Goal: Task Accomplishment & Management: Use online tool/utility

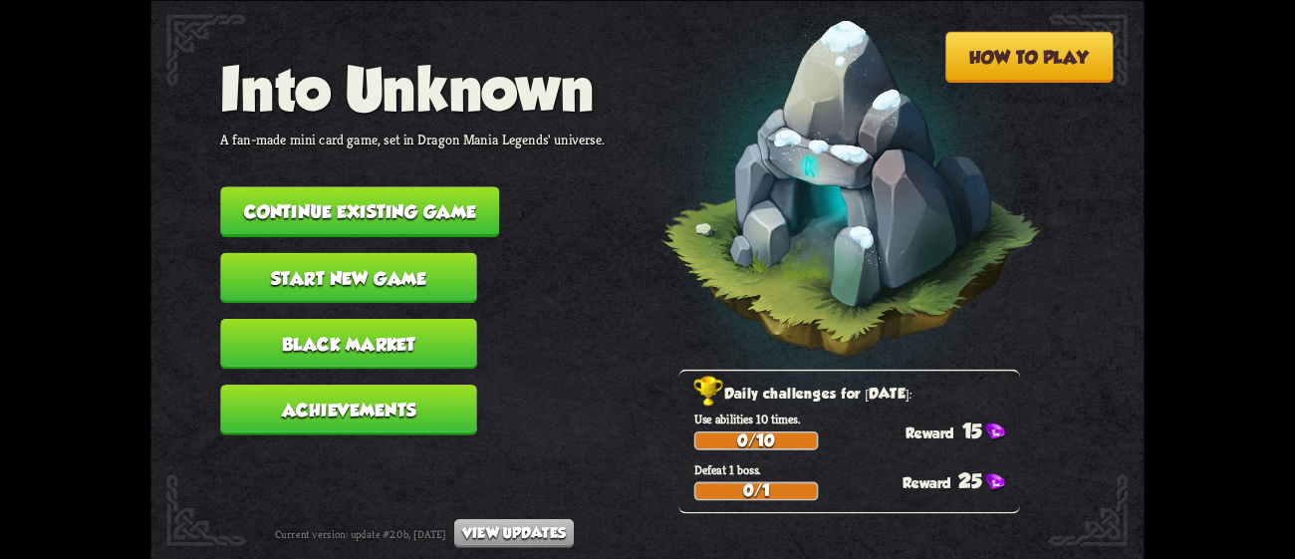
click at [470, 188] on button "Continue existing game" at bounding box center [359, 211] width 279 height 51
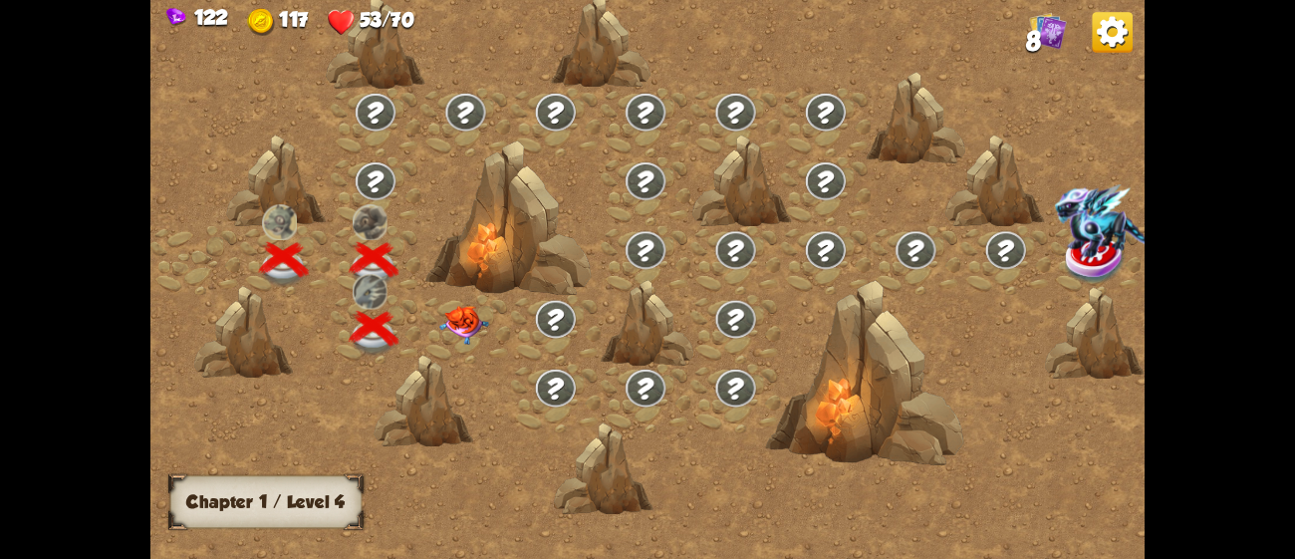
click at [468, 306] on img at bounding box center [464, 325] width 50 height 39
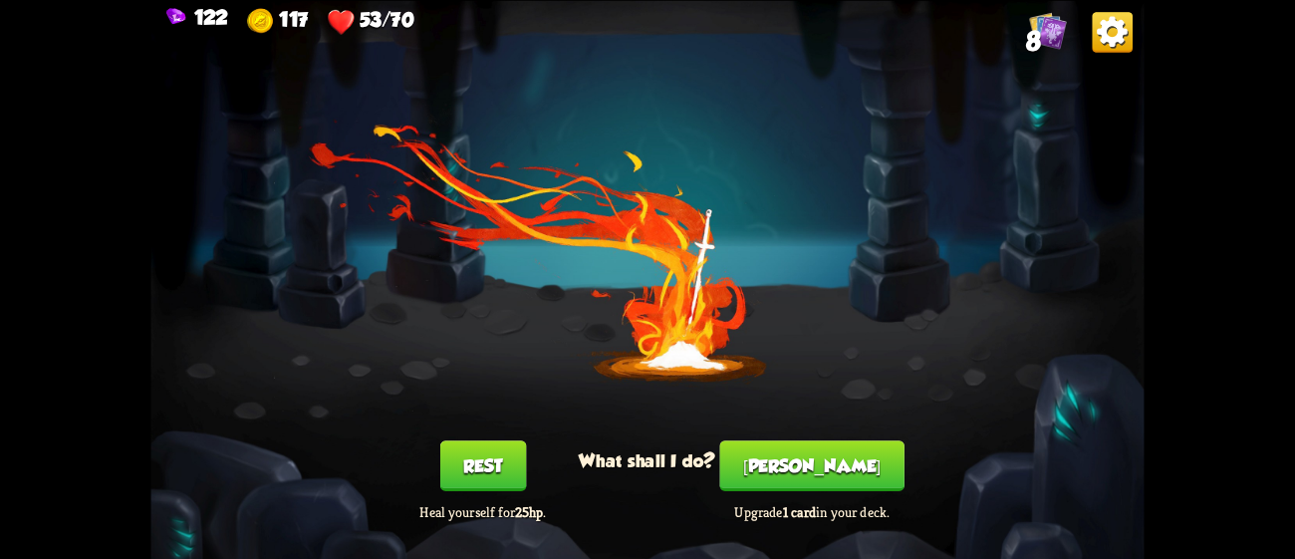
click at [806, 452] on button "[PERSON_NAME]" at bounding box center [812, 465] width 184 height 51
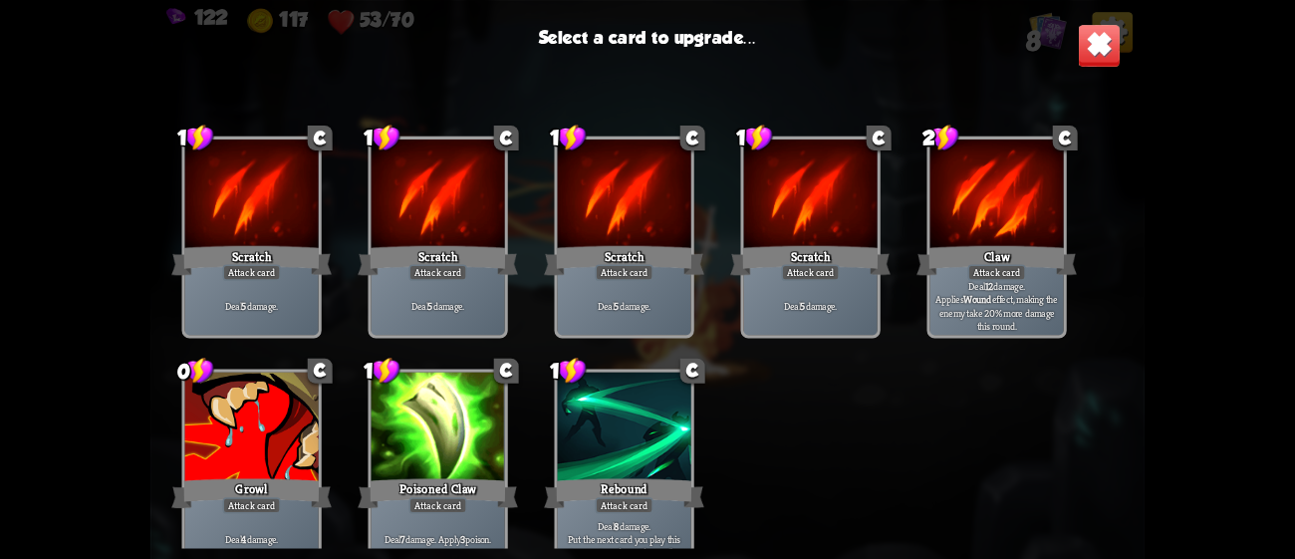
click at [232, 488] on div "Growl" at bounding box center [251, 493] width 160 height 36
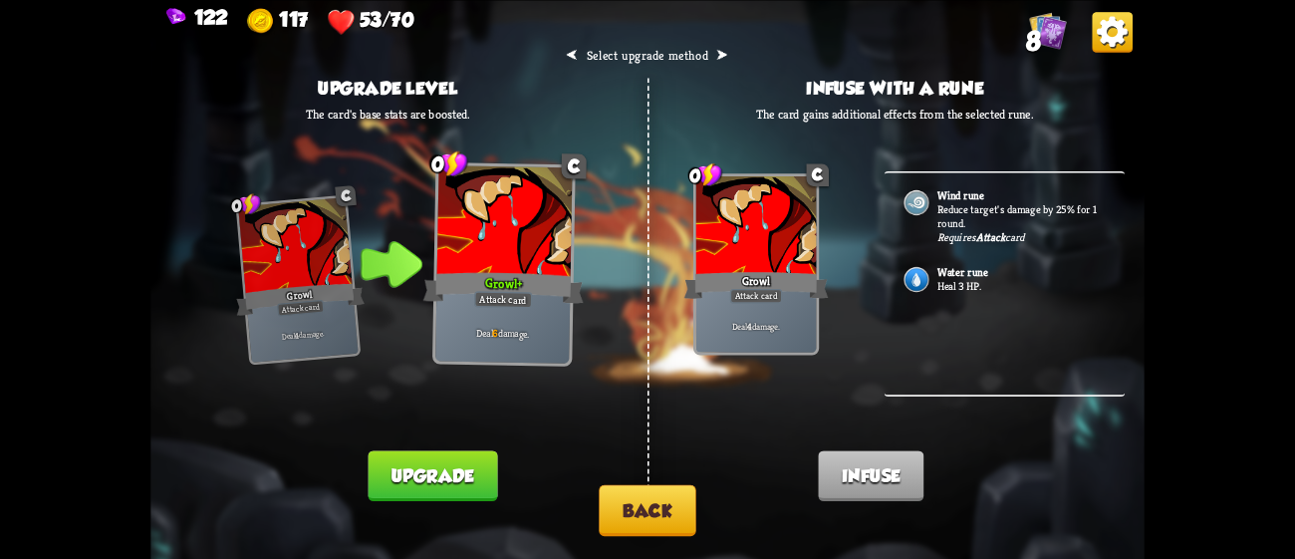
click at [1034, 199] on div "Wind rune Reduce target's damage by 25% for 1 round. Requires Attack card" at bounding box center [1005, 210] width 241 height 77
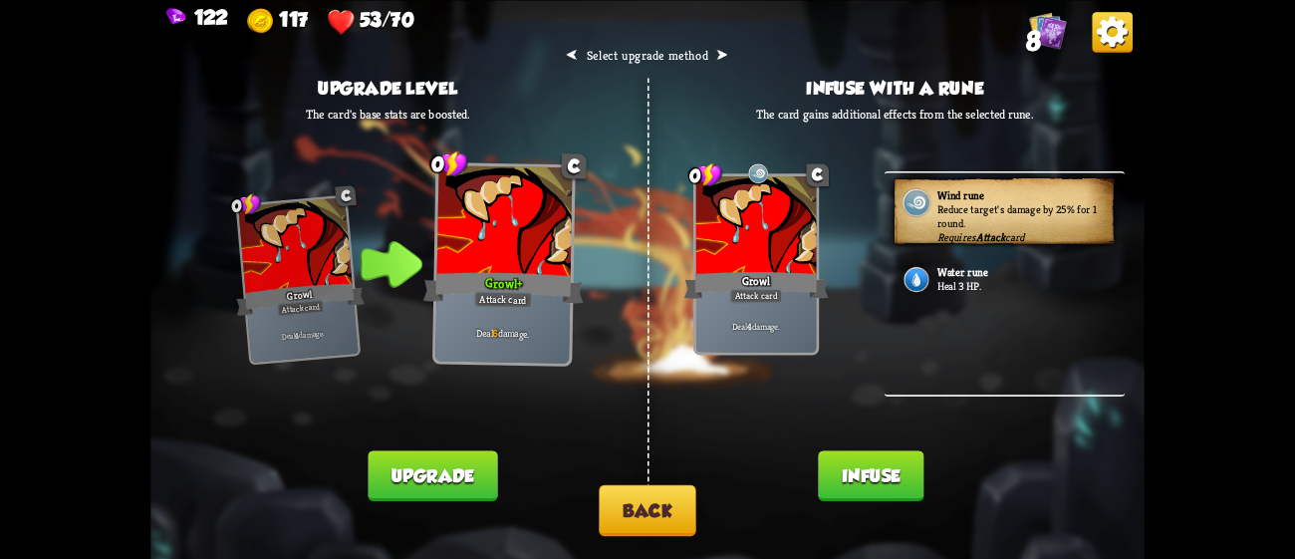
click at [891, 475] on button "Infuse" at bounding box center [871, 475] width 106 height 51
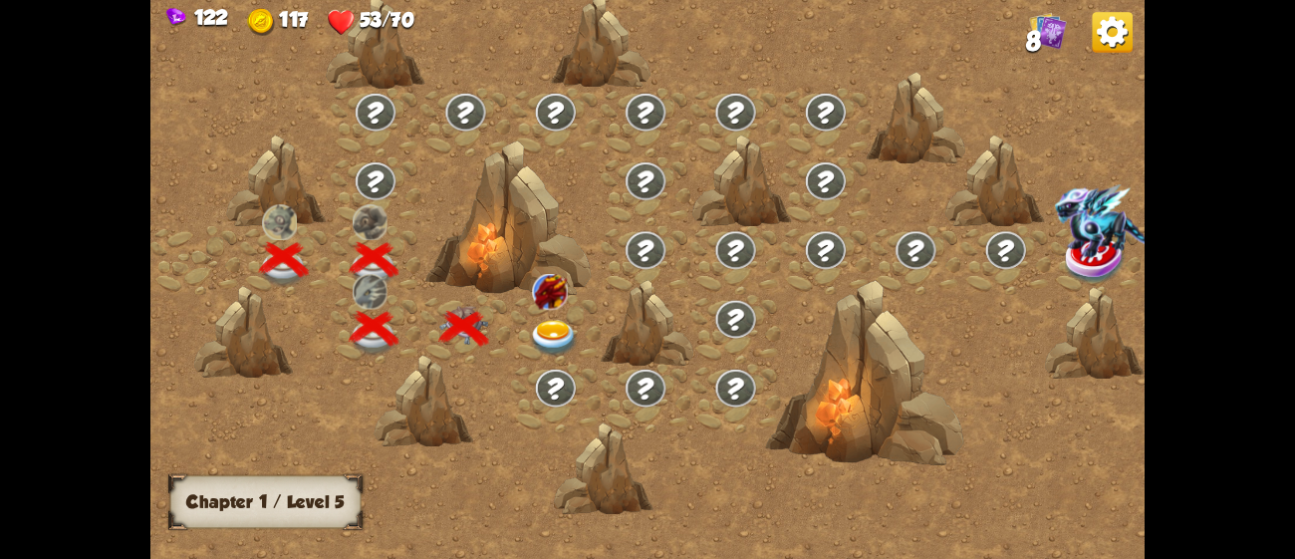
click at [541, 327] on img at bounding box center [555, 338] width 50 height 37
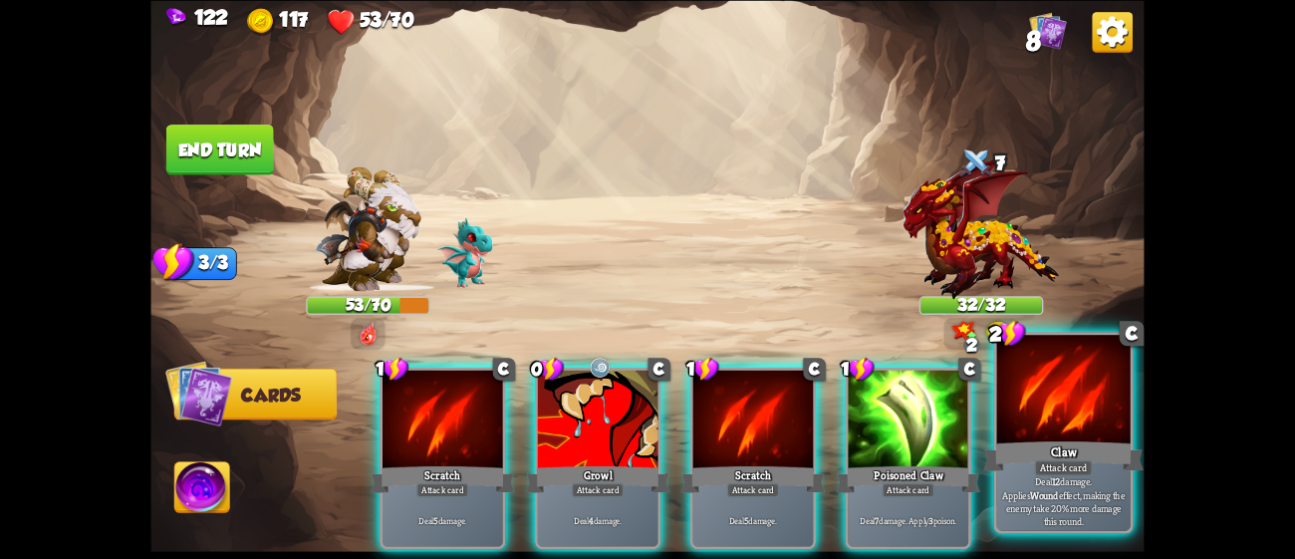
click at [1033, 405] on div at bounding box center [1063, 391] width 133 height 113
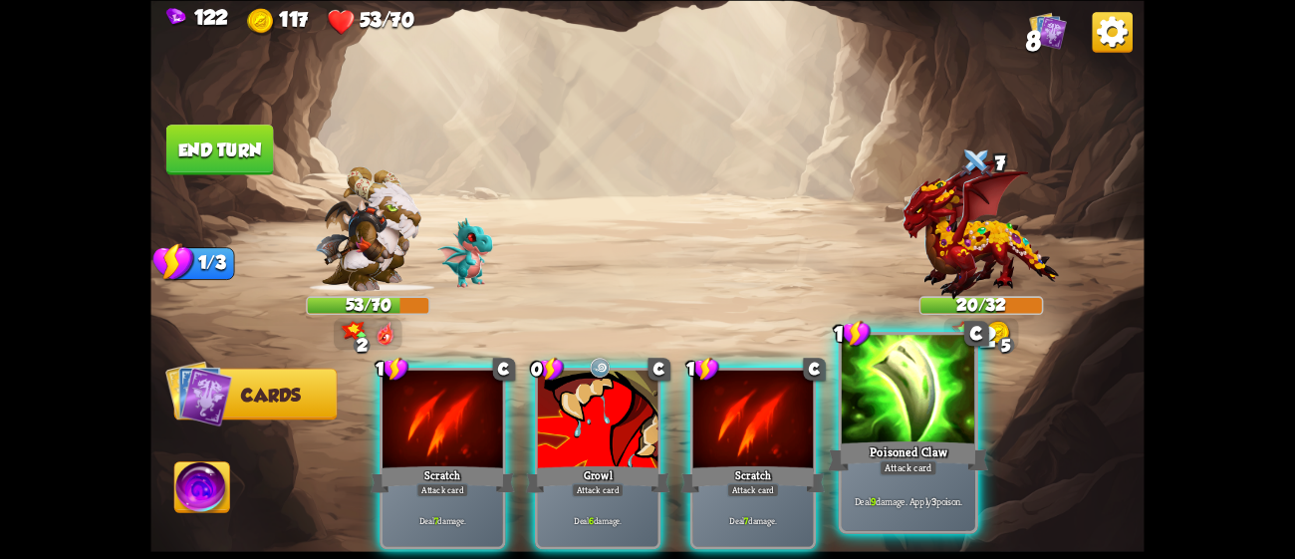
click at [909, 425] on div at bounding box center [908, 391] width 133 height 113
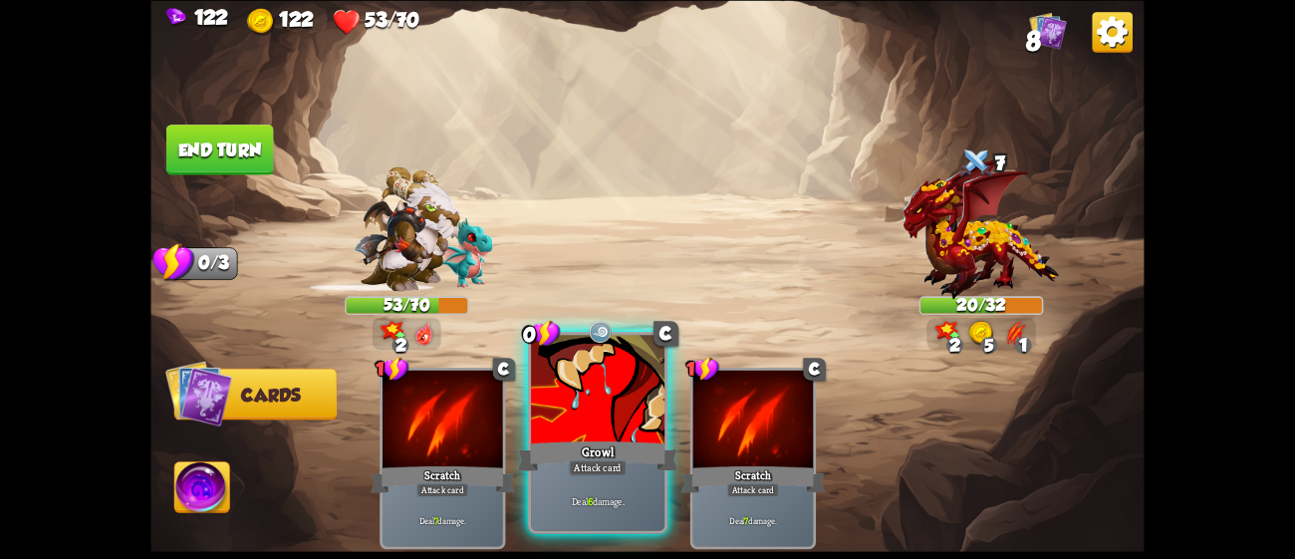
click at [555, 455] on div "Growl" at bounding box center [598, 455] width 160 height 36
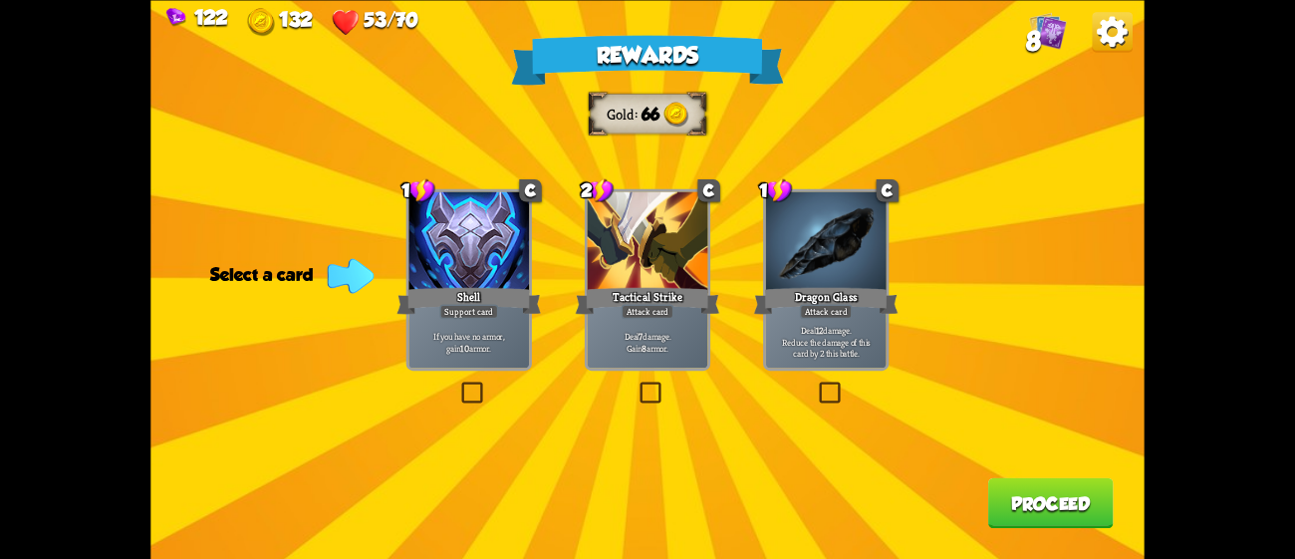
click at [694, 313] on div "Tactical Strike" at bounding box center [648, 300] width 144 height 32
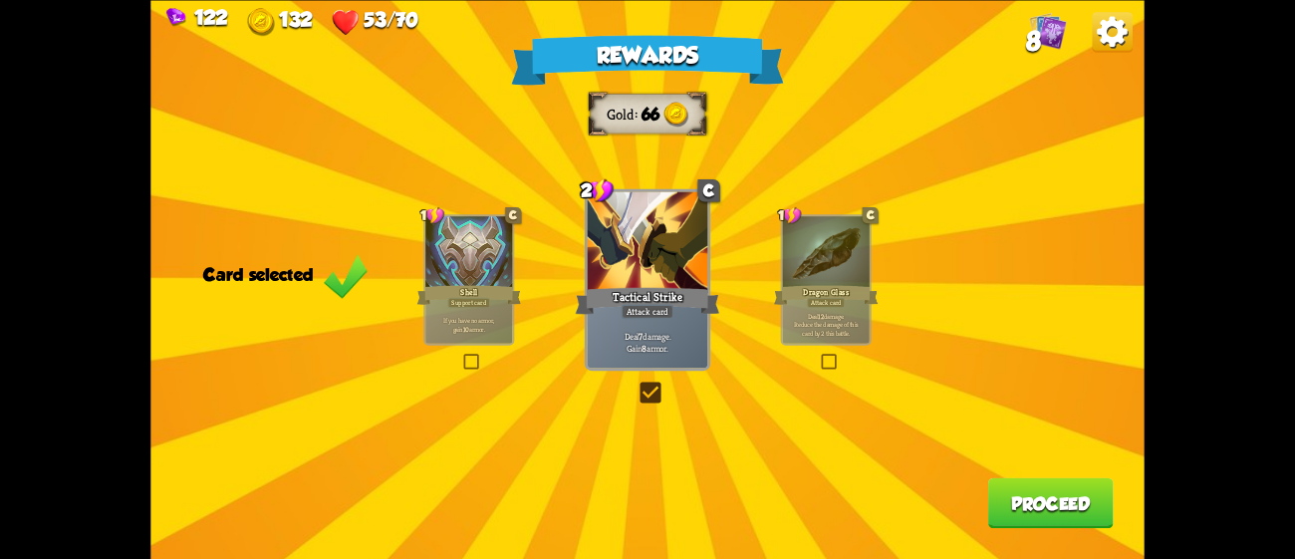
click at [1084, 497] on button "Proceed" at bounding box center [1051, 502] width 126 height 51
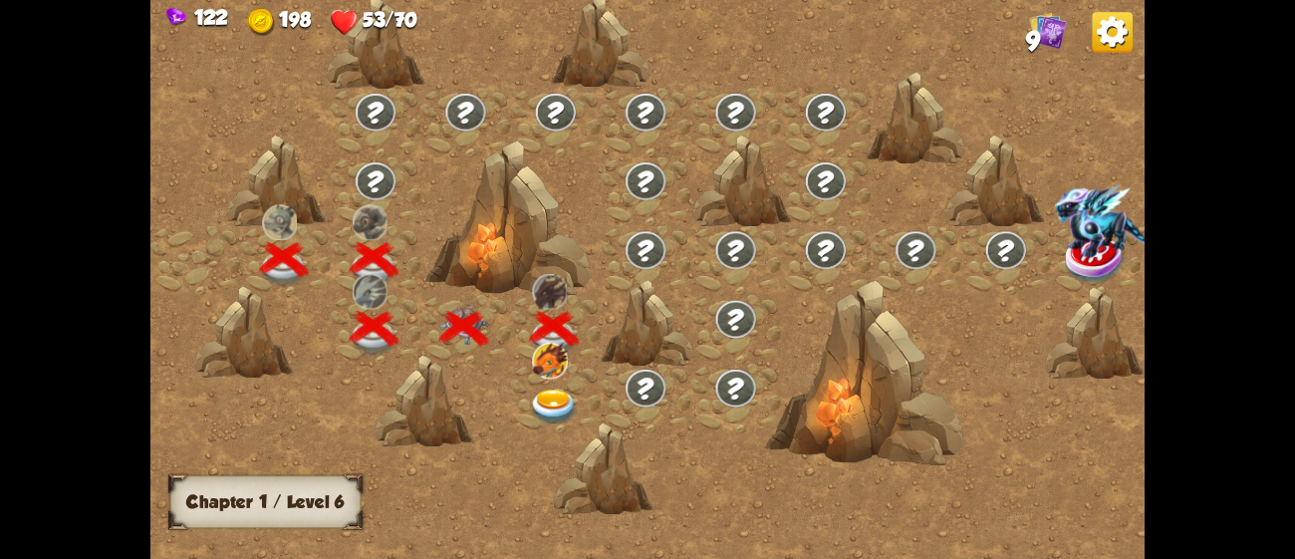
click at [556, 404] on img at bounding box center [555, 408] width 50 height 37
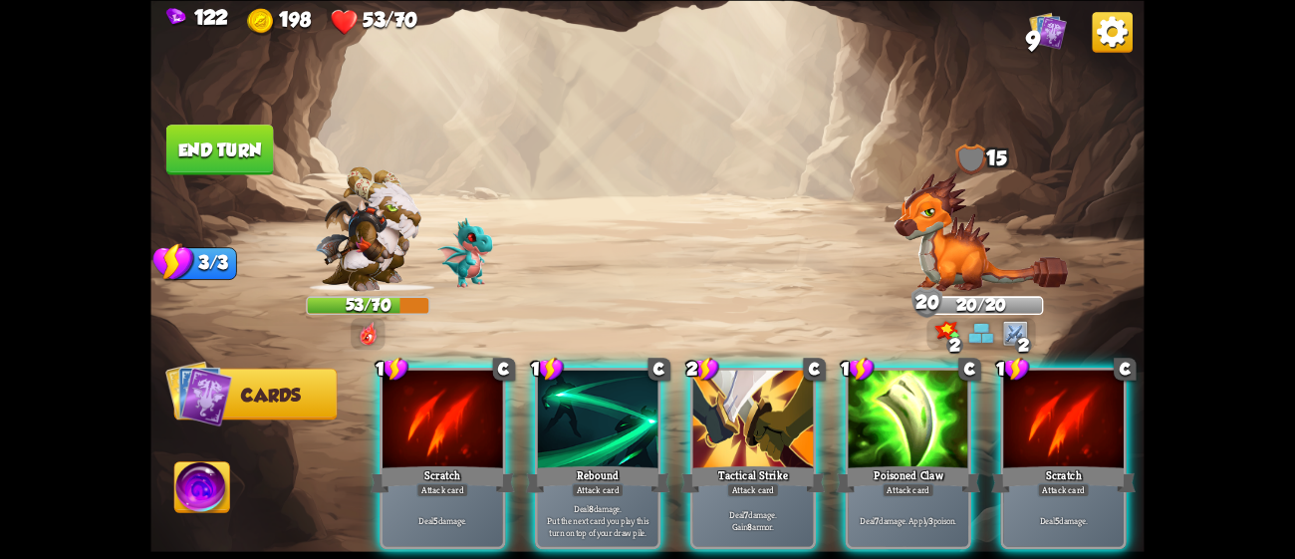
click at [556, 404] on div at bounding box center [598, 421] width 121 height 102
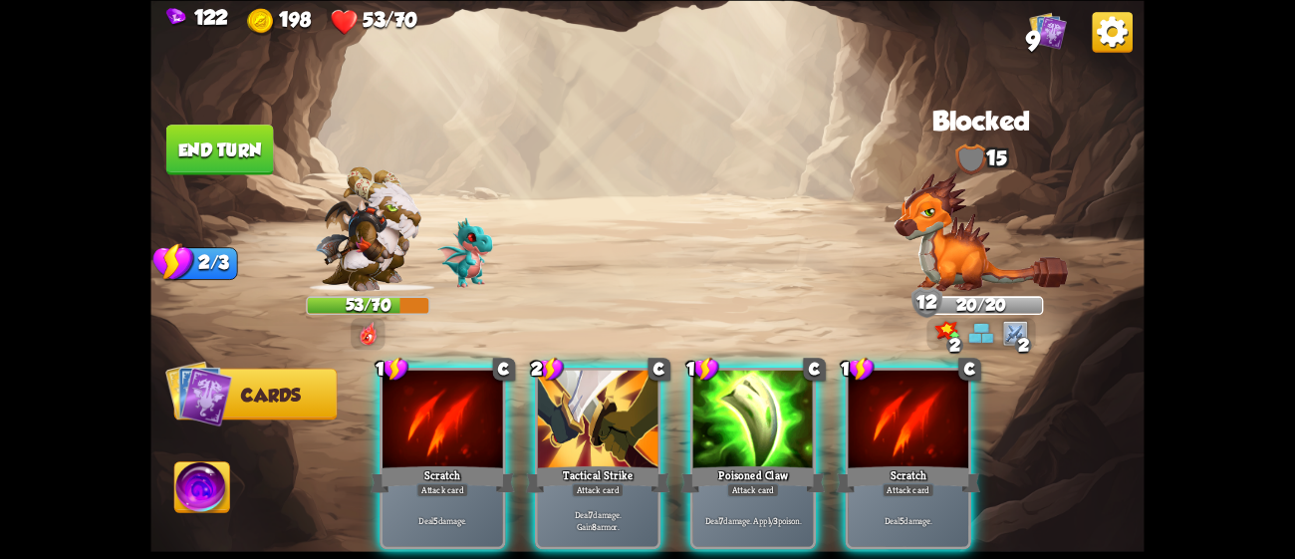
click at [556, 404] on div at bounding box center [598, 421] width 121 height 102
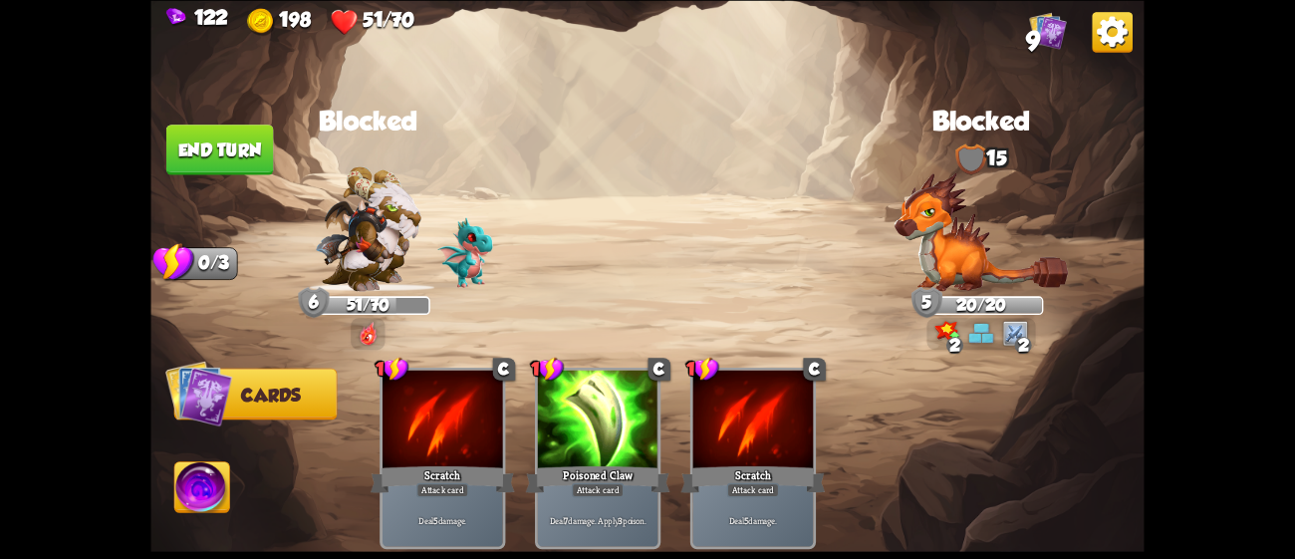
click at [246, 146] on button "End turn" at bounding box center [220, 150] width 108 height 51
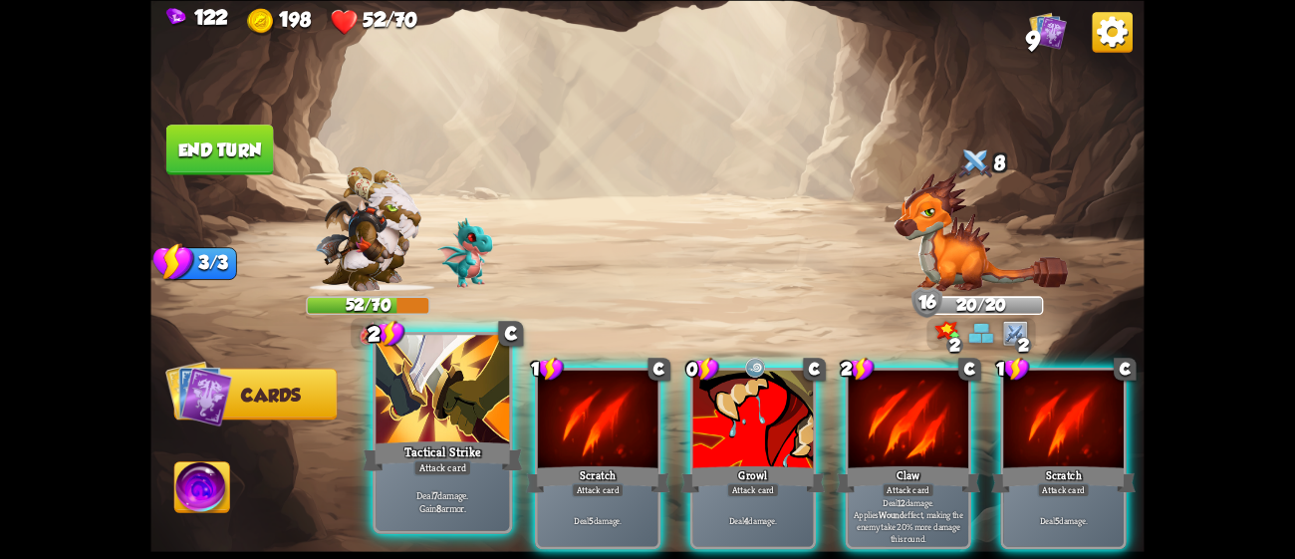
click at [381, 394] on div at bounding box center [442, 391] width 133 height 113
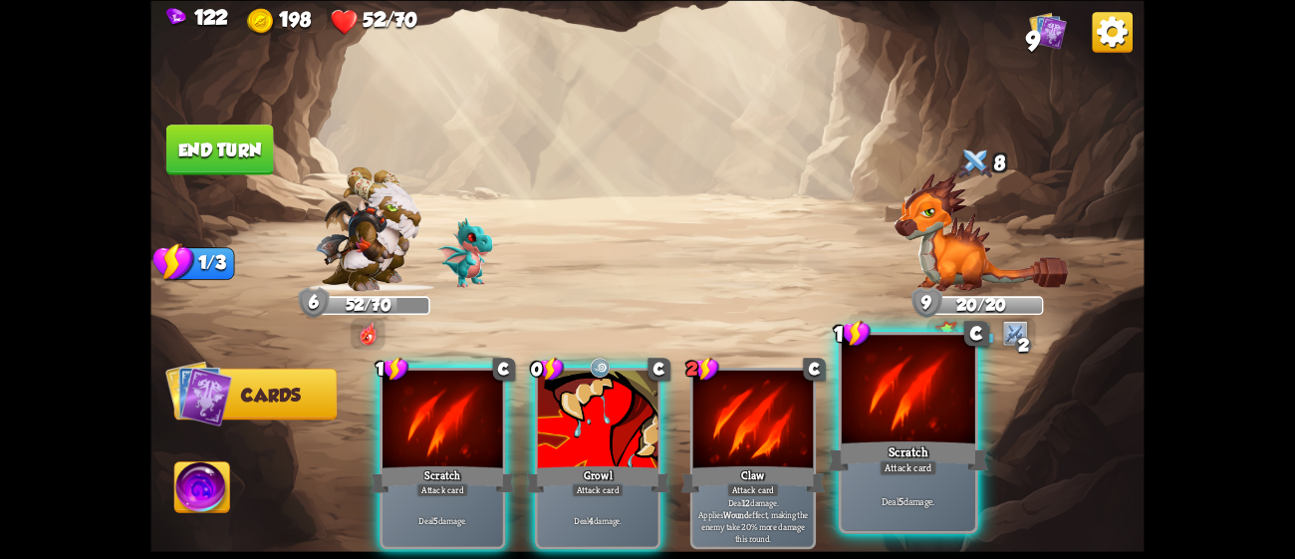
click at [892, 429] on div at bounding box center [908, 391] width 133 height 113
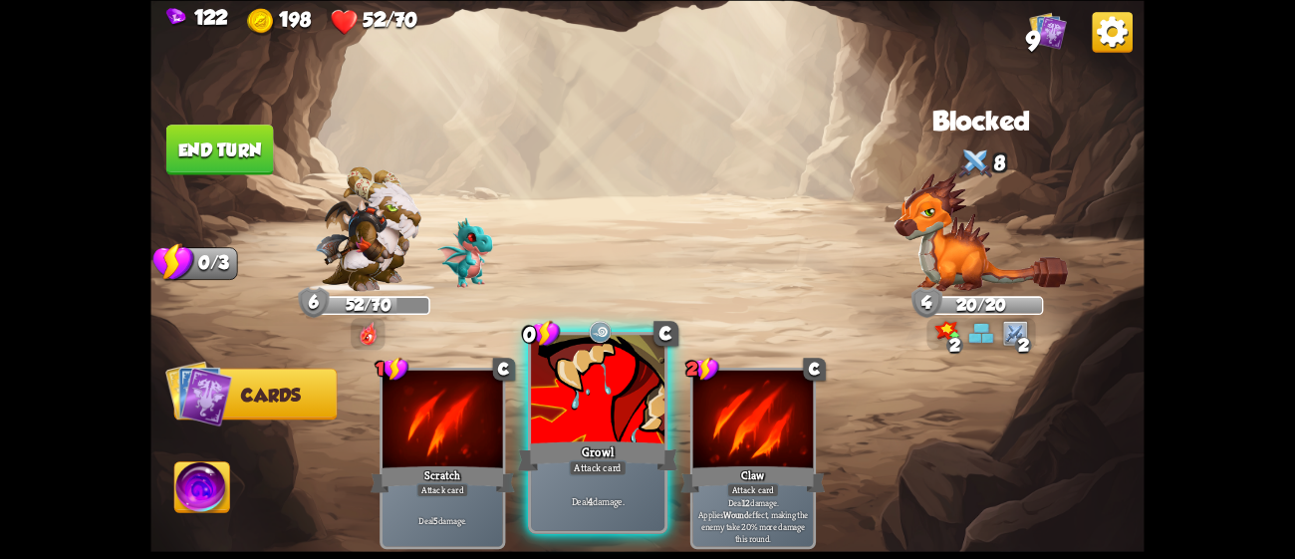
click at [638, 438] on div "Growl" at bounding box center [598, 455] width 160 height 36
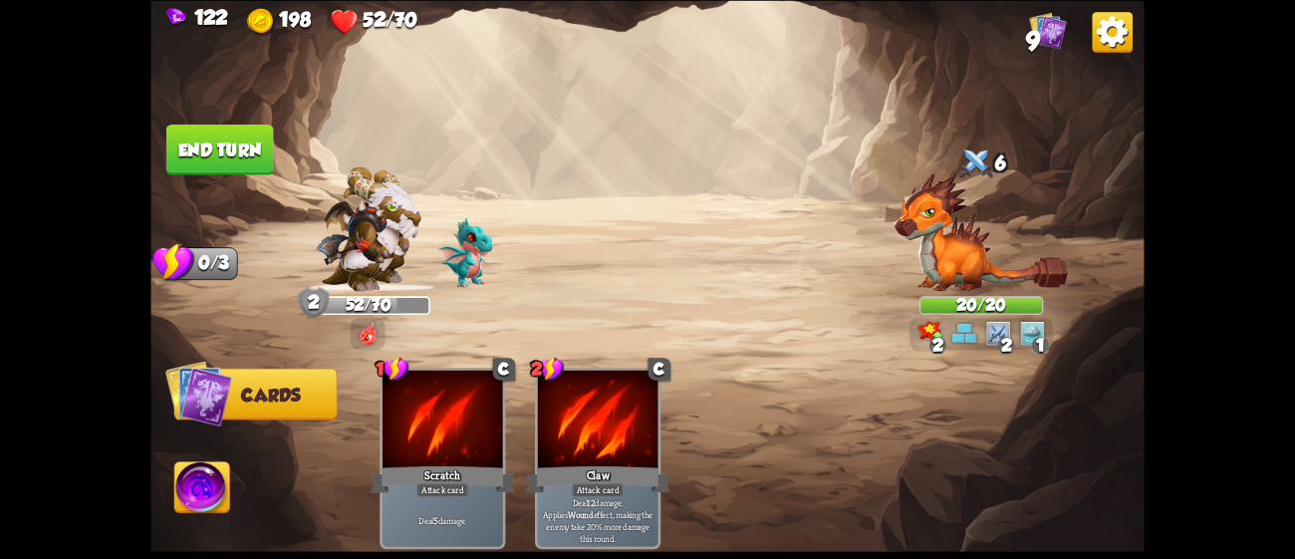
click at [261, 139] on button "End turn" at bounding box center [220, 150] width 108 height 51
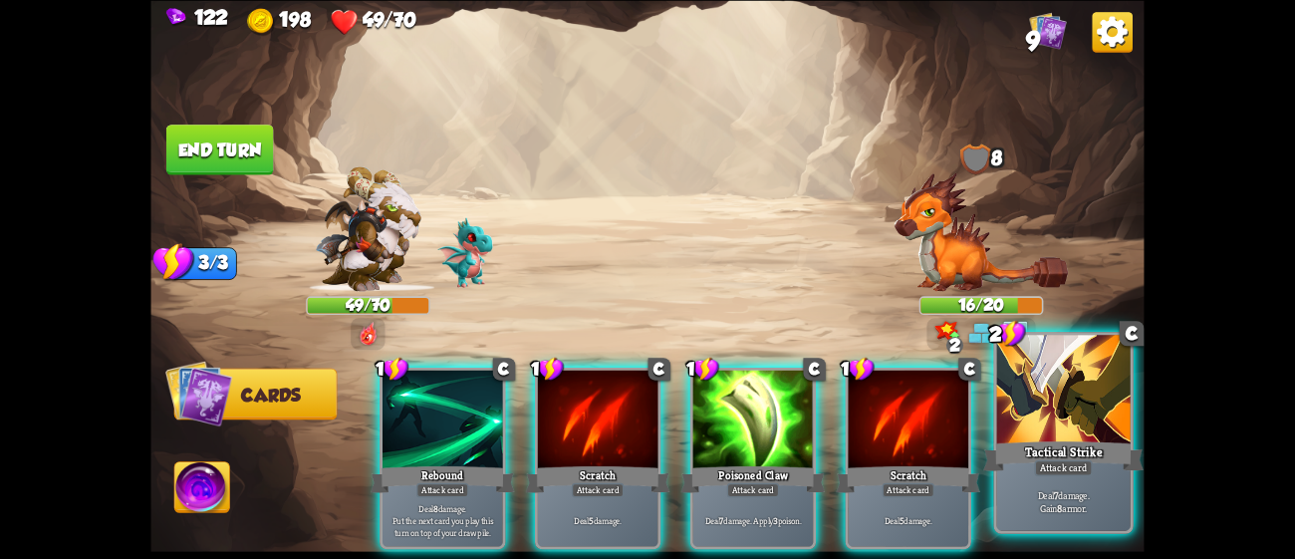
click at [1079, 426] on div at bounding box center [1063, 391] width 133 height 113
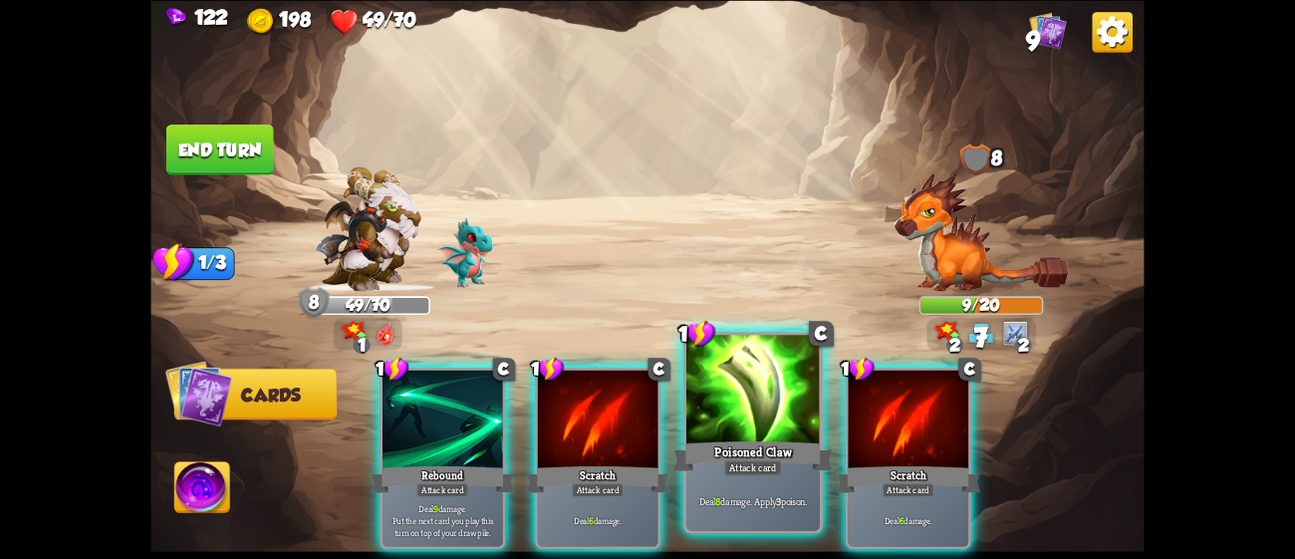
click at [759, 427] on div at bounding box center [752, 391] width 133 height 113
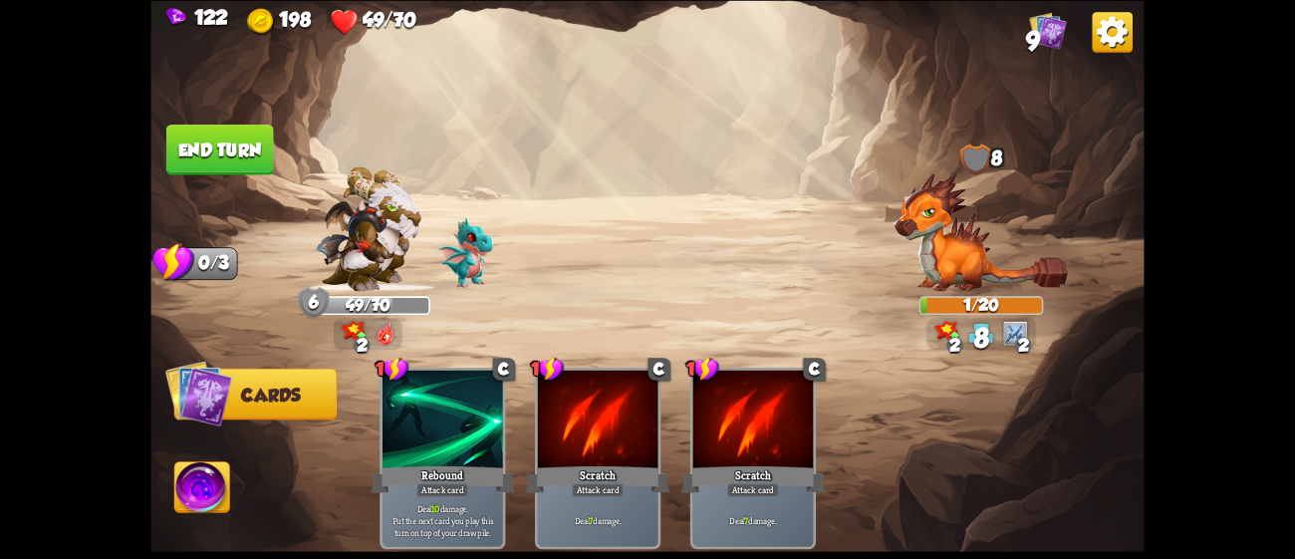
click at [241, 142] on button "End turn" at bounding box center [220, 150] width 108 height 51
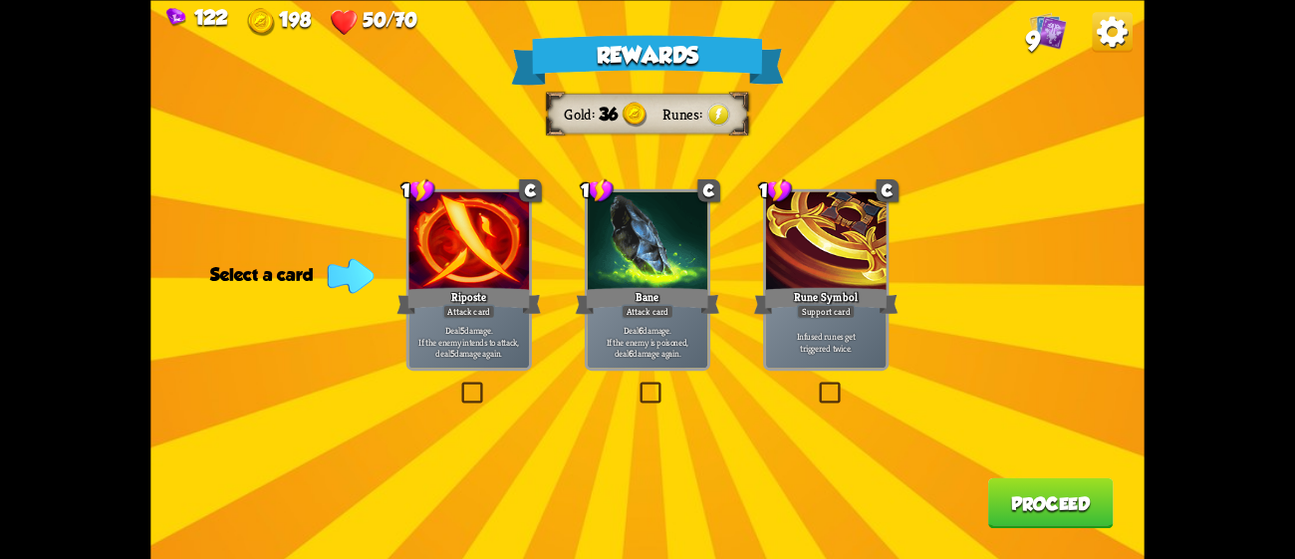
click at [430, 220] on div at bounding box center [468, 242] width 121 height 102
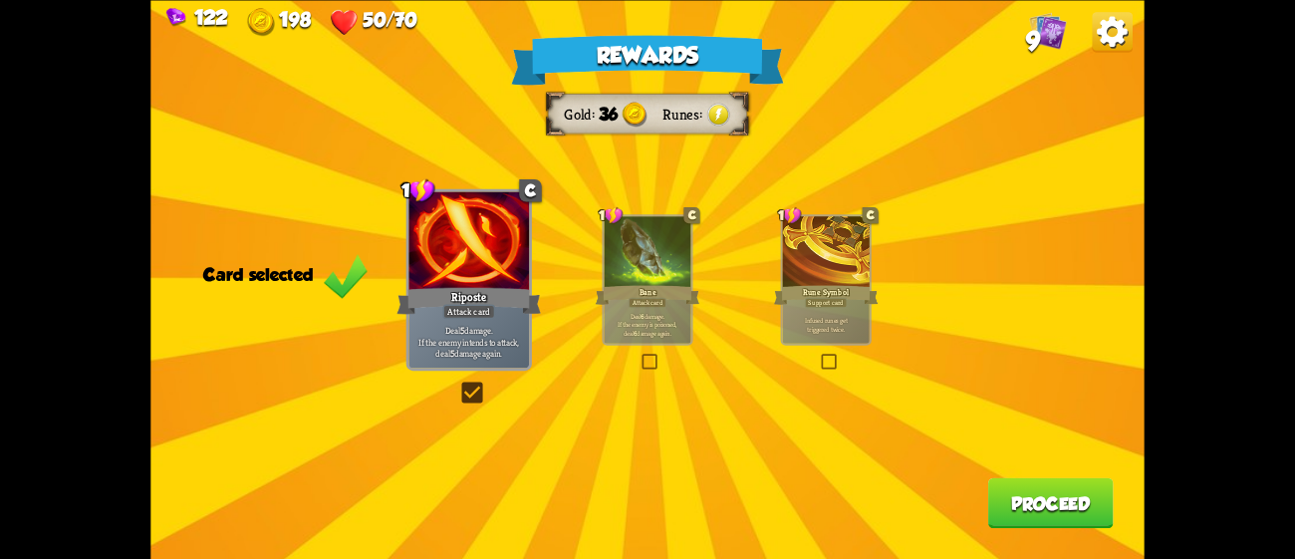
click at [1106, 507] on button "Proceed" at bounding box center [1051, 502] width 126 height 51
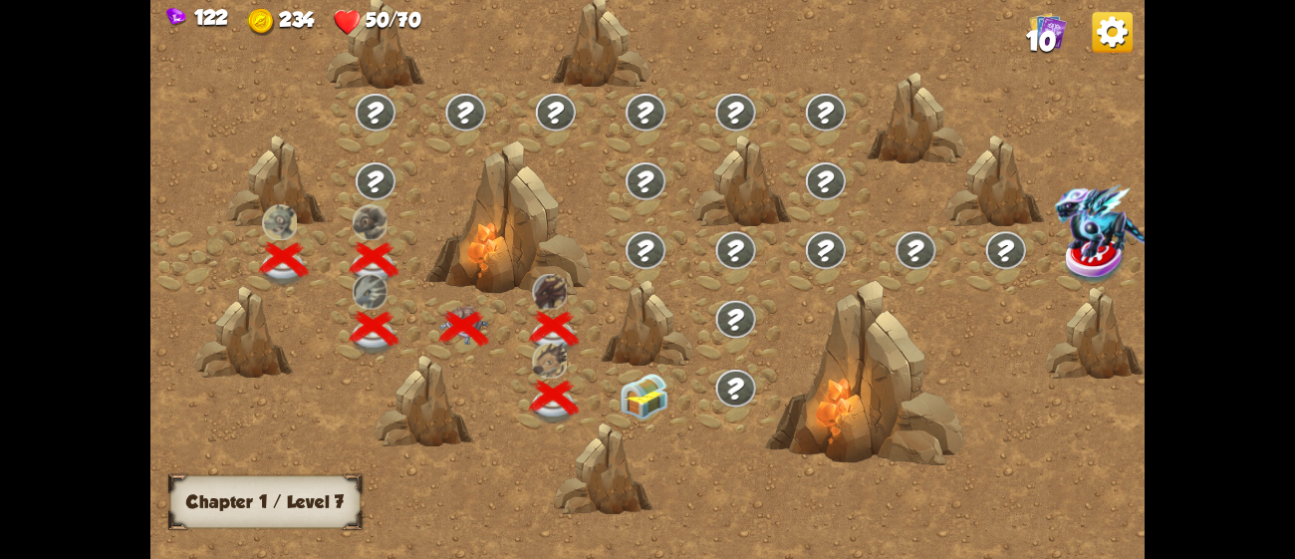
click at [642, 386] on img at bounding box center [645, 397] width 50 height 47
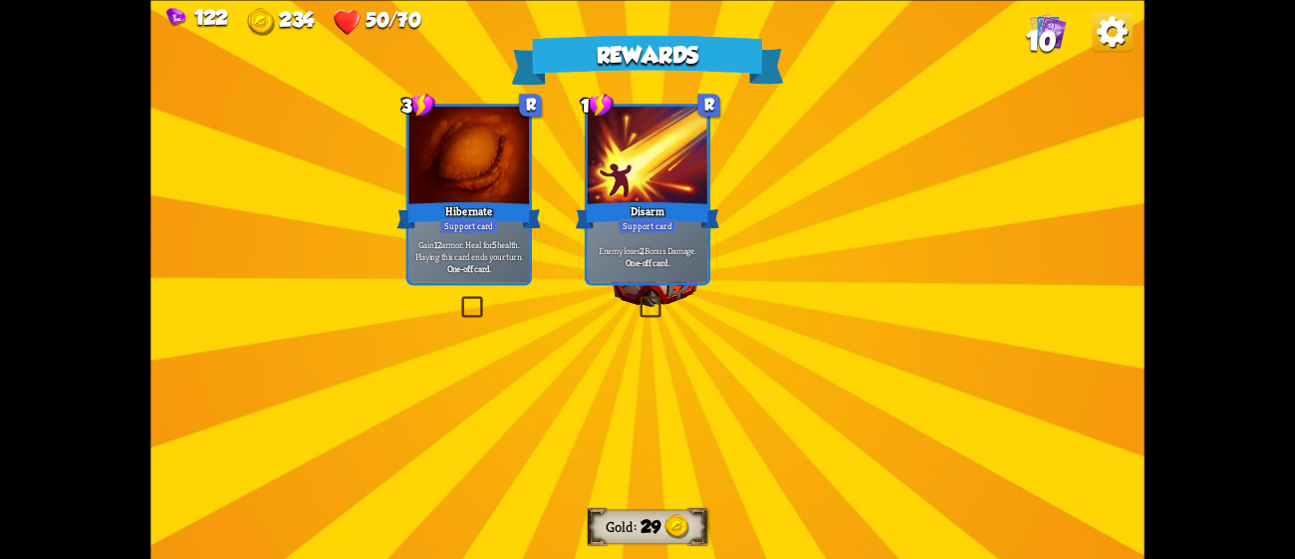
click at [711, 330] on div "Rewards Gold 29 Select a card 3 R Hibernate Support card Gain 12 armor. Heal fo…" at bounding box center [646, 279] width 993 height 559
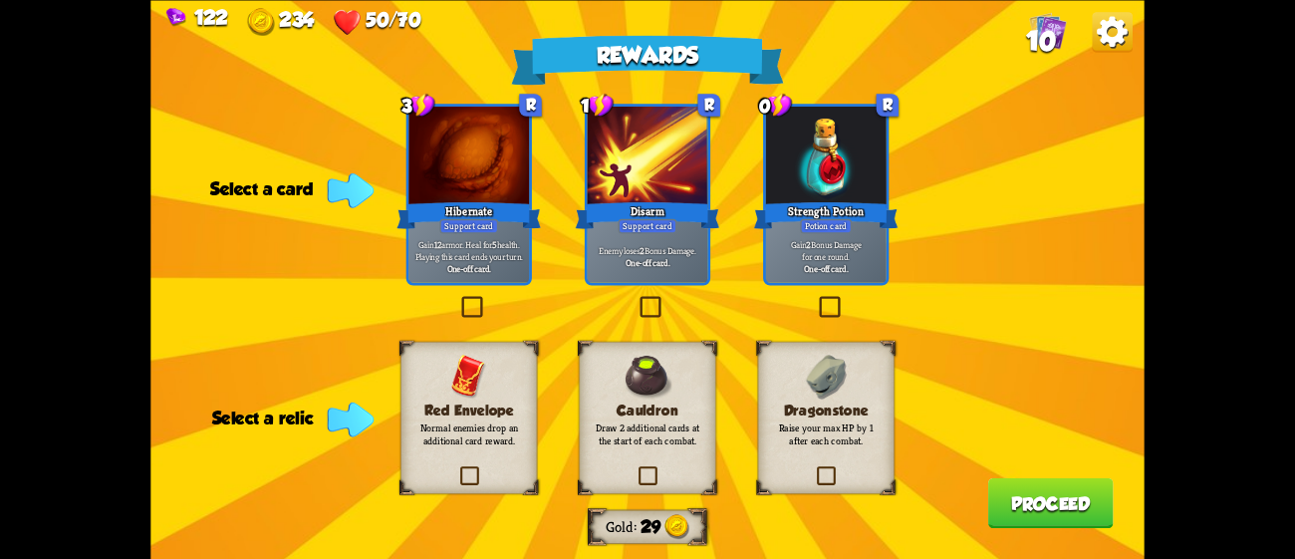
click at [425, 192] on div at bounding box center [468, 157] width 121 height 102
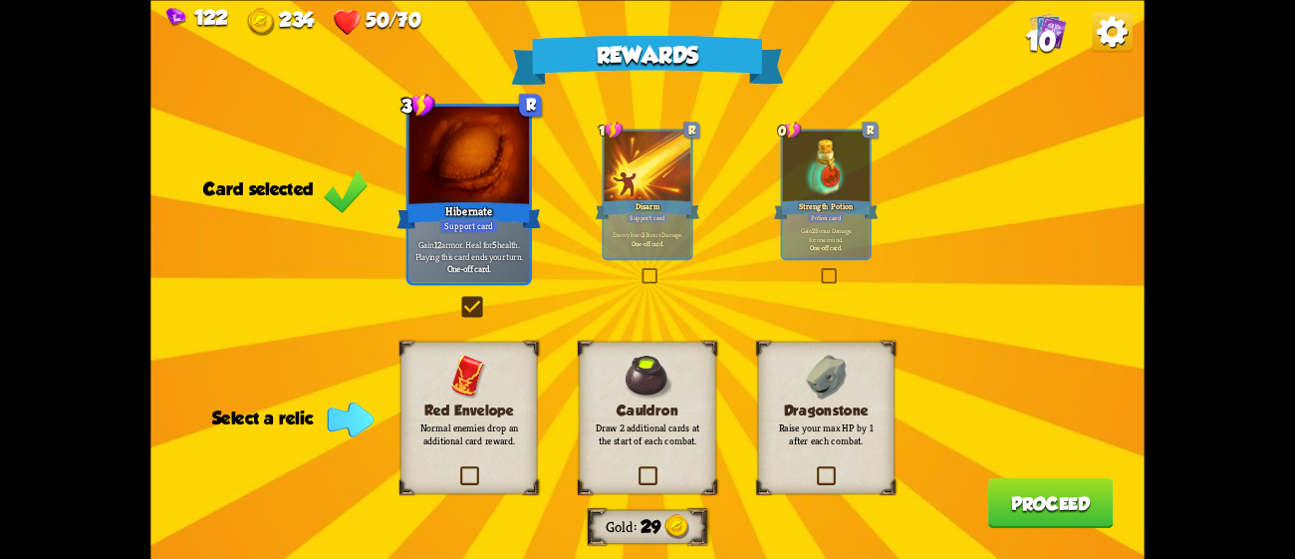
click at [815, 411] on h3 "Dragonstone" at bounding box center [826, 410] width 111 height 16
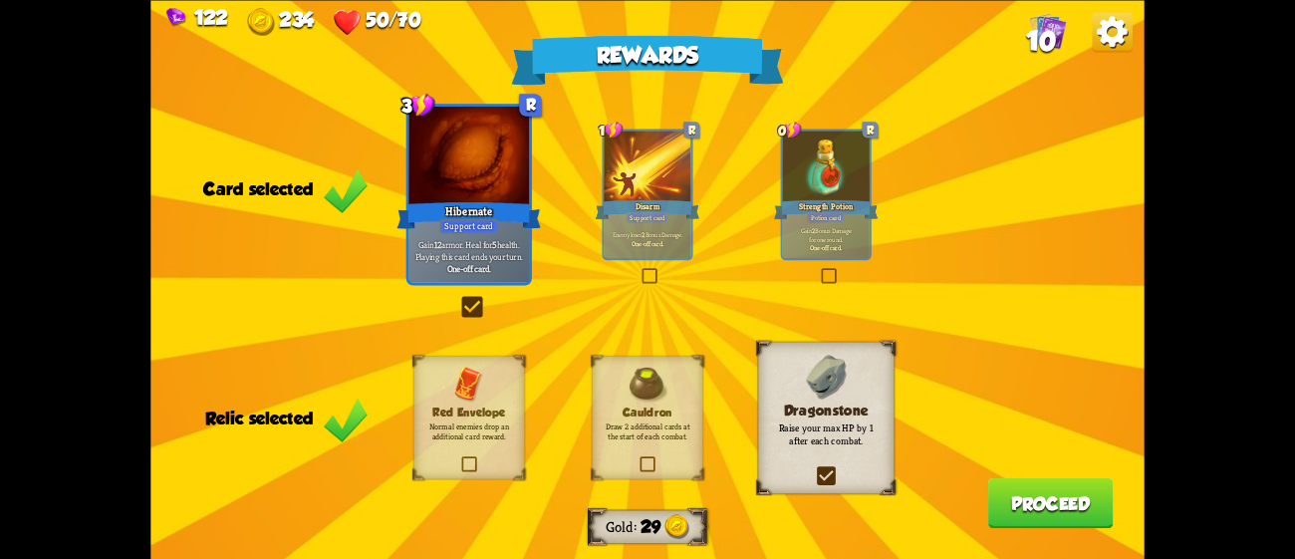
click at [1021, 486] on button "Proceed" at bounding box center [1051, 502] width 126 height 51
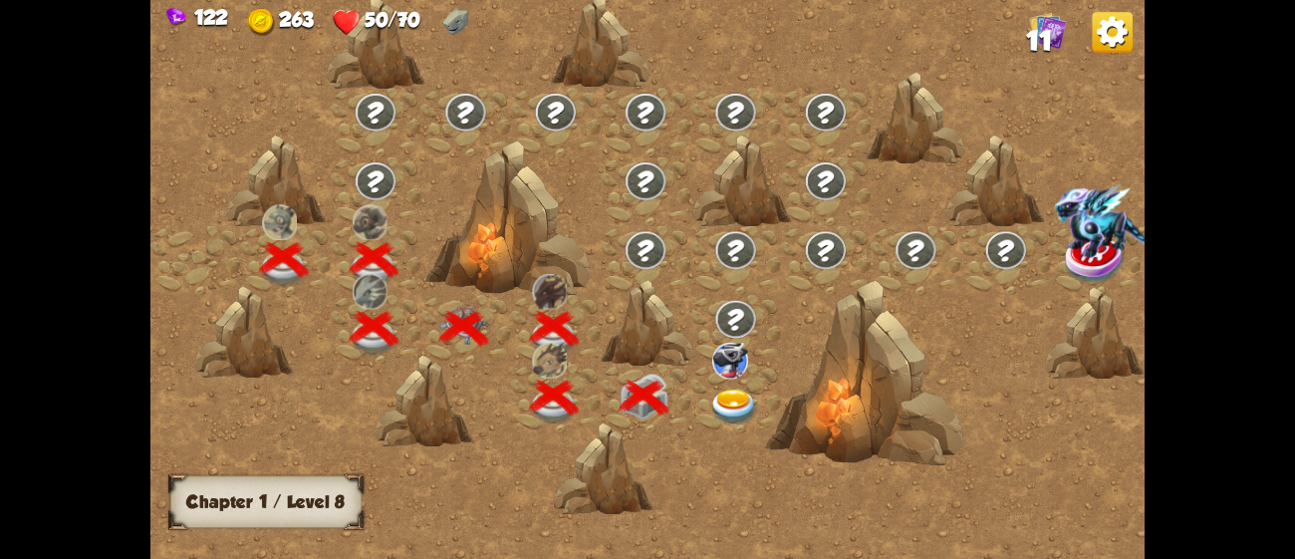
click at [746, 410] on img at bounding box center [734, 408] width 50 height 37
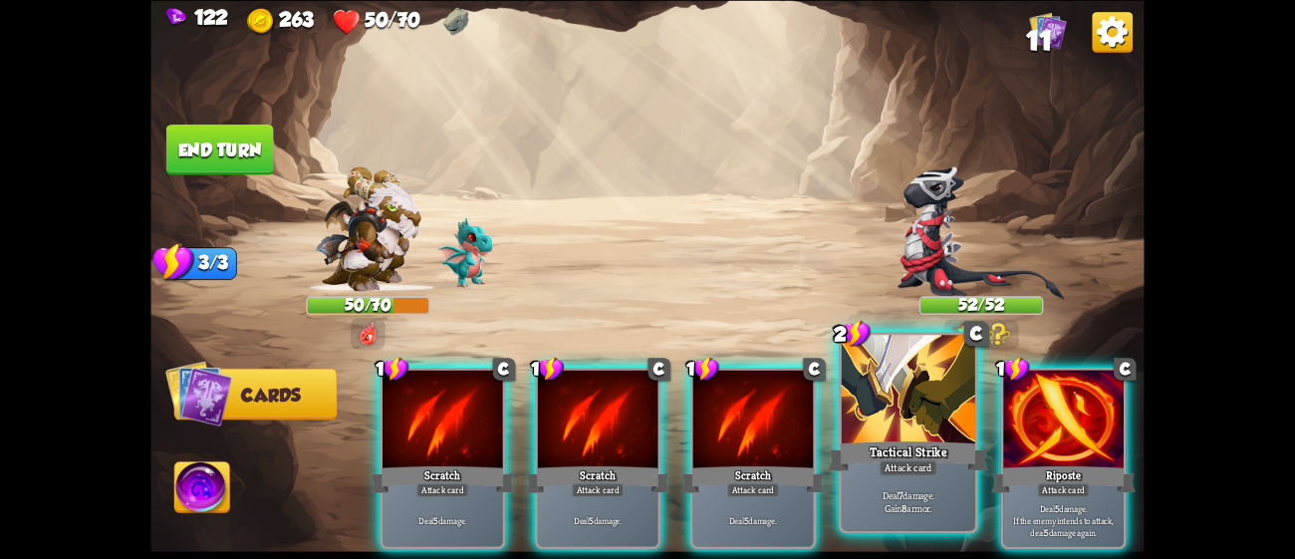
click at [896, 416] on div at bounding box center [908, 391] width 133 height 113
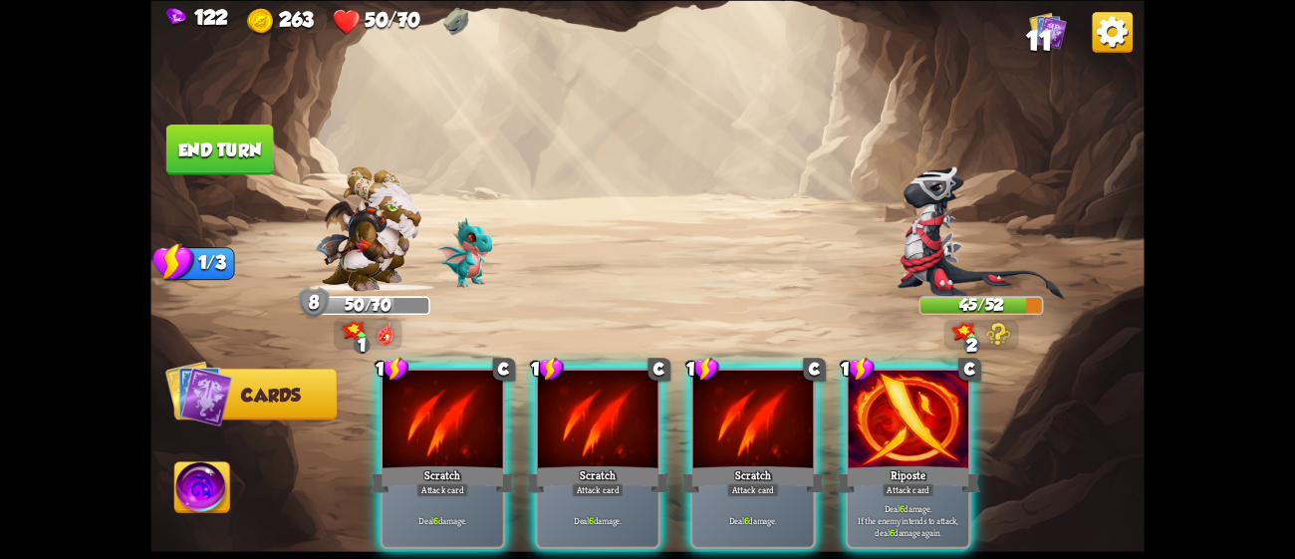
click at [896, 416] on div at bounding box center [908, 421] width 121 height 102
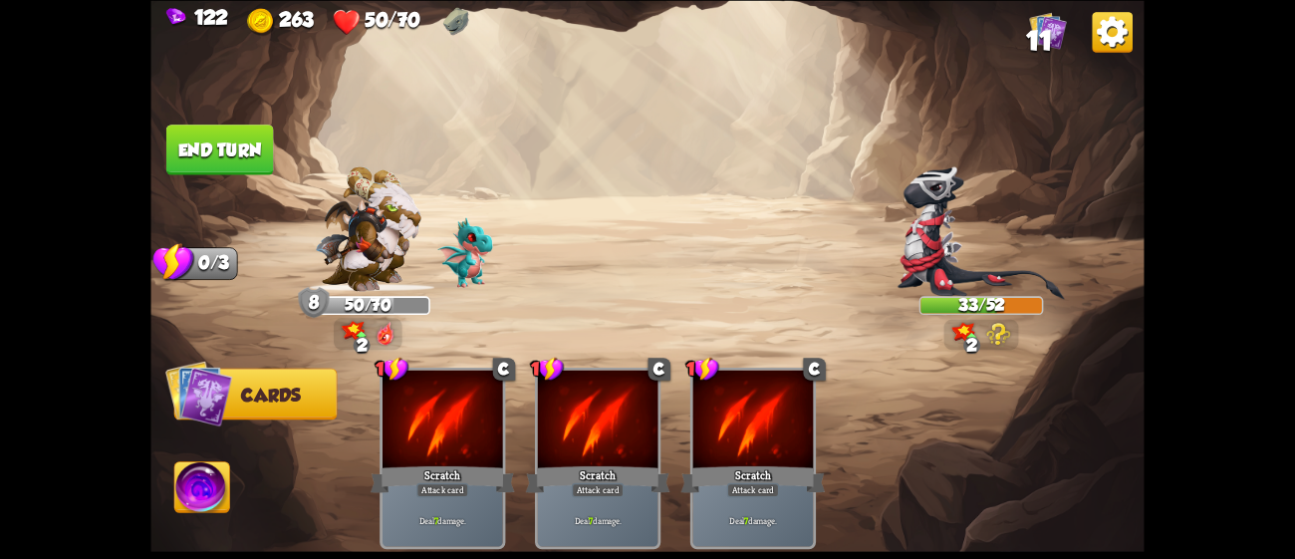
click at [216, 133] on button "End turn" at bounding box center [220, 150] width 108 height 51
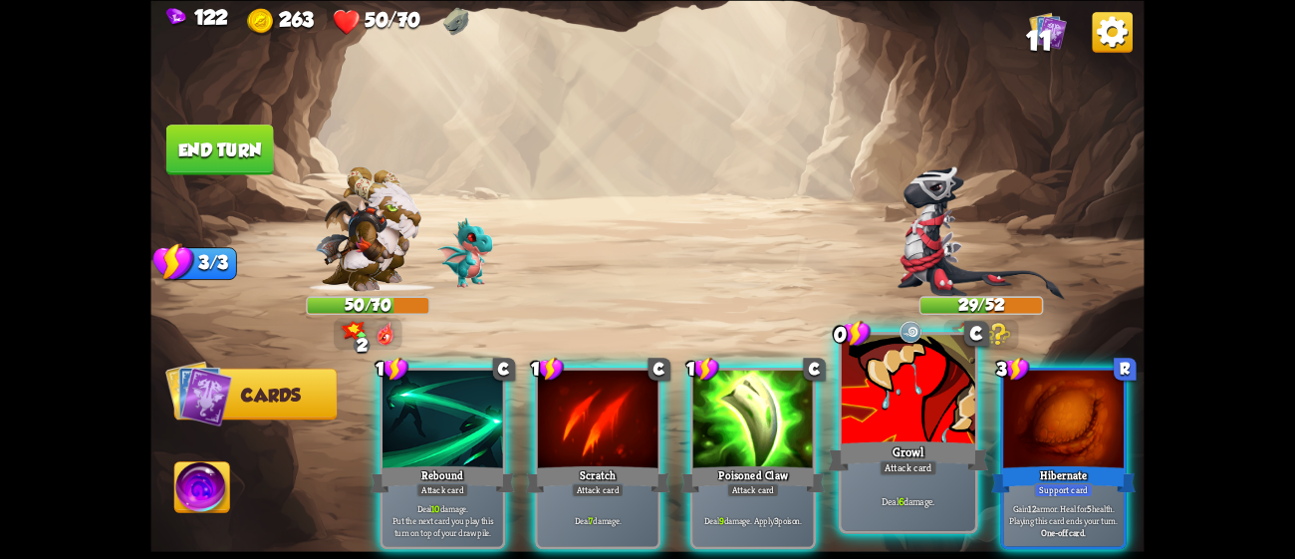
click at [847, 419] on div at bounding box center [908, 391] width 133 height 113
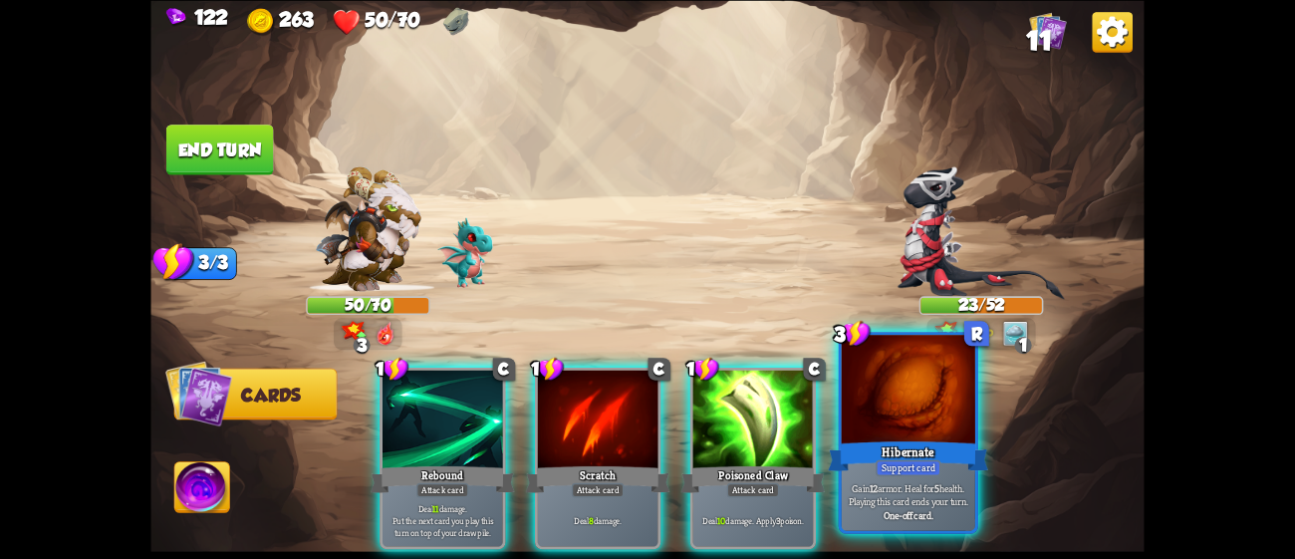
click at [851, 461] on div "Hibernate" at bounding box center [908, 455] width 160 height 36
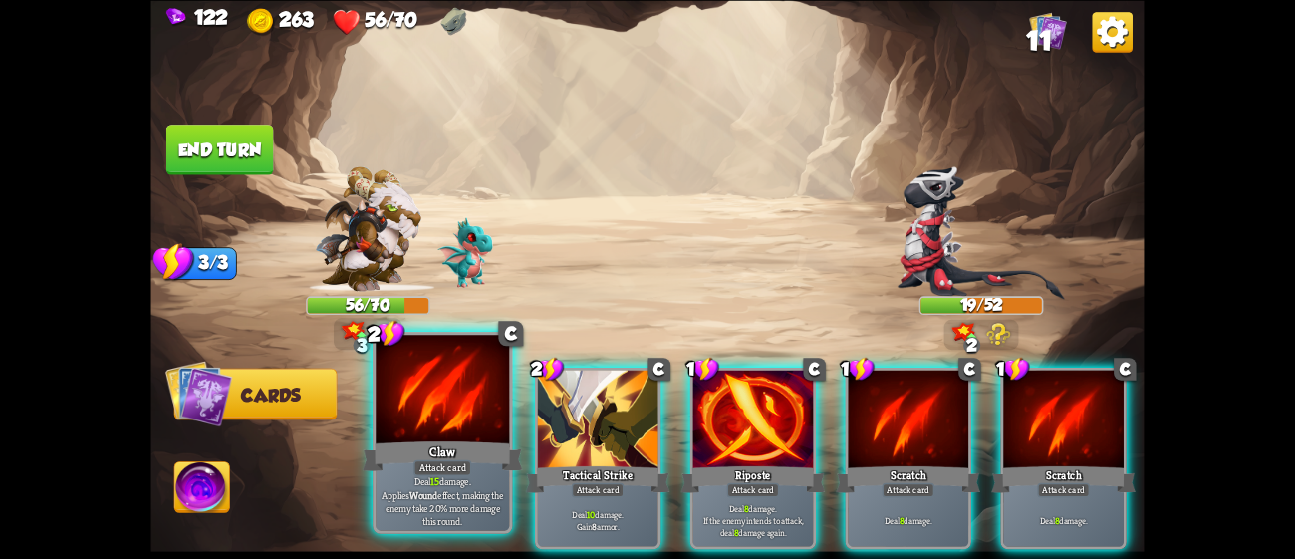
click at [445, 455] on div "Claw" at bounding box center [443, 455] width 160 height 36
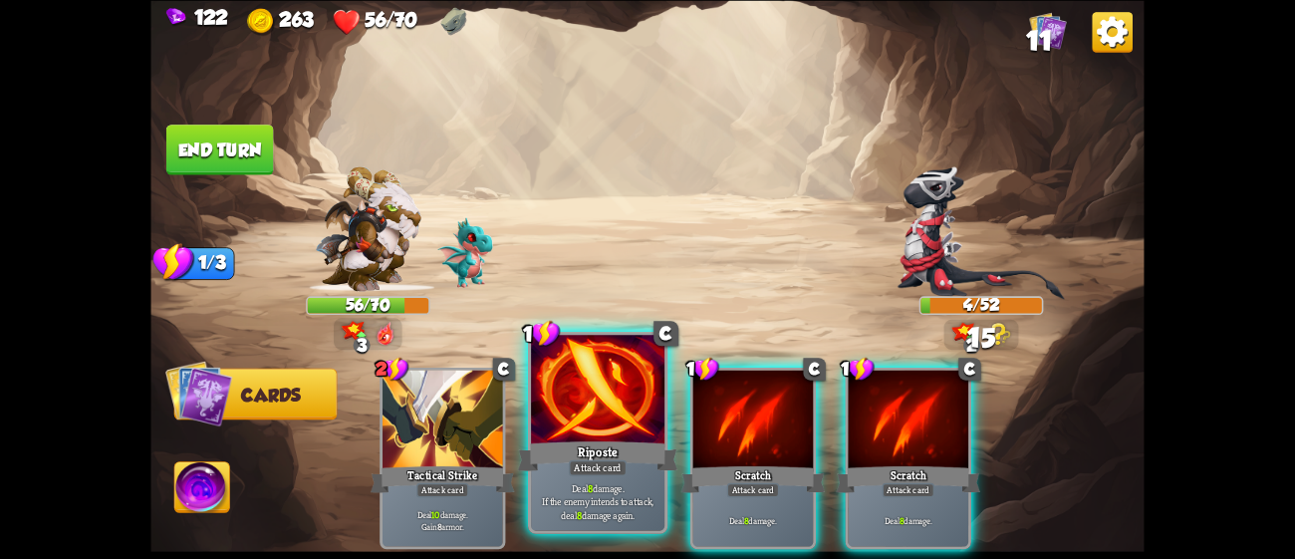
click at [547, 440] on div "Riposte" at bounding box center [598, 455] width 160 height 36
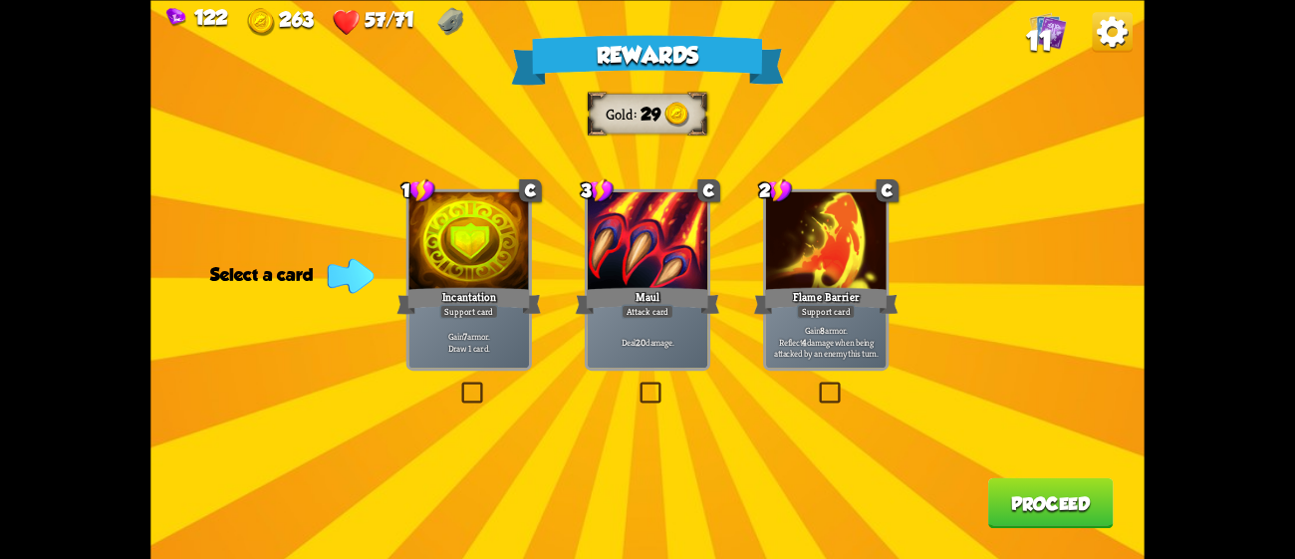
click at [852, 350] on p "Gain 8 armor. Reflect 4 damage when being attacked by an enemy this turn." at bounding box center [826, 342] width 115 height 36
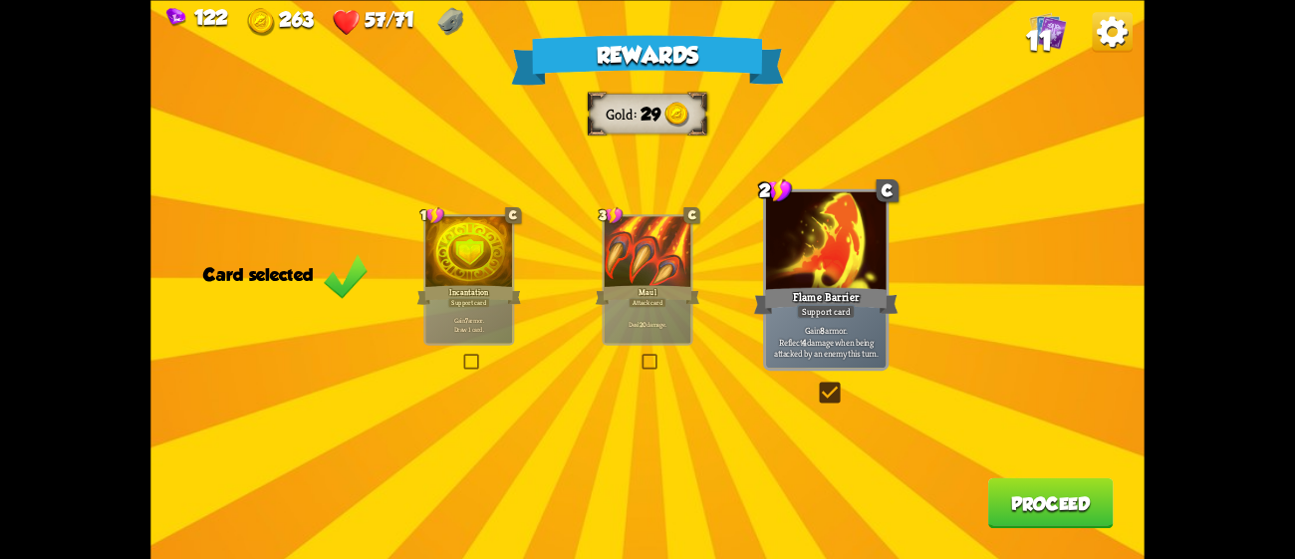
click at [1068, 495] on button "Proceed" at bounding box center [1051, 502] width 126 height 51
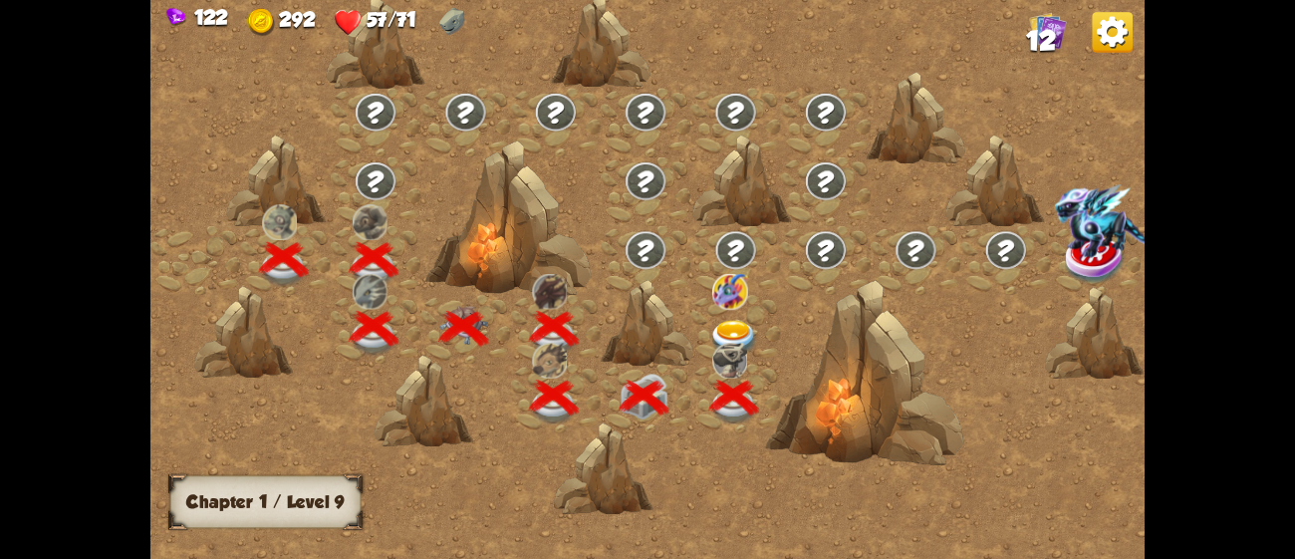
click at [737, 320] on img at bounding box center [734, 338] width 50 height 37
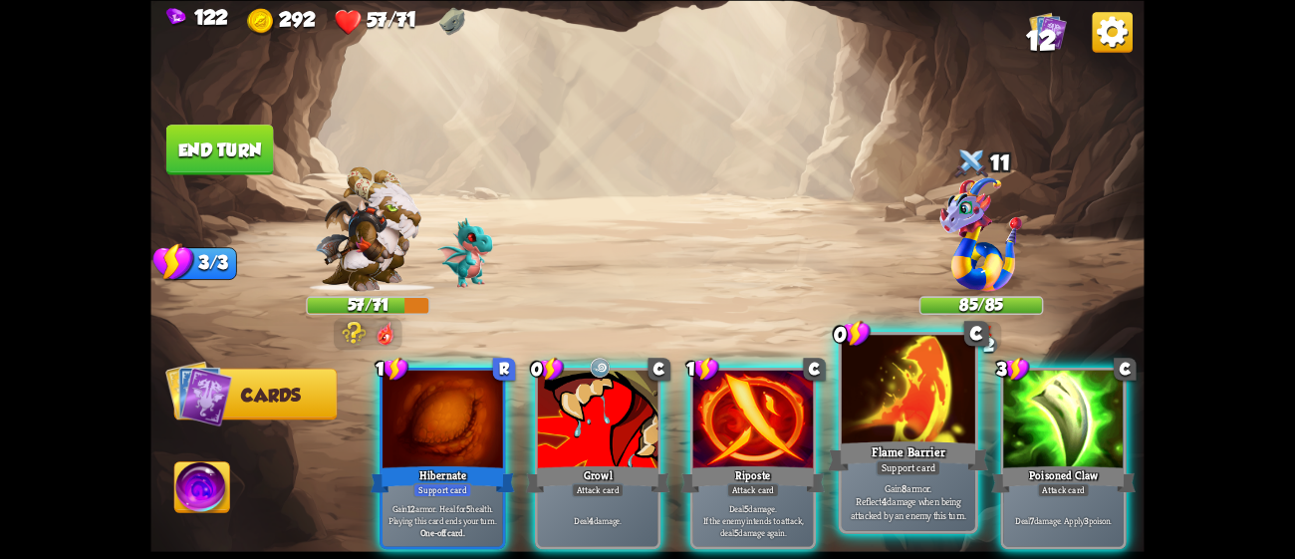
click at [902, 448] on div "Flame Barrier" at bounding box center [908, 455] width 160 height 36
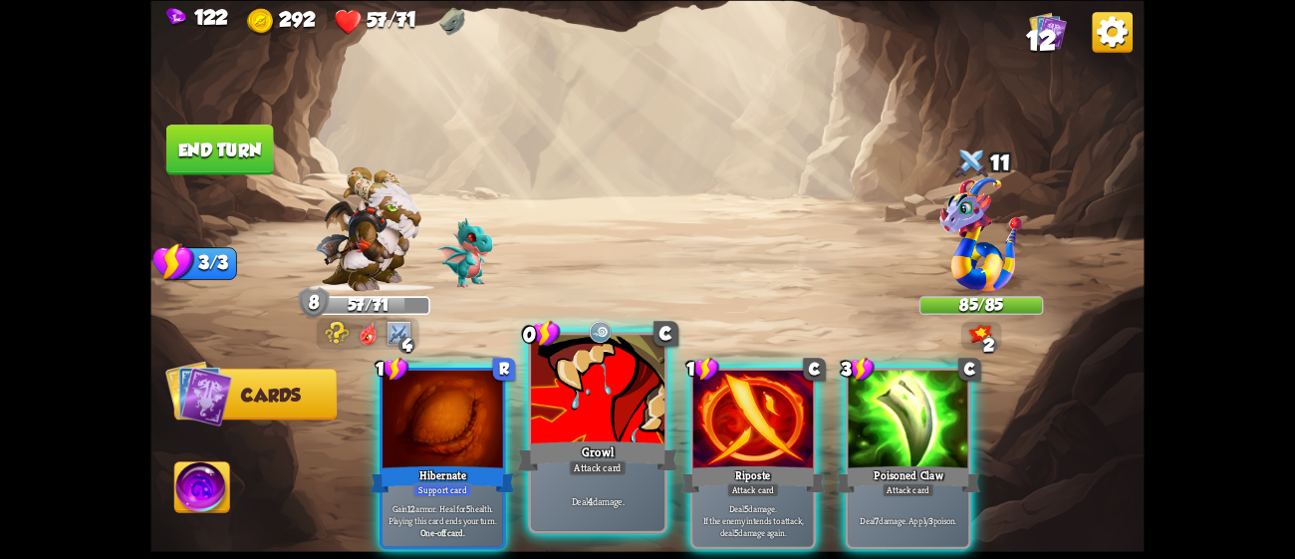
click at [602, 501] on p "Deal 4 damage." at bounding box center [597, 500] width 127 height 13
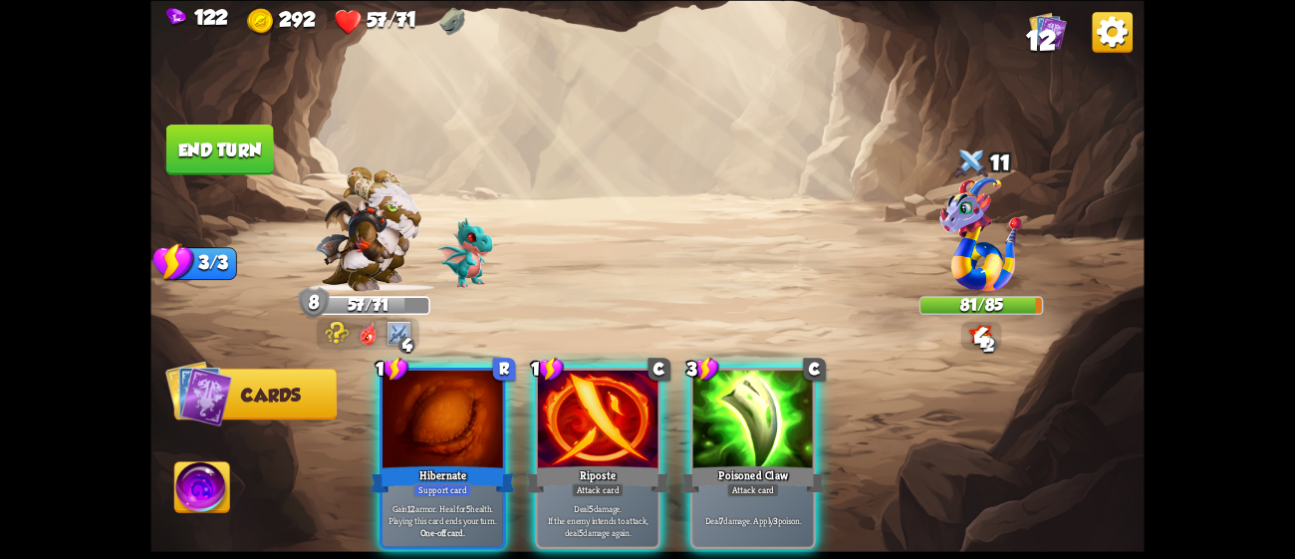
click at [602, 502] on p "Deal 5 damage. If the enemy intends to attack, deal 5 damage again." at bounding box center [598, 520] width 115 height 36
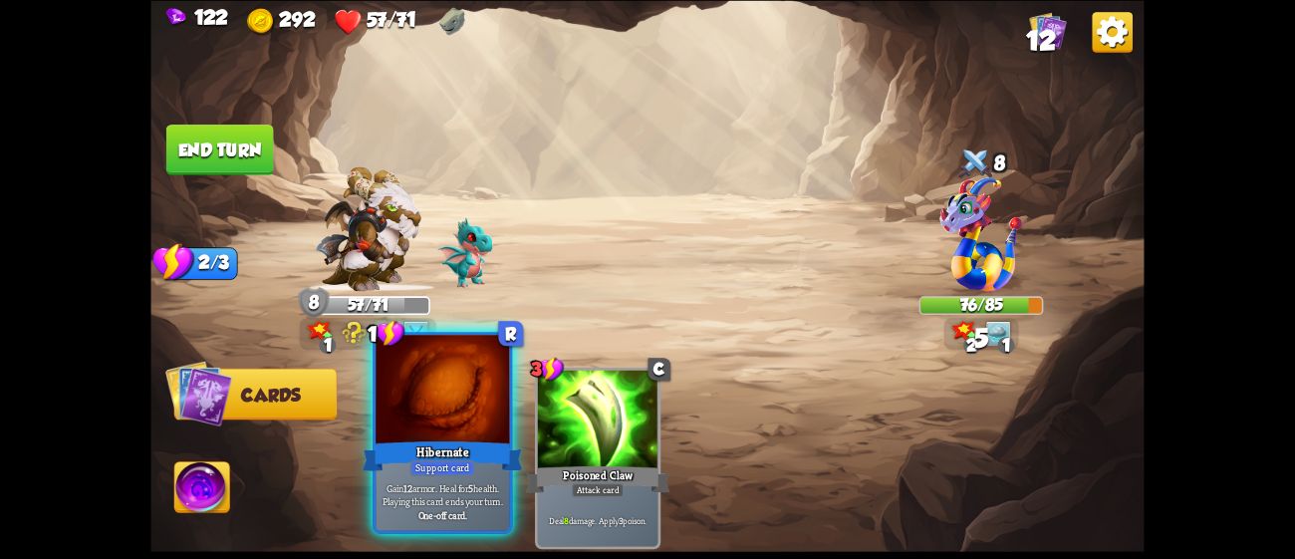
click at [422, 475] on div "Support card" at bounding box center [442, 467] width 65 height 16
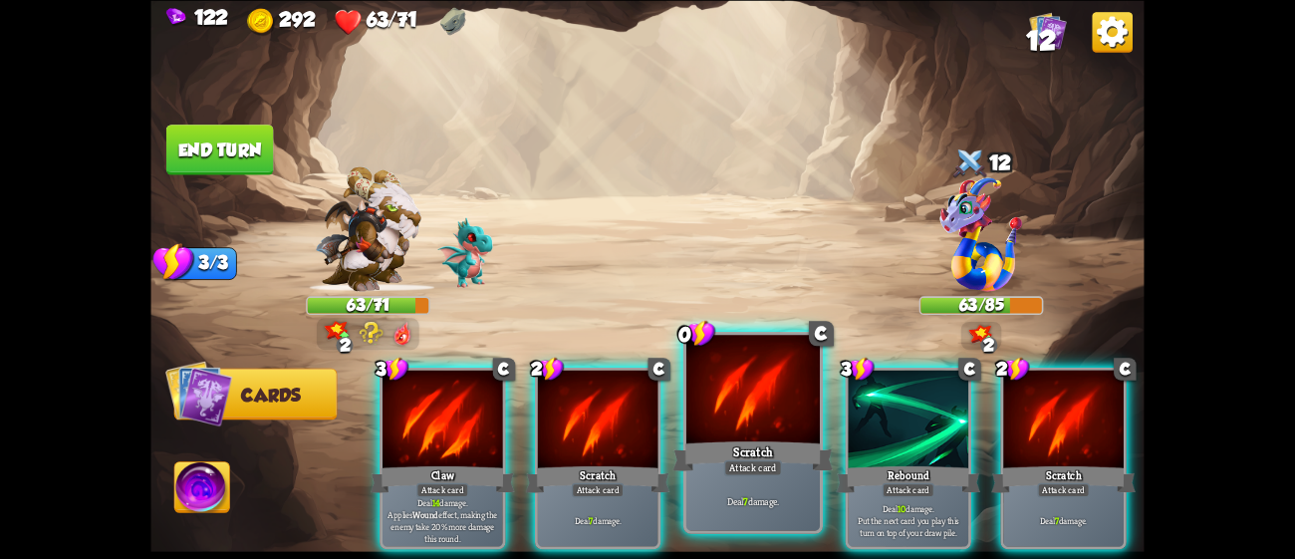
click at [791, 522] on div "Deal 7 damage." at bounding box center [752, 501] width 133 height 58
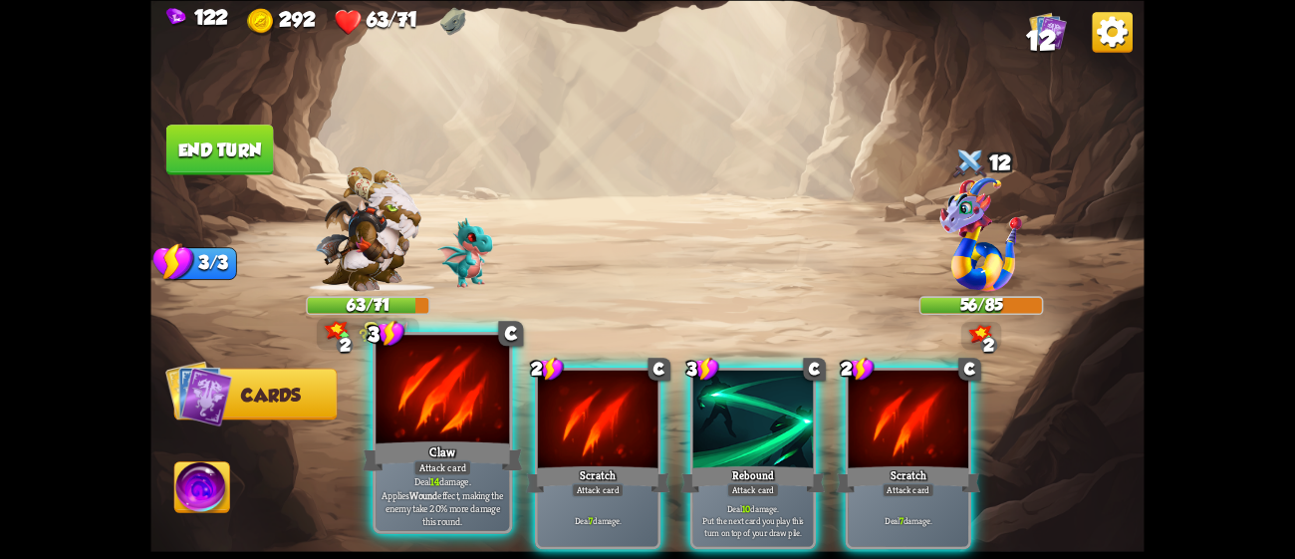
click at [467, 456] on div "Claw" at bounding box center [443, 455] width 160 height 36
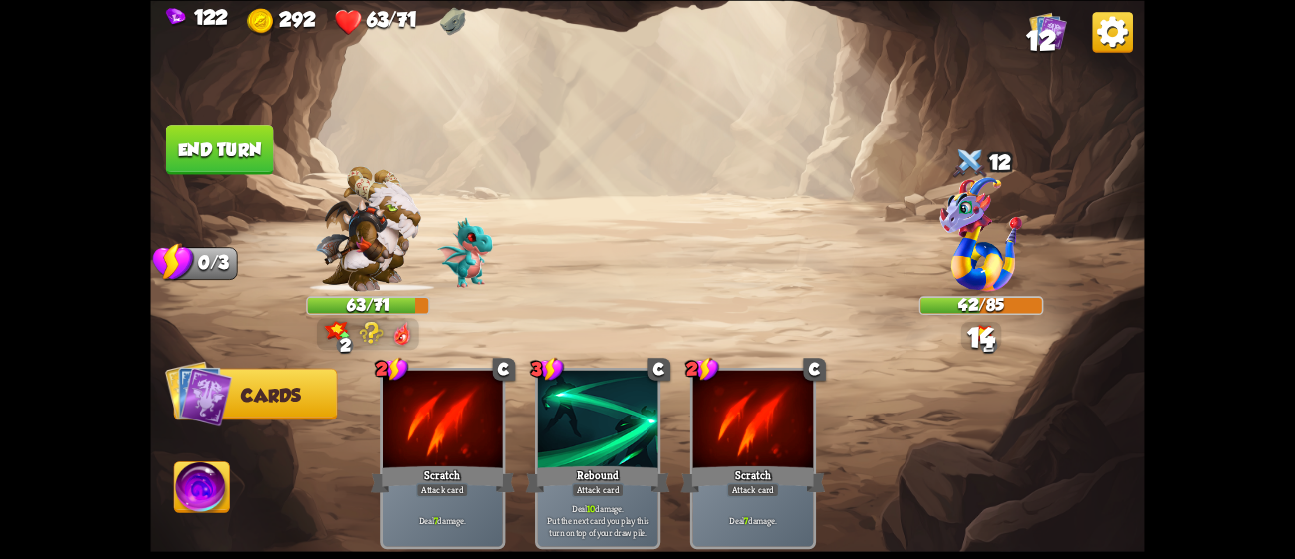
click at [244, 136] on button "End turn" at bounding box center [220, 150] width 108 height 51
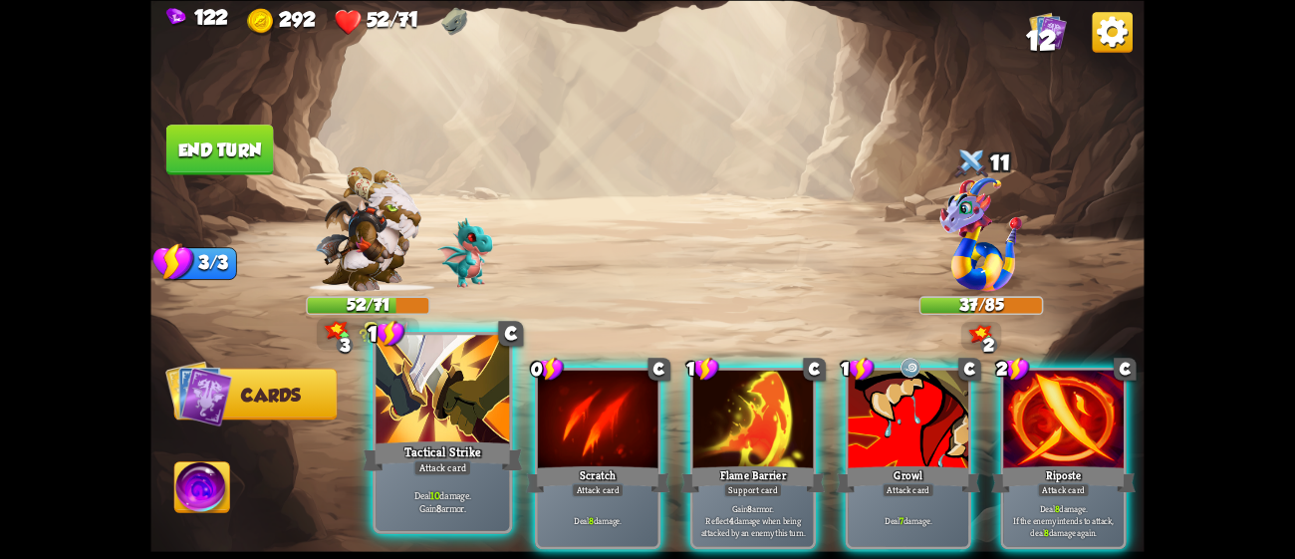
click at [488, 450] on div "Tactical Strike" at bounding box center [443, 455] width 160 height 36
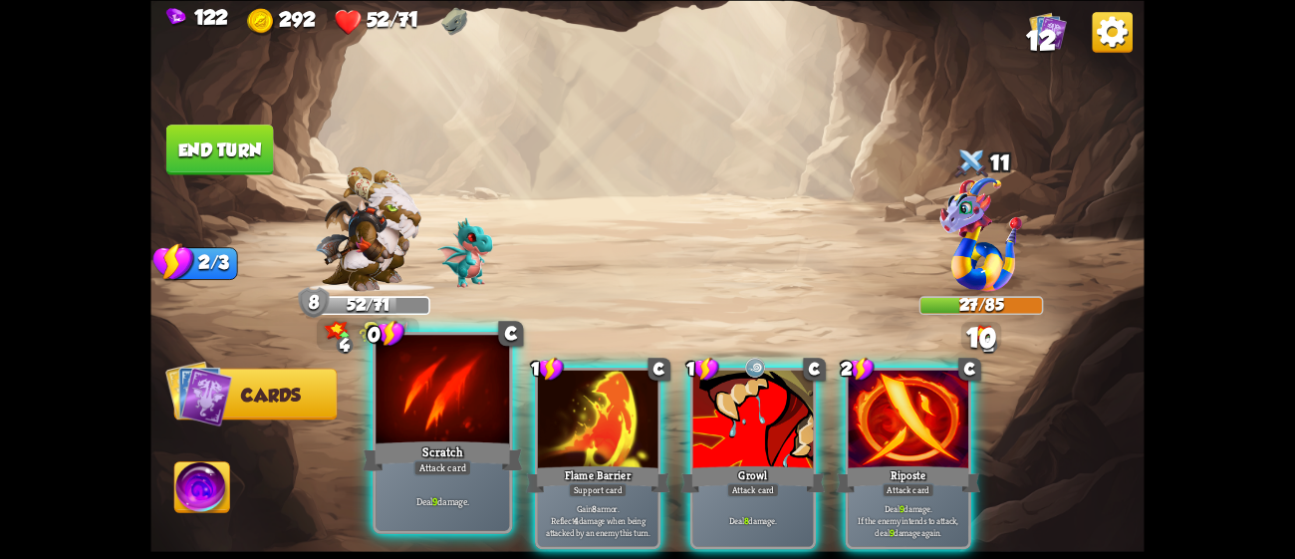
click at [413, 444] on div "Scratch" at bounding box center [443, 455] width 160 height 36
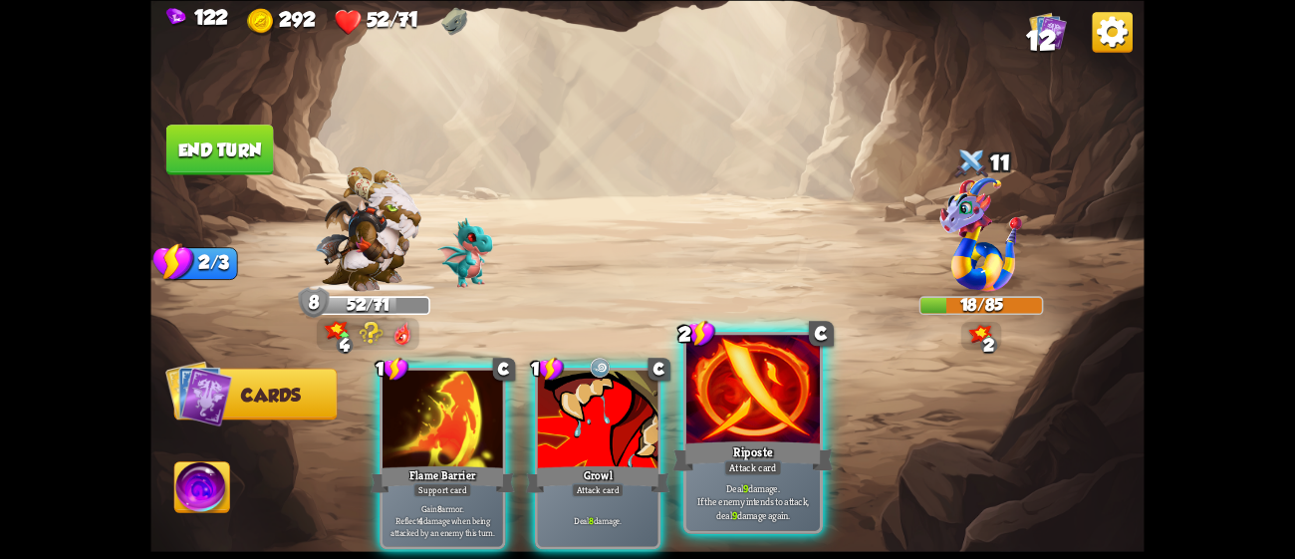
click at [697, 420] on div at bounding box center [752, 391] width 133 height 113
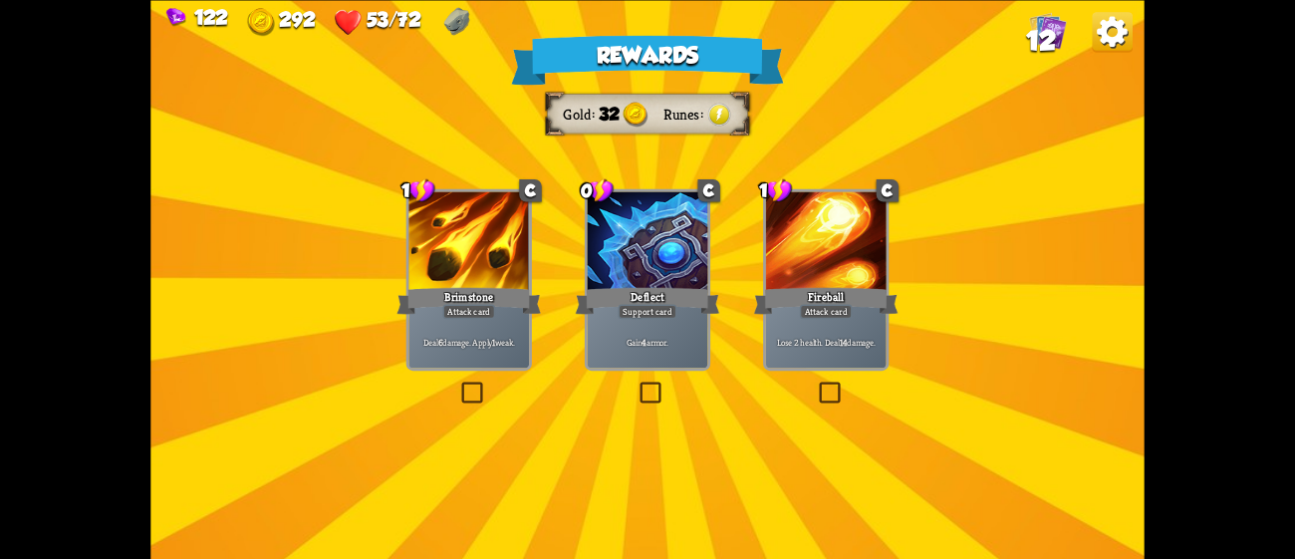
click at [507, 308] on div "Brimstone" at bounding box center [468, 300] width 144 height 32
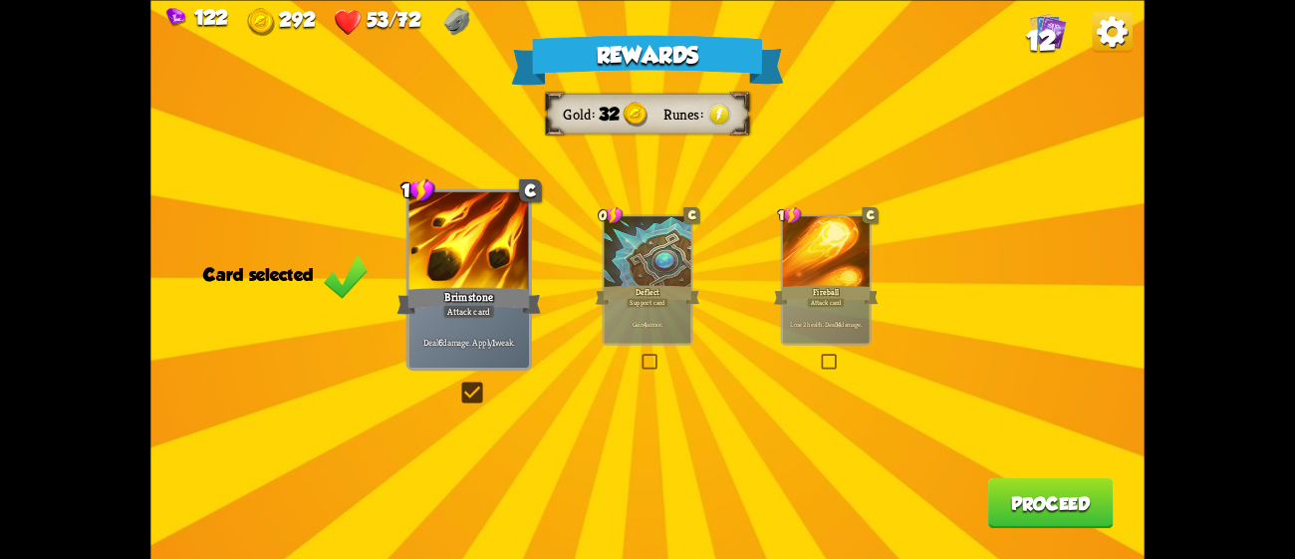
click at [689, 295] on div "Deflect" at bounding box center [648, 294] width 105 height 23
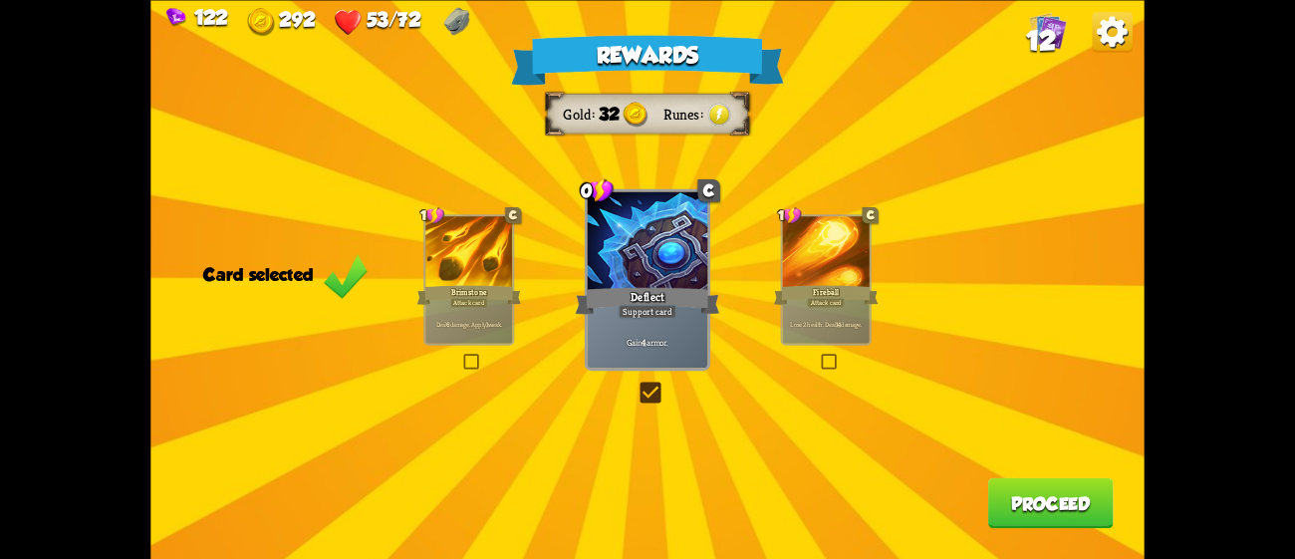
click at [1047, 499] on button "Proceed" at bounding box center [1051, 502] width 126 height 51
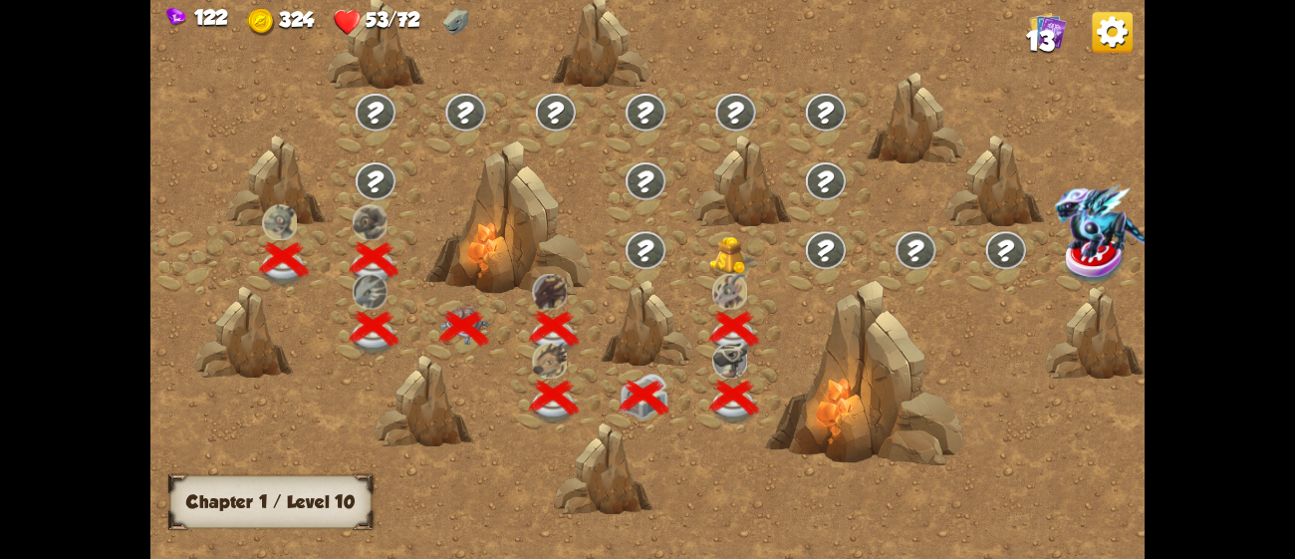
click at [745, 254] on img at bounding box center [734, 256] width 50 height 38
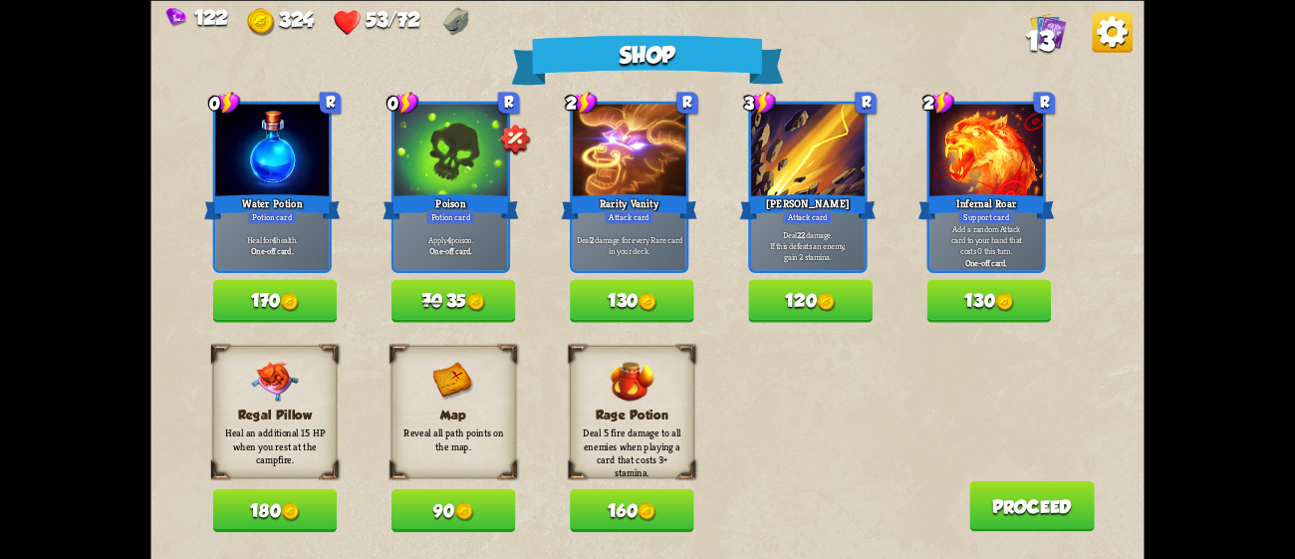
click at [272, 508] on button "180" at bounding box center [275, 509] width 125 height 43
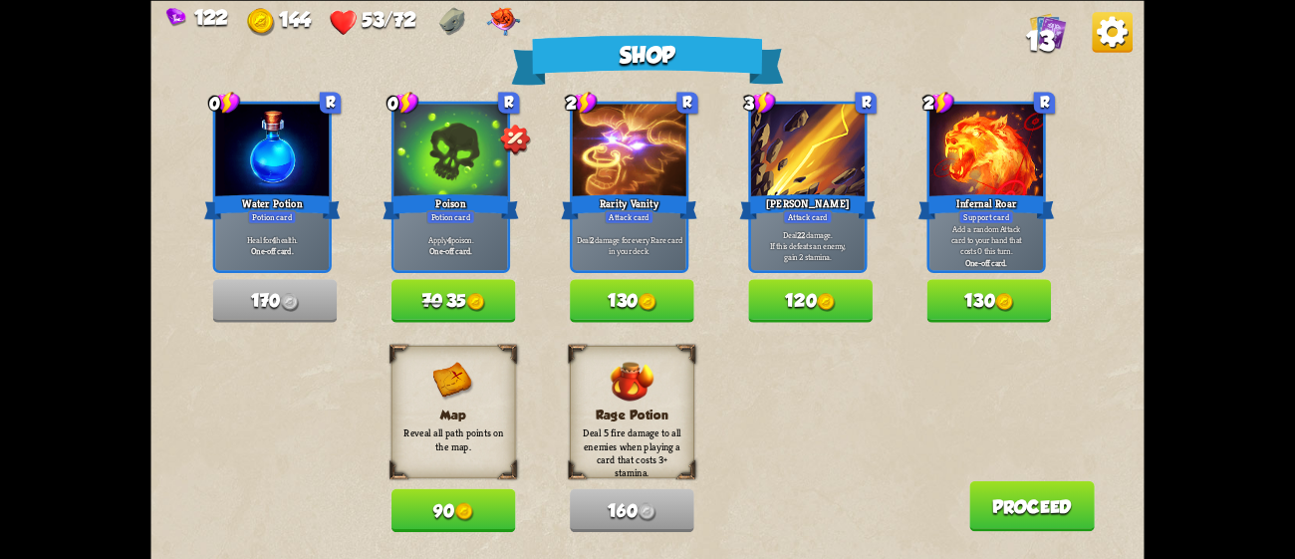
click at [991, 281] on button "130" at bounding box center [989, 300] width 125 height 43
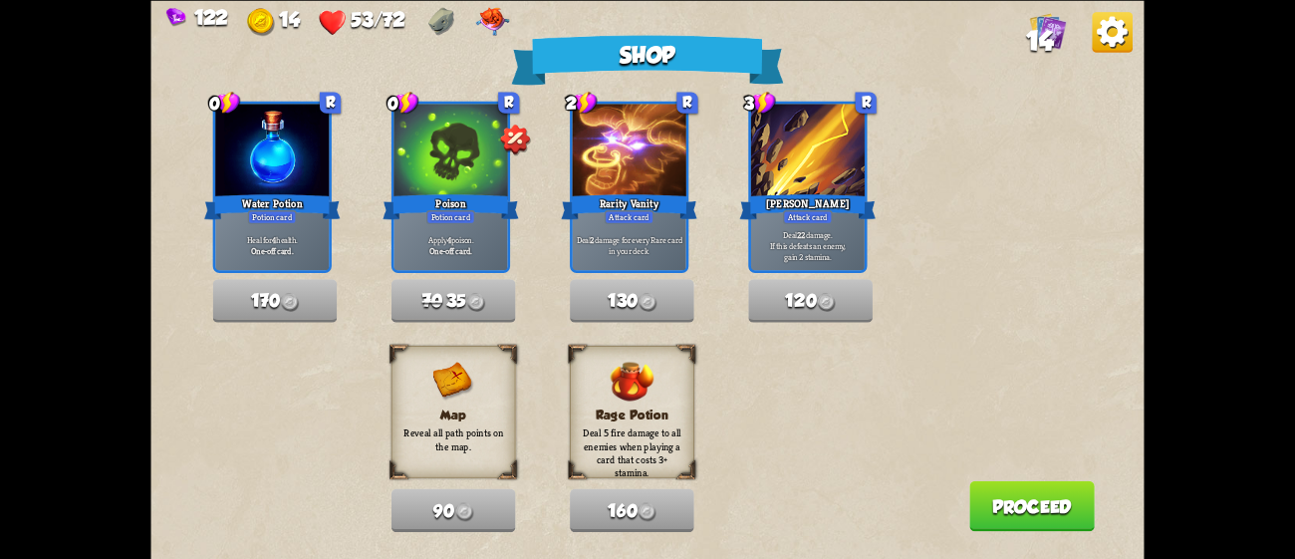
click at [1058, 500] on button "Proceed" at bounding box center [1032, 505] width 126 height 51
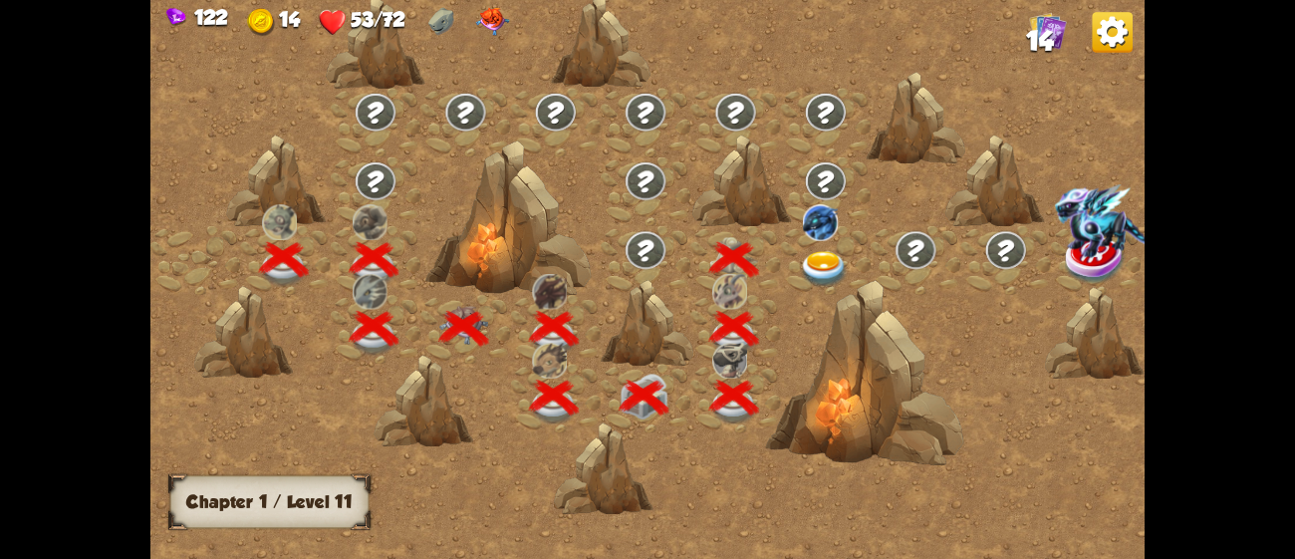
scroll to position [0, 302]
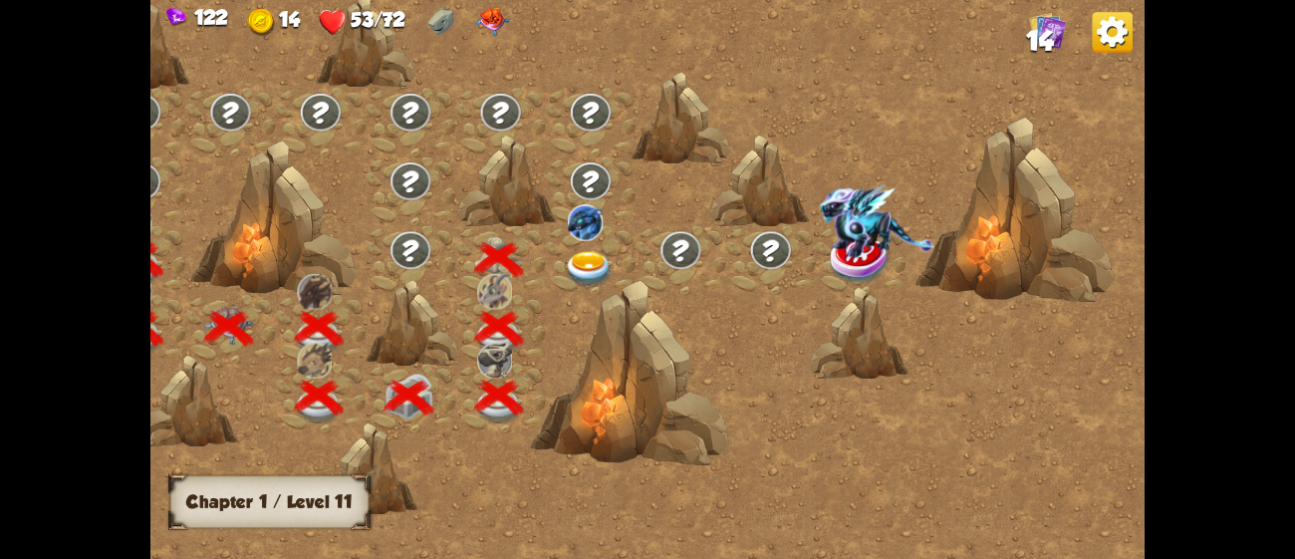
click at [582, 272] on img at bounding box center [590, 269] width 50 height 37
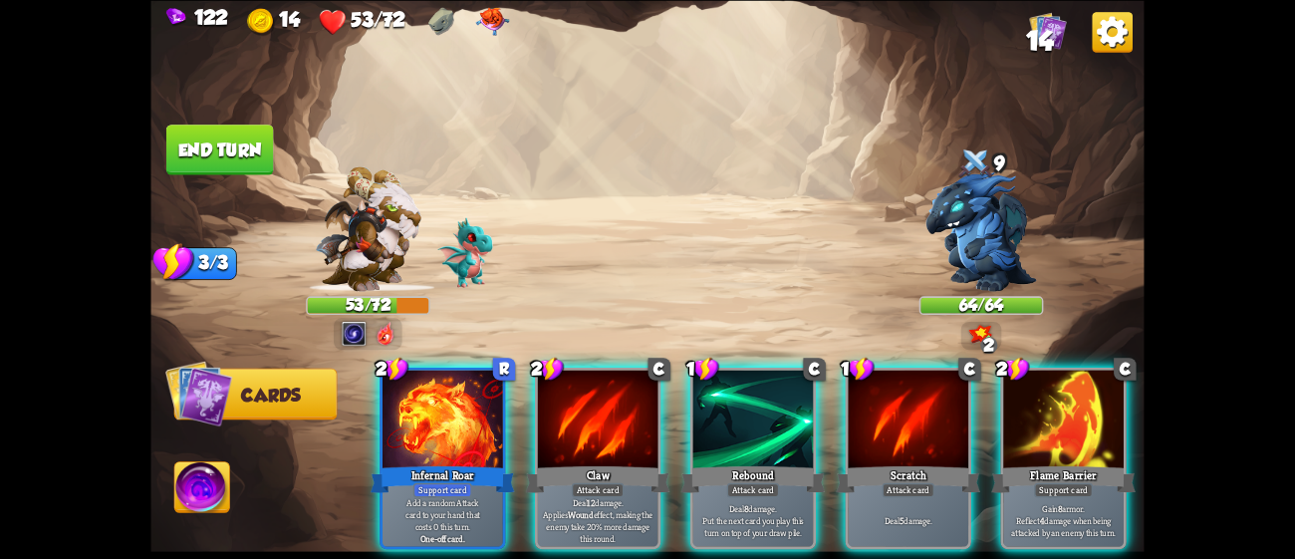
click at [342, 344] on div "Player turn" at bounding box center [646, 279] width 993 height 152
click at [350, 327] on img at bounding box center [354, 333] width 25 height 25
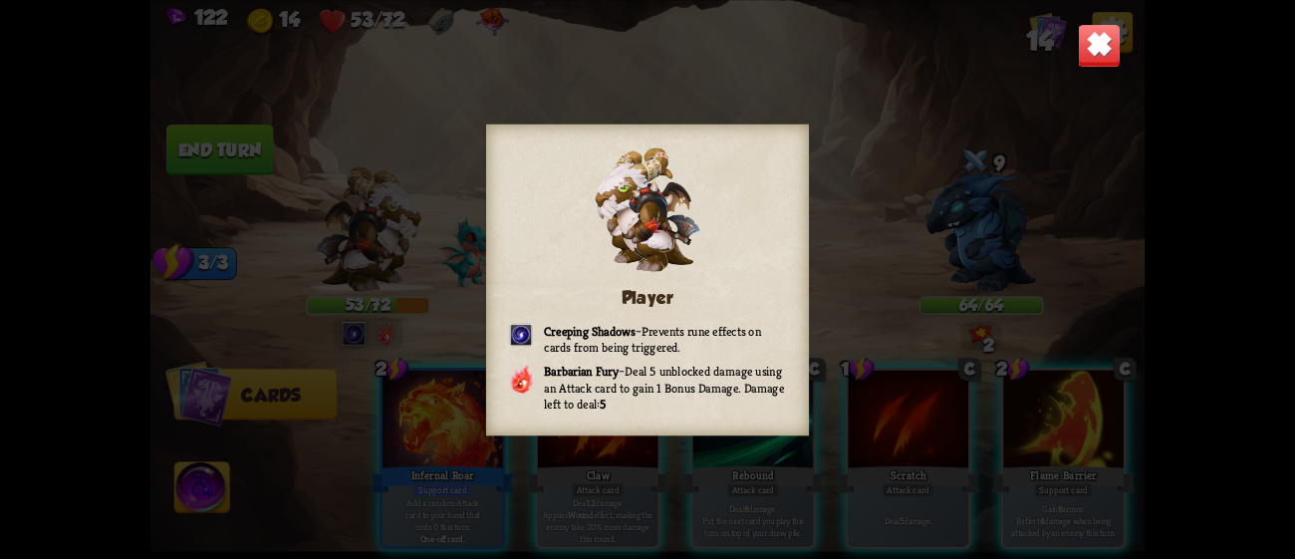
click at [891, 169] on div "Player Creeping Shadows – Prevents rune effects on cards from being triggered. …" at bounding box center [646, 279] width 993 height 559
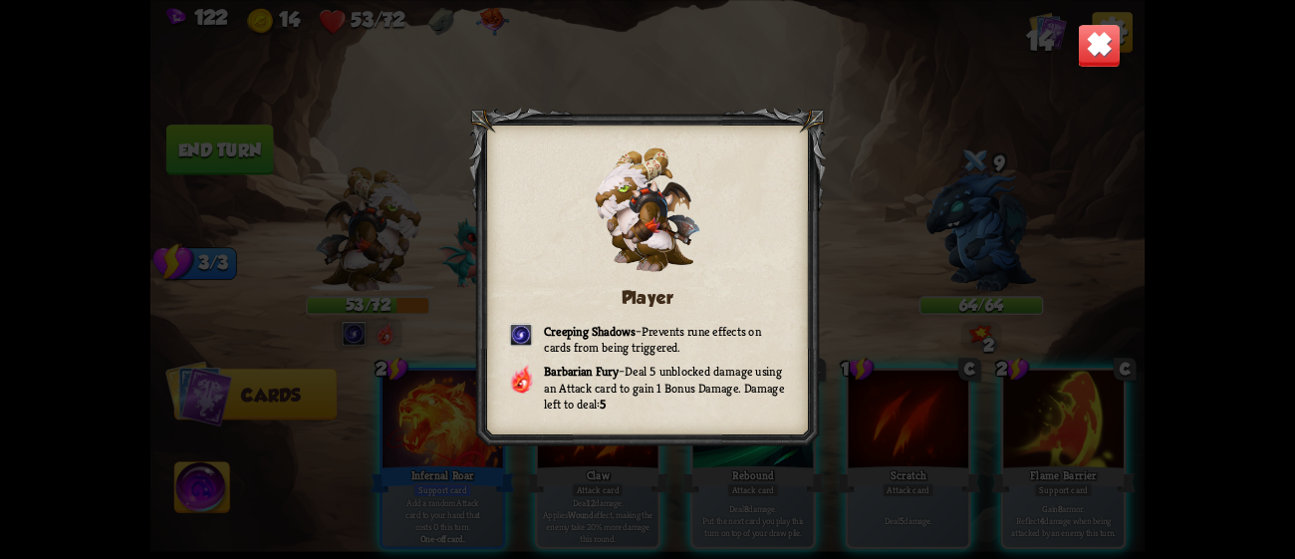
click at [1100, 45] on img at bounding box center [1100, 45] width 44 height 44
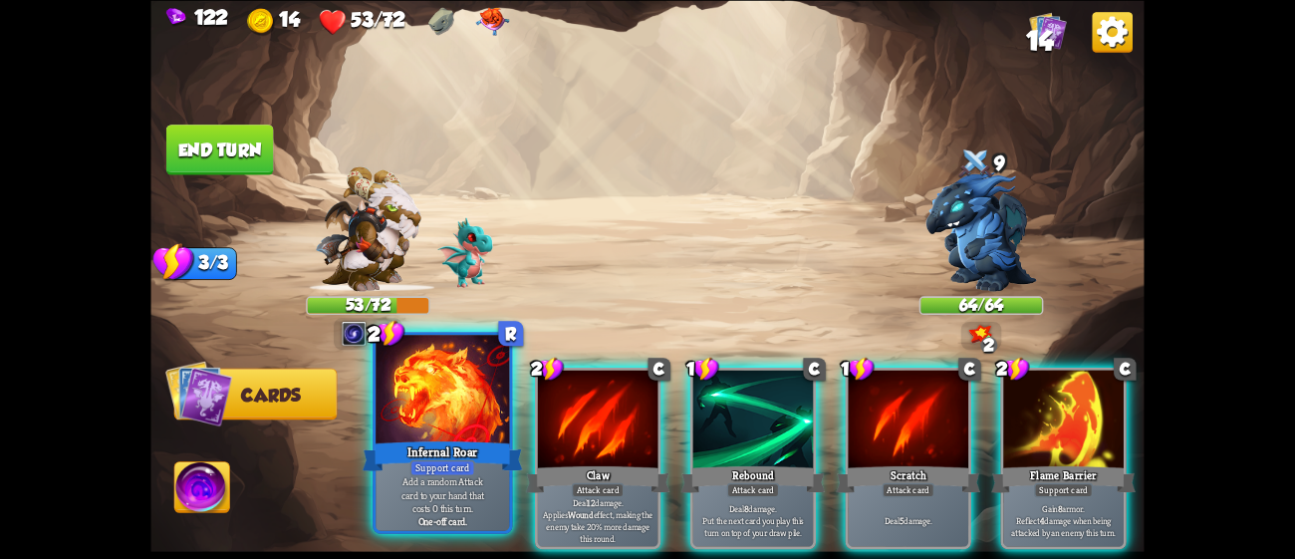
click at [411, 514] on div "One-off card." at bounding box center [443, 520] width 127 height 13
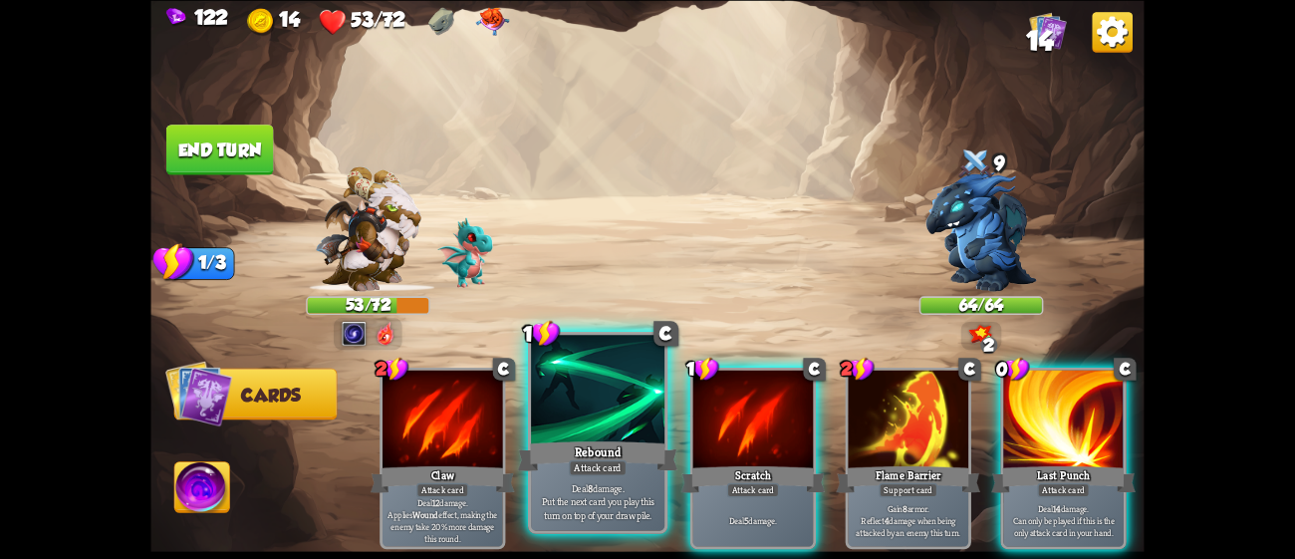
click at [632, 436] on div at bounding box center [597, 391] width 133 height 113
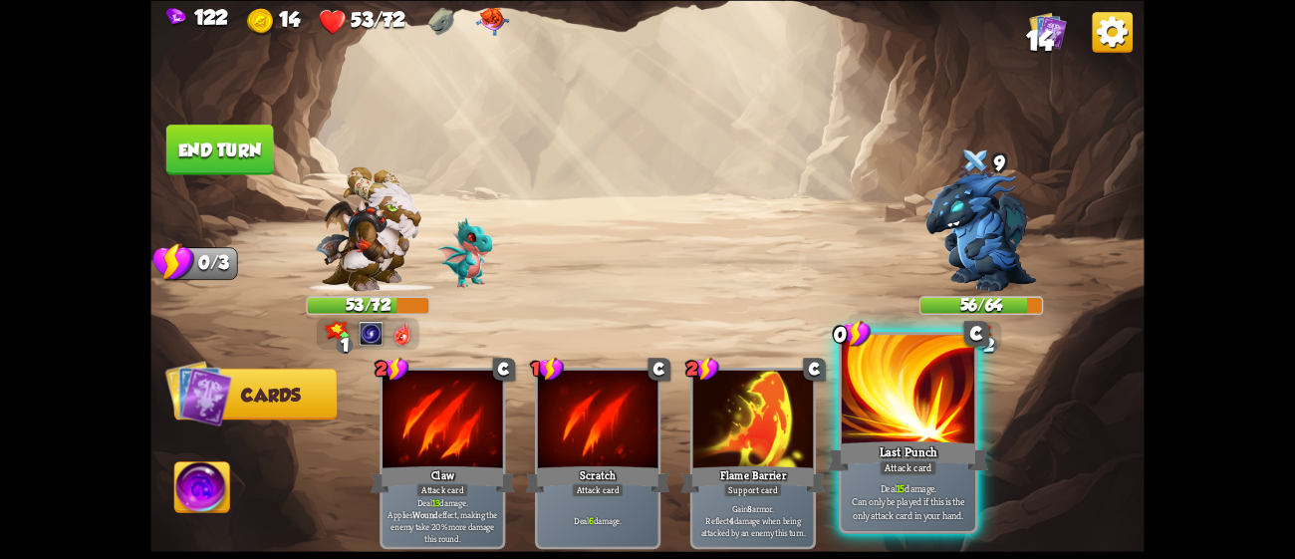
click at [881, 424] on div at bounding box center [908, 391] width 133 height 113
click at [872, 409] on div at bounding box center [908, 391] width 133 height 113
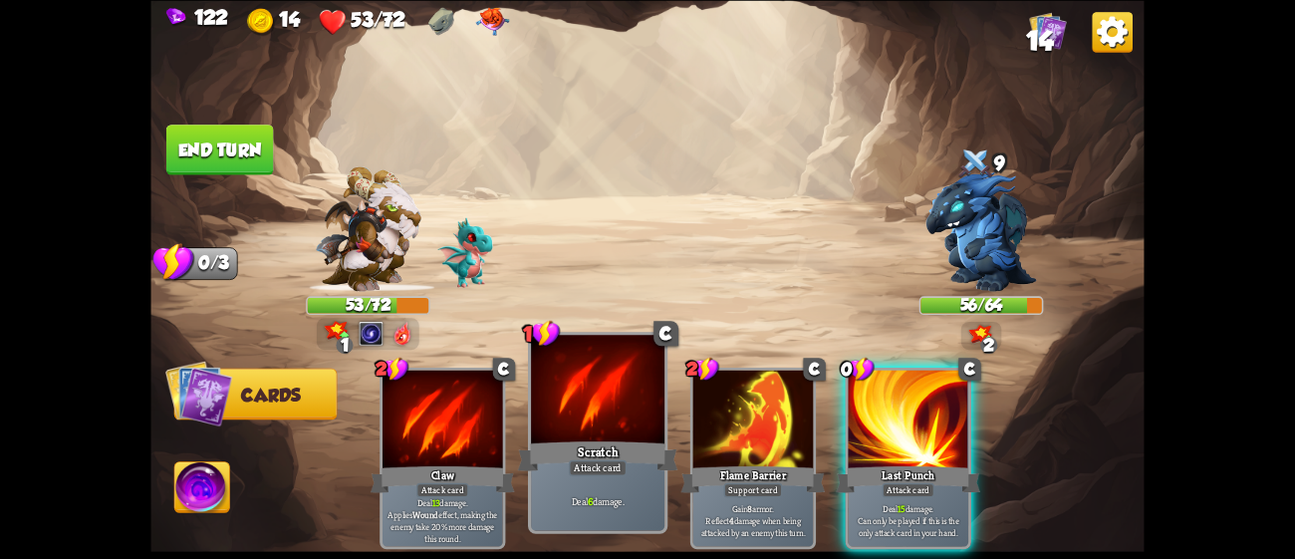
click at [633, 453] on div "Scratch" at bounding box center [598, 455] width 160 height 36
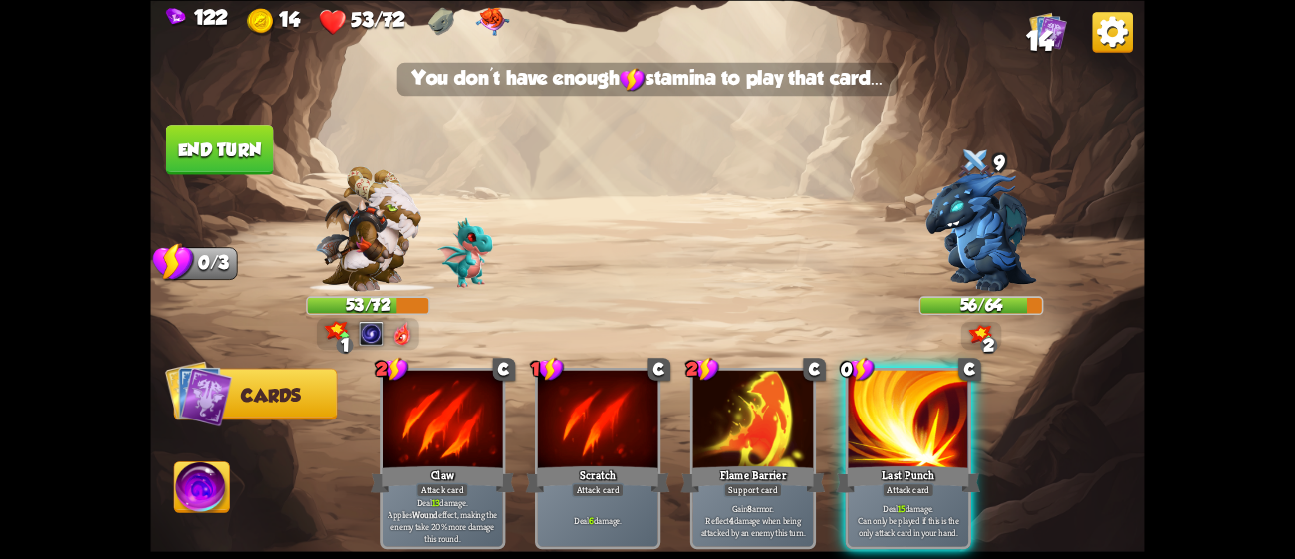
click at [205, 137] on button "End turn" at bounding box center [220, 150] width 108 height 51
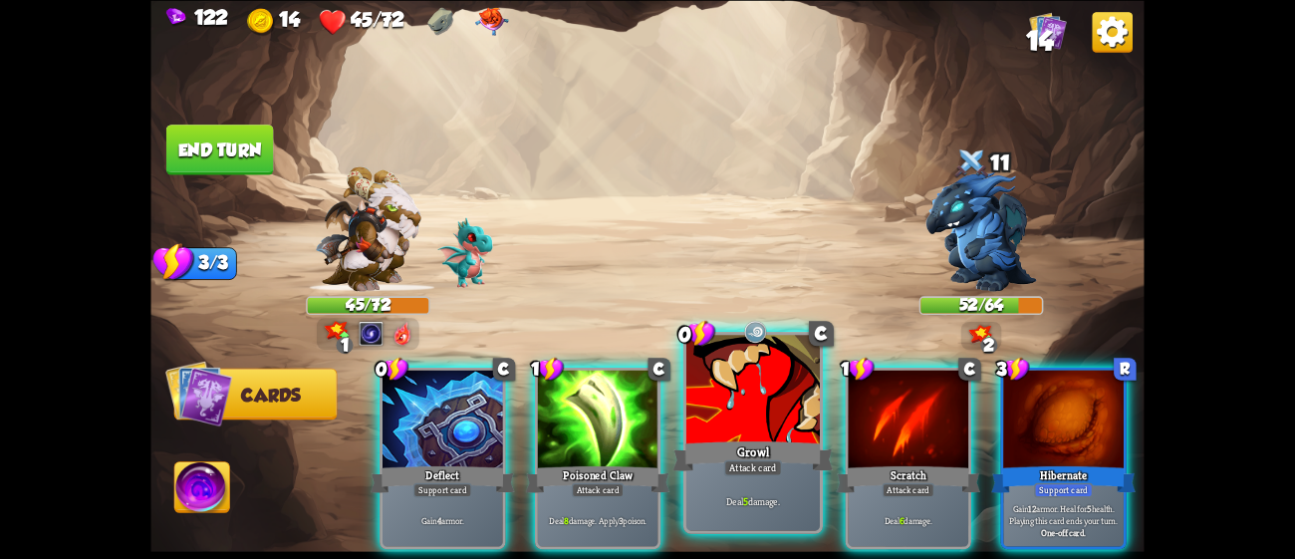
click at [785, 426] on div at bounding box center [752, 391] width 133 height 113
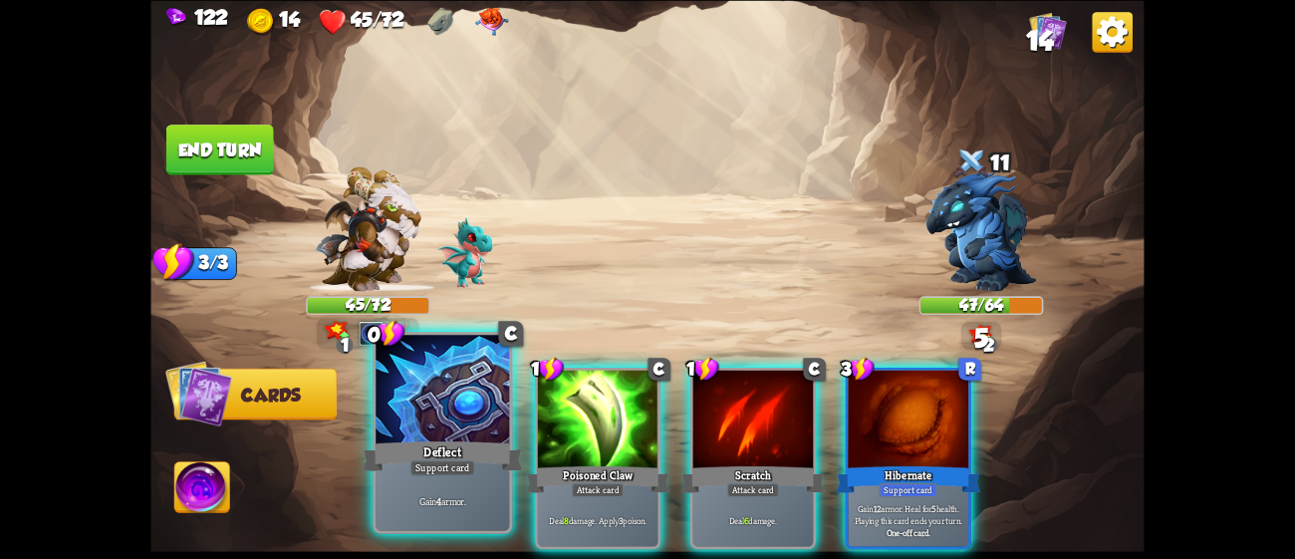
click at [442, 414] on div at bounding box center [442, 391] width 133 height 113
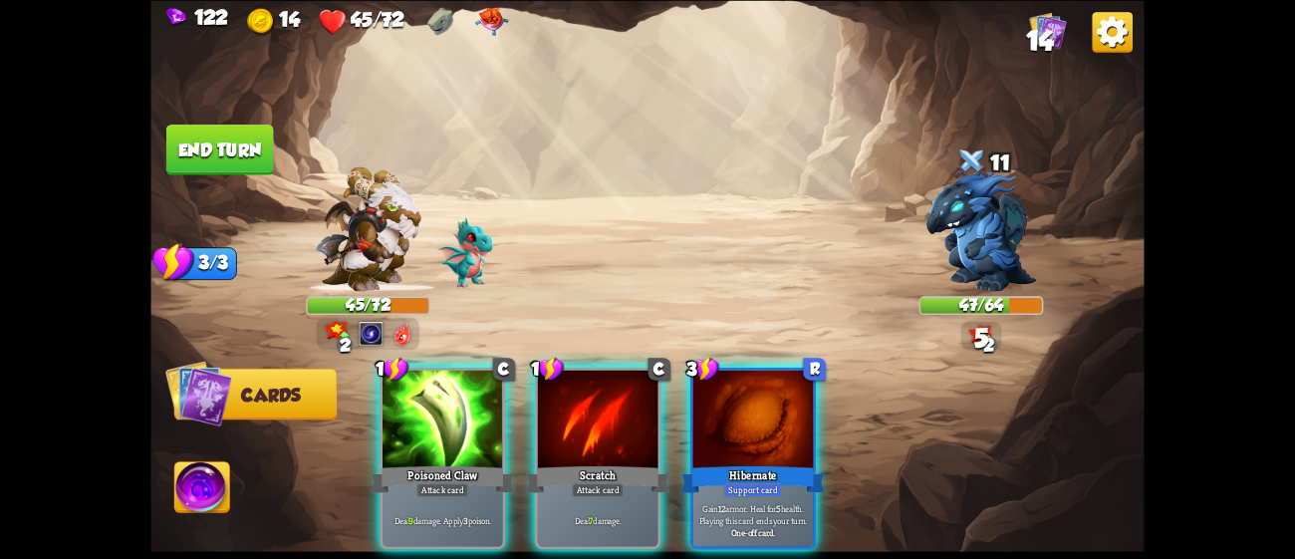
click at [442, 414] on div at bounding box center [443, 421] width 121 height 102
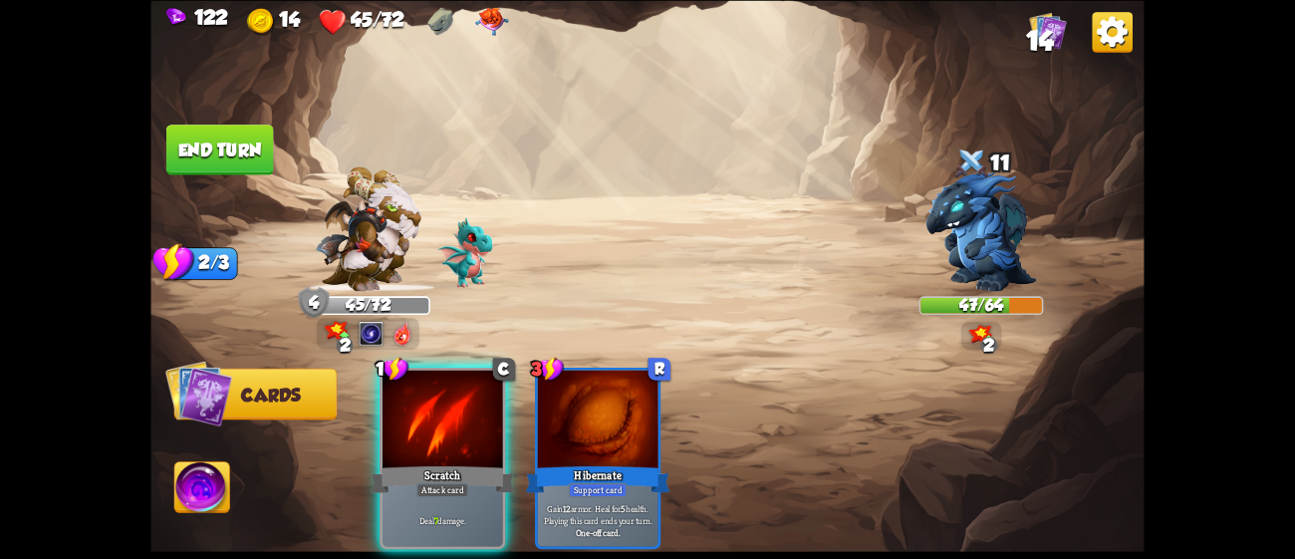
click at [442, 414] on div at bounding box center [443, 421] width 121 height 102
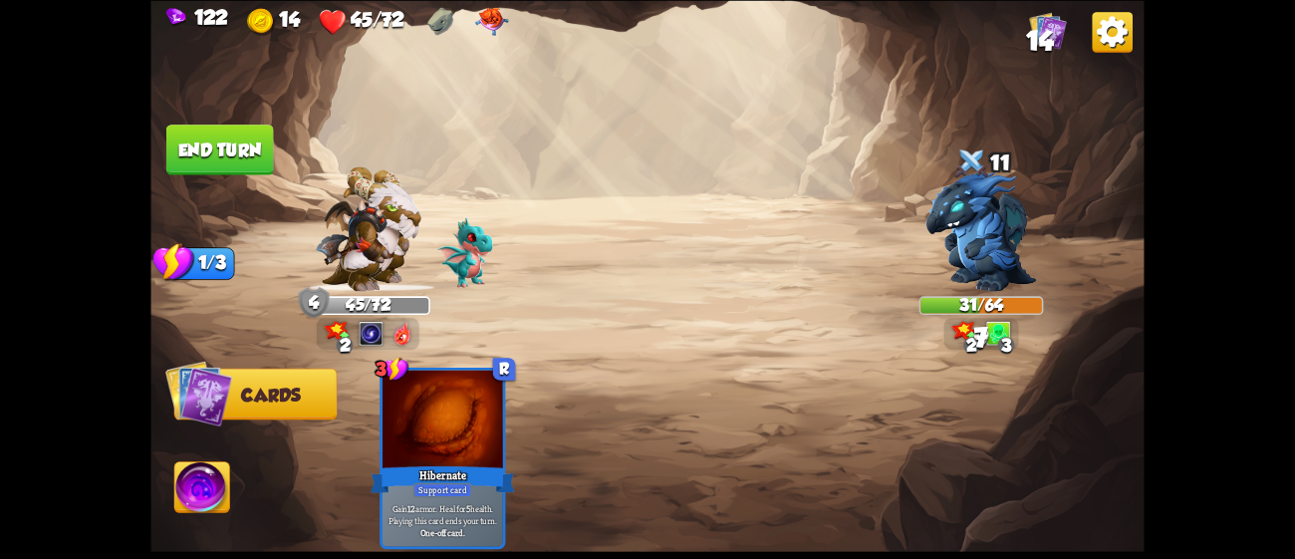
click at [244, 145] on button "End turn" at bounding box center [220, 150] width 108 height 51
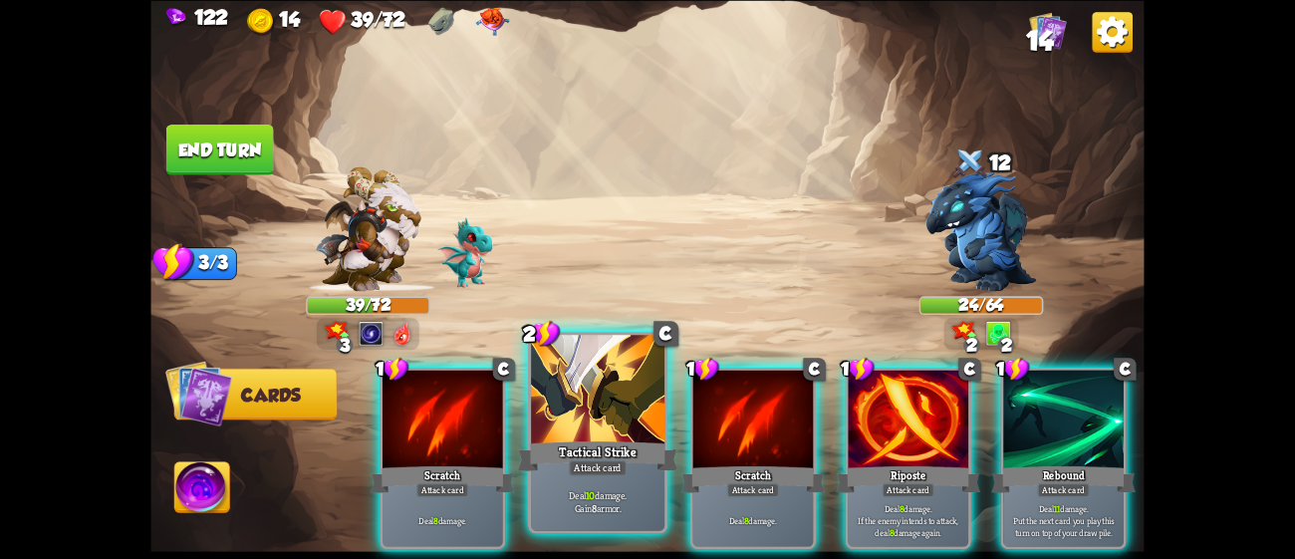
click at [594, 396] on div at bounding box center [597, 391] width 133 height 113
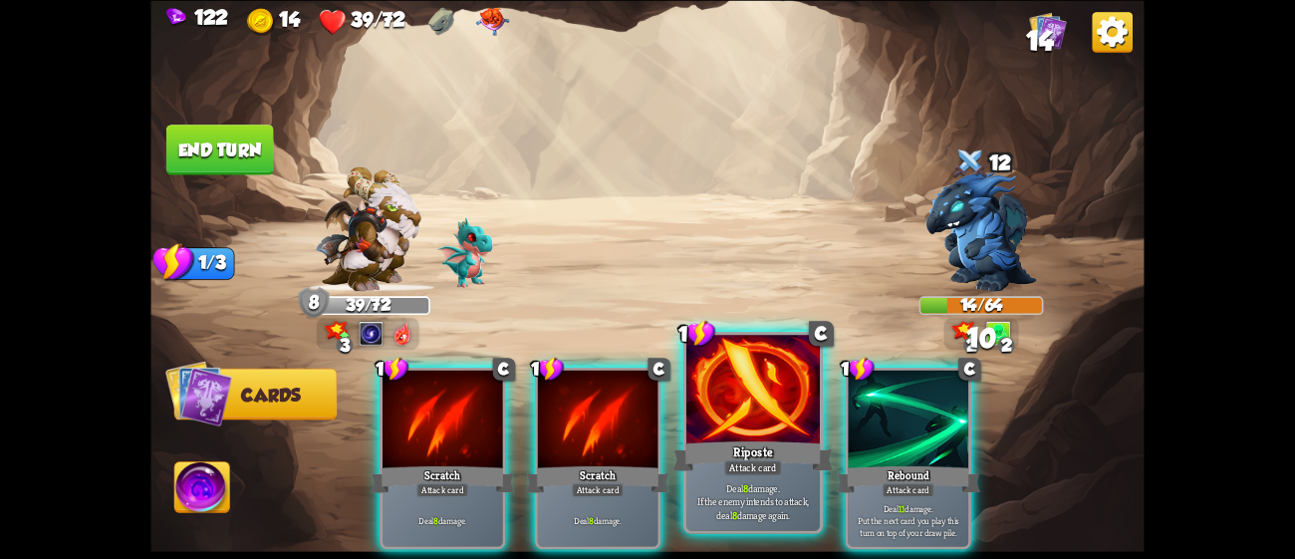
click at [713, 397] on div at bounding box center [752, 391] width 133 height 113
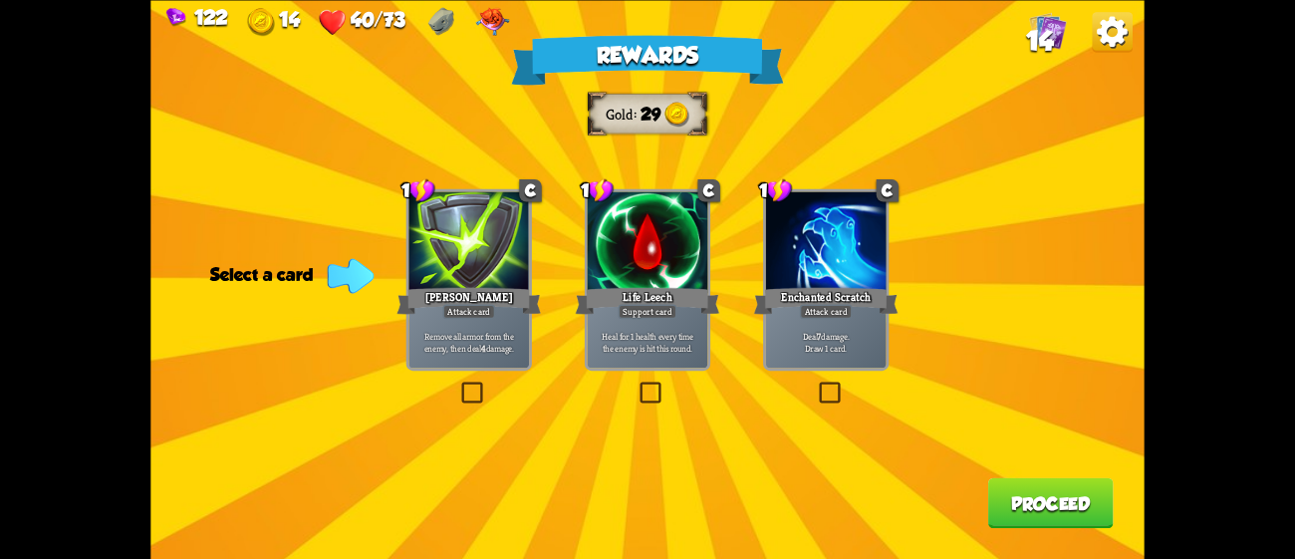
click at [533, 312] on div "[PERSON_NAME]" at bounding box center [468, 300] width 144 height 32
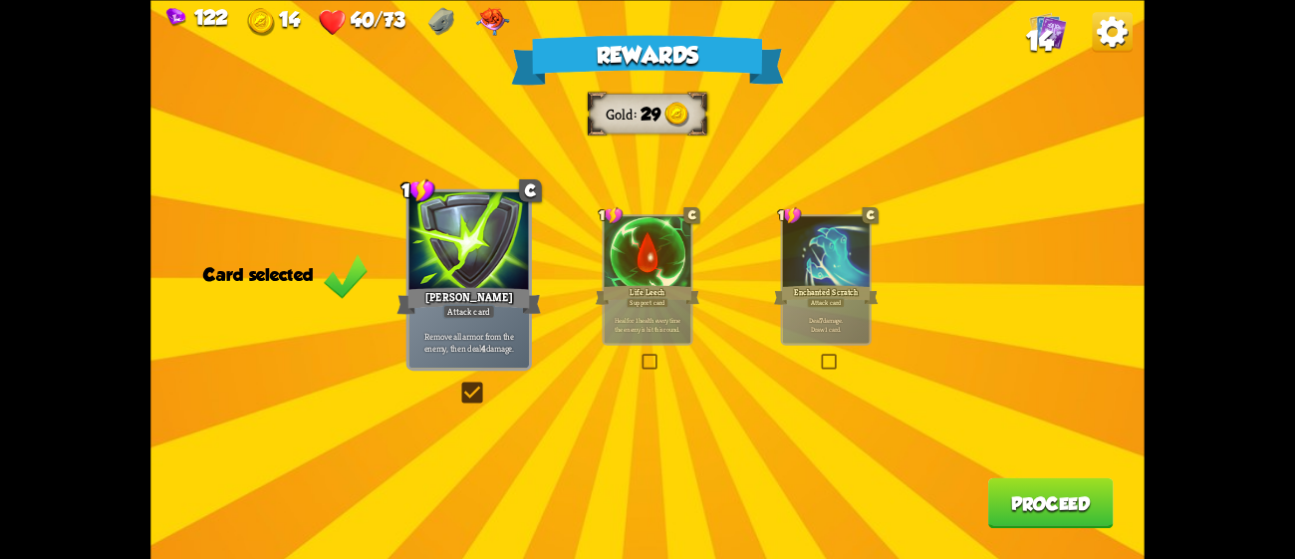
click at [1016, 505] on button "Proceed" at bounding box center [1051, 502] width 126 height 51
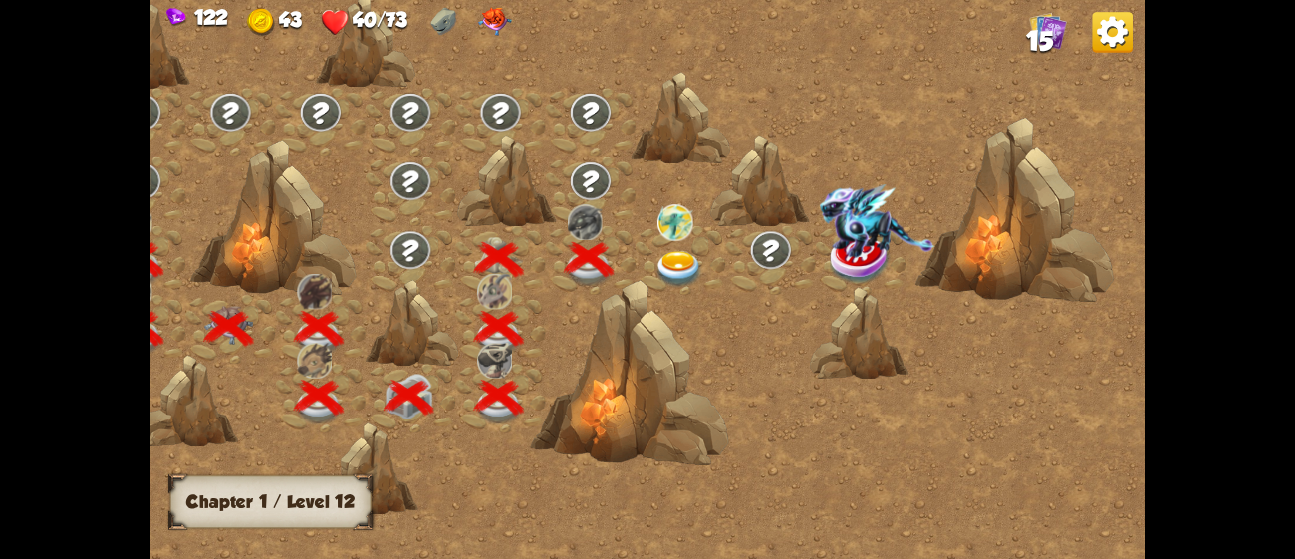
click at [673, 258] on img at bounding box center [680, 269] width 50 height 37
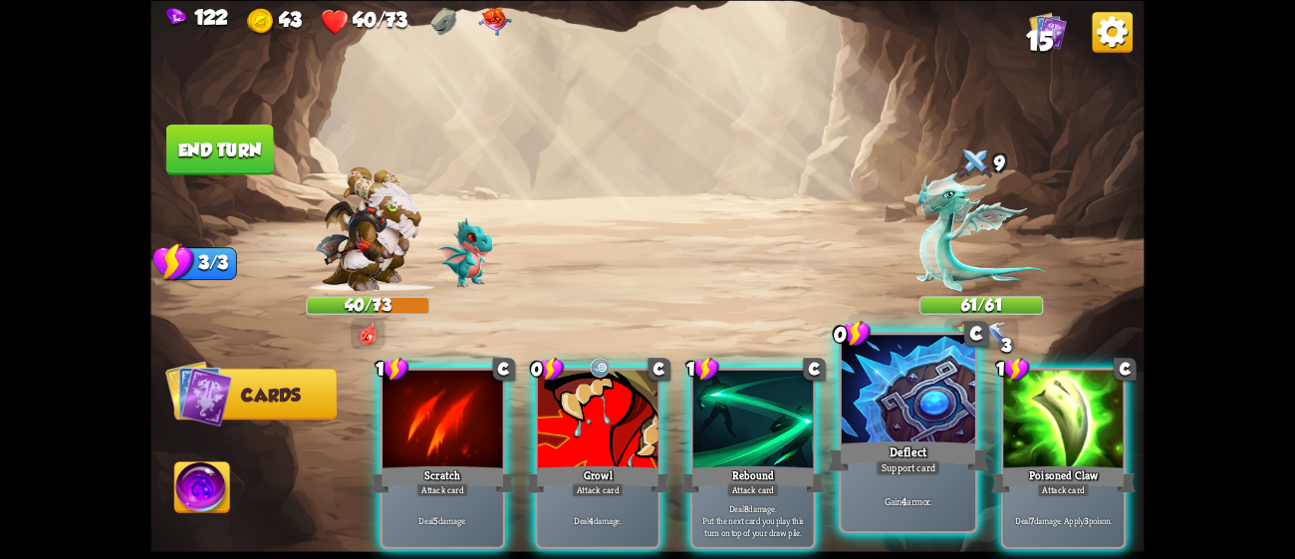
click at [939, 409] on div at bounding box center [908, 391] width 133 height 113
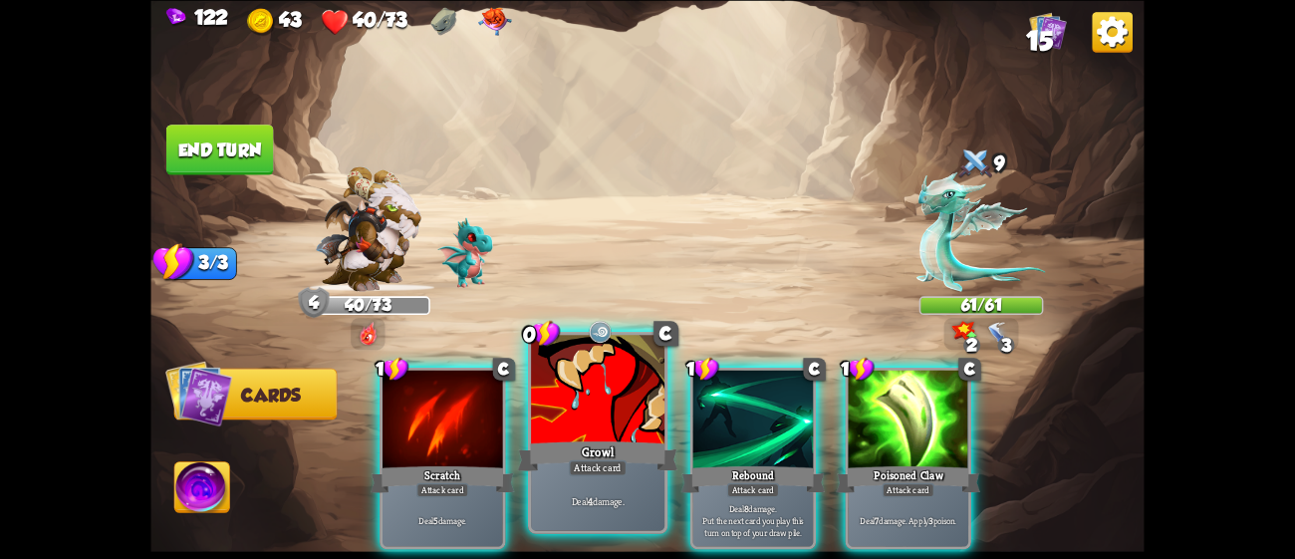
click at [649, 393] on div at bounding box center [597, 391] width 133 height 113
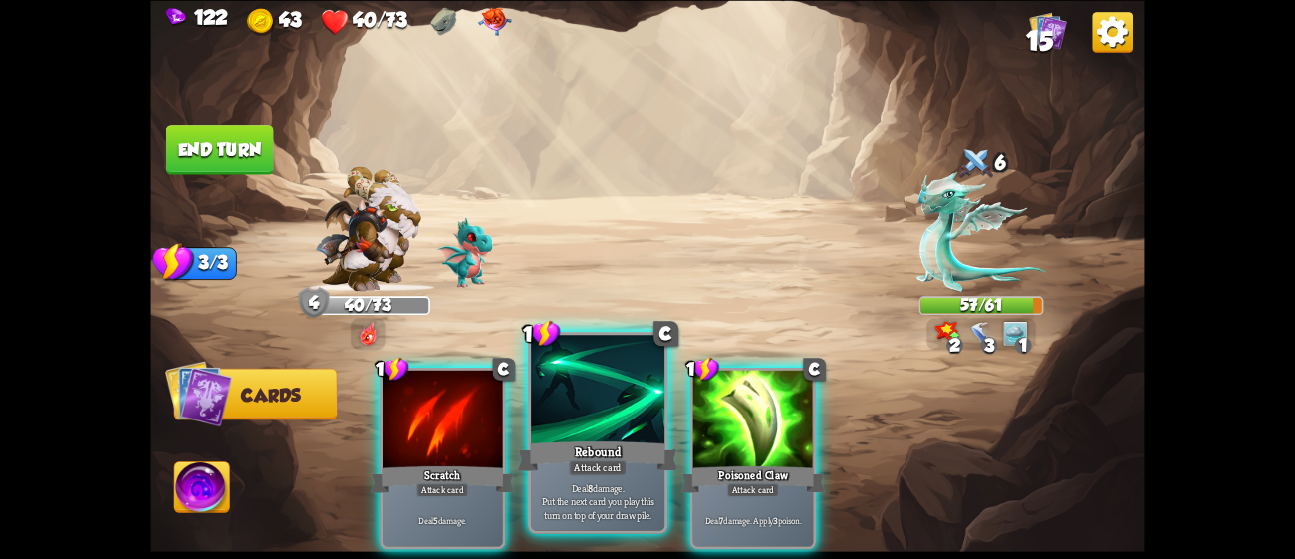
click at [612, 465] on div "Attack card" at bounding box center [598, 467] width 58 height 16
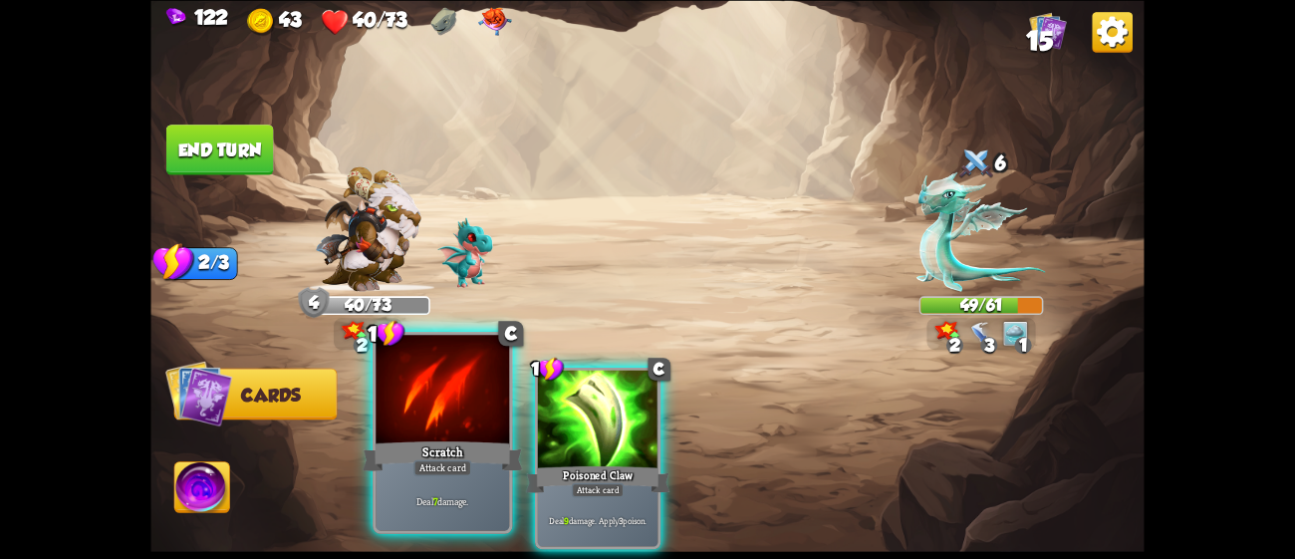
click at [466, 460] on div "Attack card" at bounding box center [442, 467] width 58 height 16
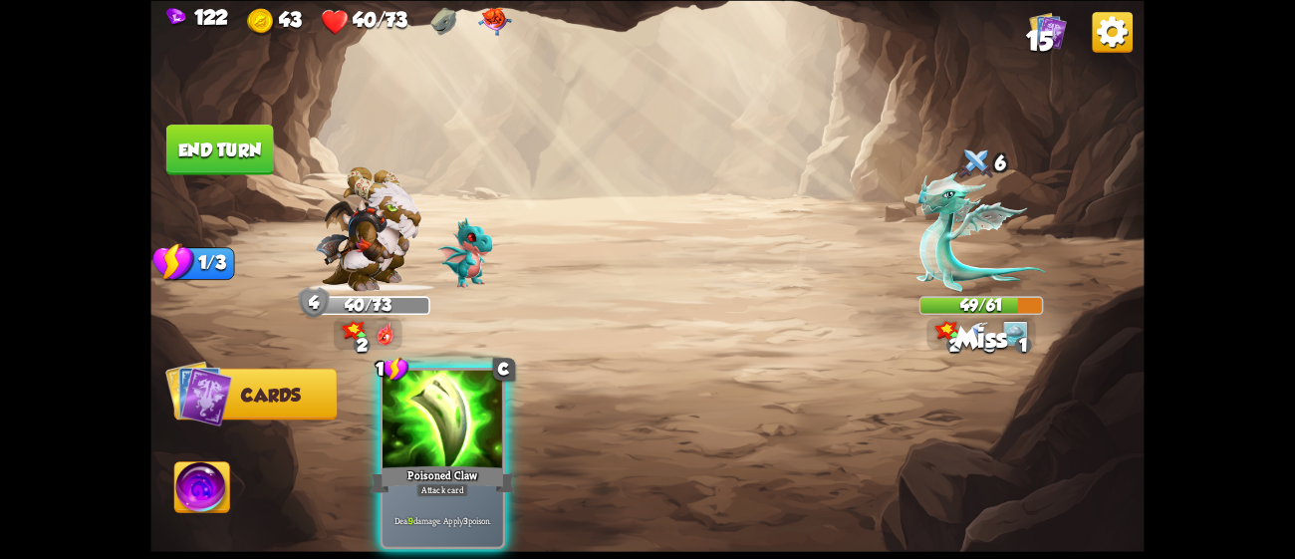
click at [466, 482] on div "Attack card" at bounding box center [442, 489] width 53 height 15
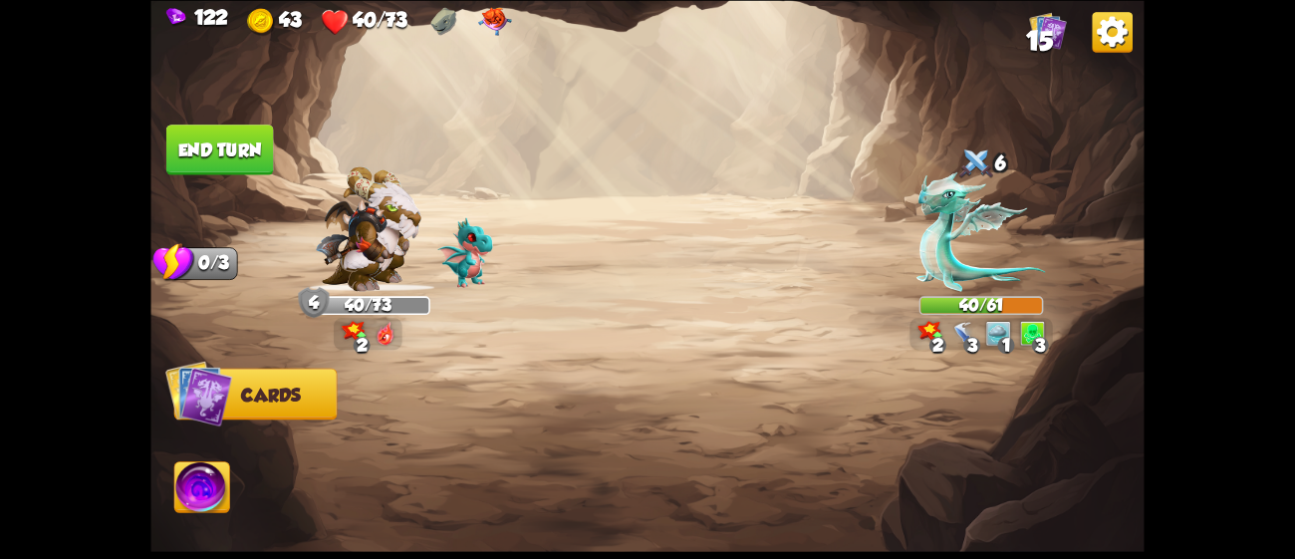
click at [188, 134] on button "End turn" at bounding box center [220, 150] width 108 height 51
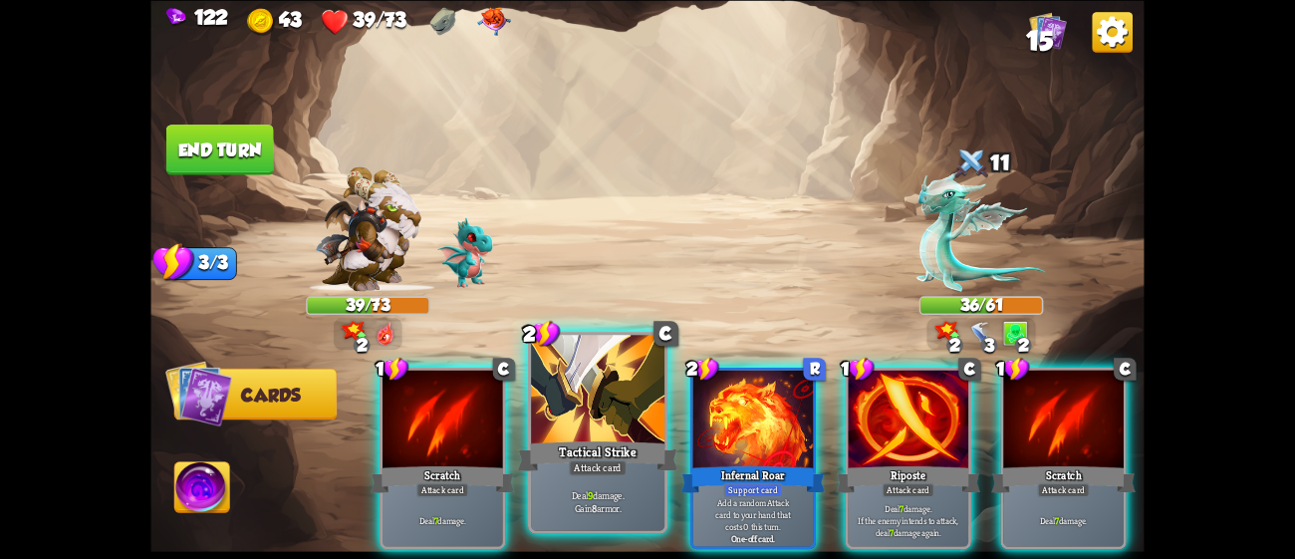
click at [626, 385] on div at bounding box center [597, 391] width 133 height 113
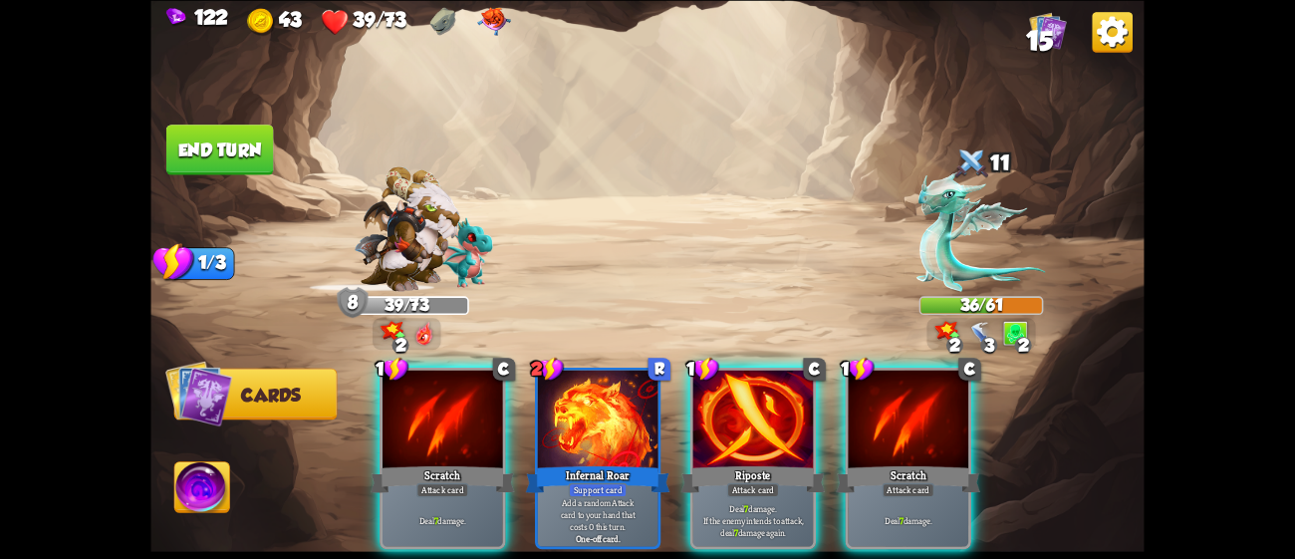
click at [626, 385] on div at bounding box center [598, 421] width 121 height 102
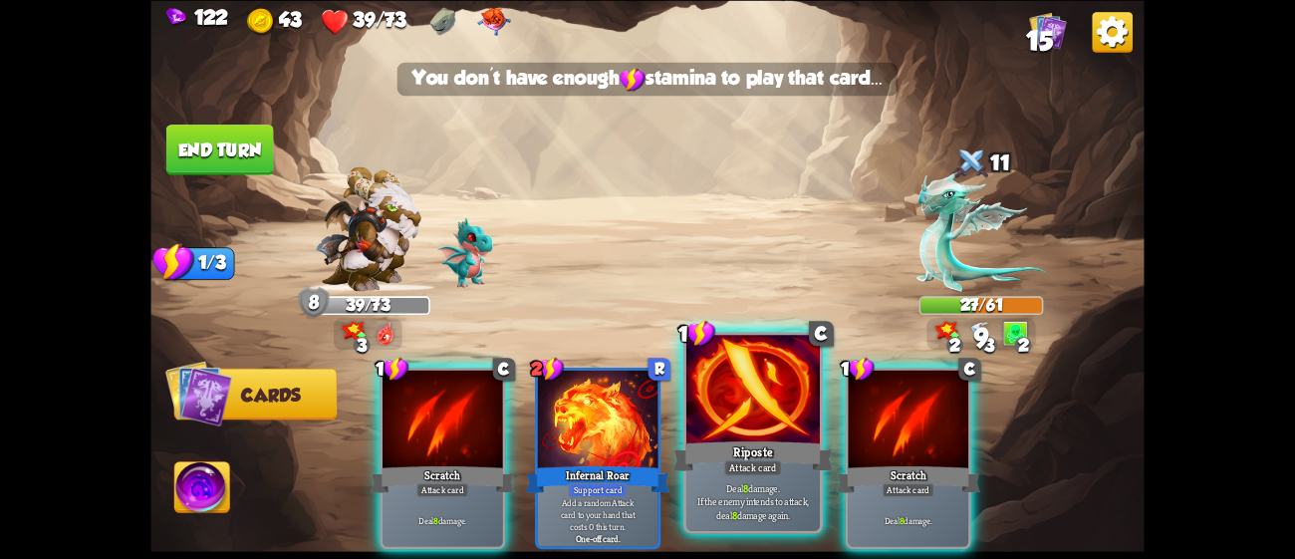
click at [724, 414] on div at bounding box center [752, 391] width 133 height 113
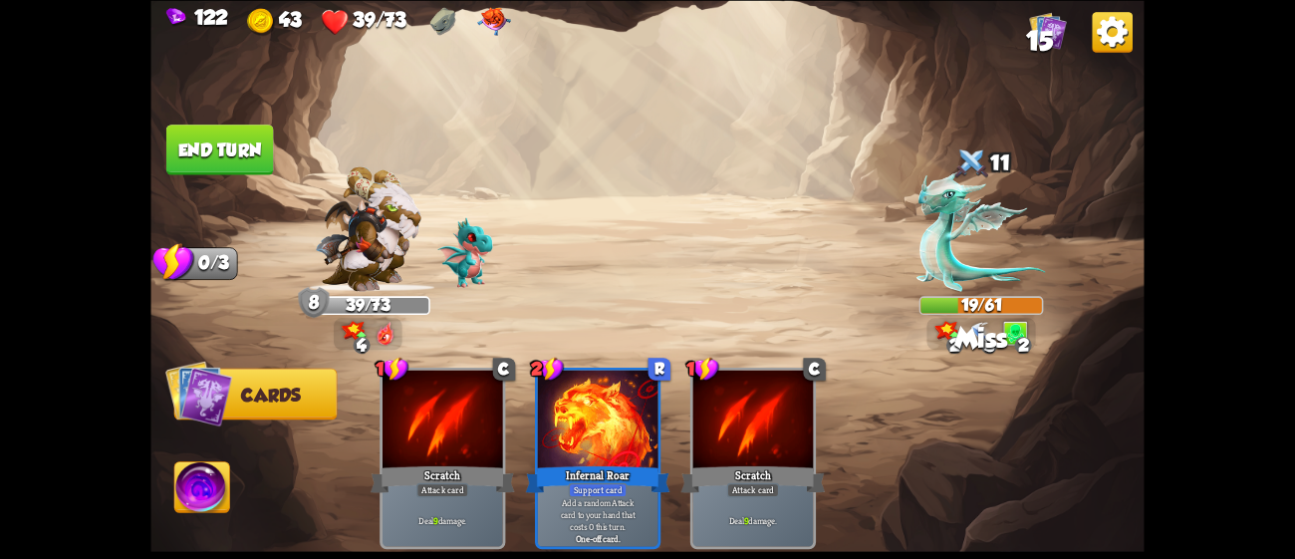
click at [173, 143] on button "End turn" at bounding box center [220, 150] width 108 height 51
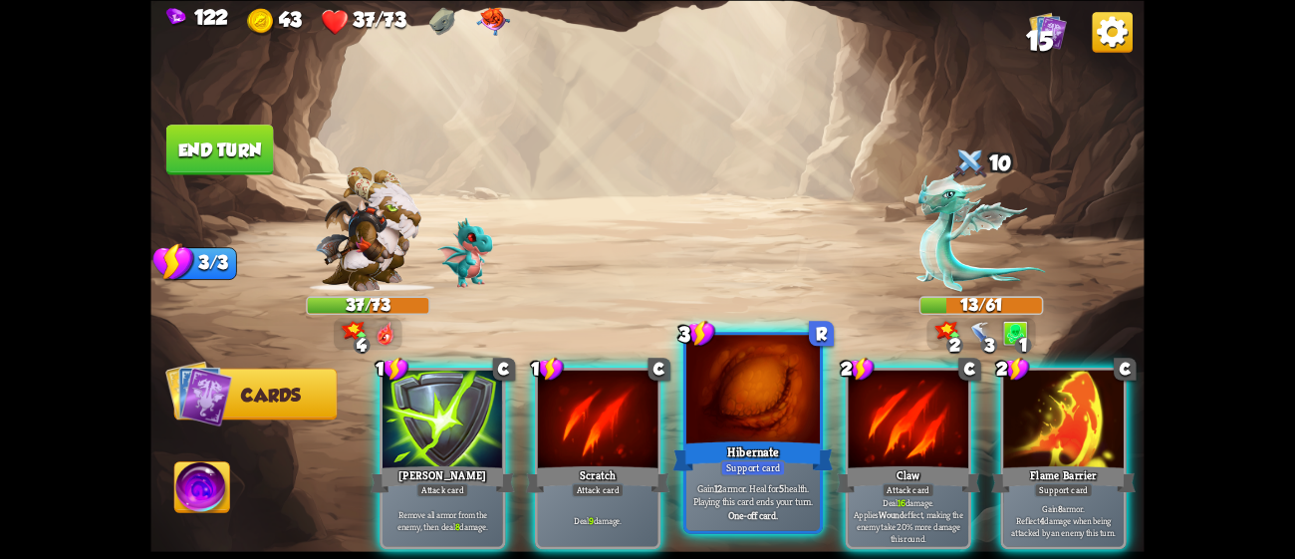
click at [779, 399] on div at bounding box center [752, 391] width 133 height 113
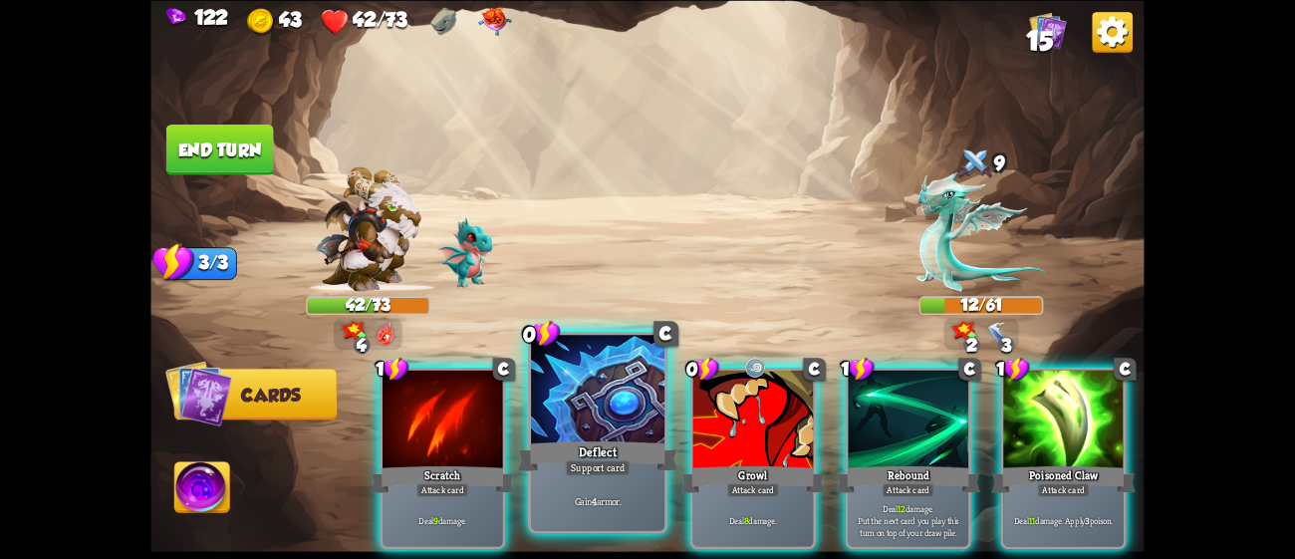
click at [622, 418] on div at bounding box center [597, 391] width 133 height 113
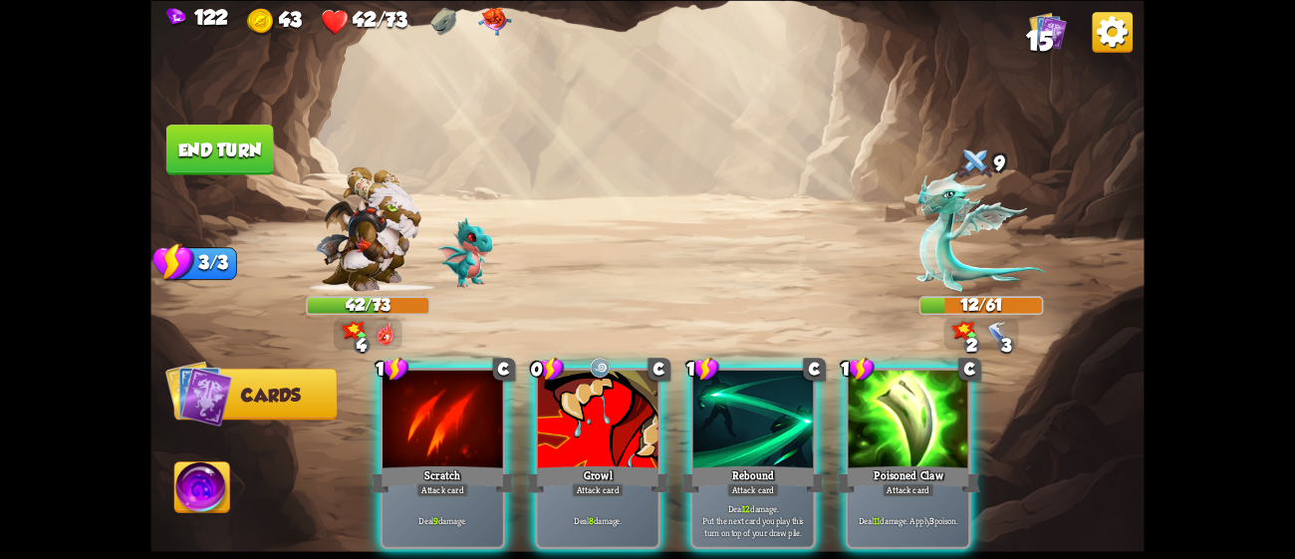
click at [622, 418] on div at bounding box center [598, 421] width 121 height 102
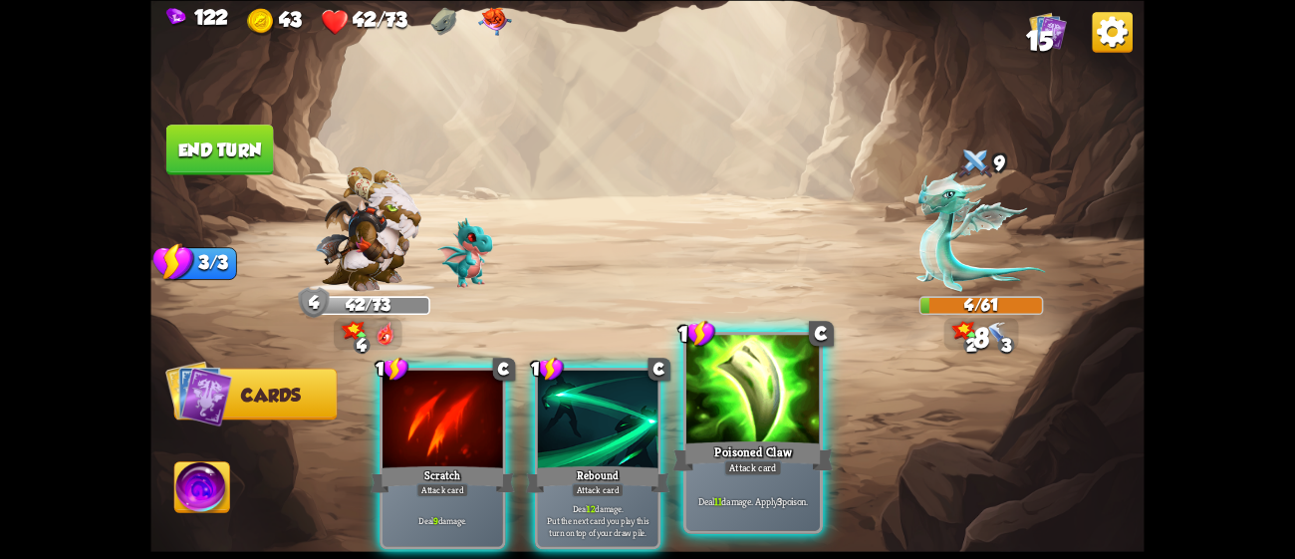
click at [712, 428] on div at bounding box center [752, 391] width 133 height 113
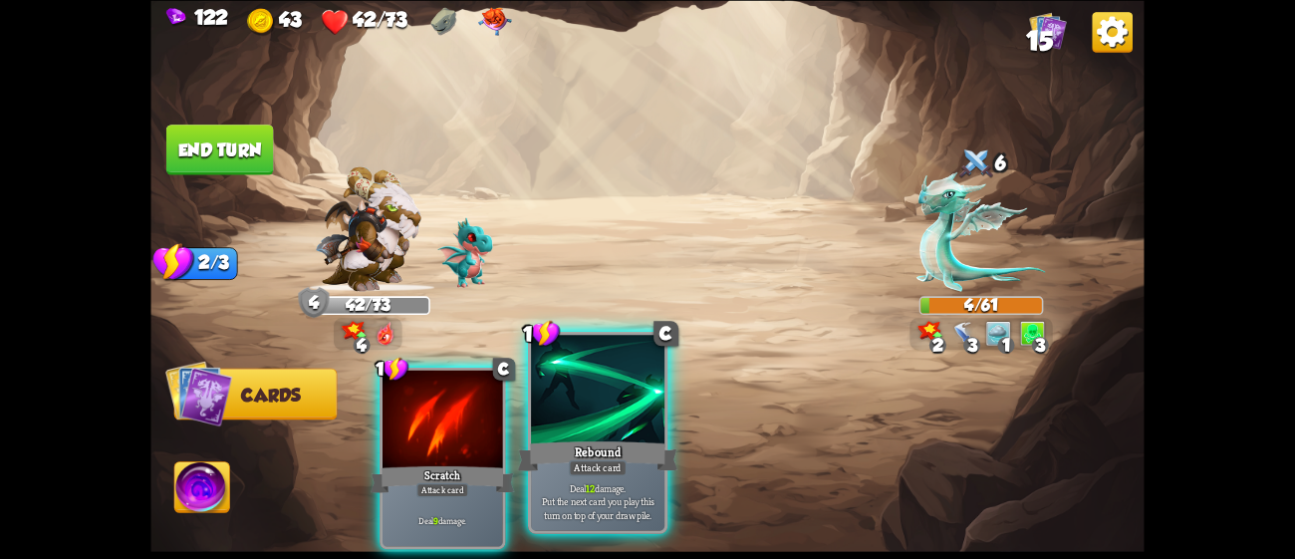
click at [609, 401] on div at bounding box center [597, 391] width 133 height 113
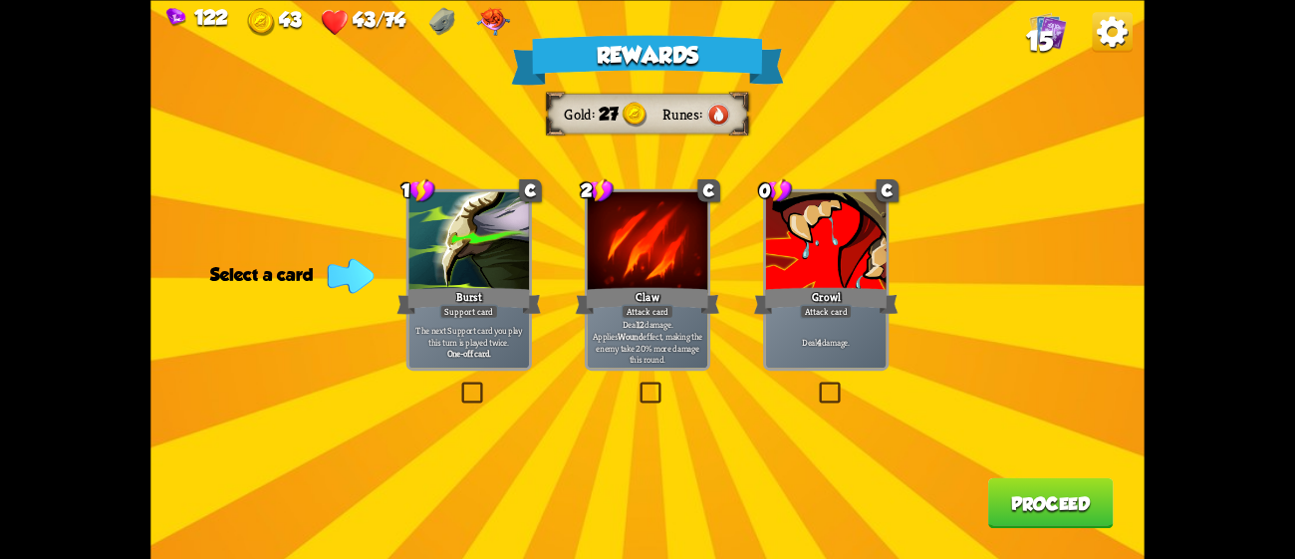
click at [680, 294] on div "Claw" at bounding box center [648, 300] width 144 height 32
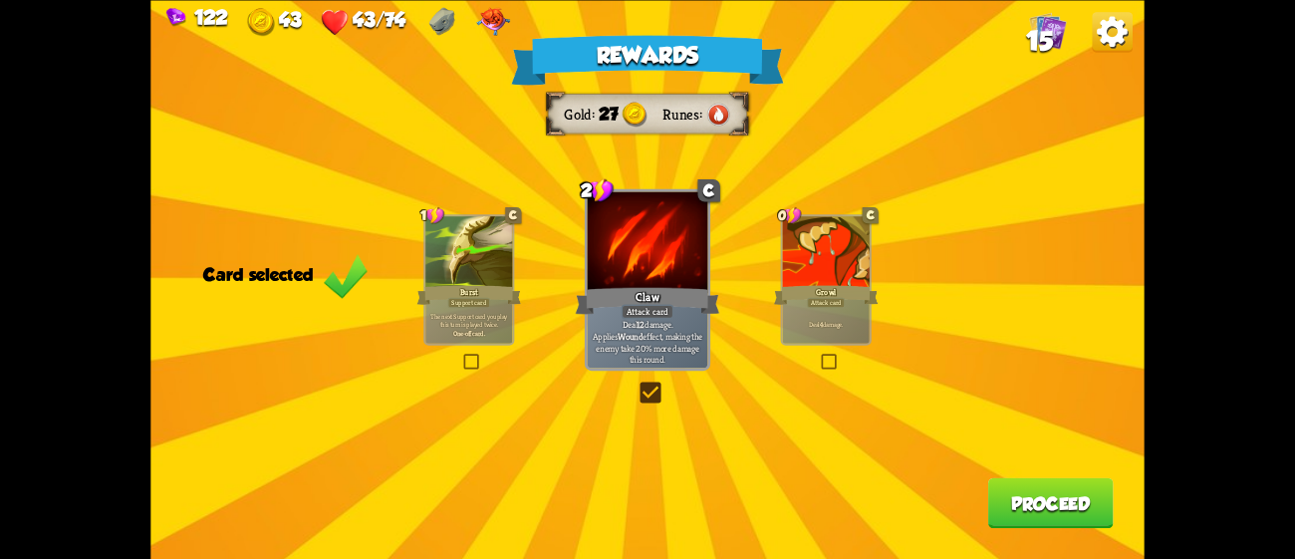
click at [1054, 492] on button "Proceed" at bounding box center [1051, 502] width 126 height 51
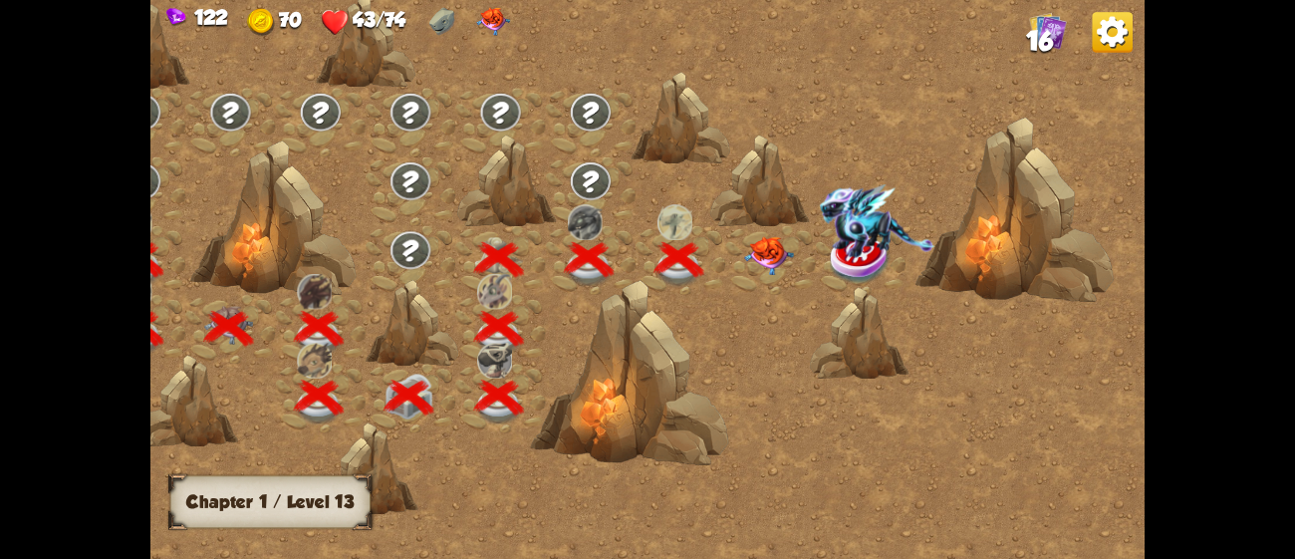
click at [771, 259] on img at bounding box center [769, 255] width 50 height 39
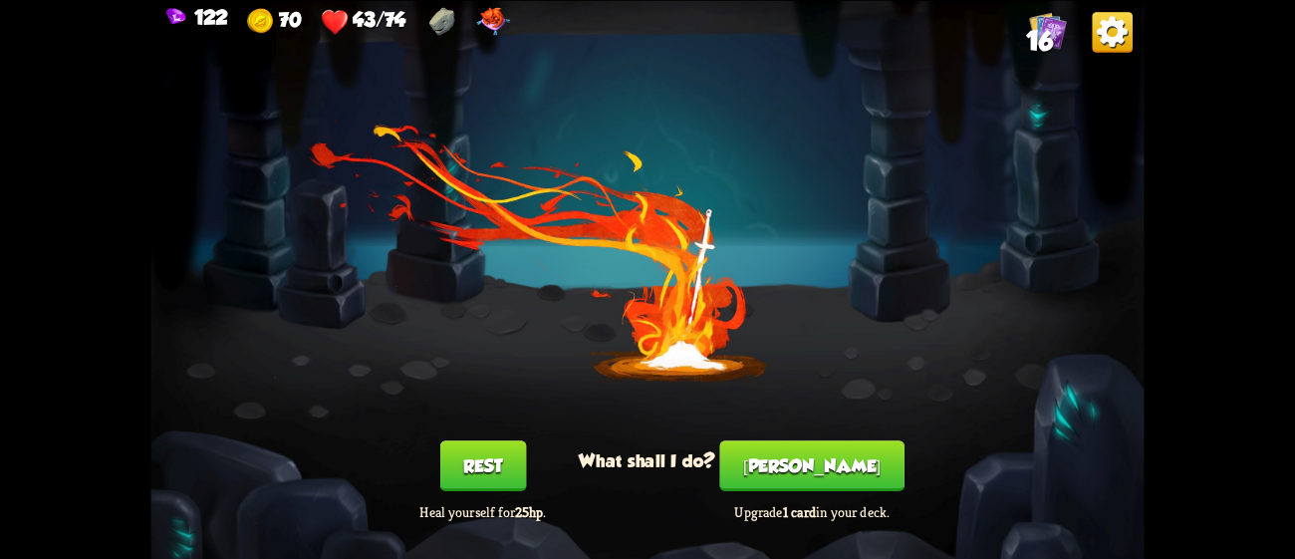
click at [807, 477] on button "[PERSON_NAME]" at bounding box center [812, 465] width 184 height 51
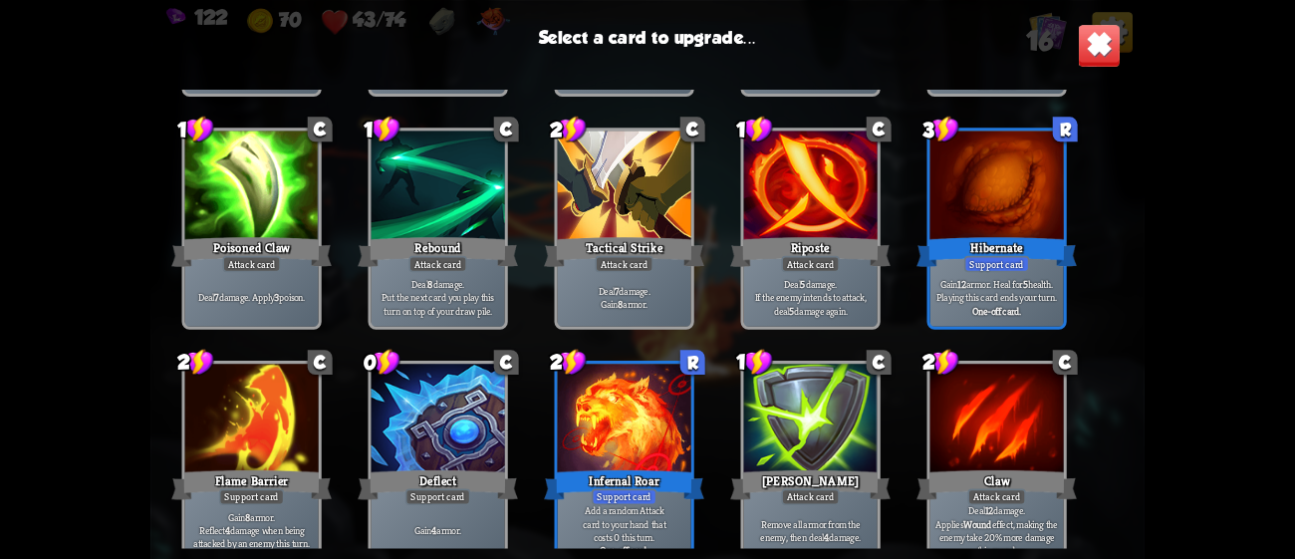
scroll to position [329, 0]
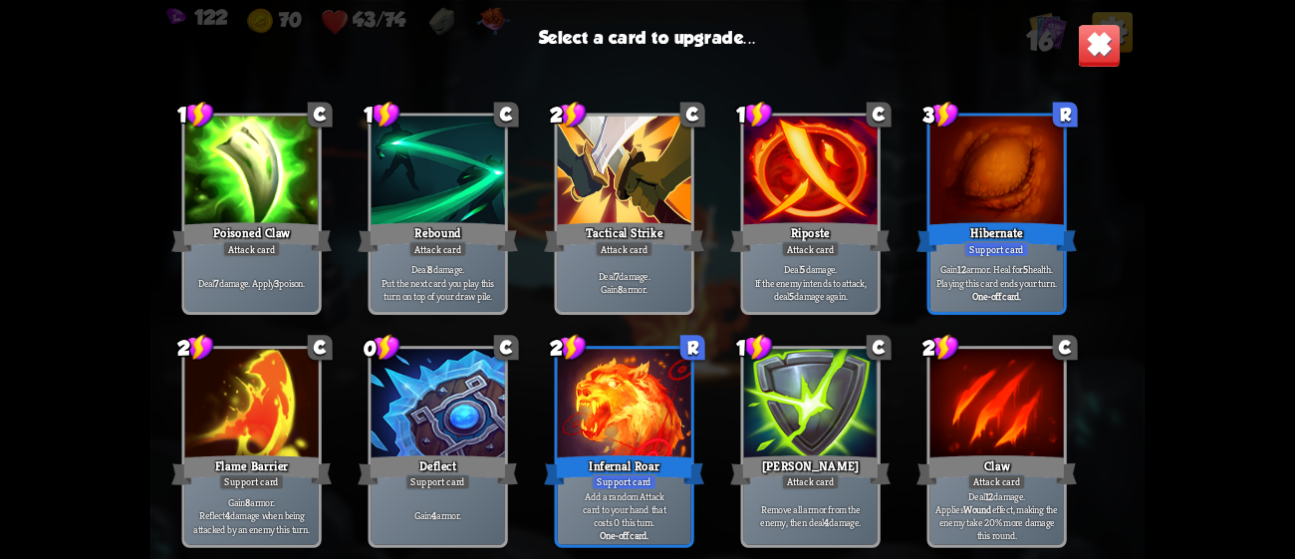
click at [613, 410] on div at bounding box center [624, 405] width 133 height 113
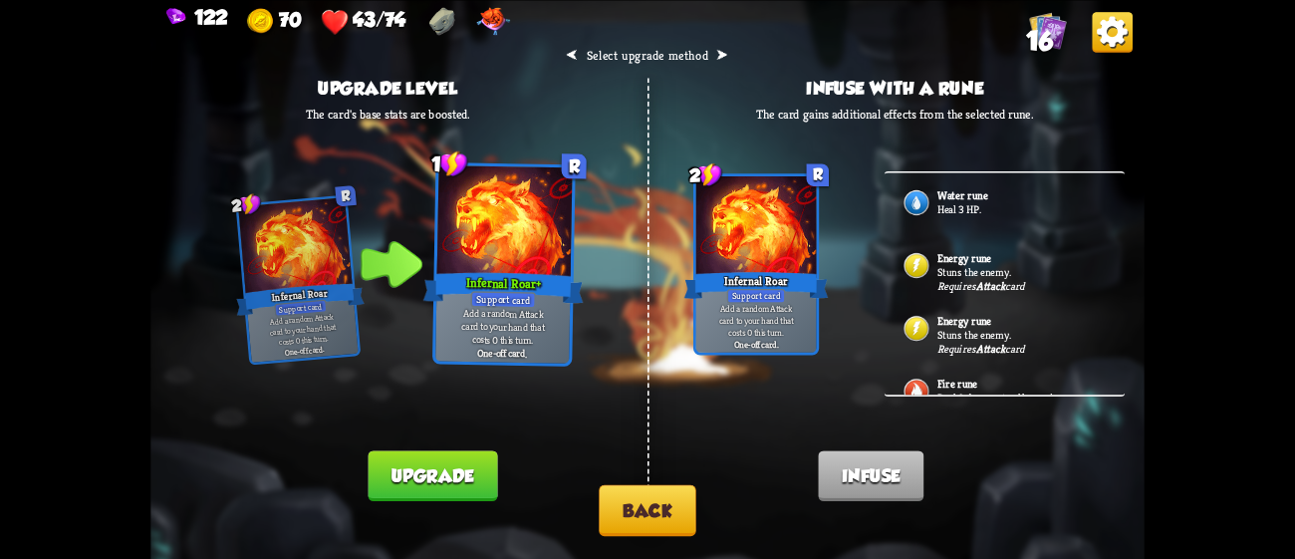
click at [676, 500] on button "Back" at bounding box center [647, 509] width 97 height 51
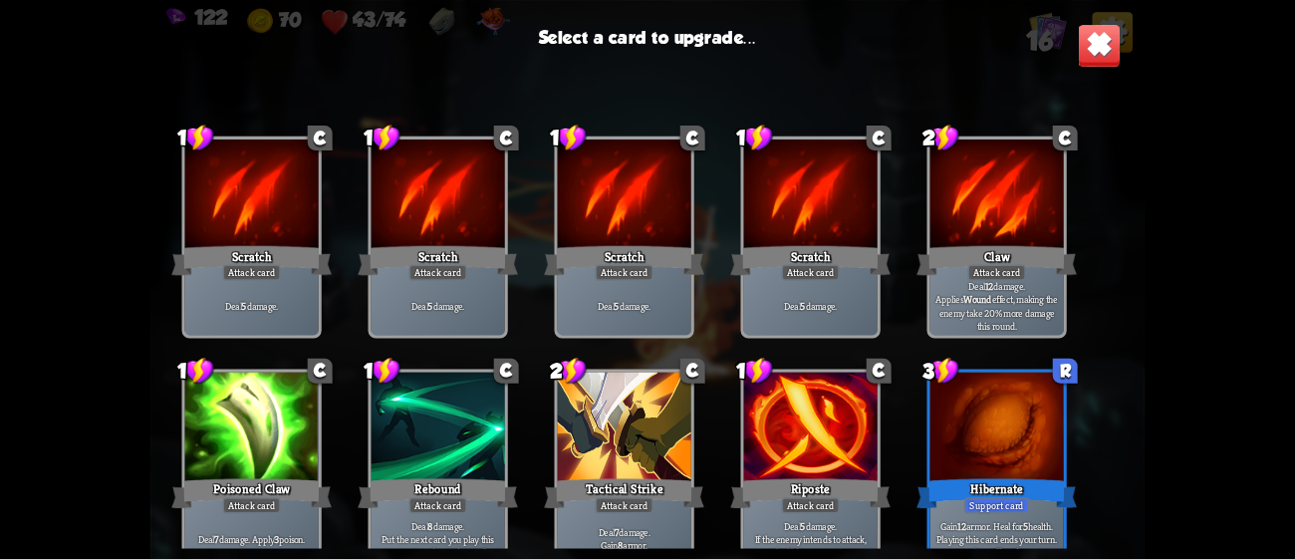
click at [1014, 256] on div "Claw" at bounding box center [997, 260] width 160 height 36
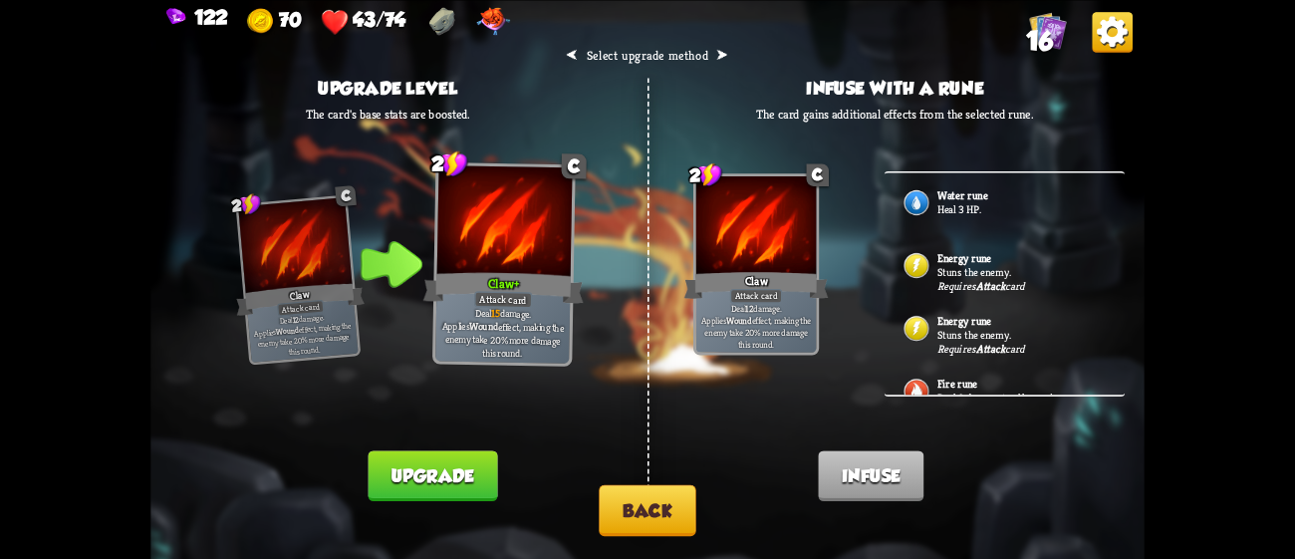
click at [976, 260] on b "Energy rune" at bounding box center [964, 258] width 55 height 14
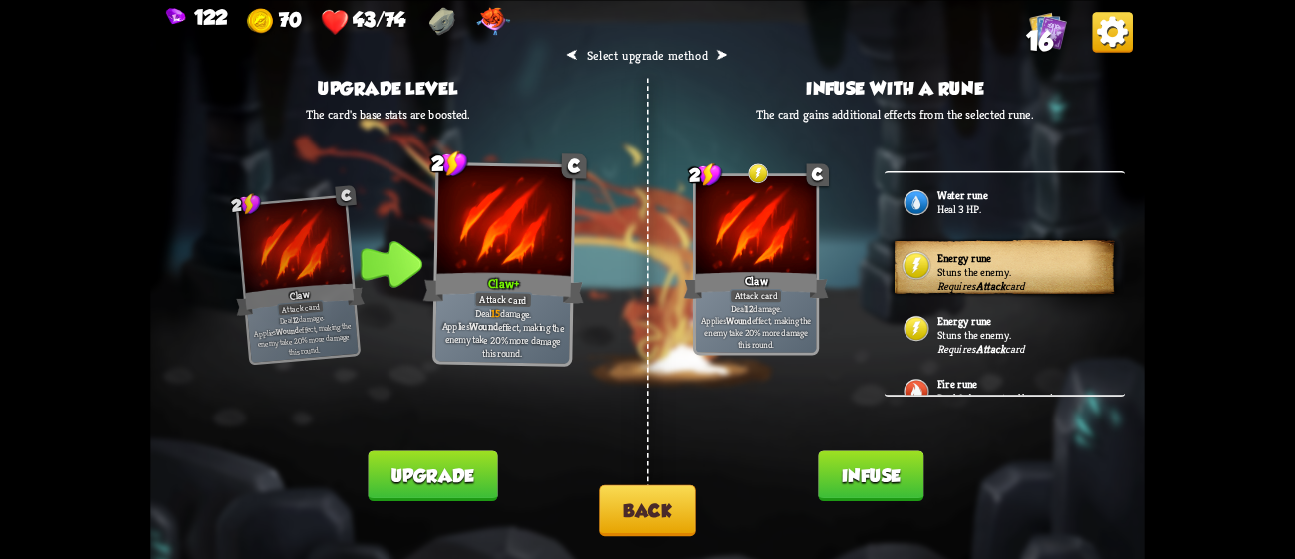
click at [885, 473] on button "Infuse" at bounding box center [871, 475] width 106 height 51
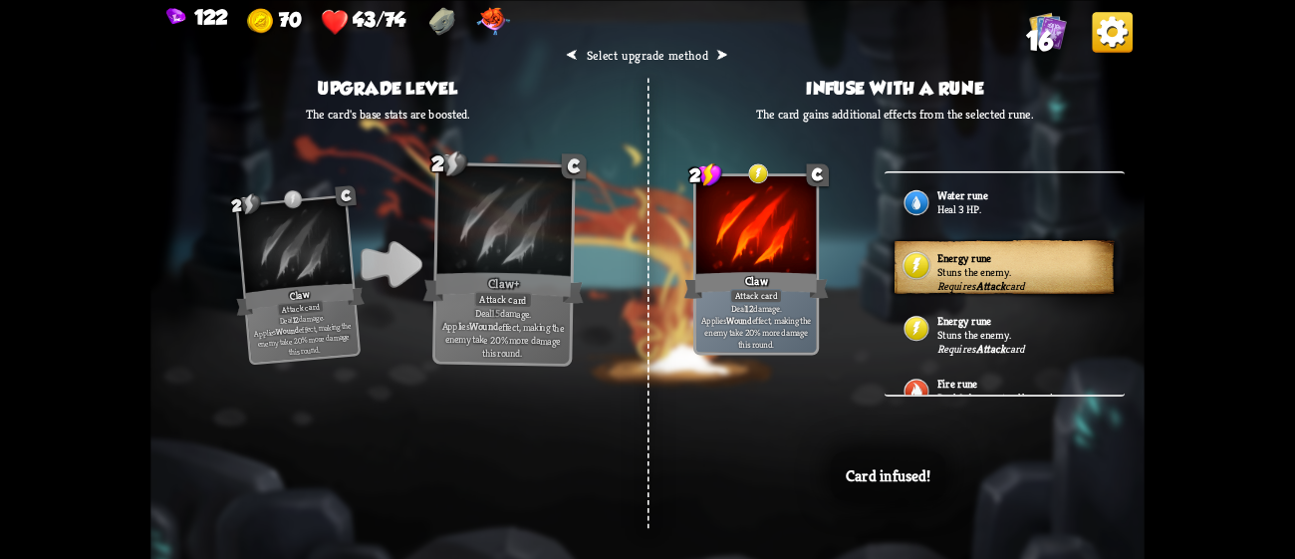
click at [767, 480] on div "⮜ Select upgrade method ⮞ Upgrade level The card's base stats are boosted. 2 C …" at bounding box center [646, 279] width 993 height 559
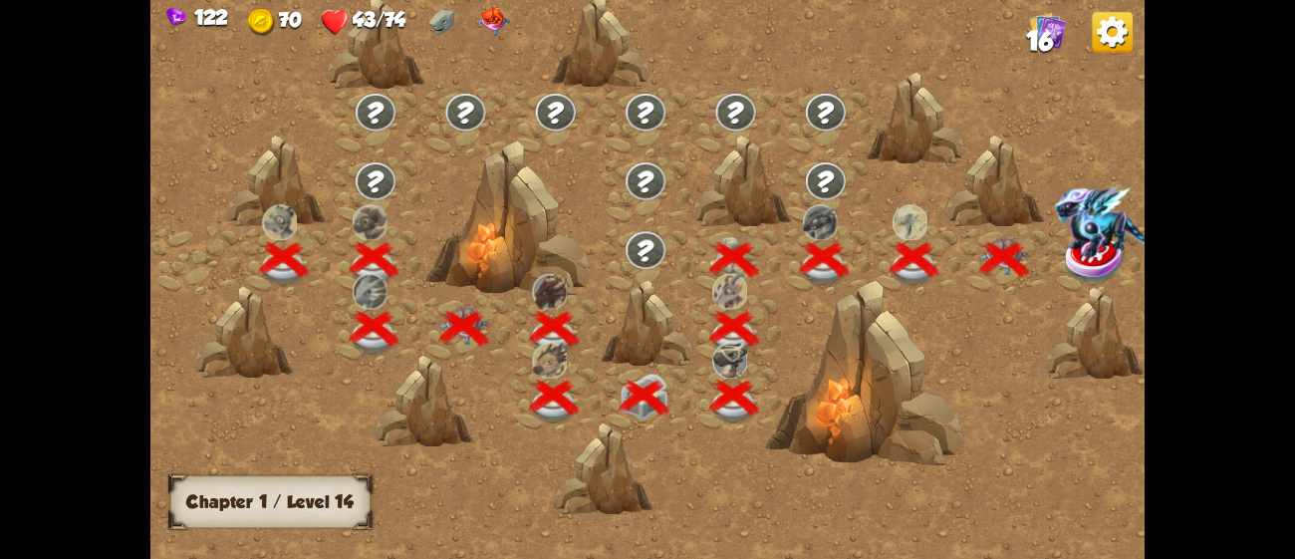
scroll to position [0, 302]
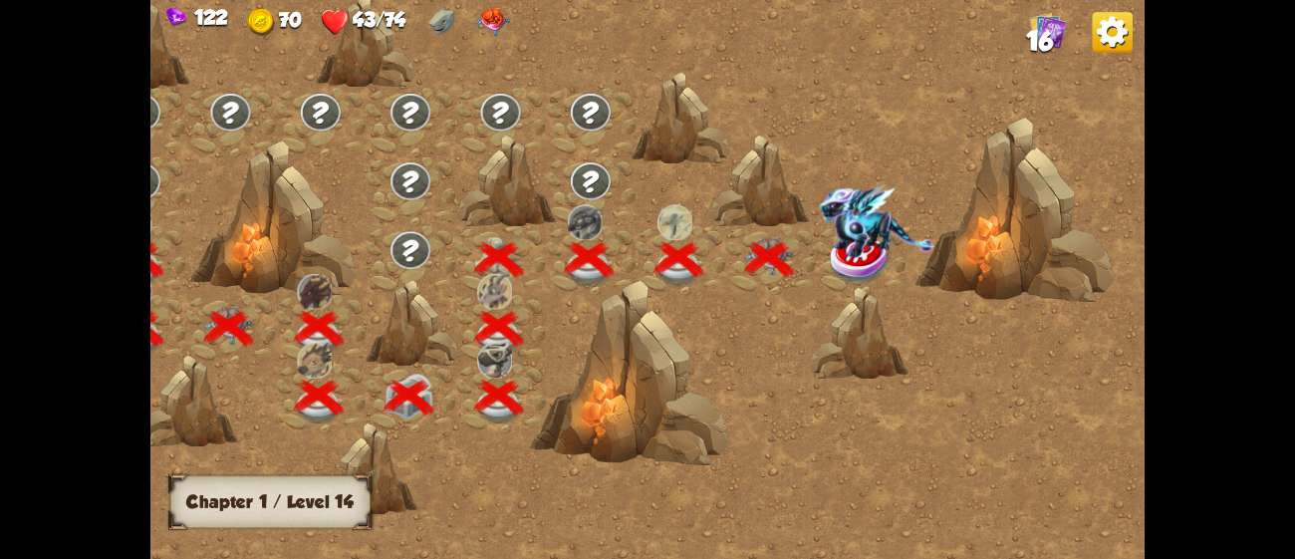
click at [852, 246] on img at bounding box center [877, 221] width 115 height 74
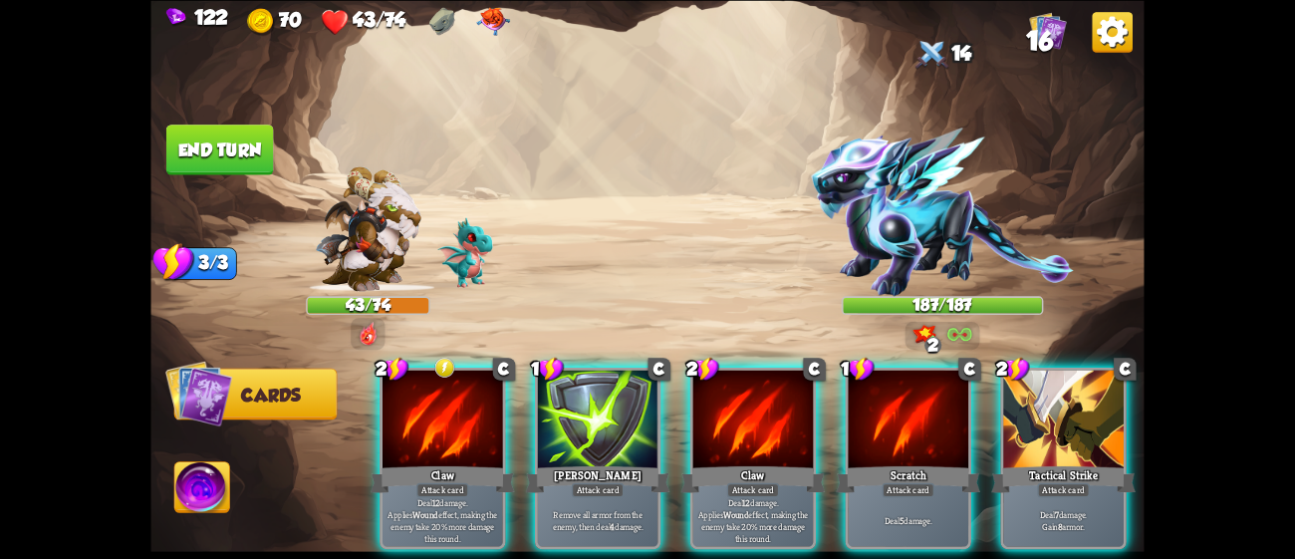
click at [955, 219] on img at bounding box center [942, 212] width 262 height 168
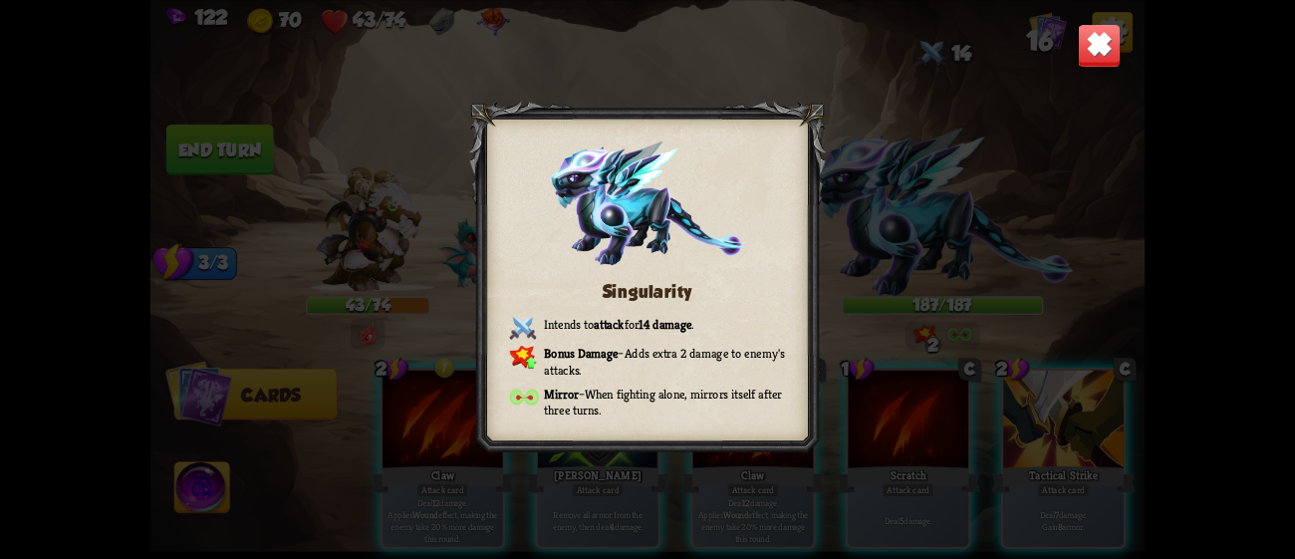
click at [1096, 56] on img at bounding box center [1100, 45] width 44 height 44
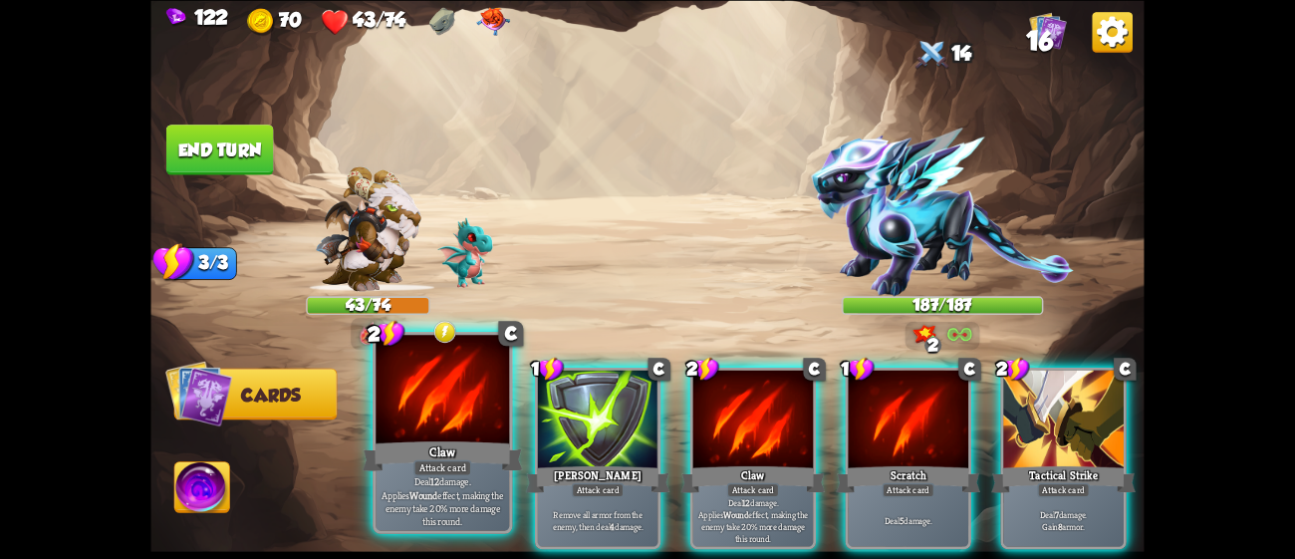
click at [450, 472] on div "Attack card" at bounding box center [442, 467] width 58 height 16
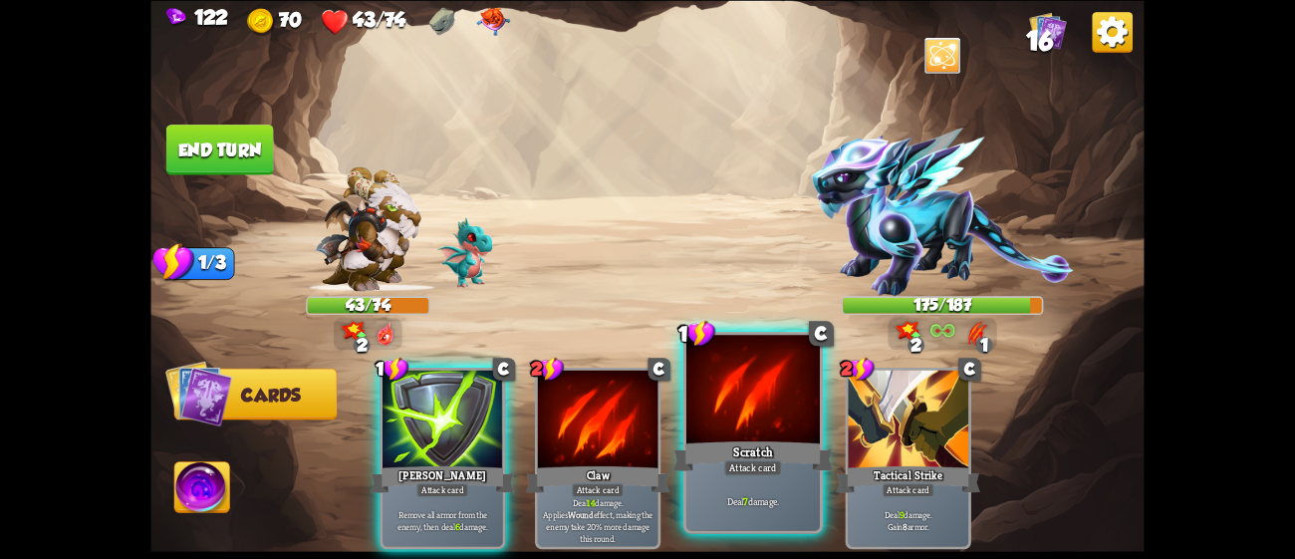
click at [795, 454] on div "Scratch" at bounding box center [753, 455] width 160 height 36
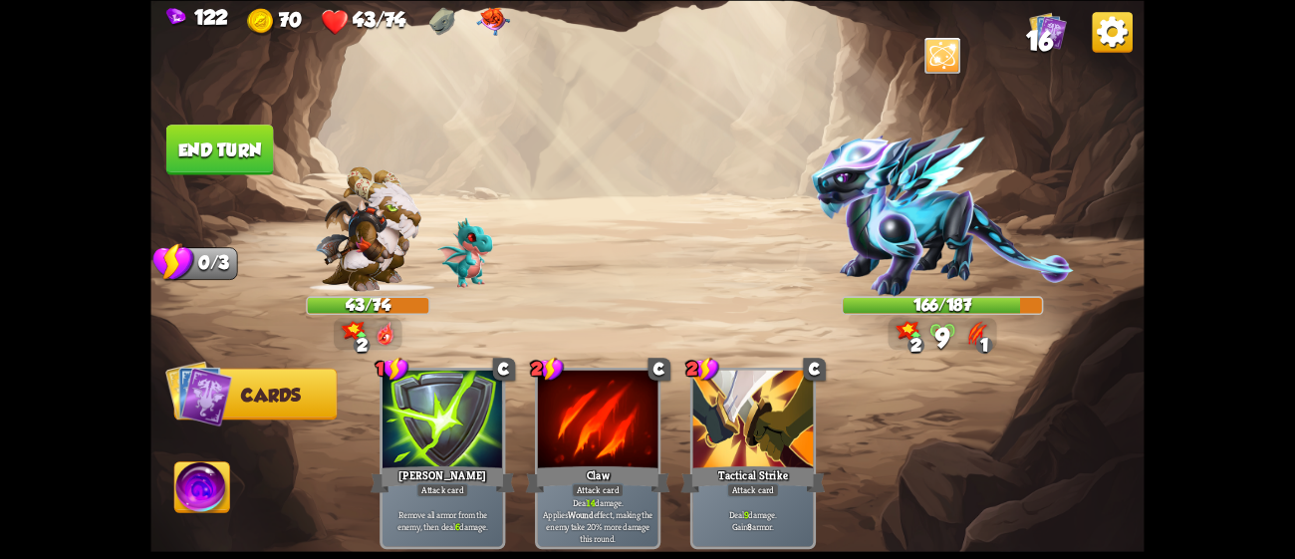
click at [228, 168] on button "End turn" at bounding box center [219, 150] width 109 height 52
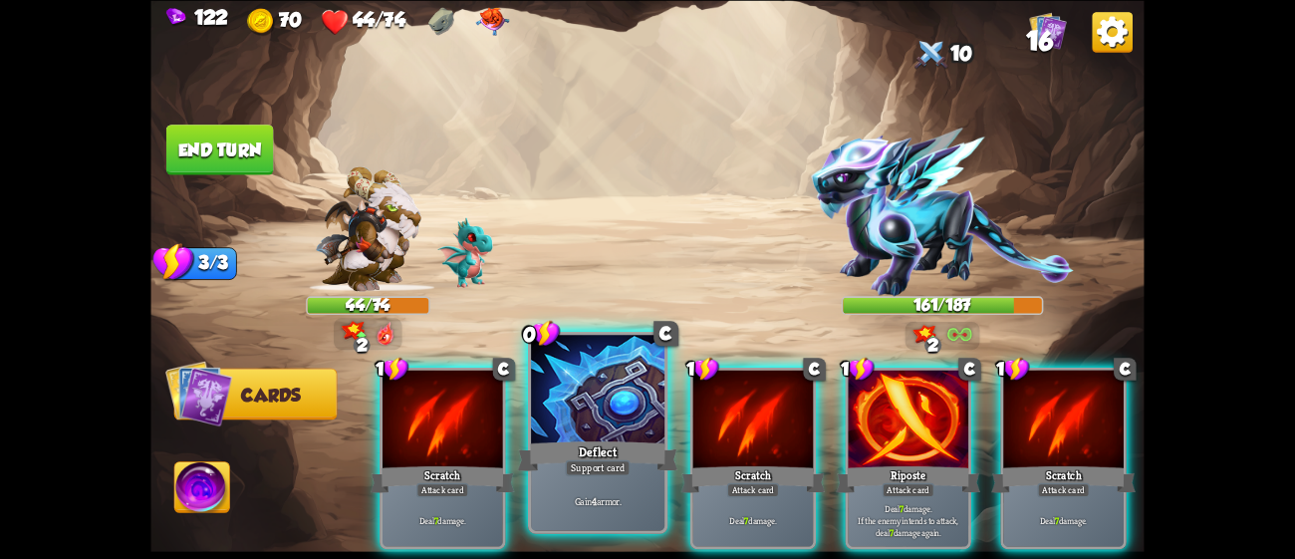
click at [562, 422] on div at bounding box center [597, 391] width 133 height 113
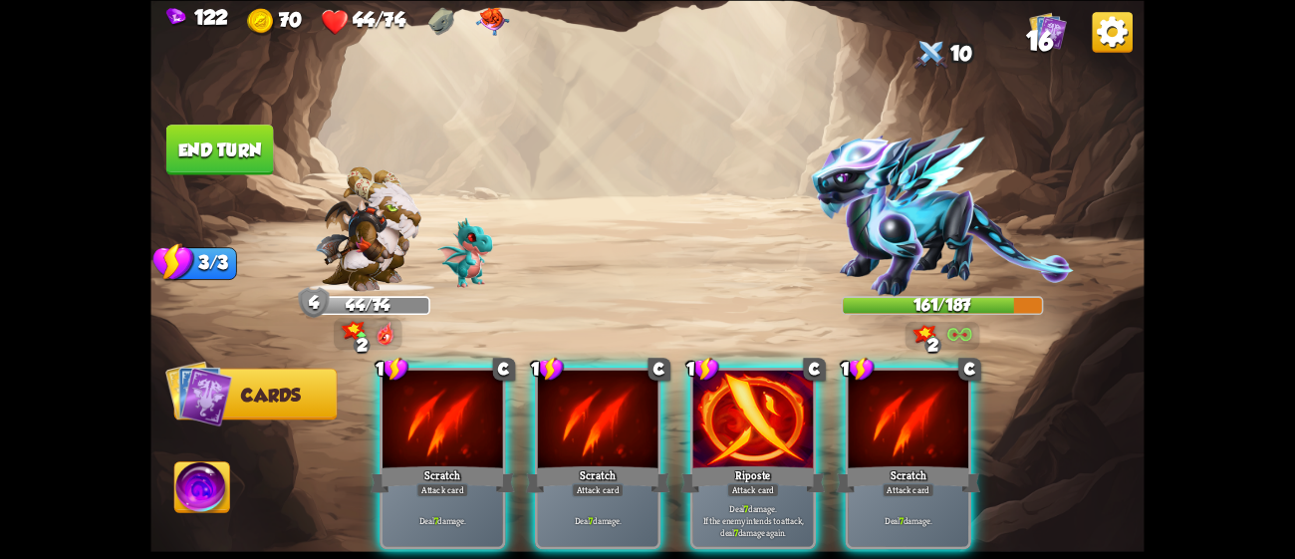
click at [562, 422] on div at bounding box center [598, 421] width 121 height 102
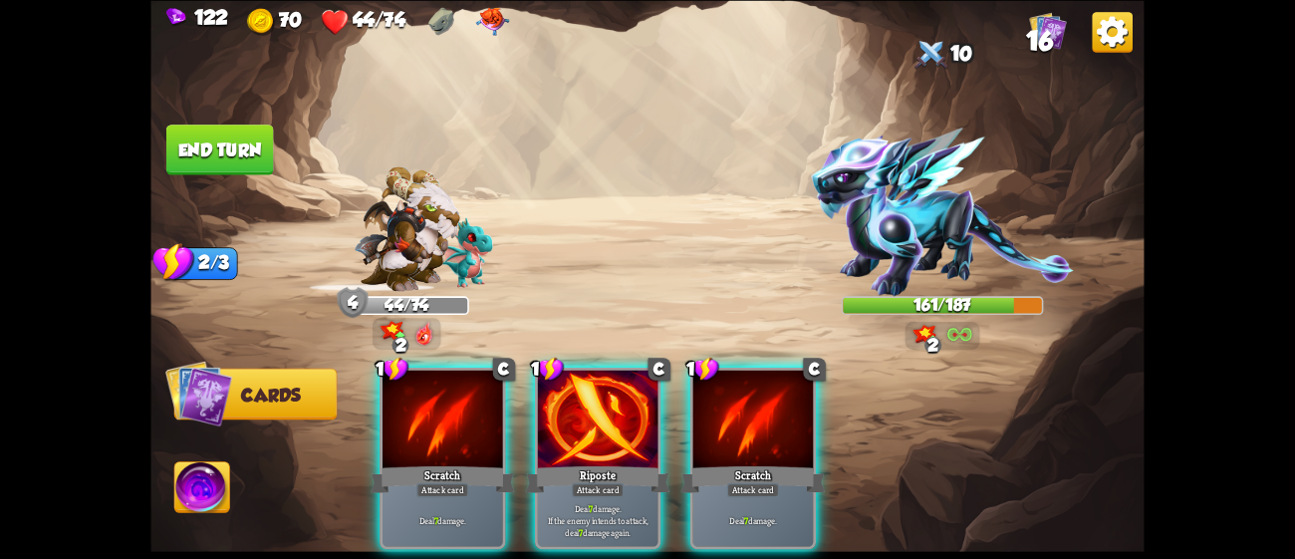
click at [562, 422] on div at bounding box center [598, 421] width 121 height 102
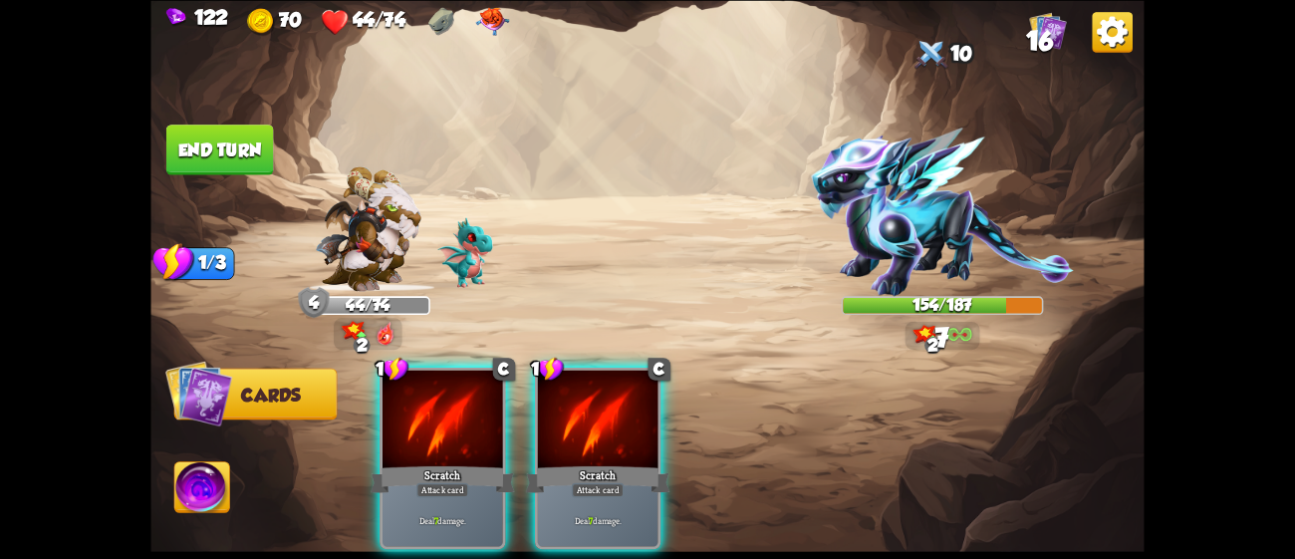
click at [562, 422] on div at bounding box center [598, 421] width 121 height 102
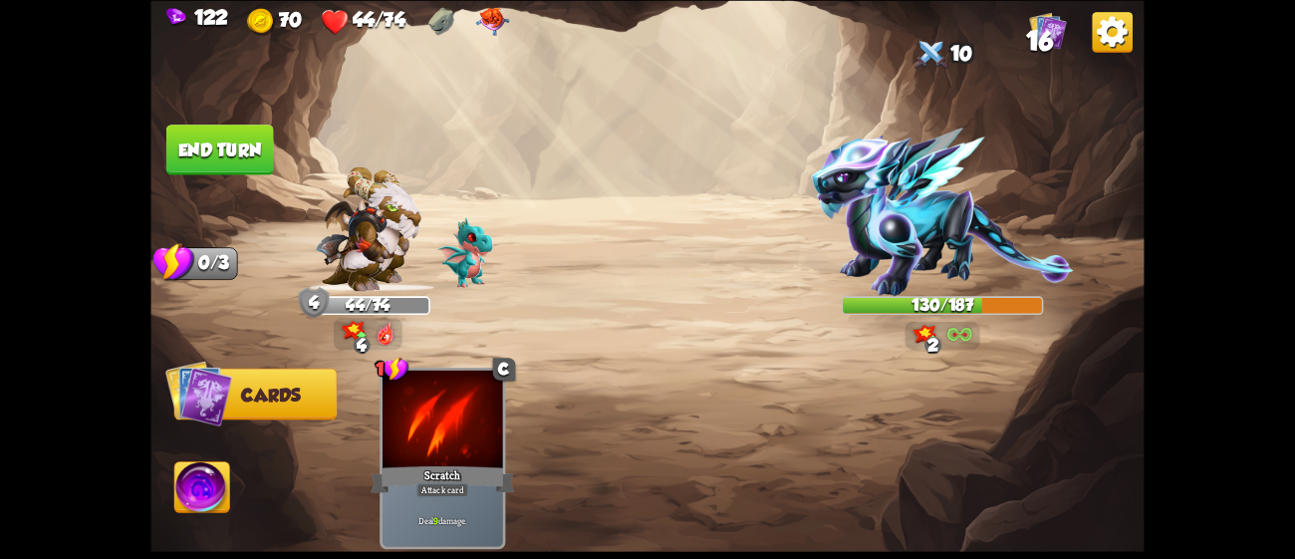
click at [212, 128] on button "End turn" at bounding box center [220, 150] width 108 height 51
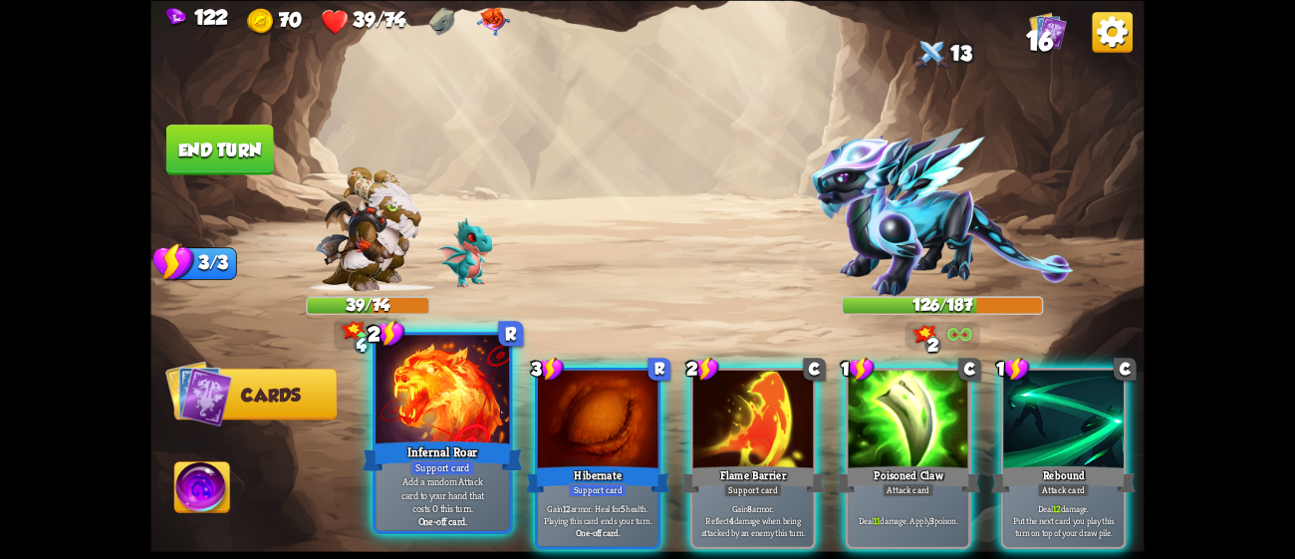
click at [443, 448] on div "Infernal Roar" at bounding box center [443, 455] width 160 height 36
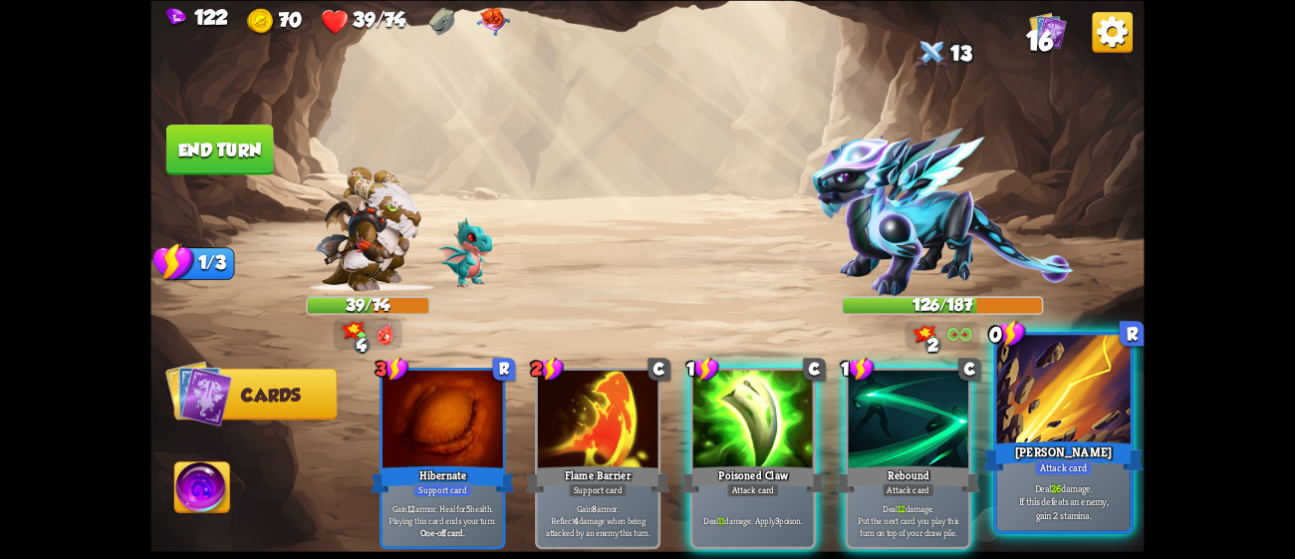
click at [1068, 452] on div "[PERSON_NAME]" at bounding box center [1063, 455] width 160 height 36
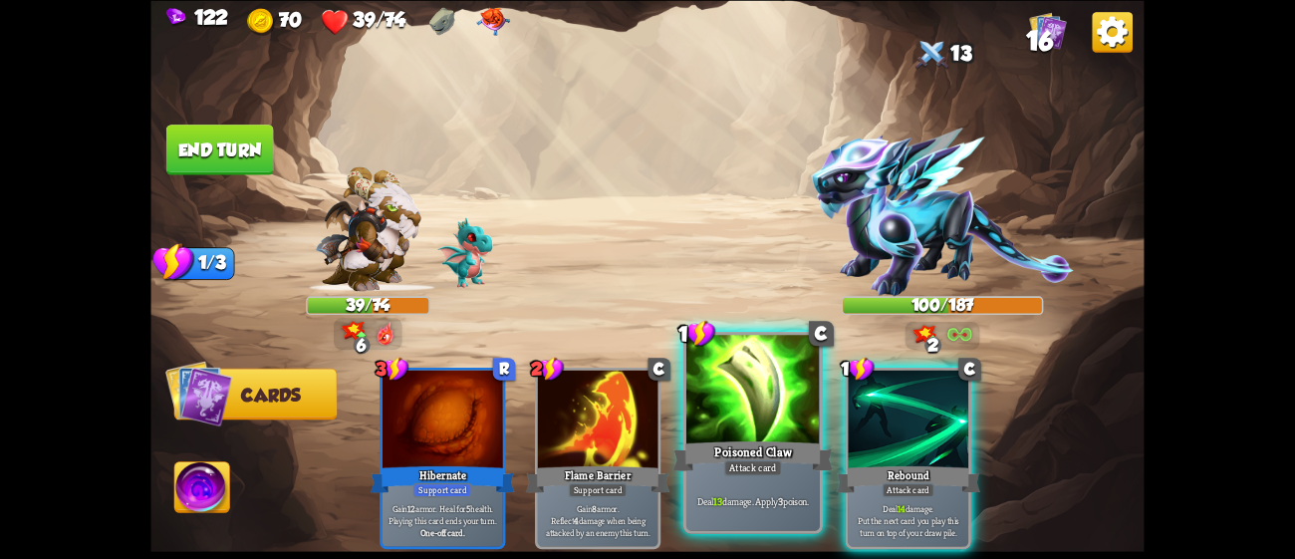
click at [738, 396] on div at bounding box center [752, 391] width 133 height 113
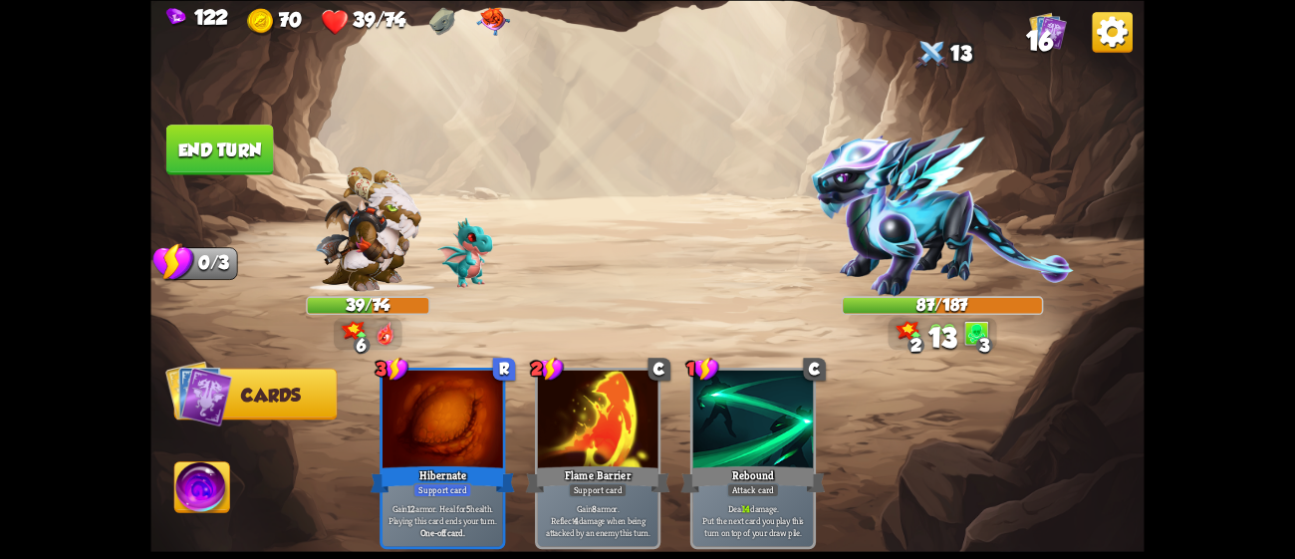
click at [236, 145] on button "End turn" at bounding box center [220, 150] width 108 height 51
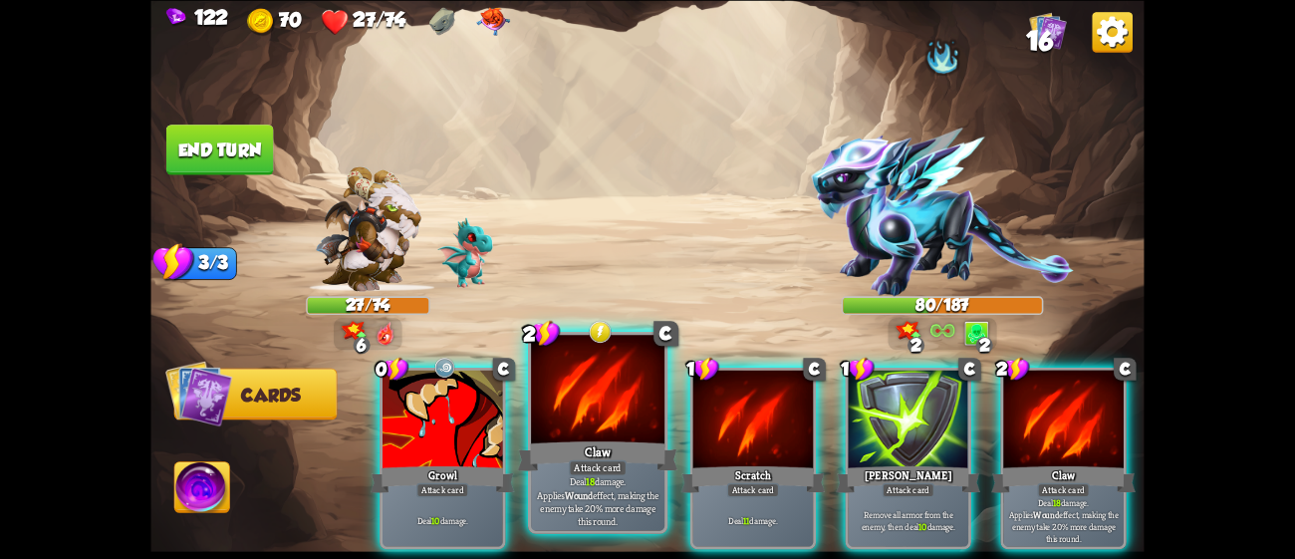
click at [614, 471] on div "Attack card" at bounding box center [598, 467] width 58 height 16
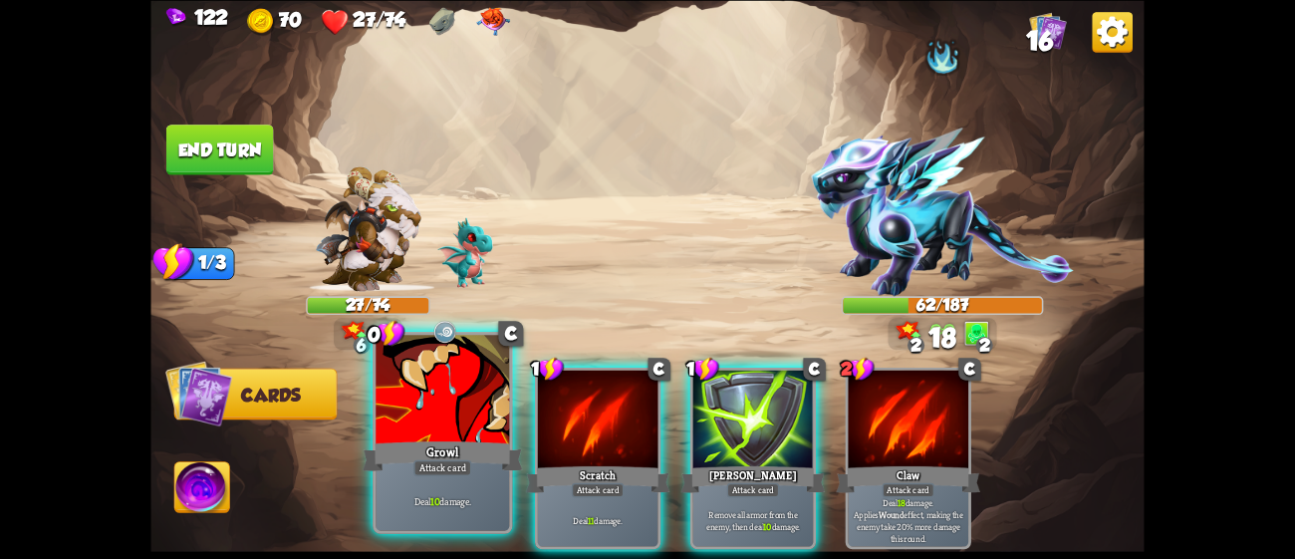
click at [457, 447] on div "Growl" at bounding box center [443, 455] width 160 height 36
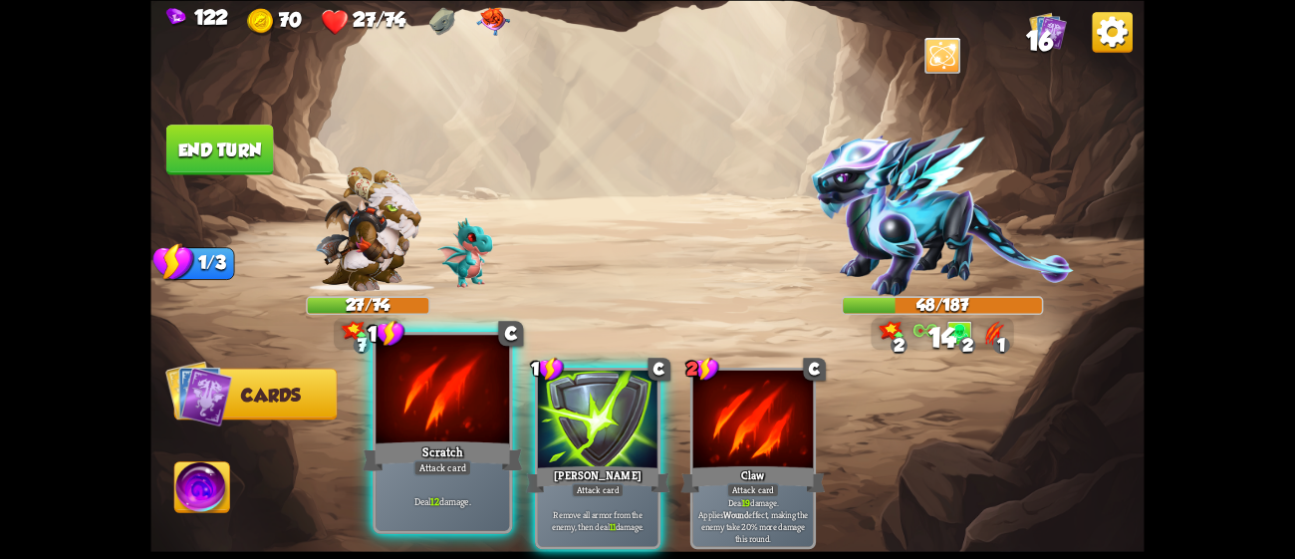
click at [483, 437] on div "Scratch" at bounding box center [443, 455] width 160 height 36
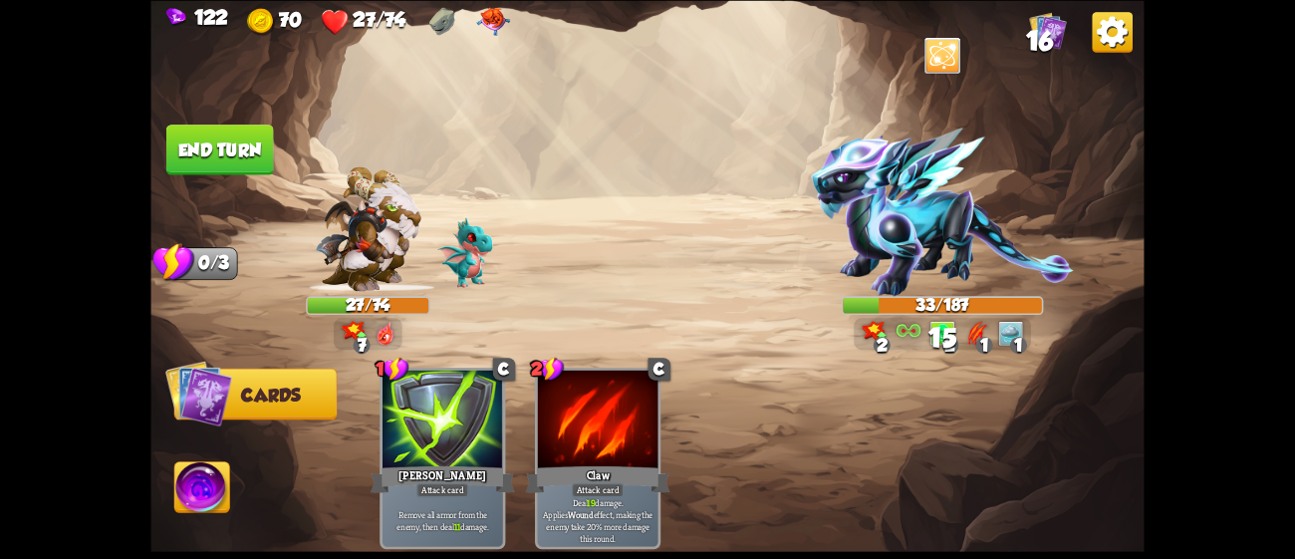
click at [241, 132] on button "End turn" at bounding box center [220, 150] width 108 height 51
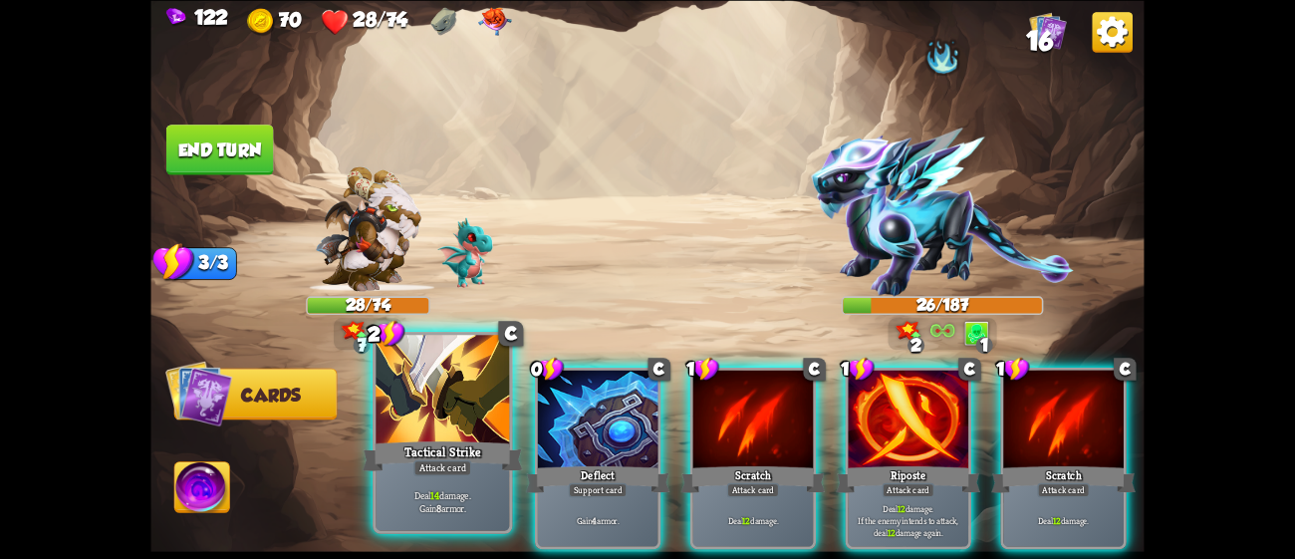
click at [431, 450] on div "Tactical Strike" at bounding box center [443, 455] width 160 height 36
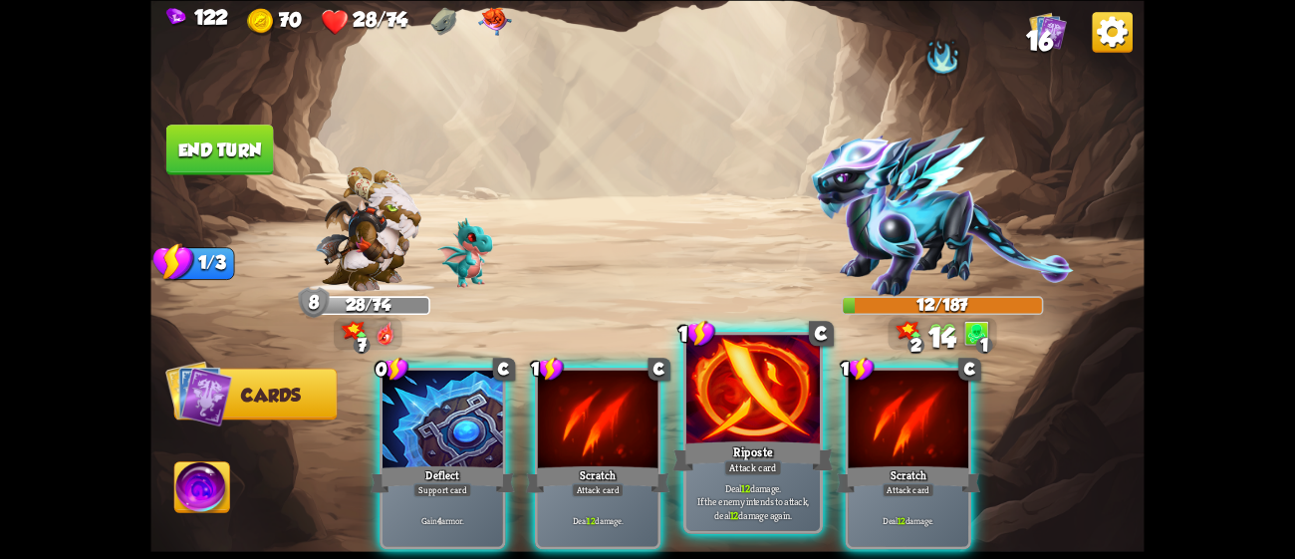
click at [731, 423] on div at bounding box center [752, 391] width 133 height 113
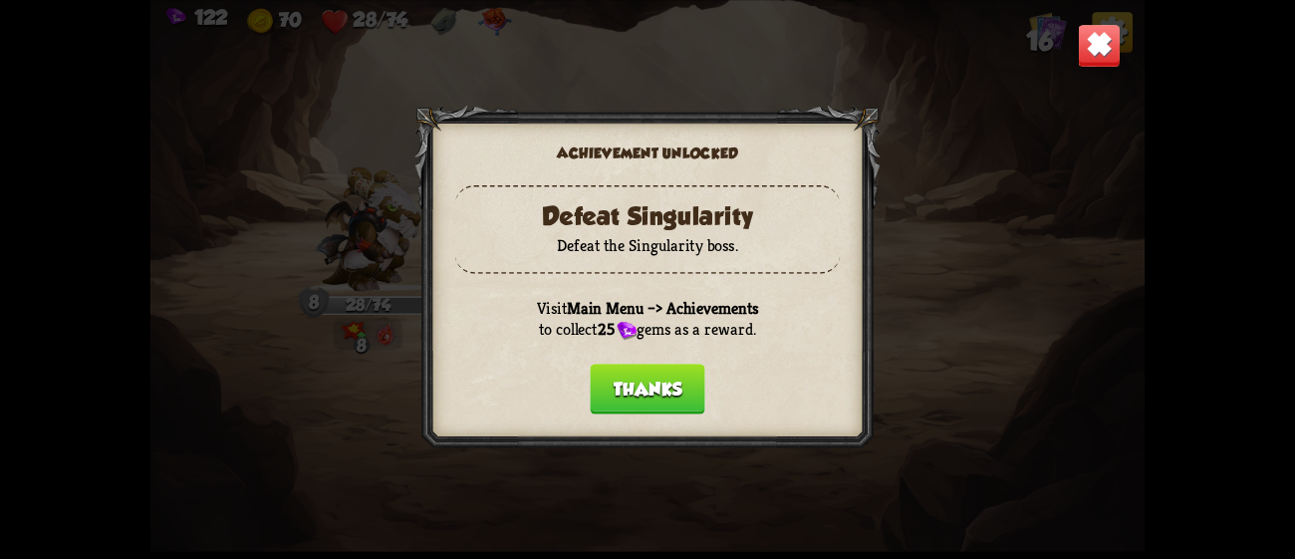
click at [662, 379] on button "Thanks" at bounding box center [647, 389] width 115 height 51
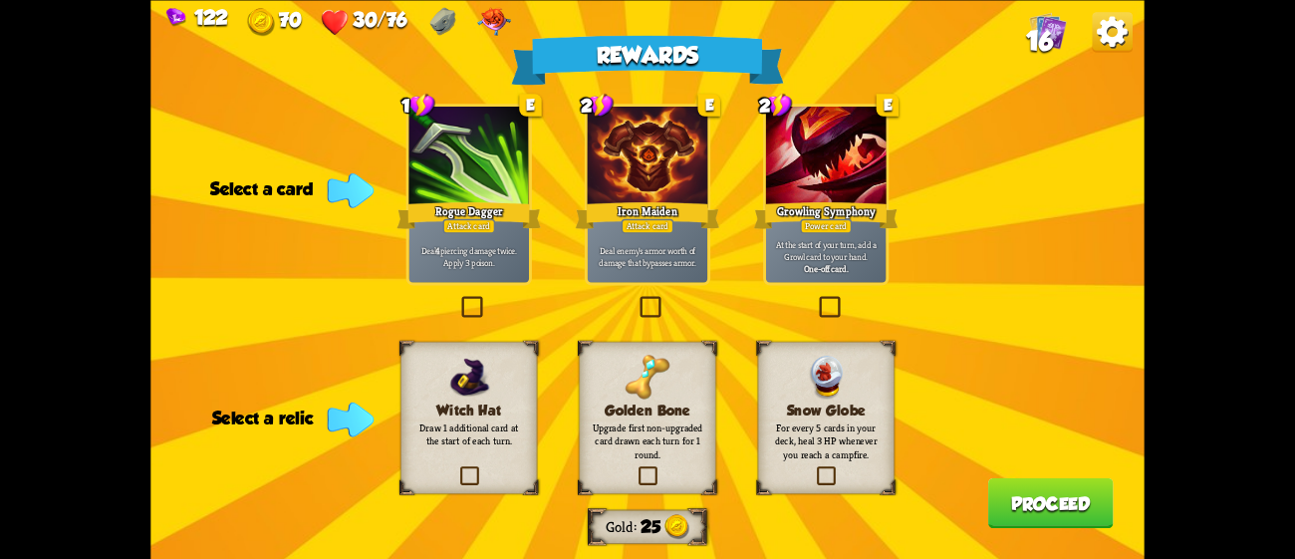
click at [844, 163] on div at bounding box center [826, 157] width 121 height 102
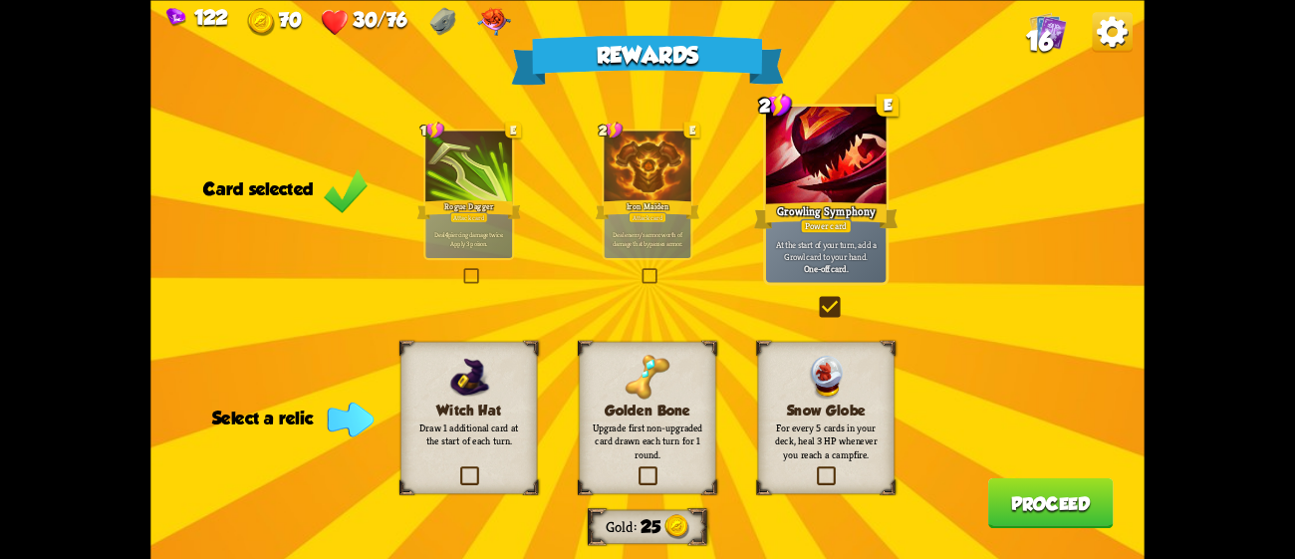
click at [789, 400] on div "Snow Globe For every 5 cards in your deck, heal 3 HP whenever you reach a campf…" at bounding box center [826, 417] width 136 height 152
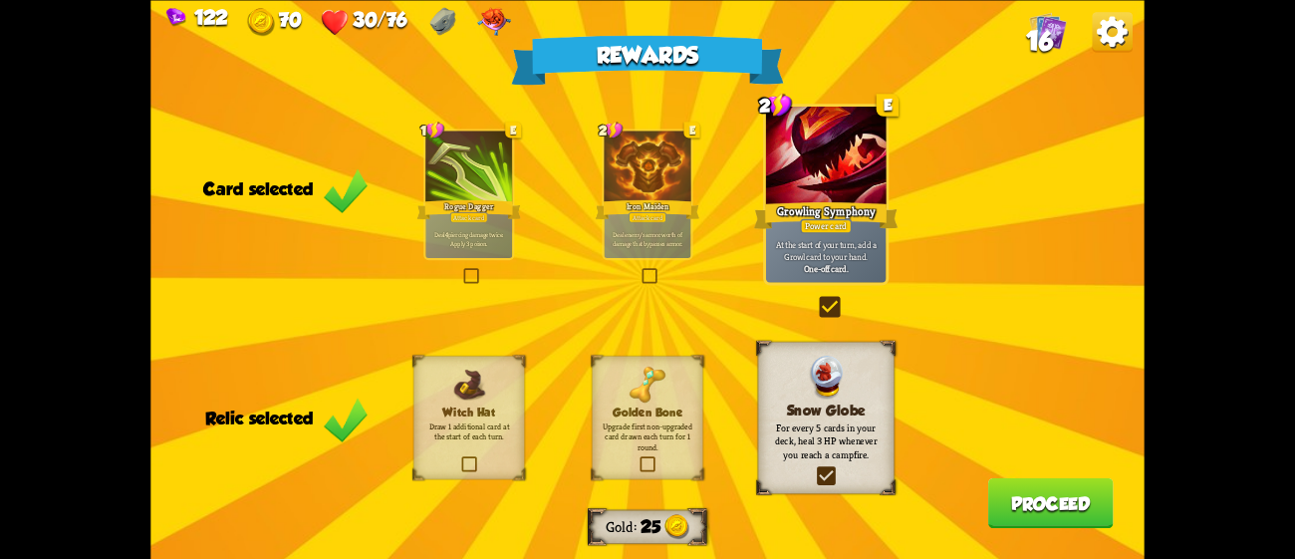
click at [1018, 500] on button "Proceed" at bounding box center [1051, 502] width 126 height 51
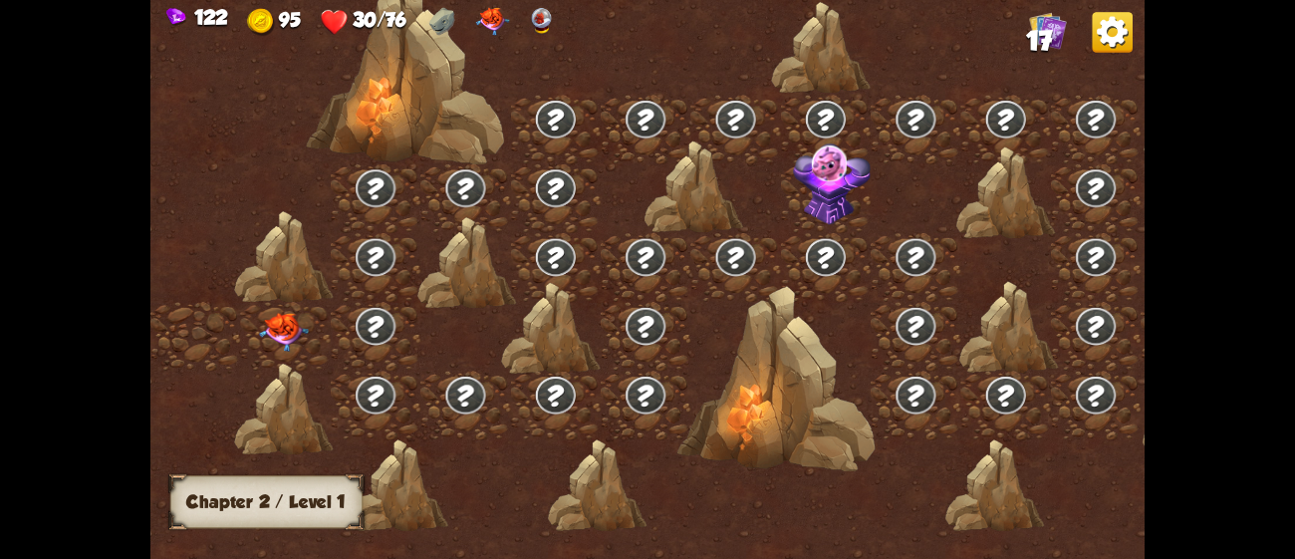
click at [285, 320] on img at bounding box center [284, 332] width 50 height 39
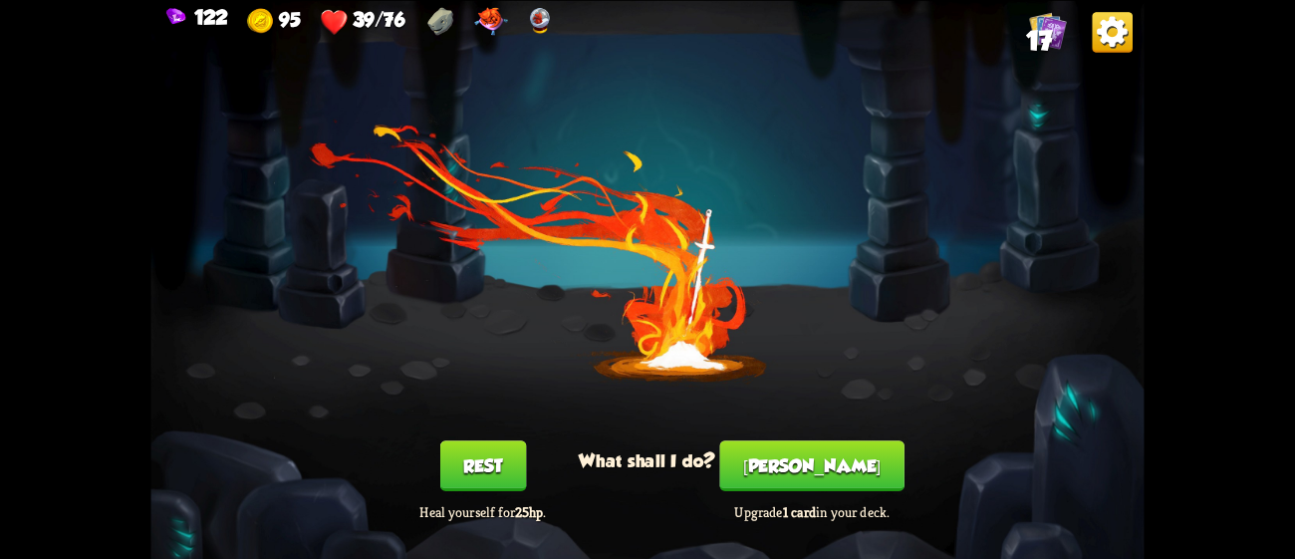
click at [504, 459] on button "Rest" at bounding box center [483, 465] width 86 height 51
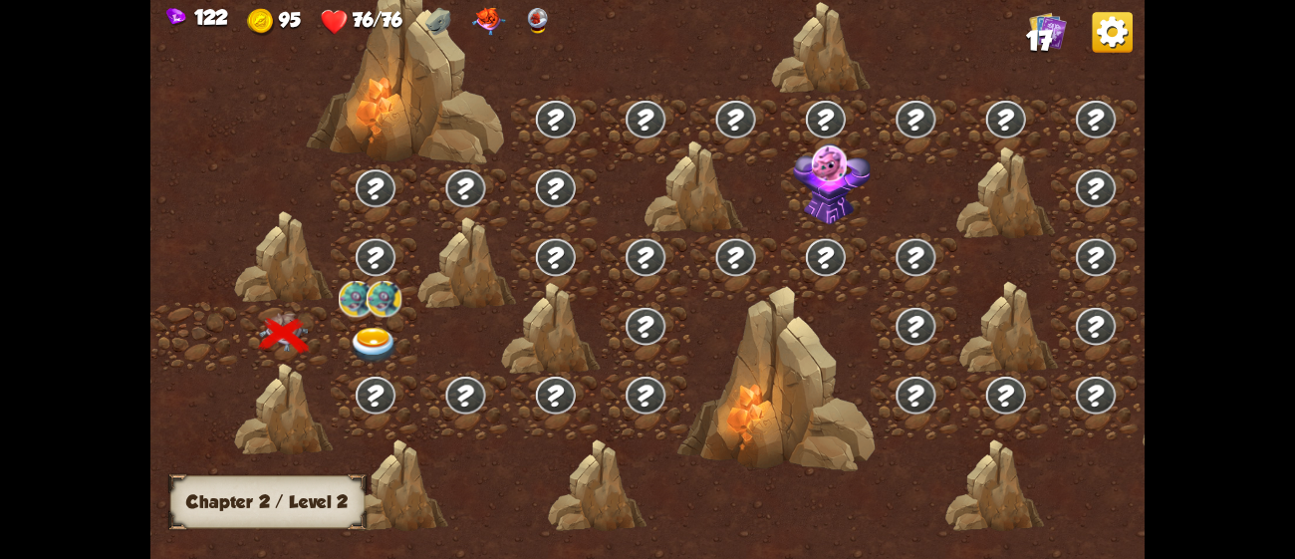
click at [358, 329] on img at bounding box center [375, 346] width 50 height 37
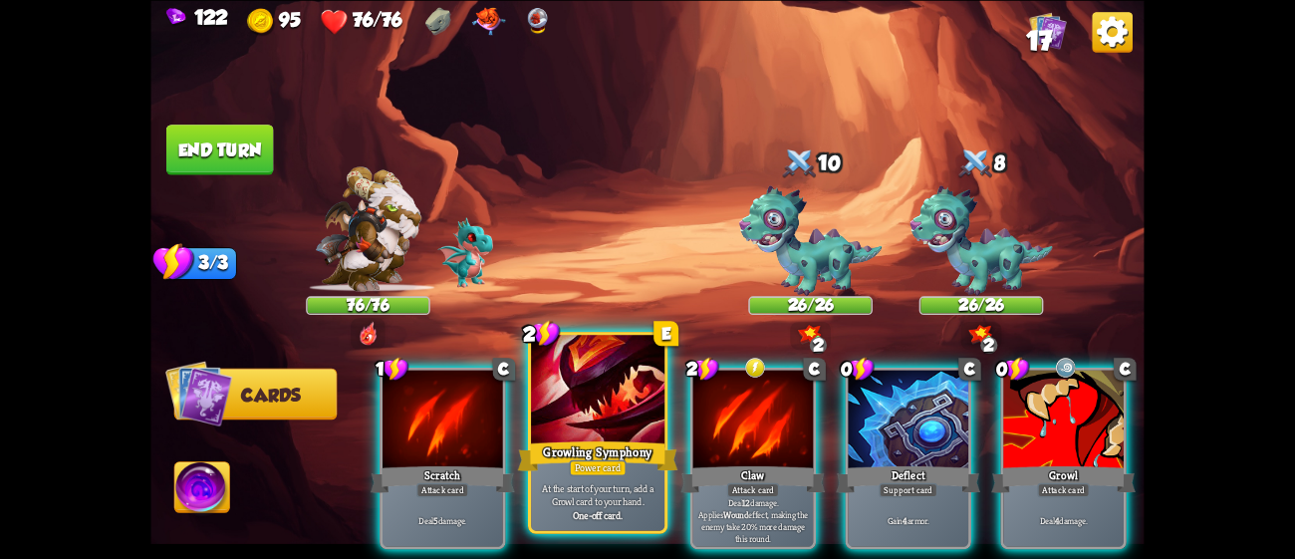
click at [617, 418] on div at bounding box center [597, 391] width 133 height 113
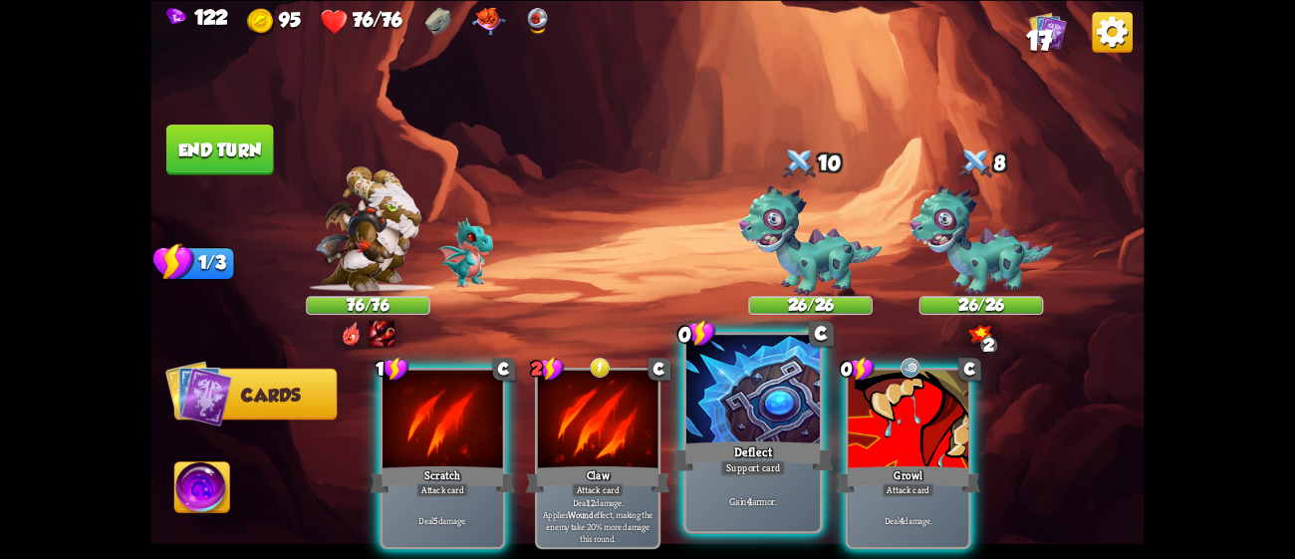
click at [765, 431] on div at bounding box center [752, 391] width 133 height 113
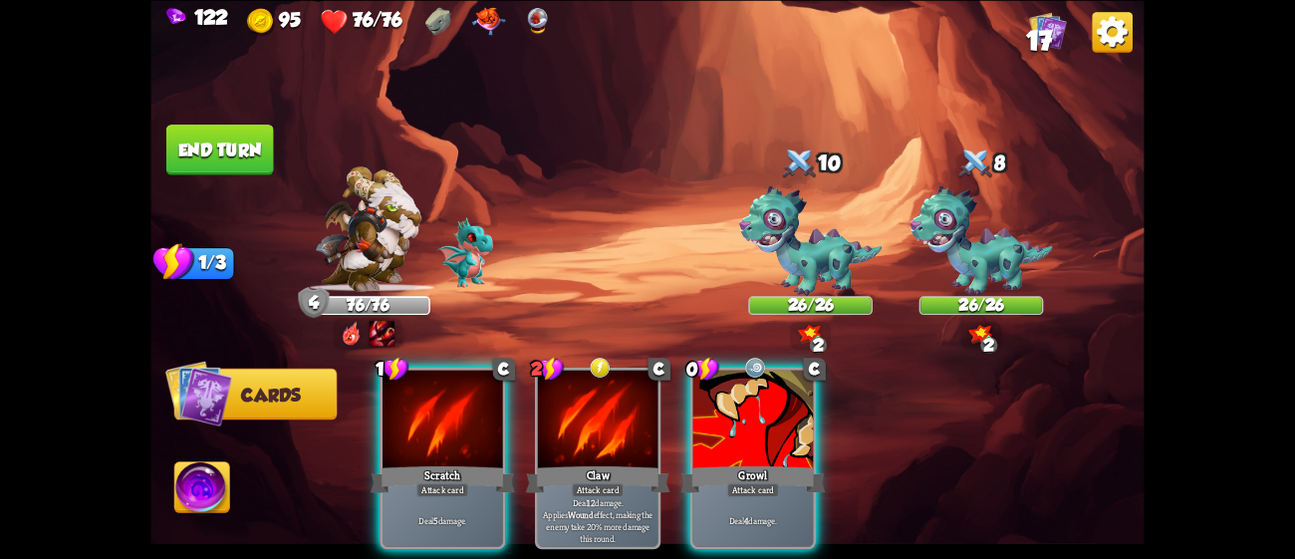
click at [765, 431] on div at bounding box center [753, 421] width 121 height 102
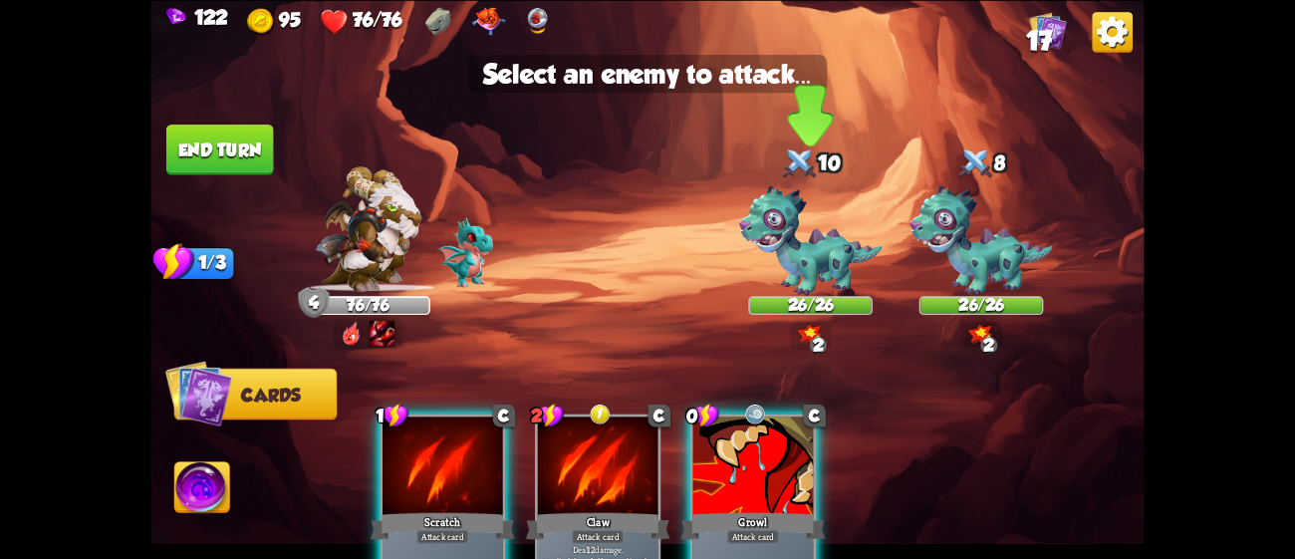
click at [791, 244] on img at bounding box center [810, 240] width 142 height 111
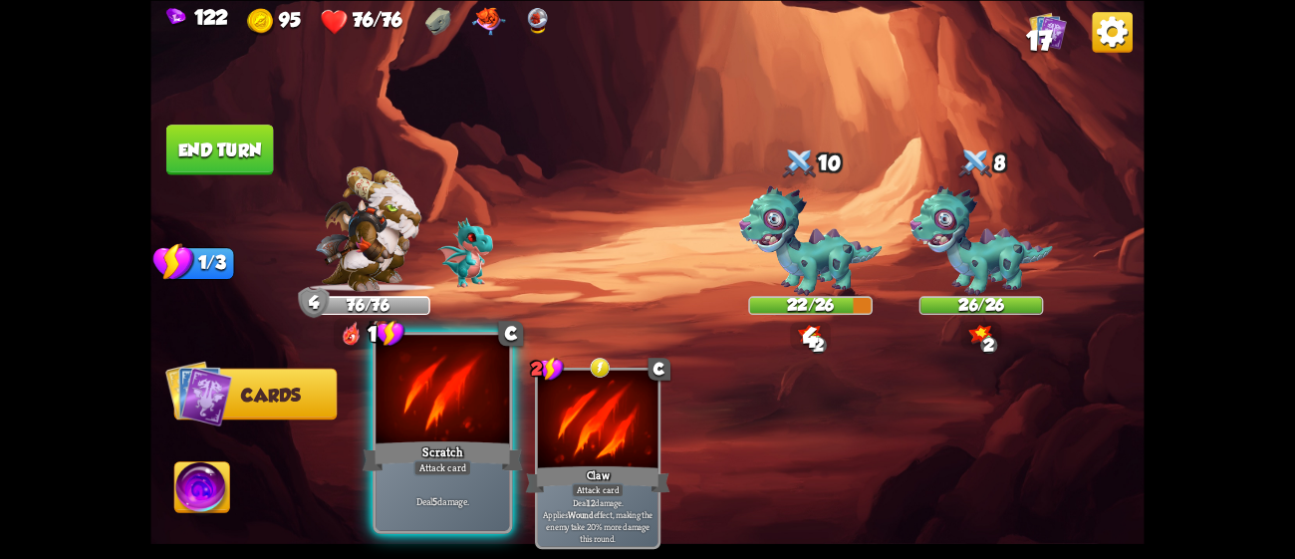
click at [473, 434] on div at bounding box center [442, 391] width 133 height 113
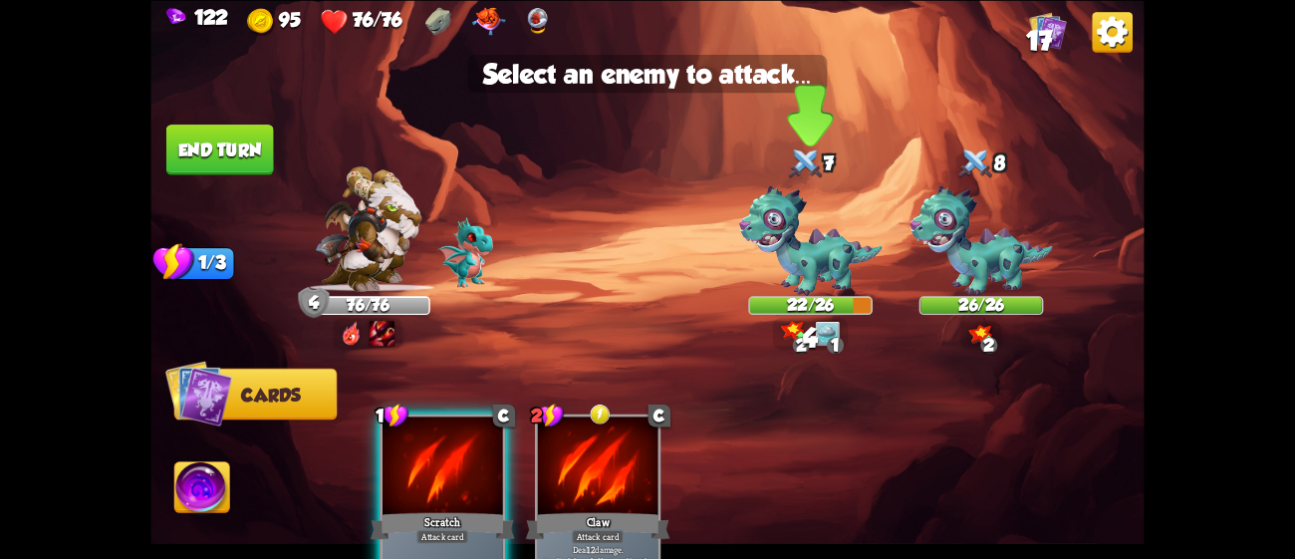
click at [779, 239] on img at bounding box center [810, 240] width 142 height 111
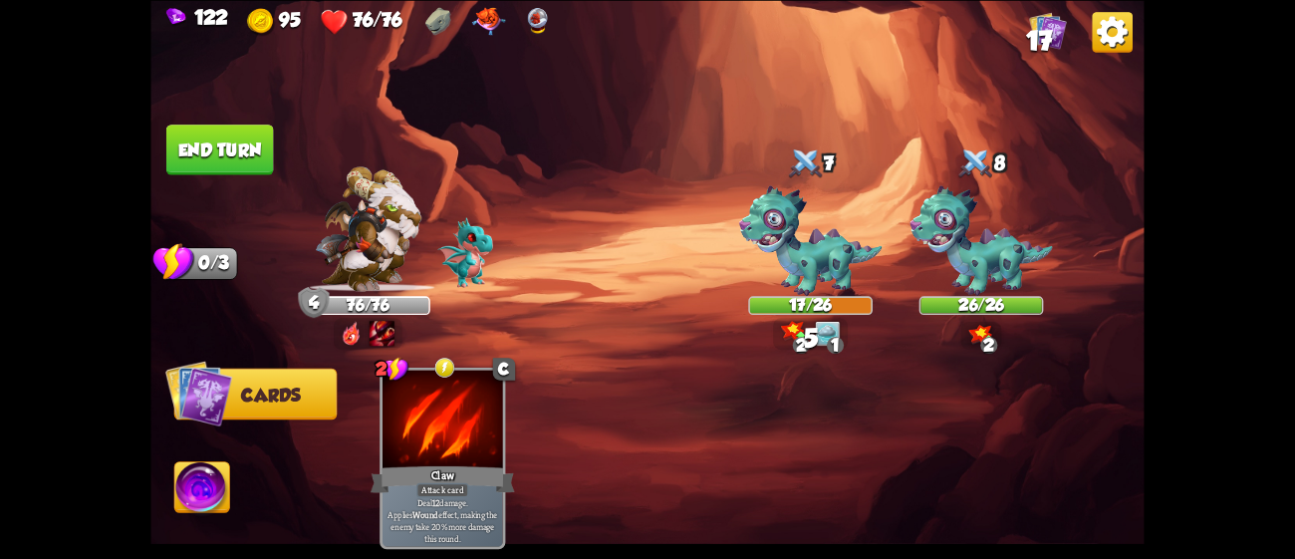
click at [236, 145] on button "End turn" at bounding box center [220, 150] width 108 height 51
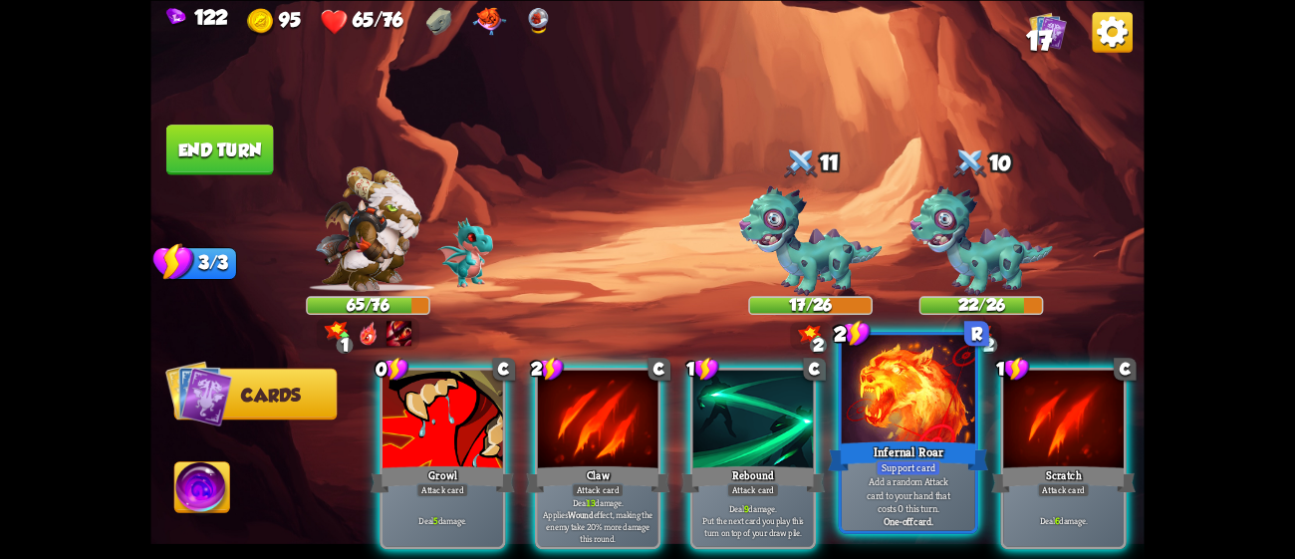
click at [923, 450] on div "Infernal Roar" at bounding box center [908, 455] width 160 height 36
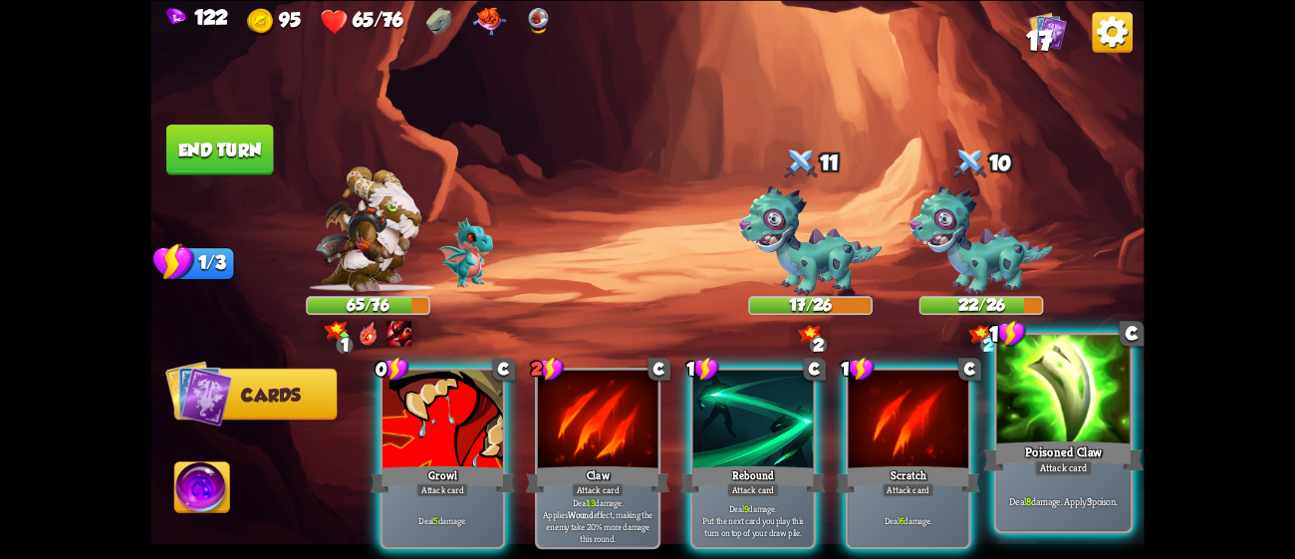
click at [1036, 429] on div at bounding box center [1063, 391] width 133 height 113
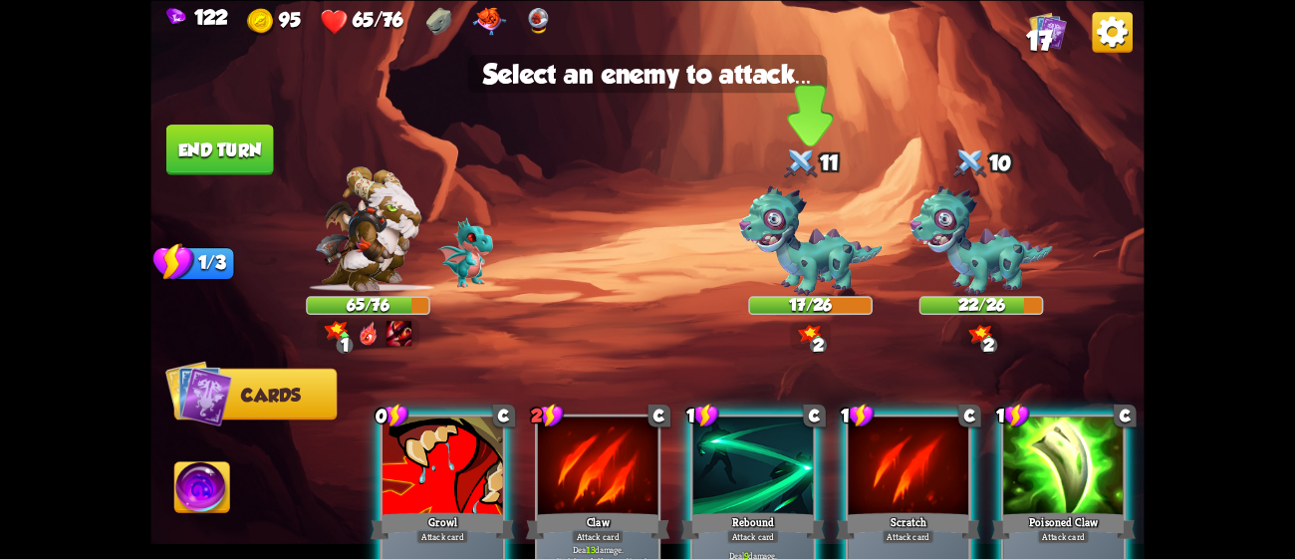
click at [793, 211] on img at bounding box center [810, 240] width 142 height 111
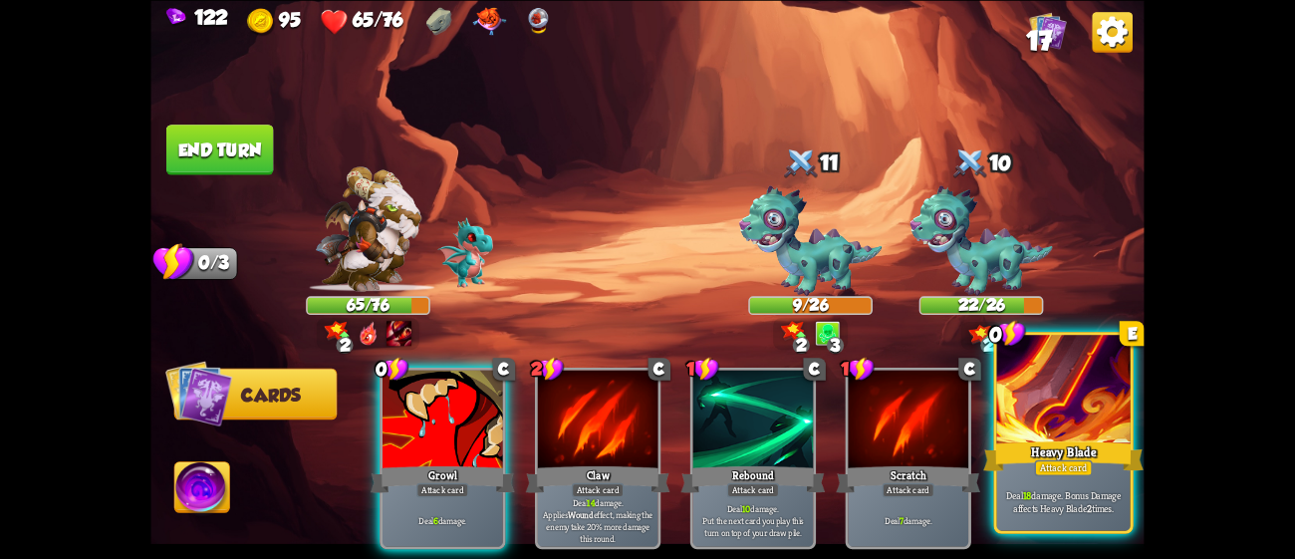
click at [1022, 447] on div "Heavy Blade" at bounding box center [1063, 455] width 160 height 36
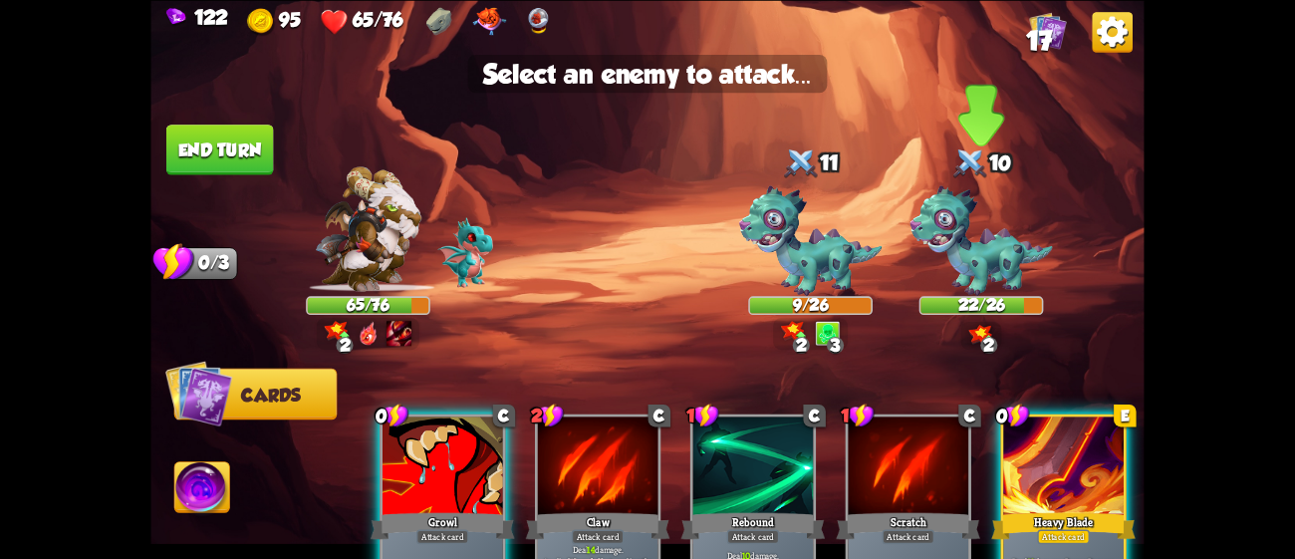
click at [976, 265] on img at bounding box center [981, 240] width 142 height 111
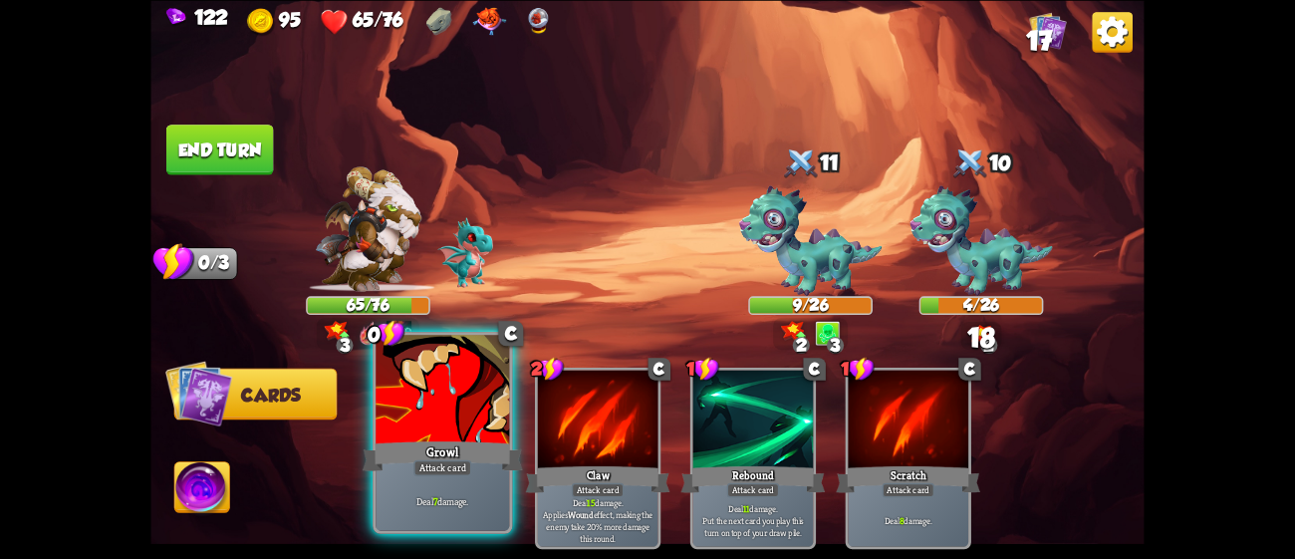
click at [450, 461] on div "Attack card" at bounding box center [442, 467] width 58 height 16
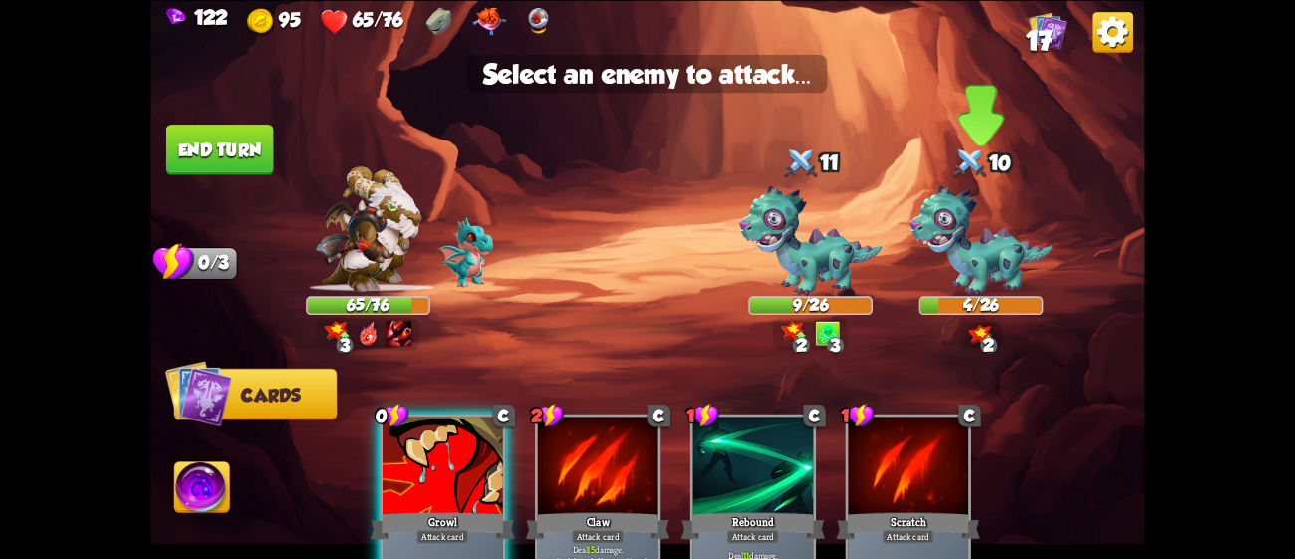
click at [929, 252] on img at bounding box center [981, 240] width 142 height 111
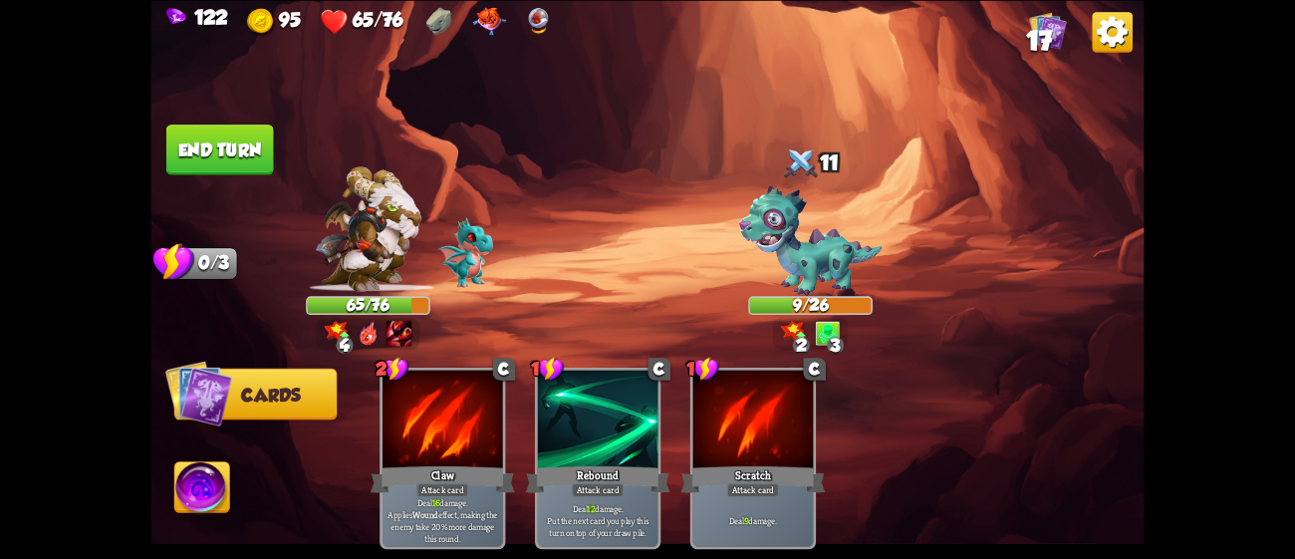
click at [201, 498] on img at bounding box center [201, 490] width 55 height 56
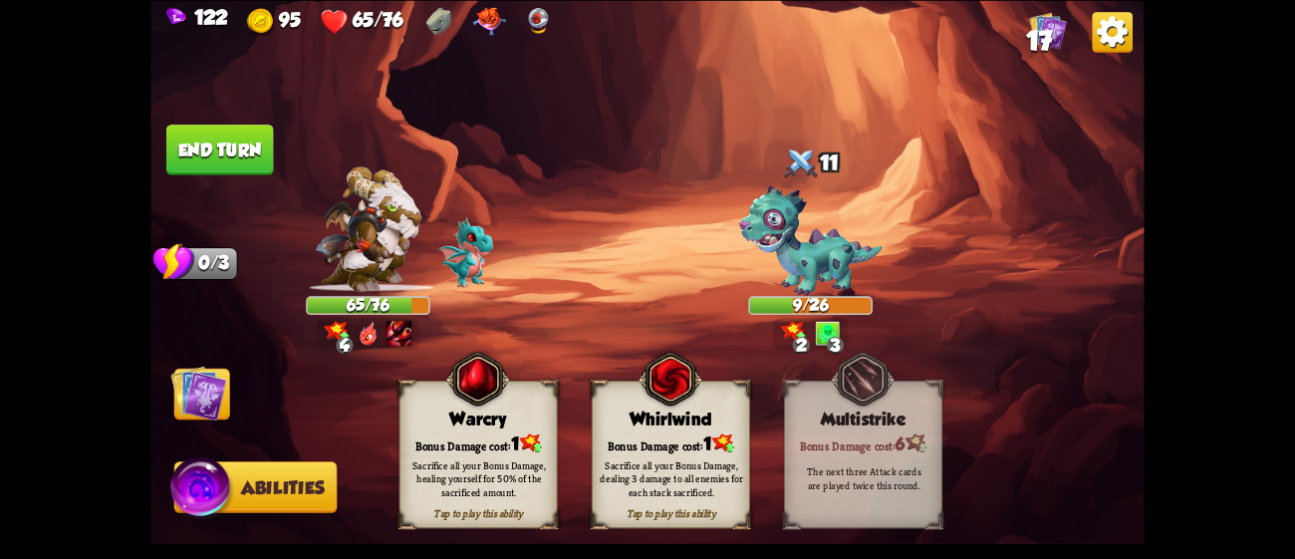
click at [661, 453] on div "Sacrifice all your Bonus Damage, dealing 3 damage to all enemies for each stack…" at bounding box center [672, 478] width 158 height 62
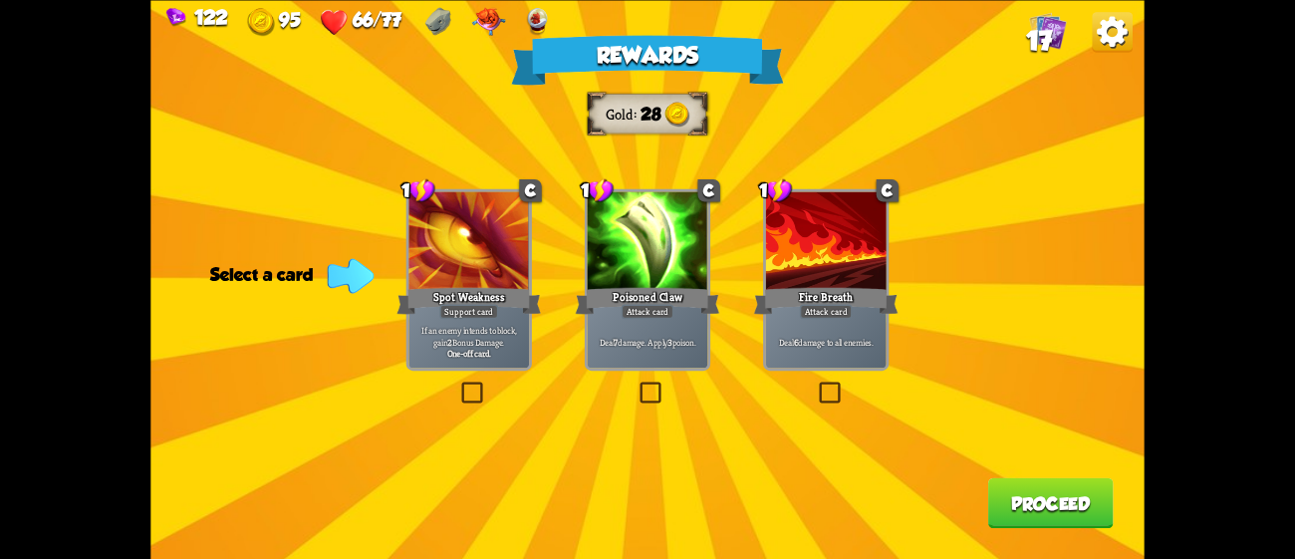
click at [873, 232] on div at bounding box center [826, 242] width 121 height 102
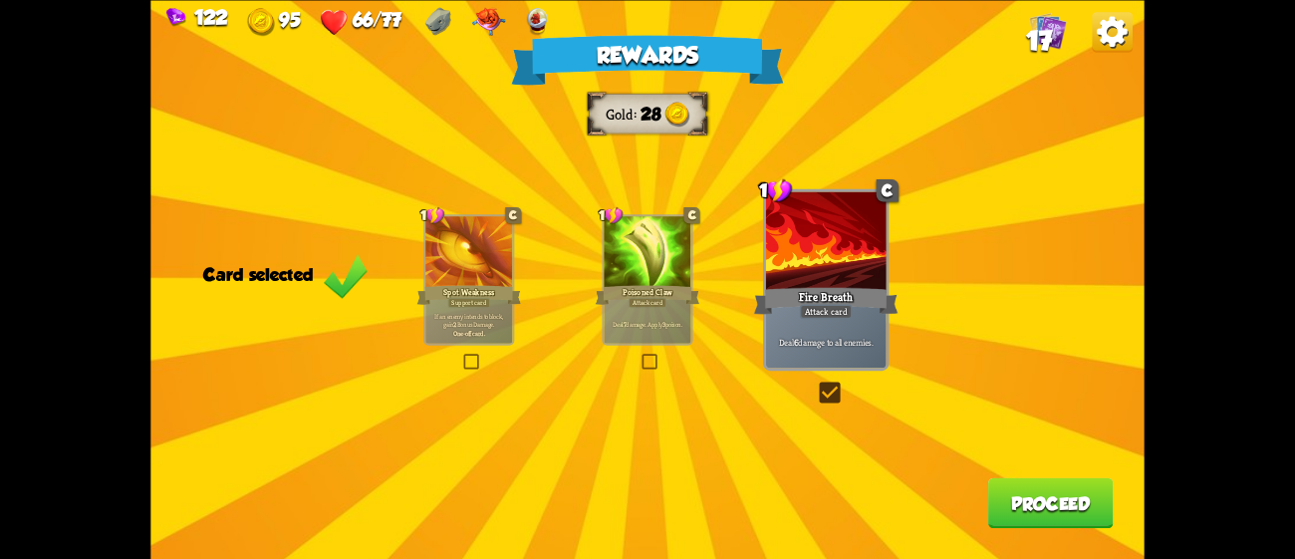
click at [1005, 506] on button "Proceed" at bounding box center [1051, 502] width 126 height 51
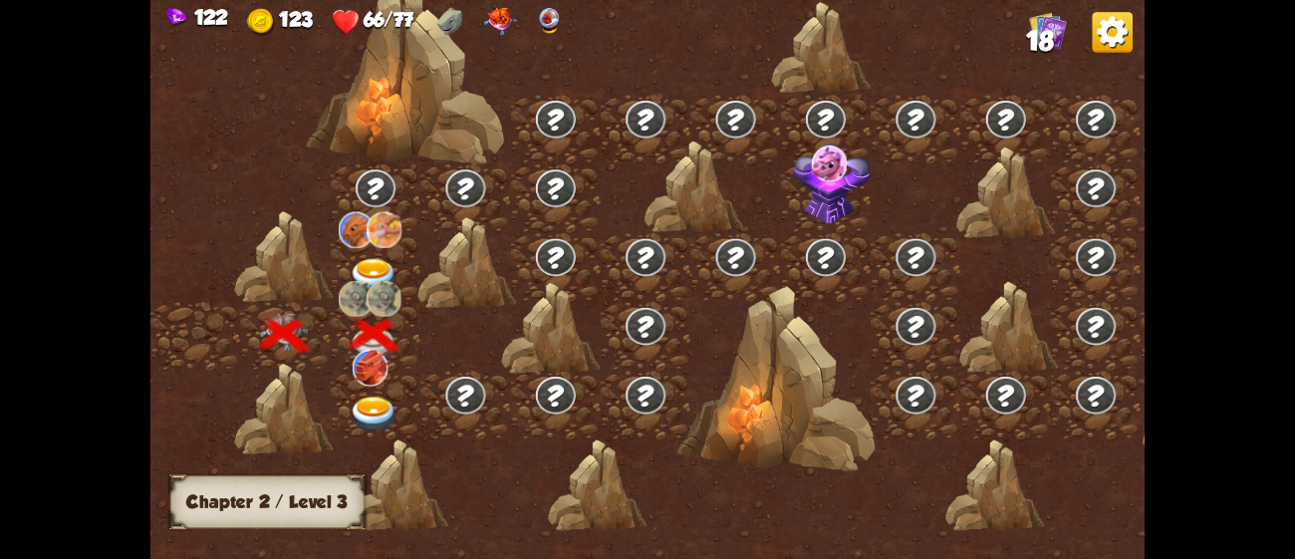
click at [369, 272] on img at bounding box center [375, 276] width 50 height 37
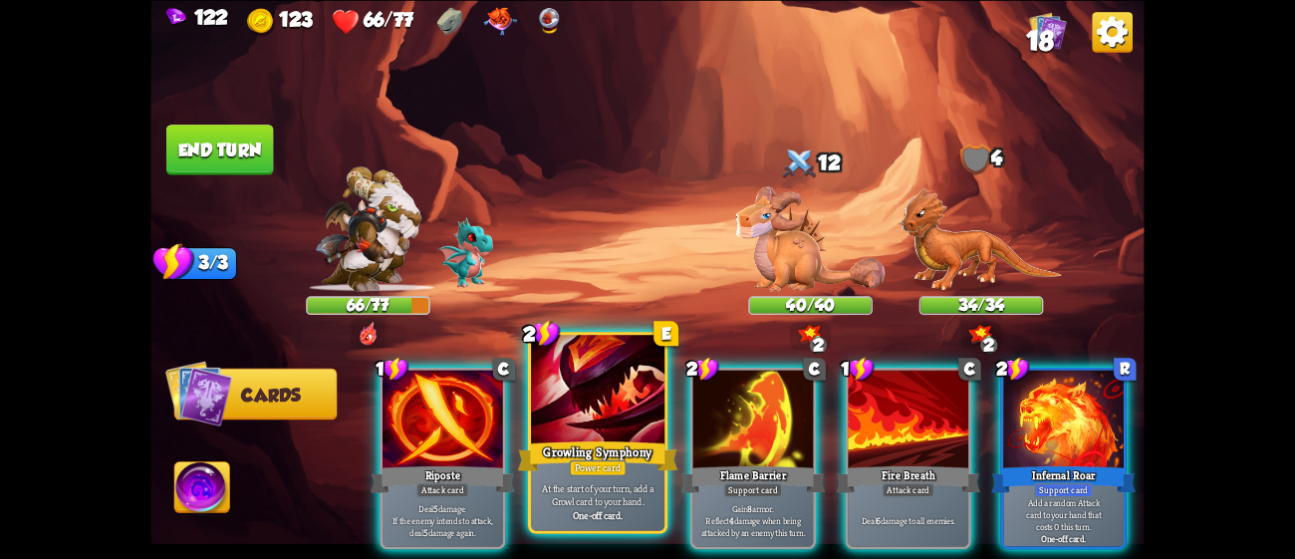
click at [597, 448] on div "Growling Symphony" at bounding box center [598, 455] width 160 height 36
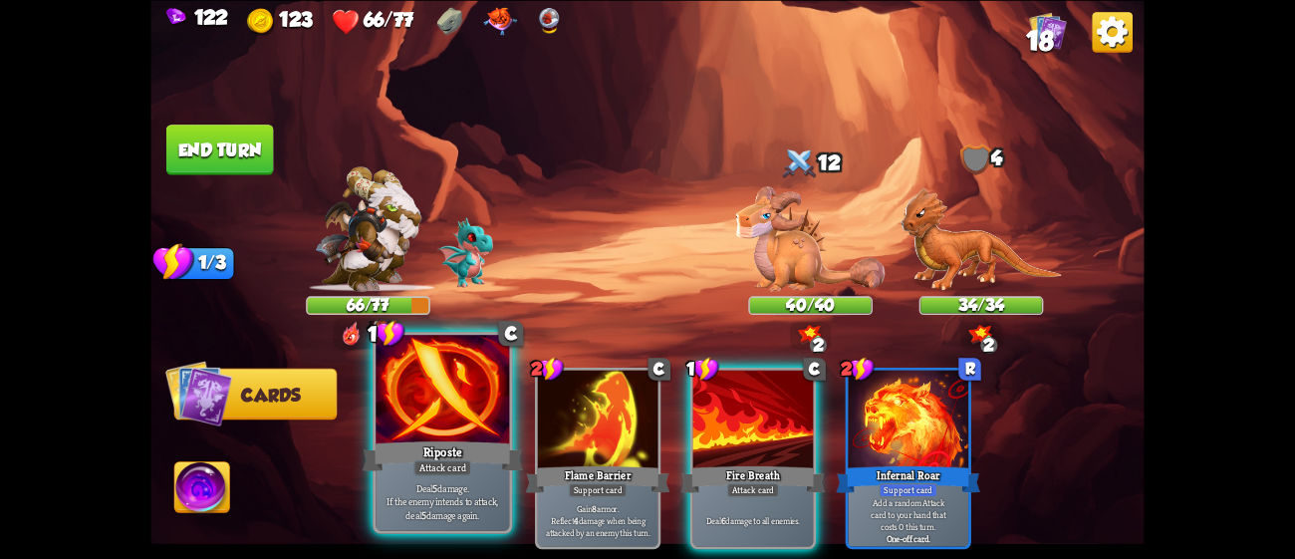
click at [478, 445] on div "Riposte" at bounding box center [443, 455] width 160 height 36
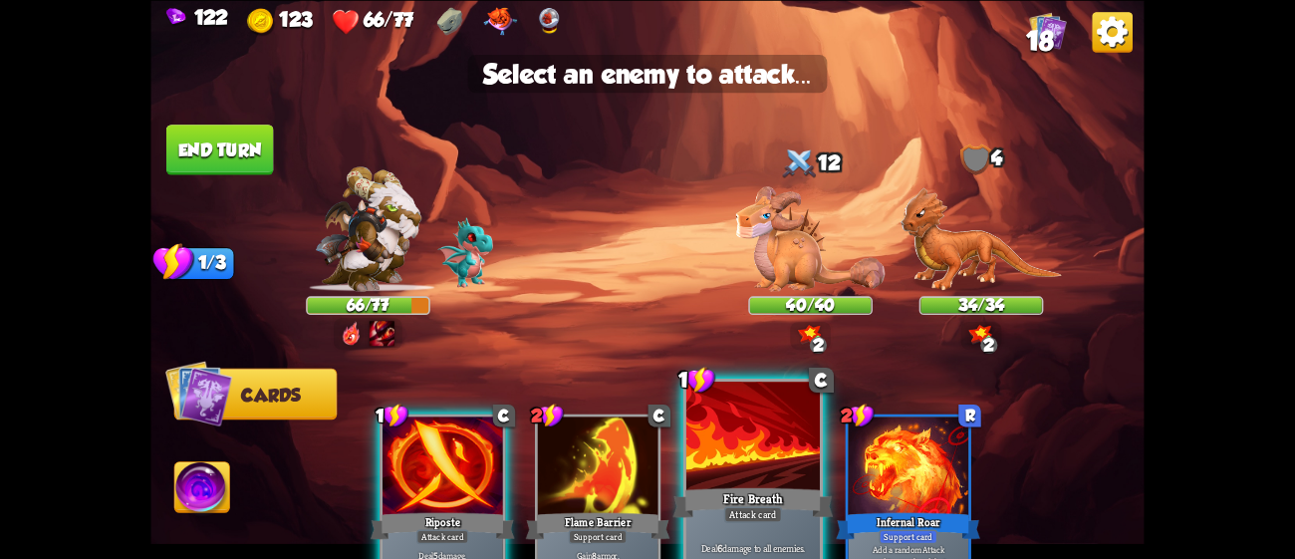
click at [732, 444] on div at bounding box center [752, 438] width 133 height 113
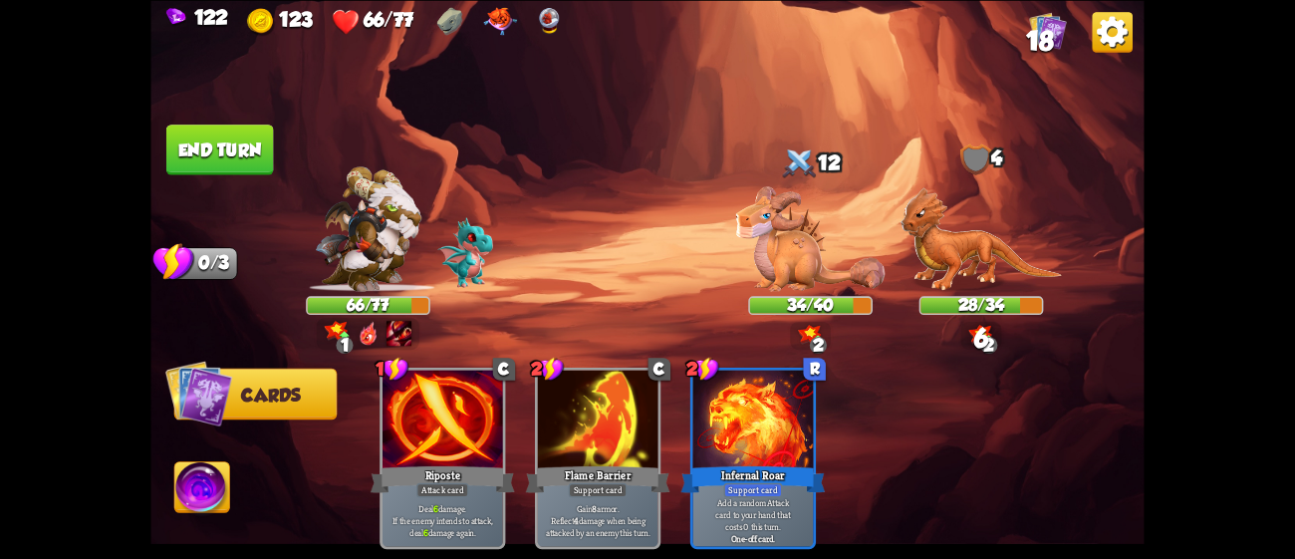
click at [227, 147] on button "End turn" at bounding box center [219, 149] width 108 height 51
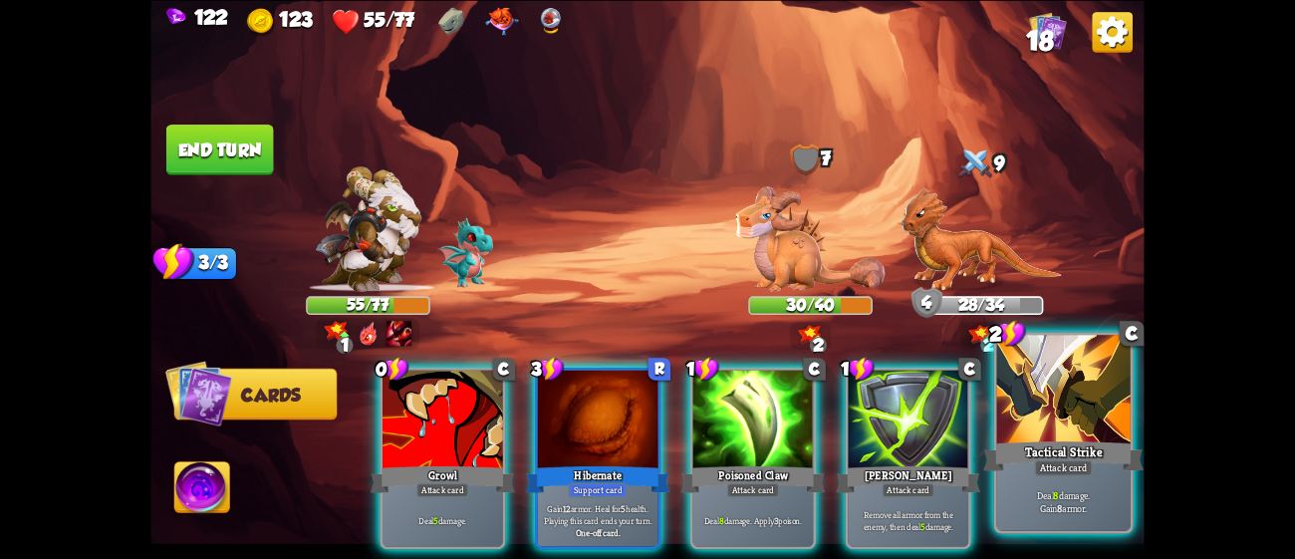
click at [1120, 449] on div "Tactical Strike" at bounding box center [1063, 455] width 160 height 36
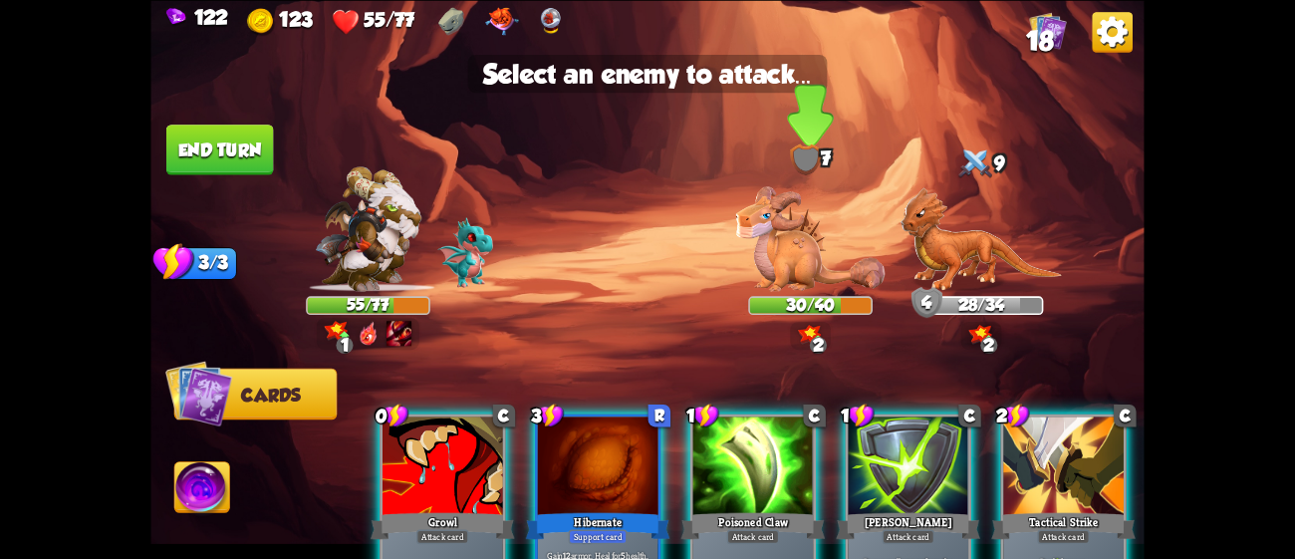
click at [761, 281] on img at bounding box center [810, 238] width 149 height 105
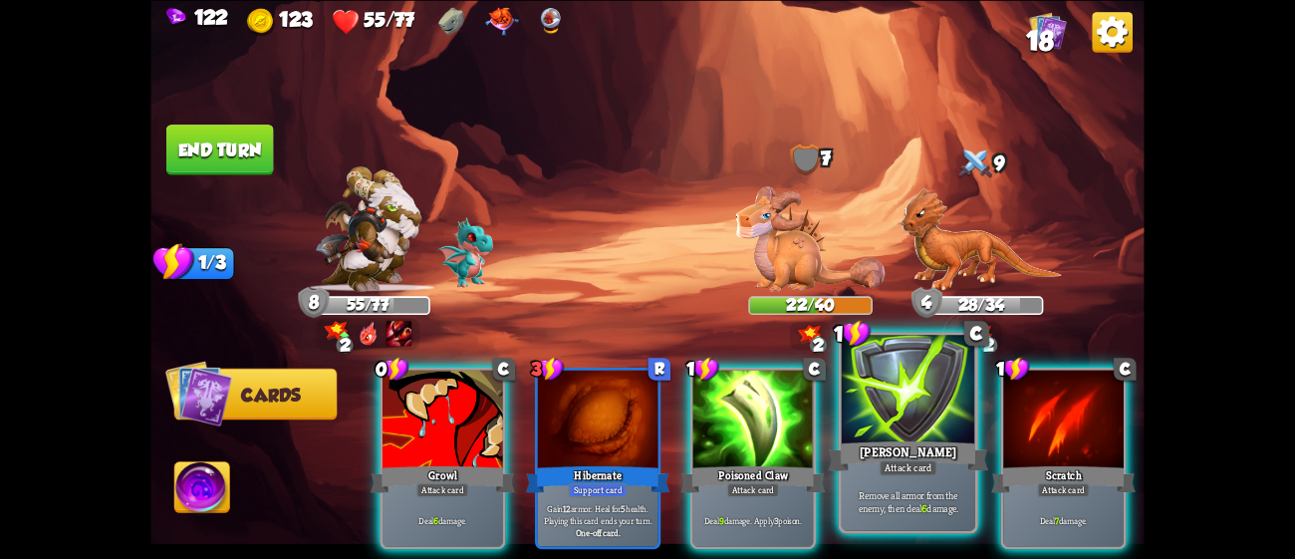
click at [934, 403] on div at bounding box center [908, 391] width 133 height 113
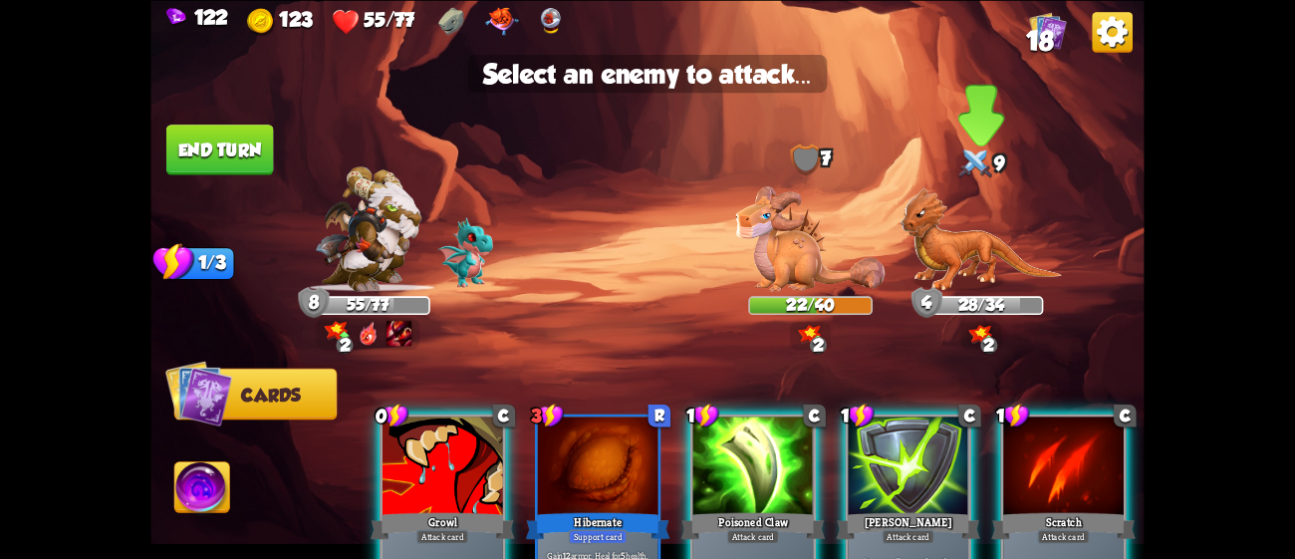
click at [945, 226] on img at bounding box center [981, 238] width 161 height 105
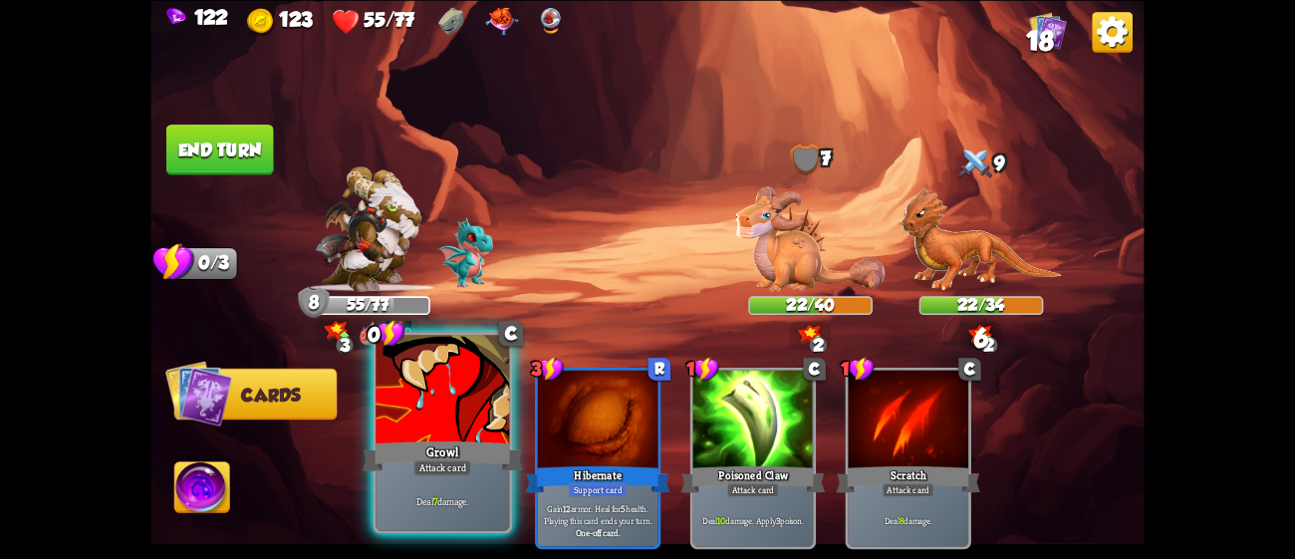
click at [446, 416] on div at bounding box center [442, 391] width 133 height 113
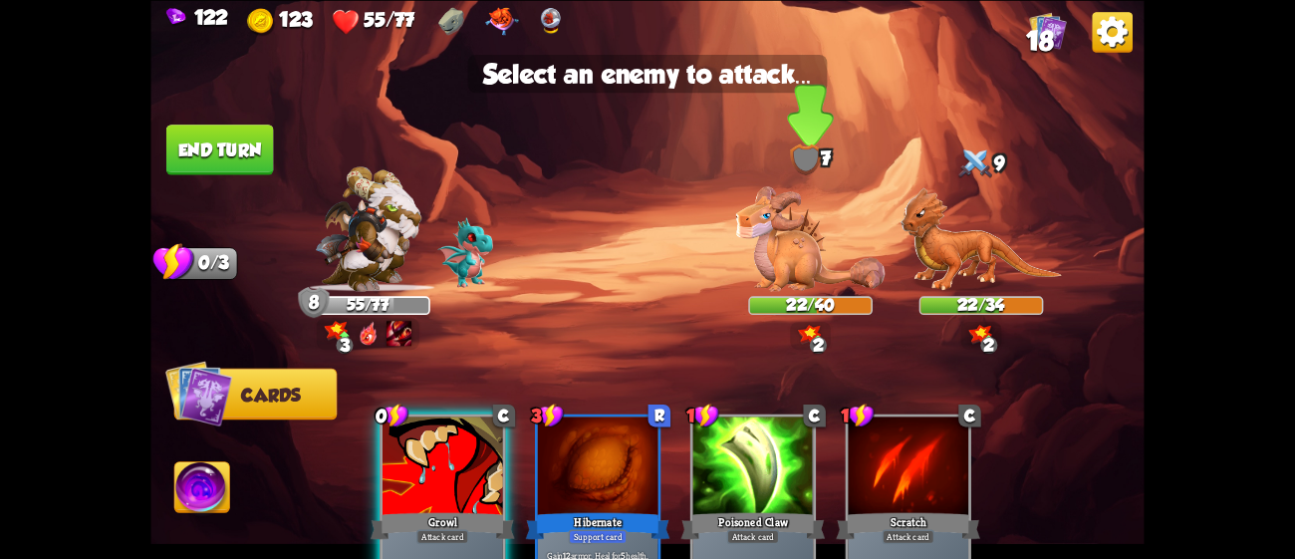
click at [811, 262] on img at bounding box center [810, 238] width 149 height 105
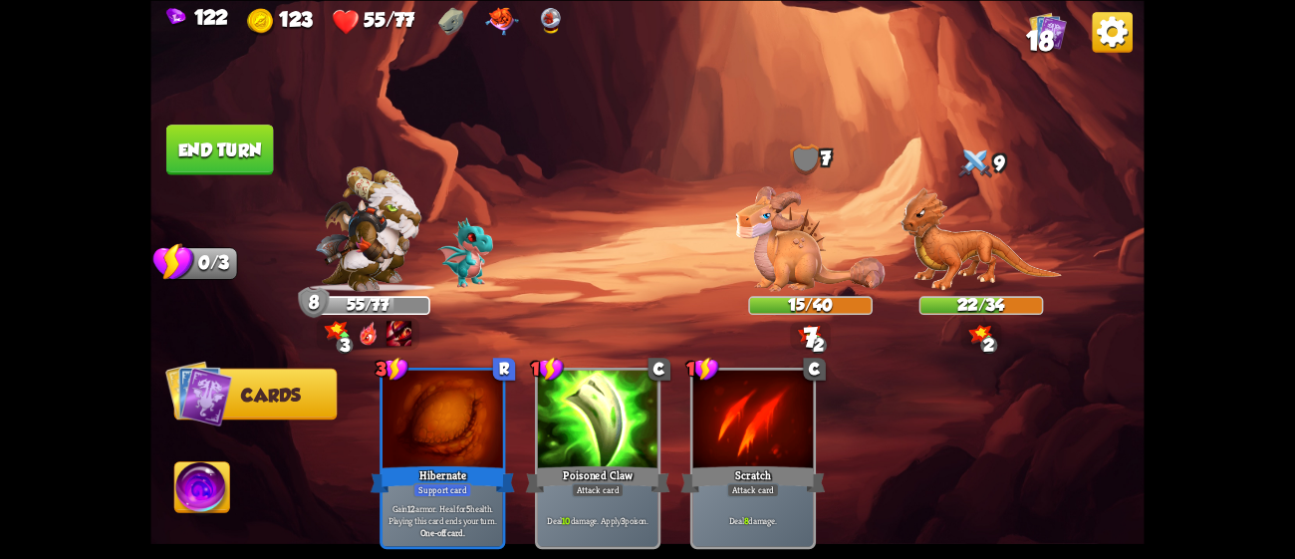
click at [229, 151] on button "End turn" at bounding box center [220, 150] width 108 height 51
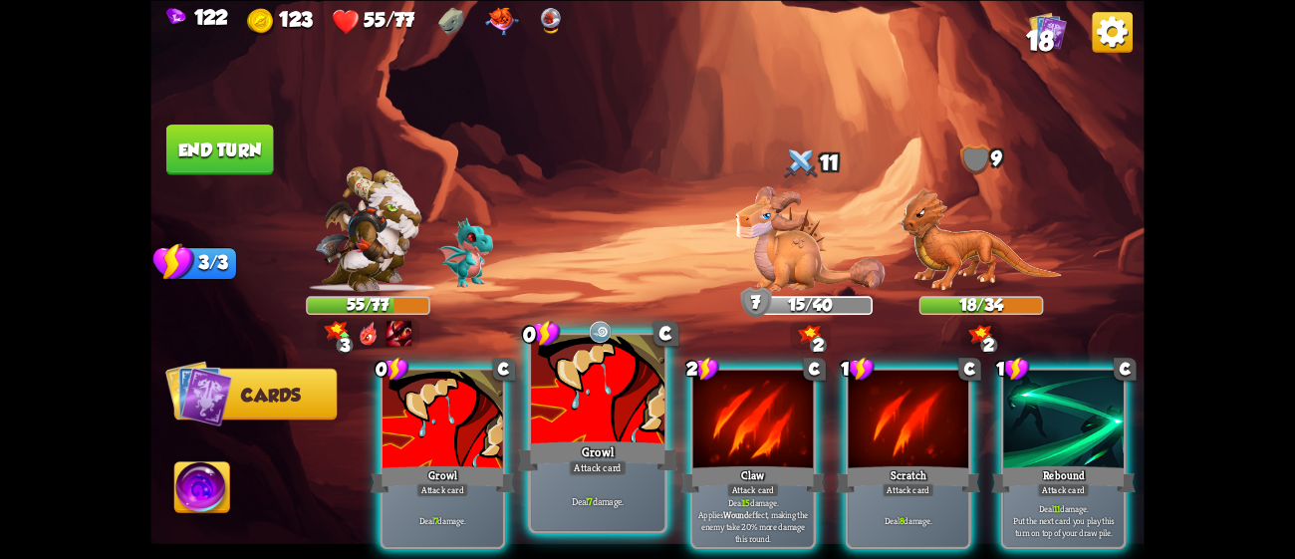
click at [590, 465] on div "Attack card" at bounding box center [598, 467] width 58 height 16
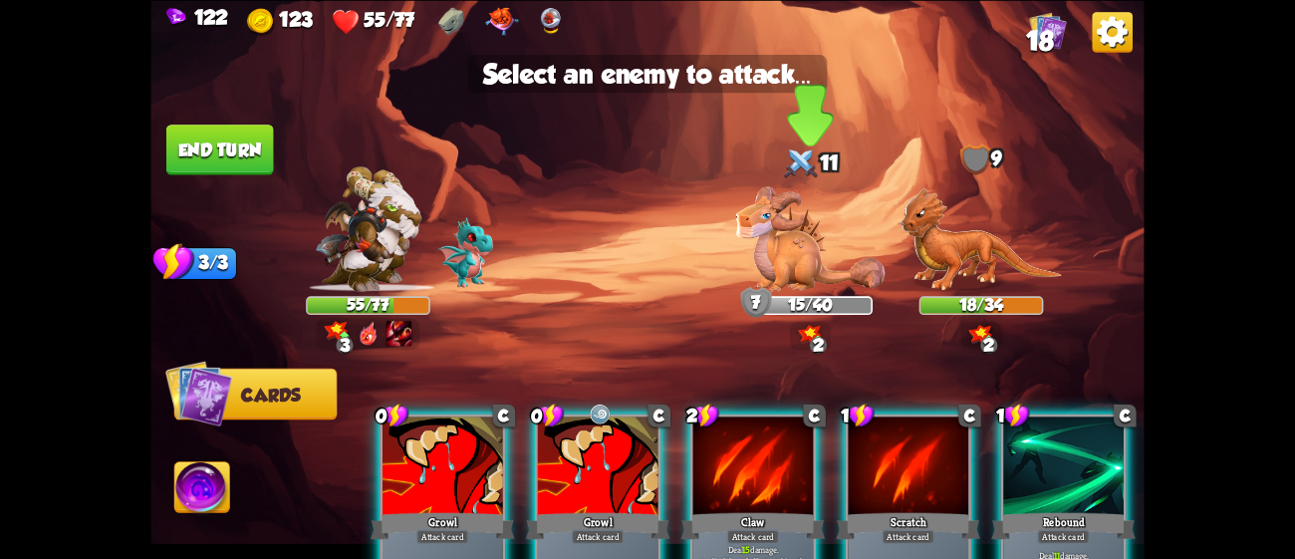
click at [784, 244] on img at bounding box center [810, 238] width 149 height 105
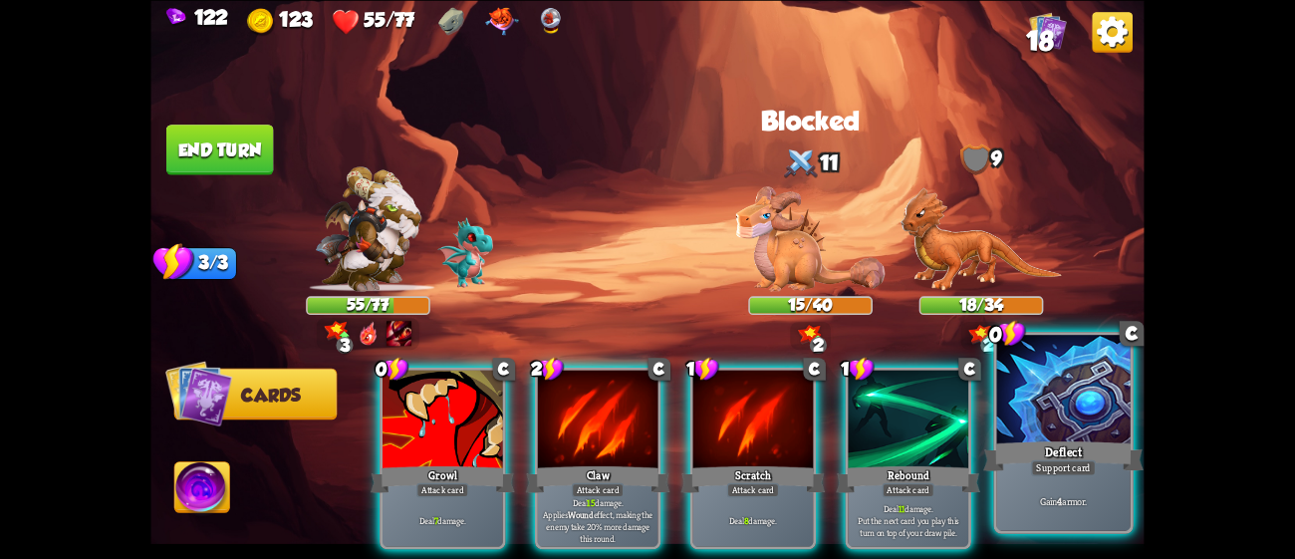
click at [1053, 419] on div at bounding box center [1063, 391] width 133 height 113
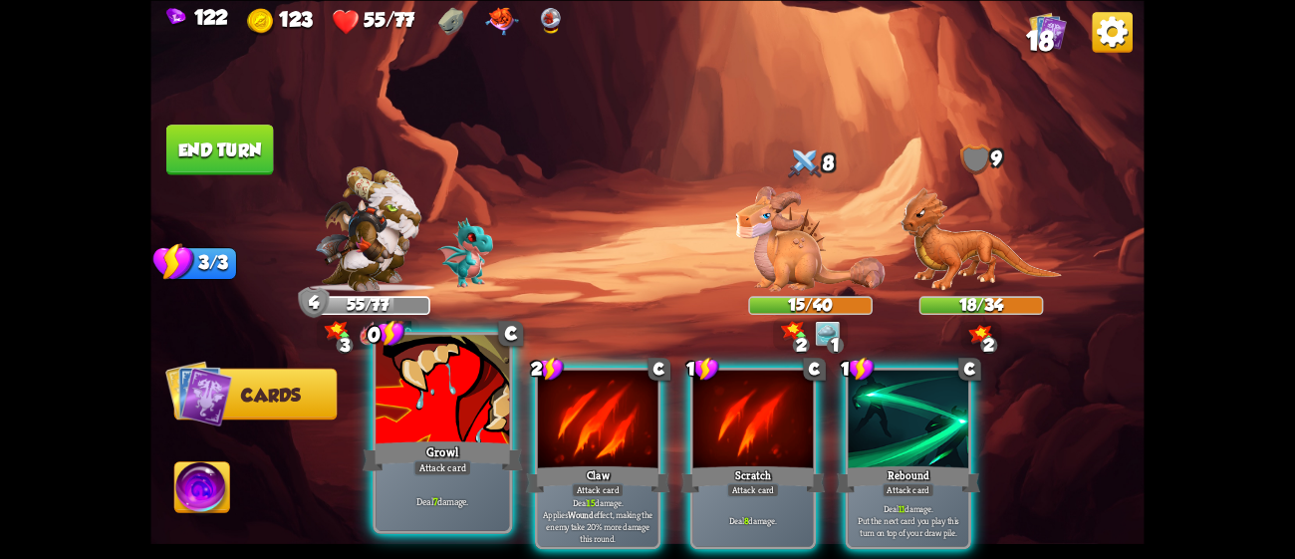
click at [425, 393] on div at bounding box center [442, 391] width 133 height 113
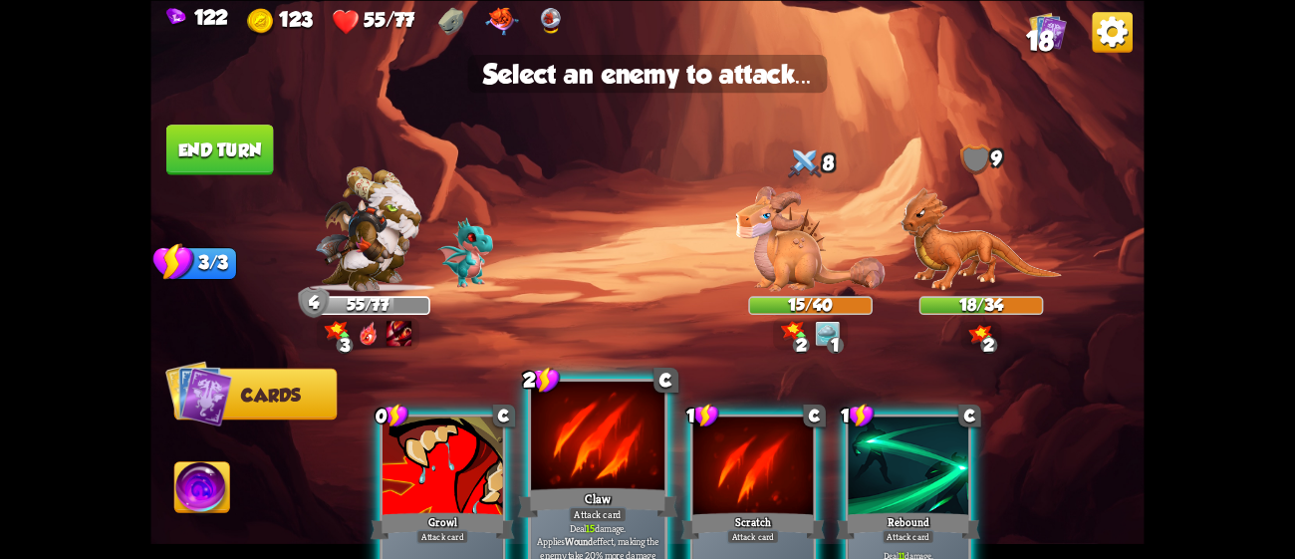
click at [619, 431] on div at bounding box center [597, 438] width 133 height 113
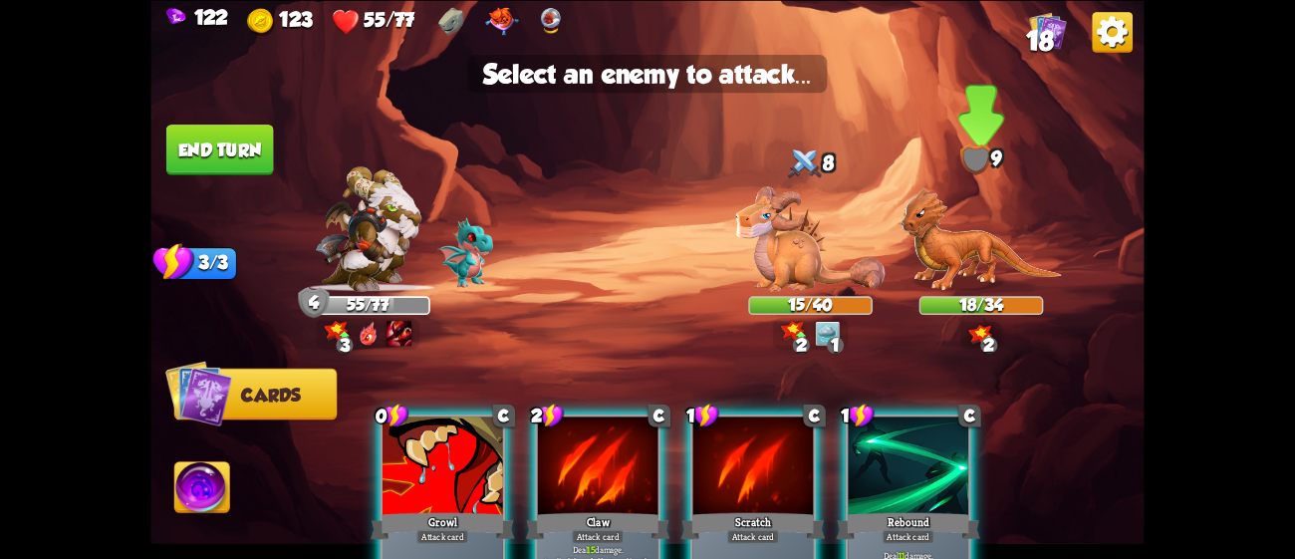
click at [993, 251] on img at bounding box center [981, 238] width 161 height 105
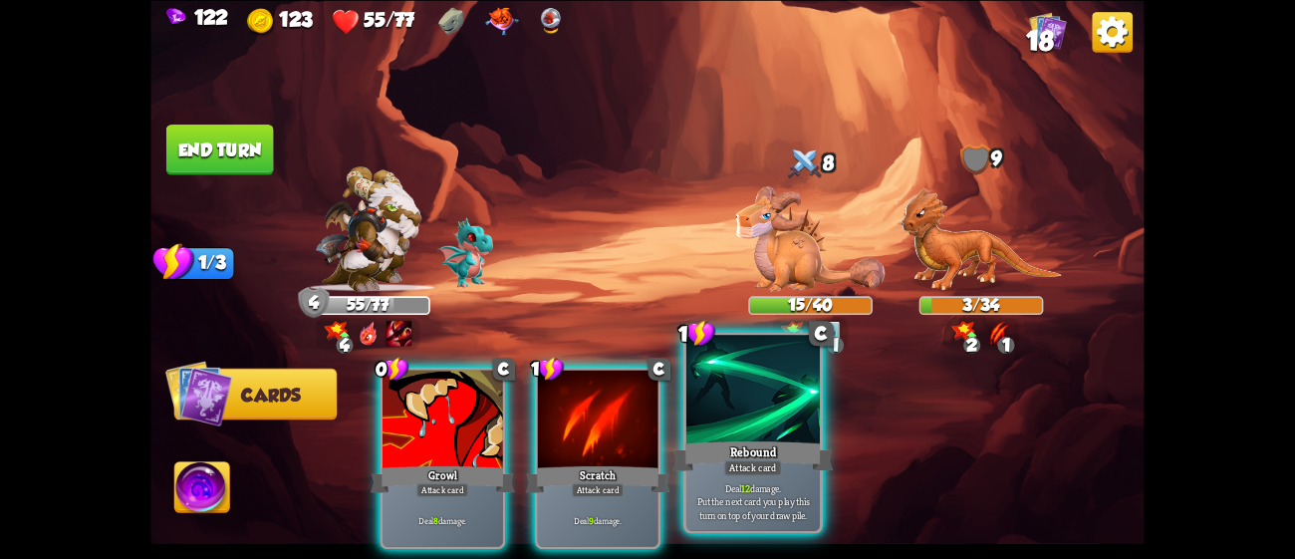
click at [757, 473] on div "Attack card" at bounding box center [753, 467] width 58 height 16
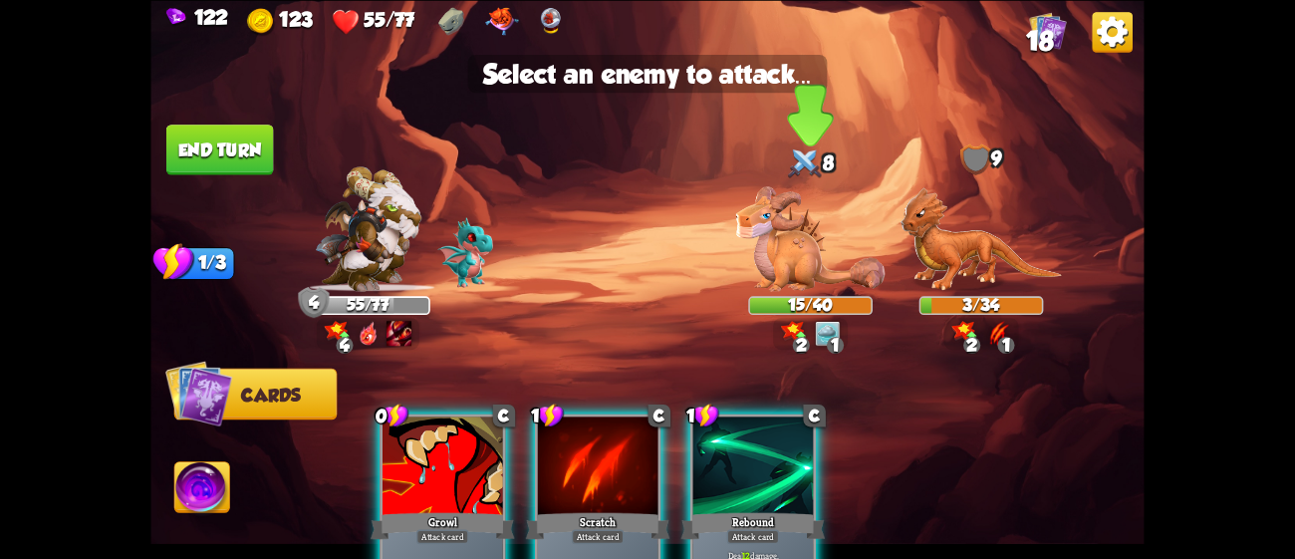
click at [783, 231] on img at bounding box center [810, 238] width 149 height 105
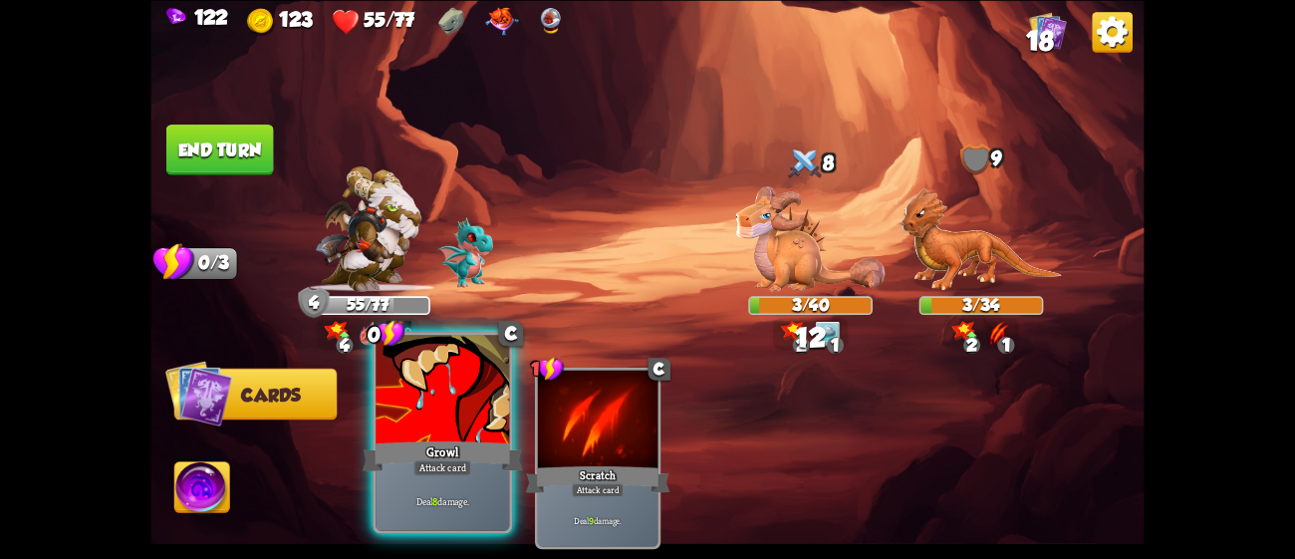
click at [425, 437] on div "Growl" at bounding box center [443, 455] width 160 height 36
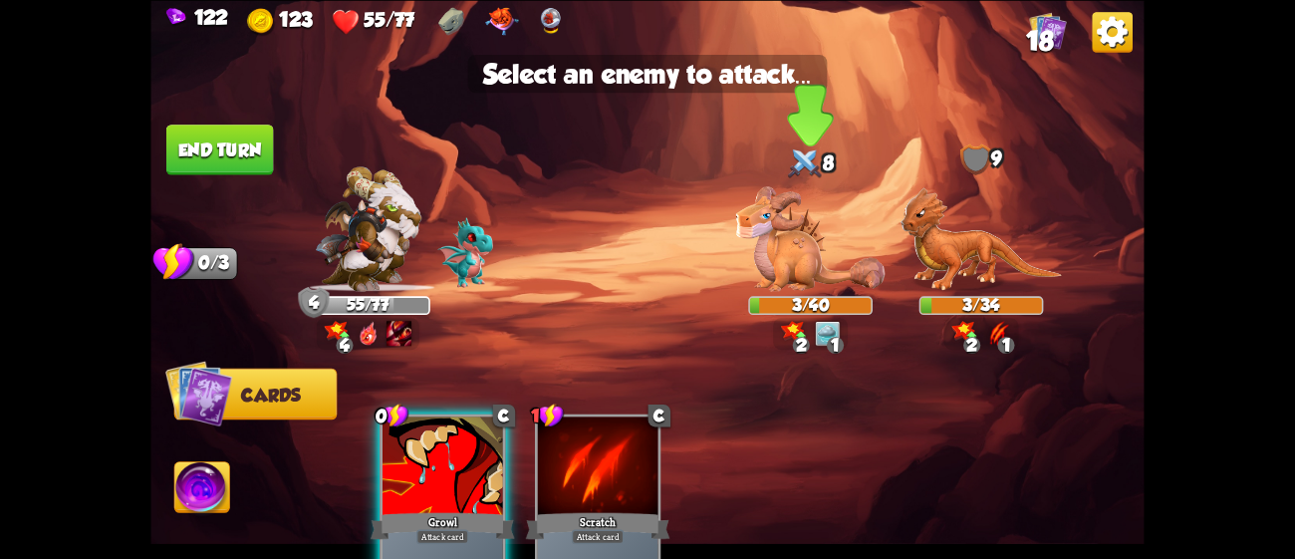
click at [738, 247] on img at bounding box center [810, 238] width 149 height 105
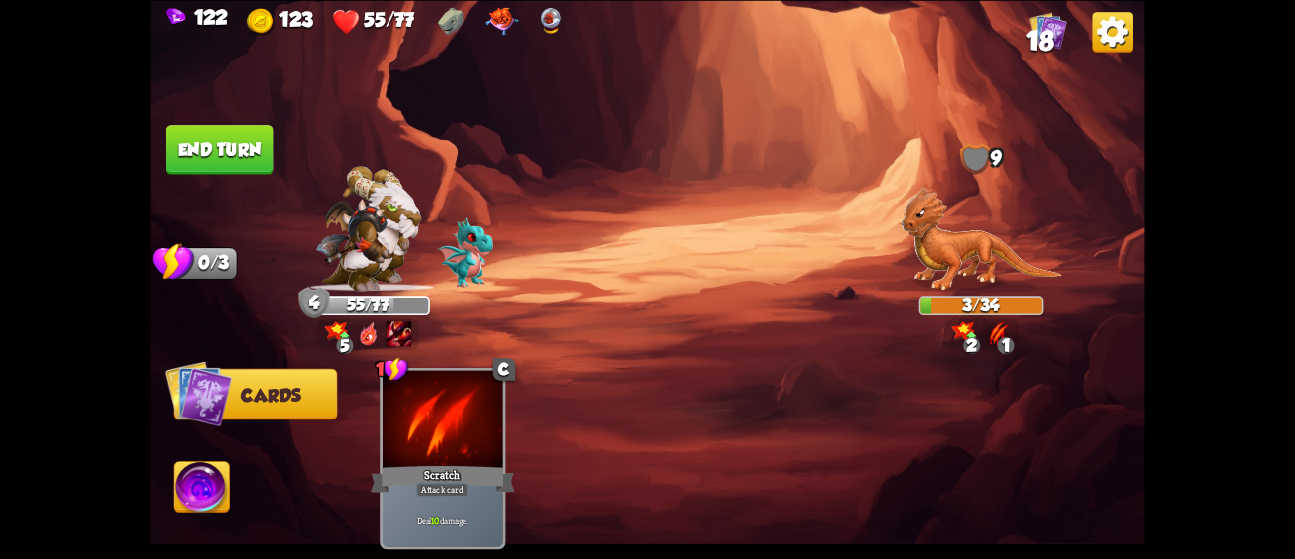
click at [227, 142] on button "End turn" at bounding box center [220, 150] width 108 height 51
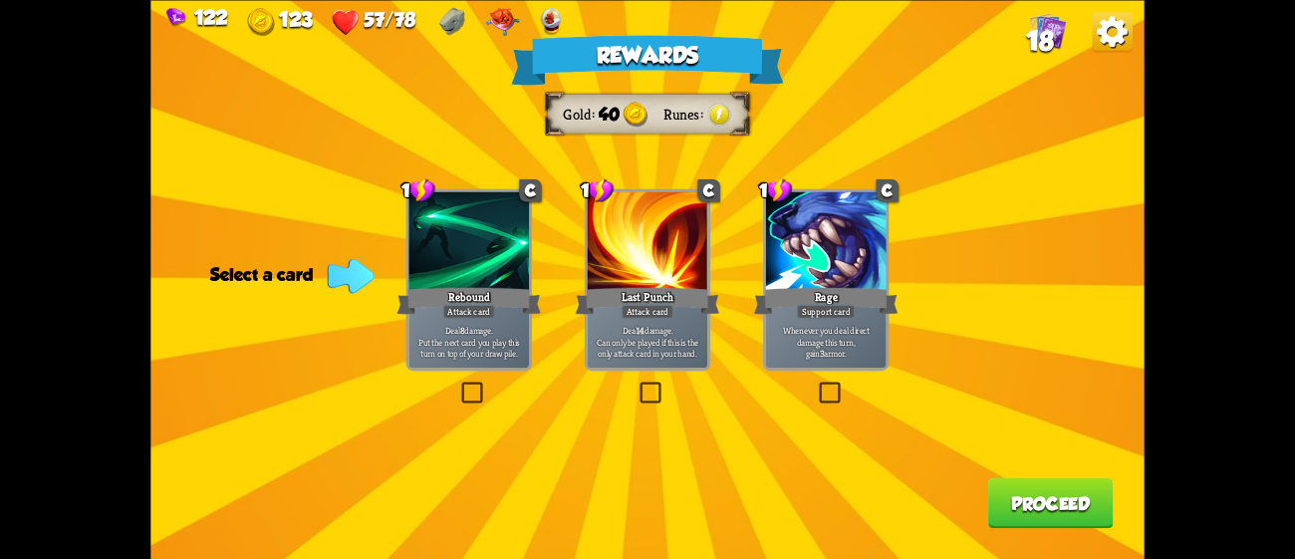
click at [807, 334] on p "Whenever you deal direct damage this turn, gain 3 armor." at bounding box center [826, 342] width 115 height 36
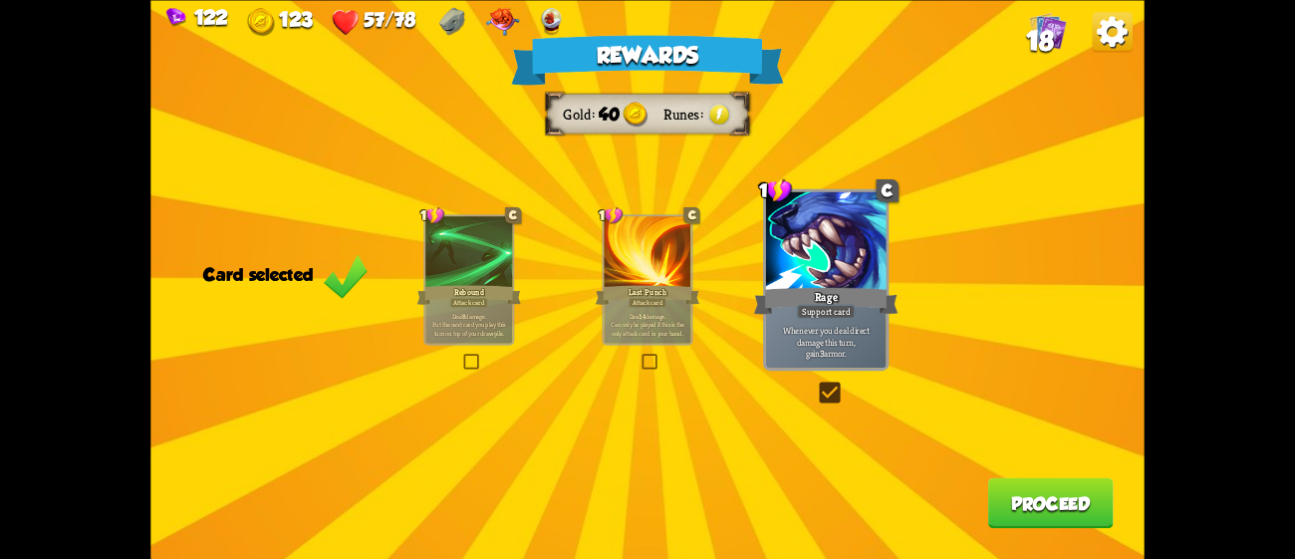
click at [1033, 523] on button "Proceed" at bounding box center [1051, 502] width 126 height 51
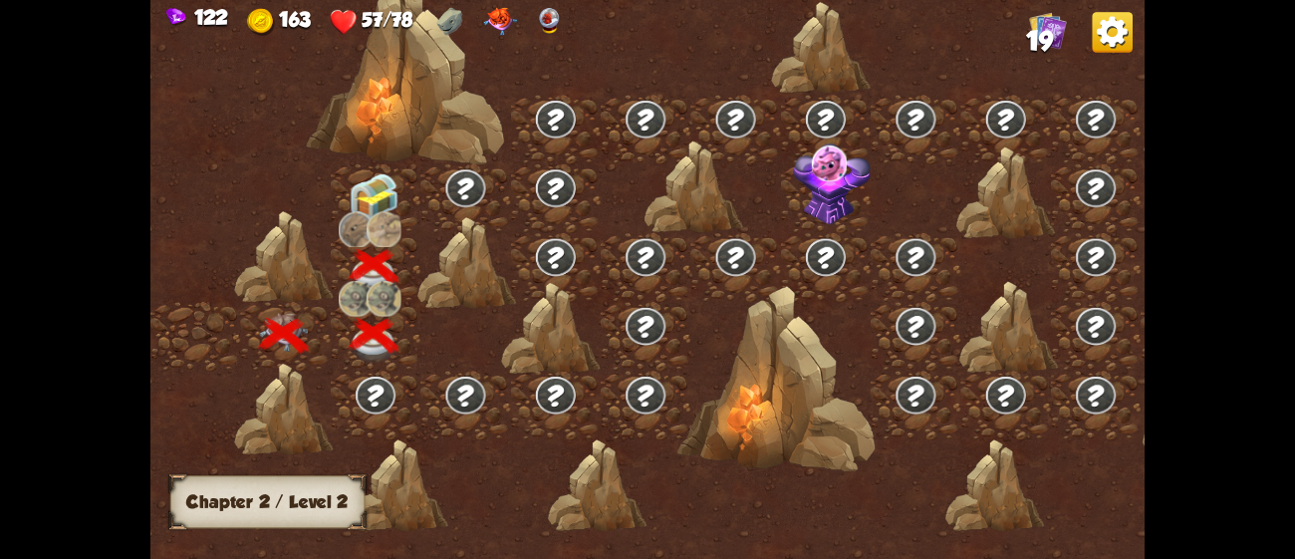
click at [383, 183] on img at bounding box center [375, 196] width 50 height 47
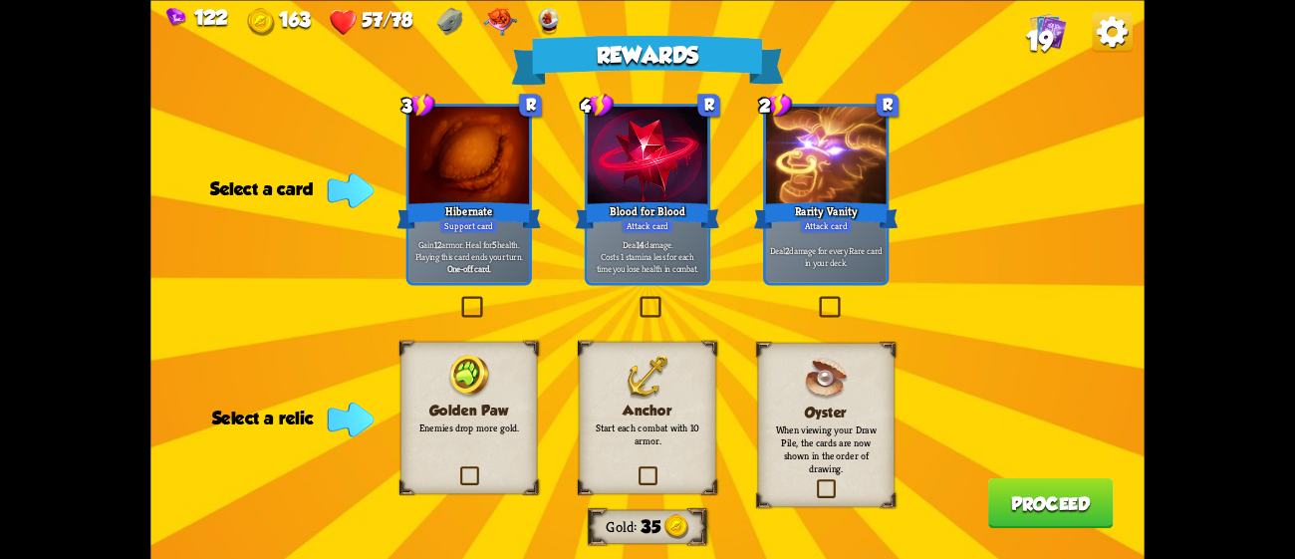
click at [604, 336] on div "Rewards Gold 35 Select a card 3 R Hibernate Support card Gain 12 armor. Heal fo…" at bounding box center [646, 279] width 993 height 559
click at [631, 362] on img at bounding box center [648, 377] width 44 height 45
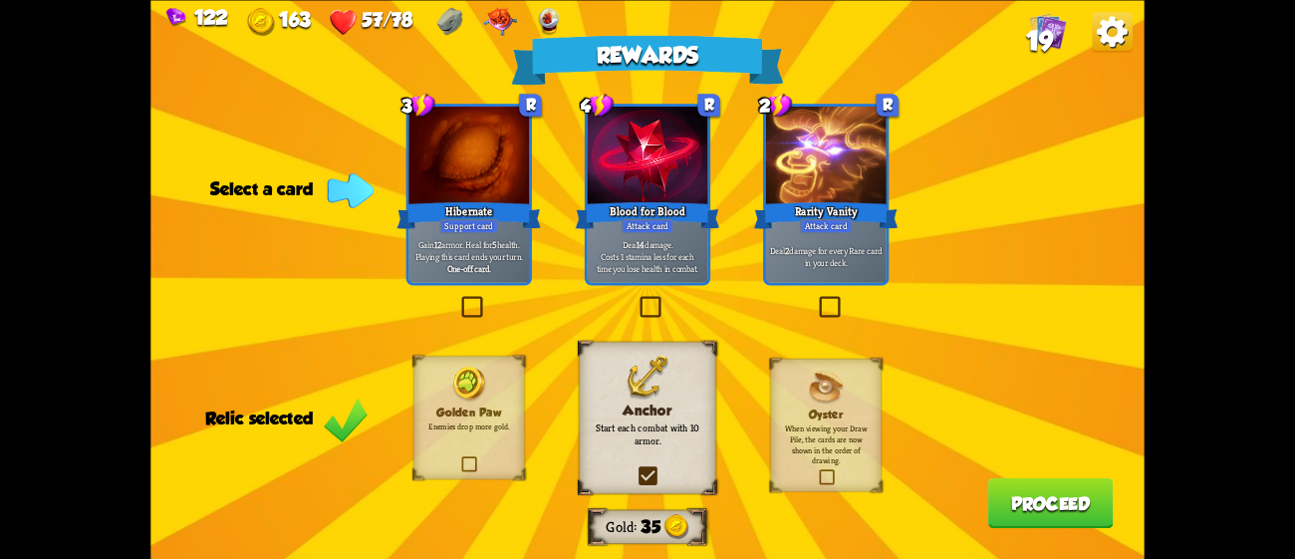
click at [647, 187] on div at bounding box center [648, 157] width 121 height 102
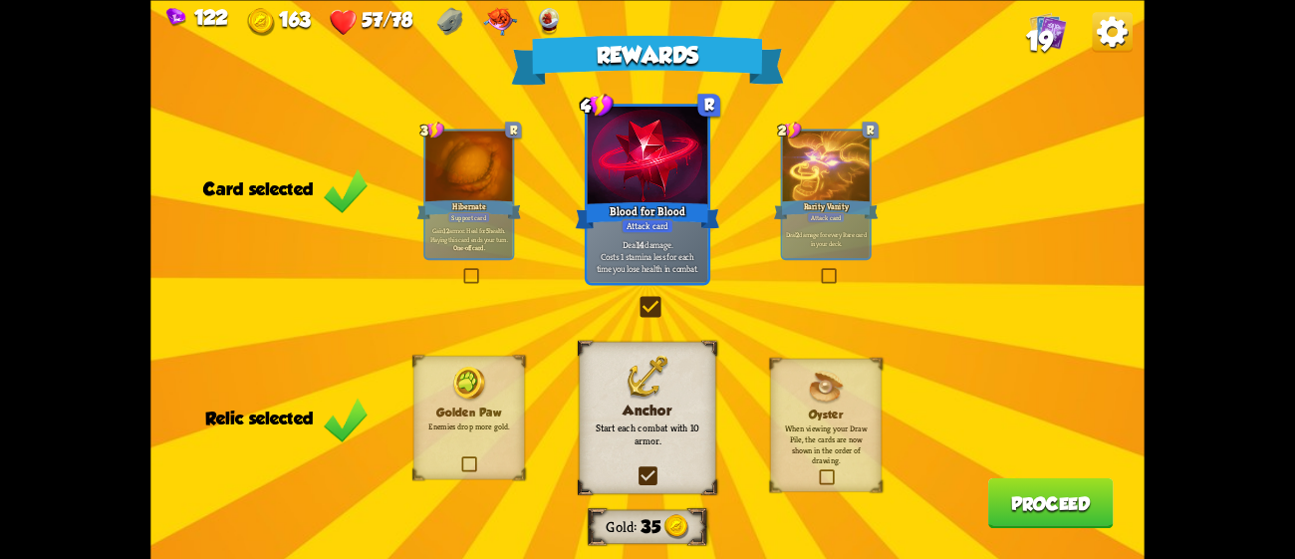
click at [1026, 494] on button "Proceed" at bounding box center [1051, 502] width 126 height 51
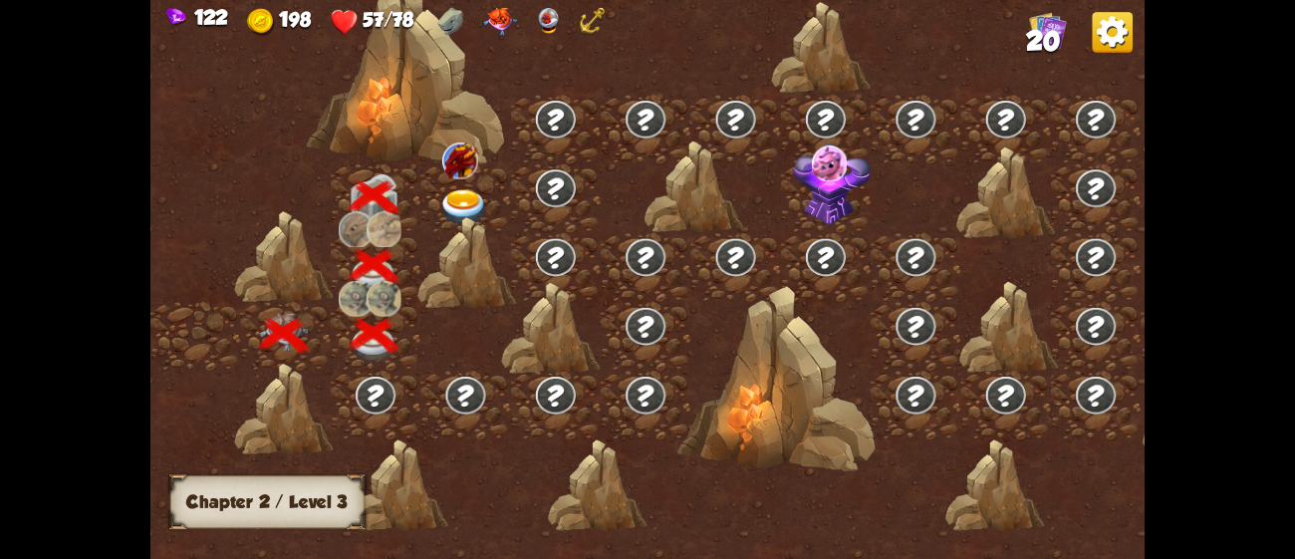
click at [456, 190] on img at bounding box center [464, 207] width 50 height 37
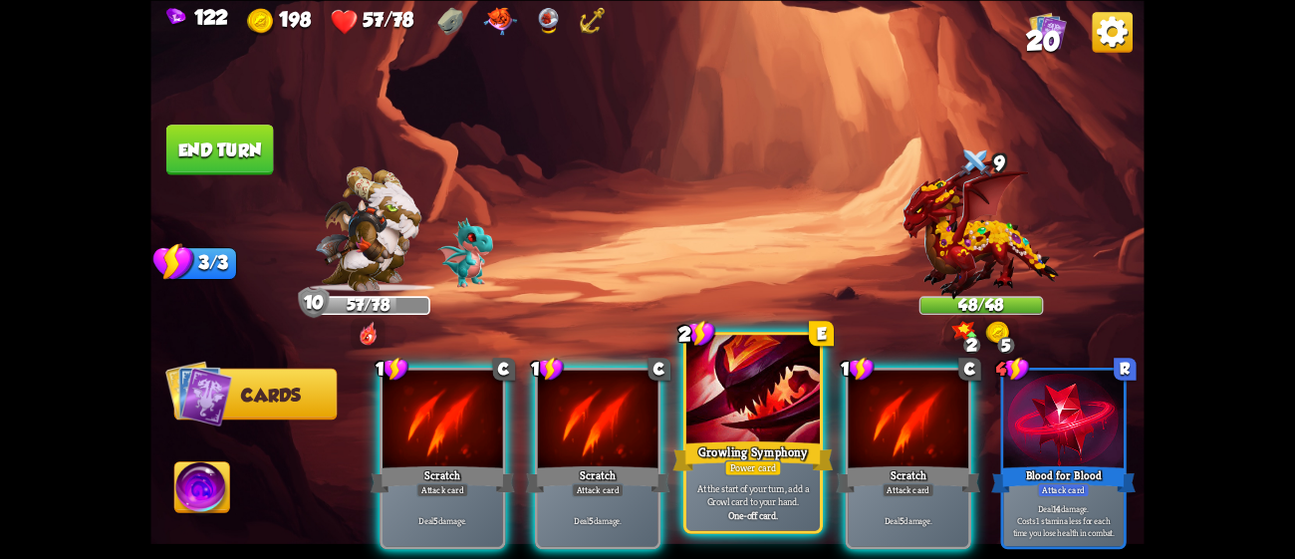
click at [728, 435] on div at bounding box center [752, 391] width 133 height 113
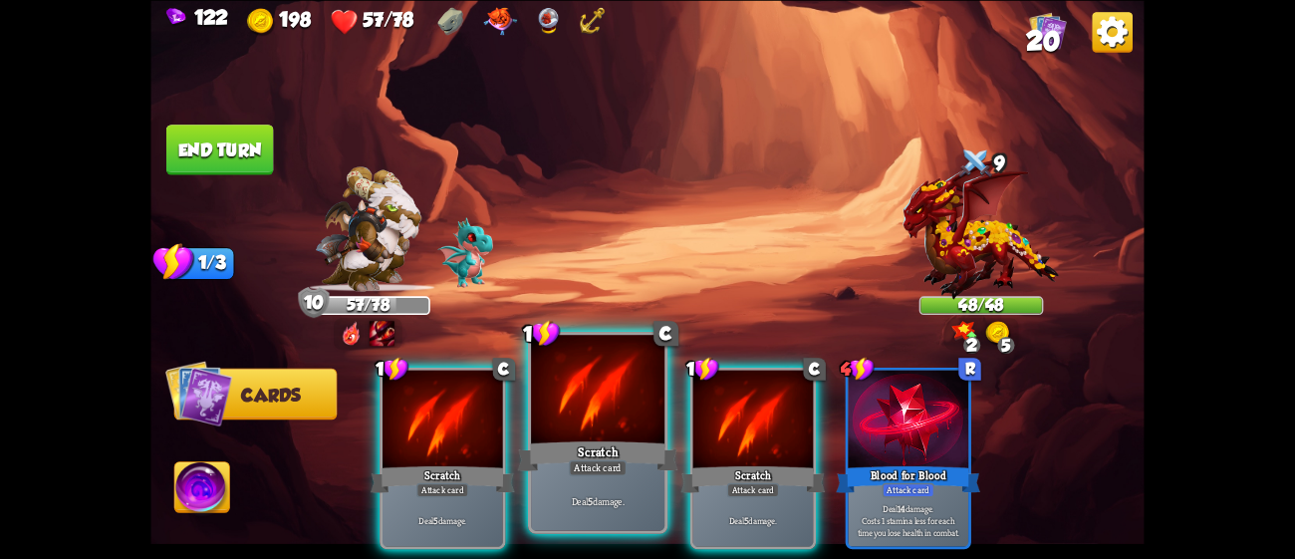
click at [583, 448] on div "Scratch" at bounding box center [598, 455] width 160 height 36
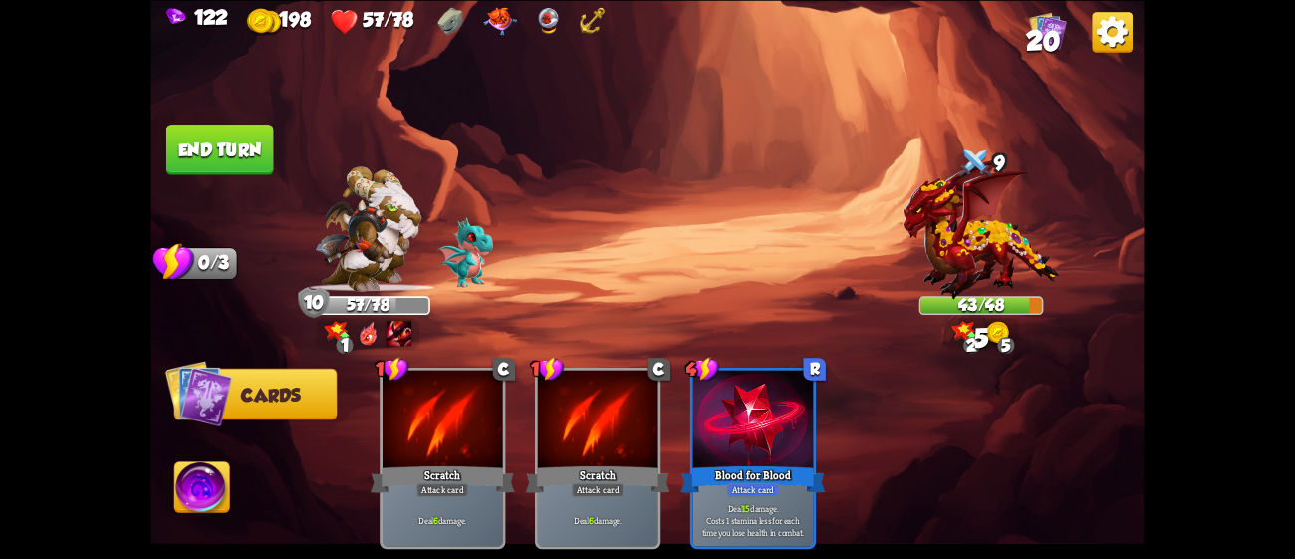
click at [218, 137] on button "End turn" at bounding box center [220, 150] width 108 height 51
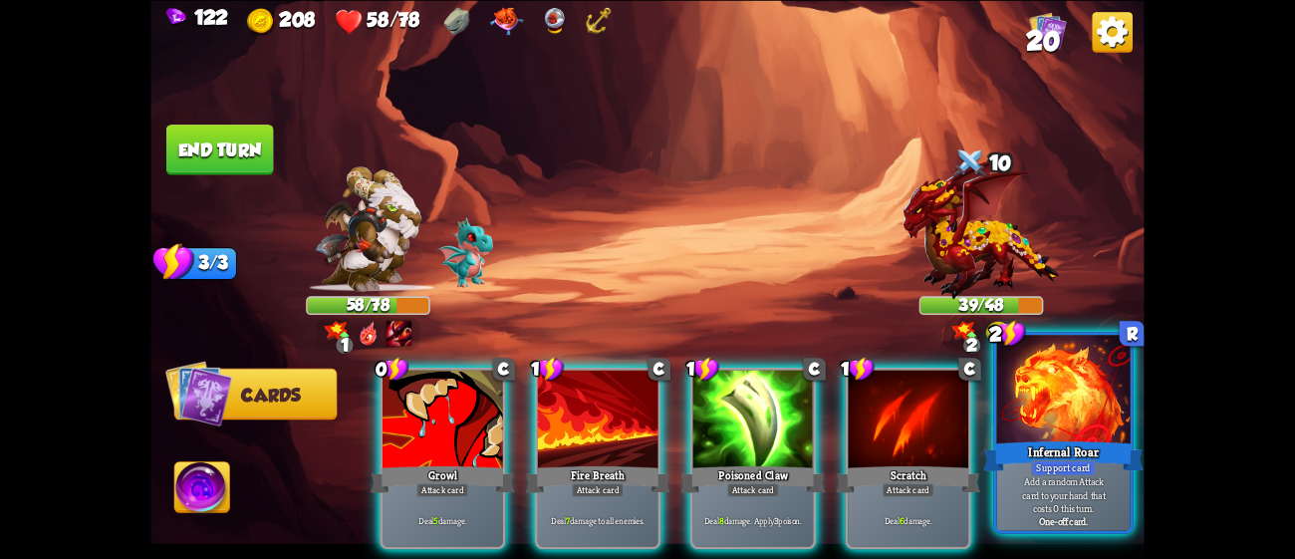
click at [1003, 443] on div "Infernal Roar" at bounding box center [1063, 455] width 160 height 36
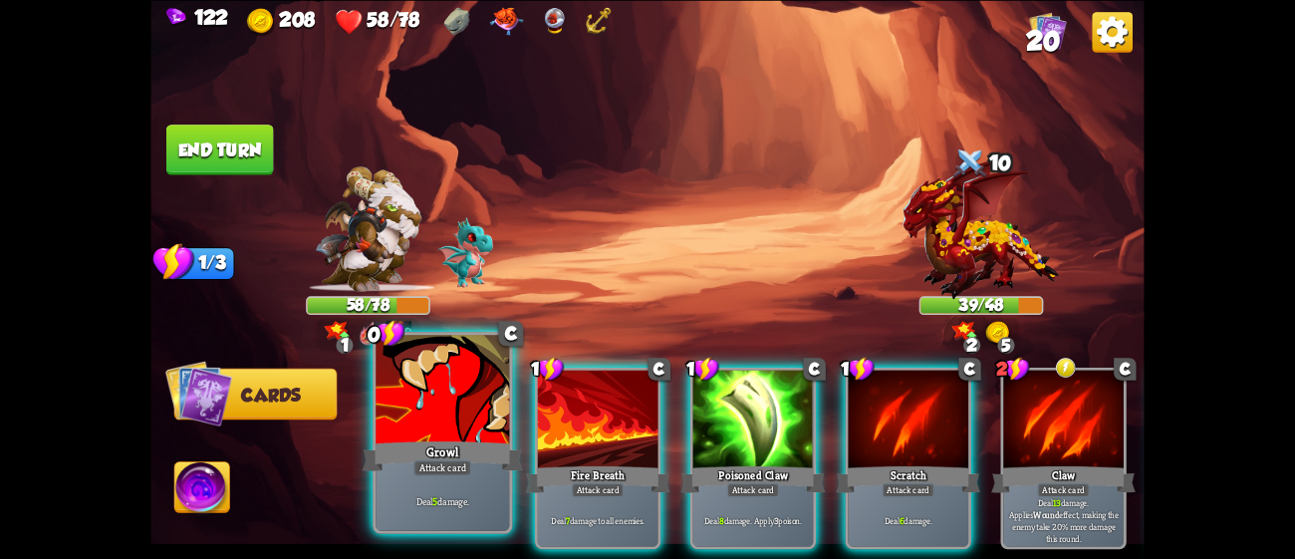
click at [413, 462] on div "Attack card" at bounding box center [442, 467] width 58 height 16
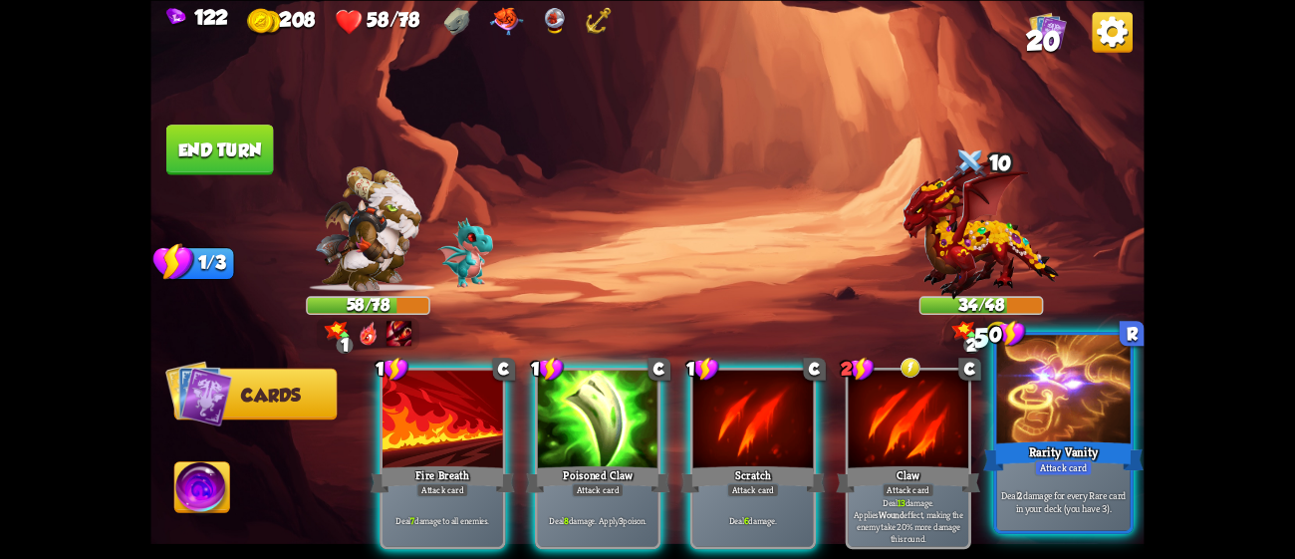
click at [1080, 475] on div "Attack card" at bounding box center [1063, 467] width 58 height 16
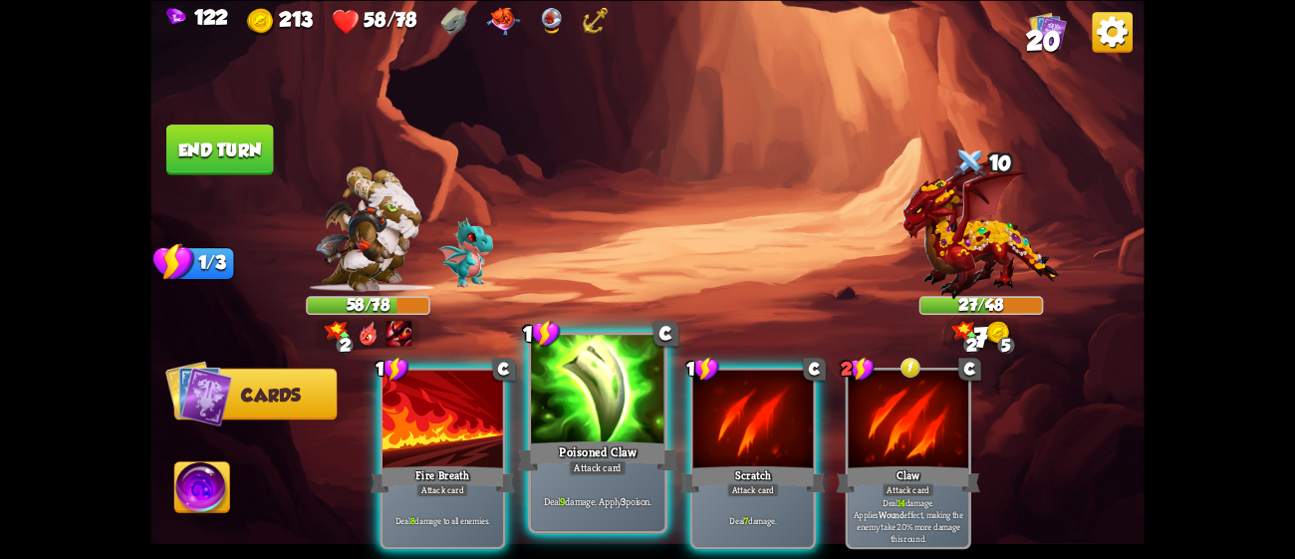
click at [590, 459] on div "Attack card" at bounding box center [598, 467] width 58 height 16
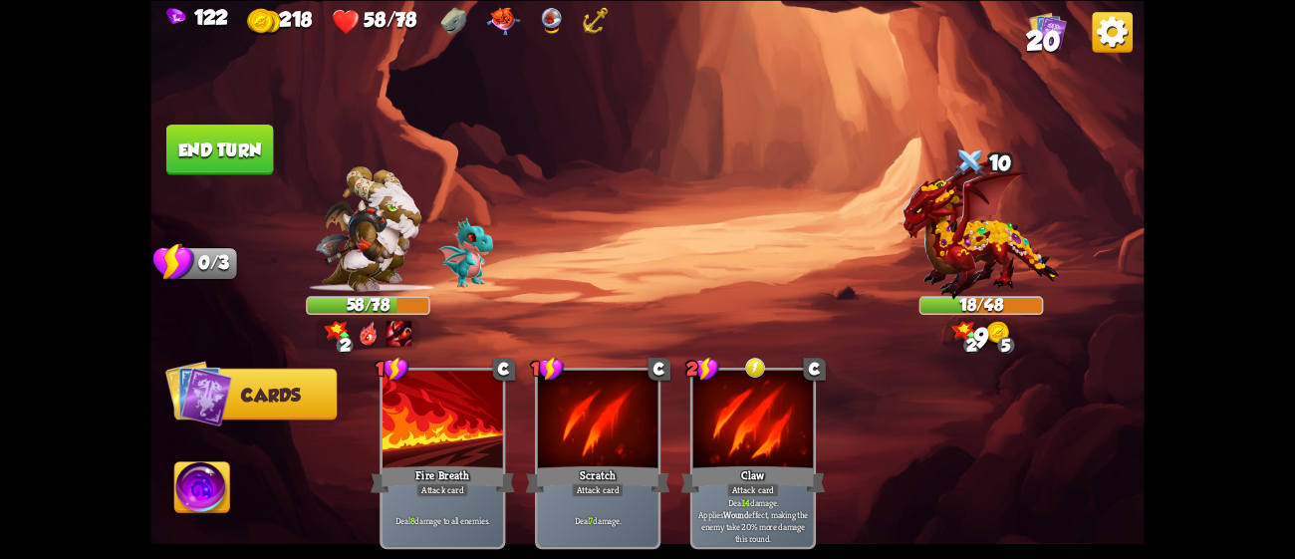
click at [228, 150] on button "End turn" at bounding box center [220, 150] width 110 height 52
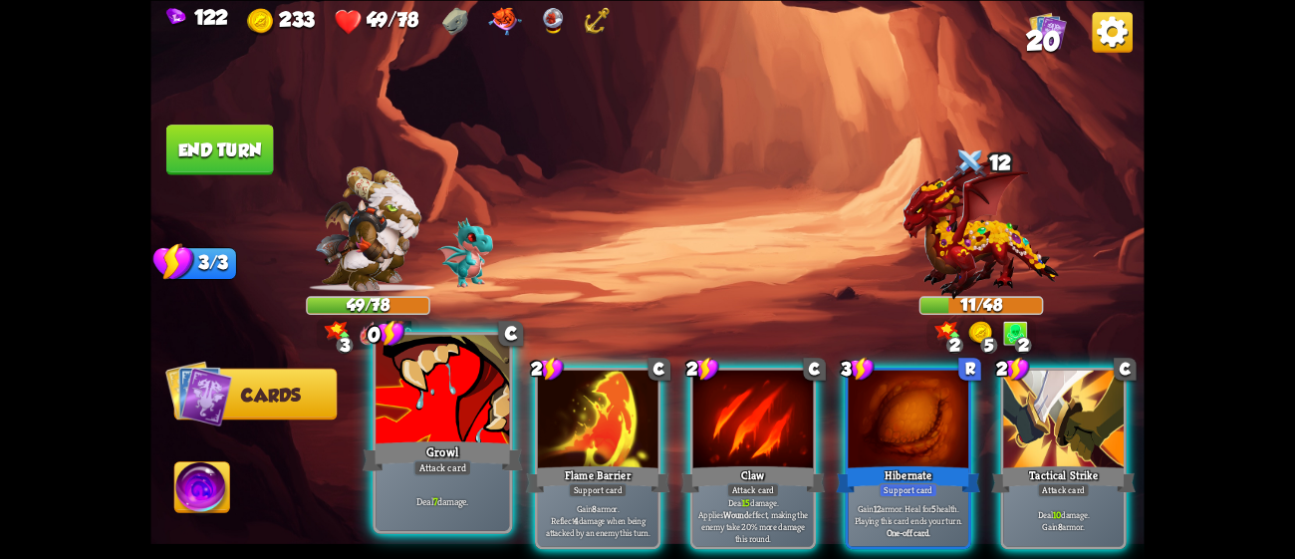
click at [440, 424] on div at bounding box center [442, 391] width 133 height 113
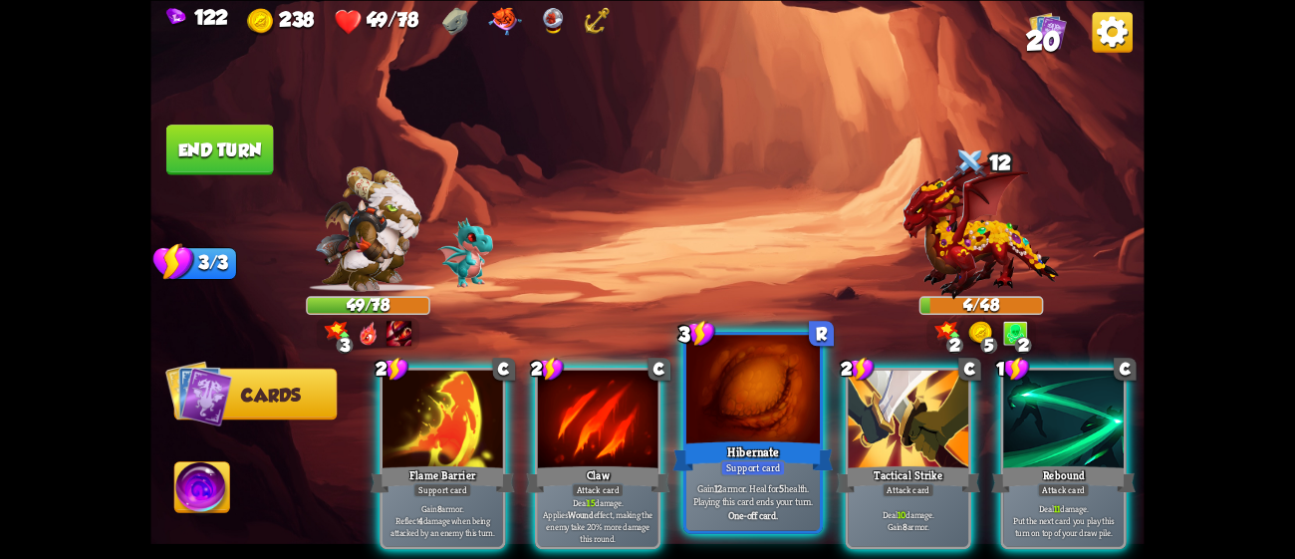
click at [782, 425] on div at bounding box center [752, 391] width 133 height 113
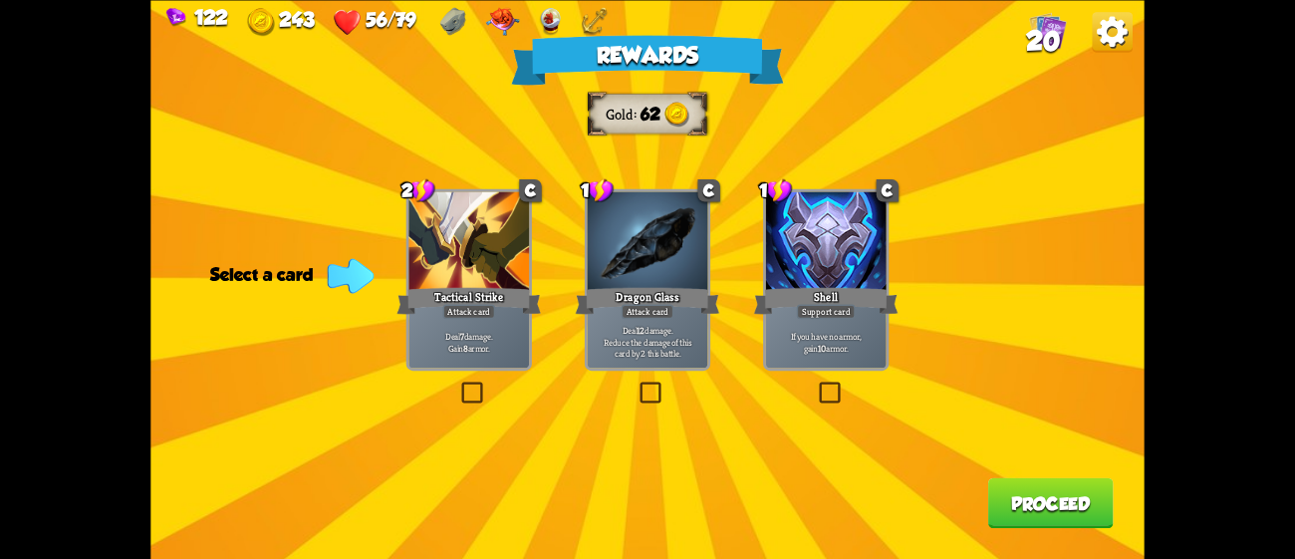
click at [450, 234] on div at bounding box center [468, 242] width 121 height 102
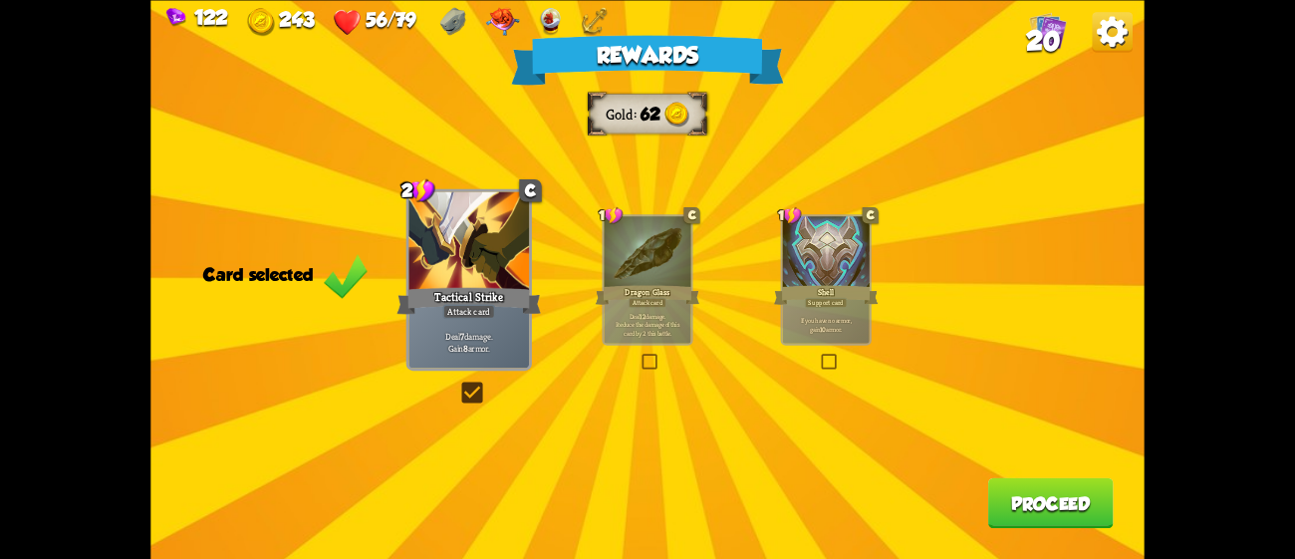
click at [864, 326] on p "If you have no armor, gain 10 armor." at bounding box center [826, 324] width 83 height 17
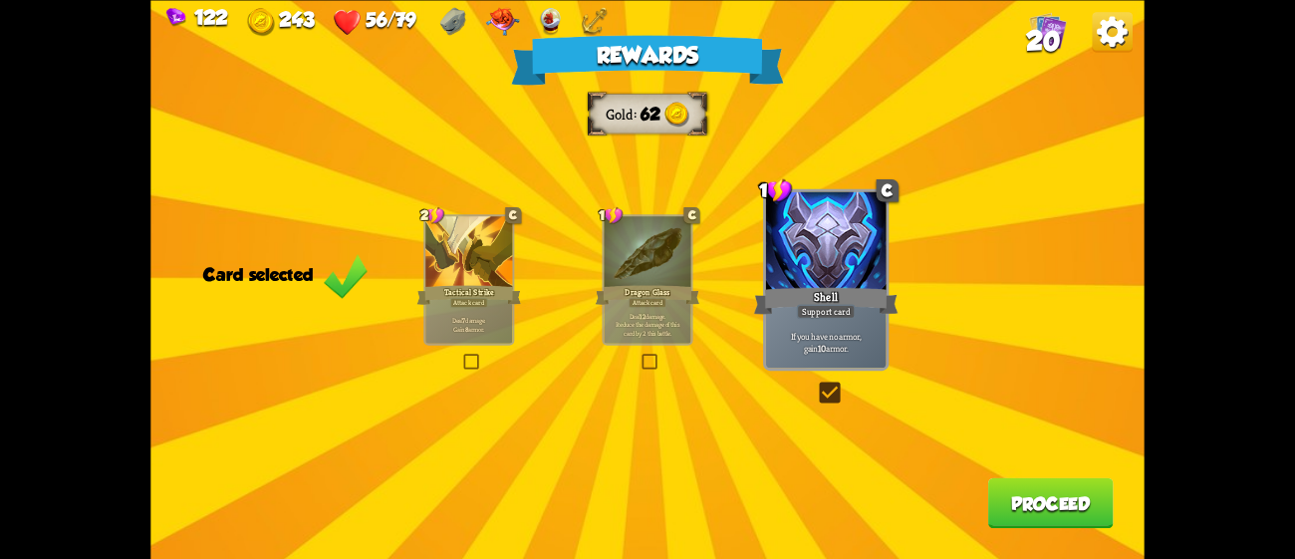
click at [1072, 500] on button "Proceed" at bounding box center [1051, 502] width 126 height 51
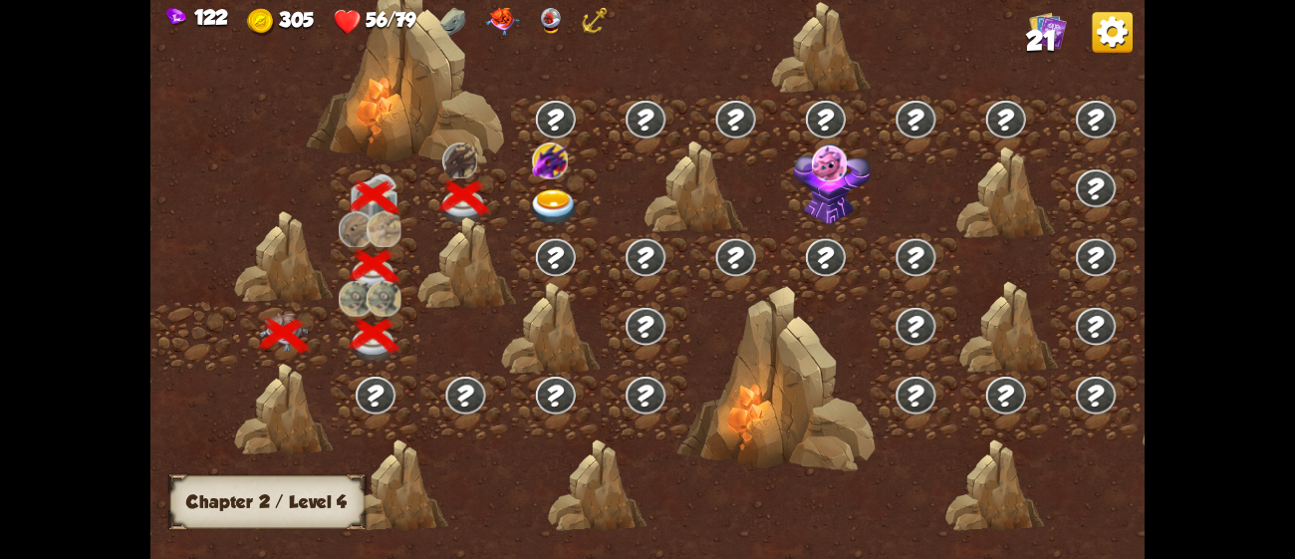
click at [561, 187] on div at bounding box center [556, 198] width 90 height 69
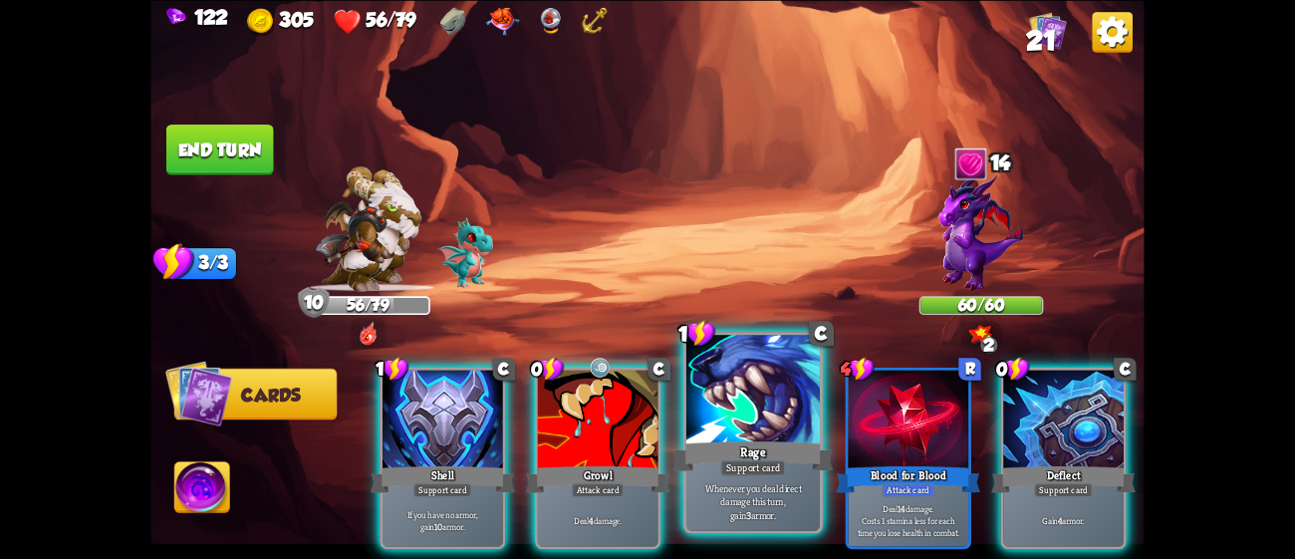
click at [755, 398] on div at bounding box center [752, 391] width 133 height 113
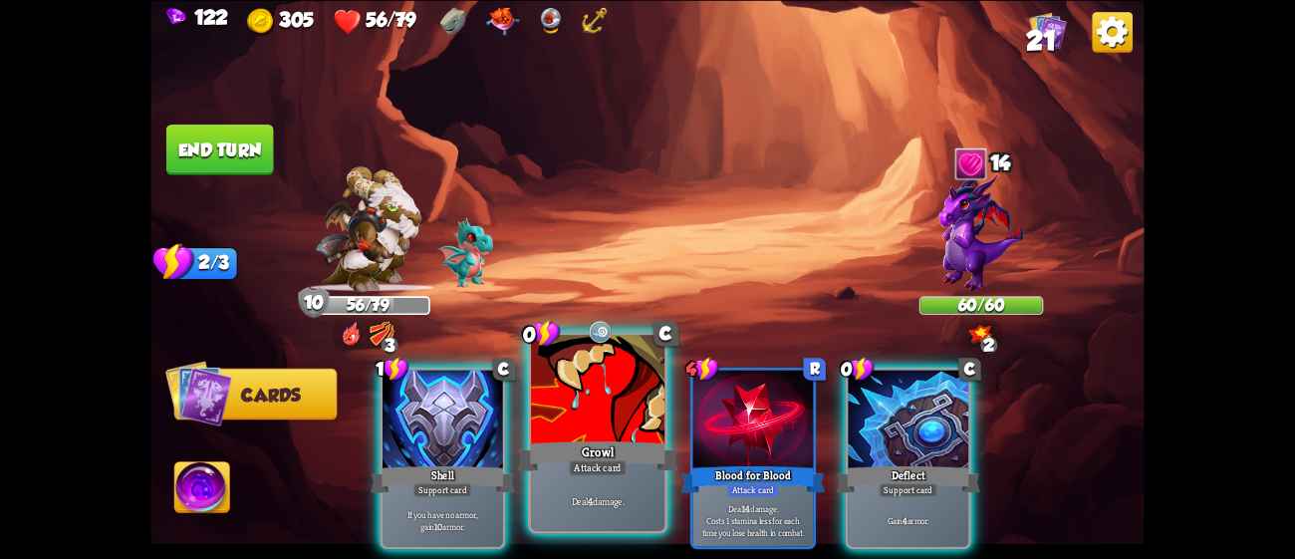
click at [613, 390] on div at bounding box center [597, 391] width 133 height 113
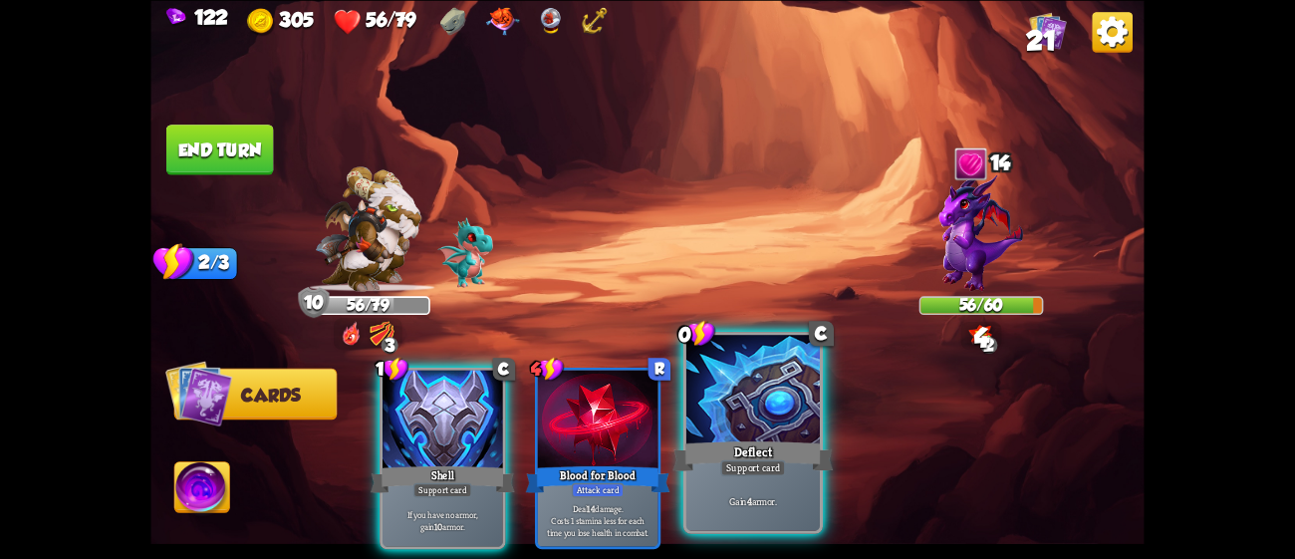
click at [725, 427] on div at bounding box center [752, 391] width 133 height 113
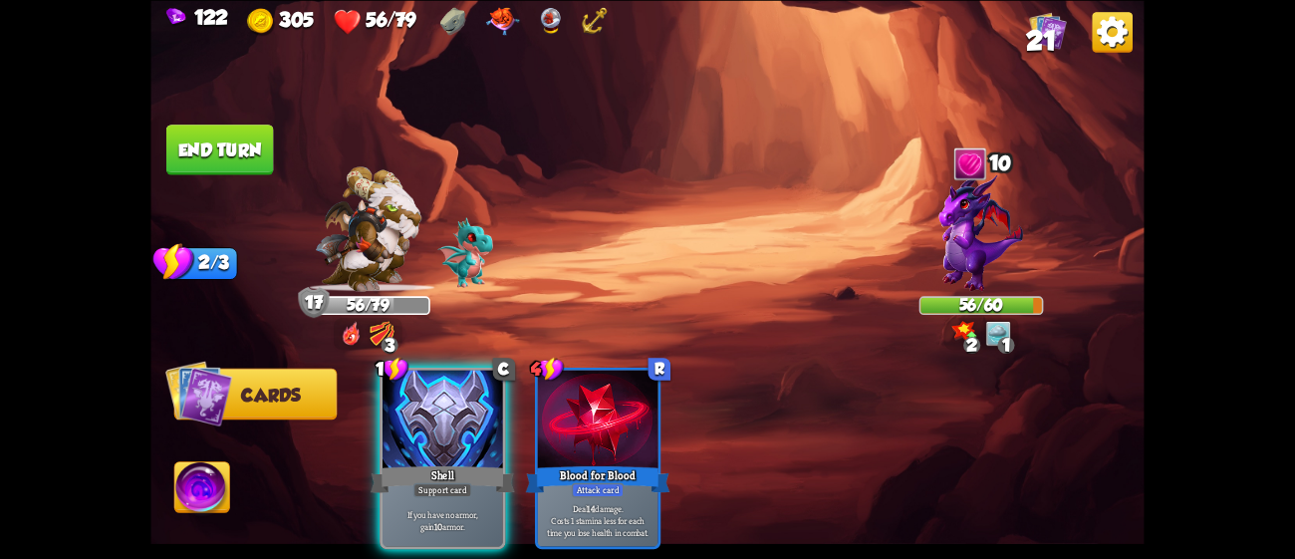
click at [244, 144] on button "End turn" at bounding box center [220, 150] width 108 height 51
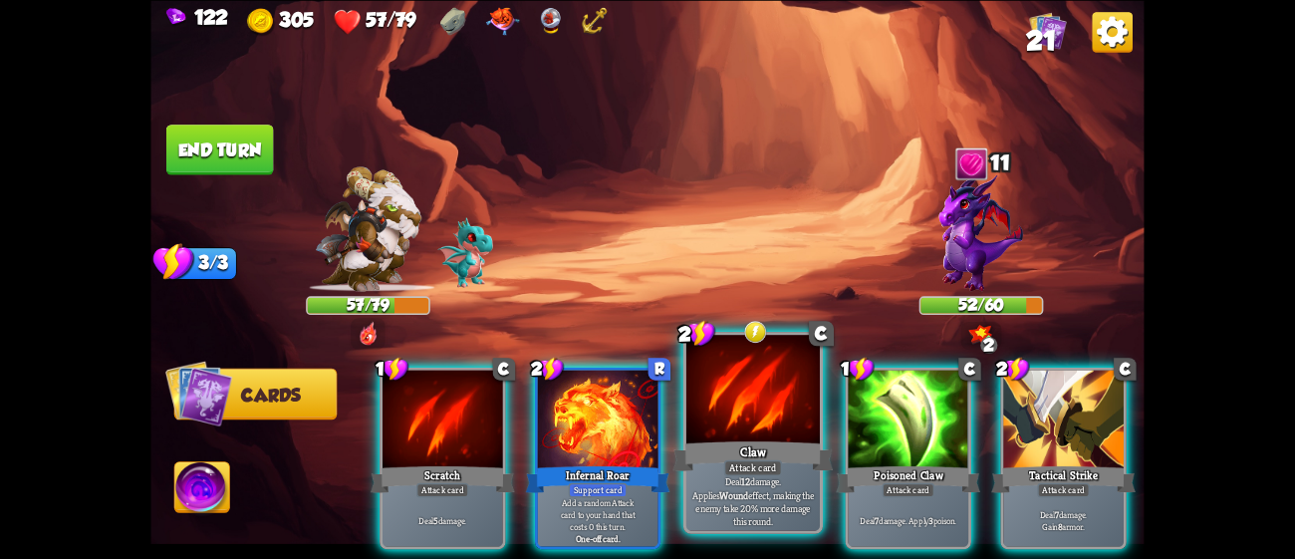
click at [730, 425] on div at bounding box center [752, 391] width 133 height 113
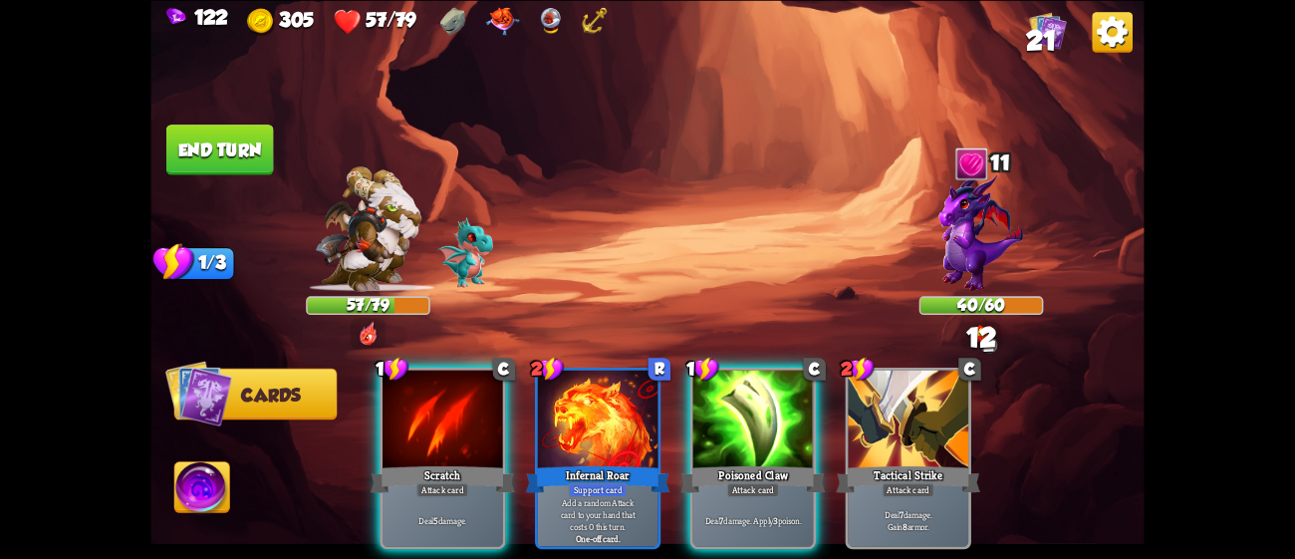
click at [730, 425] on div at bounding box center [753, 421] width 121 height 102
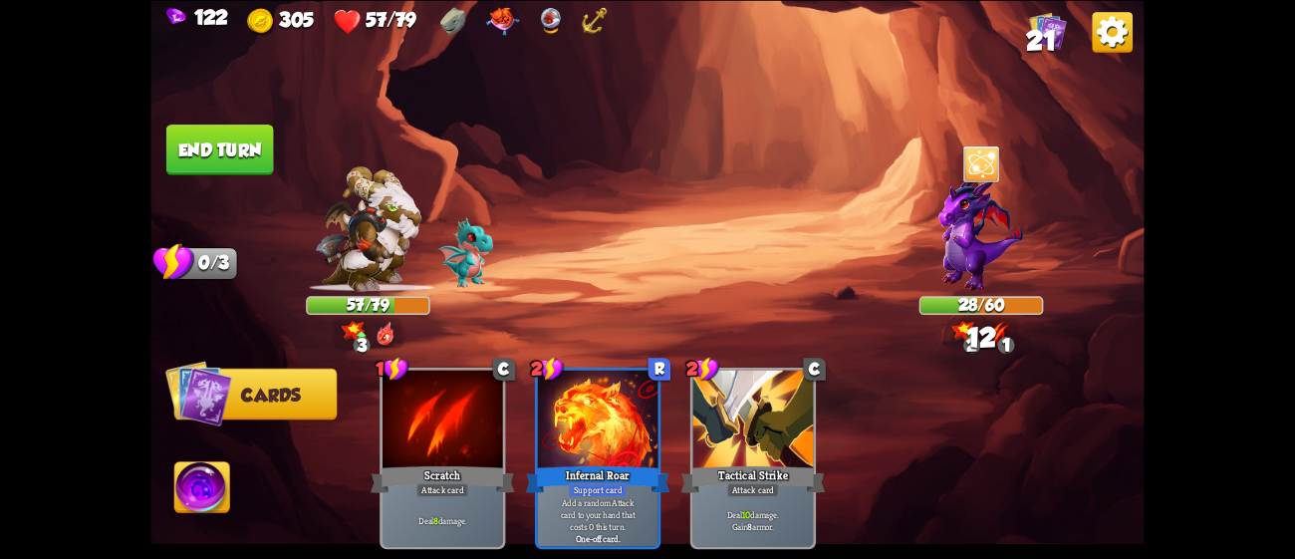
click at [232, 148] on button "End turn" at bounding box center [220, 150] width 108 height 51
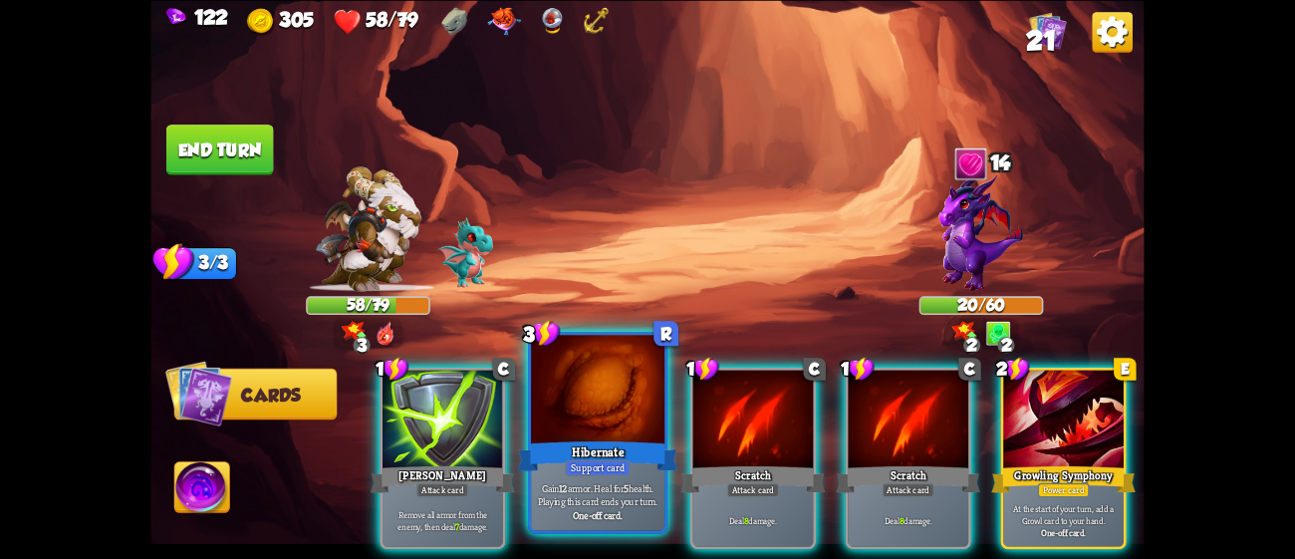
click at [621, 433] on div at bounding box center [597, 391] width 133 height 113
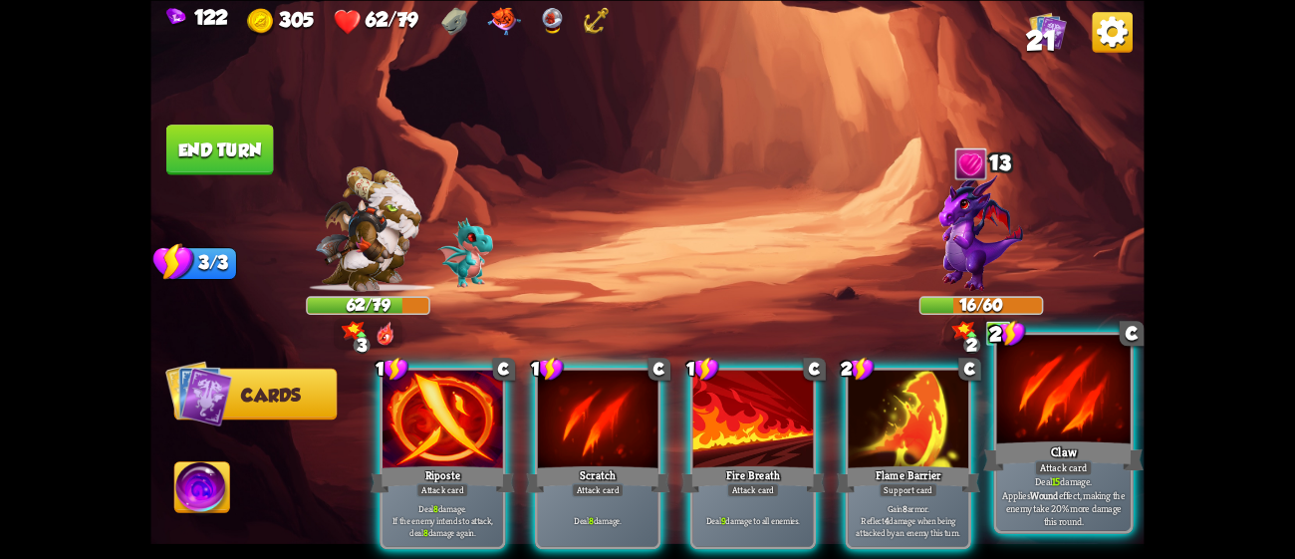
click at [1087, 434] on div at bounding box center [1063, 391] width 133 height 113
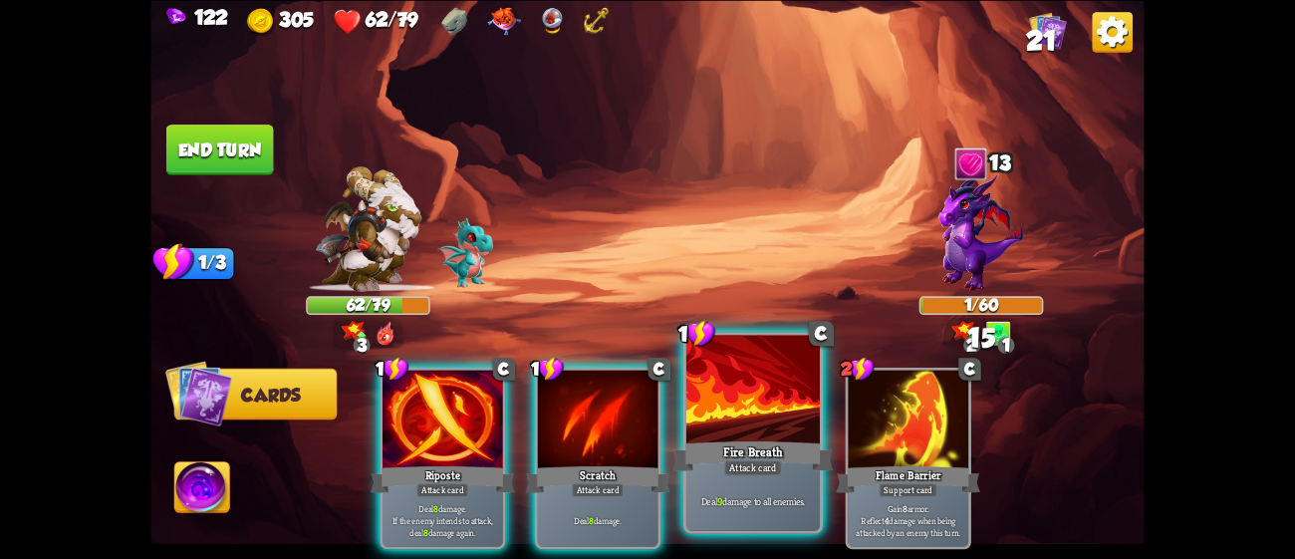
click at [744, 428] on div at bounding box center [752, 391] width 133 height 113
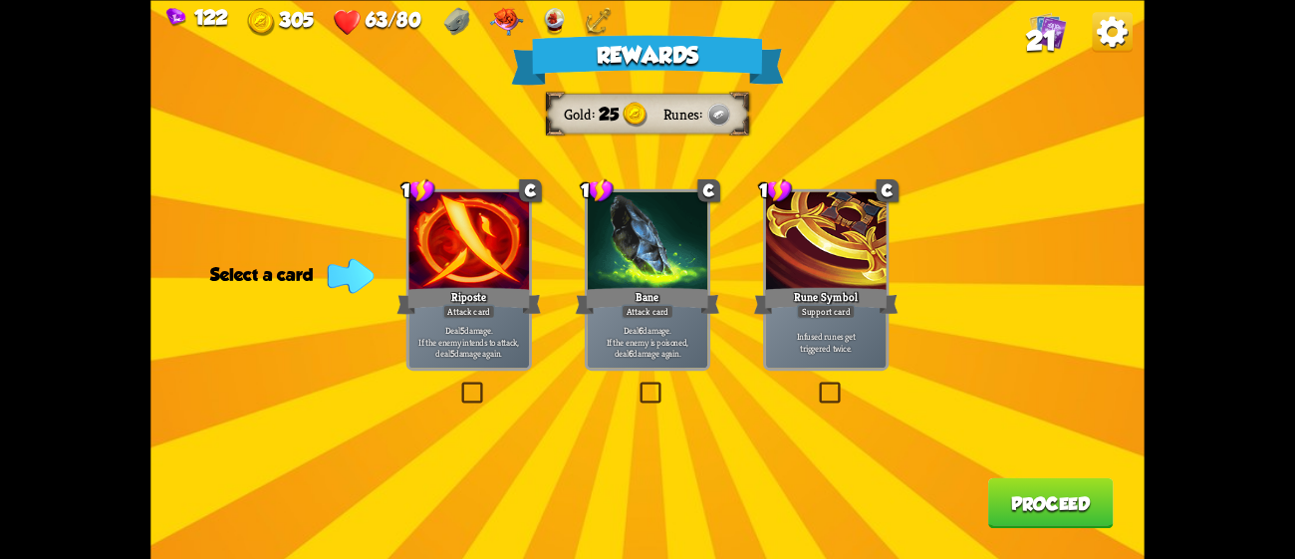
click at [635, 271] on div at bounding box center [648, 242] width 121 height 102
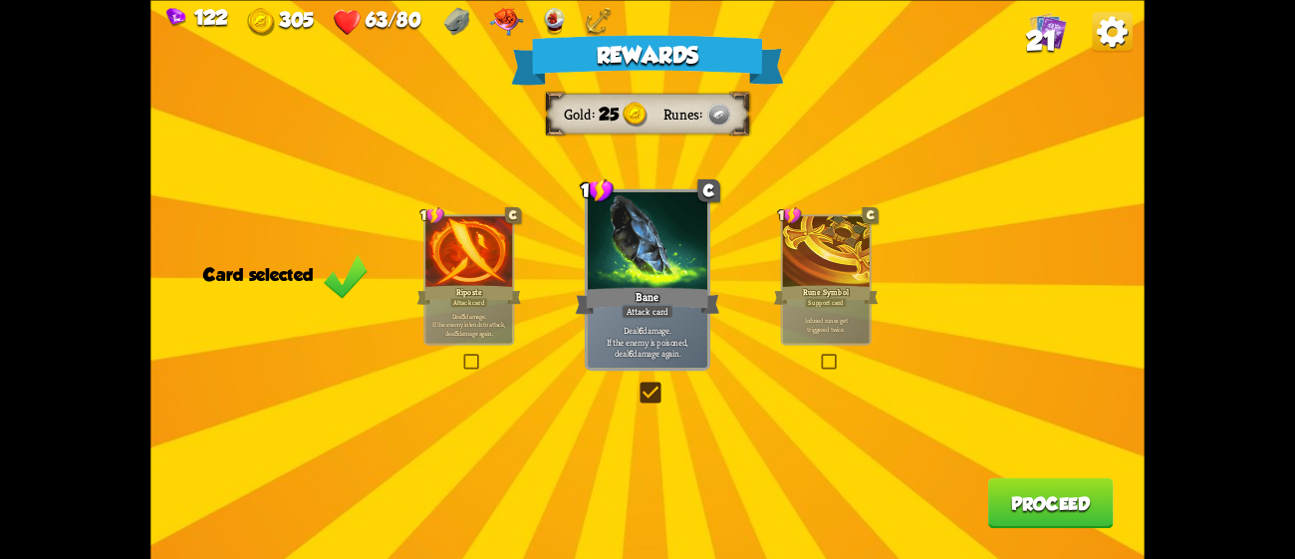
click at [1016, 499] on button "Proceed" at bounding box center [1051, 502] width 126 height 51
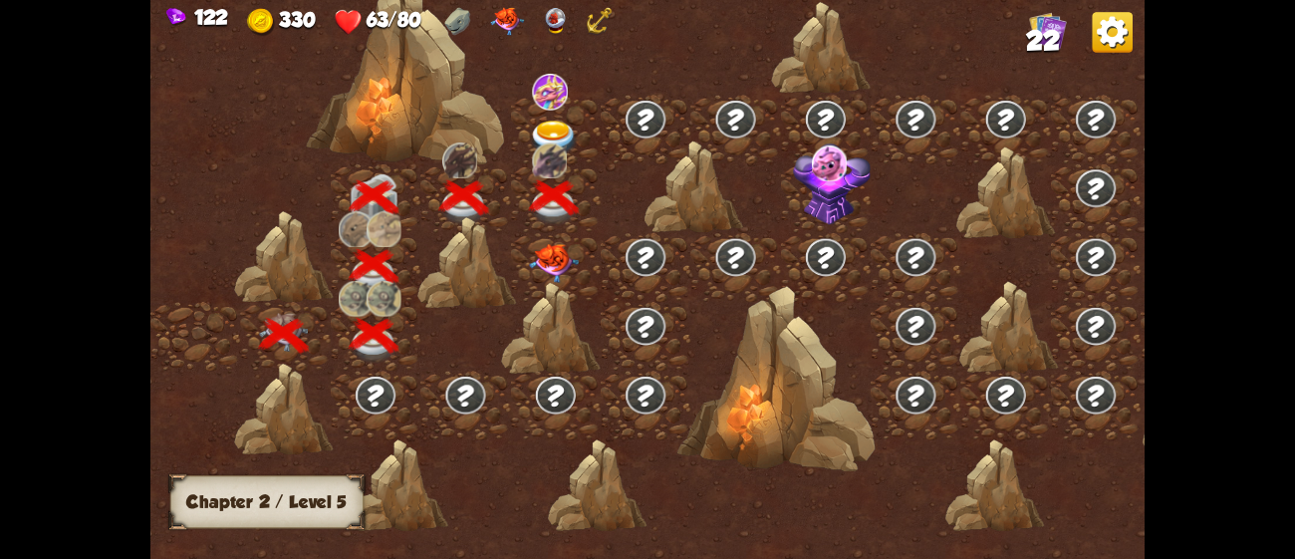
click at [547, 259] on img at bounding box center [555, 263] width 50 height 39
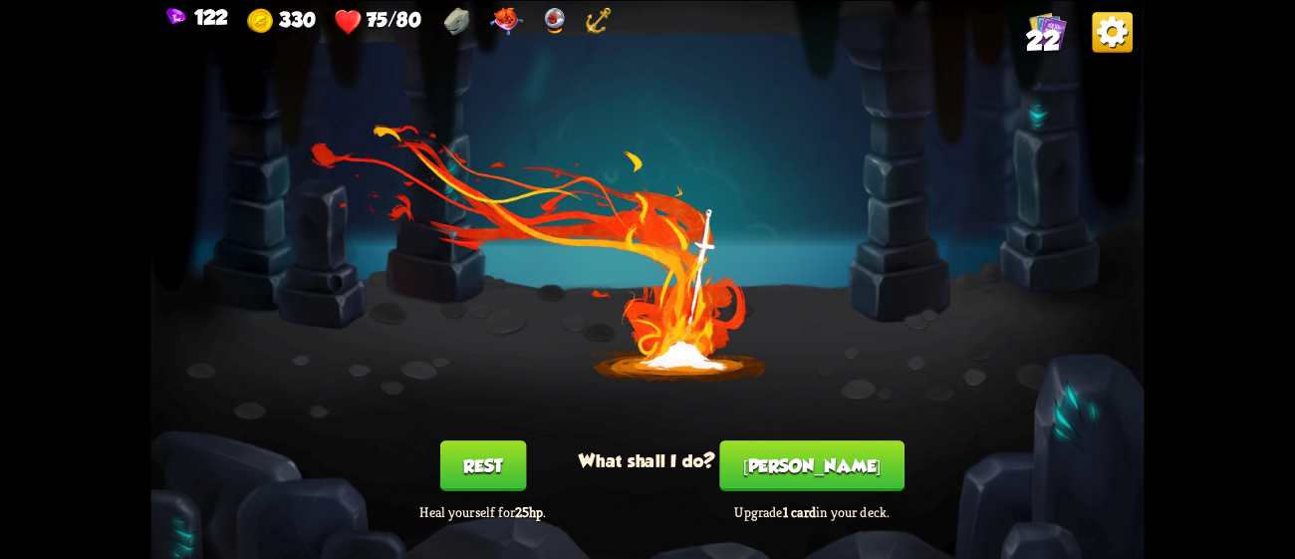
click at [786, 477] on button "[PERSON_NAME]" at bounding box center [812, 465] width 184 height 51
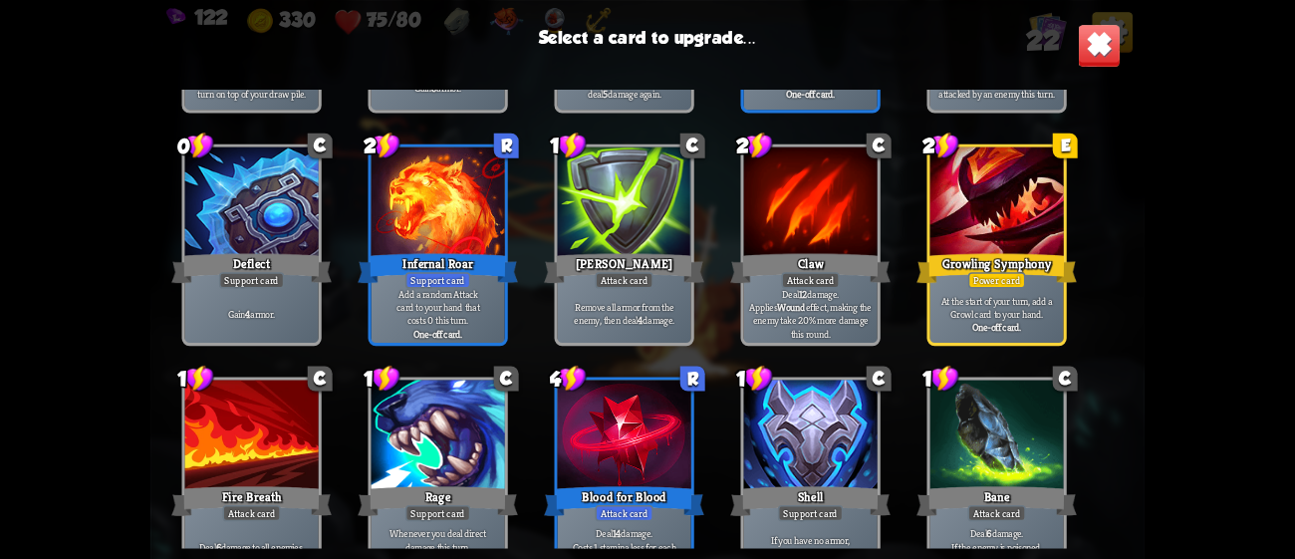
scroll to position [586, 0]
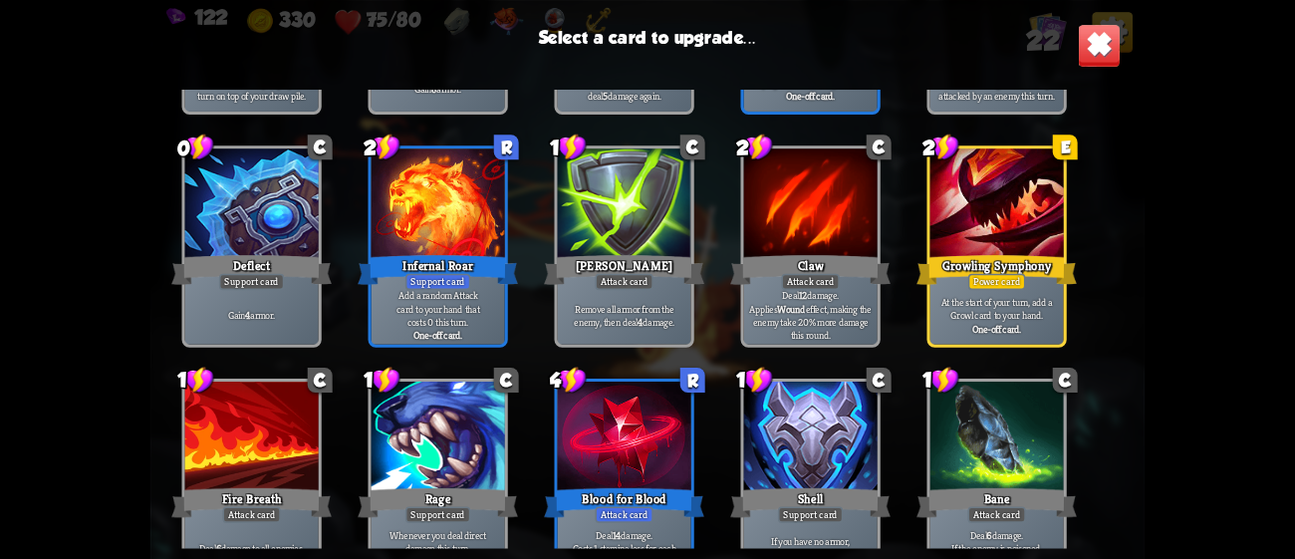
click at [659, 432] on div at bounding box center [624, 438] width 133 height 113
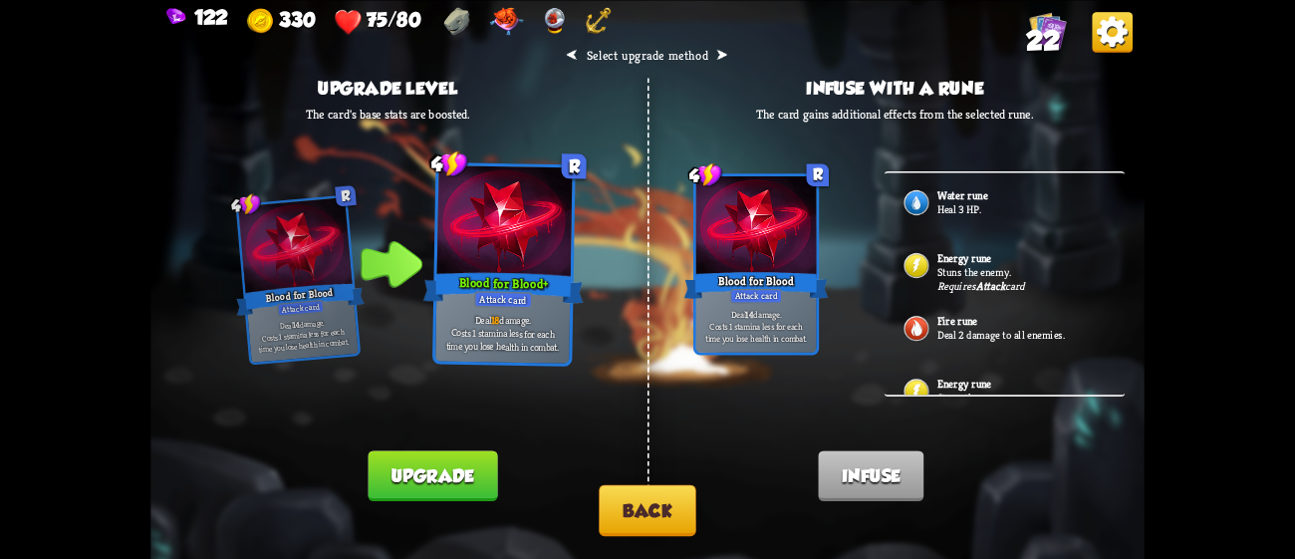
click at [623, 523] on button "Back" at bounding box center [647, 509] width 97 height 51
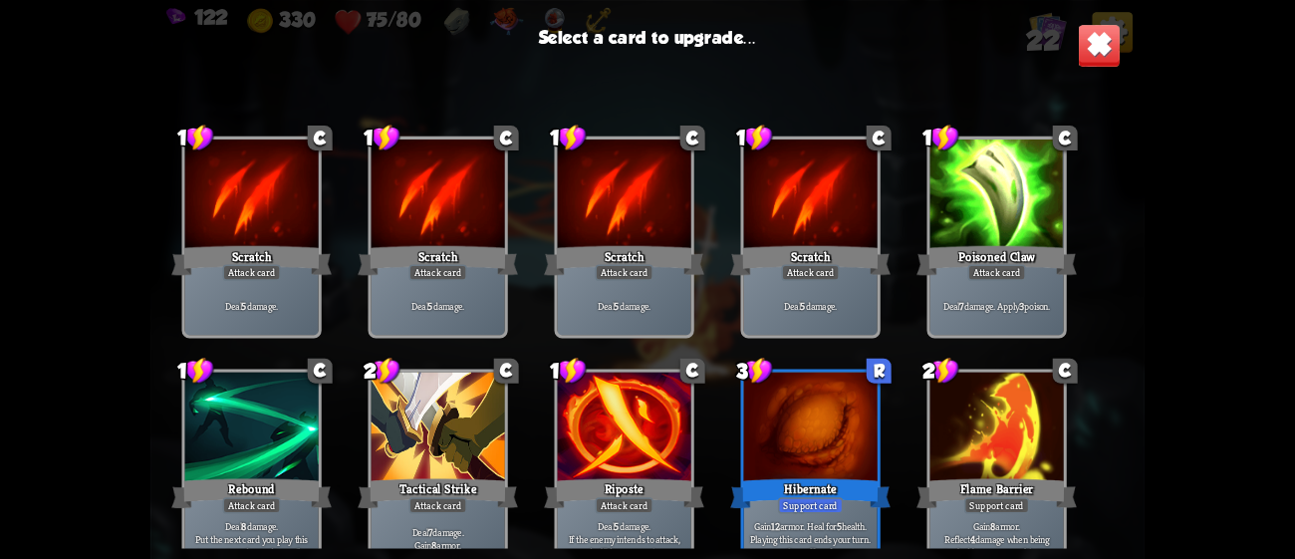
drag, startPoint x: 1131, startPoint y: 251, endPoint x: 1155, endPoint y: 381, distance: 131.7
click at [1155, 381] on div "122 330 75/80 22 Select a card to upgrade... 1 C Scratch Attack card Deal 5 dam…" at bounding box center [647, 279] width 1295 height 559
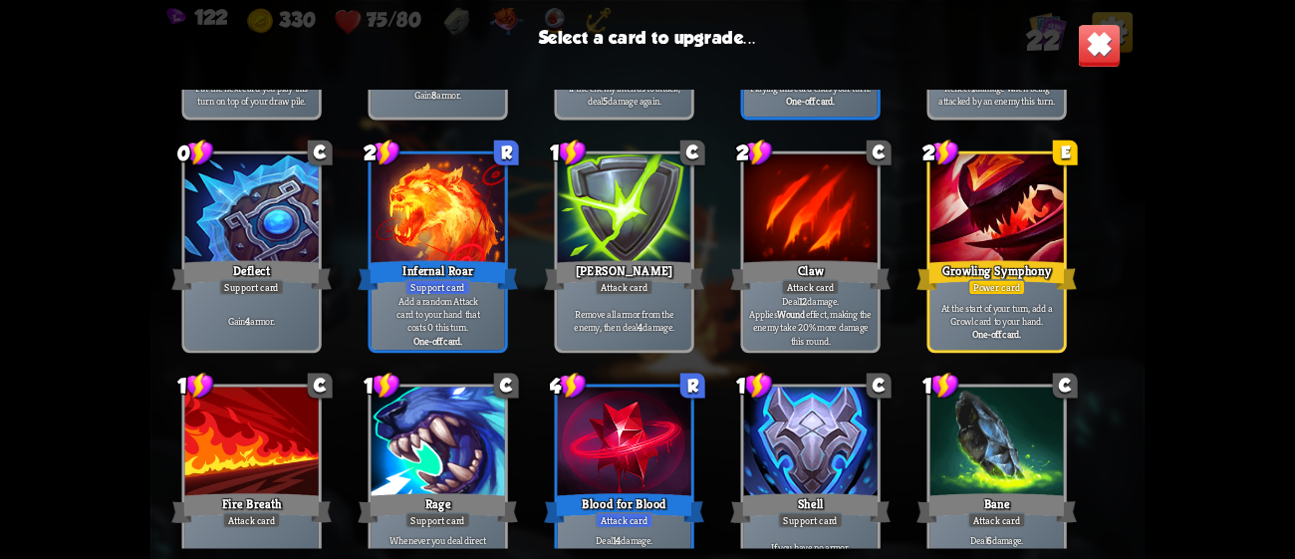
scroll to position [576, 0]
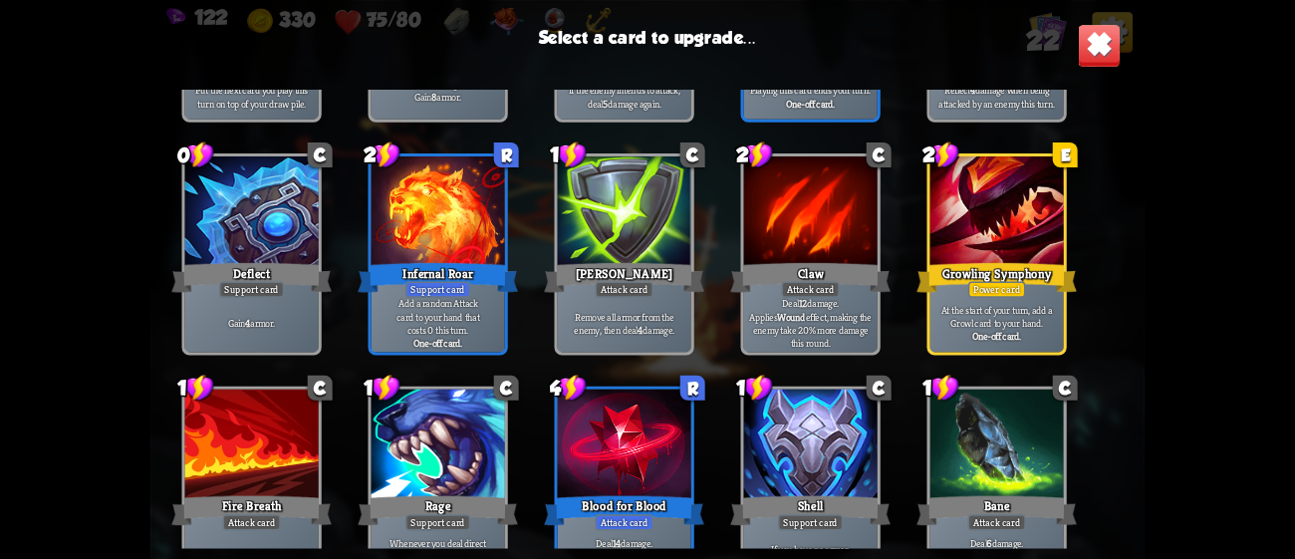
click at [985, 250] on div at bounding box center [996, 212] width 133 height 113
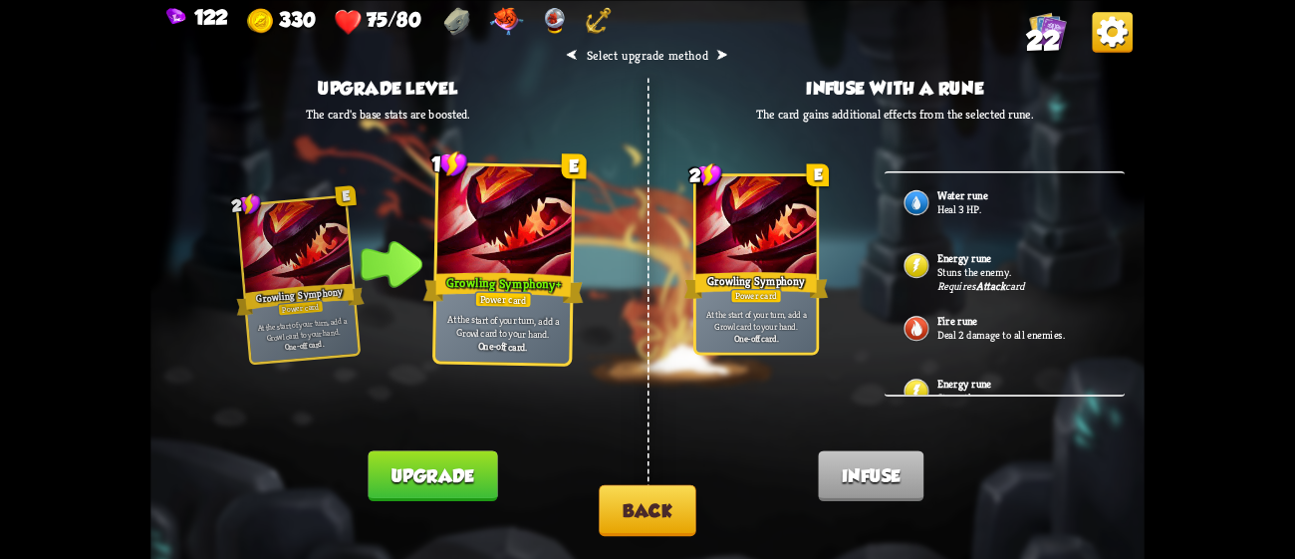
click at [451, 465] on button "Upgrade" at bounding box center [433, 475] width 130 height 51
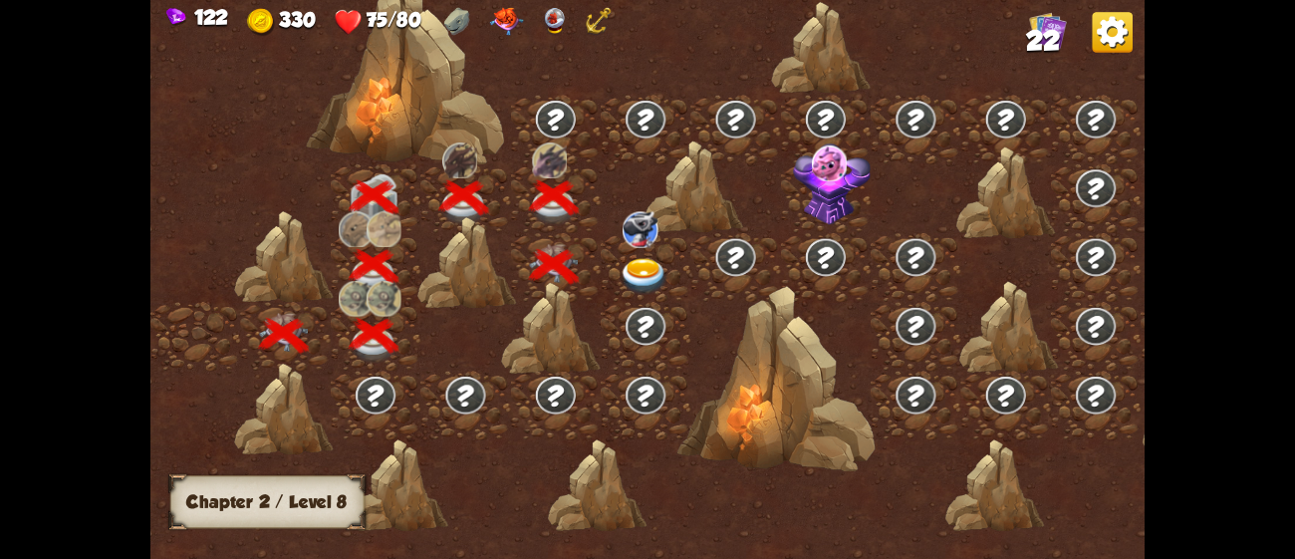
click at [646, 275] on img at bounding box center [645, 276] width 50 height 37
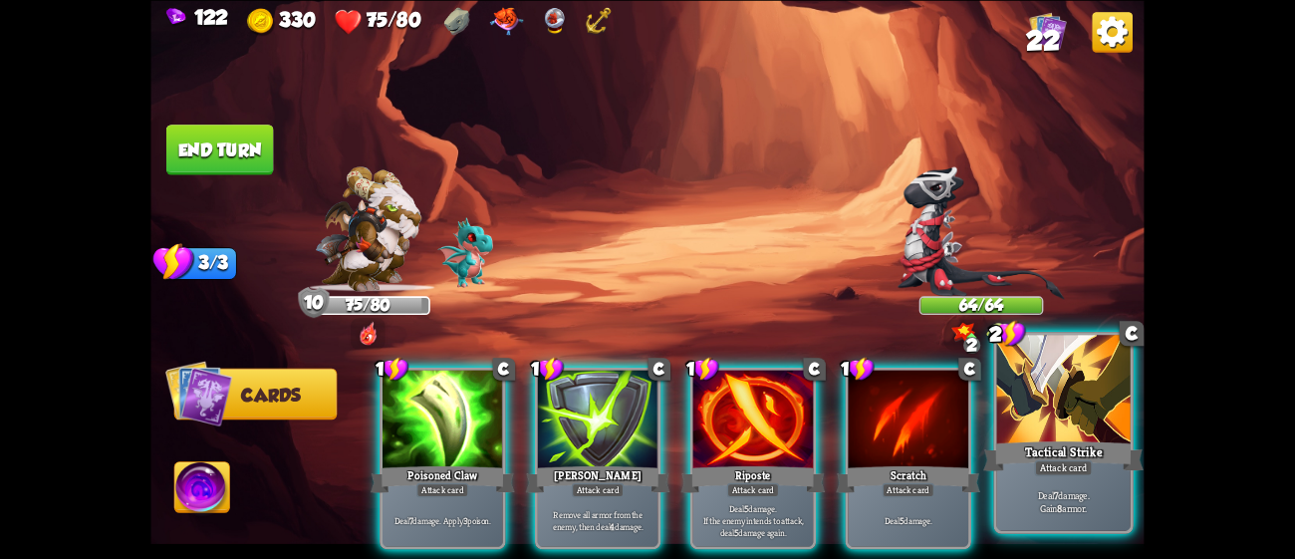
click at [1091, 463] on div "Attack card" at bounding box center [1063, 467] width 58 height 16
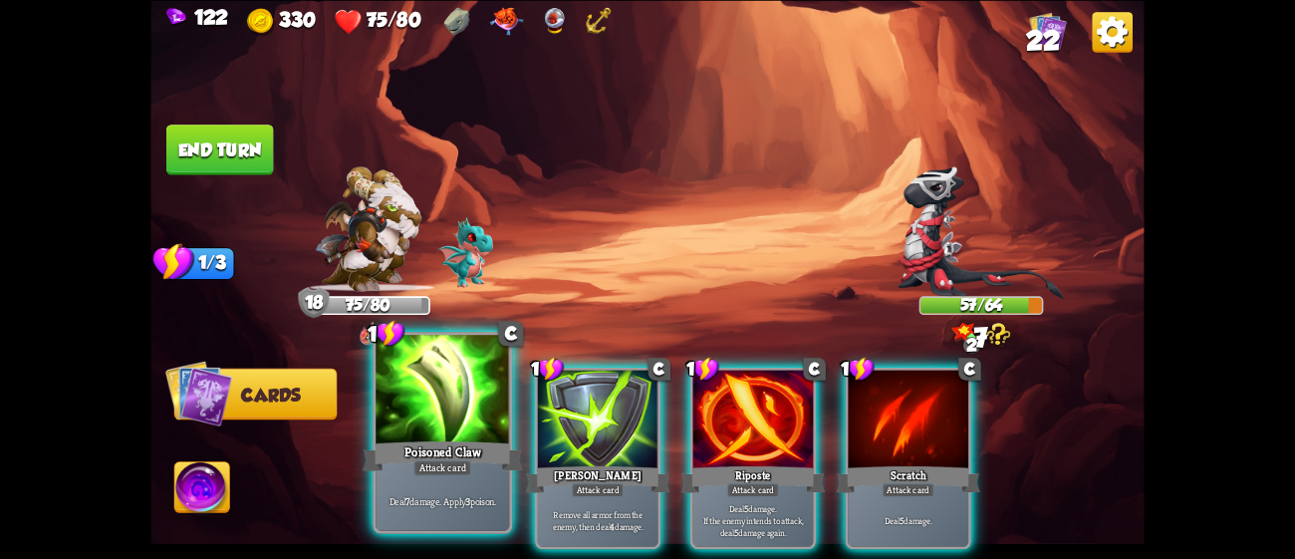
click at [476, 412] on div at bounding box center [442, 391] width 133 height 113
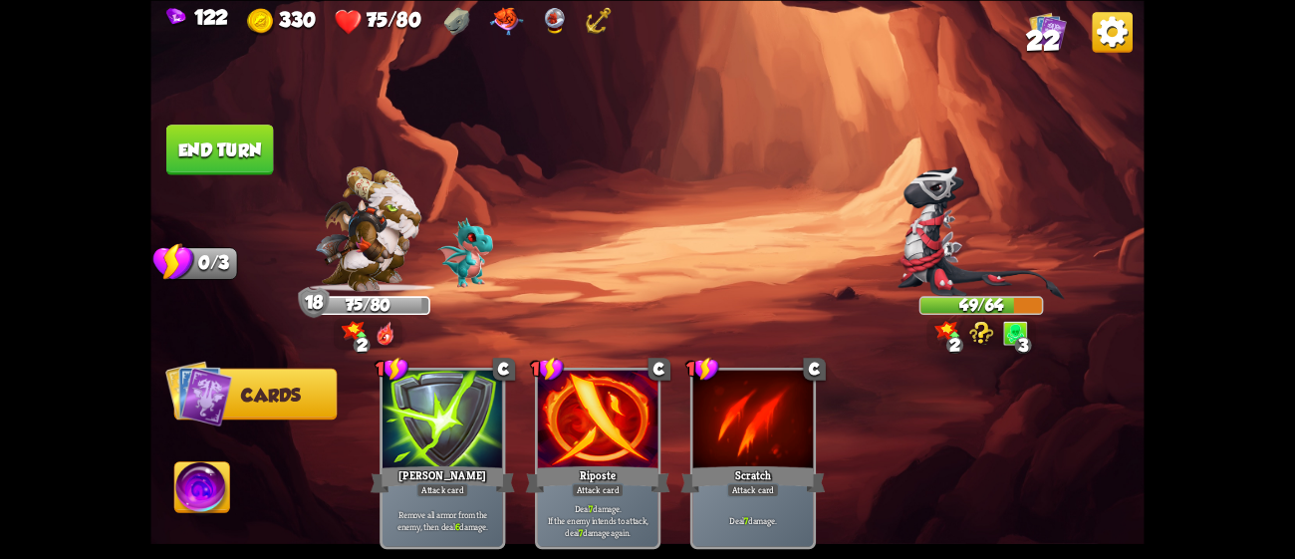
click at [210, 132] on button "End turn" at bounding box center [220, 150] width 108 height 51
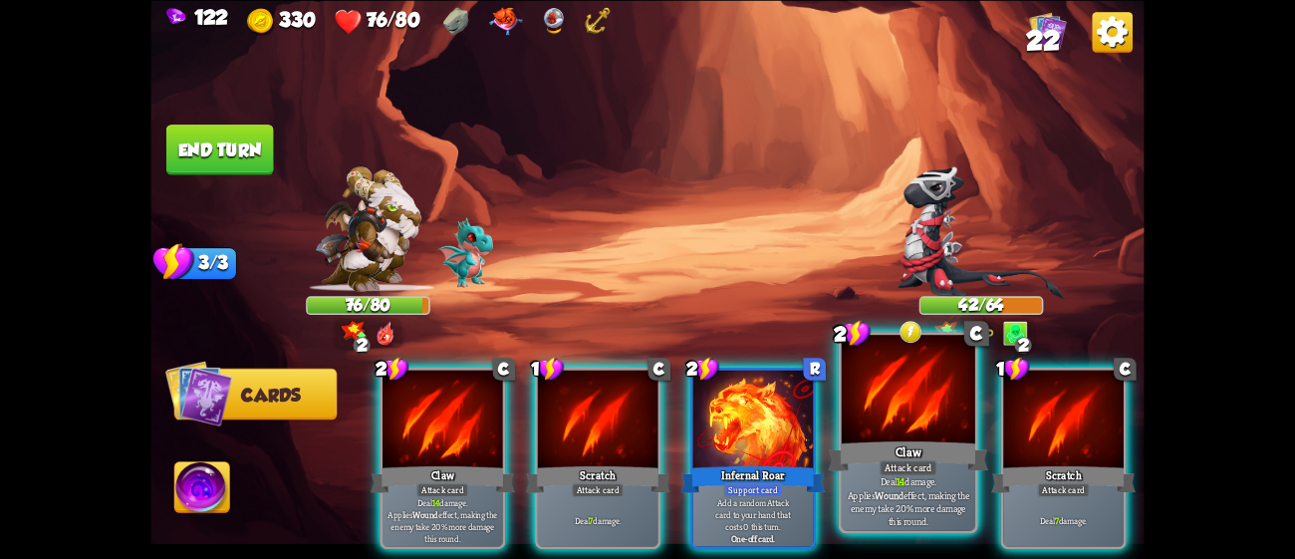
click at [877, 475] on div "Deal 14 damage. Applies Wound effect, making the enemy take 20% more damage thi…" at bounding box center [908, 501] width 133 height 58
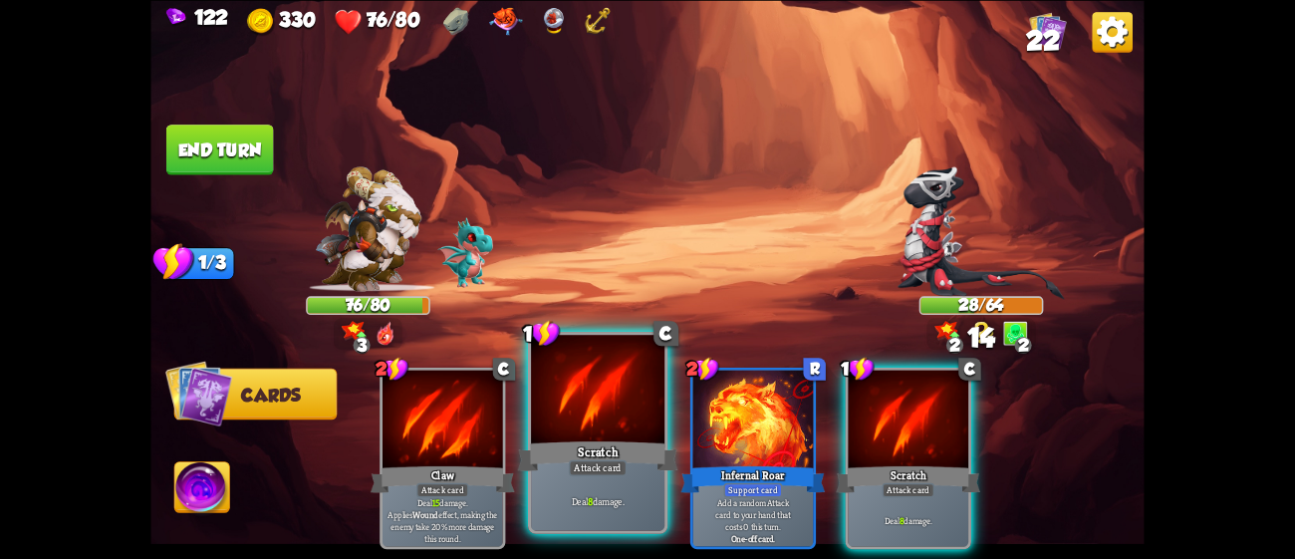
click at [595, 433] on div at bounding box center [597, 391] width 133 height 113
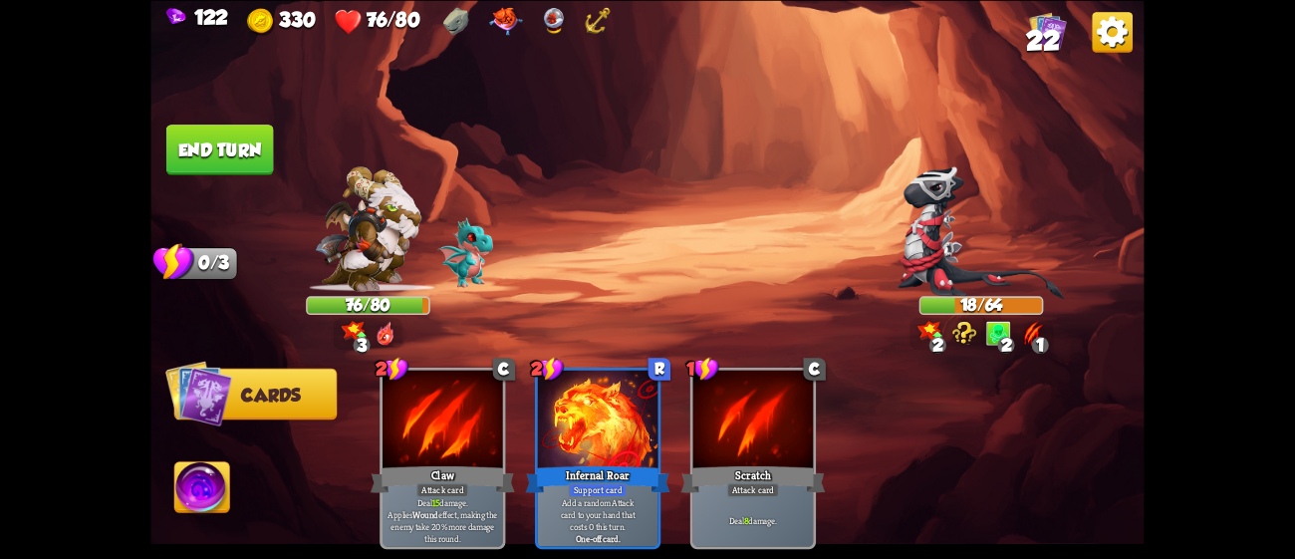
click at [234, 156] on button "End turn" at bounding box center [220, 150] width 108 height 51
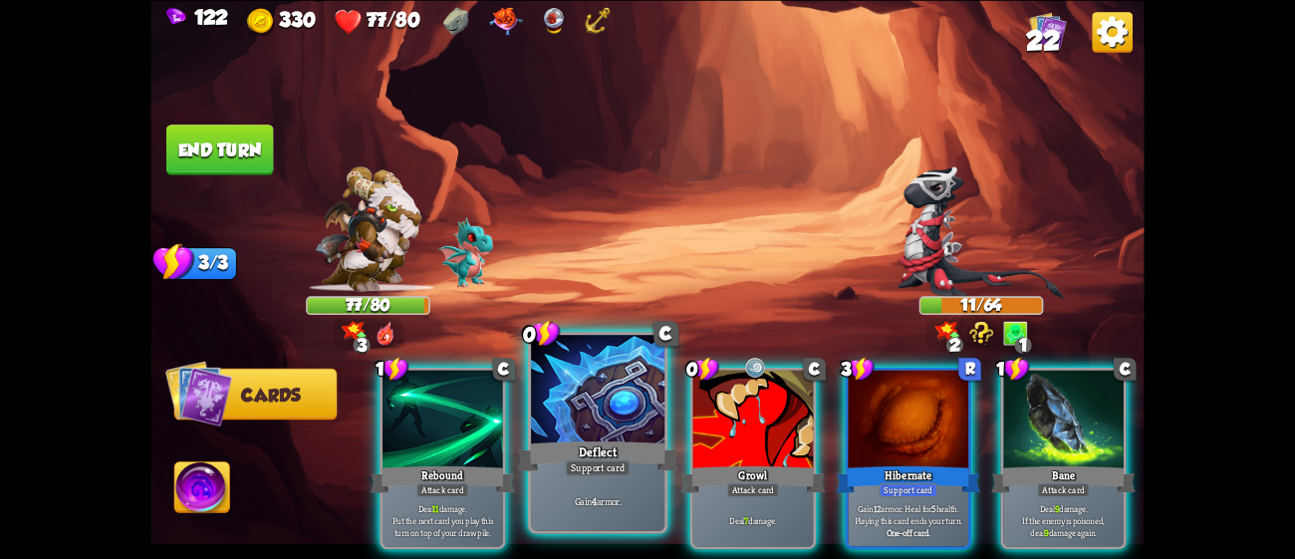
click at [558, 457] on div "Deflect" at bounding box center [598, 455] width 160 height 36
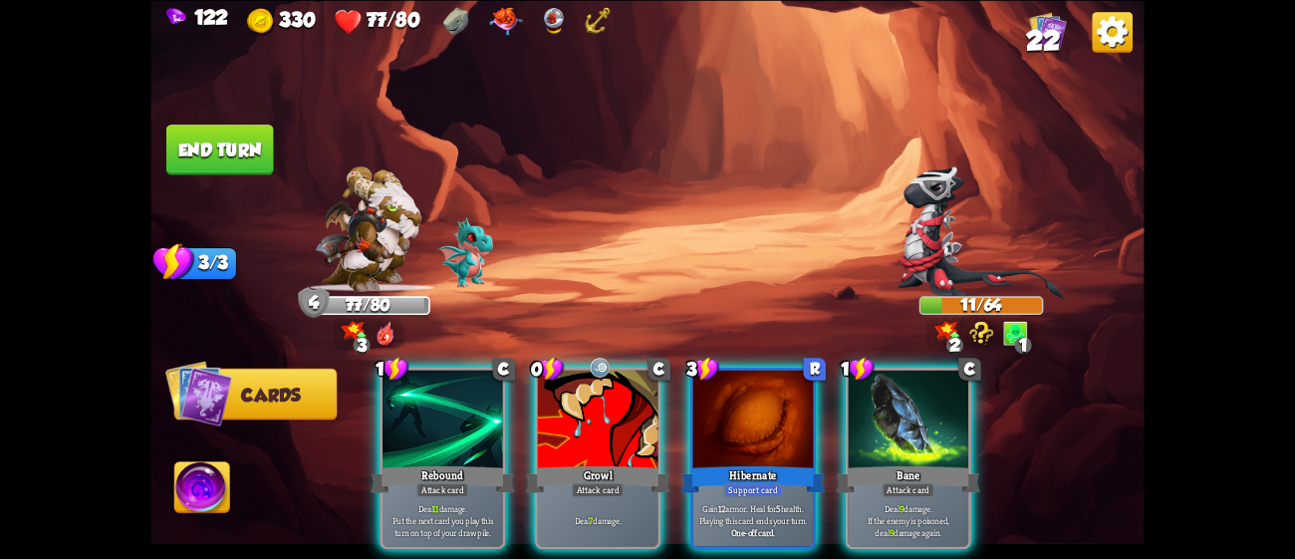
click at [558, 463] on div "Growl" at bounding box center [598, 479] width 144 height 32
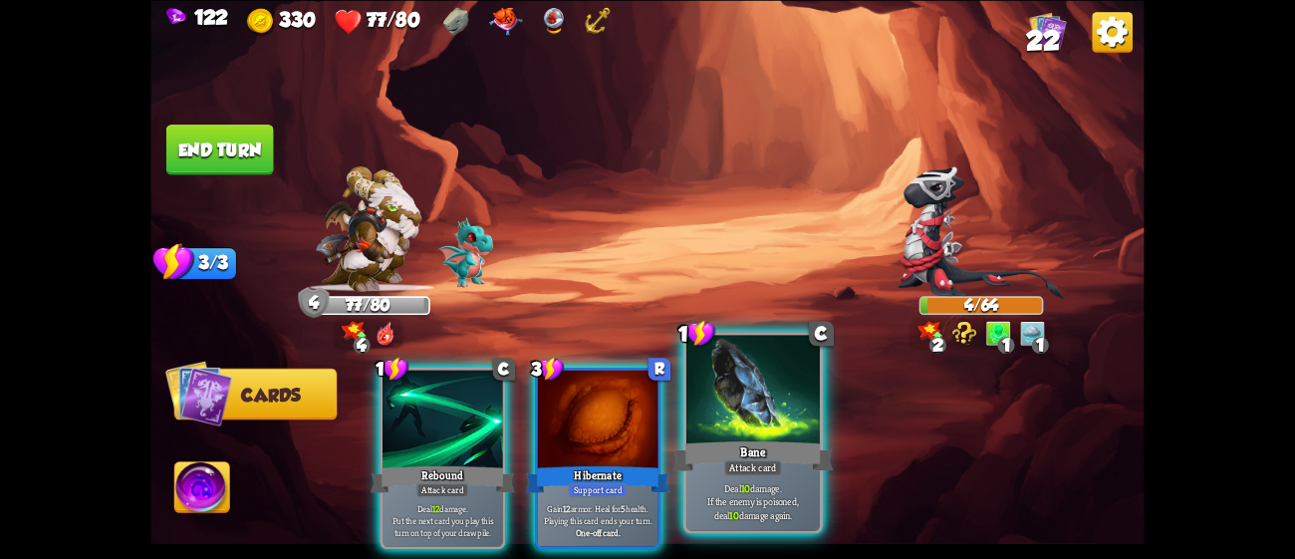
click at [784, 437] on div "Bane" at bounding box center [753, 455] width 160 height 36
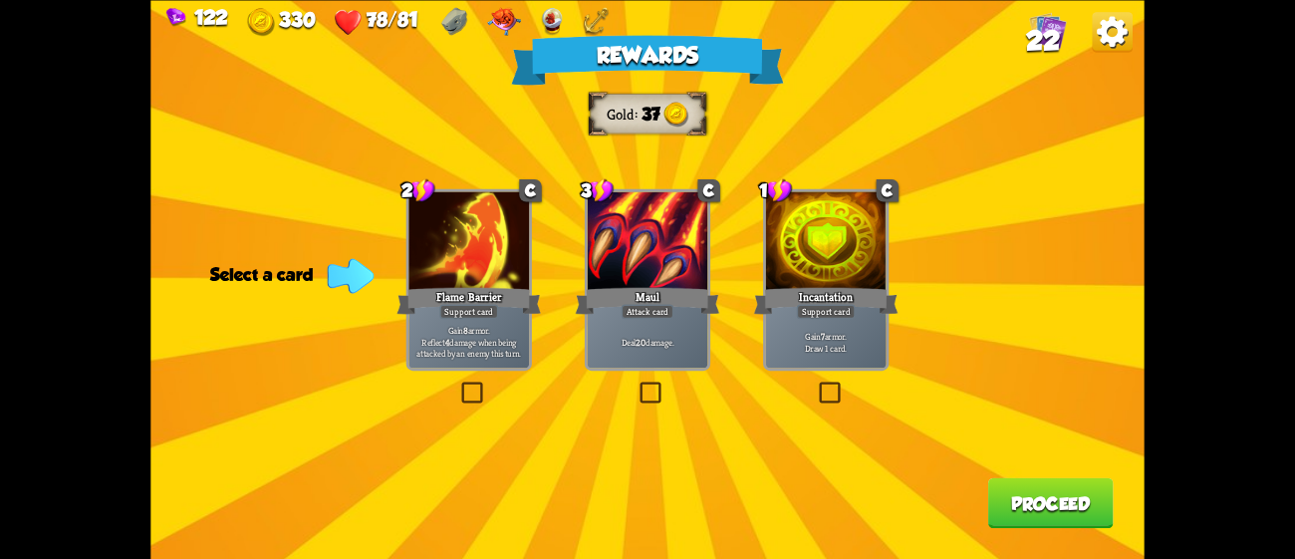
click at [663, 275] on div at bounding box center [648, 242] width 121 height 102
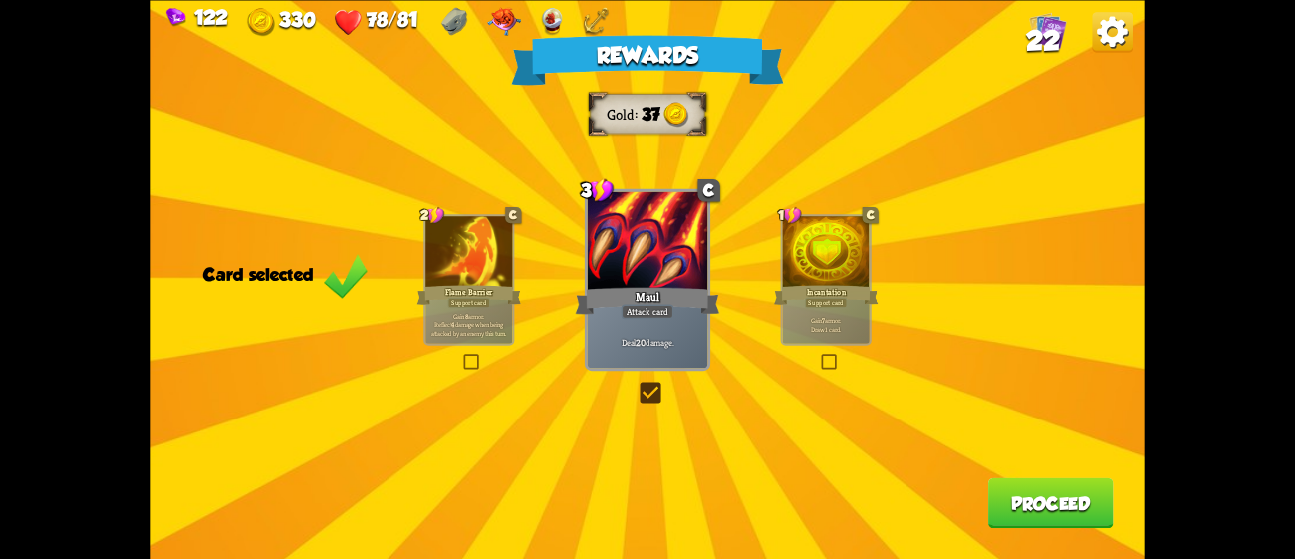
click at [1036, 509] on button "Proceed" at bounding box center [1051, 502] width 126 height 51
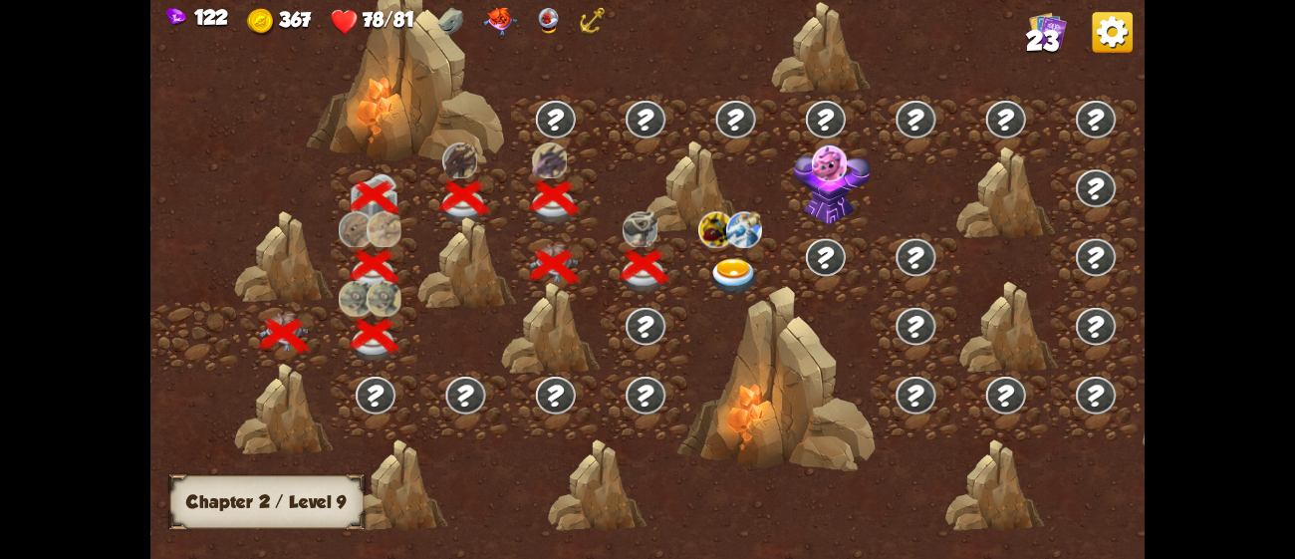
click at [731, 273] on img at bounding box center [734, 276] width 50 height 37
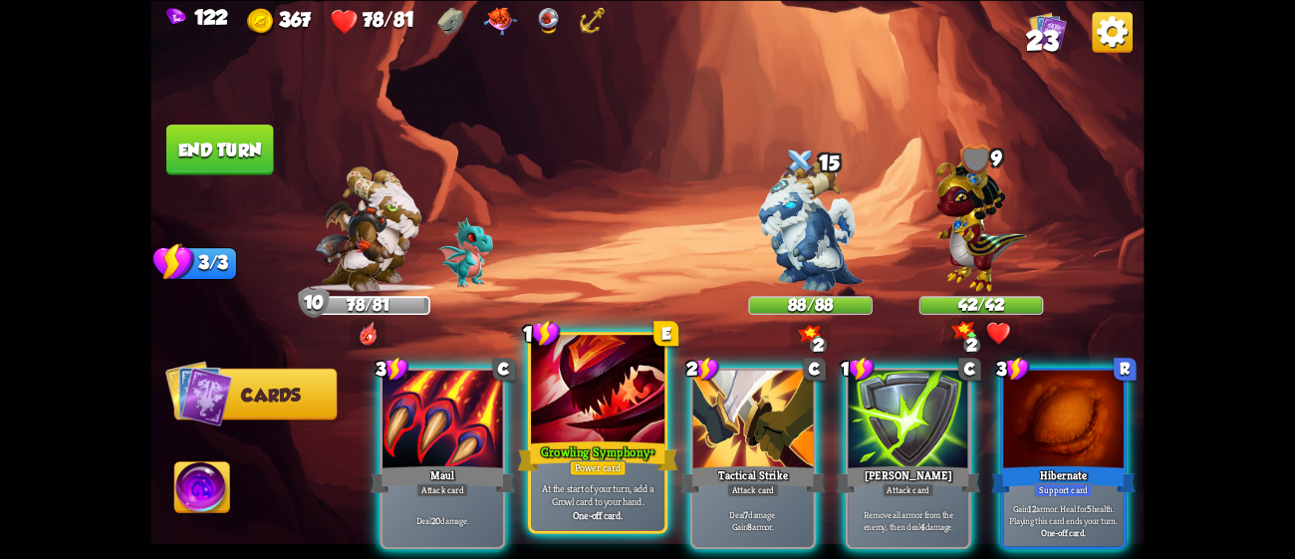
click at [597, 405] on div at bounding box center [597, 391] width 133 height 113
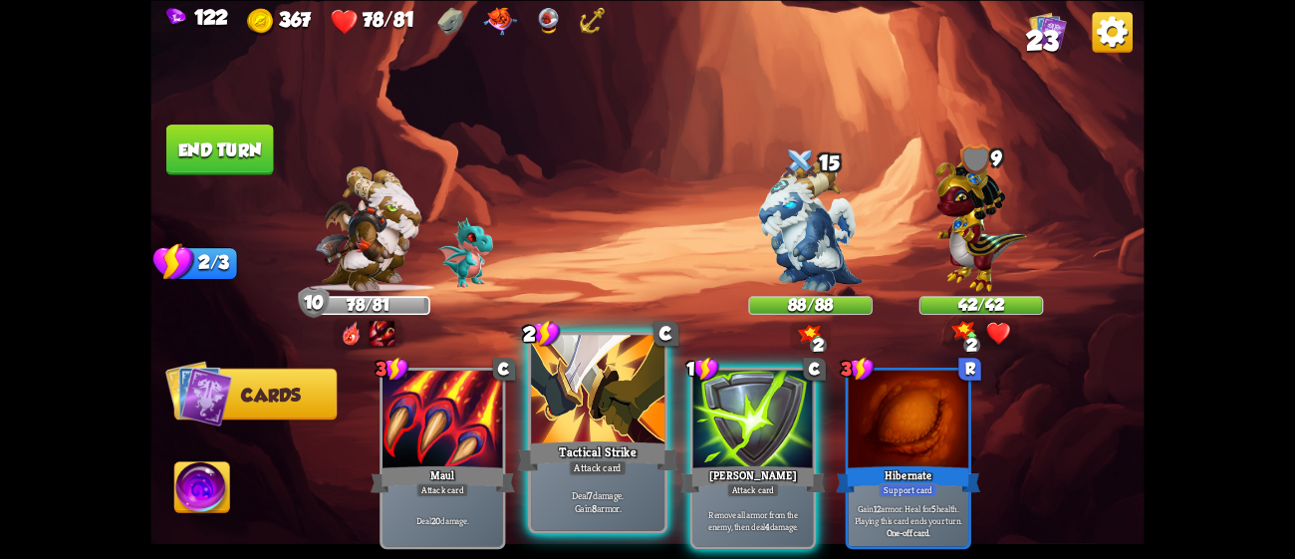
click at [587, 406] on div at bounding box center [597, 391] width 133 height 113
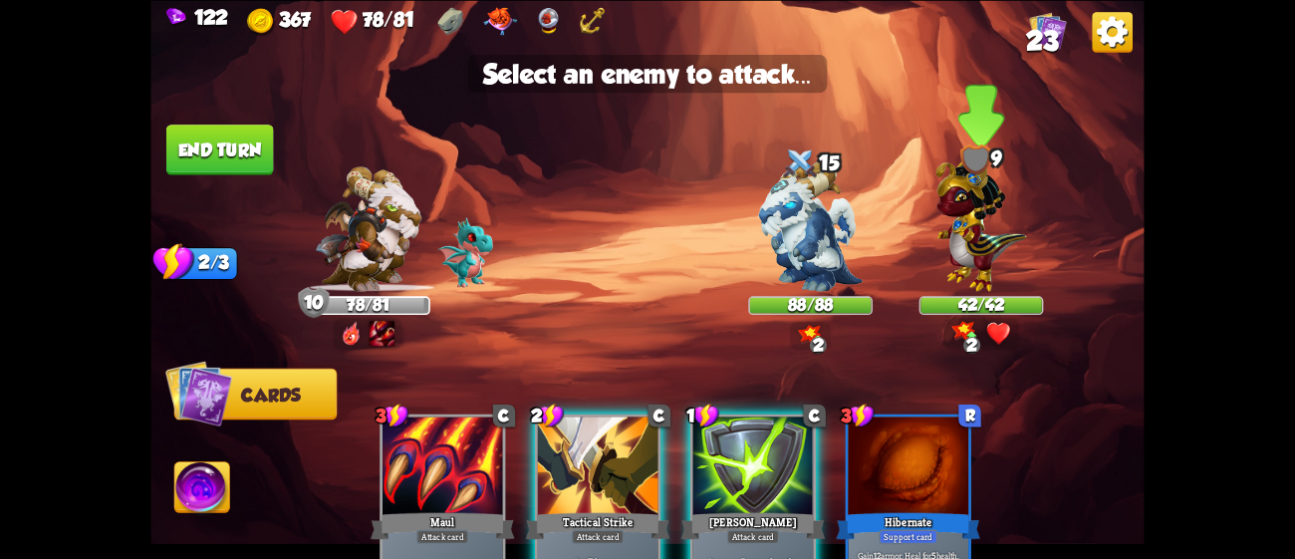
click at [985, 254] on img at bounding box center [980, 219] width 91 height 141
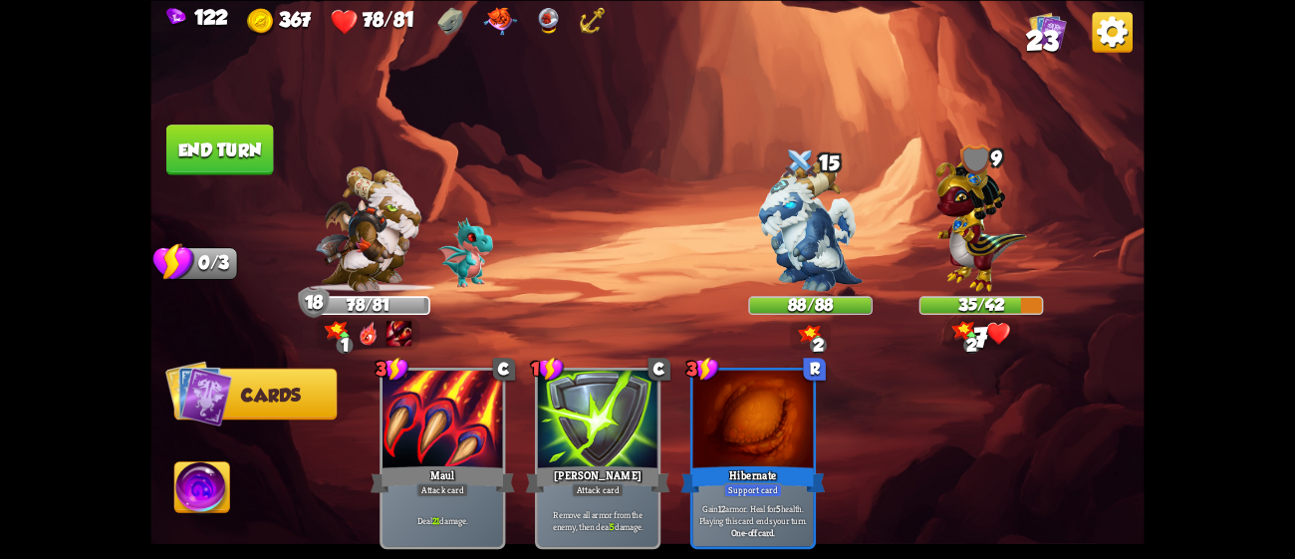
click at [234, 132] on button "End turn" at bounding box center [220, 150] width 108 height 51
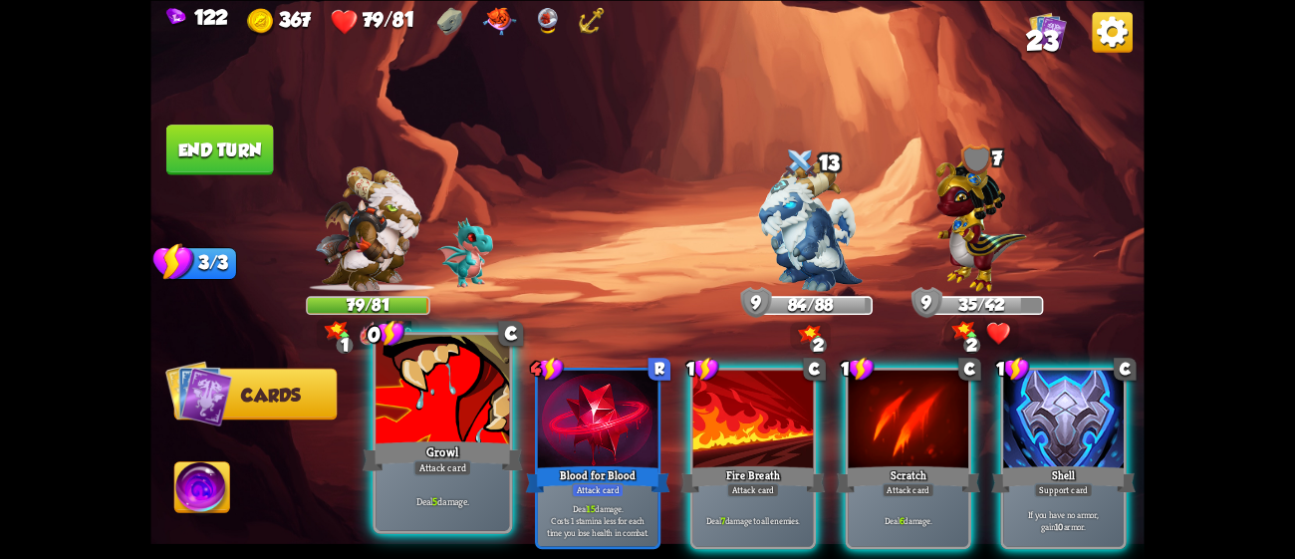
click at [455, 406] on div at bounding box center [442, 391] width 133 height 113
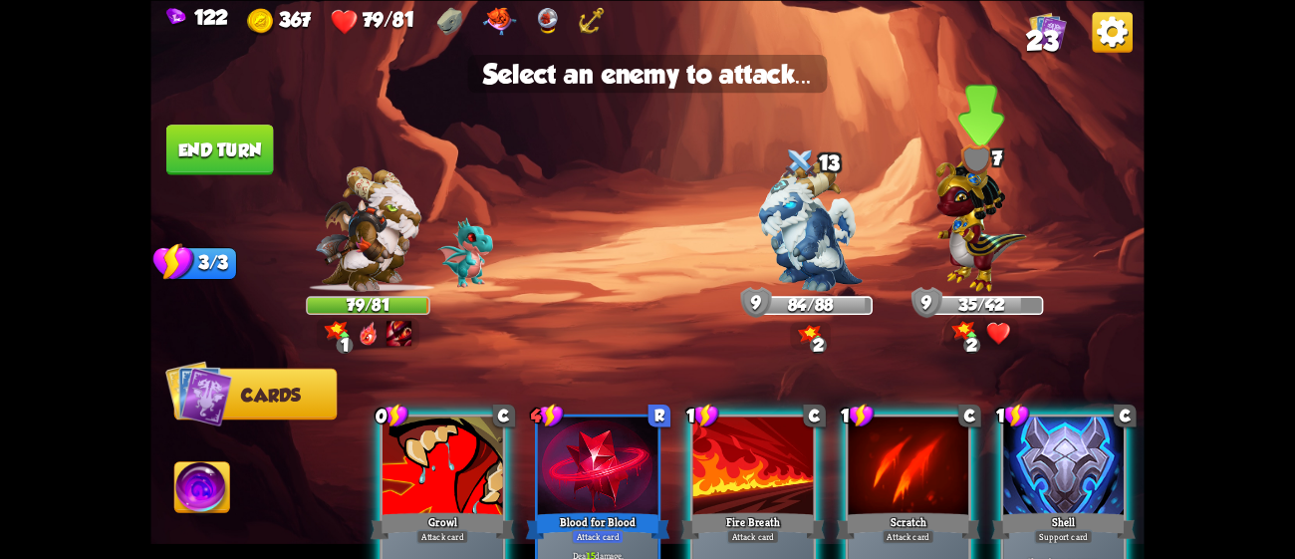
click at [968, 242] on img at bounding box center [980, 219] width 91 height 141
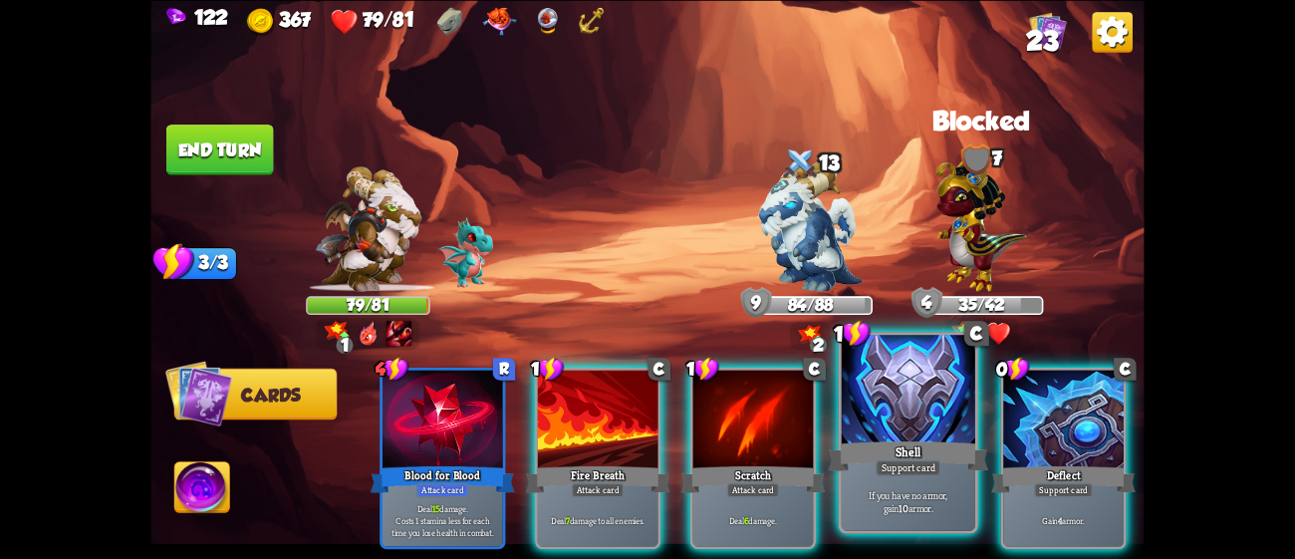
click at [946, 435] on div at bounding box center [908, 391] width 133 height 113
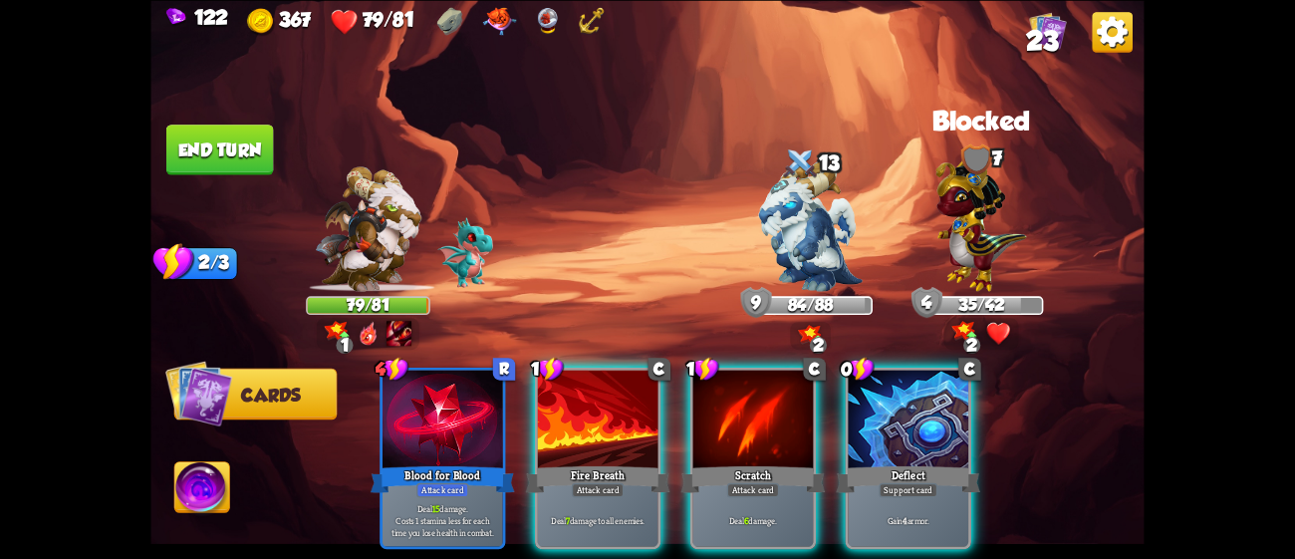
click at [946, 435] on div at bounding box center [908, 421] width 121 height 102
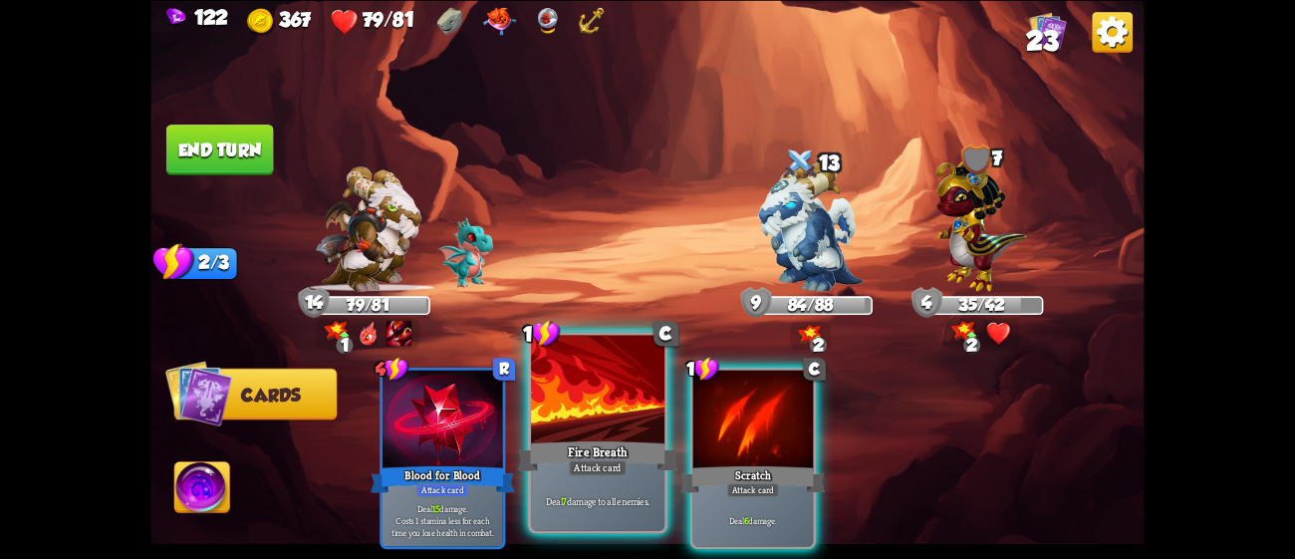
click at [593, 410] on div at bounding box center [597, 391] width 133 height 113
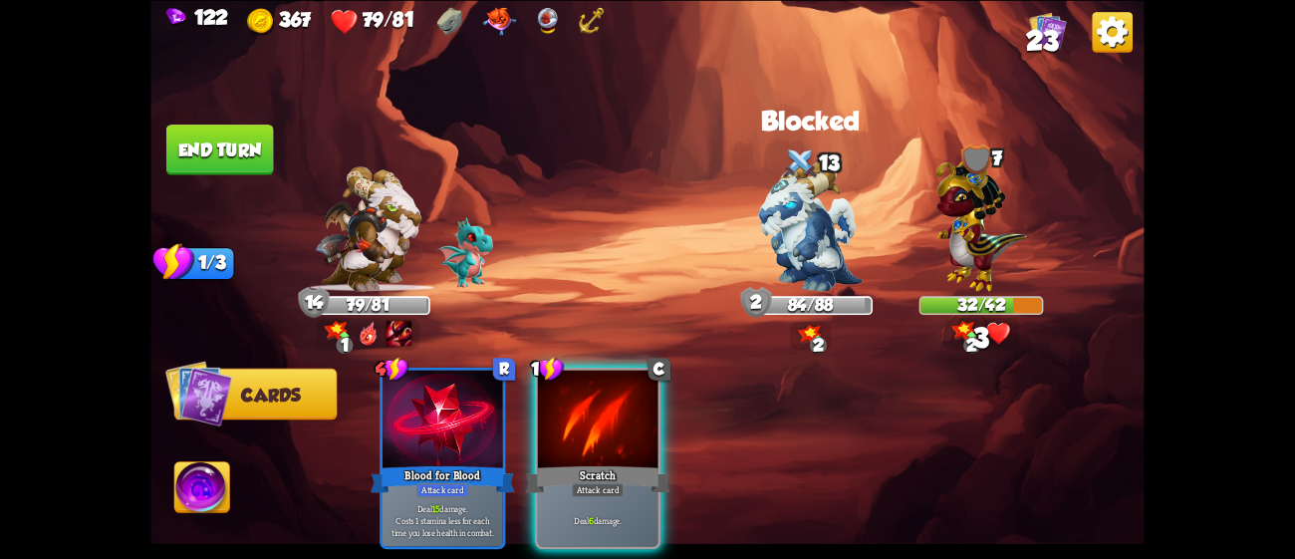
click at [593, 410] on div at bounding box center [598, 421] width 121 height 102
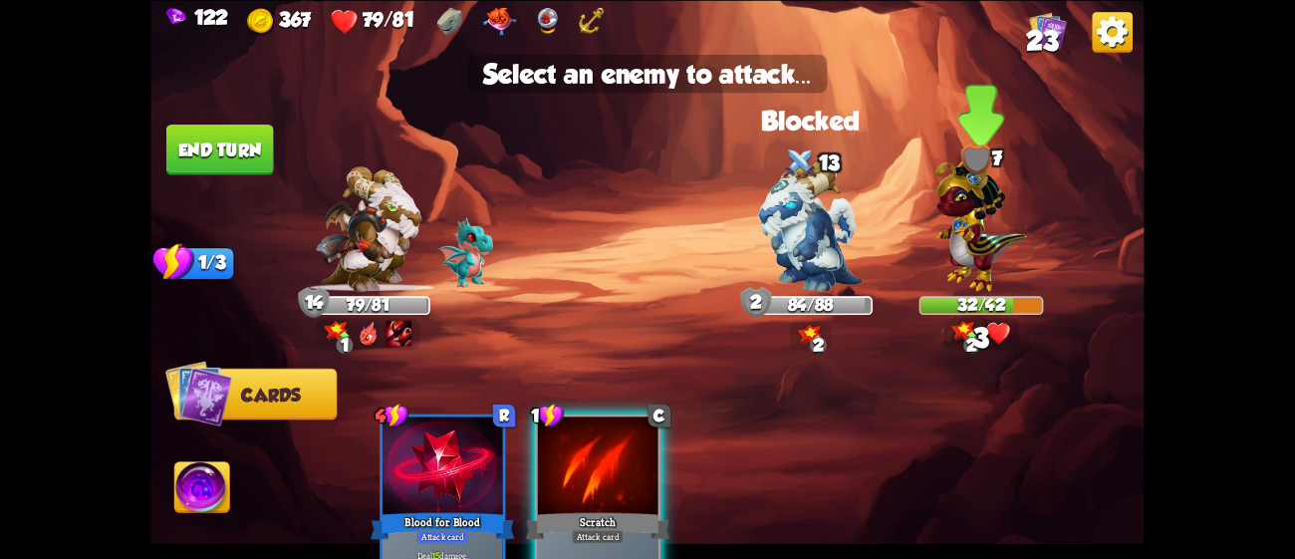
click at [990, 210] on img at bounding box center [980, 219] width 91 height 141
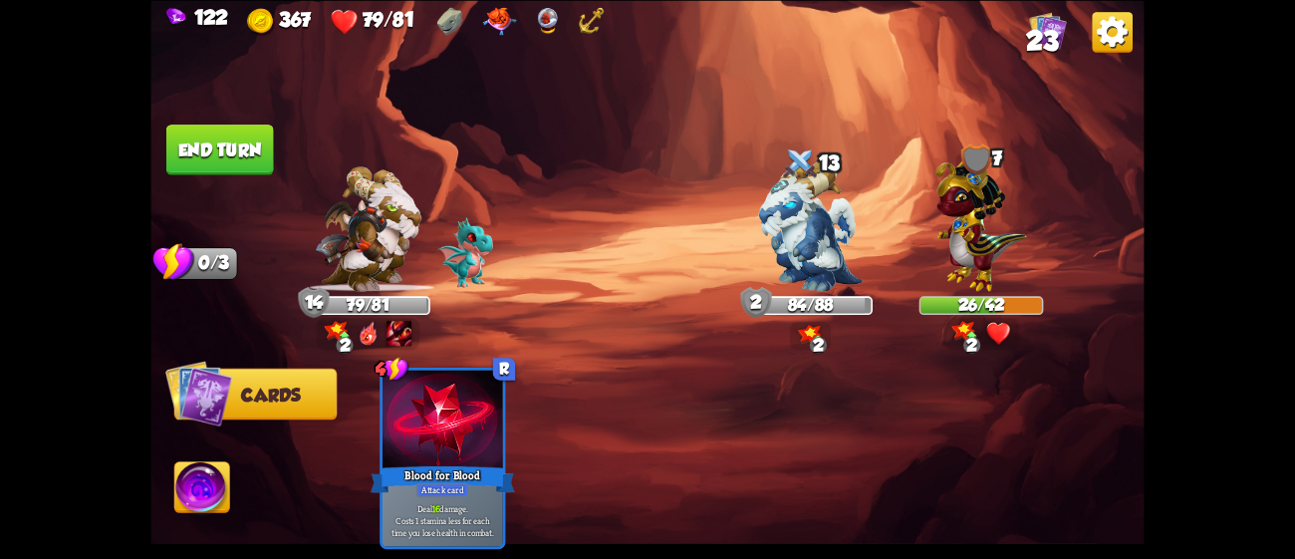
click at [284, 189] on img at bounding box center [646, 279] width 993 height 559
click at [232, 155] on button "End turn" at bounding box center [220, 150] width 108 height 51
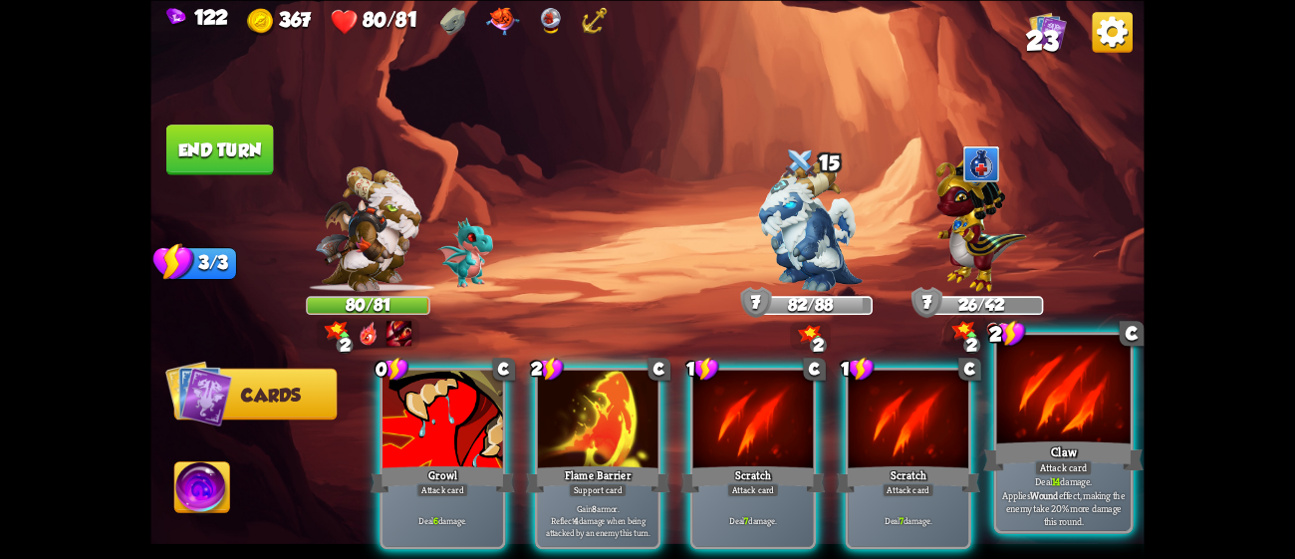
click at [1109, 431] on div at bounding box center [1063, 391] width 133 height 113
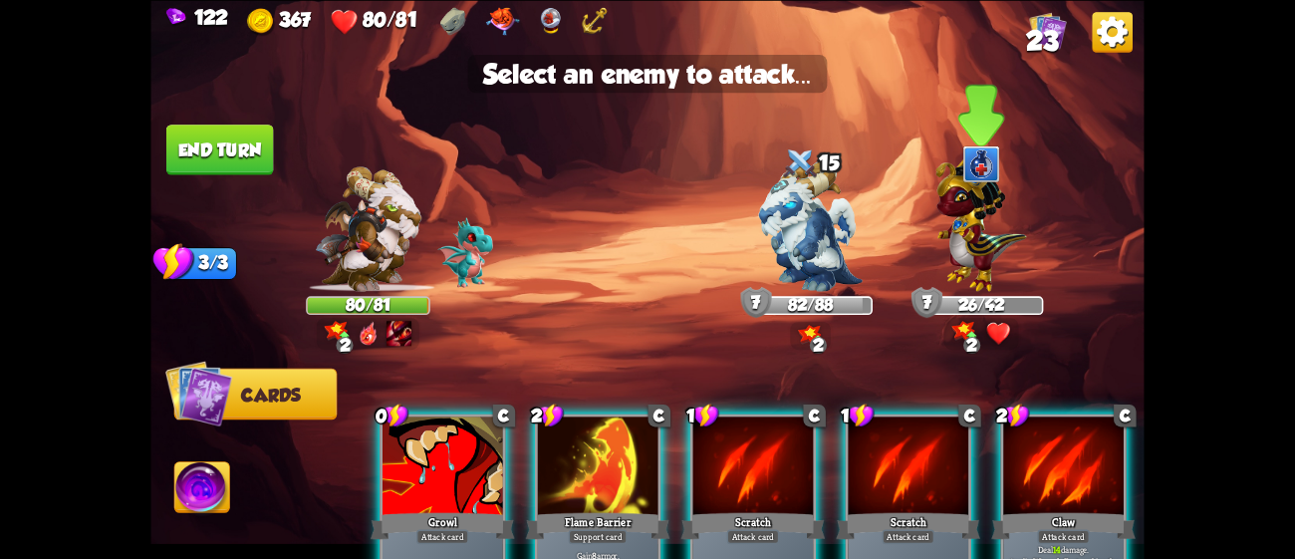
click at [981, 252] on img at bounding box center [980, 219] width 91 height 141
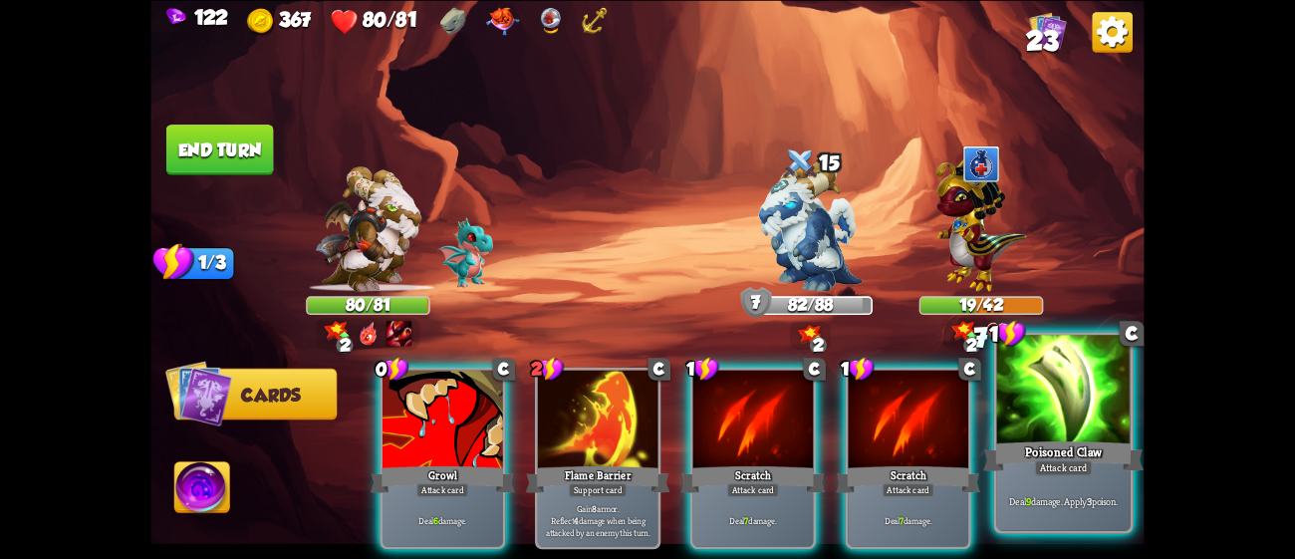
click at [1079, 379] on div at bounding box center [1063, 391] width 133 height 113
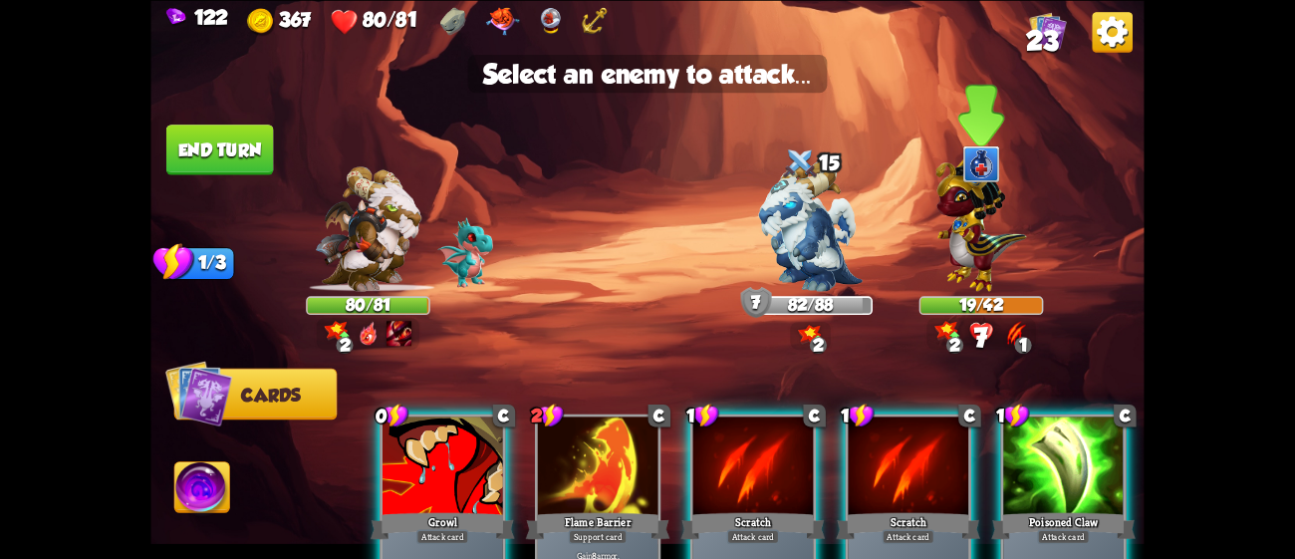
click at [965, 243] on img at bounding box center [980, 219] width 91 height 141
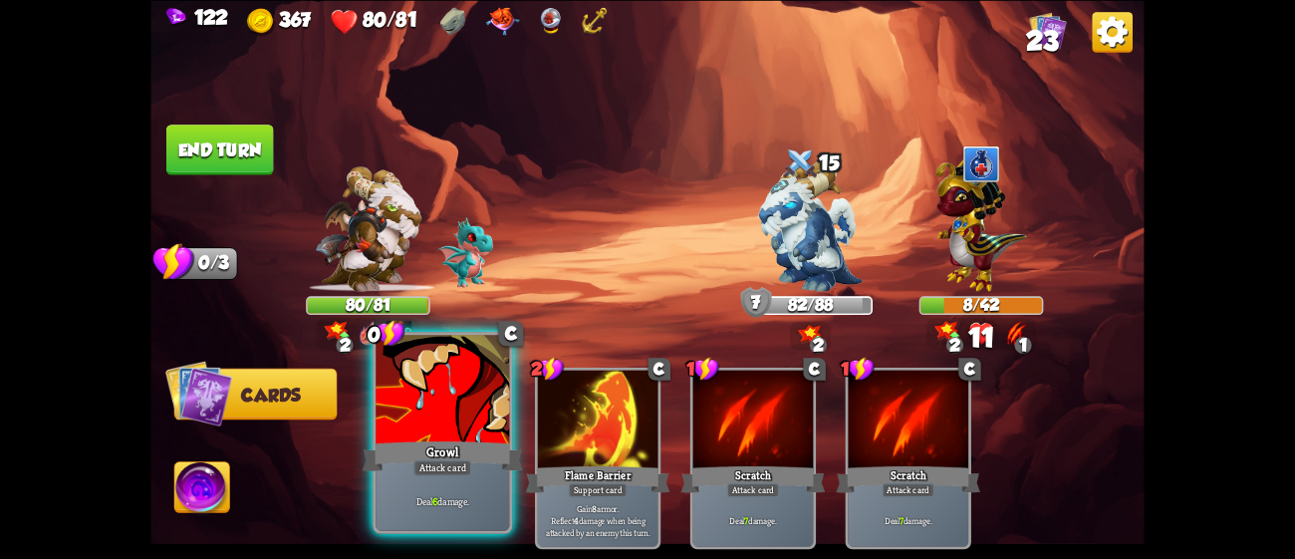
click at [455, 412] on div at bounding box center [442, 391] width 133 height 113
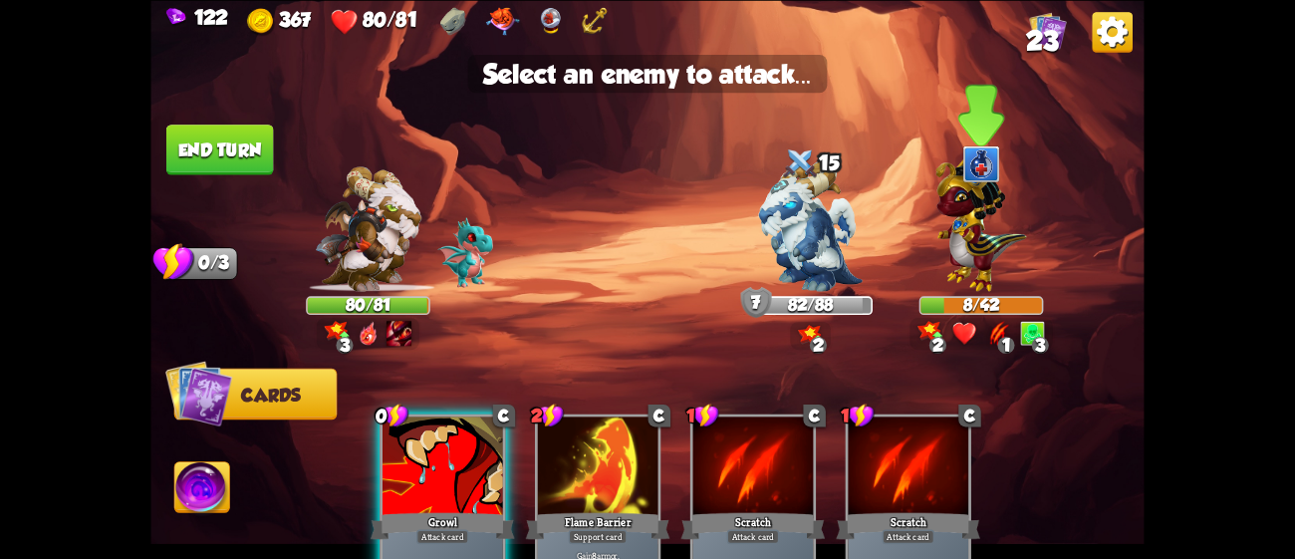
click at [953, 249] on img at bounding box center [980, 219] width 91 height 141
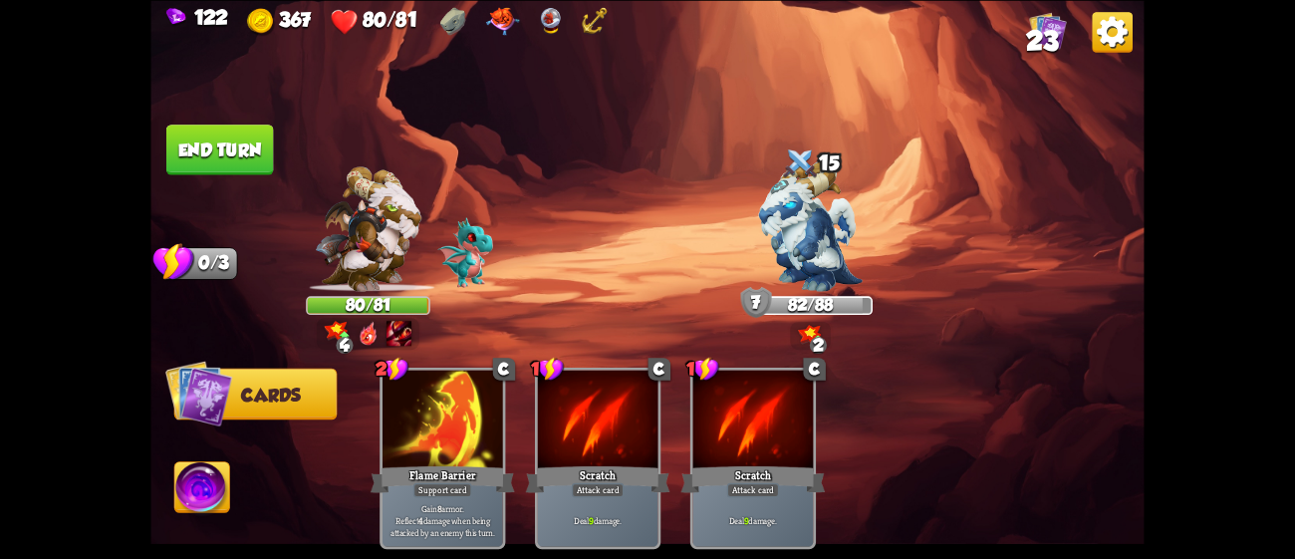
click at [249, 152] on button "End turn" at bounding box center [220, 150] width 108 height 51
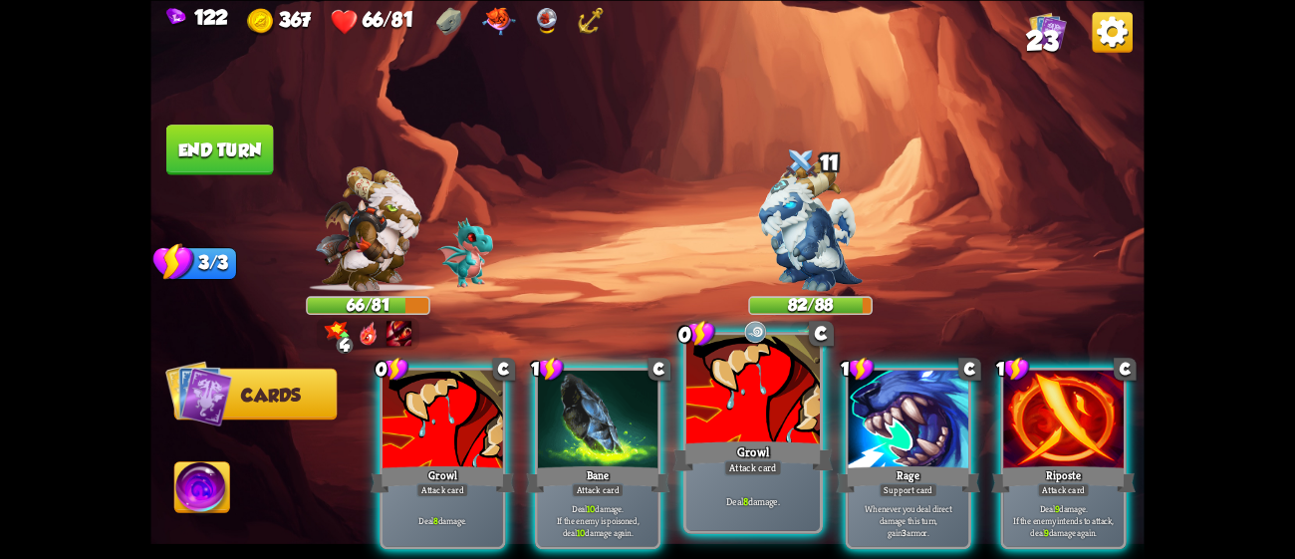
click at [782, 487] on div "Deal 8 damage." at bounding box center [752, 501] width 133 height 58
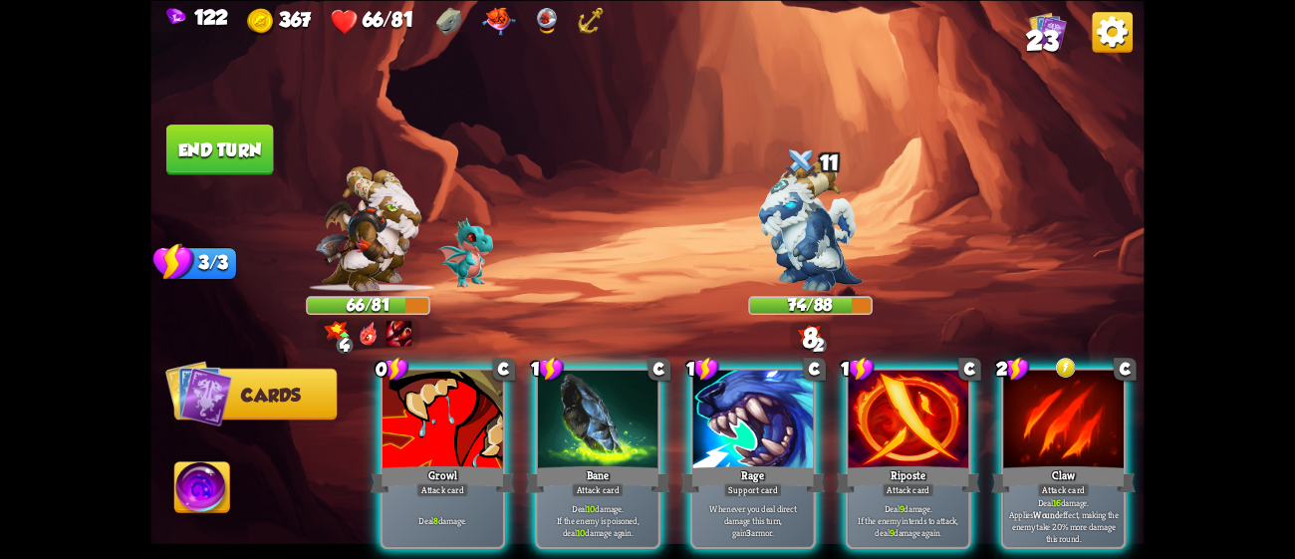
click at [782, 502] on p "Whenever you deal direct damage this turn, gain 3 armor." at bounding box center [753, 520] width 115 height 36
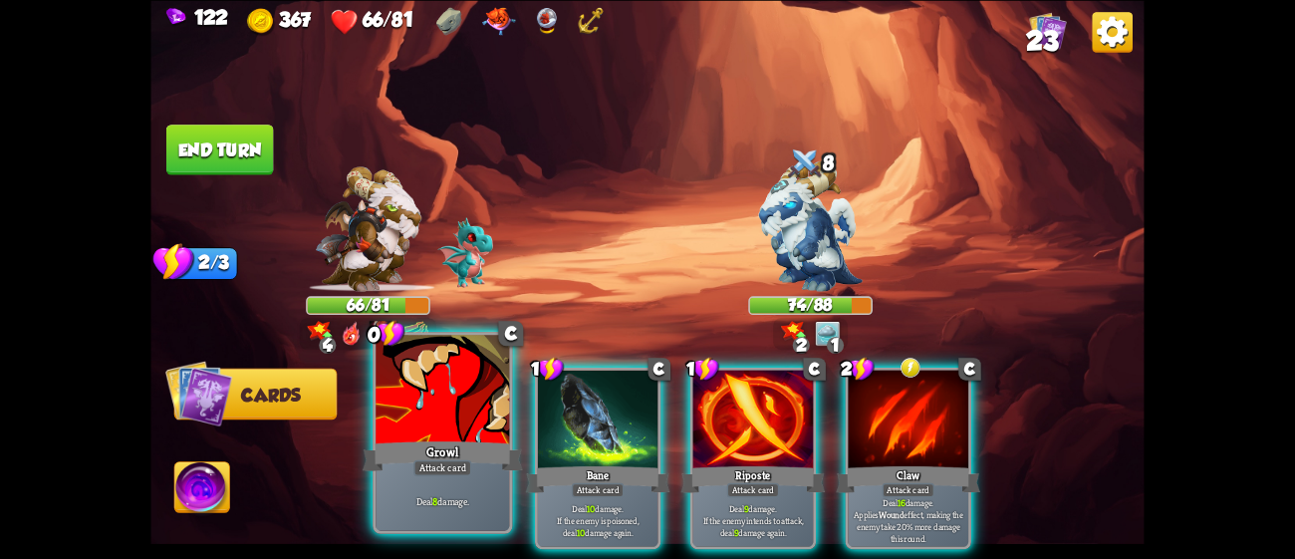
click at [424, 437] on div "Growl" at bounding box center [443, 455] width 160 height 36
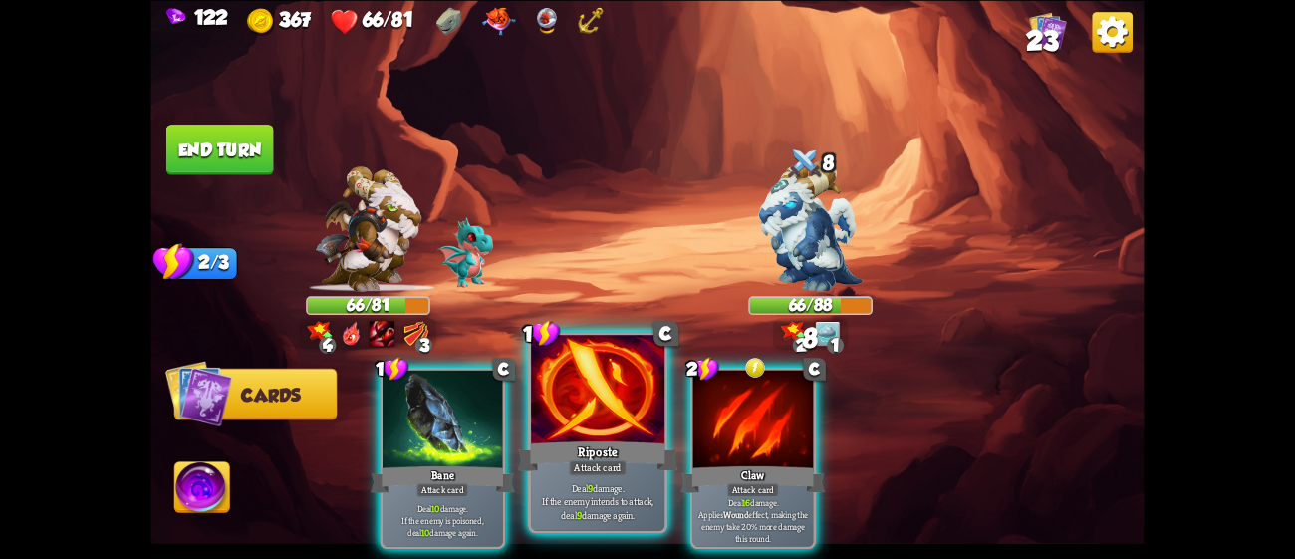
click at [643, 443] on div "Riposte" at bounding box center [598, 455] width 160 height 36
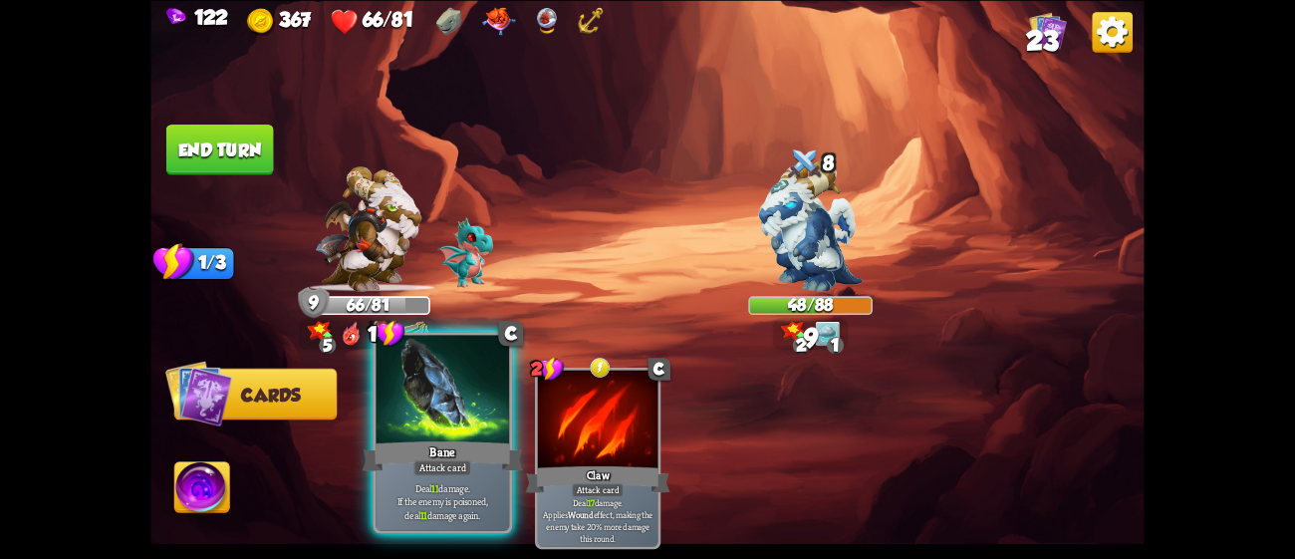
click at [429, 415] on div at bounding box center [442, 391] width 133 height 113
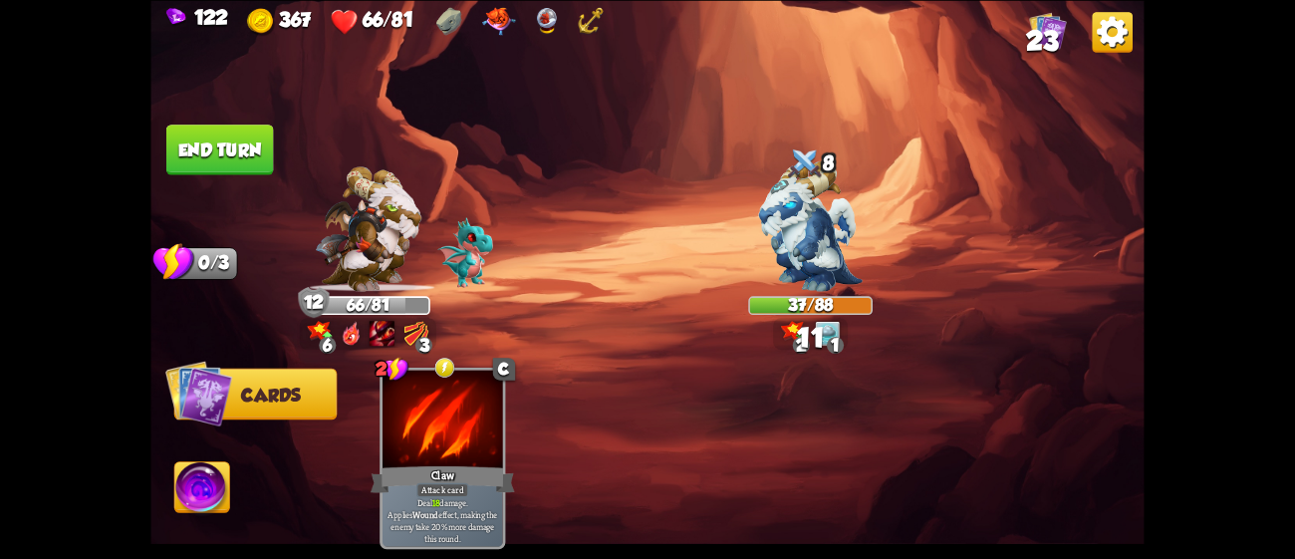
click at [223, 132] on button "End turn" at bounding box center [220, 150] width 108 height 51
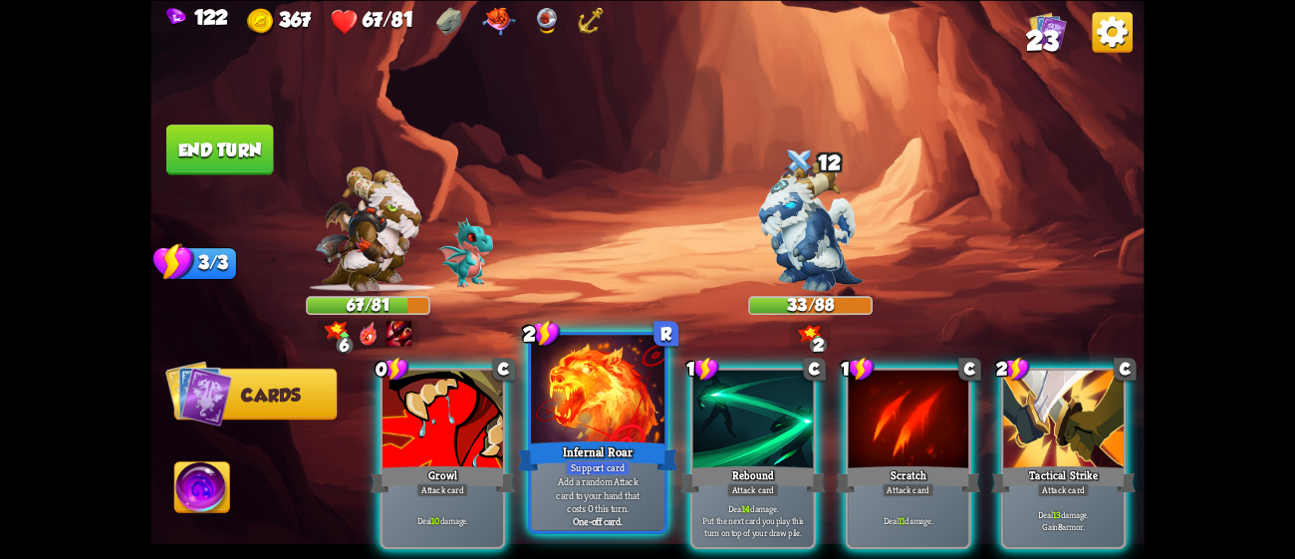
click at [533, 491] on div "Add a random Attack card to your hand that costs 0 this turn. One-off card." at bounding box center [597, 501] width 133 height 58
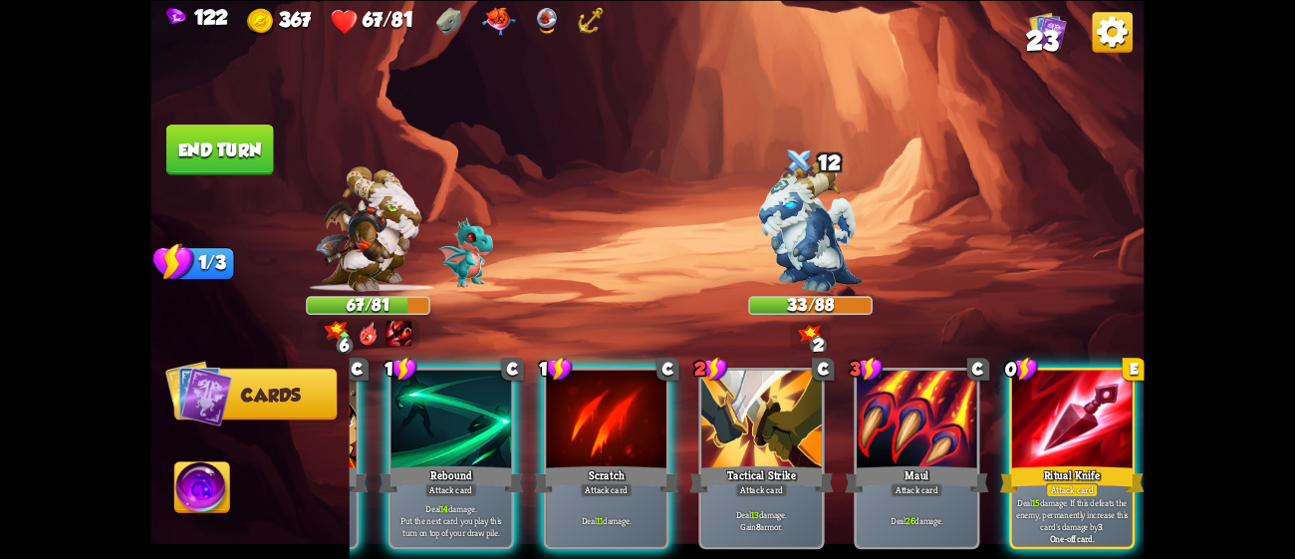
scroll to position [0, 0]
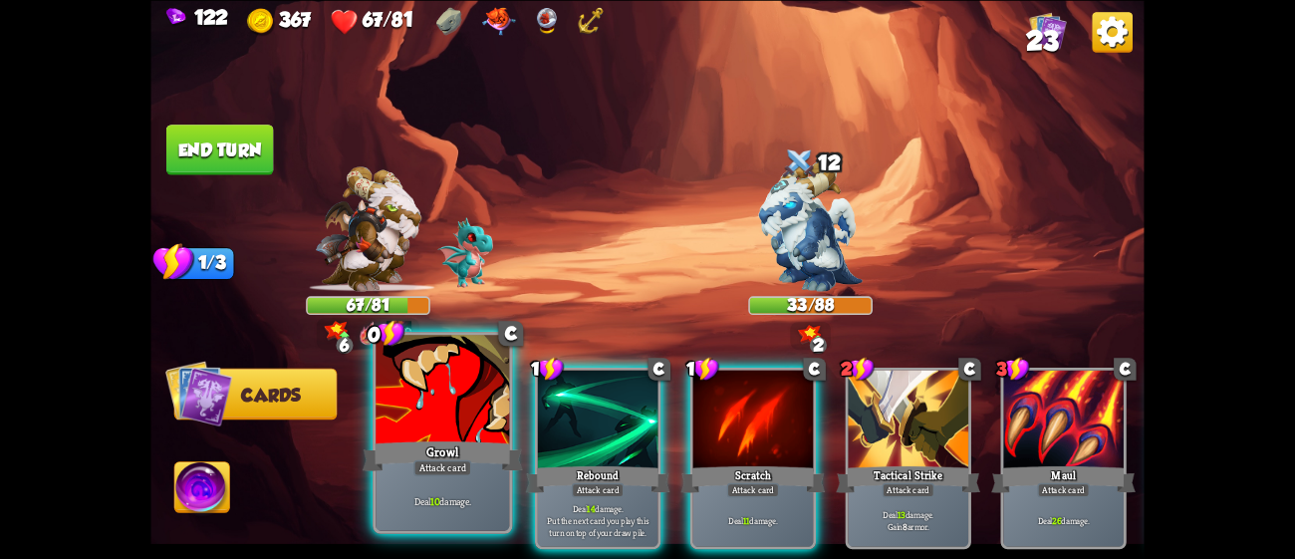
click at [456, 440] on div "Growl" at bounding box center [443, 455] width 160 height 36
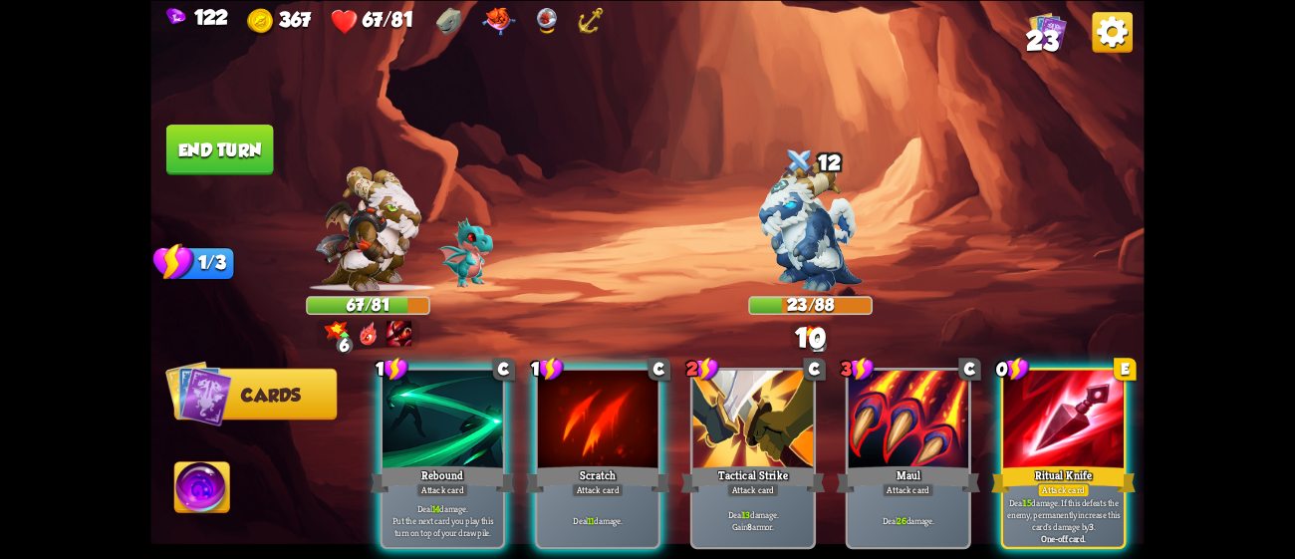
click at [456, 463] on div "Rebound" at bounding box center [443, 479] width 144 height 32
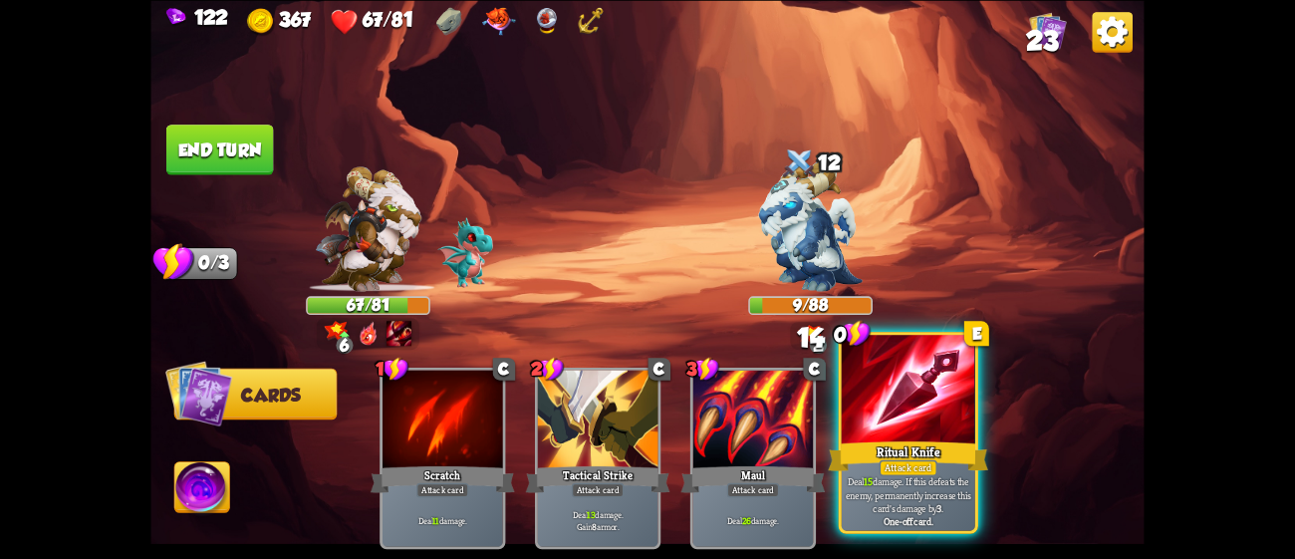
click at [927, 453] on div "Ritual Knife" at bounding box center [908, 455] width 160 height 36
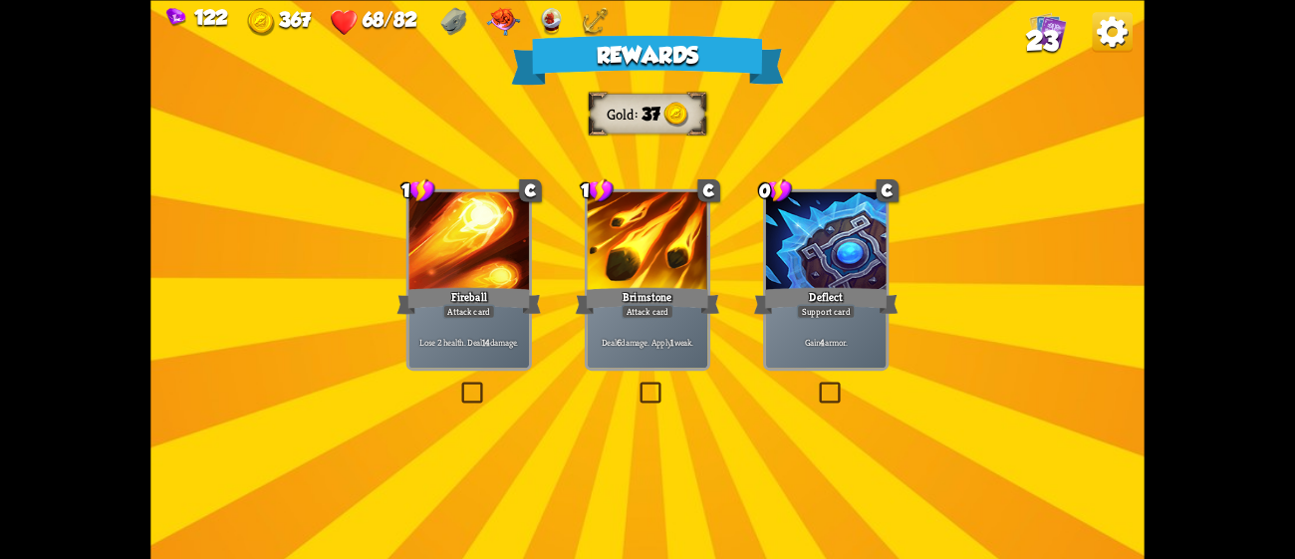
click at [706, 332] on div "Deal 6 damage. Apply 1 weak." at bounding box center [648, 341] width 121 height 53
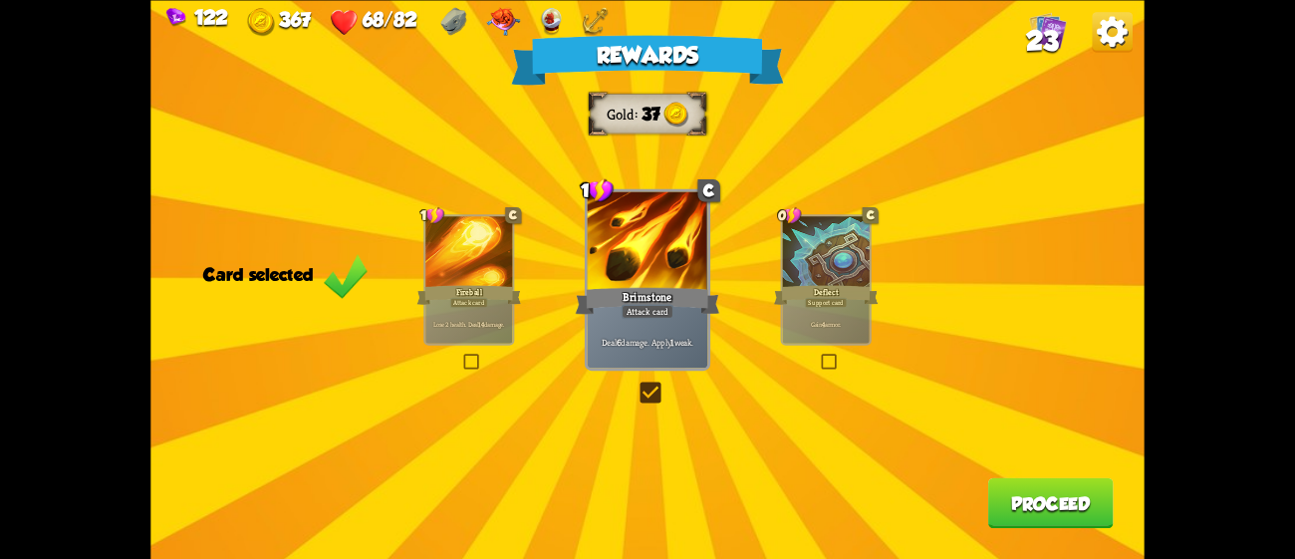
click at [1048, 506] on button "Proceed" at bounding box center [1051, 502] width 126 height 51
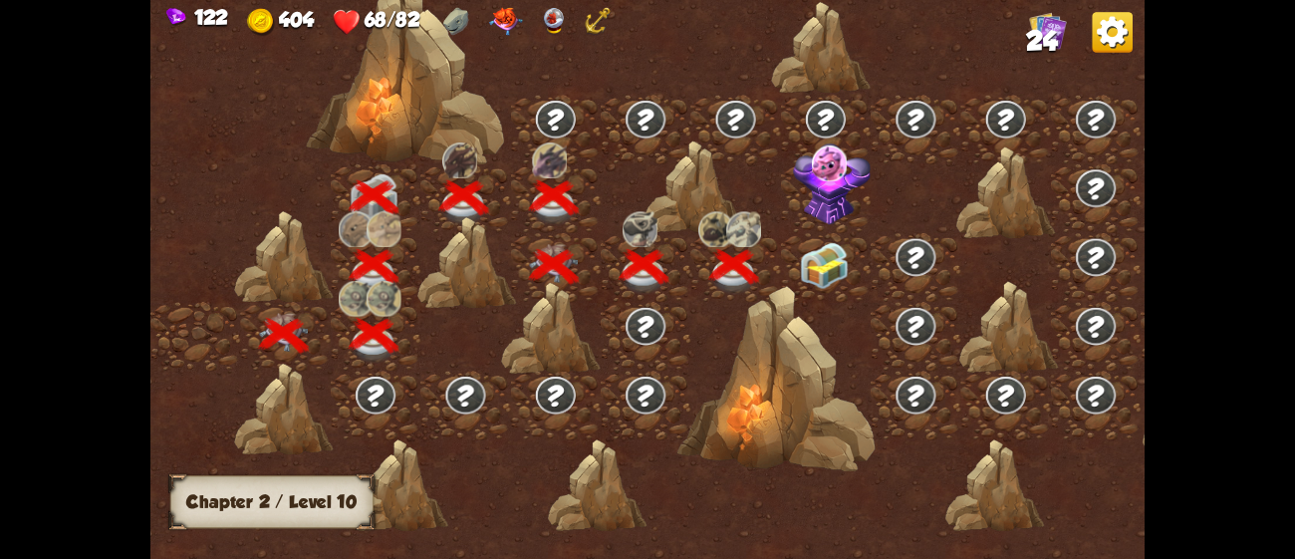
click at [828, 259] on img at bounding box center [825, 265] width 50 height 47
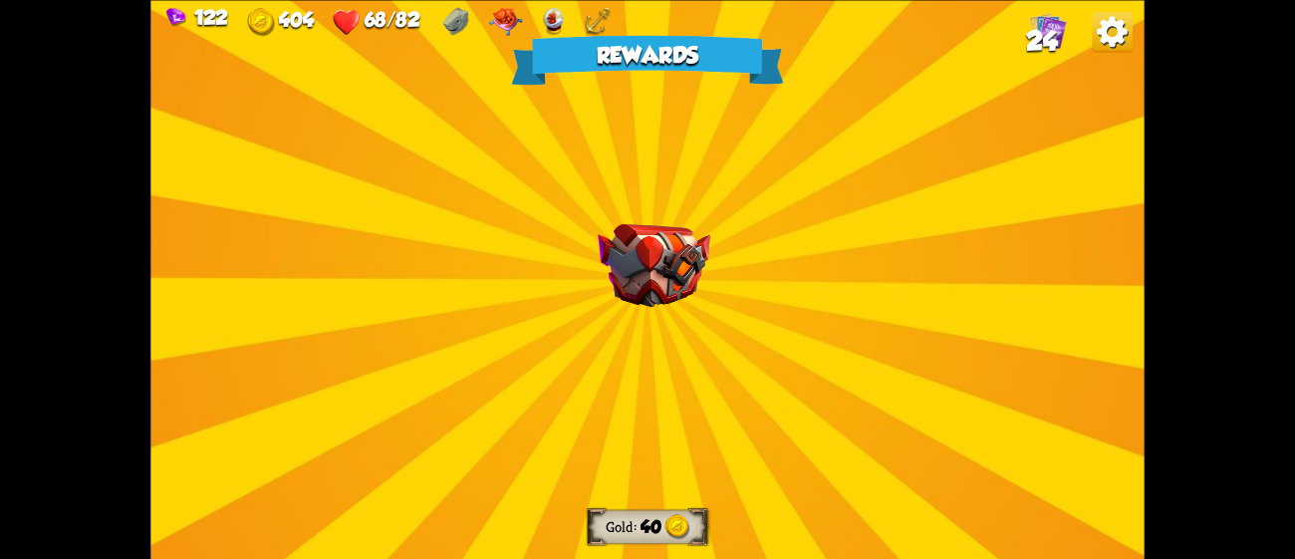
click at [709, 264] on div "Rewards Gold 40 Select a card 0 R Offering Support card Lose 5 HP. Gain 2 stami…" at bounding box center [646, 279] width 993 height 559
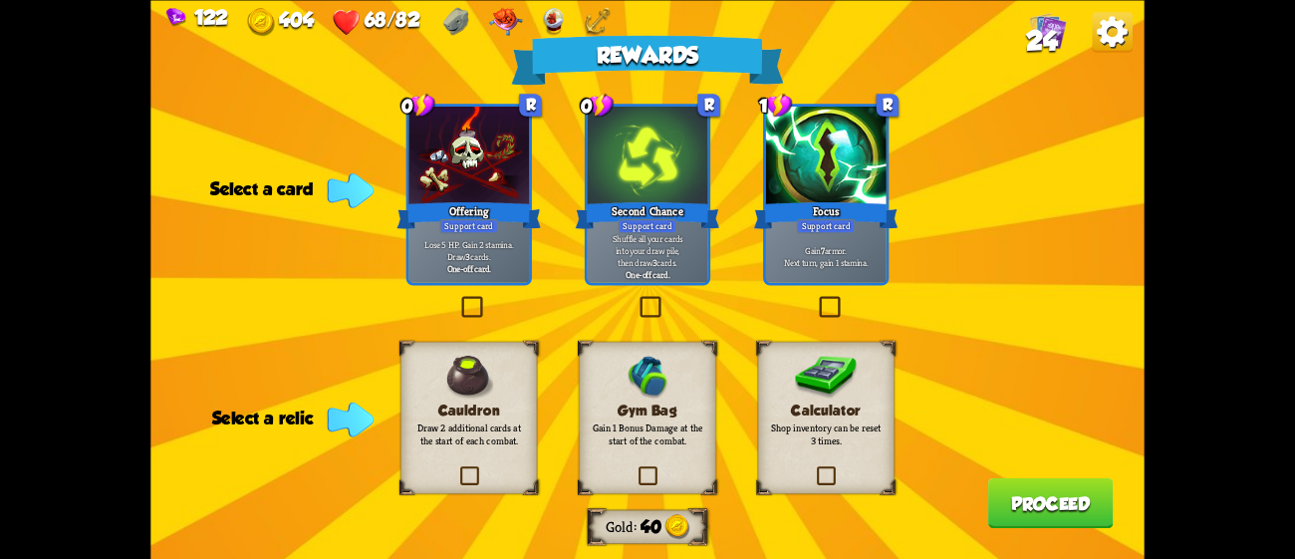
click at [856, 218] on div "Focus" at bounding box center [826, 215] width 144 height 32
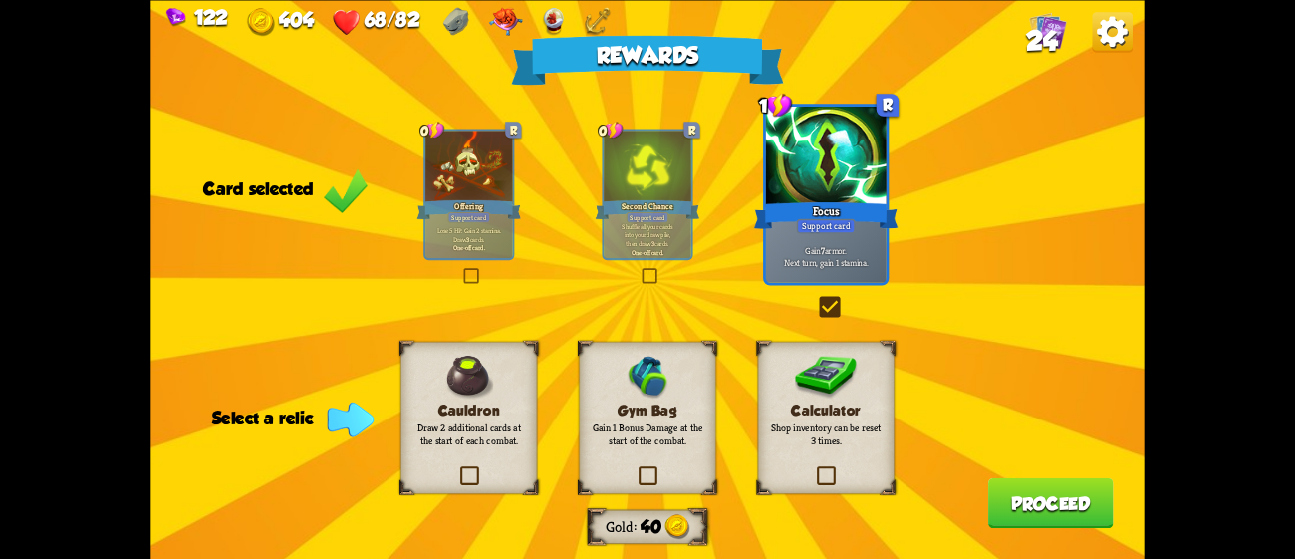
click at [687, 395] on div "Gym Bag Gain 1 Bonus Damage at the start of the combat." at bounding box center [647, 417] width 136 height 152
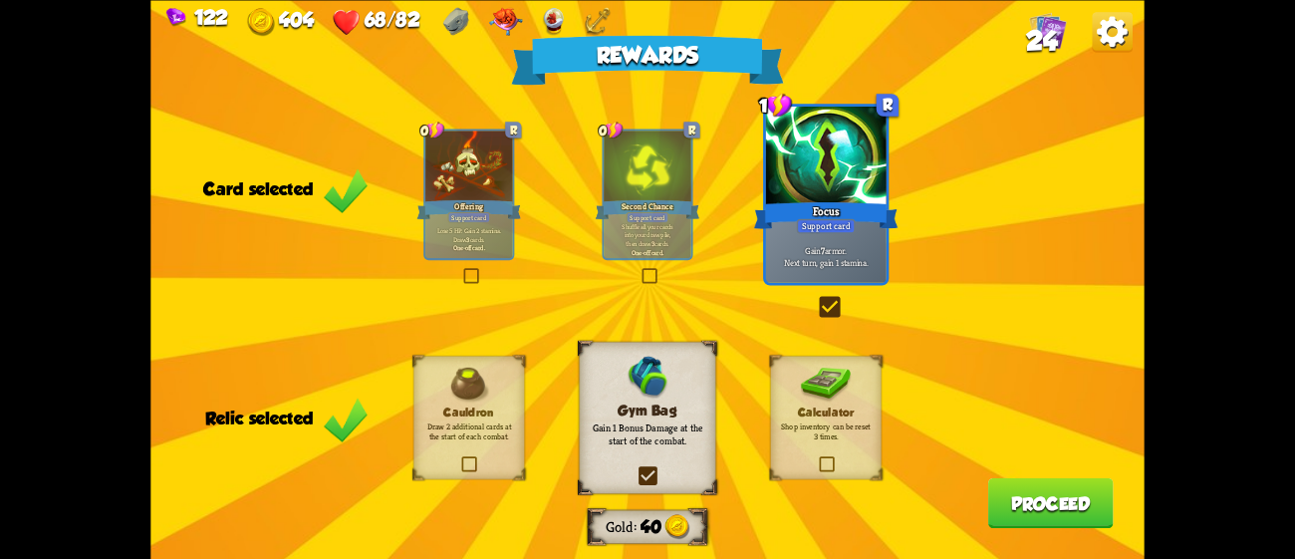
click at [1030, 495] on button "Proceed" at bounding box center [1051, 502] width 126 height 51
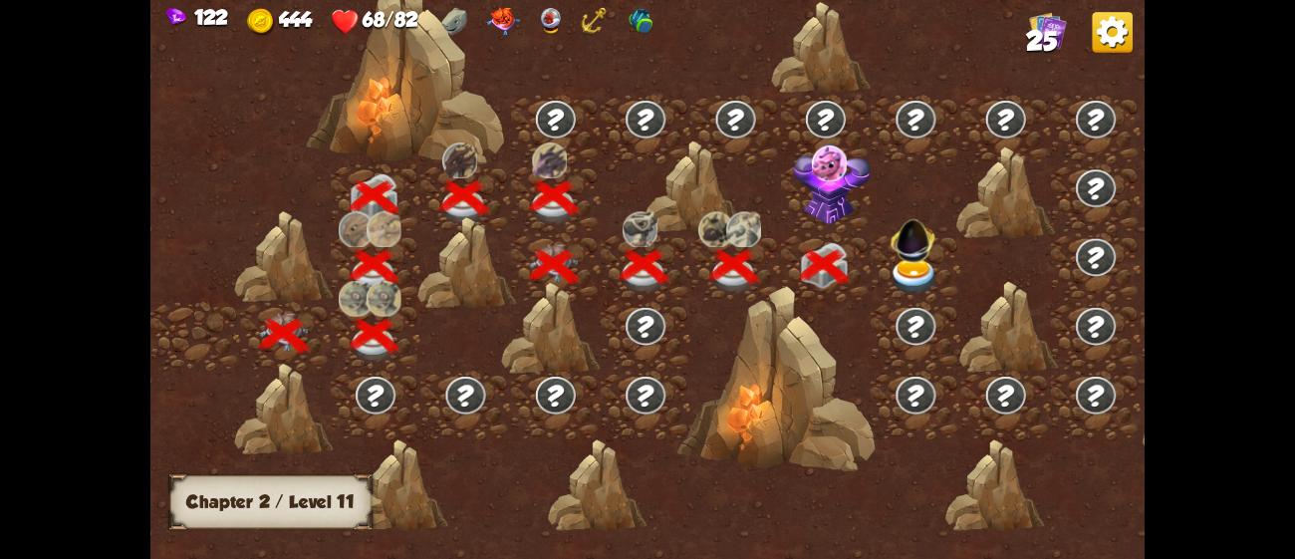
scroll to position [0, 302]
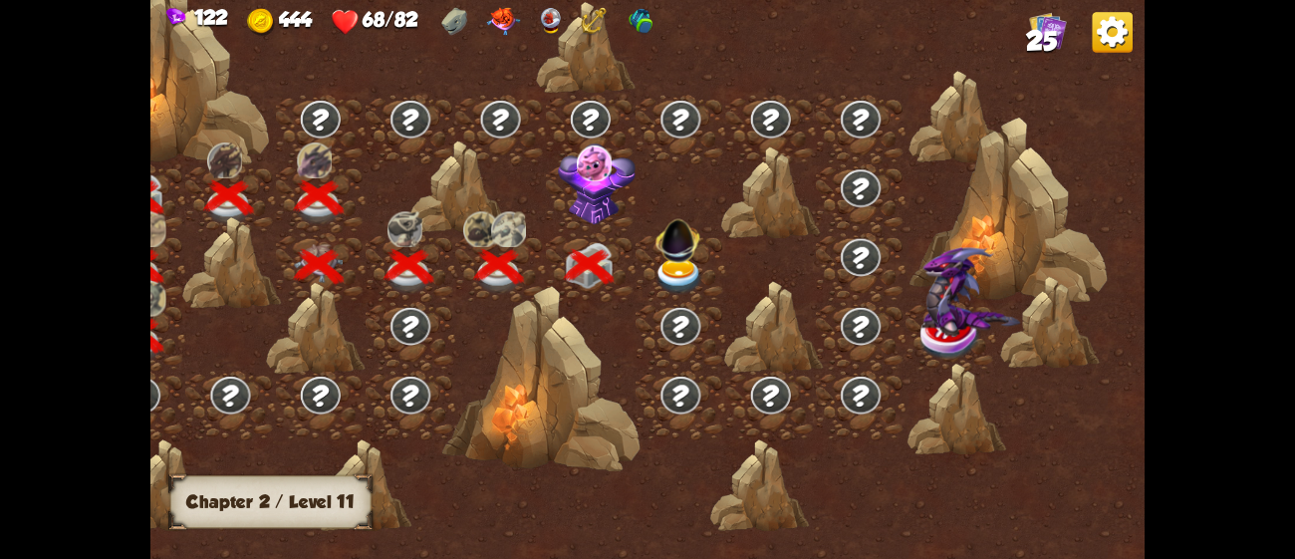
click at [575, 182] on img at bounding box center [597, 184] width 78 height 82
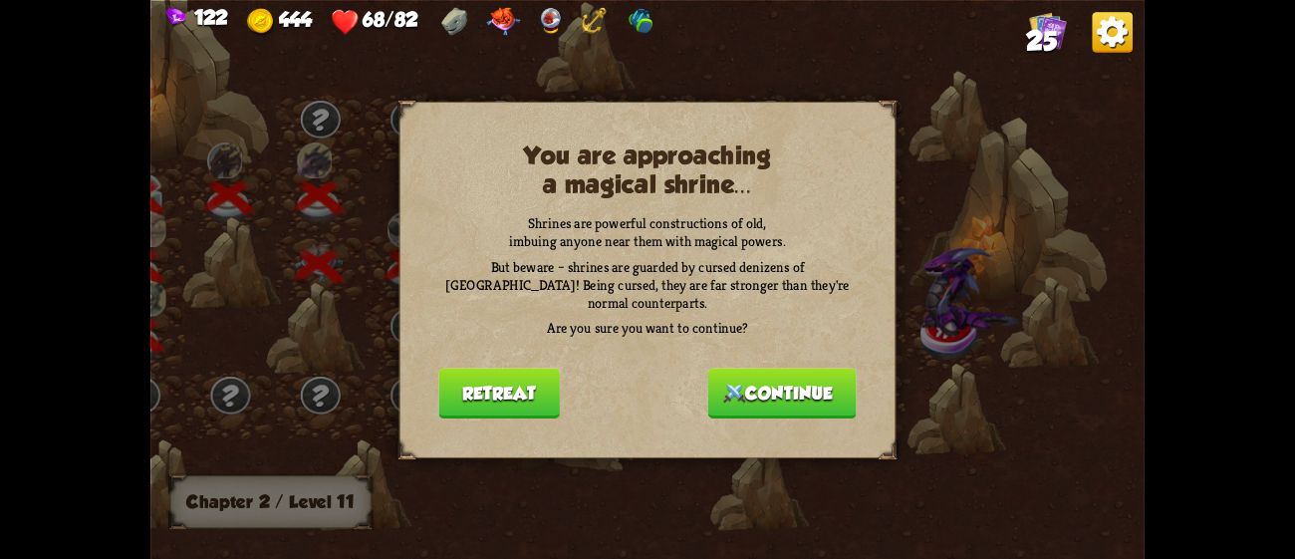
click at [799, 377] on button "Continue" at bounding box center [782, 393] width 148 height 51
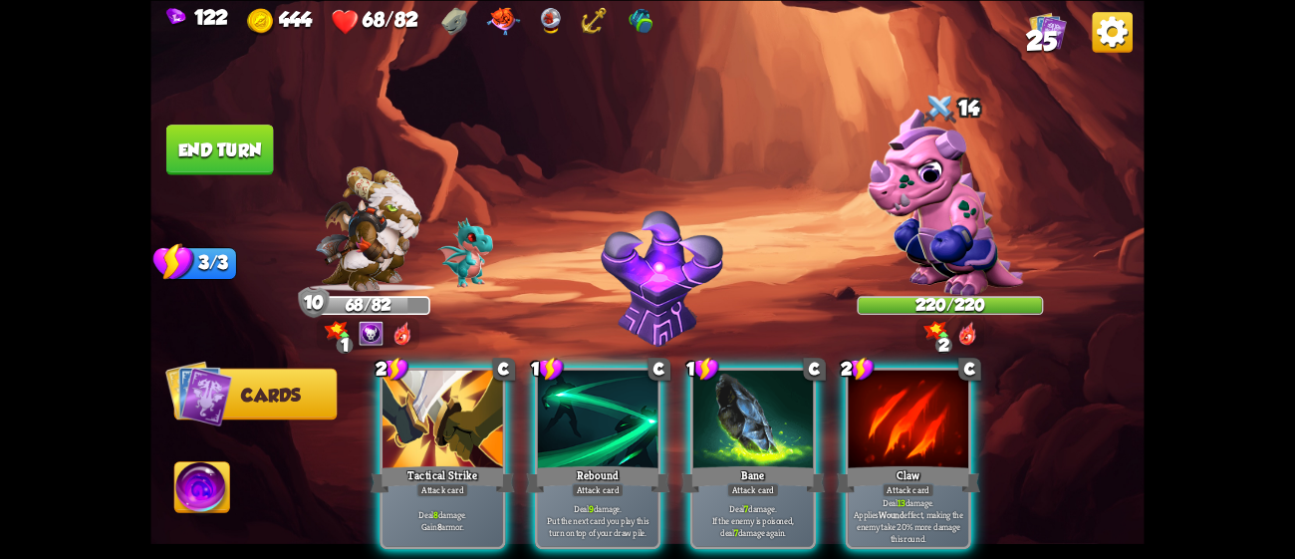
click at [956, 180] on img at bounding box center [946, 202] width 156 height 187
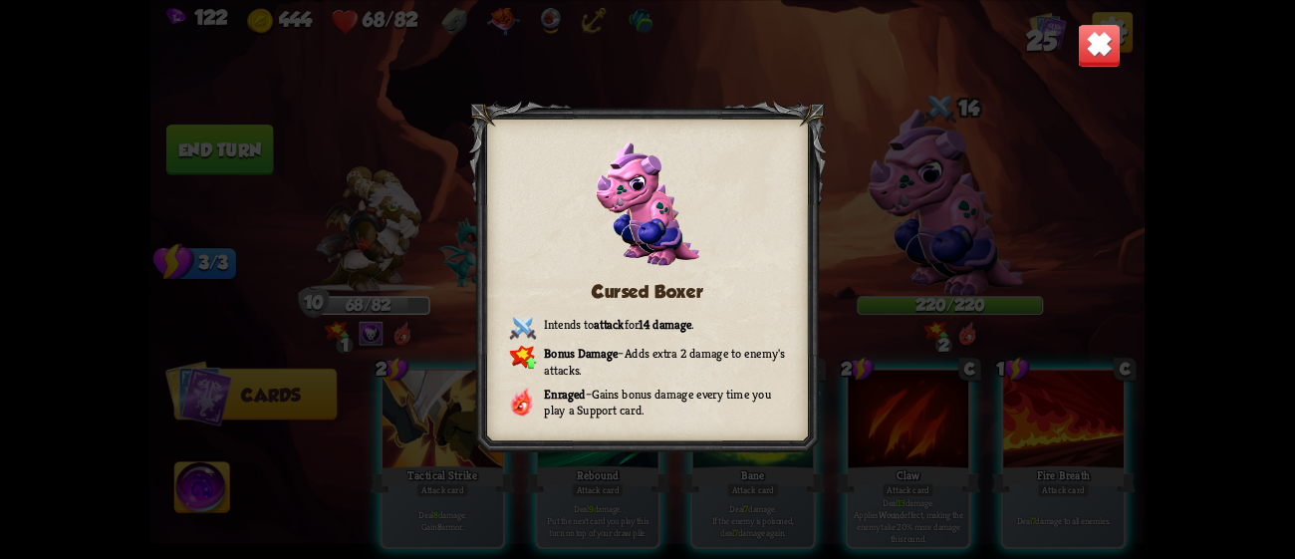
click at [956, 180] on div "Cursed Boxer Intends to attack for 14 damage . Bonus Damage – Adds extra 2 dama…" at bounding box center [646, 279] width 993 height 559
click at [1100, 40] on img at bounding box center [1100, 45] width 44 height 44
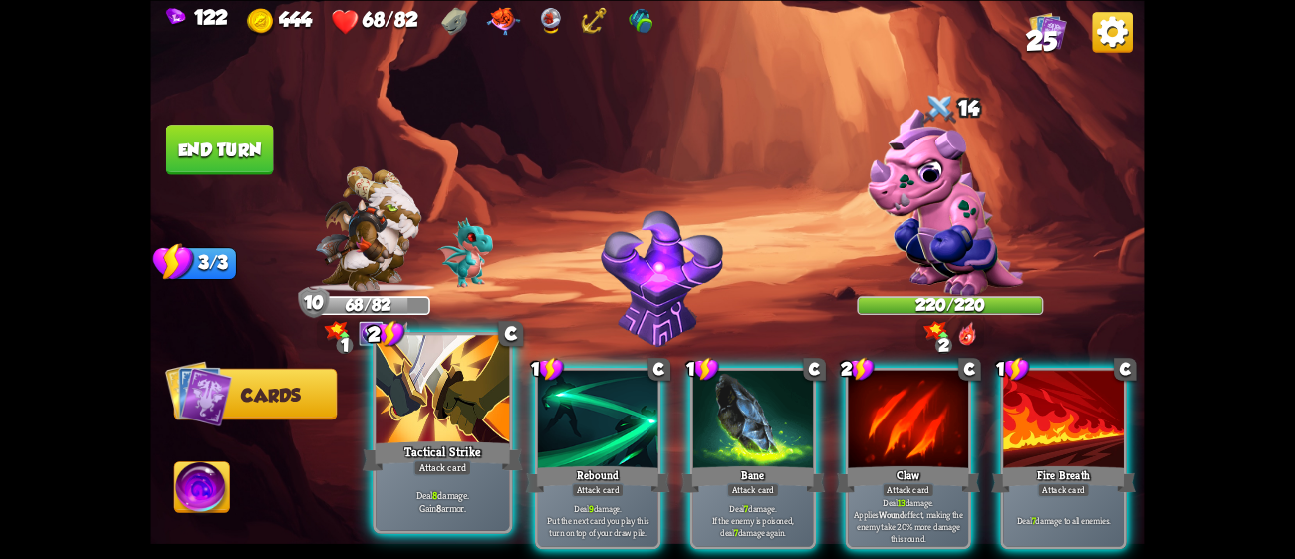
click at [447, 408] on div at bounding box center [442, 391] width 133 height 113
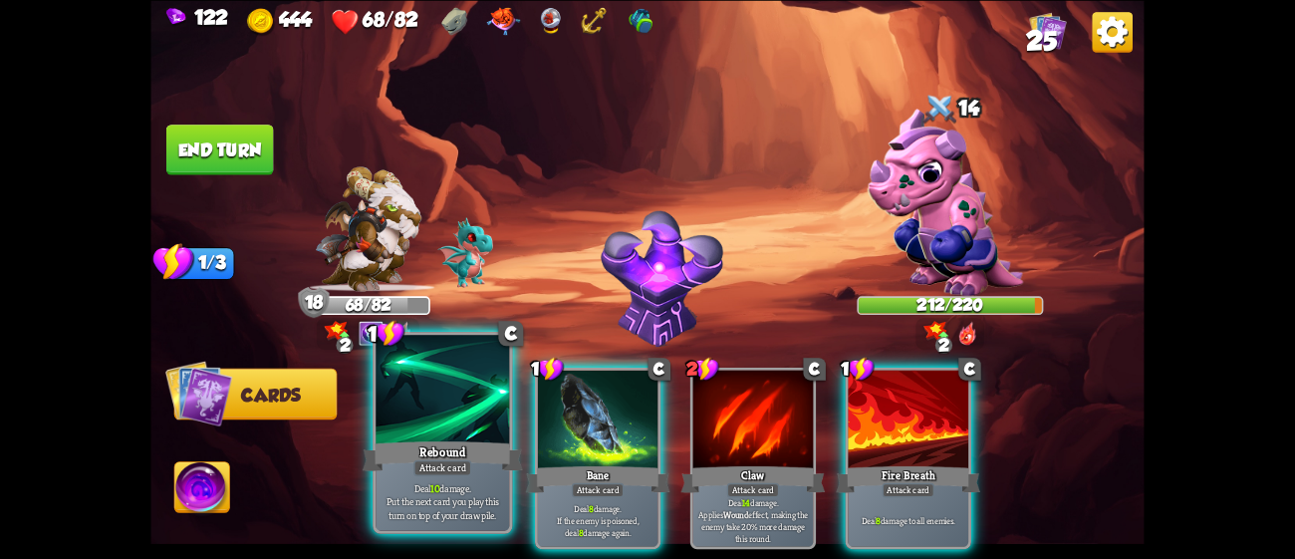
click at [443, 425] on div at bounding box center [442, 391] width 133 height 113
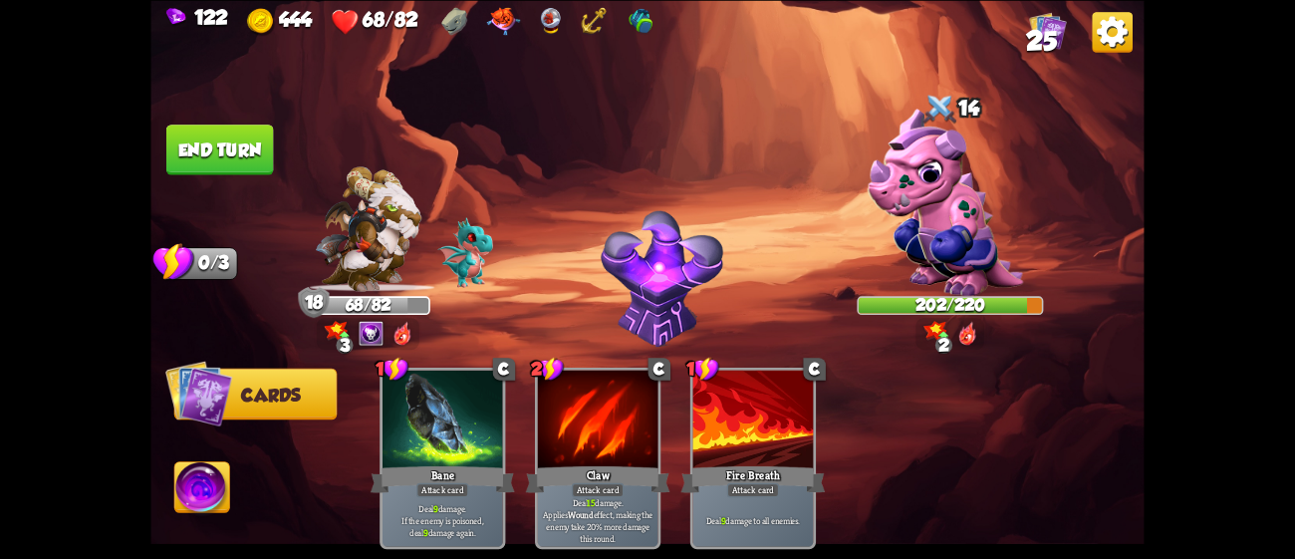
click at [251, 154] on button "End turn" at bounding box center [220, 150] width 108 height 51
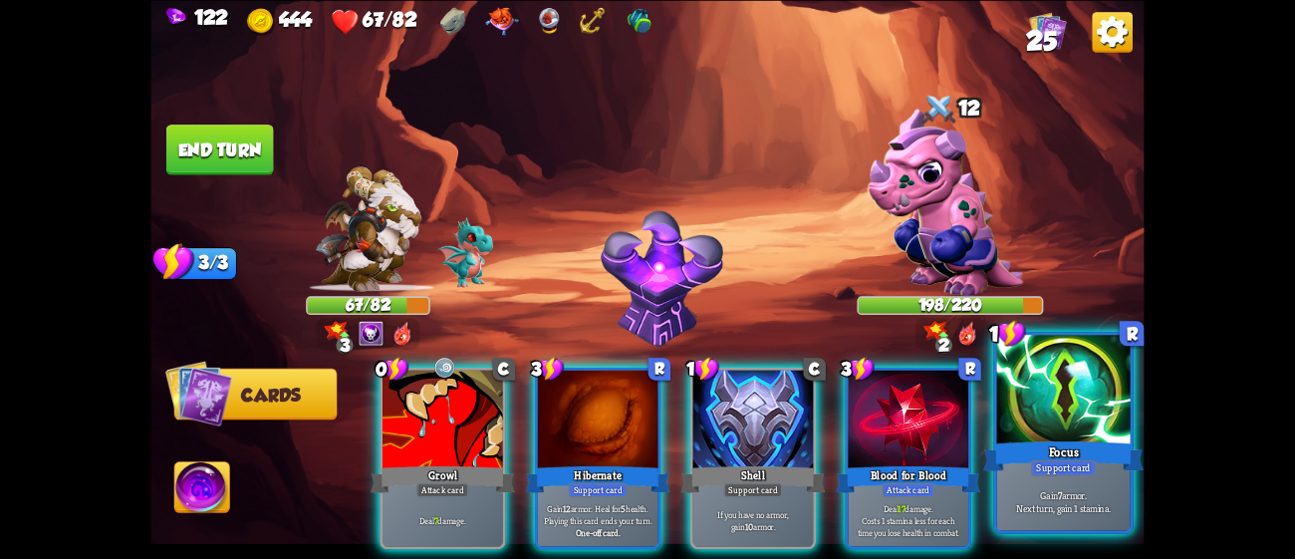
click at [1035, 439] on div "Focus" at bounding box center [1063, 455] width 160 height 36
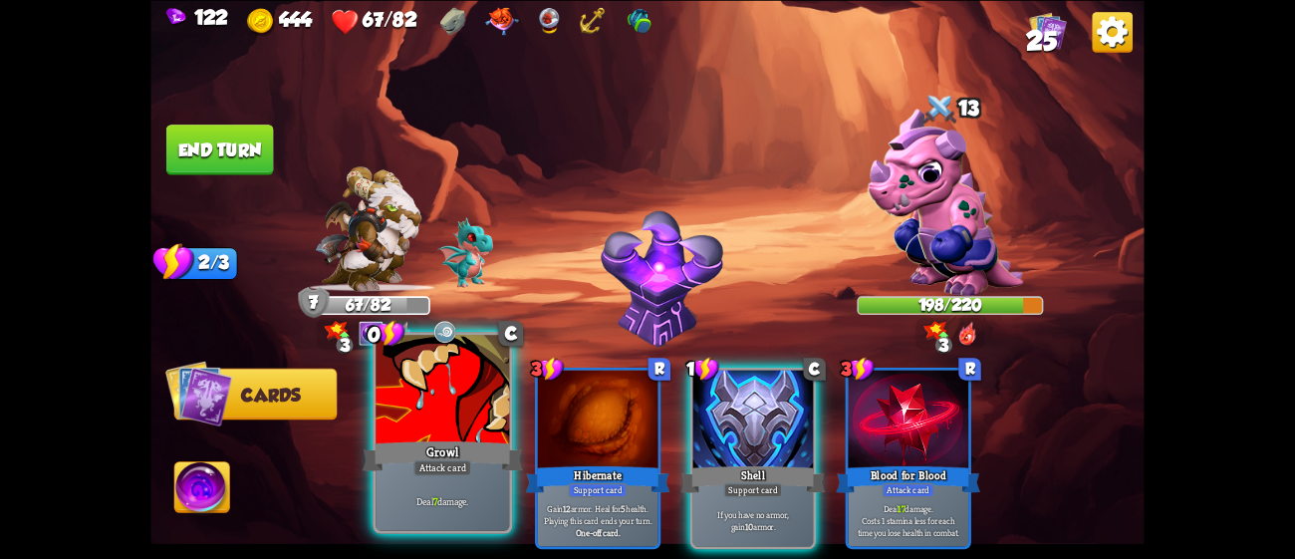
click at [468, 425] on div at bounding box center [442, 391] width 133 height 113
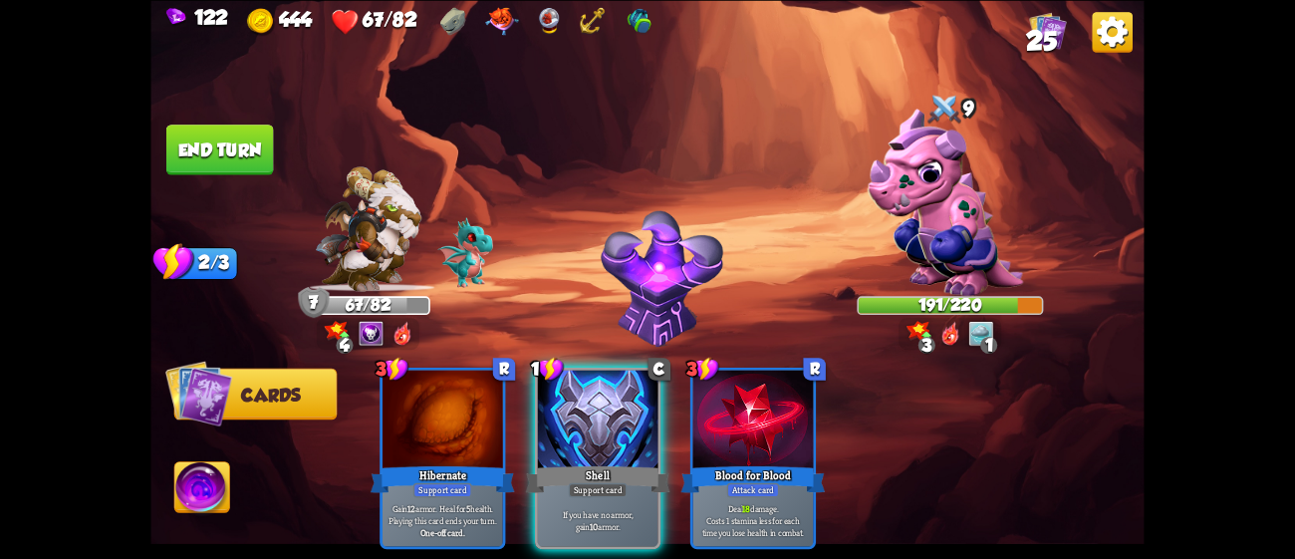
click at [246, 154] on button "End turn" at bounding box center [220, 150] width 108 height 51
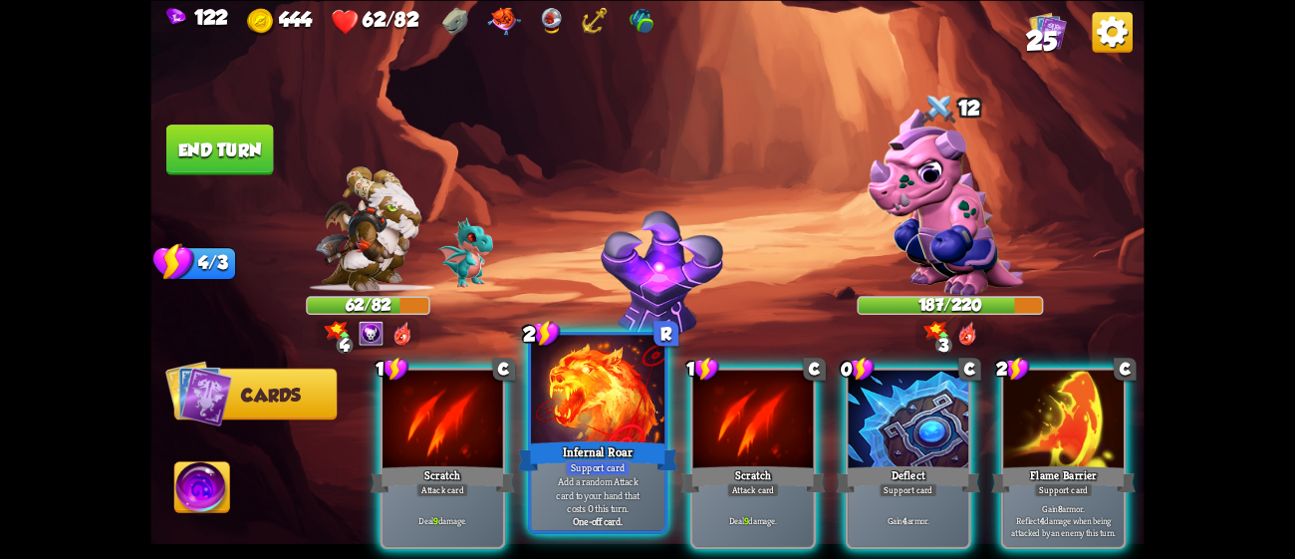
click at [607, 421] on div at bounding box center [597, 391] width 133 height 113
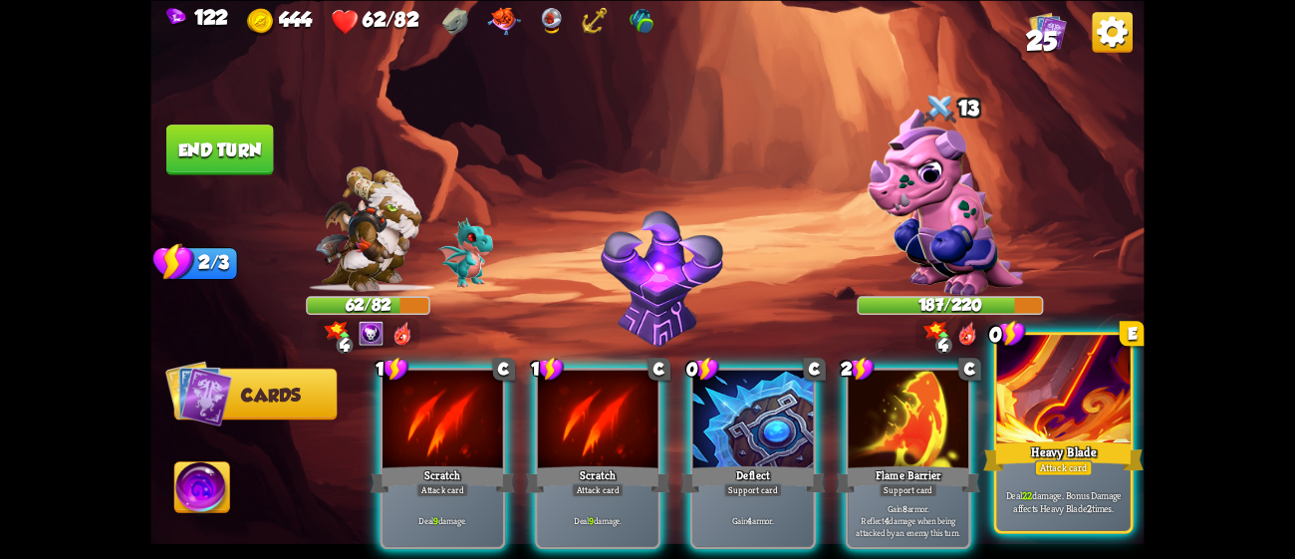
click at [1026, 423] on div at bounding box center [1063, 391] width 133 height 113
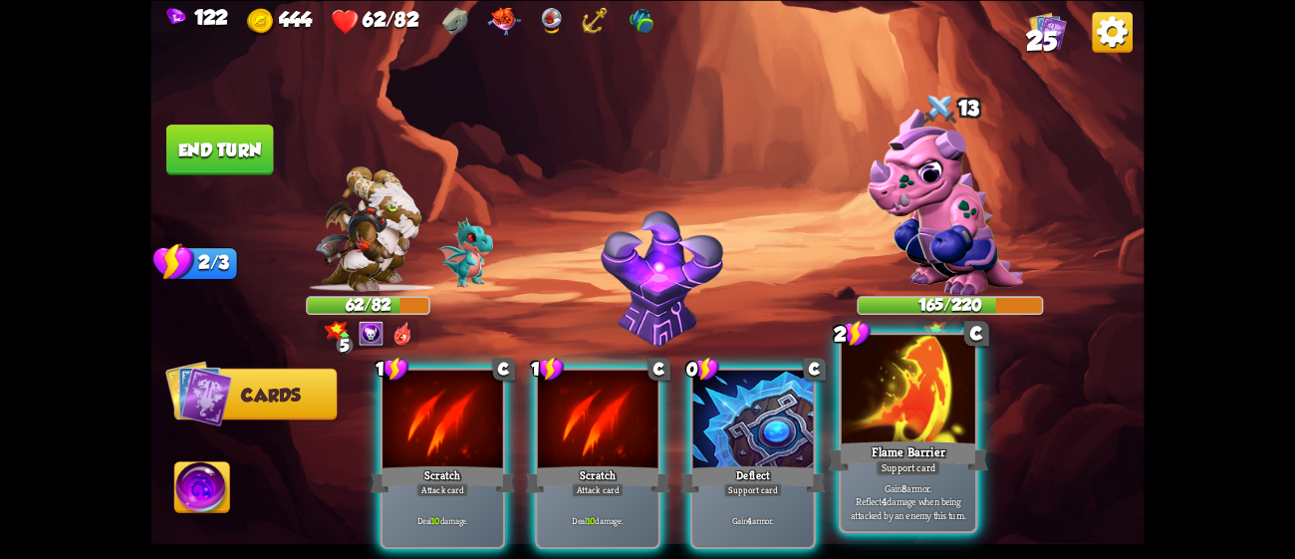
click at [925, 431] on div at bounding box center [908, 391] width 133 height 113
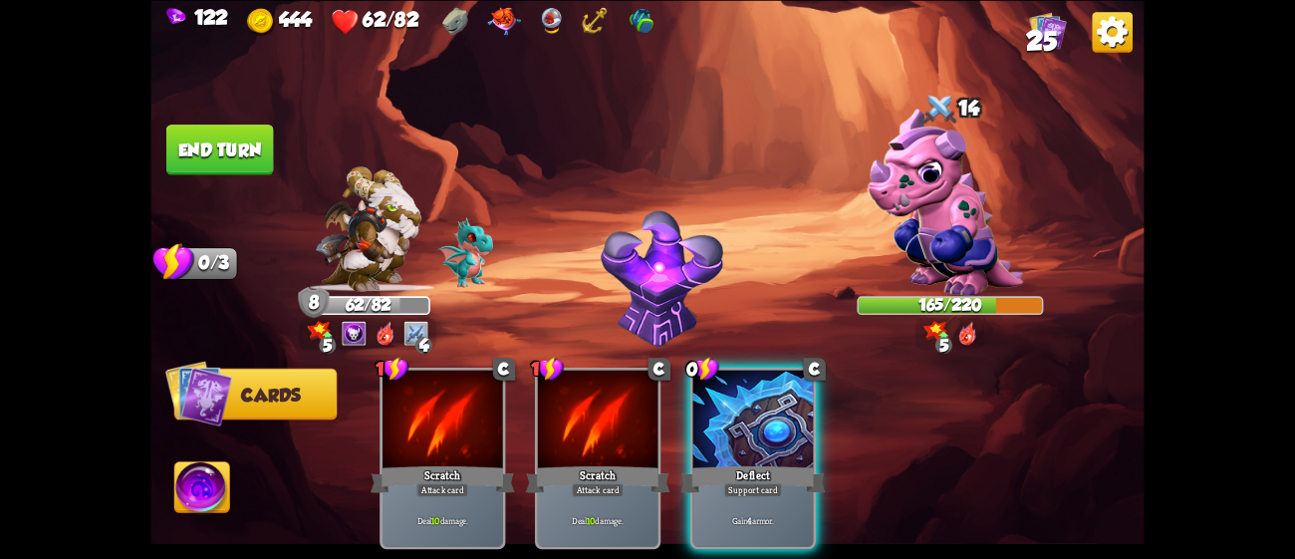
click at [229, 160] on button "End turn" at bounding box center [220, 150] width 108 height 51
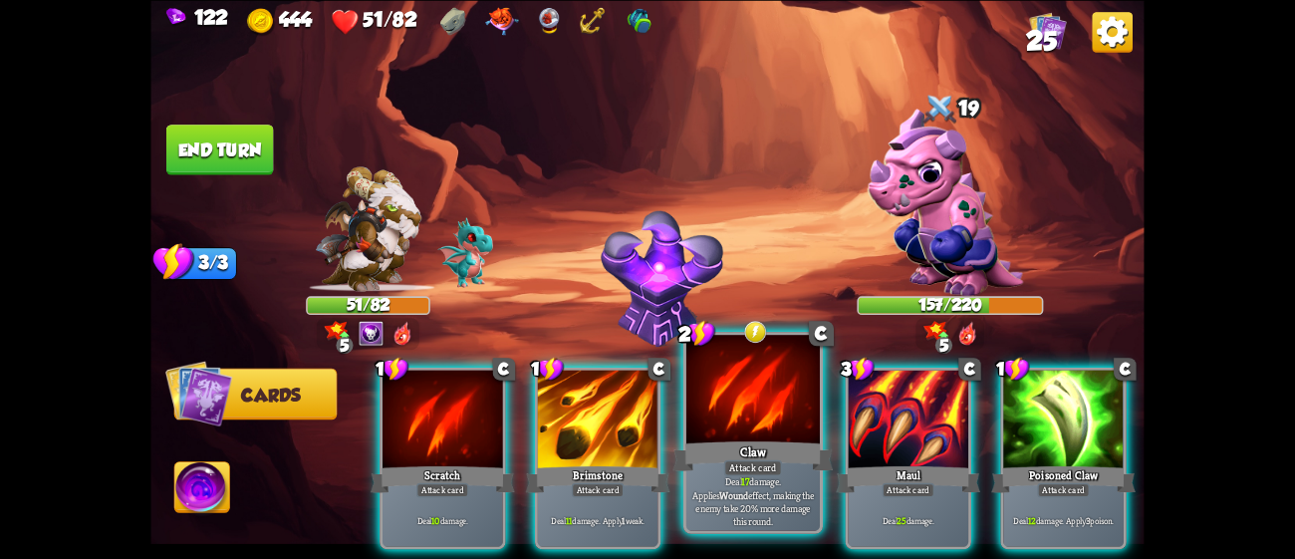
click at [752, 464] on div "Attack card" at bounding box center [753, 467] width 58 height 16
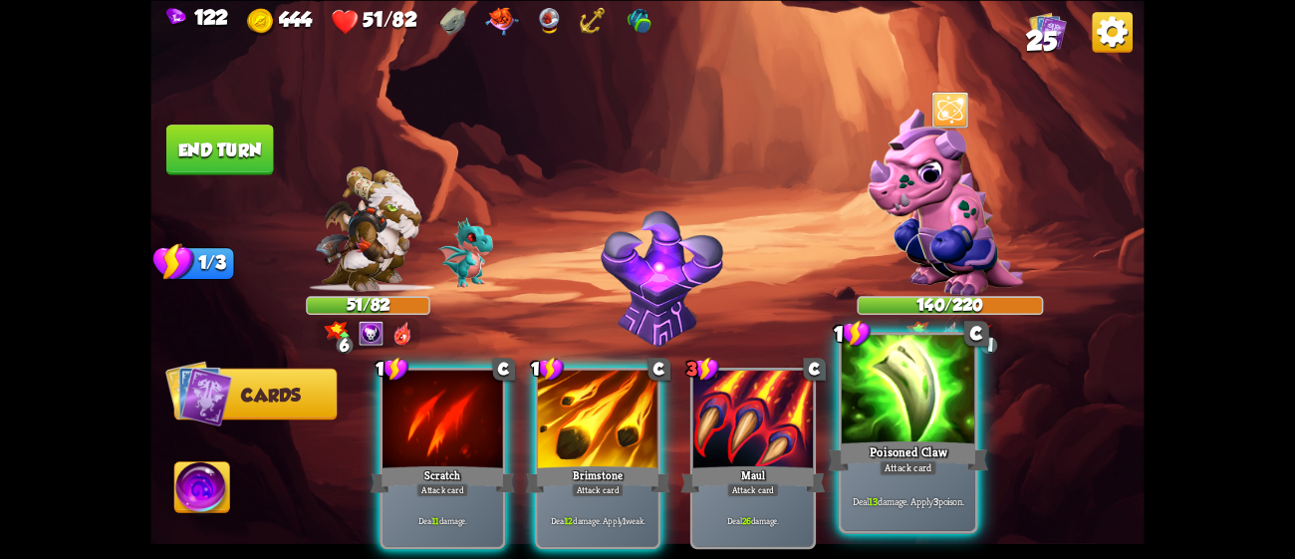
click at [917, 454] on div "Poisoned Claw" at bounding box center [908, 455] width 160 height 36
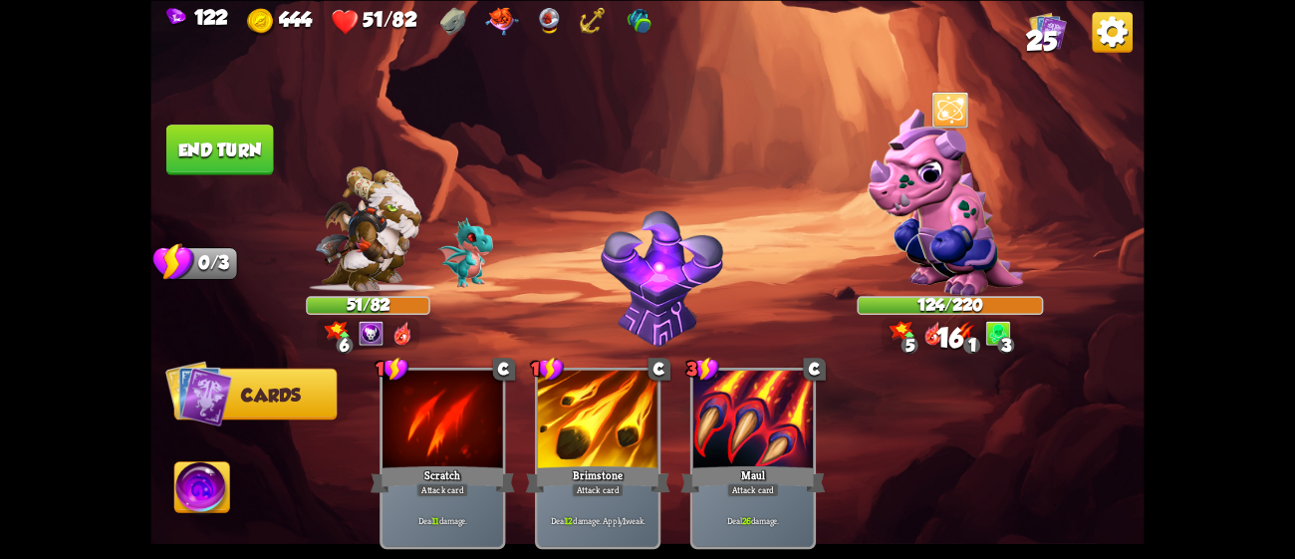
click at [218, 486] on img at bounding box center [201, 490] width 55 height 56
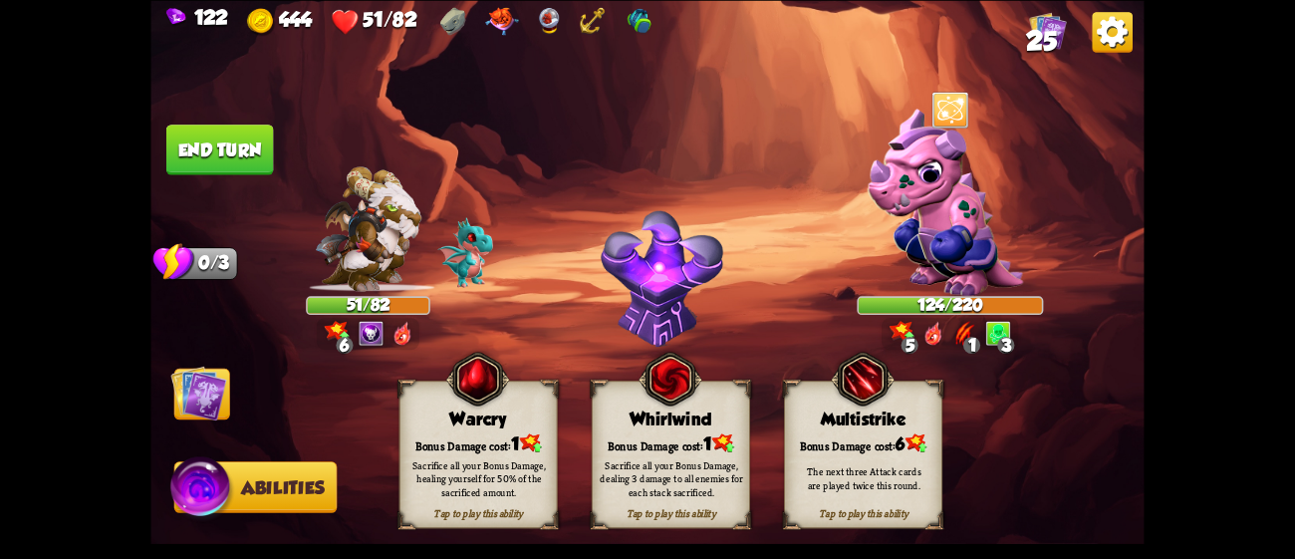
click at [211, 378] on img at bounding box center [199, 393] width 56 height 56
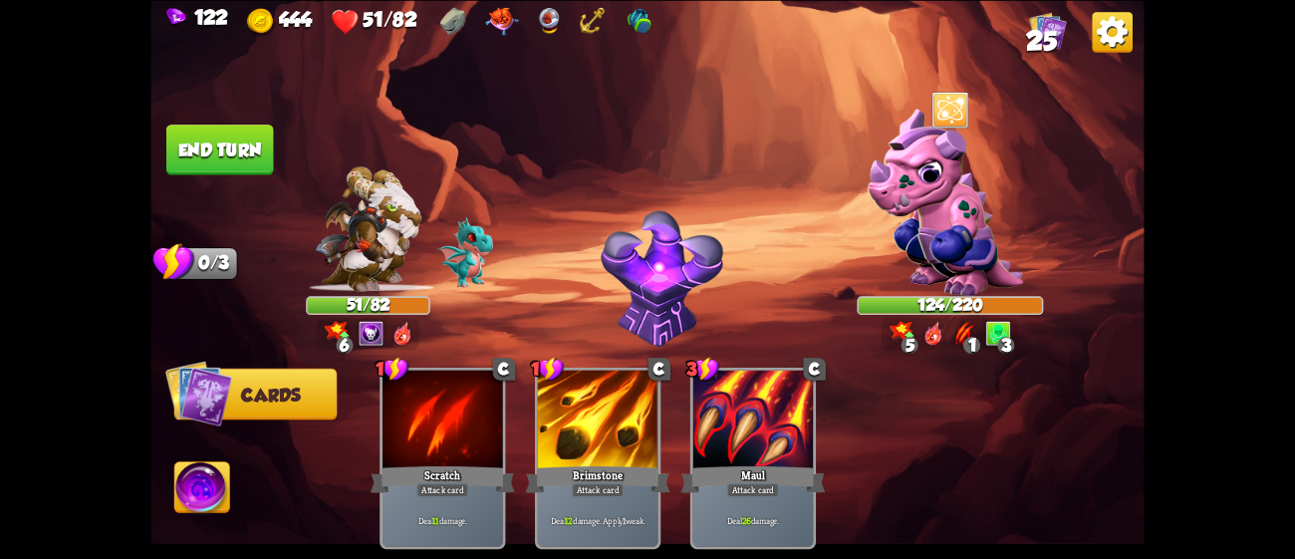
click at [246, 133] on button "End turn" at bounding box center [220, 150] width 108 height 51
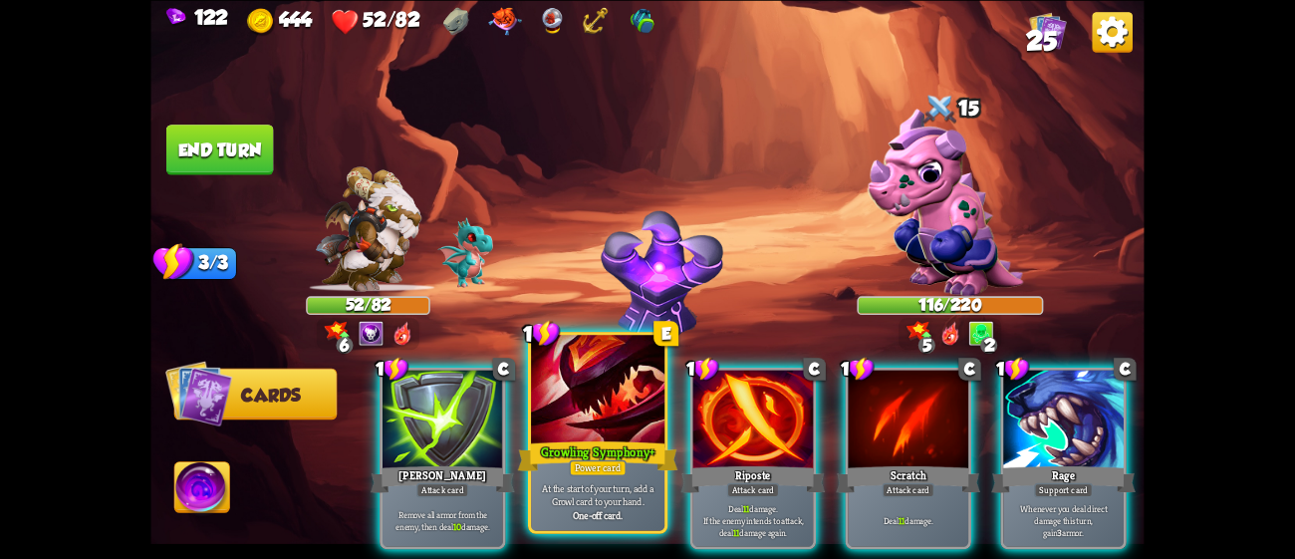
click at [627, 477] on div "At the start of your turn, add a Growl card to your hand. One-off card." at bounding box center [597, 501] width 133 height 58
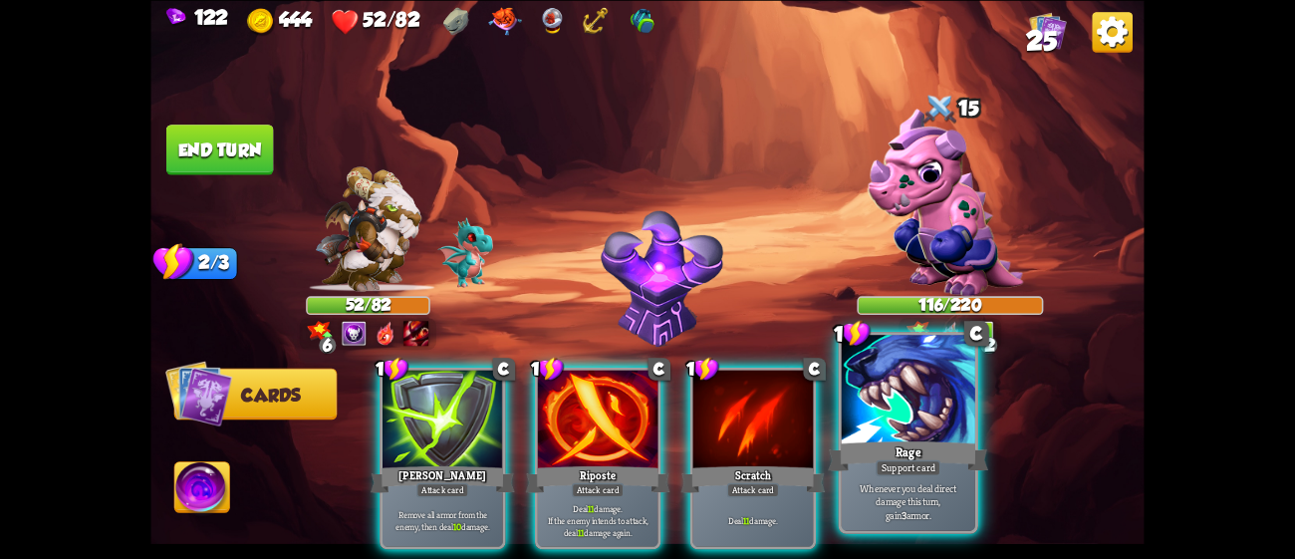
click at [890, 454] on div "Rage" at bounding box center [908, 455] width 160 height 36
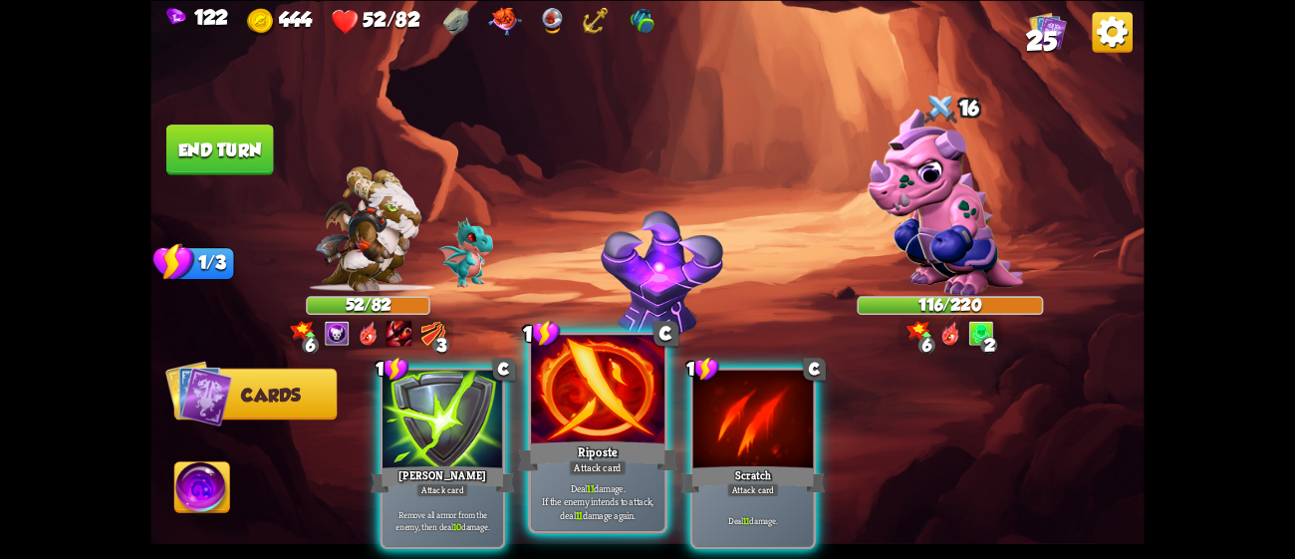
click at [635, 448] on div "Riposte" at bounding box center [598, 455] width 160 height 36
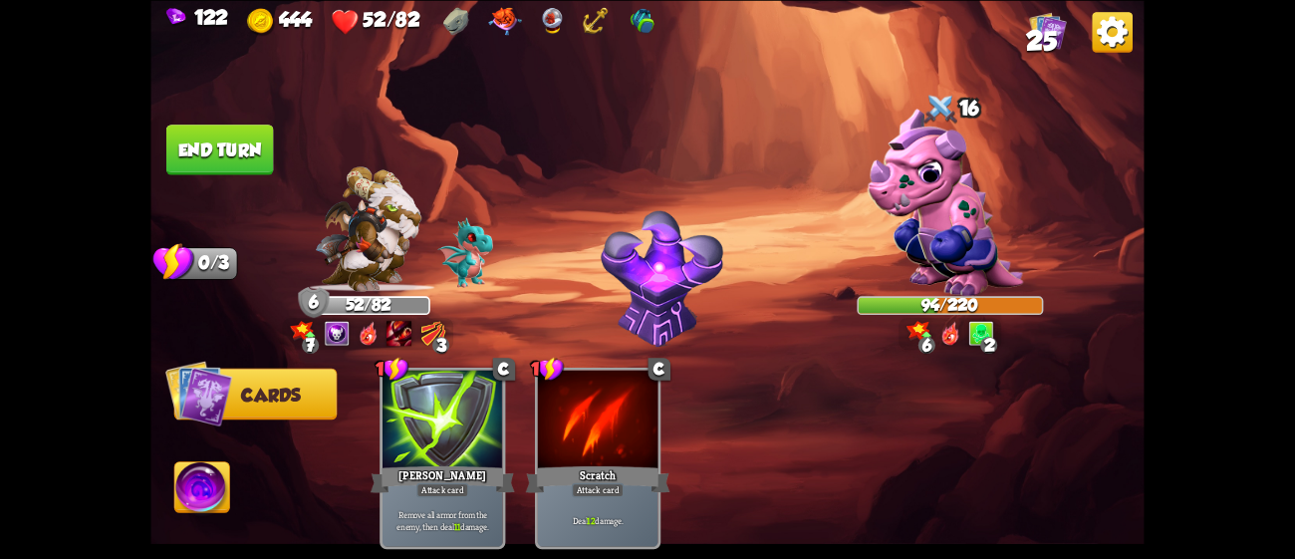
click at [246, 132] on button "End turn" at bounding box center [220, 150] width 110 height 52
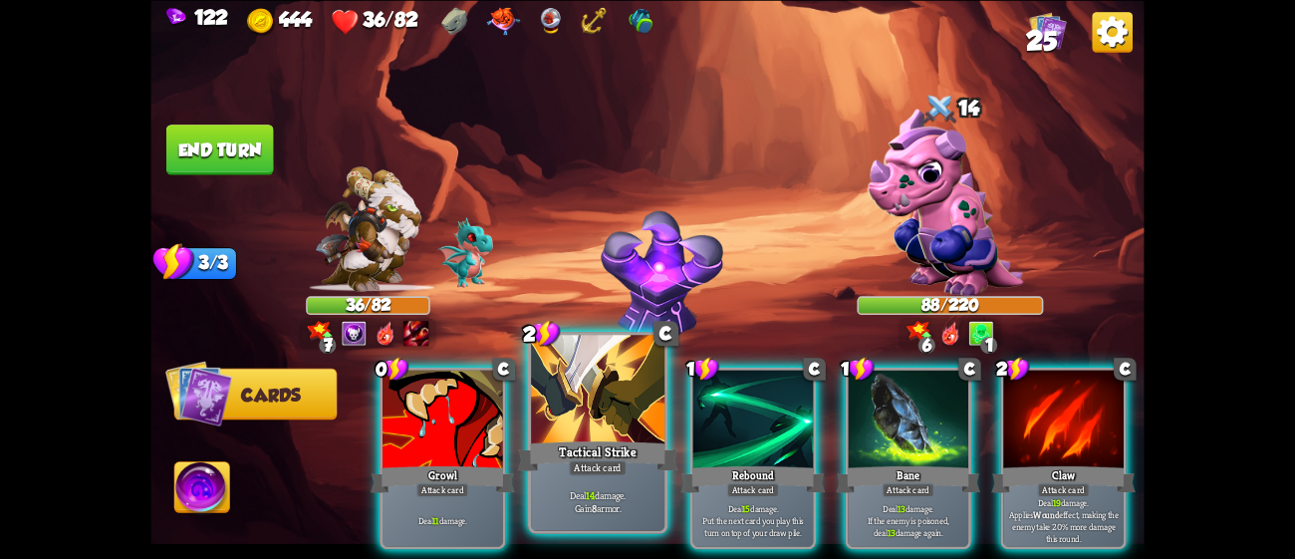
click at [592, 395] on div at bounding box center [597, 391] width 133 height 113
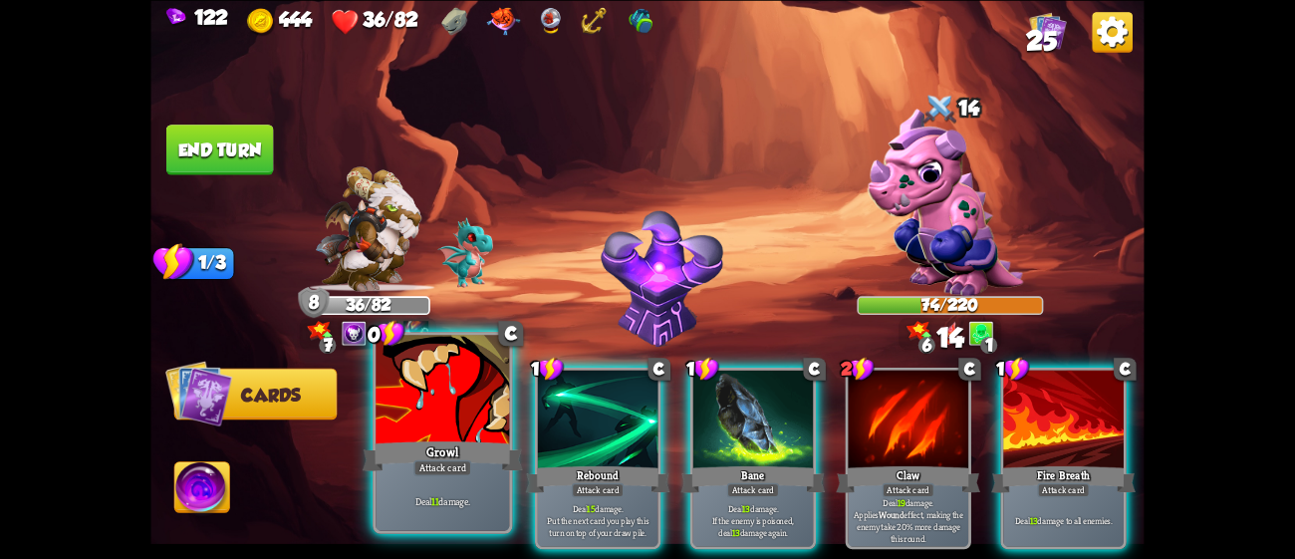
click at [463, 390] on div at bounding box center [442, 391] width 133 height 113
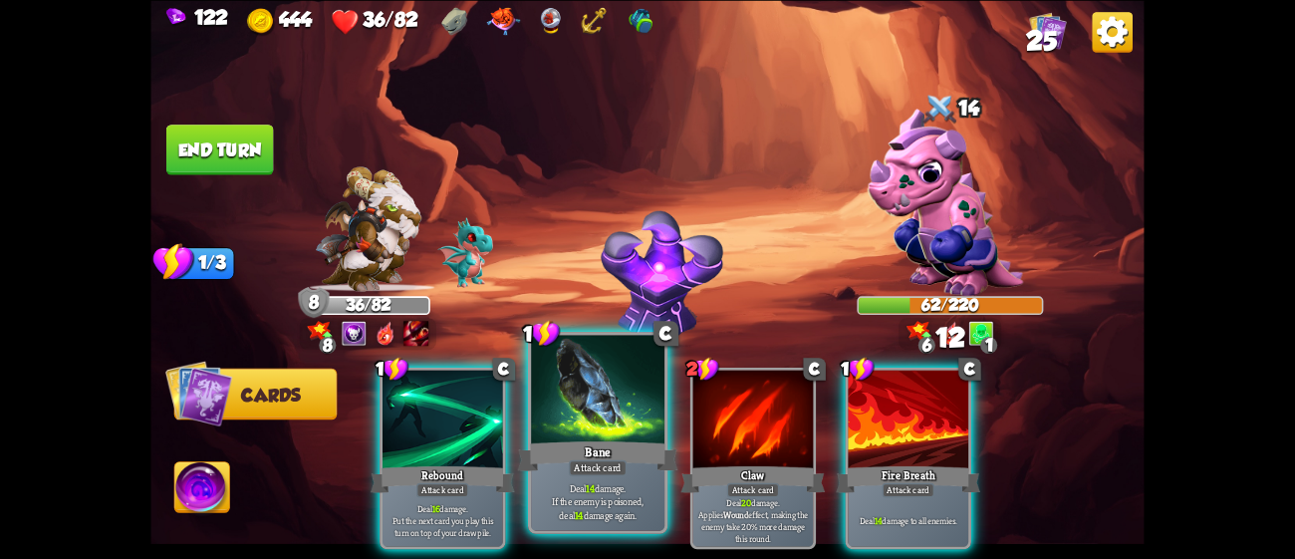
click at [632, 431] on div at bounding box center [597, 391] width 133 height 113
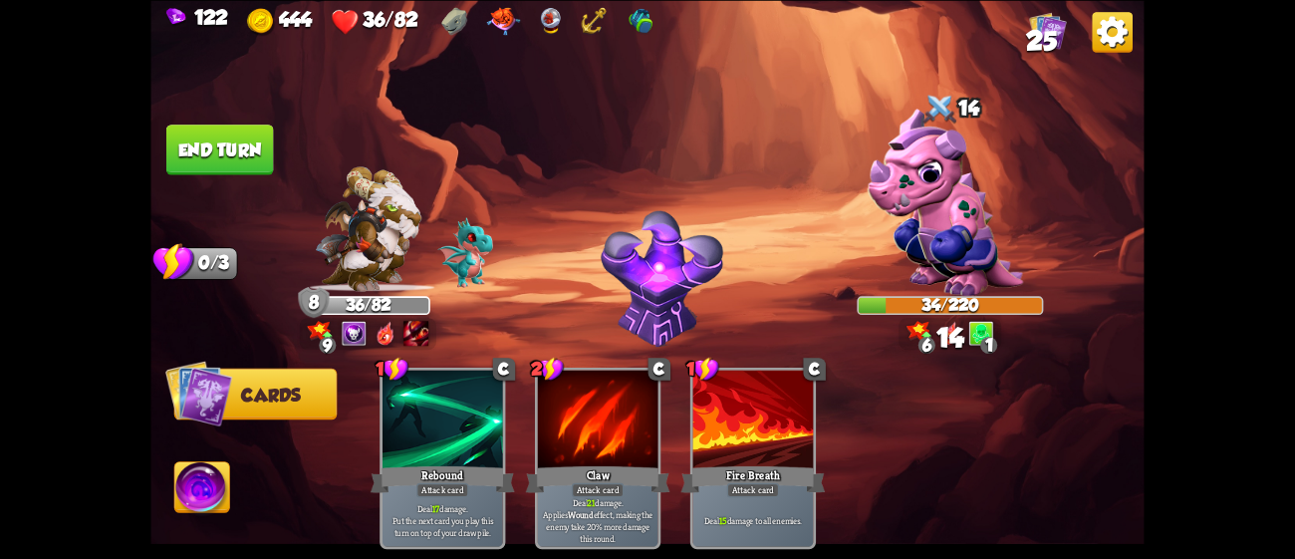
click at [214, 148] on button "End turn" at bounding box center [220, 150] width 108 height 51
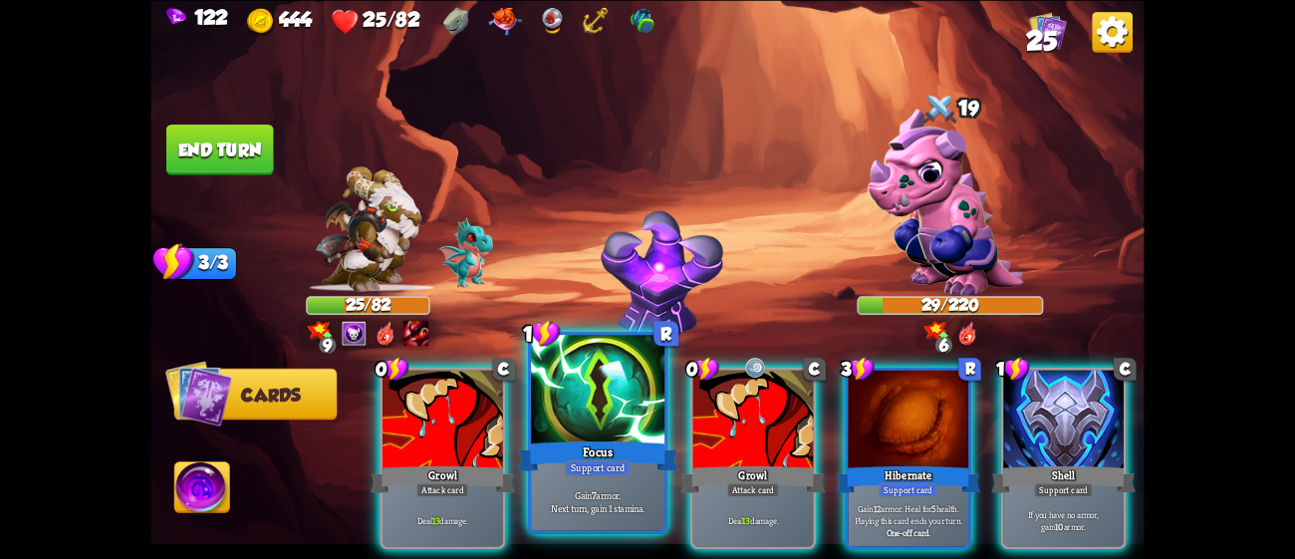
click at [640, 420] on div at bounding box center [597, 391] width 133 height 113
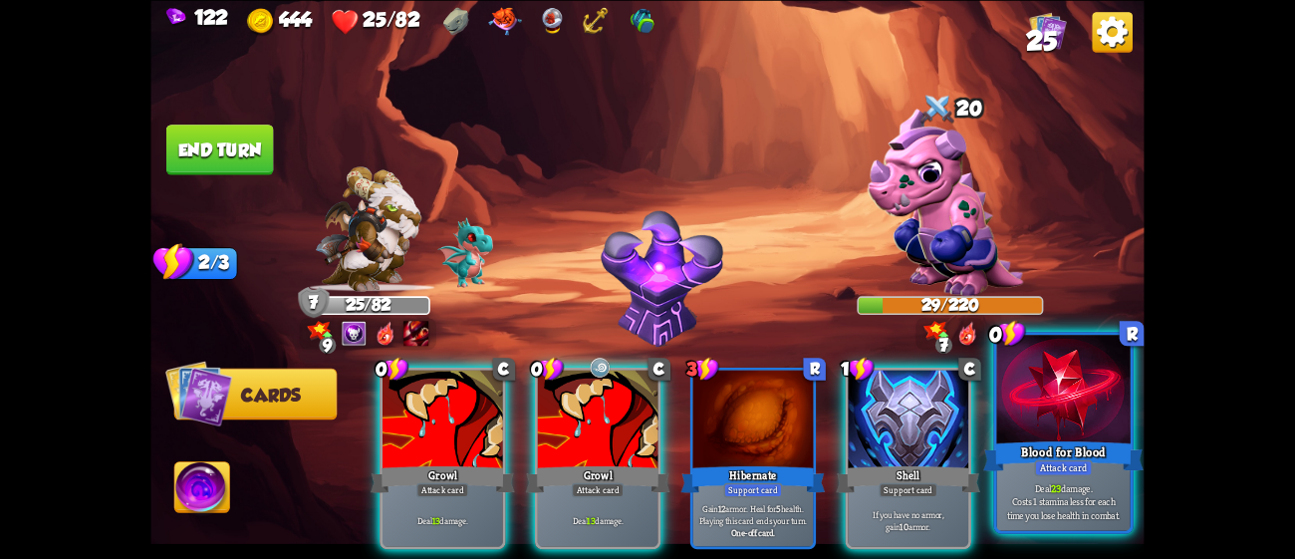
click at [1022, 438] on div "Blood for Blood" at bounding box center [1063, 455] width 160 height 36
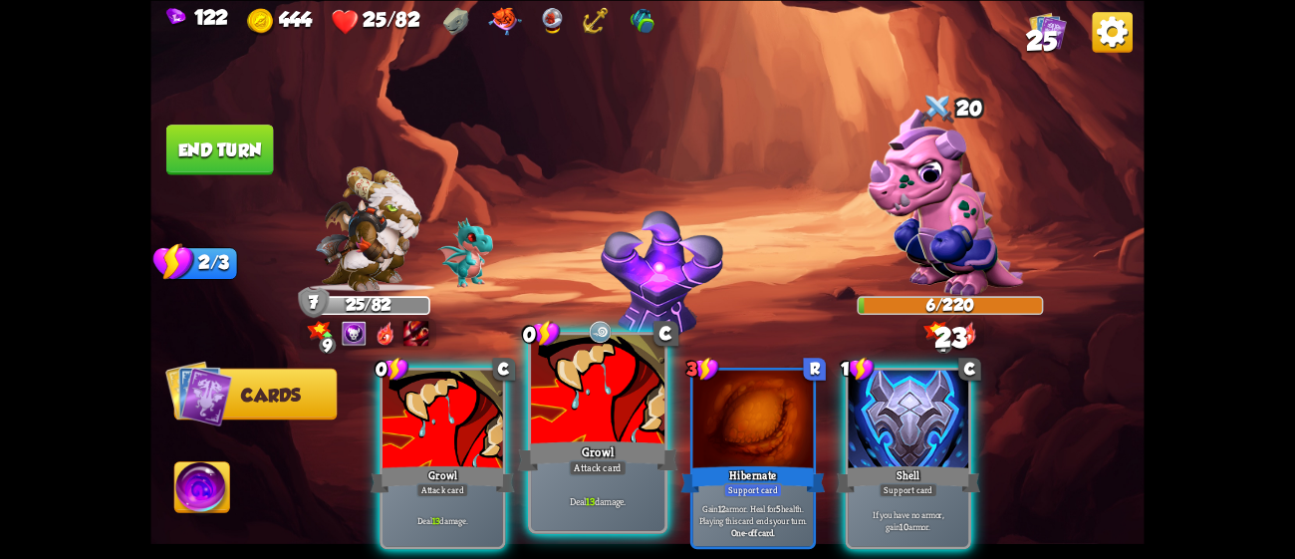
click at [617, 425] on div at bounding box center [597, 391] width 133 height 113
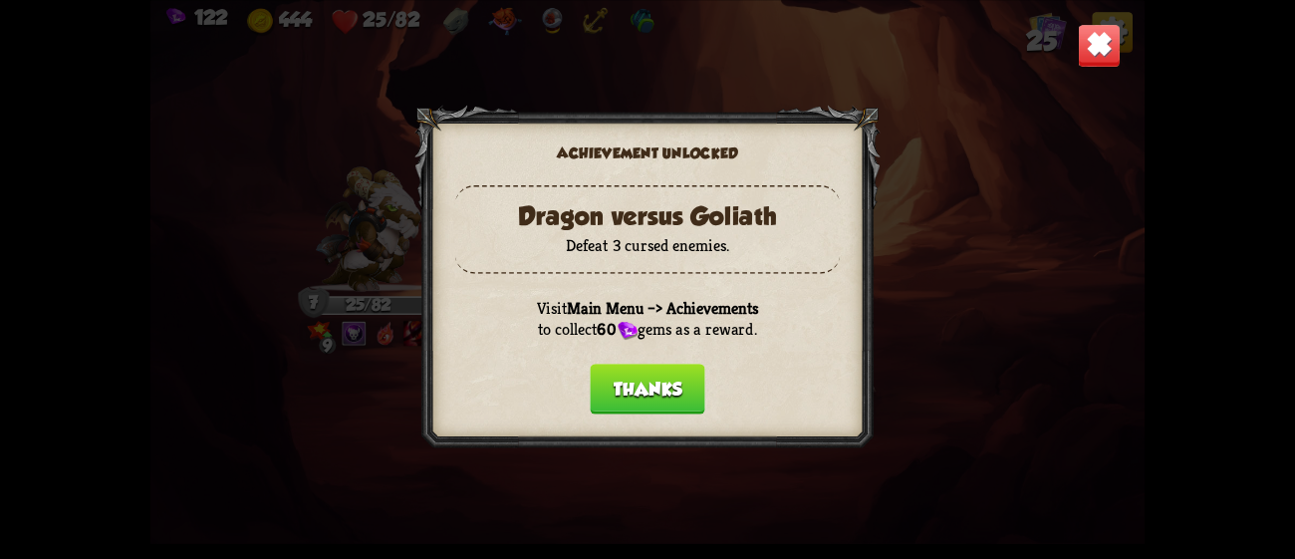
click at [643, 392] on button "Thanks" at bounding box center [647, 389] width 115 height 51
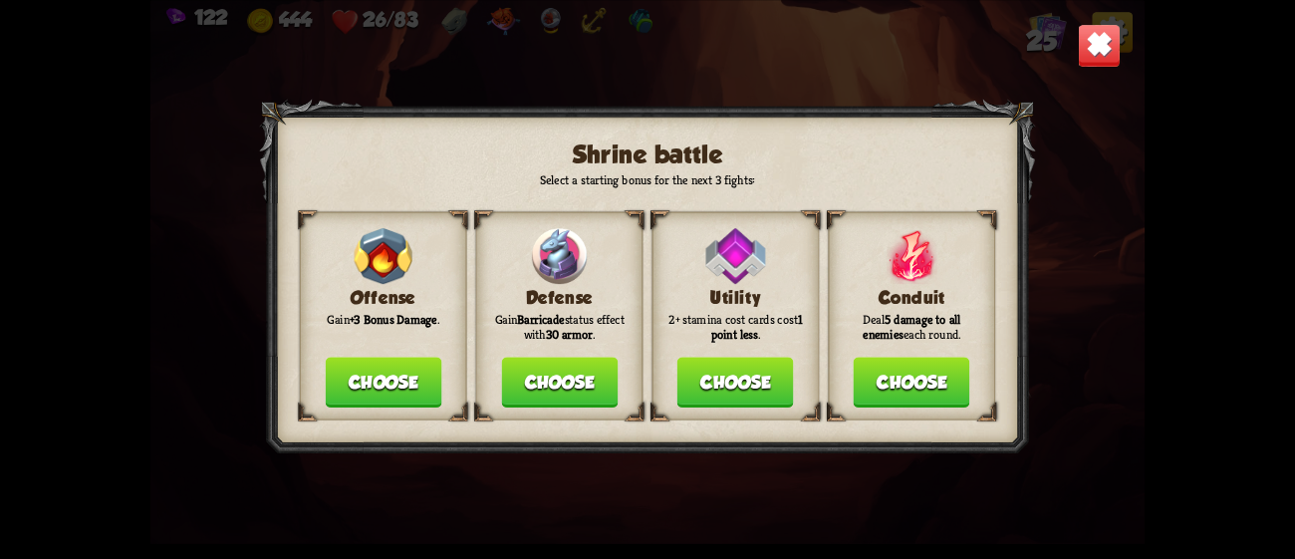
click at [571, 380] on button "Choose" at bounding box center [559, 382] width 117 height 51
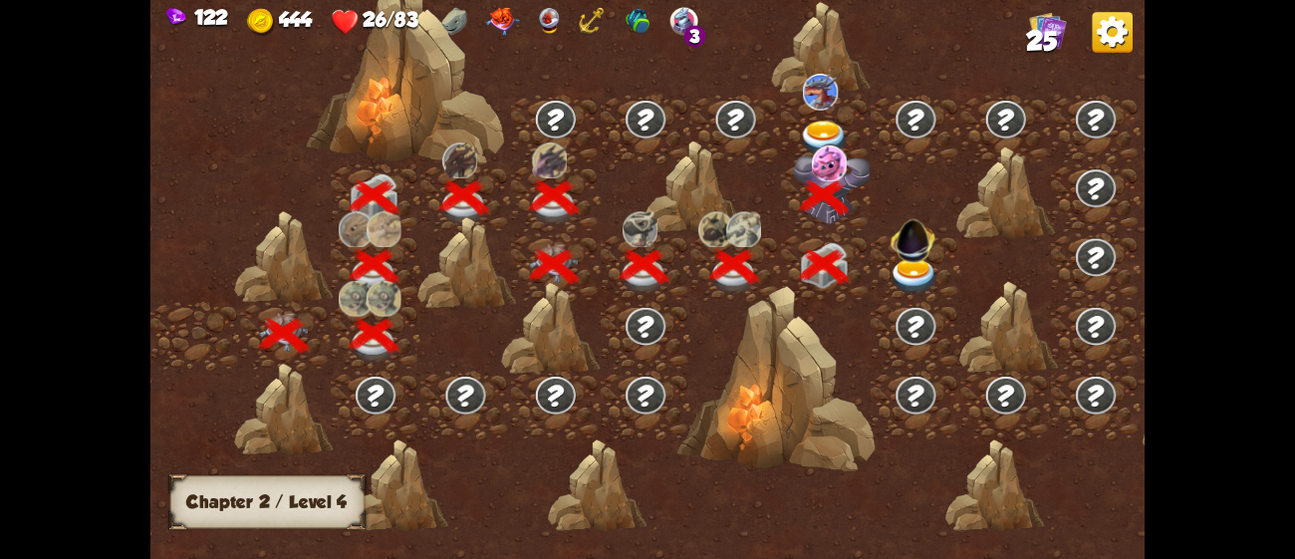
click at [571, 380] on img at bounding box center [556, 395] width 44 height 41
click at [910, 265] on img at bounding box center [915, 276] width 50 height 37
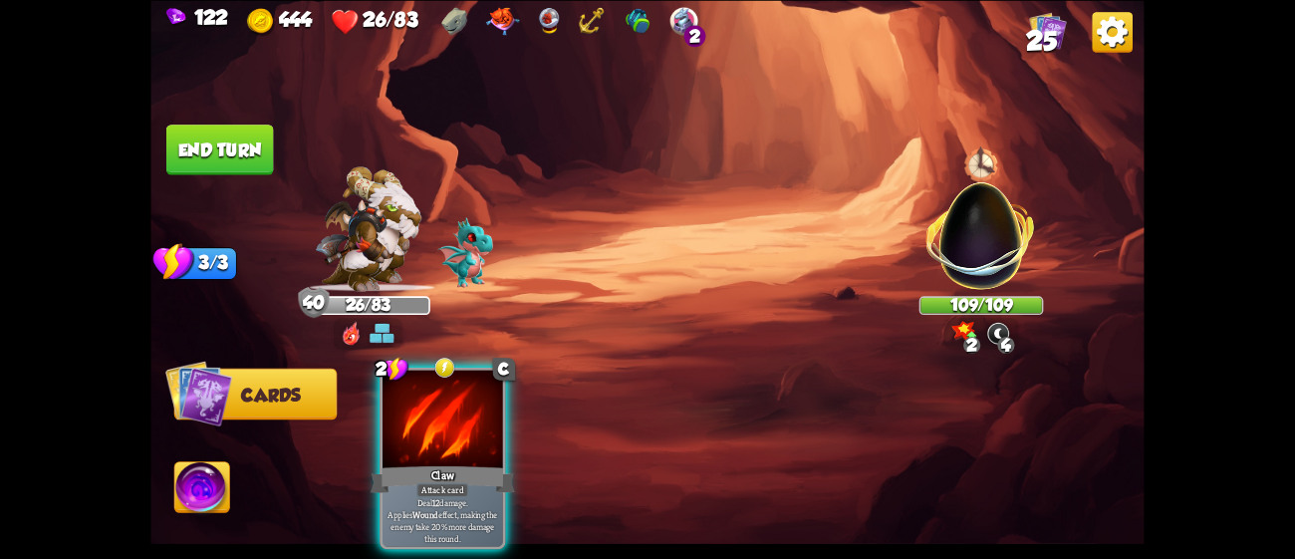
click at [1001, 257] on div "Player turn" at bounding box center [646, 279] width 993 height 152
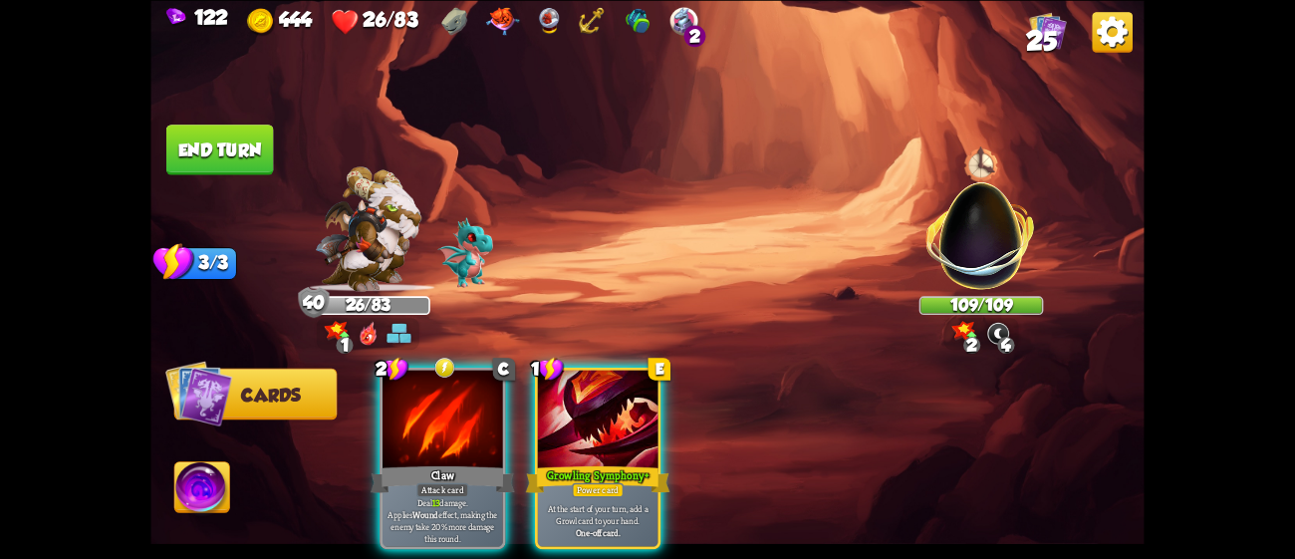
click at [1001, 257] on div "Player turn" at bounding box center [646, 279] width 993 height 152
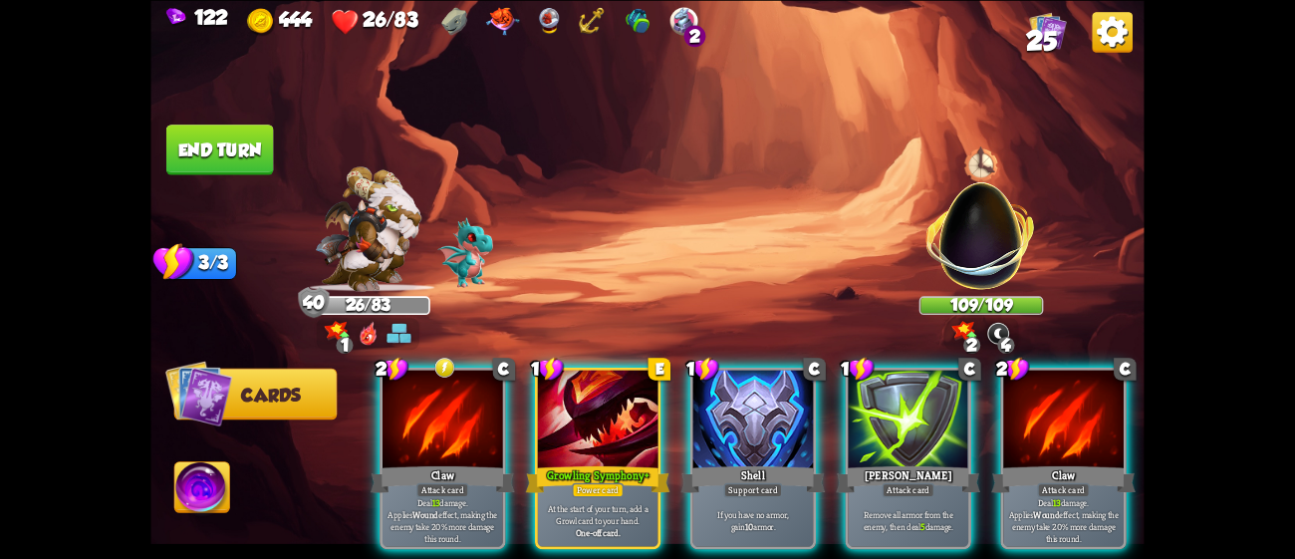
click at [1001, 257] on img at bounding box center [982, 225] width 131 height 131
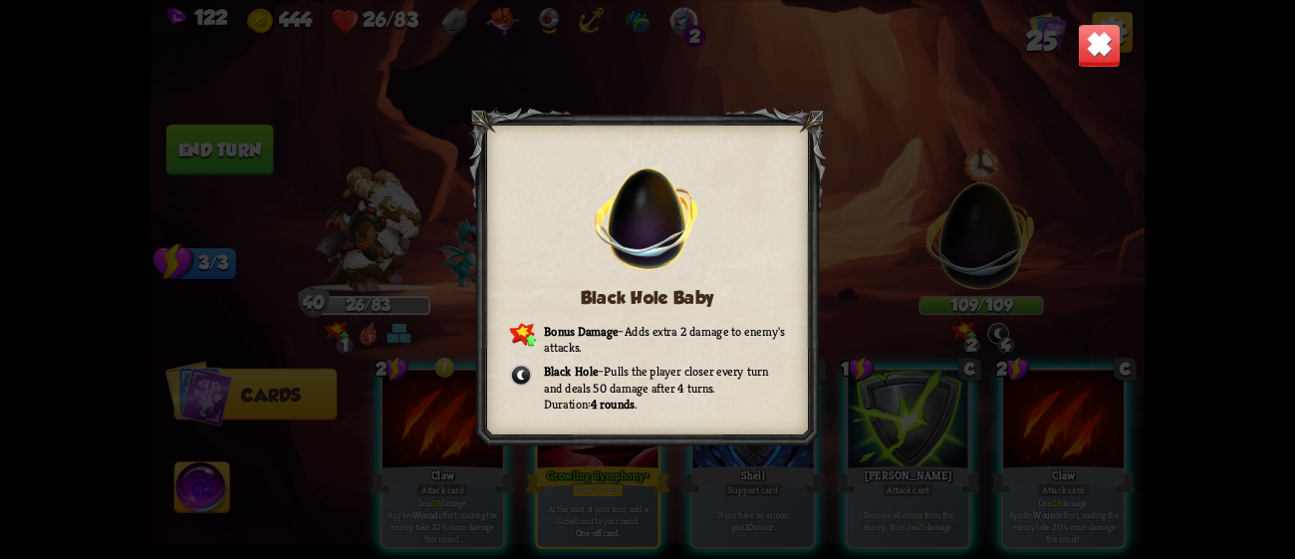
click at [1048, 105] on div "Black Hole Baby Bonus Damage – Adds extra 2 damage to enemy's attacks. Black Ho…" at bounding box center [646, 279] width 993 height 559
click at [1103, 61] on img at bounding box center [1100, 45] width 44 height 44
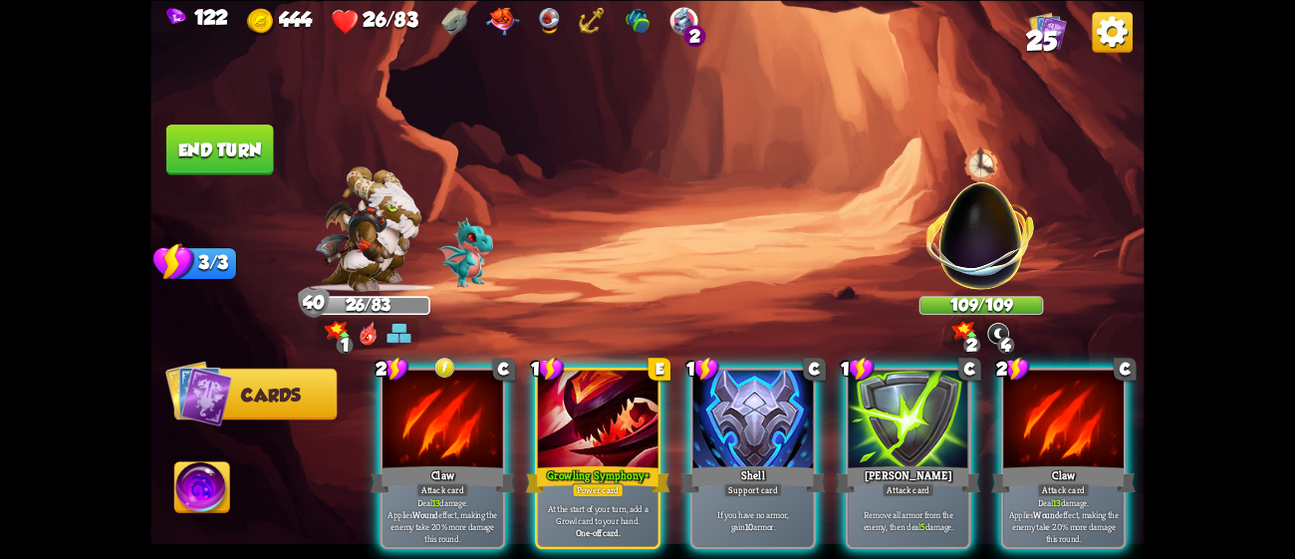
click at [991, 210] on img at bounding box center [982, 225] width 131 height 131
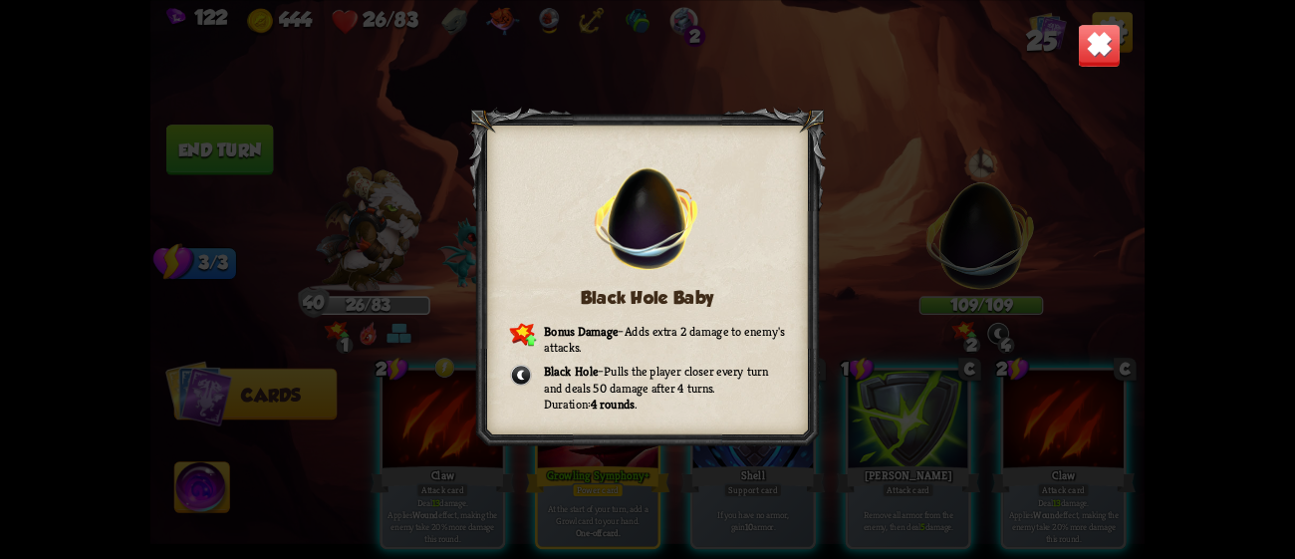
click at [1088, 45] on img at bounding box center [1100, 45] width 44 height 44
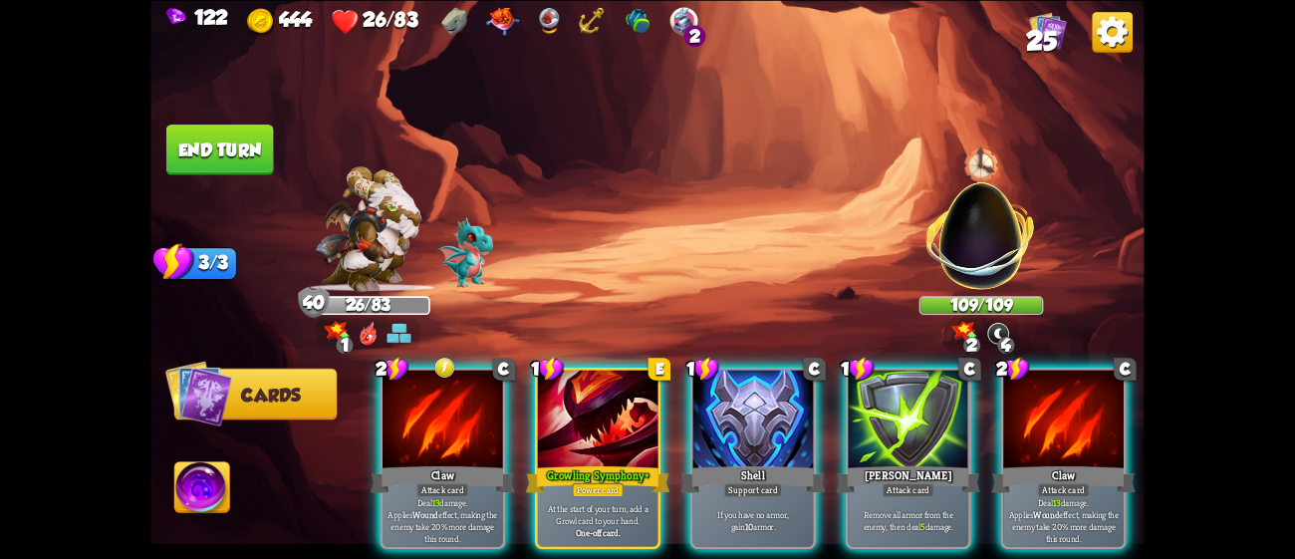
click at [983, 159] on div at bounding box center [980, 163] width 37 height 41
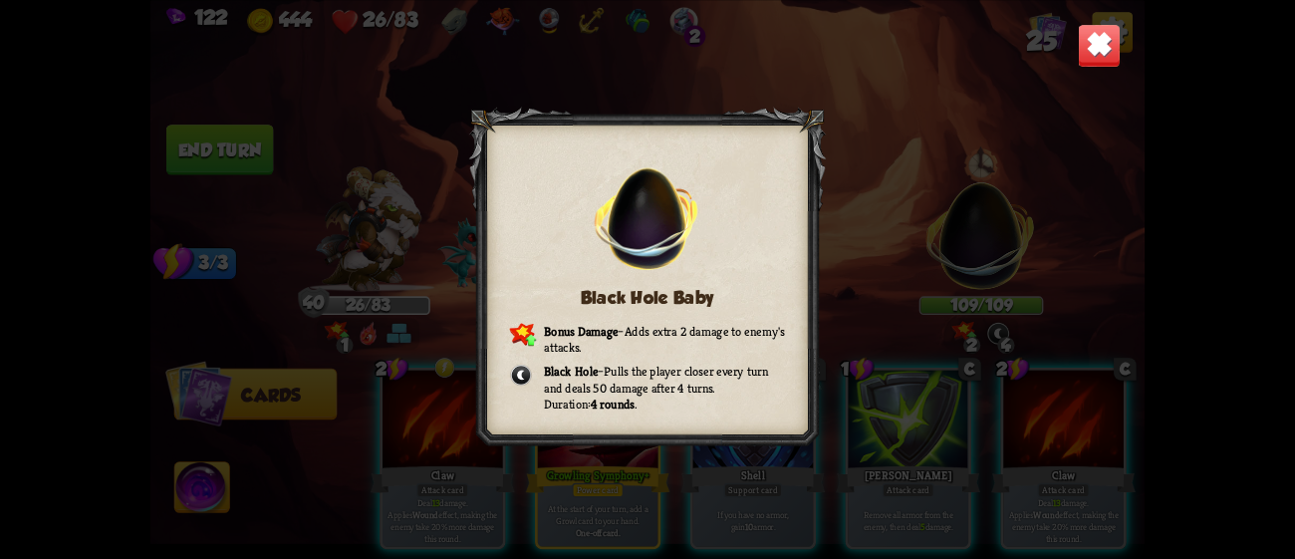
click at [1084, 44] on img at bounding box center [1100, 45] width 44 height 44
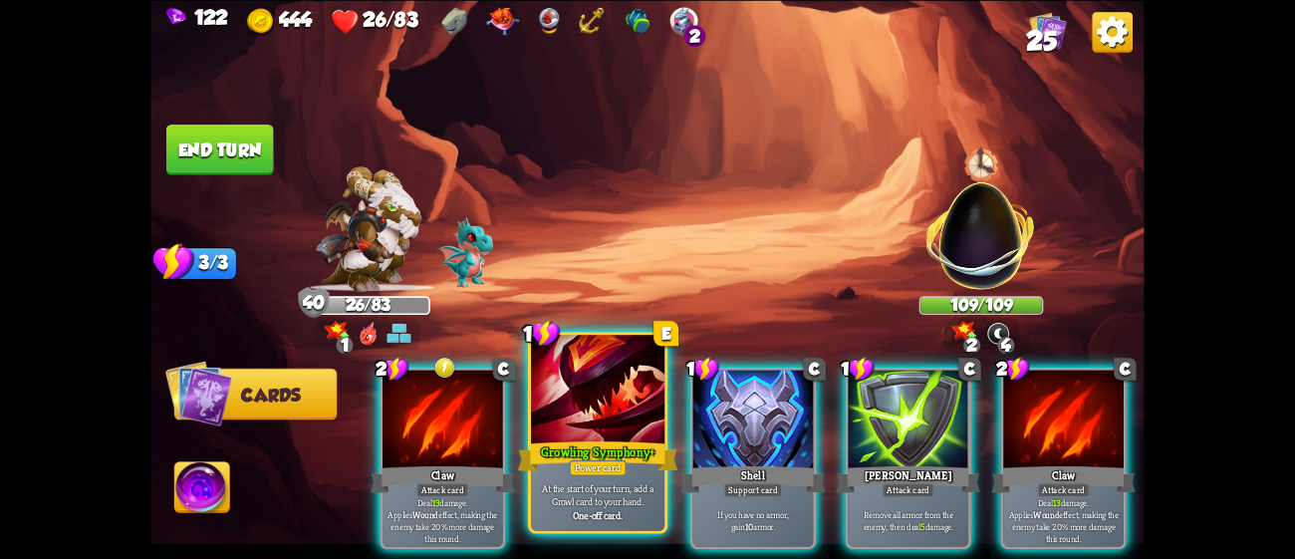
click at [580, 431] on div at bounding box center [597, 391] width 133 height 113
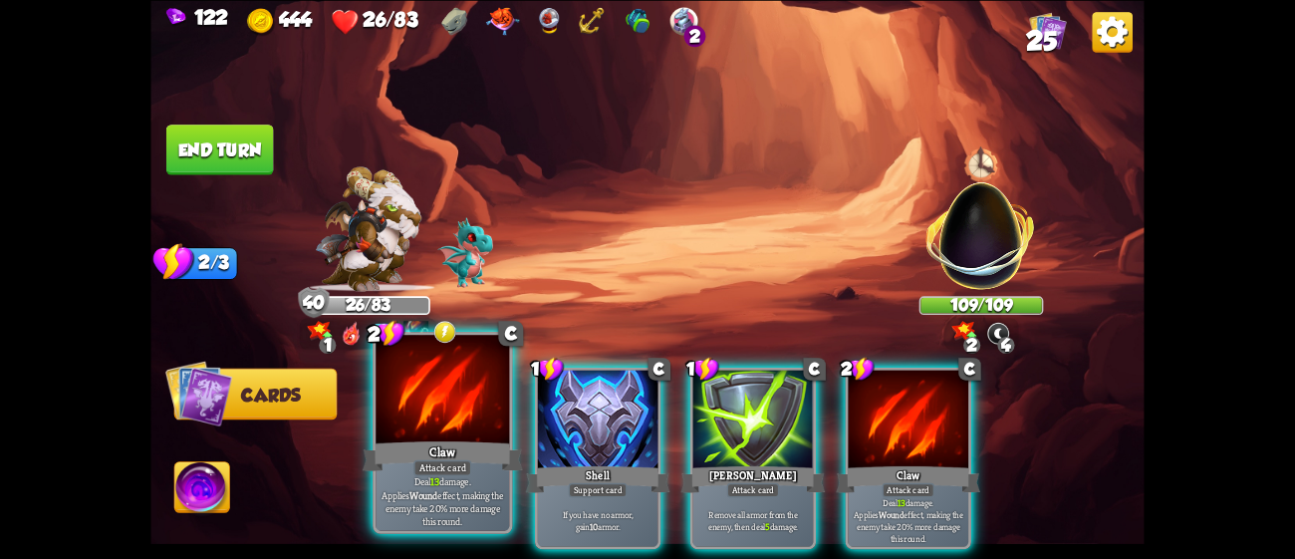
click at [414, 458] on div "Claw" at bounding box center [443, 455] width 160 height 36
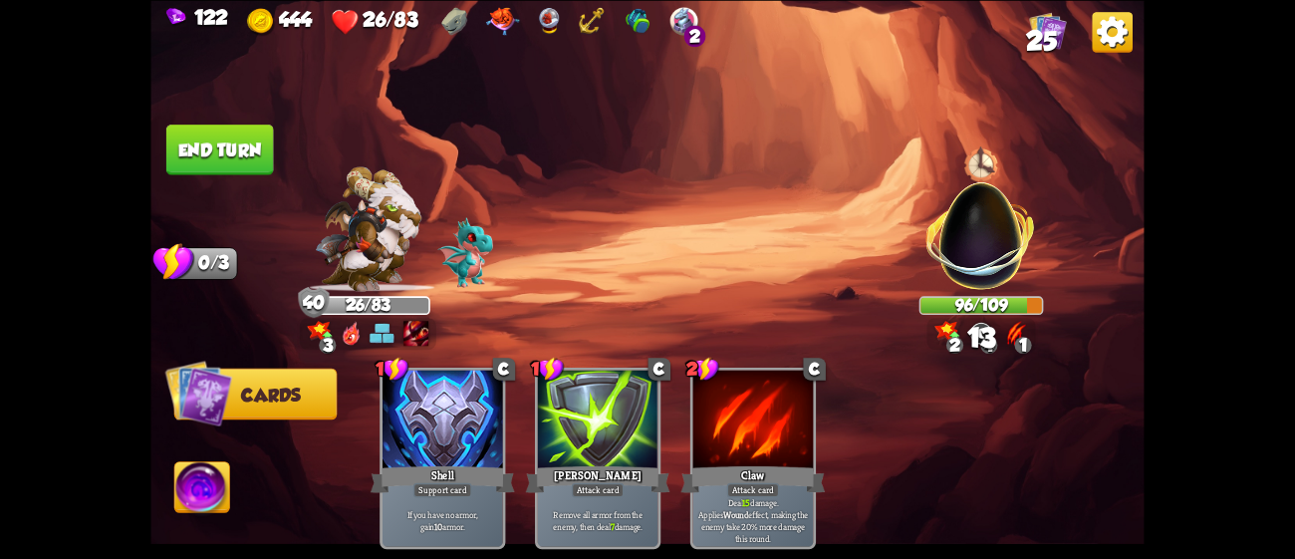
click at [216, 172] on img at bounding box center [646, 279] width 993 height 559
click at [217, 171] on img at bounding box center [646, 279] width 993 height 559
click at [224, 128] on button "End turn" at bounding box center [220, 150] width 108 height 51
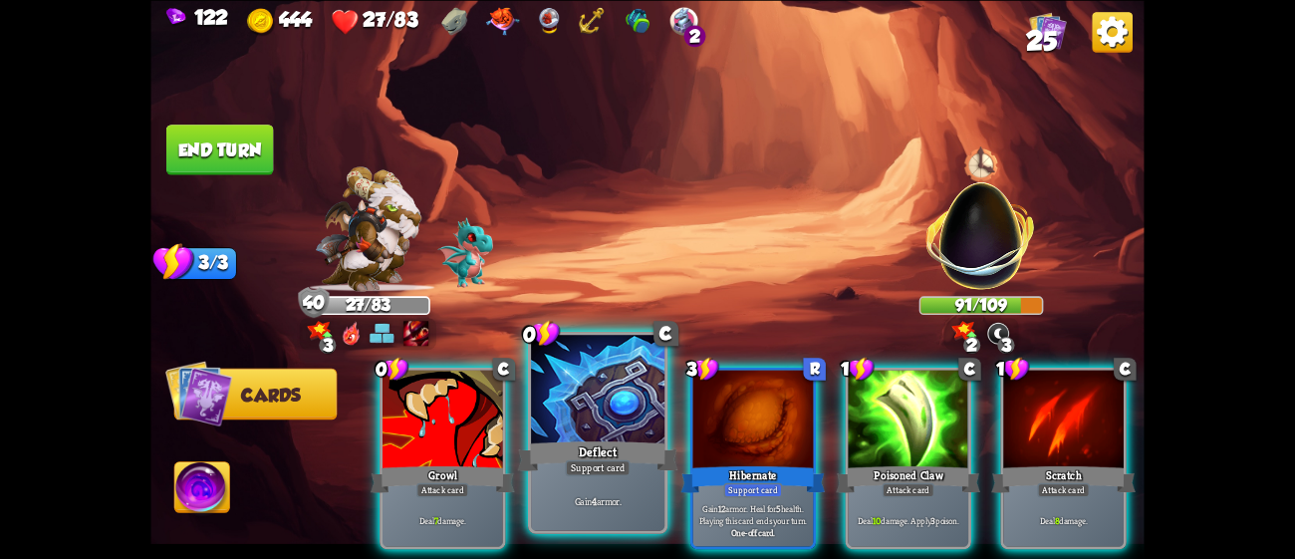
click at [625, 496] on p "Gain 4 armor." at bounding box center [597, 500] width 127 height 13
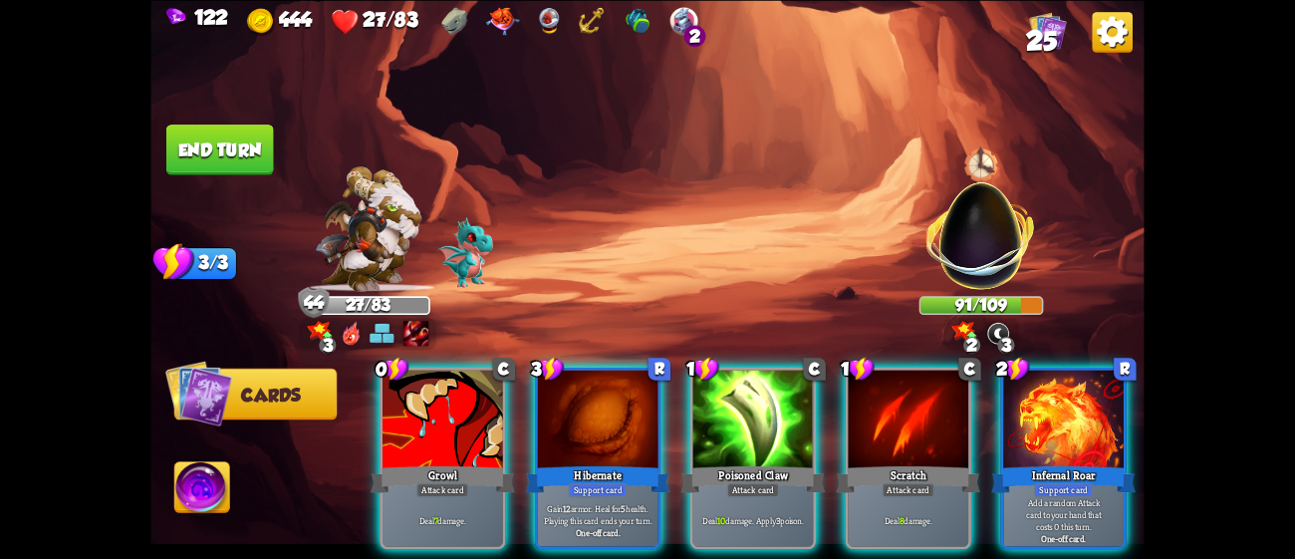
click at [998, 275] on img at bounding box center [982, 225] width 131 height 131
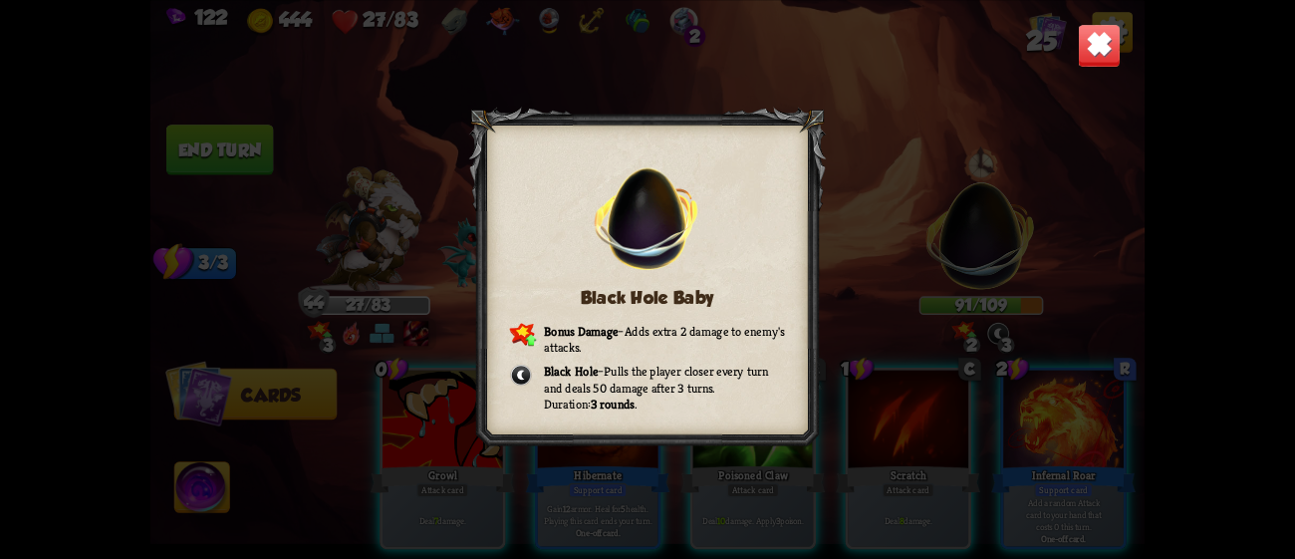
click at [1078, 51] on img at bounding box center [1100, 45] width 44 height 44
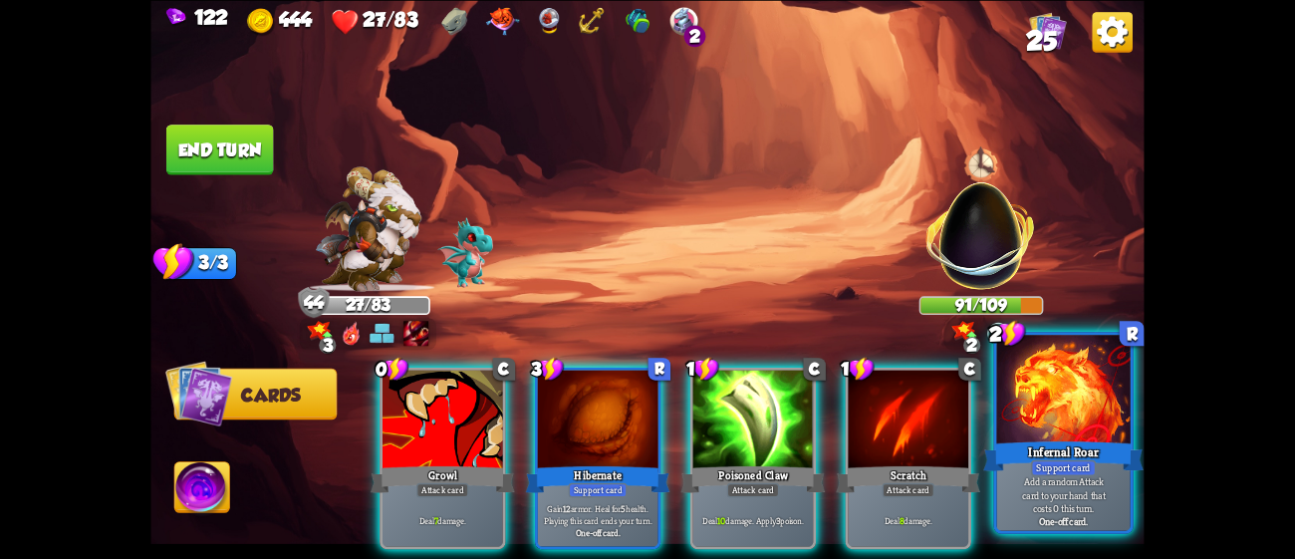
click at [1033, 462] on div "Support card" at bounding box center [1063, 467] width 65 height 16
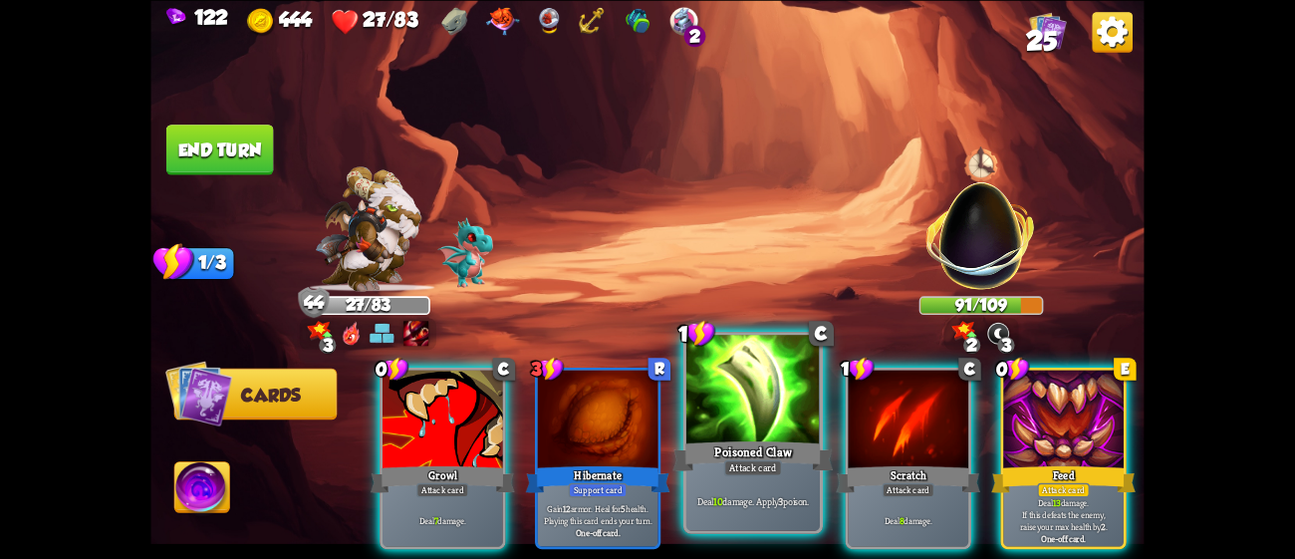
click at [773, 430] on div at bounding box center [752, 391] width 133 height 113
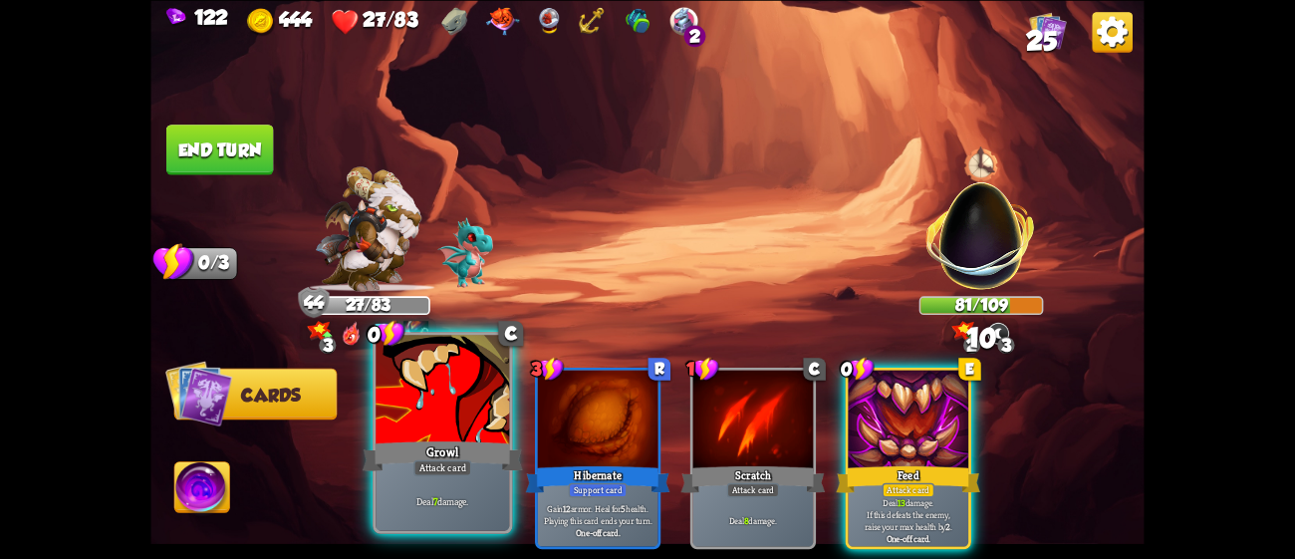
click at [441, 459] on div "Growl" at bounding box center [443, 455] width 160 height 36
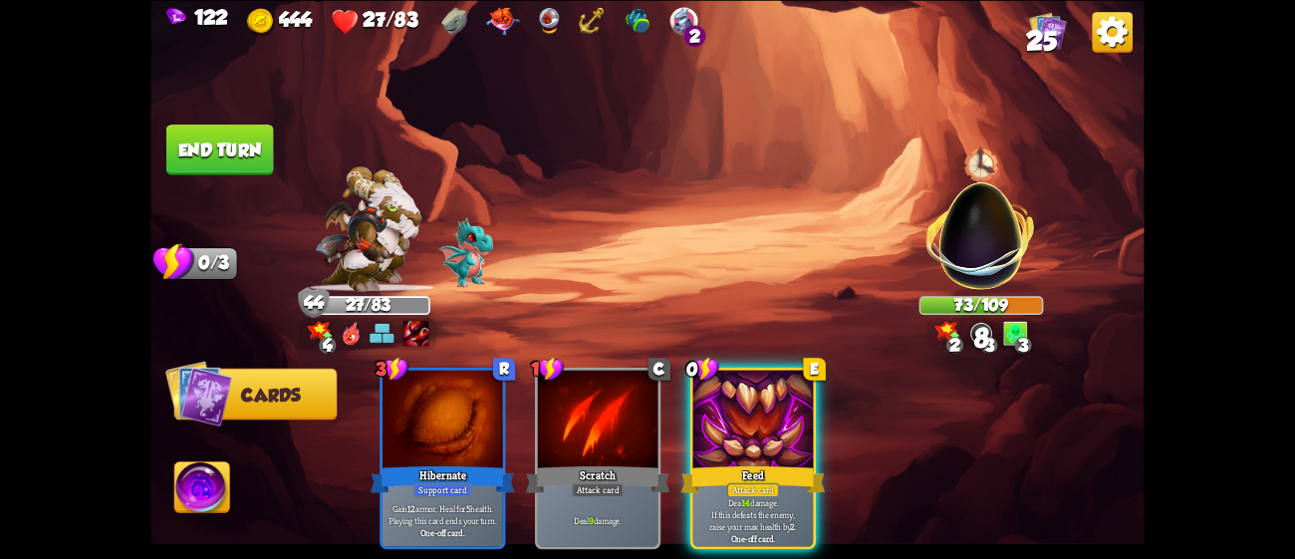
click at [228, 140] on button "End turn" at bounding box center [220, 150] width 108 height 51
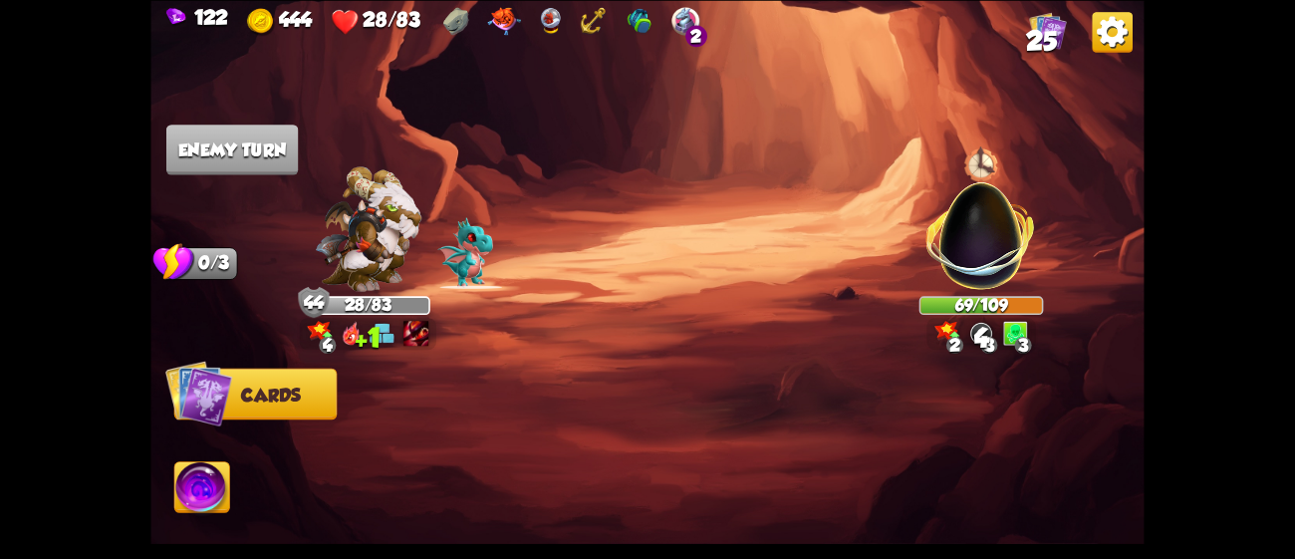
click at [197, 408] on img at bounding box center [198, 393] width 67 height 67
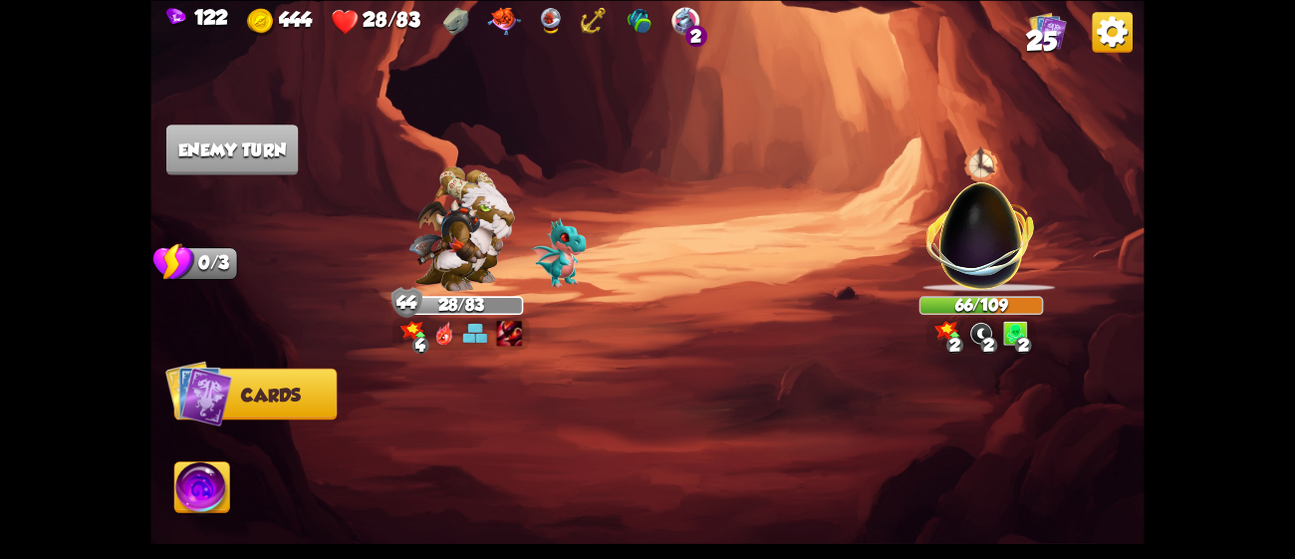
click at [1040, 53] on span "25" at bounding box center [1041, 41] width 31 height 30
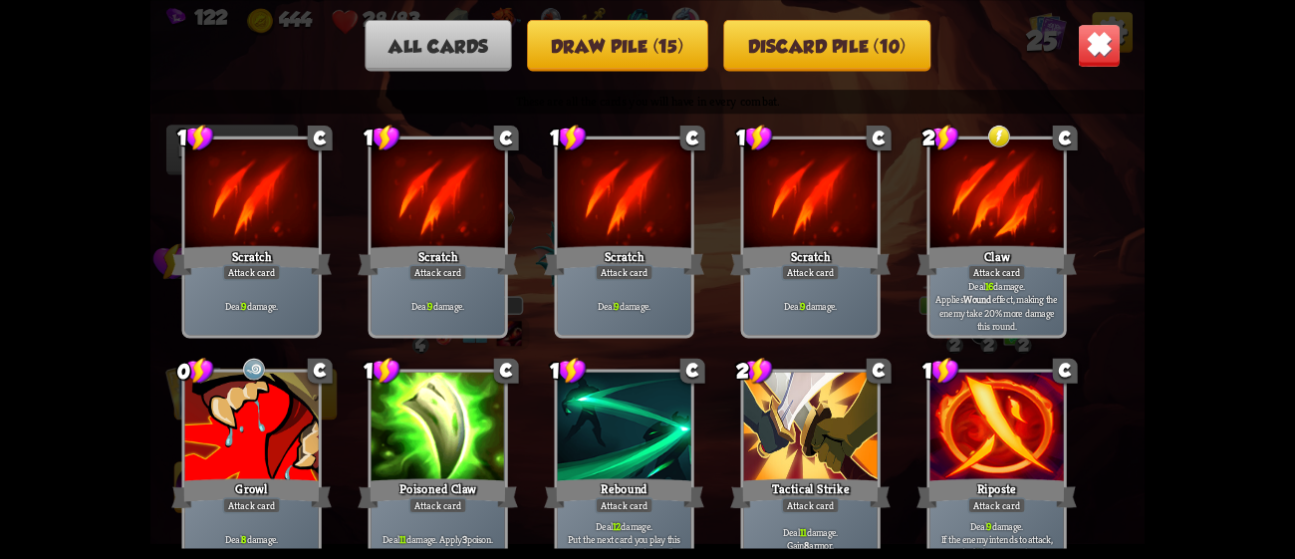
click at [672, 47] on button "Draw pile (15)" at bounding box center [617, 44] width 181 height 51
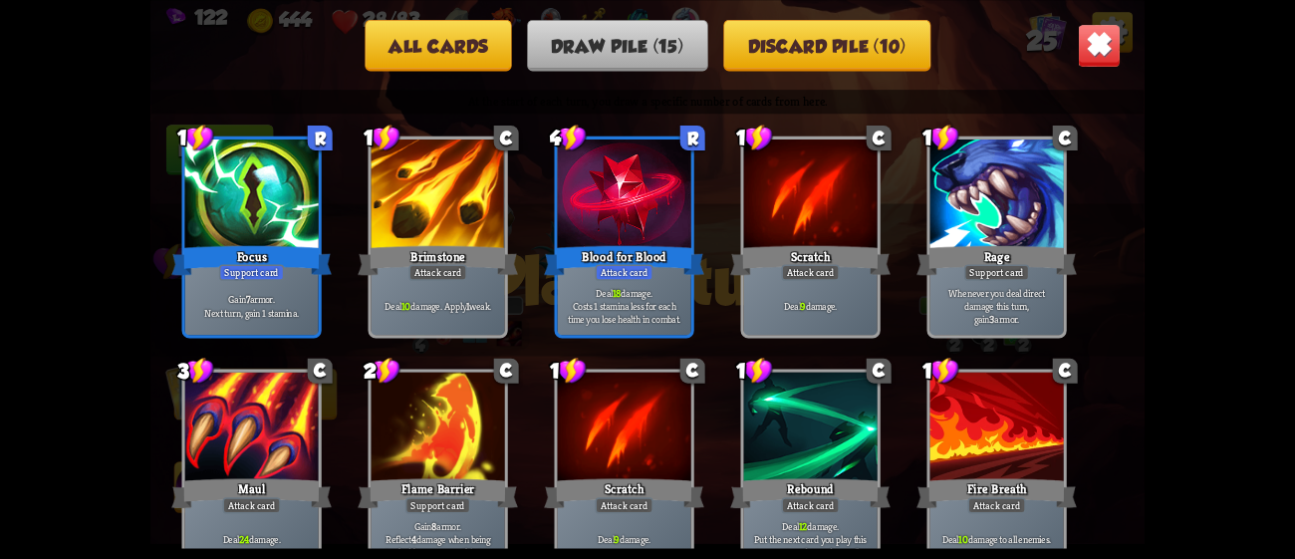
click at [779, 36] on button "Discard pile (10)" at bounding box center [826, 44] width 207 height 51
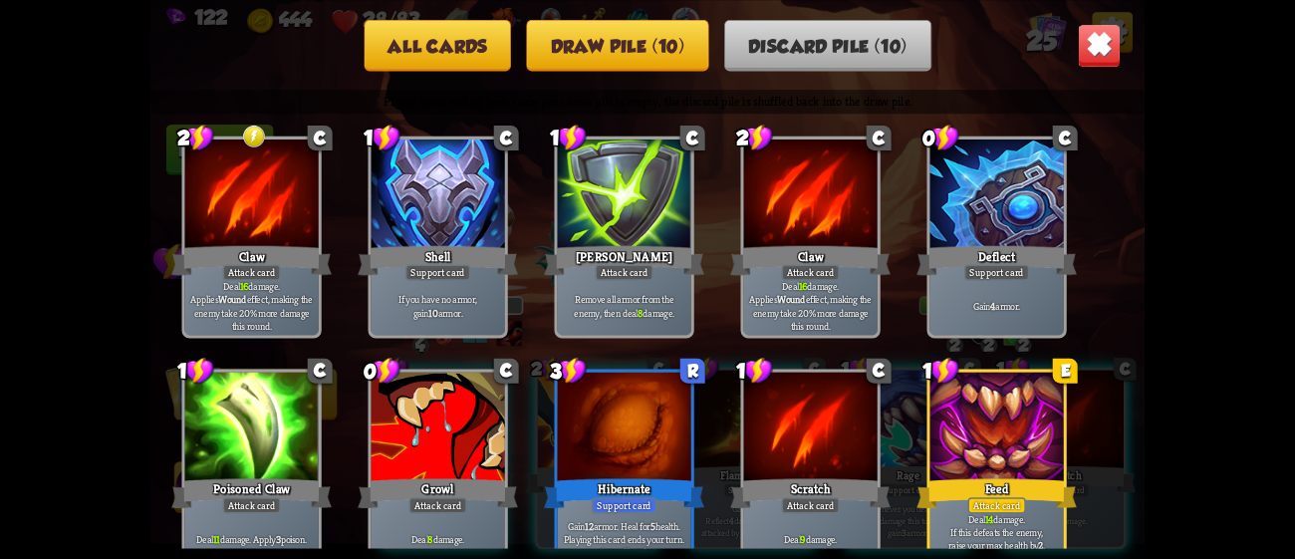
click at [1099, 49] on img at bounding box center [1100, 45] width 44 height 44
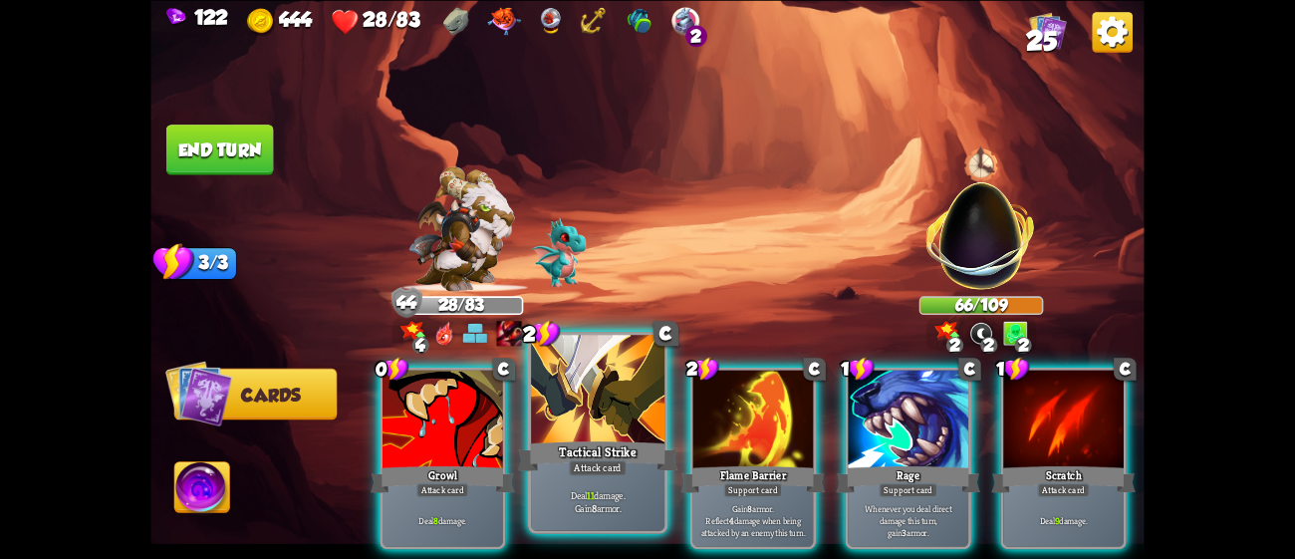
click at [595, 412] on div at bounding box center [597, 391] width 133 height 113
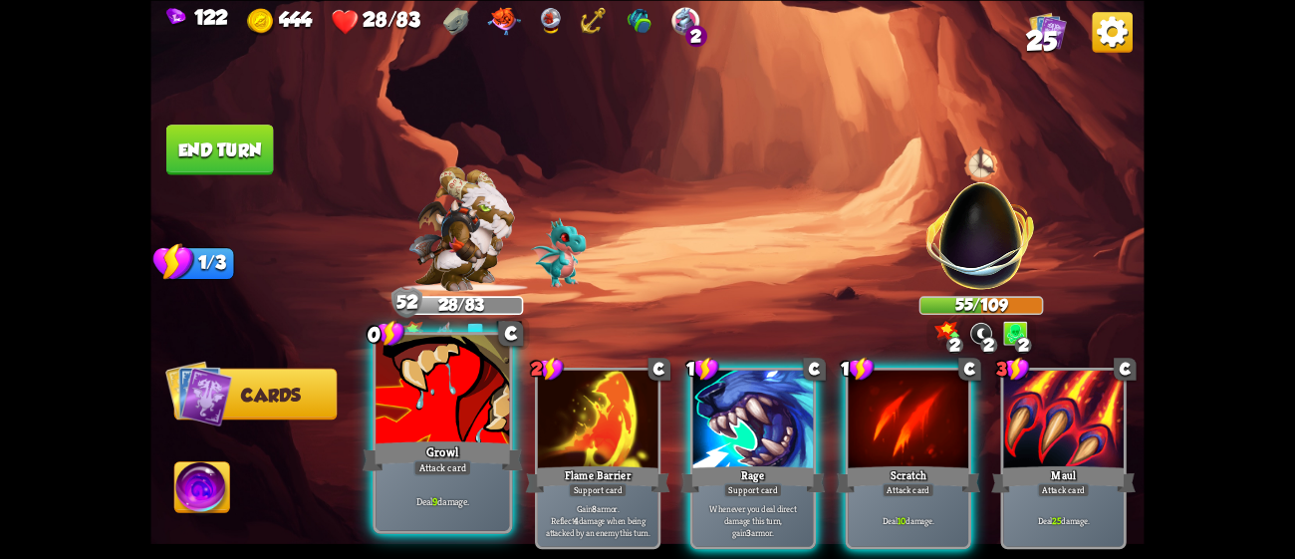
click at [392, 394] on div at bounding box center [442, 391] width 133 height 113
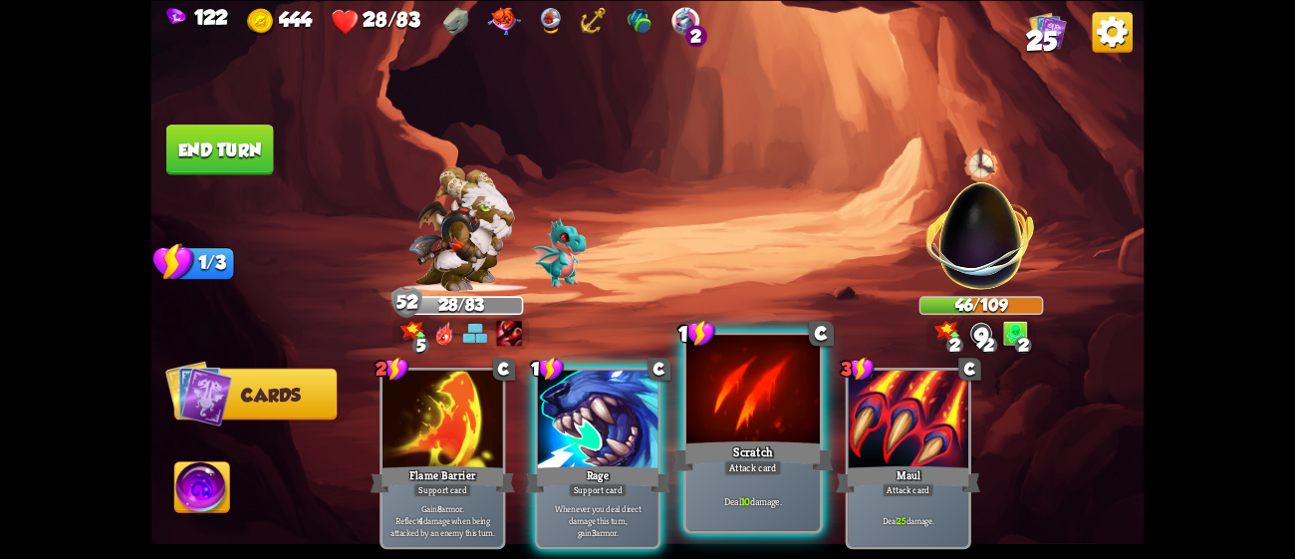
click at [706, 452] on div "Scratch" at bounding box center [753, 455] width 160 height 36
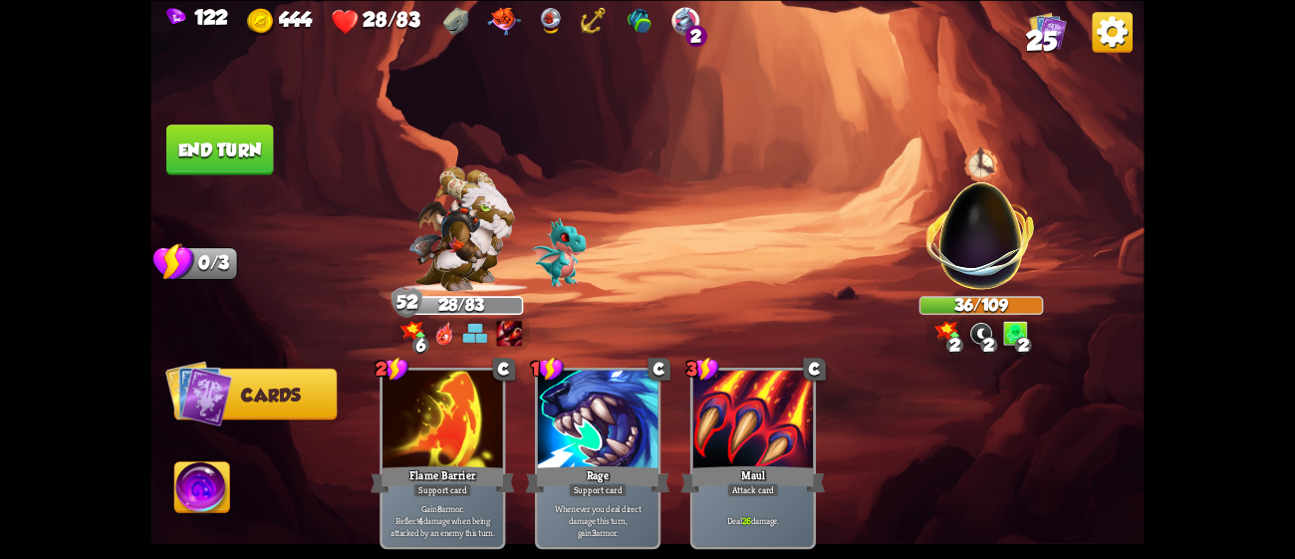
click at [196, 139] on button "End turn" at bounding box center [220, 150] width 108 height 51
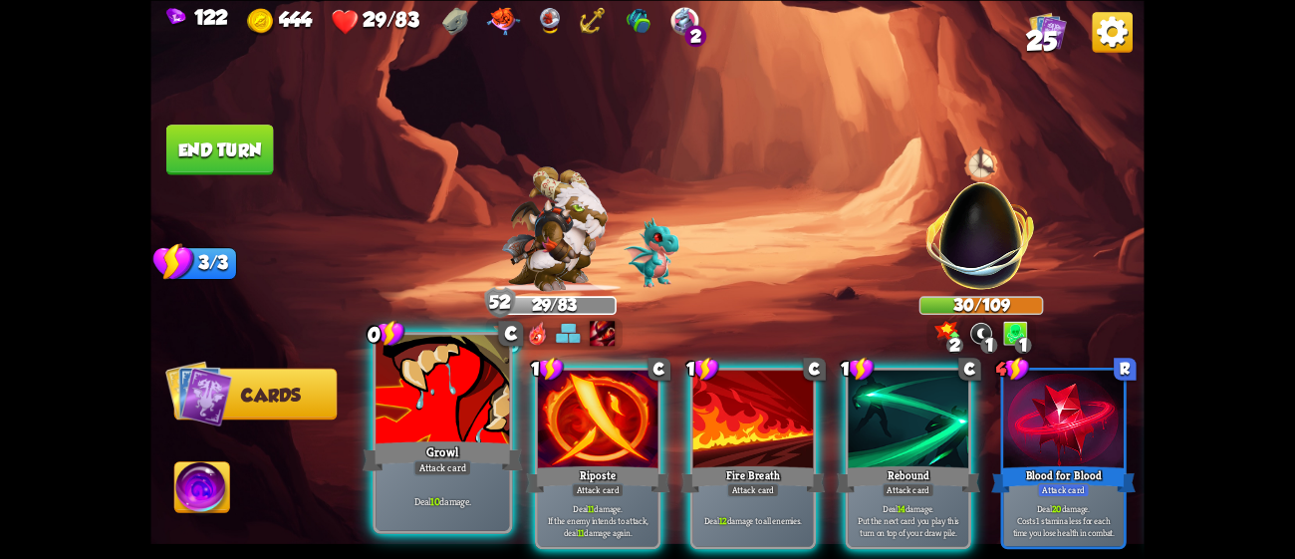
click at [460, 411] on div at bounding box center [442, 391] width 133 height 113
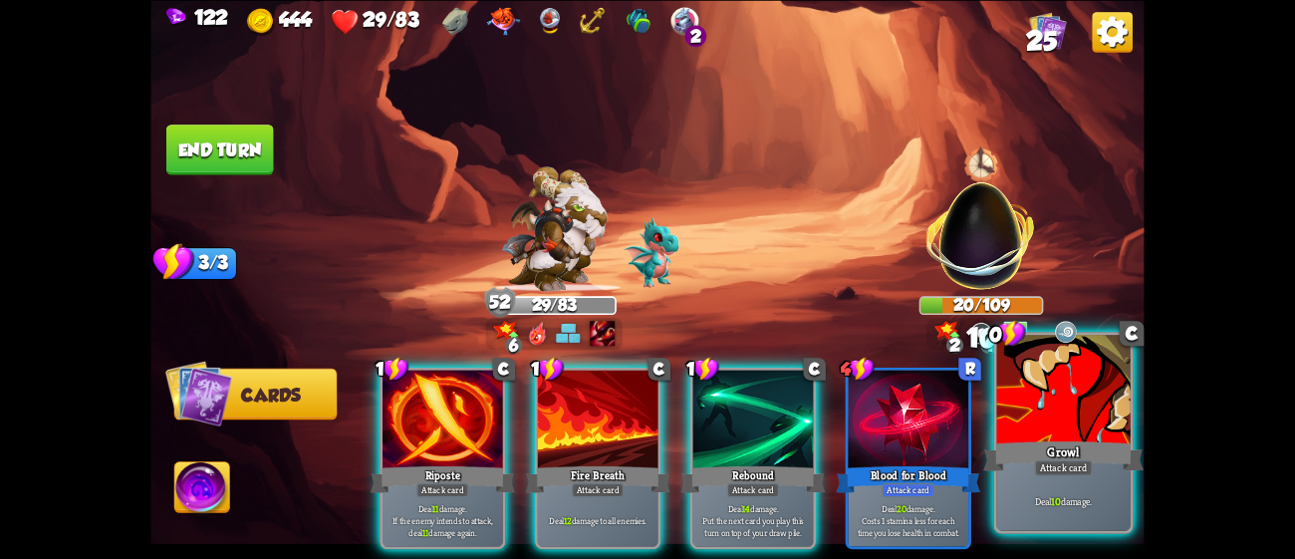
click at [1055, 473] on div "Attack card" at bounding box center [1063, 467] width 58 height 16
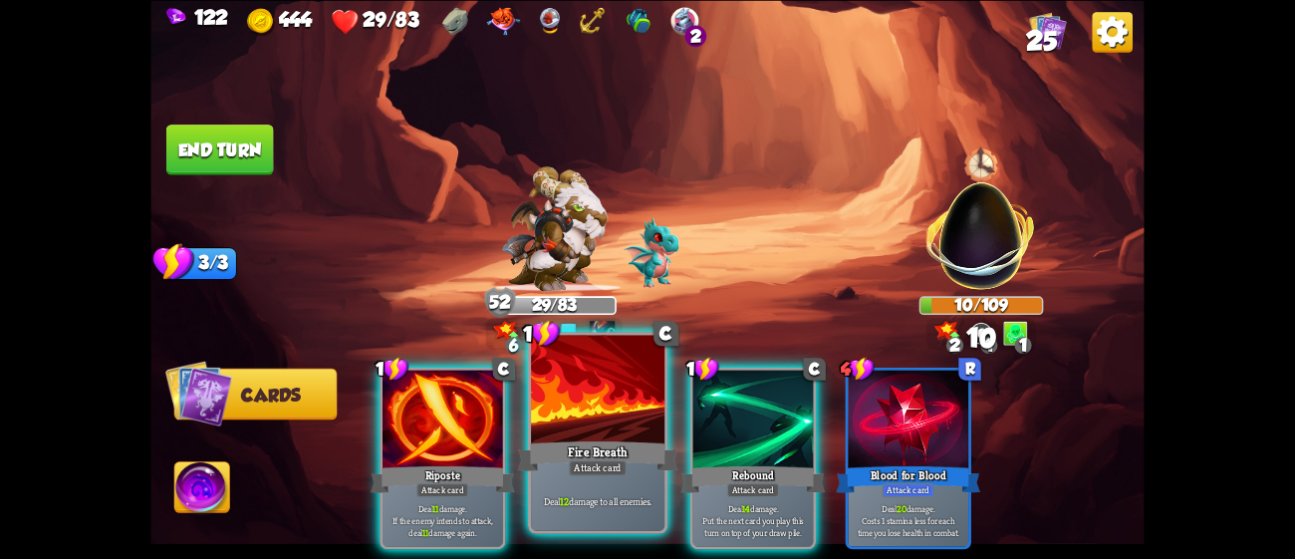
click at [644, 427] on div at bounding box center [597, 391] width 133 height 113
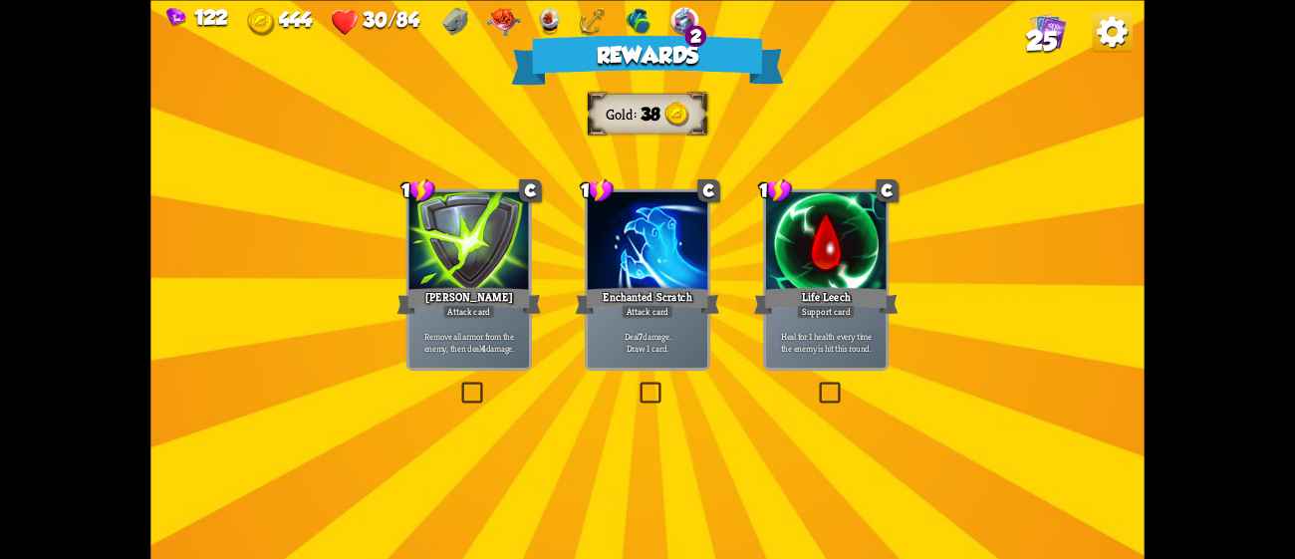
click at [621, 206] on div at bounding box center [648, 242] width 121 height 102
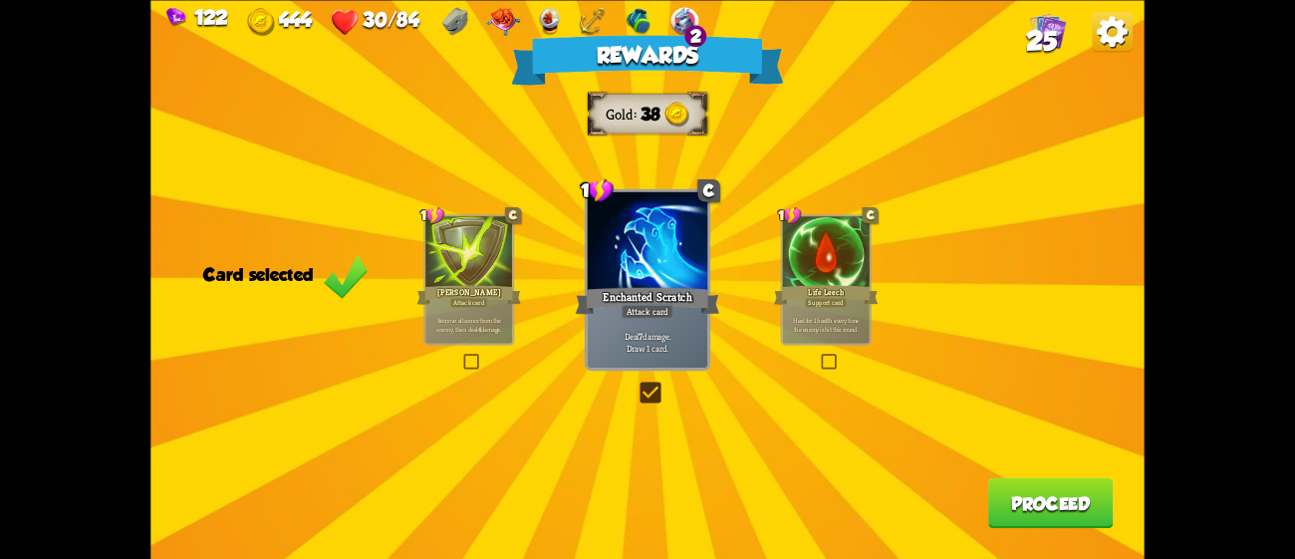
click at [1023, 479] on div "Rewards Gold 38 Card selected 1 C [PERSON_NAME] Attack card Remove all armor fr…" at bounding box center [646, 279] width 993 height 559
click at [1035, 496] on button "Proceed" at bounding box center [1051, 502] width 126 height 51
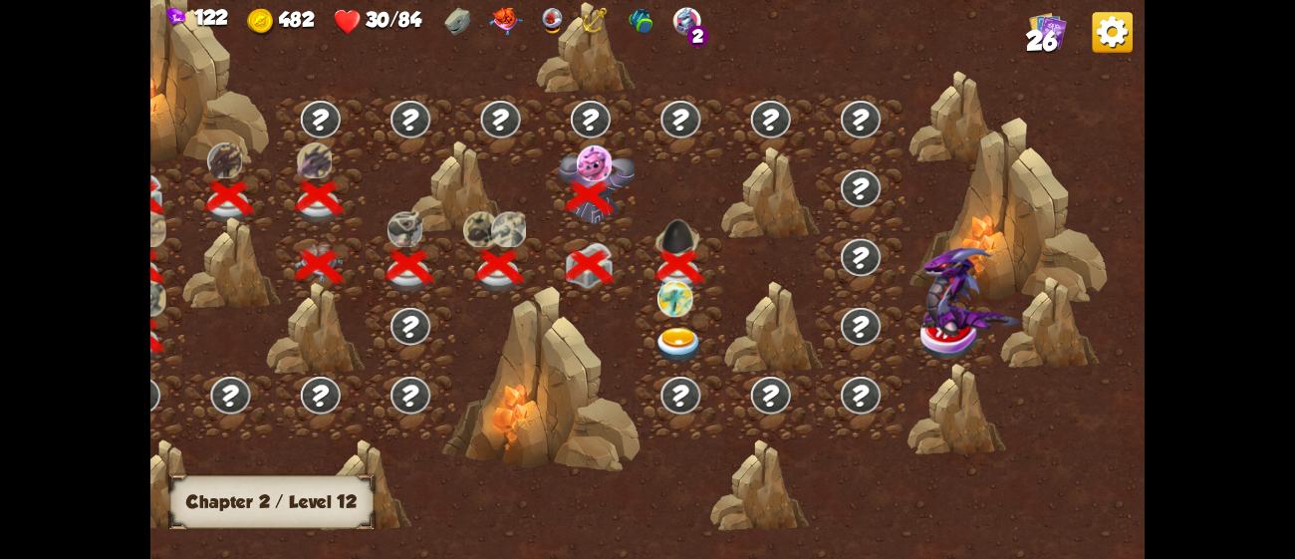
click at [664, 328] on img at bounding box center [680, 346] width 50 height 37
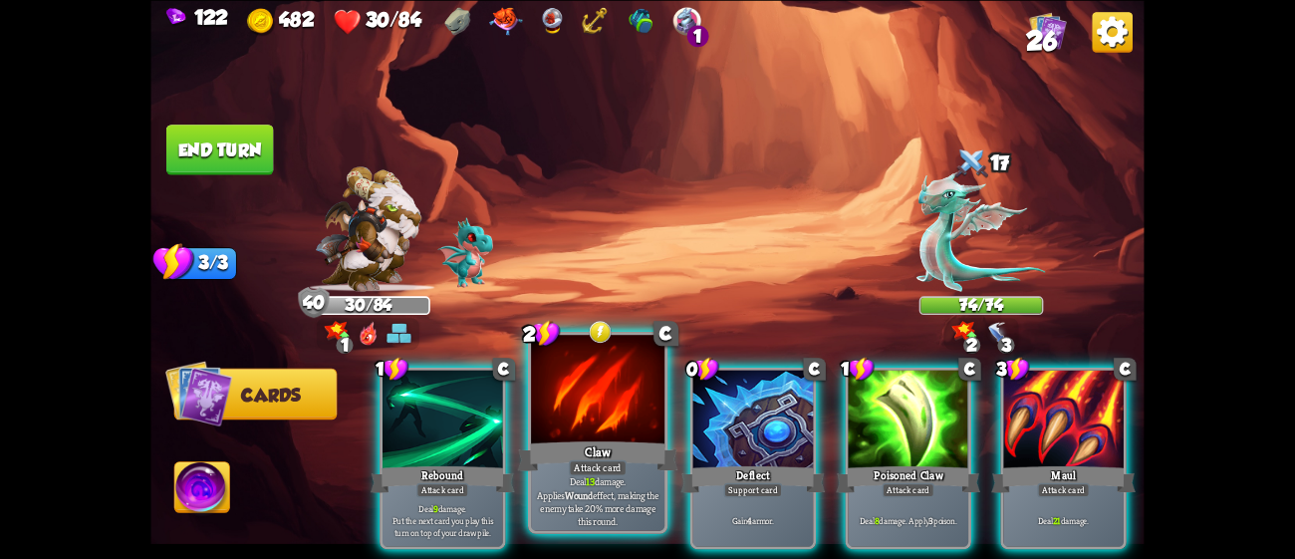
click at [597, 394] on div at bounding box center [597, 391] width 133 height 113
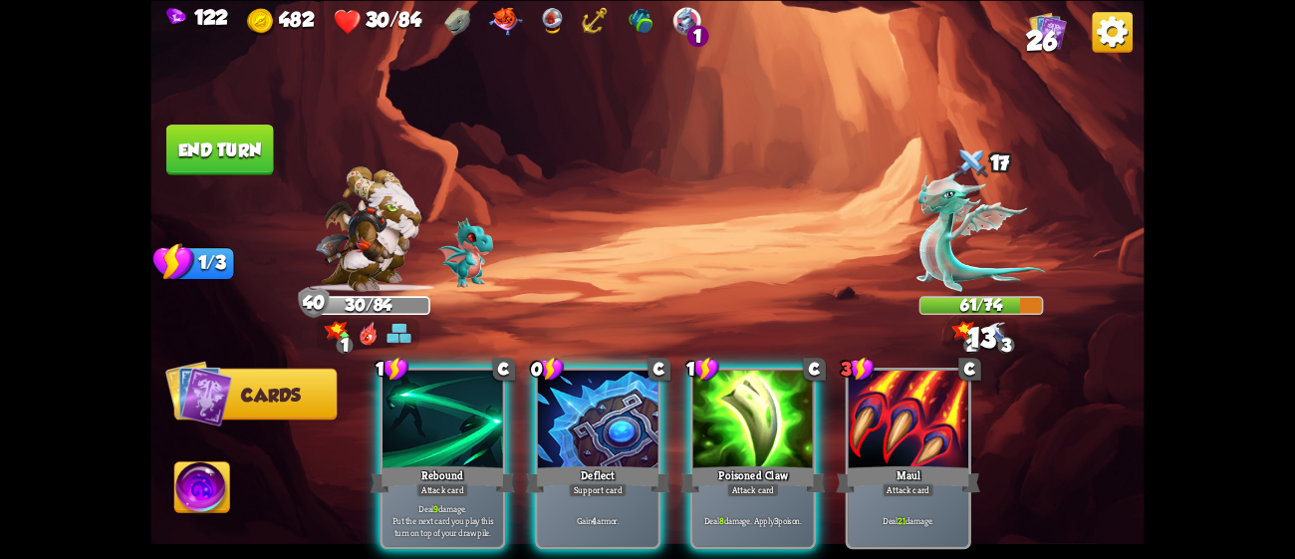
click at [597, 394] on div at bounding box center [598, 421] width 121 height 102
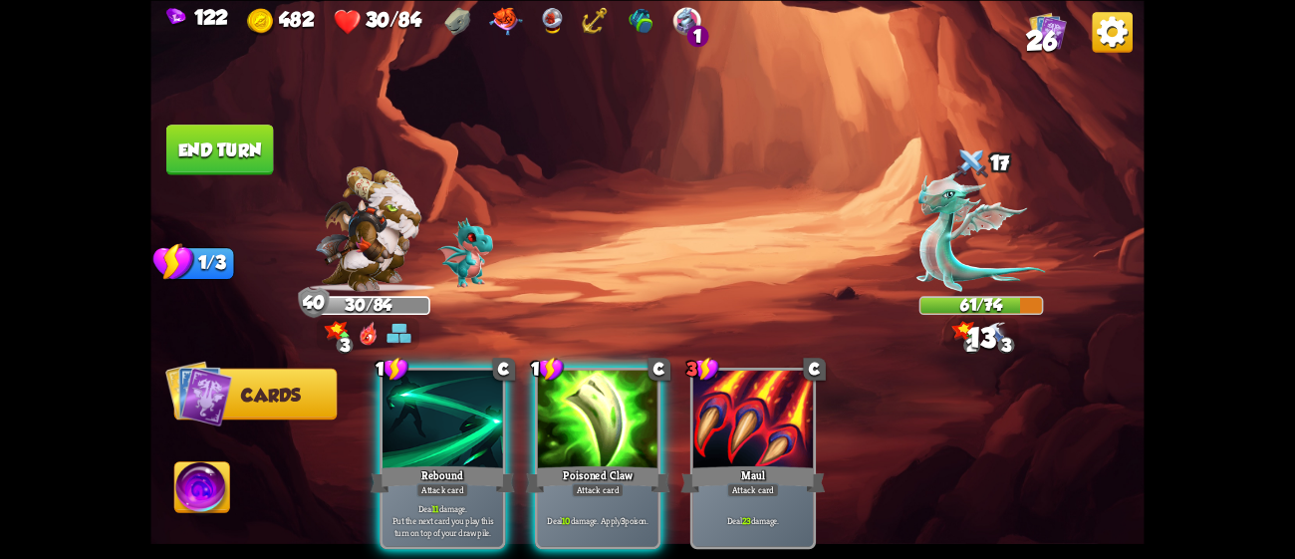
click at [597, 394] on div at bounding box center [598, 421] width 121 height 102
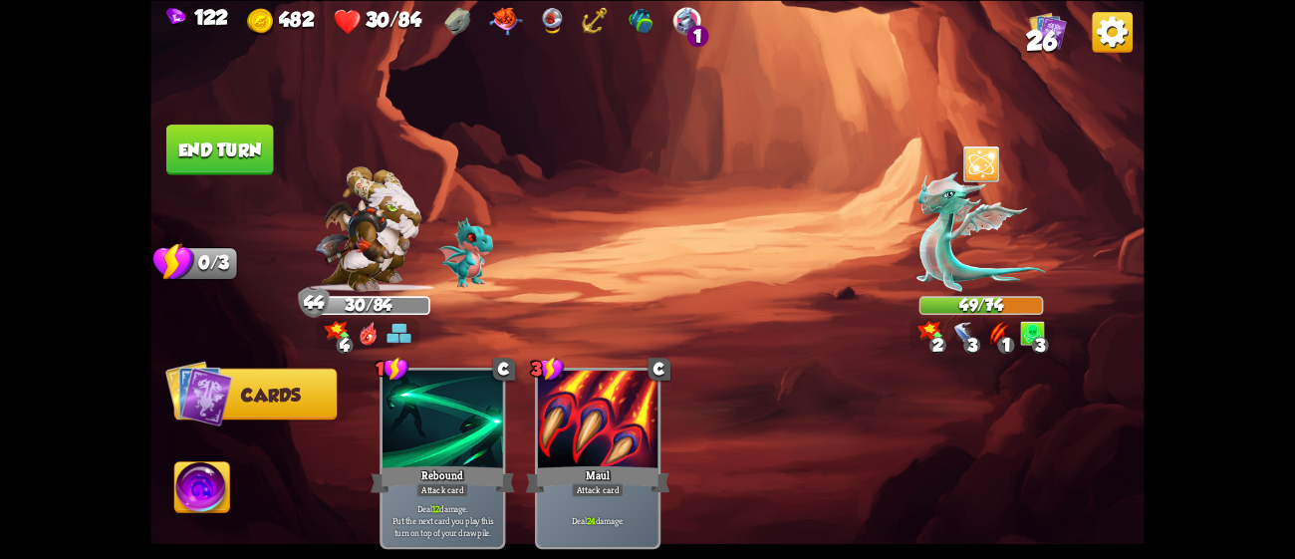
click at [254, 146] on button "End turn" at bounding box center [220, 150] width 108 height 51
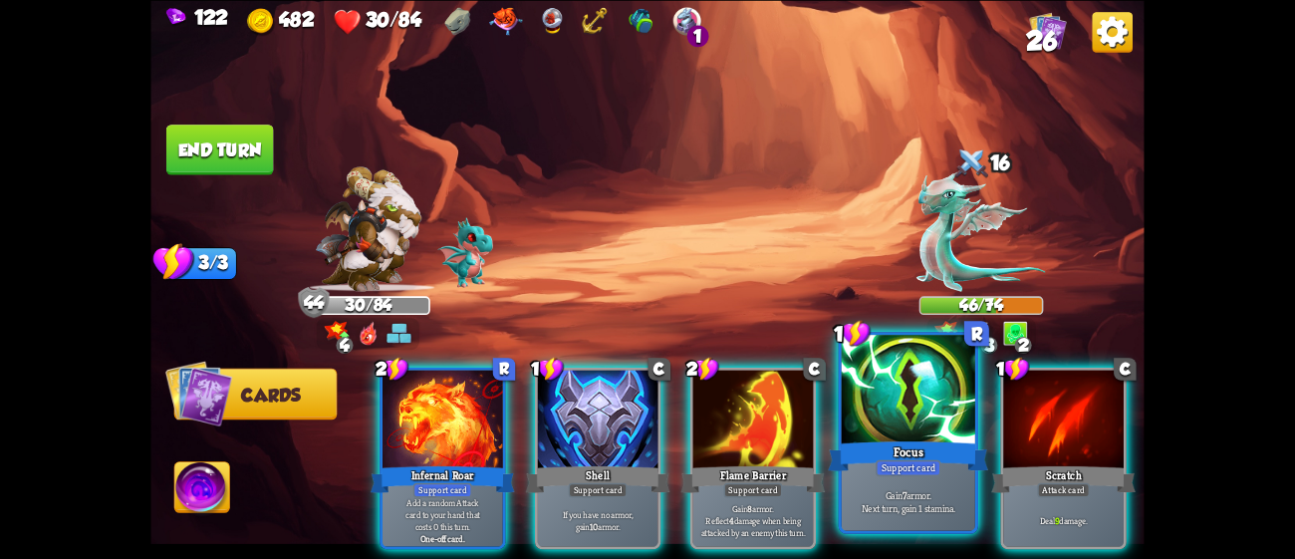
click at [933, 440] on div "Focus" at bounding box center [908, 455] width 160 height 36
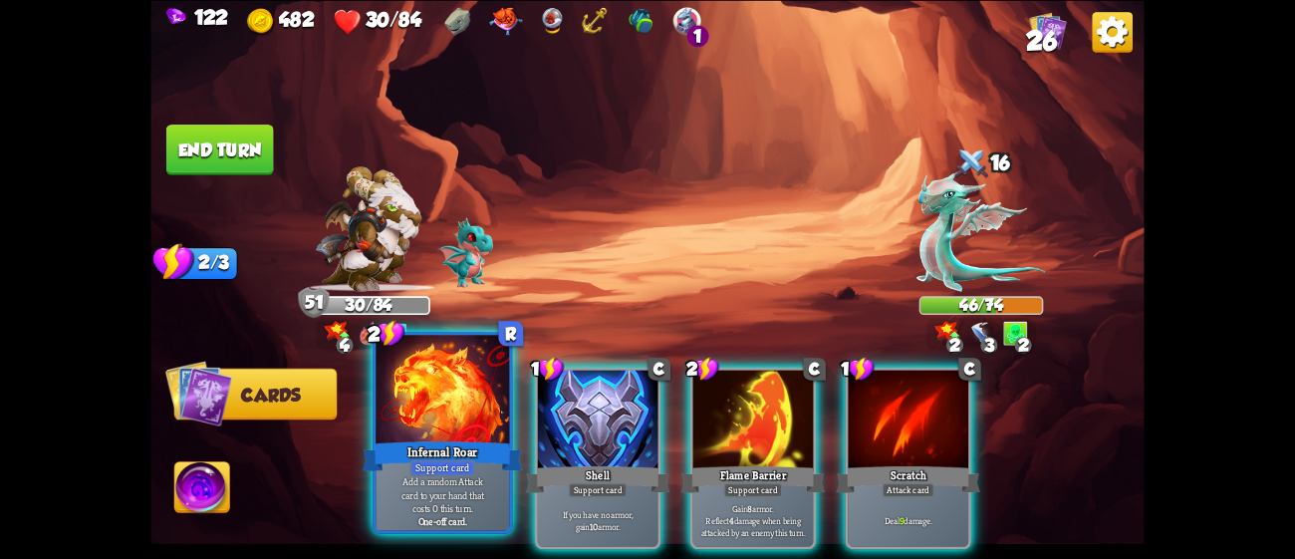
click at [466, 411] on div at bounding box center [442, 391] width 133 height 113
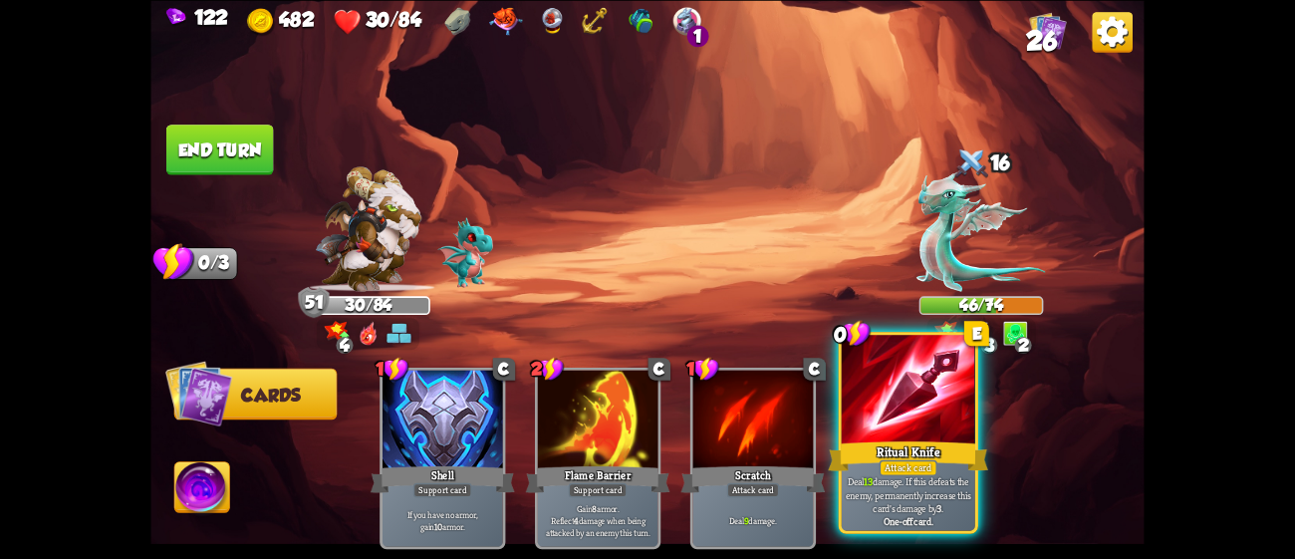
click at [903, 447] on div "Ritual Knife" at bounding box center [908, 455] width 160 height 36
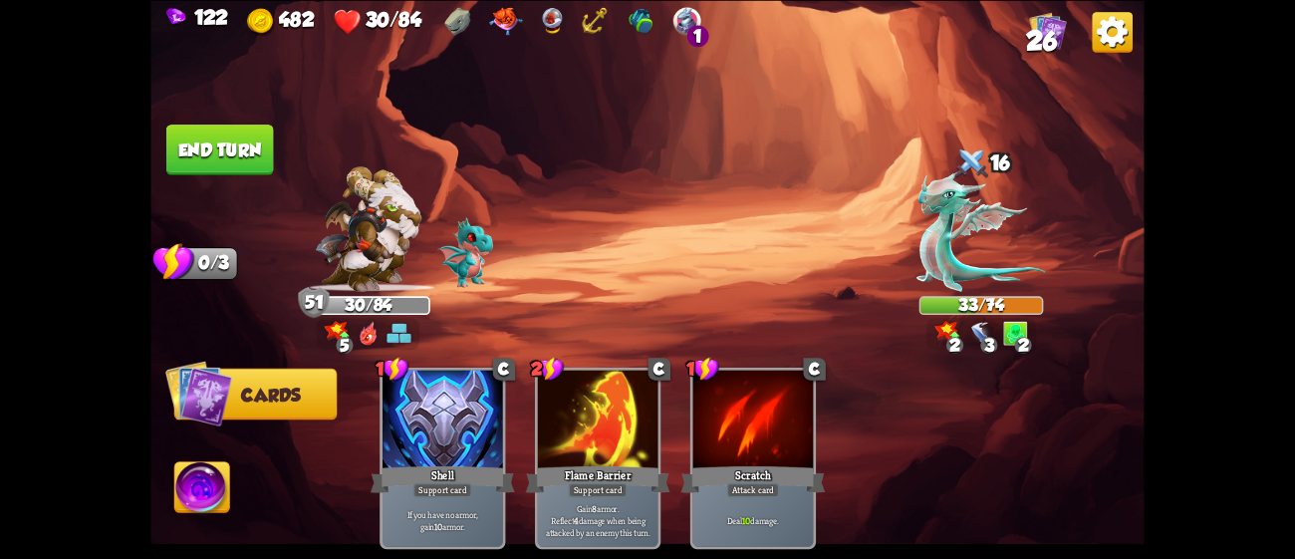
click at [248, 127] on button "End turn" at bounding box center [220, 150] width 108 height 51
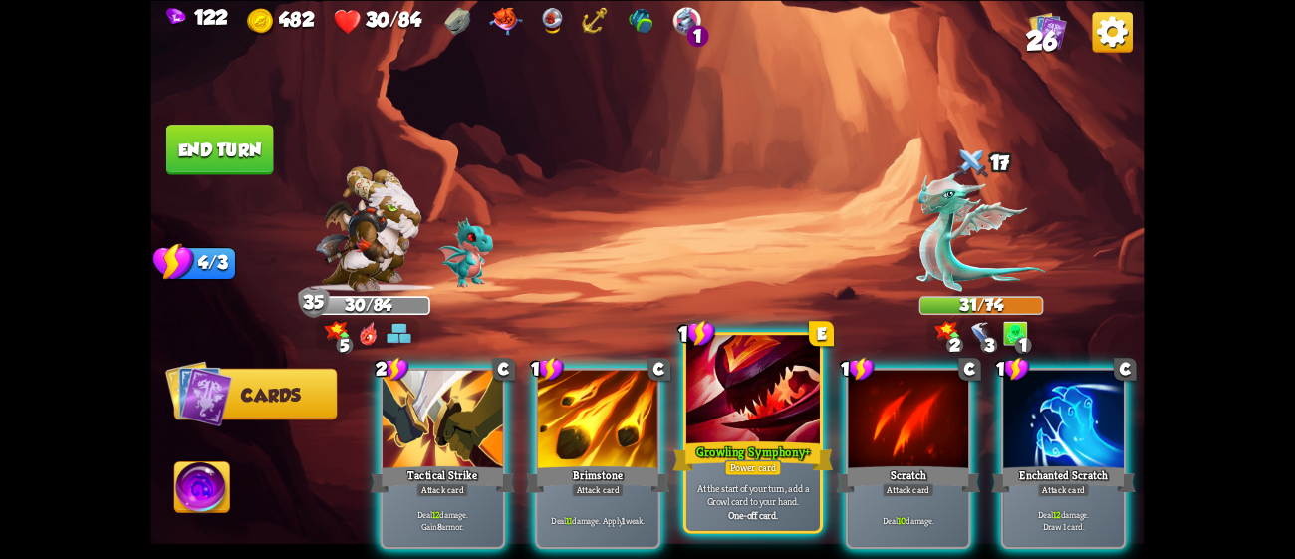
click at [748, 432] on div at bounding box center [752, 391] width 133 height 113
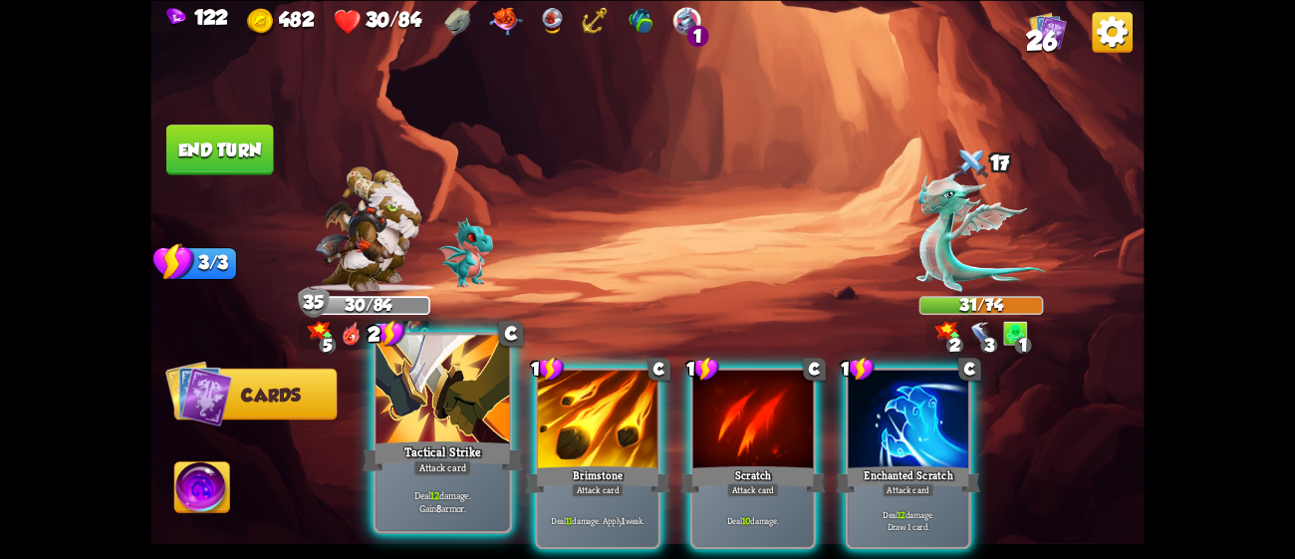
click at [463, 468] on div "Attack card" at bounding box center [442, 467] width 58 height 16
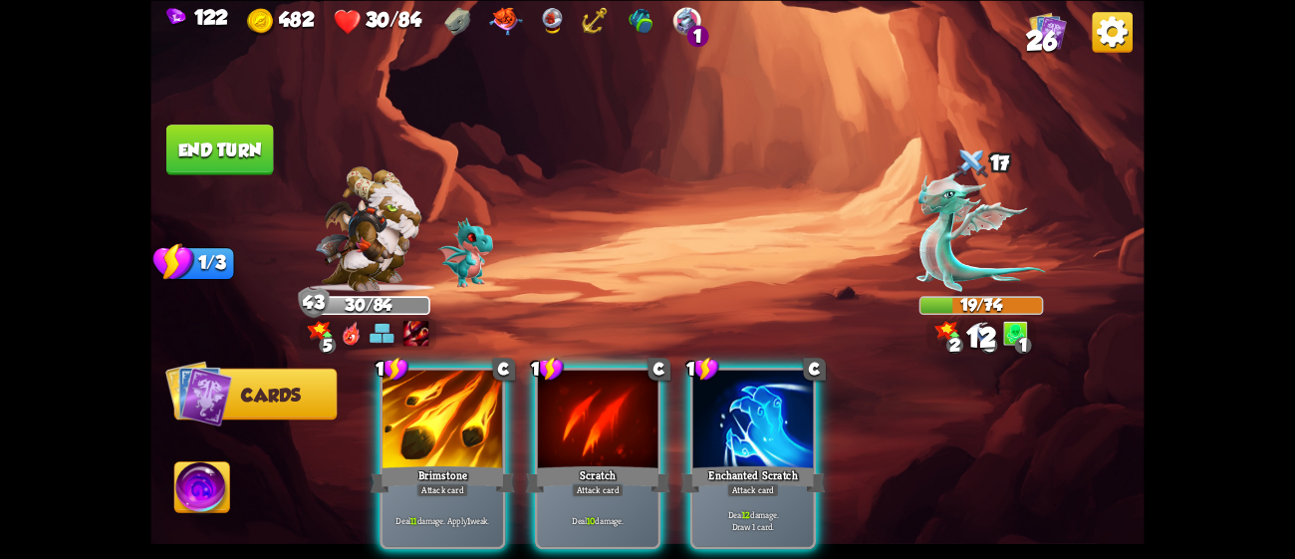
click at [463, 482] on div "Attack card" at bounding box center [442, 489] width 53 height 15
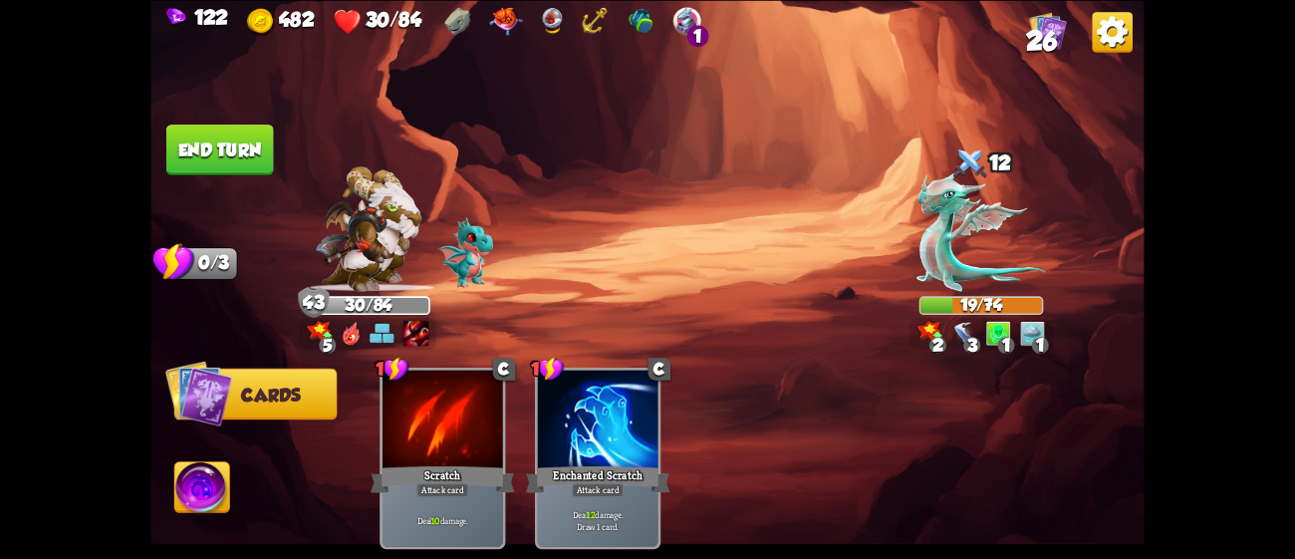
click at [252, 137] on button "End turn" at bounding box center [220, 150] width 108 height 51
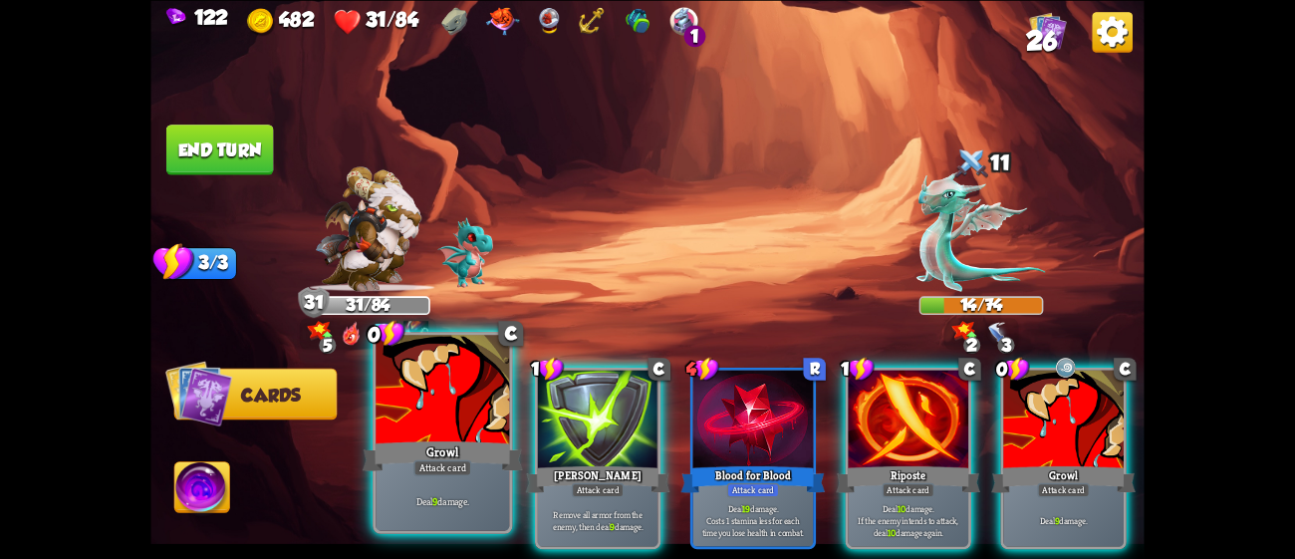
click at [470, 423] on div at bounding box center [442, 391] width 133 height 113
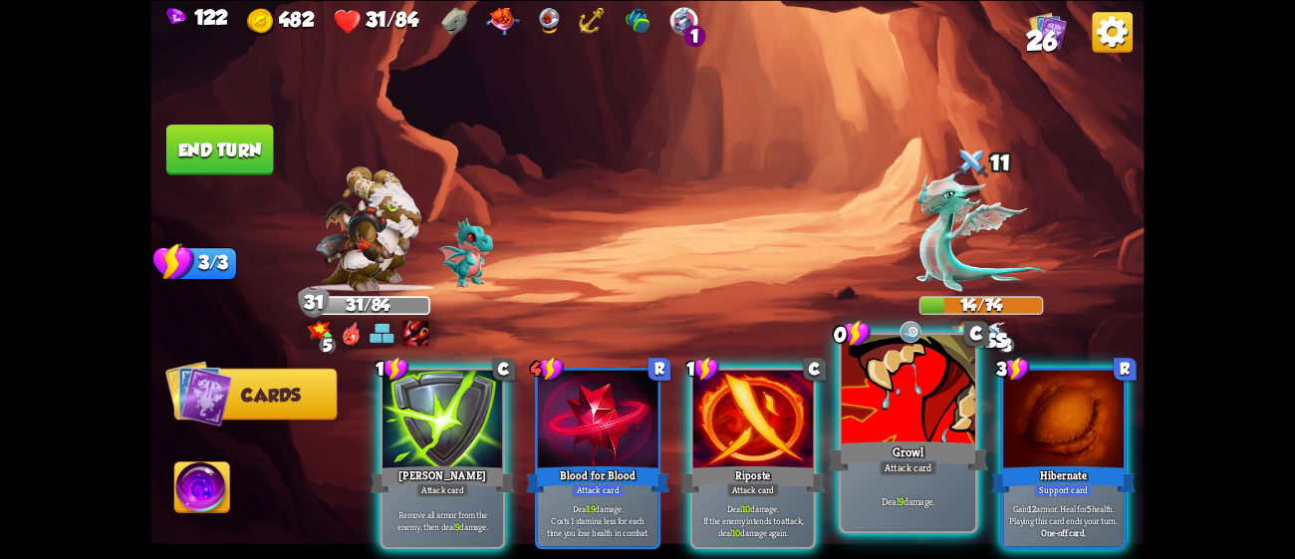
click at [910, 432] on div at bounding box center [908, 391] width 133 height 113
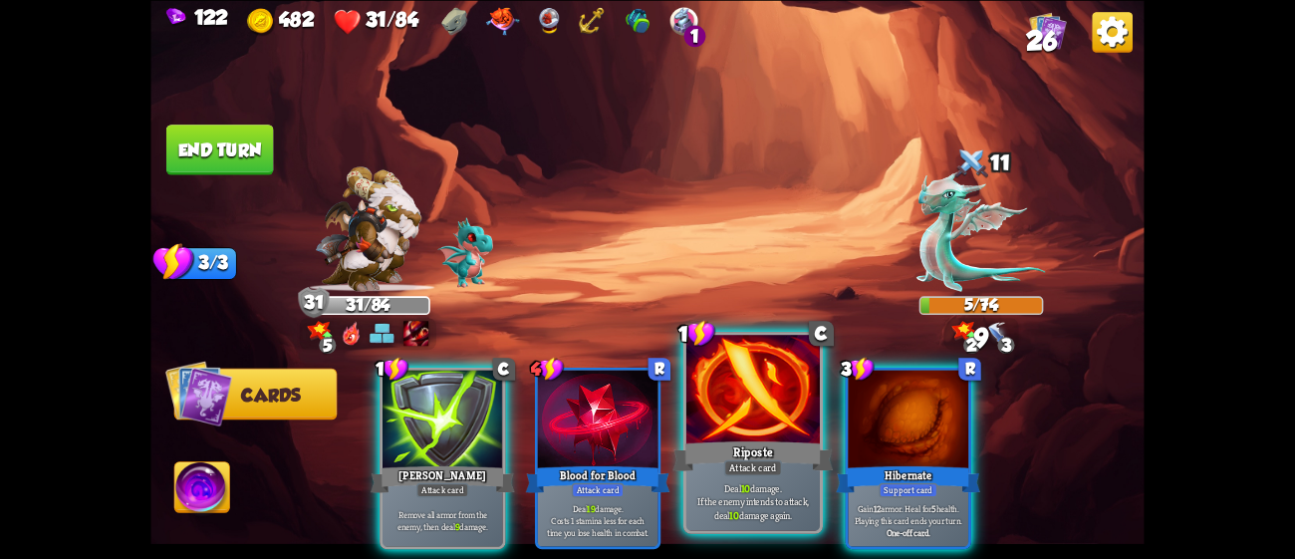
click at [761, 444] on div "Riposte" at bounding box center [753, 455] width 160 height 36
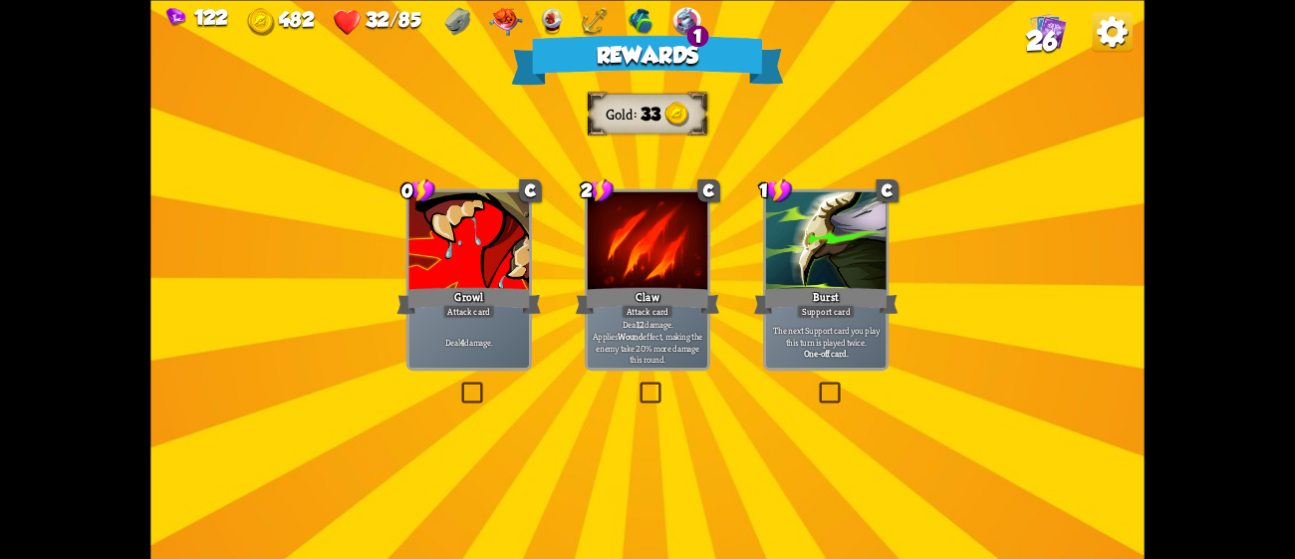
click at [652, 297] on div "Claw" at bounding box center [648, 300] width 144 height 32
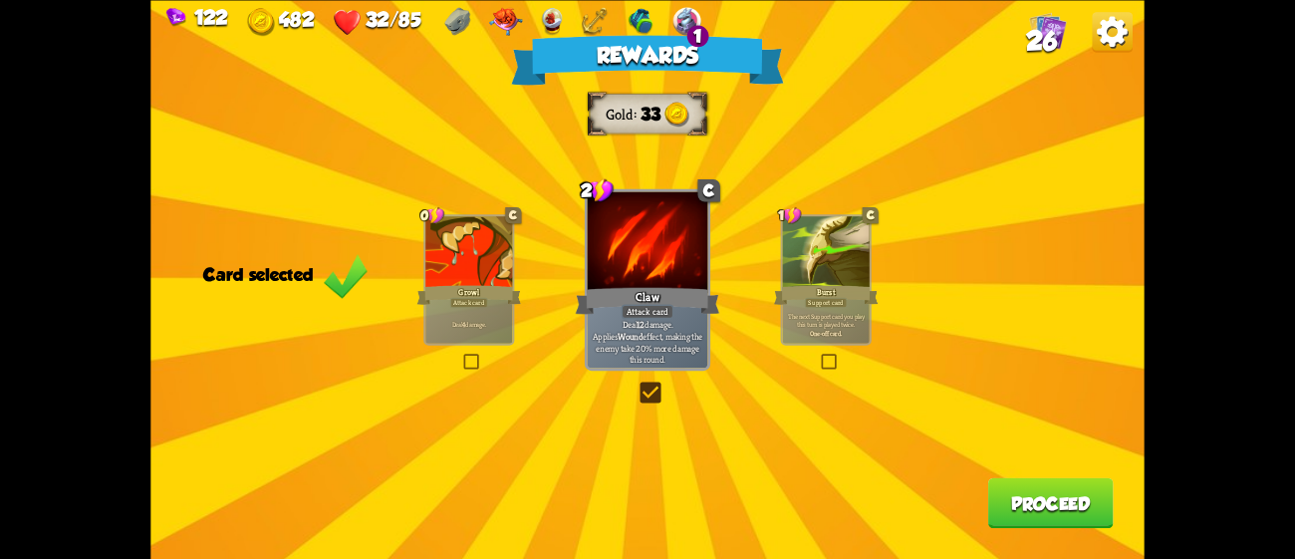
click at [1081, 513] on button "Proceed" at bounding box center [1051, 502] width 126 height 51
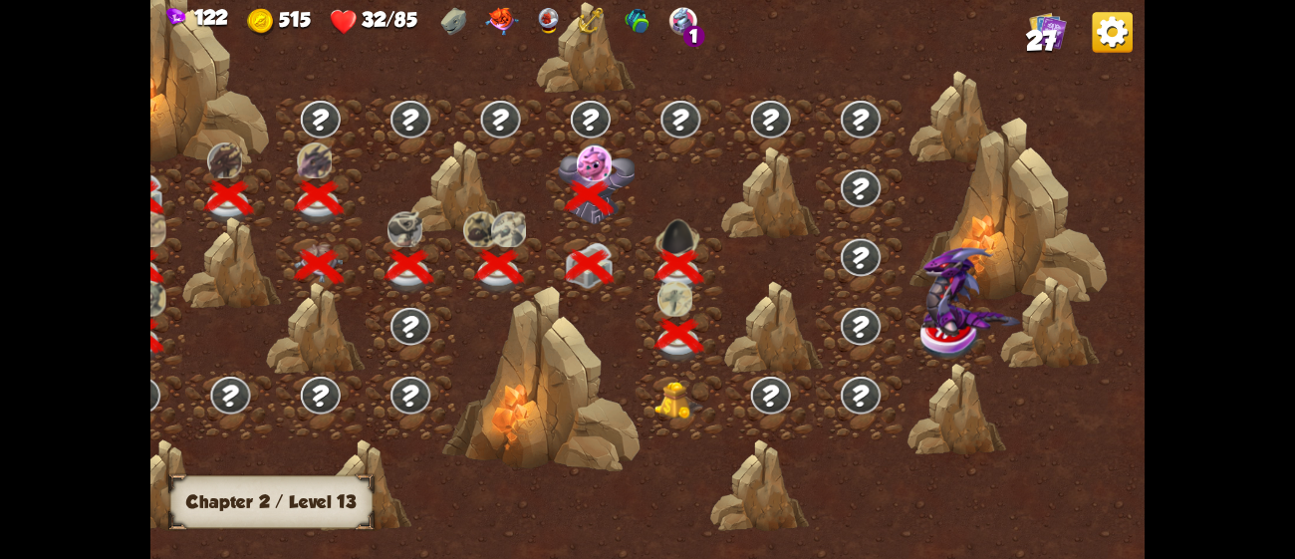
click at [681, 398] on img at bounding box center [680, 401] width 50 height 38
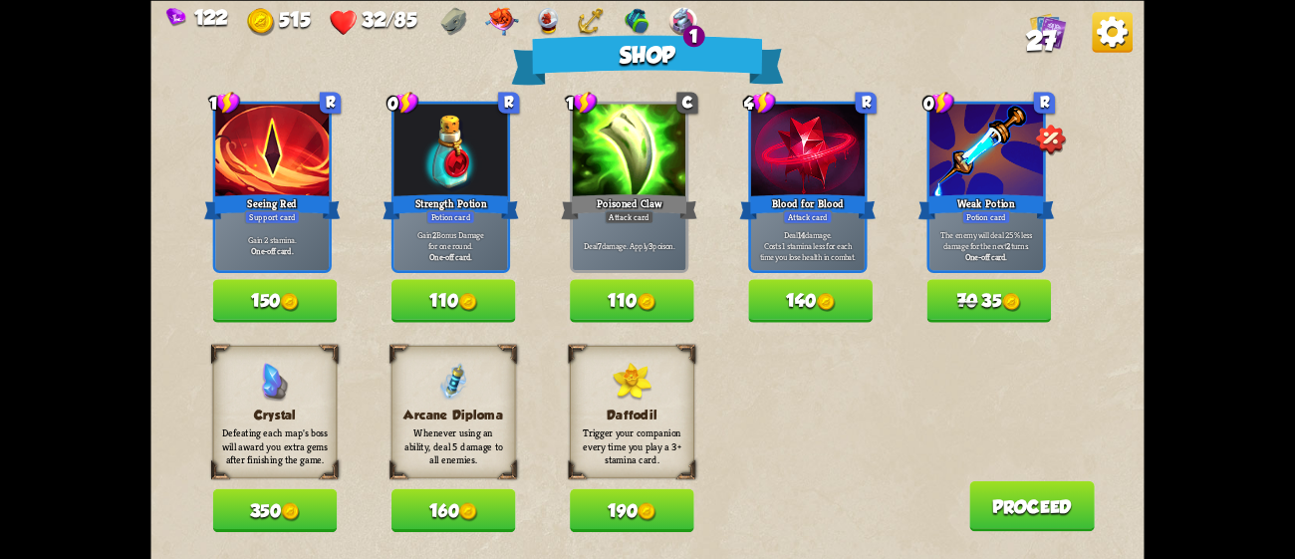
click at [491, 508] on button "160" at bounding box center [454, 509] width 125 height 43
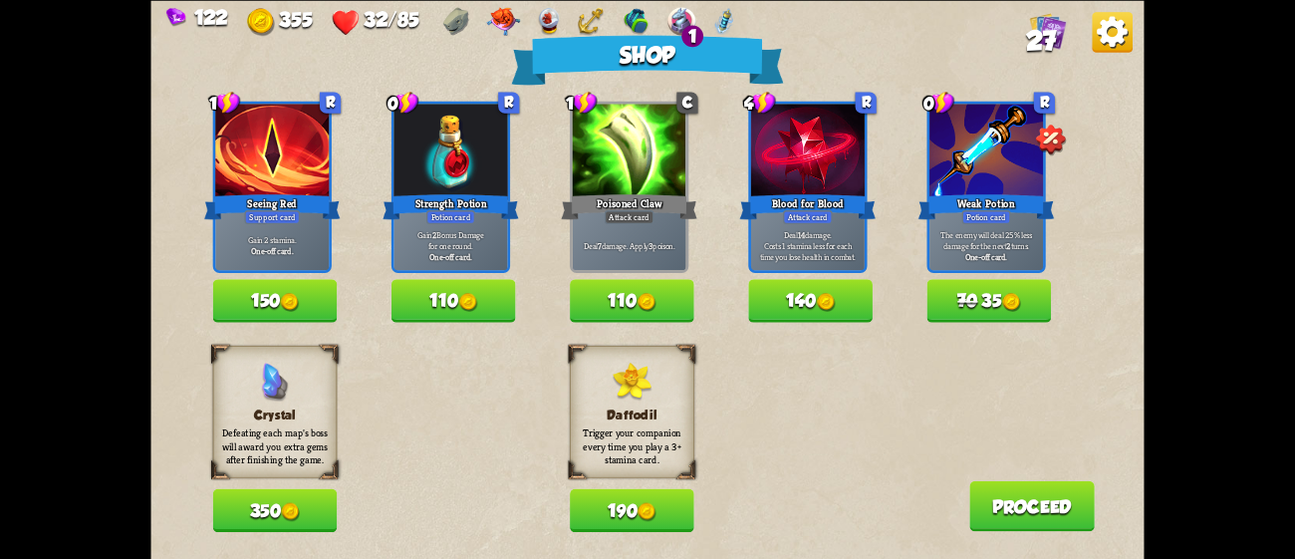
click at [305, 303] on button "150" at bounding box center [275, 300] width 125 height 43
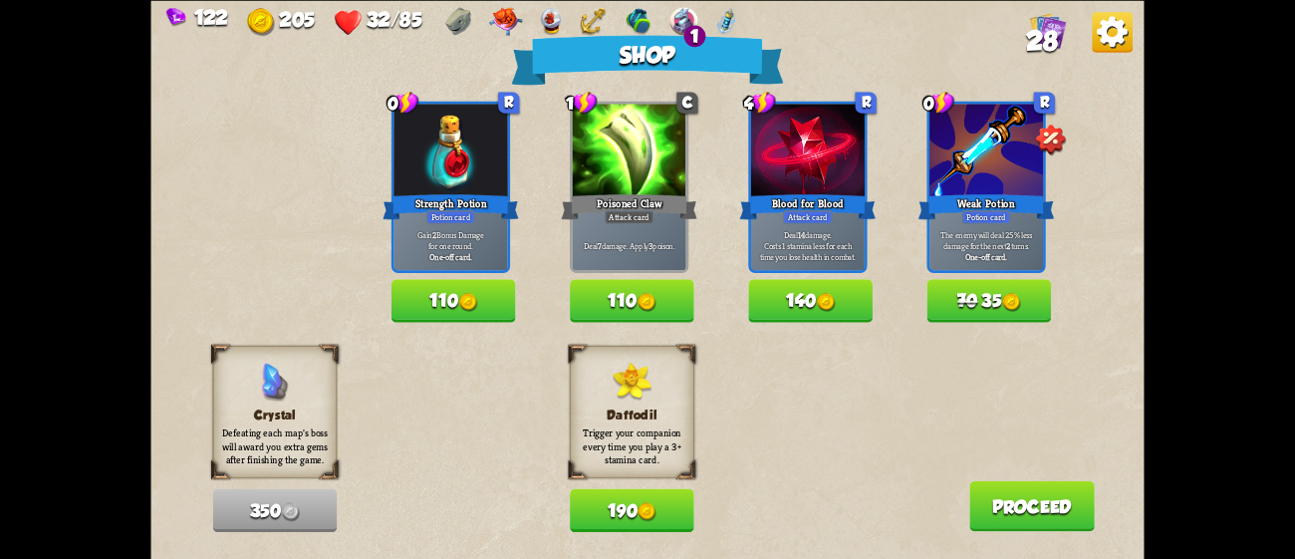
click at [975, 309] on button "70 35" at bounding box center [989, 300] width 125 height 43
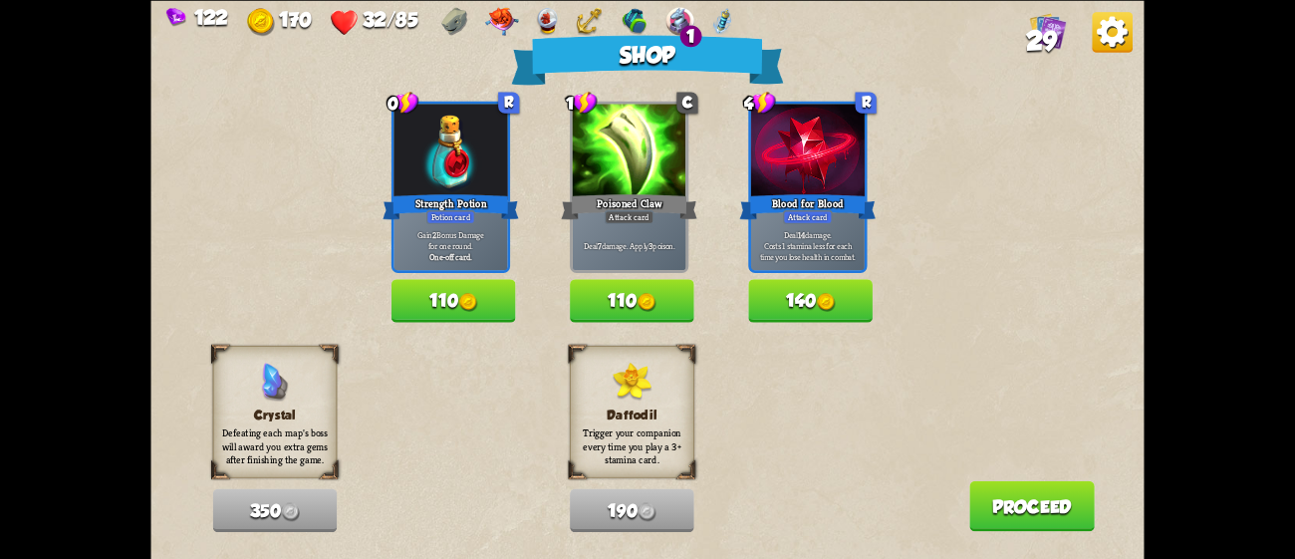
click at [1016, 511] on button "Proceed" at bounding box center [1032, 505] width 126 height 51
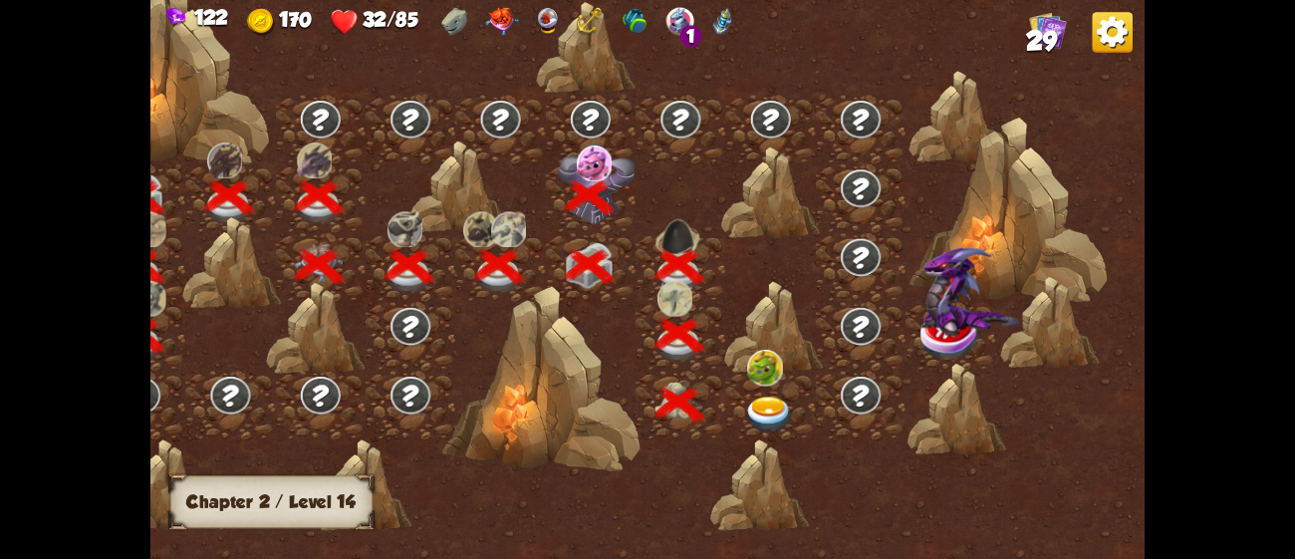
click at [750, 400] on img at bounding box center [769, 414] width 50 height 37
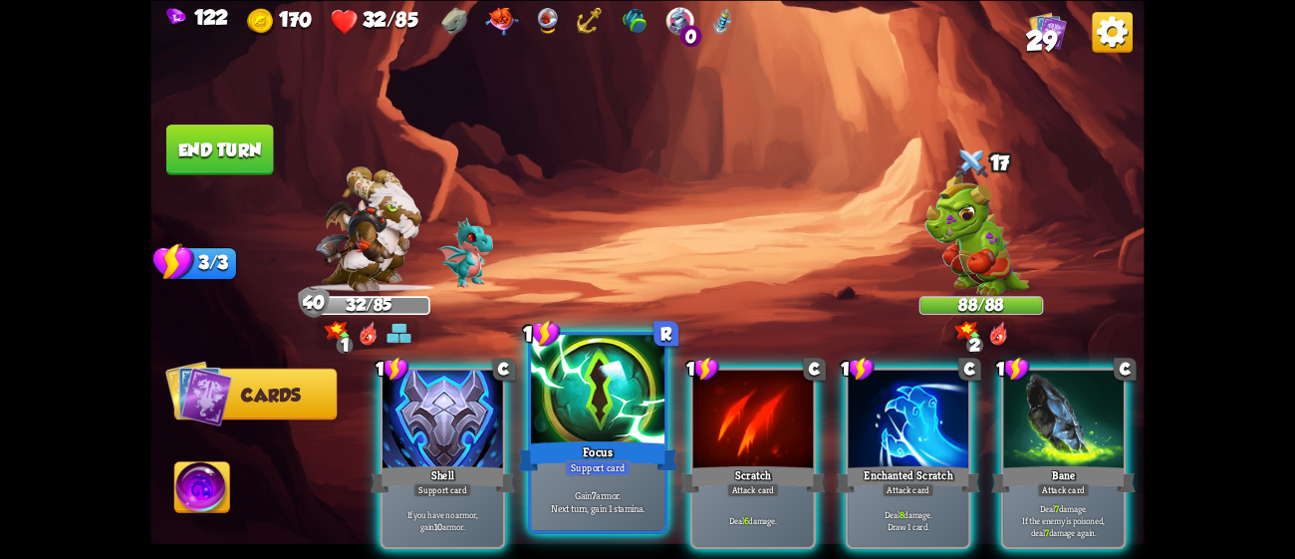
click at [622, 414] on div at bounding box center [597, 391] width 133 height 113
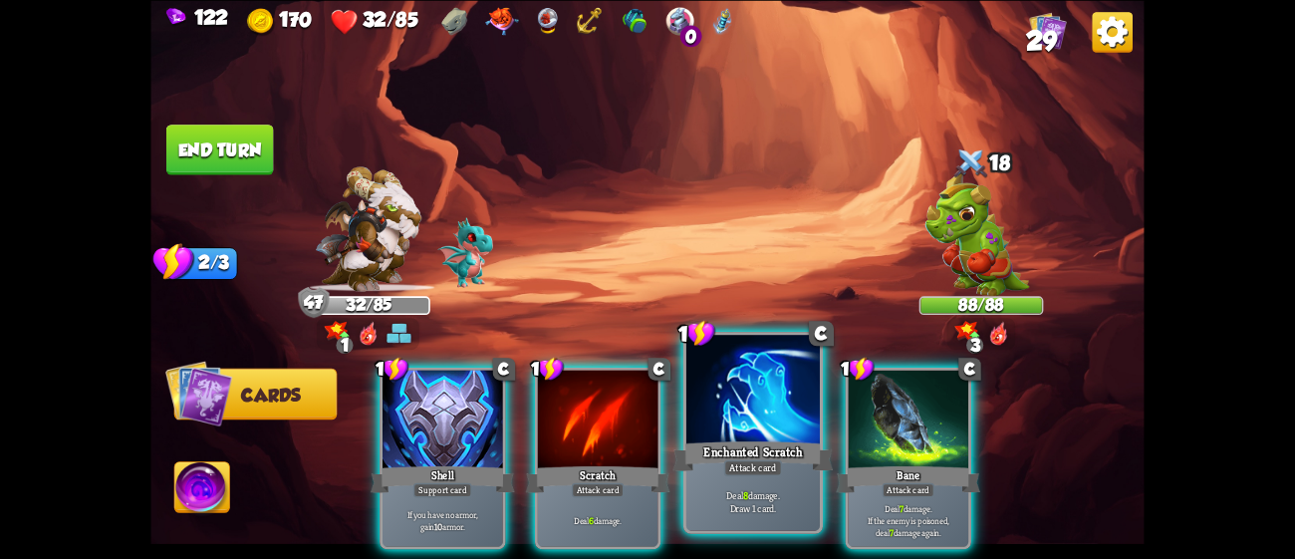
click at [723, 406] on div at bounding box center [752, 391] width 133 height 113
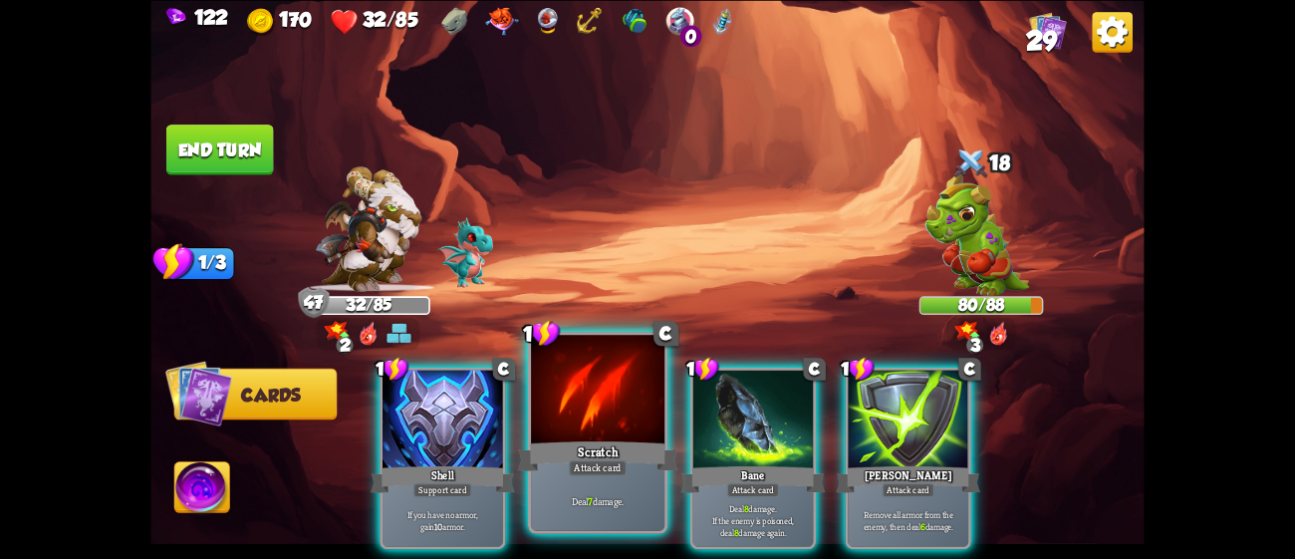
click at [614, 432] on div at bounding box center [597, 391] width 133 height 113
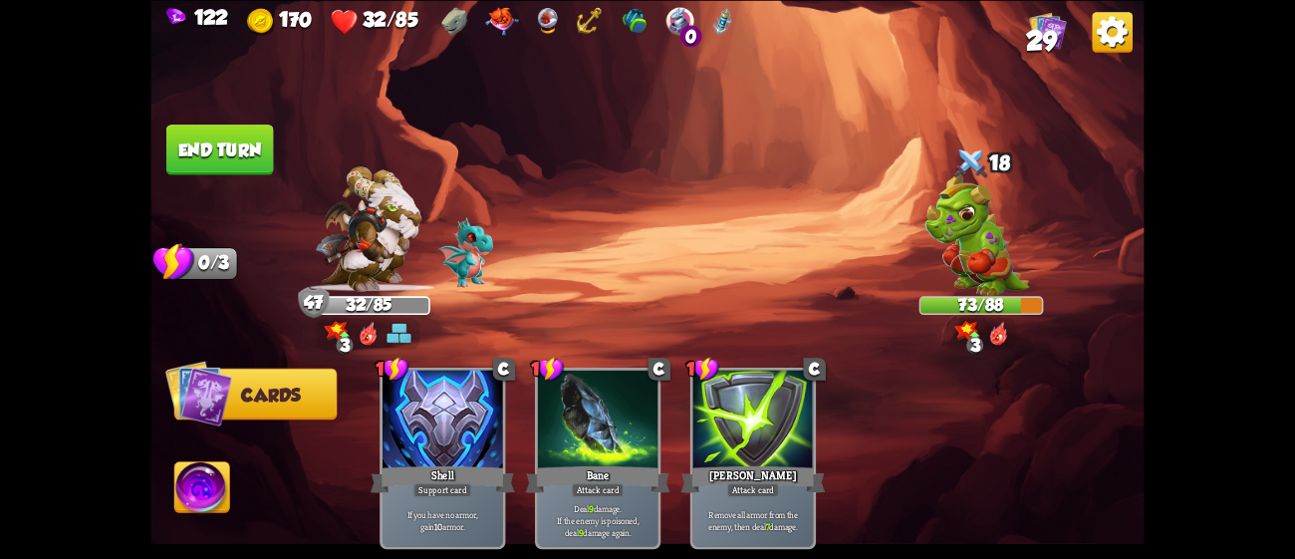
click at [198, 136] on button "End turn" at bounding box center [220, 150] width 108 height 51
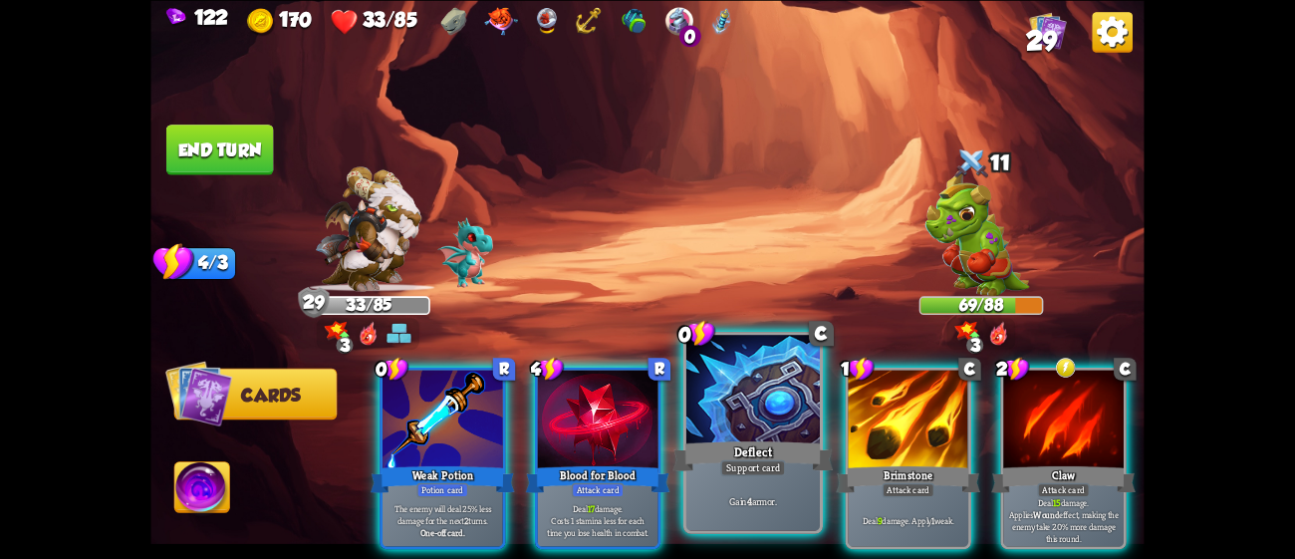
click at [702, 384] on div at bounding box center [752, 391] width 133 height 113
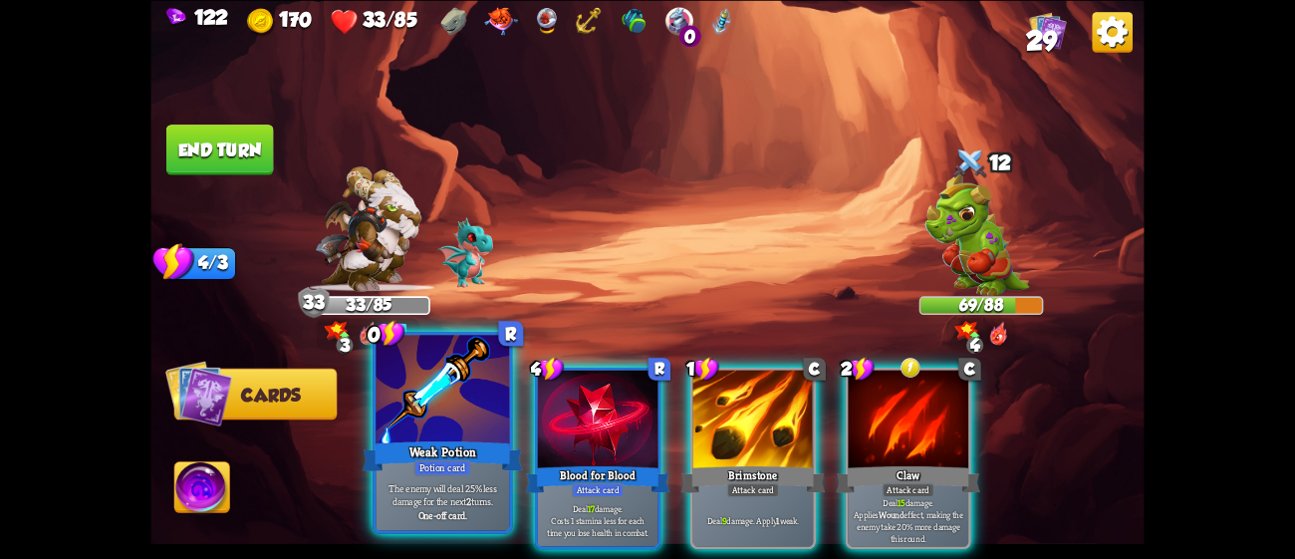
click at [453, 440] on div "Weak Potion" at bounding box center [443, 455] width 160 height 36
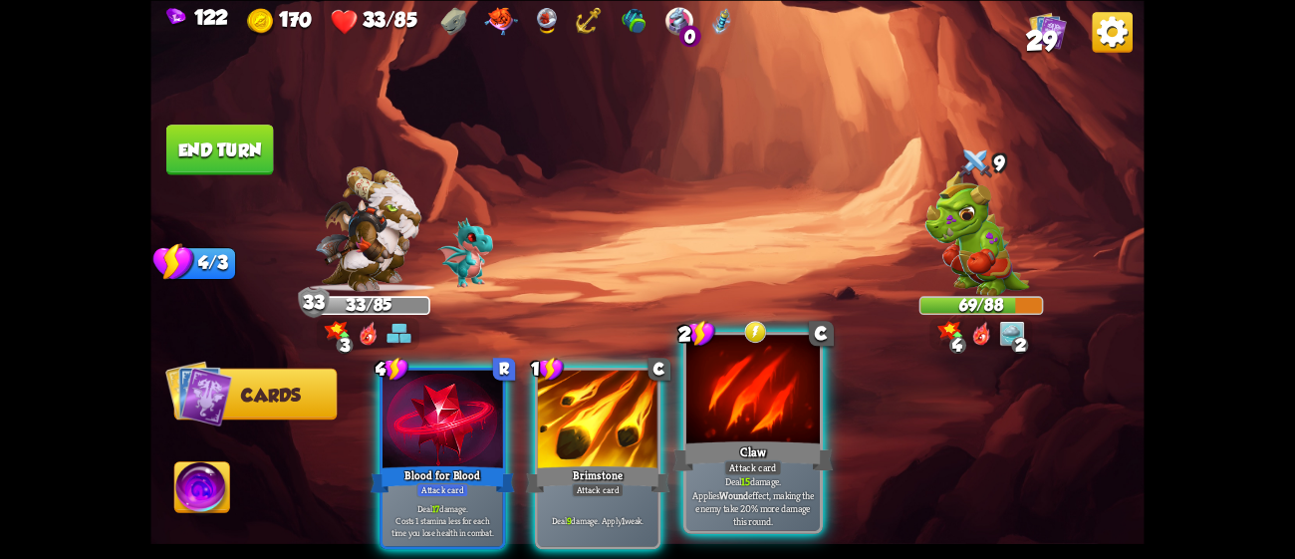
click at [707, 450] on div "Claw" at bounding box center [753, 455] width 160 height 36
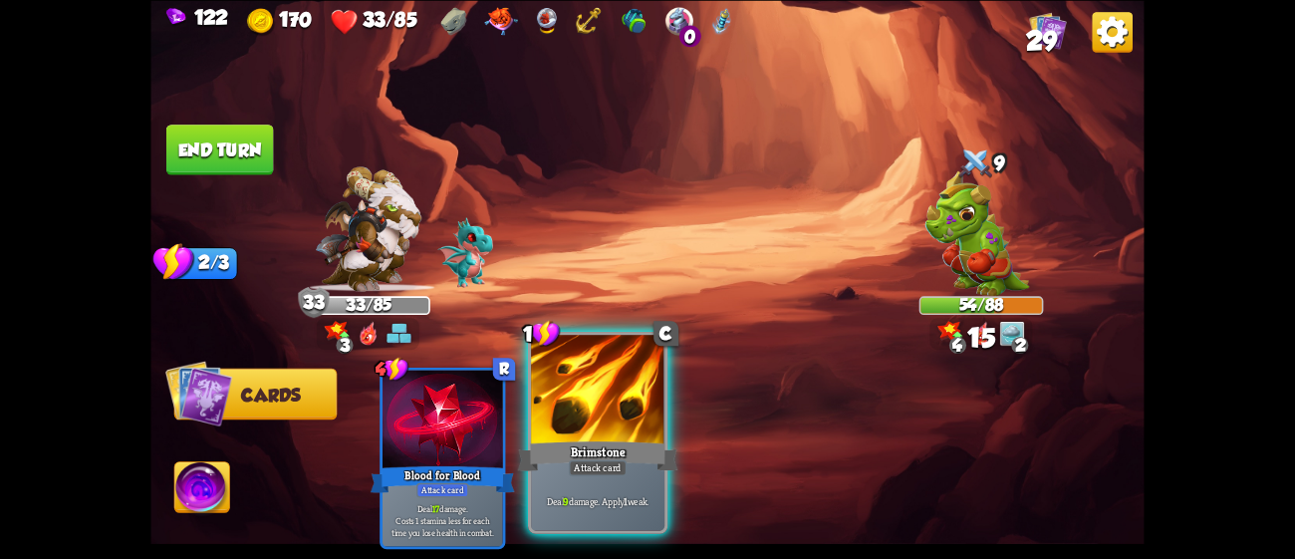
click at [639, 443] on div "Brimstone" at bounding box center [598, 455] width 160 height 36
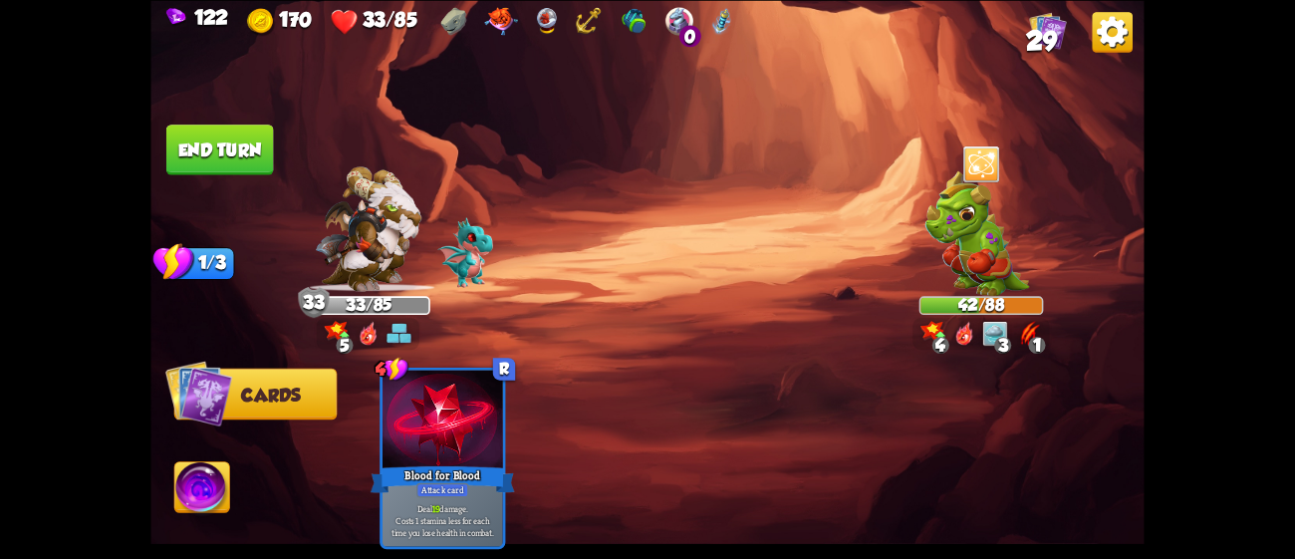
click at [238, 144] on button "End turn" at bounding box center [220, 150] width 108 height 51
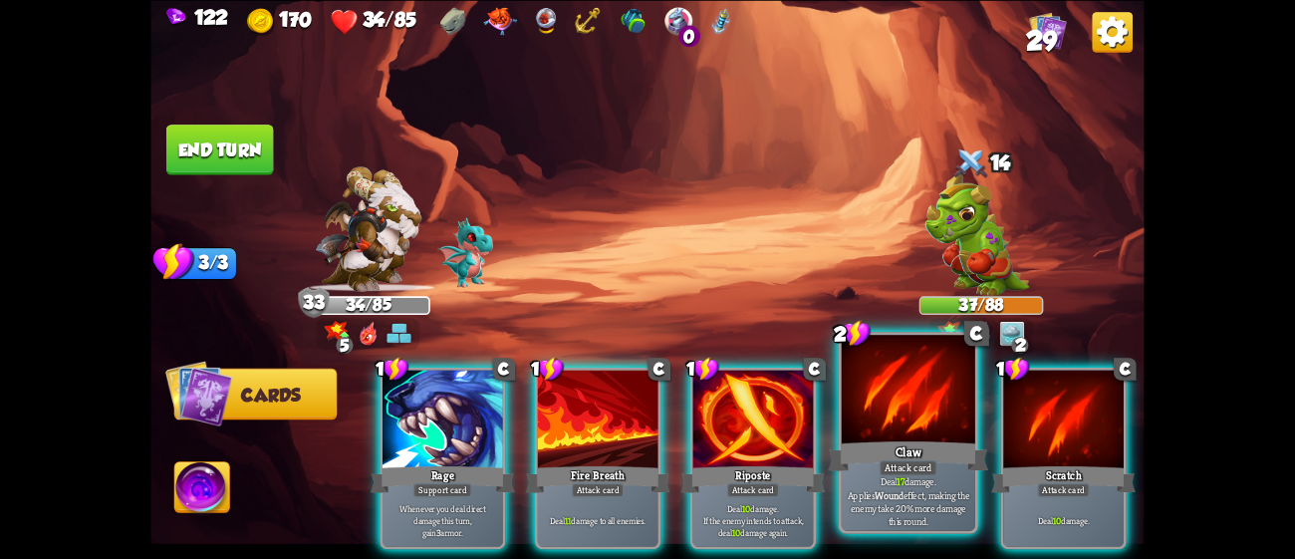
click at [889, 453] on div "Claw" at bounding box center [908, 455] width 160 height 36
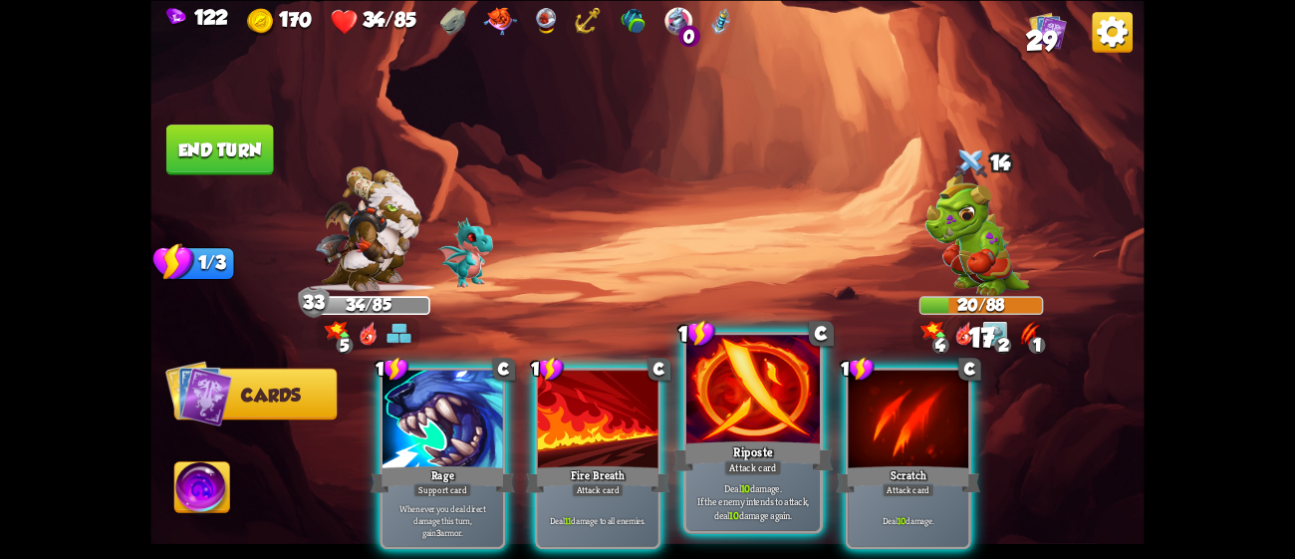
click at [768, 449] on div "Riposte" at bounding box center [753, 455] width 160 height 36
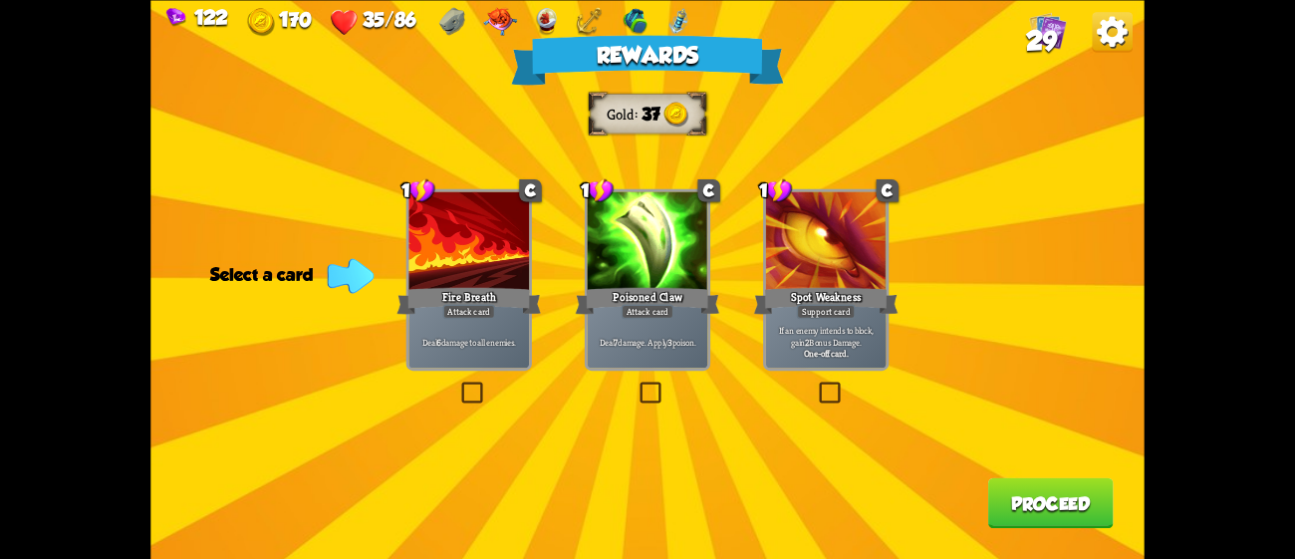
click at [533, 277] on div "Rewards Gold 37 Select a card 1 C Fire Breath Attack card Deal 6 damage to all …" at bounding box center [646, 279] width 993 height 559
click at [438, 276] on div at bounding box center [468, 242] width 121 height 102
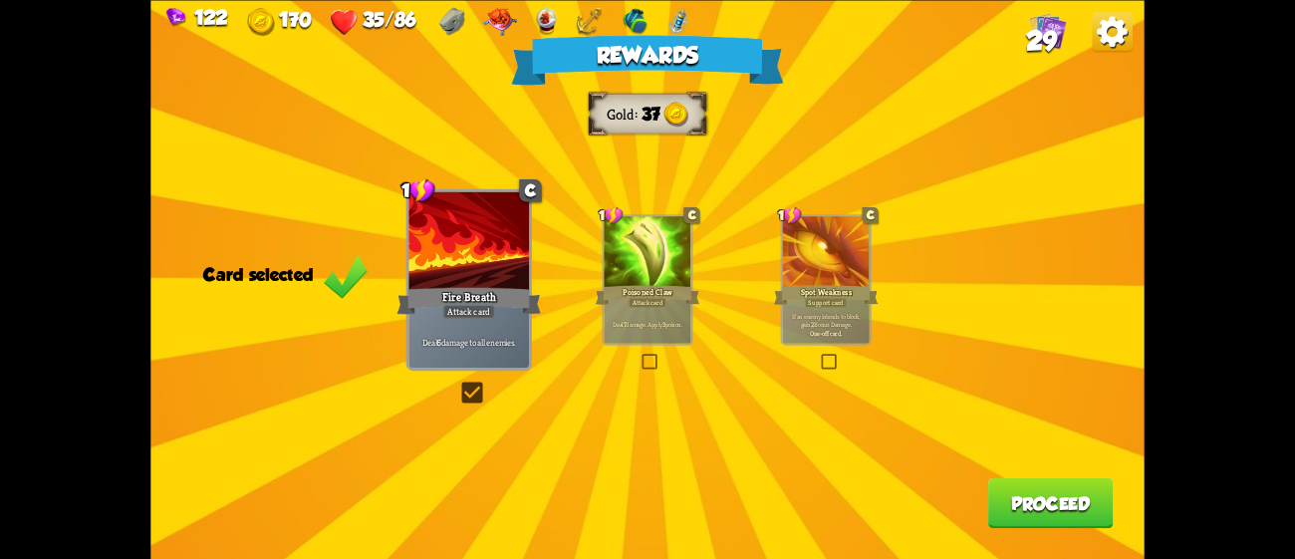
click at [1051, 494] on button "Proceed" at bounding box center [1051, 502] width 126 height 51
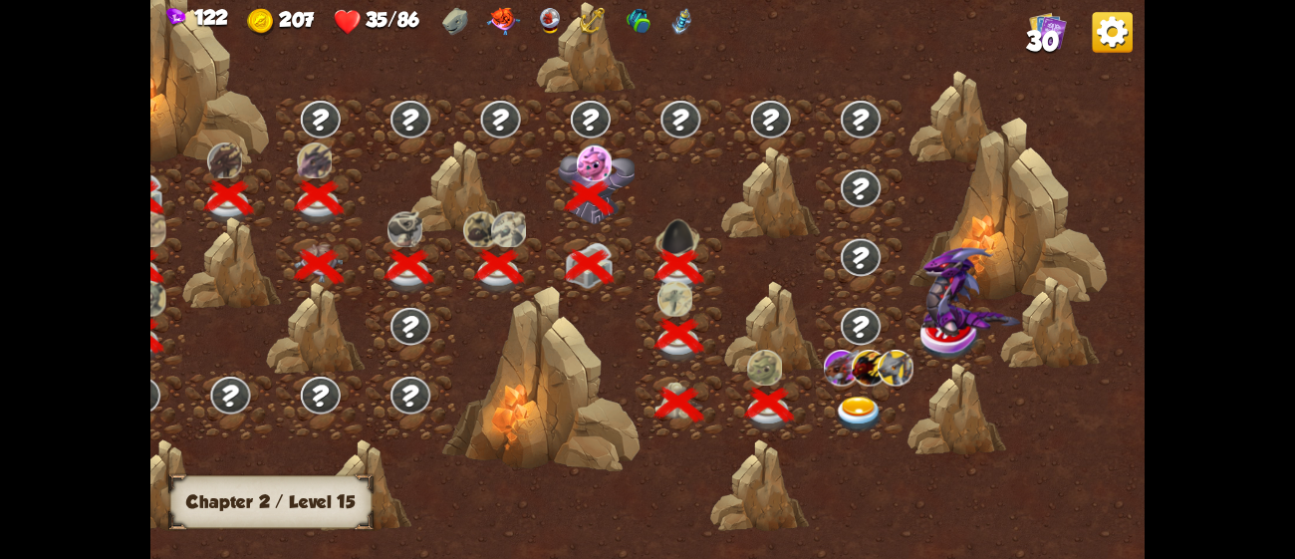
click at [867, 406] on img at bounding box center [860, 414] width 50 height 37
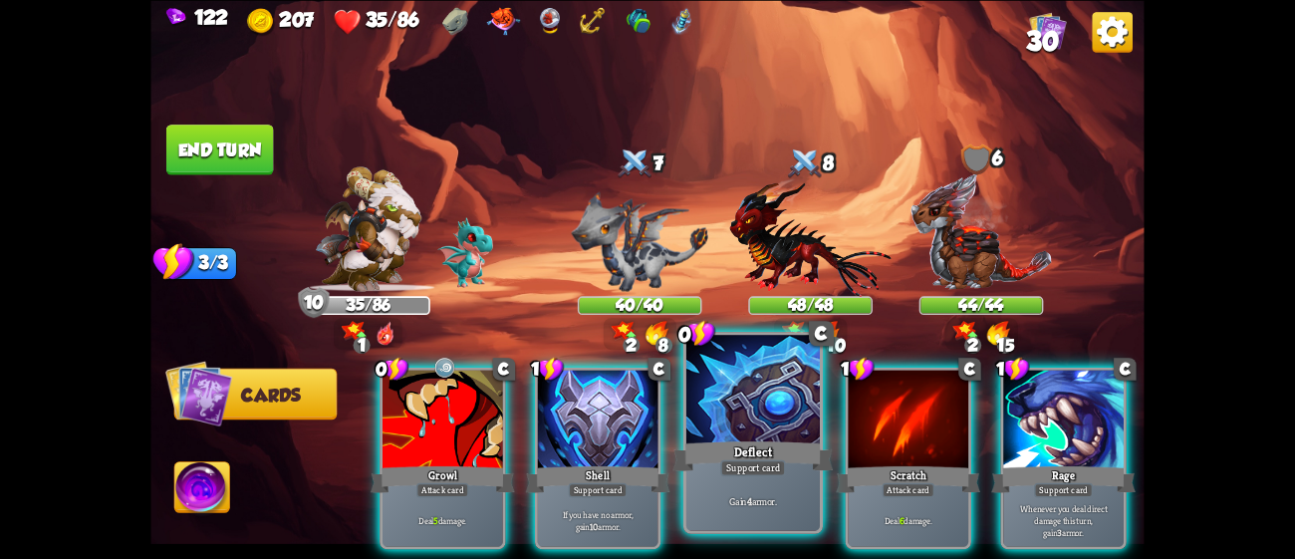
click at [743, 412] on div at bounding box center [752, 391] width 133 height 113
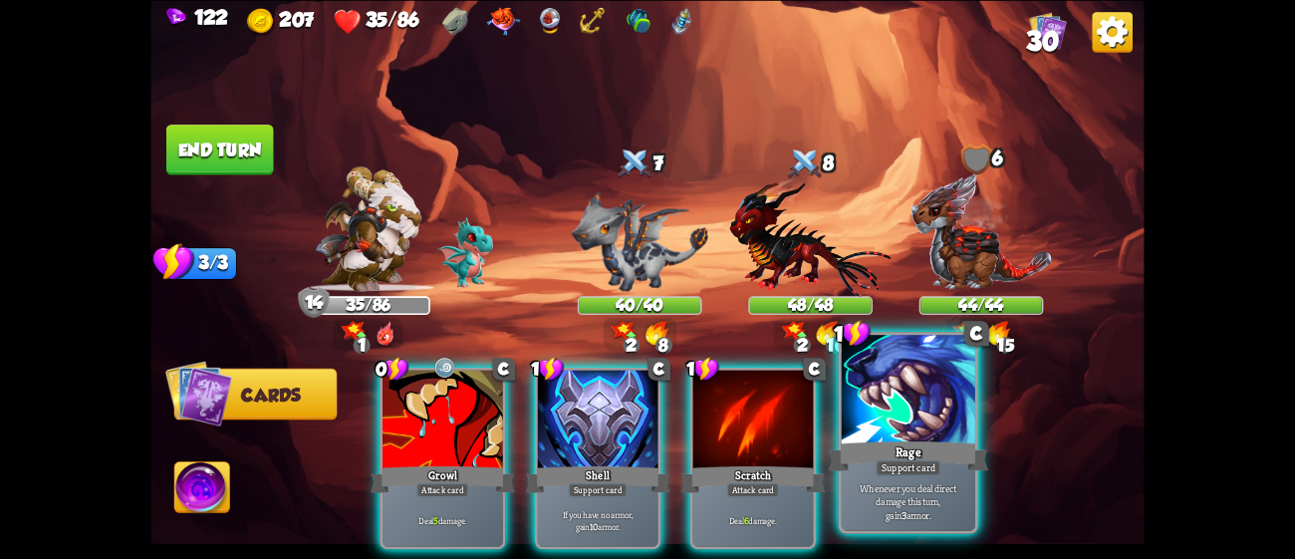
click at [865, 429] on div at bounding box center [908, 391] width 133 height 113
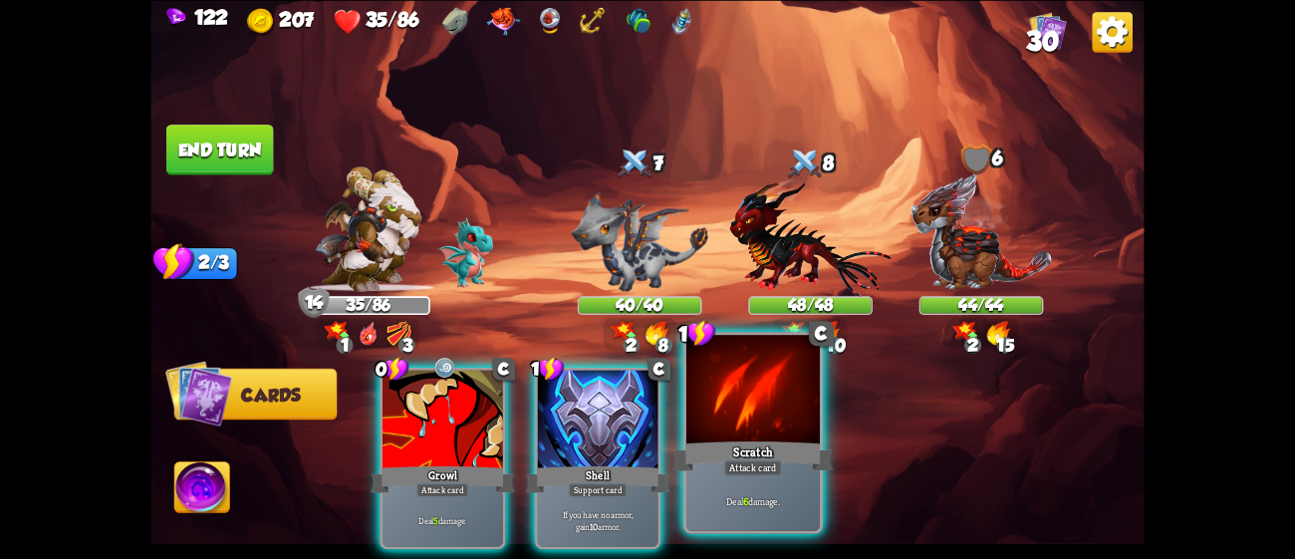
click at [781, 412] on div at bounding box center [752, 391] width 133 height 113
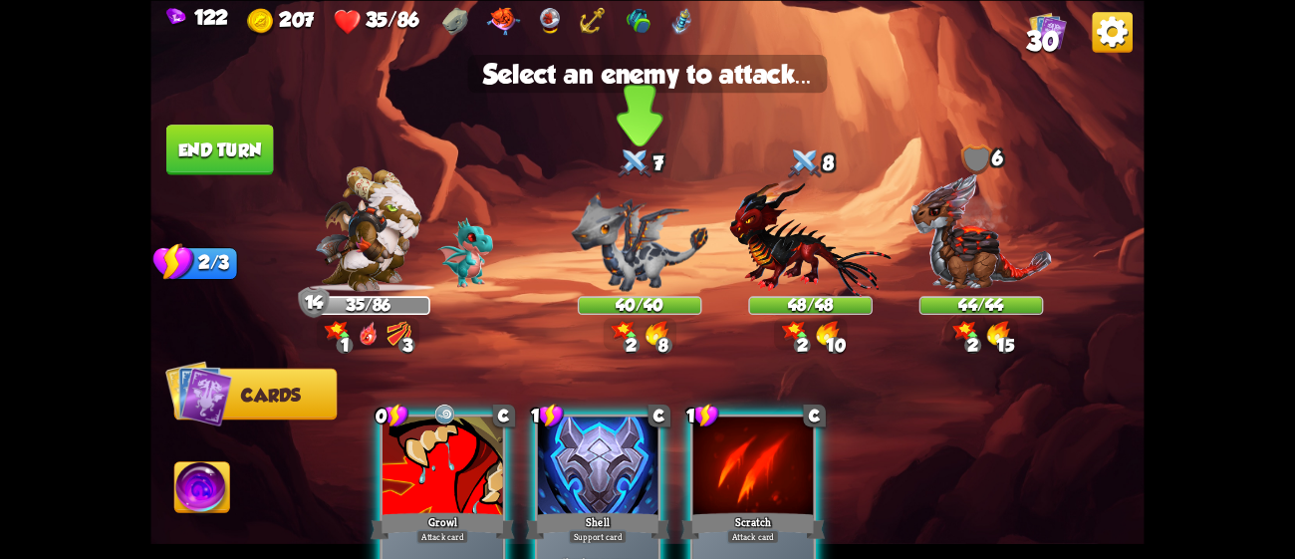
click at [644, 245] on img at bounding box center [640, 241] width 136 height 100
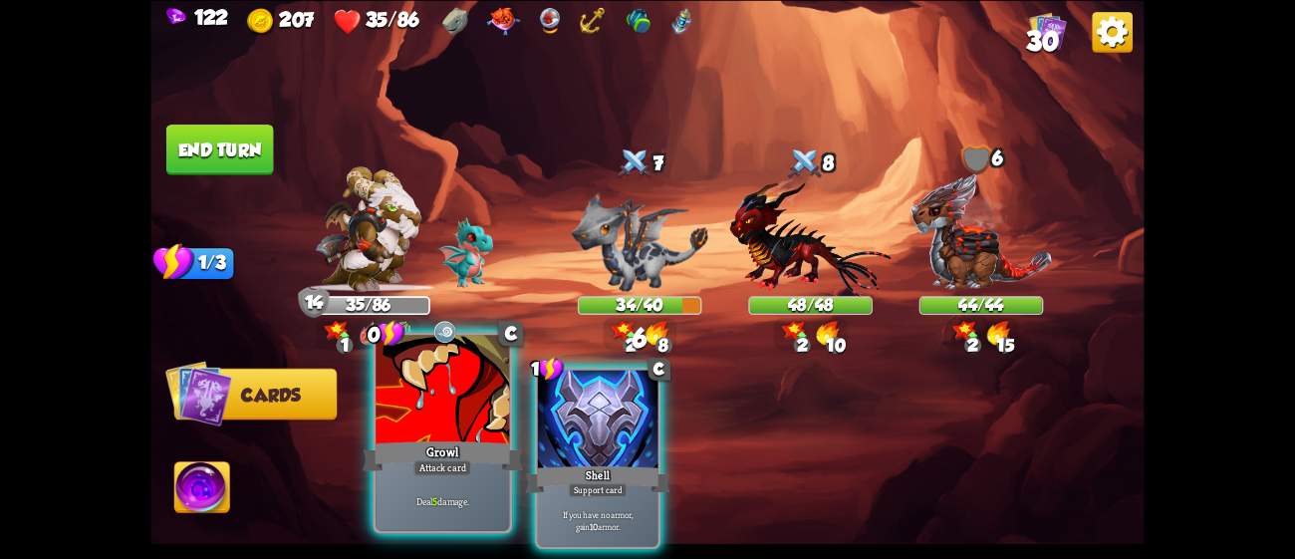
click at [473, 381] on div at bounding box center [442, 391] width 133 height 113
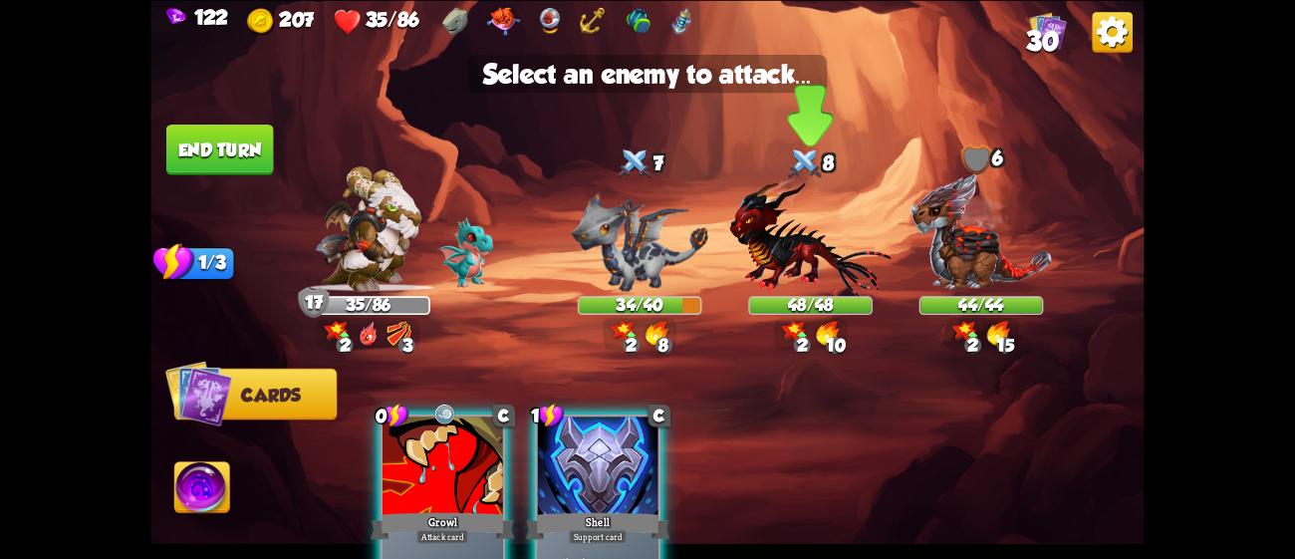
click at [802, 296] on img at bounding box center [810, 236] width 161 height 119
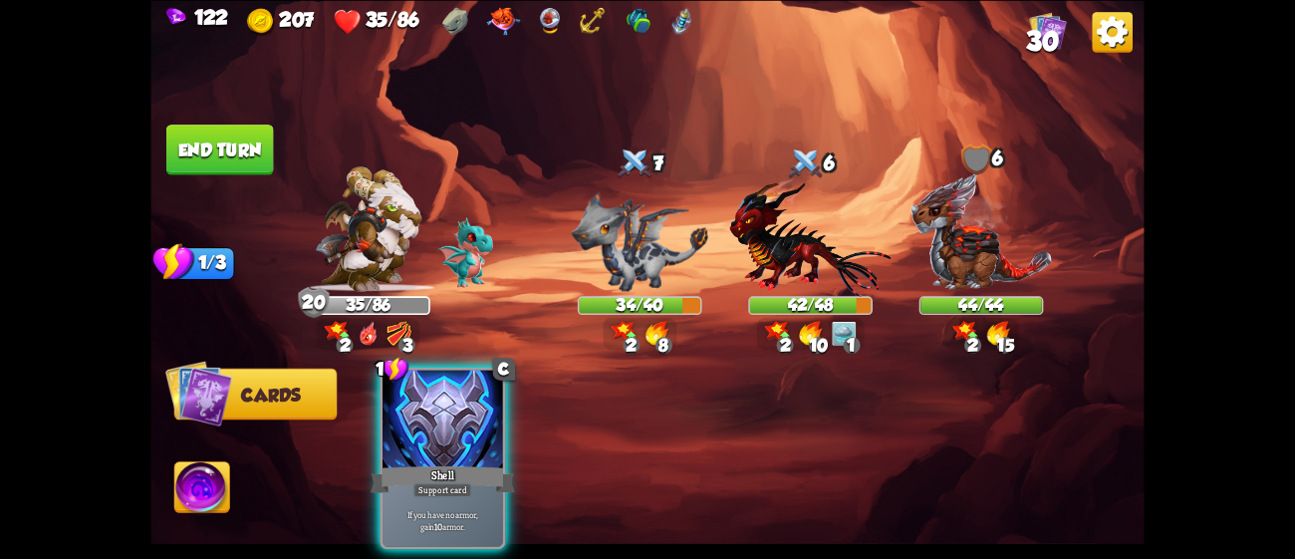
click at [194, 153] on button "End turn" at bounding box center [220, 150] width 108 height 51
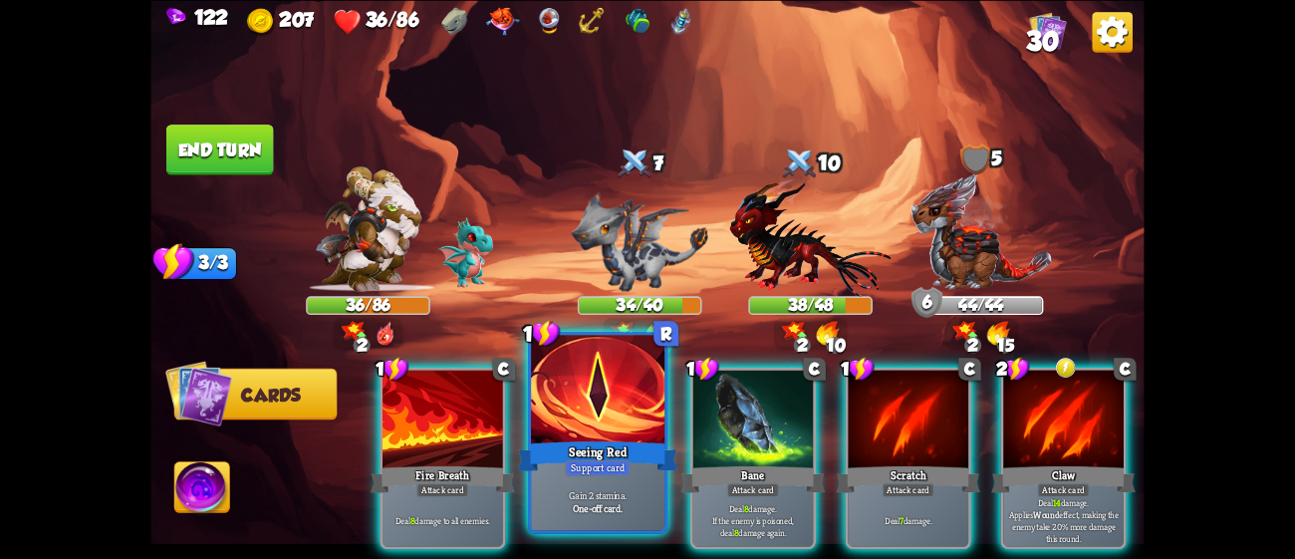
click at [602, 381] on div at bounding box center [597, 391] width 133 height 113
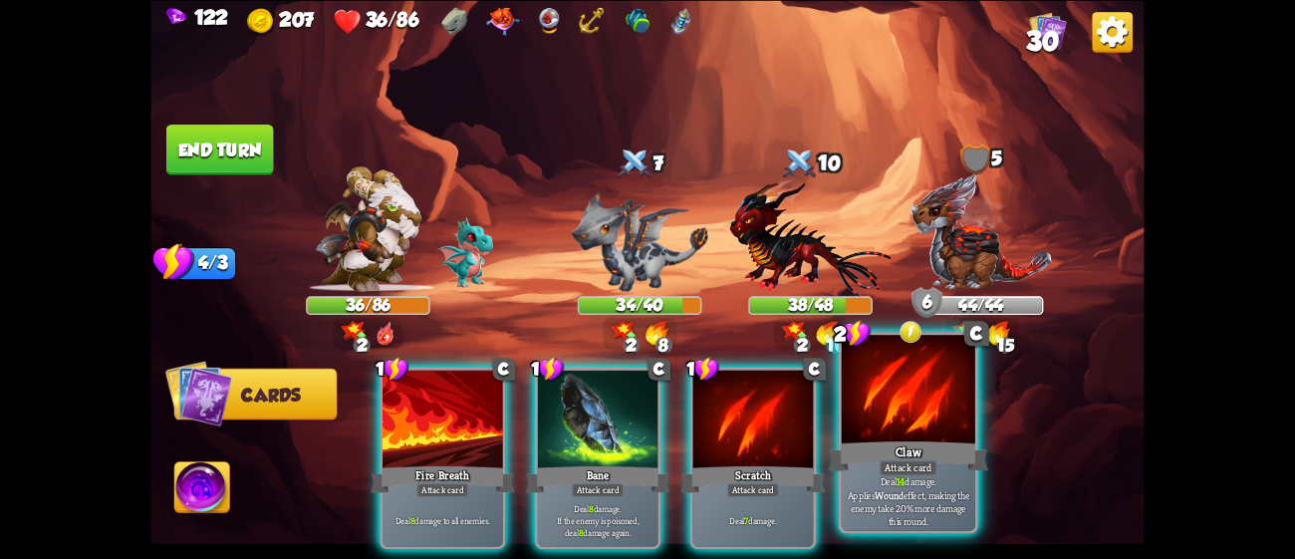
click at [890, 408] on div at bounding box center [908, 391] width 133 height 113
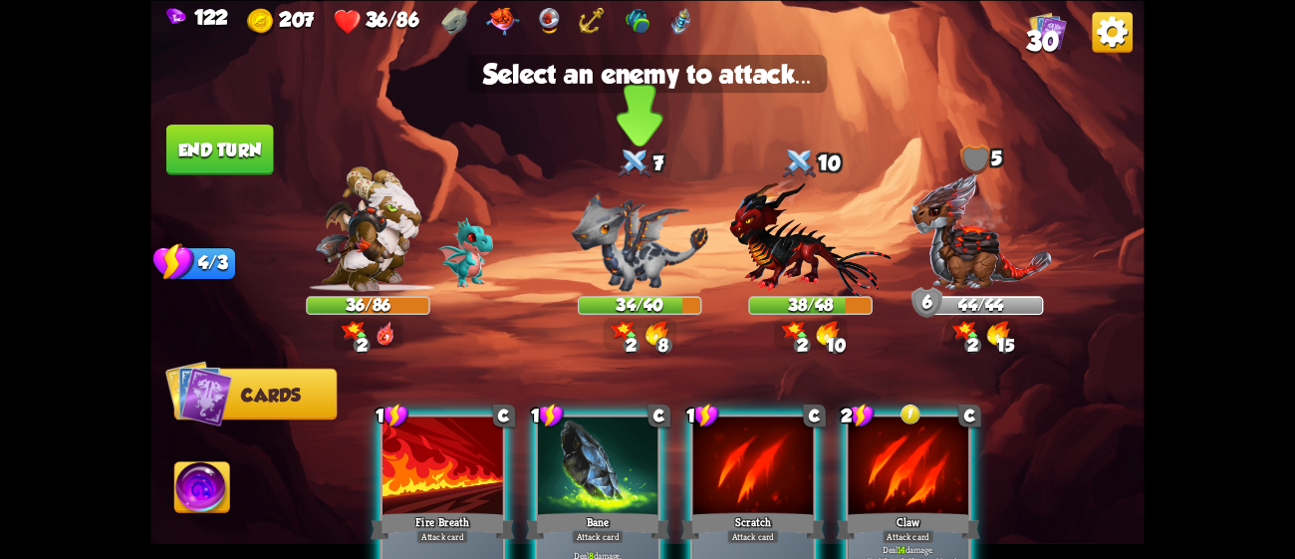
click at [630, 189] on div at bounding box center [640, 236] width 125 height 109
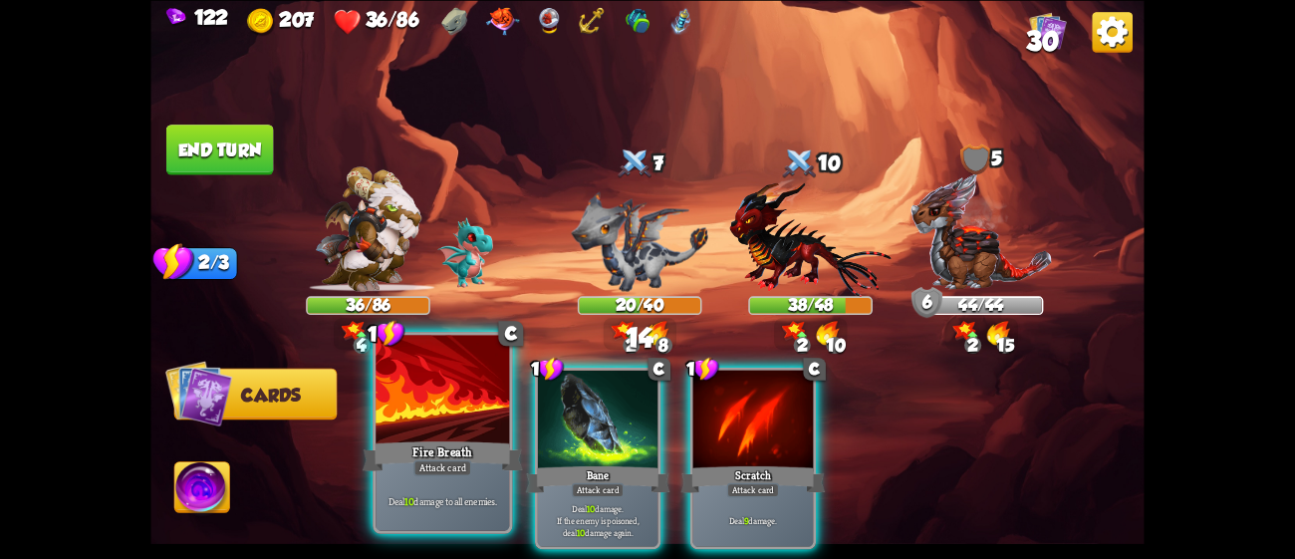
click at [406, 466] on div "Fire Breath" at bounding box center [443, 455] width 160 height 36
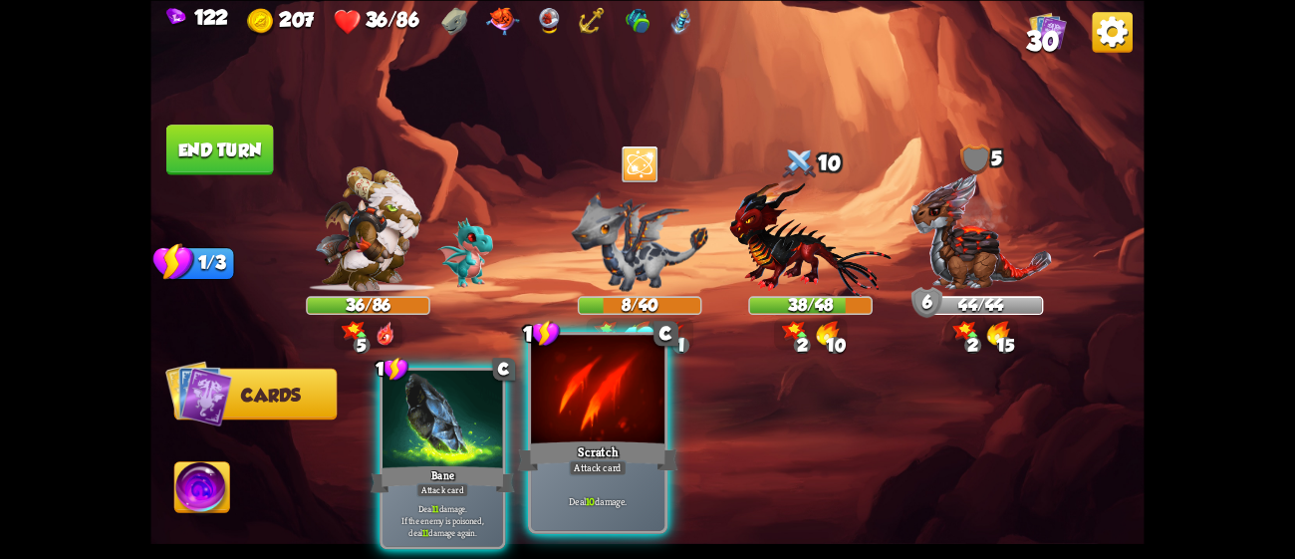
click at [617, 477] on div "Deal 10 damage." at bounding box center [597, 501] width 133 height 58
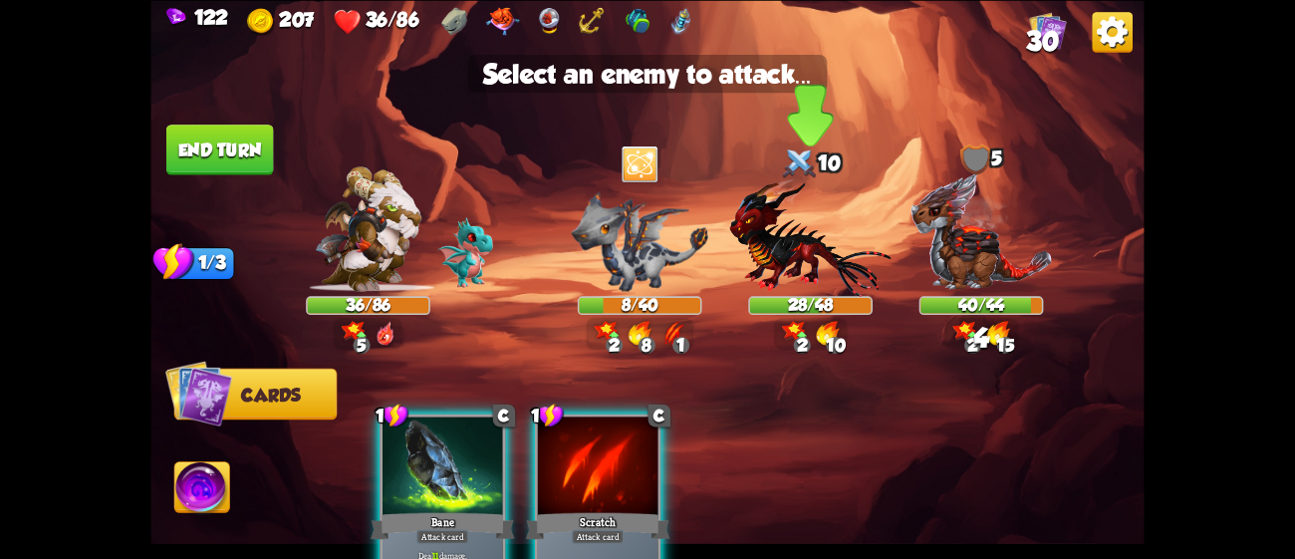
click at [803, 223] on img at bounding box center [810, 236] width 161 height 119
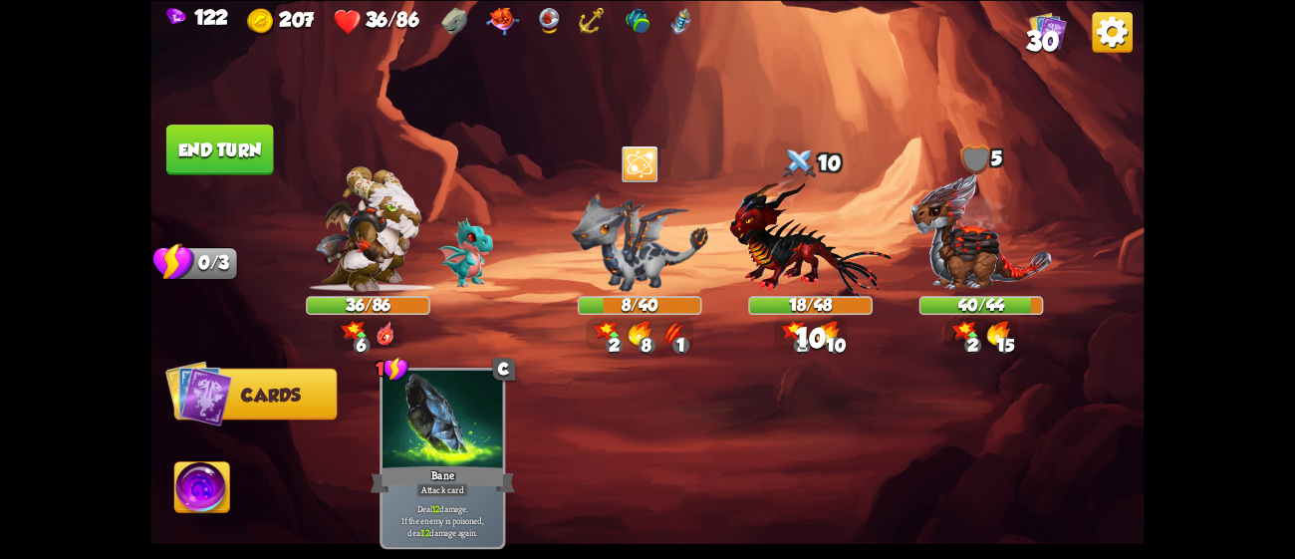
click at [256, 145] on button "End turn" at bounding box center [220, 150] width 108 height 51
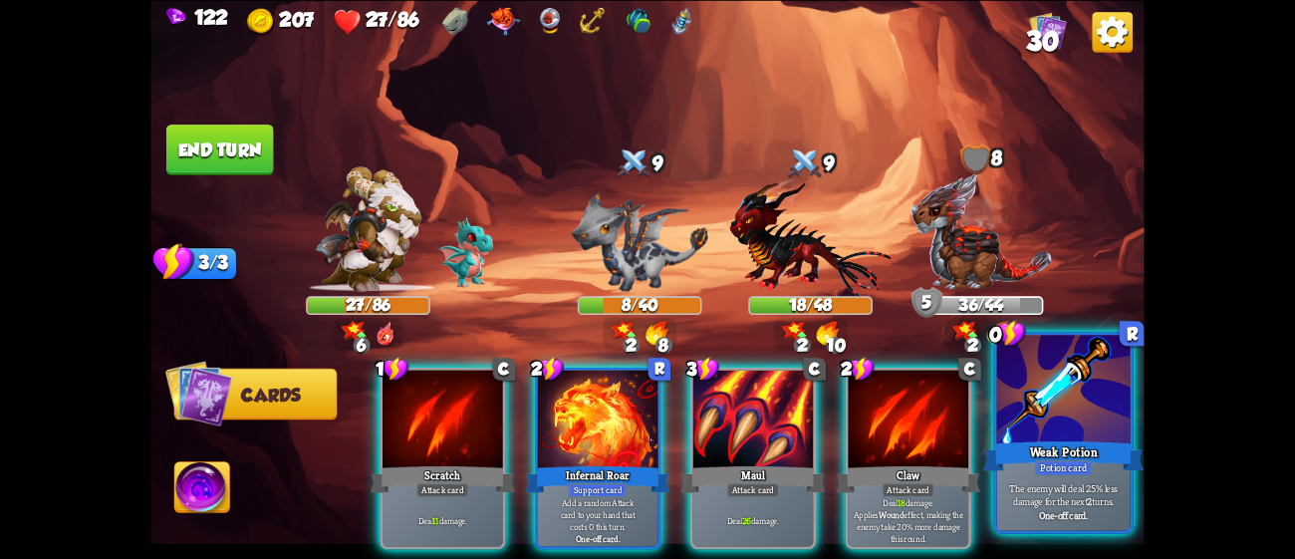
click at [1062, 391] on div at bounding box center [1063, 391] width 133 height 113
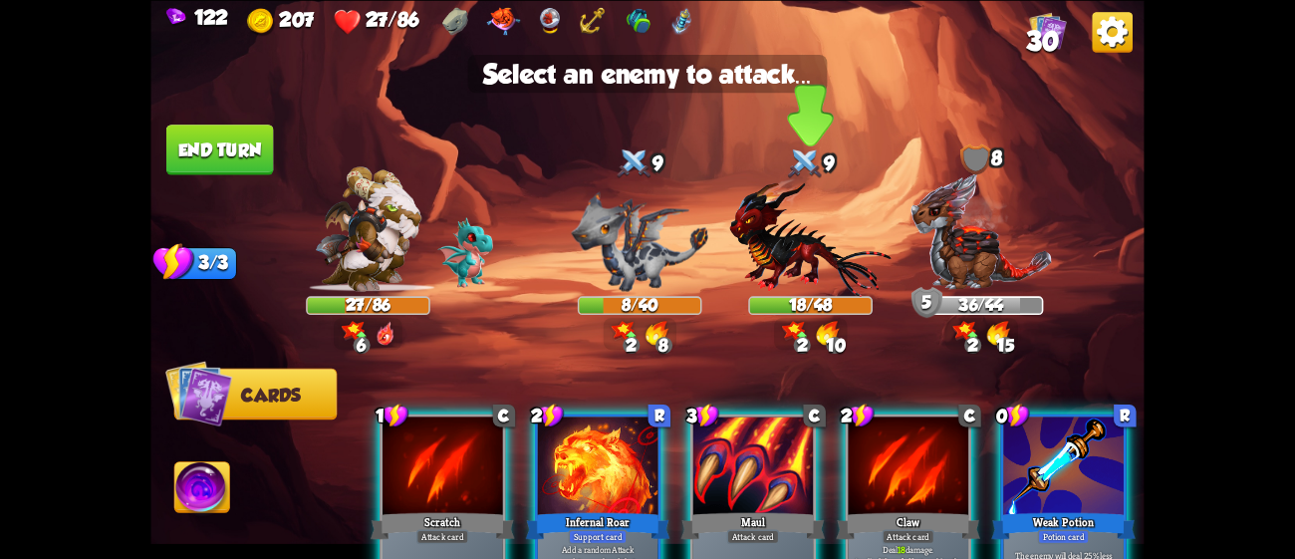
click at [826, 266] on img at bounding box center [810, 236] width 161 height 119
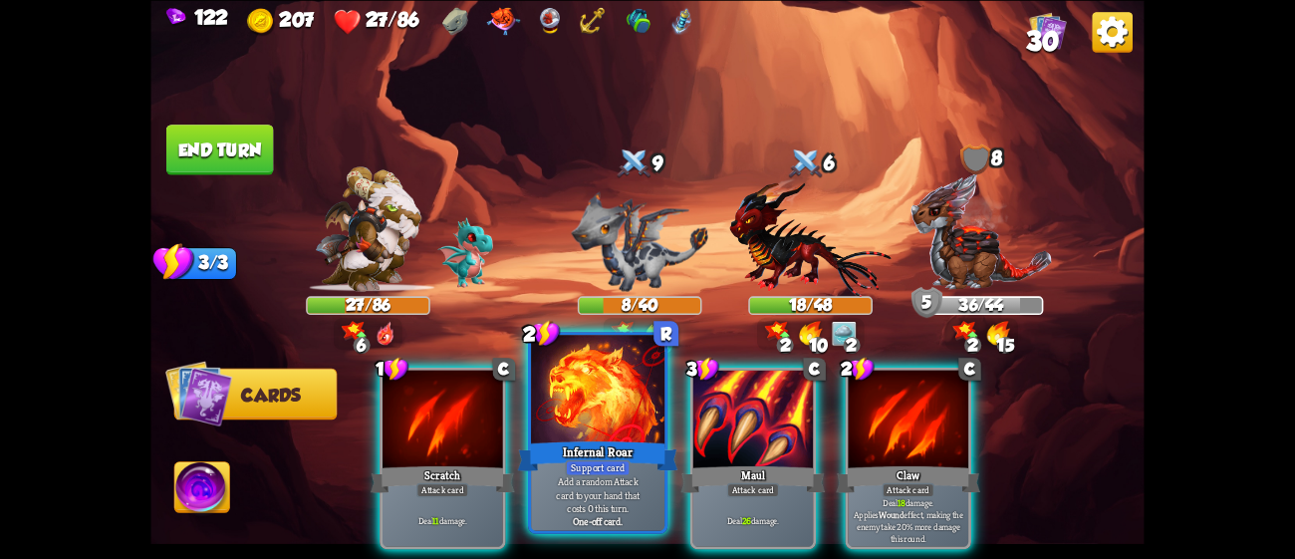
click at [603, 410] on div at bounding box center [597, 391] width 133 height 113
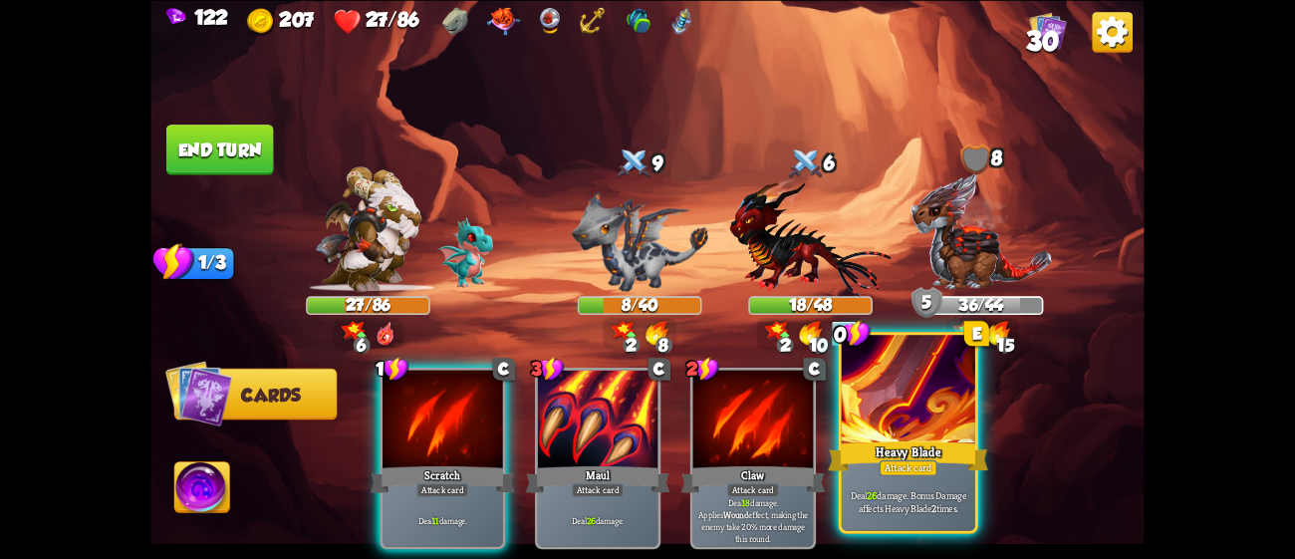
click at [870, 483] on div "Deal 26 damage. Bonus Damage affects Heavy Blade 2 times." at bounding box center [908, 501] width 133 height 58
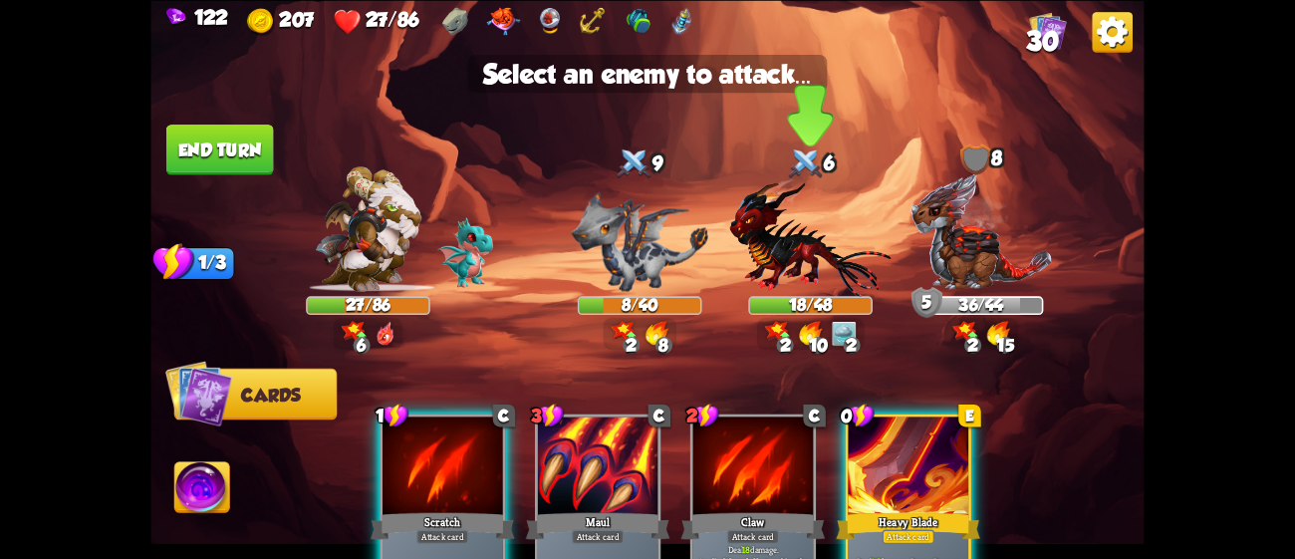
click at [785, 227] on img at bounding box center [810, 236] width 161 height 119
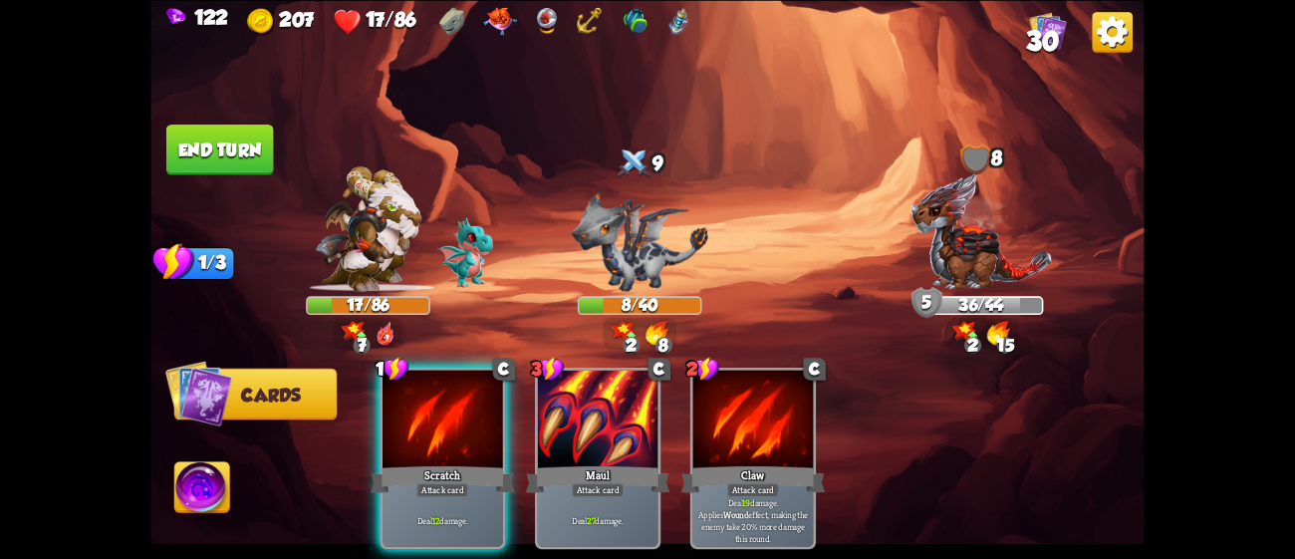
click at [213, 498] on img at bounding box center [201, 490] width 55 height 56
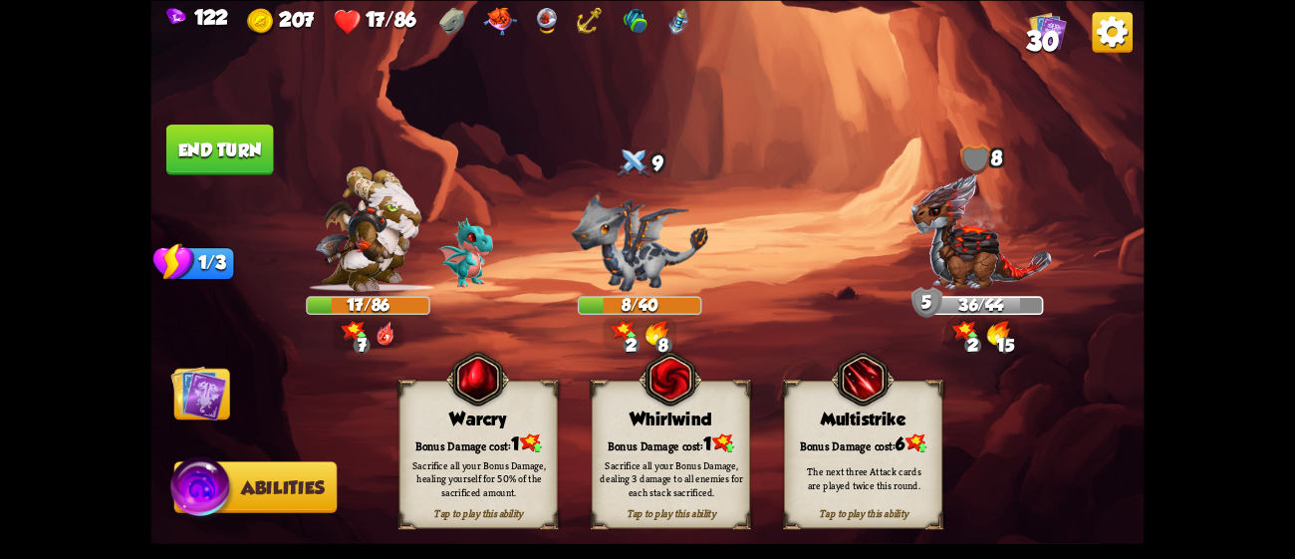
click at [438, 448] on div "Sacrifice all your Bonus Damage, healing yourself for 50% of the sacrificed amo…" at bounding box center [478, 478] width 158 height 62
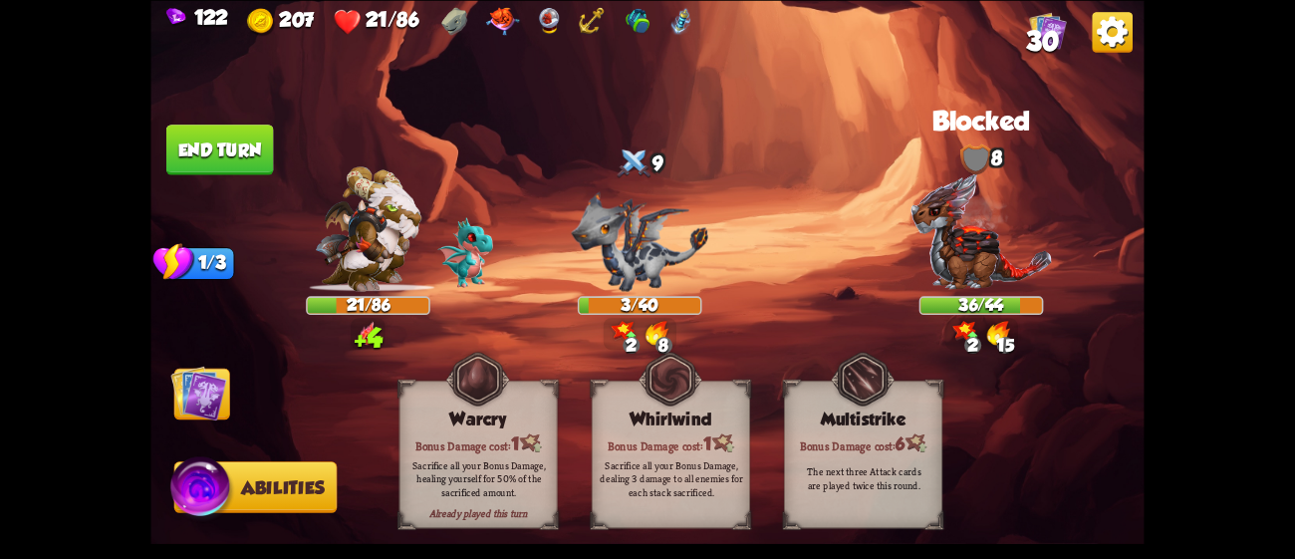
click at [204, 389] on img at bounding box center [199, 393] width 56 height 56
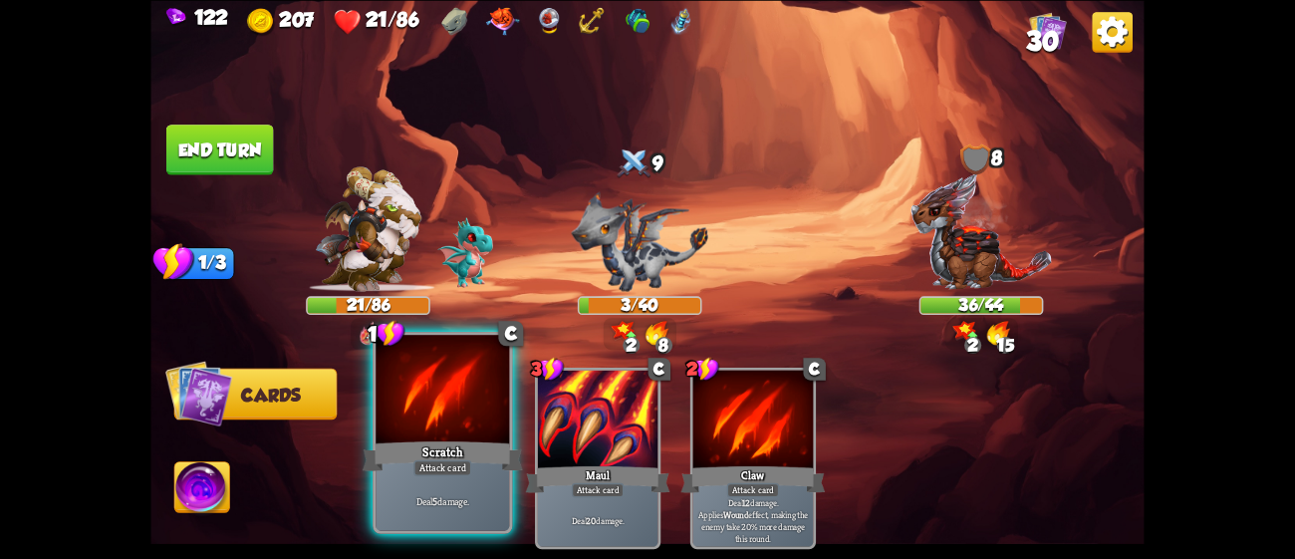
click at [477, 447] on div "Scratch" at bounding box center [443, 455] width 160 height 36
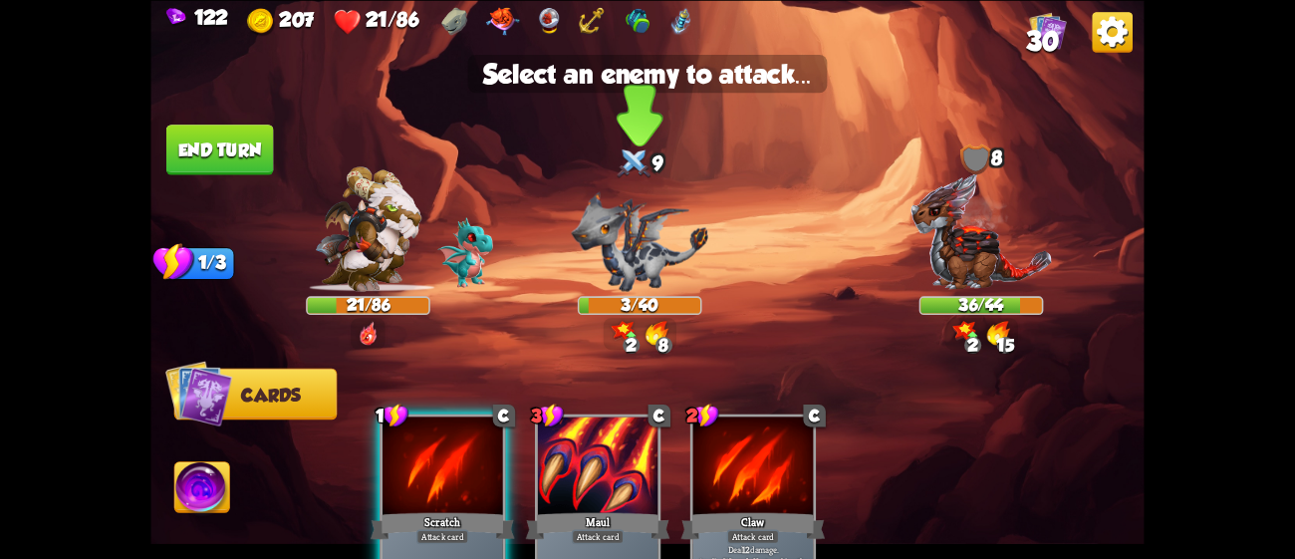
click at [613, 237] on img at bounding box center [640, 241] width 136 height 100
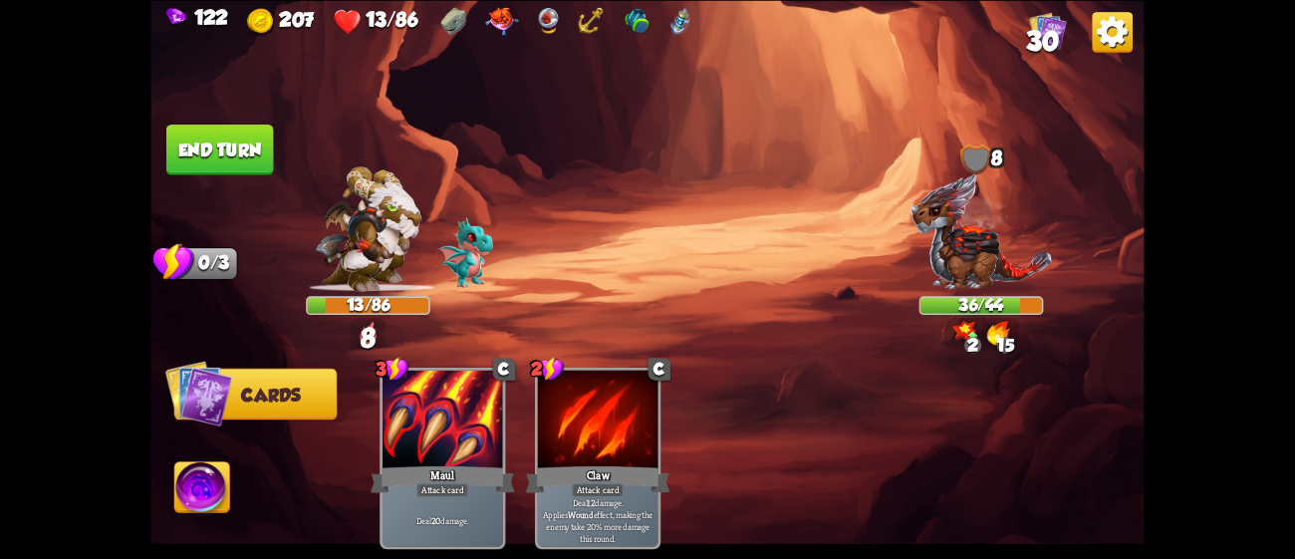
click at [217, 127] on button "End turn" at bounding box center [220, 150] width 108 height 51
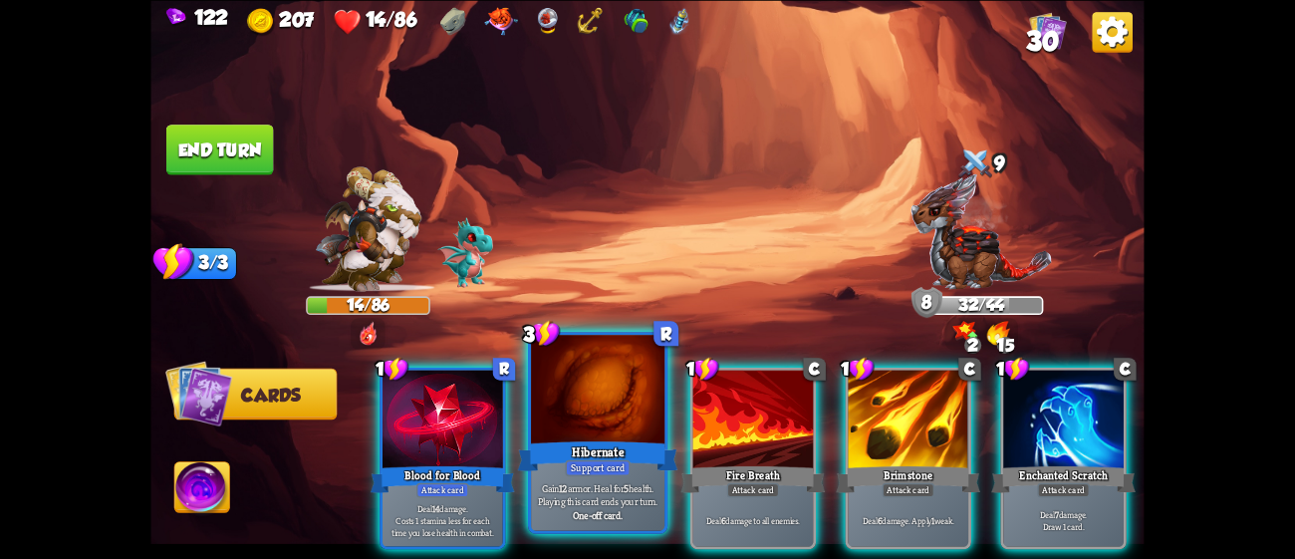
click at [607, 416] on div at bounding box center [597, 391] width 133 height 113
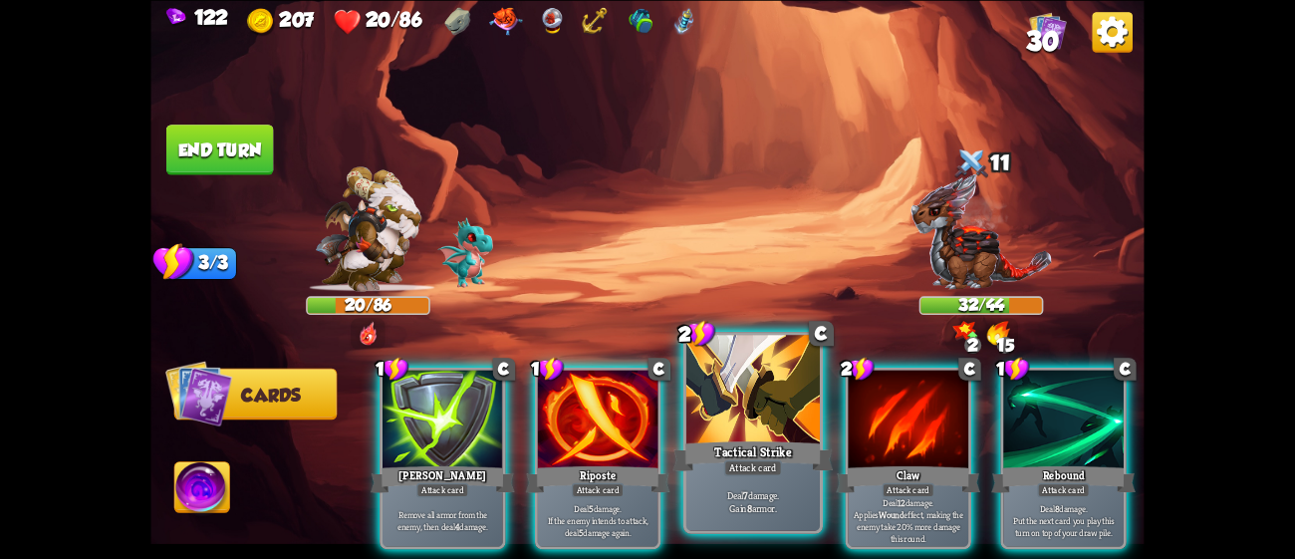
click at [725, 432] on div at bounding box center [752, 391] width 133 height 113
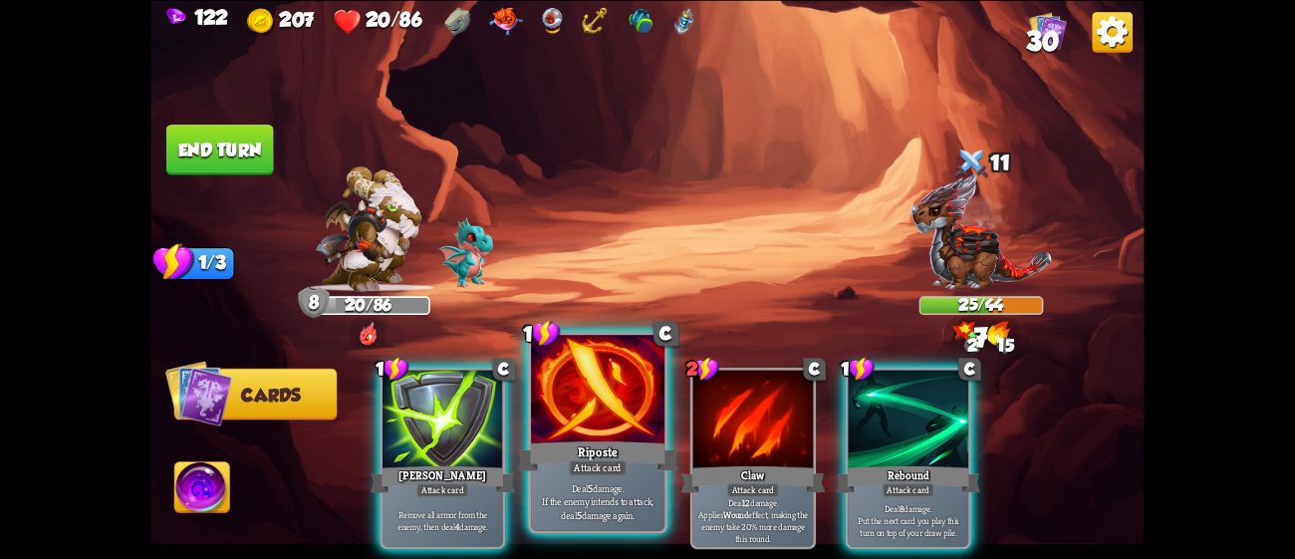
click at [618, 402] on div at bounding box center [597, 391] width 133 height 113
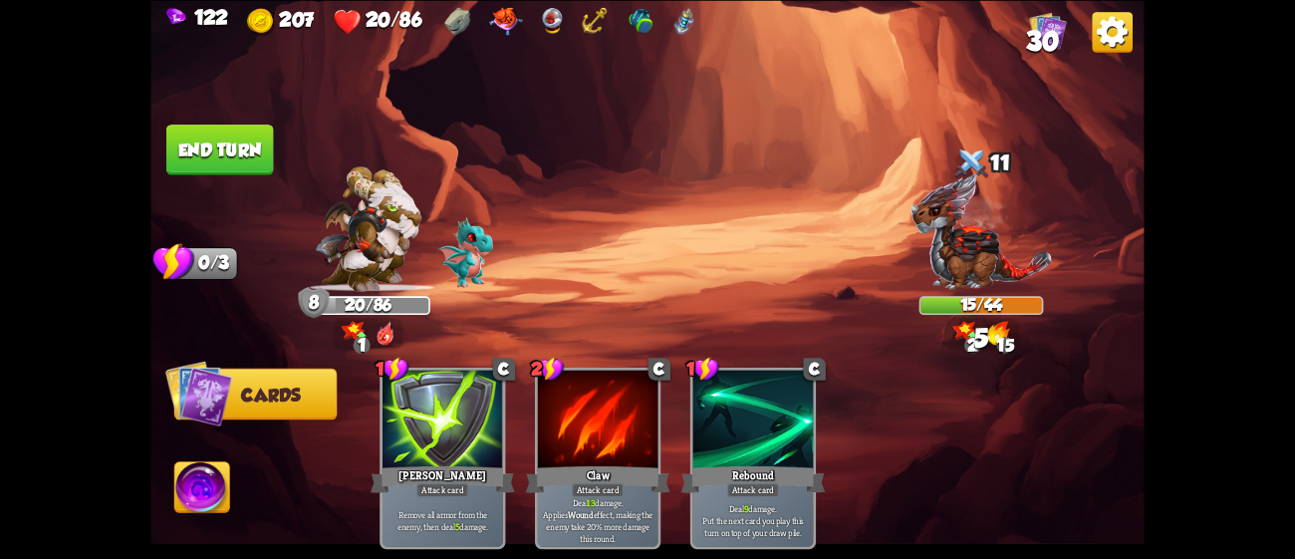
click at [249, 127] on button "End turn" at bounding box center [220, 150] width 108 height 51
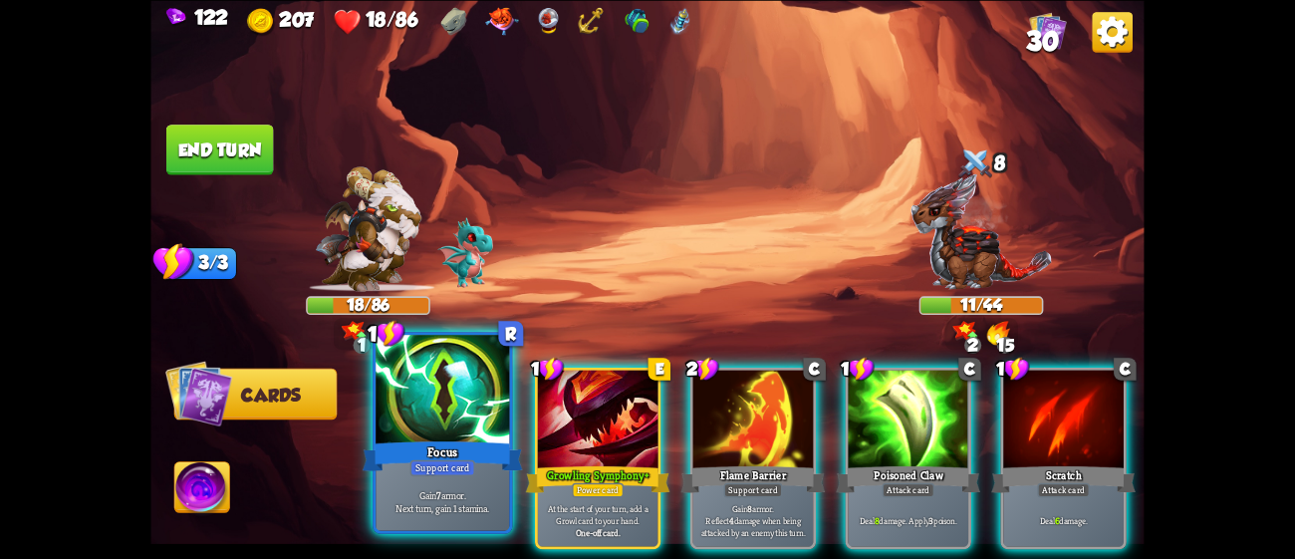
click at [471, 445] on div "Focus" at bounding box center [443, 455] width 160 height 36
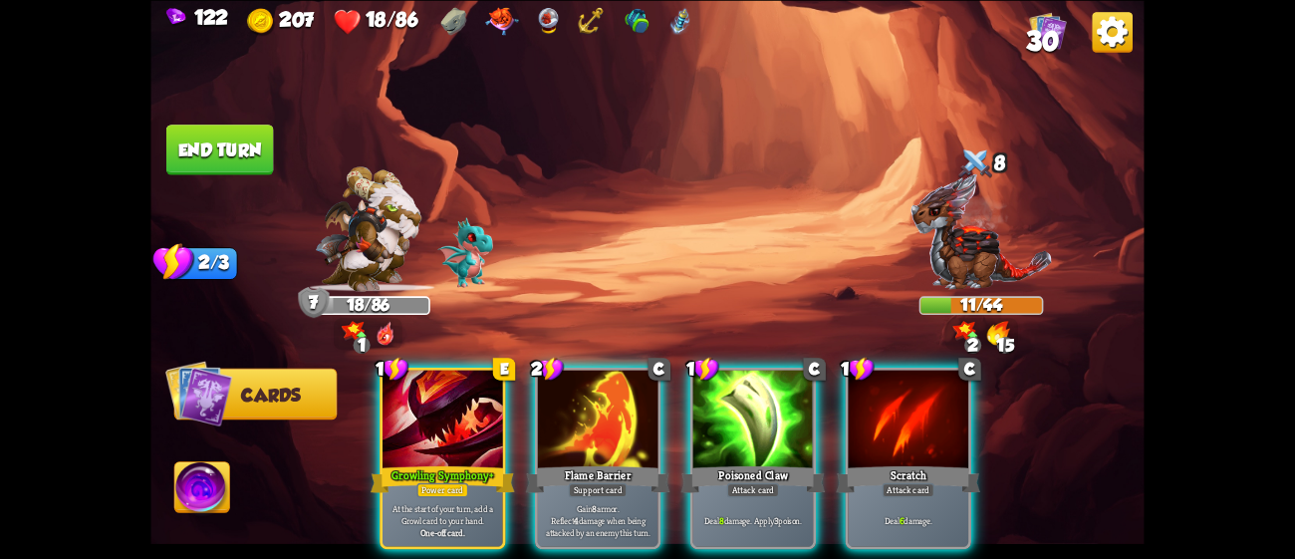
click at [471, 463] on div "Growling Symphony+" at bounding box center [443, 479] width 144 height 32
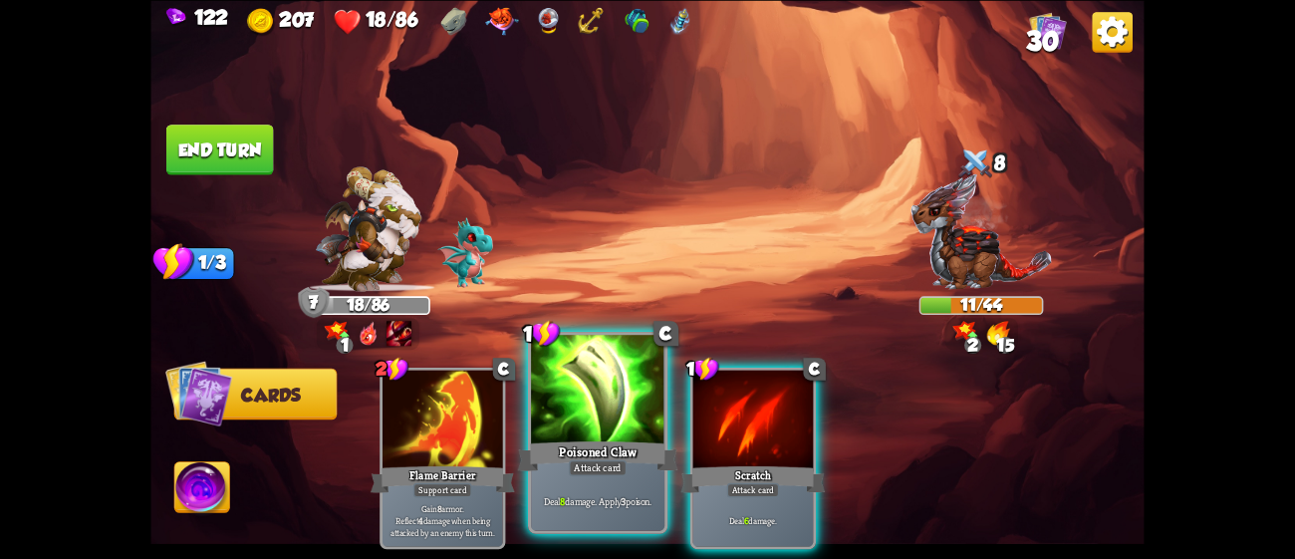
click at [542, 439] on div "Poisoned Claw" at bounding box center [598, 455] width 160 height 36
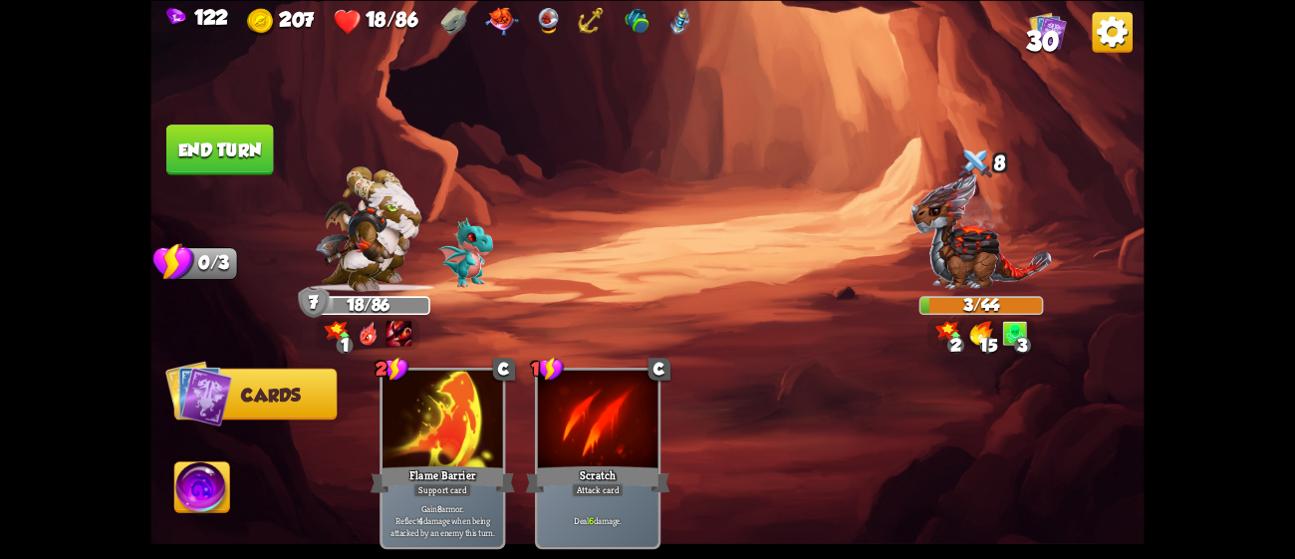
click at [217, 139] on button "End turn" at bounding box center [220, 150] width 108 height 51
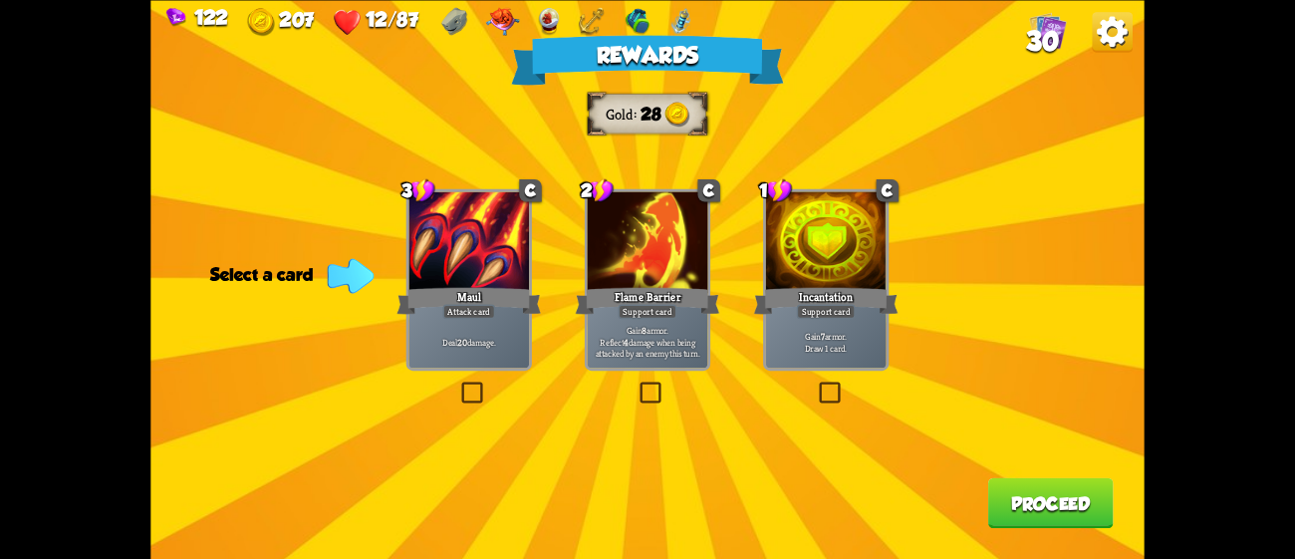
click at [666, 304] on div "Flame Barrier" at bounding box center [648, 300] width 144 height 32
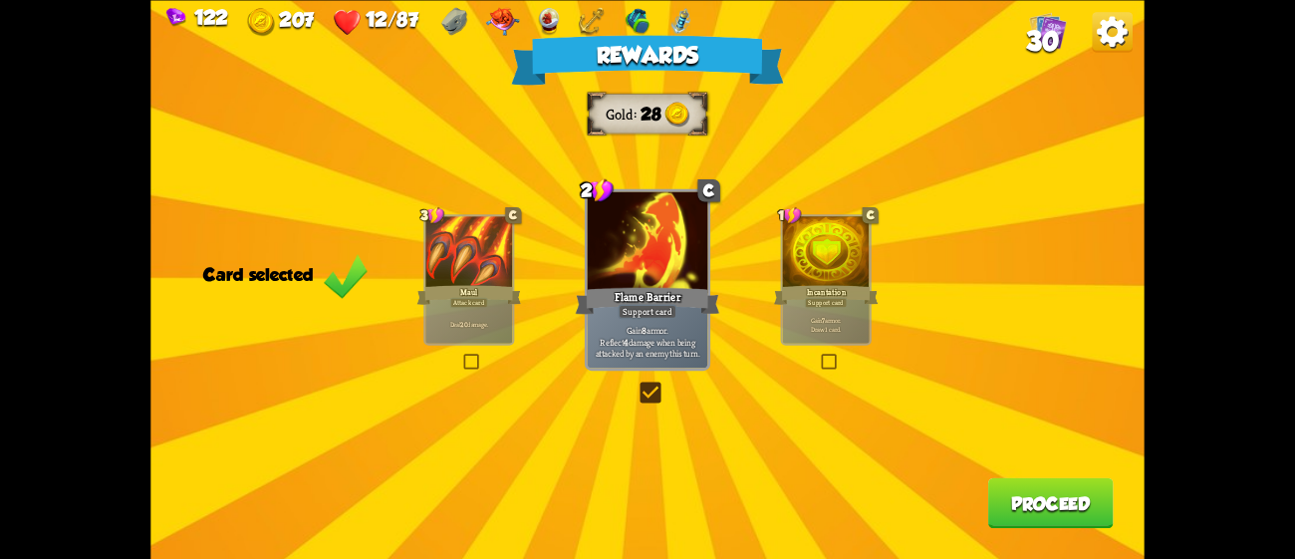
click at [817, 285] on div "Incantation" at bounding box center [826, 294] width 105 height 23
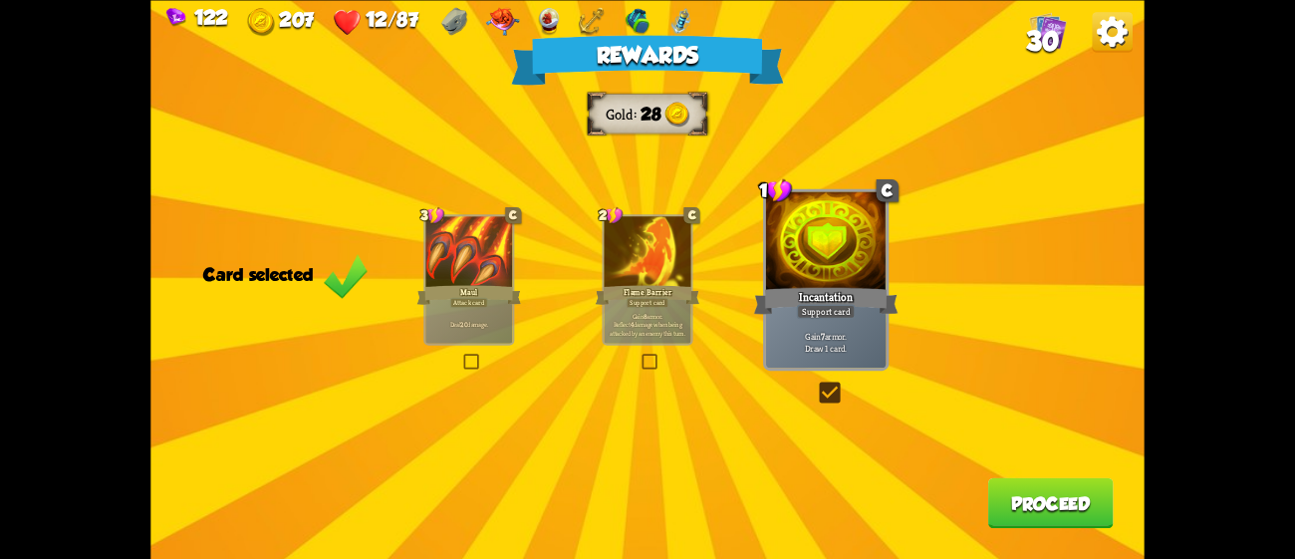
click at [1018, 494] on button "Proceed" at bounding box center [1051, 502] width 126 height 51
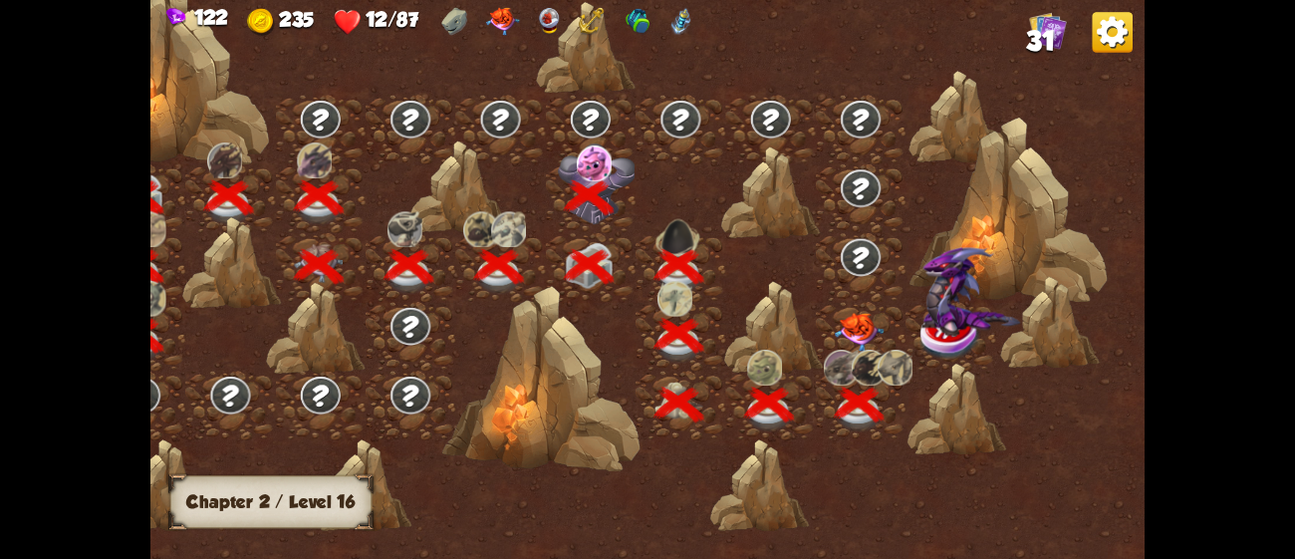
click at [857, 337] on img at bounding box center [860, 332] width 50 height 39
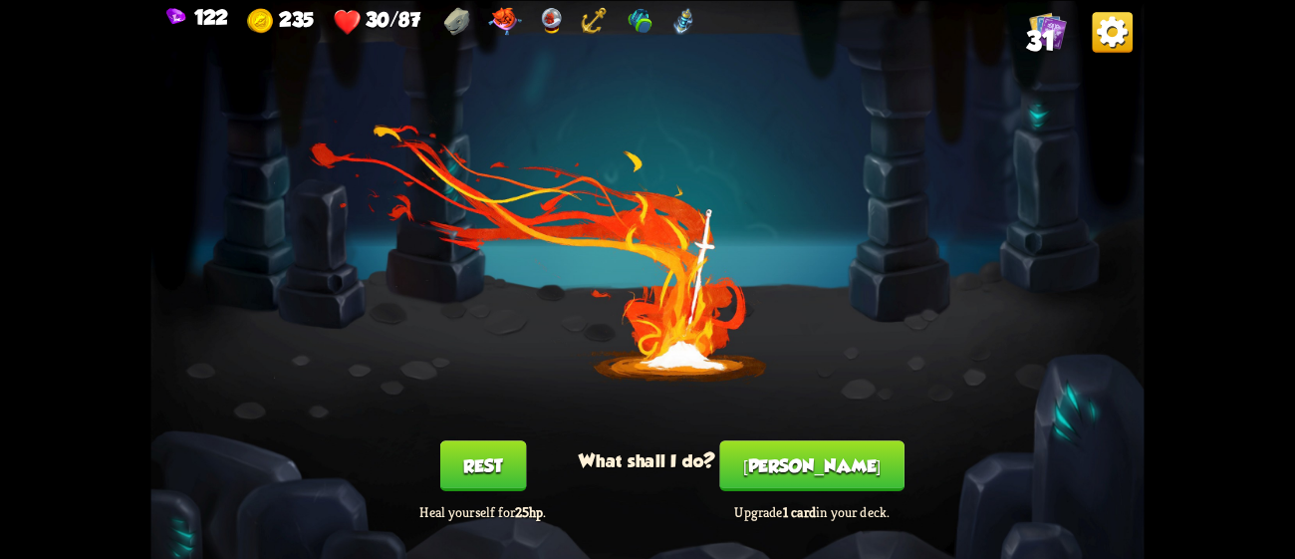
click at [487, 468] on button "Rest" at bounding box center [483, 465] width 86 height 51
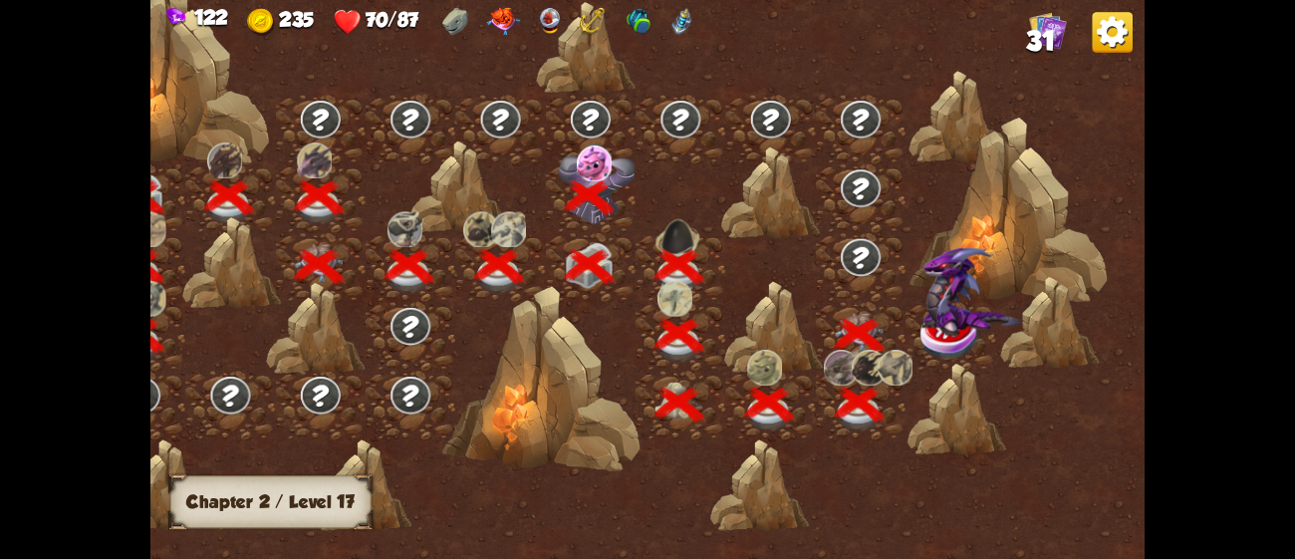
click at [941, 322] on img at bounding box center [972, 291] width 100 height 89
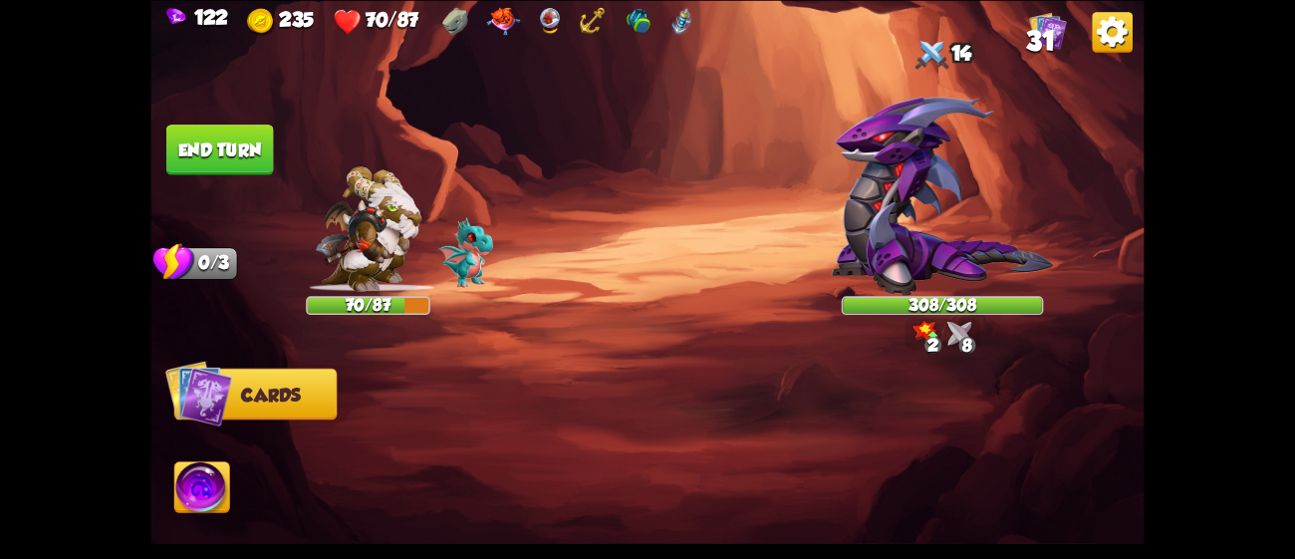
click at [0, 0] on div "Player turn" at bounding box center [0, 0] width 0 height 0
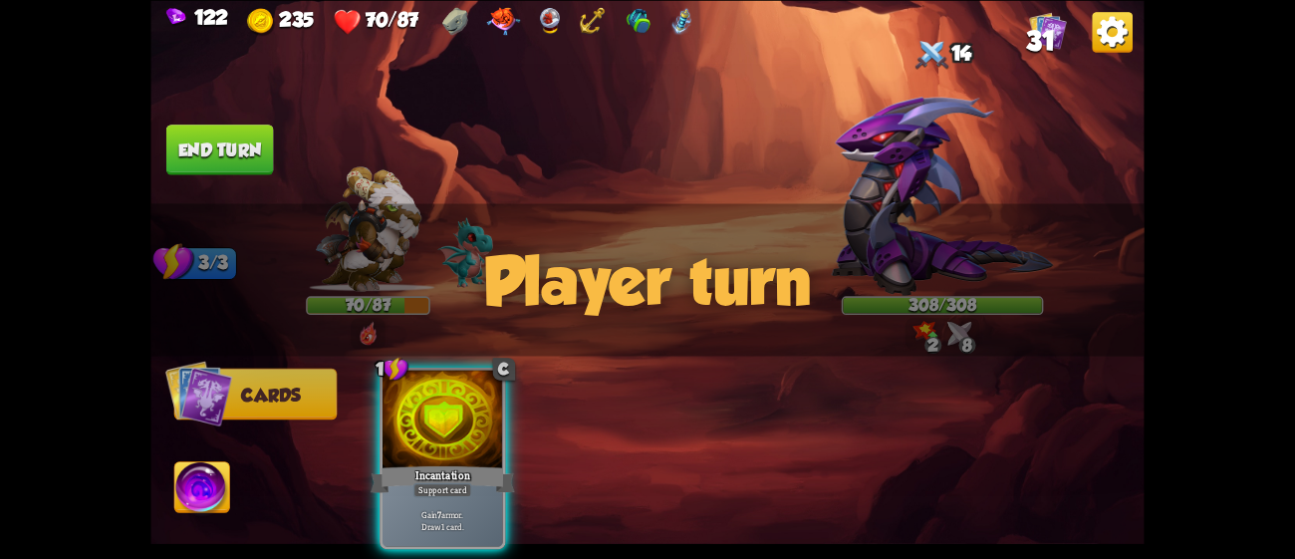
click at [912, 264] on div "Player turn" at bounding box center [646, 279] width 993 height 152
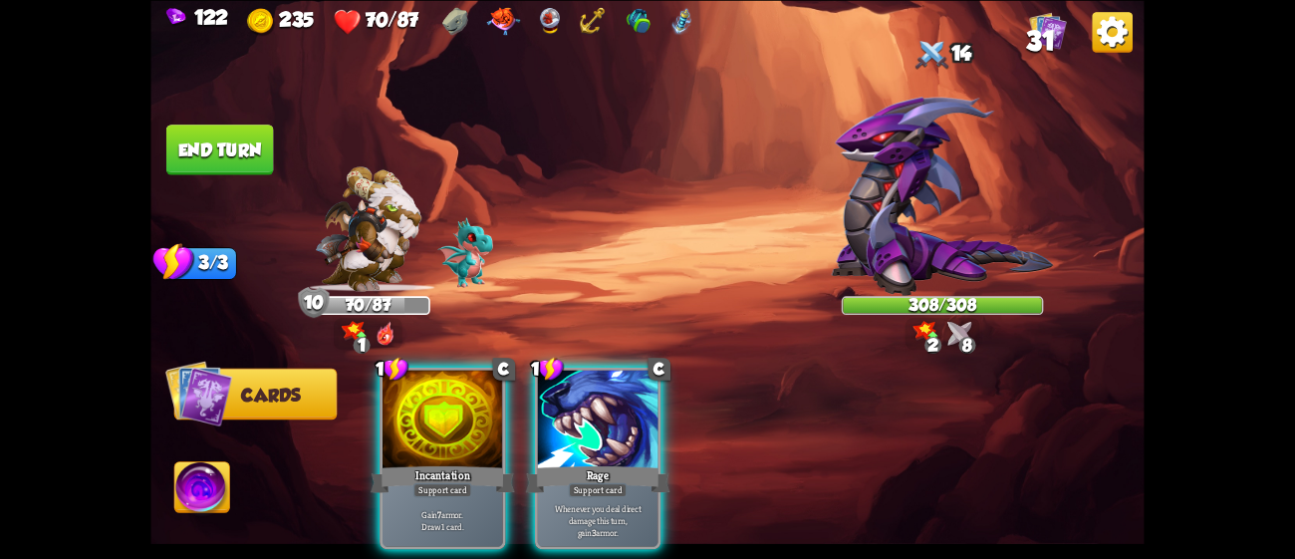
click at [912, 264] on div "Player turn" at bounding box center [646, 279] width 993 height 152
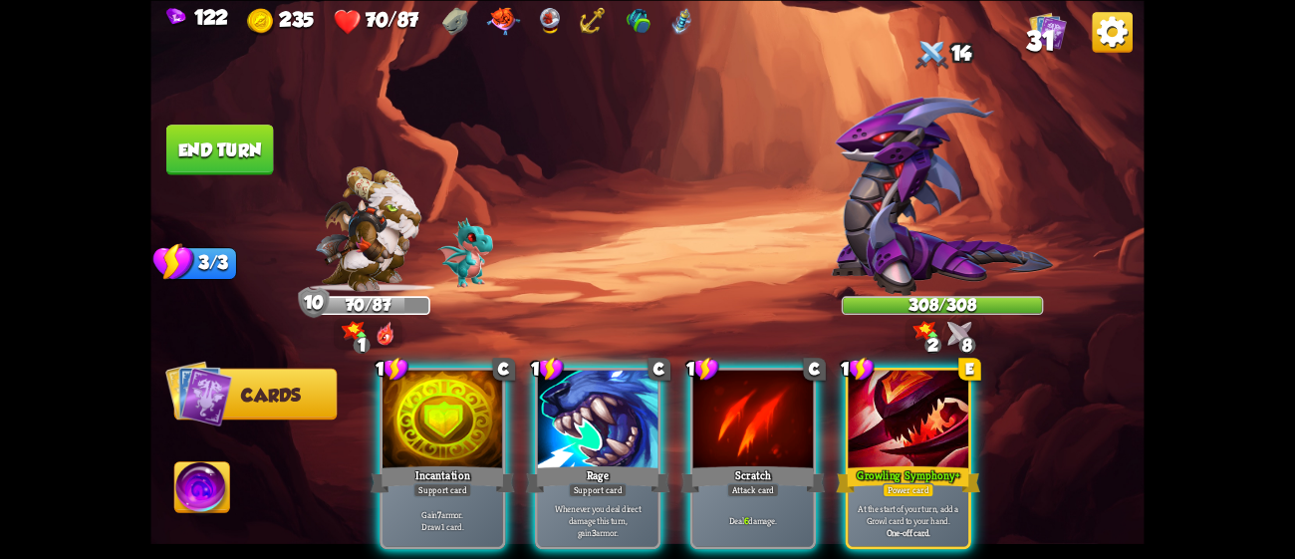
click at [912, 264] on div "Player turn" at bounding box center [646, 279] width 993 height 152
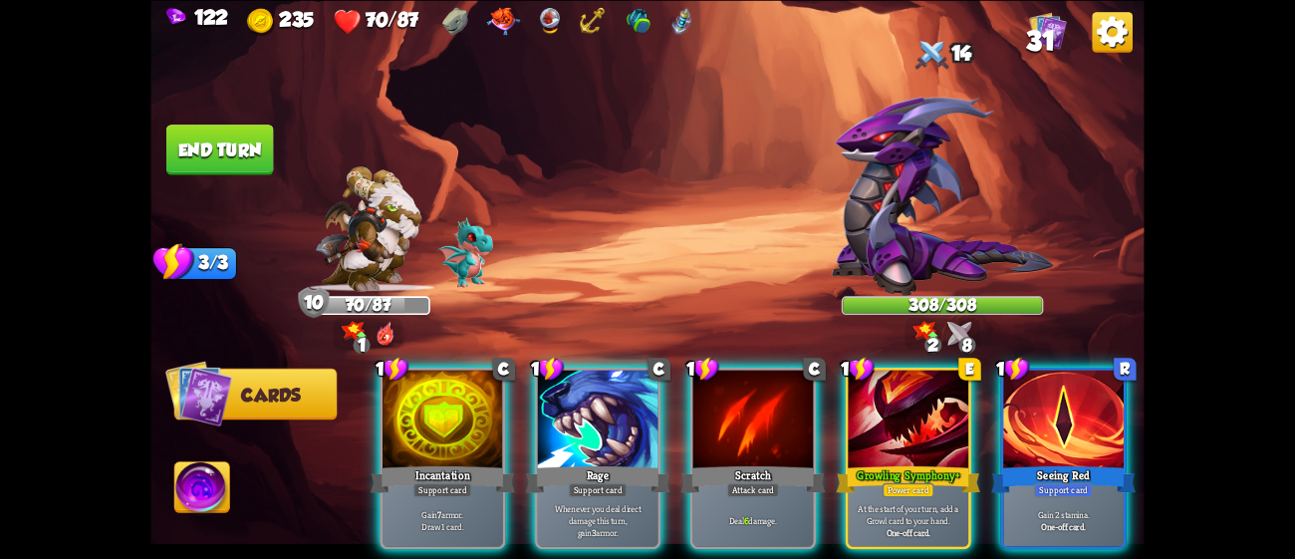
click at [912, 264] on img at bounding box center [943, 196] width 222 height 199
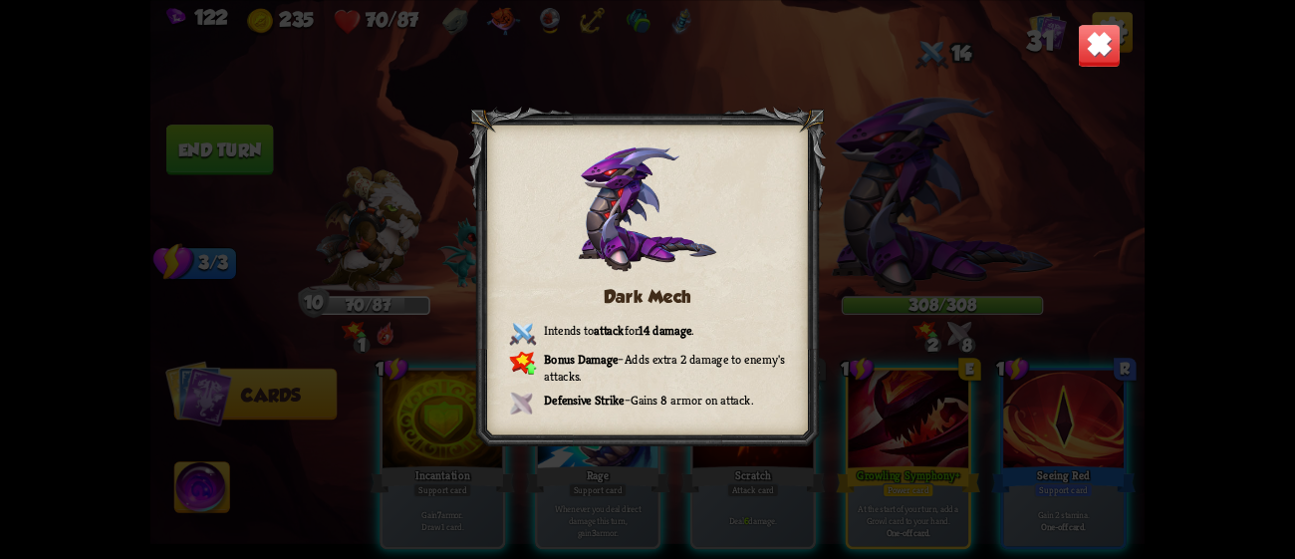
click at [1082, 58] on img at bounding box center [1100, 45] width 44 height 44
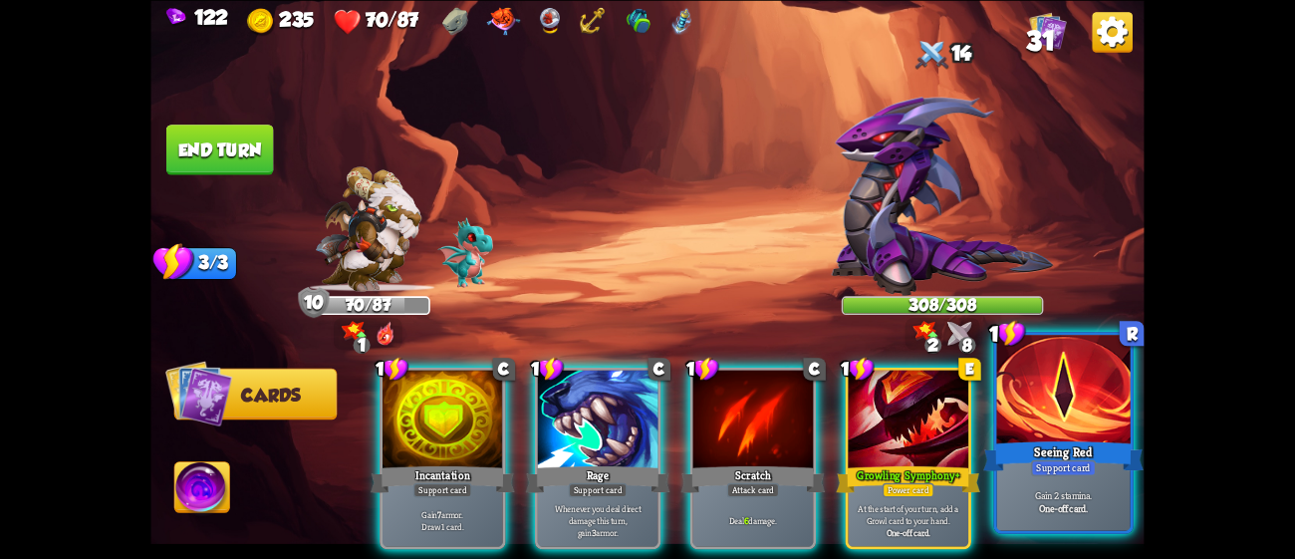
click at [1019, 403] on div at bounding box center [1063, 391] width 133 height 113
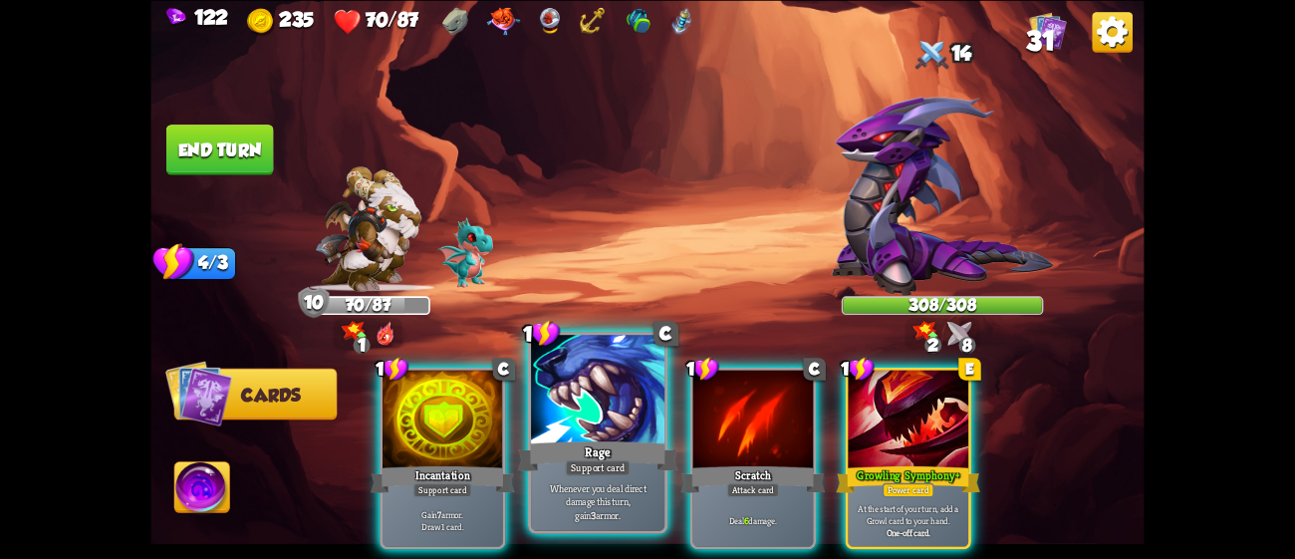
click at [593, 452] on div "Rage" at bounding box center [598, 455] width 160 height 36
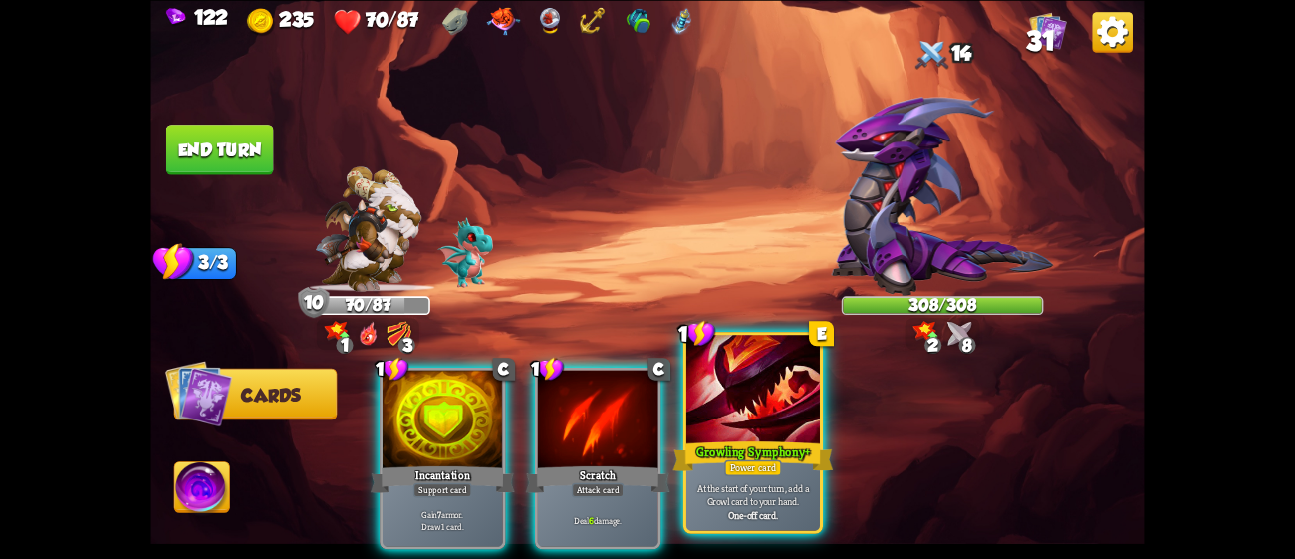
click at [719, 460] on div "Growling Symphony+" at bounding box center [753, 455] width 160 height 36
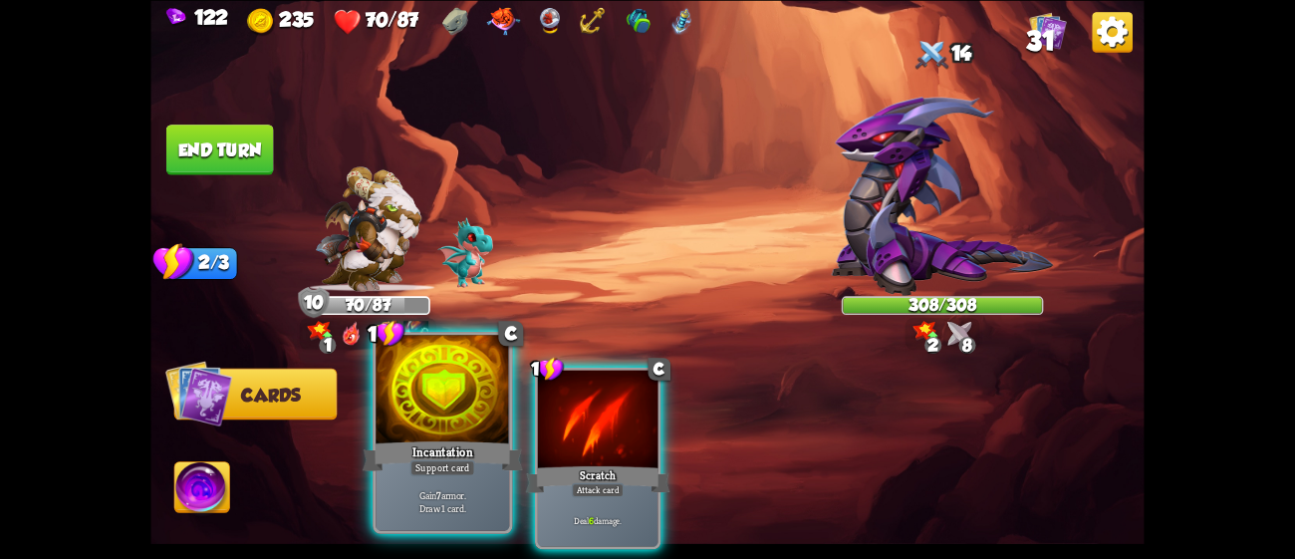
click at [440, 440] on div "Incantation" at bounding box center [443, 455] width 160 height 36
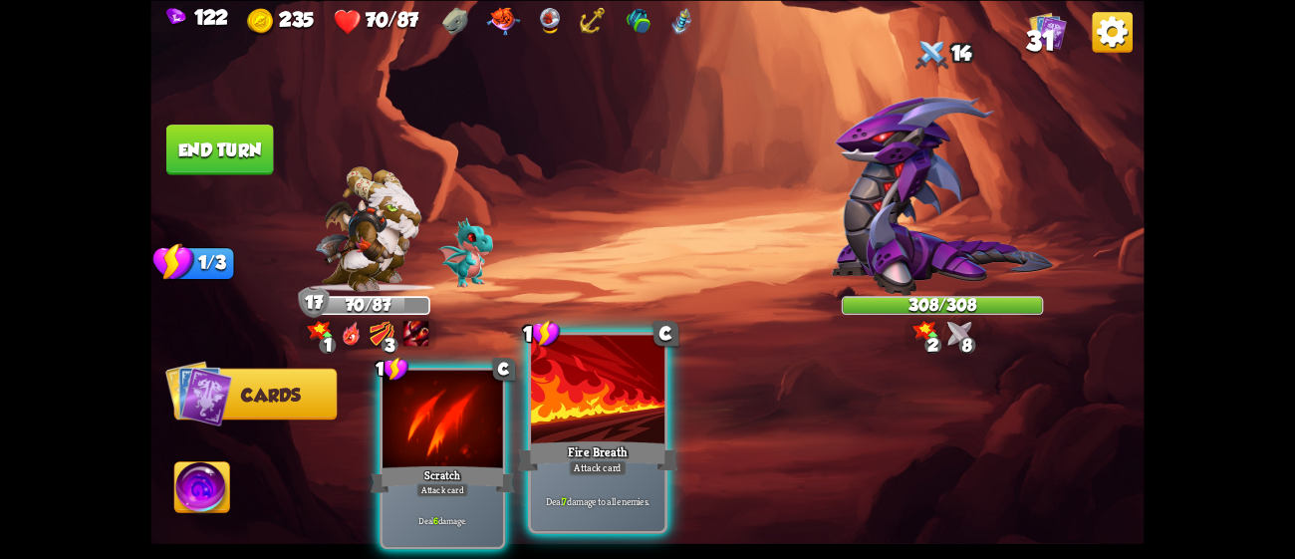
click at [569, 446] on div "Fire Breath" at bounding box center [598, 455] width 160 height 36
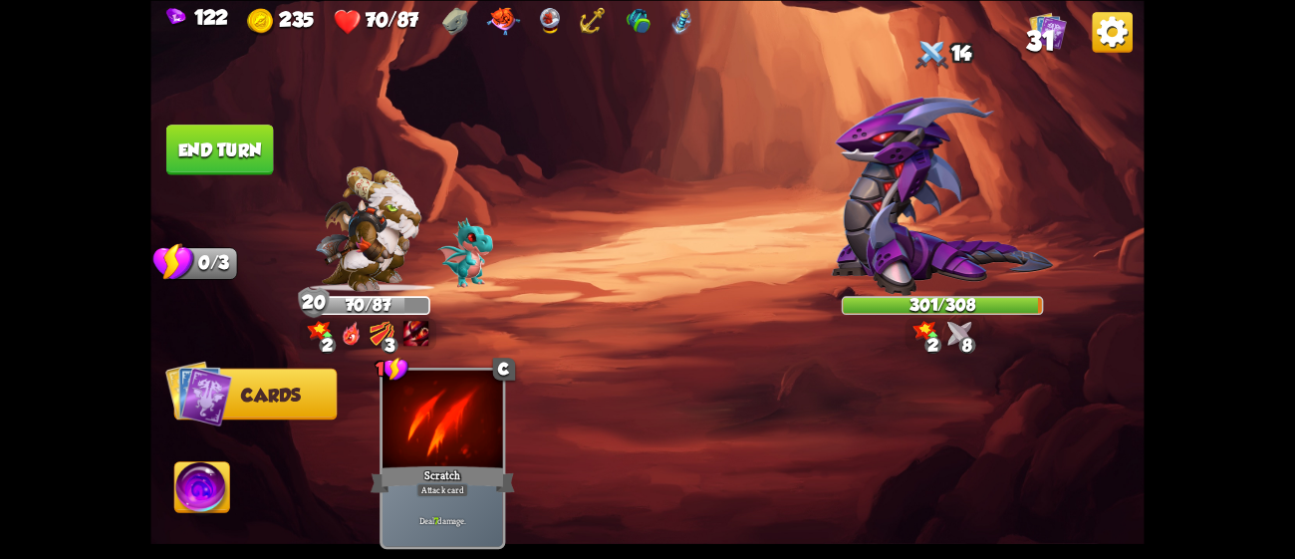
click at [237, 153] on button "End turn" at bounding box center [220, 150] width 108 height 51
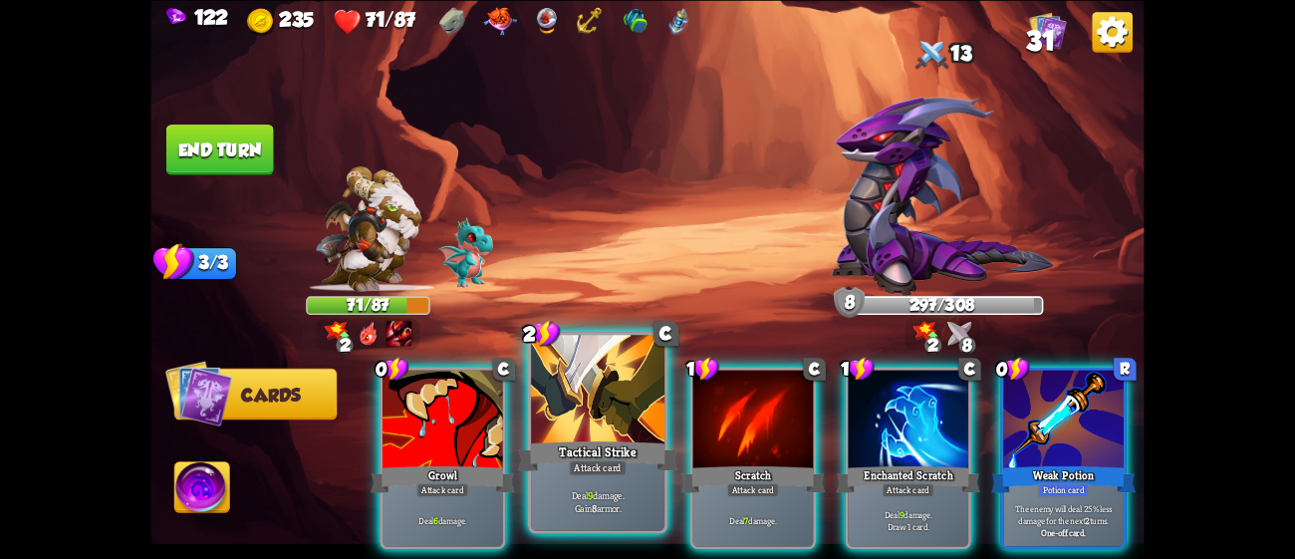
click at [625, 409] on div at bounding box center [597, 391] width 133 height 113
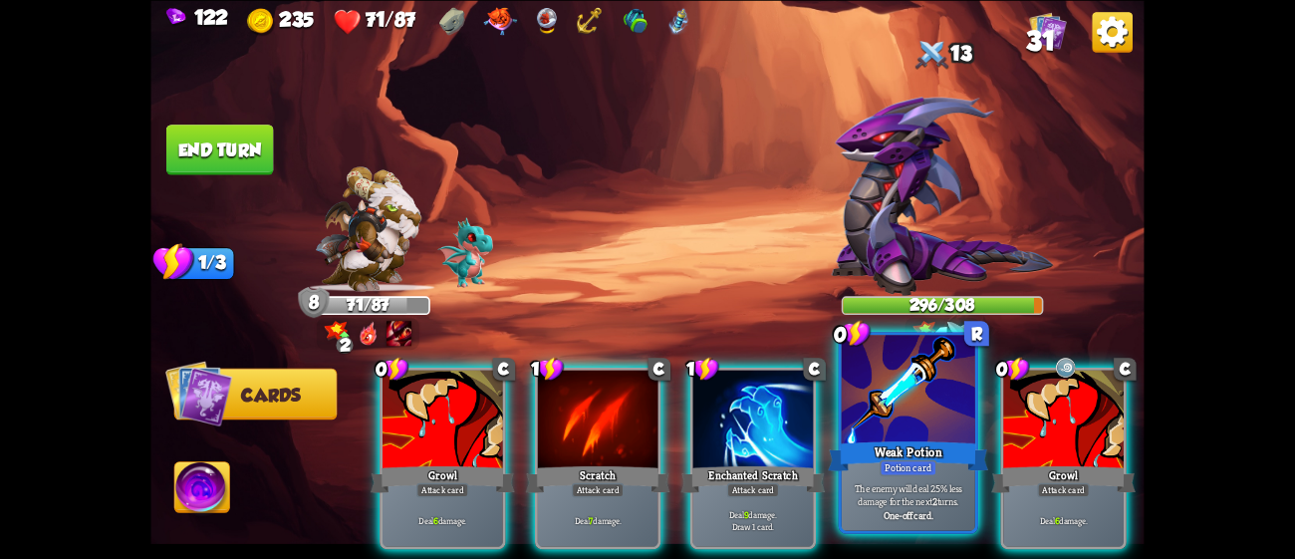
click at [925, 416] on div at bounding box center [908, 391] width 133 height 113
click at [1003, 416] on div at bounding box center [1063, 421] width 121 height 102
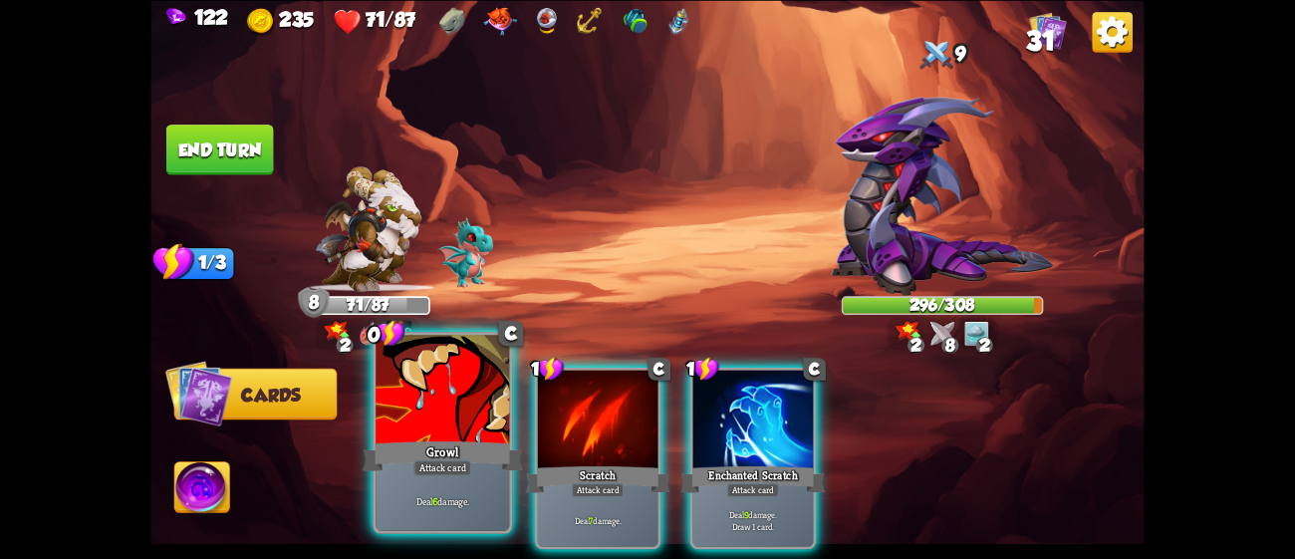
click at [462, 441] on div "Growl" at bounding box center [443, 455] width 160 height 36
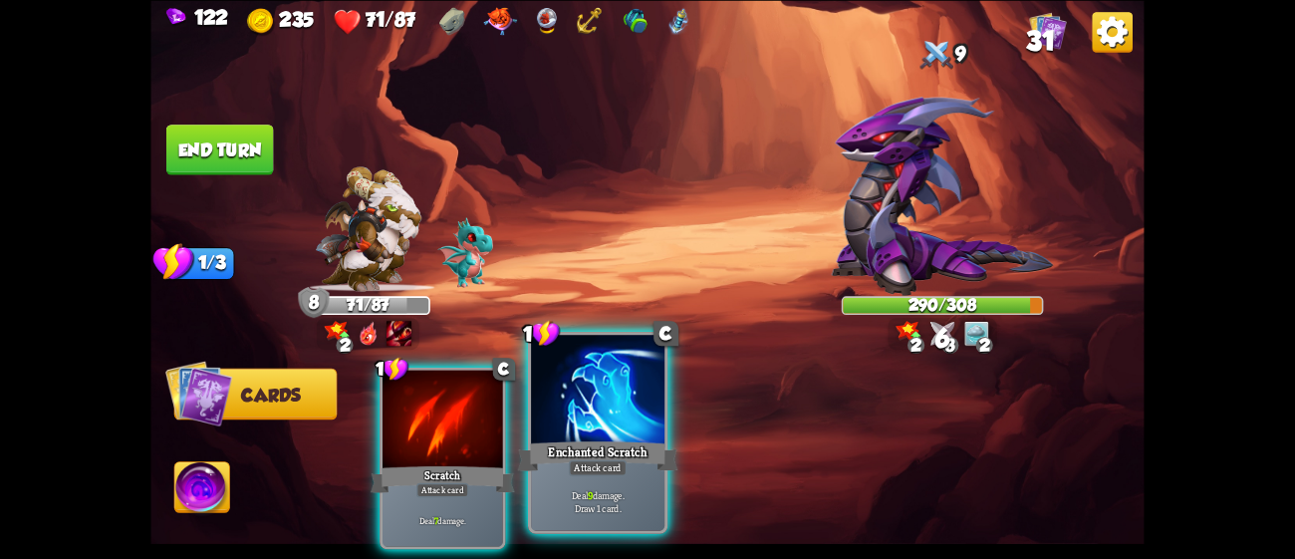
click at [566, 435] on div at bounding box center [597, 391] width 133 height 113
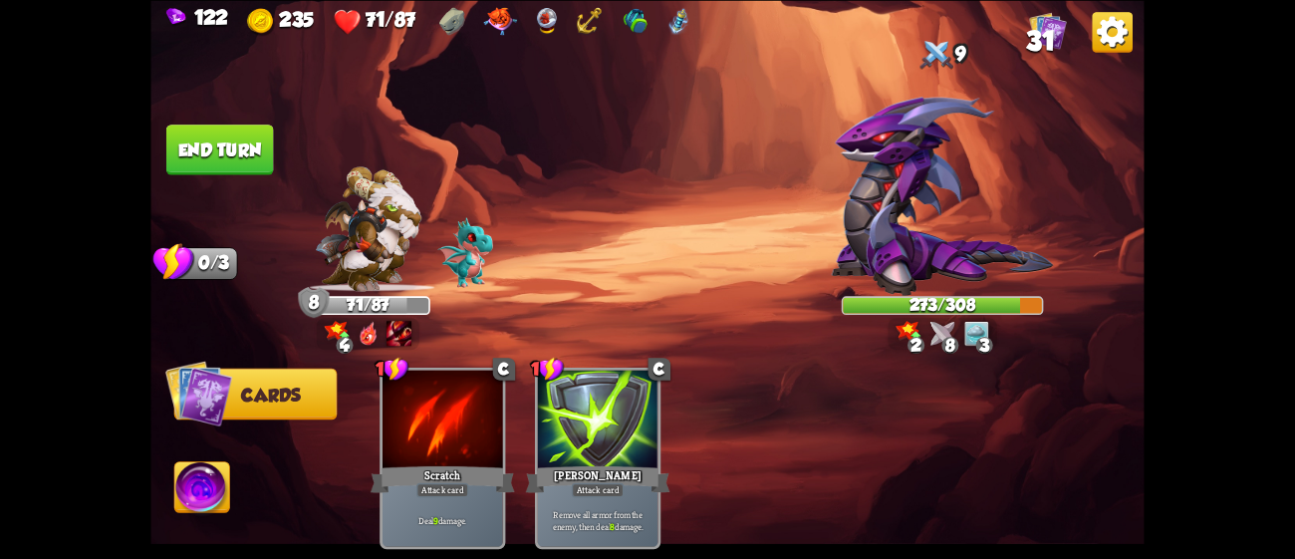
click at [244, 144] on button "End turn" at bounding box center [220, 150] width 108 height 51
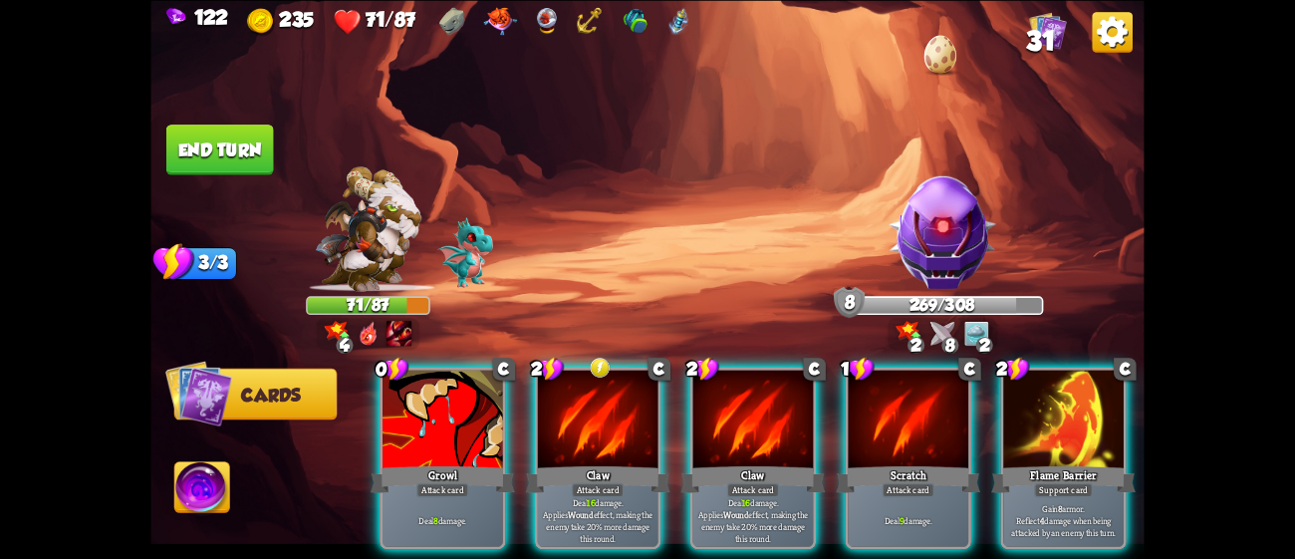
click at [932, 224] on img at bounding box center [943, 232] width 120 height 120
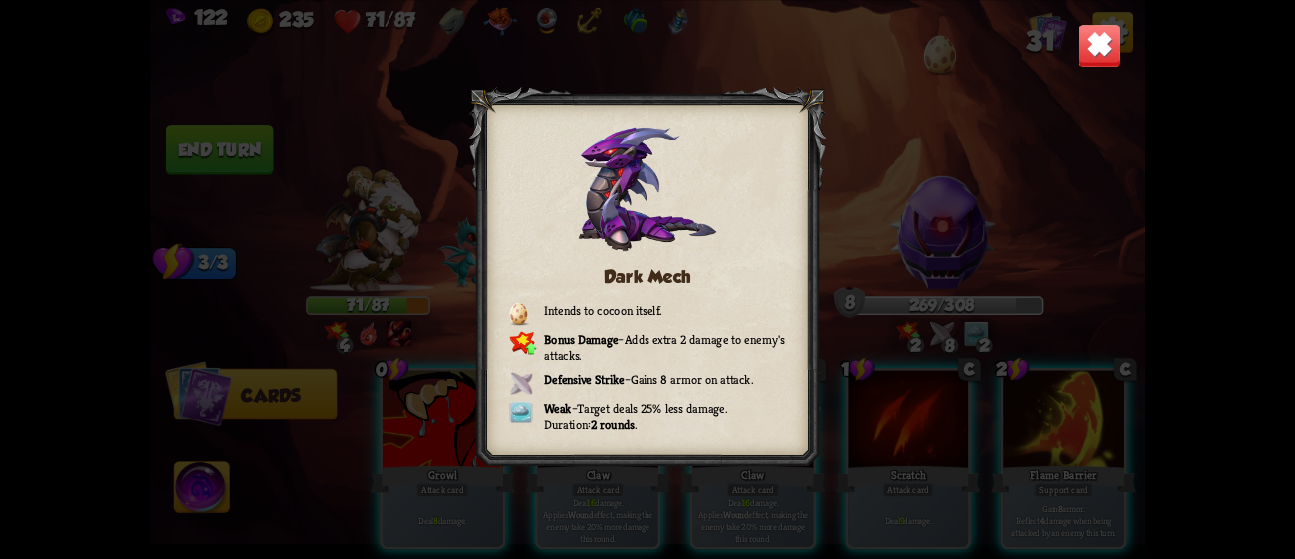
click at [1105, 38] on img at bounding box center [1100, 45] width 44 height 44
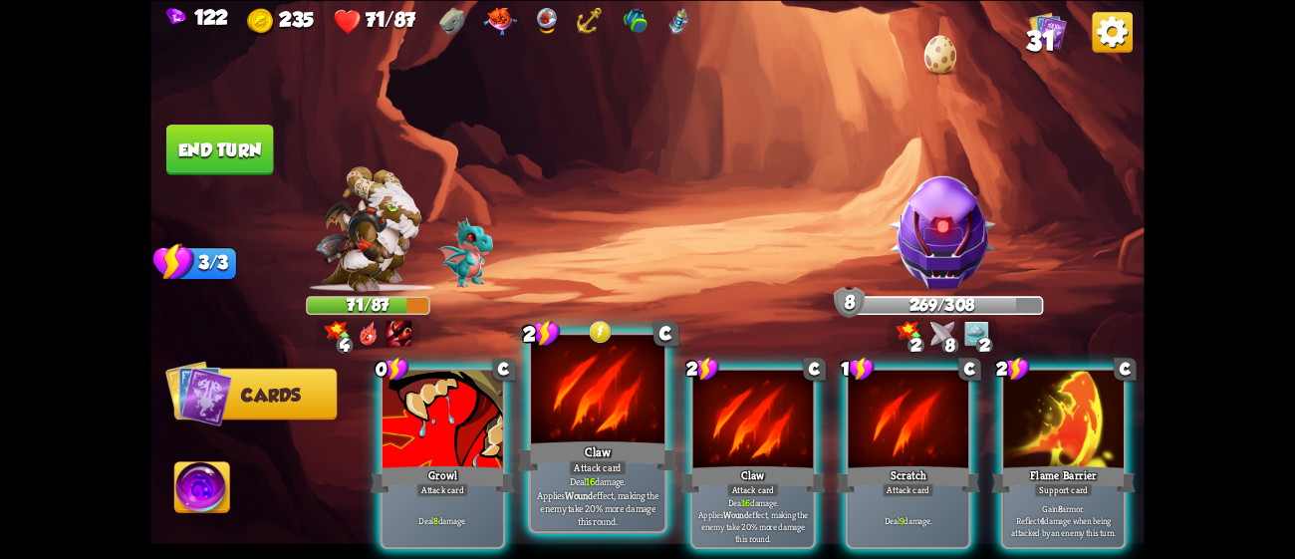
click at [620, 454] on div "Claw" at bounding box center [598, 455] width 160 height 36
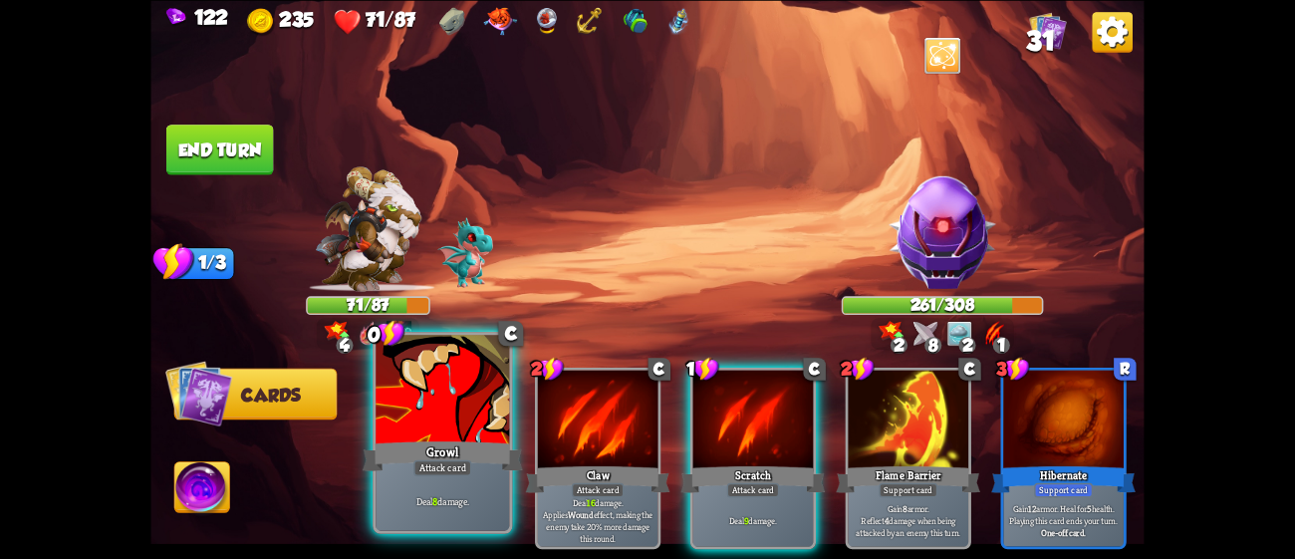
click at [498, 423] on div at bounding box center [442, 391] width 133 height 113
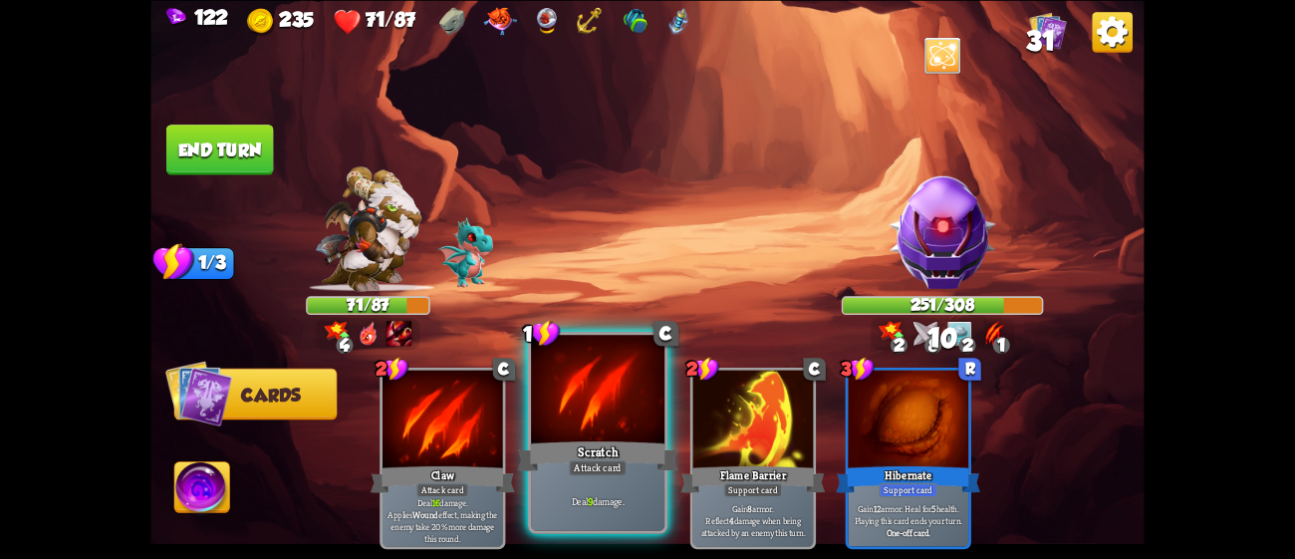
click at [579, 422] on div at bounding box center [597, 391] width 133 height 113
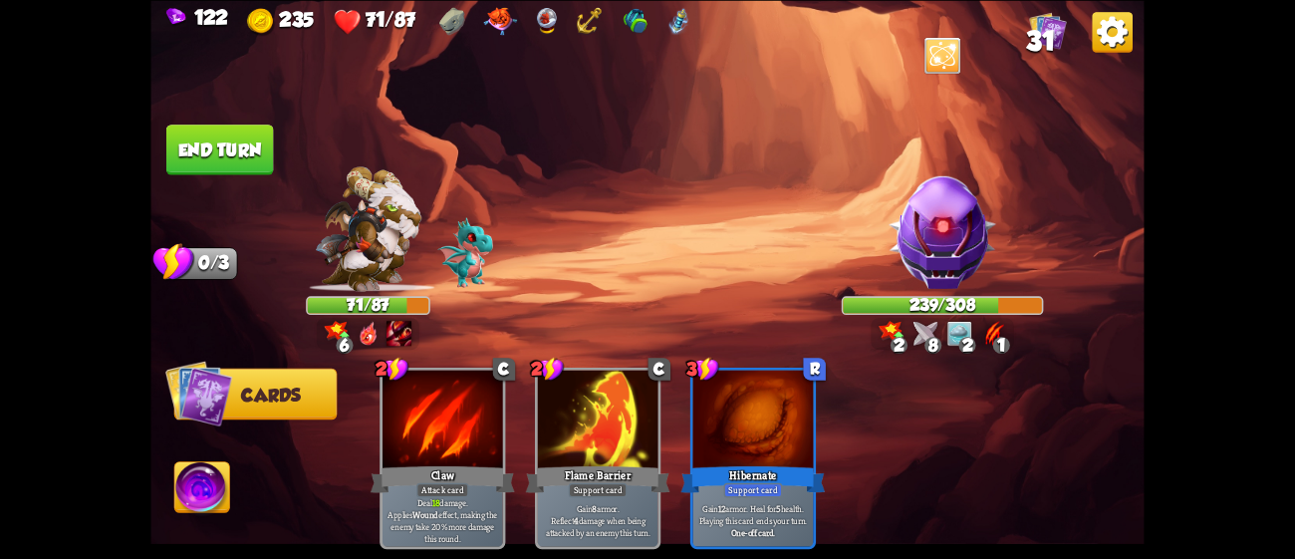
click at [193, 155] on button "End turn" at bounding box center [220, 150] width 108 height 51
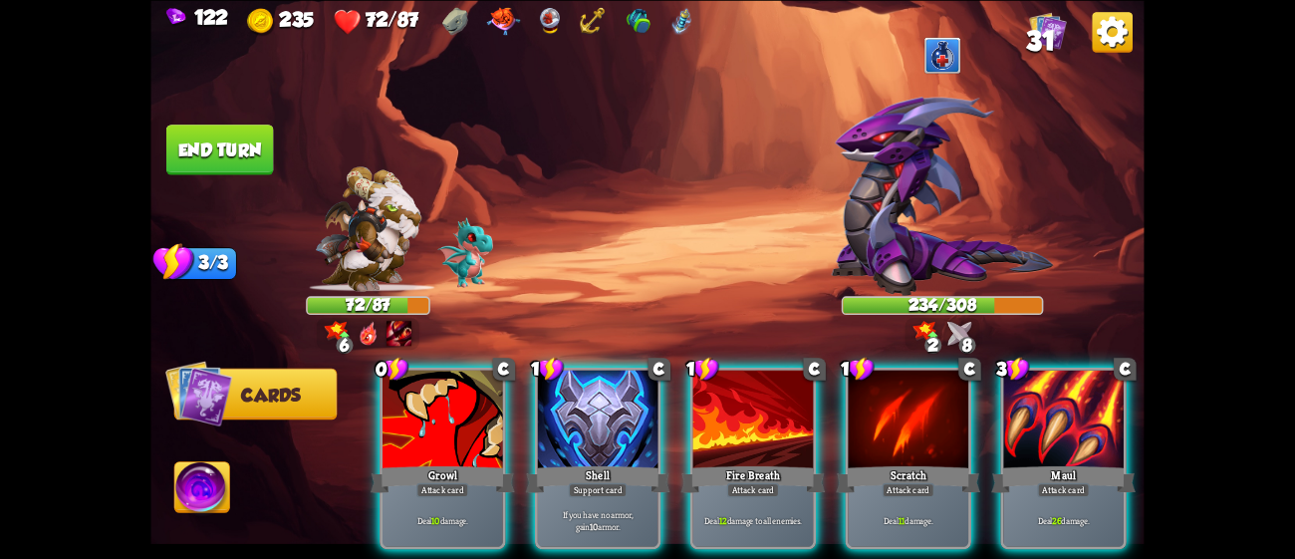
click at [897, 144] on img at bounding box center [943, 196] width 222 height 199
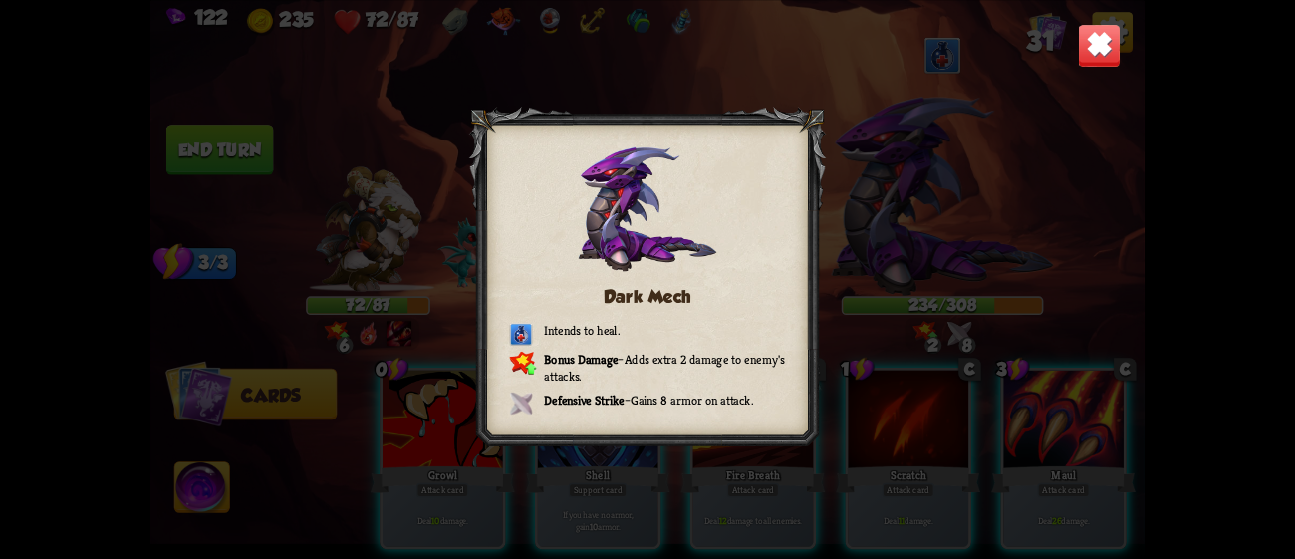
click at [1103, 46] on img at bounding box center [1100, 45] width 44 height 44
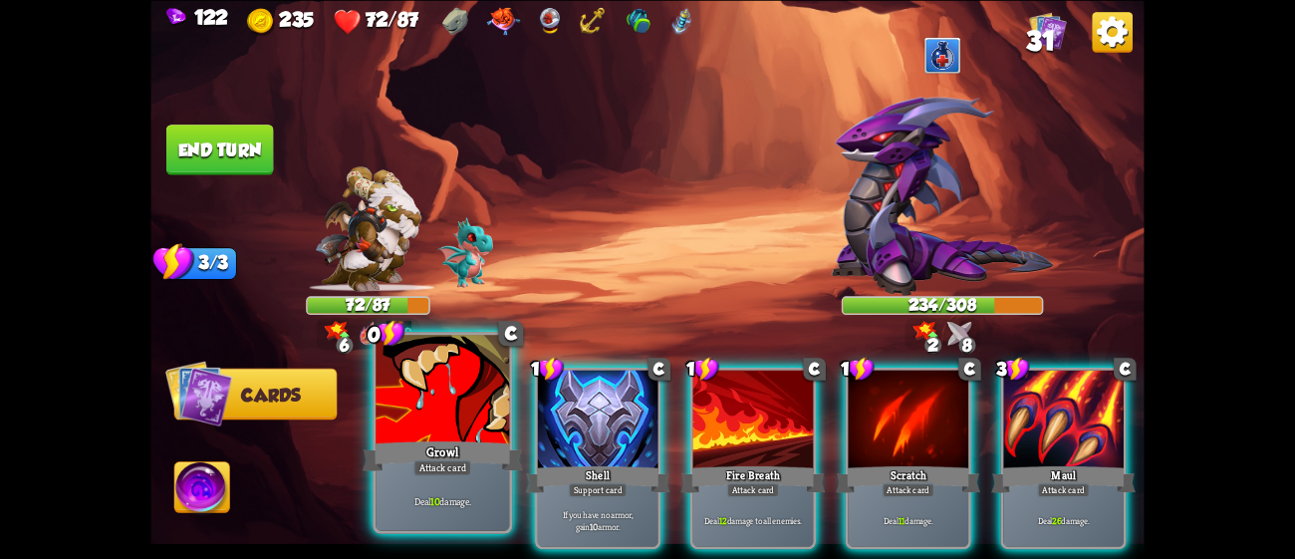
click at [449, 409] on div at bounding box center [442, 391] width 133 height 113
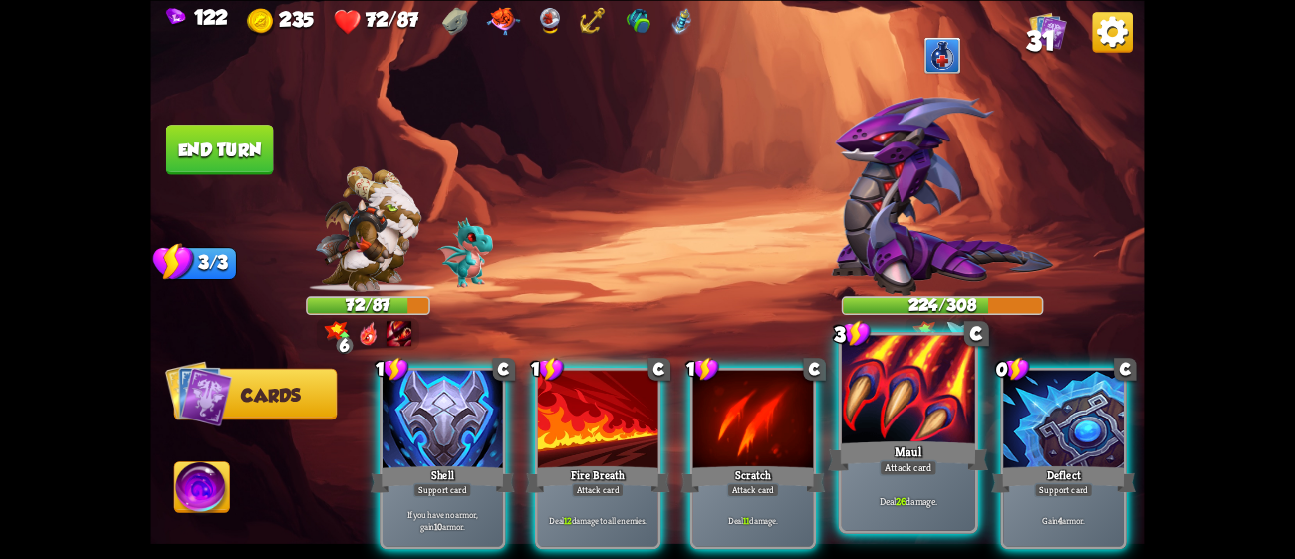
click at [938, 444] on div "Maul" at bounding box center [908, 455] width 160 height 36
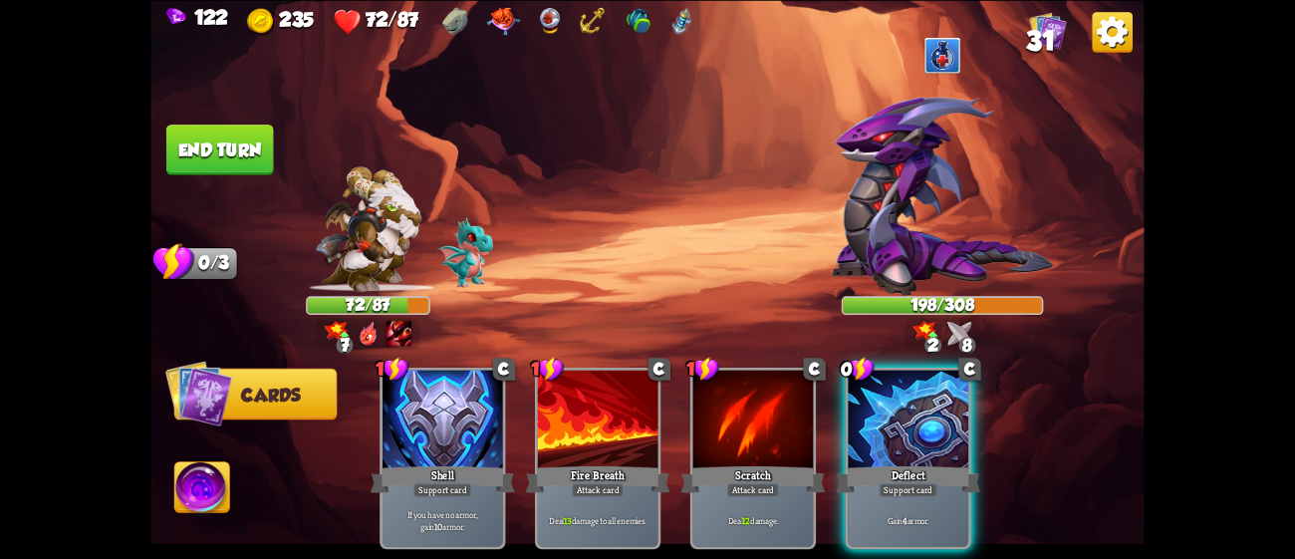
click at [216, 147] on button "End turn" at bounding box center [220, 150] width 108 height 51
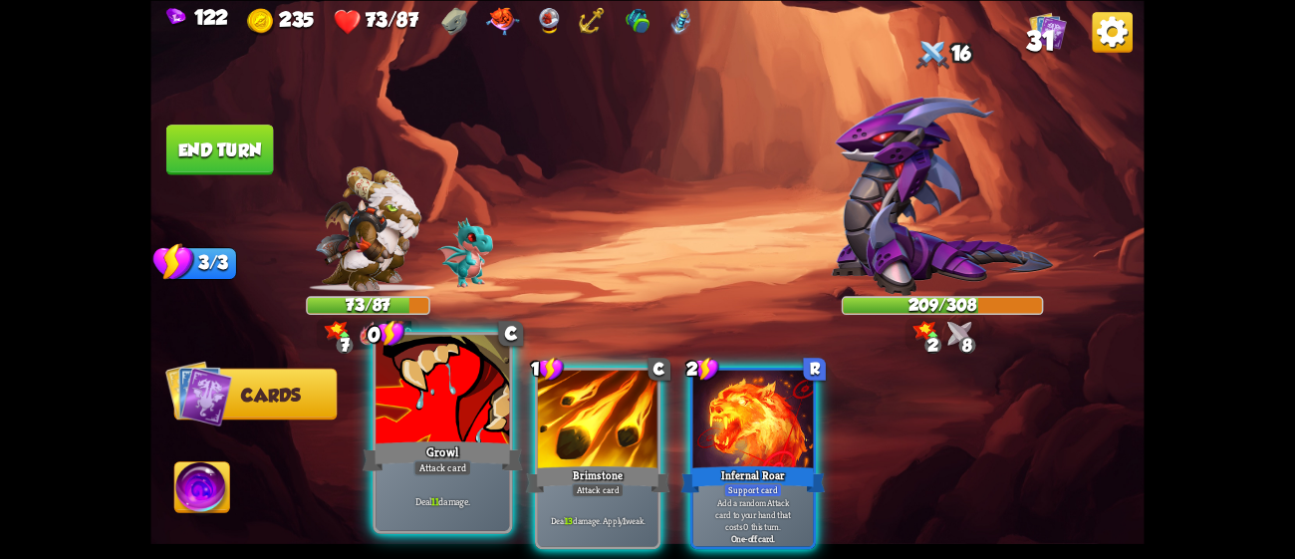
click at [380, 430] on div at bounding box center [442, 391] width 133 height 113
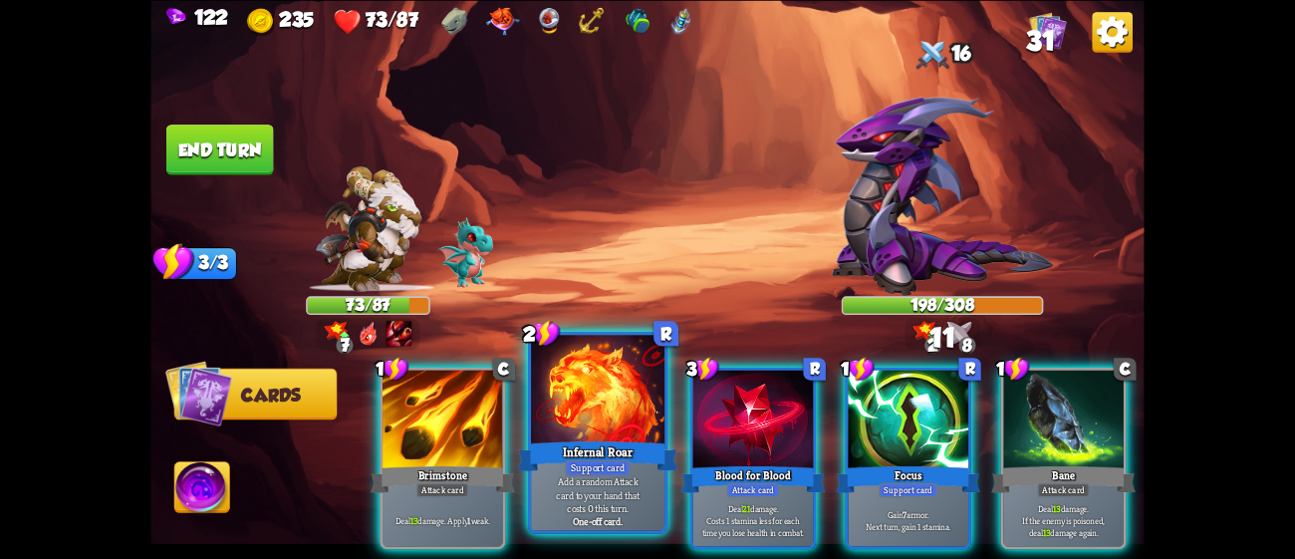
click at [622, 396] on div at bounding box center [597, 391] width 133 height 113
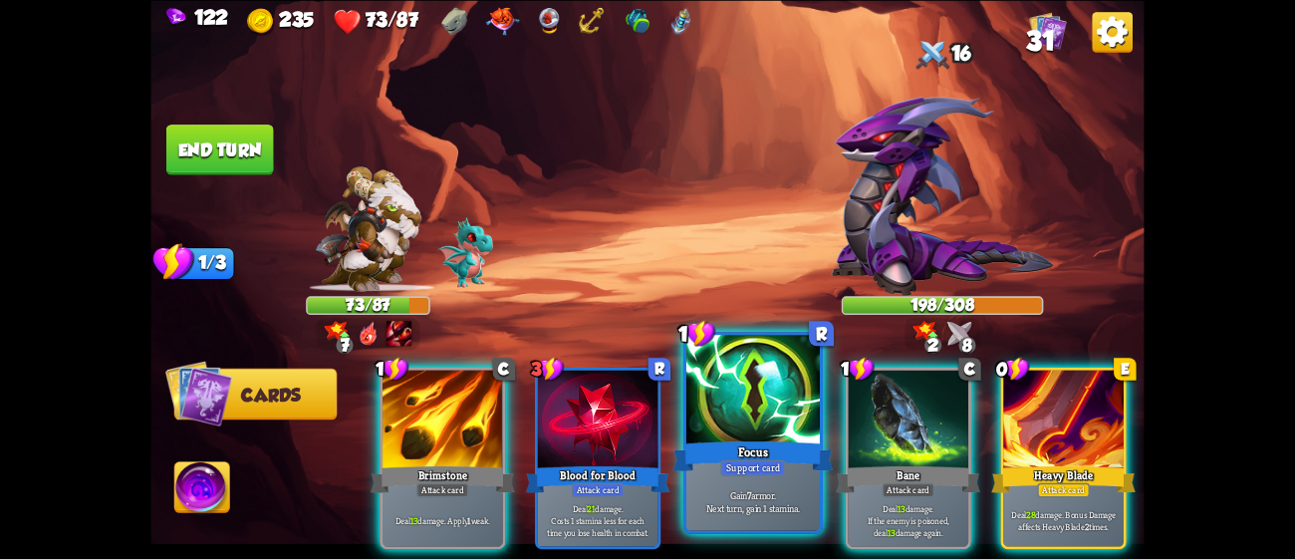
click at [779, 417] on div at bounding box center [752, 391] width 133 height 113
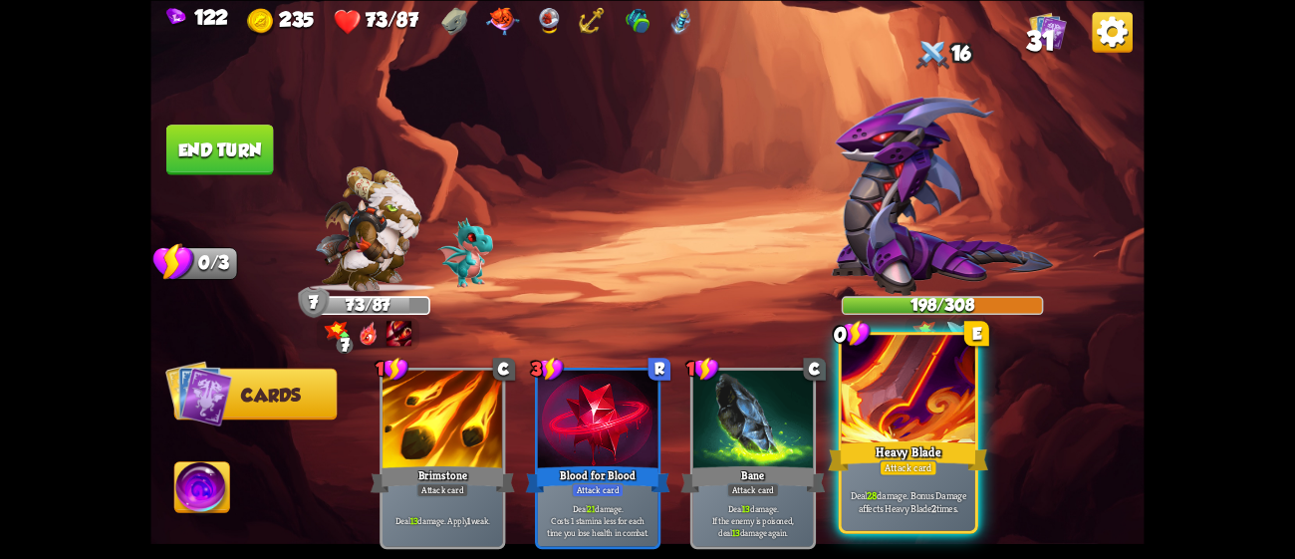
click at [894, 441] on div "Heavy Blade" at bounding box center [908, 455] width 160 height 36
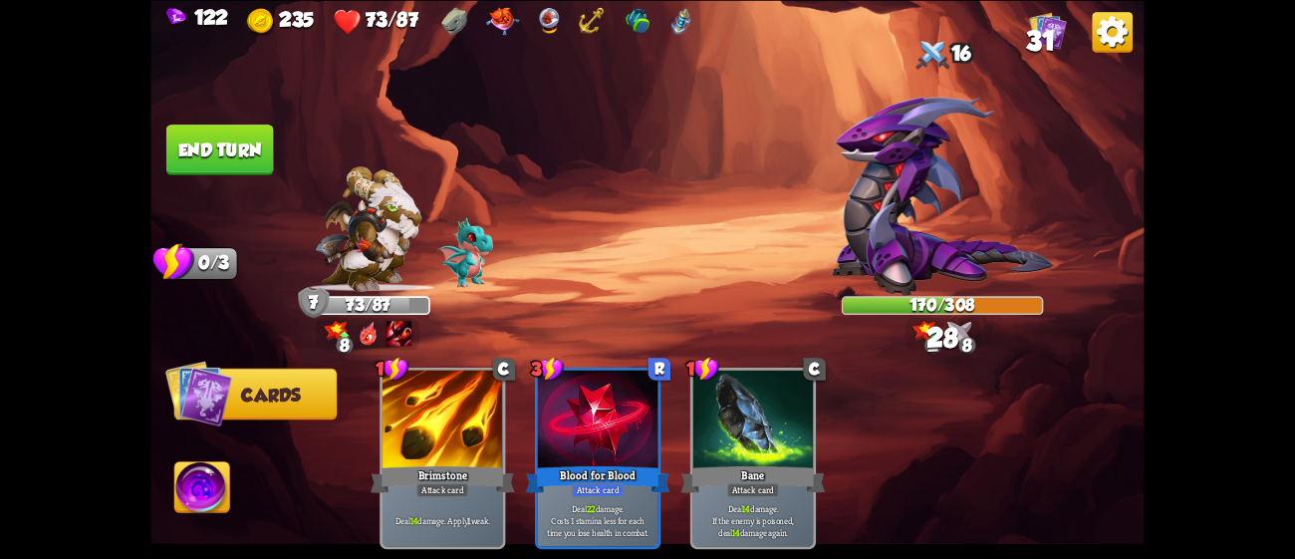
click at [216, 153] on button "End turn" at bounding box center [220, 150] width 108 height 51
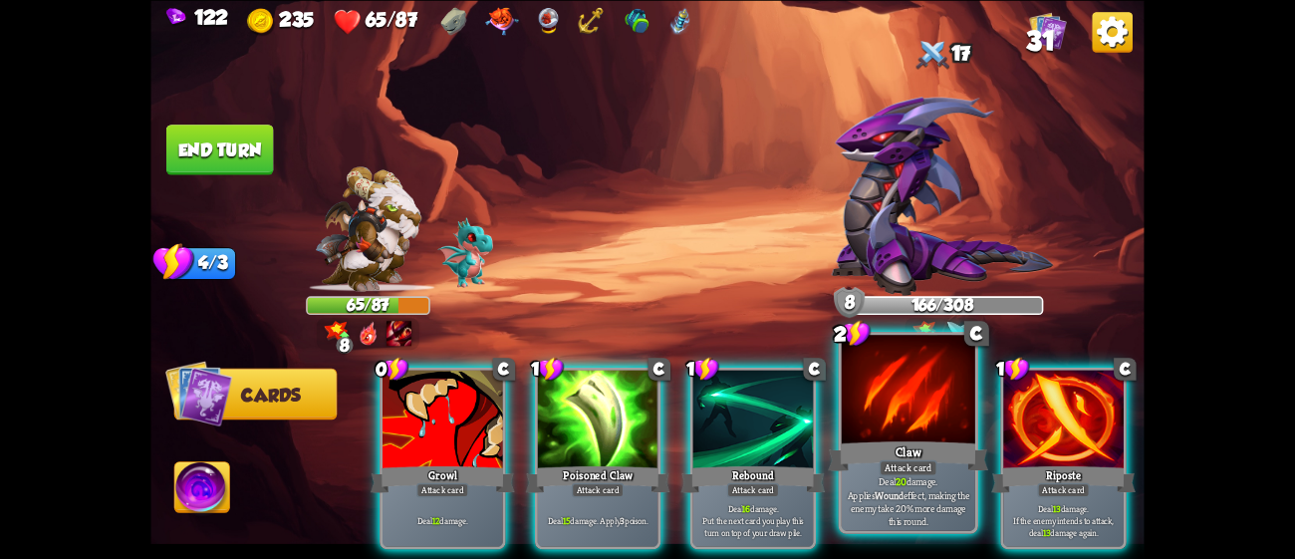
click at [913, 428] on div at bounding box center [908, 391] width 133 height 113
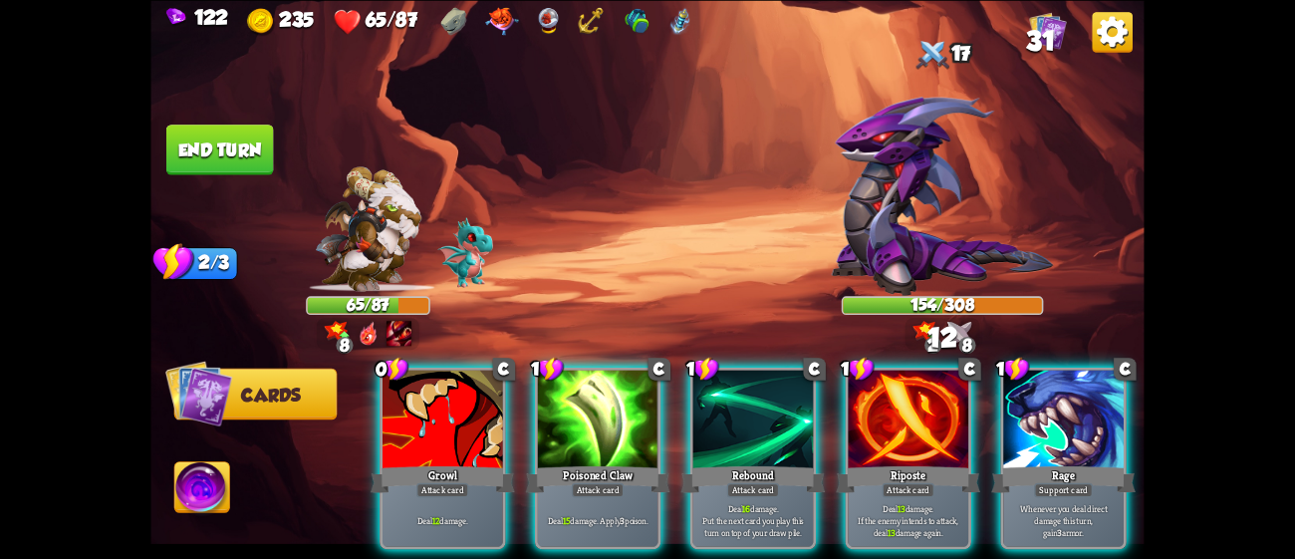
click at [913, 428] on div at bounding box center [908, 421] width 121 height 102
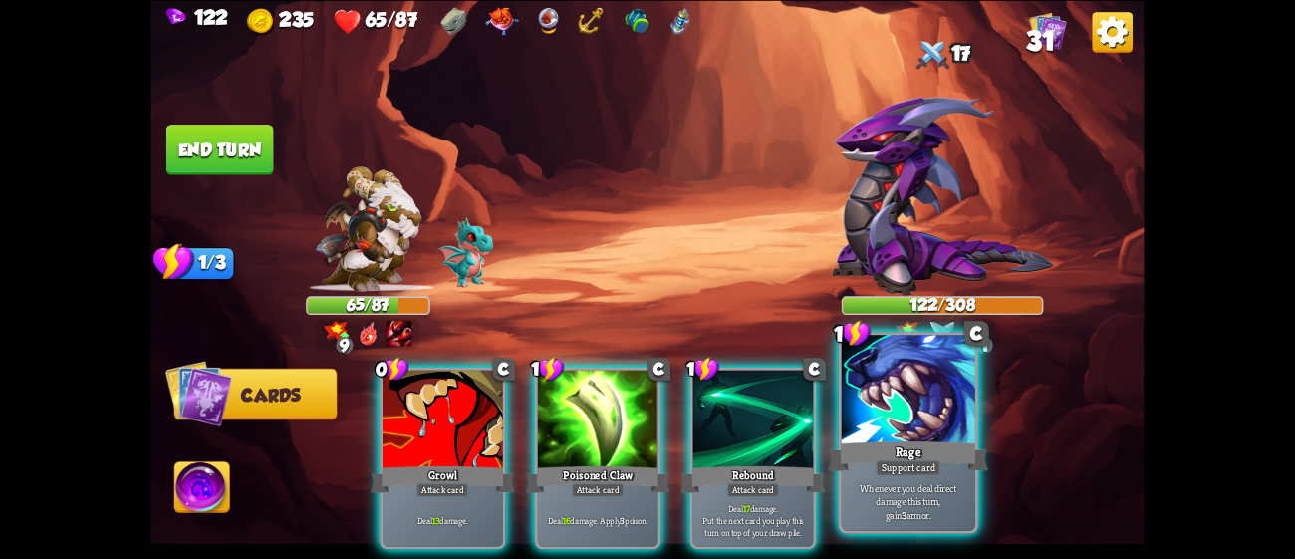
click at [911, 426] on div at bounding box center [908, 391] width 133 height 113
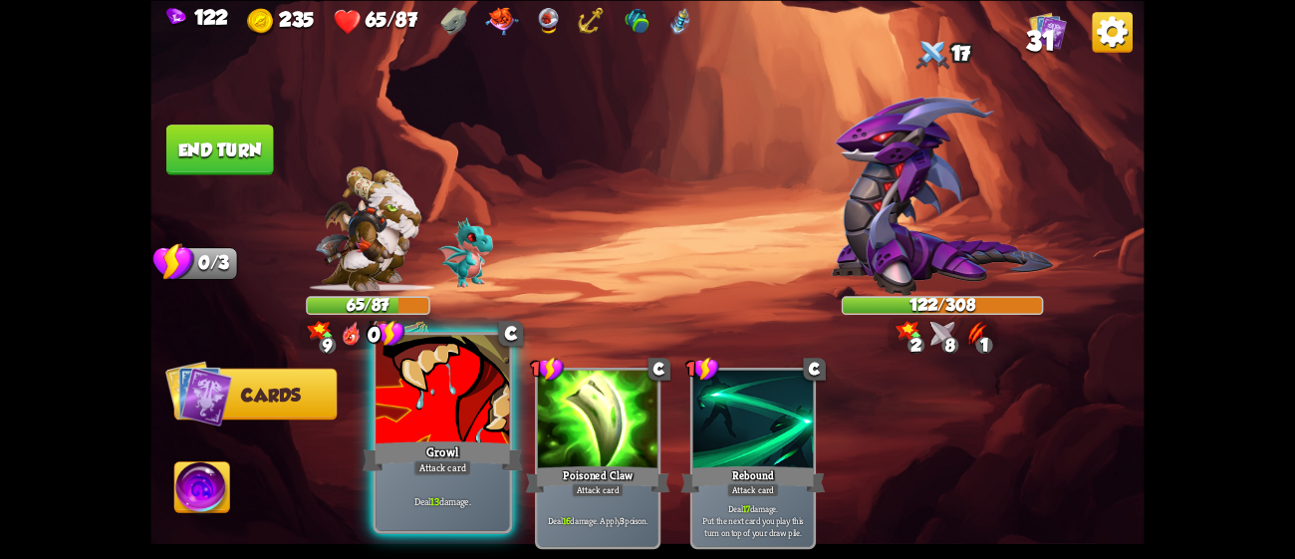
click at [421, 443] on div "Growl" at bounding box center [443, 455] width 160 height 36
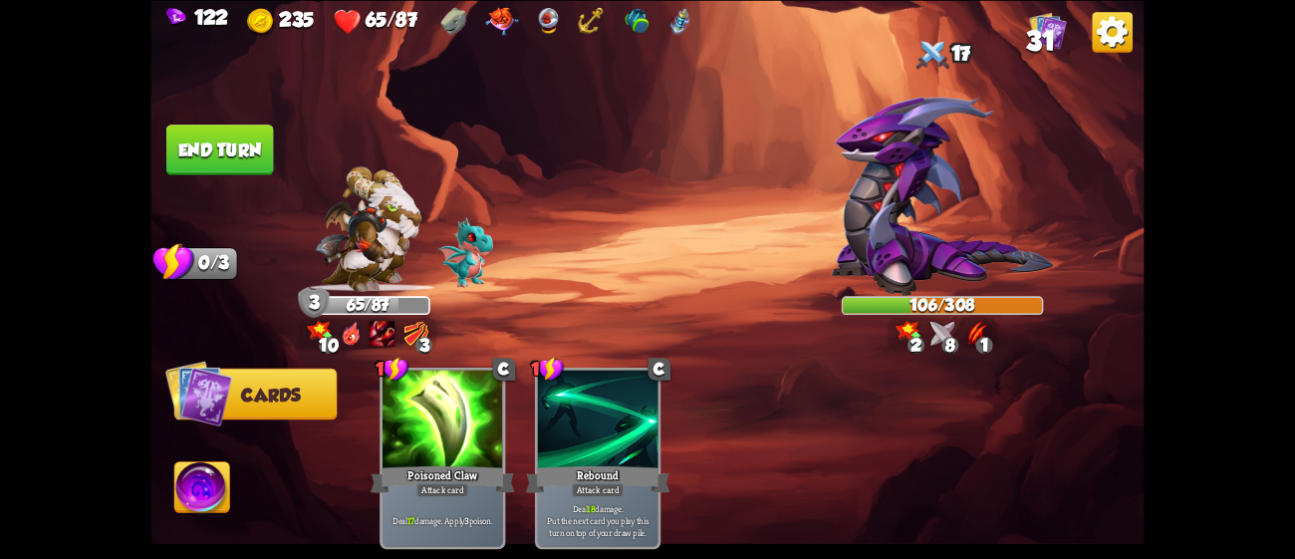
click at [211, 125] on button "End turn" at bounding box center [220, 150] width 108 height 51
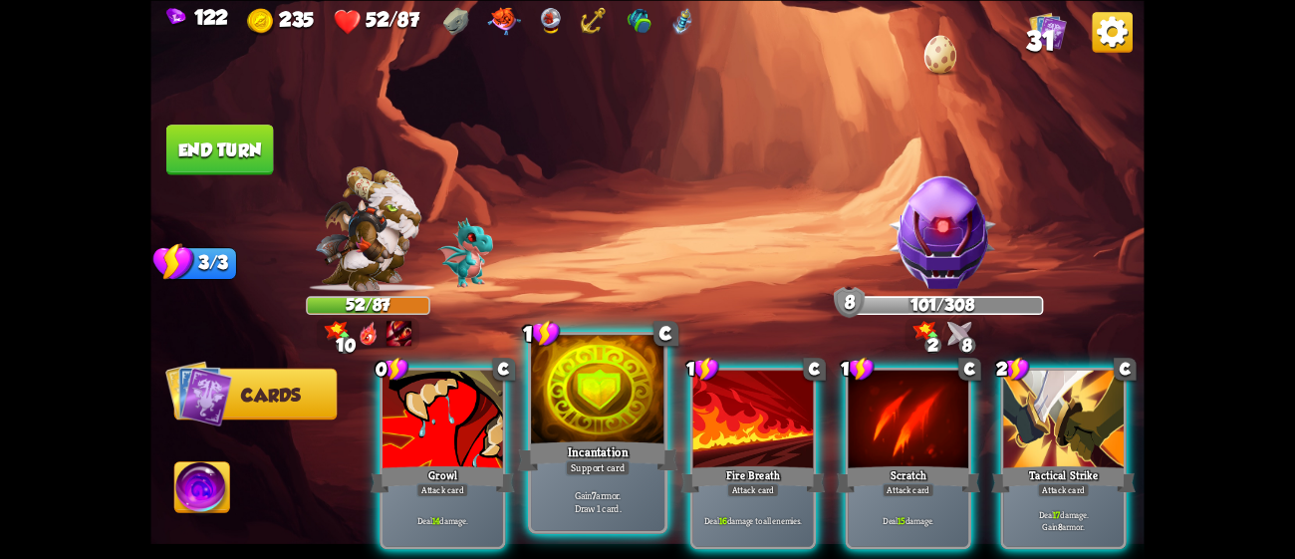
click at [630, 476] on div "Gain 7 armor. Draw 1 card." at bounding box center [597, 501] width 133 height 58
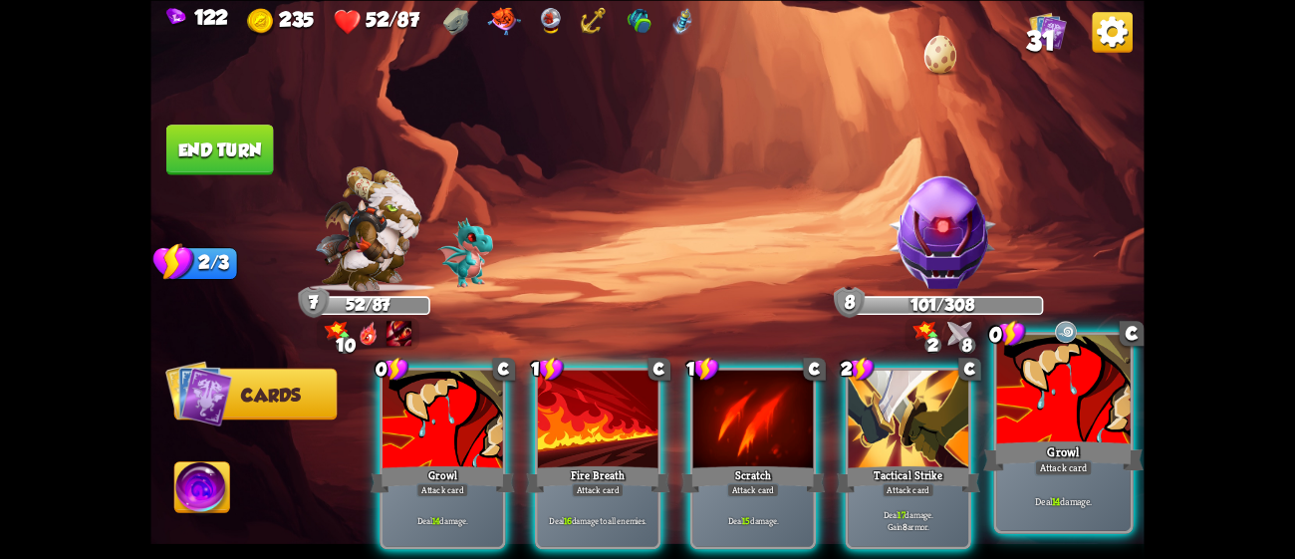
click at [1033, 449] on div "Growl" at bounding box center [1063, 455] width 160 height 36
click at [1089, 406] on div at bounding box center [1063, 391] width 133 height 113
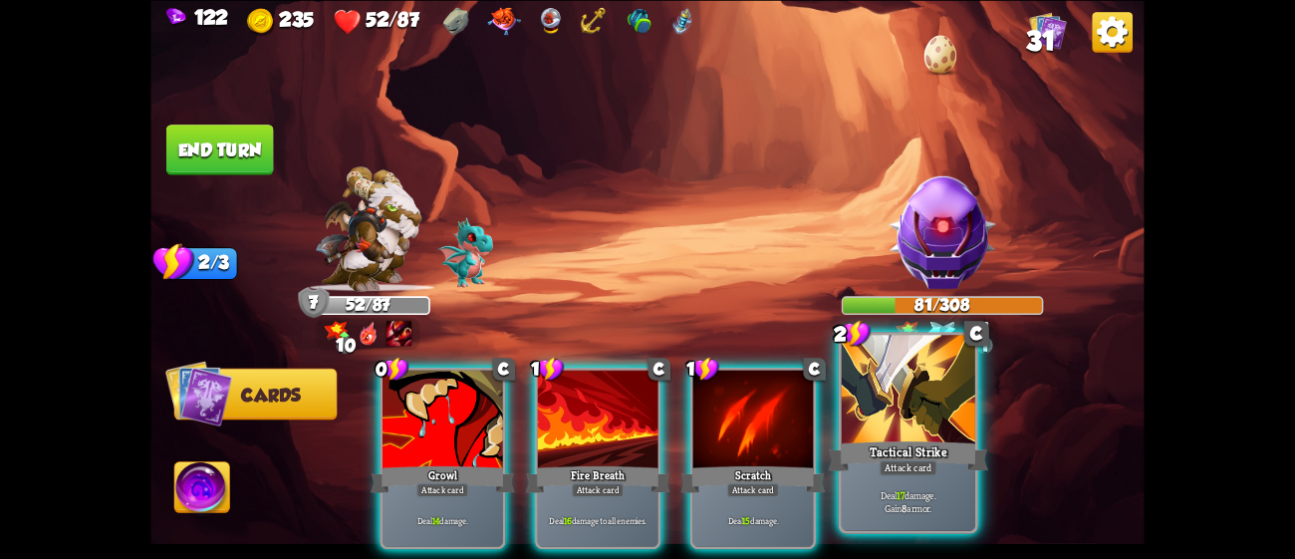
click at [923, 474] on div "Attack card" at bounding box center [909, 467] width 58 height 16
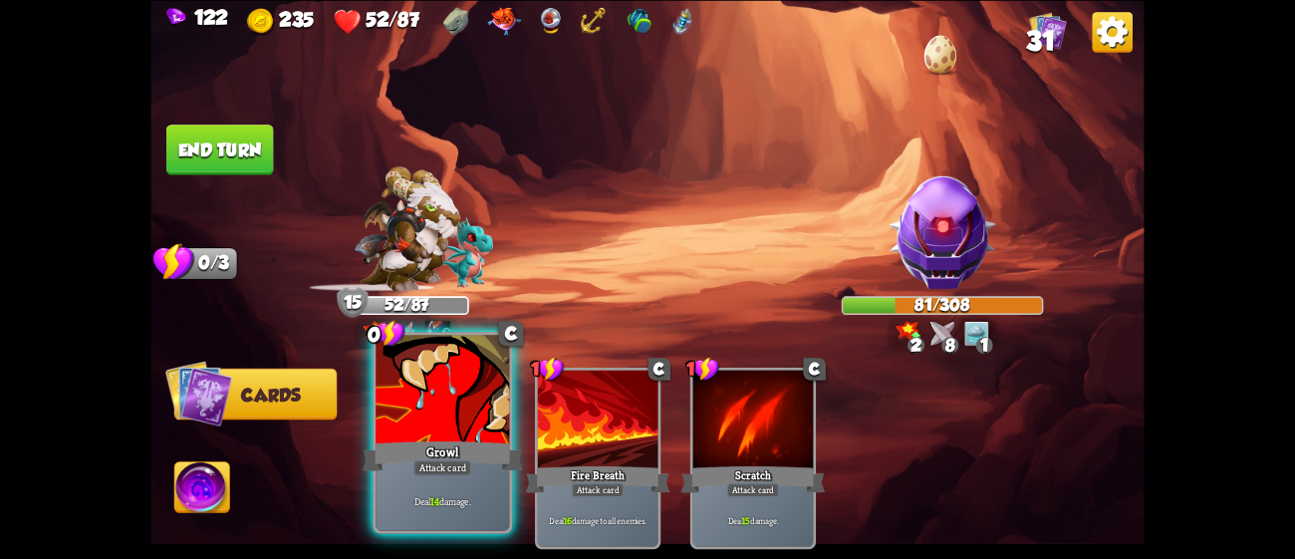
click at [427, 467] on div "Attack card" at bounding box center [442, 467] width 58 height 16
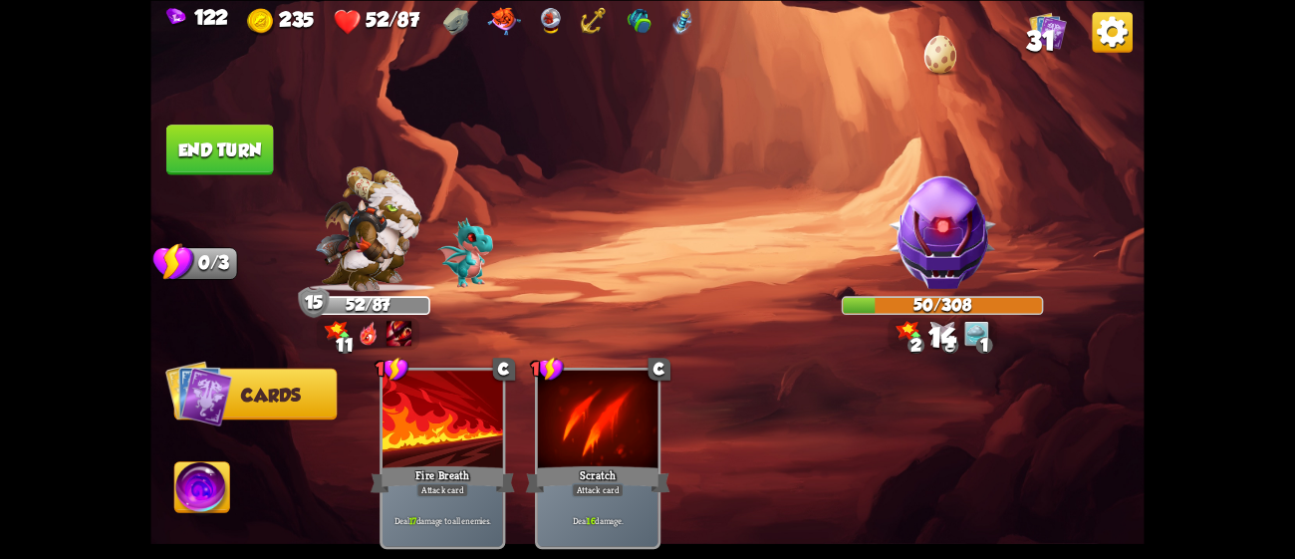
click at [197, 488] on img at bounding box center [201, 490] width 55 height 56
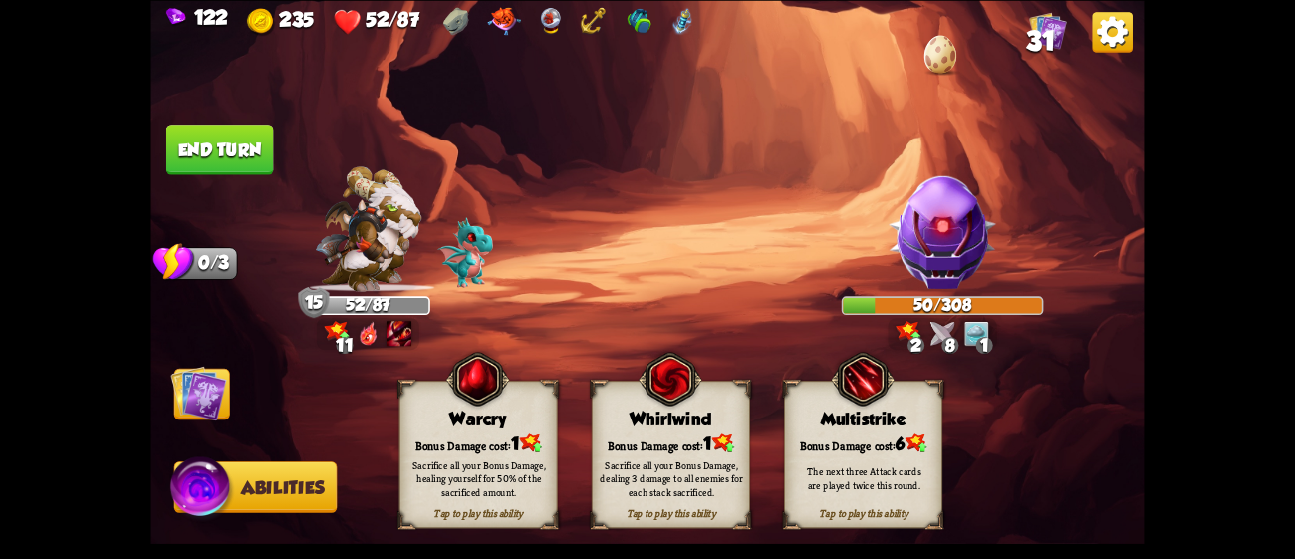
click at [685, 455] on div "Sacrifice all your Bonus Damage, dealing 3 damage to all enemies for each stack…" at bounding box center [672, 478] width 158 height 62
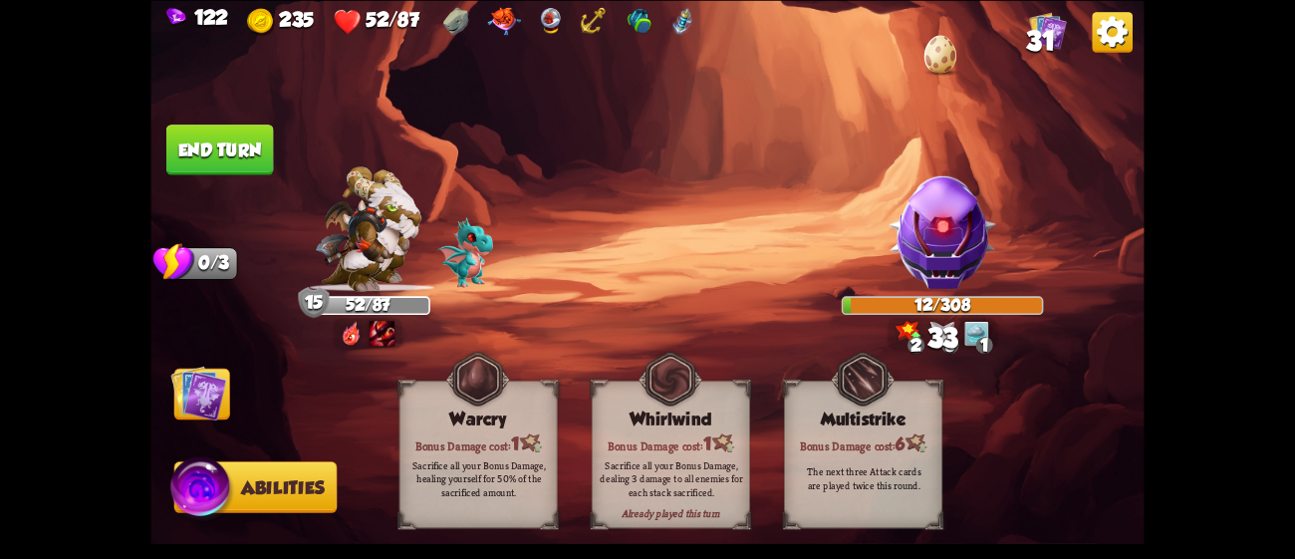
click at [238, 142] on button "End turn" at bounding box center [220, 150] width 108 height 51
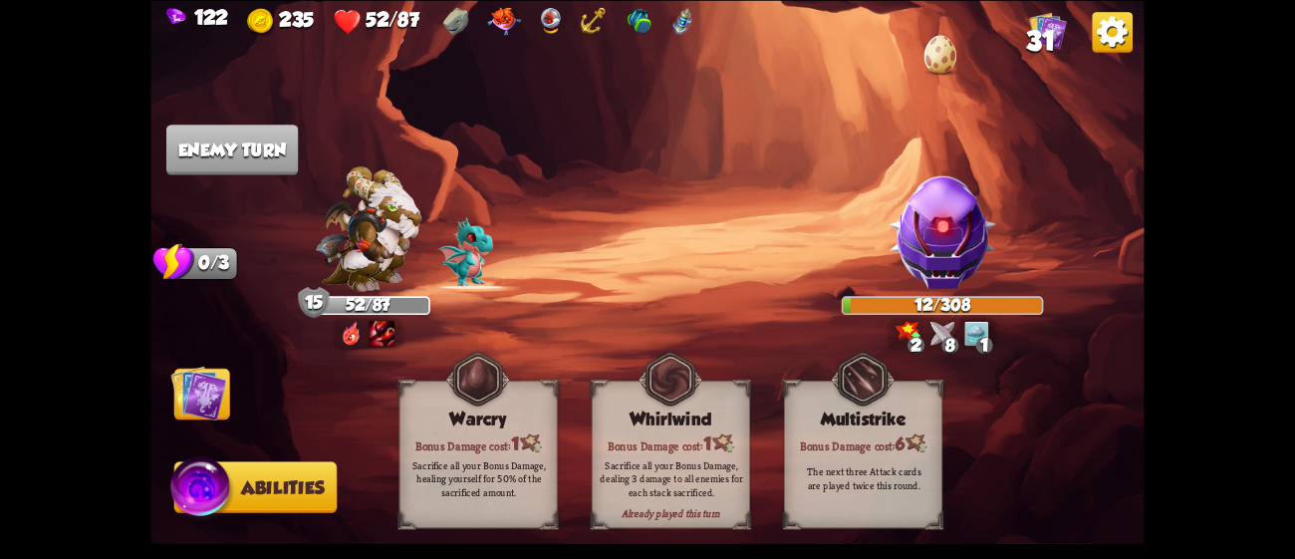
click at [206, 389] on img at bounding box center [199, 393] width 56 height 56
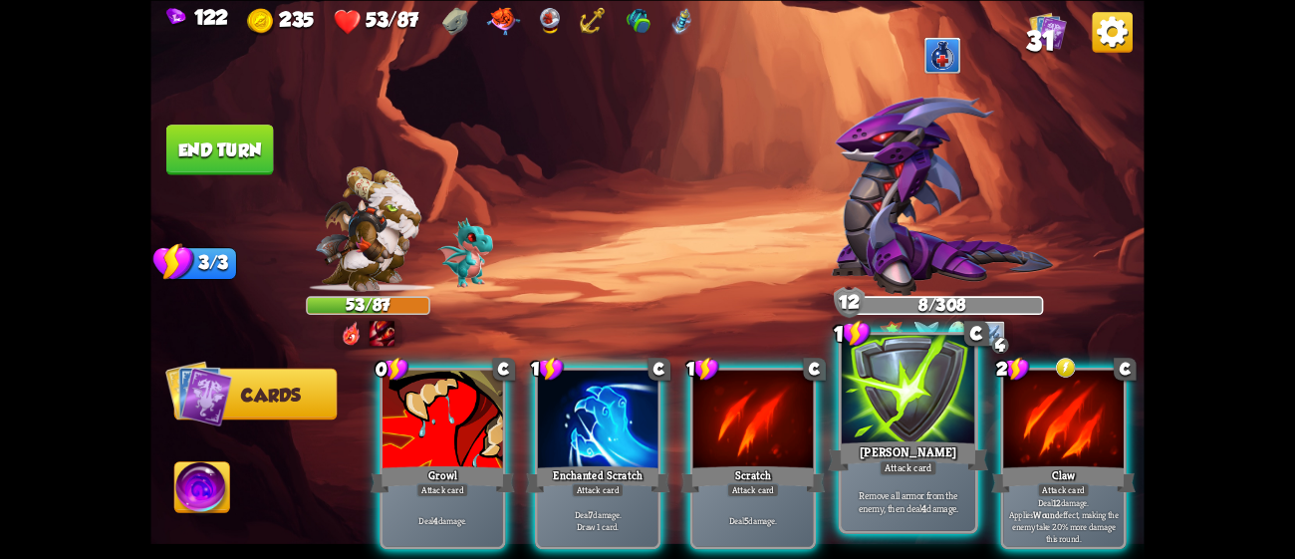
click at [937, 410] on div at bounding box center [908, 391] width 133 height 113
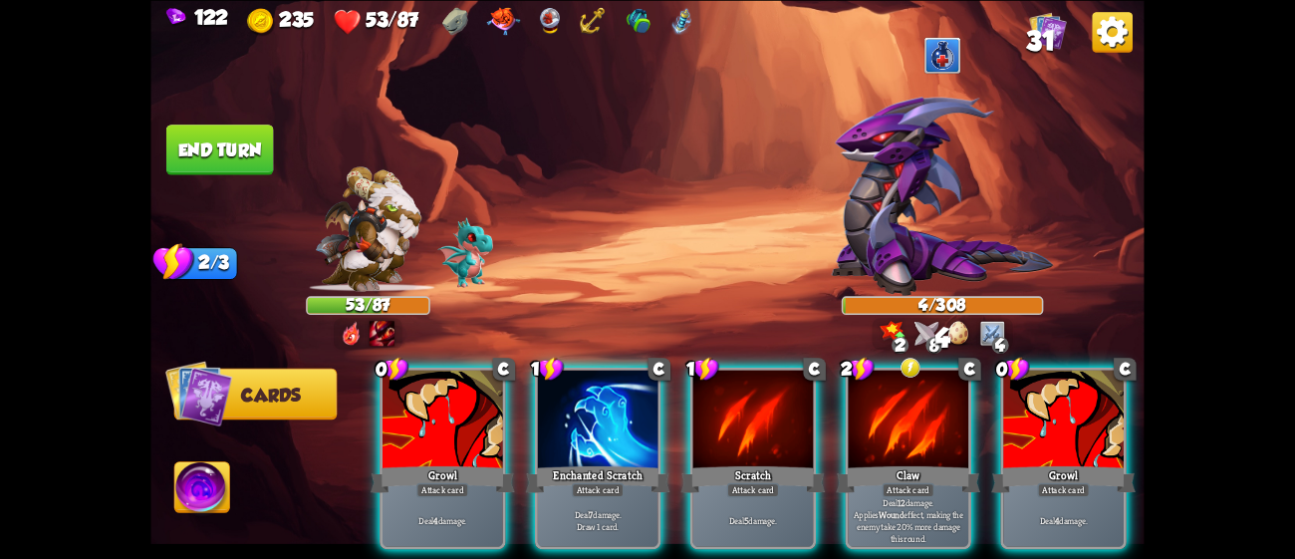
click at [937, 410] on div at bounding box center [908, 421] width 121 height 102
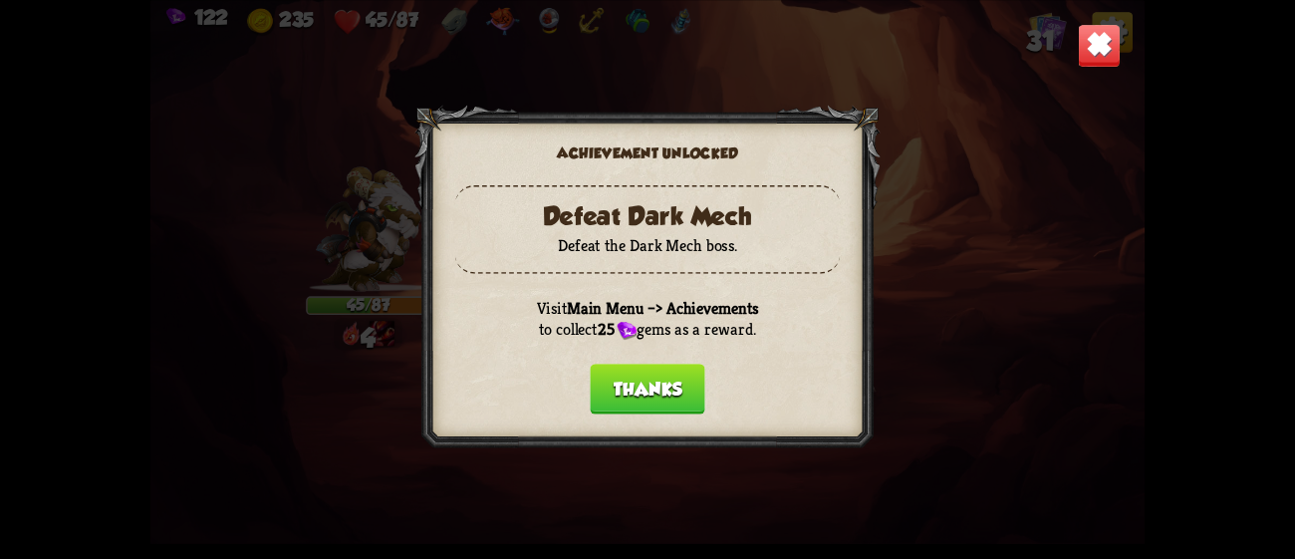
click at [630, 381] on button "Thanks" at bounding box center [647, 389] width 115 height 51
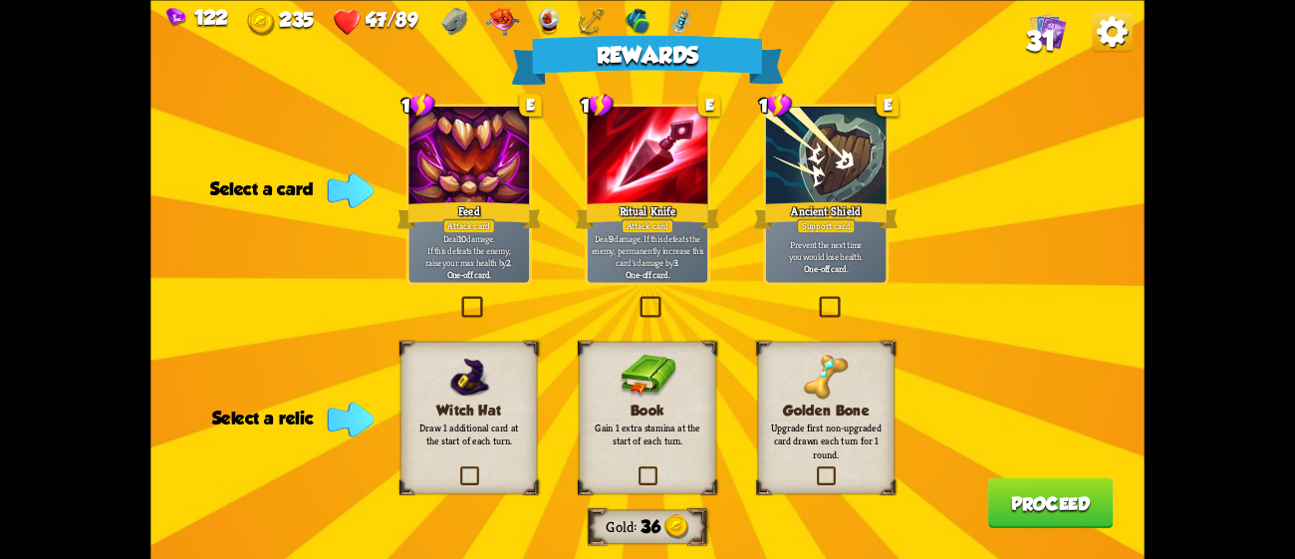
click at [496, 217] on div "Feed" at bounding box center [468, 215] width 144 height 32
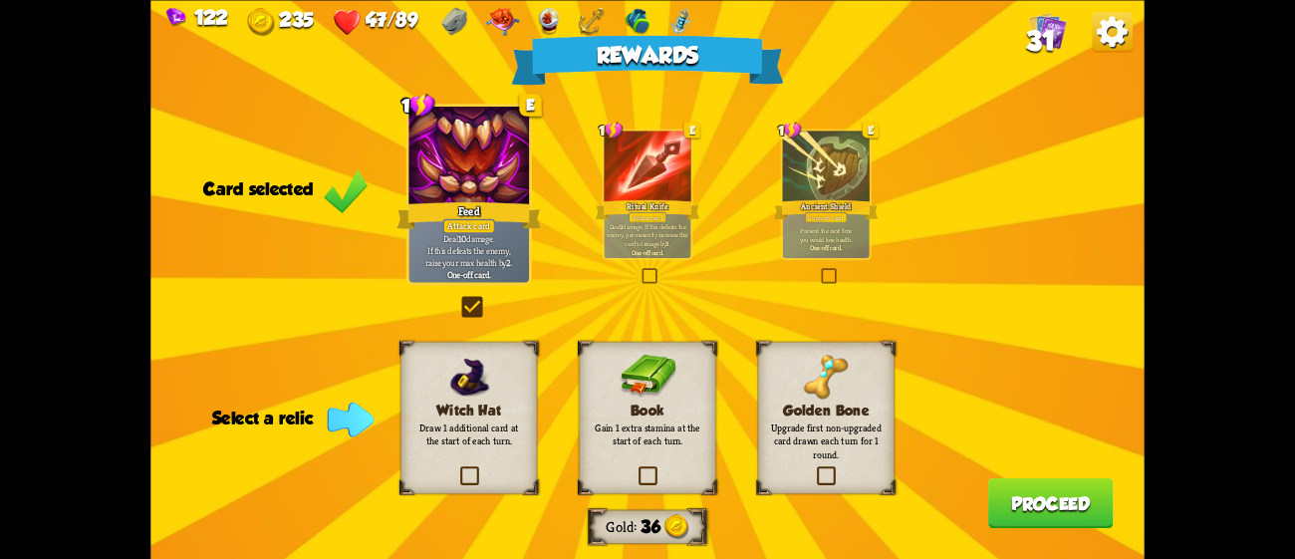
click at [673, 434] on p "Gain 1 extra stamina at the start of each turn." at bounding box center [648, 434] width 111 height 26
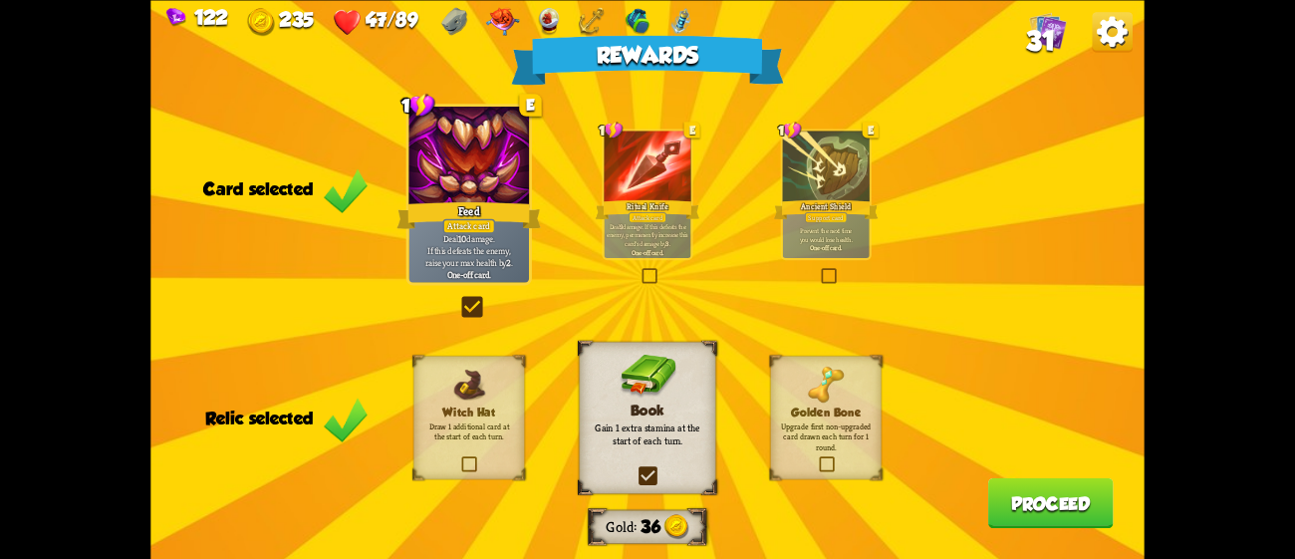
click at [635, 173] on div at bounding box center [647, 167] width 87 height 73
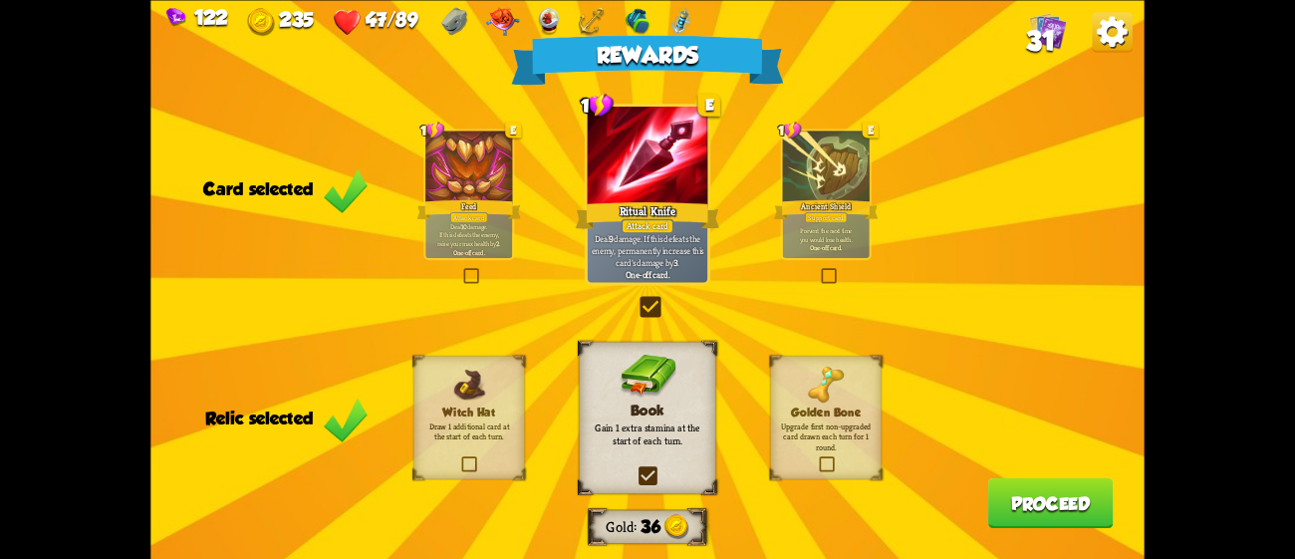
click at [437, 147] on div at bounding box center [468, 167] width 87 height 73
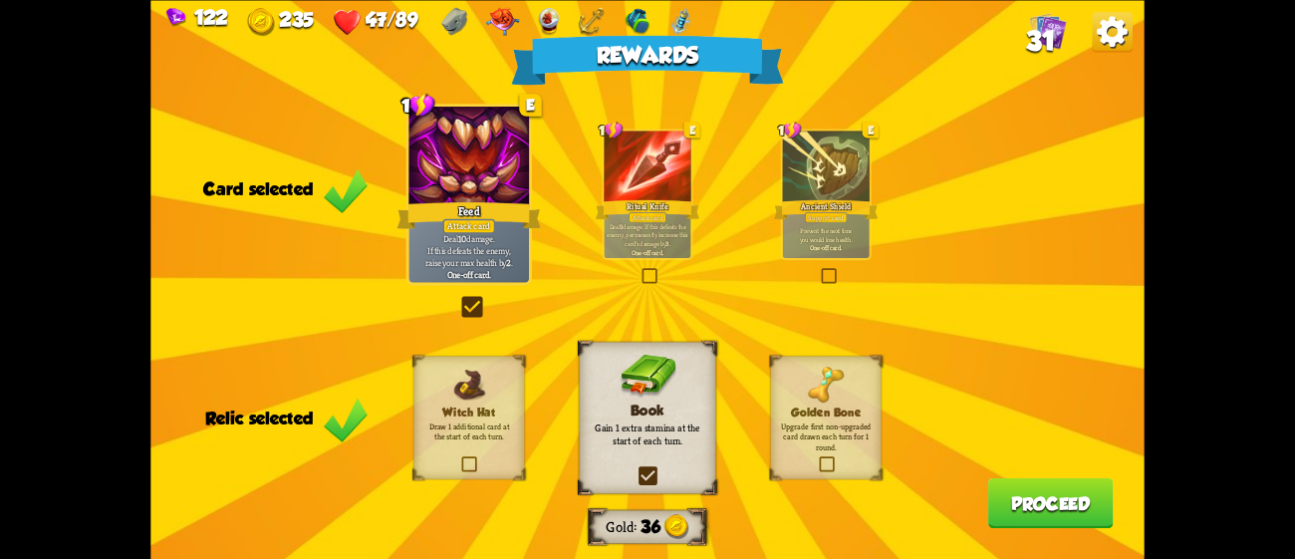
click at [1067, 501] on button "Proceed" at bounding box center [1051, 502] width 126 height 51
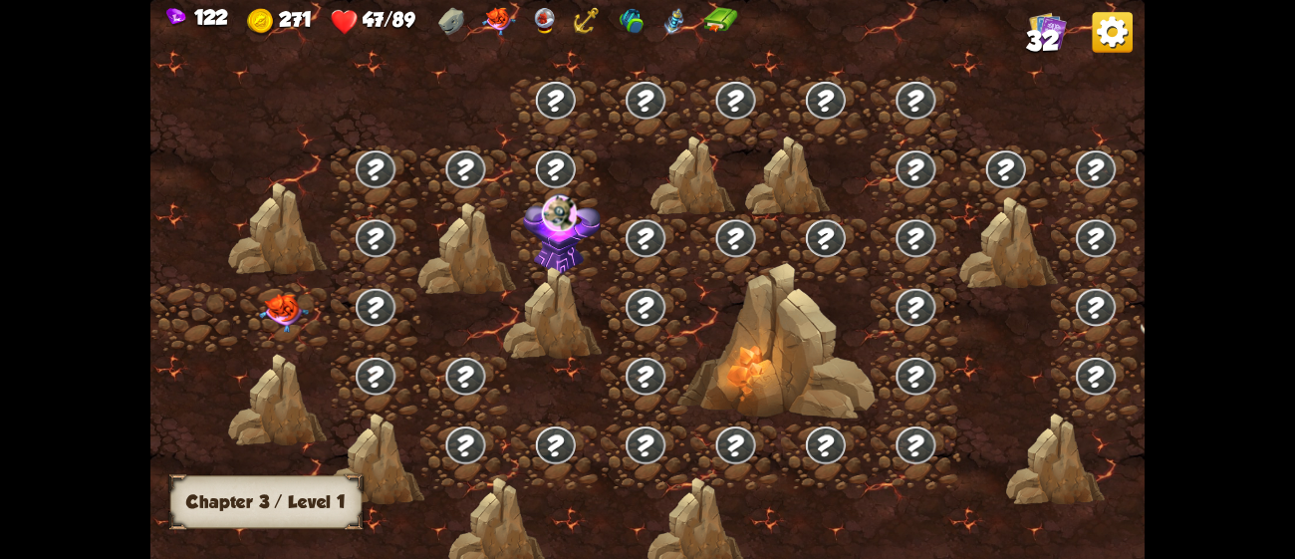
click at [311, 305] on div at bounding box center [286, 317] width 90 height 69
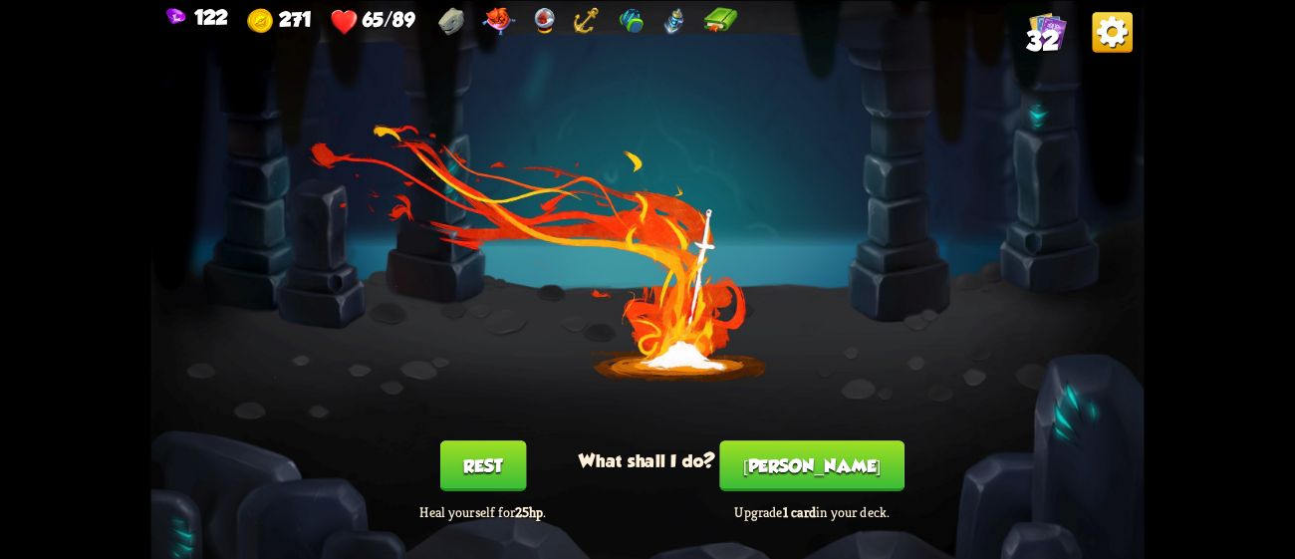
click at [781, 437] on div "You feel rested! What shall I do? Rest Heal yourself for 25hp . [PERSON_NAME] U…" at bounding box center [646, 279] width 993 height 559
click at [799, 453] on button "[PERSON_NAME]" at bounding box center [812, 465] width 184 height 51
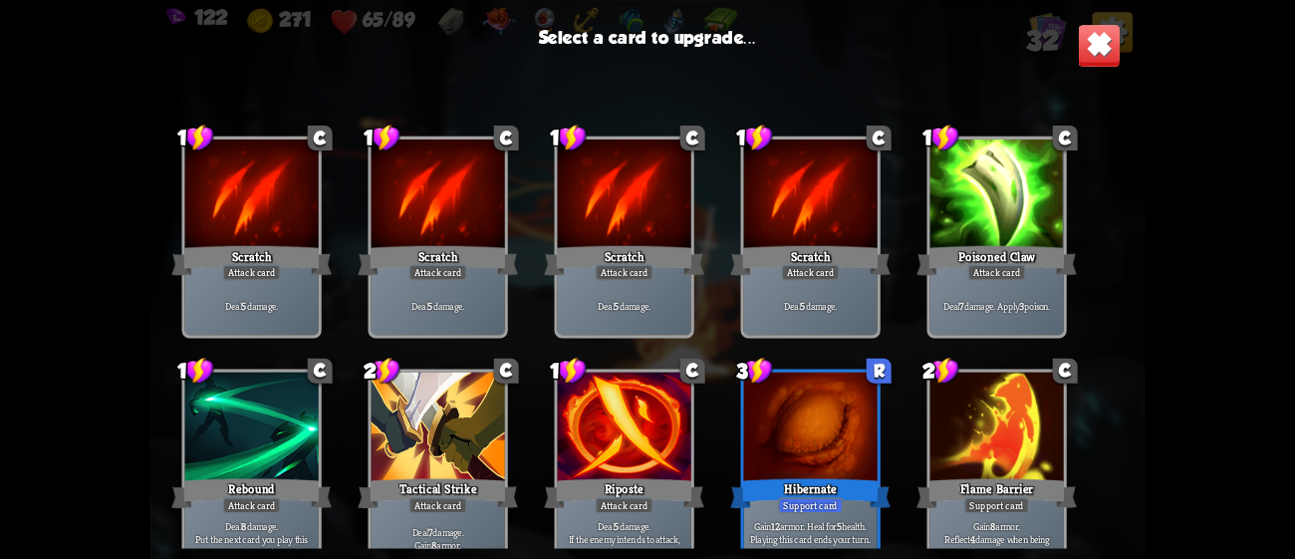
drag, startPoint x: 1131, startPoint y: 193, endPoint x: 1131, endPoint y: 370, distance: 176.3
click at [1131, 370] on div "1 C Scratch Attack card Deal 5 damage. 1 C Scratch Attack card Deal 5 damage. 1…" at bounding box center [646, 319] width 993 height 458
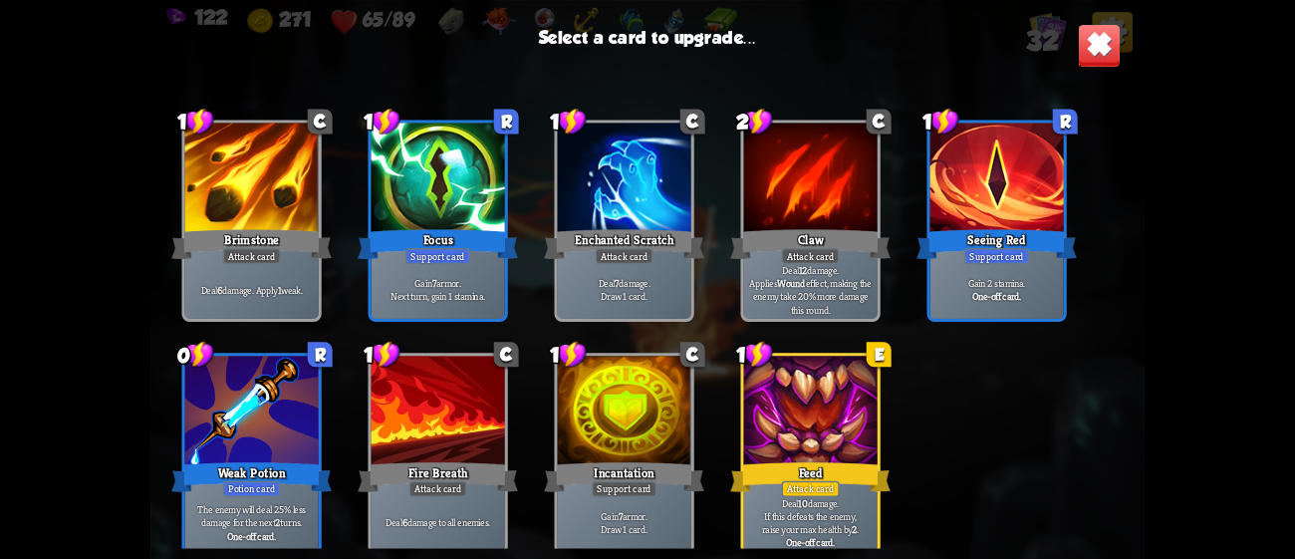
scroll to position [1218, 0]
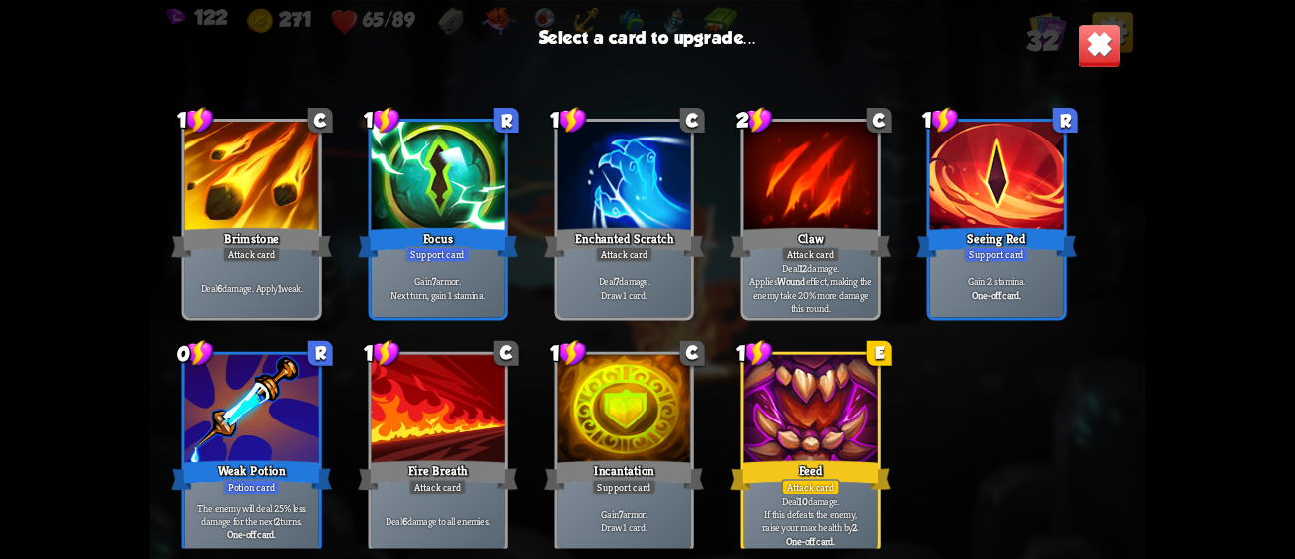
click at [830, 412] on div at bounding box center [810, 410] width 133 height 113
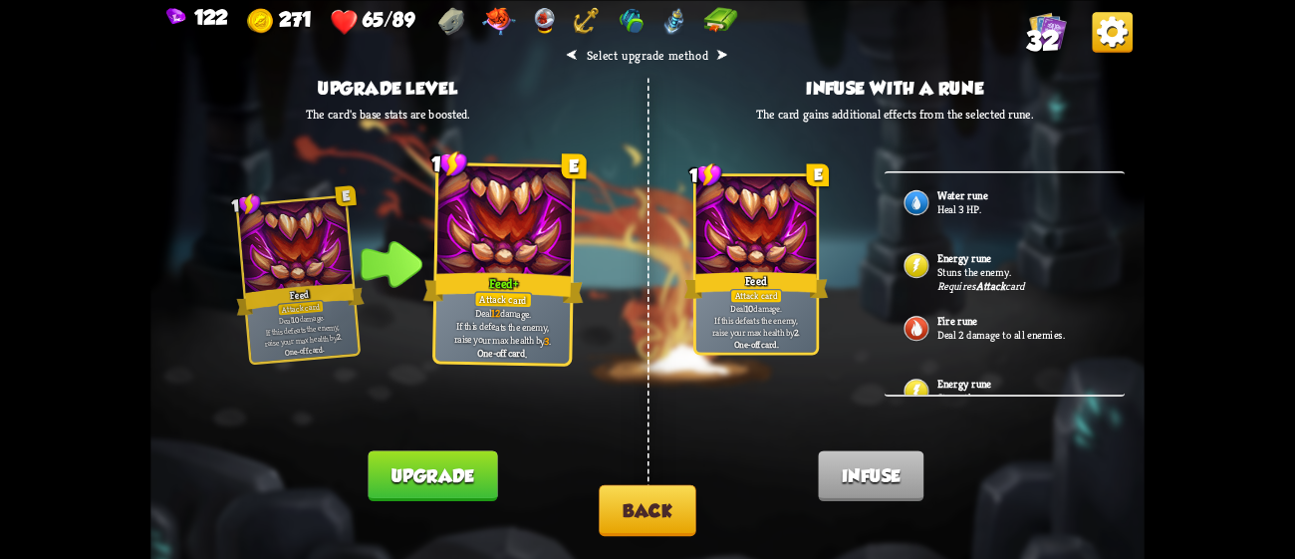
click at [466, 466] on button "Upgrade" at bounding box center [433, 475] width 130 height 51
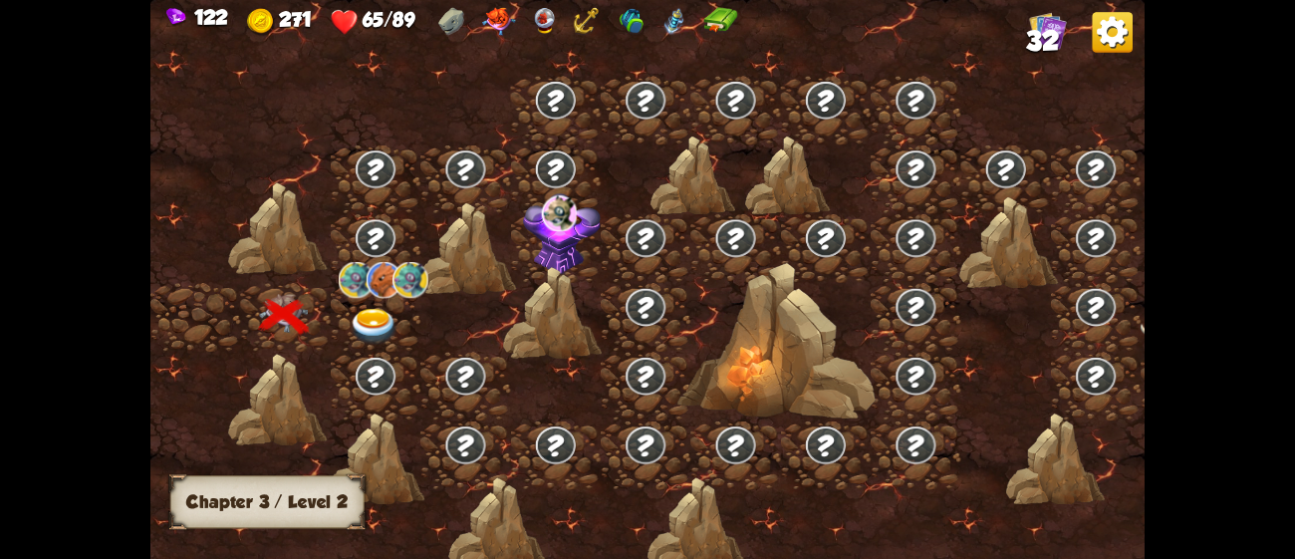
click at [360, 322] on img at bounding box center [375, 327] width 50 height 37
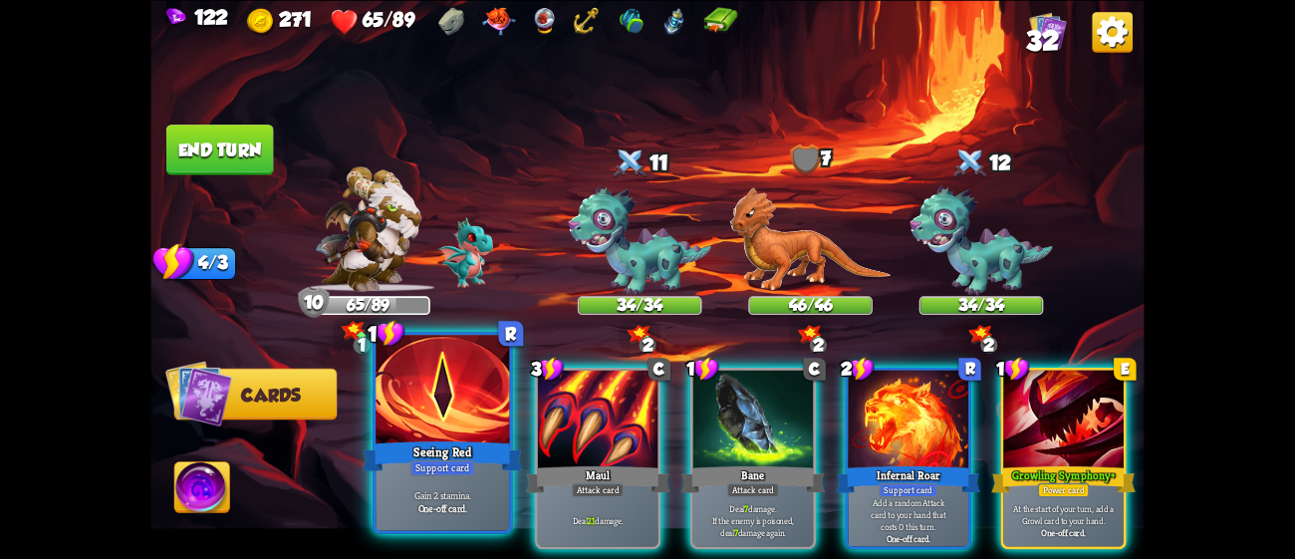
click at [436, 415] on div at bounding box center [442, 391] width 133 height 113
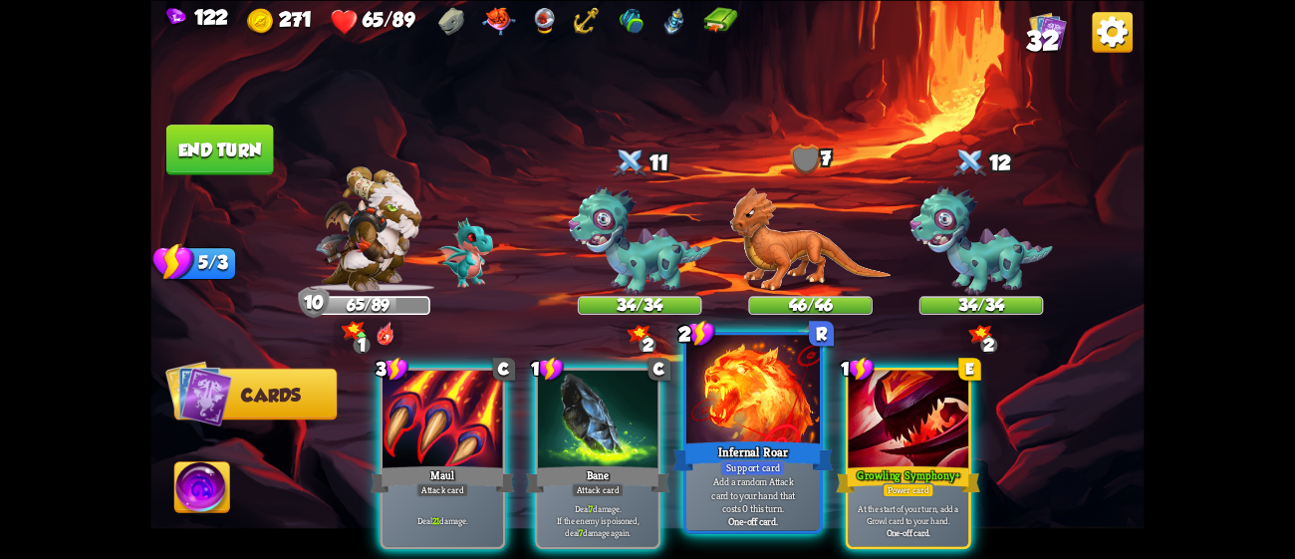
click at [724, 436] on div at bounding box center [752, 391] width 133 height 113
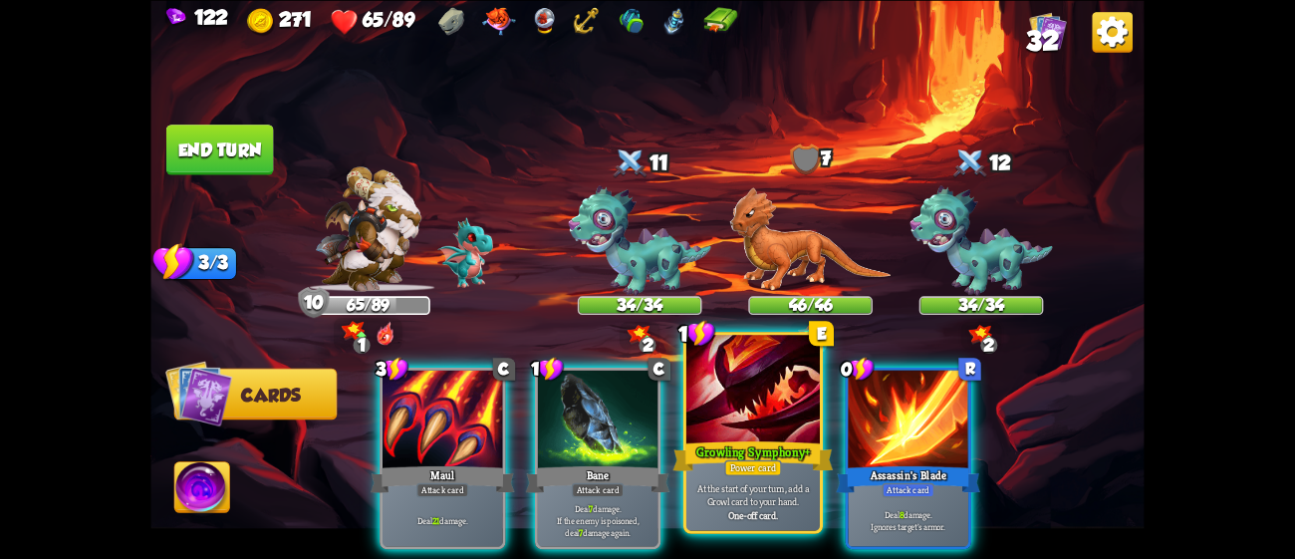
click at [755, 451] on div "Growling Symphony+" at bounding box center [753, 455] width 160 height 36
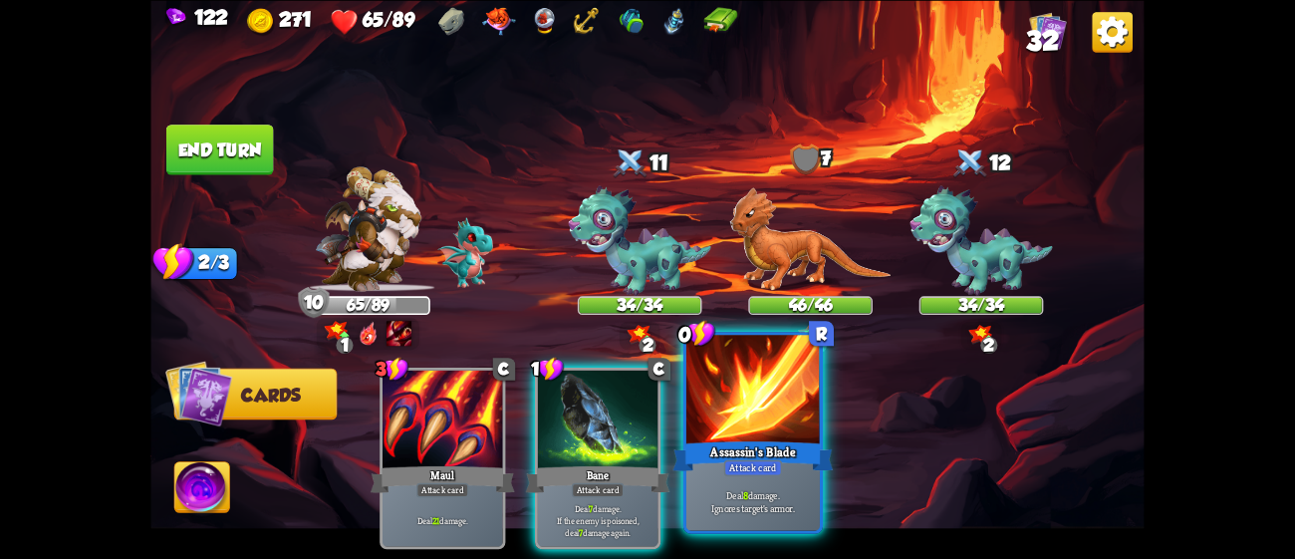
click at [729, 419] on div at bounding box center [752, 391] width 133 height 113
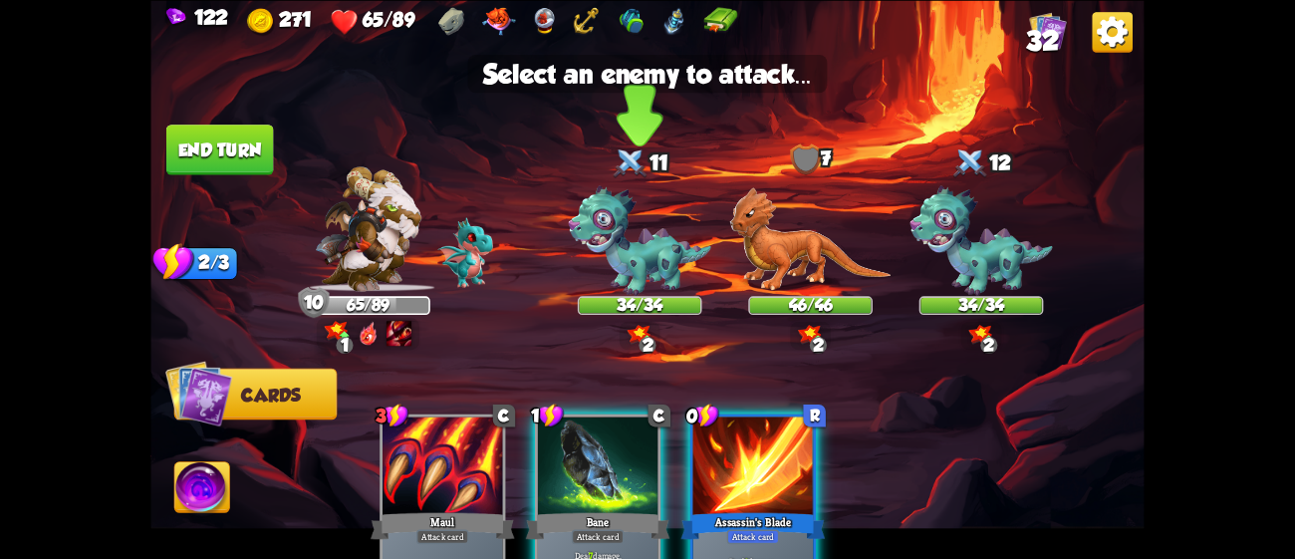
click at [624, 241] on img at bounding box center [640, 240] width 142 height 111
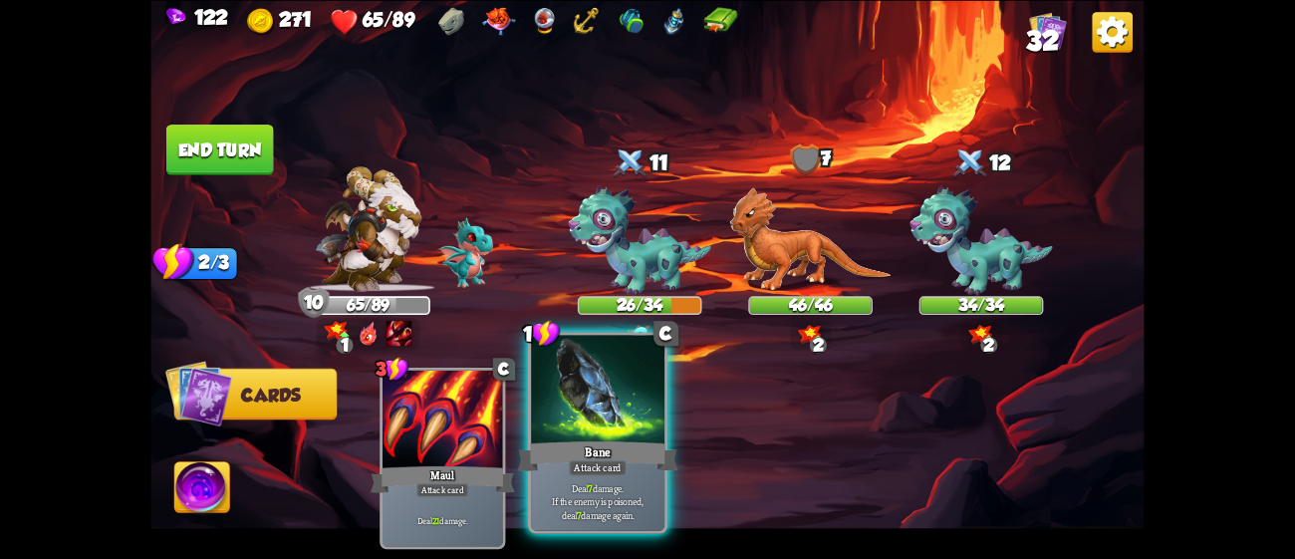
click at [622, 438] on div "Bane" at bounding box center [598, 455] width 160 height 36
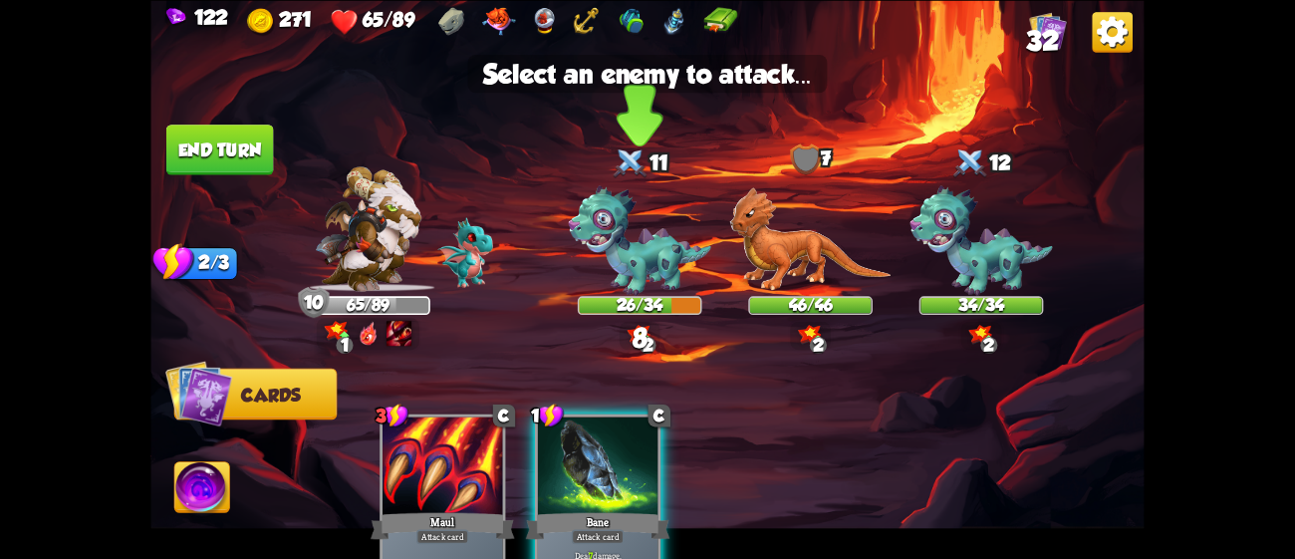
click at [655, 242] on img at bounding box center [640, 240] width 142 height 111
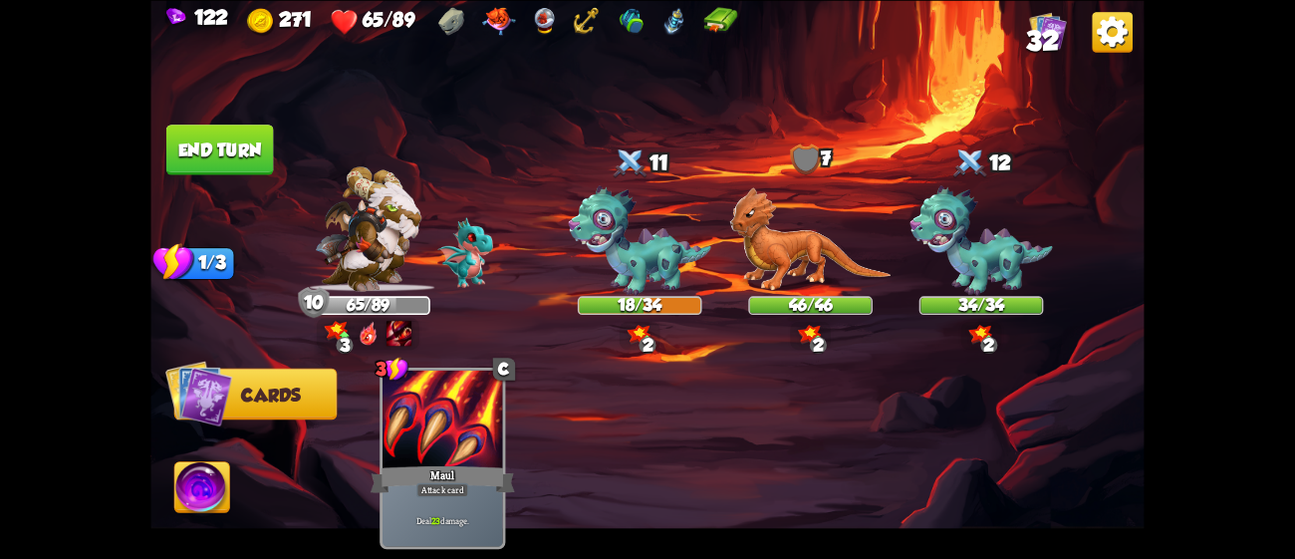
click at [265, 142] on button "End turn" at bounding box center [220, 150] width 108 height 51
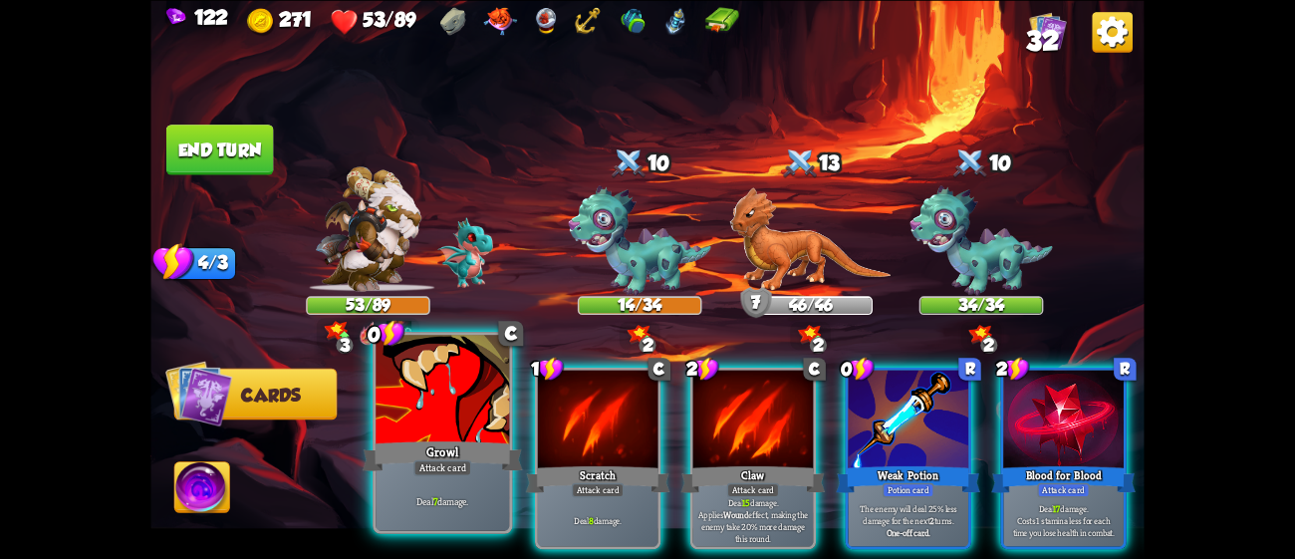
click at [494, 463] on div "Growl" at bounding box center [443, 455] width 160 height 36
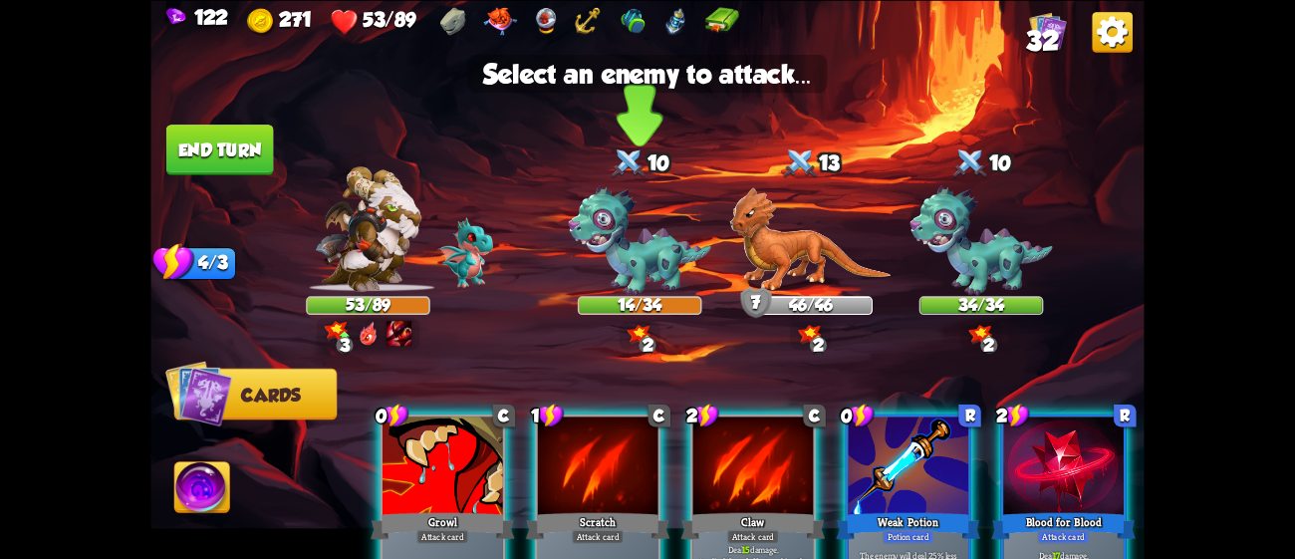
click at [650, 271] on img at bounding box center [640, 240] width 142 height 111
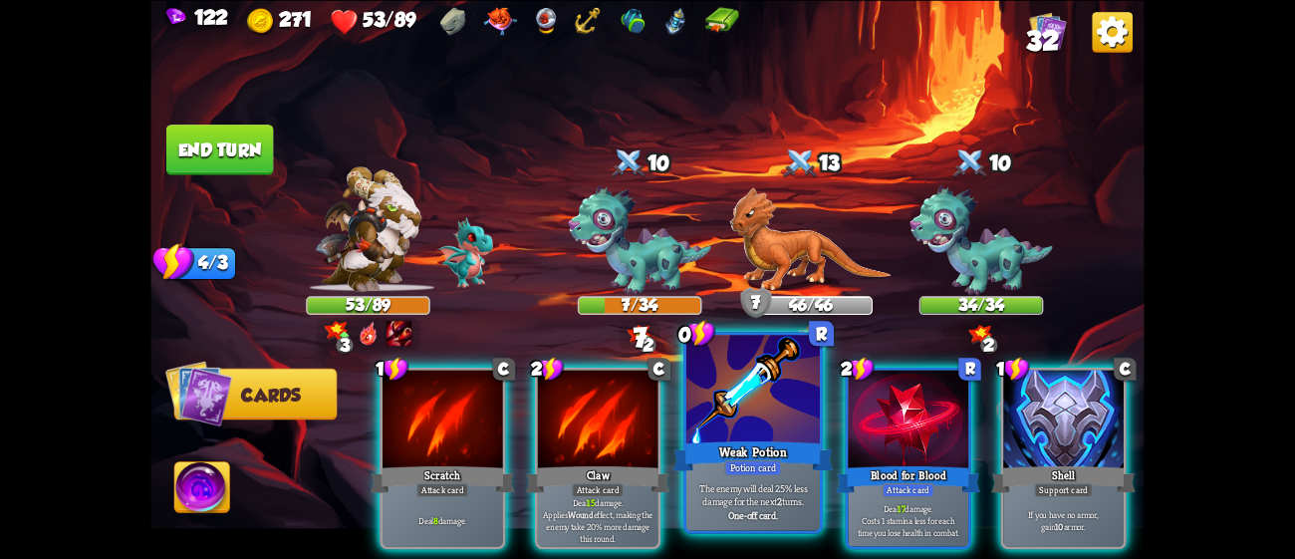
click at [731, 400] on div at bounding box center [752, 391] width 133 height 113
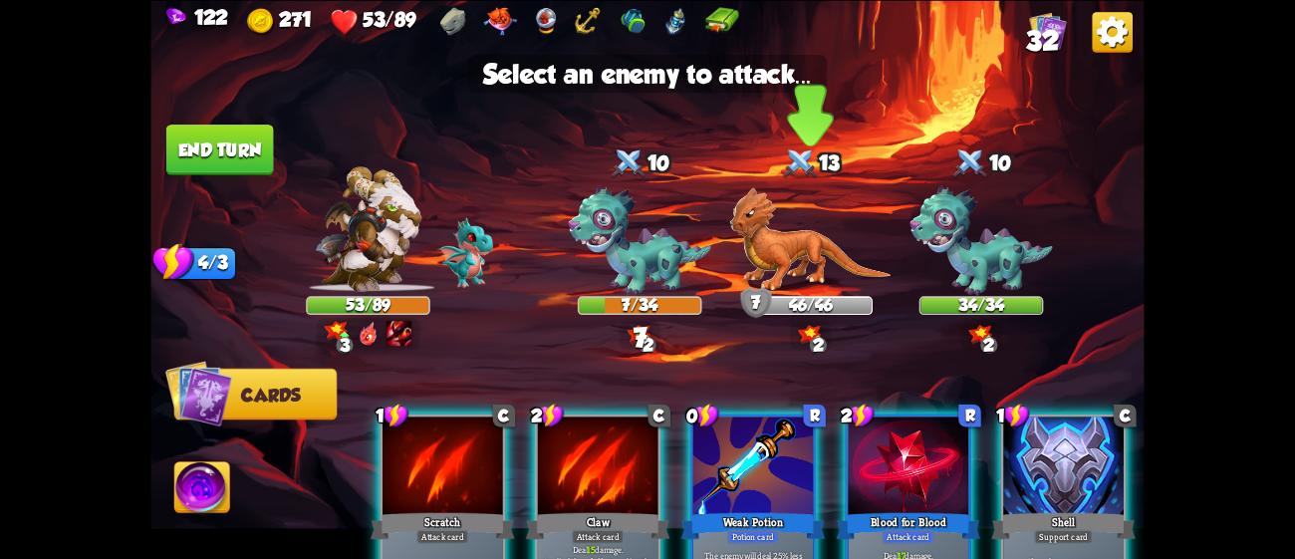
click at [824, 272] on img at bounding box center [810, 238] width 161 height 105
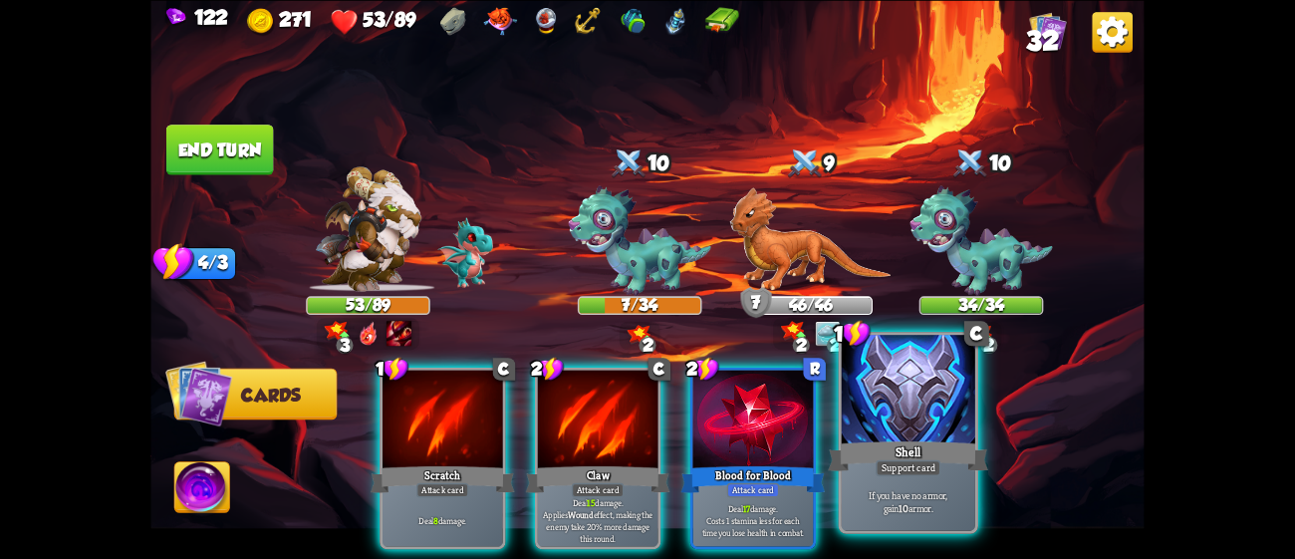
click at [906, 419] on div at bounding box center [908, 391] width 133 height 113
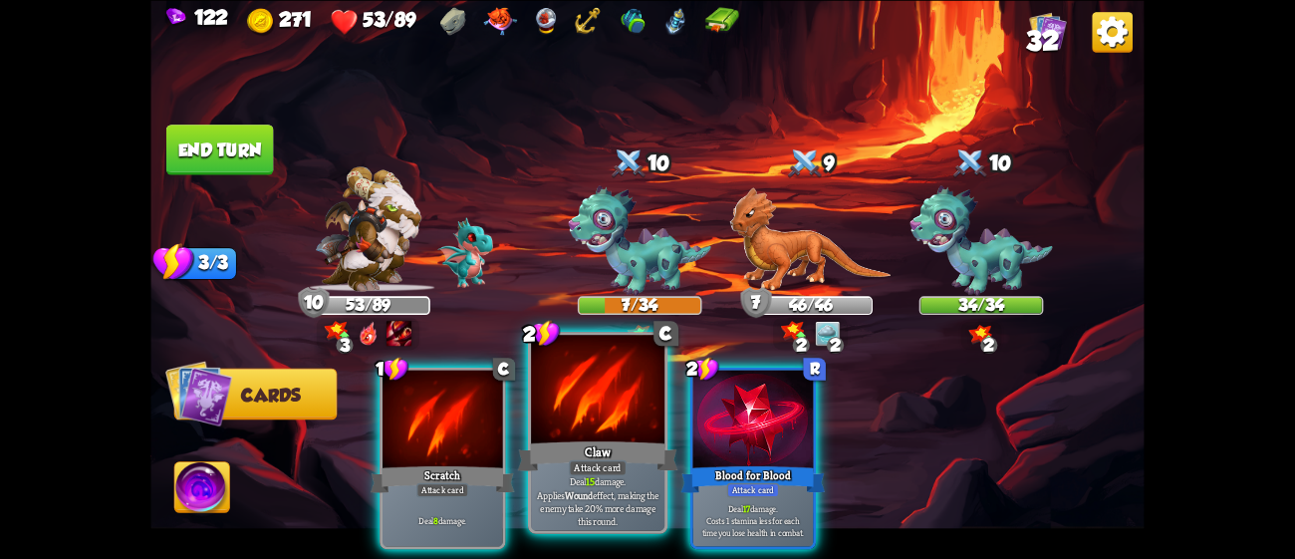
click at [637, 437] on div "Claw" at bounding box center [598, 455] width 160 height 36
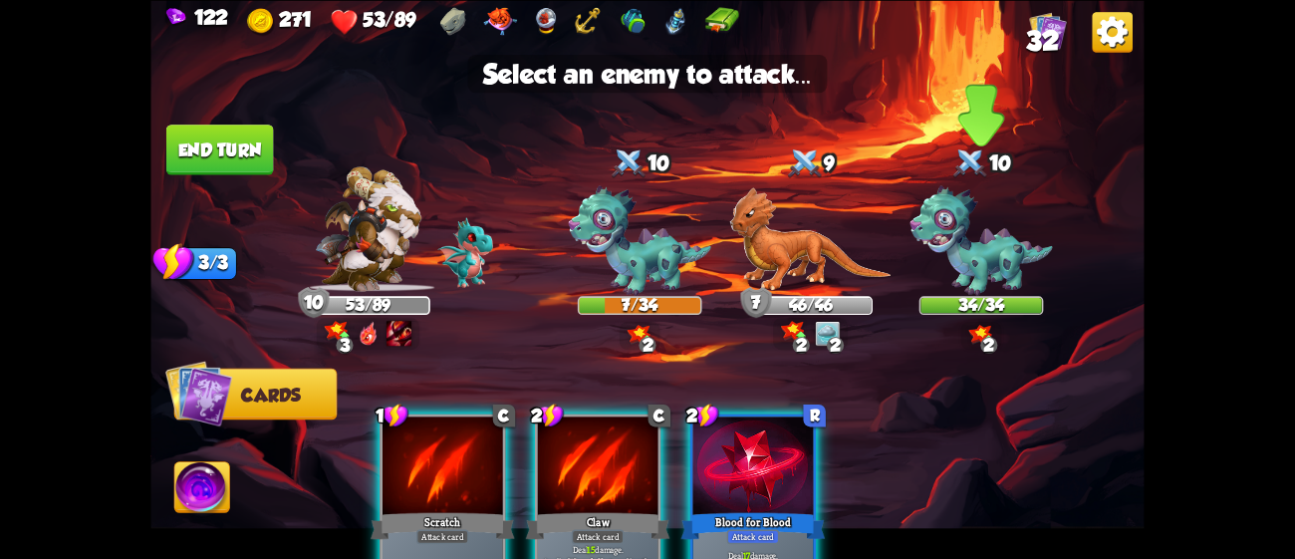
click at [1014, 246] on img at bounding box center [981, 240] width 142 height 111
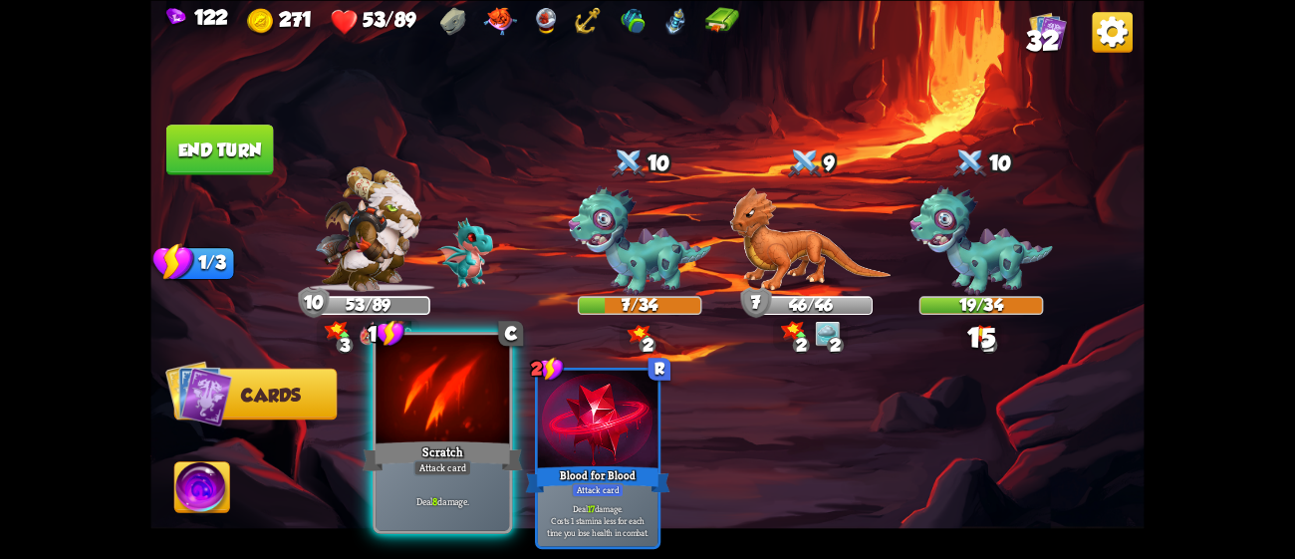
click at [397, 400] on div at bounding box center [442, 391] width 133 height 113
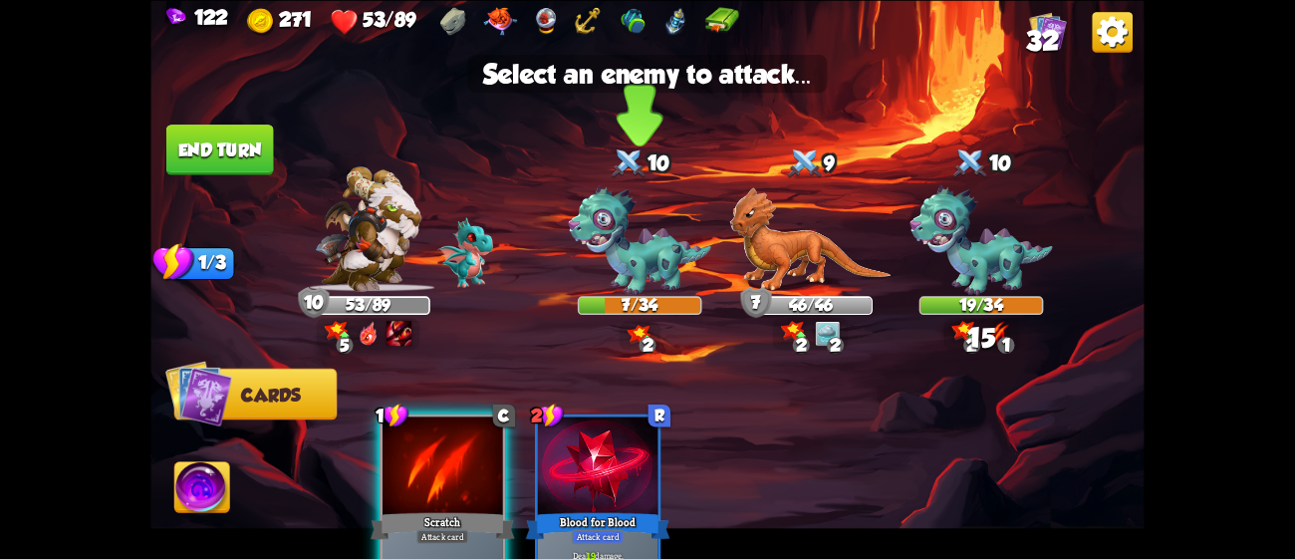
click at [610, 250] on img at bounding box center [640, 240] width 142 height 111
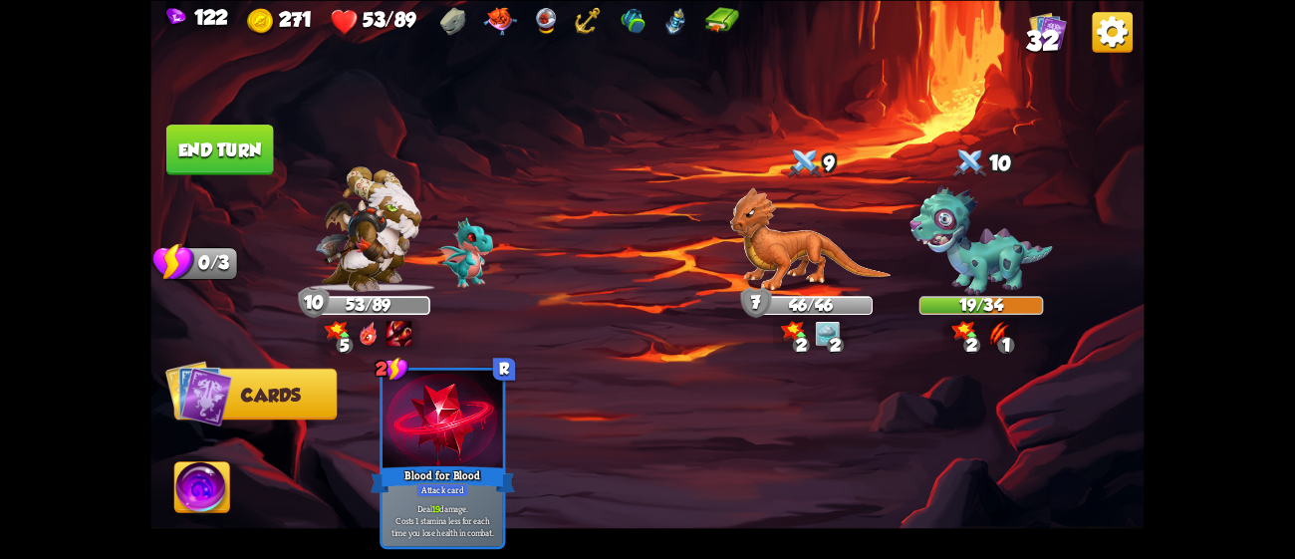
click at [256, 159] on button "End turn" at bounding box center [220, 150] width 108 height 51
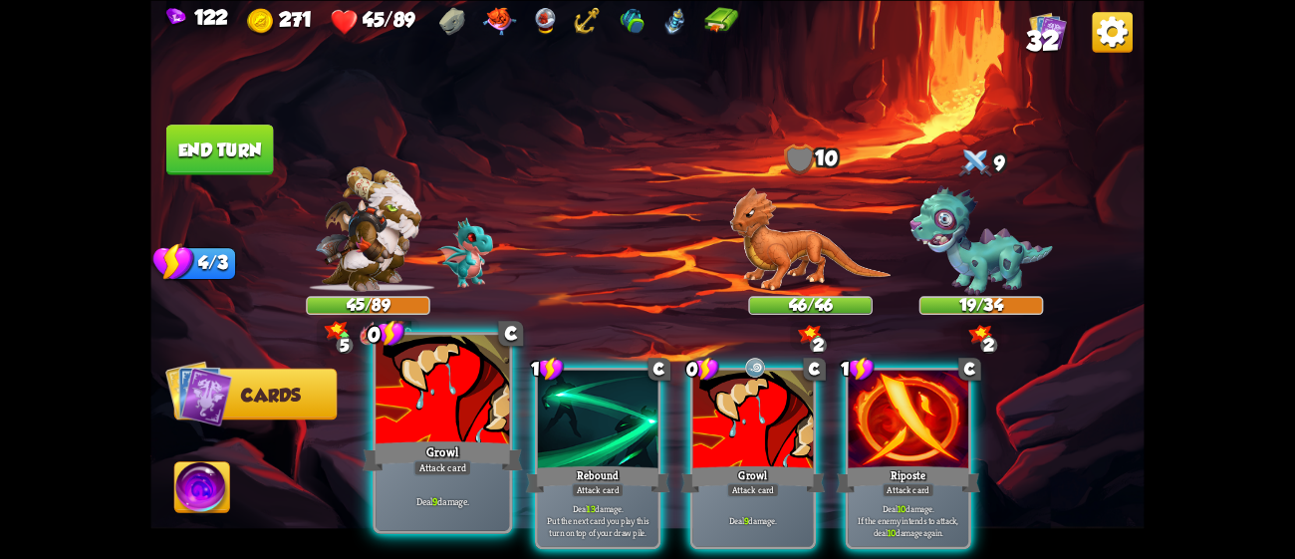
click at [426, 464] on div "Attack card" at bounding box center [442, 467] width 58 height 16
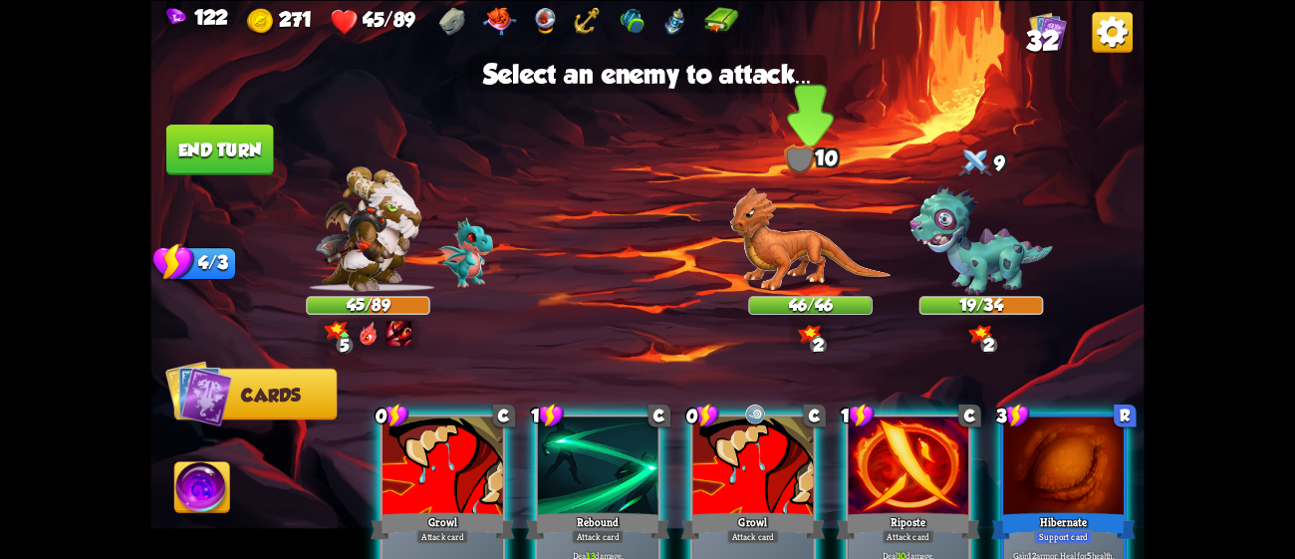
click at [783, 263] on img at bounding box center [810, 238] width 161 height 105
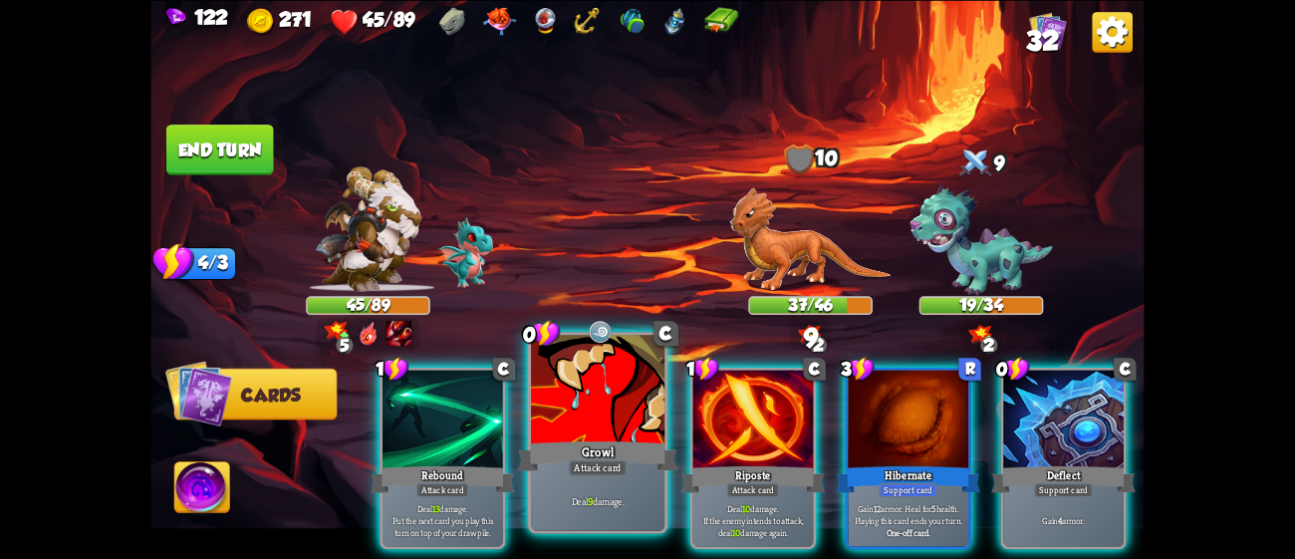
click at [630, 408] on div at bounding box center [597, 391] width 133 height 113
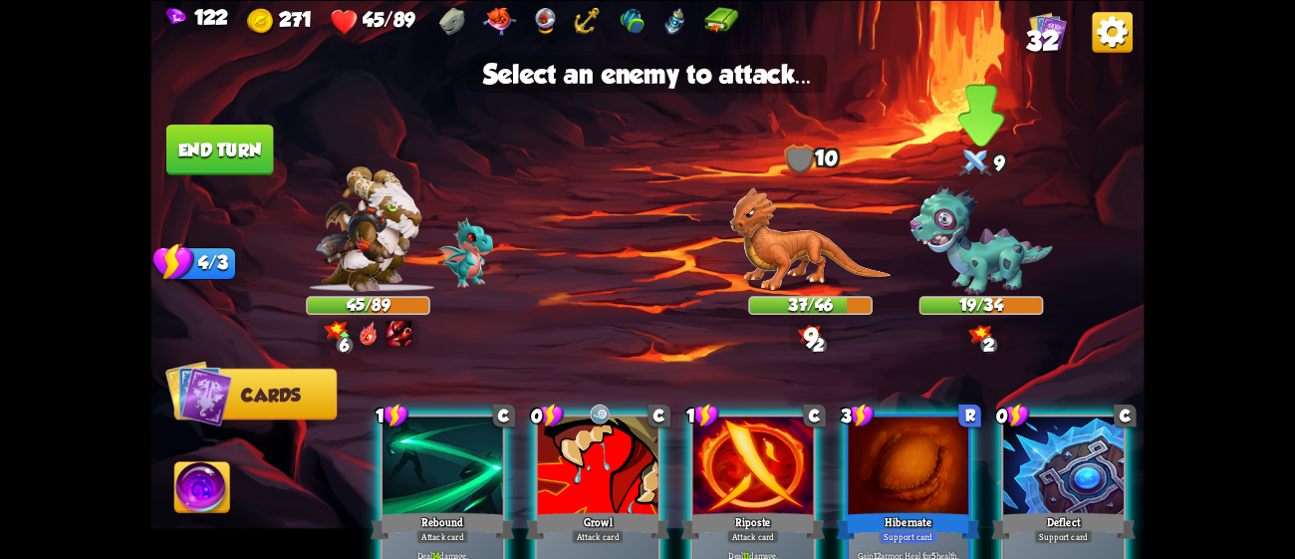
click at [945, 282] on img at bounding box center [981, 240] width 142 height 111
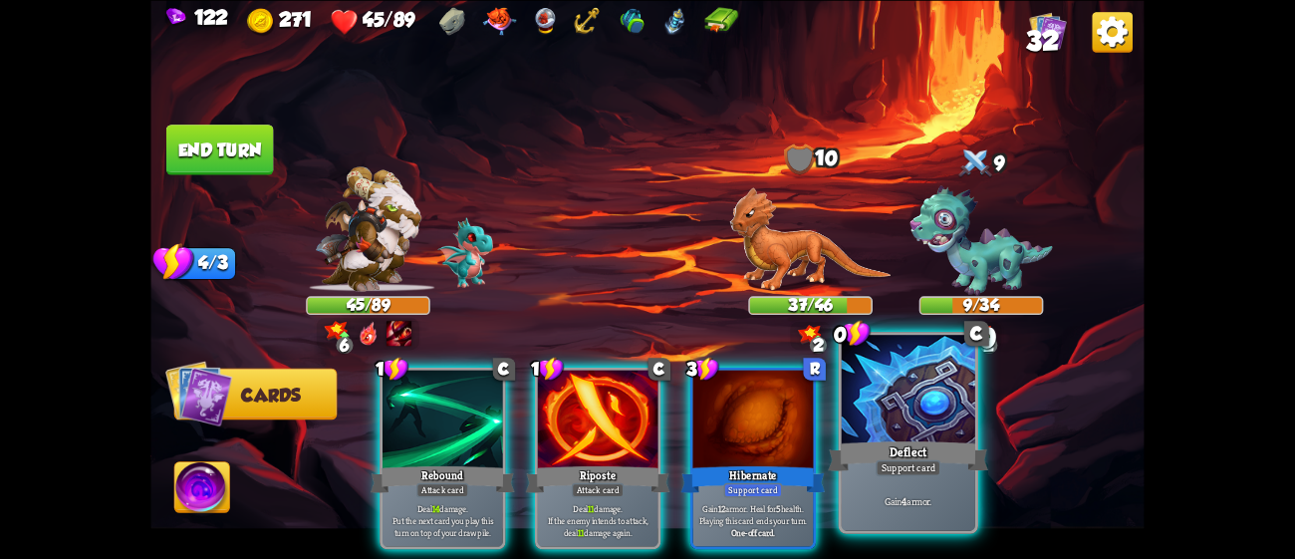
click at [939, 440] on div "Deflect" at bounding box center [908, 455] width 160 height 36
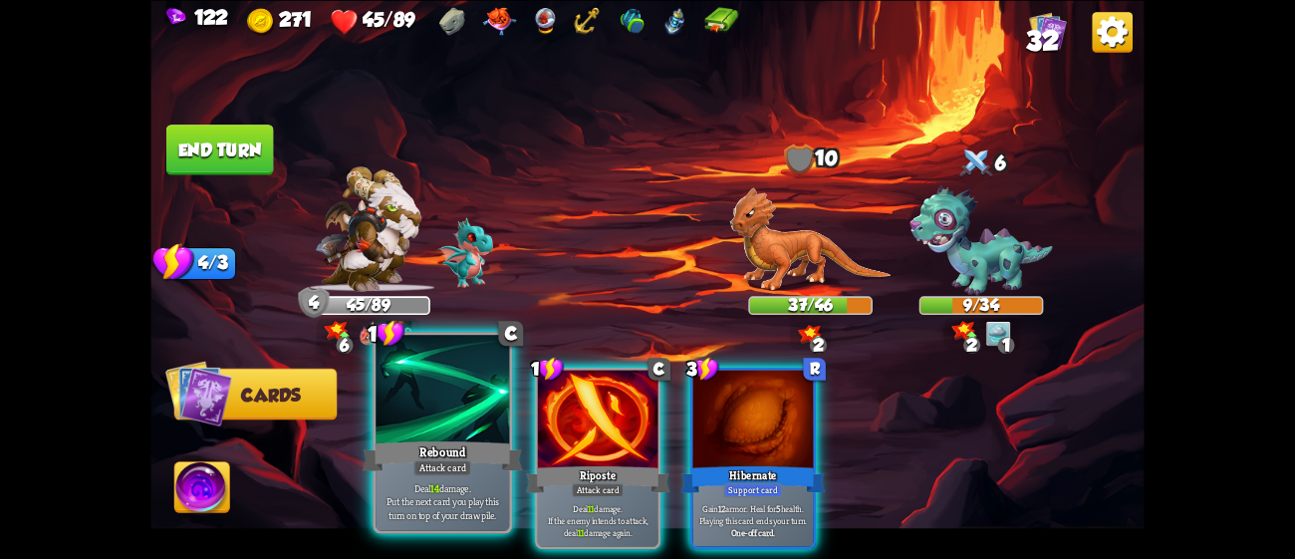
click at [457, 445] on div "Rebound" at bounding box center [443, 455] width 160 height 36
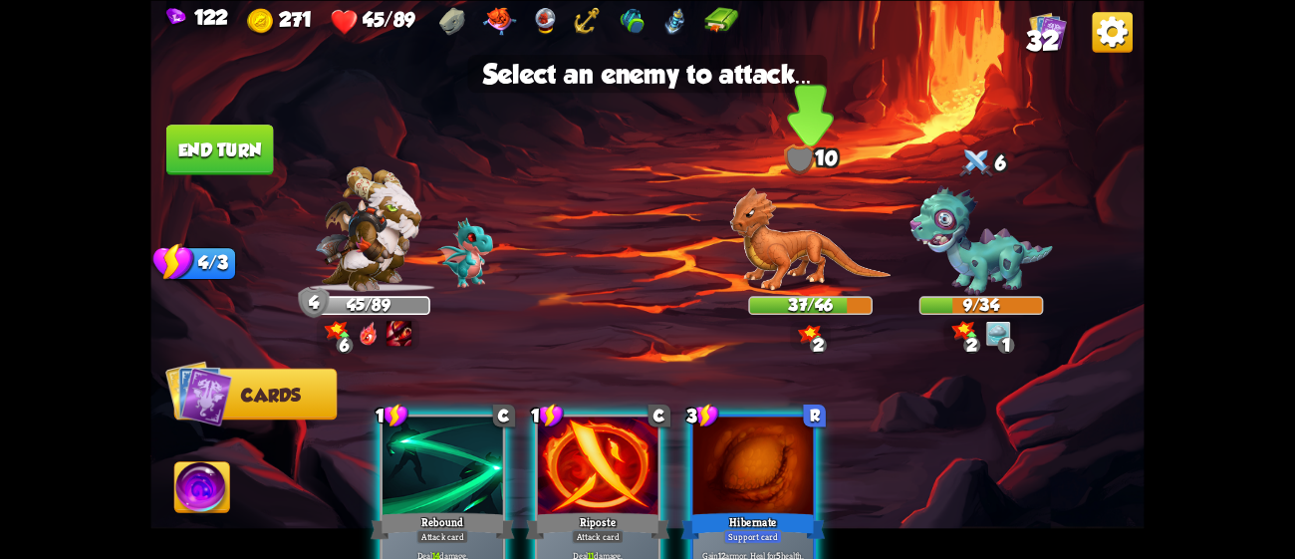
click at [818, 235] on img at bounding box center [810, 238] width 161 height 105
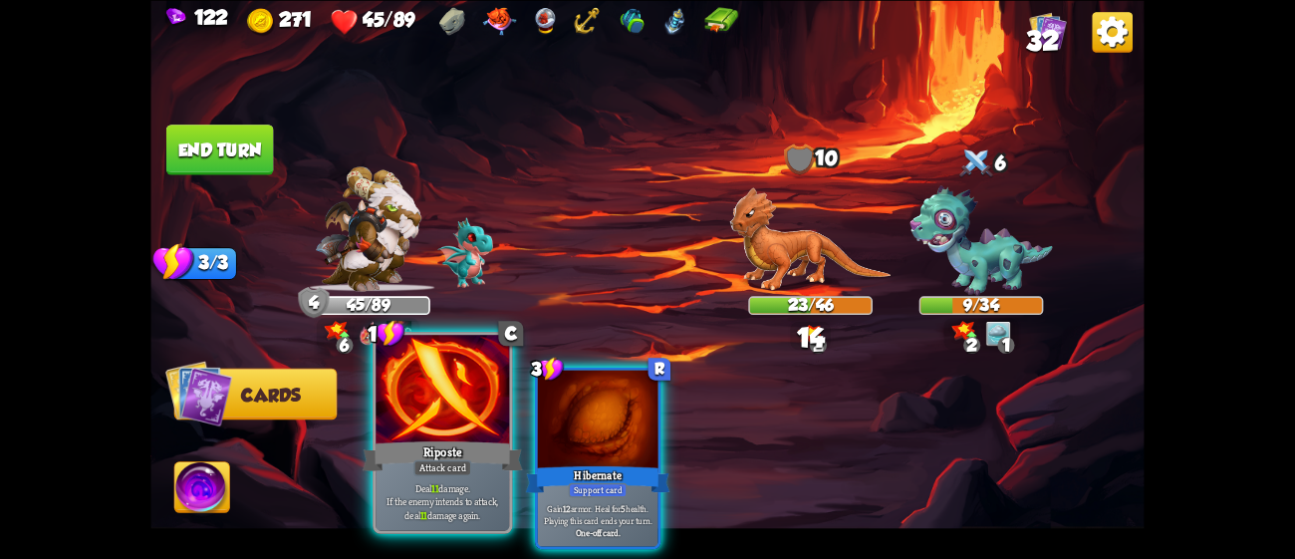
click at [419, 389] on div at bounding box center [442, 391] width 133 height 113
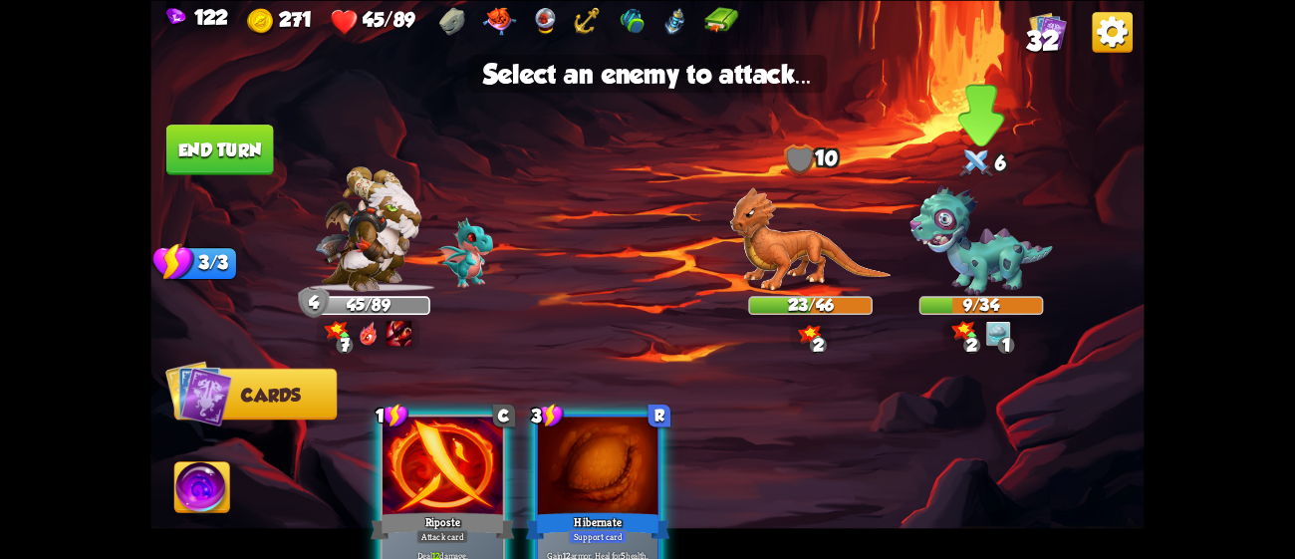
click at [987, 294] on img at bounding box center [981, 240] width 142 height 111
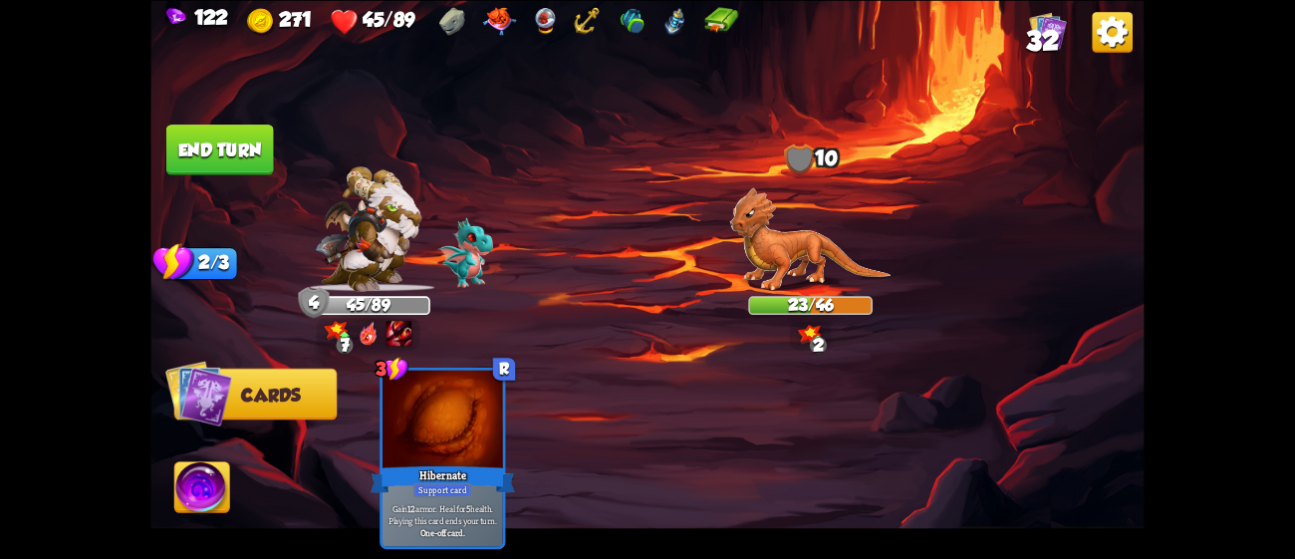
click at [244, 131] on button "End turn" at bounding box center [220, 150] width 108 height 51
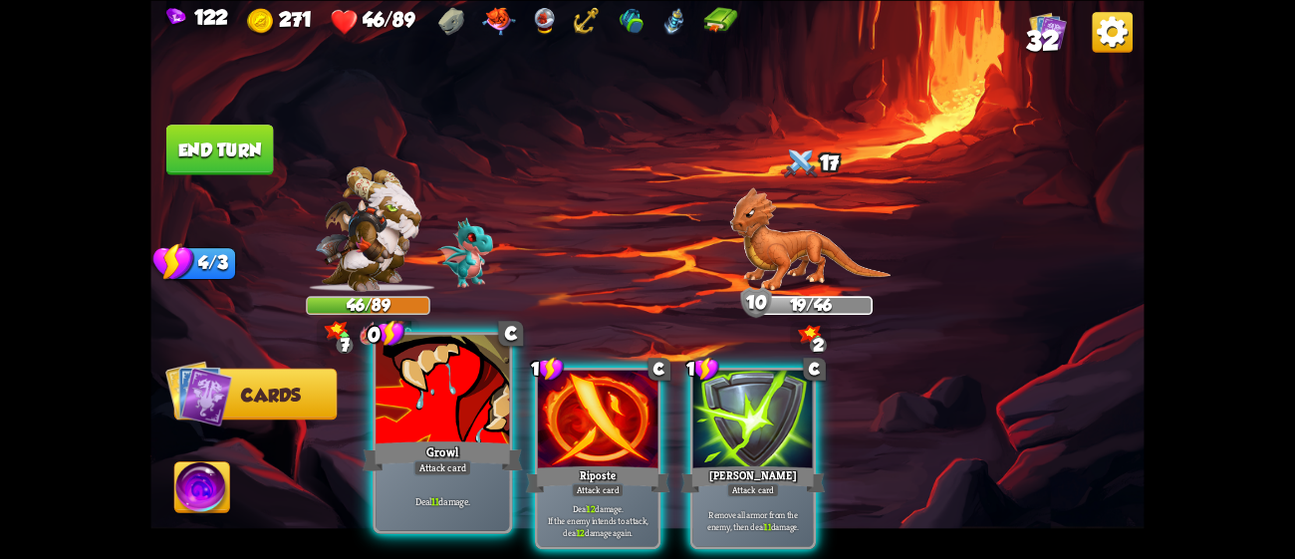
click at [453, 453] on div "Growl" at bounding box center [443, 455] width 160 height 36
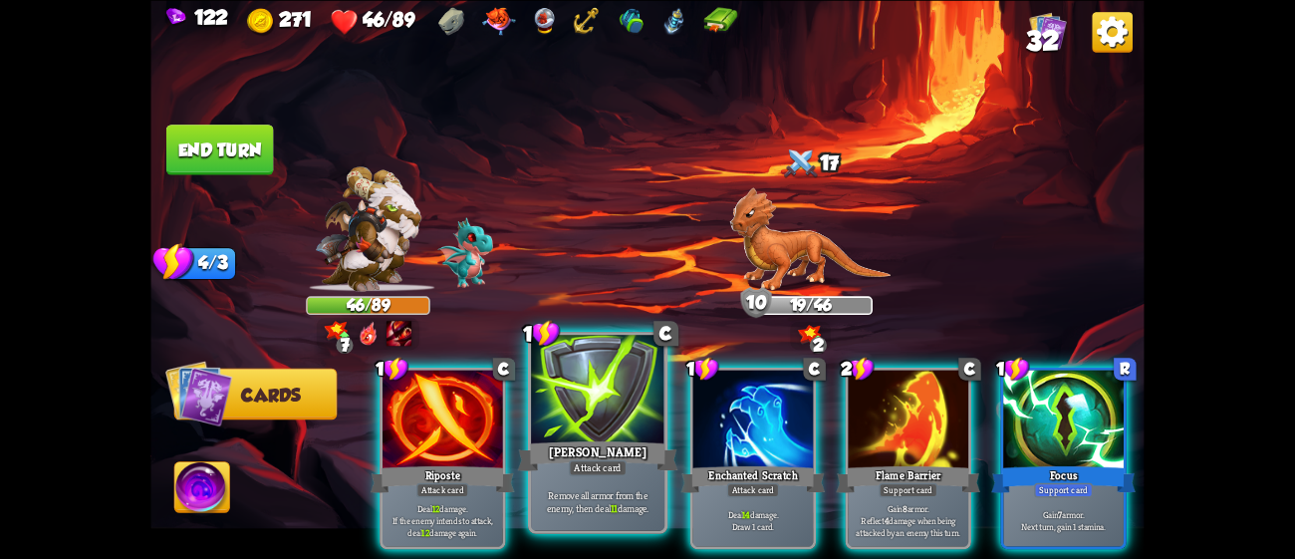
click at [625, 473] on div "Attack card" at bounding box center [598, 467] width 58 height 16
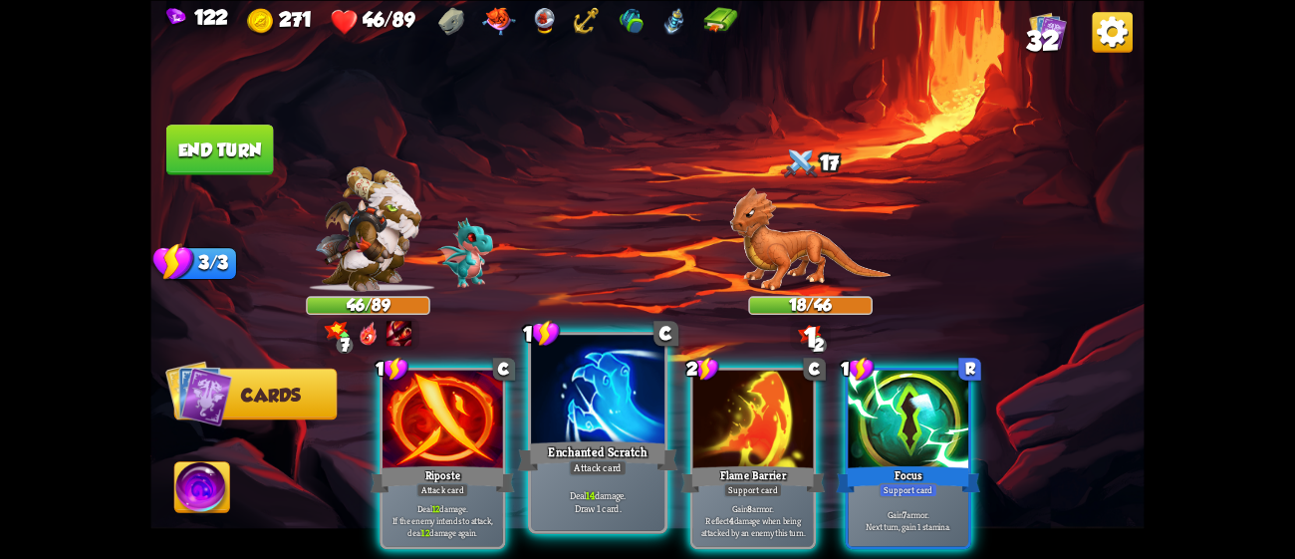
click at [587, 426] on div at bounding box center [597, 391] width 133 height 113
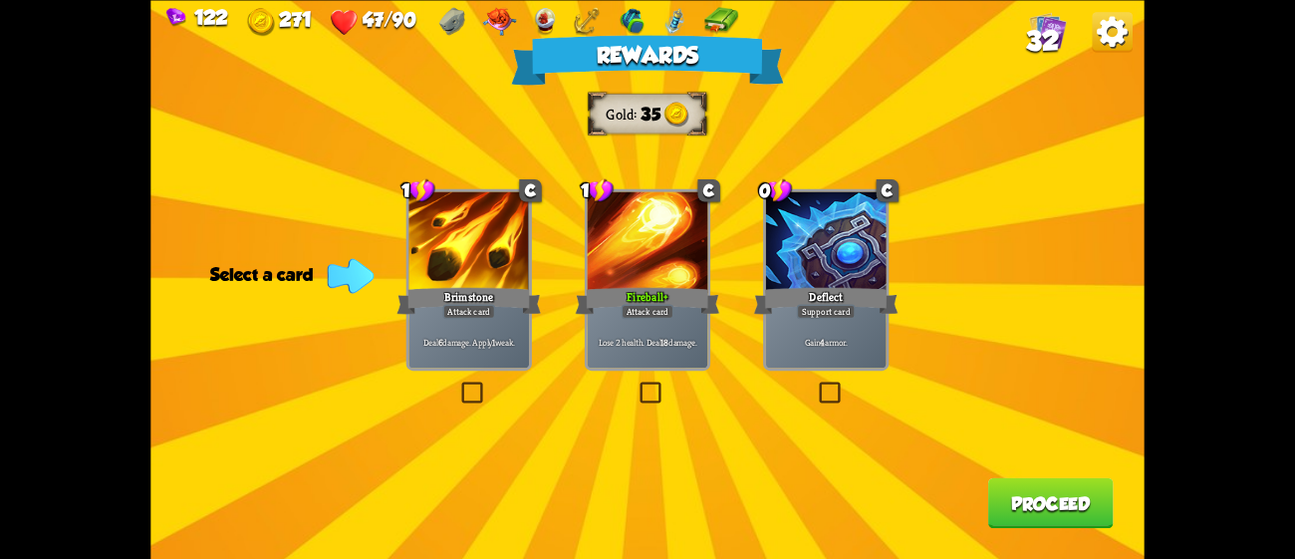
click at [792, 303] on div "Deflect" at bounding box center [826, 300] width 144 height 32
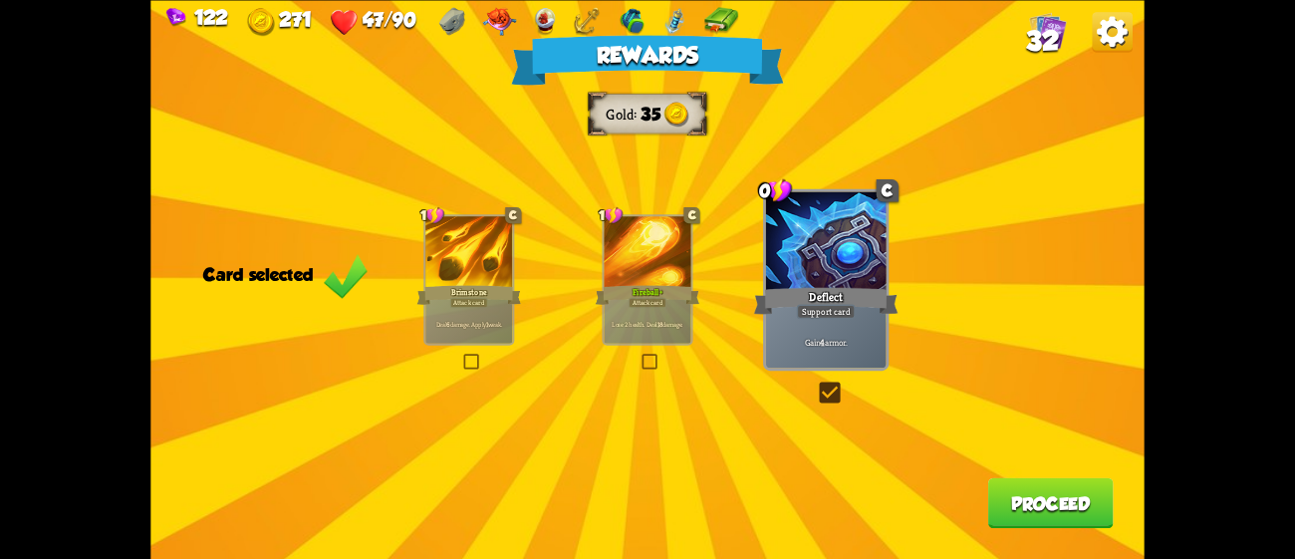
click at [1083, 511] on button "Proceed" at bounding box center [1051, 502] width 126 height 51
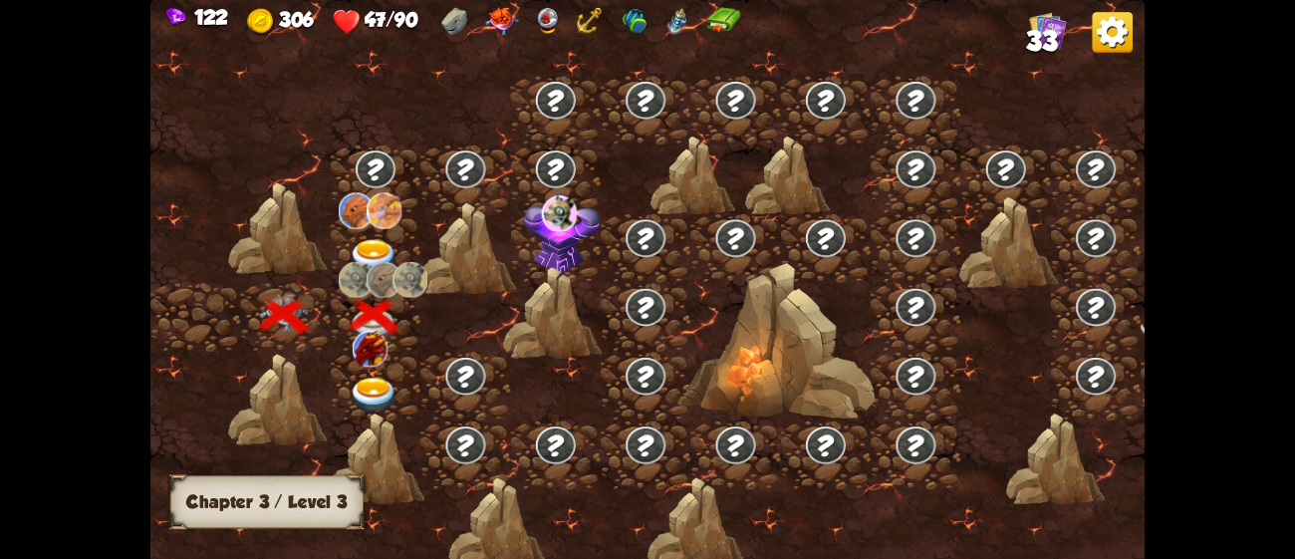
click at [372, 389] on img at bounding box center [375, 396] width 50 height 37
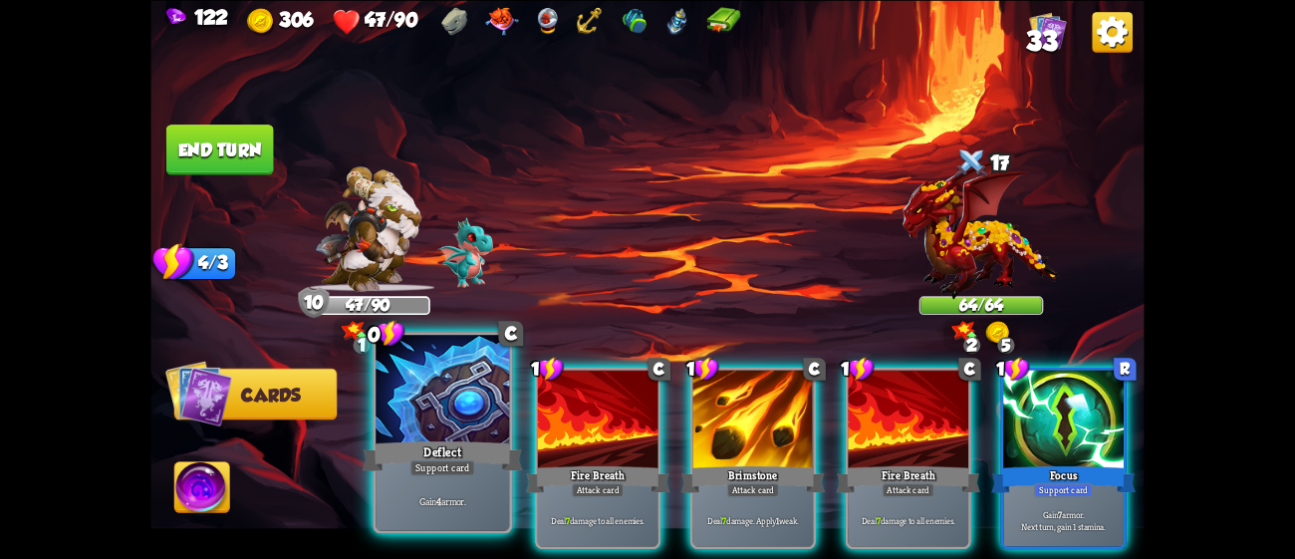
click at [424, 408] on div at bounding box center [442, 391] width 133 height 113
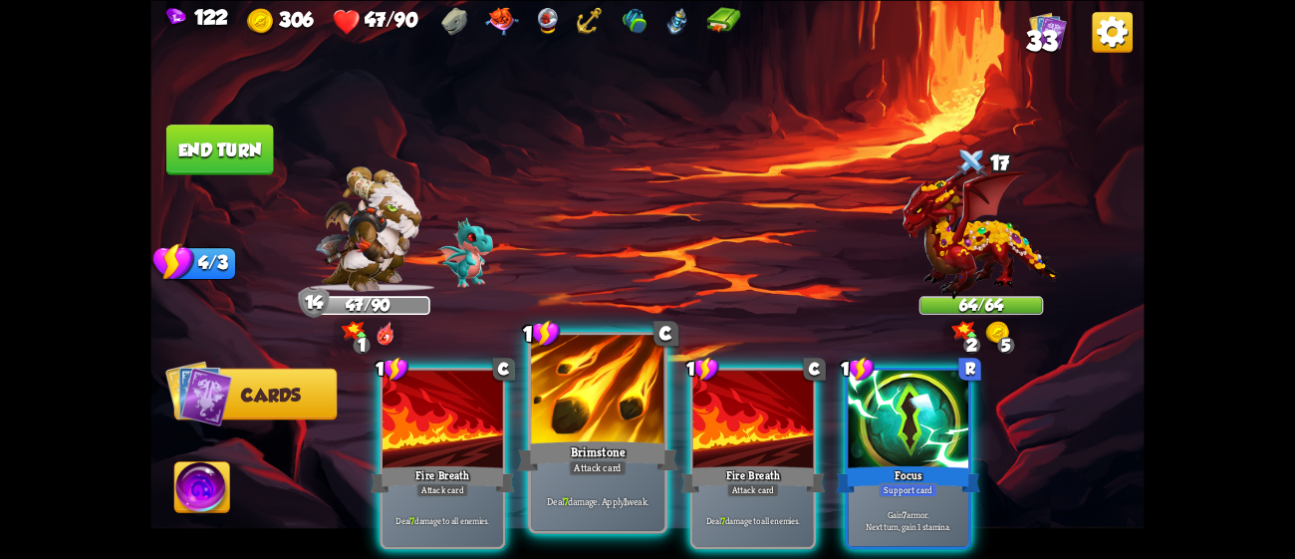
click at [606, 445] on div "Brimstone" at bounding box center [598, 455] width 160 height 36
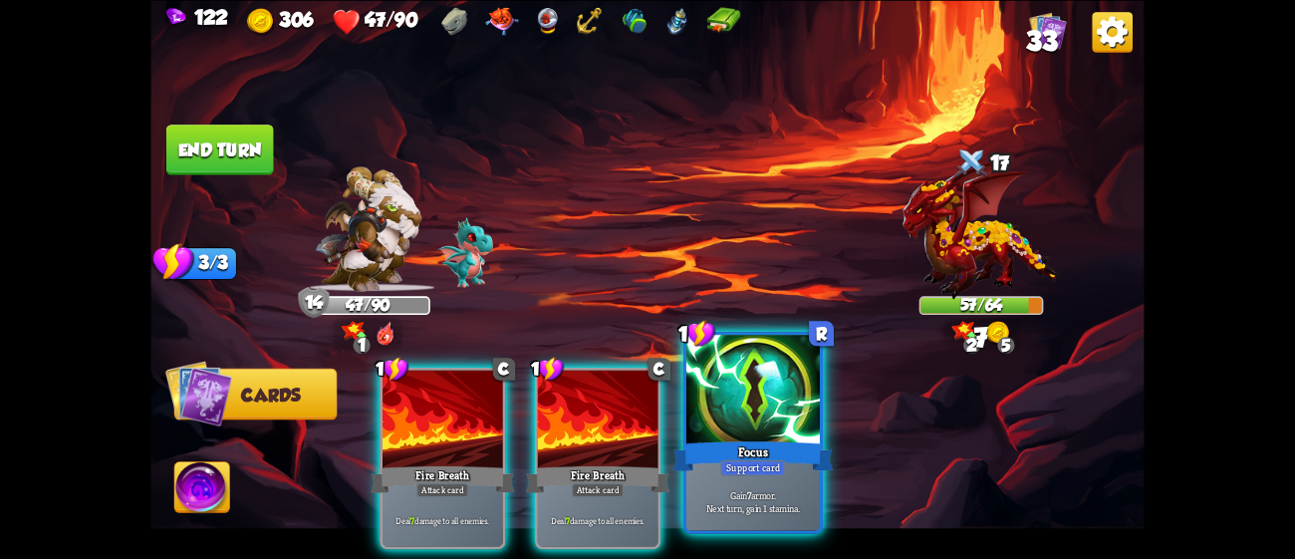
click at [716, 453] on div "Focus" at bounding box center [753, 455] width 160 height 36
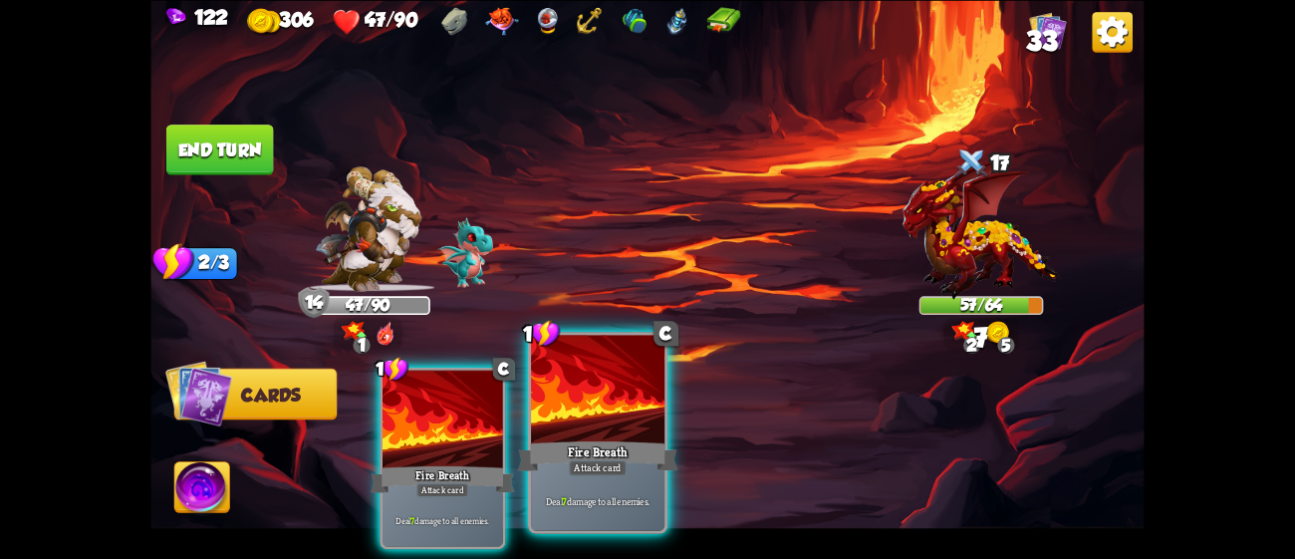
click at [622, 445] on div "Fire Breath" at bounding box center [598, 455] width 160 height 36
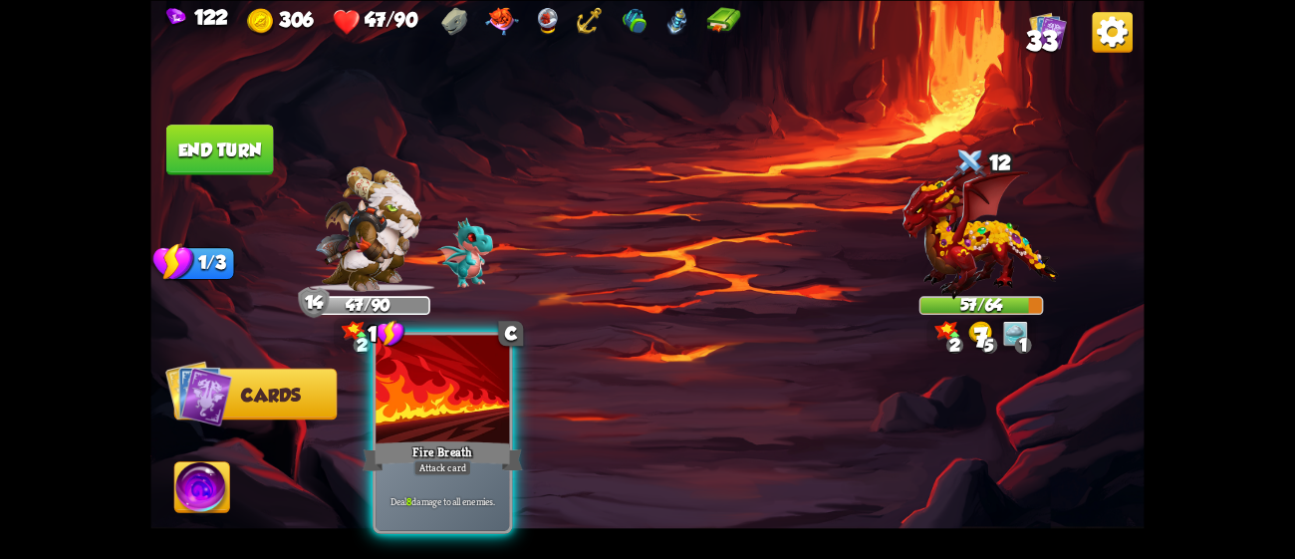
click at [392, 412] on div at bounding box center [442, 391] width 133 height 113
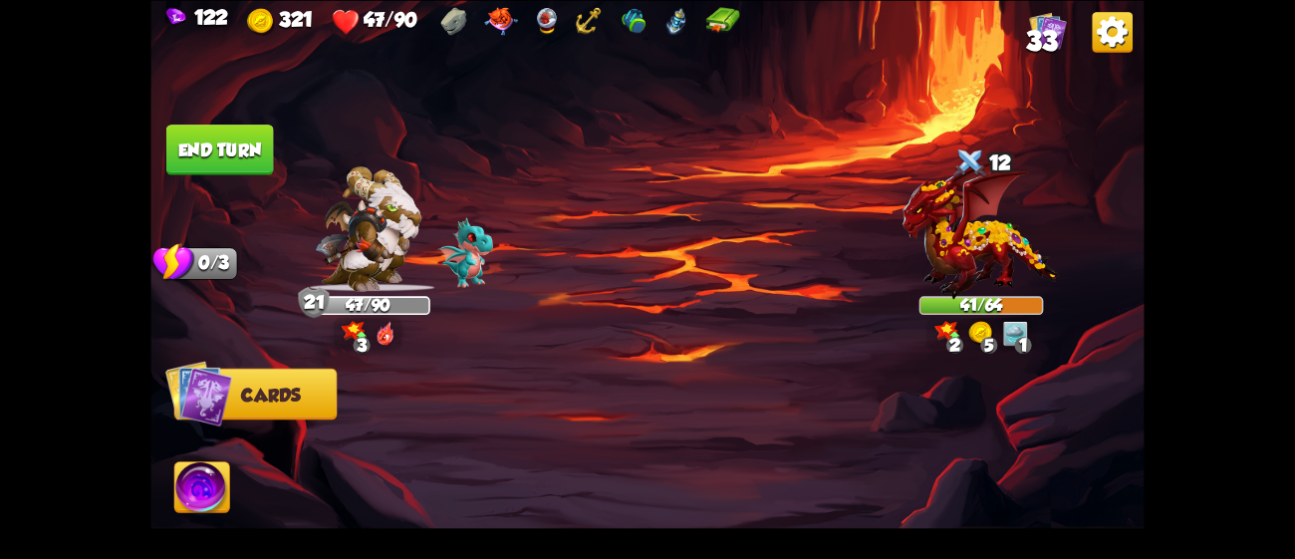
click at [192, 134] on button "End turn" at bounding box center [220, 150] width 108 height 51
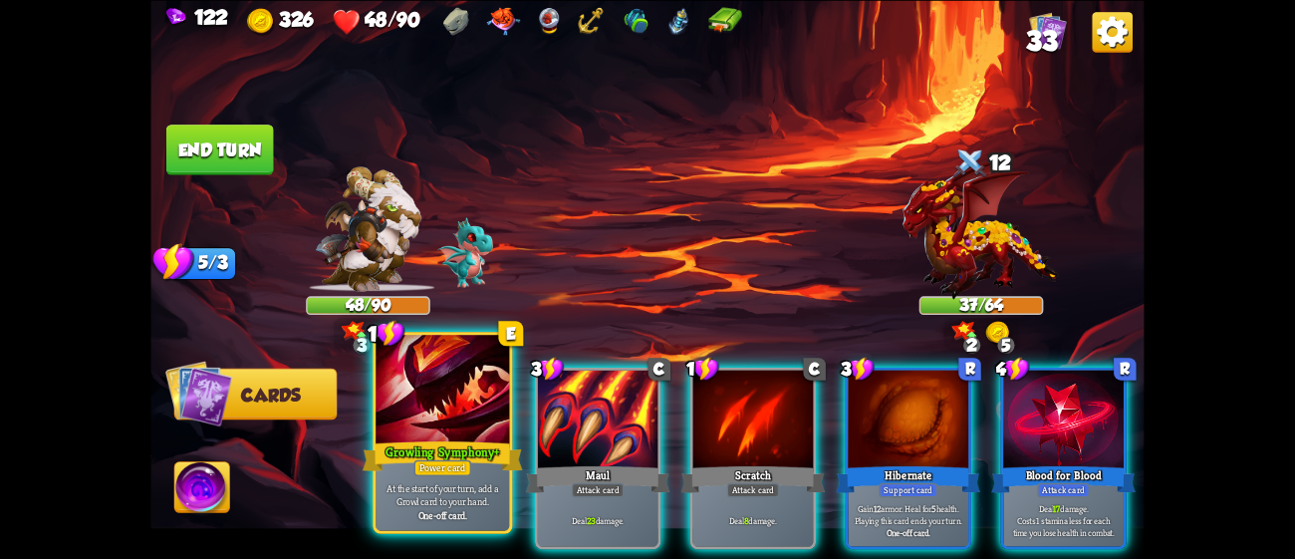
click at [412, 429] on div at bounding box center [442, 391] width 133 height 113
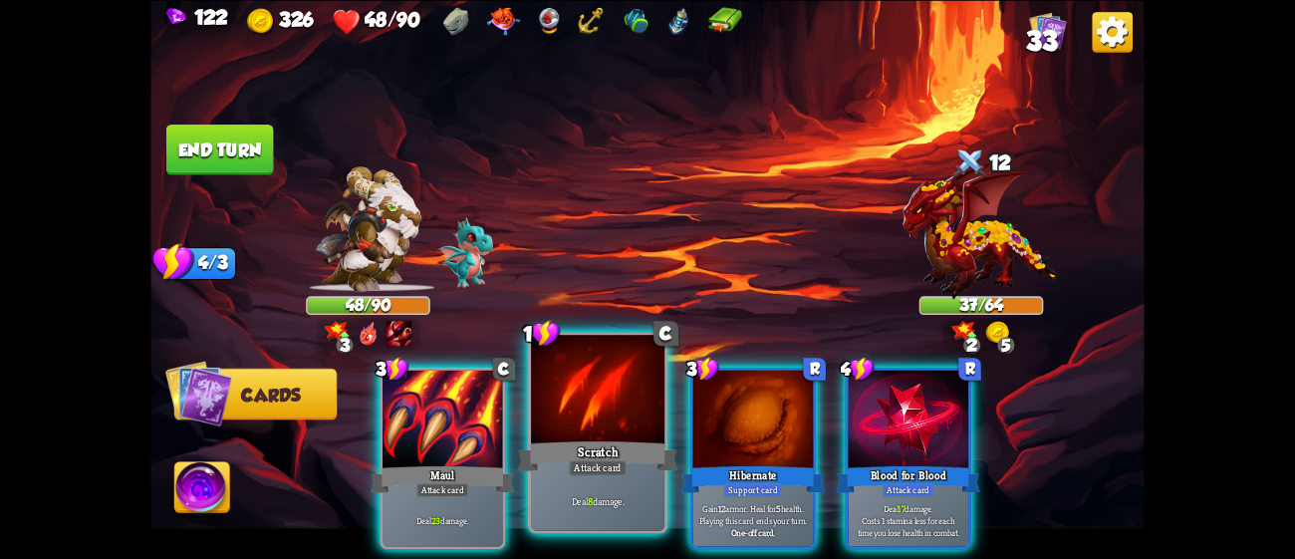
click at [590, 450] on div "Scratch" at bounding box center [598, 455] width 160 height 36
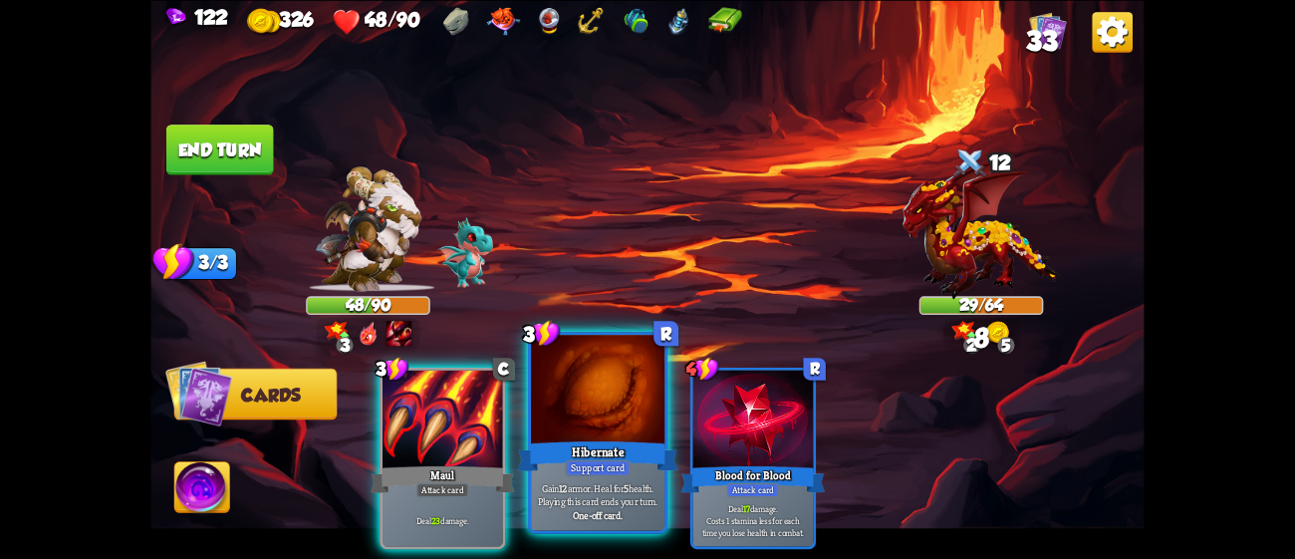
click at [597, 439] on div "Hibernate" at bounding box center [598, 455] width 160 height 36
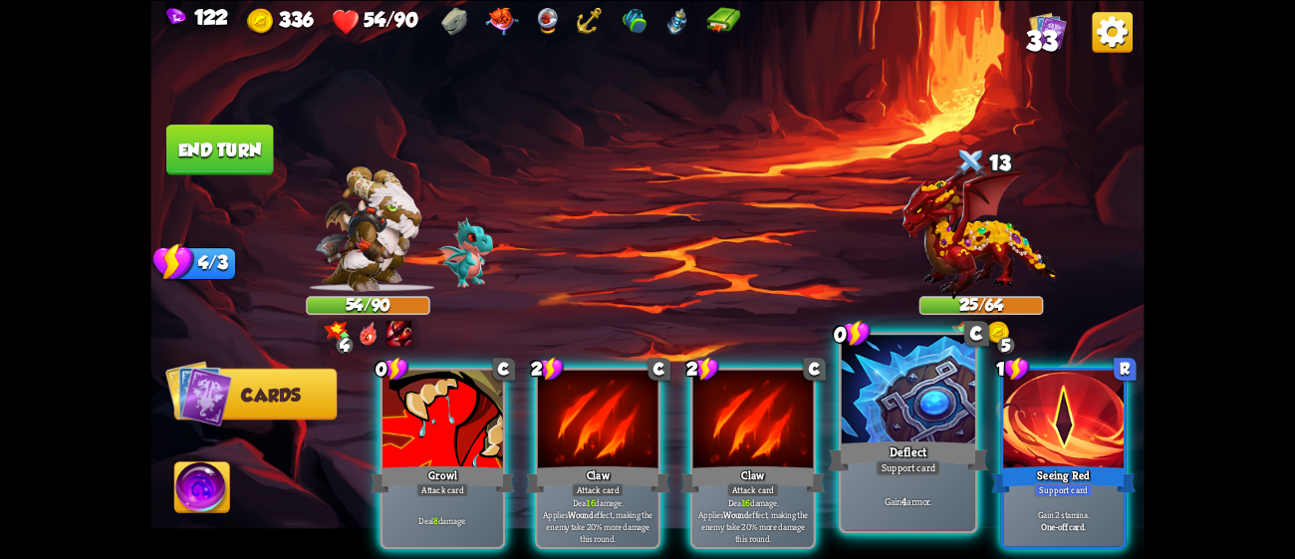
click at [923, 399] on div at bounding box center [908, 391] width 133 height 113
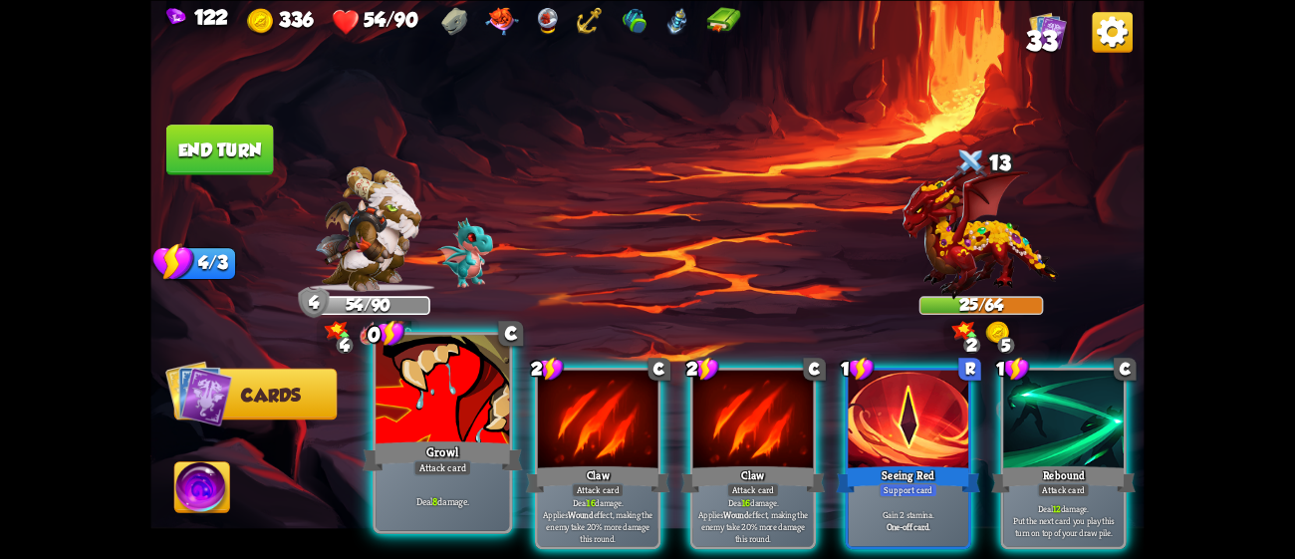
click at [405, 420] on div at bounding box center [442, 391] width 133 height 113
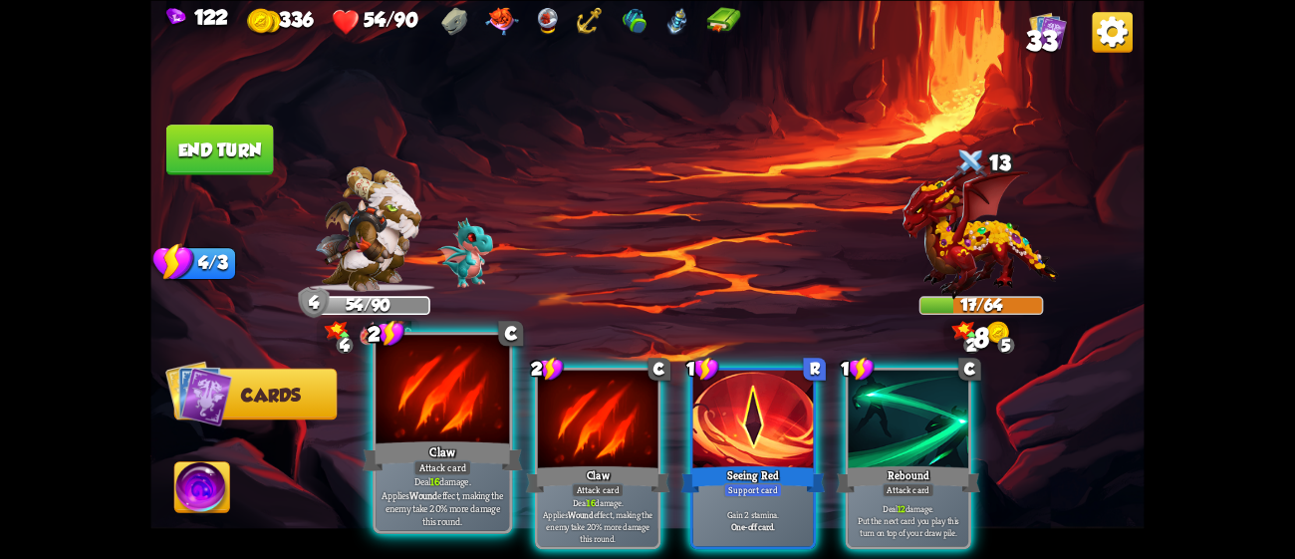
click at [420, 421] on div at bounding box center [442, 391] width 133 height 113
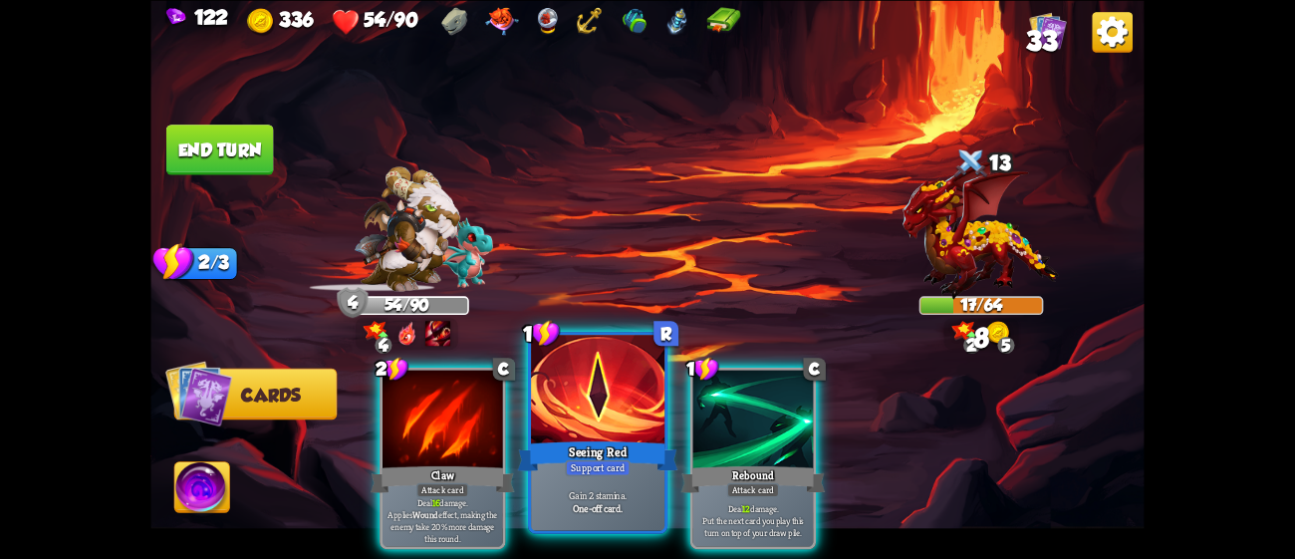
click at [644, 451] on div "Seeing Red" at bounding box center [598, 455] width 160 height 36
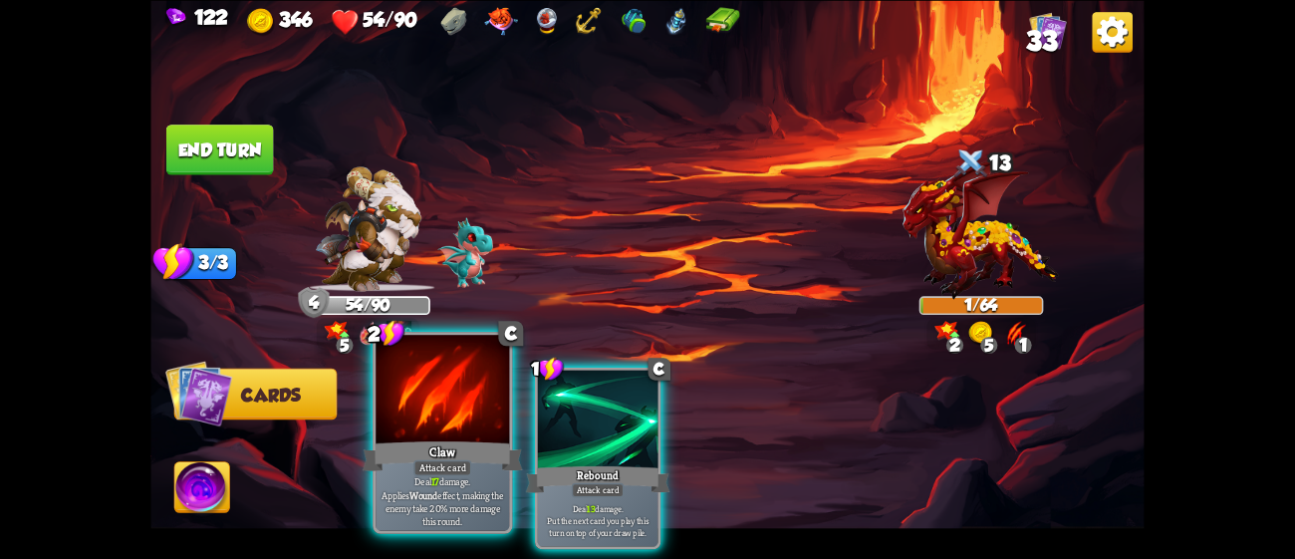
click at [466, 451] on div "Claw" at bounding box center [443, 455] width 160 height 36
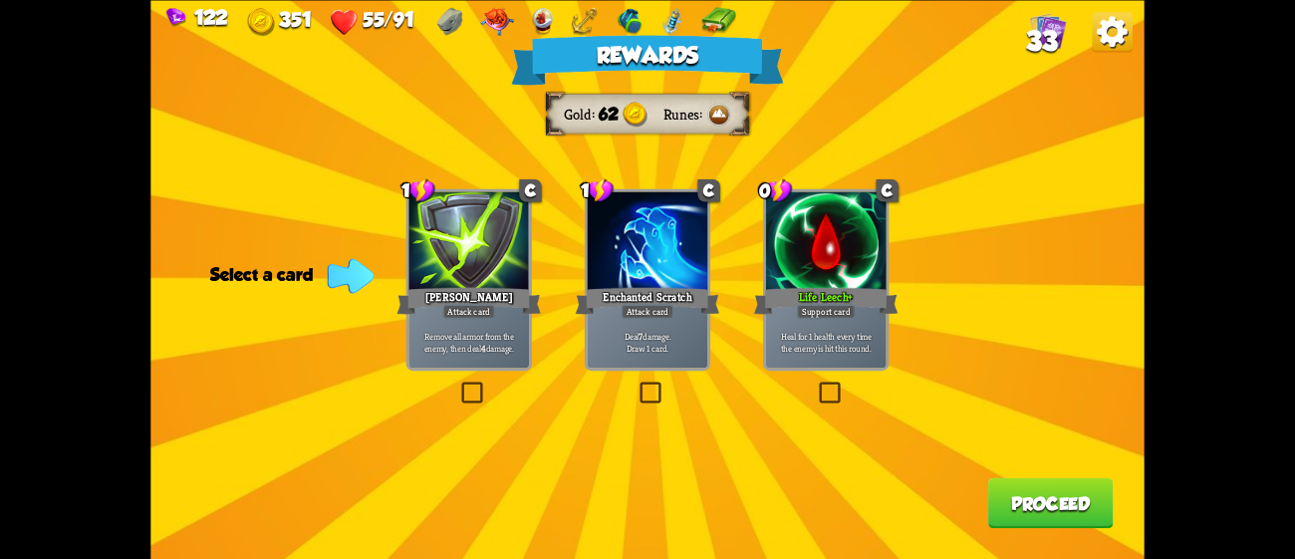
click at [648, 260] on div at bounding box center [648, 242] width 121 height 102
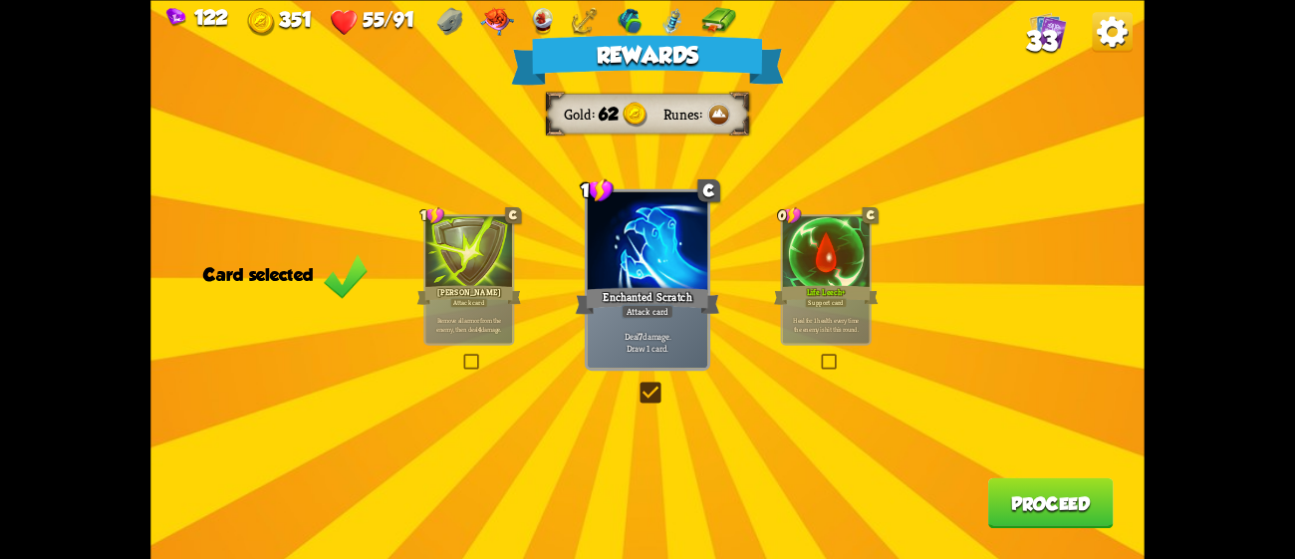
click at [1084, 497] on button "Proceed" at bounding box center [1051, 502] width 126 height 51
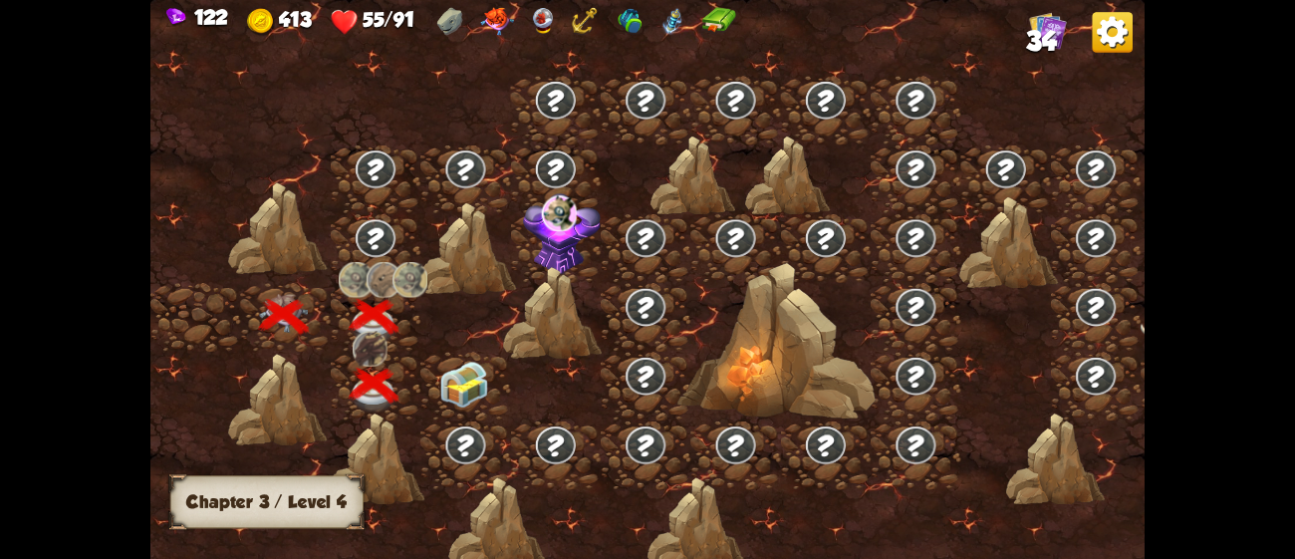
click at [477, 365] on img at bounding box center [464, 385] width 50 height 47
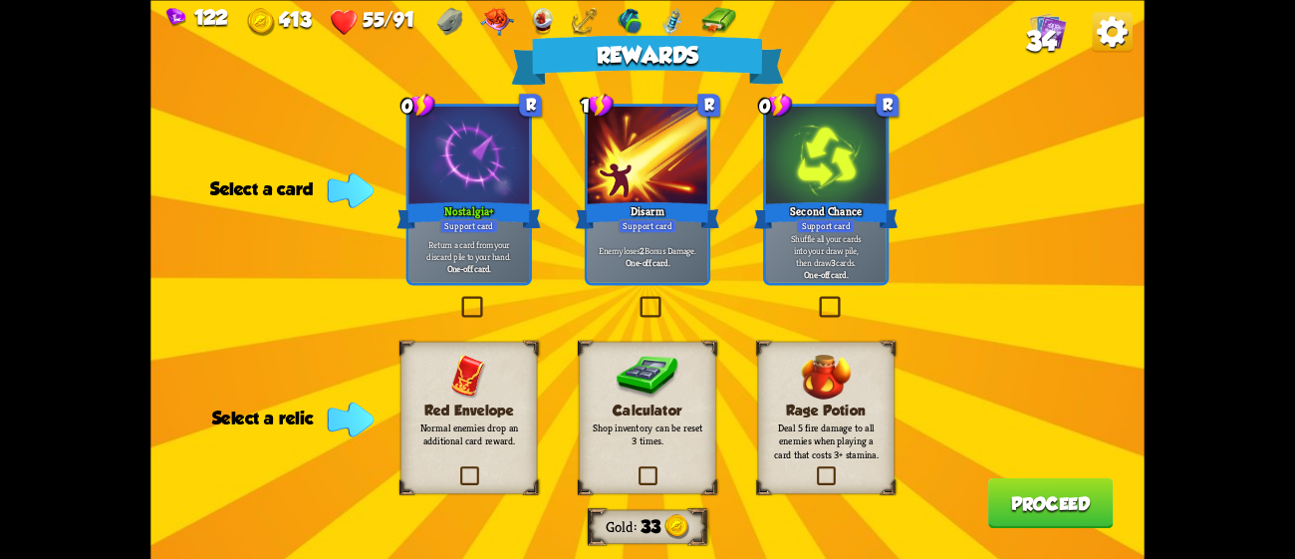
click at [480, 441] on p "Normal enemies drop an additional card reward." at bounding box center [468, 434] width 111 height 26
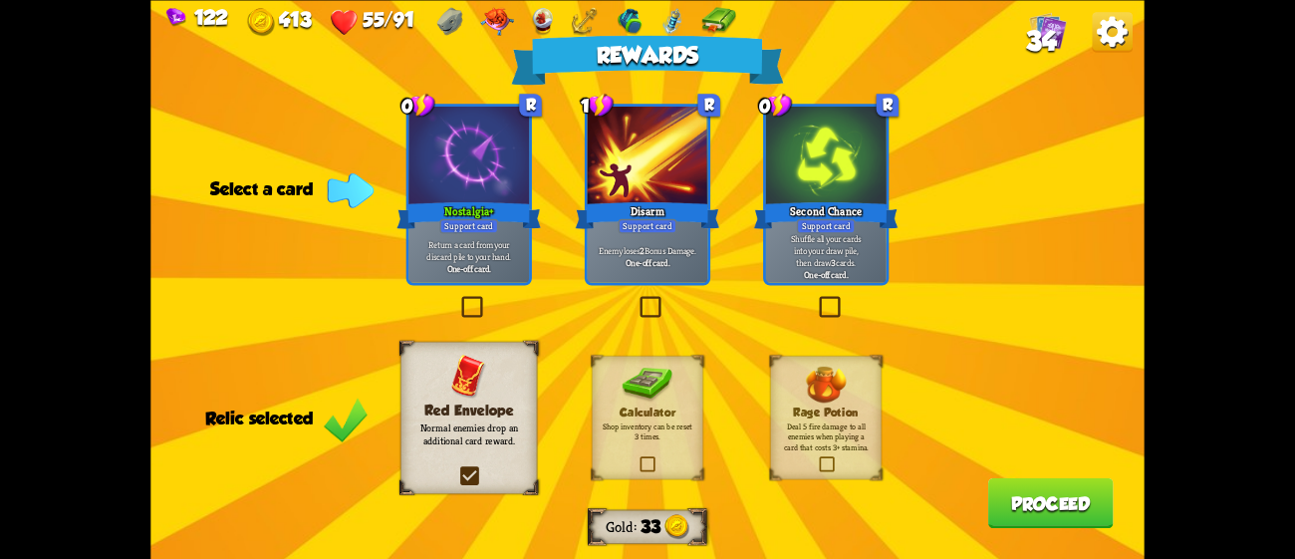
click at [506, 221] on div "Nostalgia+" at bounding box center [468, 215] width 144 height 32
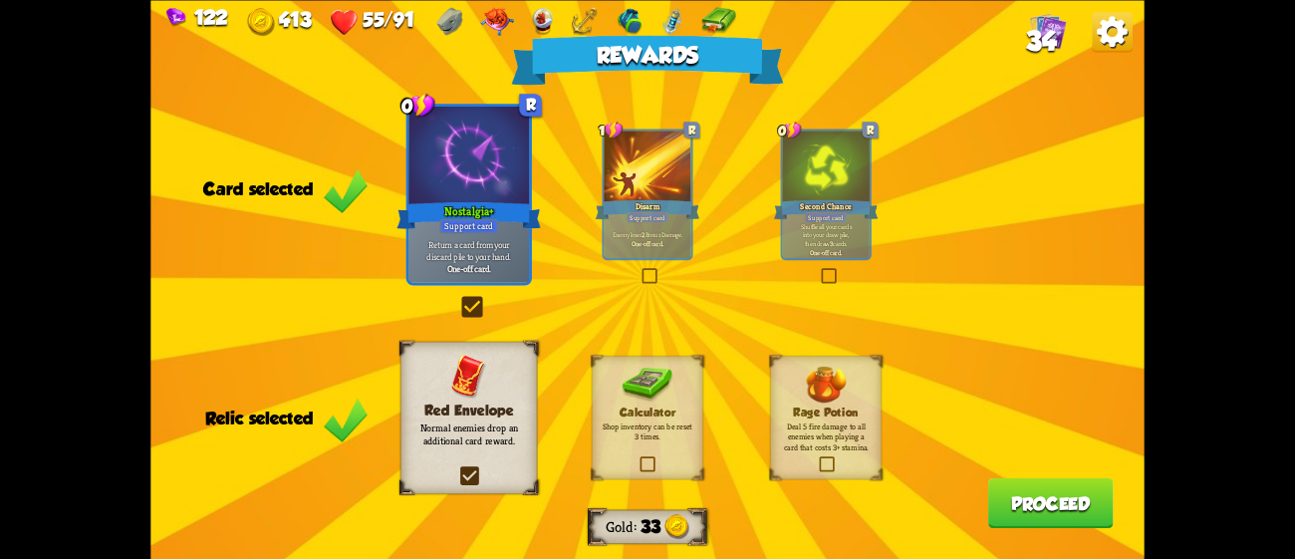
click at [1033, 497] on button "Proceed" at bounding box center [1051, 502] width 126 height 51
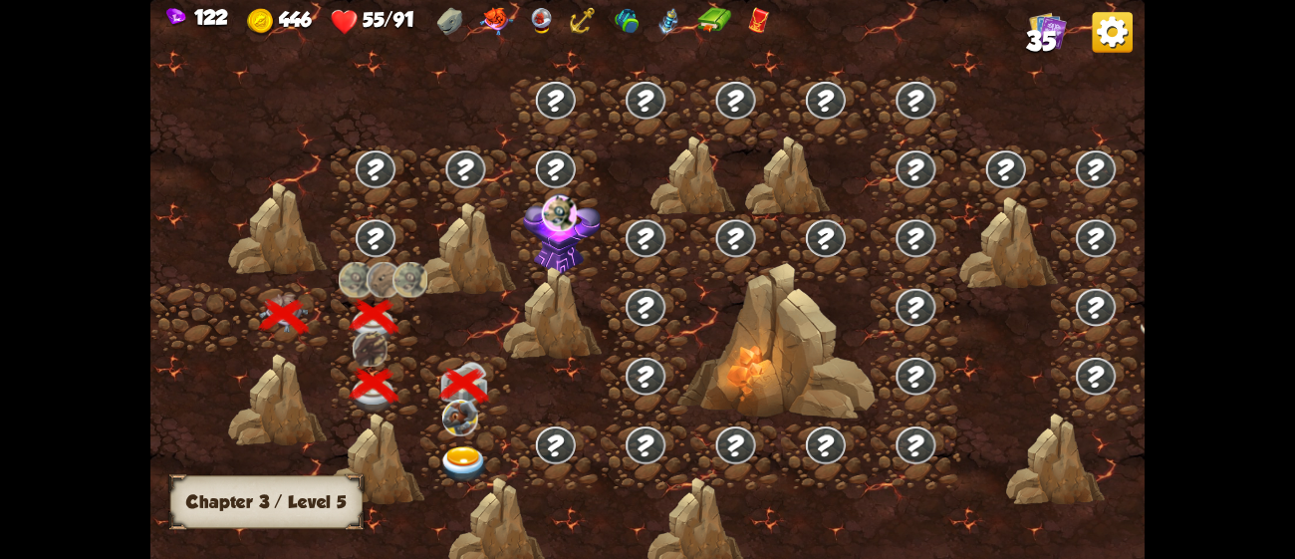
click at [463, 454] on img at bounding box center [464, 464] width 50 height 37
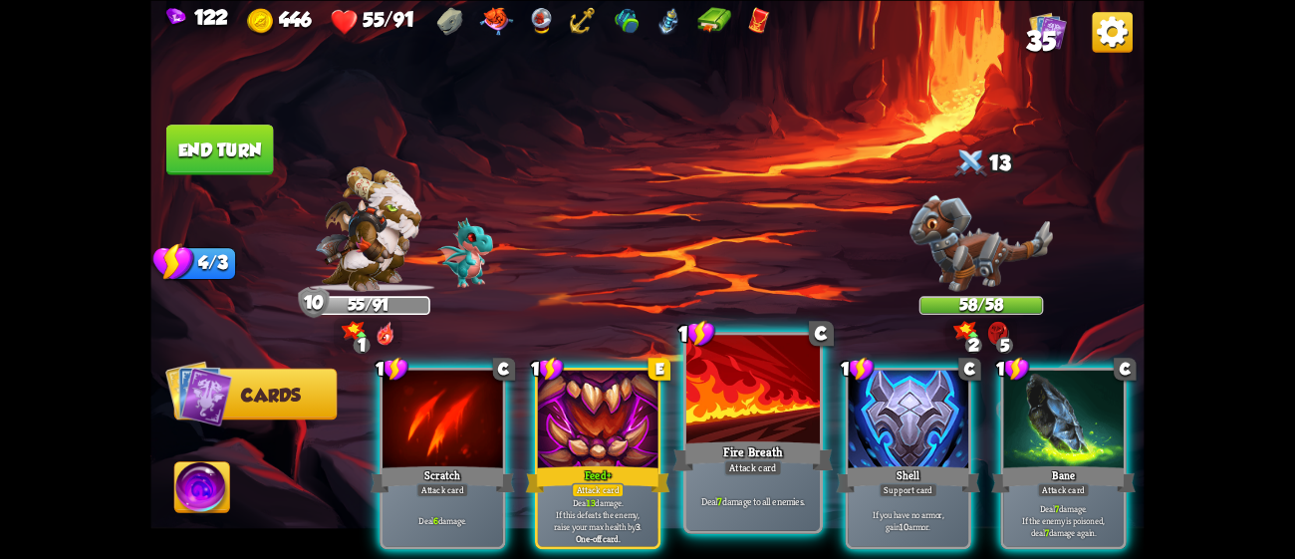
click at [715, 405] on div at bounding box center [752, 391] width 133 height 113
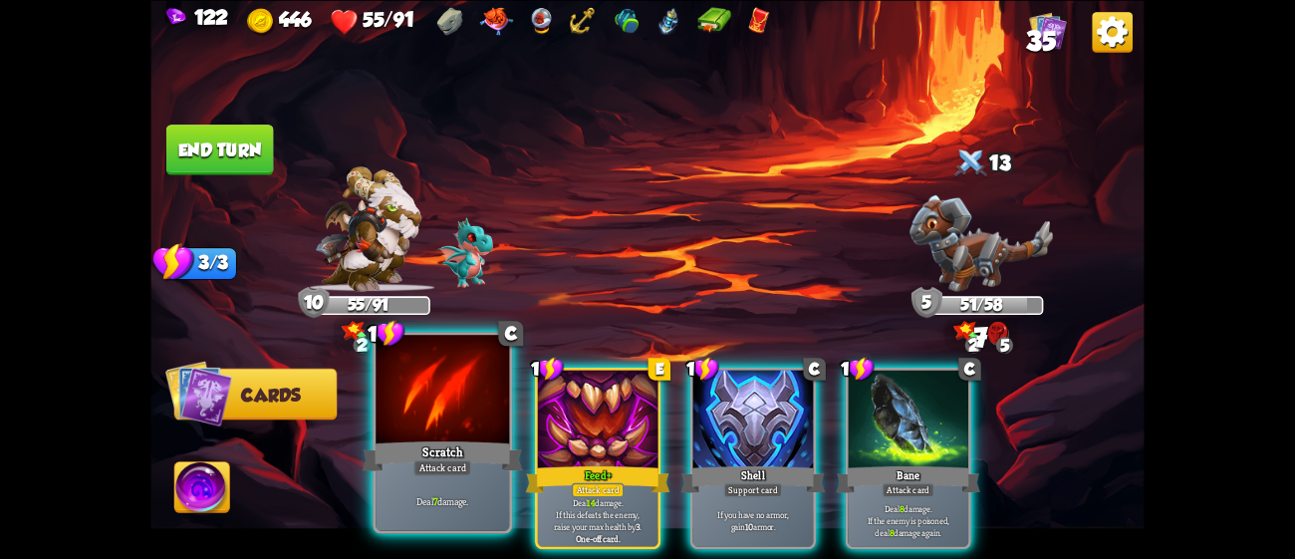
click at [480, 396] on div at bounding box center [442, 391] width 133 height 113
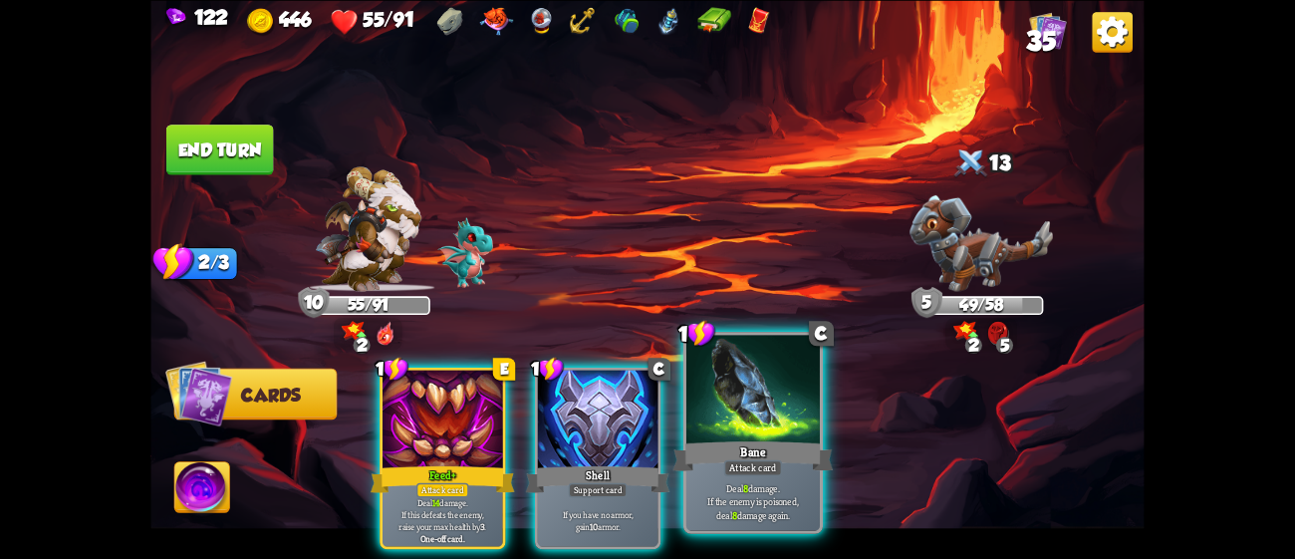
click at [805, 411] on div at bounding box center [752, 391] width 133 height 113
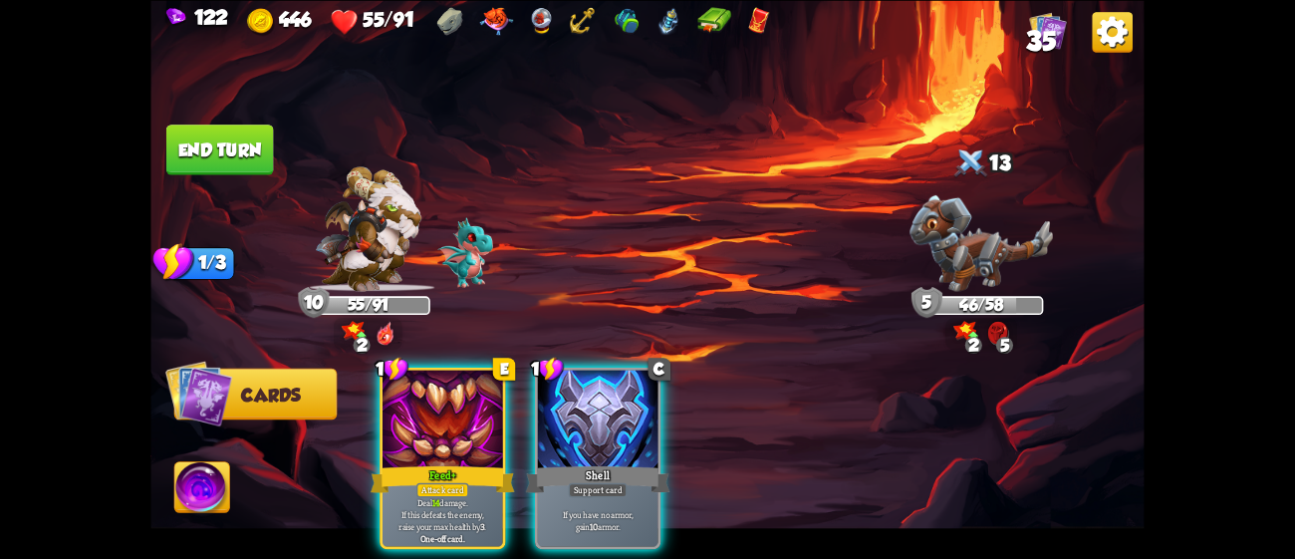
click at [203, 137] on button "End turn" at bounding box center [220, 150] width 108 height 51
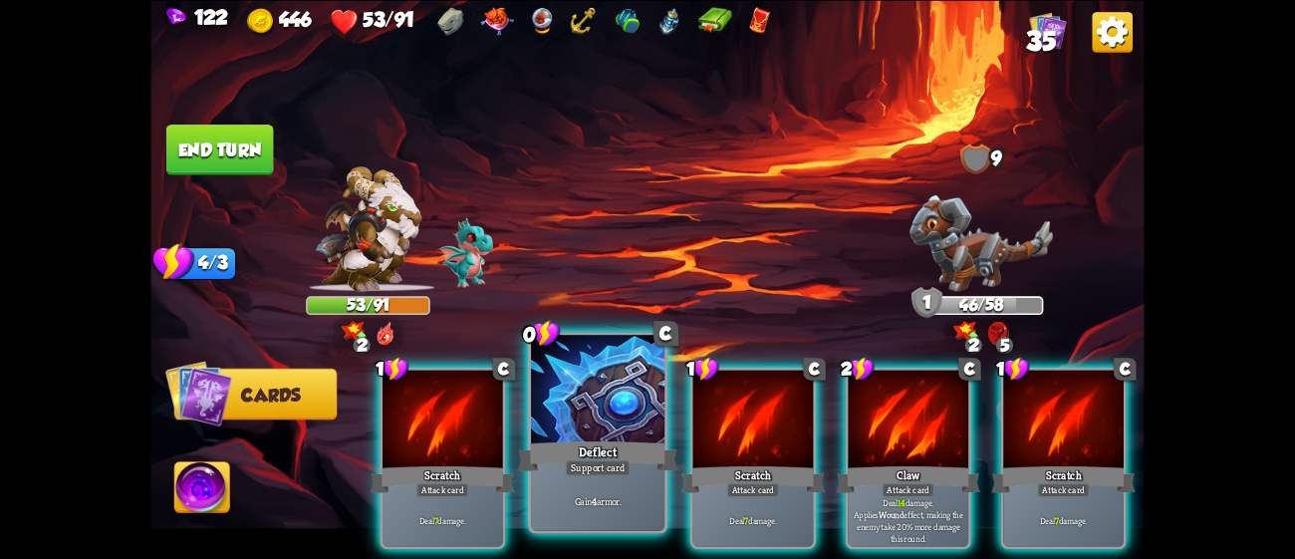
click at [653, 425] on div at bounding box center [597, 391] width 133 height 113
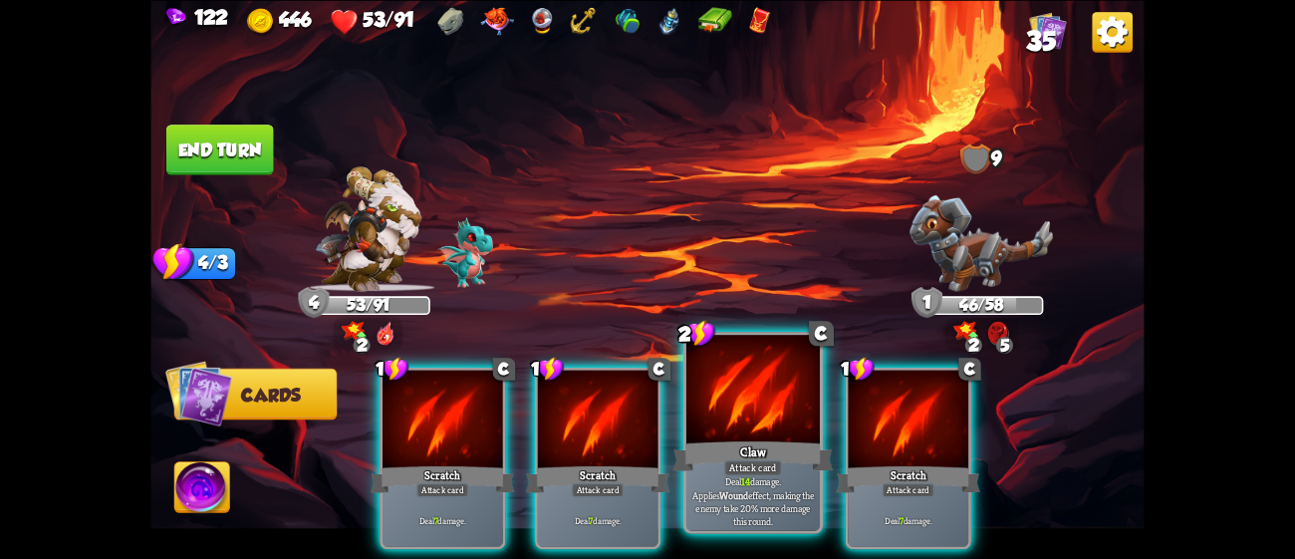
click at [780, 389] on div at bounding box center [752, 391] width 133 height 113
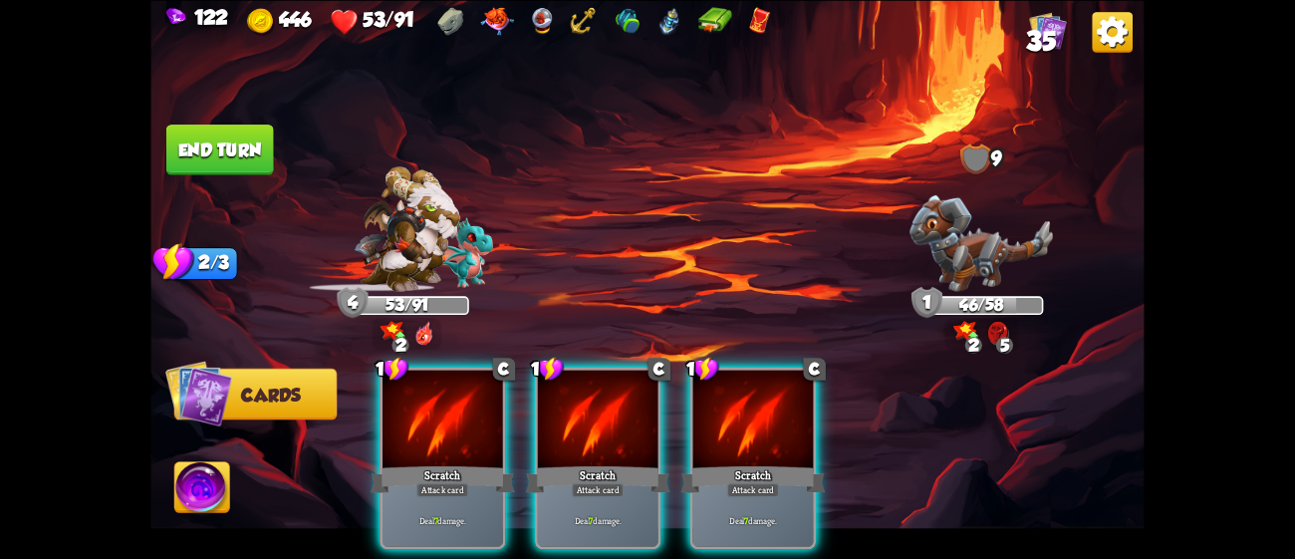
click at [780, 389] on div at bounding box center [753, 421] width 121 height 102
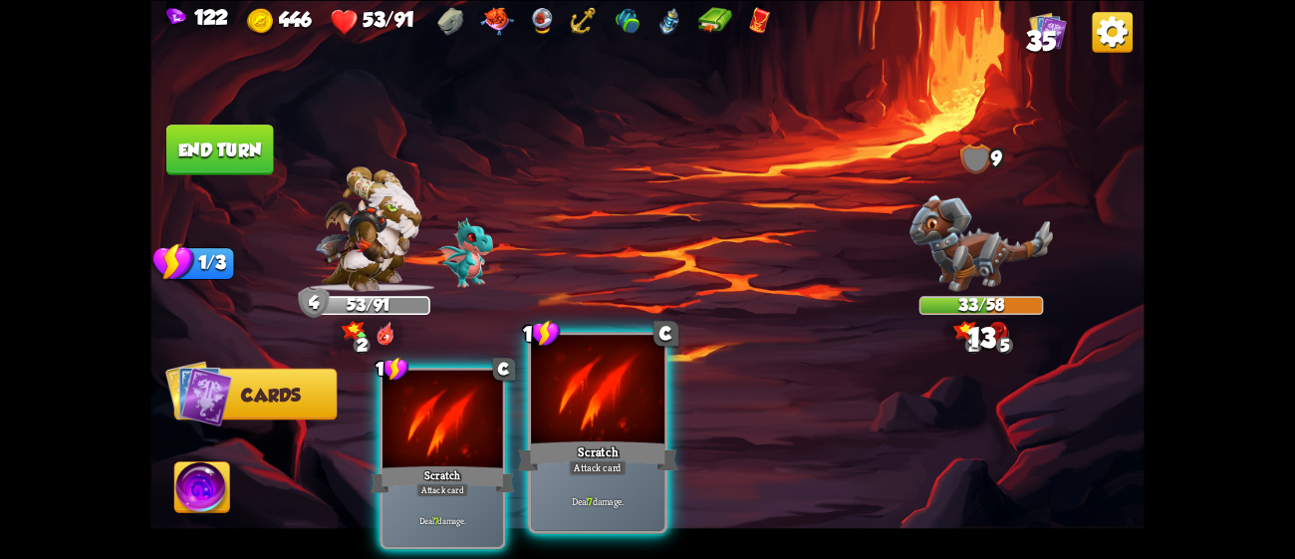
click at [638, 417] on div at bounding box center [597, 391] width 133 height 113
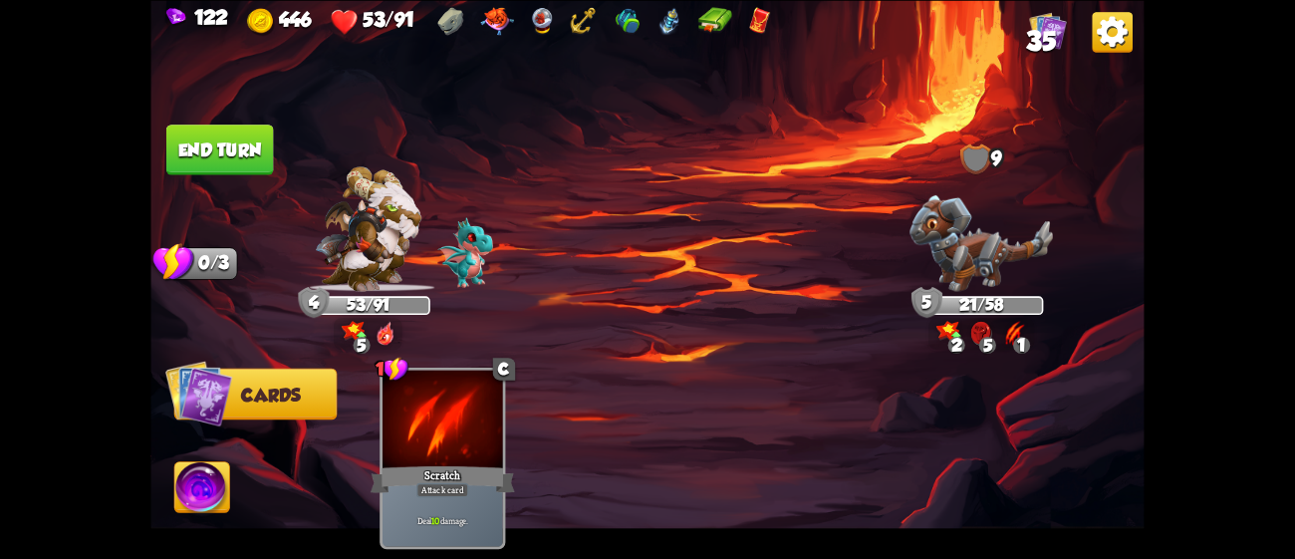
click at [260, 125] on button "End turn" at bounding box center [220, 150] width 108 height 51
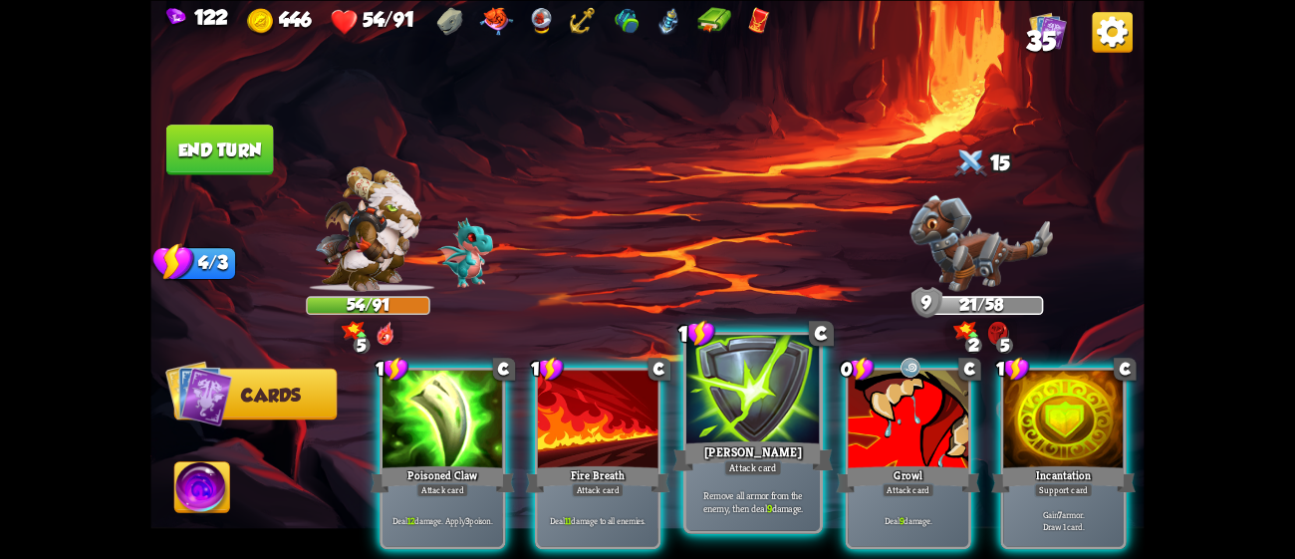
click at [734, 435] on div at bounding box center [752, 391] width 133 height 113
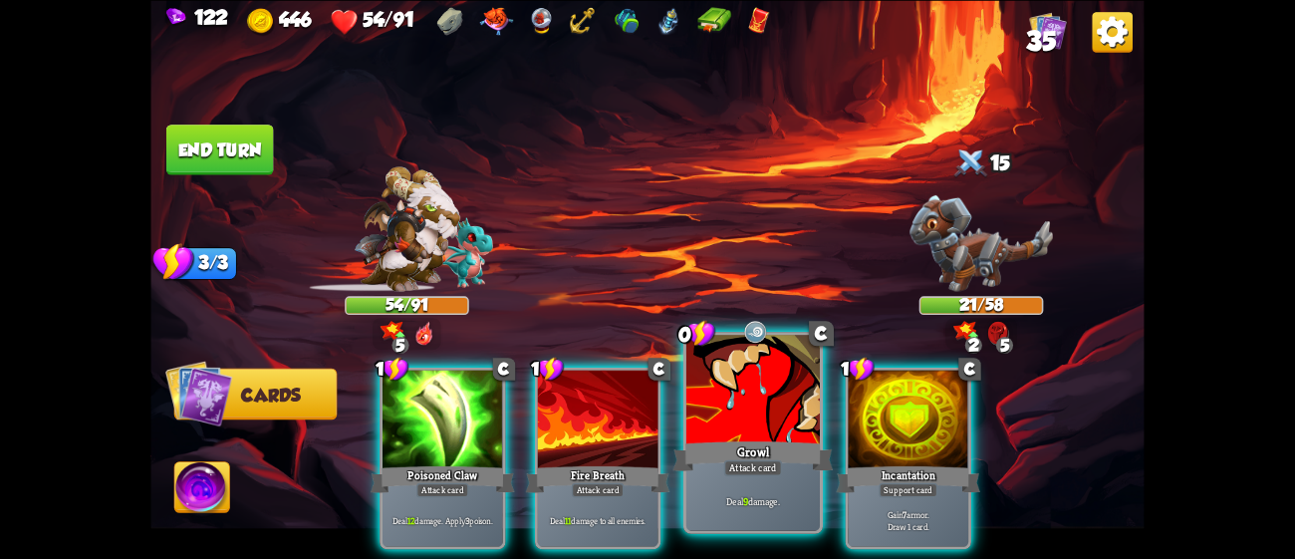
click at [735, 437] on div "Growl" at bounding box center [753, 455] width 160 height 36
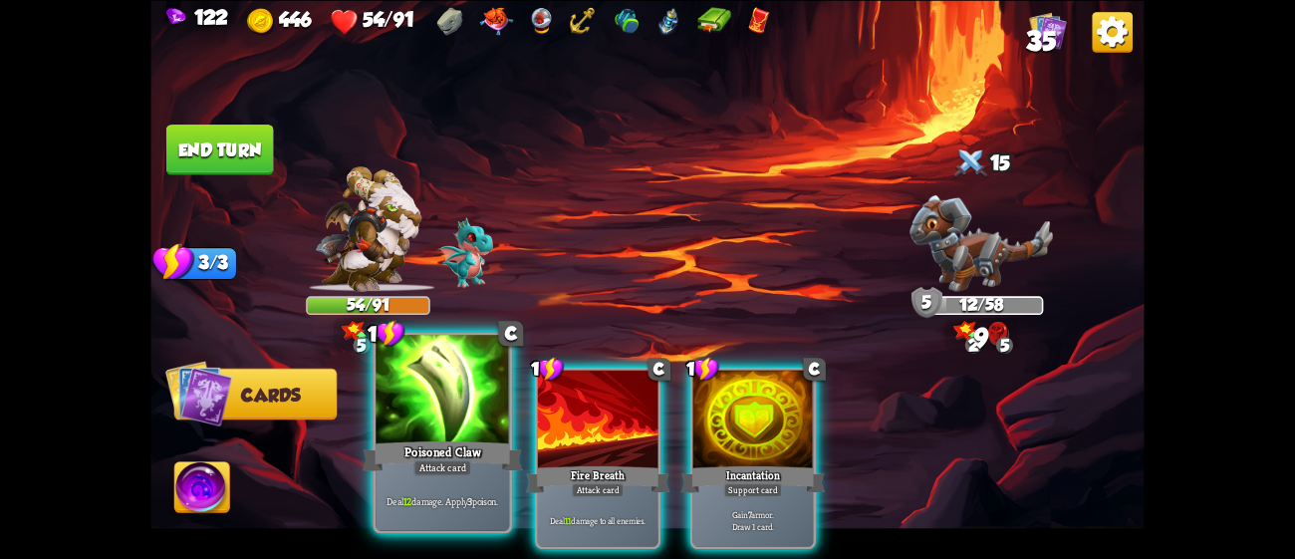
click at [449, 409] on div at bounding box center [442, 391] width 133 height 113
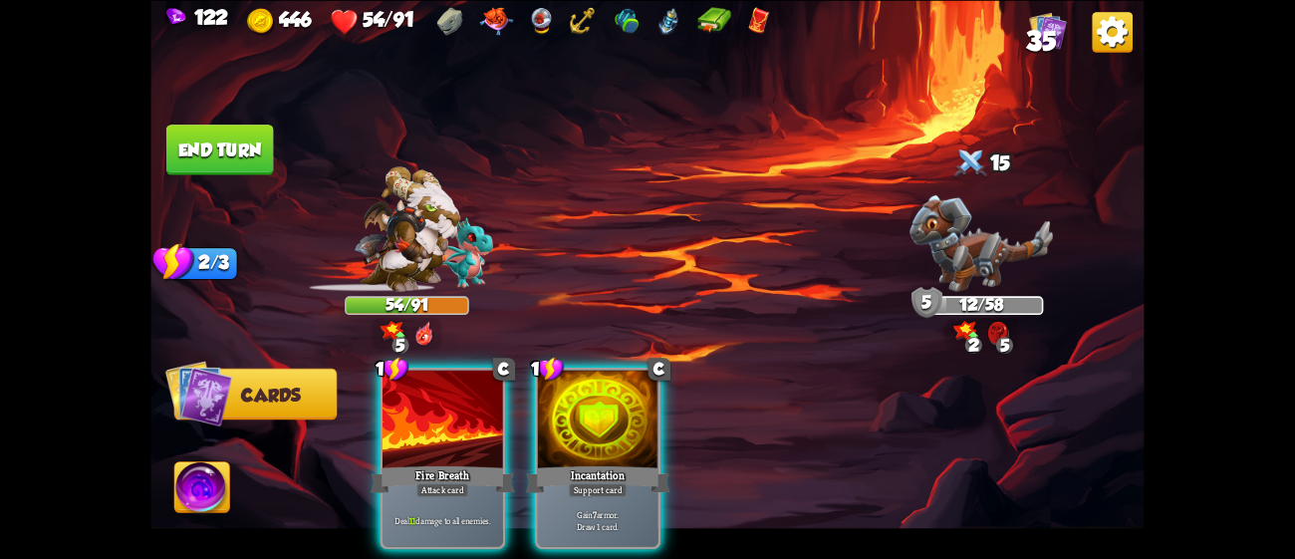
click at [449, 409] on div at bounding box center [443, 421] width 121 height 102
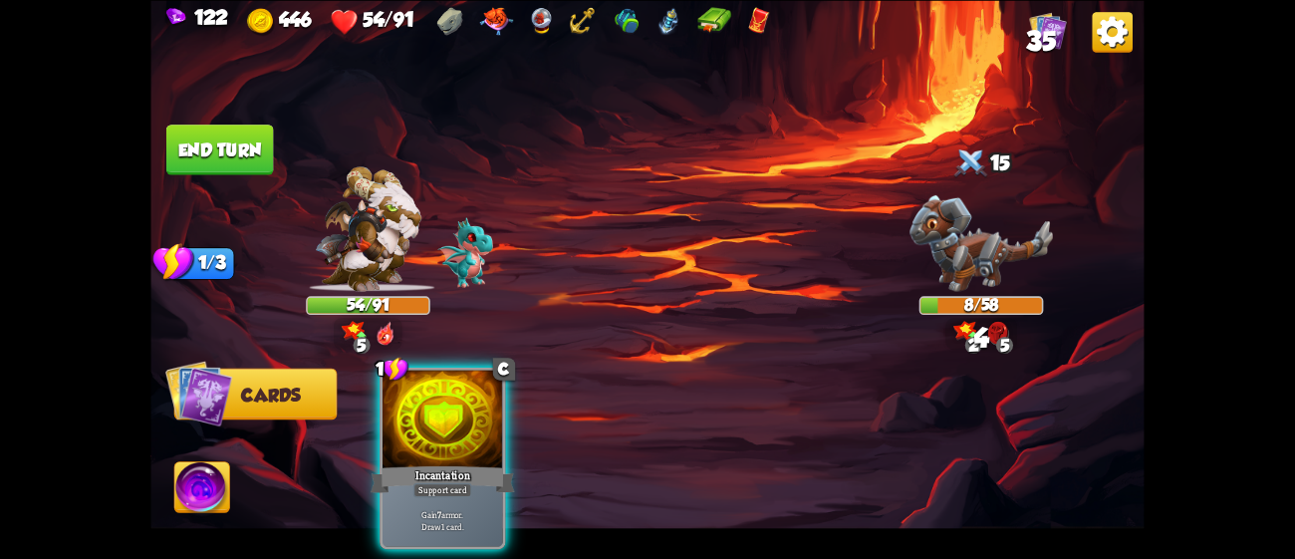
click at [449, 409] on div at bounding box center [443, 421] width 121 height 102
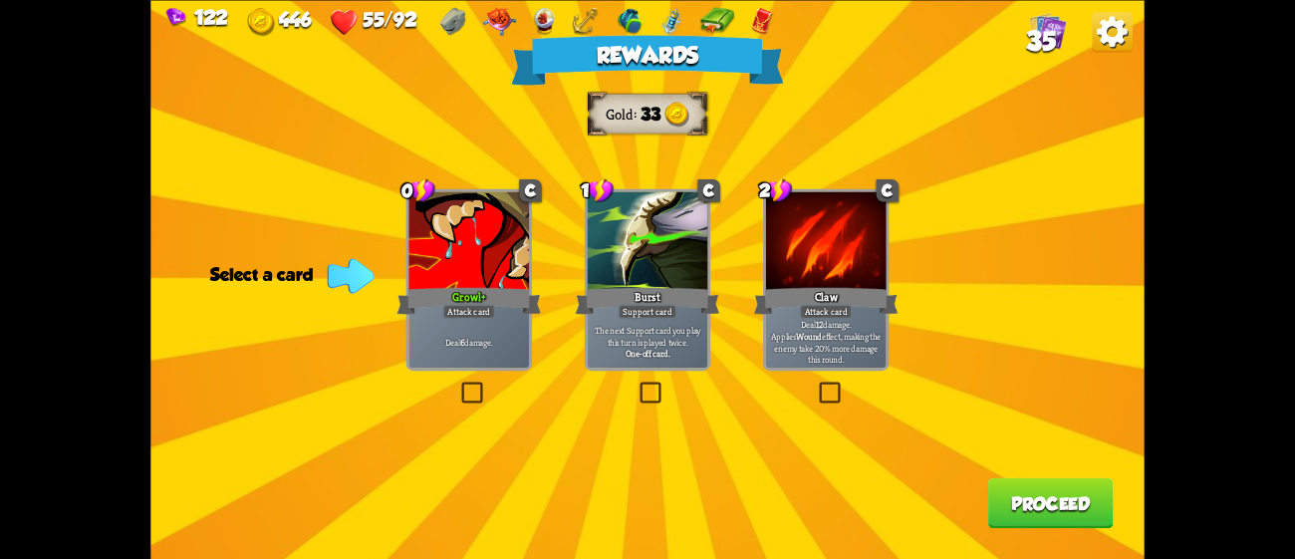
click at [447, 351] on div "Deal 6 damage." at bounding box center [468, 341] width 121 height 53
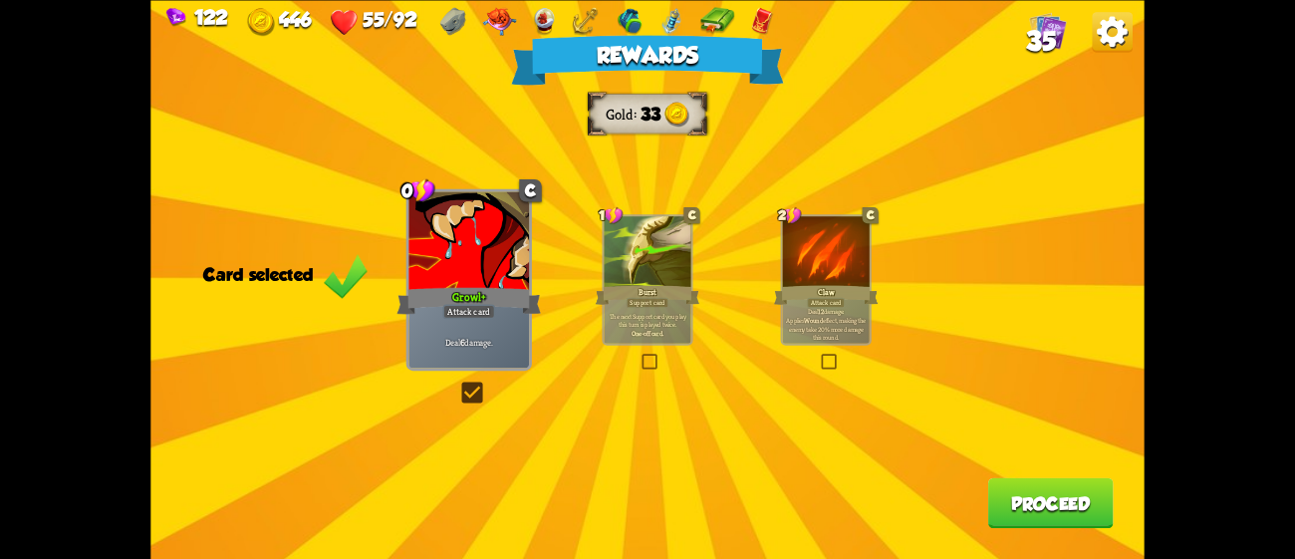
click at [1038, 513] on button "Proceed" at bounding box center [1051, 502] width 126 height 51
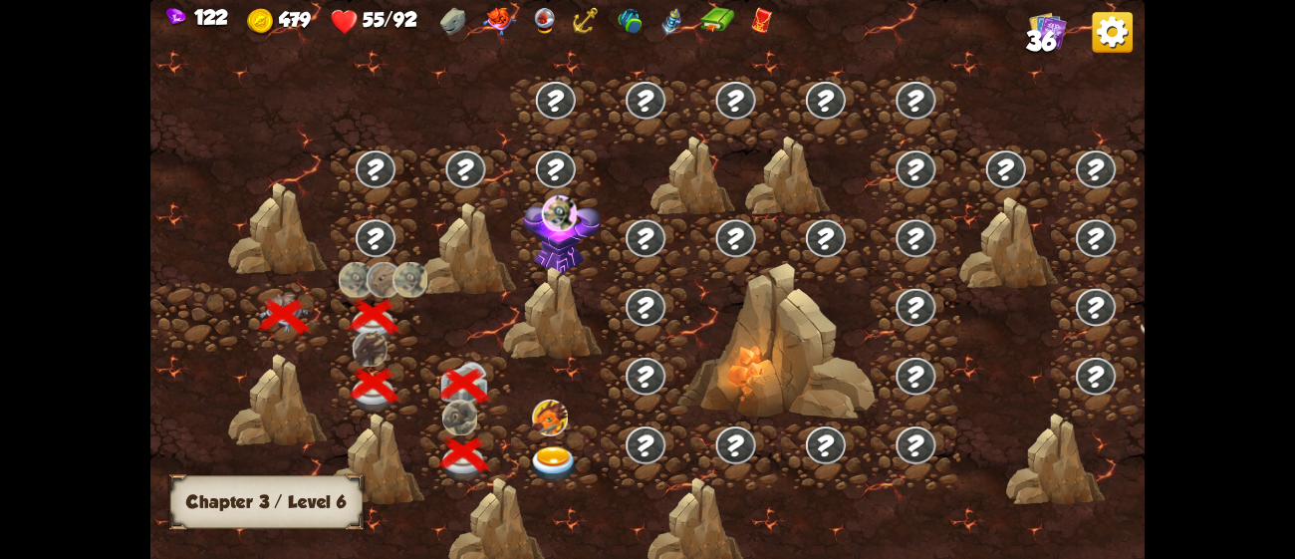
click at [556, 448] on img at bounding box center [555, 464] width 50 height 37
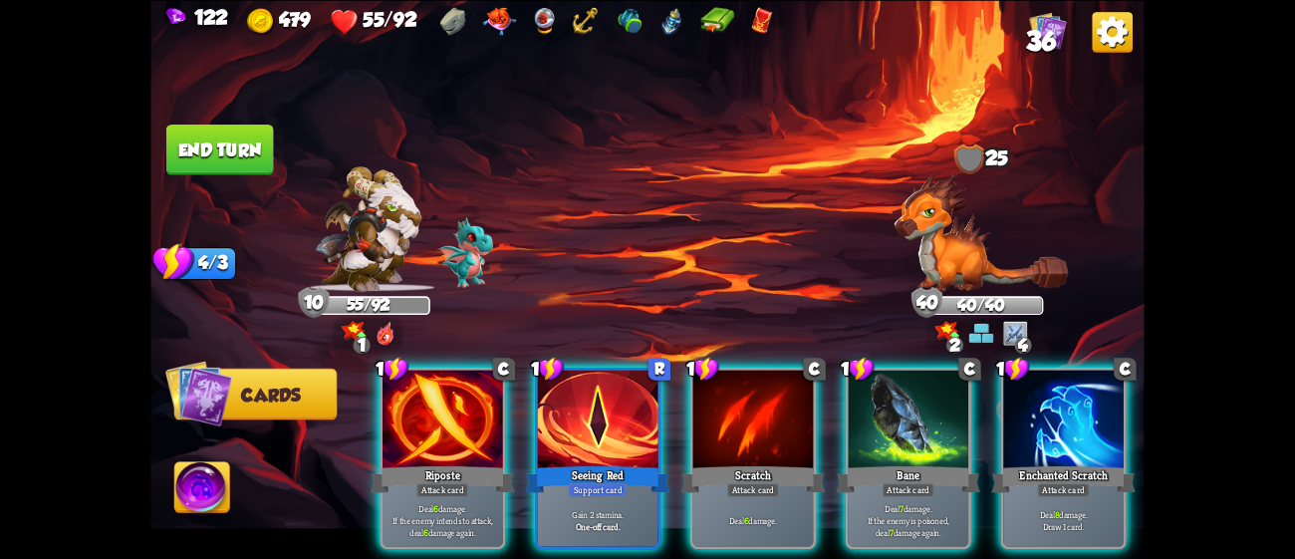
click at [556, 463] on div "Seeing Red" at bounding box center [598, 479] width 144 height 32
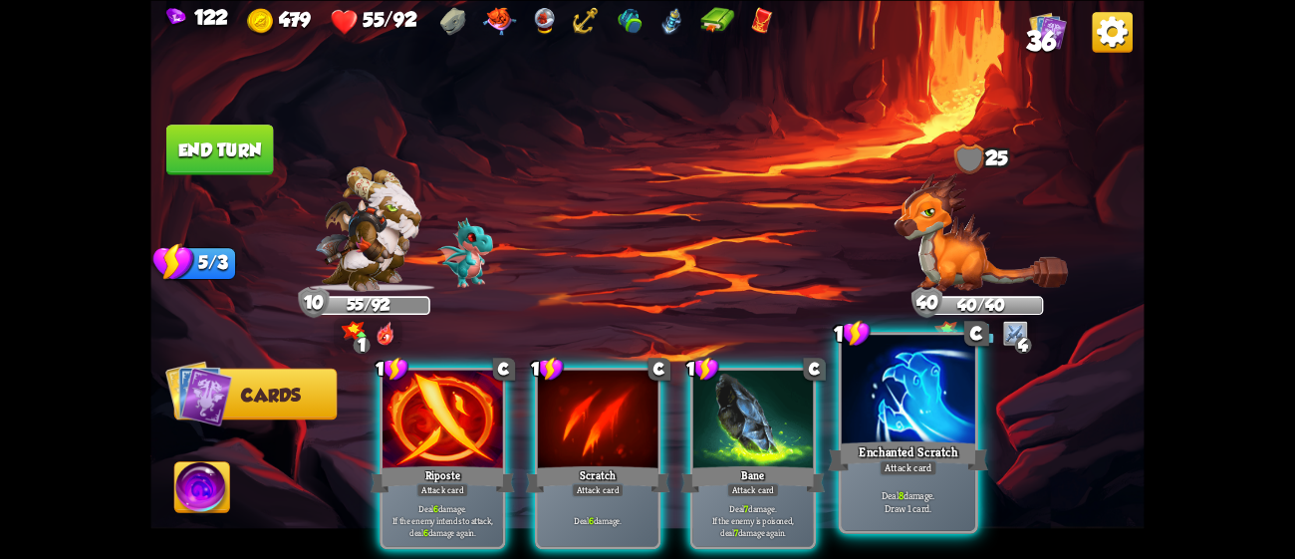
click at [868, 473] on div "Enchanted Scratch" at bounding box center [908, 455] width 160 height 36
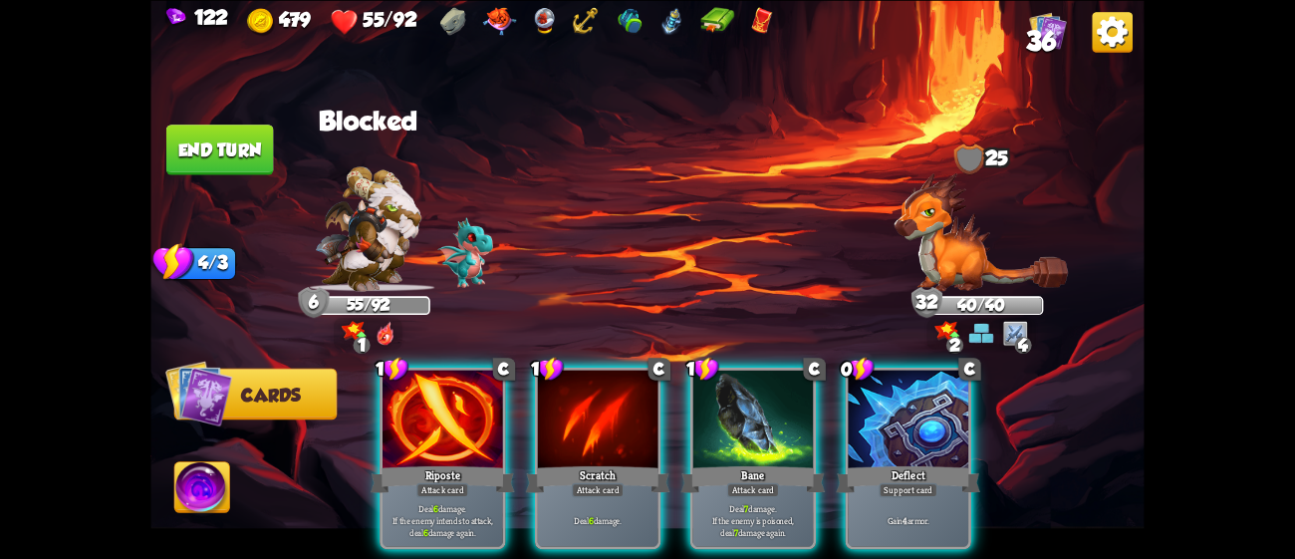
click at [868, 473] on div "Deflect" at bounding box center [908, 479] width 144 height 32
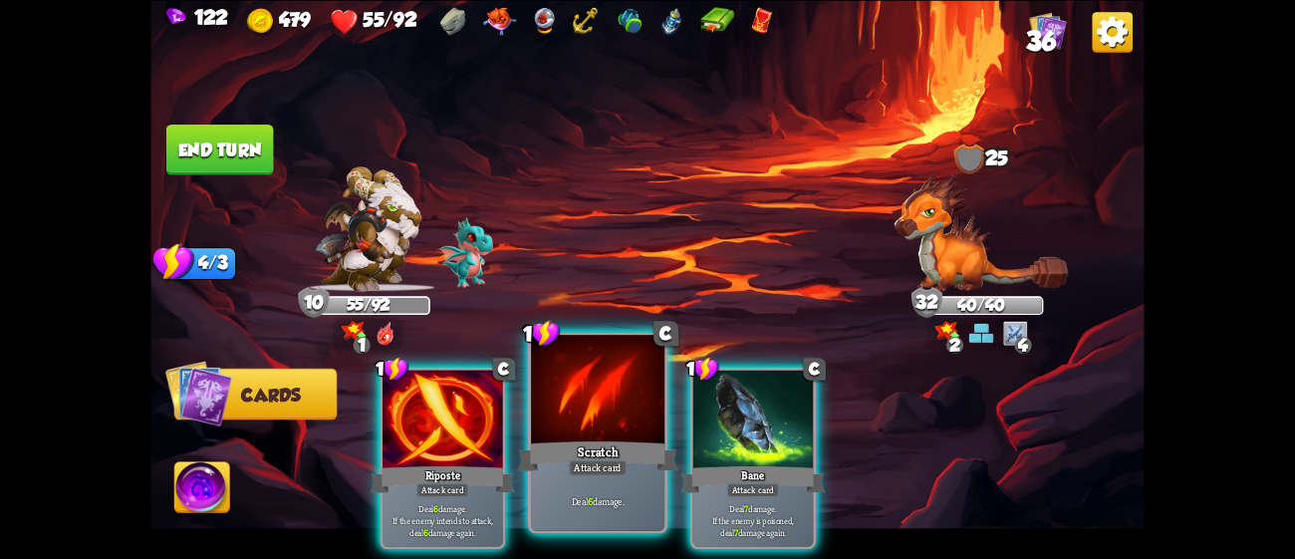
click at [589, 401] on div at bounding box center [597, 391] width 133 height 113
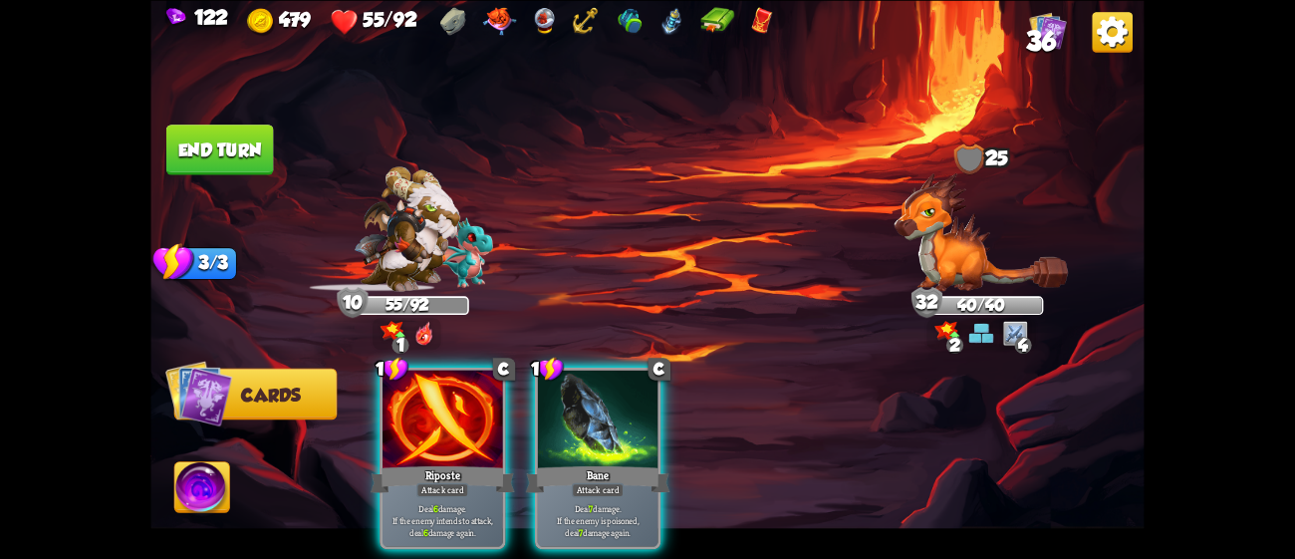
click at [589, 401] on div at bounding box center [598, 421] width 121 height 102
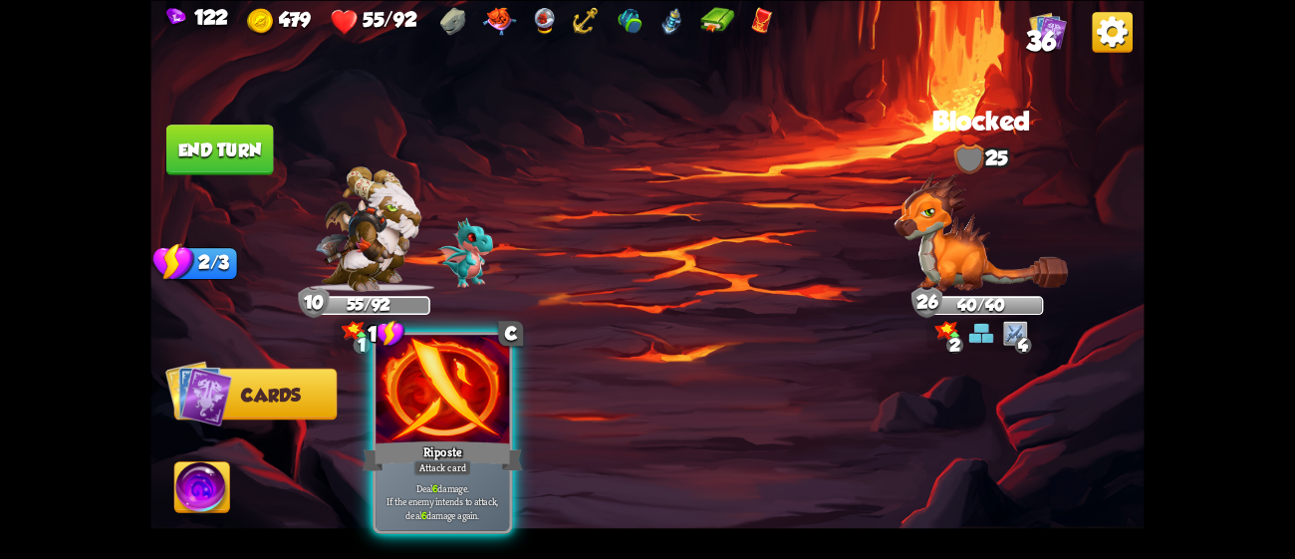
click at [447, 423] on div at bounding box center [442, 391] width 133 height 113
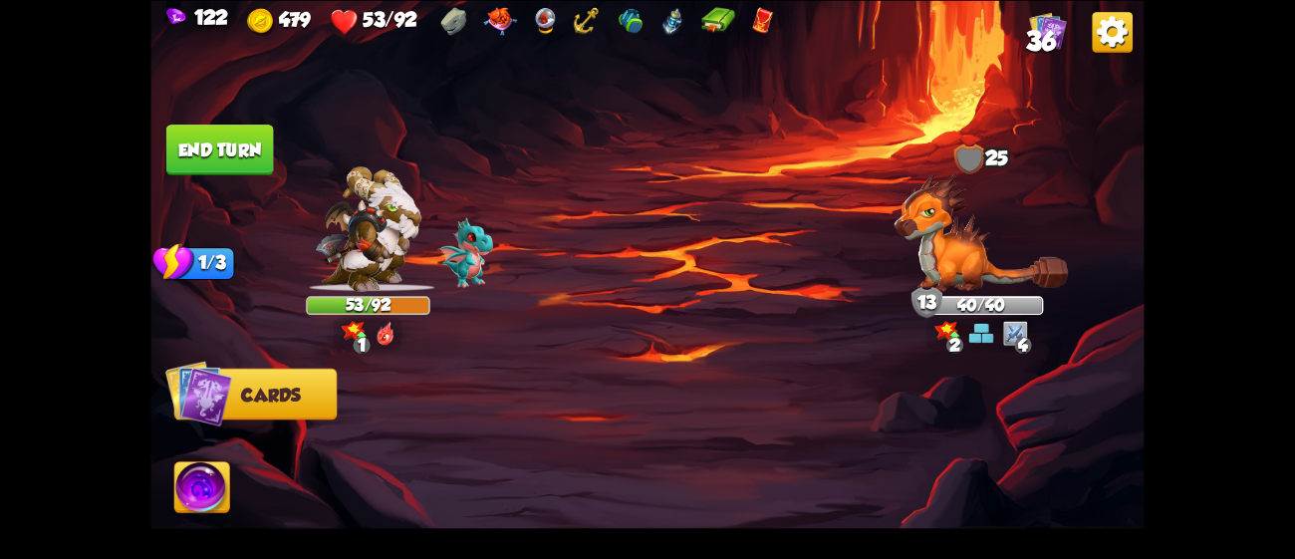
click at [194, 166] on button "End turn" at bounding box center [220, 150] width 108 height 51
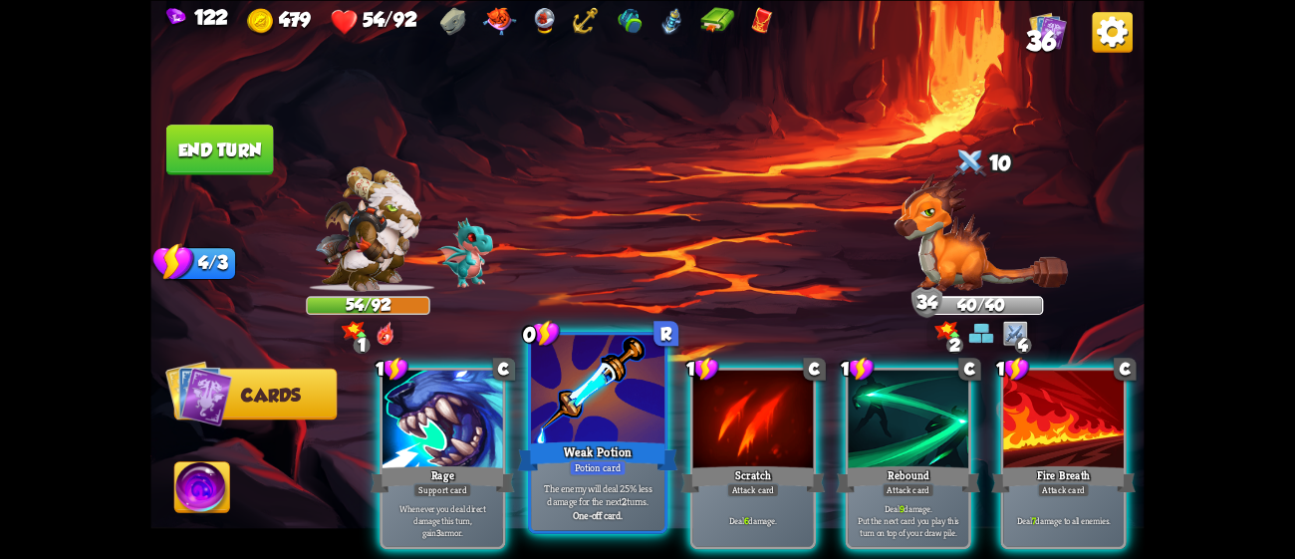
click at [553, 412] on div at bounding box center [597, 391] width 133 height 113
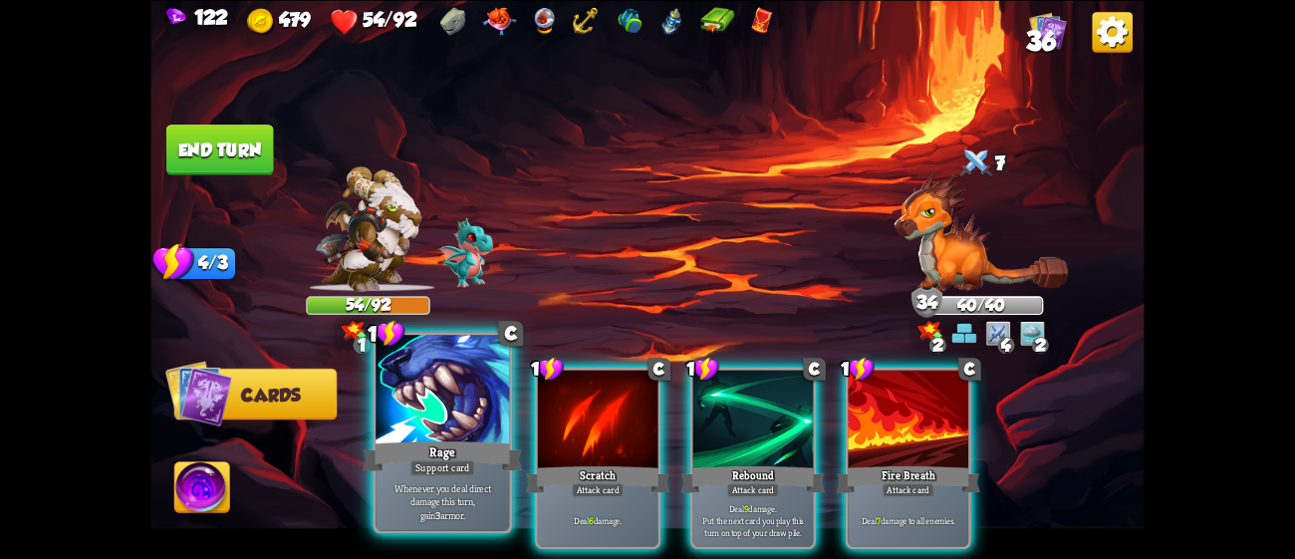
click at [476, 445] on div "Rage" at bounding box center [443, 455] width 160 height 36
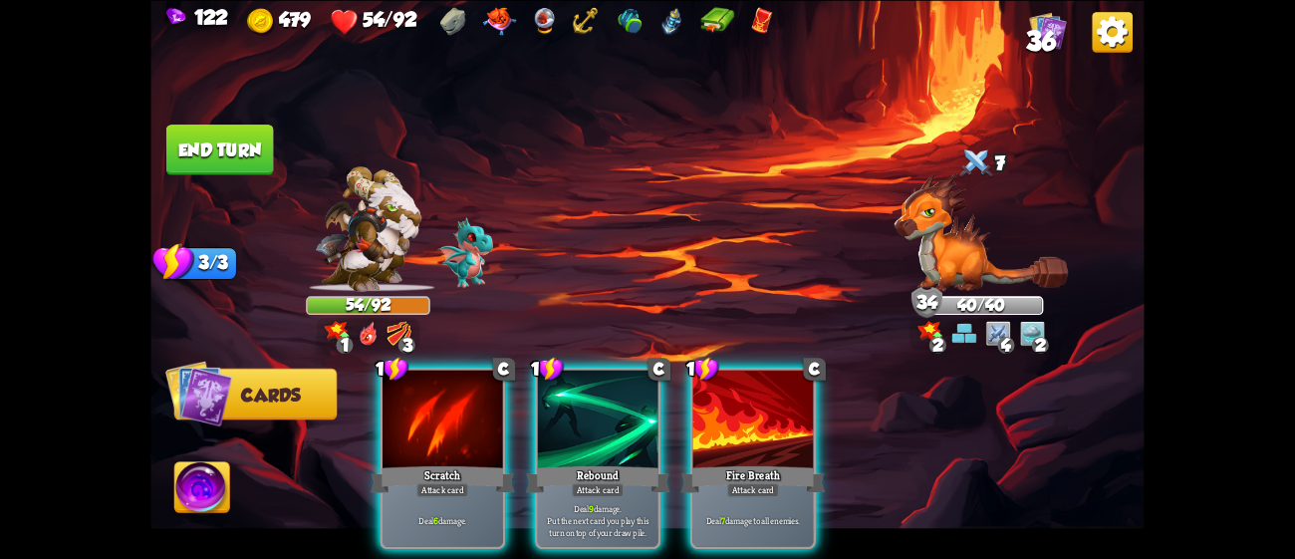
click at [476, 463] on div "Scratch" at bounding box center [443, 479] width 144 height 32
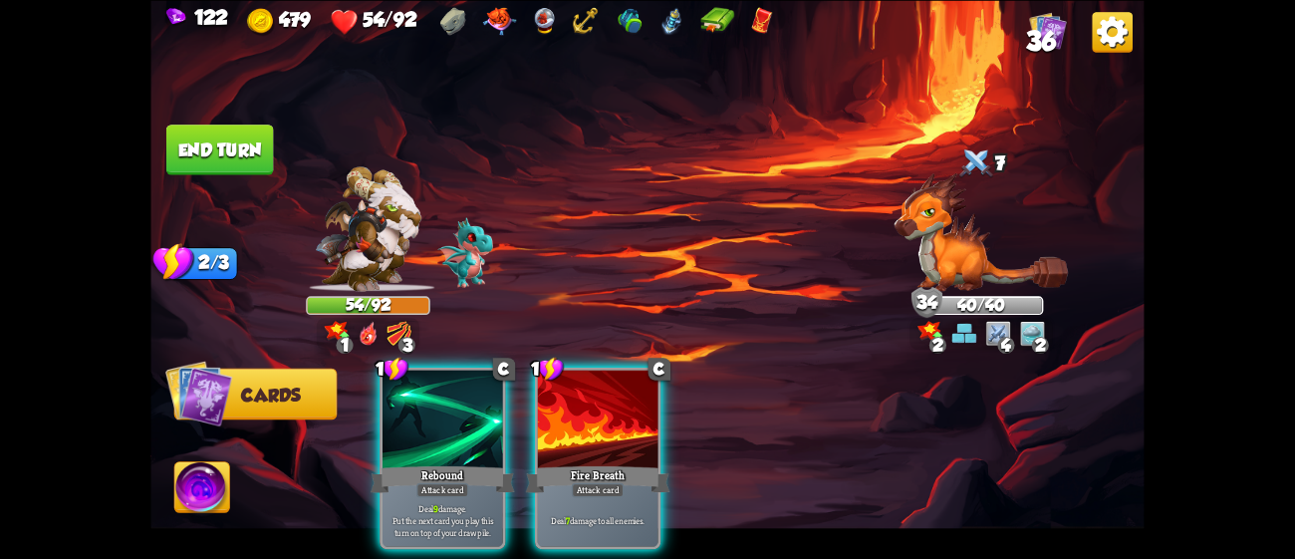
click at [476, 463] on div "Rebound" at bounding box center [443, 479] width 144 height 32
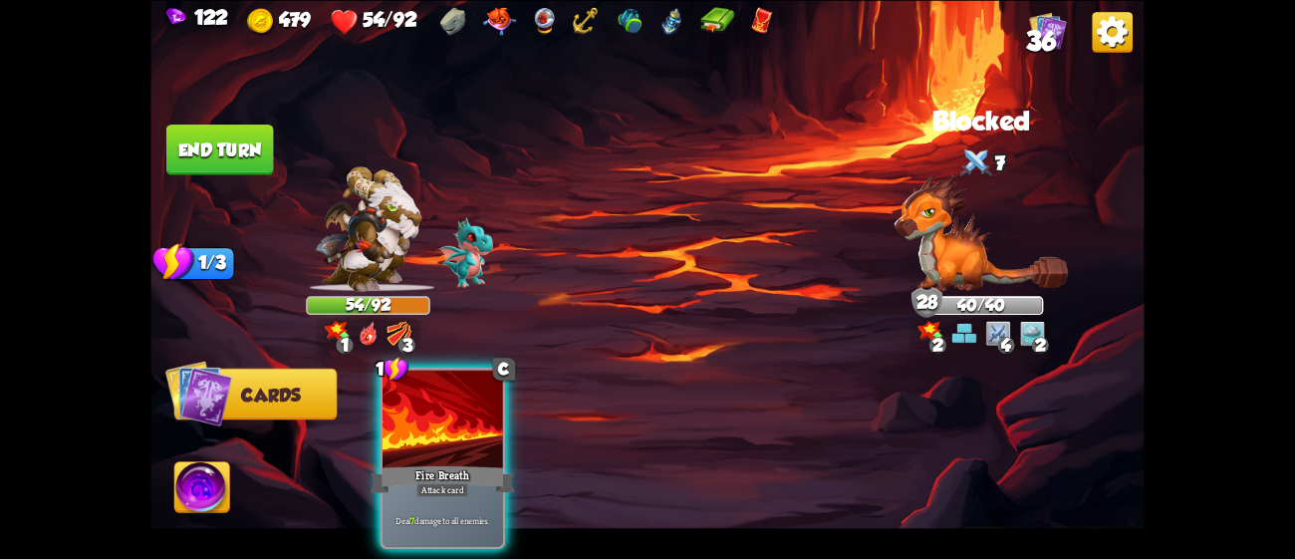
click at [476, 463] on div "Fire Breath" at bounding box center [443, 479] width 144 height 32
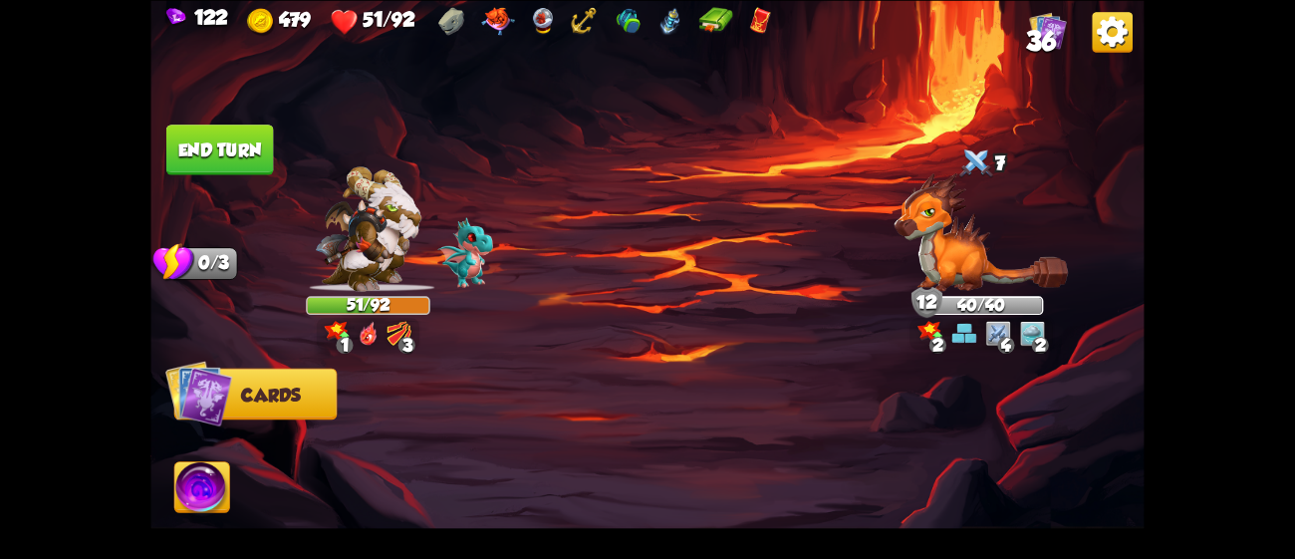
click at [243, 149] on button "End turn" at bounding box center [220, 150] width 108 height 51
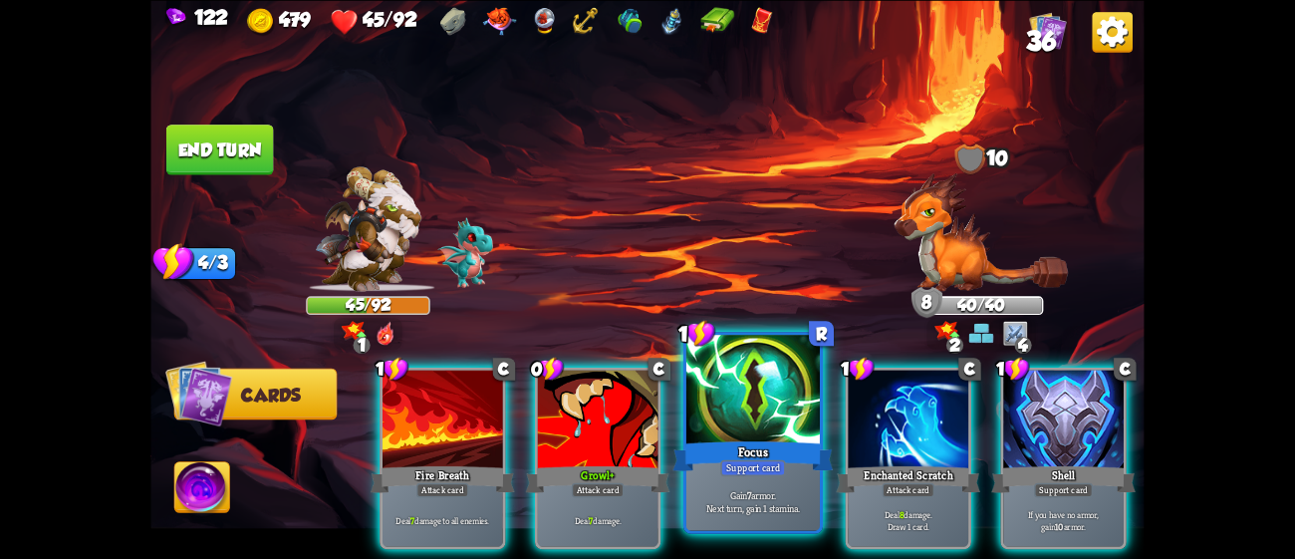
click at [725, 392] on div at bounding box center [752, 391] width 133 height 113
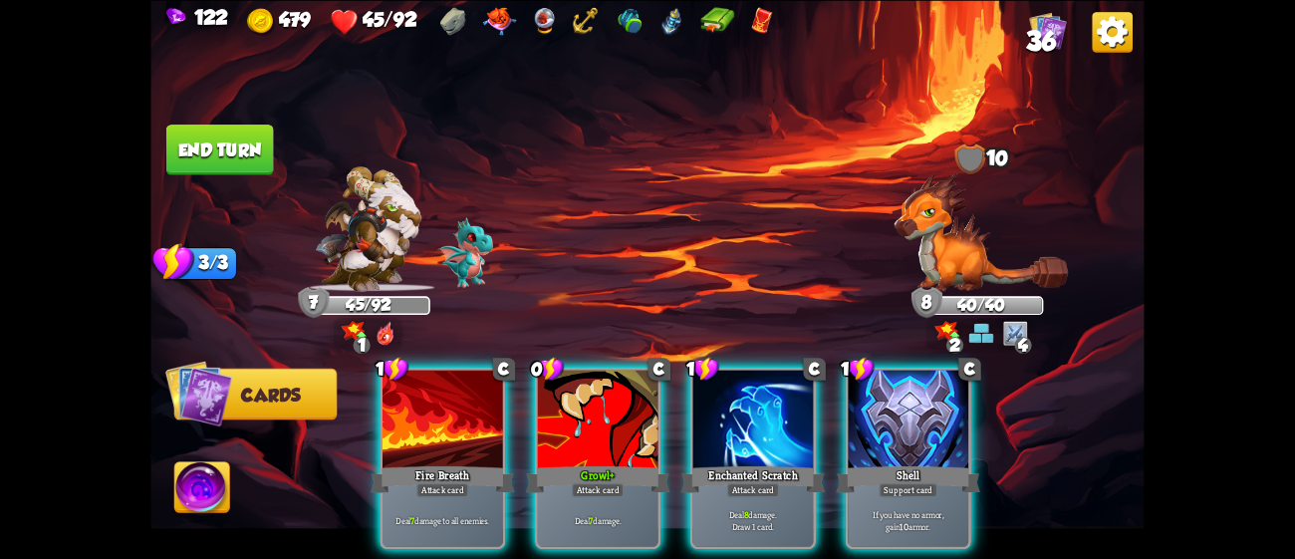
click at [725, 392] on div at bounding box center [753, 421] width 121 height 102
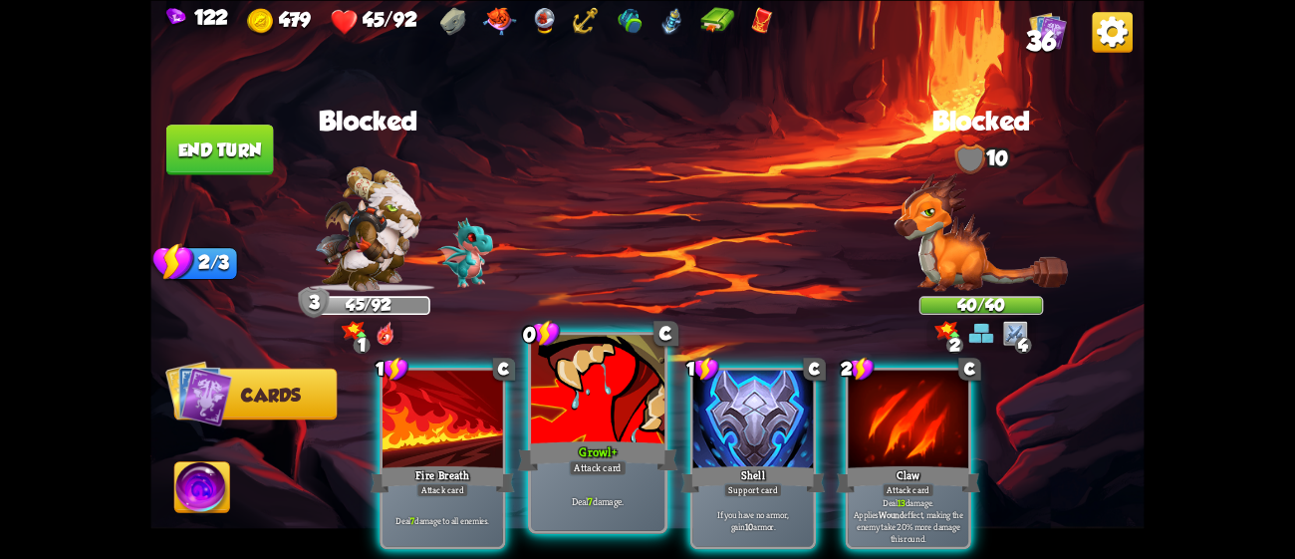
click at [568, 401] on div at bounding box center [597, 391] width 133 height 113
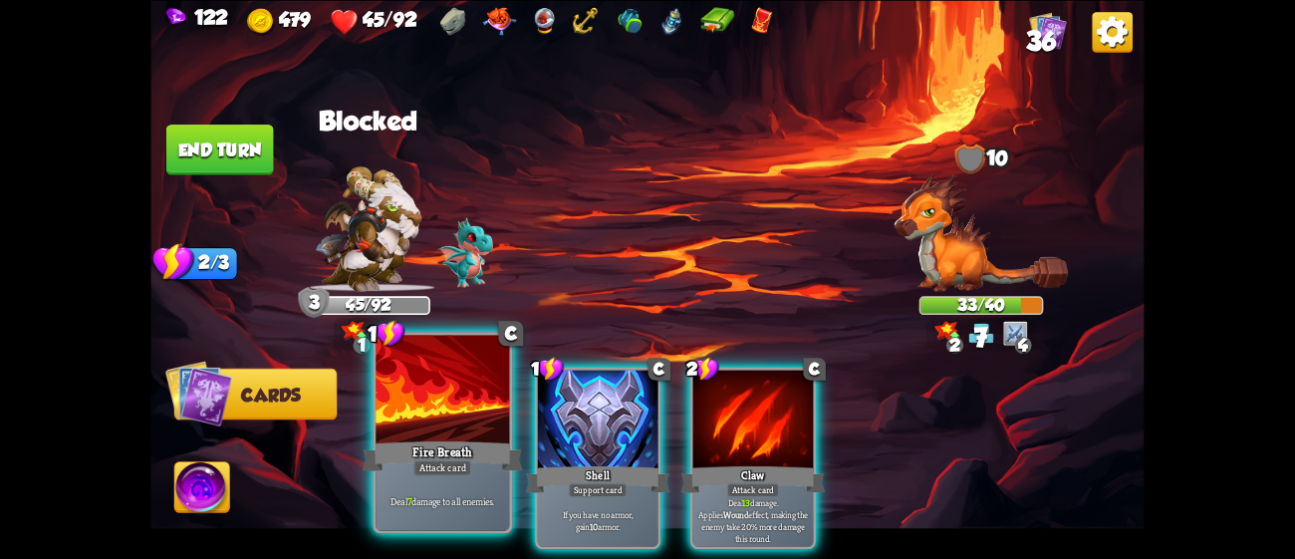
click at [438, 435] on div at bounding box center [442, 391] width 133 height 113
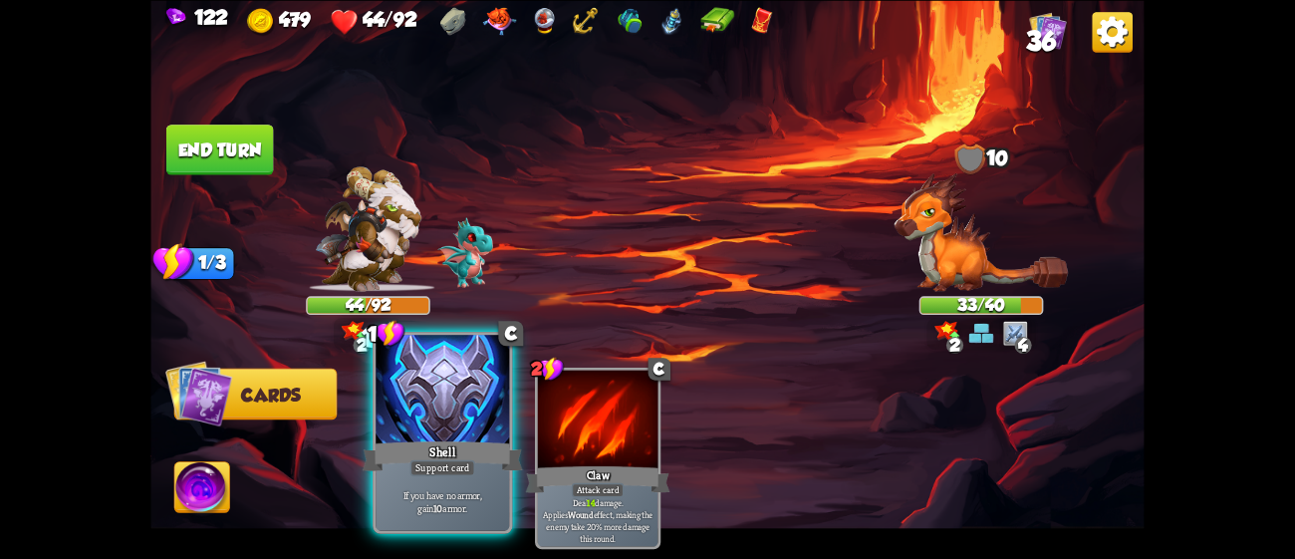
click at [449, 412] on div at bounding box center [442, 391] width 133 height 113
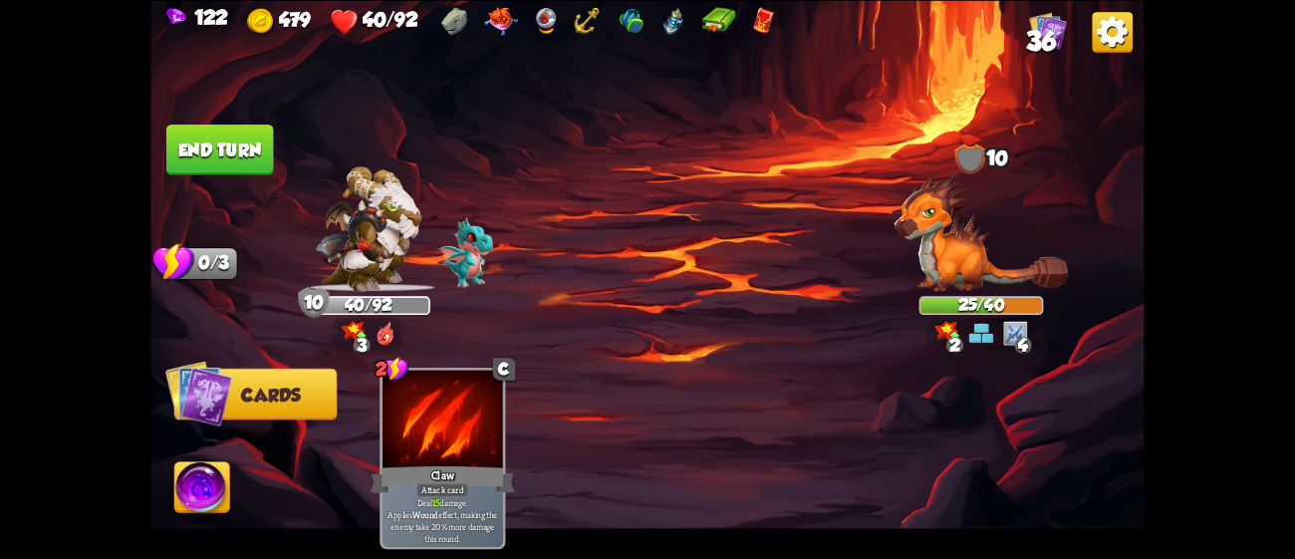
click at [252, 154] on button "End turn" at bounding box center [220, 150] width 108 height 51
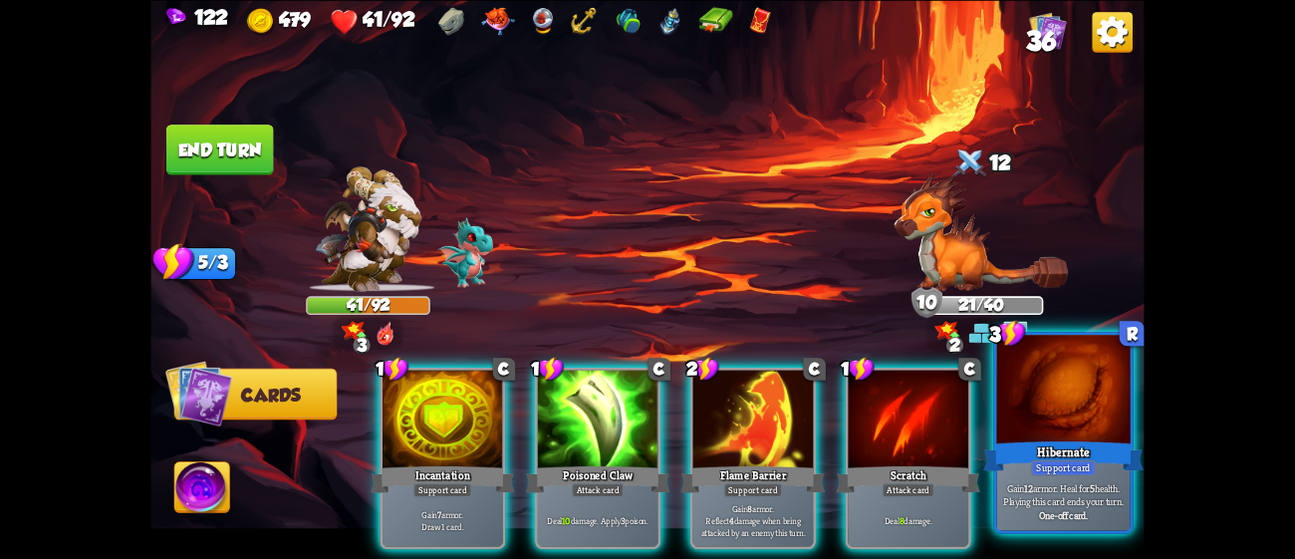
click at [1034, 438] on div "Hibernate" at bounding box center [1063, 455] width 160 height 36
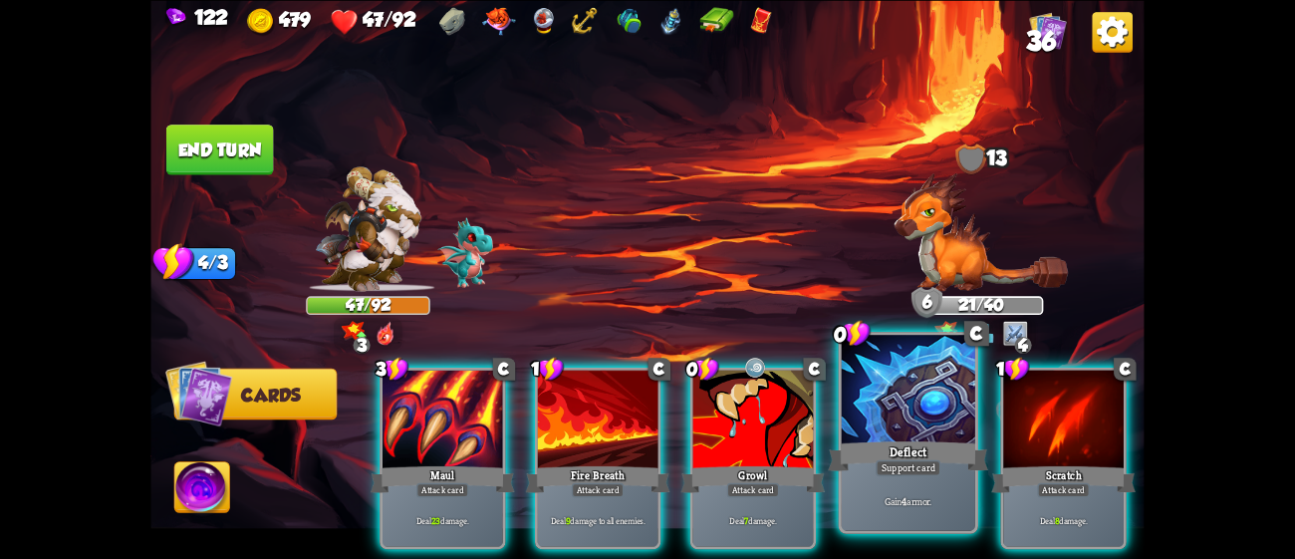
click at [900, 391] on div at bounding box center [908, 391] width 133 height 113
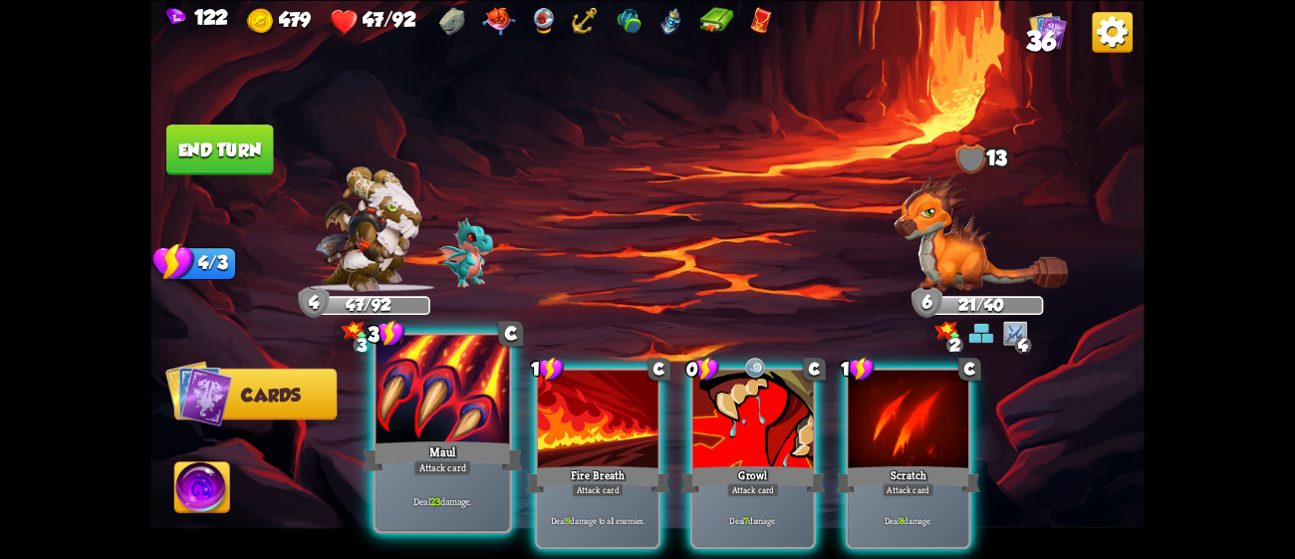
click at [426, 394] on div at bounding box center [442, 391] width 133 height 113
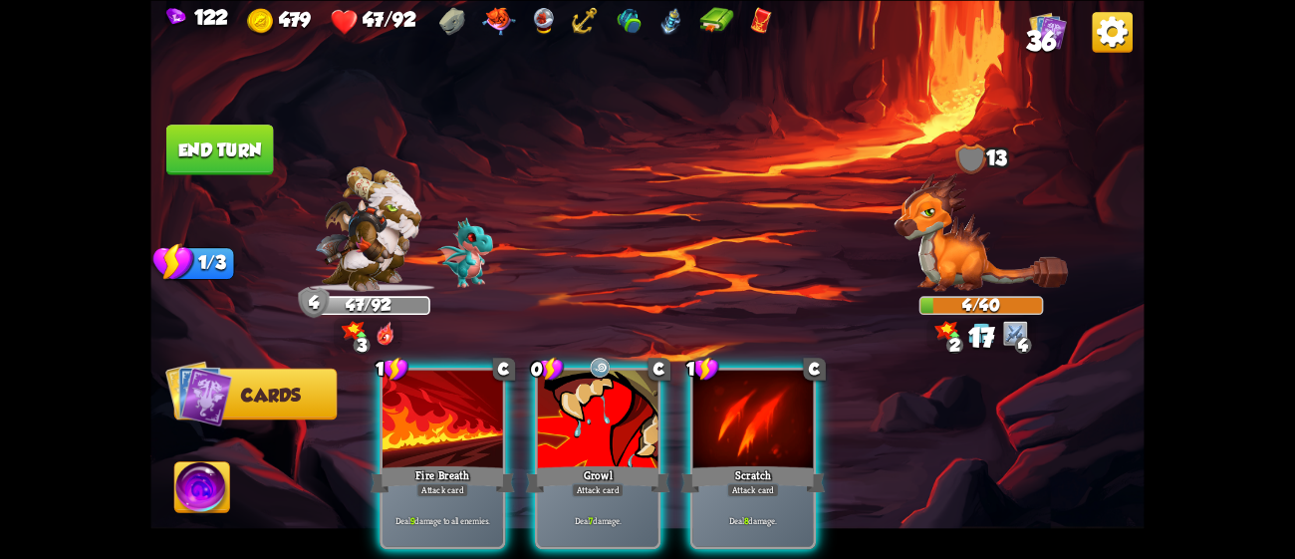
click at [426, 394] on div at bounding box center [443, 421] width 121 height 102
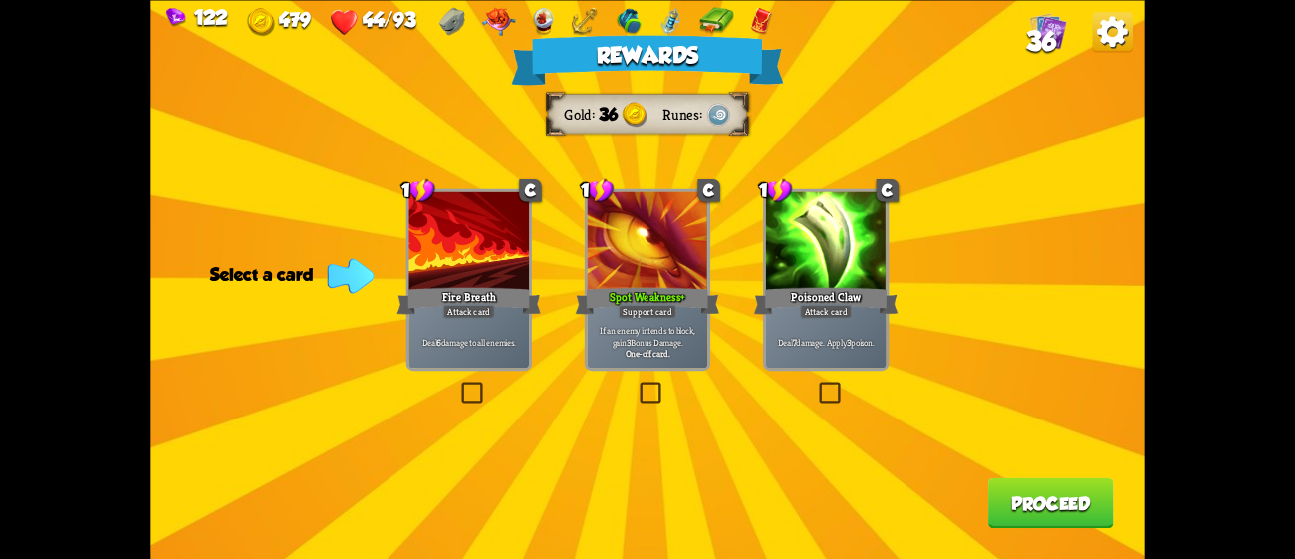
click at [698, 241] on div at bounding box center [648, 242] width 121 height 102
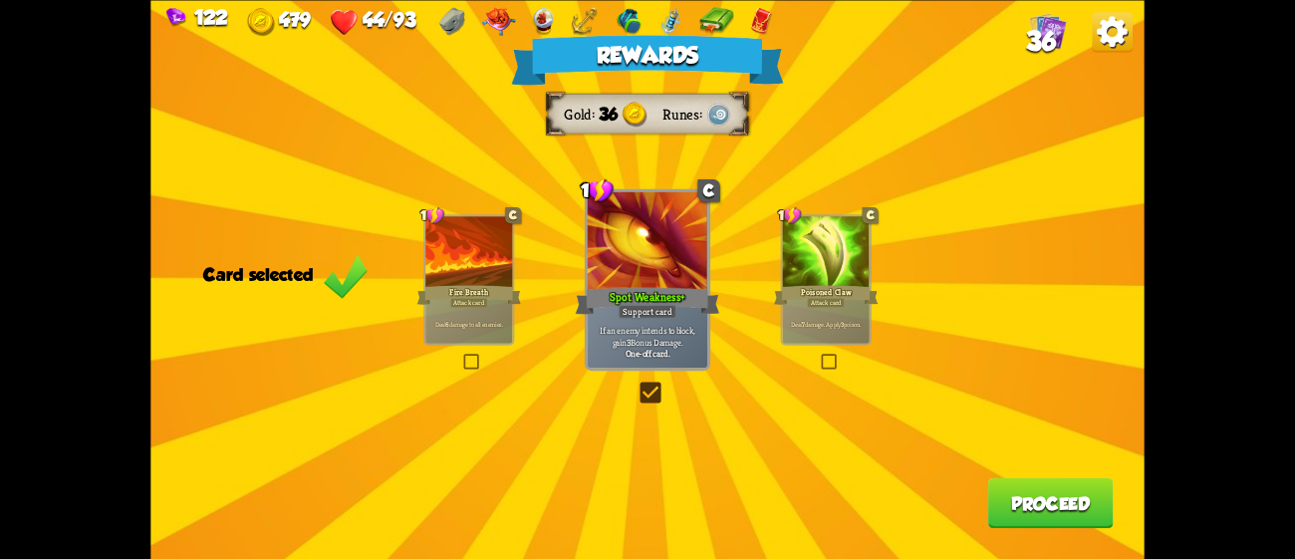
click at [1081, 503] on button "Proceed" at bounding box center [1051, 502] width 126 height 51
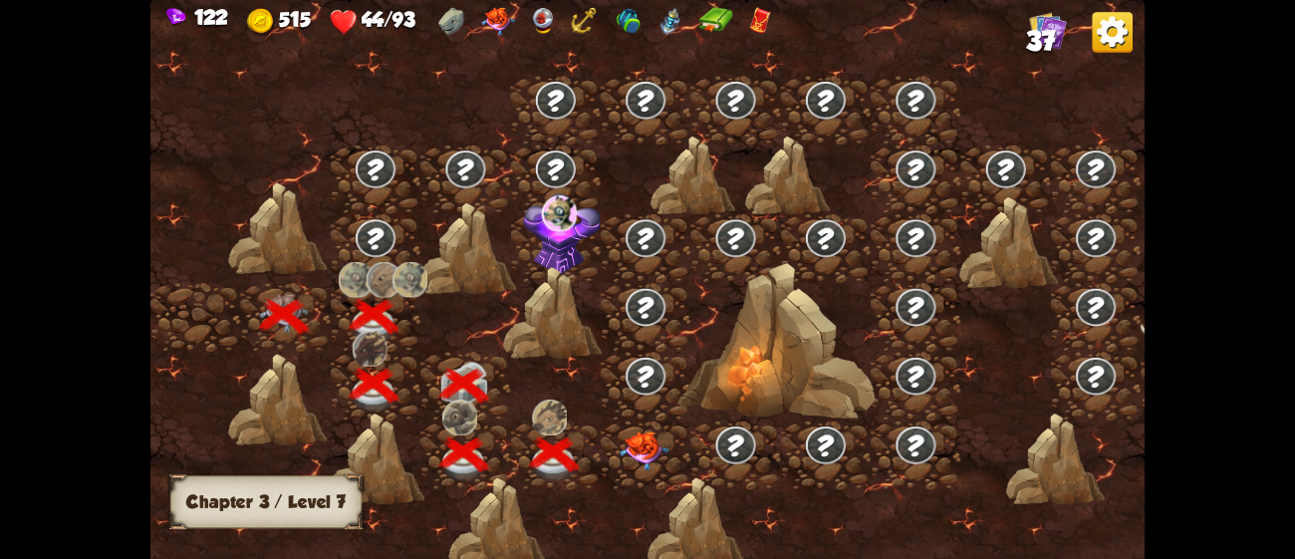
click at [651, 427] on div at bounding box center [646, 455] width 90 height 69
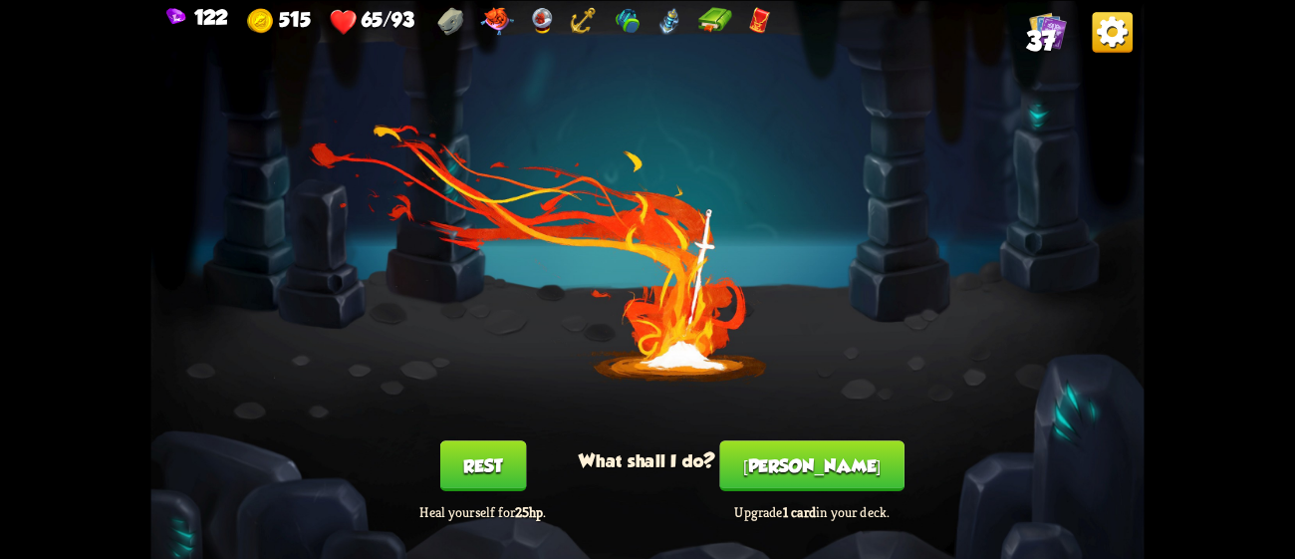
click at [827, 480] on button "[PERSON_NAME]" at bounding box center [812, 465] width 184 height 51
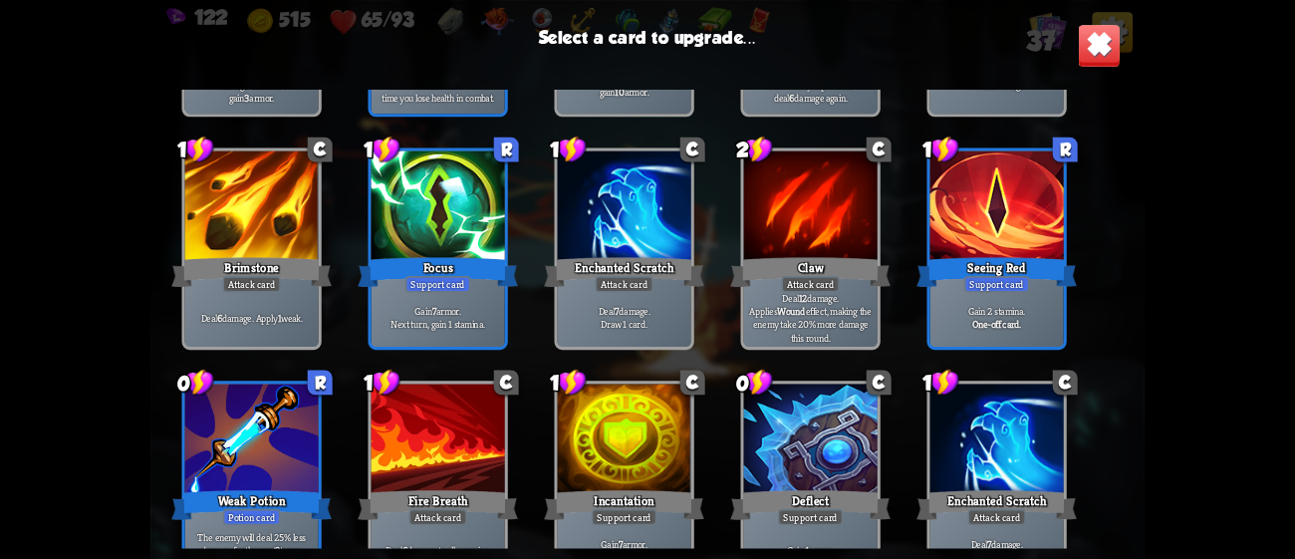
scroll to position [1224, 0]
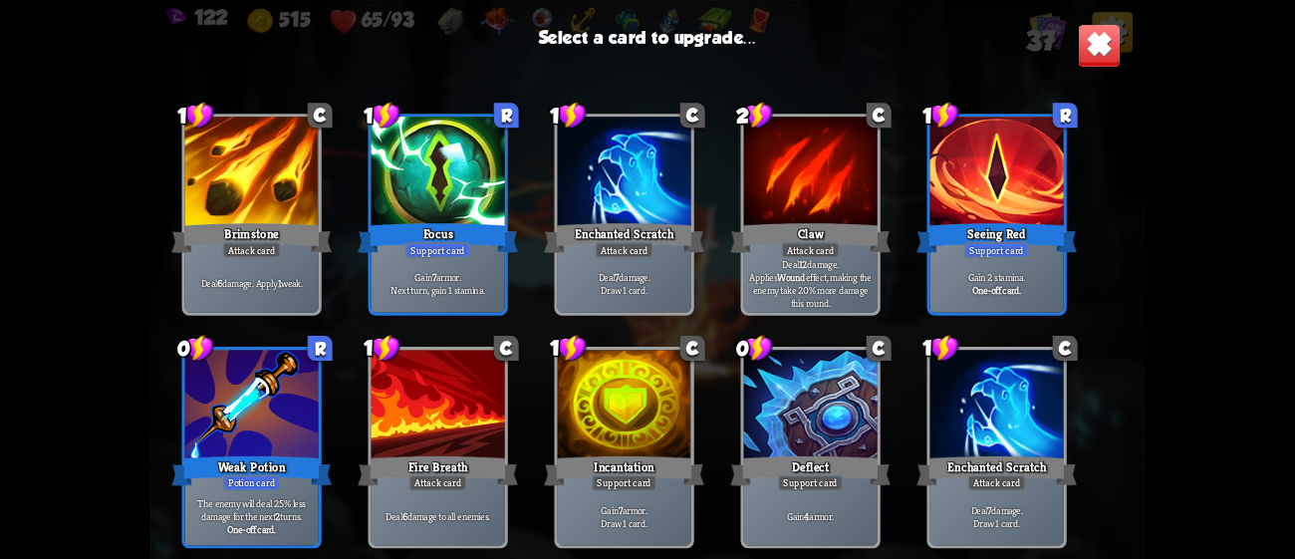
click at [497, 240] on div "Focus" at bounding box center [438, 238] width 160 height 36
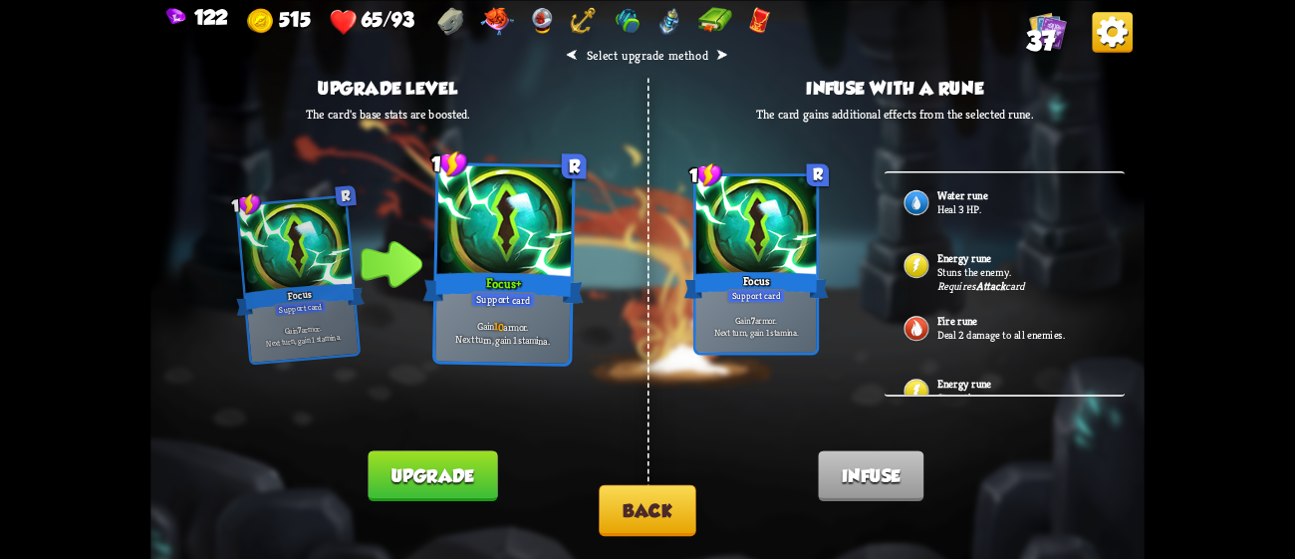
click at [638, 498] on button "Back" at bounding box center [647, 509] width 97 height 51
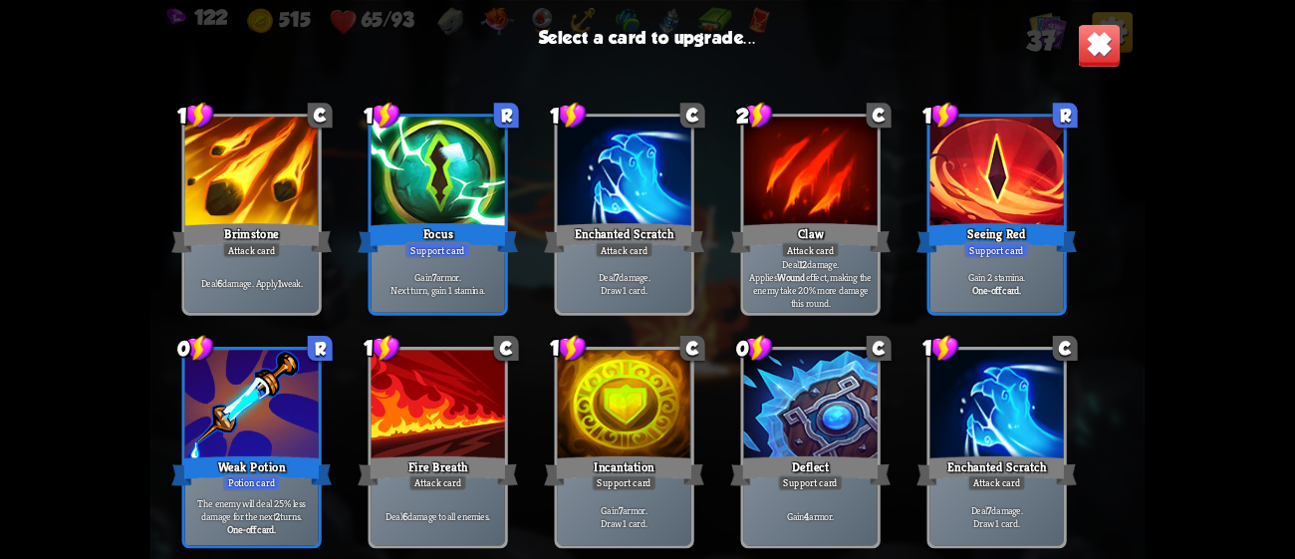
click at [301, 473] on div "Weak Potion" at bounding box center [251, 470] width 160 height 36
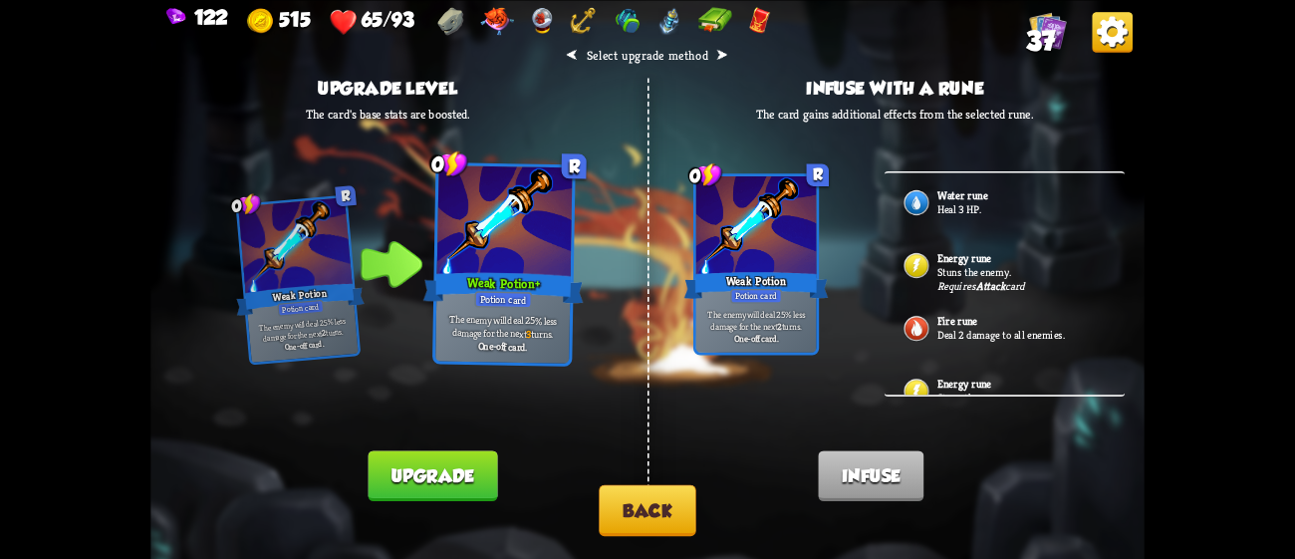
click at [644, 518] on button "Back" at bounding box center [647, 509] width 97 height 51
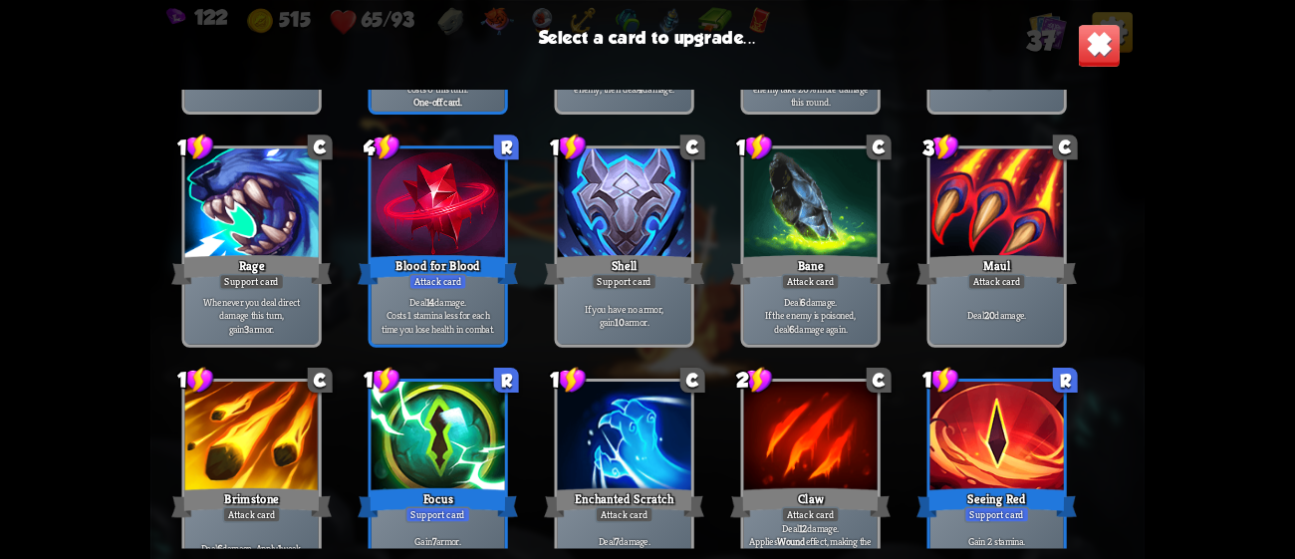
scroll to position [868, 0]
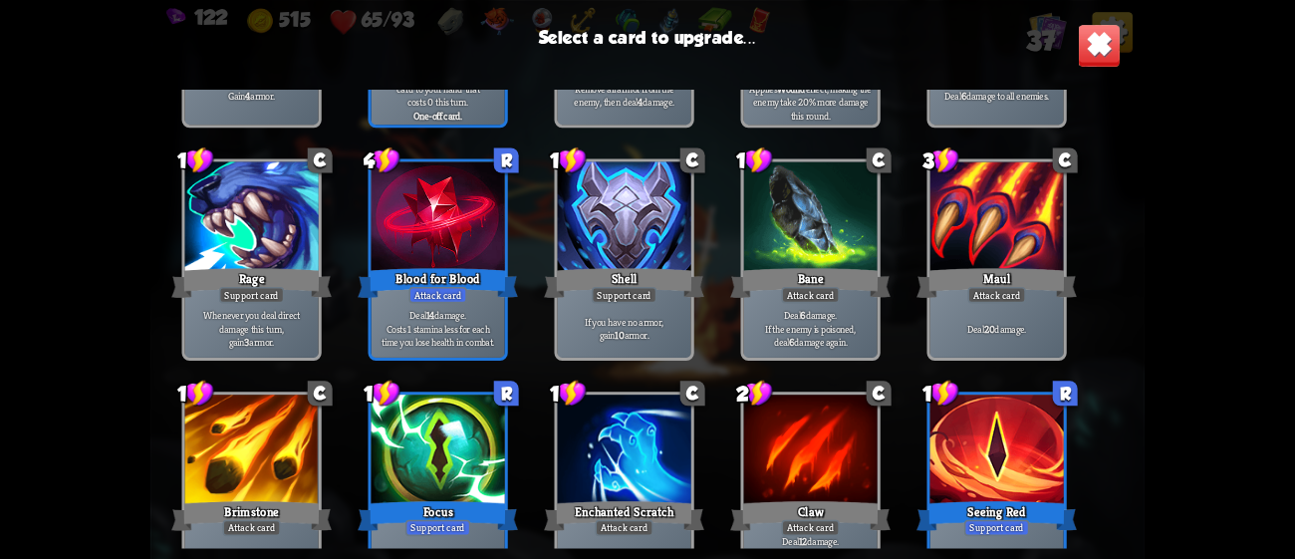
click at [474, 242] on div at bounding box center [438, 217] width 133 height 113
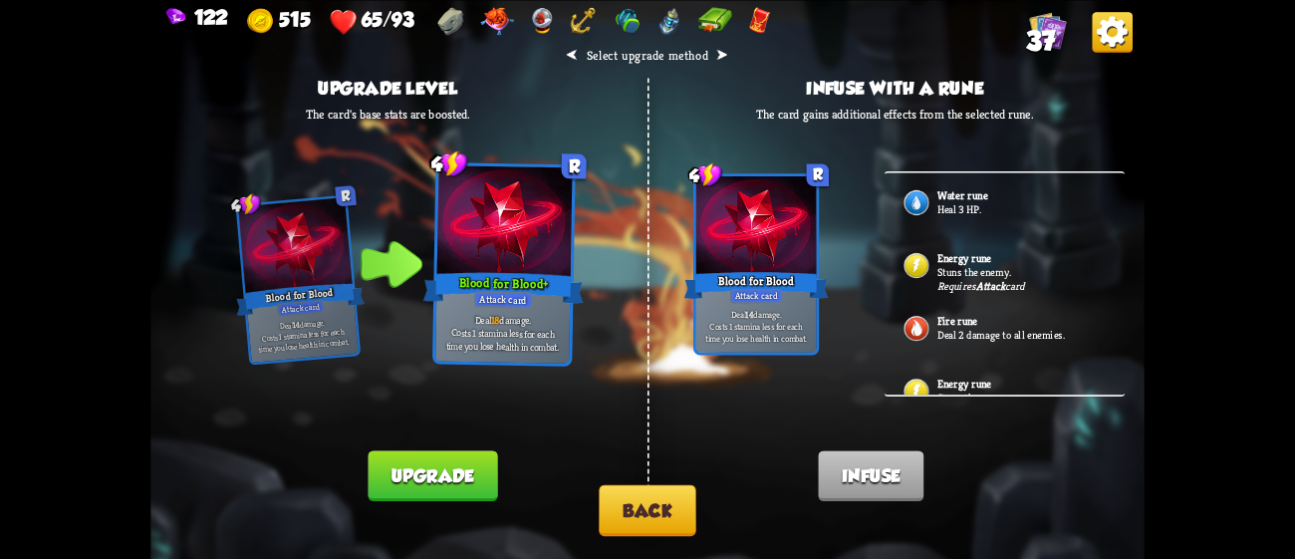
click at [1011, 266] on p "Stuns the enemy." at bounding box center [1021, 272] width 168 height 14
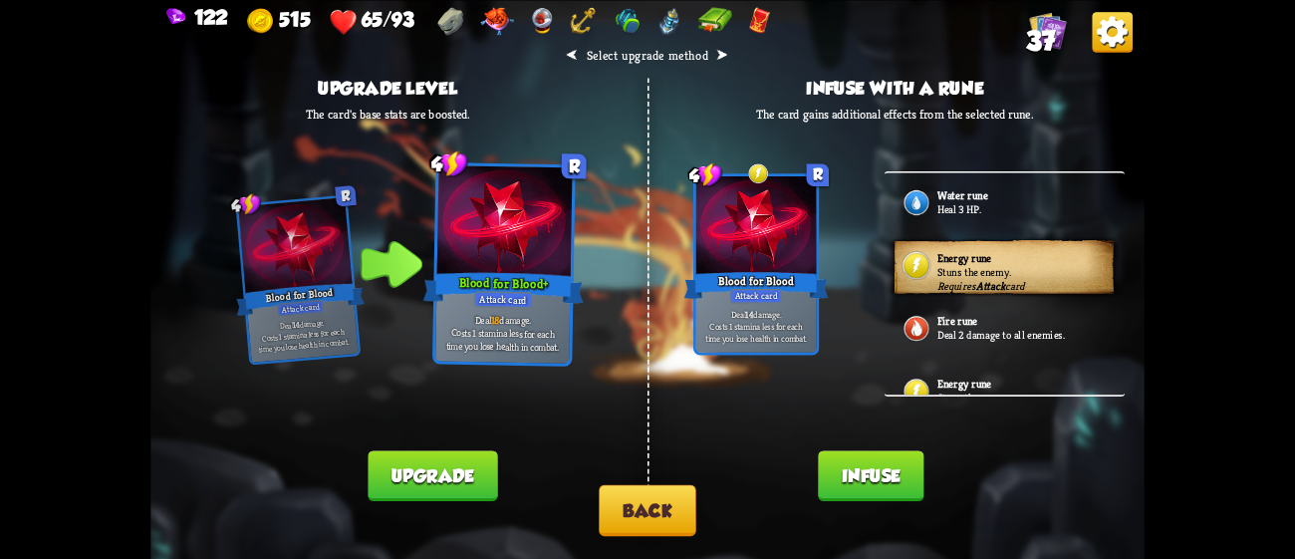
click at [633, 502] on button "Back" at bounding box center [647, 509] width 97 height 51
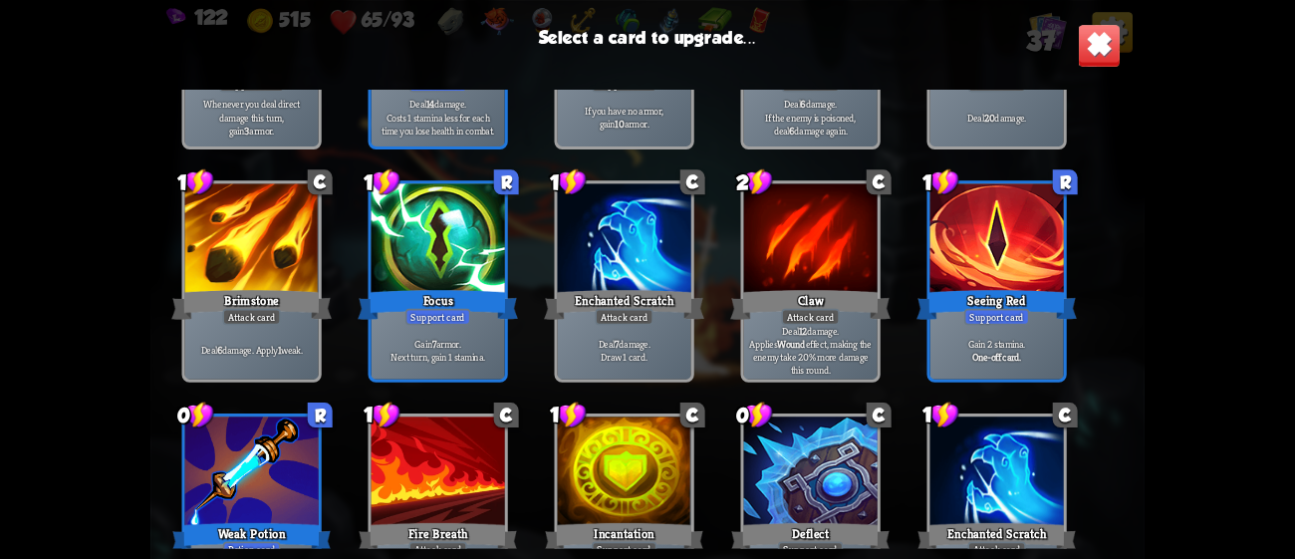
scroll to position [1224, 0]
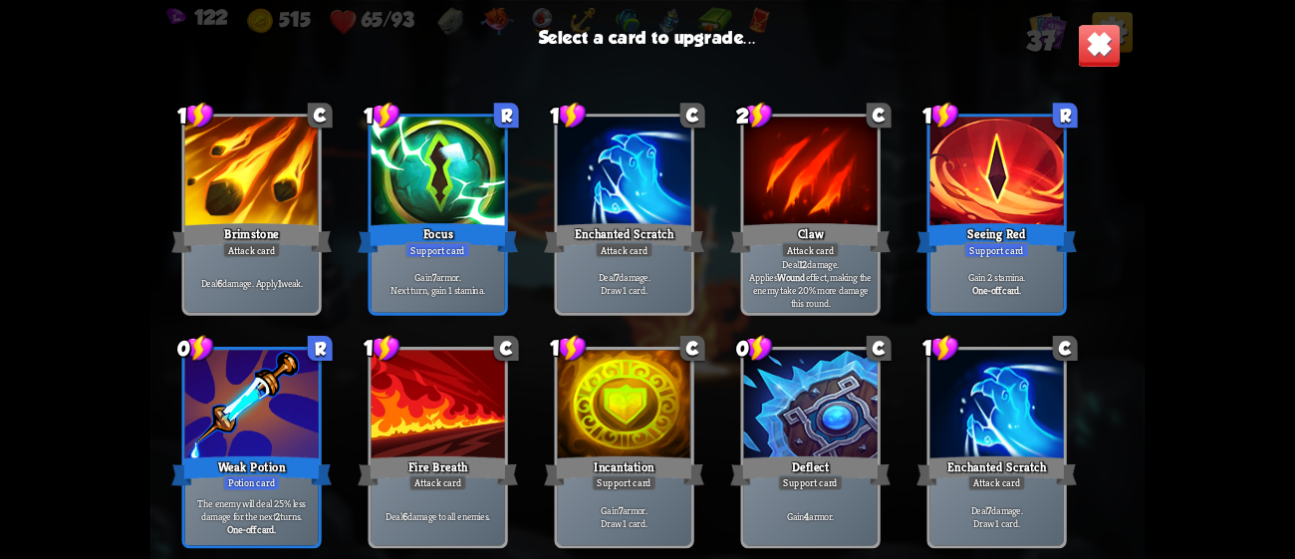
click at [258, 166] on div at bounding box center [251, 173] width 133 height 113
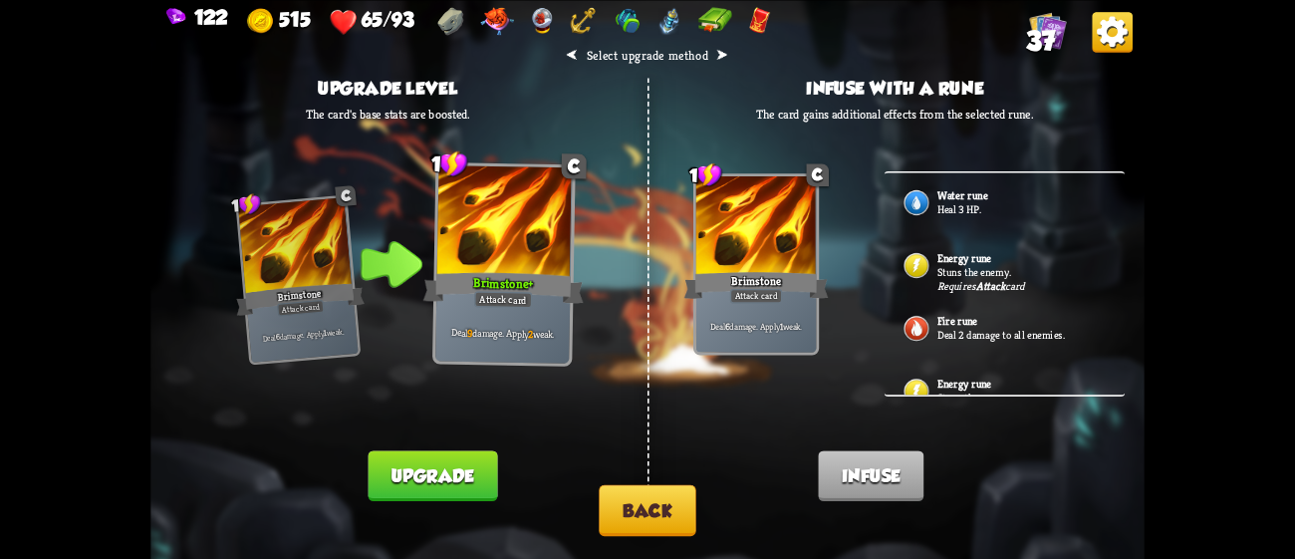
click at [1003, 271] on p "Stuns the enemy." at bounding box center [1021, 272] width 168 height 14
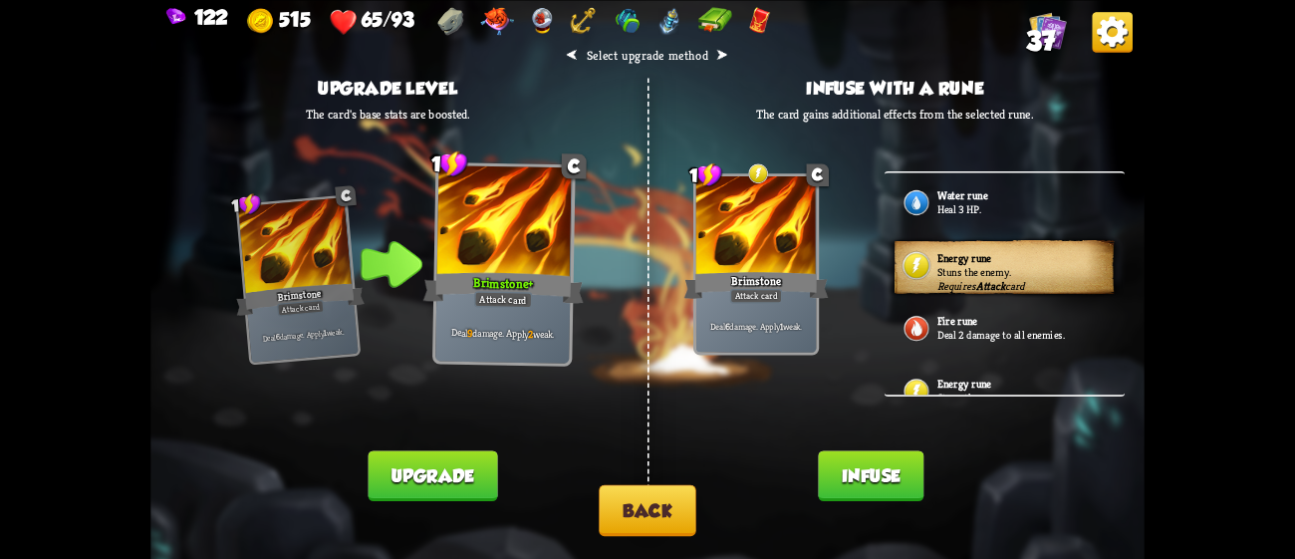
click at [853, 469] on button "Infuse" at bounding box center [871, 475] width 106 height 51
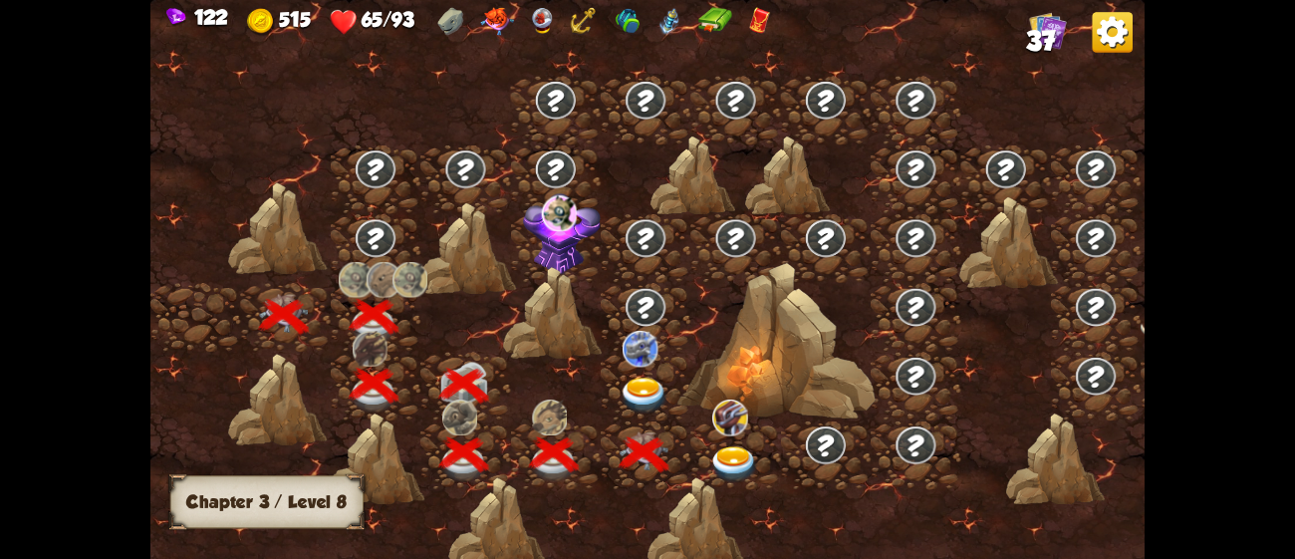
click at [646, 383] on img at bounding box center [645, 396] width 50 height 37
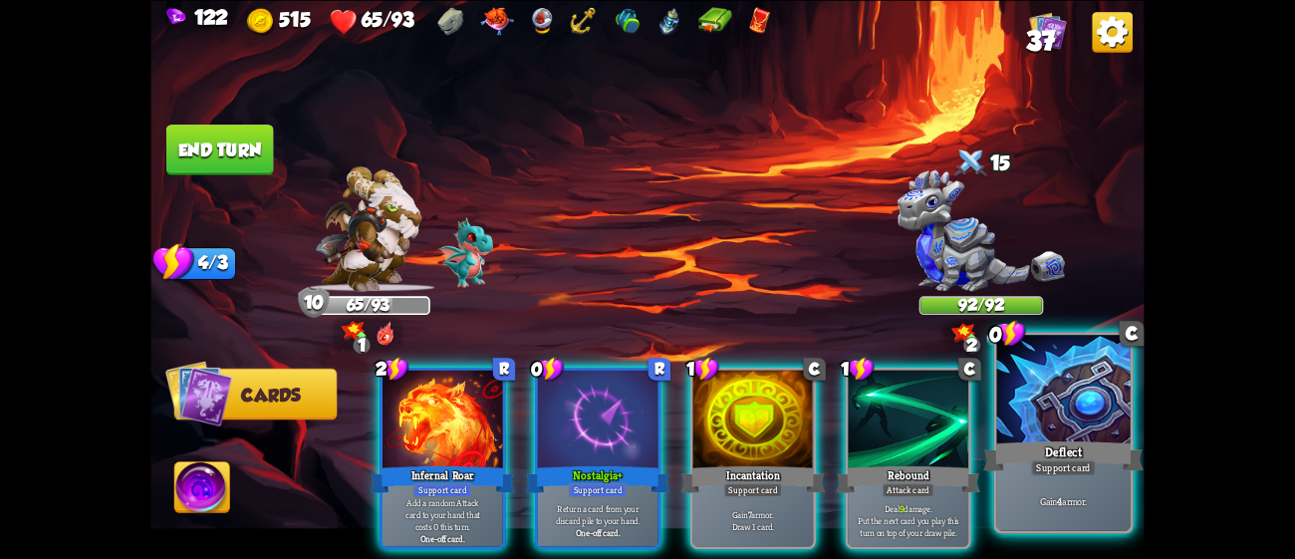
click at [1099, 470] on div "Deflect" at bounding box center [1063, 455] width 160 height 36
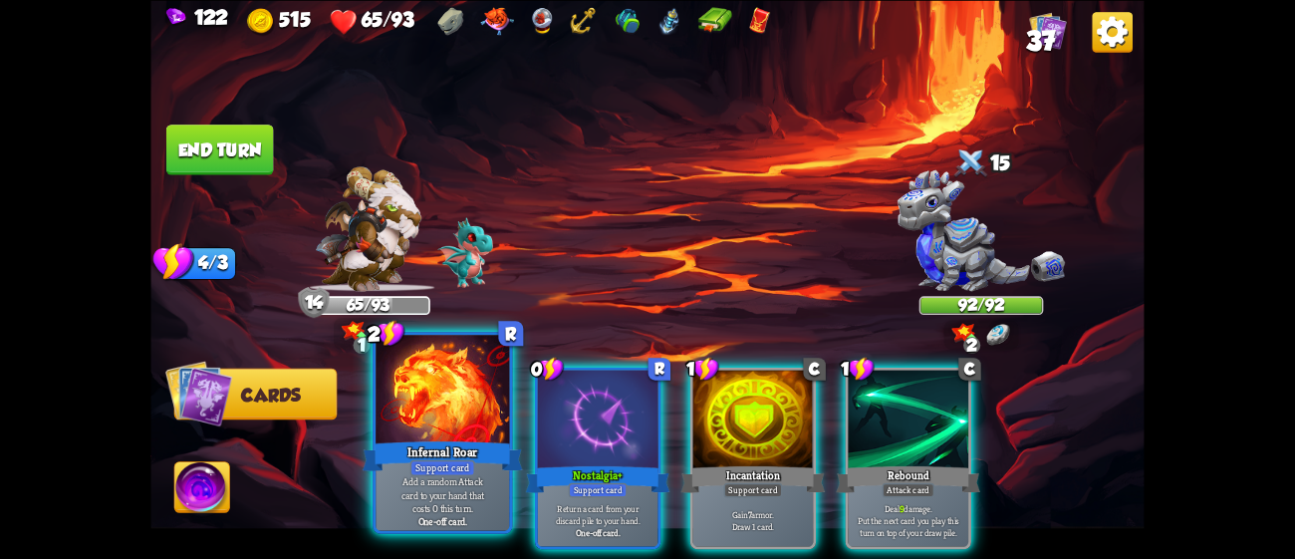
click at [497, 451] on div "Infernal Roar" at bounding box center [443, 455] width 160 height 36
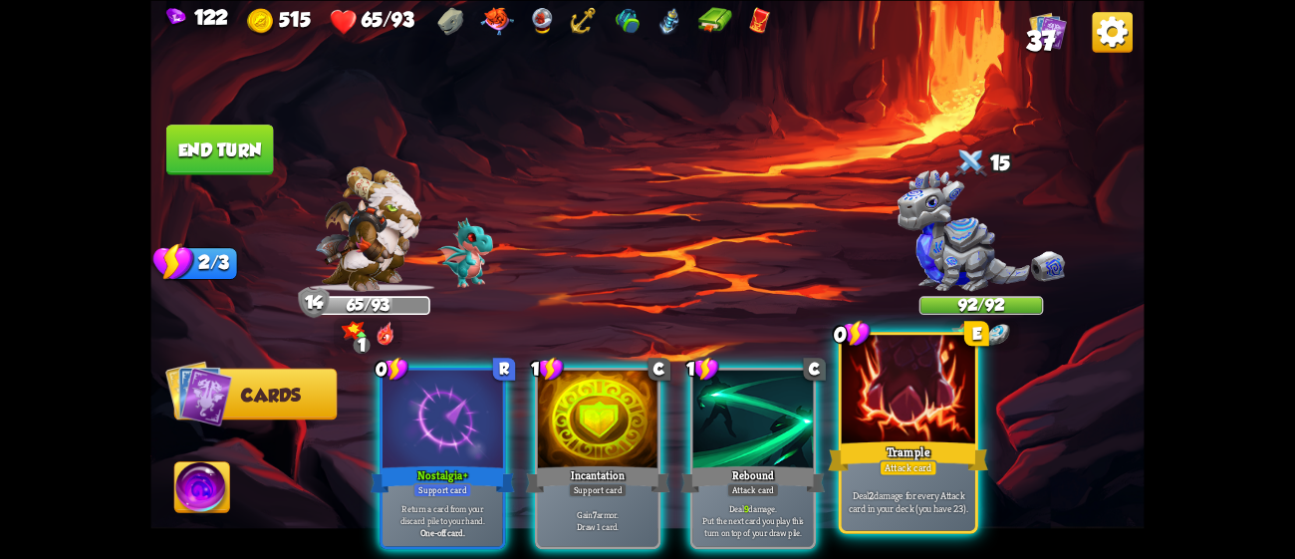
click at [845, 476] on div "Deal 2 damage for every Attack card in your deck (you have 23)." at bounding box center [908, 501] width 133 height 58
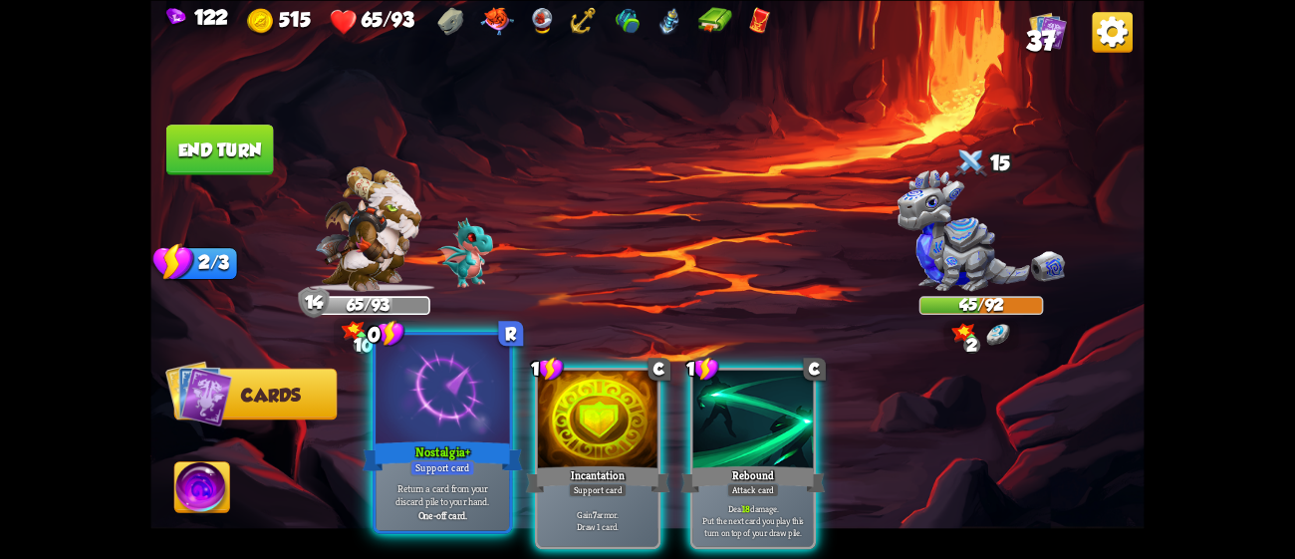
click at [475, 470] on div "Nostalgia+" at bounding box center [443, 455] width 160 height 36
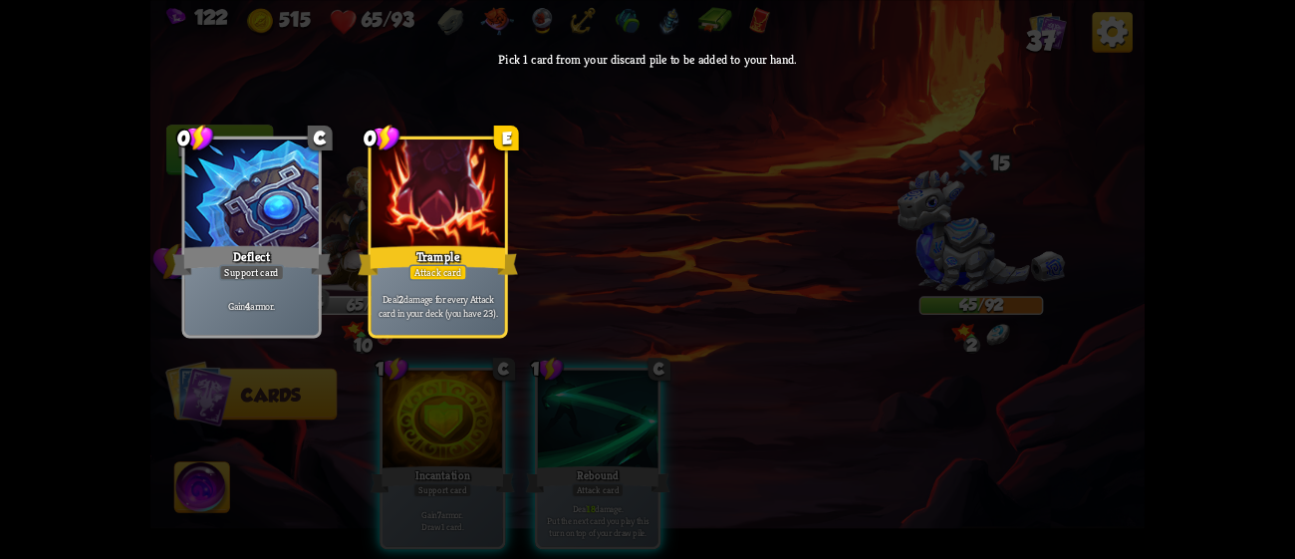
click at [418, 162] on div at bounding box center [438, 195] width 133 height 113
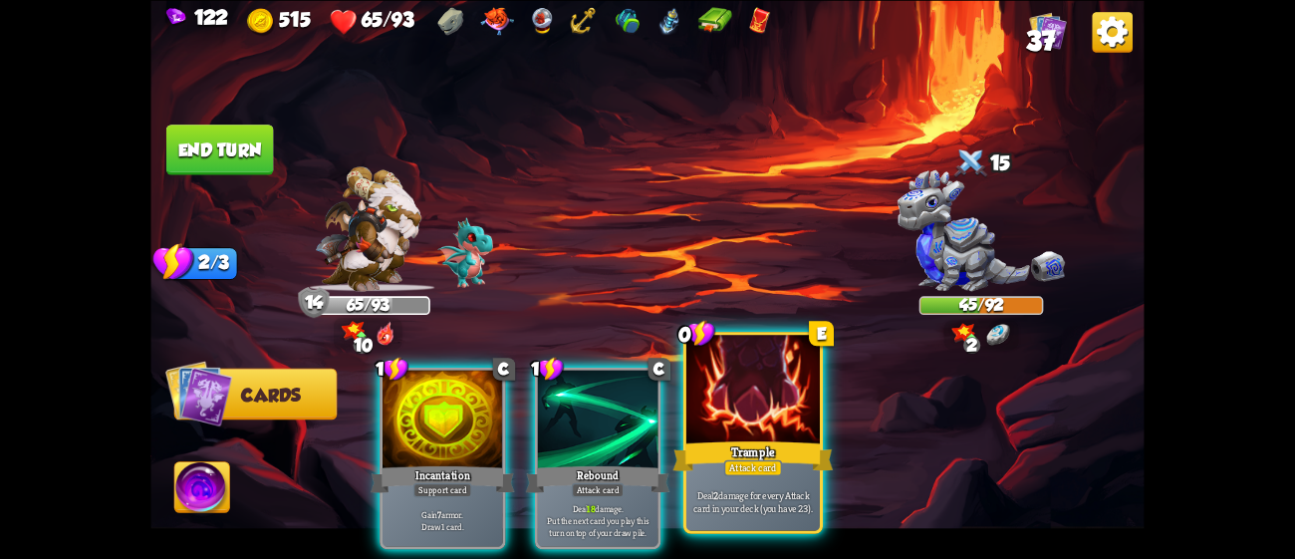
click at [763, 442] on div "Trample" at bounding box center [753, 455] width 160 height 36
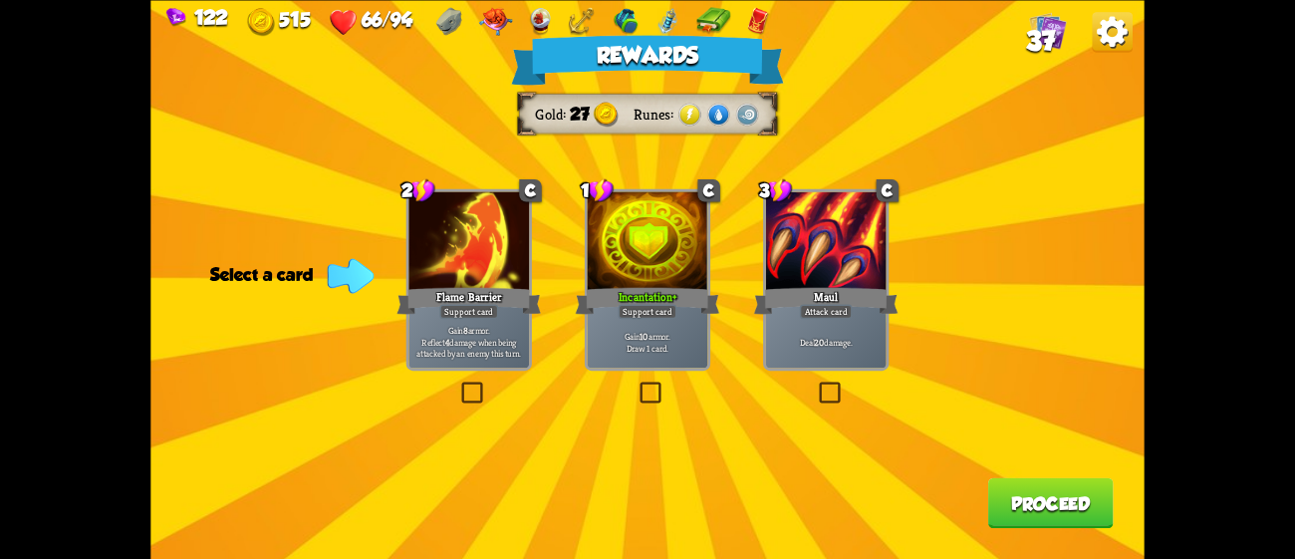
click at [683, 318] on div "Gain 10 armor. Draw 1 card." at bounding box center [648, 341] width 121 height 53
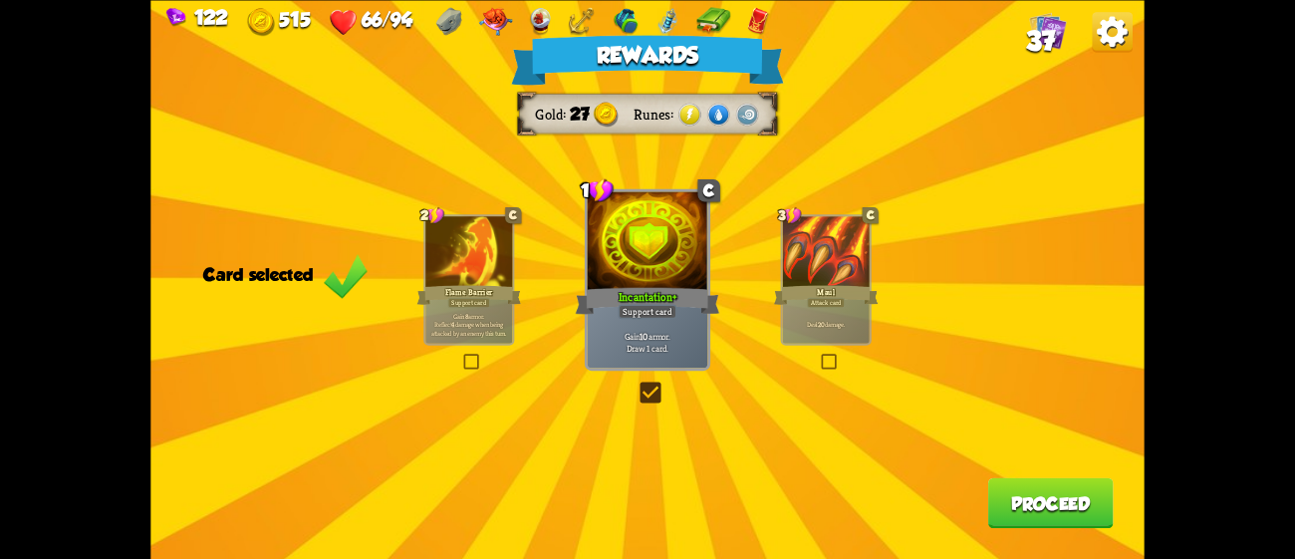
click at [1015, 483] on button "Proceed" at bounding box center [1051, 502] width 126 height 51
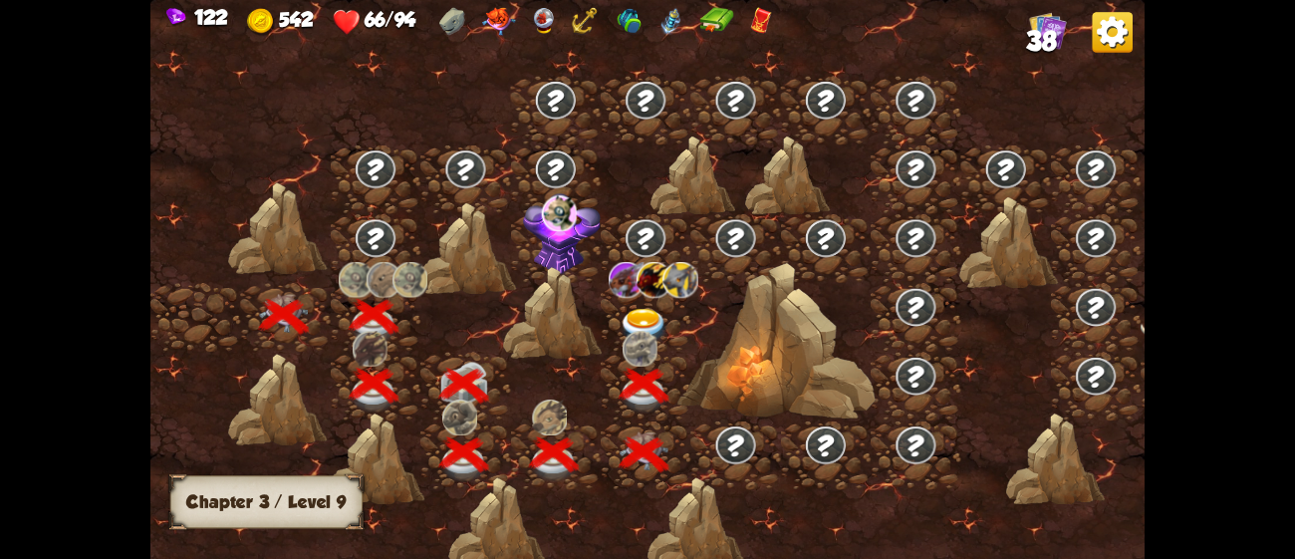
click at [648, 303] on div at bounding box center [646, 317] width 90 height 69
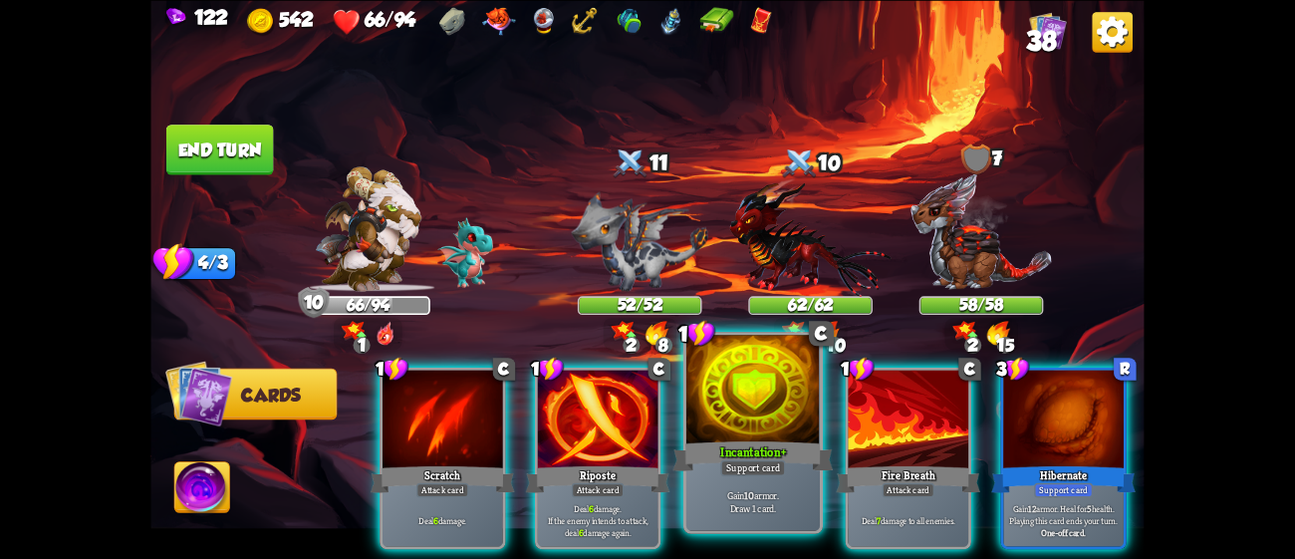
click at [792, 434] on div at bounding box center [752, 391] width 133 height 113
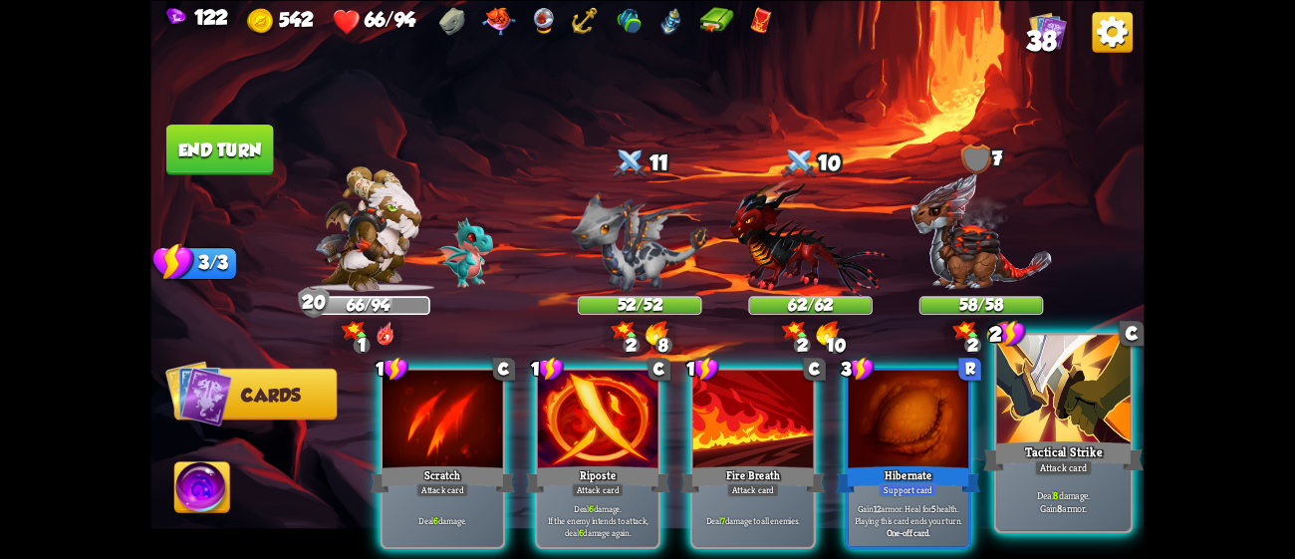
click at [1000, 420] on div at bounding box center [1063, 391] width 133 height 113
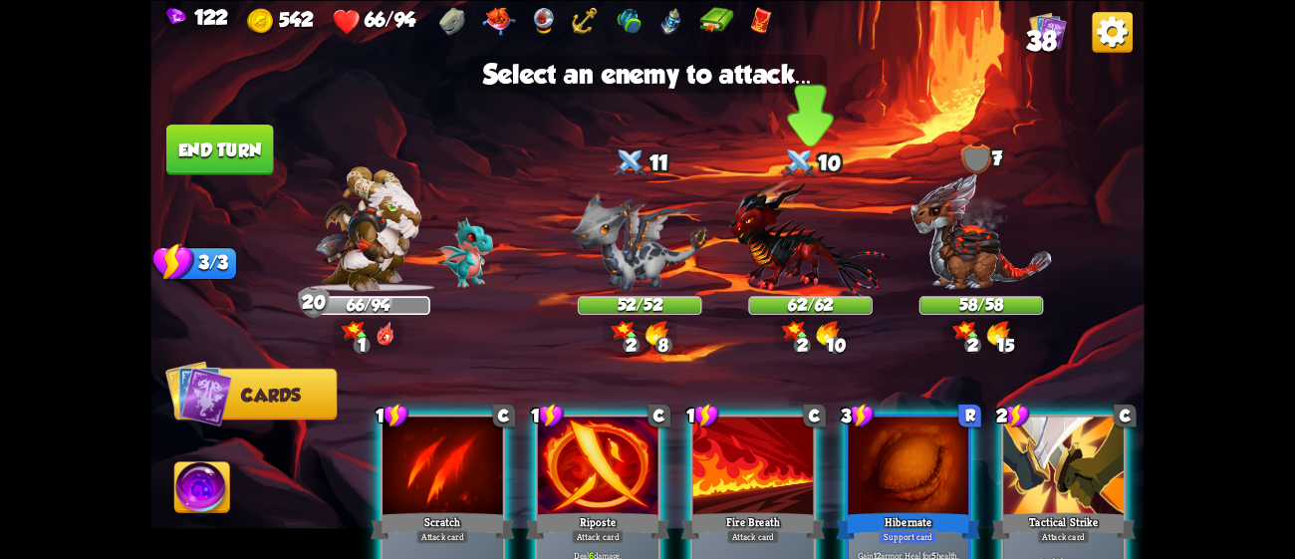
click at [772, 218] on img at bounding box center [810, 236] width 161 height 119
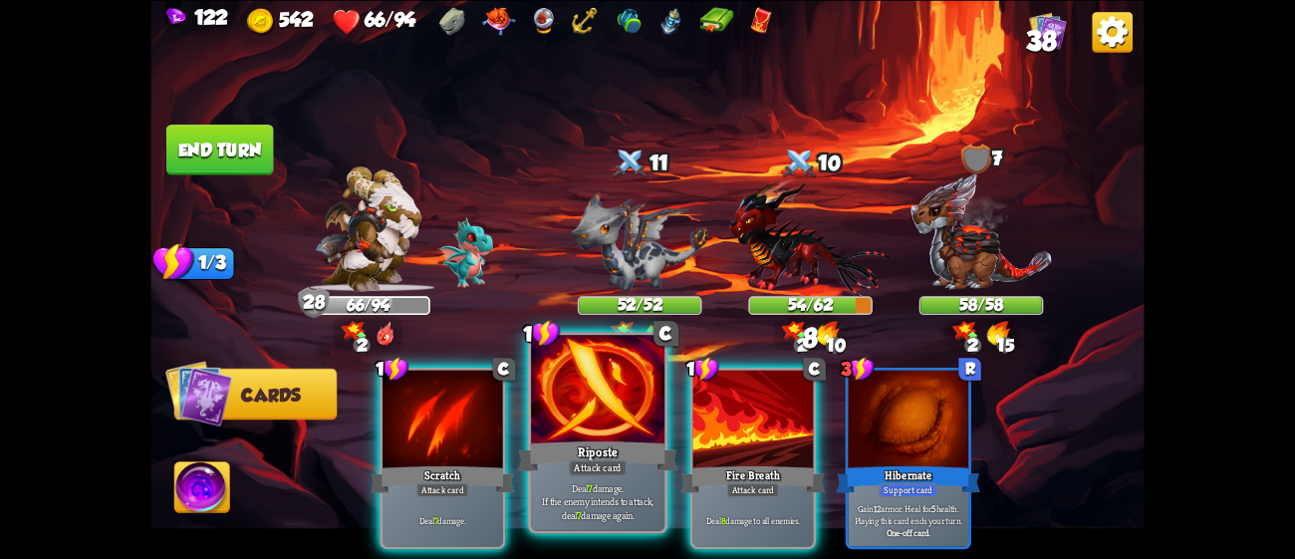
click at [631, 409] on div at bounding box center [597, 391] width 133 height 113
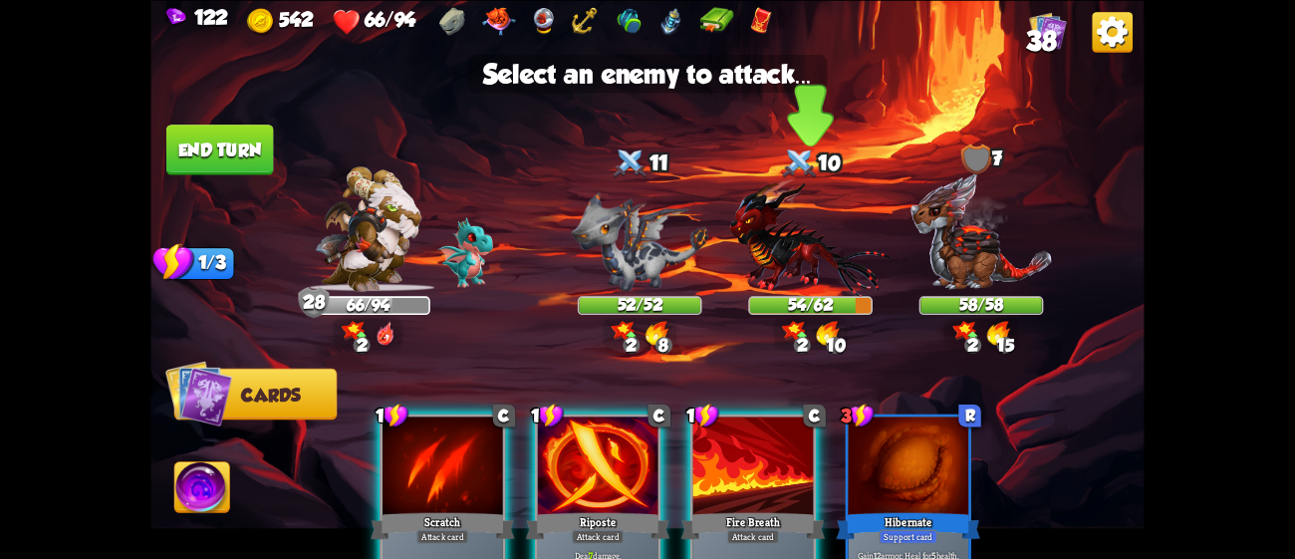
click at [751, 233] on img at bounding box center [810, 236] width 161 height 119
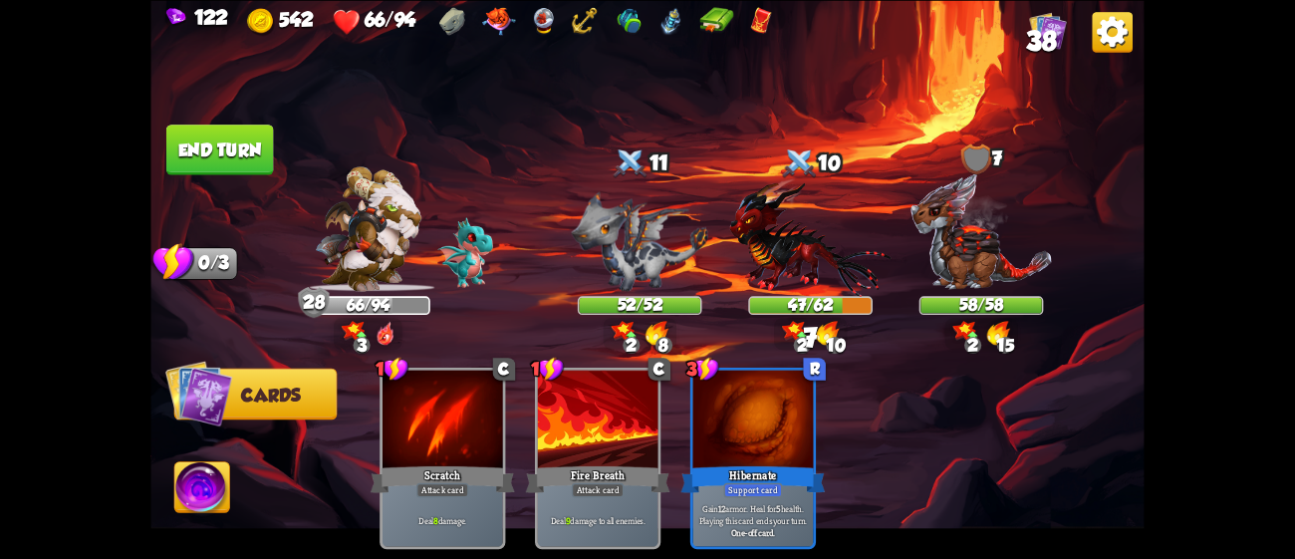
click at [251, 128] on button "End turn" at bounding box center [220, 150] width 108 height 51
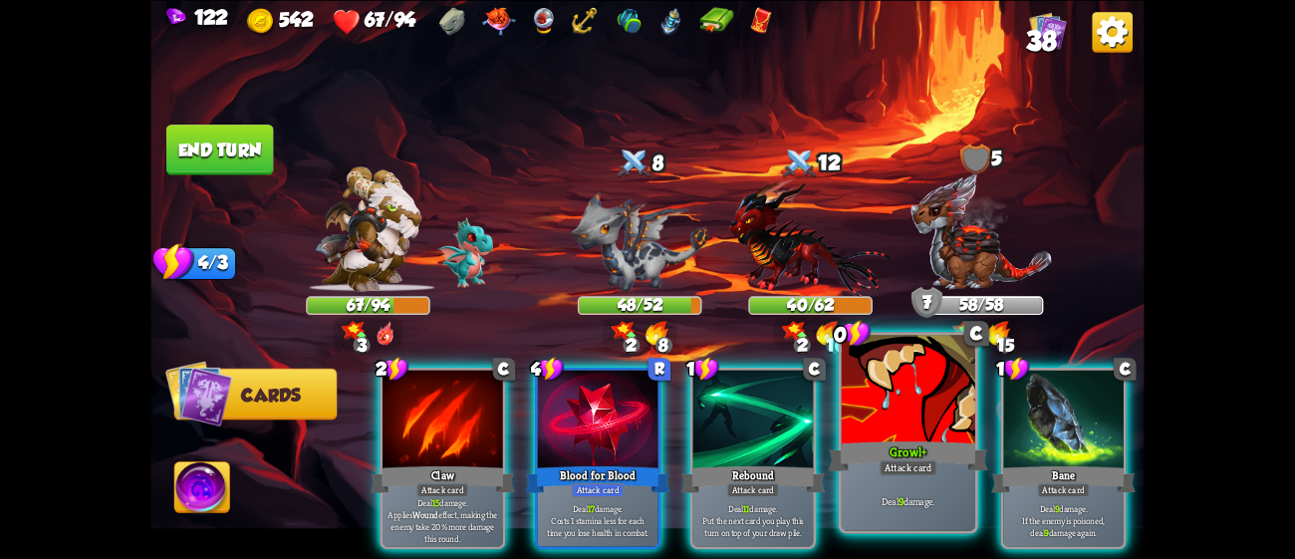
click at [913, 519] on div "Deal 9 damage." at bounding box center [908, 501] width 133 height 58
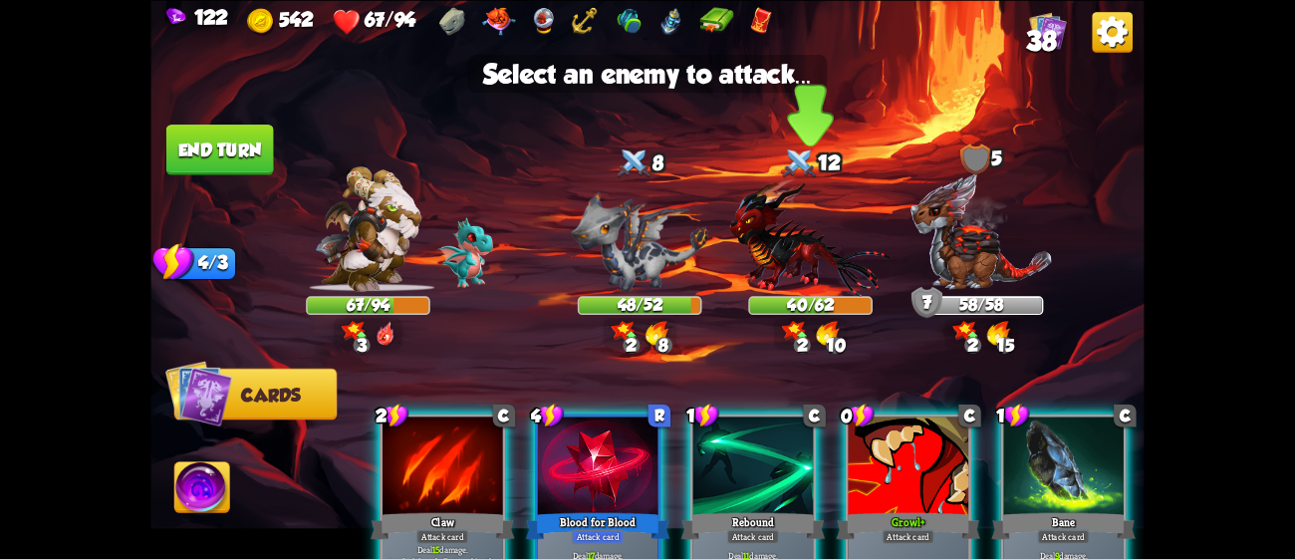
click at [789, 270] on img at bounding box center [810, 236] width 161 height 119
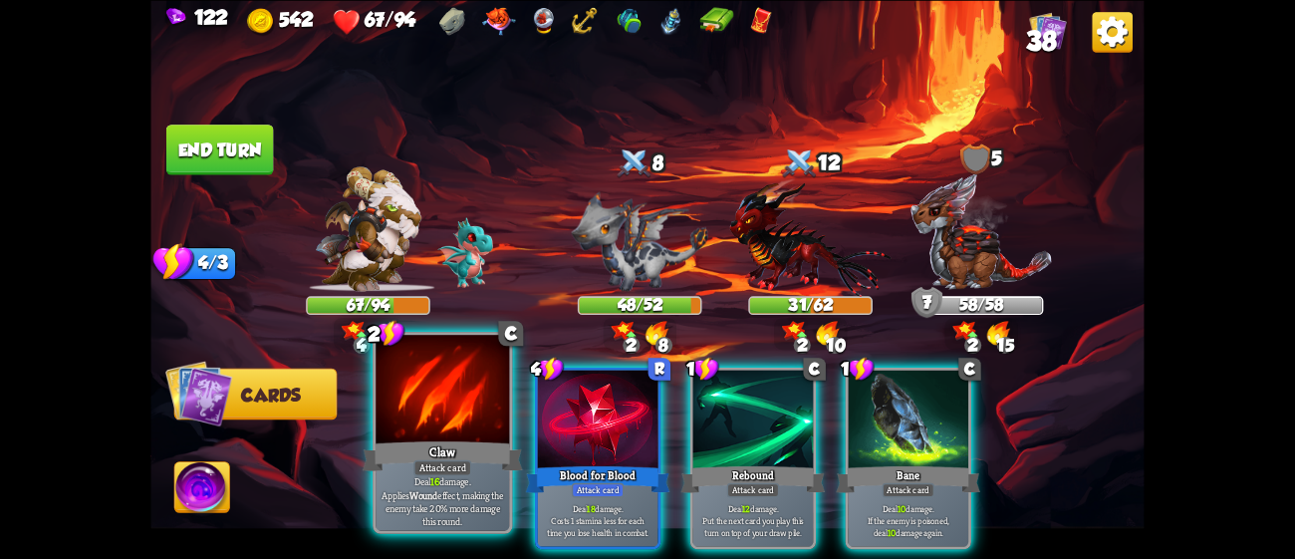
click at [426, 462] on div "Attack card" at bounding box center [442, 467] width 58 height 16
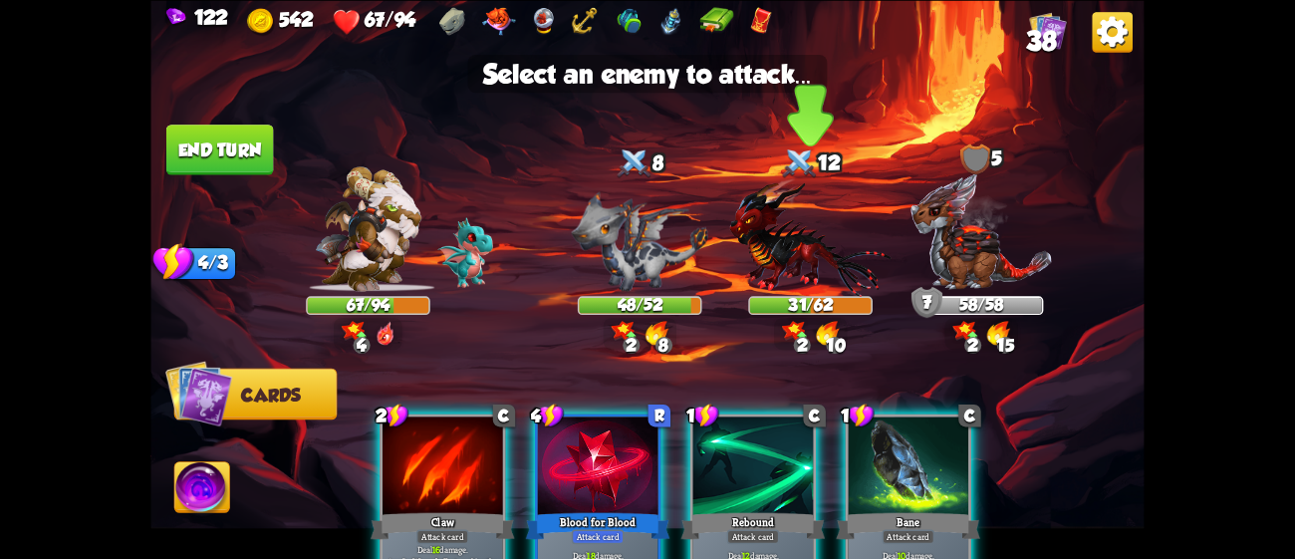
click at [819, 273] on img at bounding box center [810, 236] width 161 height 119
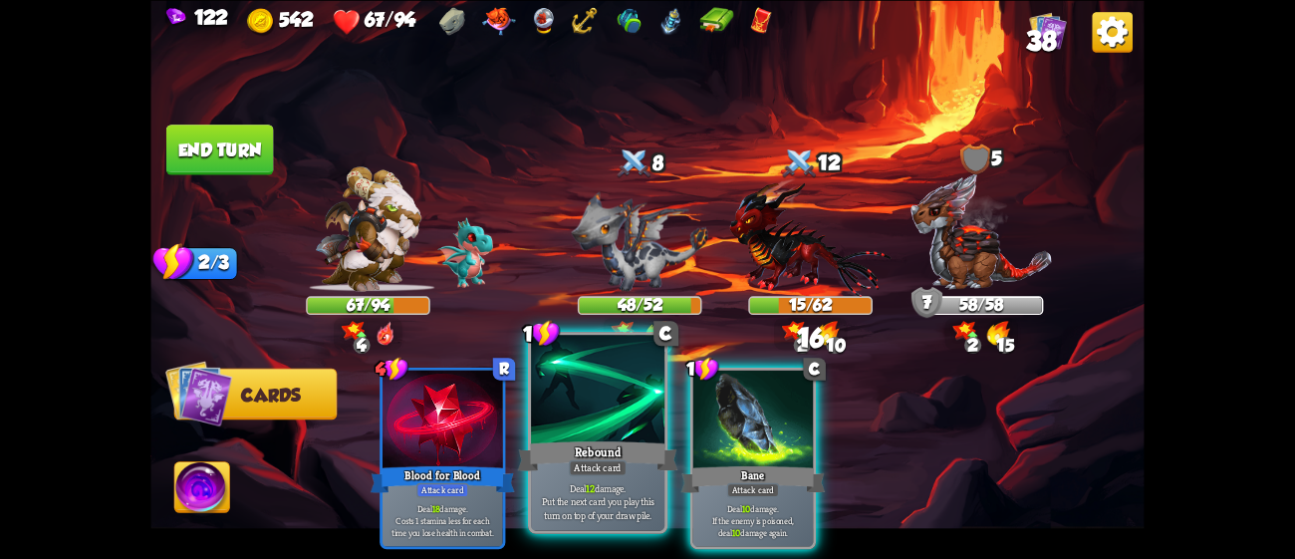
click at [629, 432] on div at bounding box center [597, 391] width 133 height 113
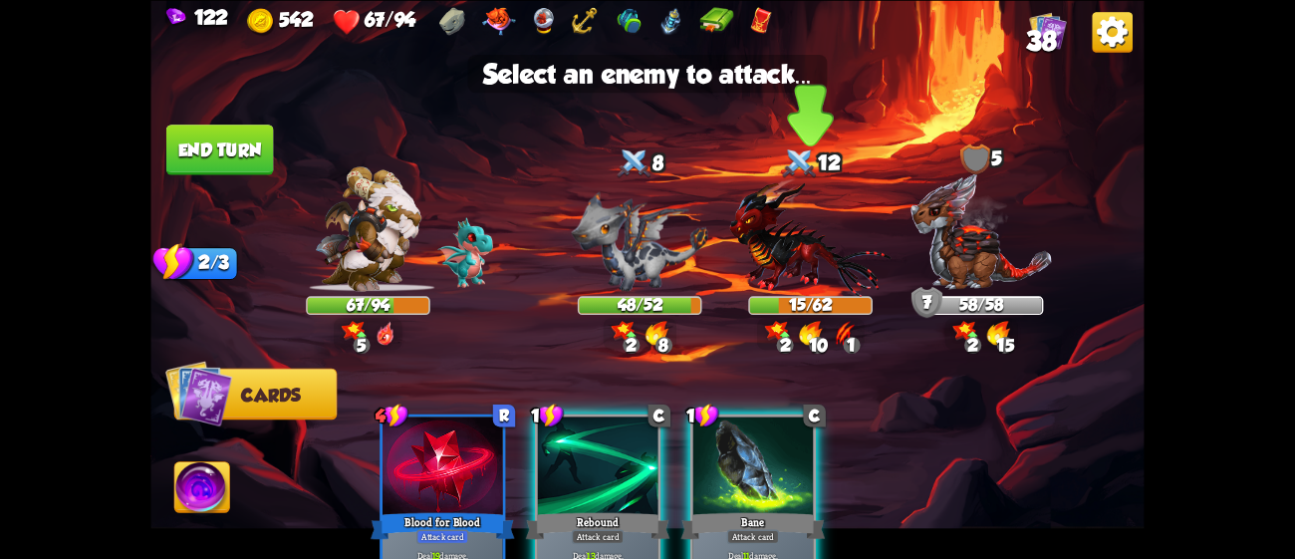
click at [791, 260] on img at bounding box center [810, 236] width 161 height 119
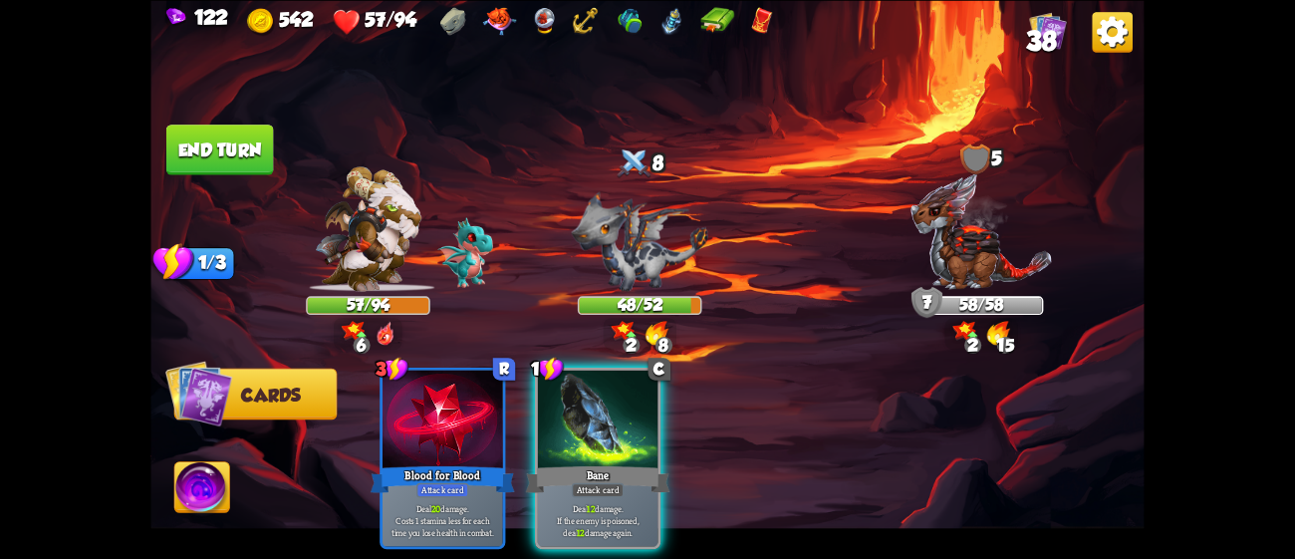
click at [223, 145] on button "End turn" at bounding box center [220, 150] width 108 height 51
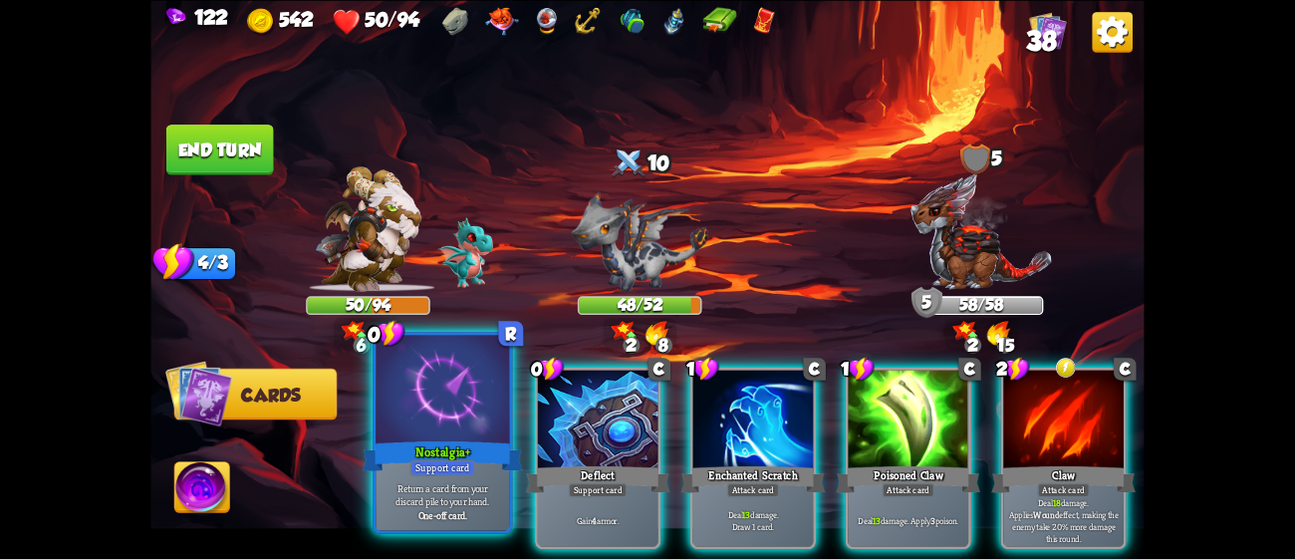
click at [470, 460] on div "Support card" at bounding box center [442, 467] width 65 height 16
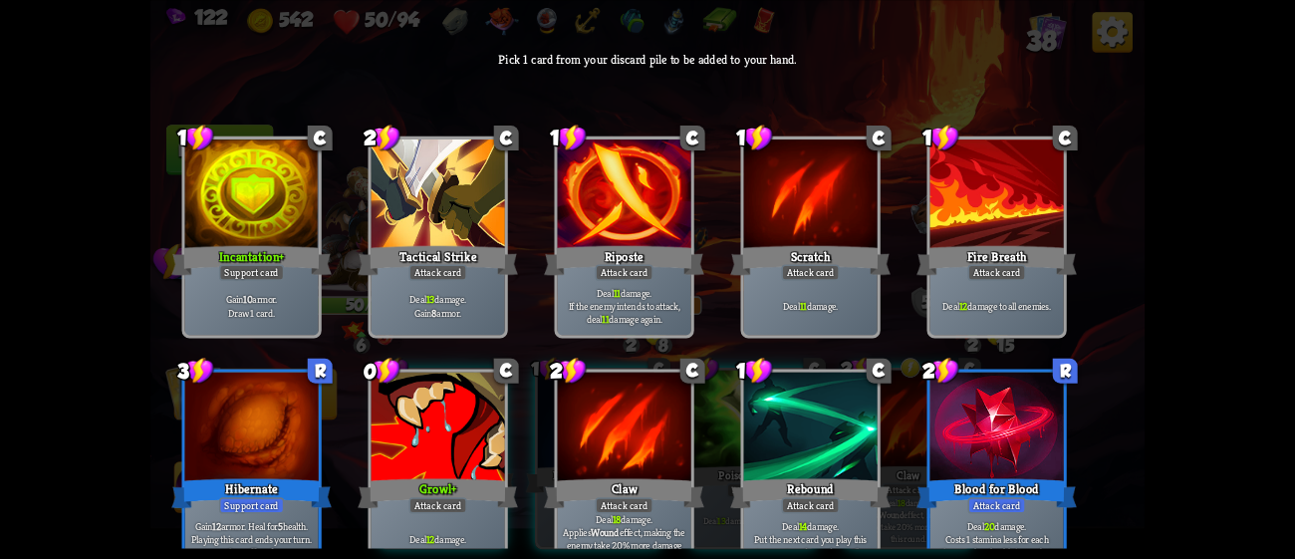
click at [309, 287] on div "Gain 10 armor. Draw 1 card." at bounding box center [251, 306] width 133 height 58
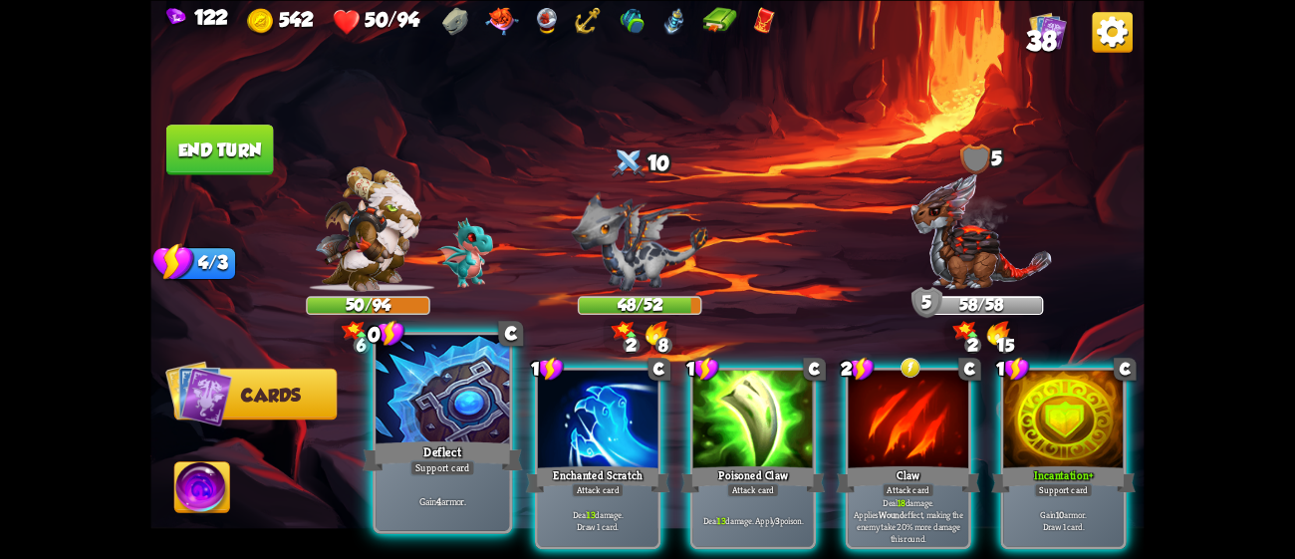
click at [468, 492] on div "Gain 4 armor." at bounding box center [442, 501] width 133 height 58
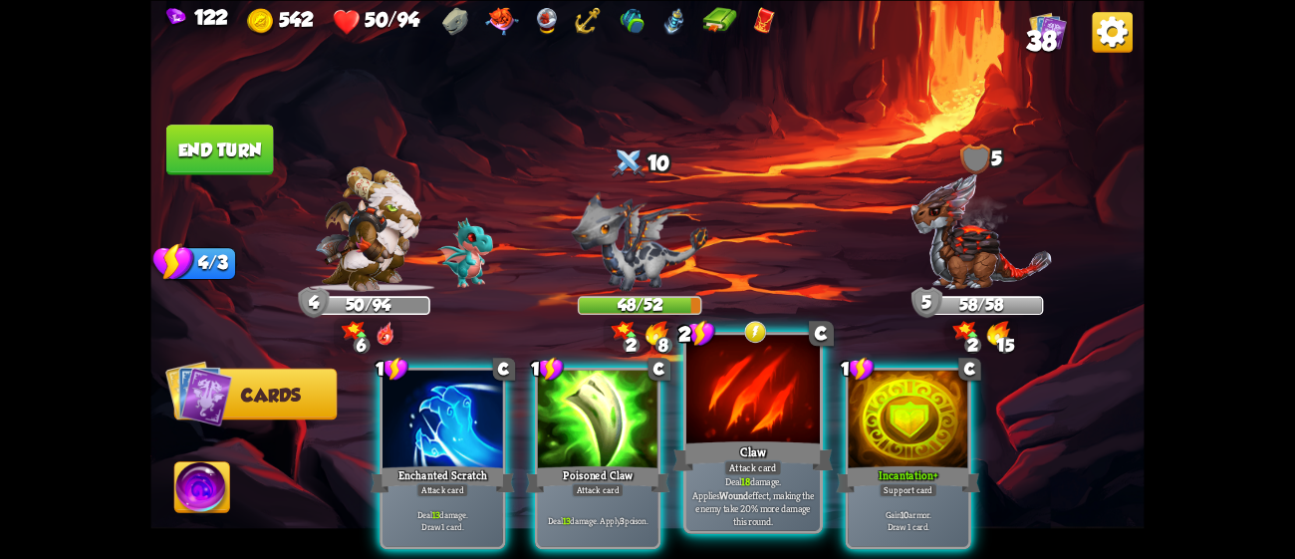
click at [768, 468] on div "Attack card" at bounding box center [753, 467] width 58 height 16
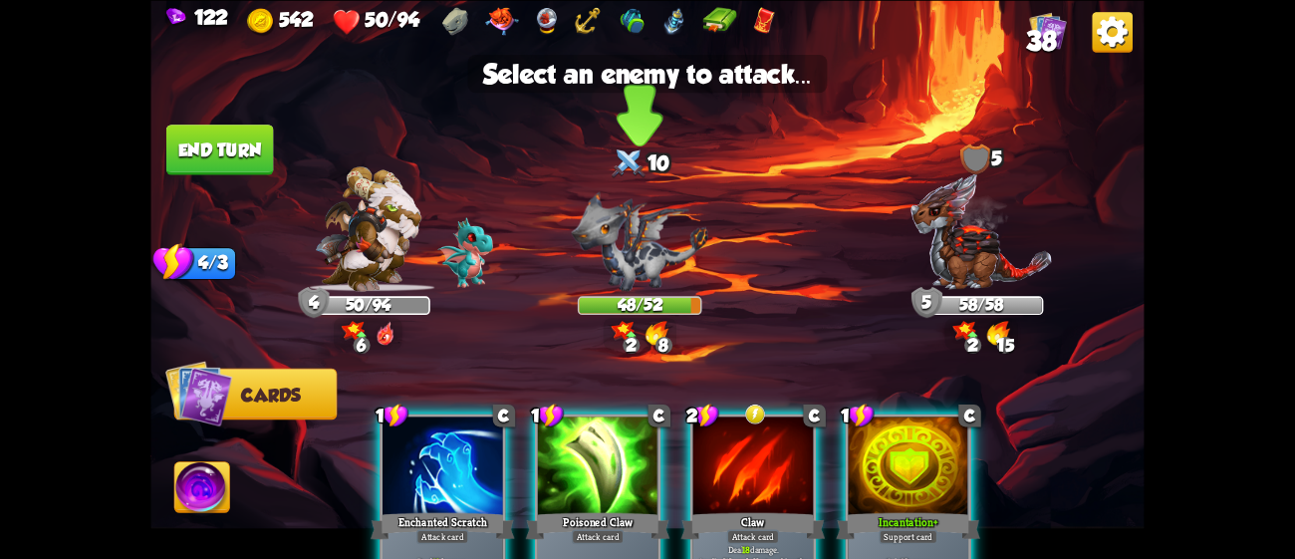
click at [668, 245] on img at bounding box center [640, 241] width 136 height 100
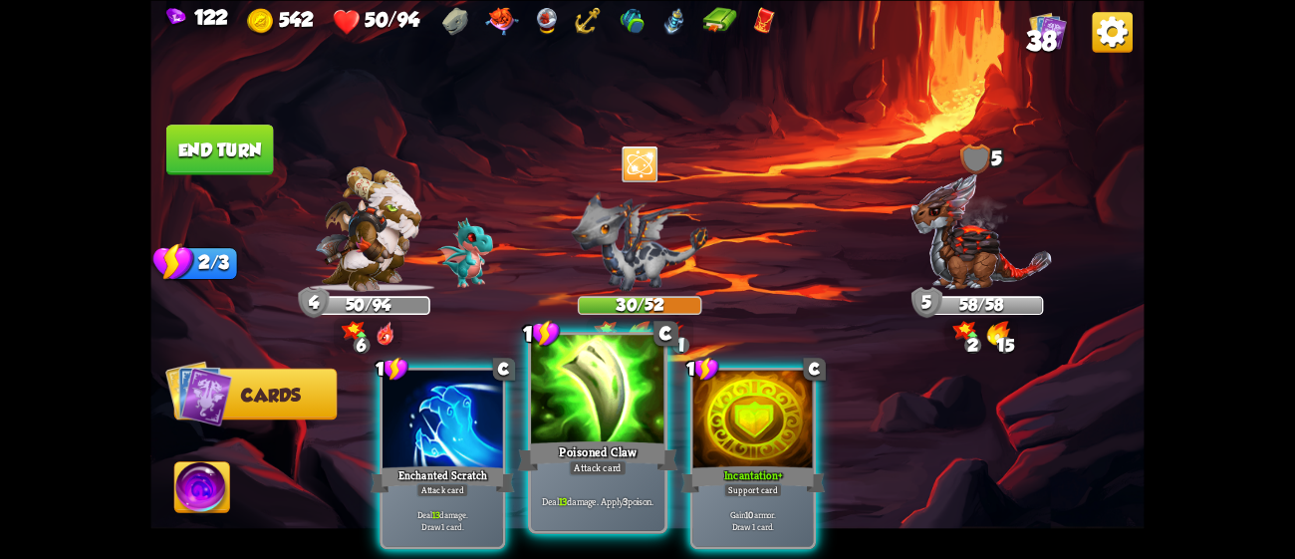
click at [596, 458] on div "Poisoned Claw" at bounding box center [598, 455] width 160 height 36
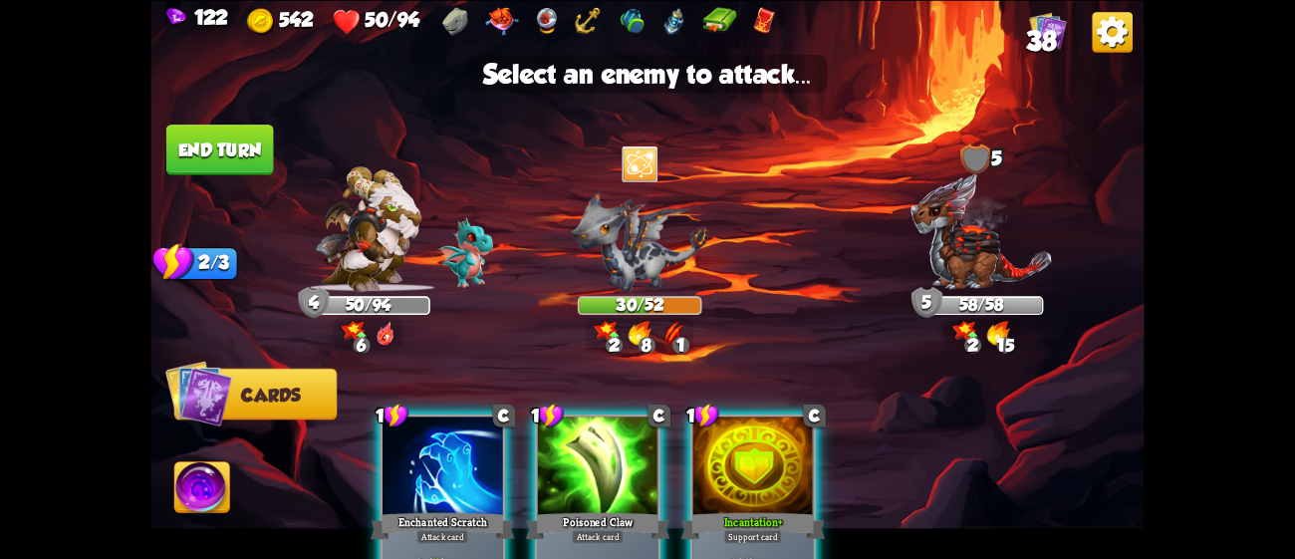
click at [944, 292] on img at bounding box center [646, 279] width 993 height 559
click at [974, 235] on img at bounding box center [981, 231] width 142 height 119
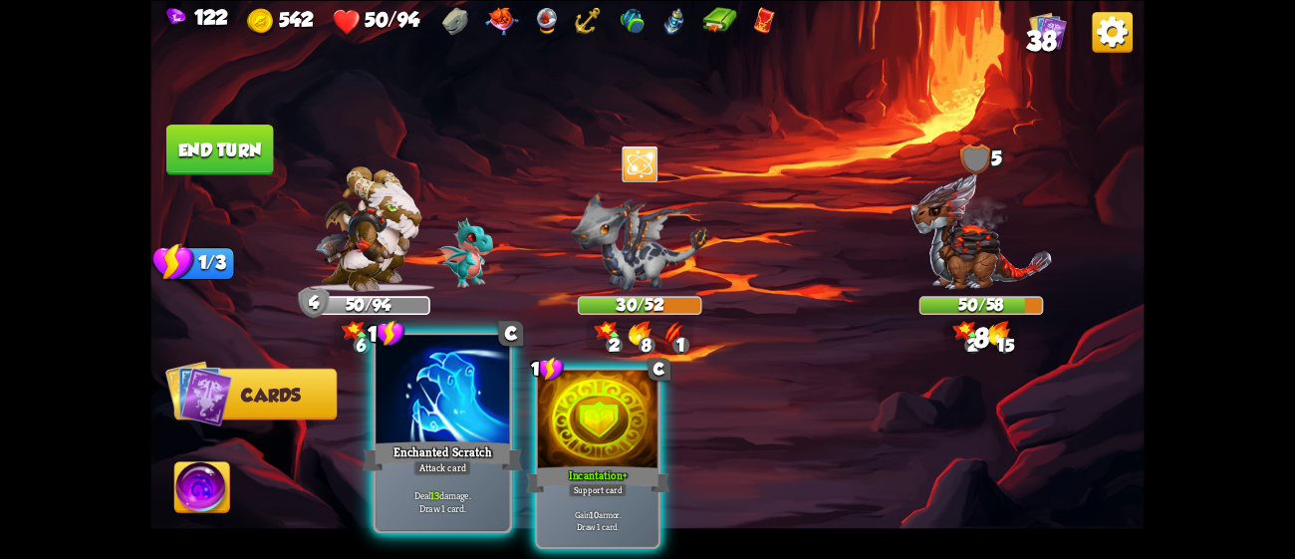
click at [451, 398] on div at bounding box center [442, 391] width 133 height 113
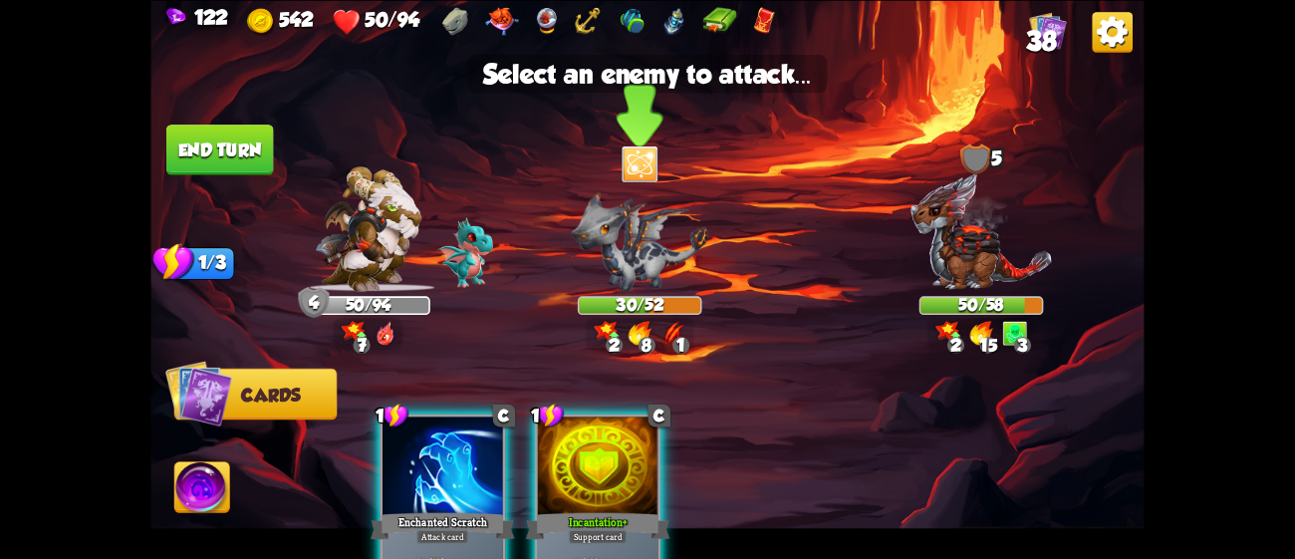
click at [625, 248] on img at bounding box center [640, 241] width 136 height 100
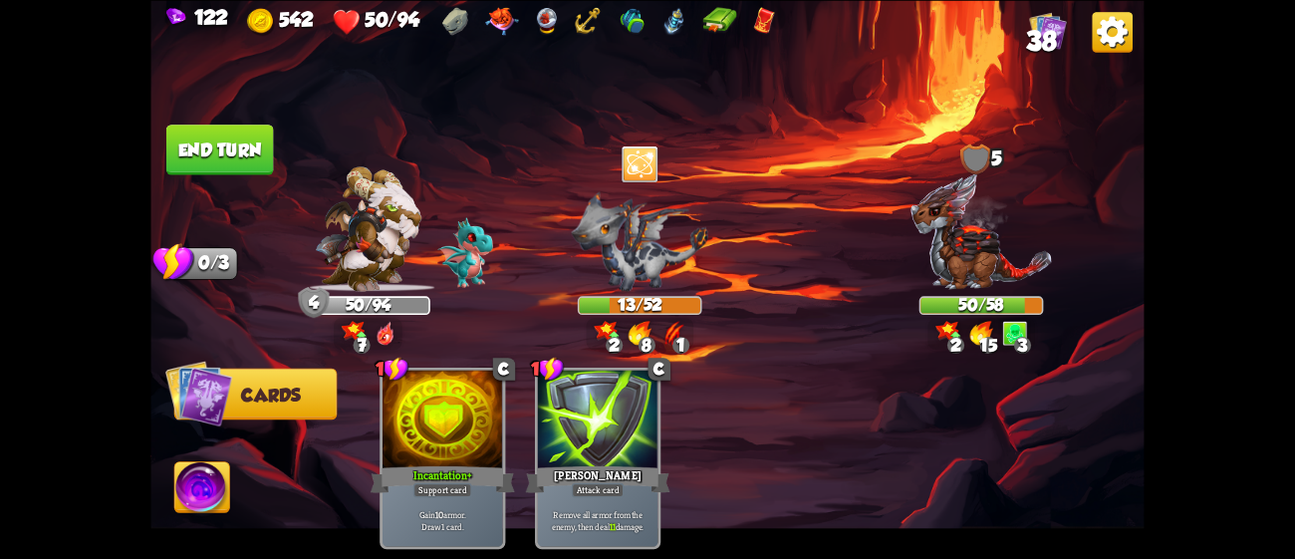
click at [231, 151] on button "End turn" at bounding box center [219, 150] width 109 height 52
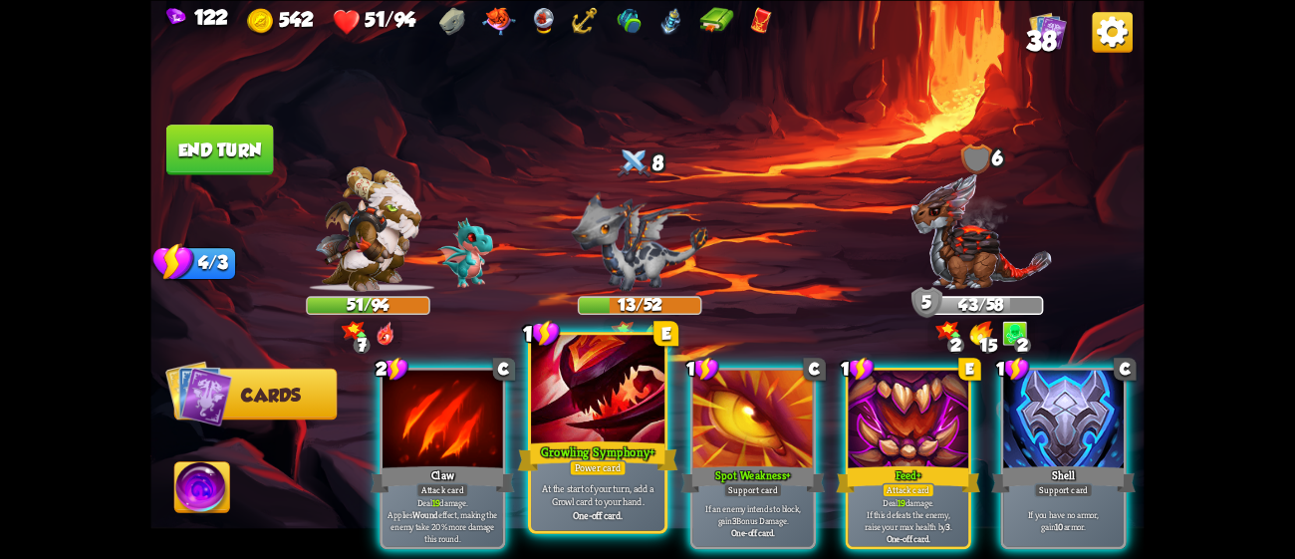
click at [602, 423] on div at bounding box center [597, 391] width 133 height 113
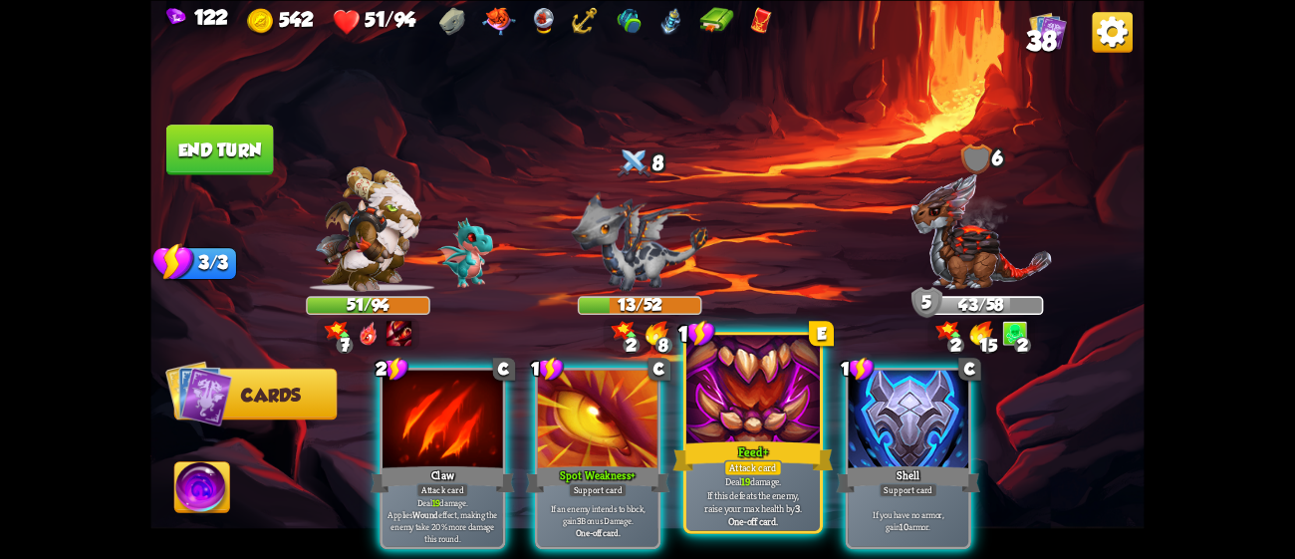
click at [735, 448] on div "Feed+" at bounding box center [753, 455] width 160 height 36
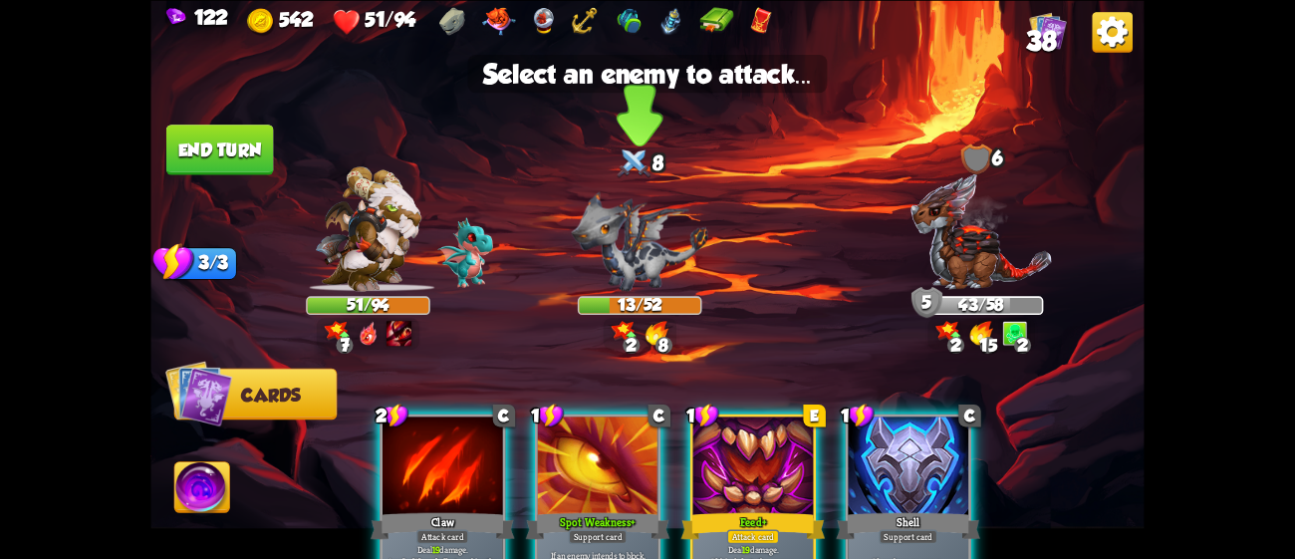
click at [656, 268] on img at bounding box center [640, 241] width 136 height 100
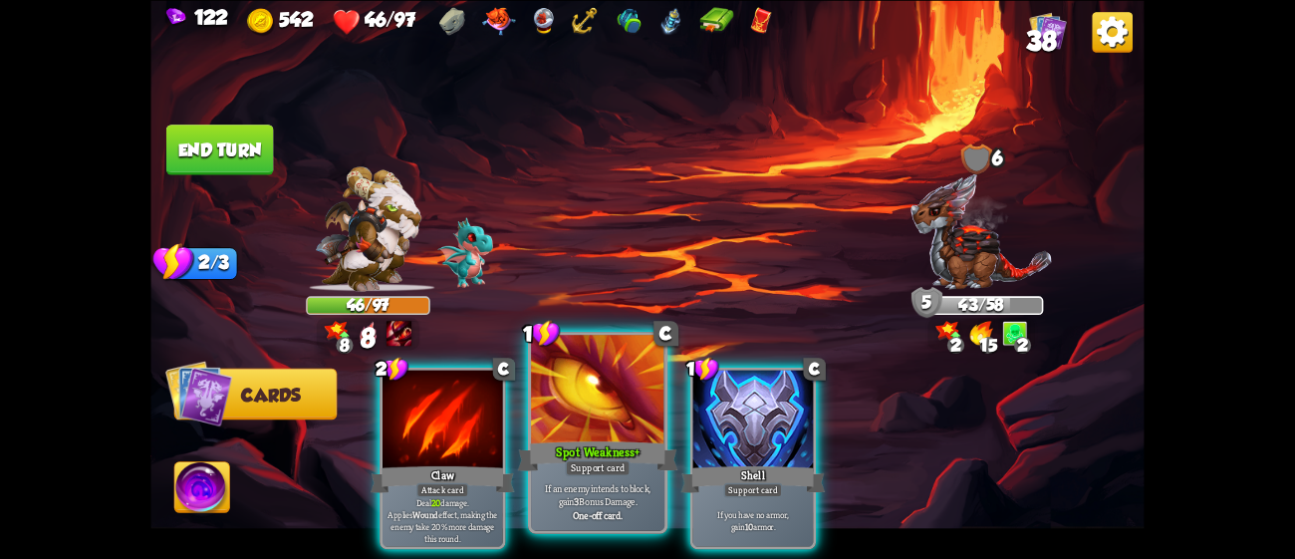
click at [618, 439] on div "Spot Weakness+" at bounding box center [598, 455] width 160 height 36
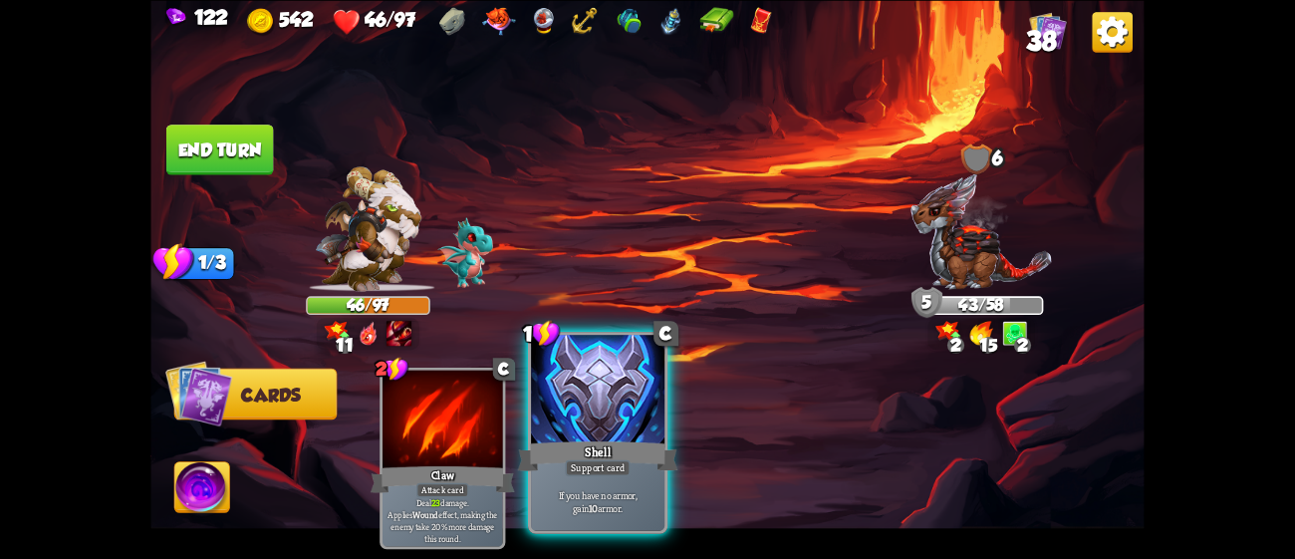
click at [604, 443] on div "Shell" at bounding box center [598, 455] width 160 height 36
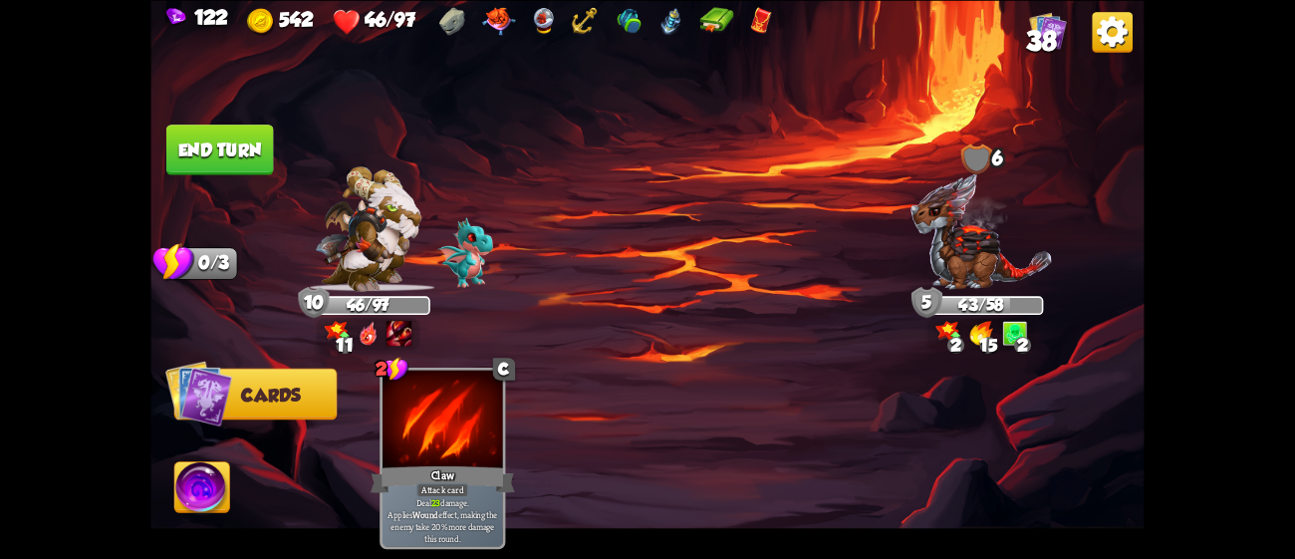
click at [200, 135] on button "End turn" at bounding box center [220, 150] width 110 height 52
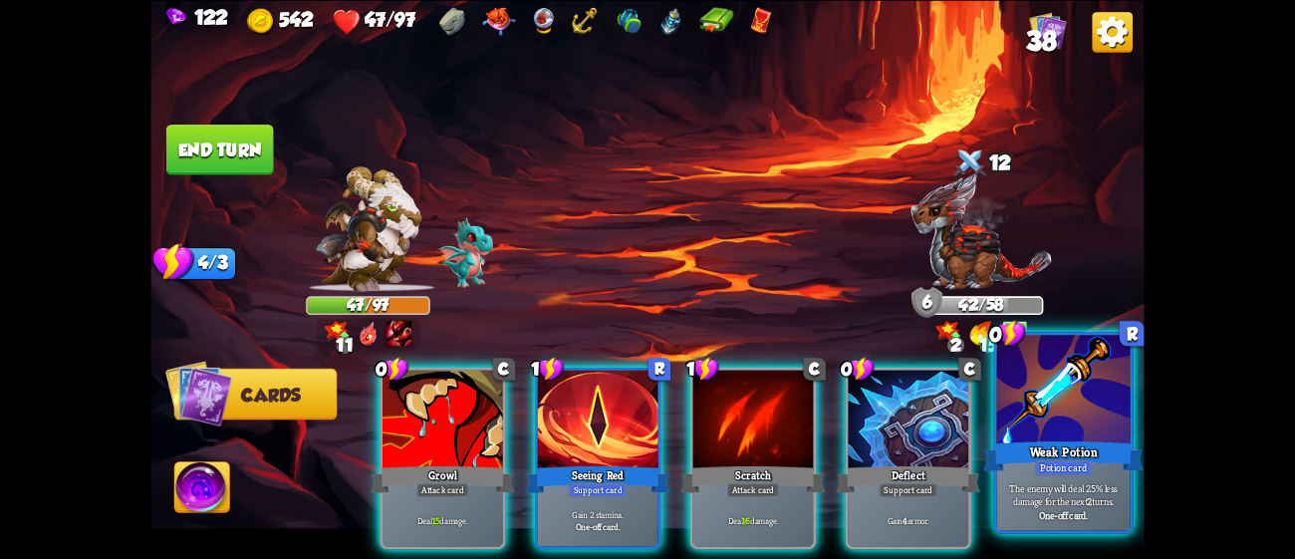
click at [1046, 425] on div at bounding box center [1063, 391] width 133 height 113
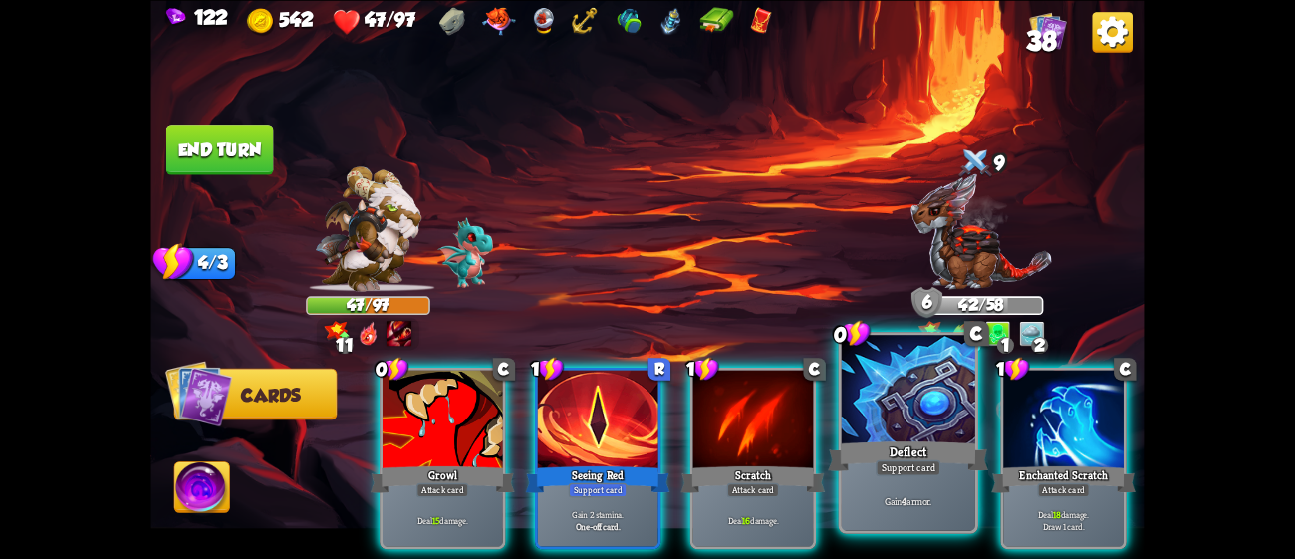
click at [940, 421] on div at bounding box center [908, 391] width 133 height 113
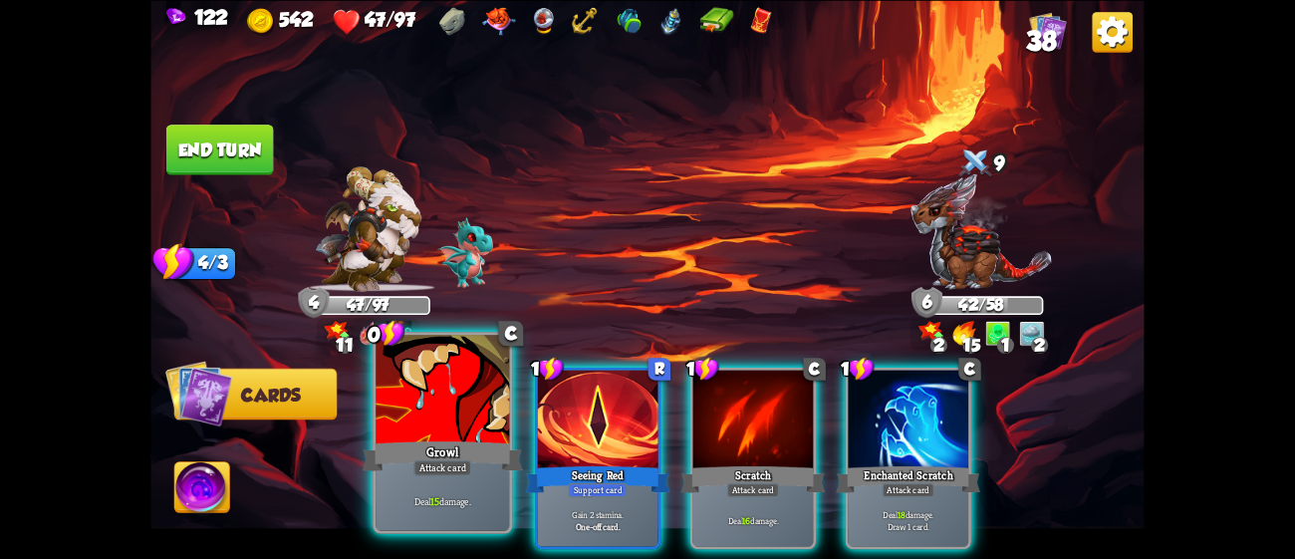
click at [486, 451] on div "Growl" at bounding box center [443, 455] width 160 height 36
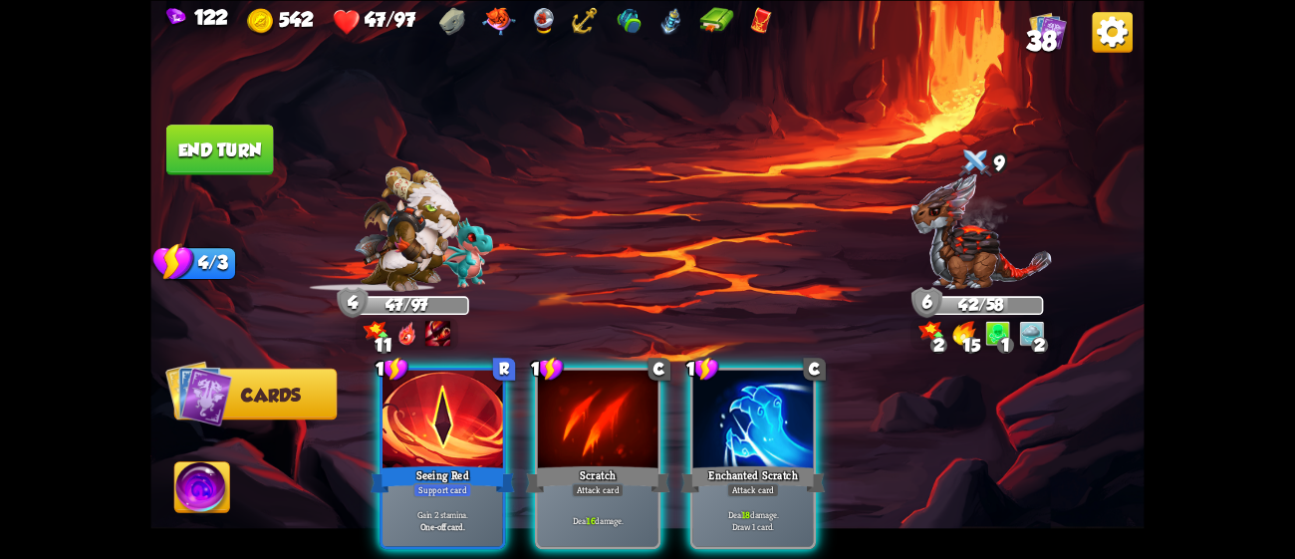
click at [486, 463] on div "Seeing Red" at bounding box center [443, 479] width 144 height 32
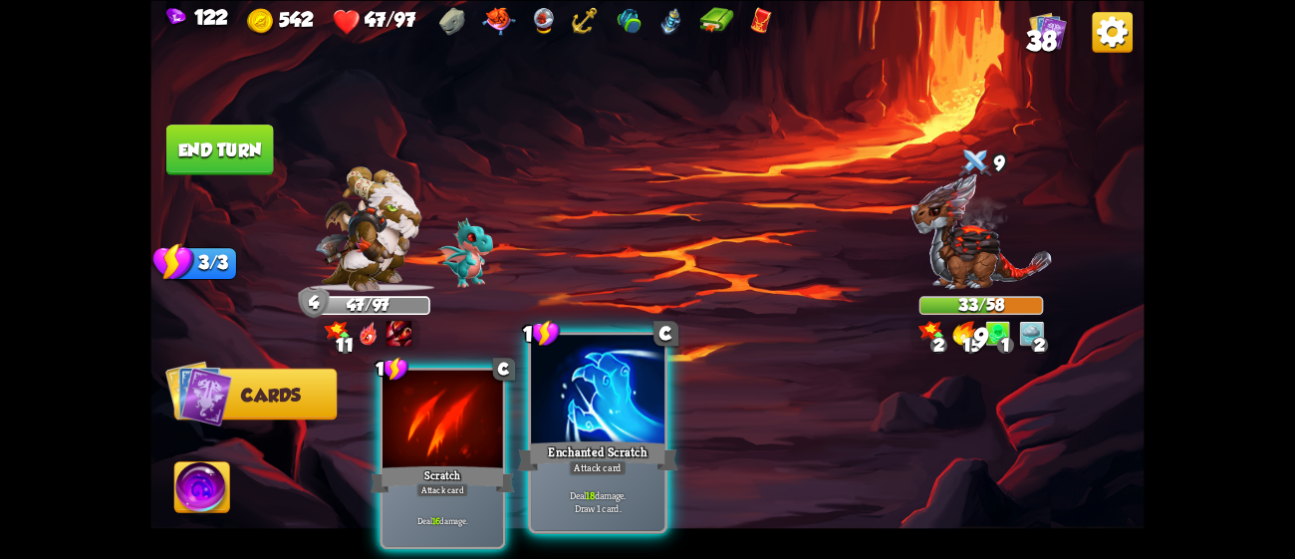
click at [596, 467] on div "Attack card" at bounding box center [598, 467] width 58 height 16
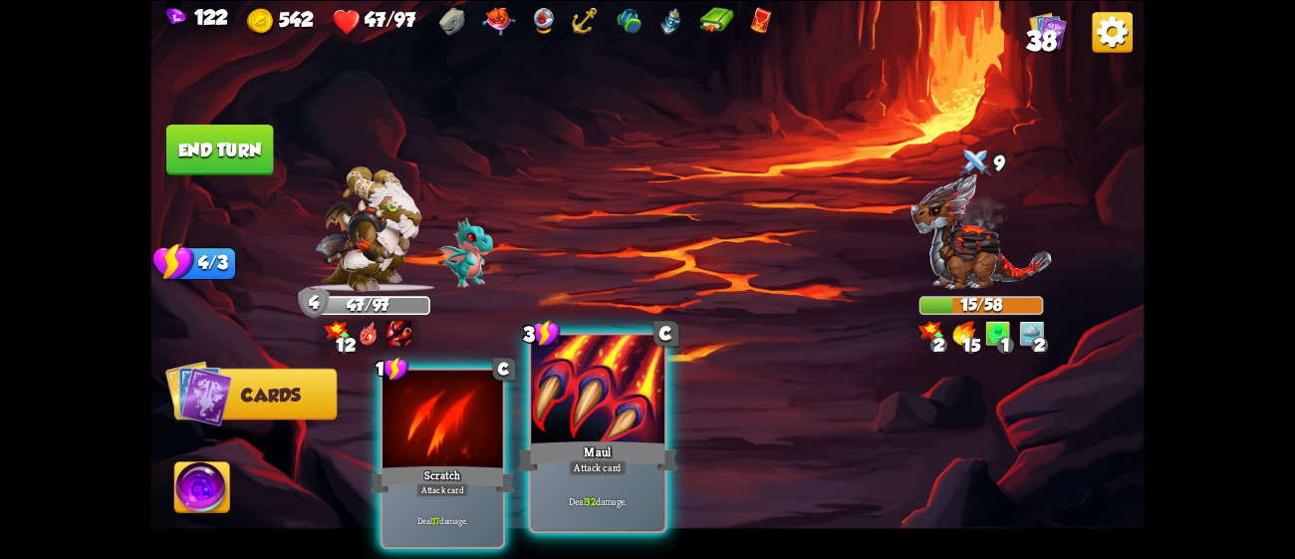
click at [621, 415] on div at bounding box center [597, 391] width 133 height 113
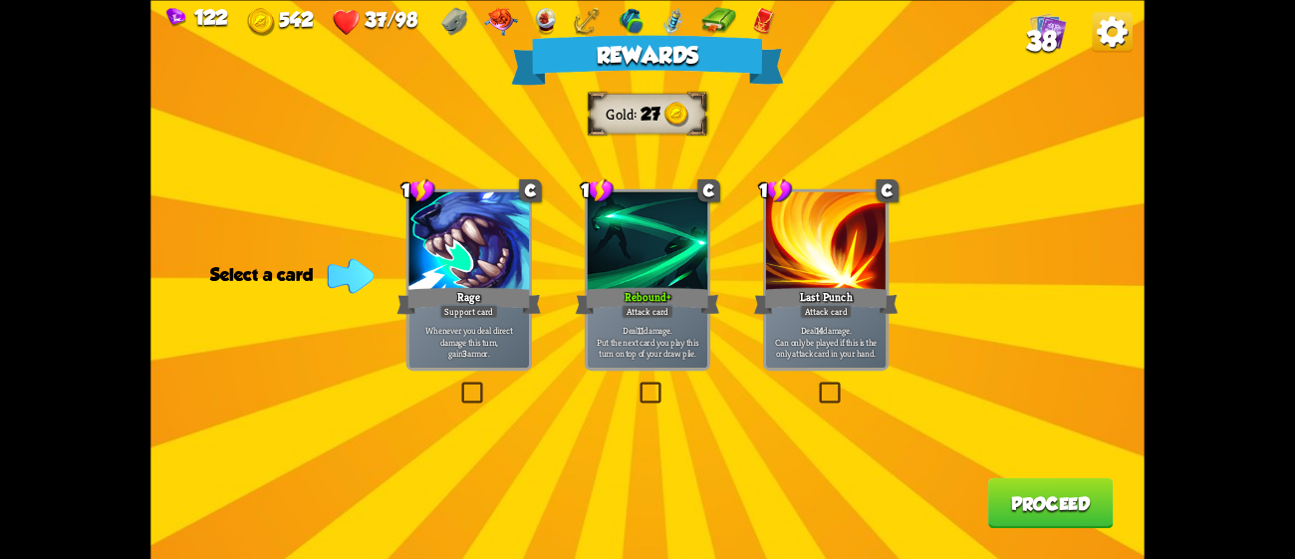
click at [703, 308] on div "Rebound+" at bounding box center [648, 300] width 144 height 32
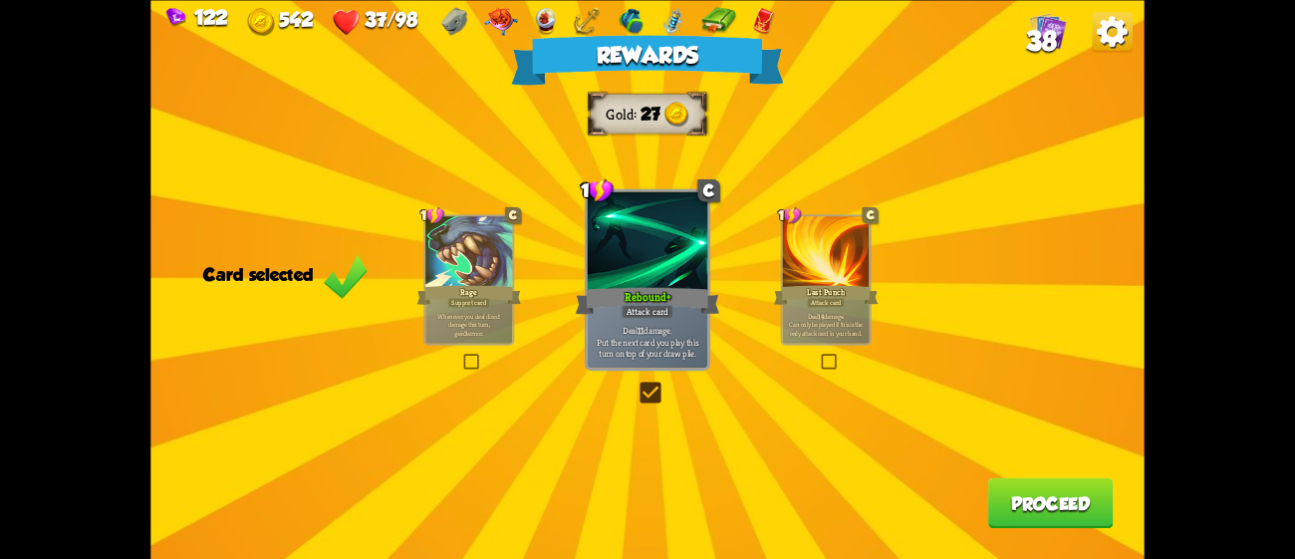
click at [1028, 500] on button "Proceed" at bounding box center [1051, 502] width 126 height 51
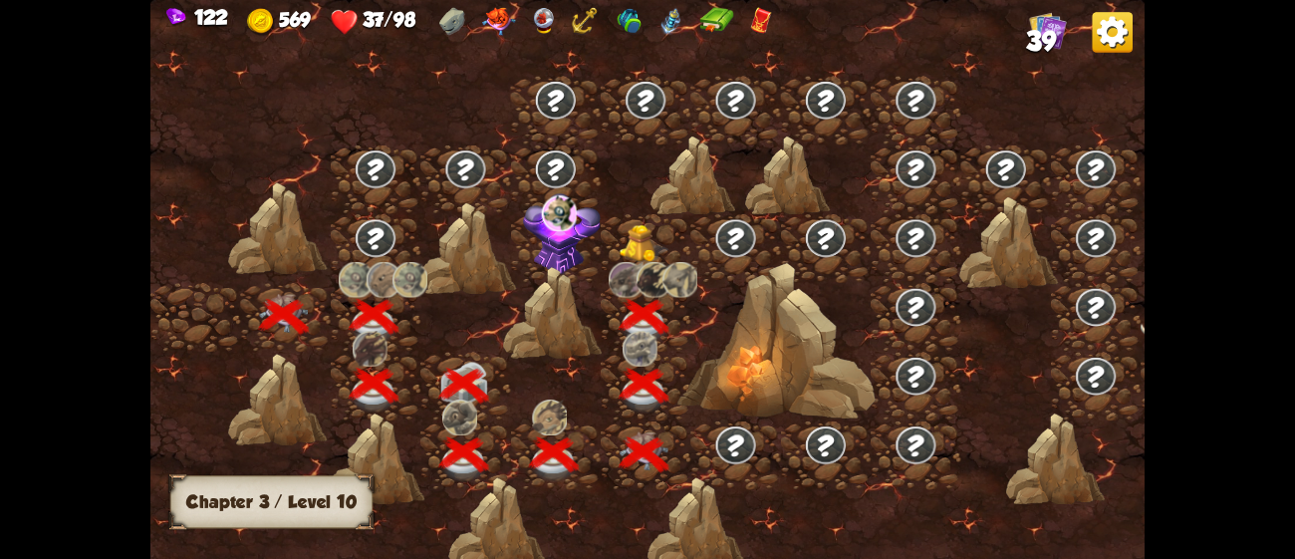
click at [637, 246] on img at bounding box center [645, 244] width 50 height 38
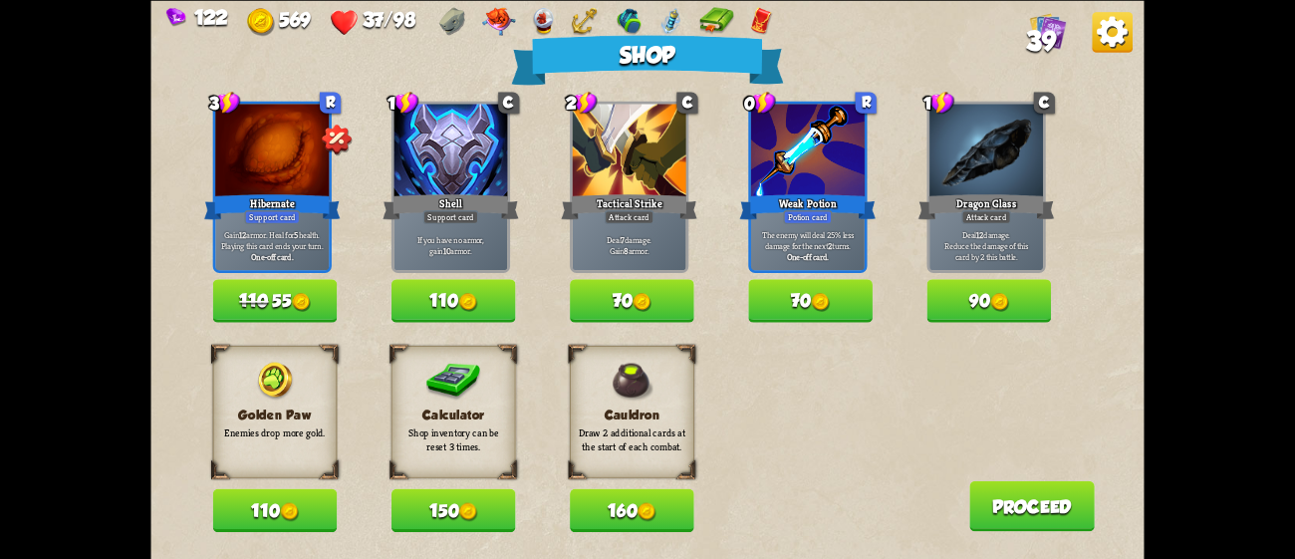
click at [272, 502] on button "110" at bounding box center [275, 509] width 125 height 43
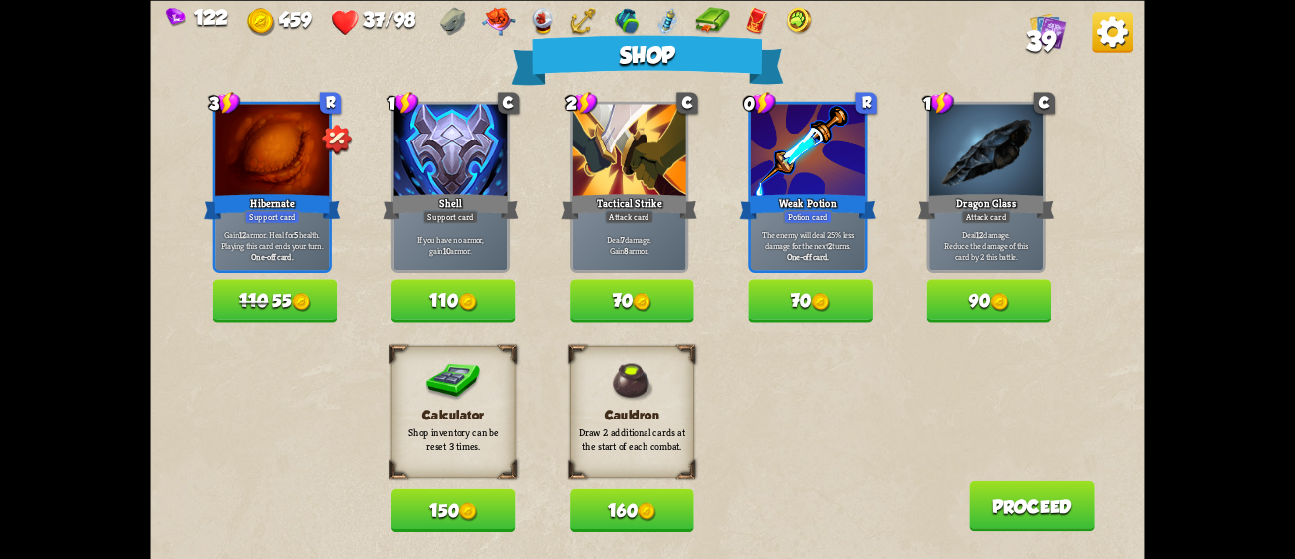
click at [307, 310] on img at bounding box center [301, 302] width 19 height 19
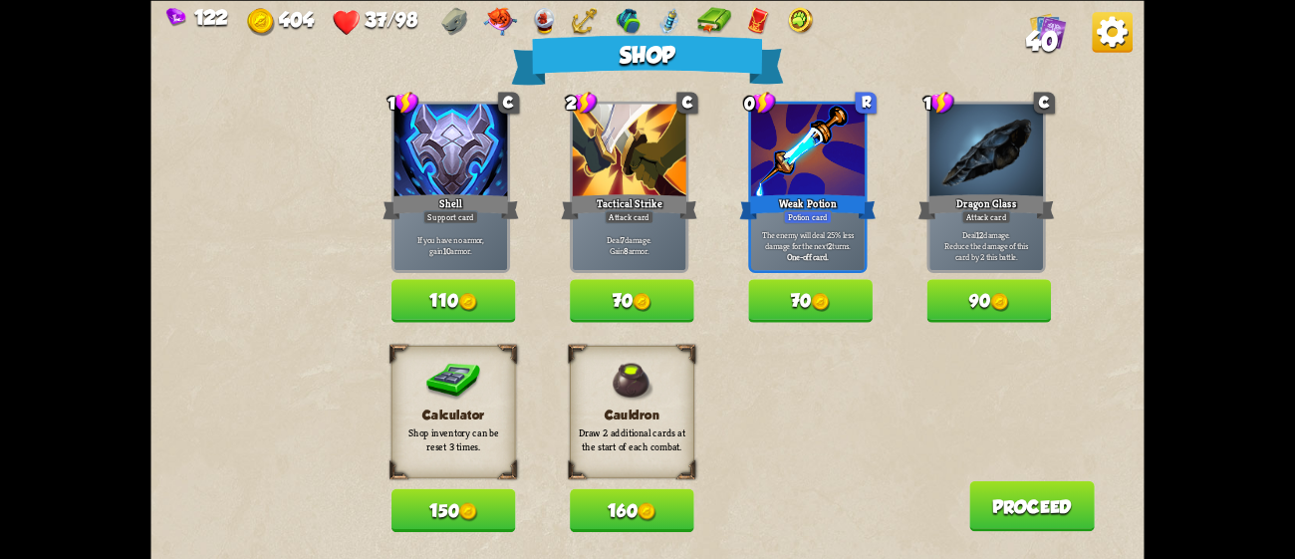
click at [830, 293] on img at bounding box center [820, 302] width 19 height 19
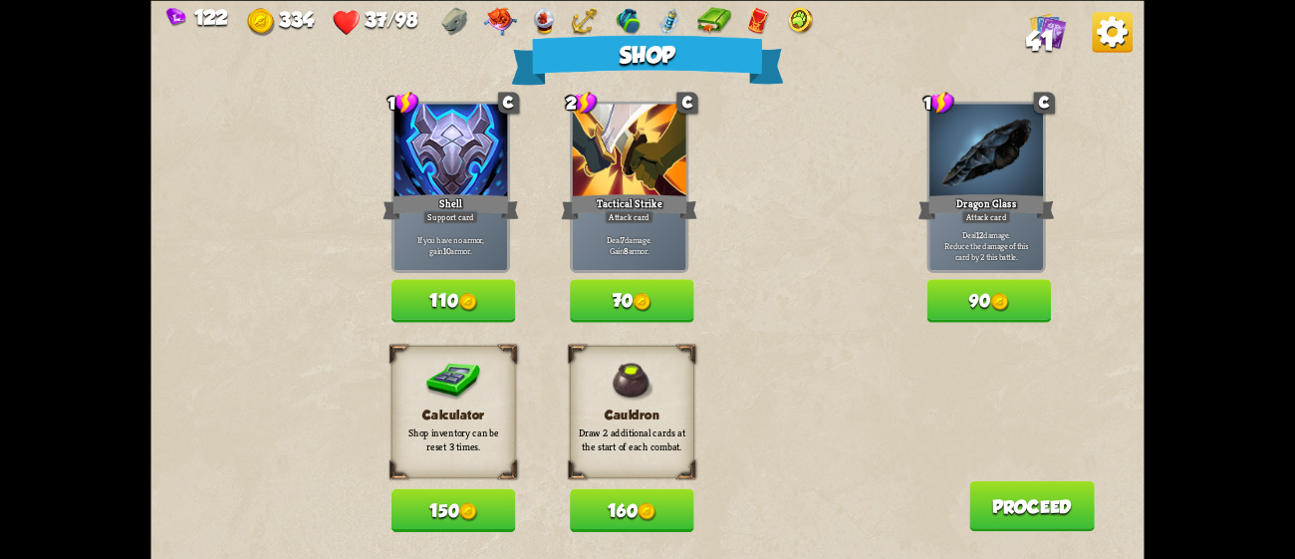
click at [606, 294] on button "70" at bounding box center [632, 300] width 125 height 43
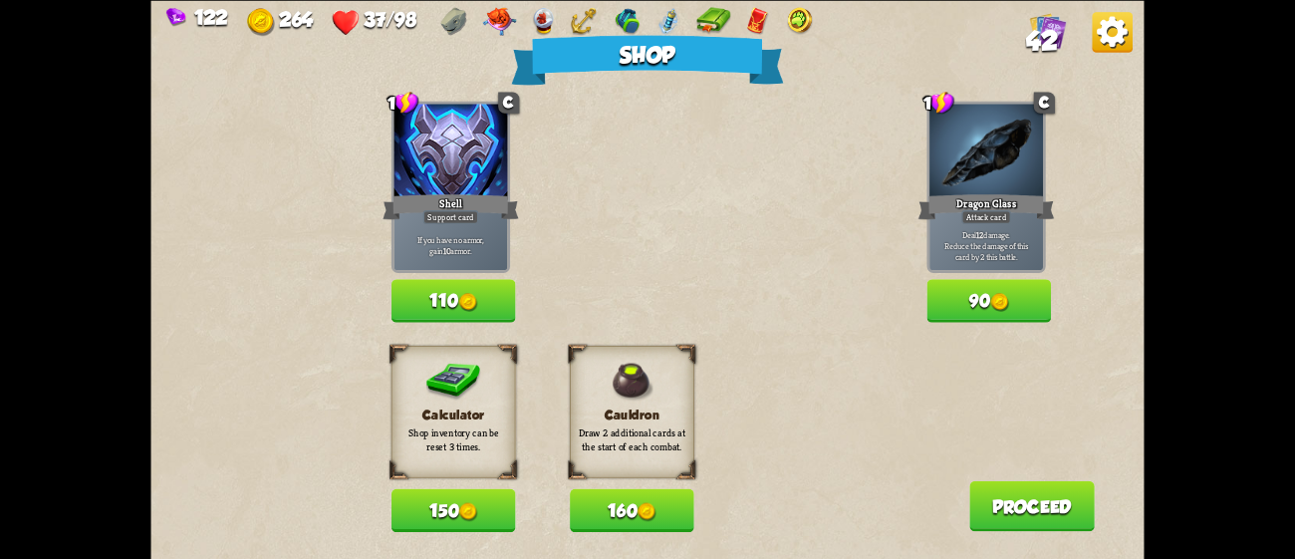
click at [664, 511] on button "160" at bounding box center [632, 509] width 125 height 43
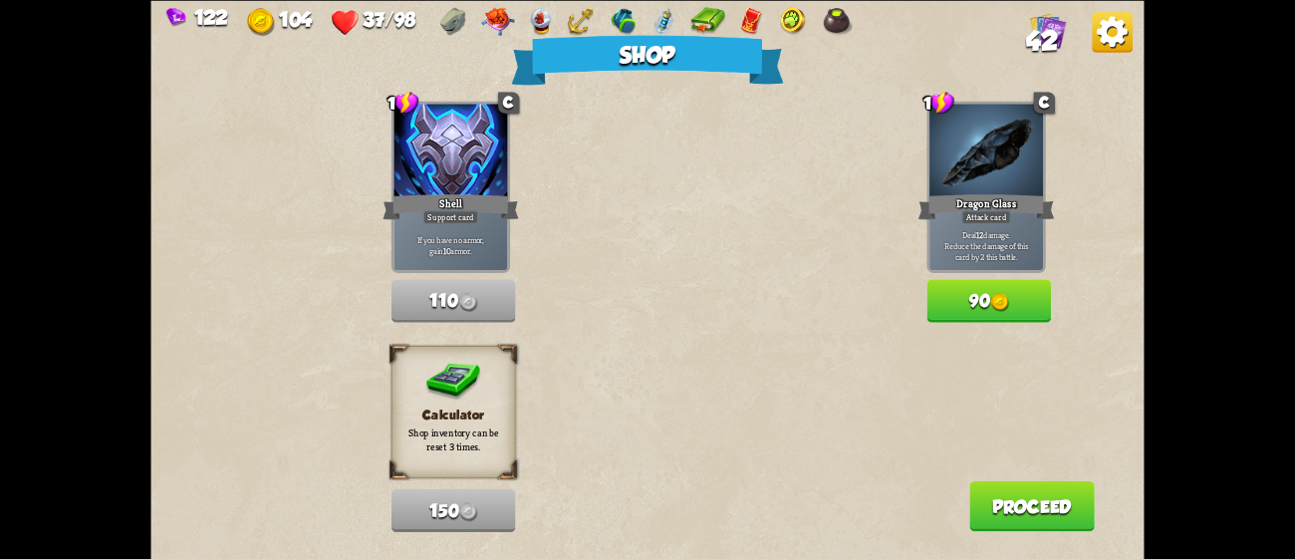
click at [992, 492] on button "Proceed" at bounding box center [1032, 505] width 126 height 51
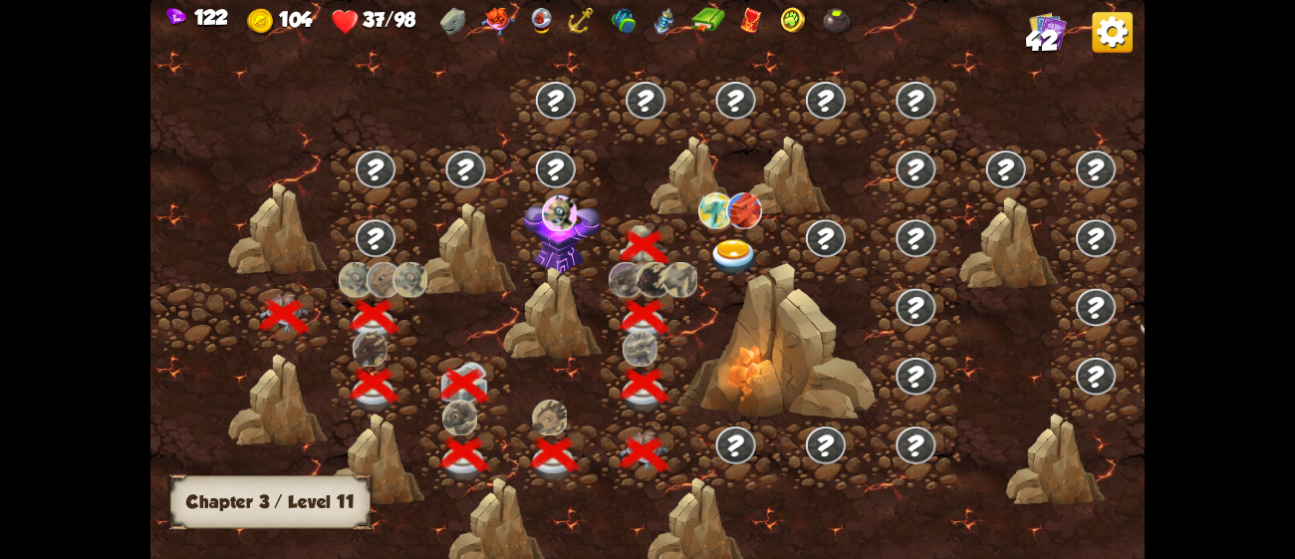
scroll to position [0, 302]
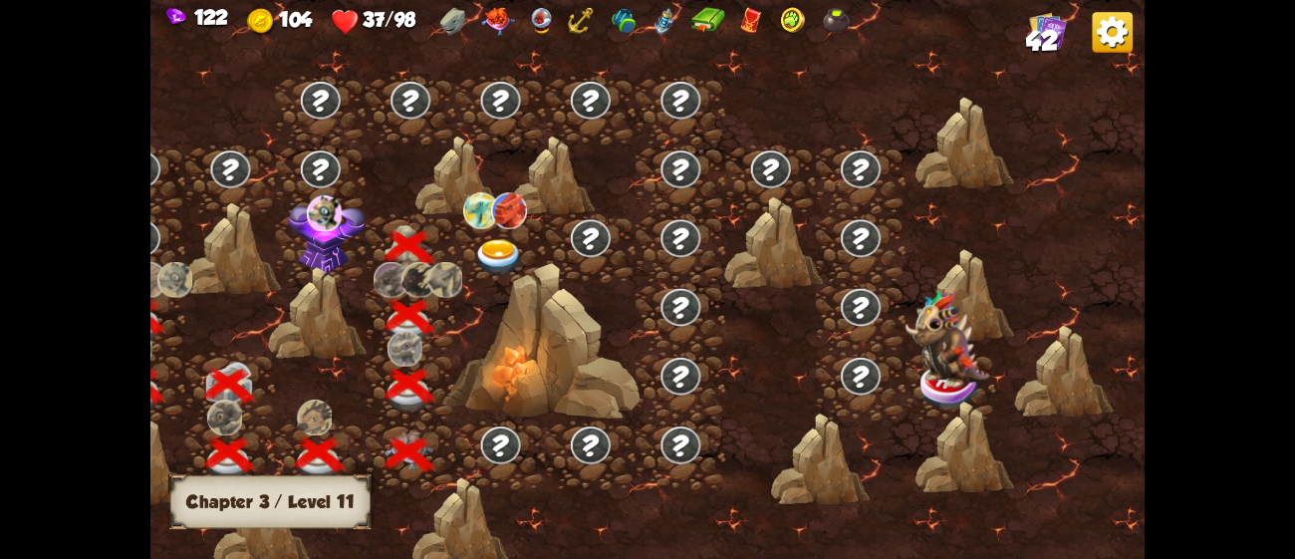
click at [327, 242] on img at bounding box center [327, 234] width 78 height 82
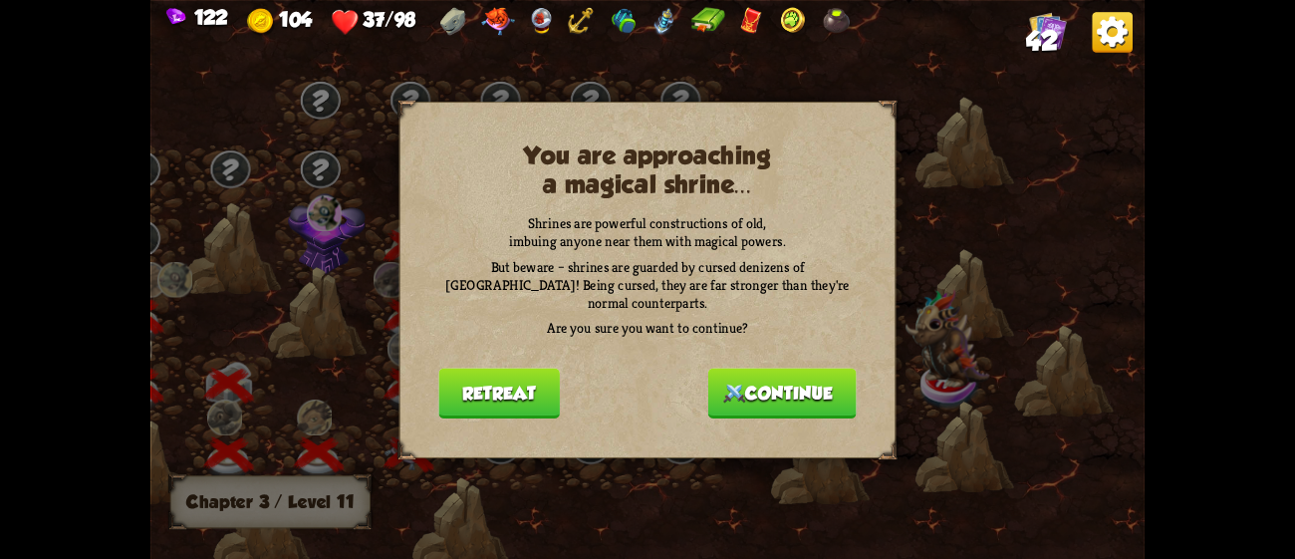
click at [842, 381] on button "Continue" at bounding box center [782, 393] width 148 height 51
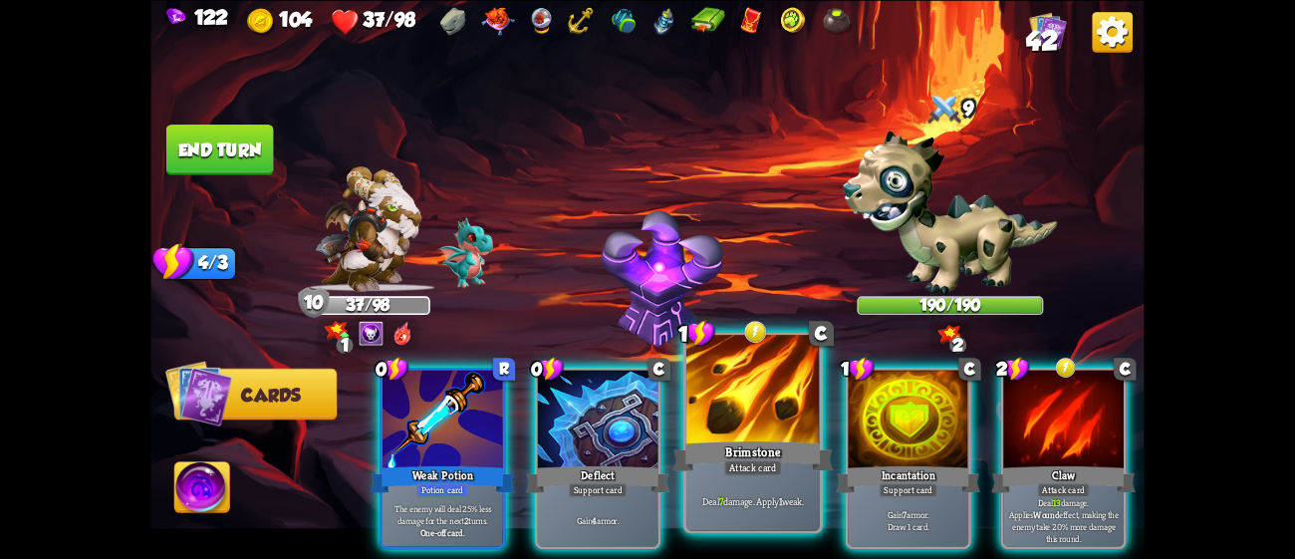
click at [790, 464] on div "Brimstone" at bounding box center [753, 455] width 160 height 36
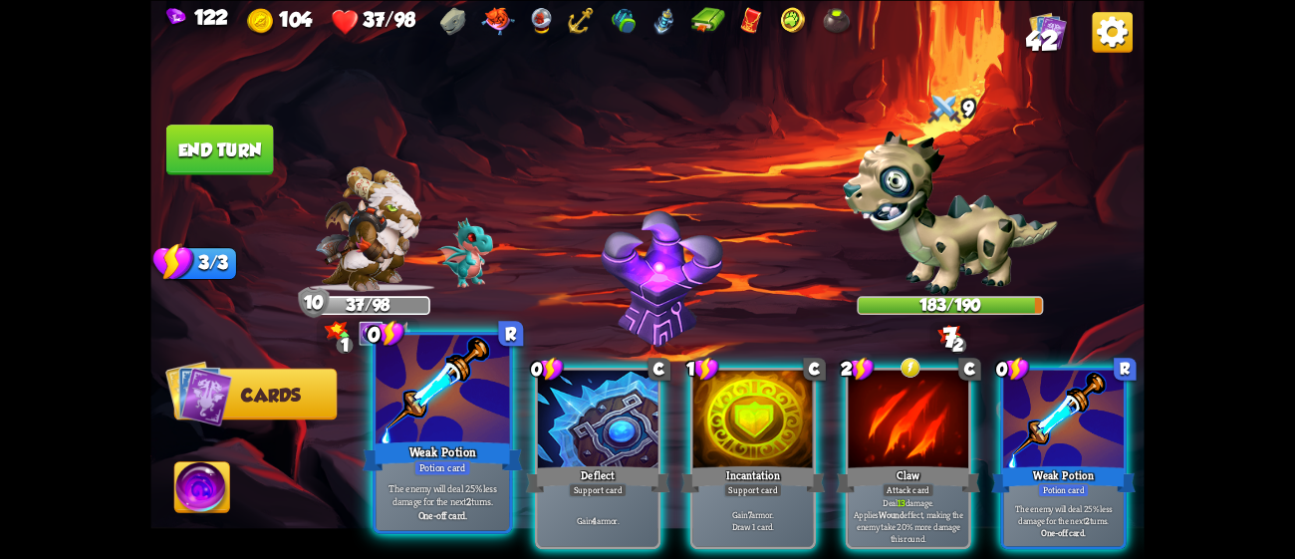
click at [432, 412] on div at bounding box center [442, 391] width 133 height 113
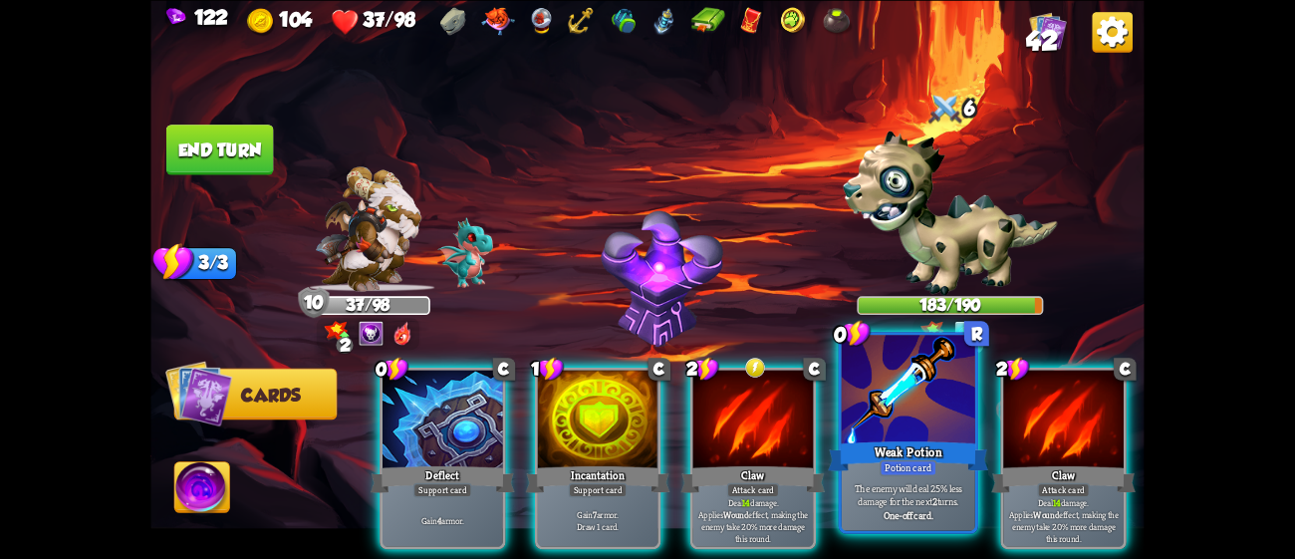
click at [953, 478] on div "The enemy will deal 25% less damage for the next 2 turns. One-off card." at bounding box center [908, 501] width 133 height 58
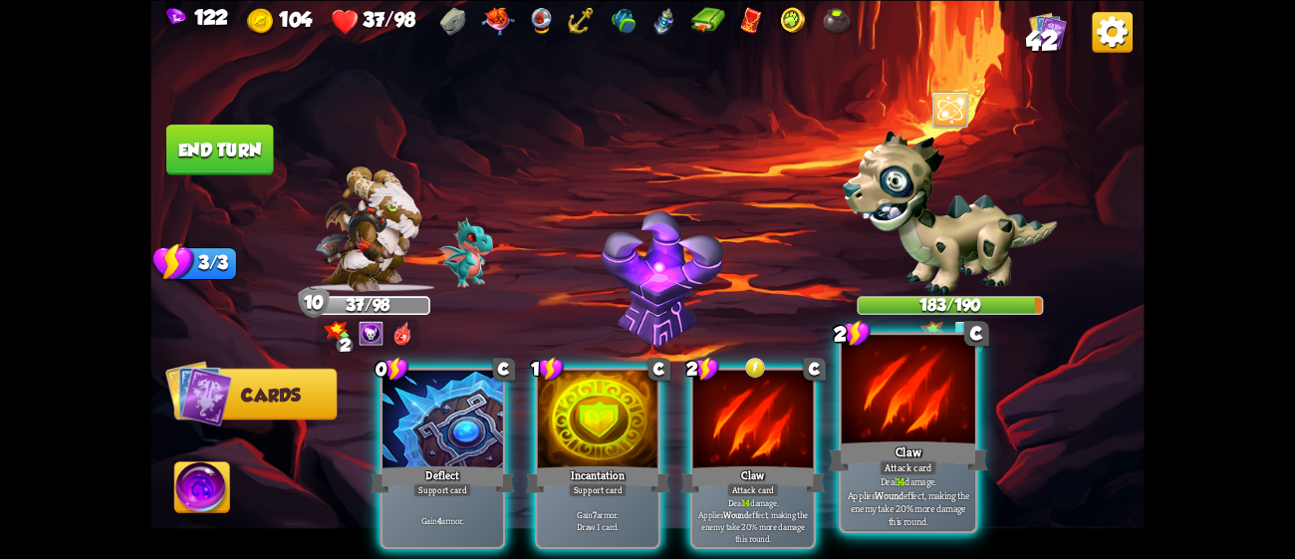
click at [916, 428] on div at bounding box center [908, 391] width 133 height 113
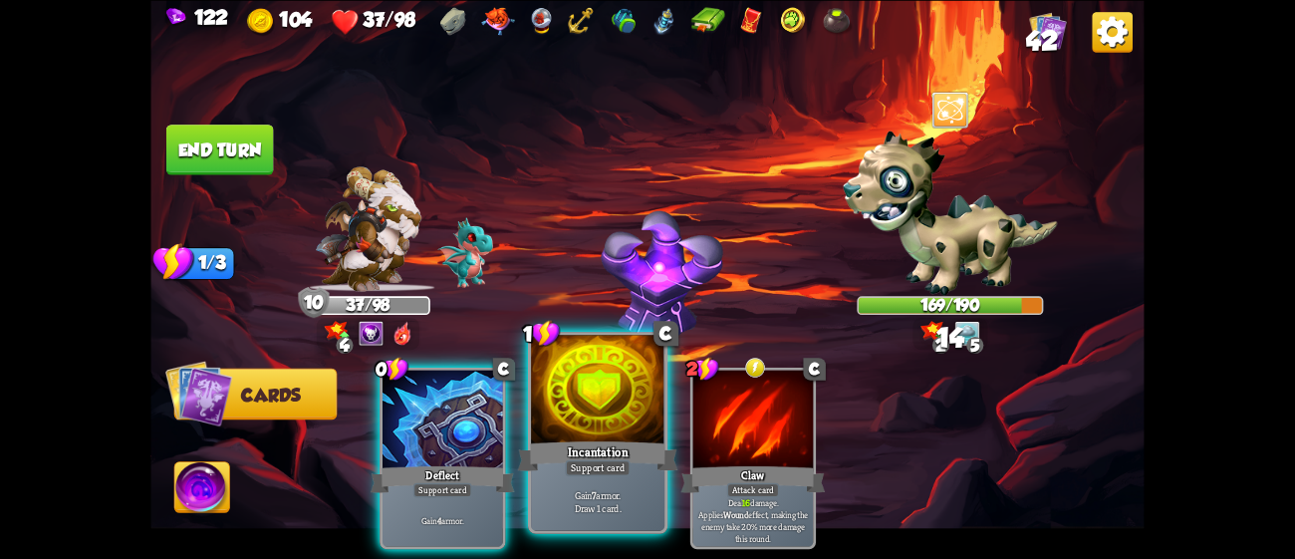
click at [582, 458] on div "Incantation" at bounding box center [598, 455] width 160 height 36
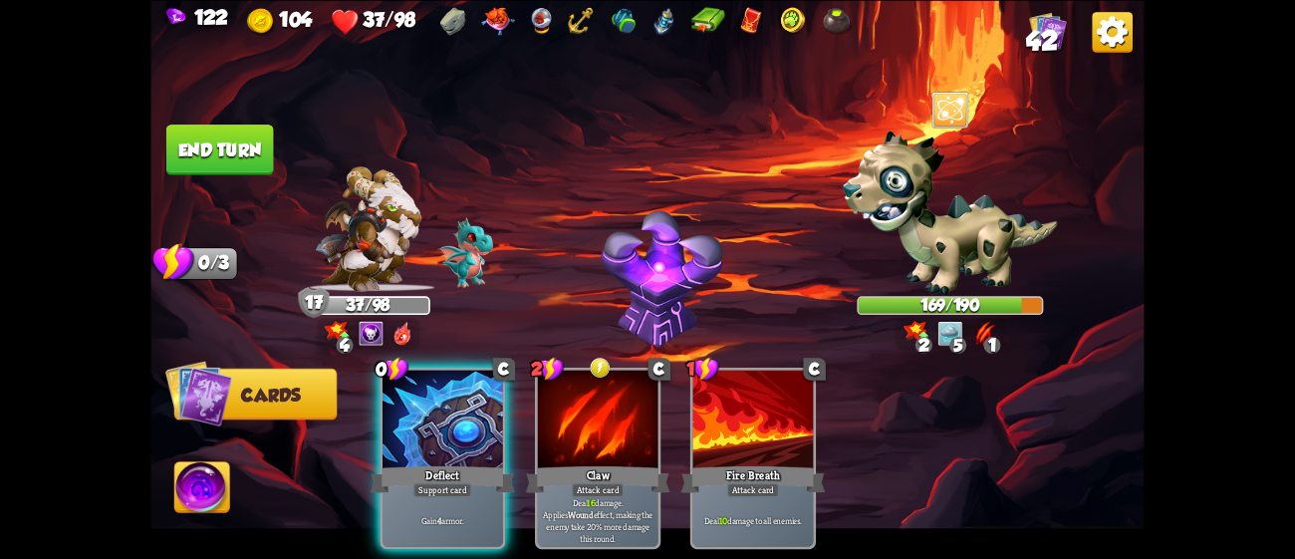
click at [245, 168] on button "End turn" at bounding box center [220, 150] width 108 height 51
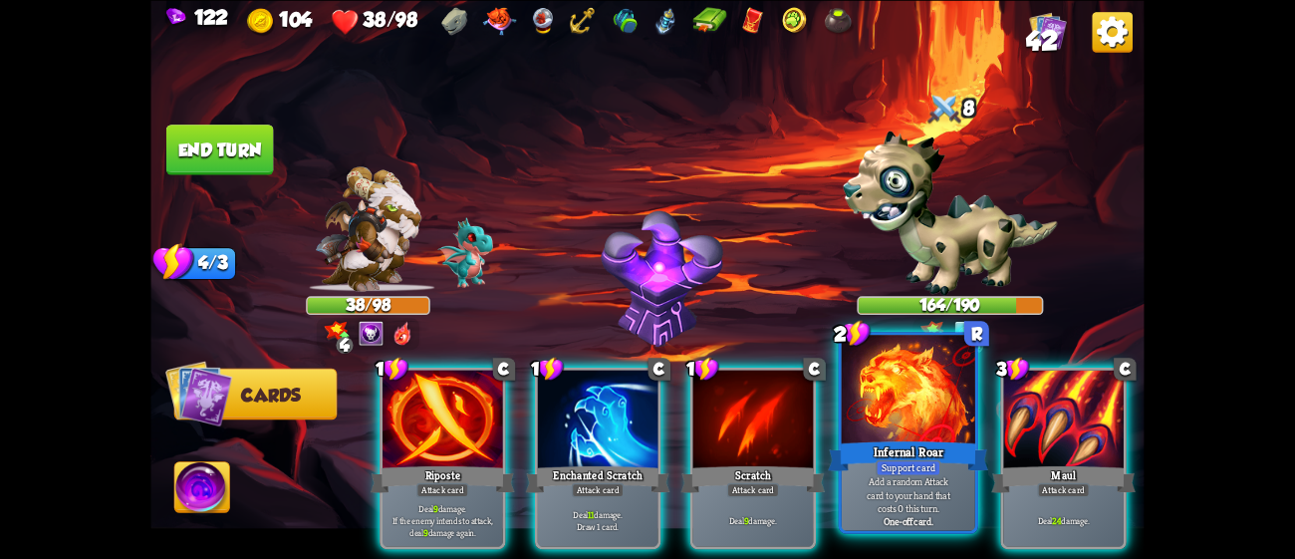
click at [862, 413] on div at bounding box center [908, 391] width 133 height 113
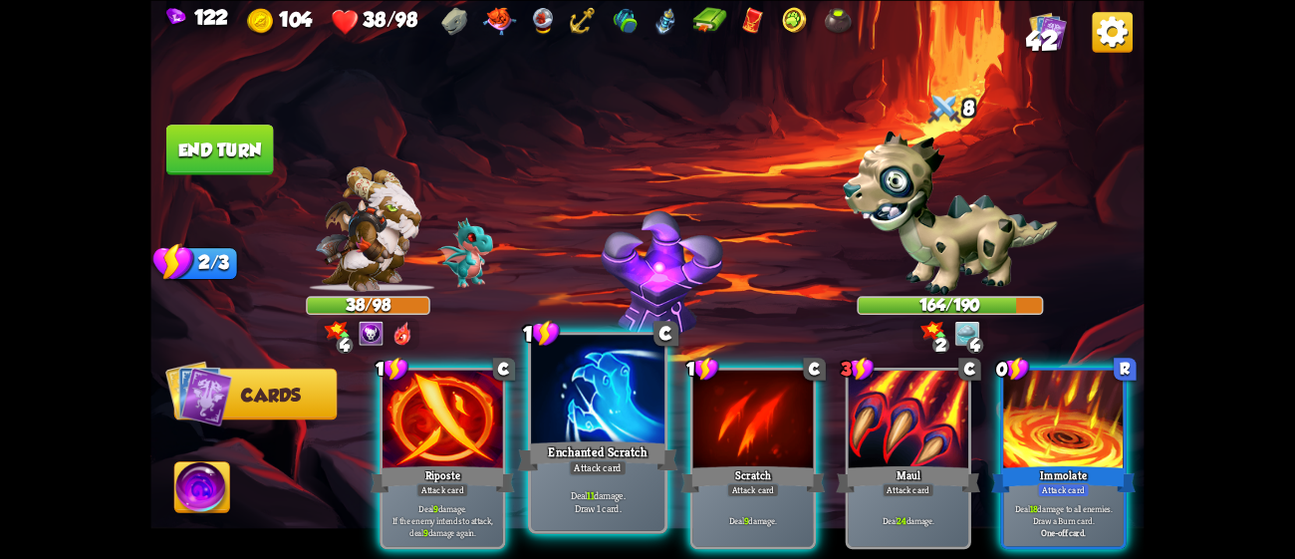
click at [605, 474] on div "Attack card" at bounding box center [598, 467] width 58 height 16
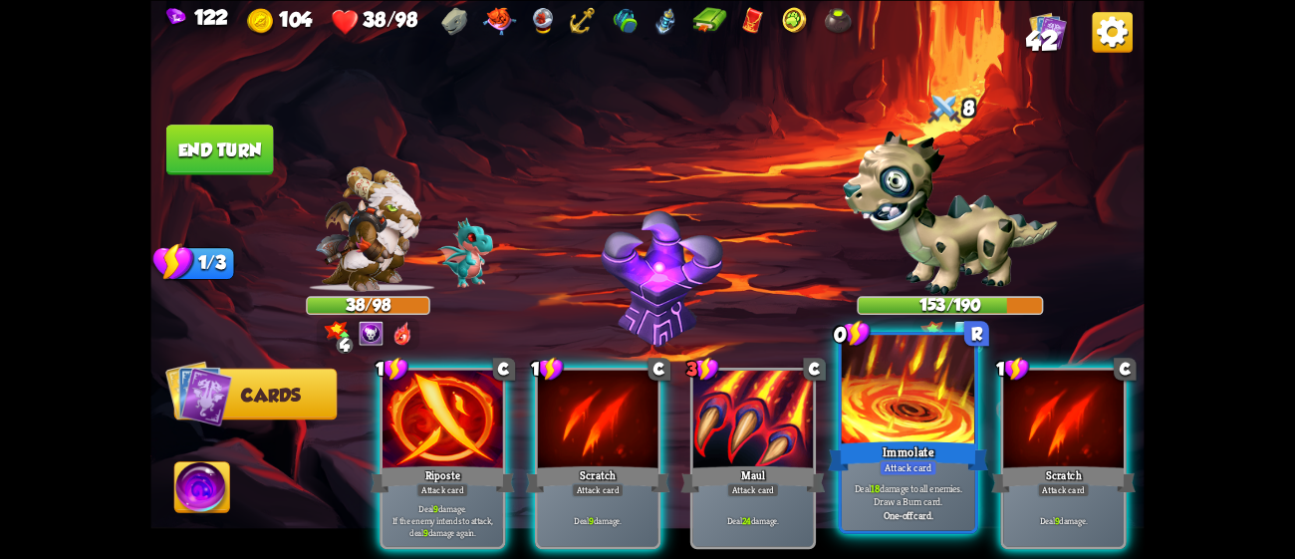
click at [880, 468] on div "Attack card" at bounding box center [909, 467] width 58 height 16
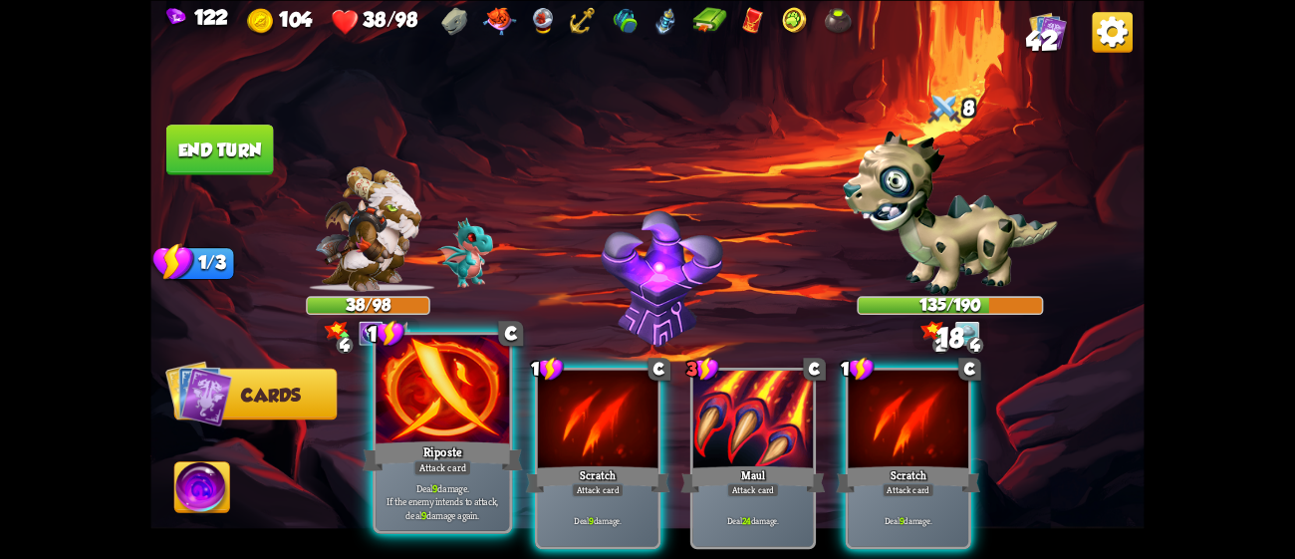
click at [437, 456] on div "Riposte" at bounding box center [443, 455] width 160 height 36
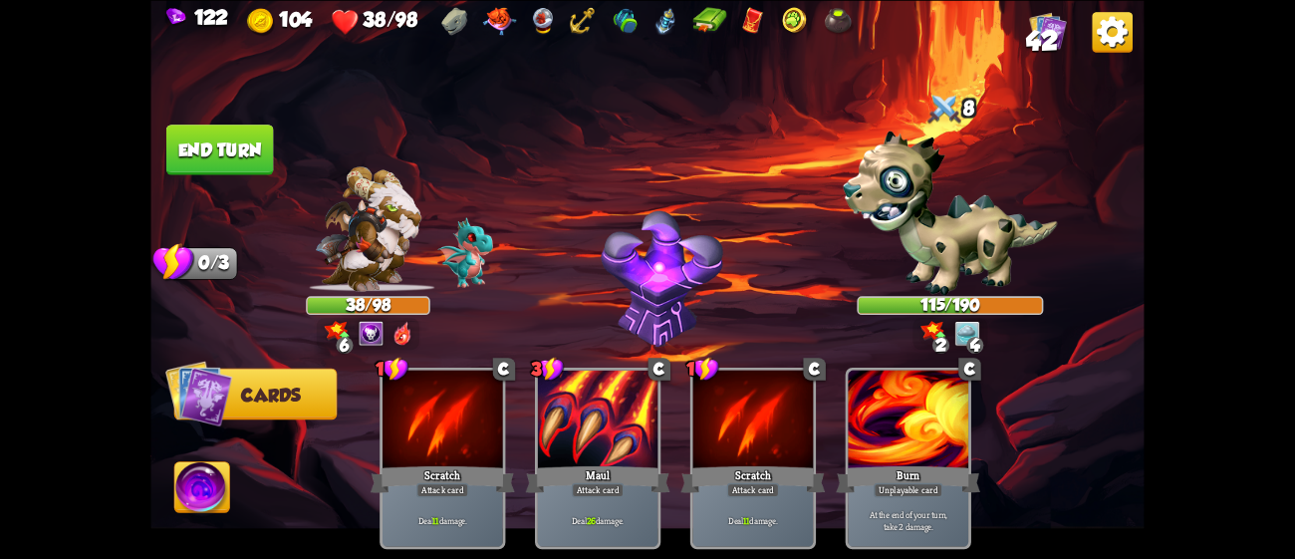
click at [177, 129] on button "End turn" at bounding box center [220, 150] width 108 height 51
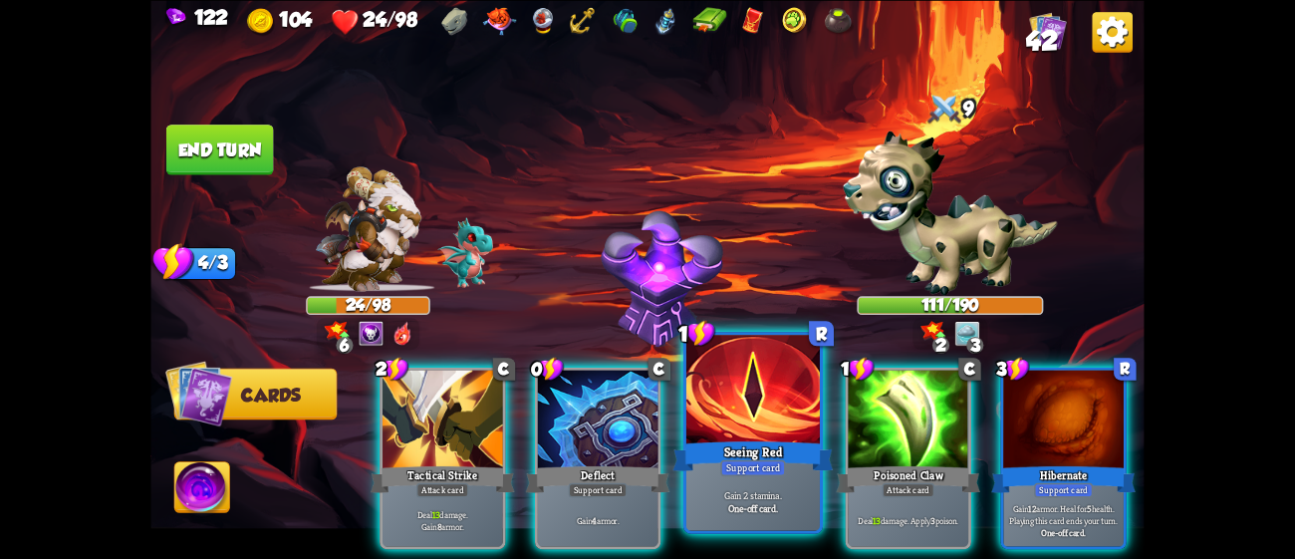
click at [781, 457] on div "Seeing Red" at bounding box center [753, 455] width 160 height 36
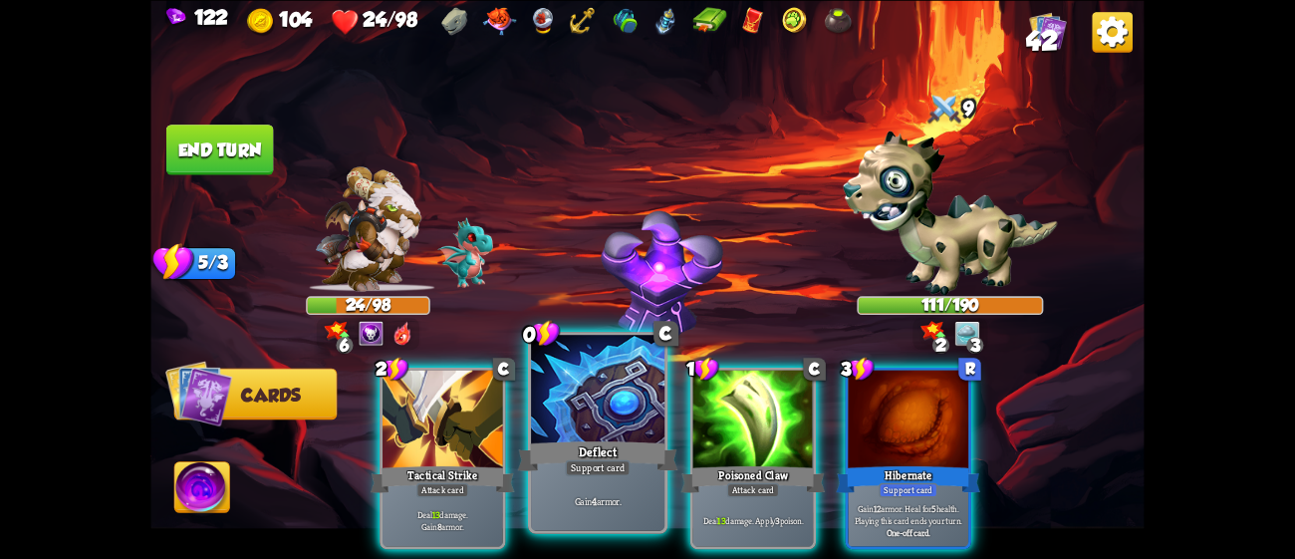
click at [558, 445] on div "Deflect" at bounding box center [598, 455] width 160 height 36
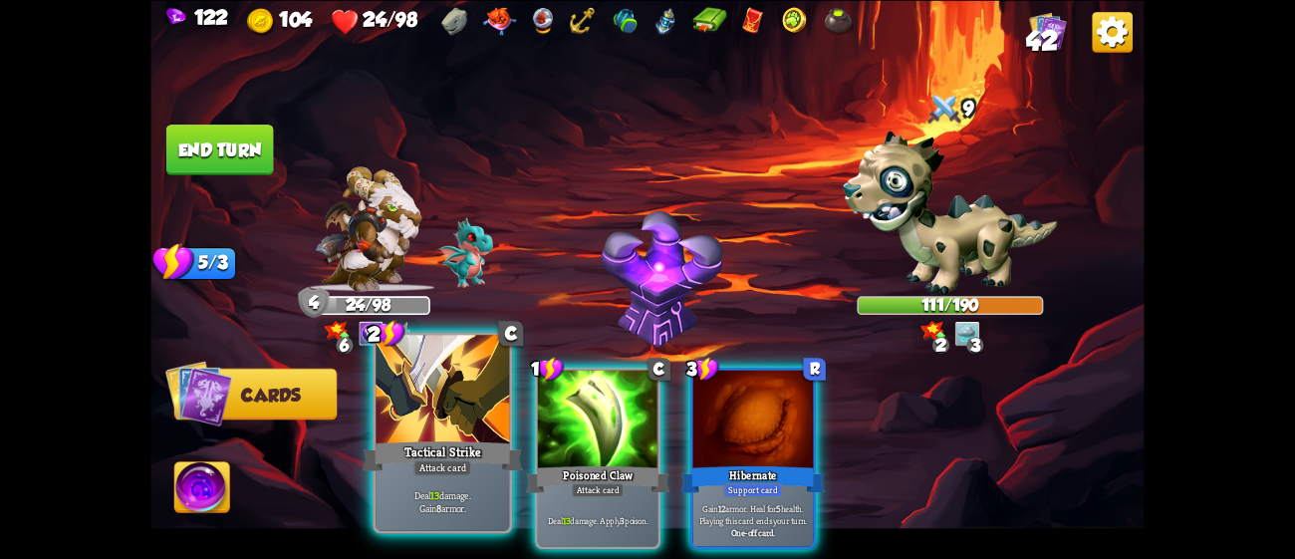
click at [450, 454] on div "Tactical Strike" at bounding box center [443, 455] width 160 height 36
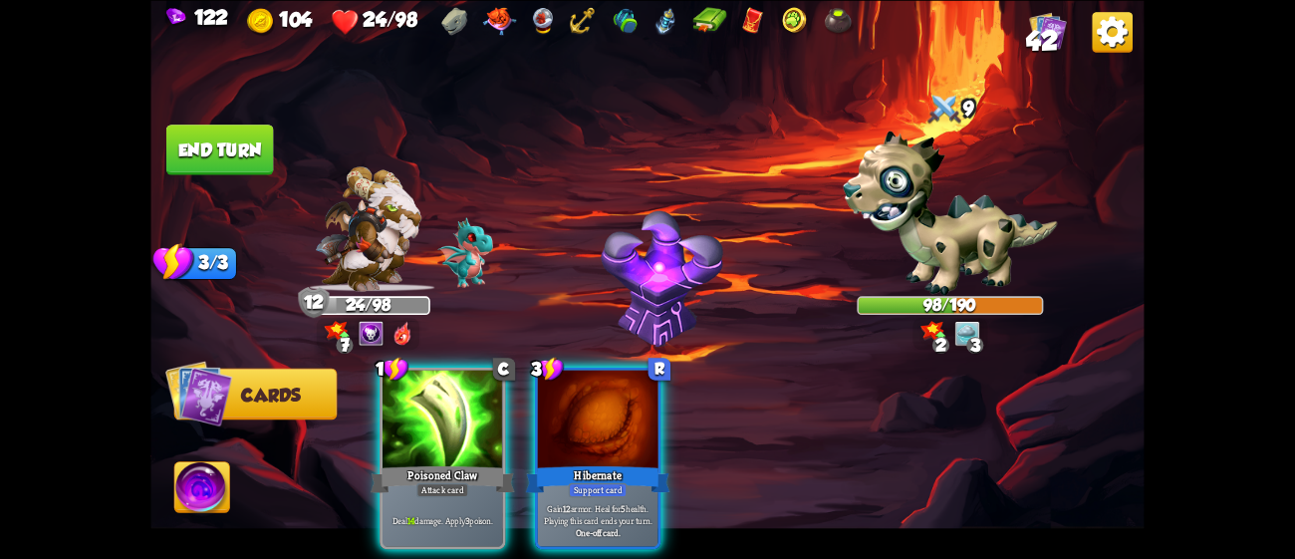
click at [356, 444] on div "1 C Poisoned Claw Attack card Deal 14 damage. Apply 3 poison. 3 R Hibernate Sup…" at bounding box center [747, 435] width 795 height 248
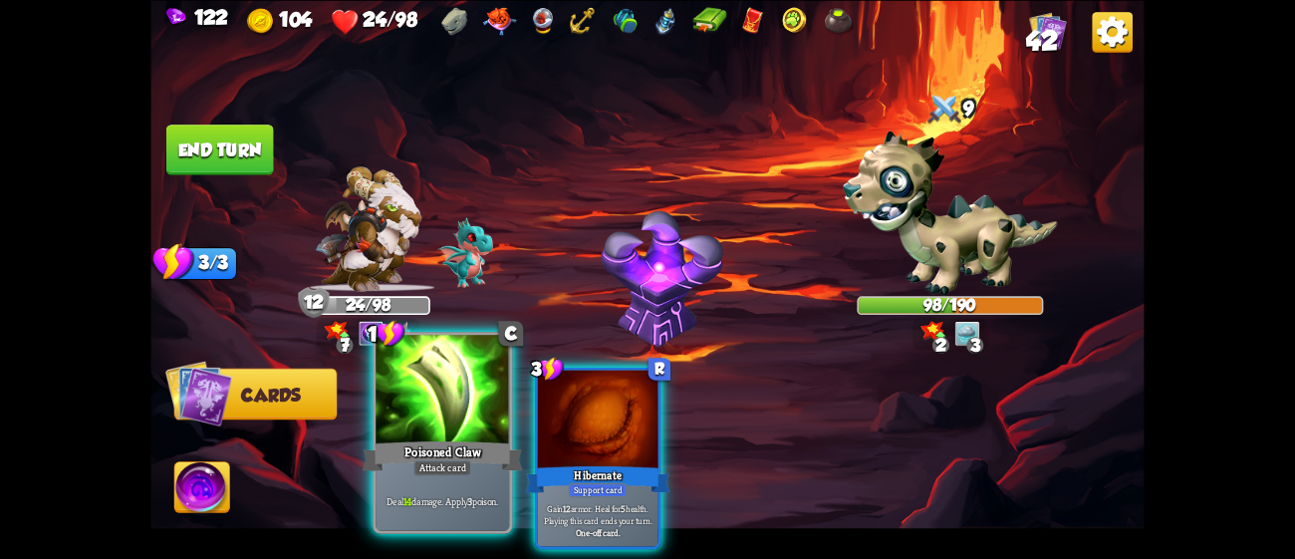
click at [407, 458] on div "Poisoned Claw" at bounding box center [443, 455] width 160 height 36
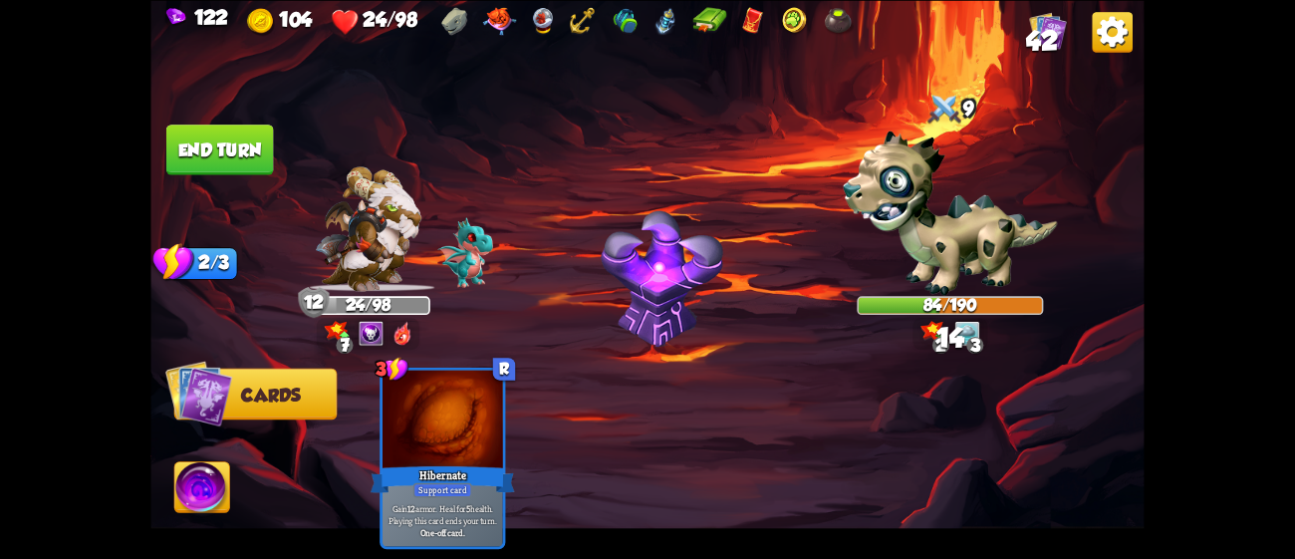
click at [216, 145] on button "End turn" at bounding box center [220, 150] width 108 height 51
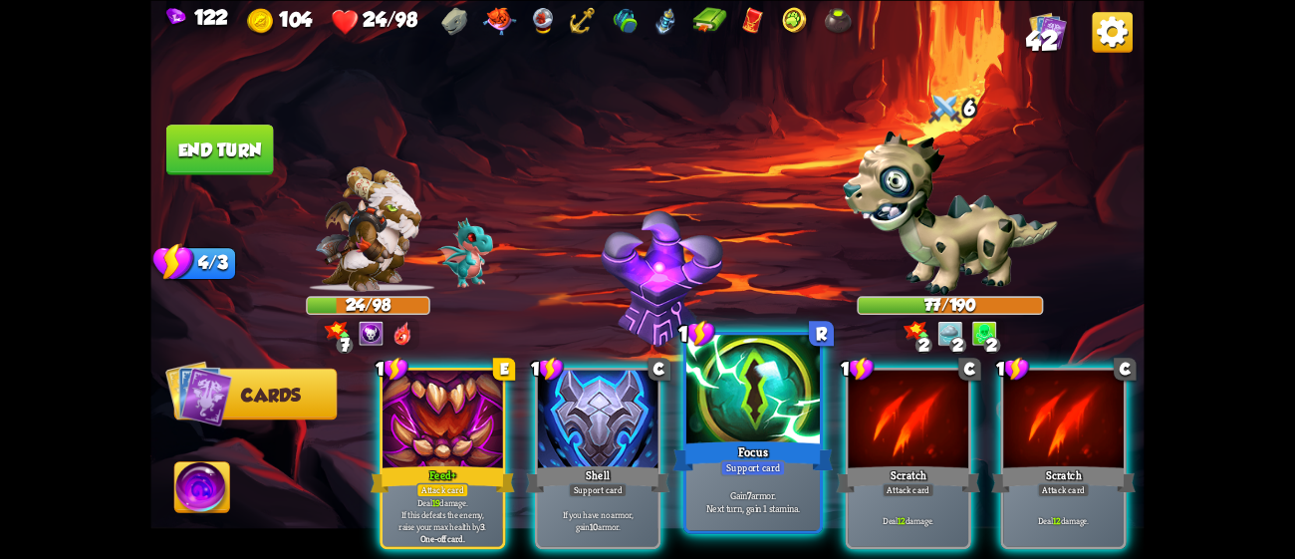
click at [744, 402] on div at bounding box center [752, 391] width 133 height 113
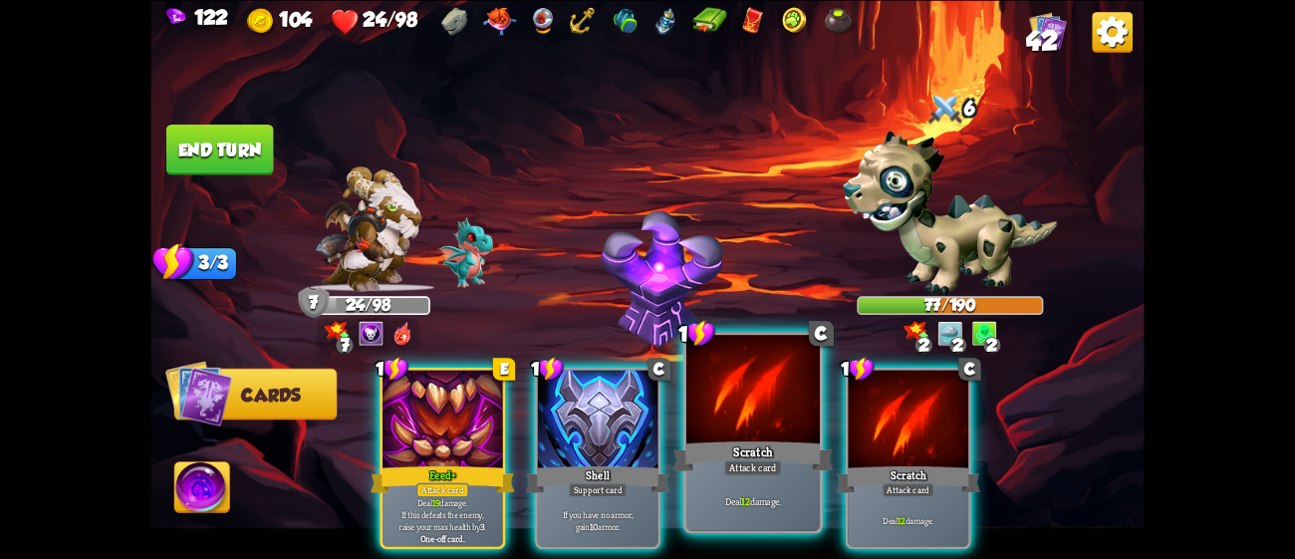
click at [729, 440] on div "Scratch" at bounding box center [753, 455] width 160 height 36
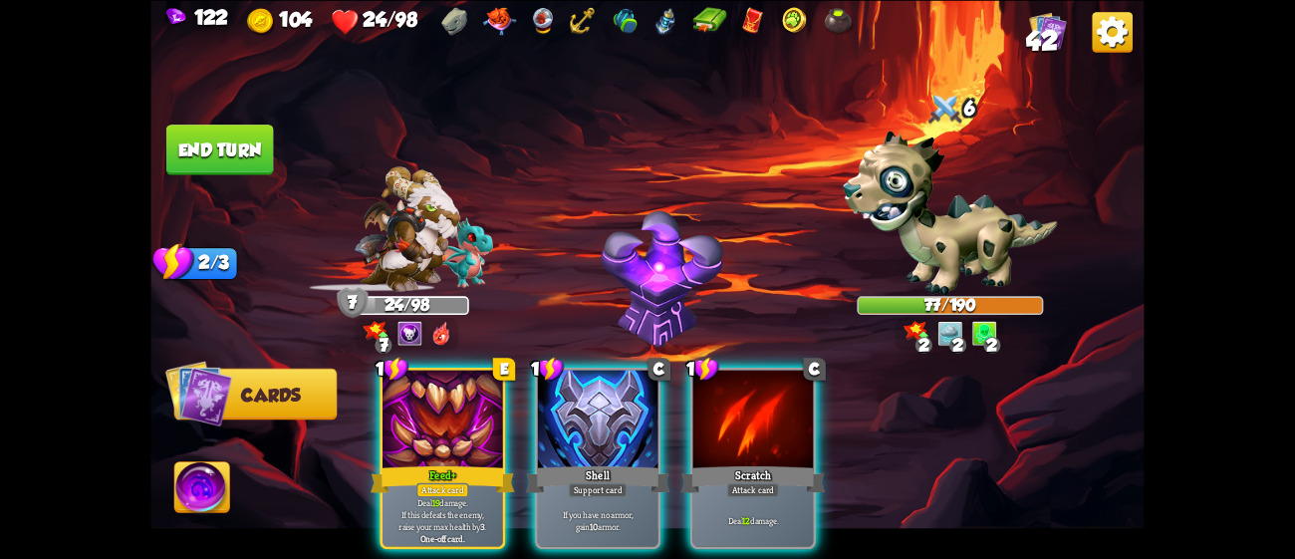
click at [729, 463] on div "Scratch" at bounding box center [753, 479] width 144 height 32
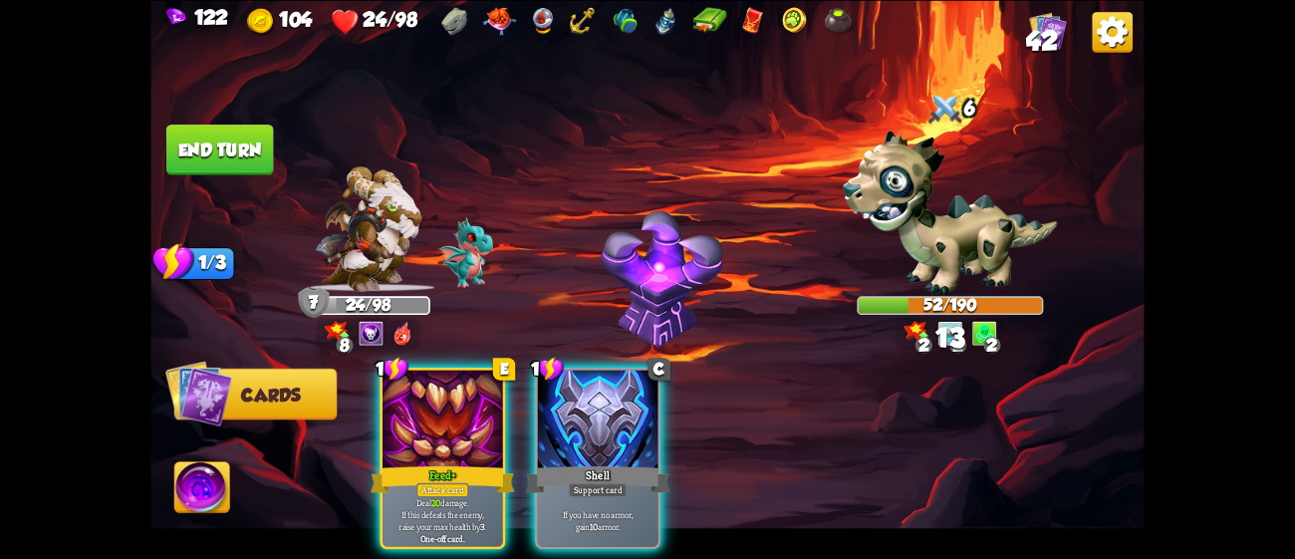
click at [216, 152] on button "End turn" at bounding box center [220, 150] width 108 height 51
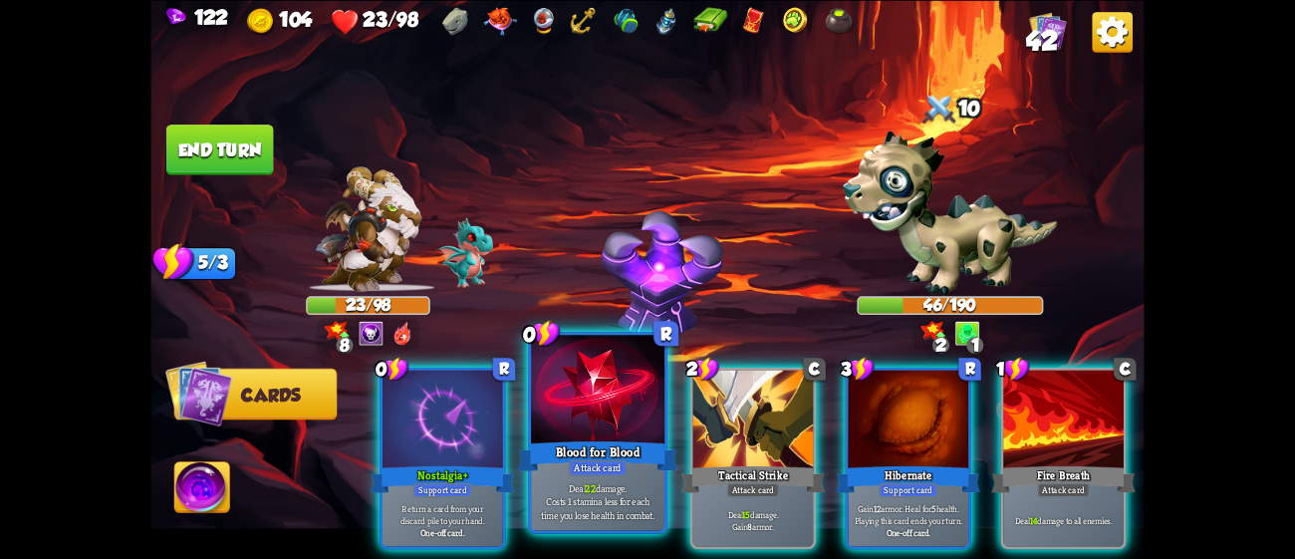
click at [595, 439] on div "Blood for Blood" at bounding box center [598, 455] width 160 height 36
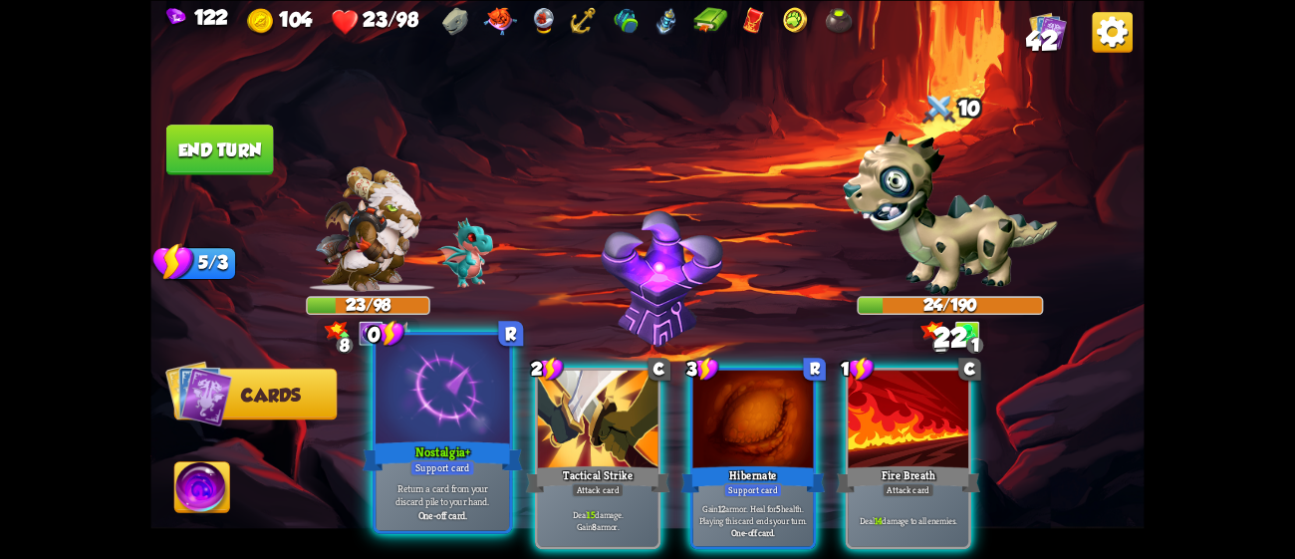
click at [445, 414] on div at bounding box center [442, 391] width 133 height 113
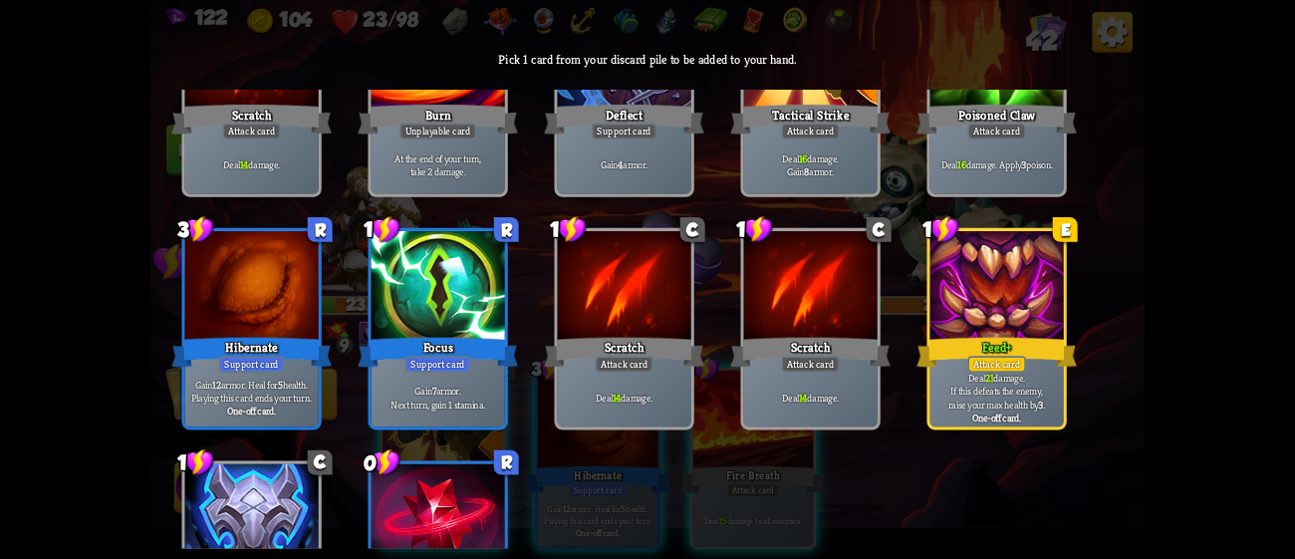
scroll to position [786, 0]
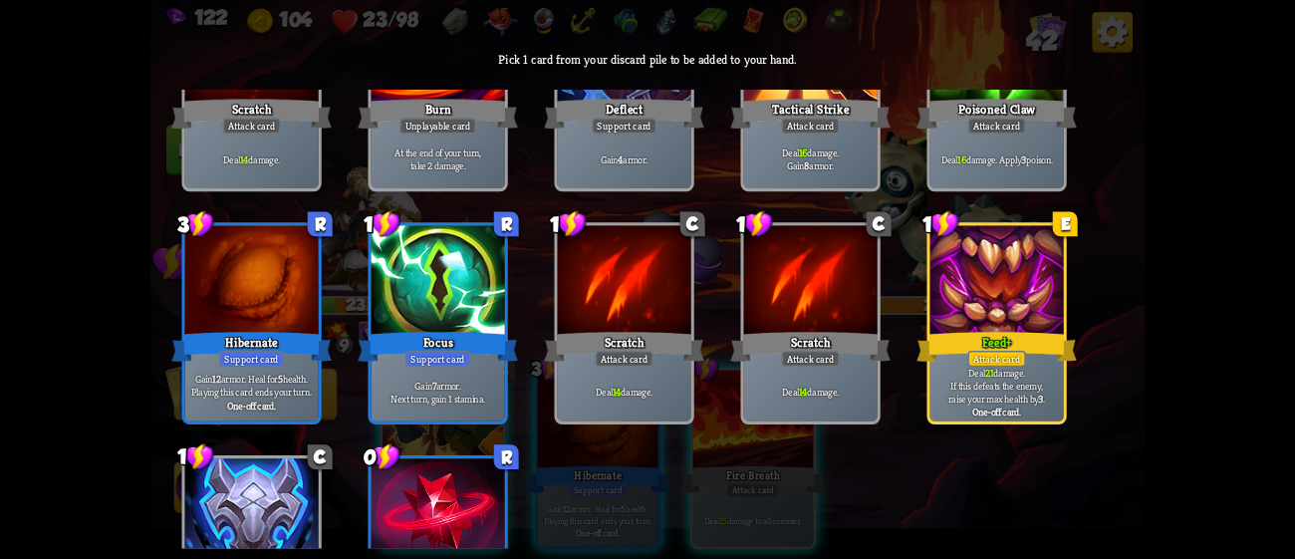
click at [978, 290] on div at bounding box center [996, 281] width 133 height 113
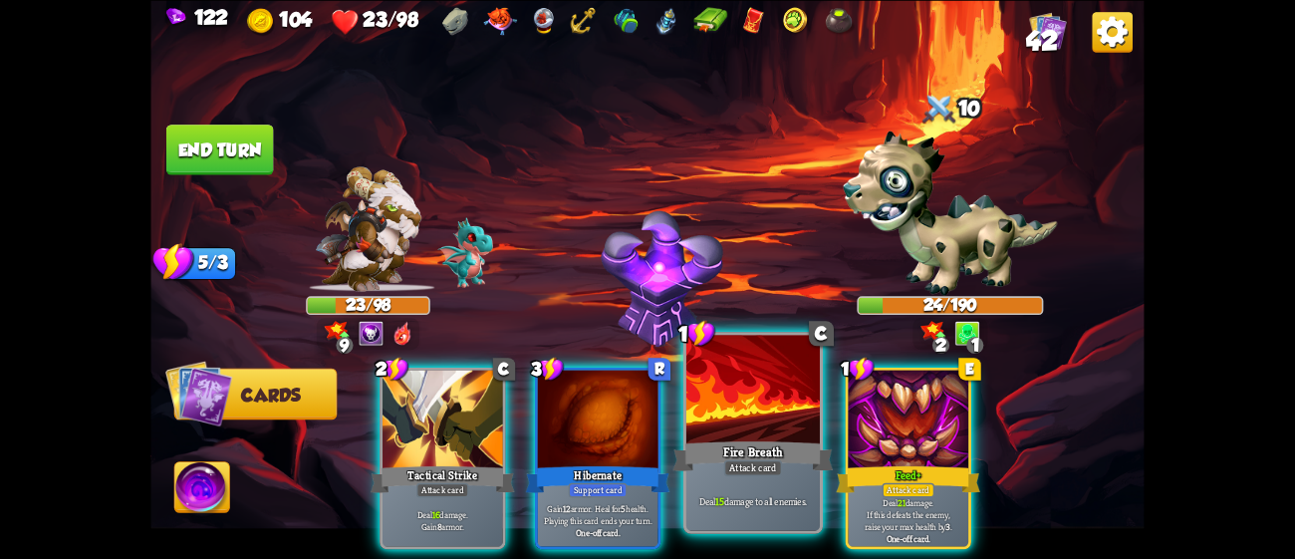
click at [797, 414] on div at bounding box center [752, 391] width 133 height 113
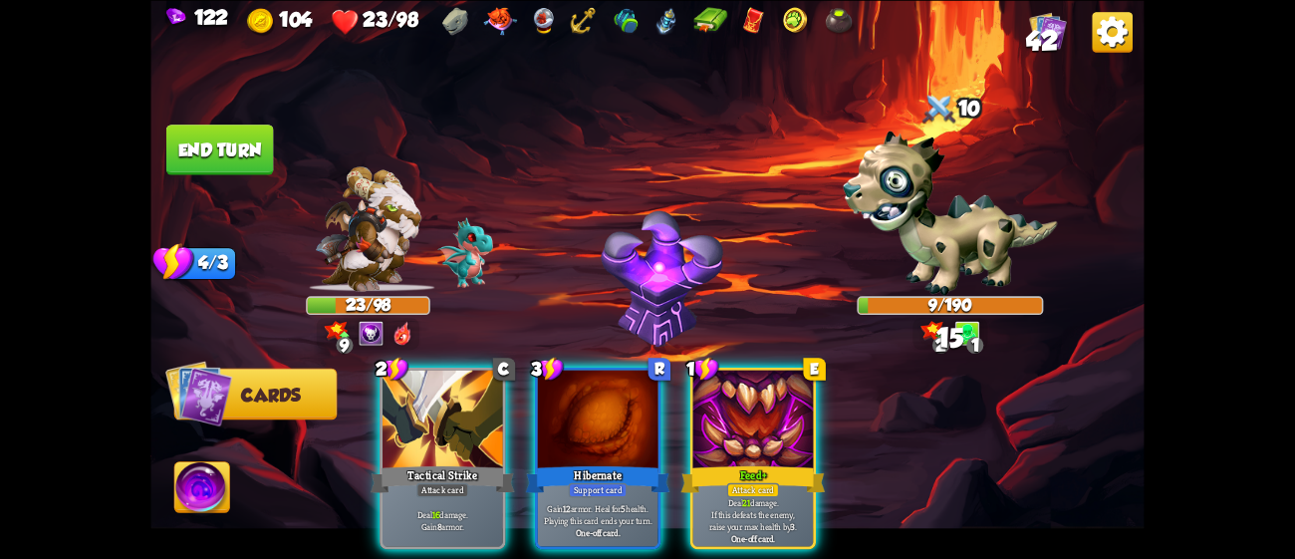
click at [797, 414] on div at bounding box center [753, 421] width 121 height 102
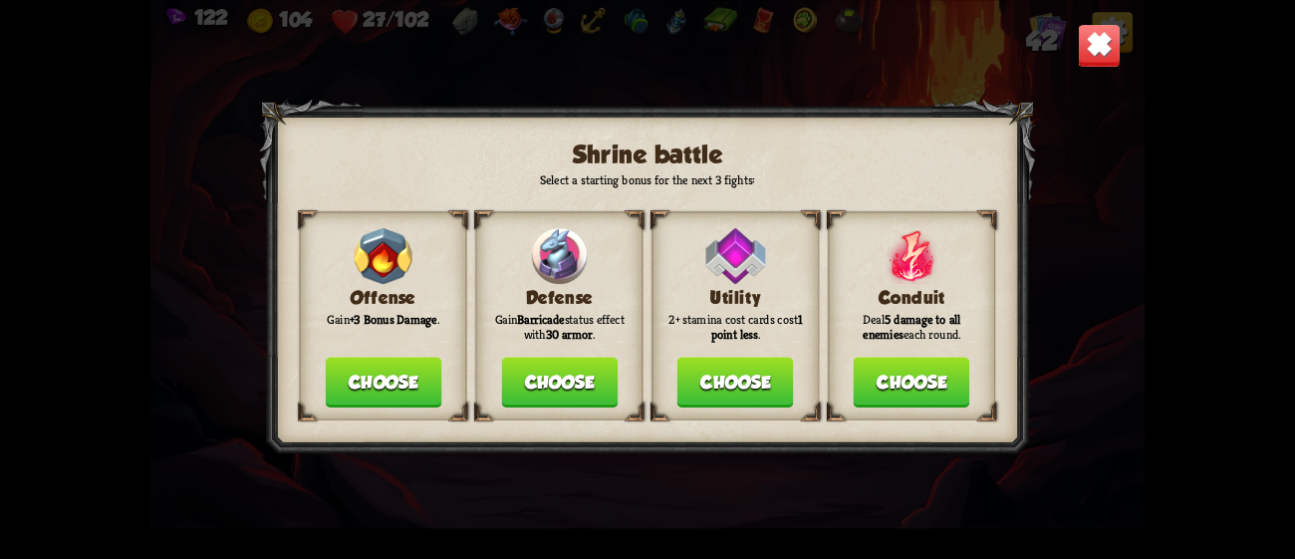
click at [559, 374] on button "Choose" at bounding box center [559, 382] width 117 height 51
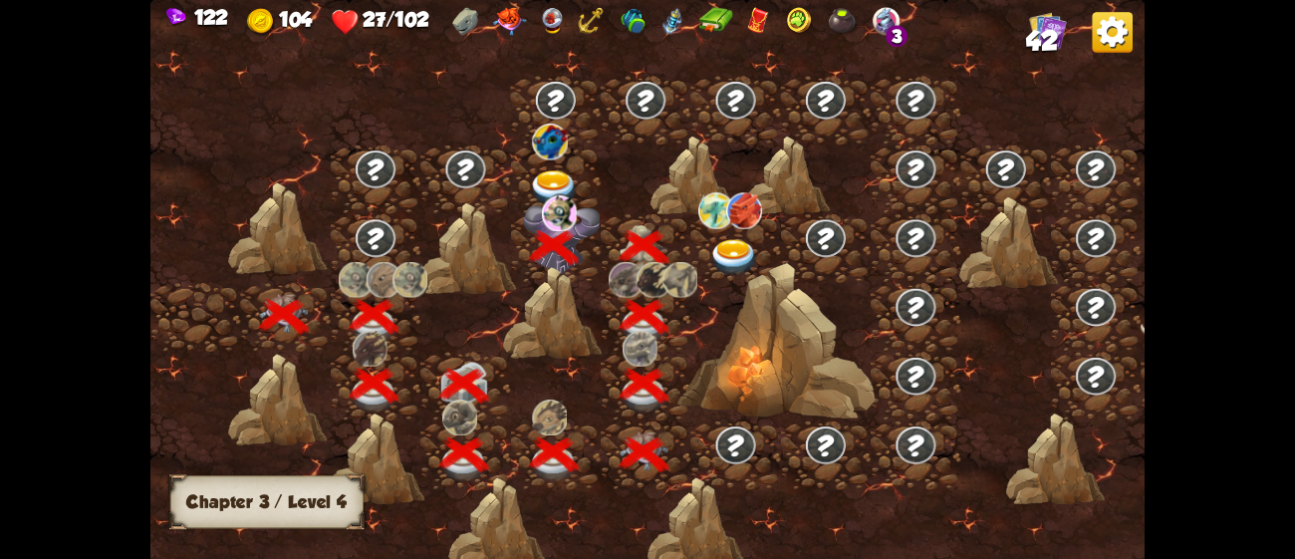
click at [726, 247] on img at bounding box center [734, 257] width 50 height 37
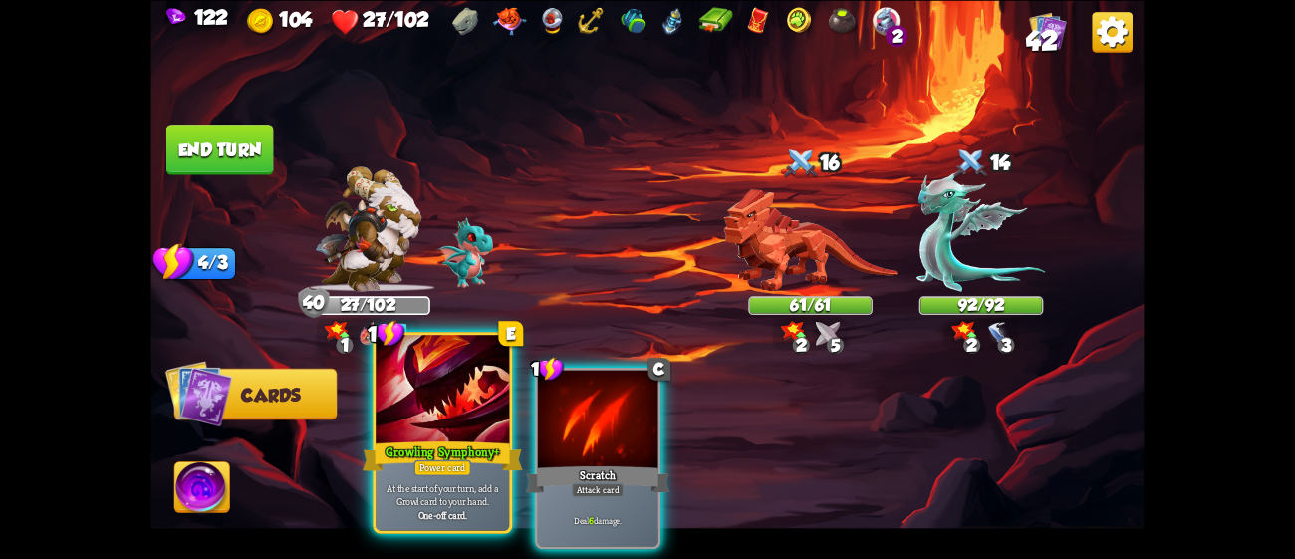
click at [438, 460] on div "Power card" at bounding box center [442, 467] width 58 height 16
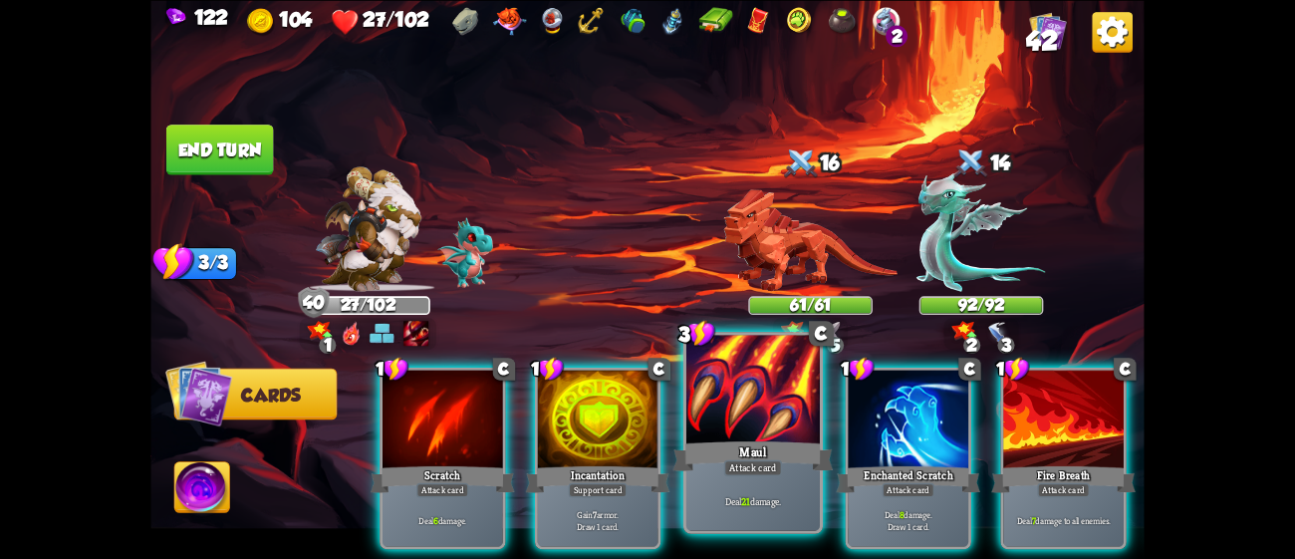
click at [697, 463] on div "Maul" at bounding box center [753, 455] width 160 height 36
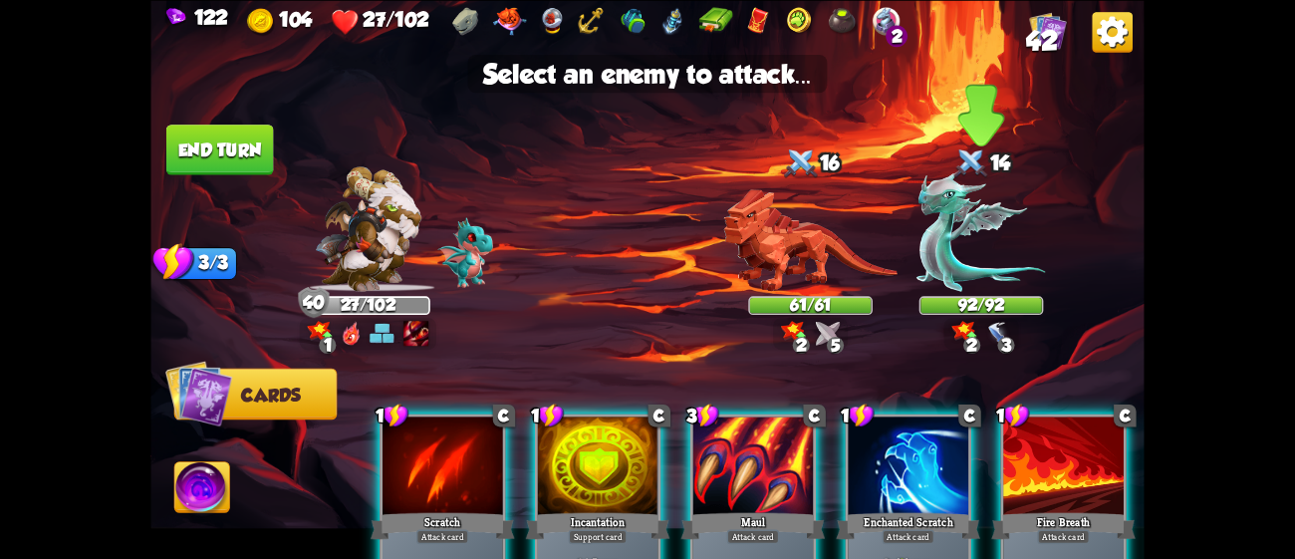
click at [978, 223] on img at bounding box center [982, 231] width 130 height 120
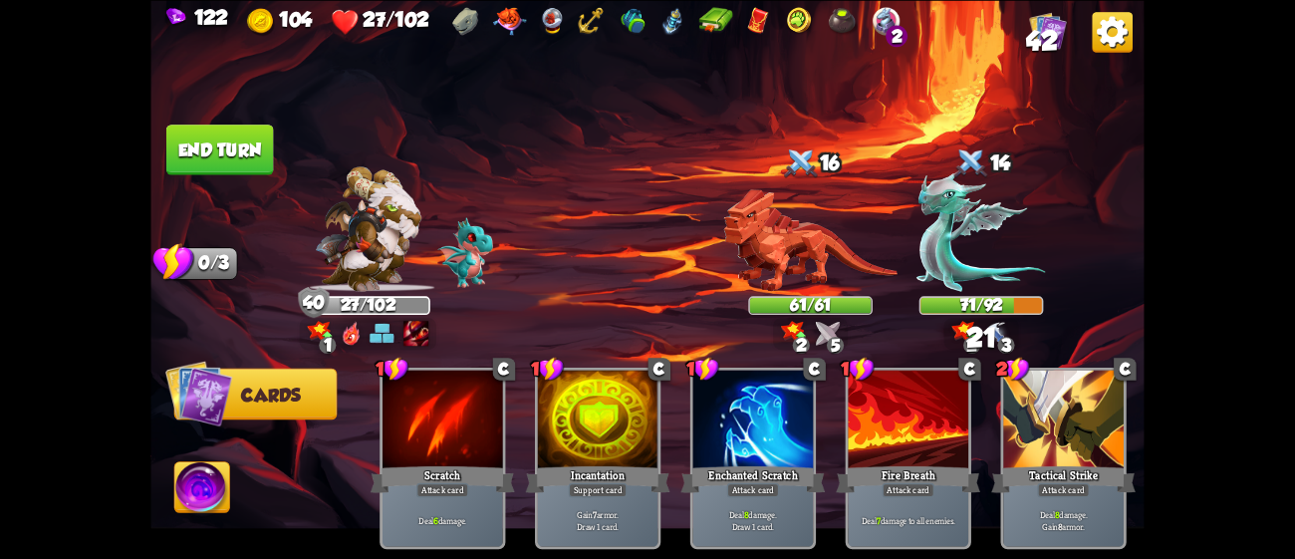
click at [242, 151] on button "End turn" at bounding box center [220, 150] width 108 height 51
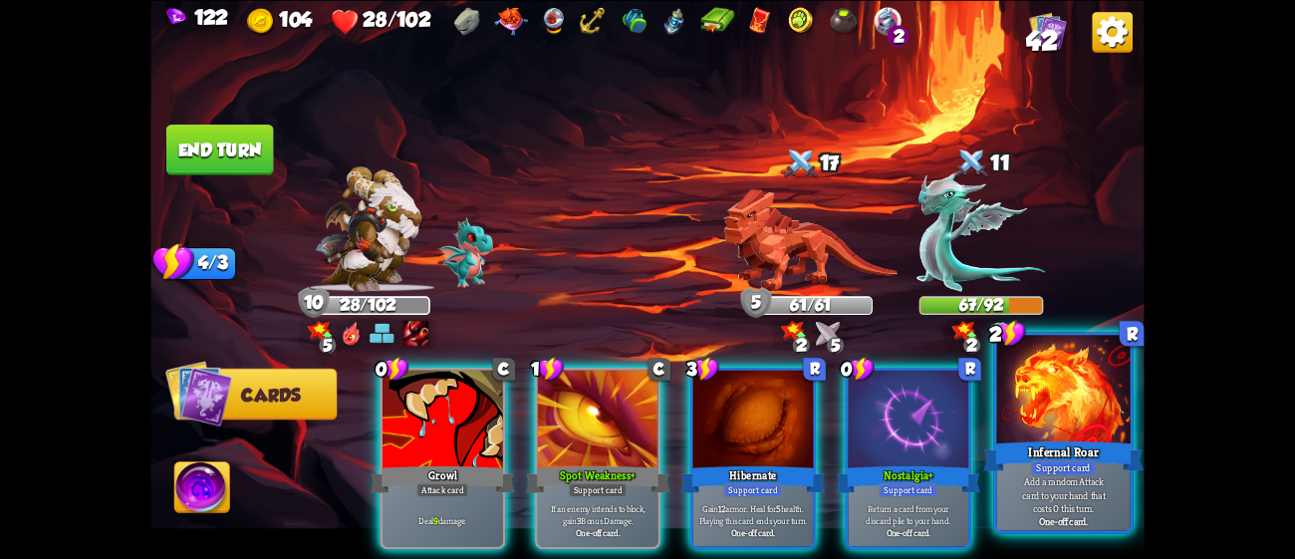
click at [1063, 461] on div "Support card" at bounding box center [1063, 467] width 65 height 16
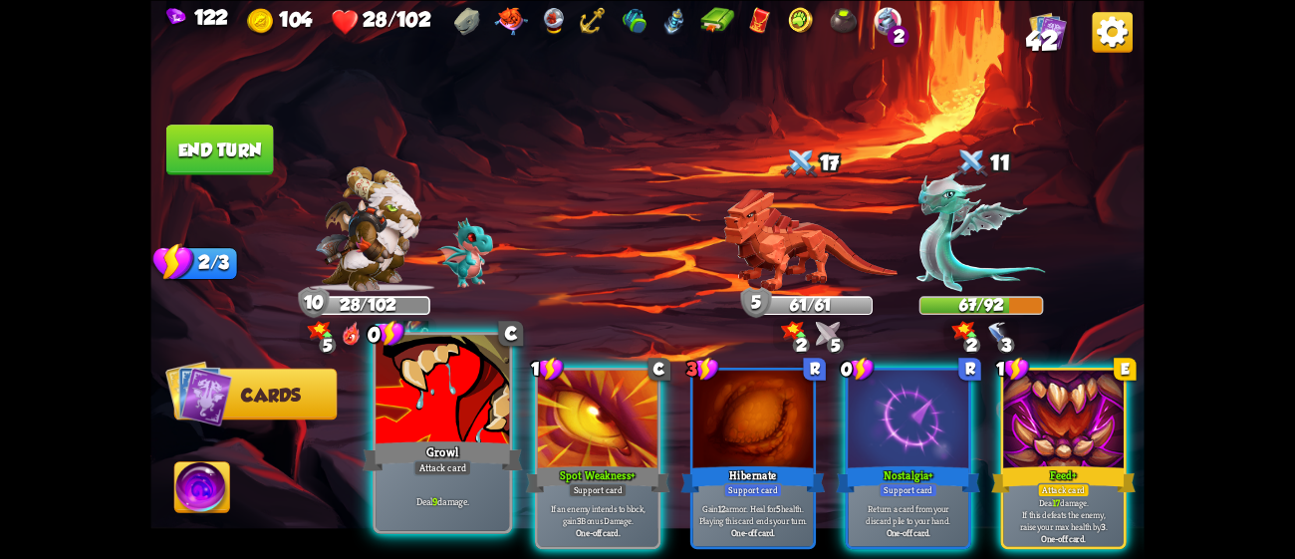
click at [446, 507] on p "Deal 9 damage." at bounding box center [443, 500] width 127 height 13
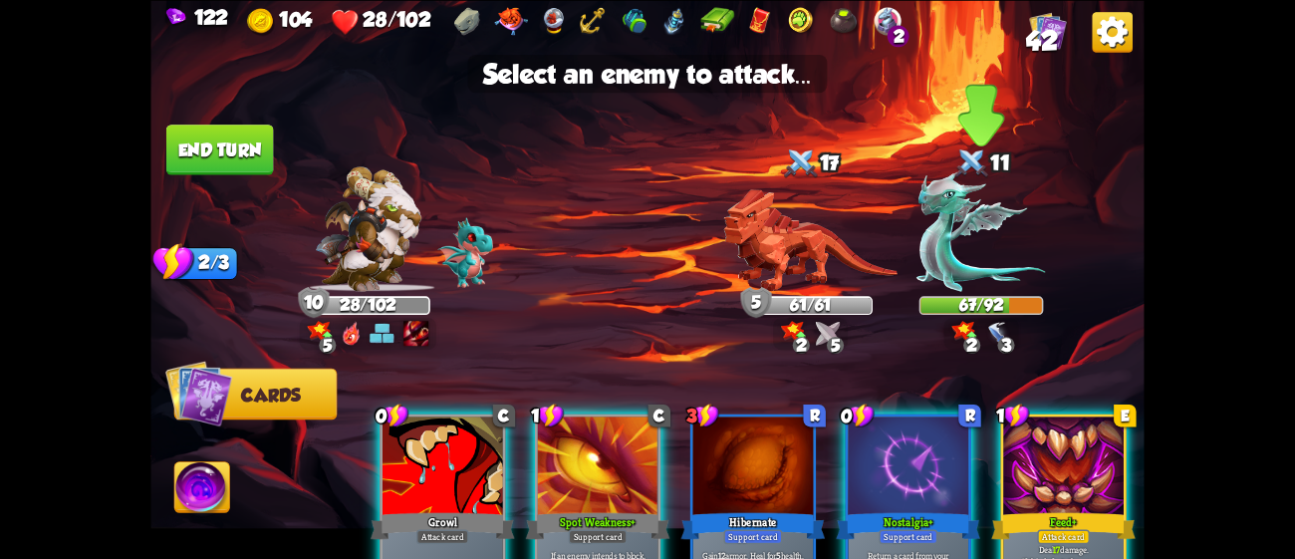
click at [960, 235] on img at bounding box center [982, 231] width 130 height 120
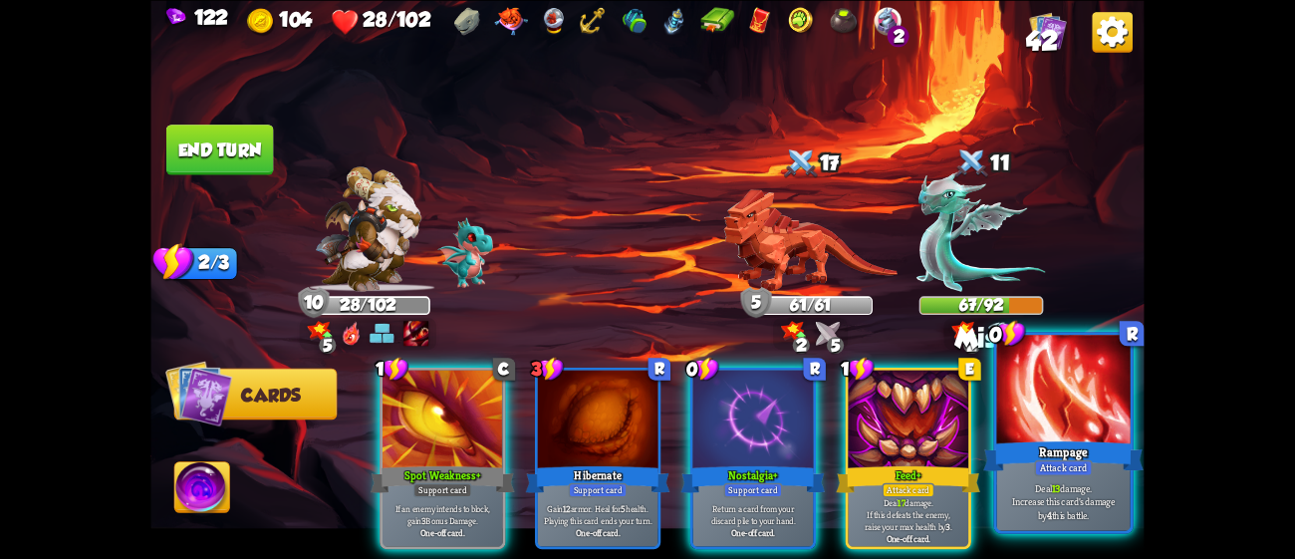
click at [1066, 373] on div at bounding box center [1063, 391] width 133 height 113
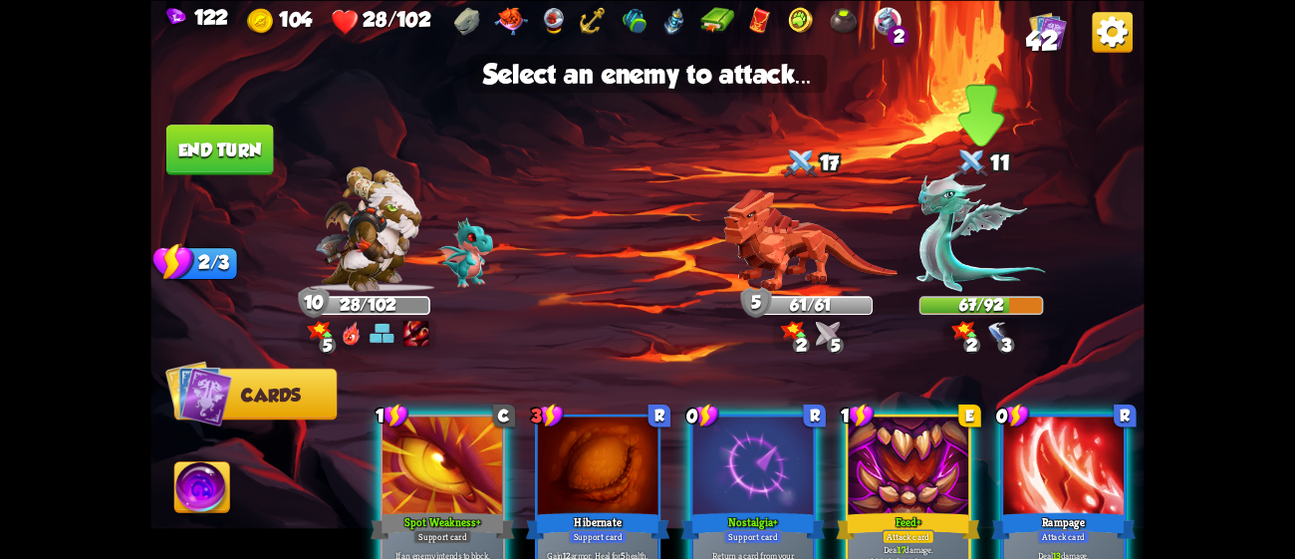
click at [982, 209] on img at bounding box center [982, 231] width 130 height 120
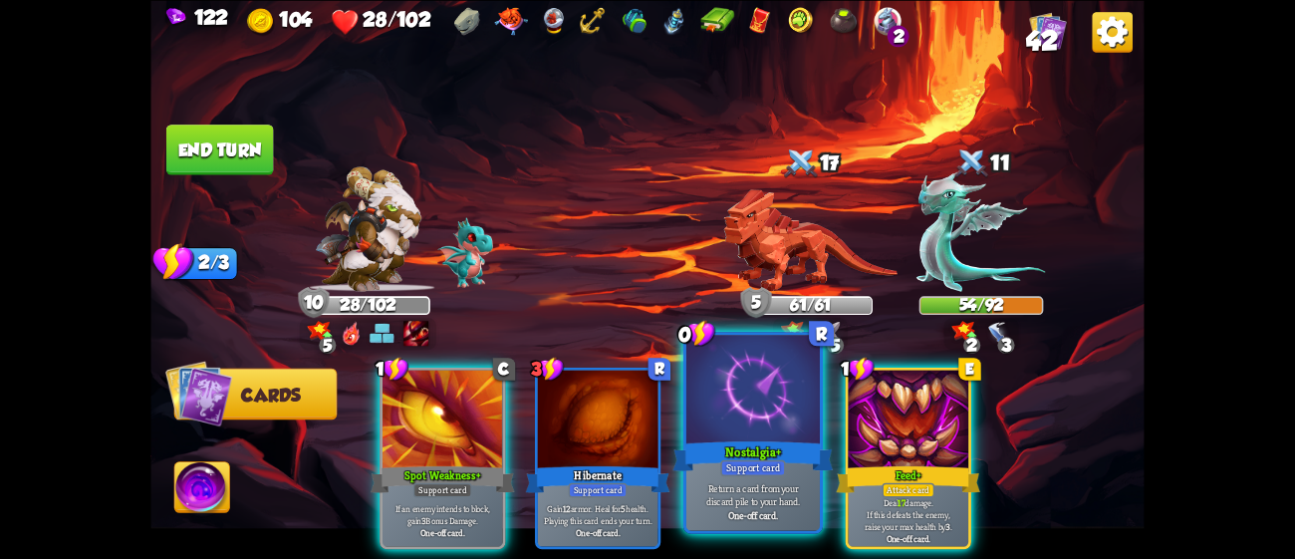
click at [788, 412] on div at bounding box center [752, 391] width 133 height 113
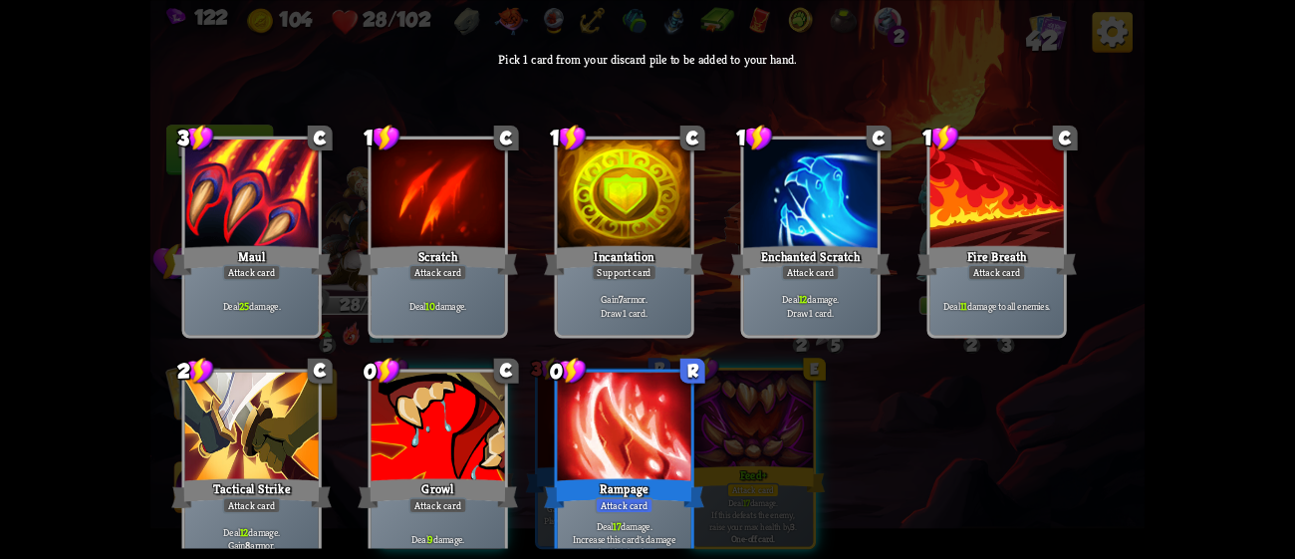
click at [594, 483] on div "Rampage" at bounding box center [624, 493] width 160 height 36
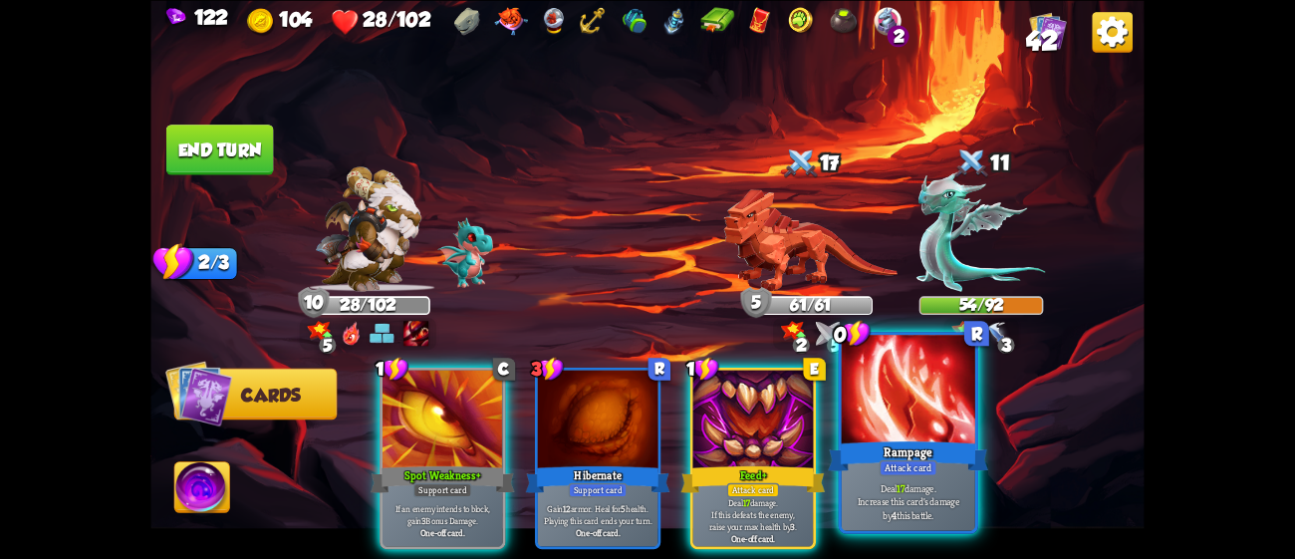
click at [913, 455] on div "Rampage" at bounding box center [908, 455] width 160 height 36
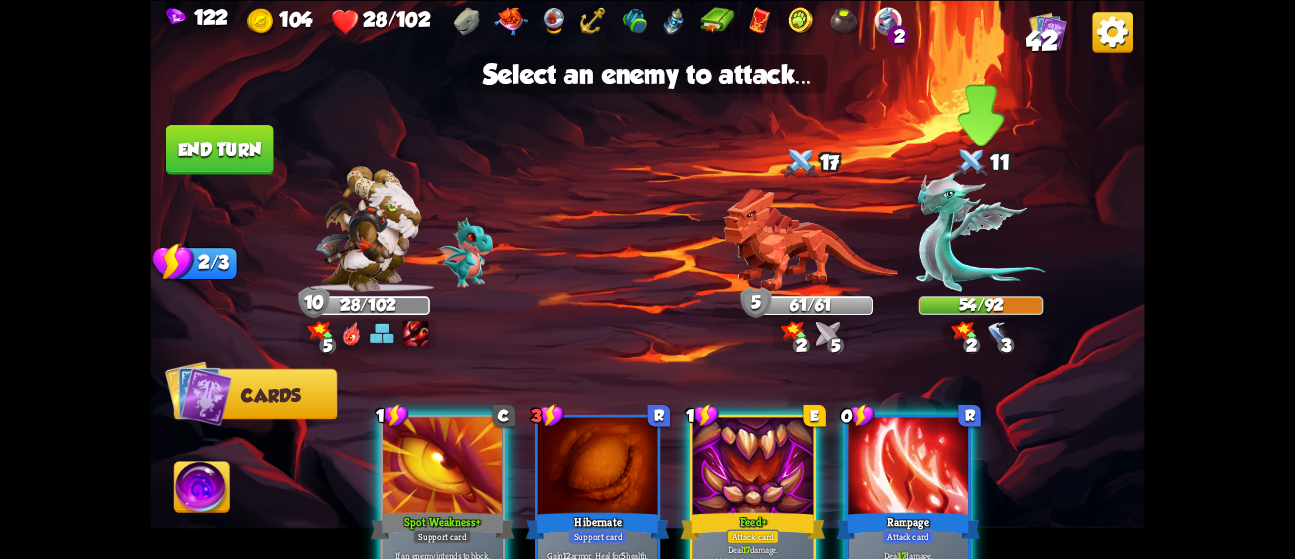
click at [977, 223] on img at bounding box center [982, 231] width 130 height 120
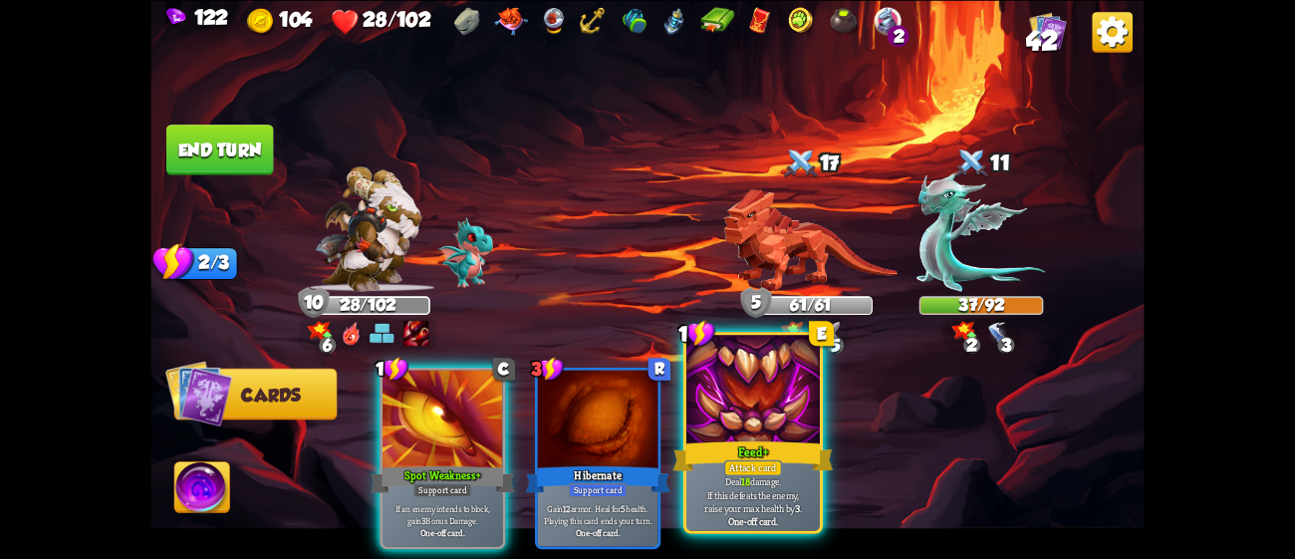
click at [697, 394] on div at bounding box center [752, 391] width 133 height 113
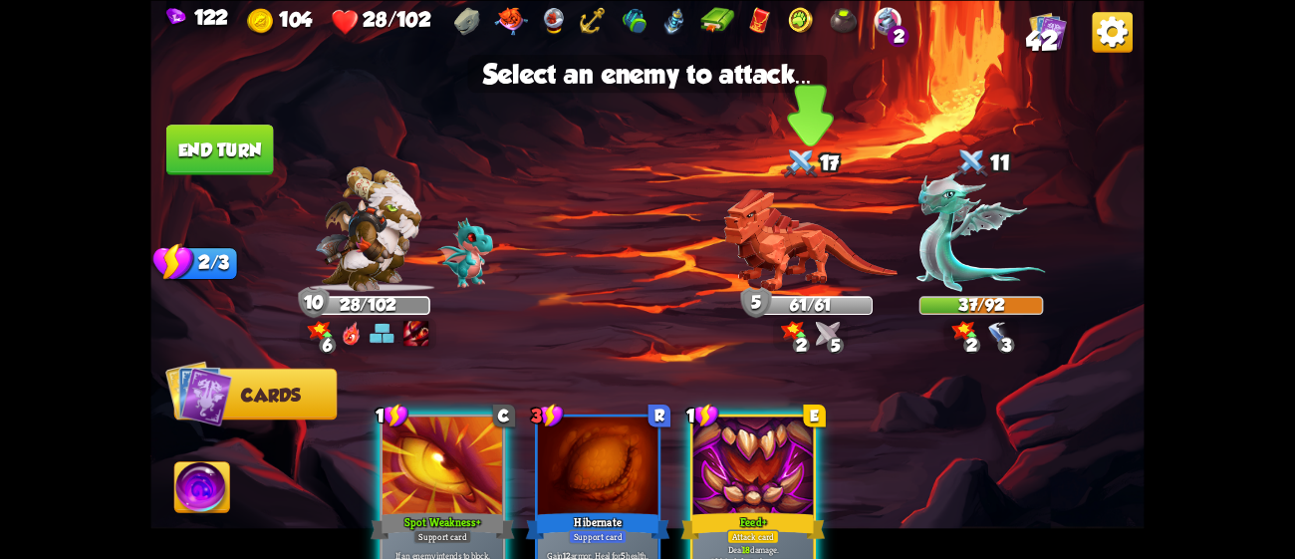
click at [749, 229] on img at bounding box center [810, 239] width 174 height 103
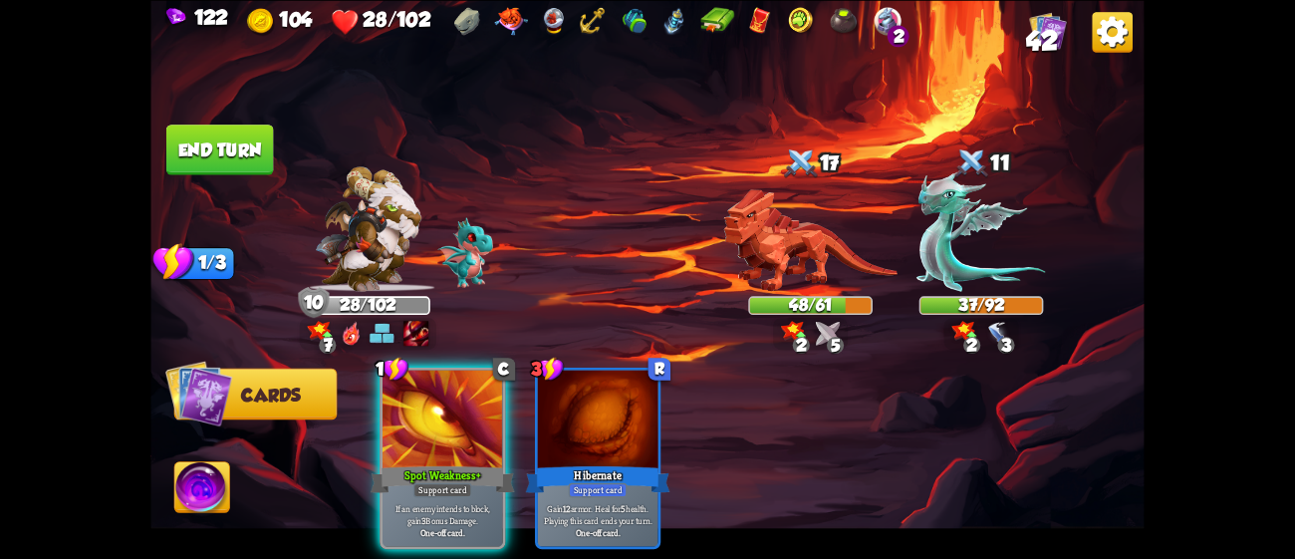
click at [256, 143] on button "End turn" at bounding box center [220, 150] width 108 height 51
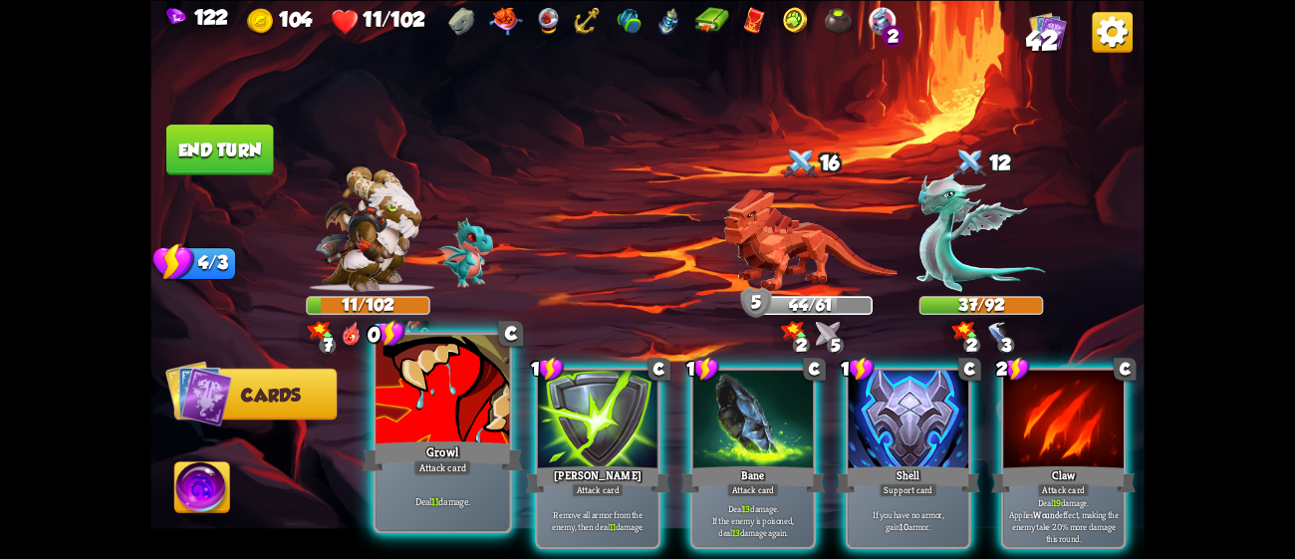
click at [420, 399] on div at bounding box center [442, 391] width 133 height 113
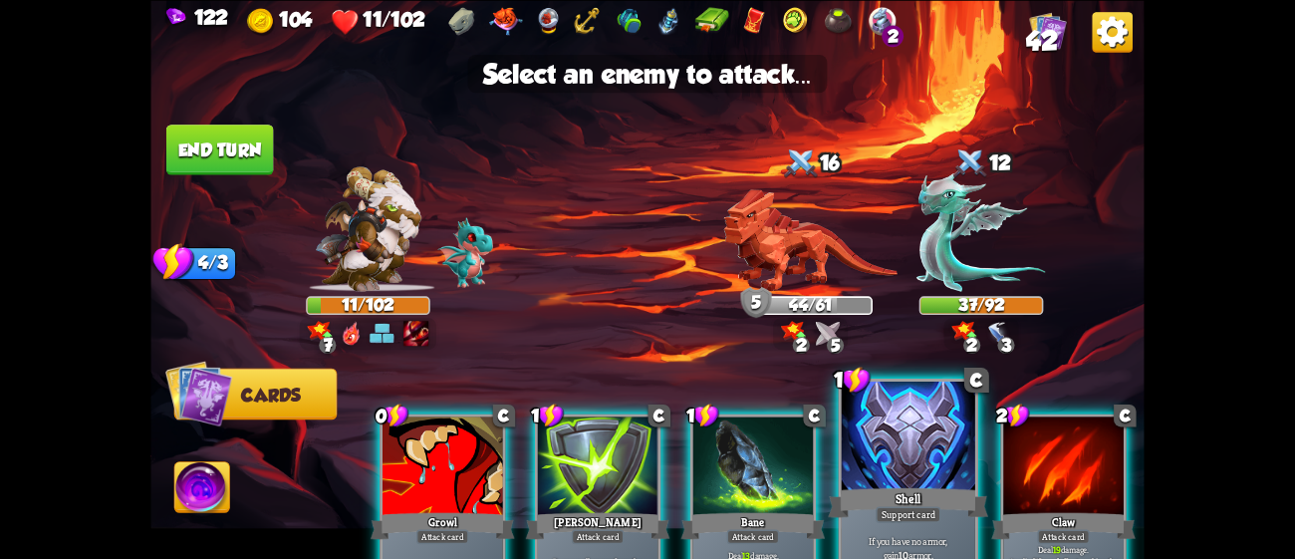
click at [939, 471] on div at bounding box center [908, 438] width 133 height 113
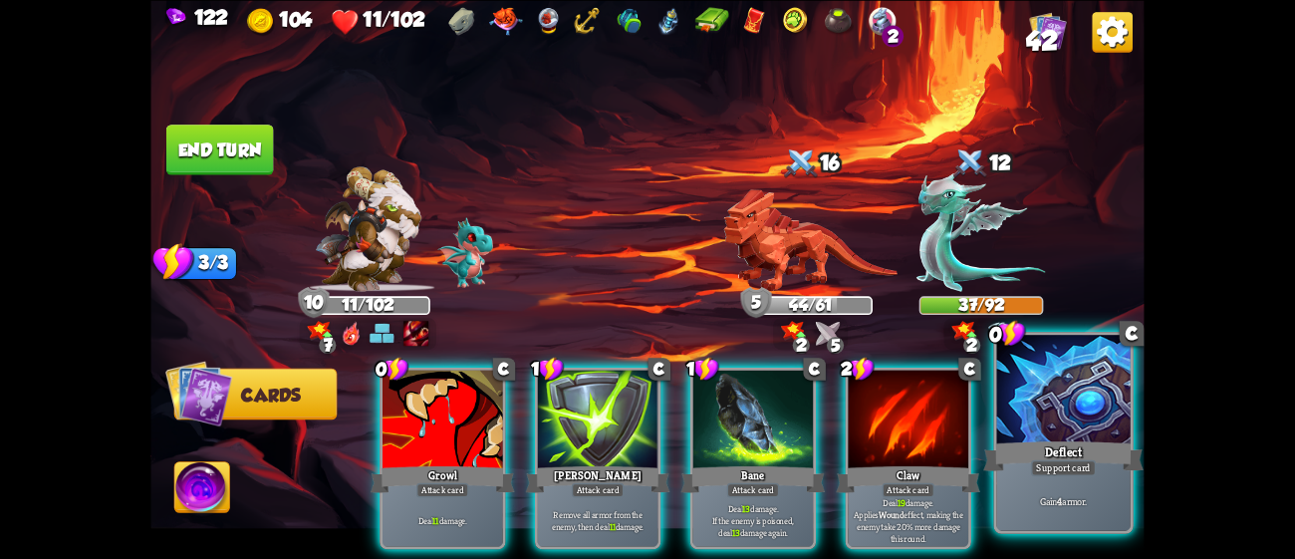
click at [1053, 487] on div "Gain 4 armor." at bounding box center [1063, 501] width 133 height 58
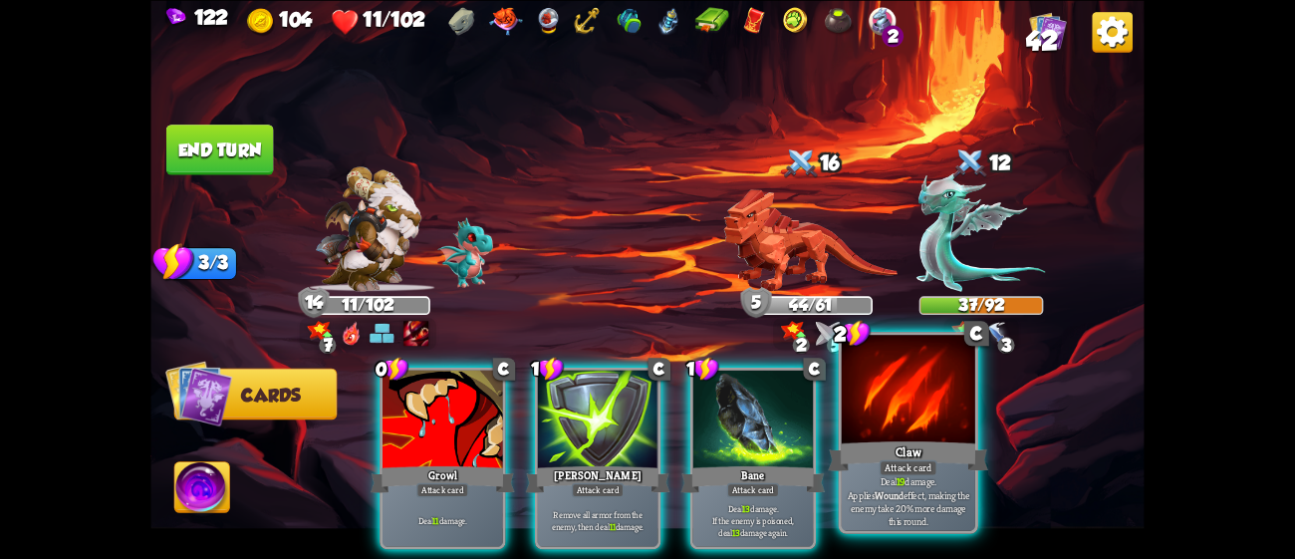
click at [831, 454] on div "Claw" at bounding box center [908, 455] width 160 height 36
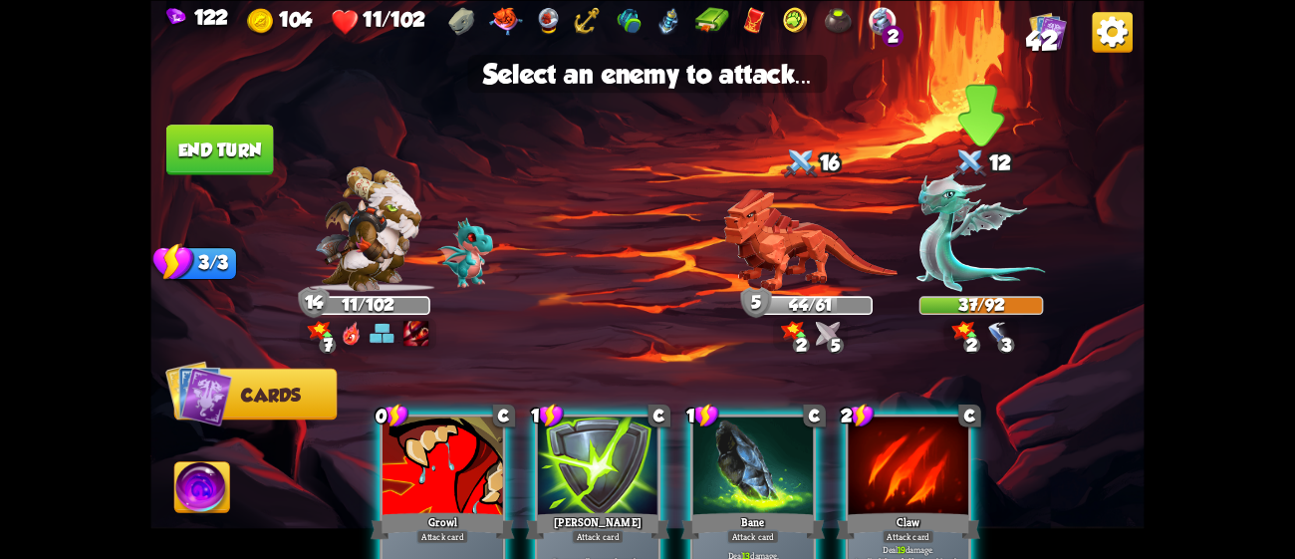
click at [975, 197] on img at bounding box center [982, 231] width 130 height 120
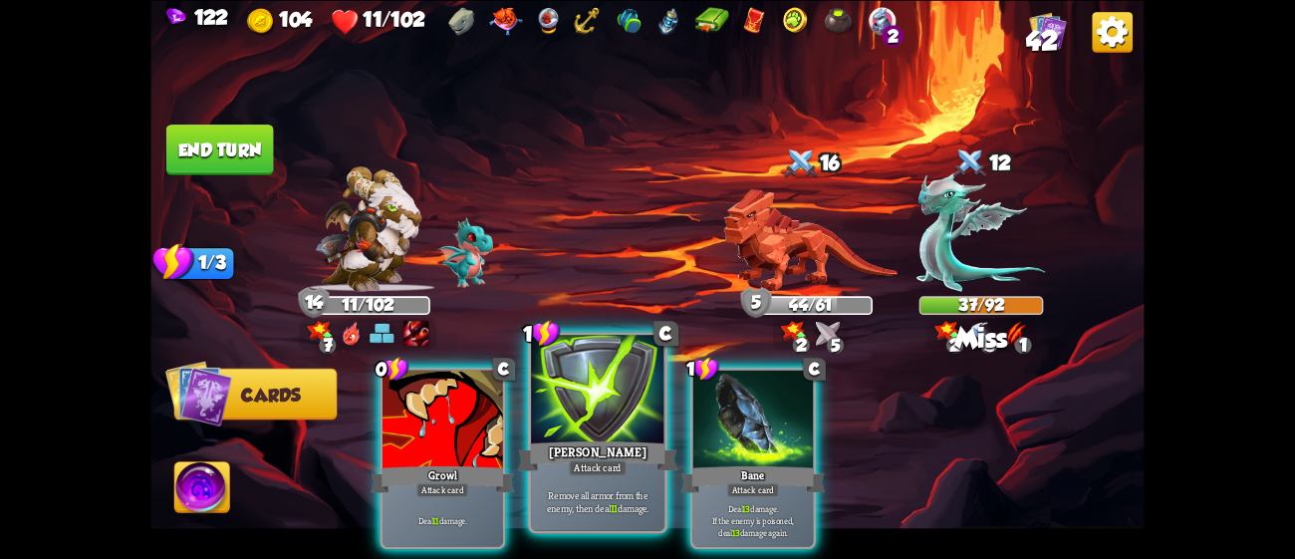
click at [572, 453] on div "[PERSON_NAME]" at bounding box center [598, 455] width 160 height 36
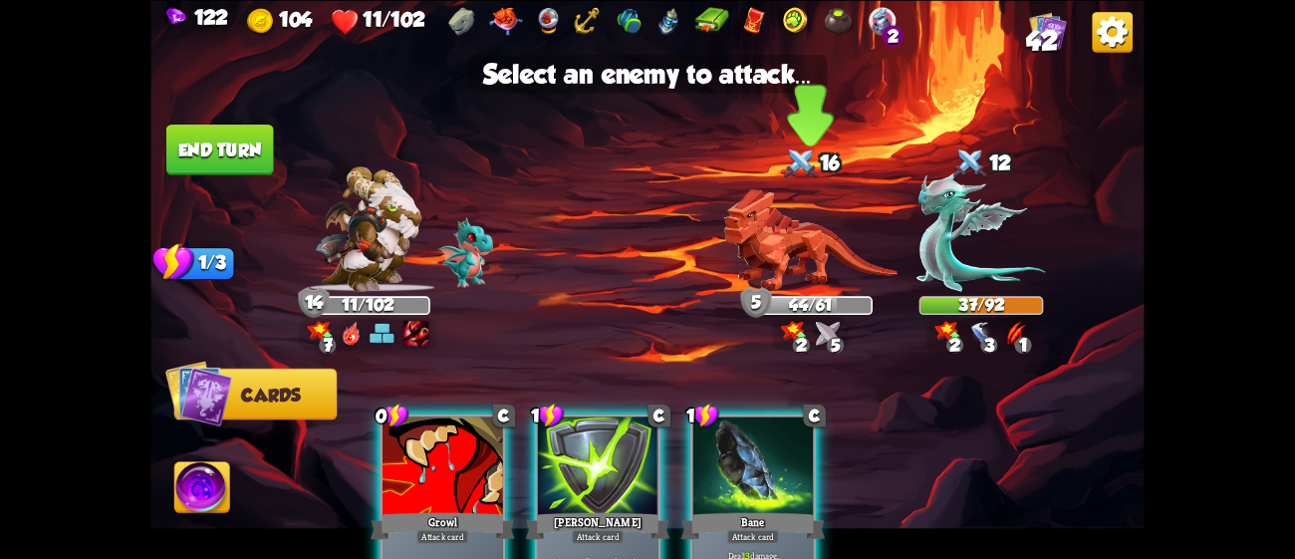
click at [797, 287] on img at bounding box center [810, 239] width 174 height 103
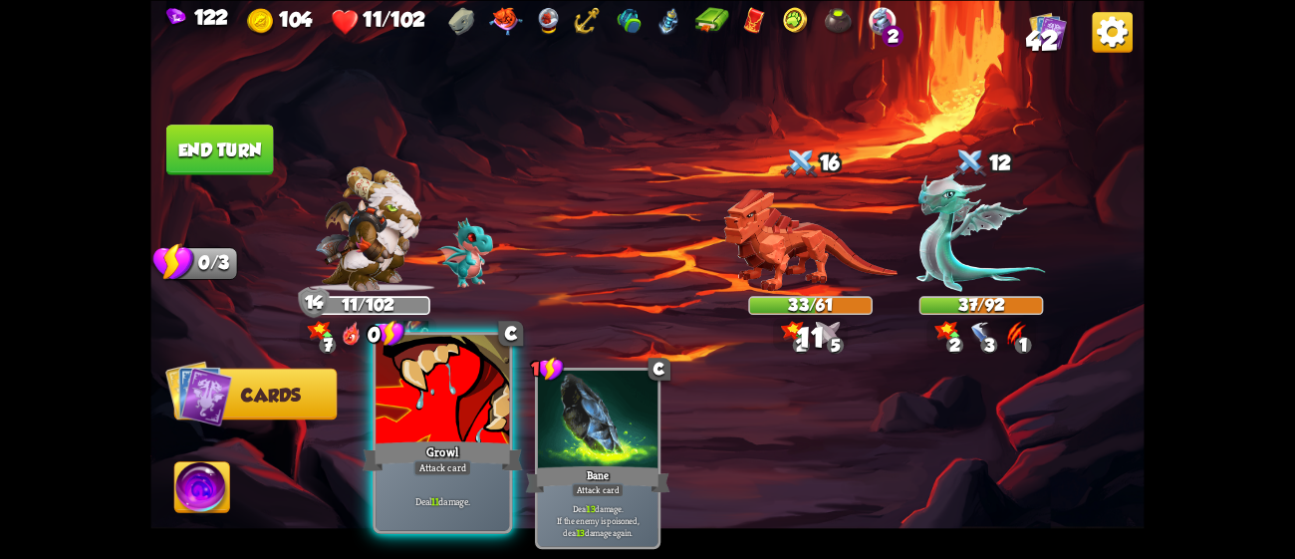
click at [411, 455] on div "Growl" at bounding box center [443, 455] width 160 height 36
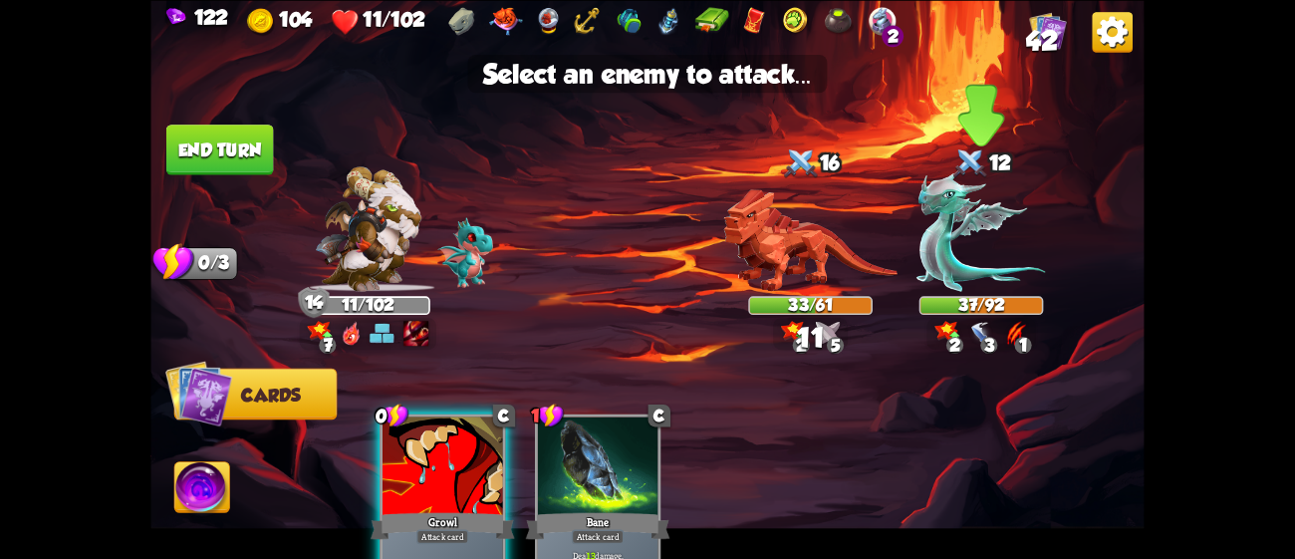
click at [964, 255] on img at bounding box center [982, 231] width 130 height 120
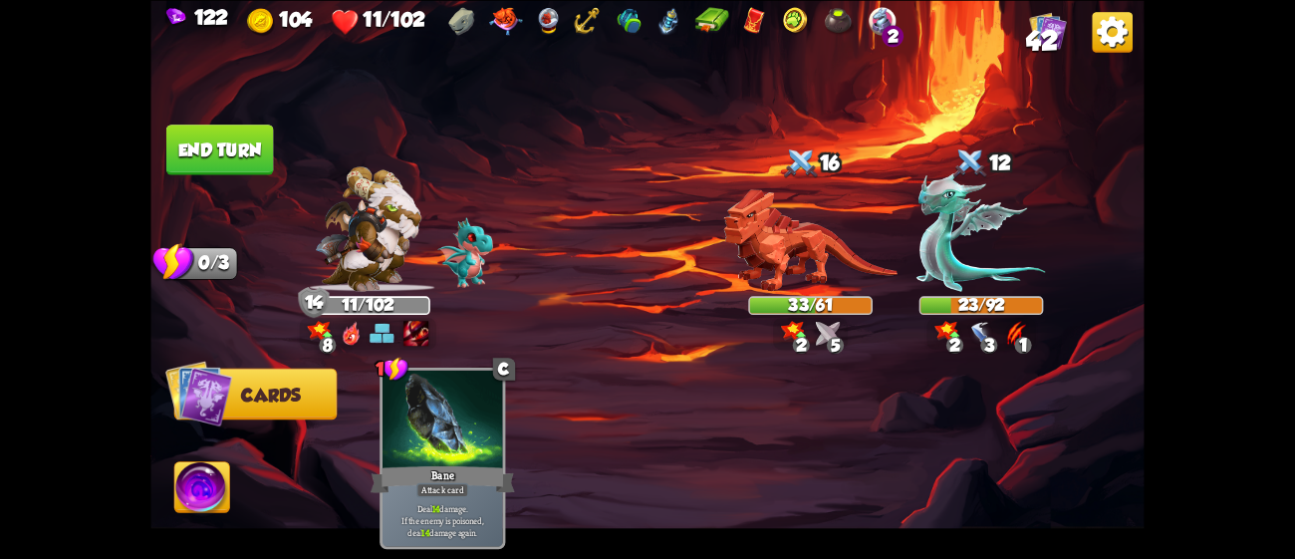
click at [230, 131] on button "End turn" at bounding box center [220, 150] width 108 height 51
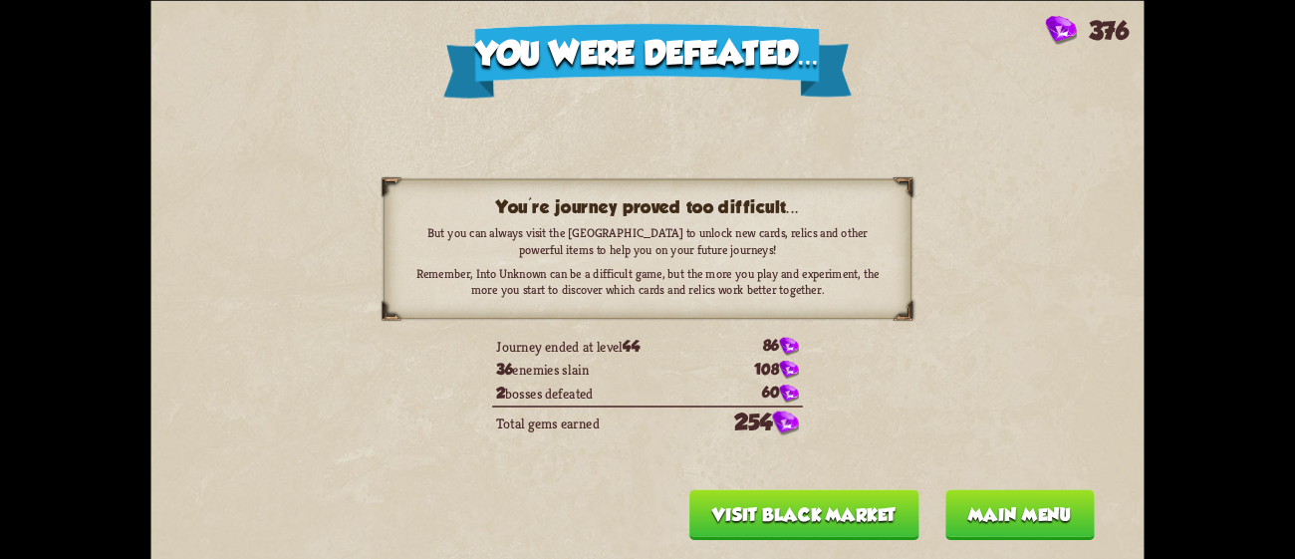
click at [888, 509] on button "Visit Black Market" at bounding box center [804, 514] width 230 height 51
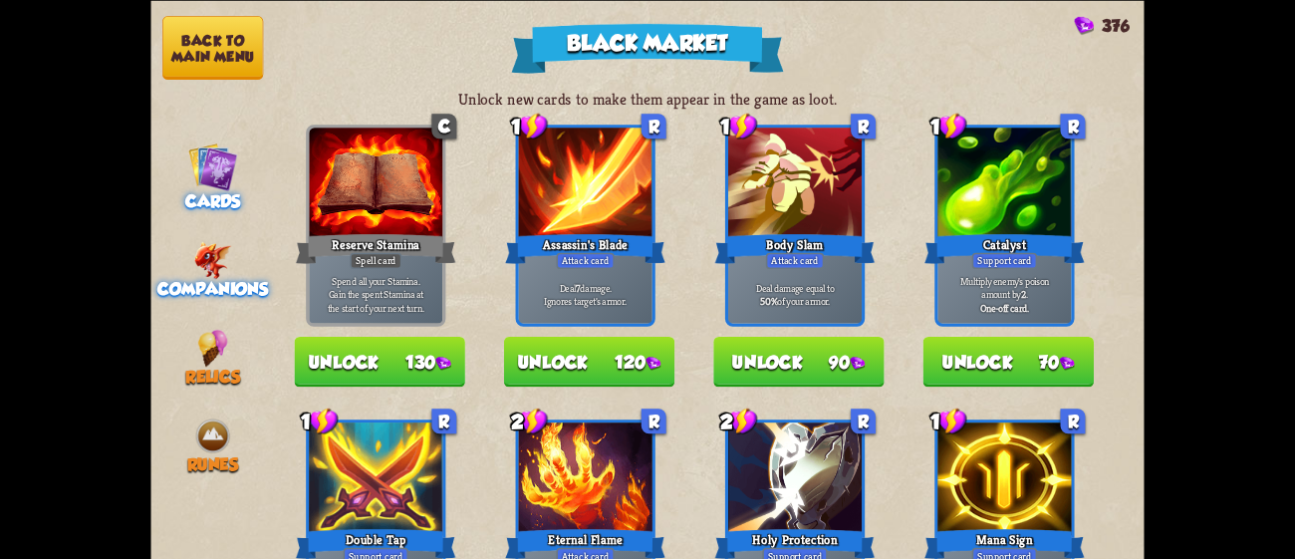
click at [242, 243] on div "Companions" at bounding box center [212, 269] width 125 height 57
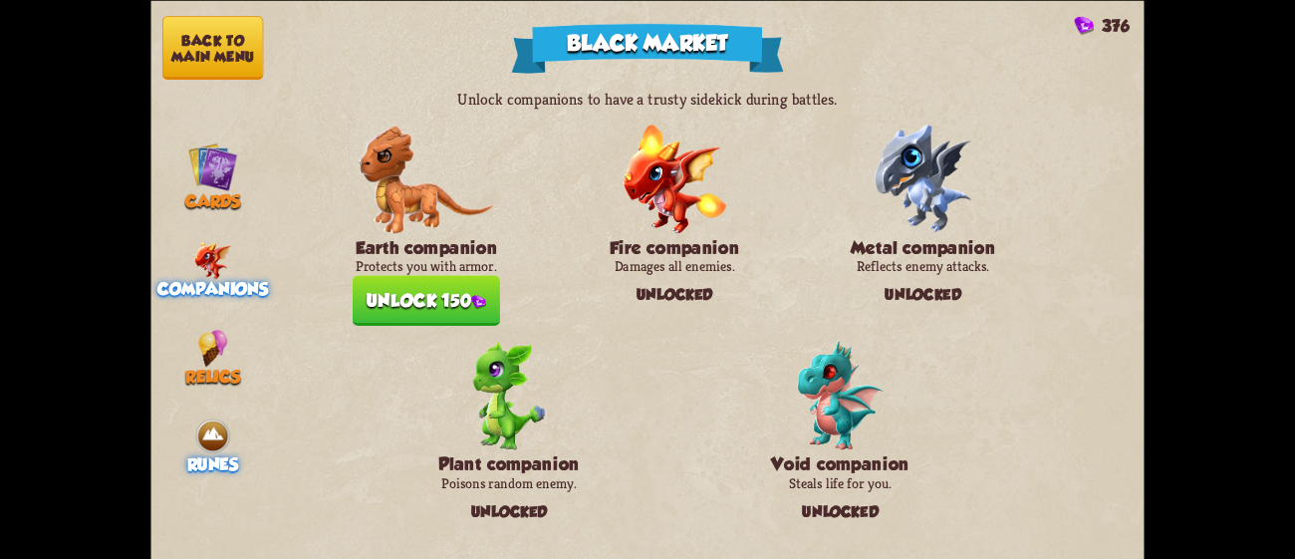
click at [212, 431] on img at bounding box center [212, 434] width 37 height 37
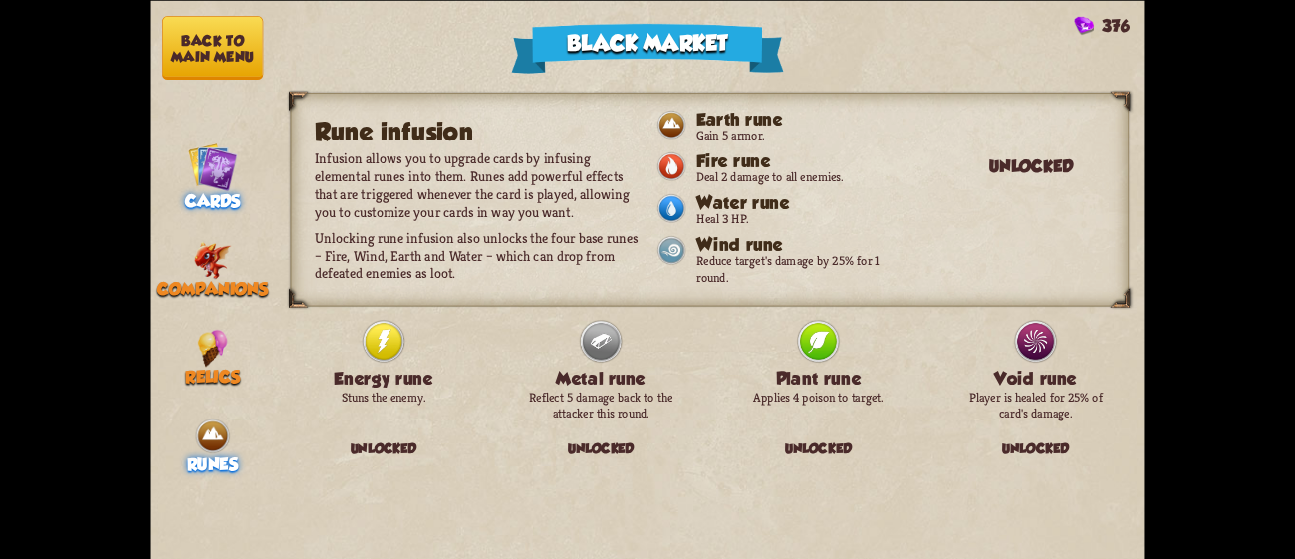
click at [200, 141] on img at bounding box center [213, 166] width 50 height 50
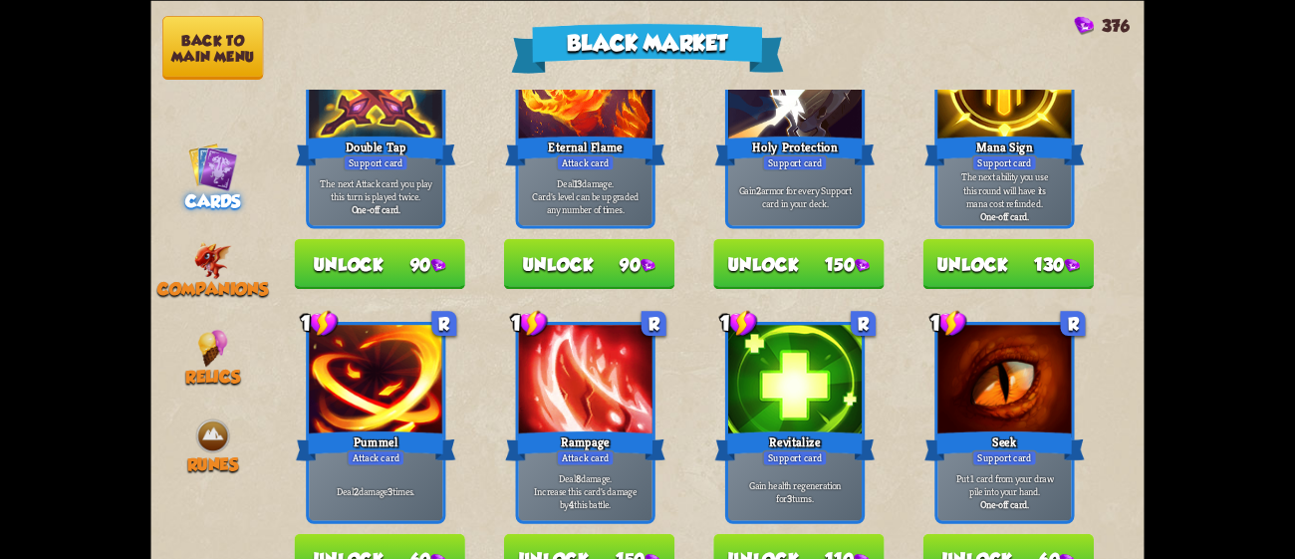
scroll to position [521, 0]
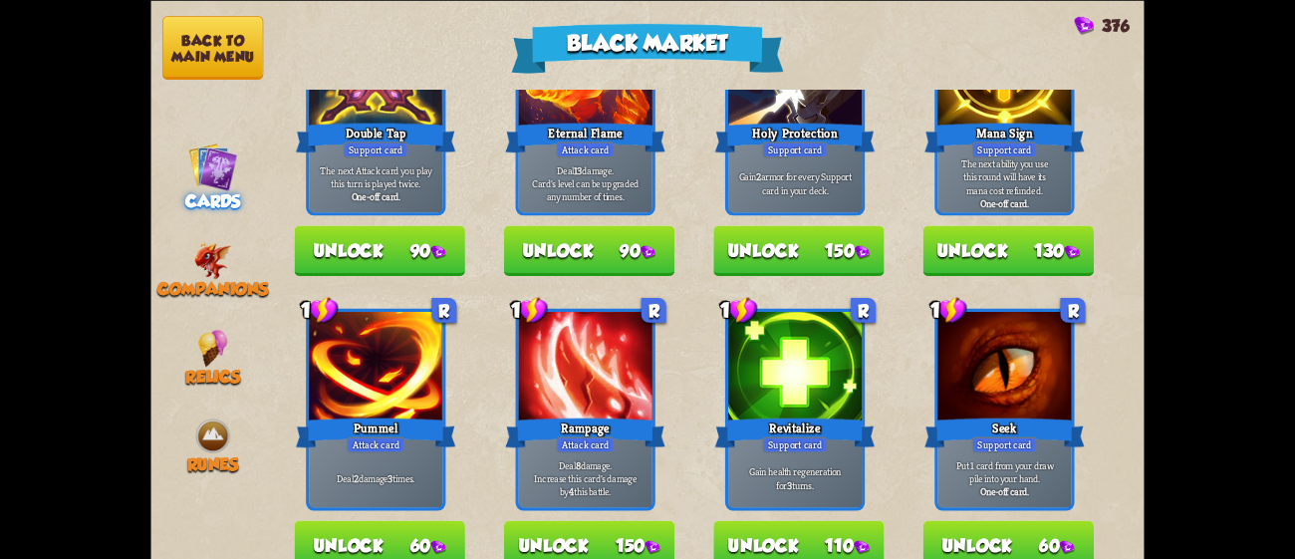
click at [648, 540] on img at bounding box center [653, 547] width 15 height 14
click at [616, 246] on button "Unlock 90" at bounding box center [589, 250] width 170 height 51
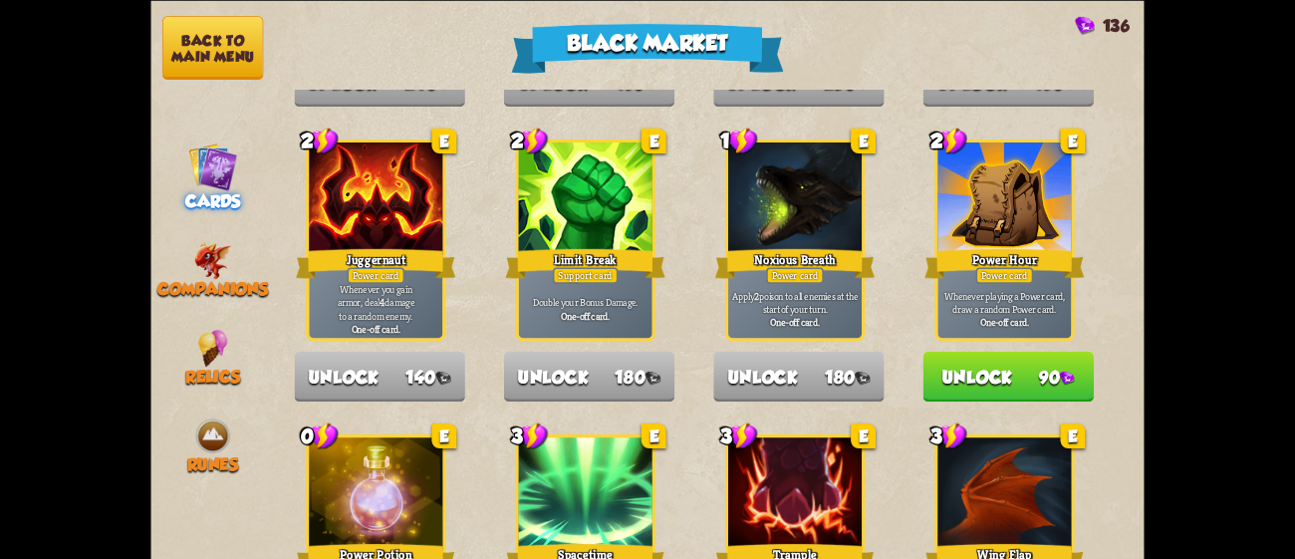
scroll to position [2071, 0]
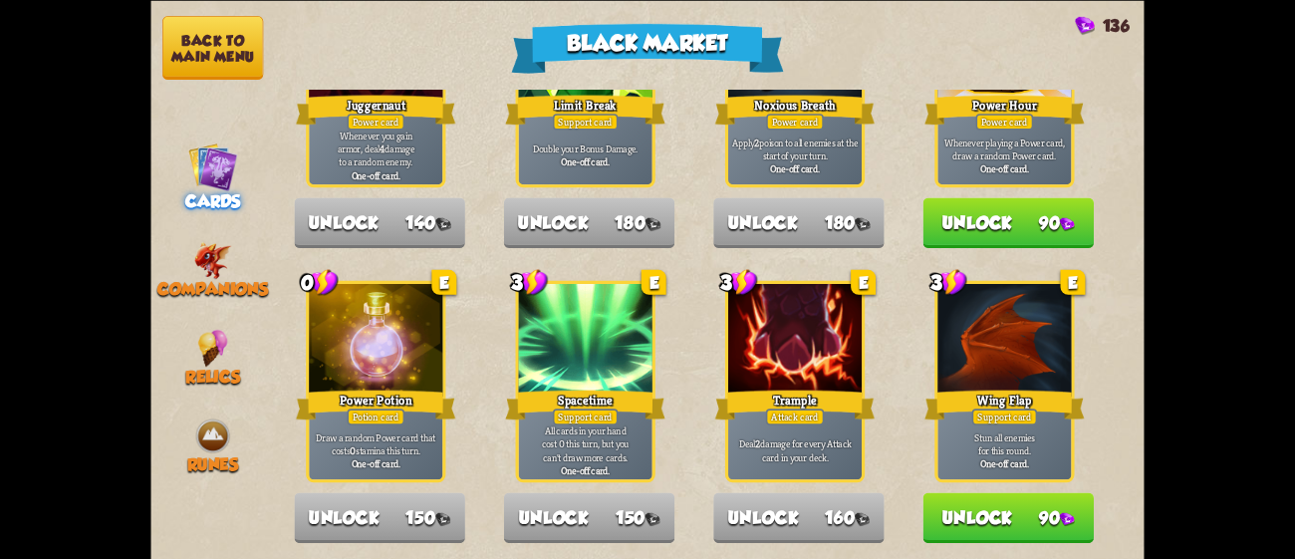
click at [976, 498] on button "Unlock 90" at bounding box center [1008, 517] width 170 height 51
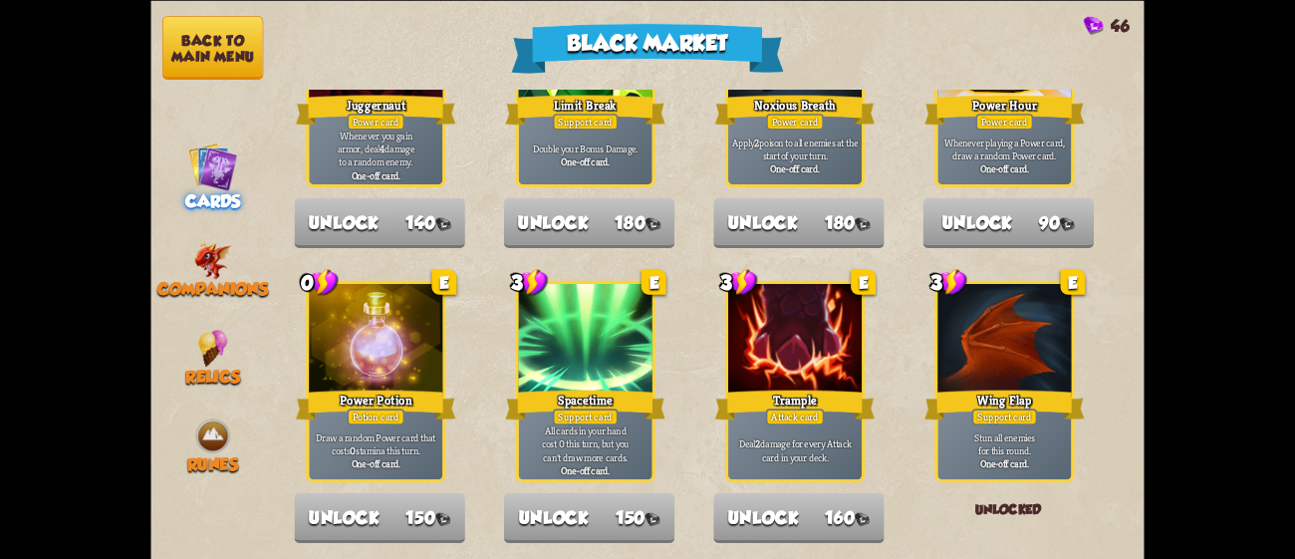
click at [231, 49] on button "Back to main menu" at bounding box center [212, 48] width 101 height 64
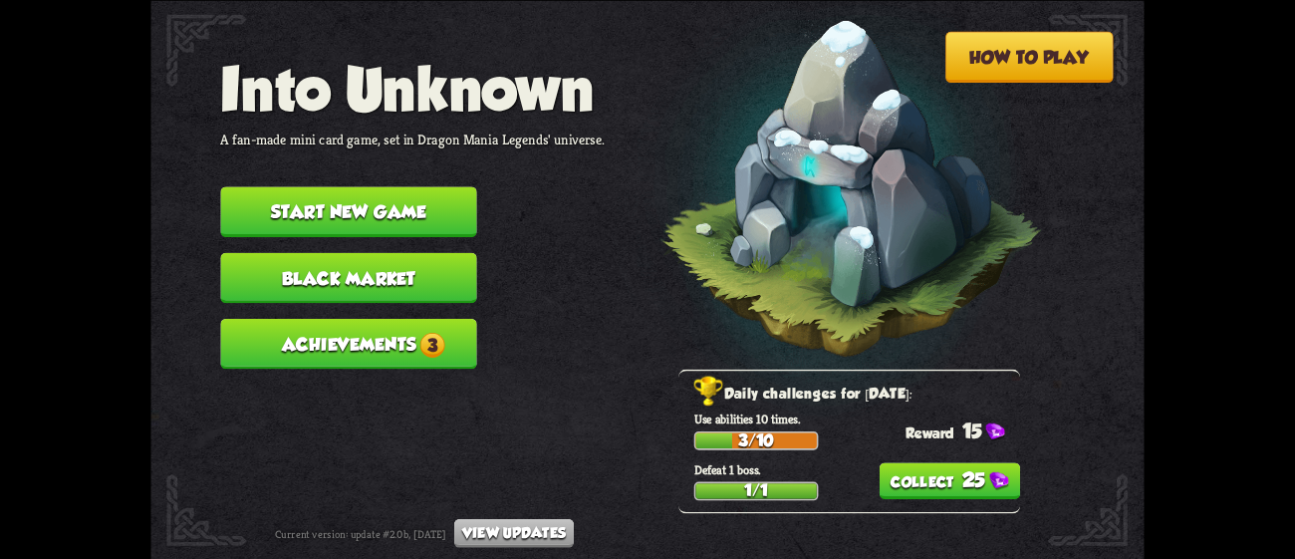
click at [231, 0] on div "How to play Into Unknown A fan-made mini card game, set in Dragon Mania Legends…" at bounding box center [646, 0] width 993 height 0
click at [919, 478] on button "25" at bounding box center [950, 480] width 140 height 37
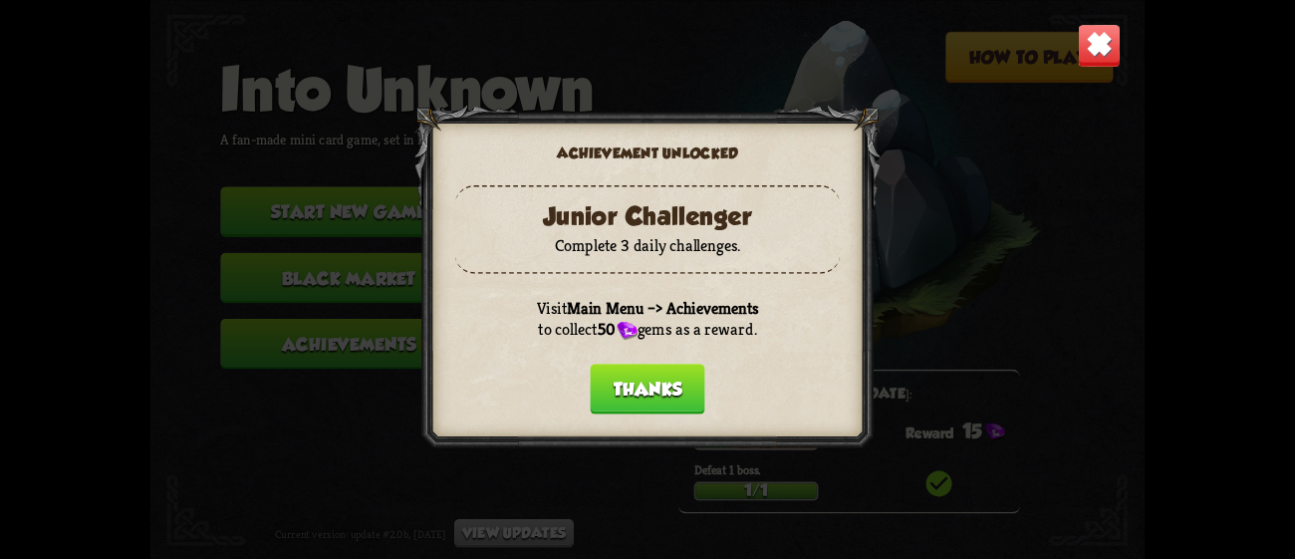
click at [618, 357] on div at bounding box center [647, 280] width 466 height 350
click at [635, 386] on button "Thanks" at bounding box center [647, 389] width 115 height 51
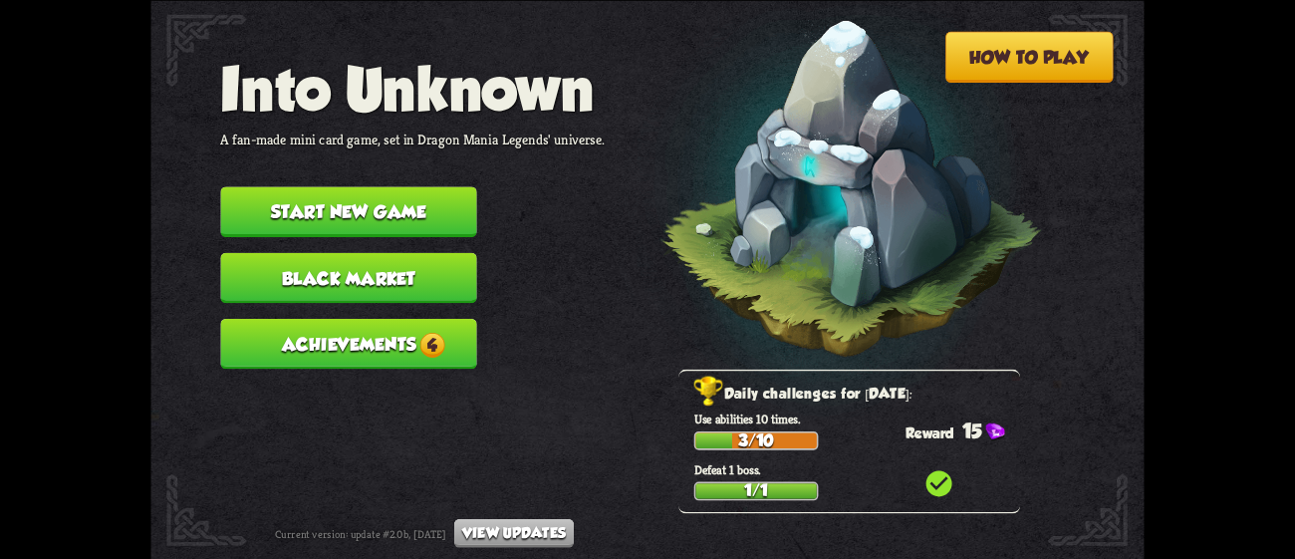
click at [448, 320] on button "Achievements 4" at bounding box center [348, 343] width 256 height 51
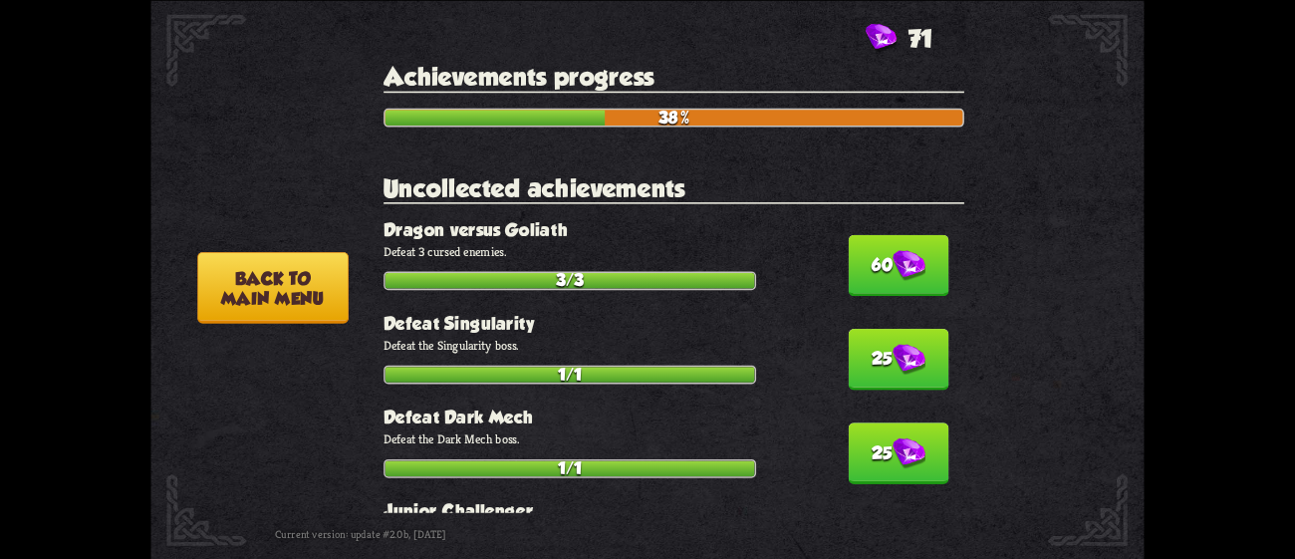
click at [872, 255] on button "60" at bounding box center [898, 265] width 101 height 62
click at [872, 329] on button "25" at bounding box center [898, 360] width 101 height 62
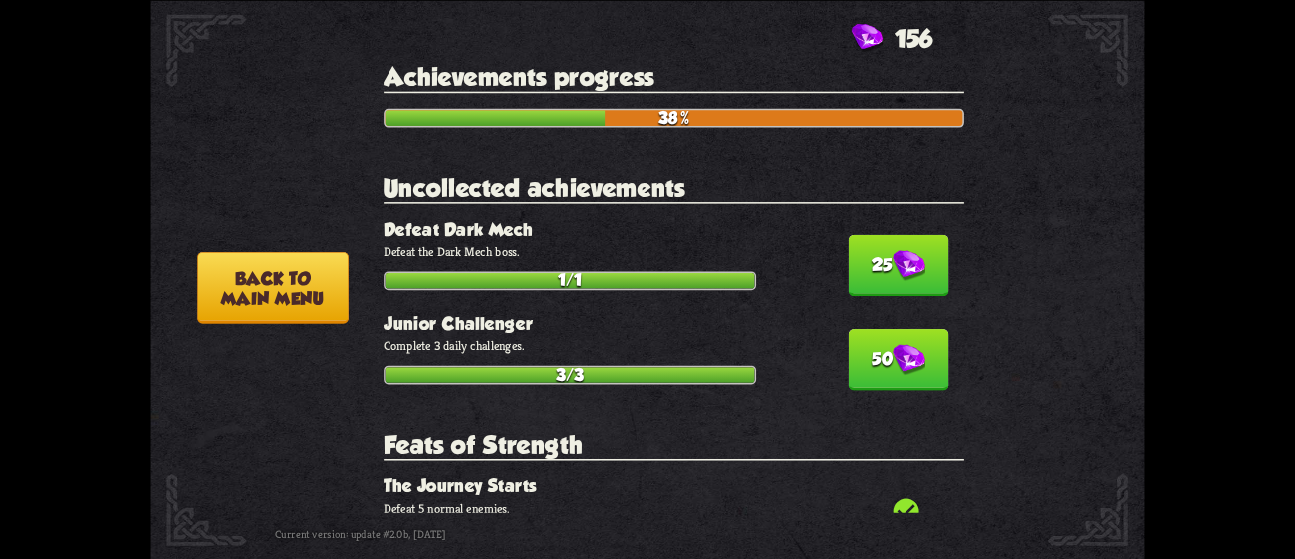
click at [872, 255] on button "25" at bounding box center [898, 265] width 101 height 62
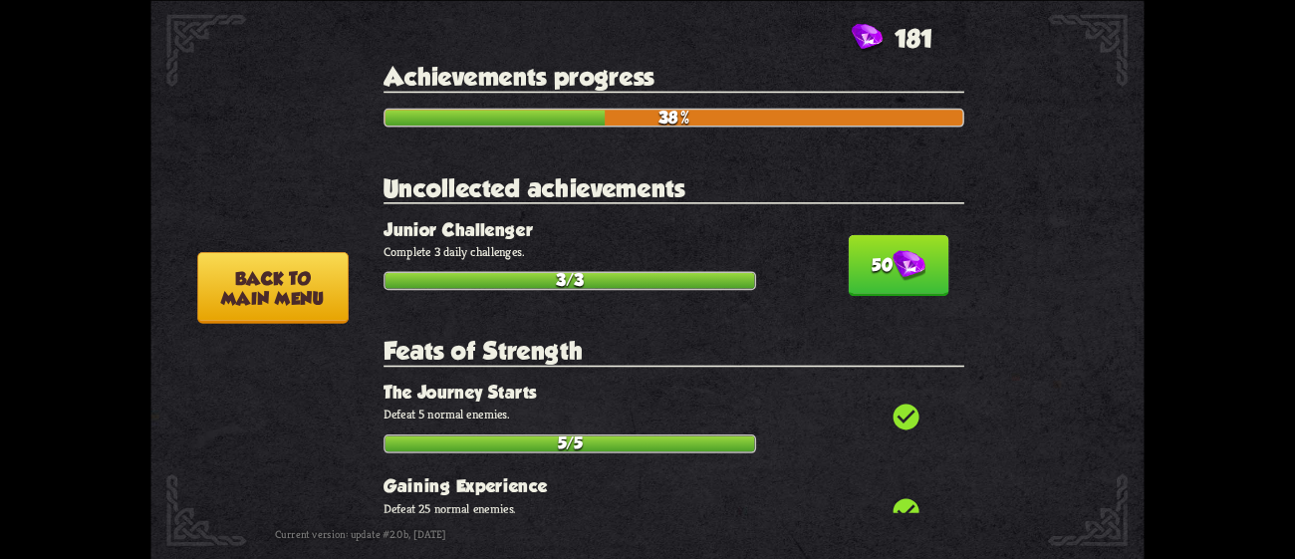
click at [872, 255] on button "50" at bounding box center [898, 265] width 101 height 62
click at [872, 382] on div "check_circle The Journey Starts Defeat 5 normal enemies. 5/5" at bounding box center [674, 417] width 581 height 71
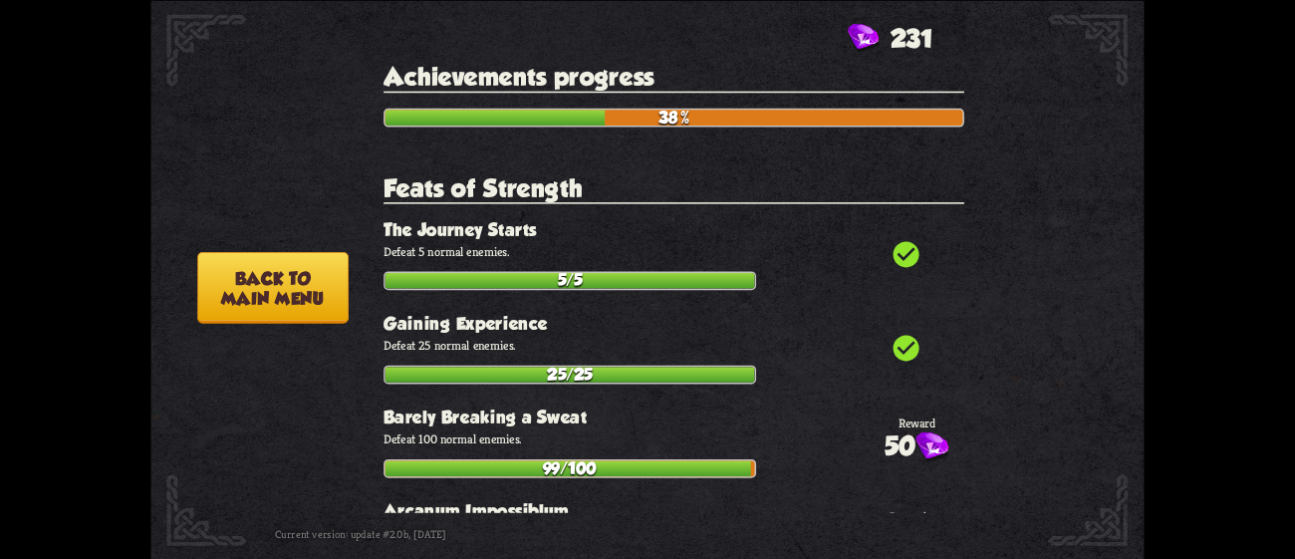
click at [293, 280] on button "Back to main menu" at bounding box center [272, 287] width 151 height 72
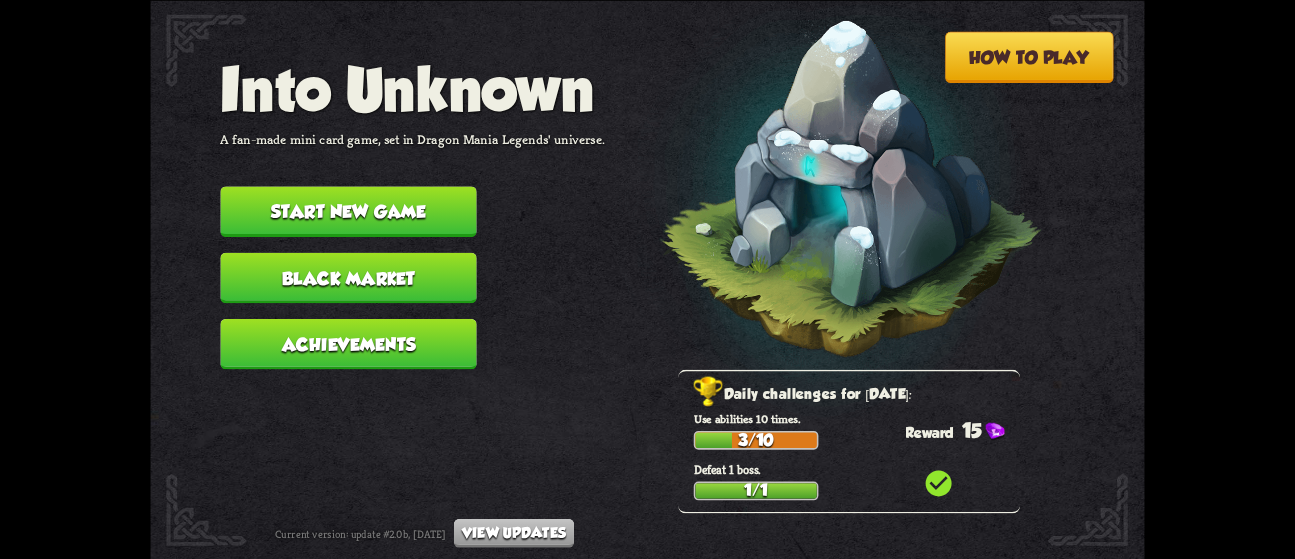
click at [376, 200] on button "Start new game" at bounding box center [348, 211] width 256 height 51
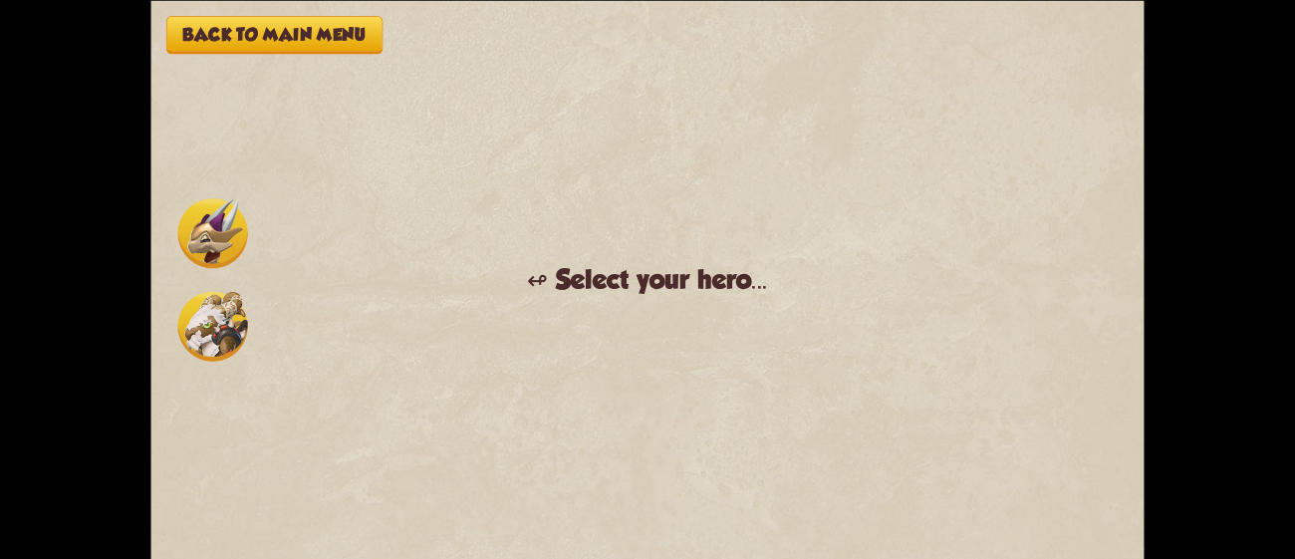
click at [205, 316] on img at bounding box center [213, 326] width 70 height 70
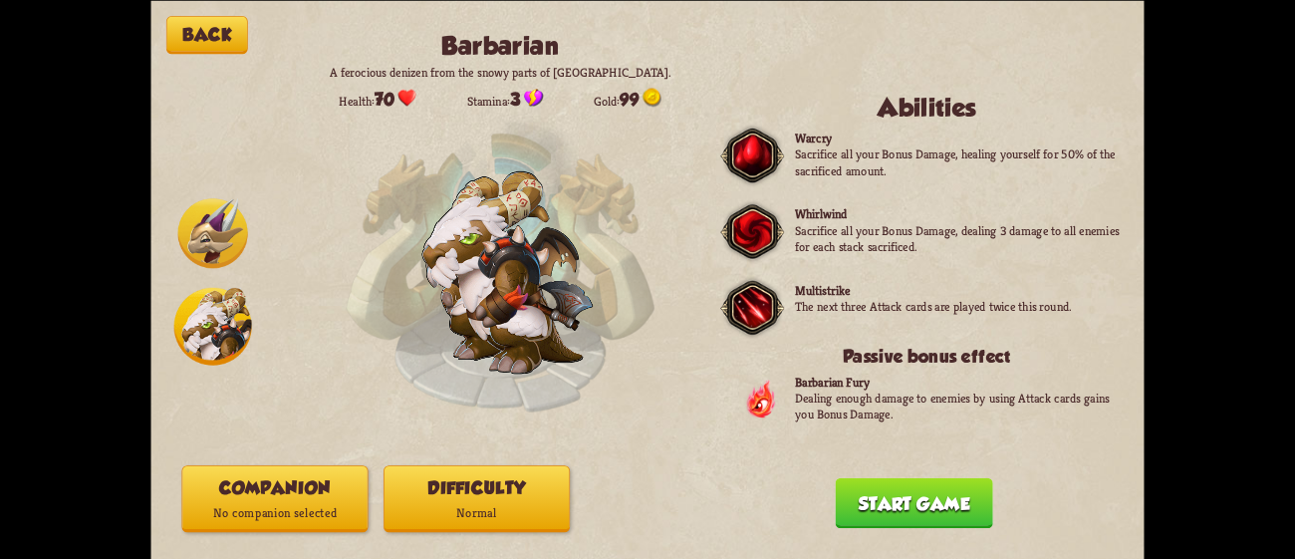
click at [251, 402] on div "Back Barbarian A ferocious denizen from the snowy parts of [GEOGRAPHIC_DATA]. H…" at bounding box center [646, 279] width 993 height 559
click at [211, 409] on div "Back Barbarian A ferocious denizen from the snowy parts of [GEOGRAPHIC_DATA]. H…" at bounding box center [646, 279] width 993 height 559
click at [301, 506] on p "No companion selected" at bounding box center [274, 512] width 184 height 25
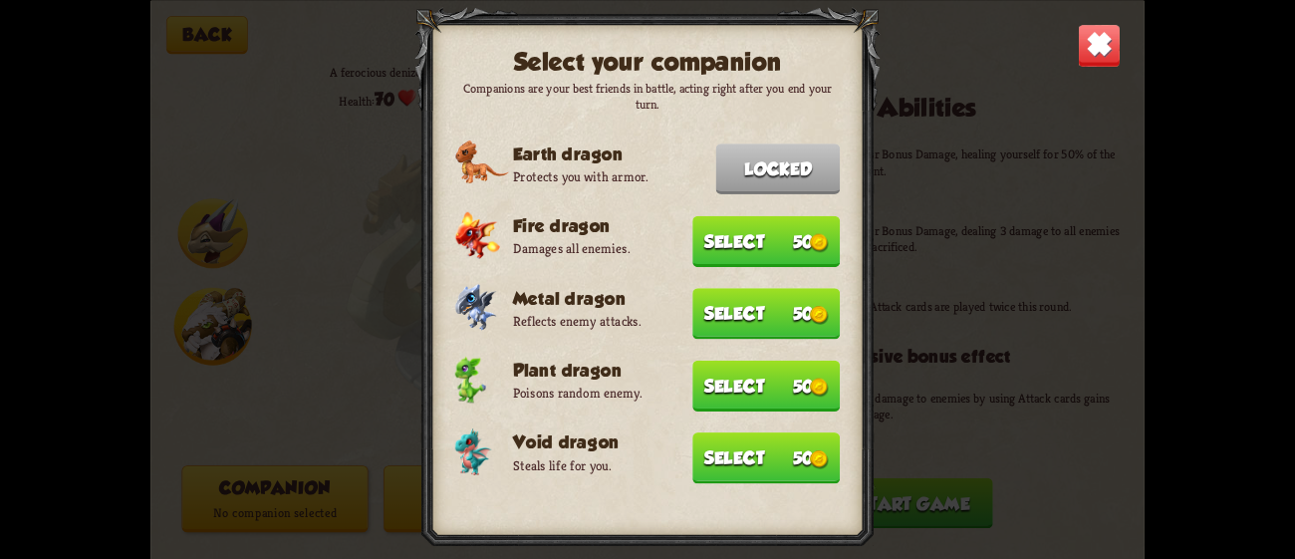
click at [788, 306] on button "Select 50" at bounding box center [765, 313] width 147 height 51
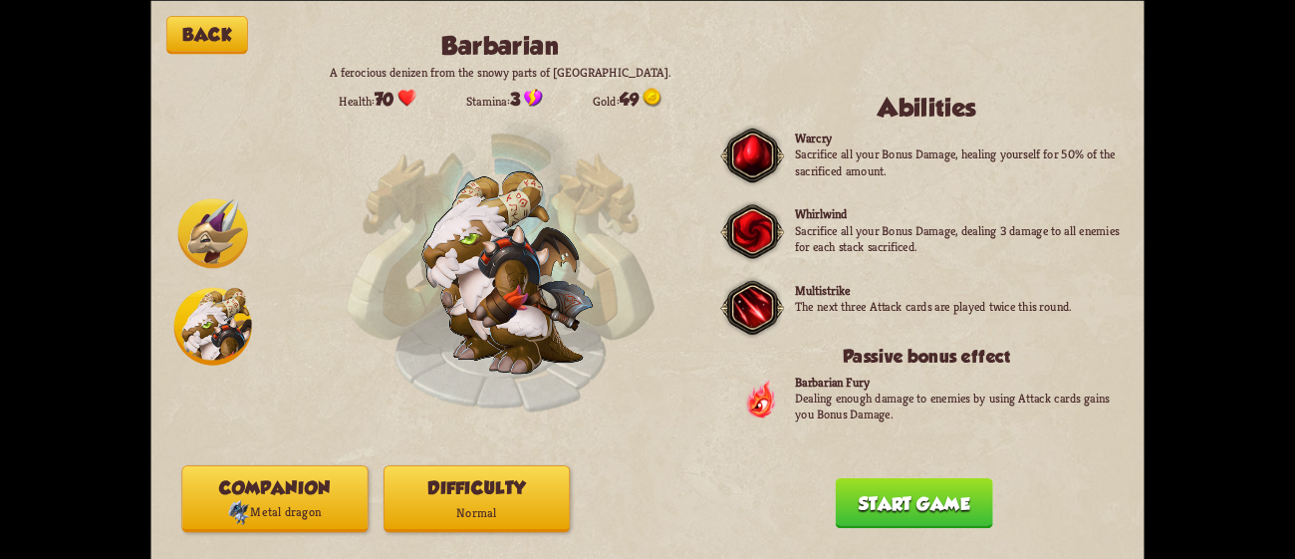
click at [501, 495] on button "Difficulty Normal" at bounding box center [477, 498] width 186 height 67
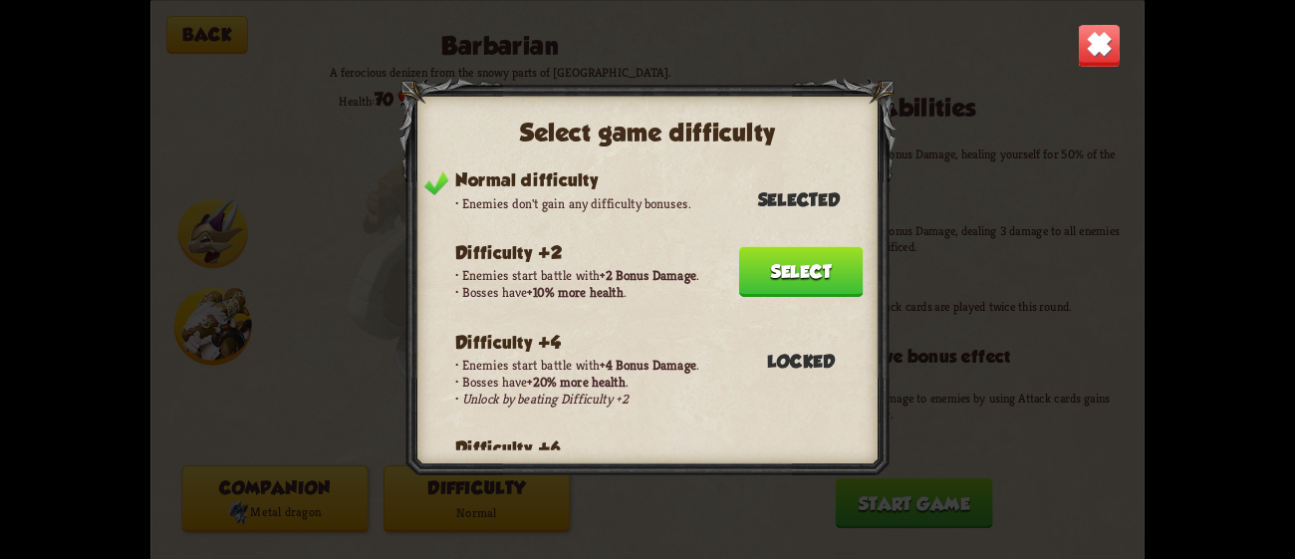
click at [783, 251] on button "Select" at bounding box center [801, 271] width 125 height 51
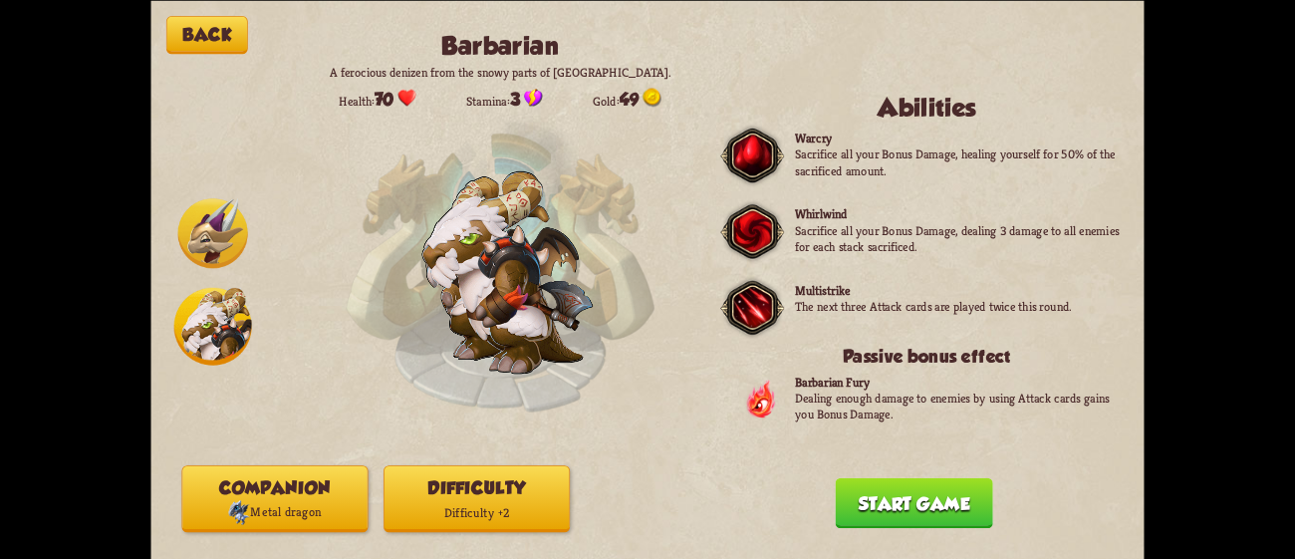
click at [964, 510] on button "Start game" at bounding box center [914, 502] width 157 height 51
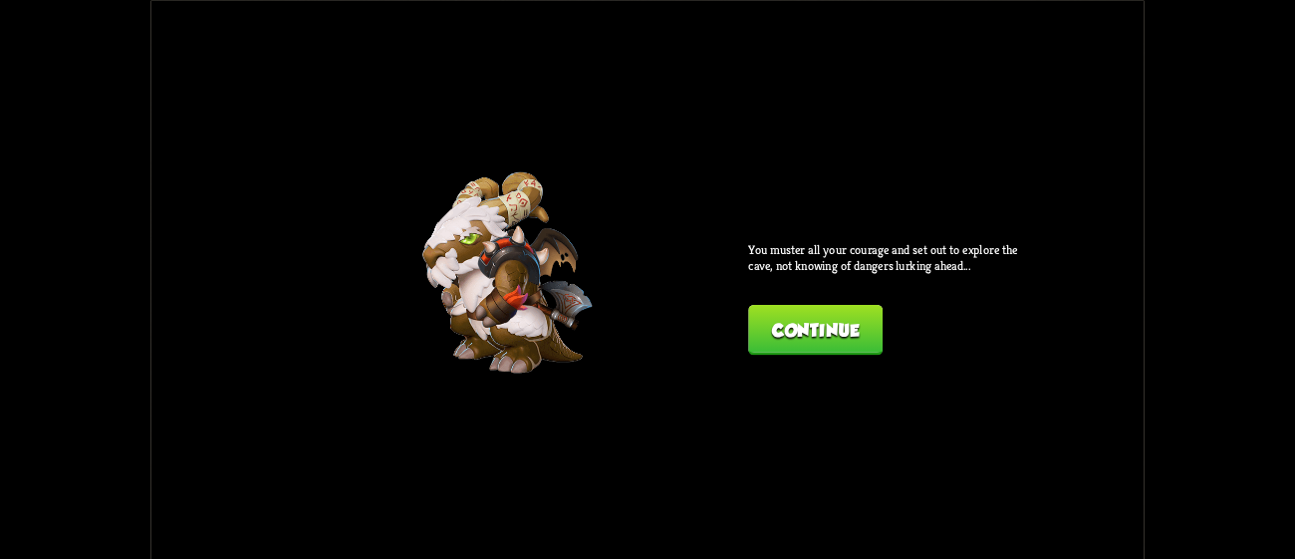
click at [838, 331] on button "Continue" at bounding box center [815, 329] width 134 height 51
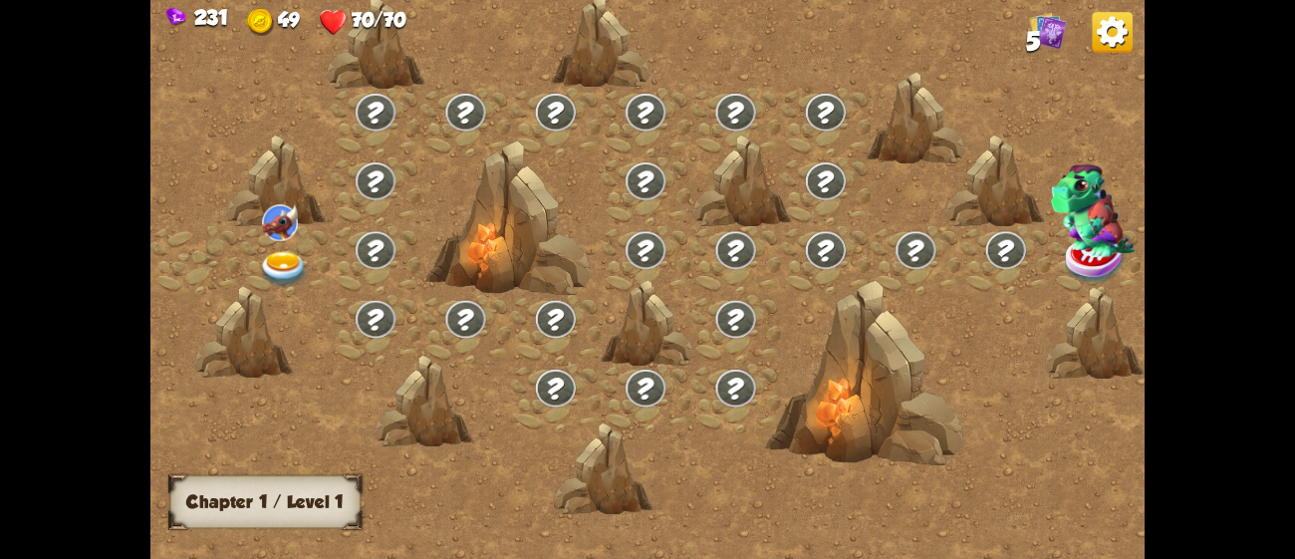
click at [295, 251] on img at bounding box center [284, 269] width 50 height 37
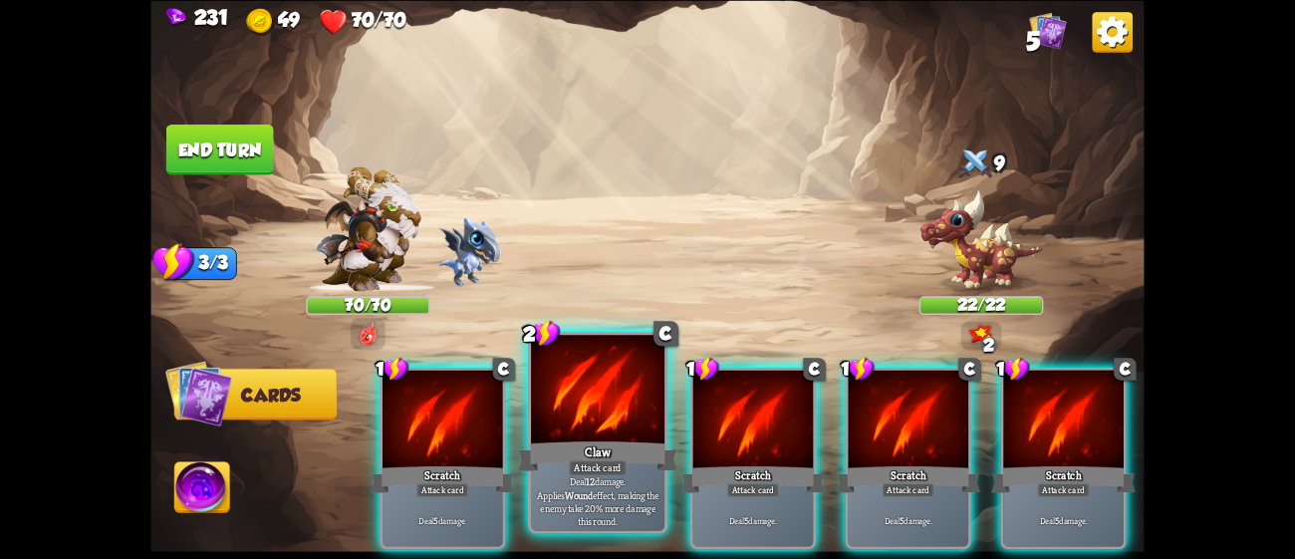
click at [581, 463] on div "Attack card" at bounding box center [598, 467] width 58 height 16
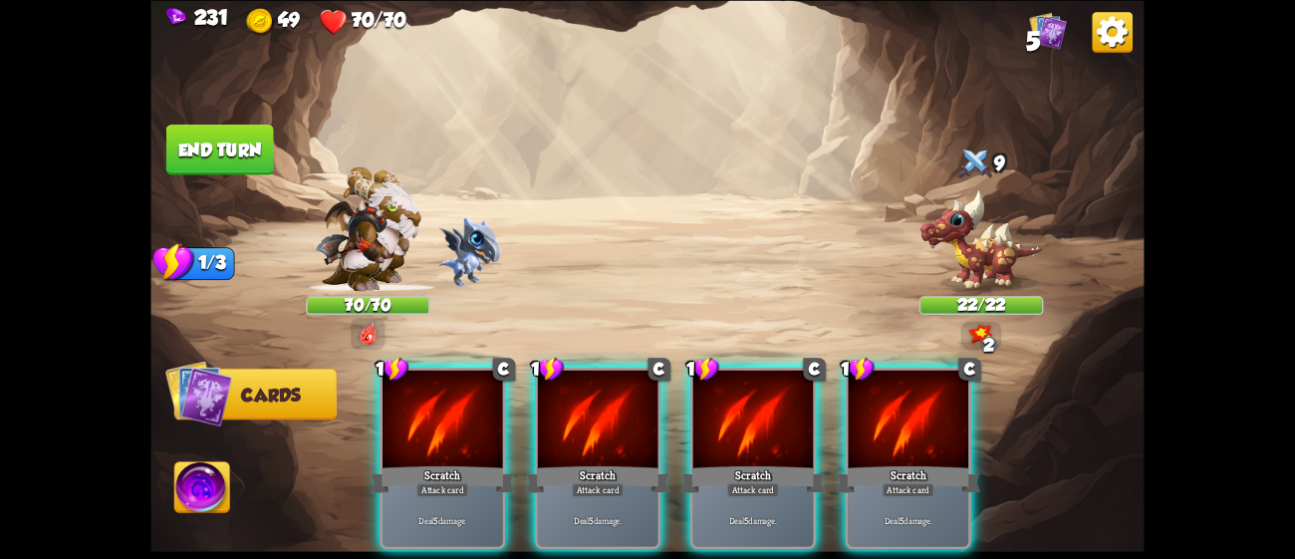
click at [581, 463] on div "Scratch" at bounding box center [598, 479] width 144 height 32
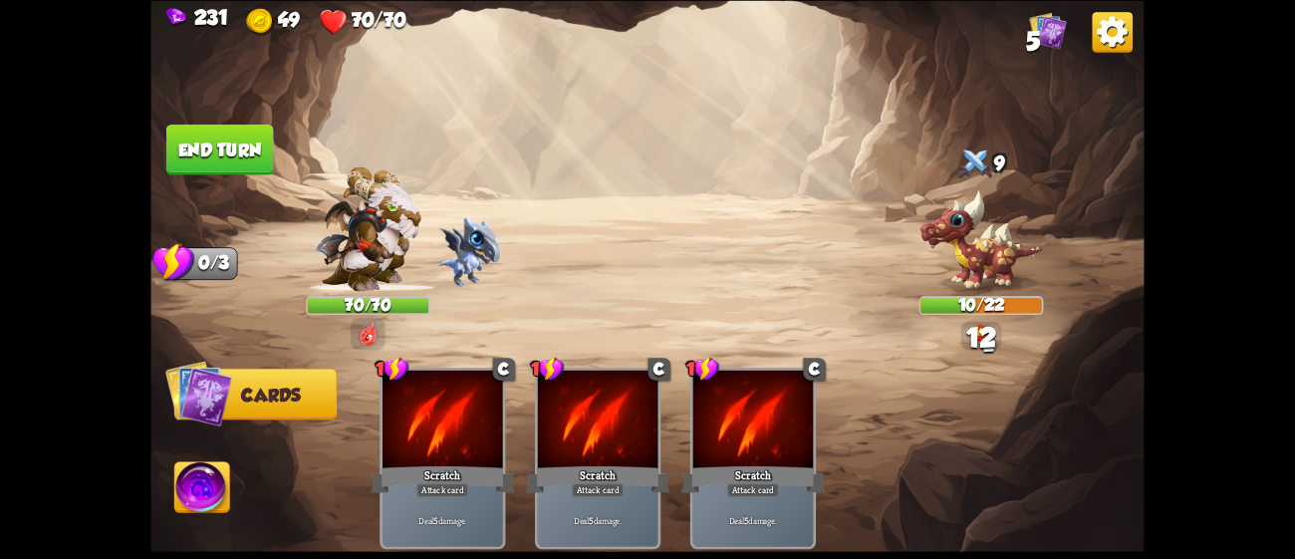
click at [218, 491] on img at bounding box center [201, 490] width 55 height 56
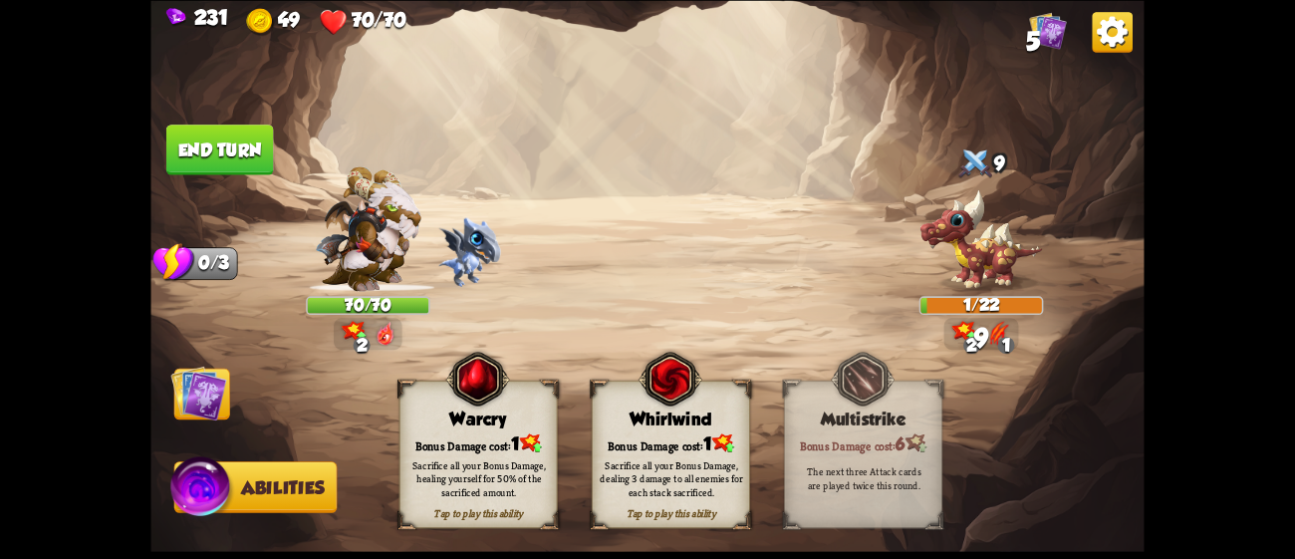
click at [691, 445] on div "Bonus Damage cost: 1" at bounding box center [671, 442] width 156 height 23
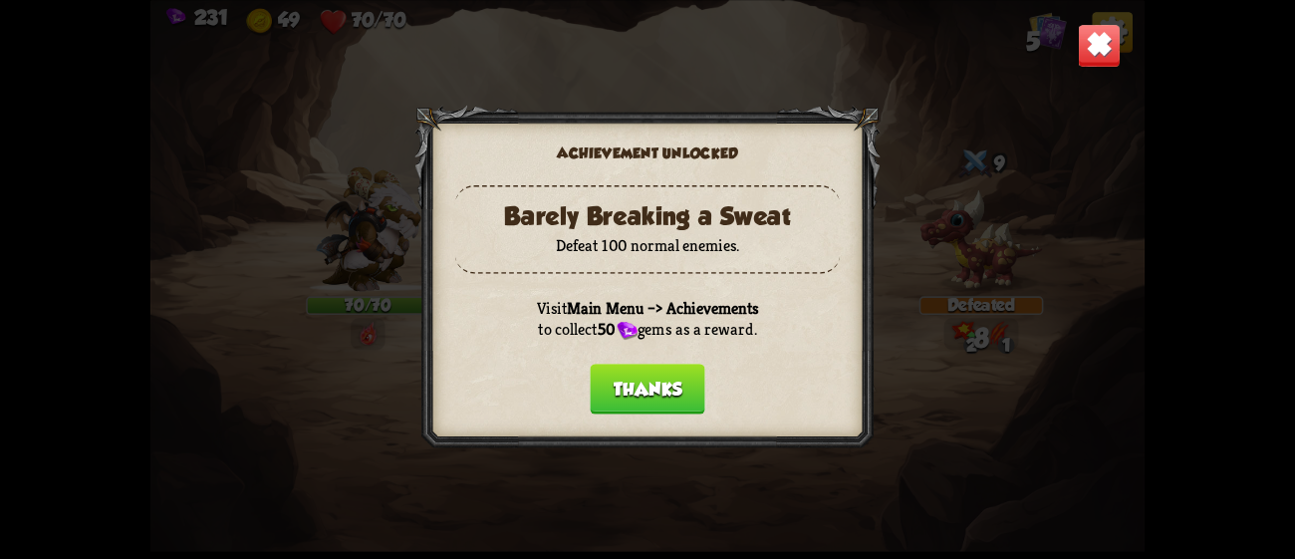
click at [663, 392] on button "Thanks" at bounding box center [647, 389] width 115 height 51
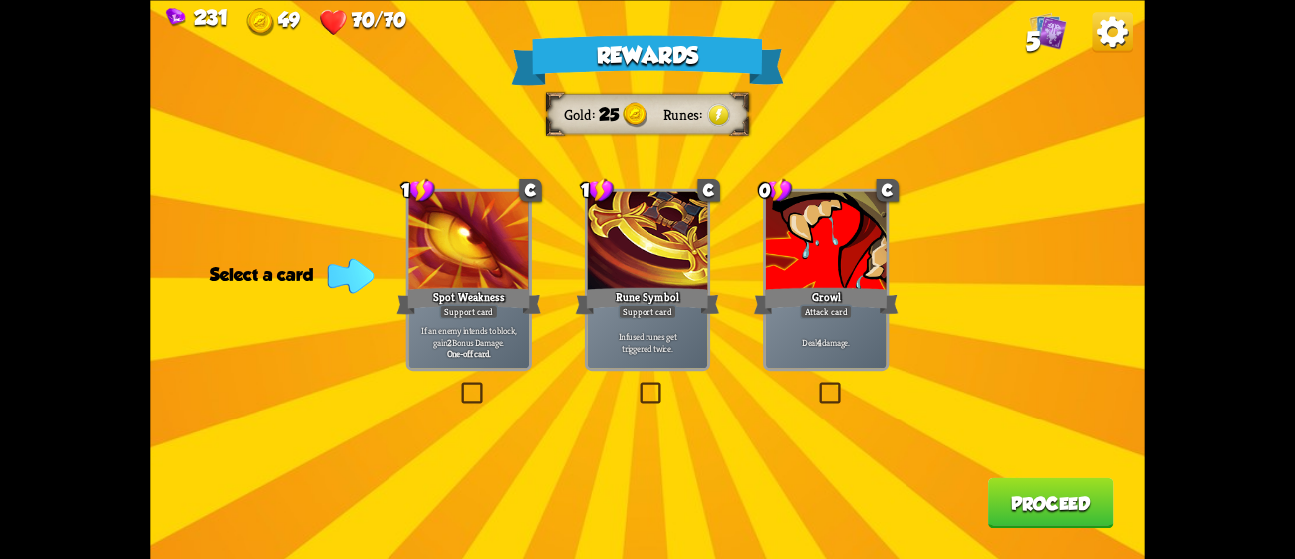
click at [813, 310] on div "Attack card" at bounding box center [826, 311] width 53 height 15
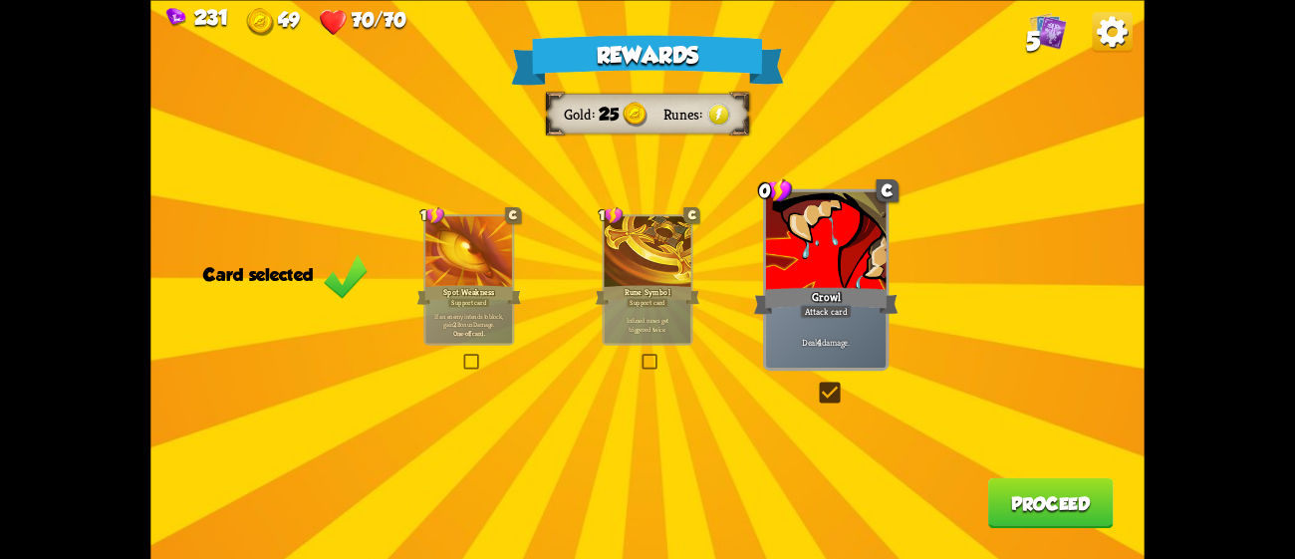
click at [1073, 520] on button "Proceed" at bounding box center [1051, 502] width 126 height 51
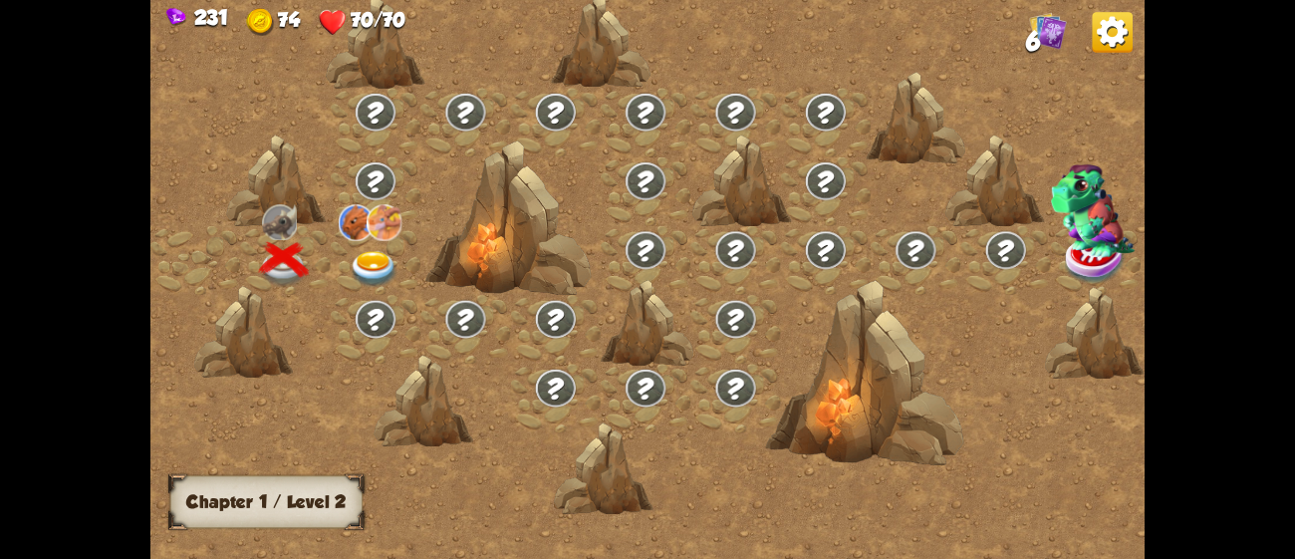
click at [385, 251] on img at bounding box center [375, 269] width 50 height 37
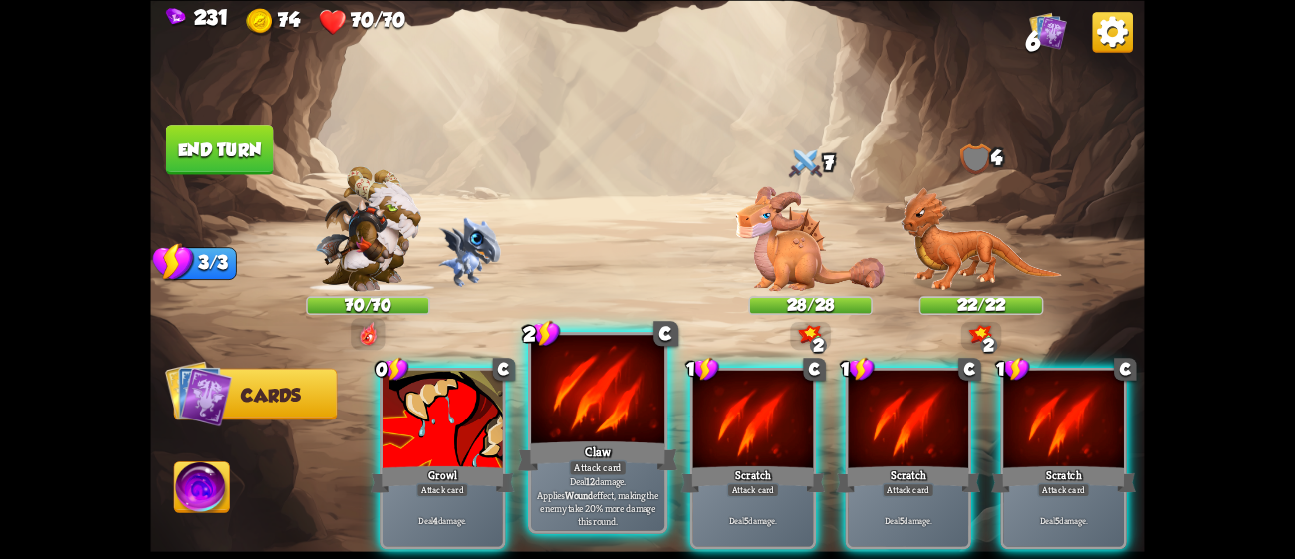
click at [556, 431] on div at bounding box center [597, 391] width 133 height 113
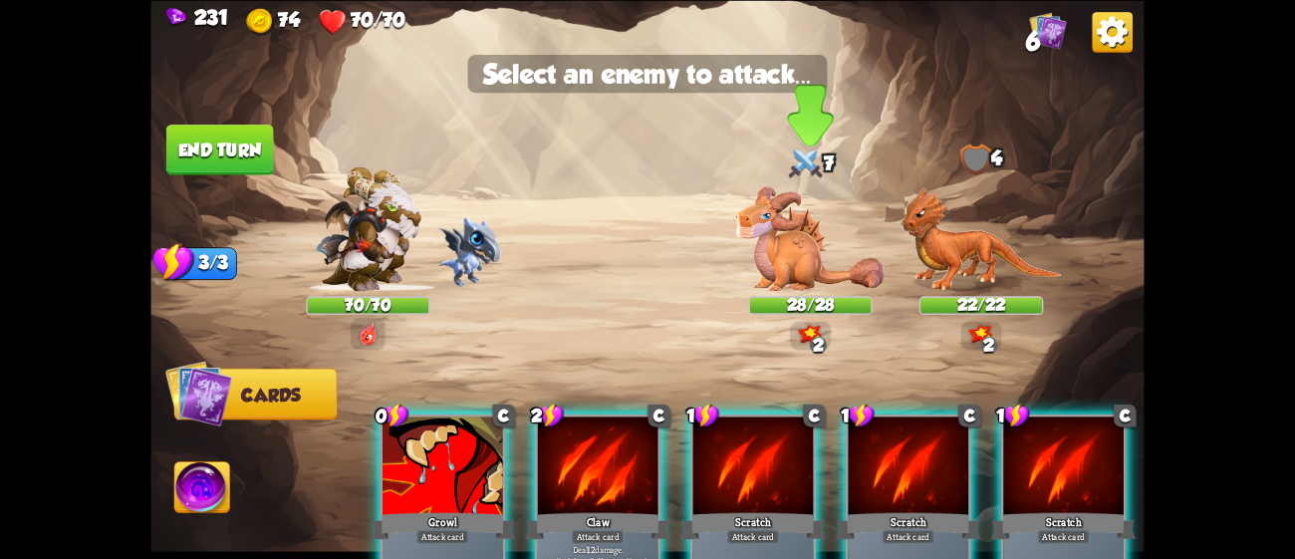
click at [766, 215] on img at bounding box center [810, 238] width 149 height 105
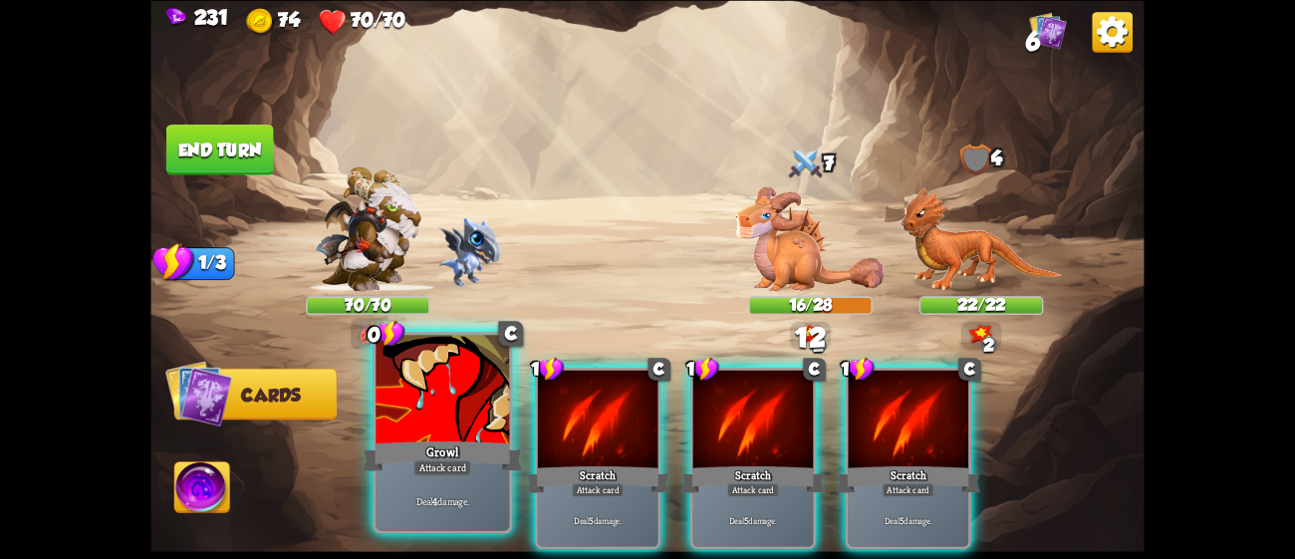
click at [433, 406] on div at bounding box center [442, 391] width 133 height 113
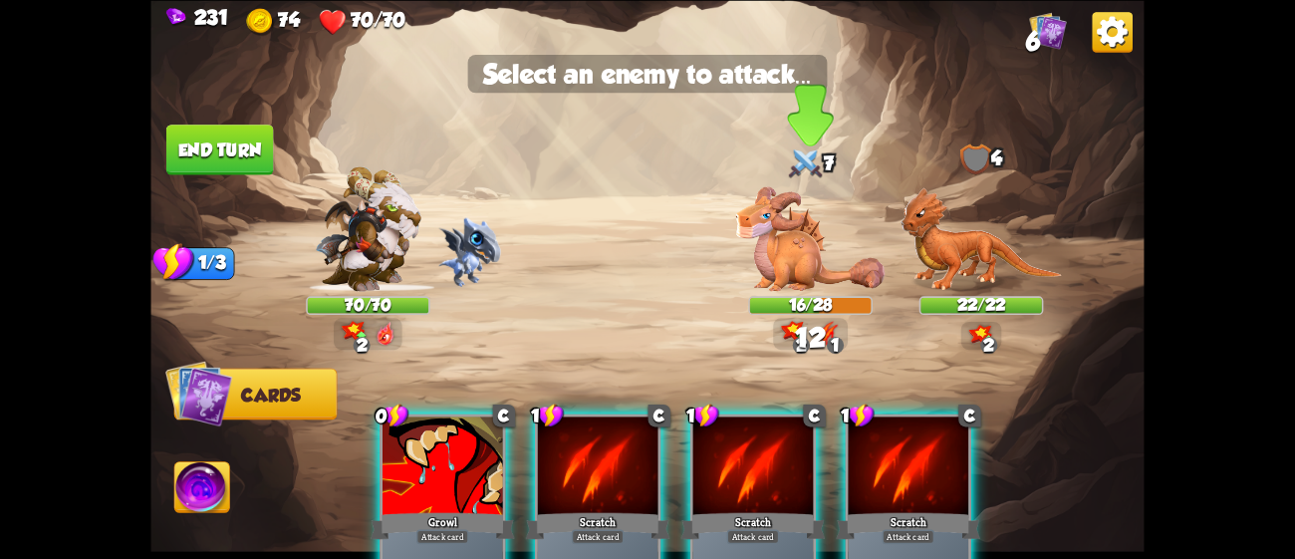
click at [810, 238] on img at bounding box center [810, 238] width 149 height 105
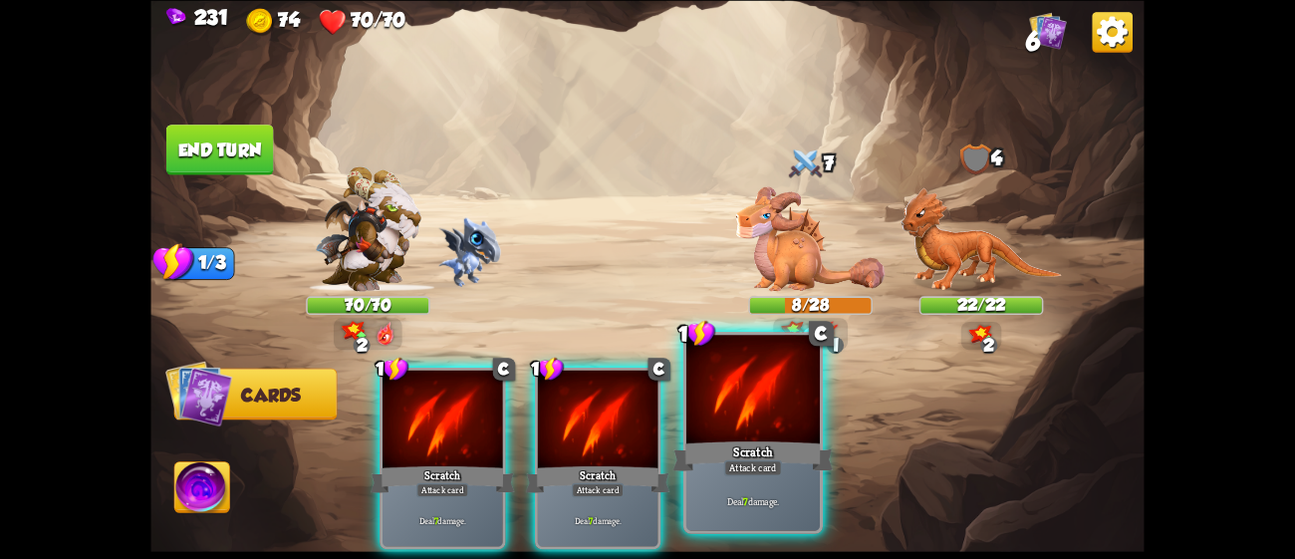
click at [705, 498] on p "Deal 7 damage." at bounding box center [752, 500] width 127 height 13
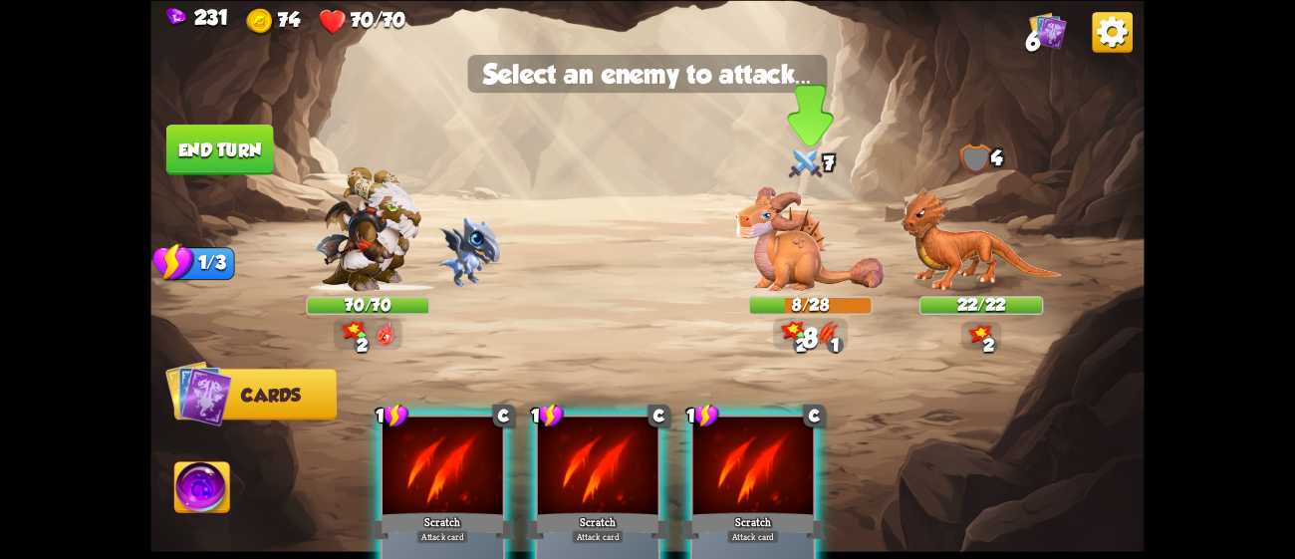
click at [755, 265] on img at bounding box center [810, 238] width 149 height 105
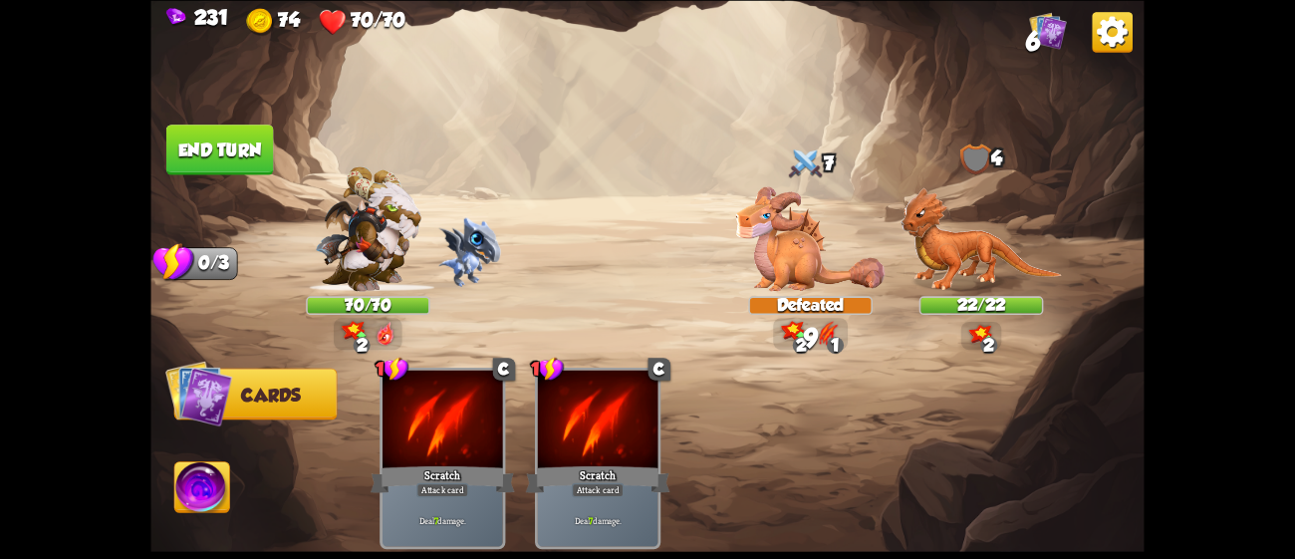
click at [221, 136] on button "End turn" at bounding box center [220, 150] width 108 height 51
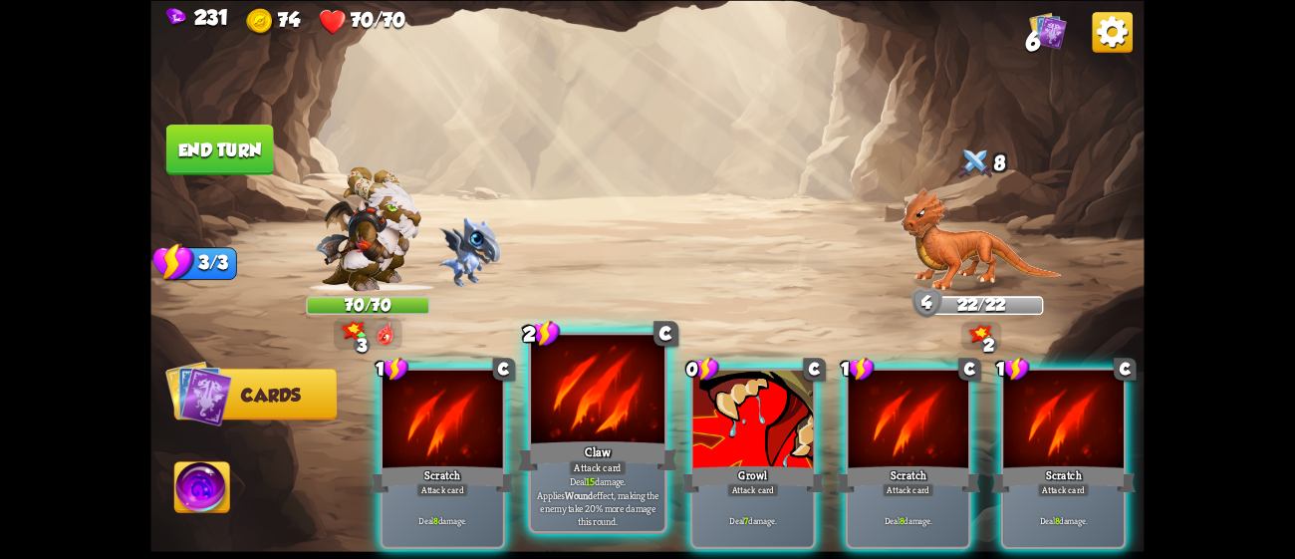
click at [650, 417] on div at bounding box center [597, 391] width 133 height 113
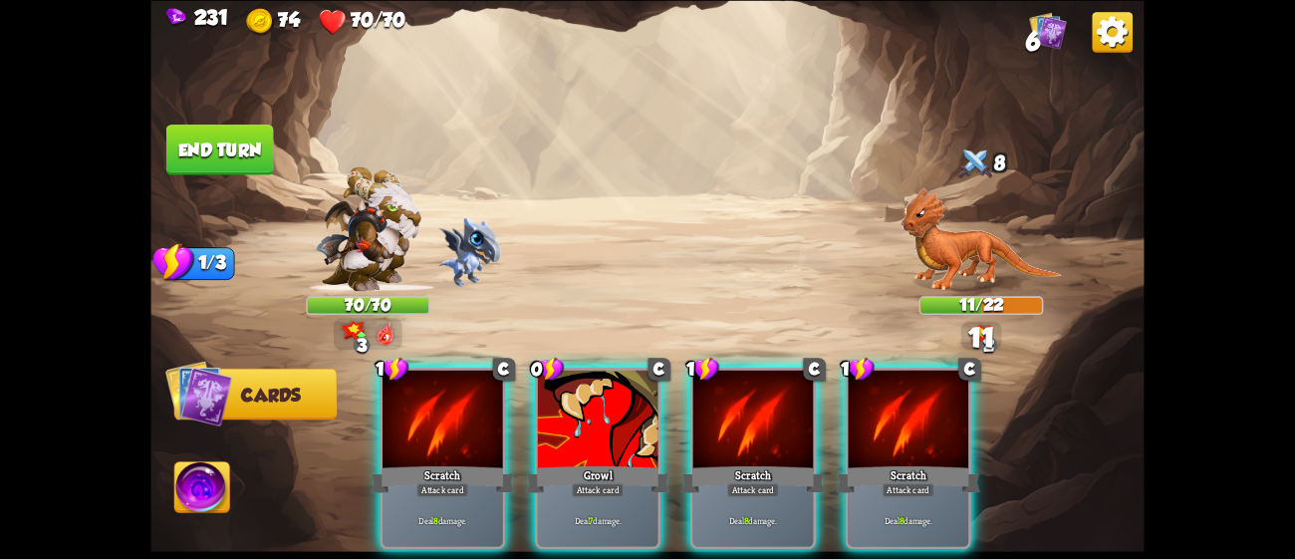
click at [650, 417] on div at bounding box center [598, 421] width 121 height 102
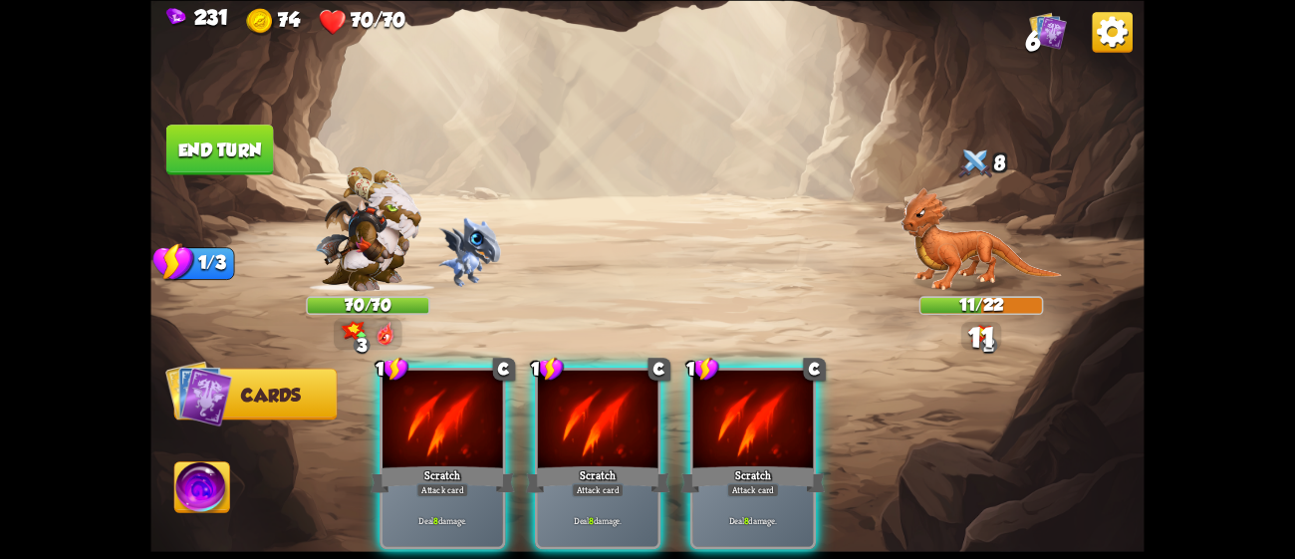
click at [650, 417] on div at bounding box center [598, 421] width 121 height 102
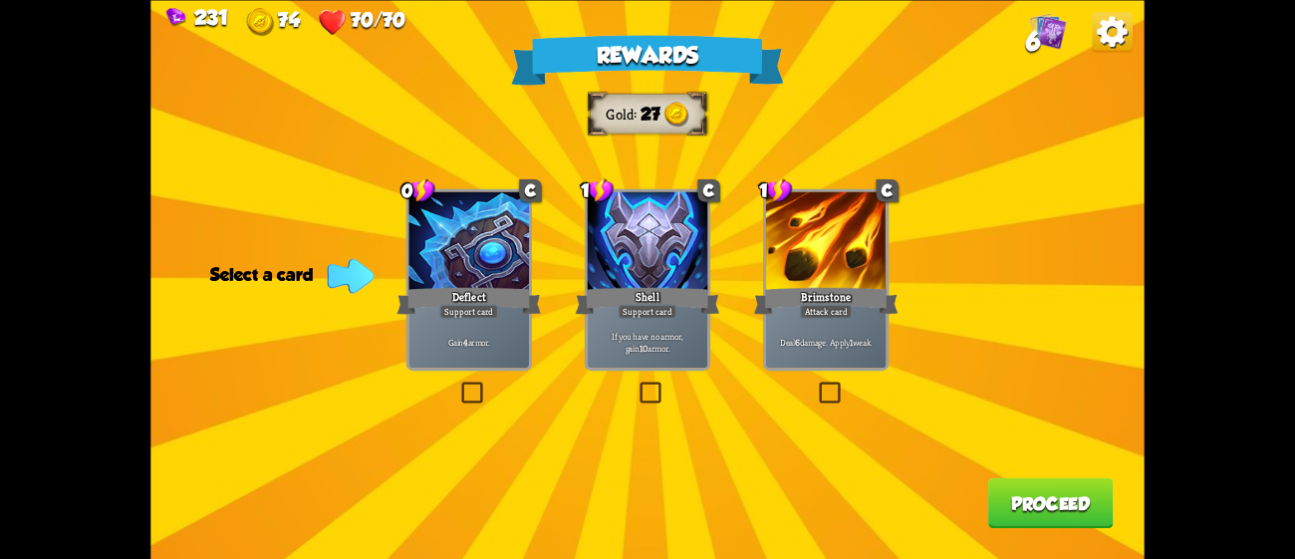
click at [773, 259] on div at bounding box center [826, 242] width 121 height 102
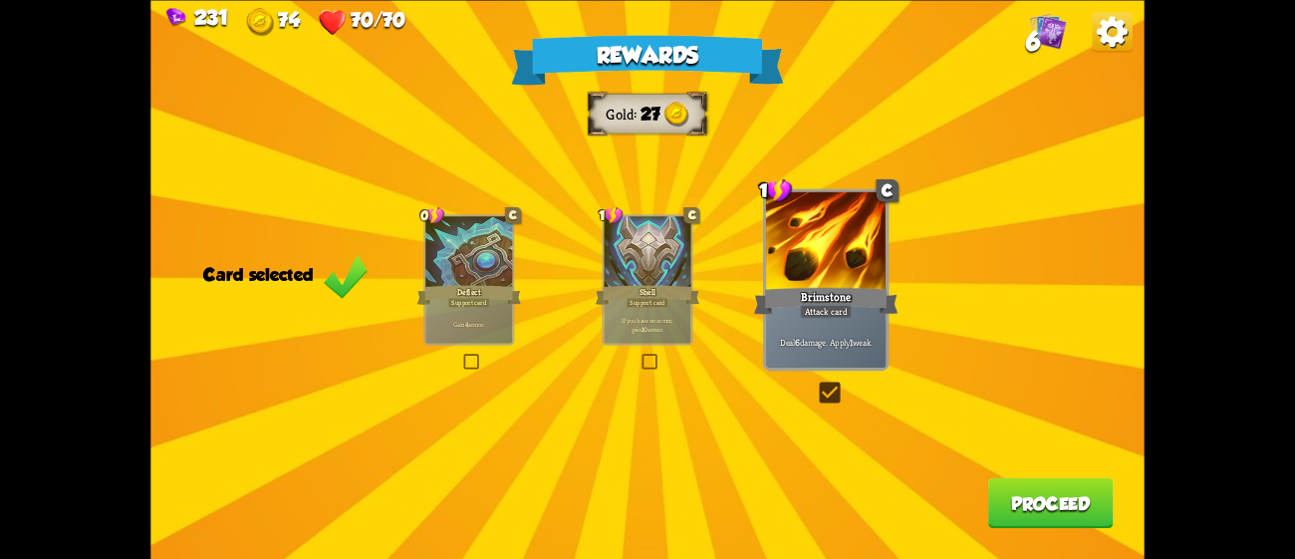
click at [600, 317] on div "Rewards Gold 27 Card selected 0 C Deflect Support card Gain 4 armor. 1 C Shell …" at bounding box center [646, 279] width 993 height 559
click at [678, 342] on div "If you have no armor, gain 10 armor." at bounding box center [647, 324] width 87 height 38
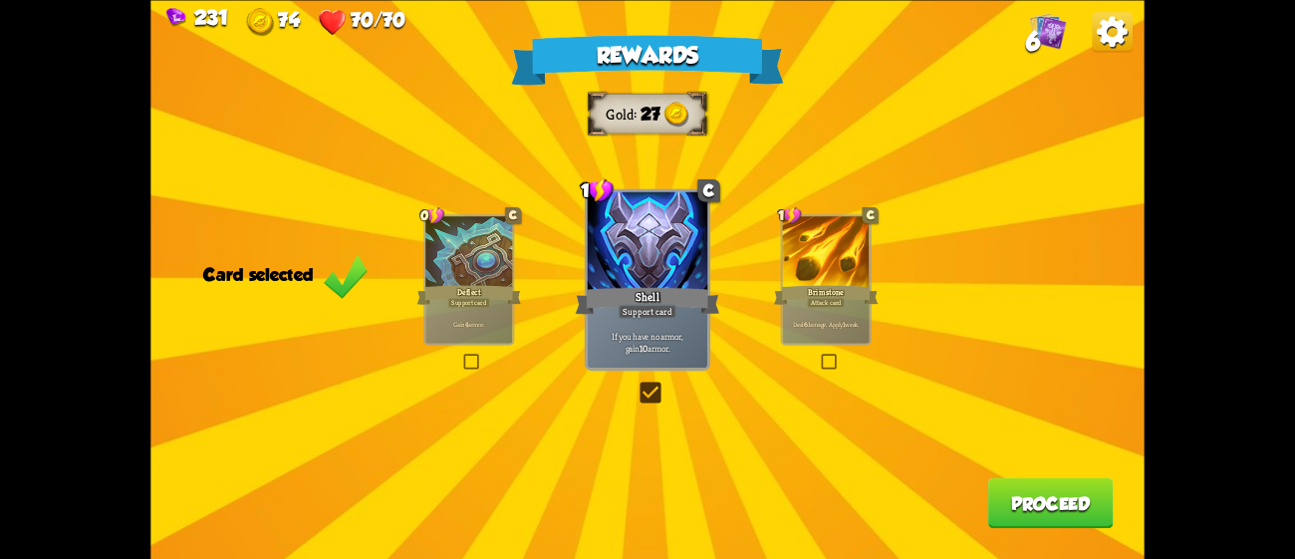
click at [1054, 511] on button "Proceed" at bounding box center [1051, 502] width 126 height 51
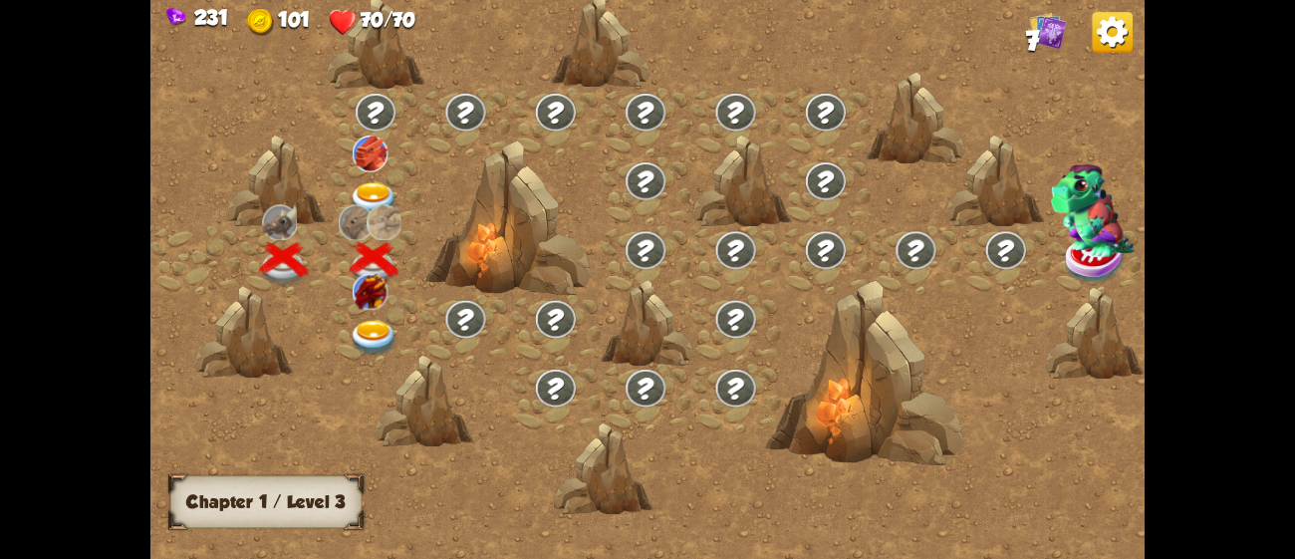
click at [377, 326] on img at bounding box center [375, 338] width 50 height 37
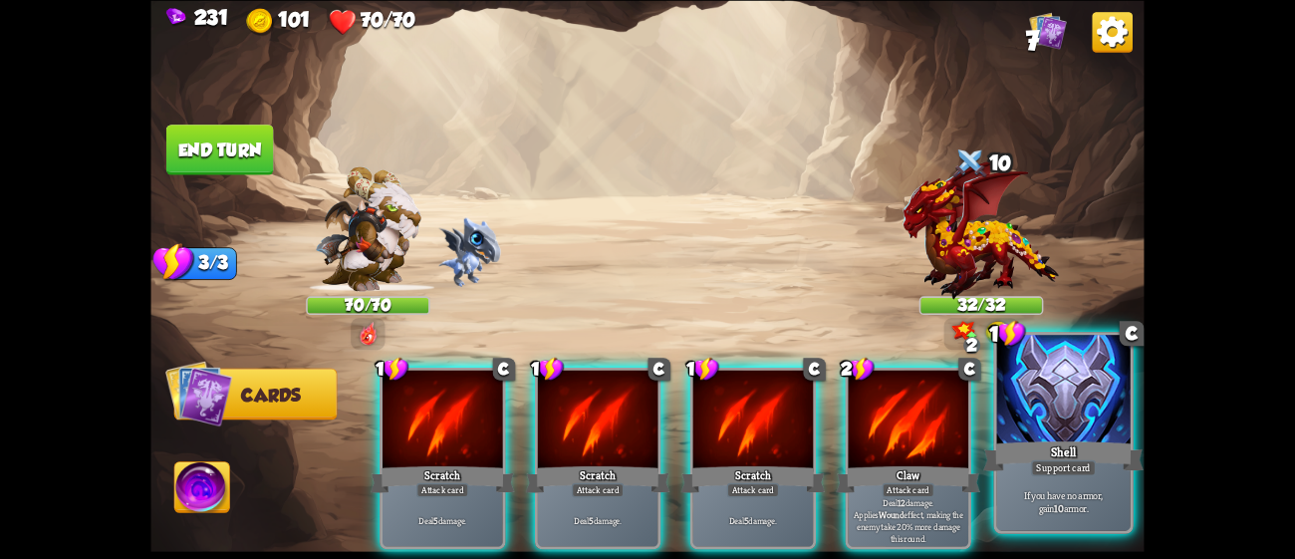
click at [1023, 476] on div "If you have no armor, gain 10 armor." at bounding box center [1063, 501] width 133 height 58
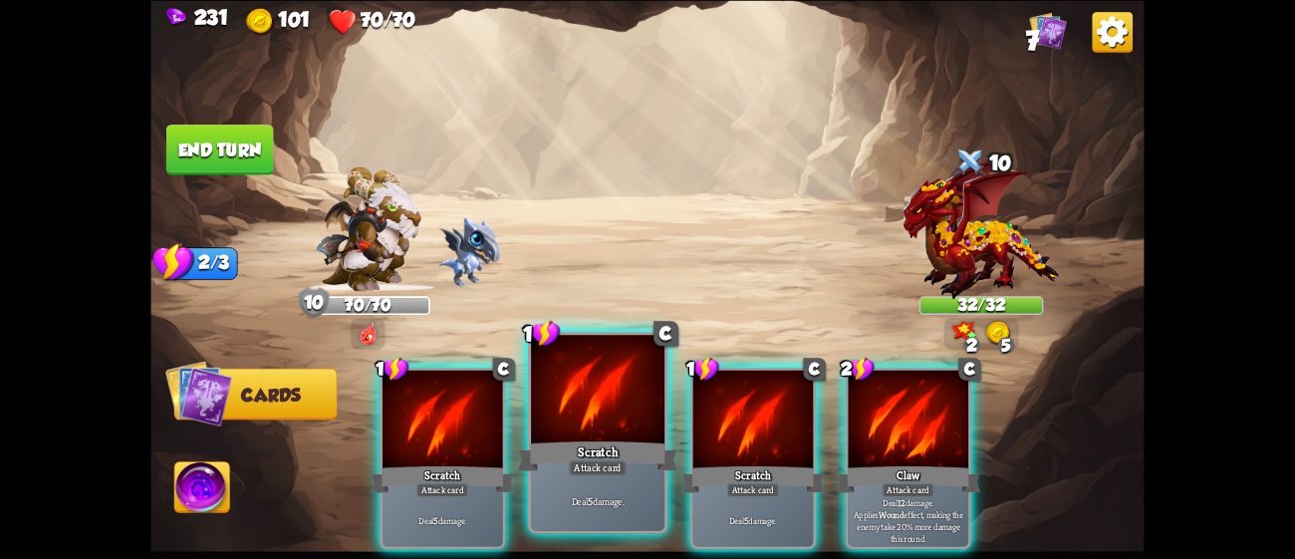
click at [610, 396] on div at bounding box center [597, 391] width 133 height 113
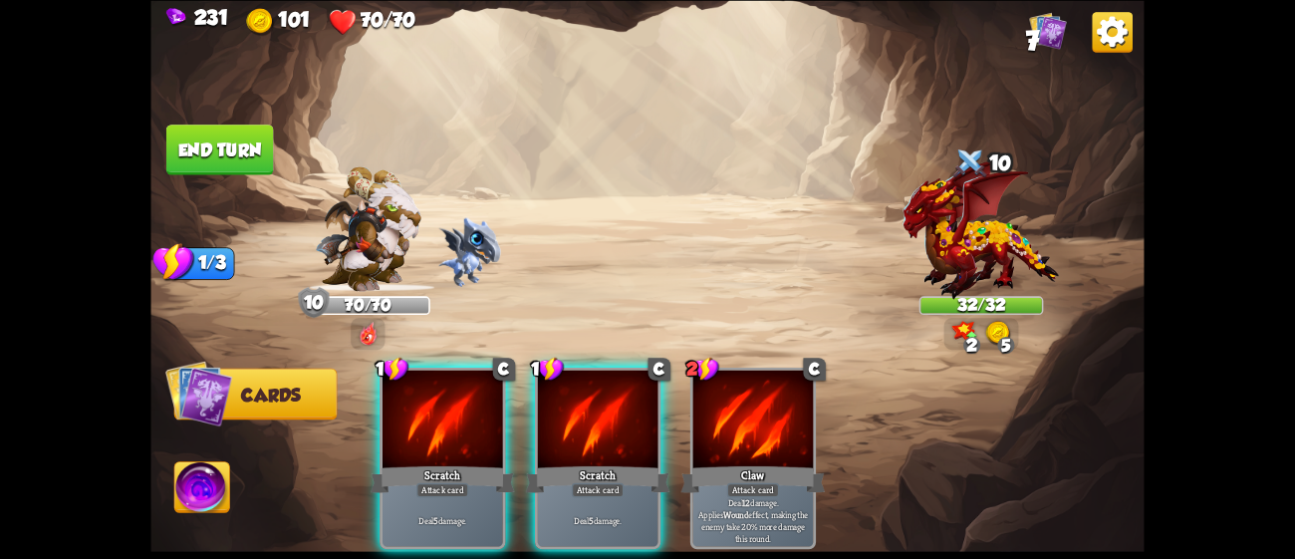
click at [610, 396] on div at bounding box center [598, 421] width 121 height 102
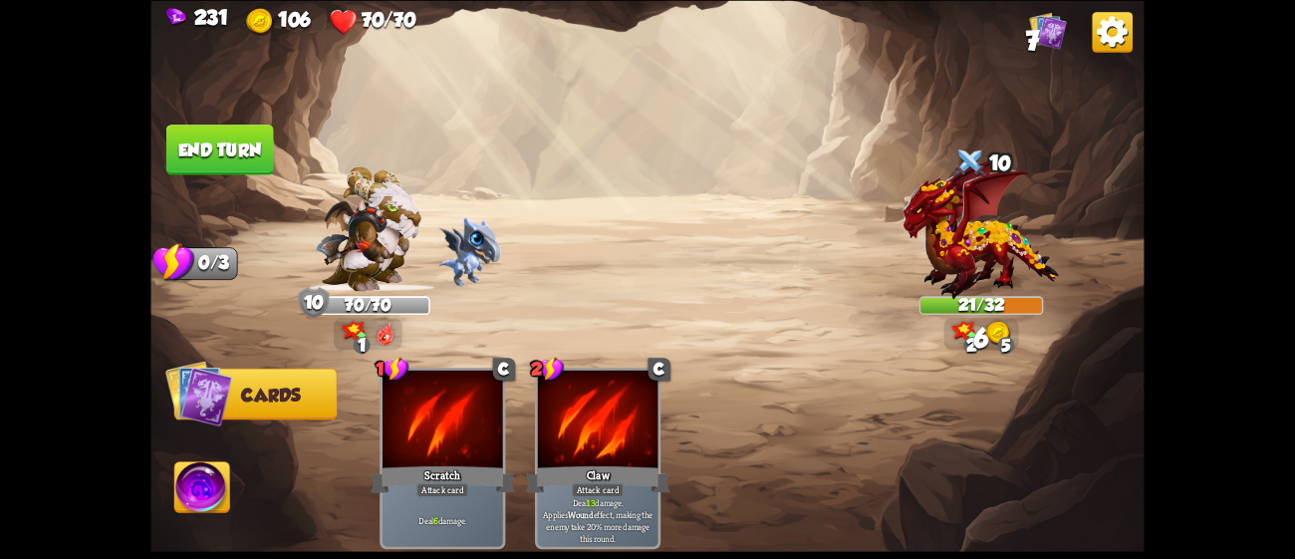
click at [234, 137] on button "End turn" at bounding box center [220, 150] width 108 height 51
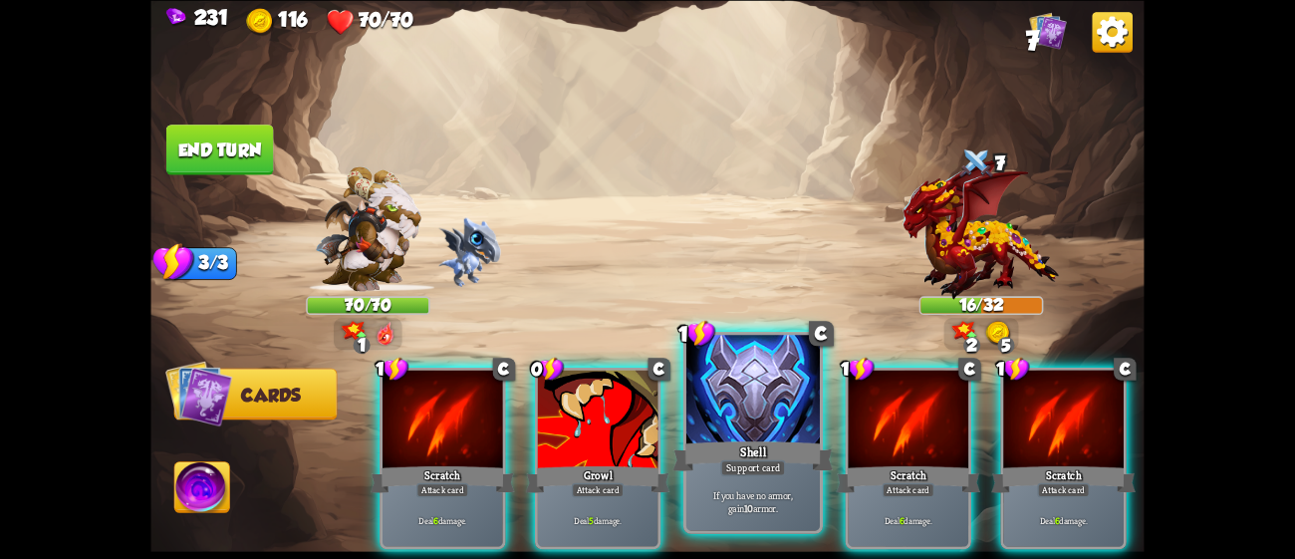
click at [730, 381] on div at bounding box center [752, 391] width 133 height 113
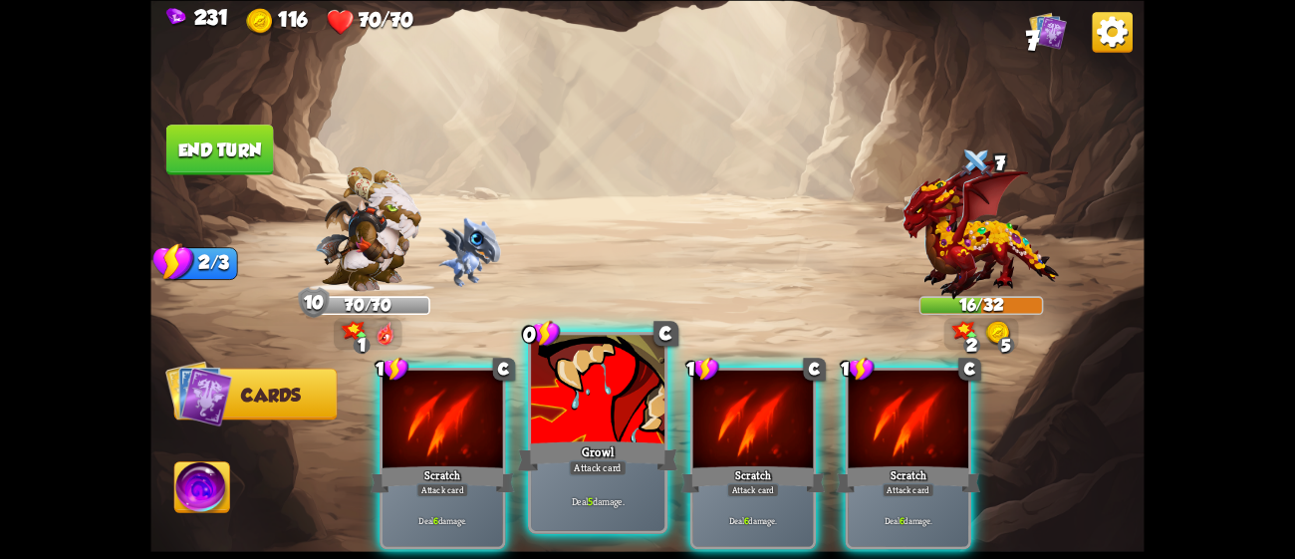
click at [592, 403] on div at bounding box center [597, 391] width 133 height 113
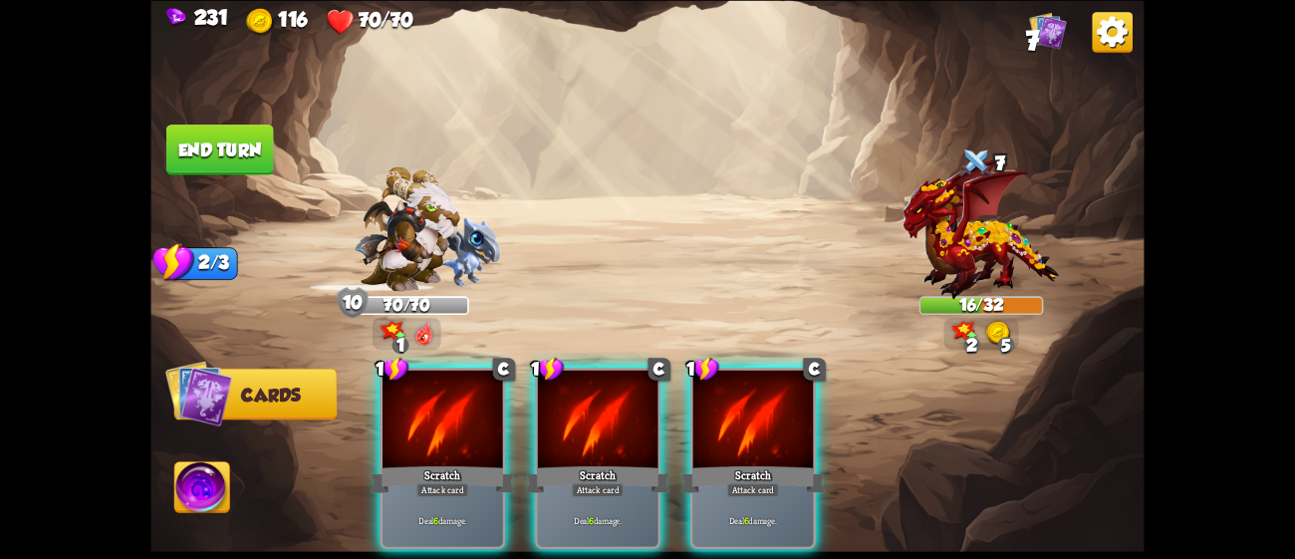
click at [592, 403] on div at bounding box center [598, 421] width 121 height 102
click at [693, 403] on div at bounding box center [753, 421] width 121 height 102
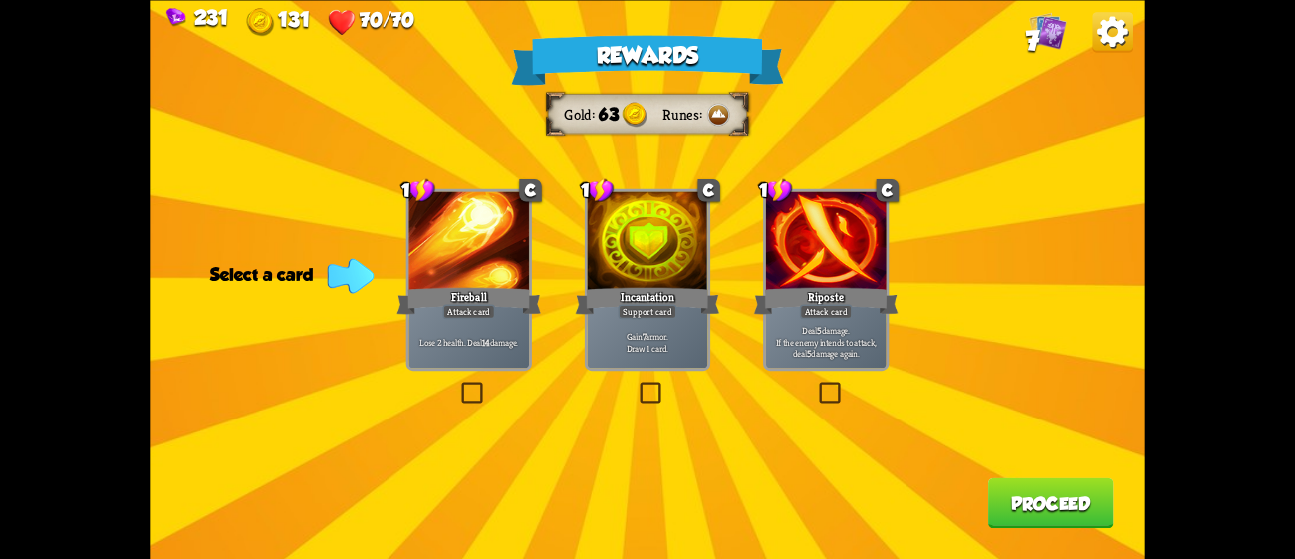
click at [886, 254] on div at bounding box center [826, 242] width 121 height 102
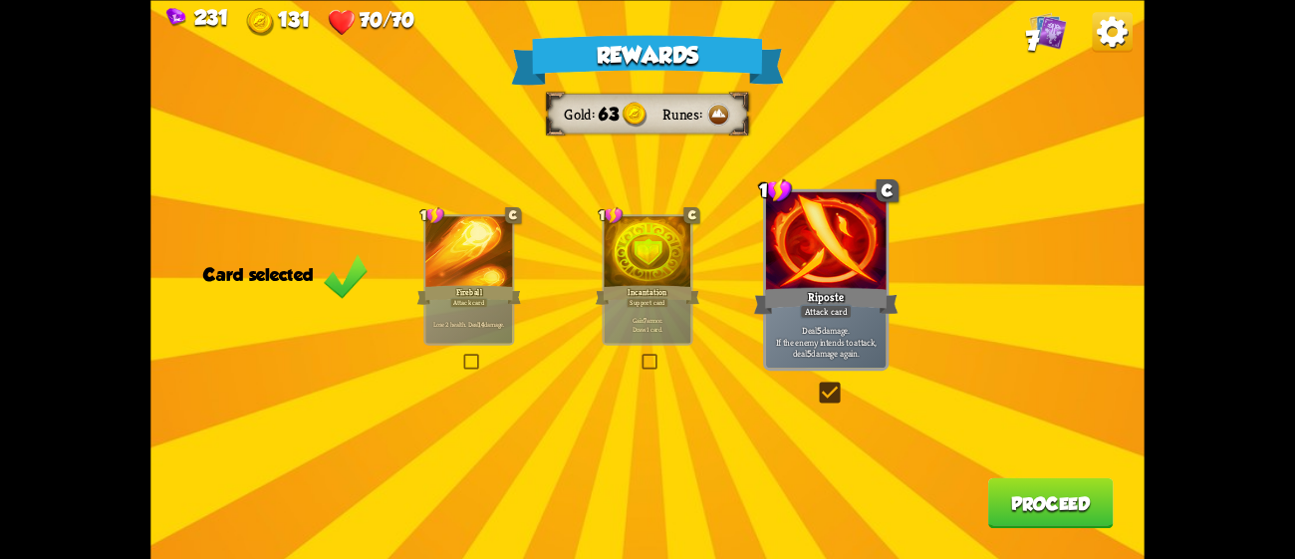
click at [1042, 499] on button "Proceed" at bounding box center [1051, 502] width 126 height 51
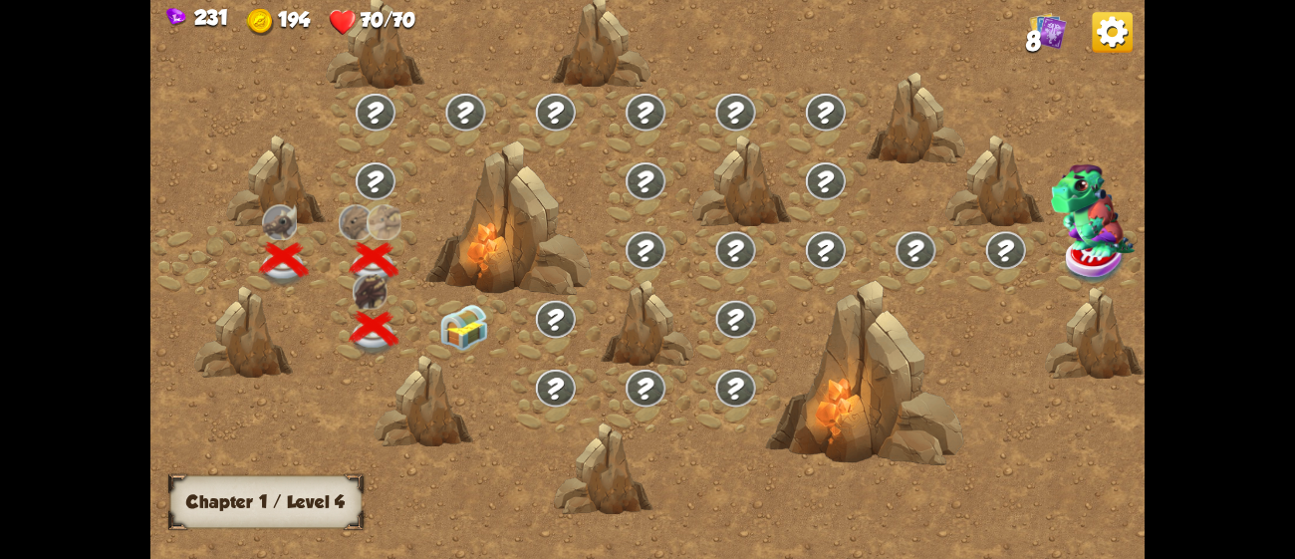
click at [480, 331] on img at bounding box center [464, 327] width 50 height 47
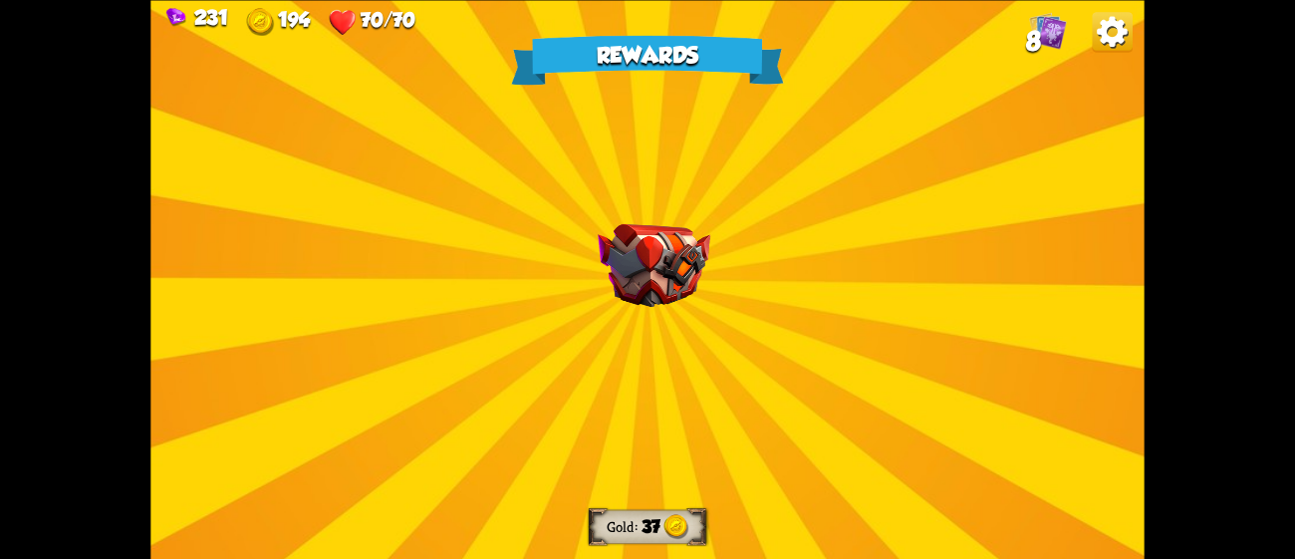
click at [737, 255] on div "Rewards Gold 37 Select a card 1 R Panic Button Support card Gain 30 armor. You …" at bounding box center [646, 279] width 993 height 559
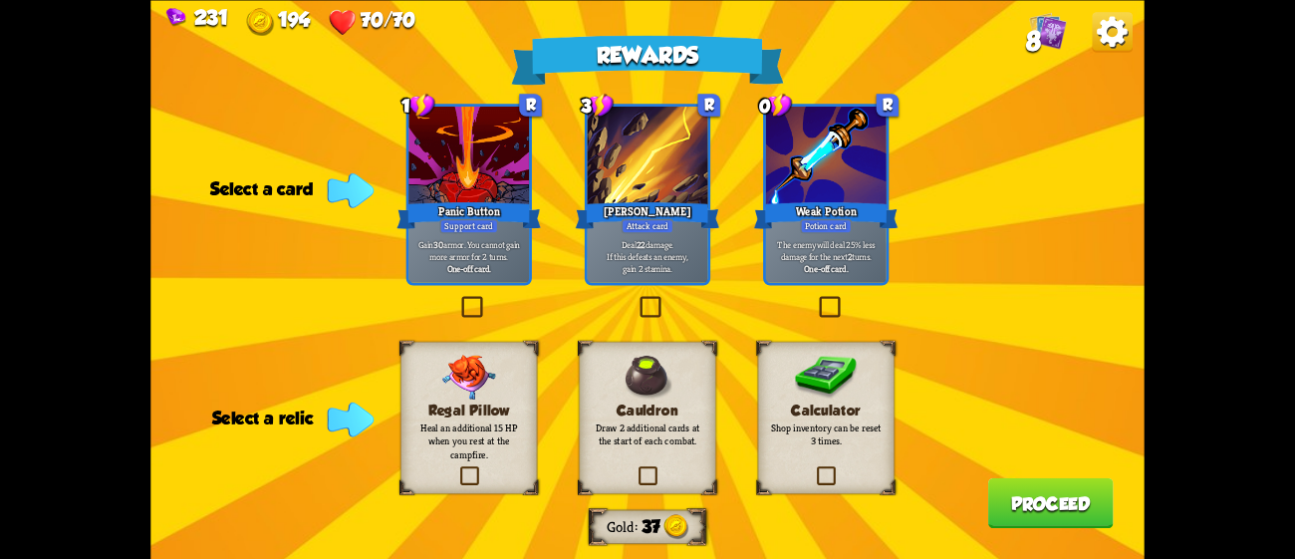
click at [466, 399] on div "Regal Pillow Heal an additional 15 HP when you rest at the campfire." at bounding box center [468, 417] width 136 height 152
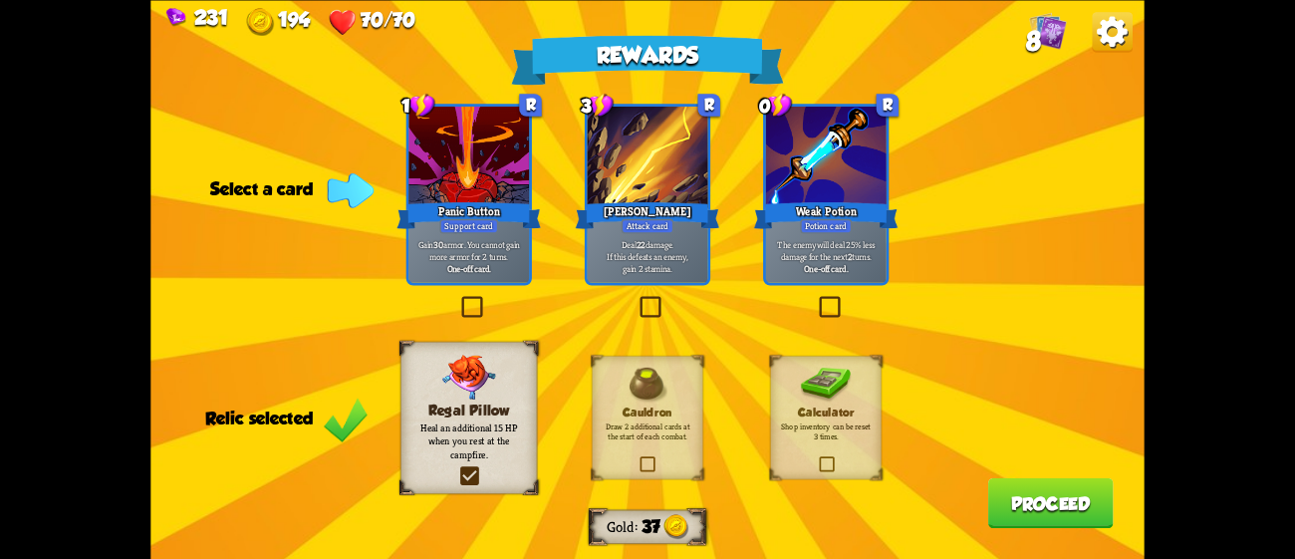
click at [595, 256] on p "Deal 22 damage. If this defeats an enemy, gain 2 stamina." at bounding box center [648, 256] width 115 height 36
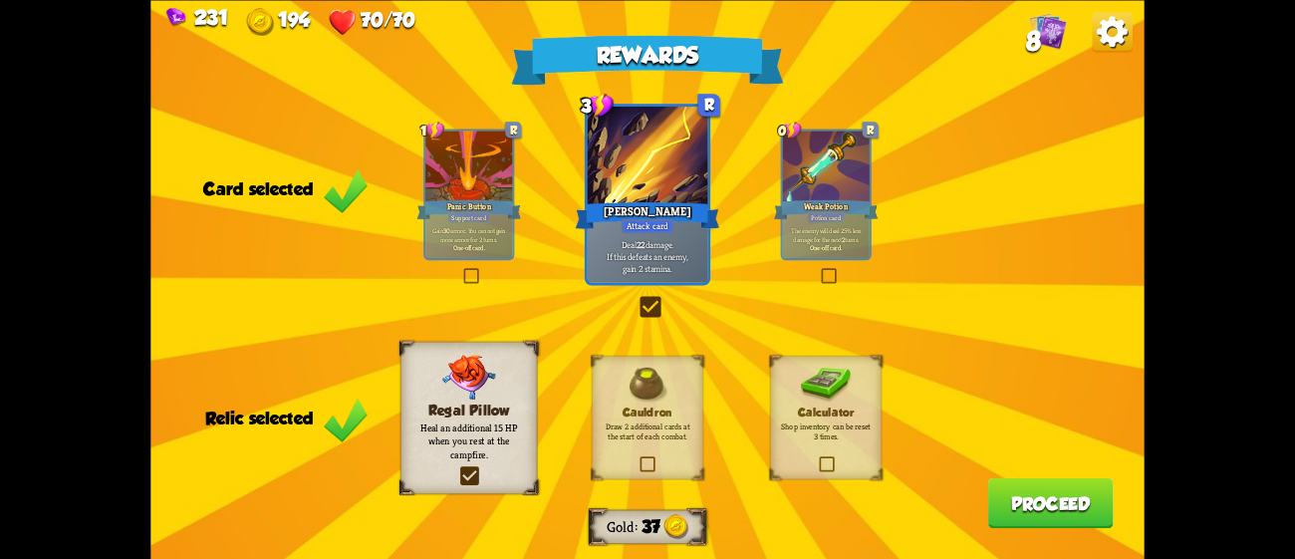
click at [1044, 508] on button "Proceed" at bounding box center [1051, 502] width 126 height 51
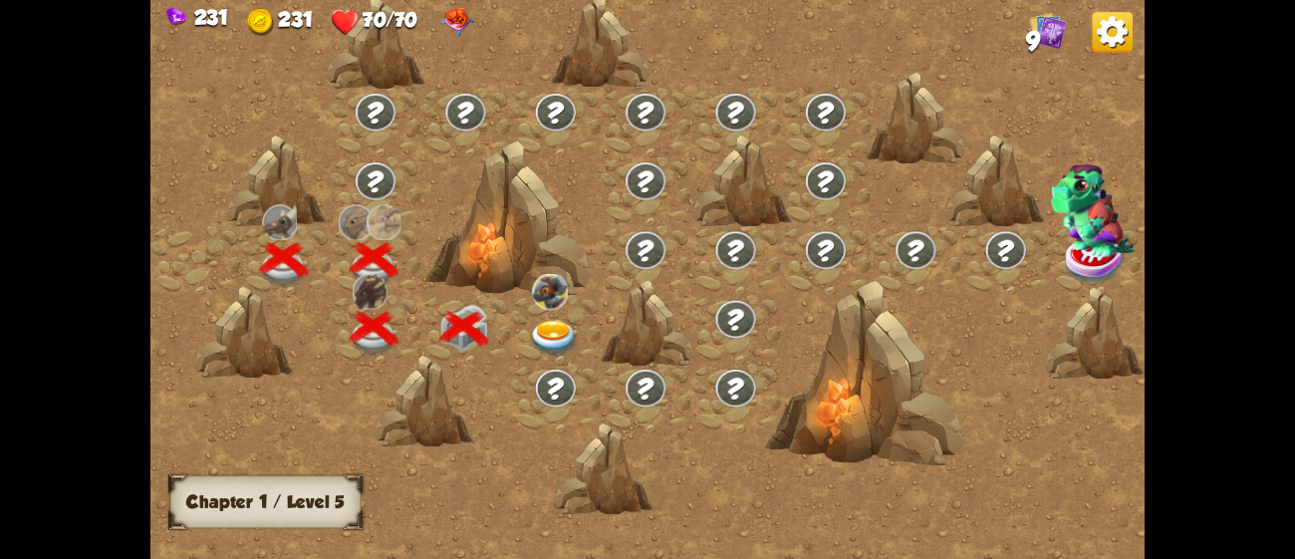
click at [547, 330] on img at bounding box center [555, 338] width 50 height 37
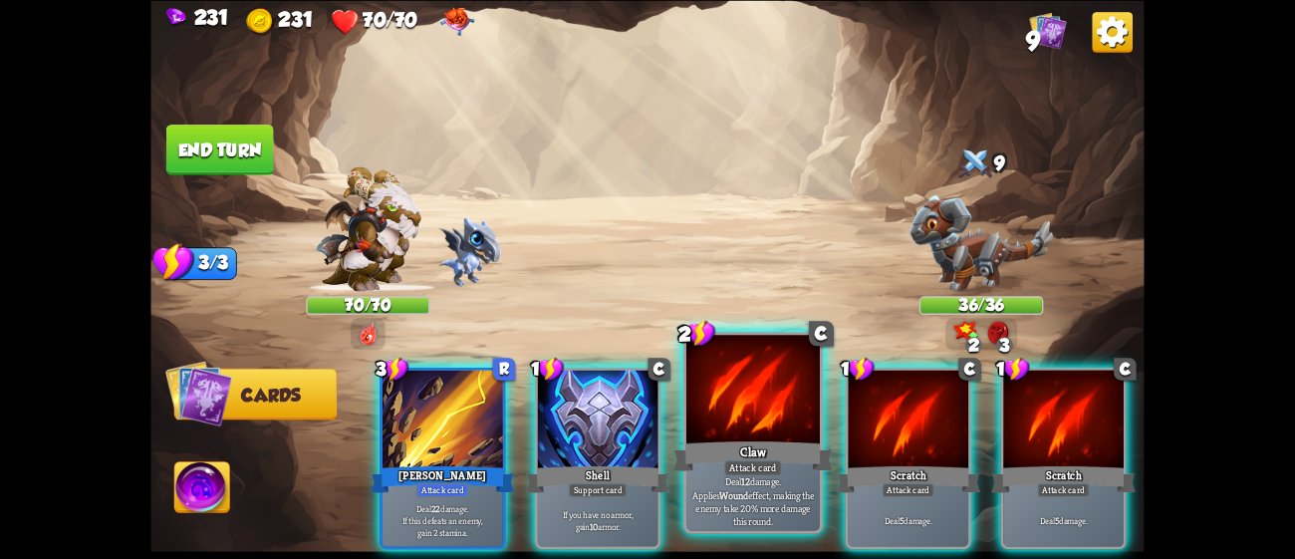
click at [763, 392] on div at bounding box center [752, 391] width 133 height 113
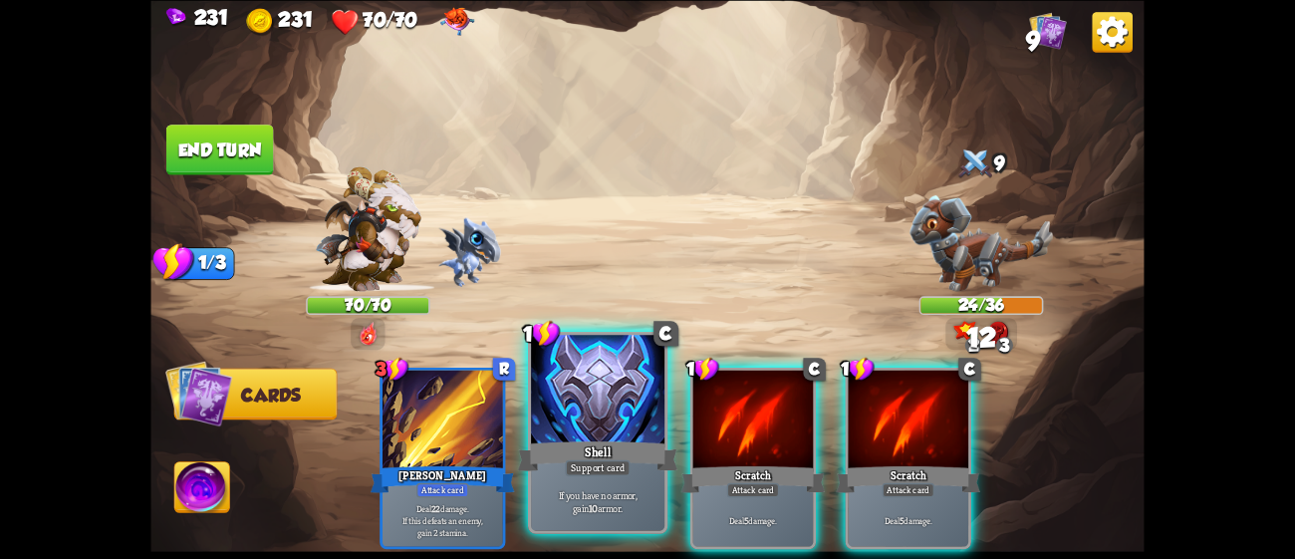
click at [583, 405] on div at bounding box center [597, 391] width 133 height 113
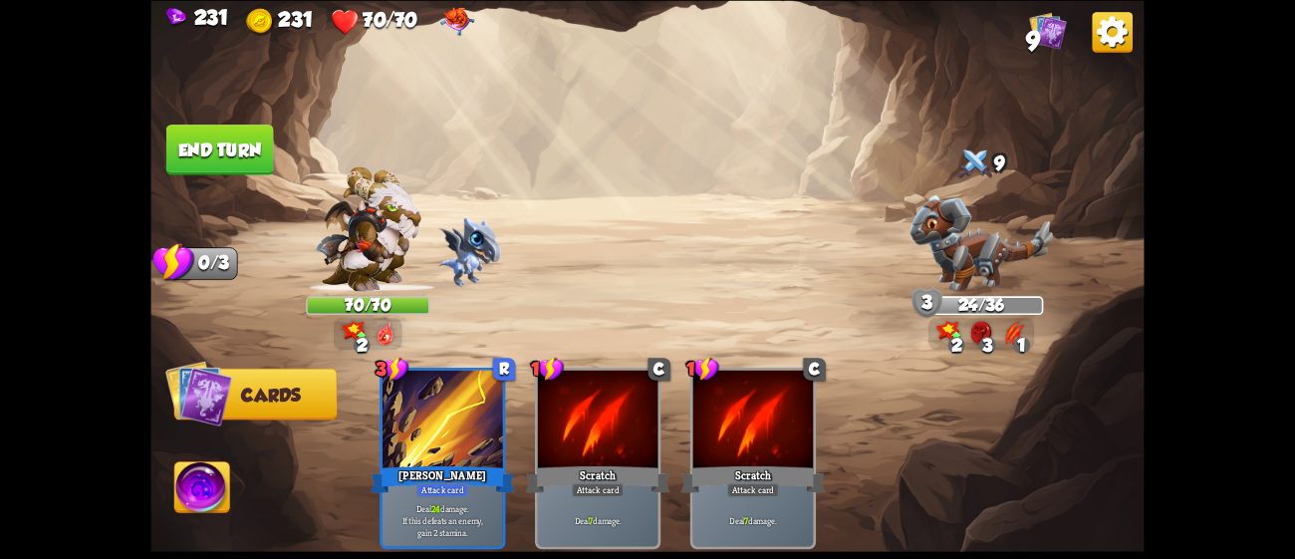
click at [199, 144] on button "End turn" at bounding box center [220, 150] width 108 height 51
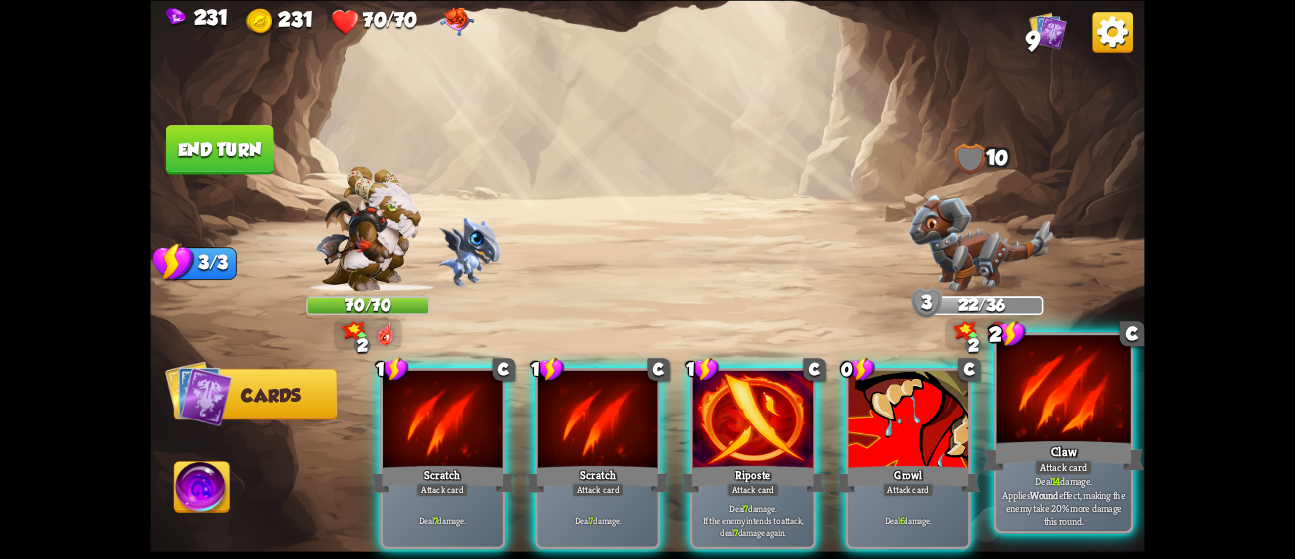
click at [1038, 398] on div at bounding box center [1063, 391] width 133 height 113
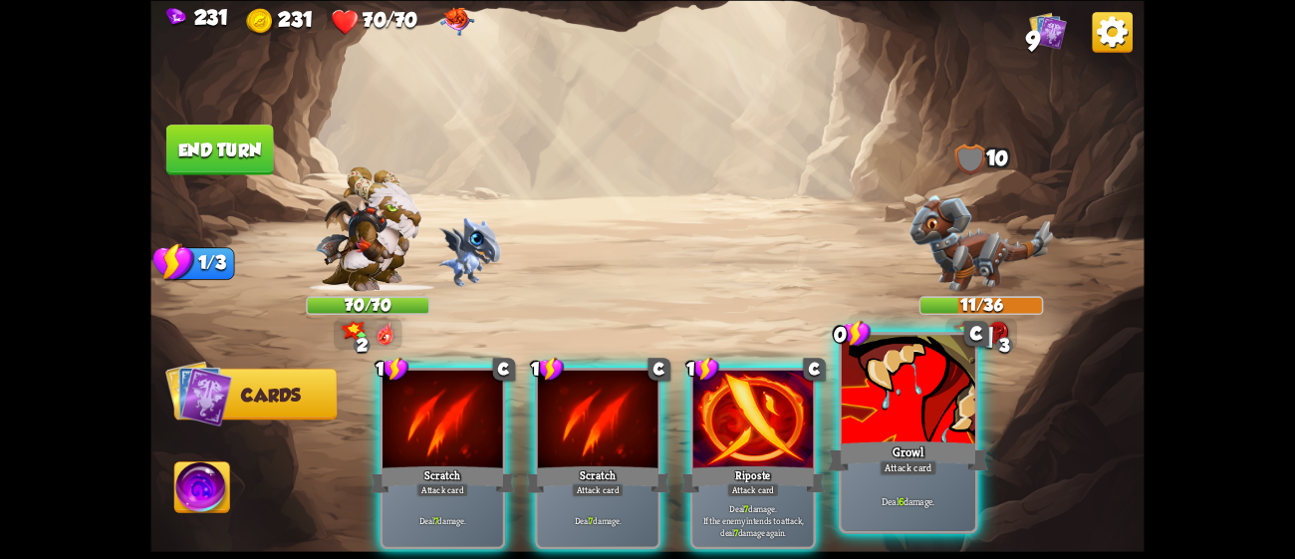
click at [955, 415] on div at bounding box center [908, 391] width 133 height 113
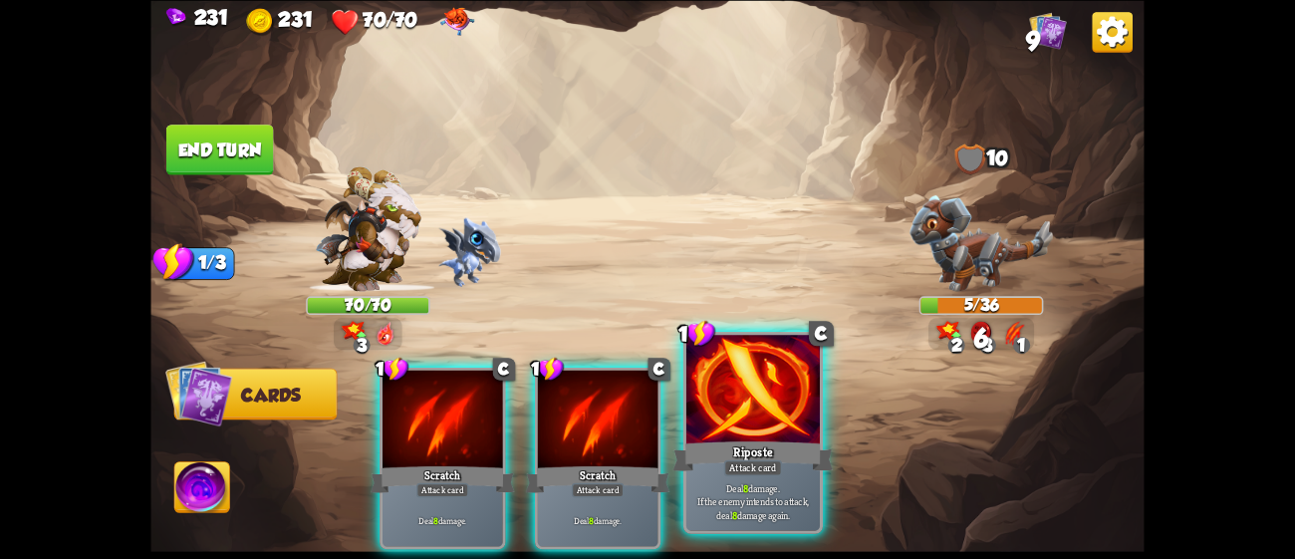
click at [736, 378] on div at bounding box center [752, 391] width 133 height 113
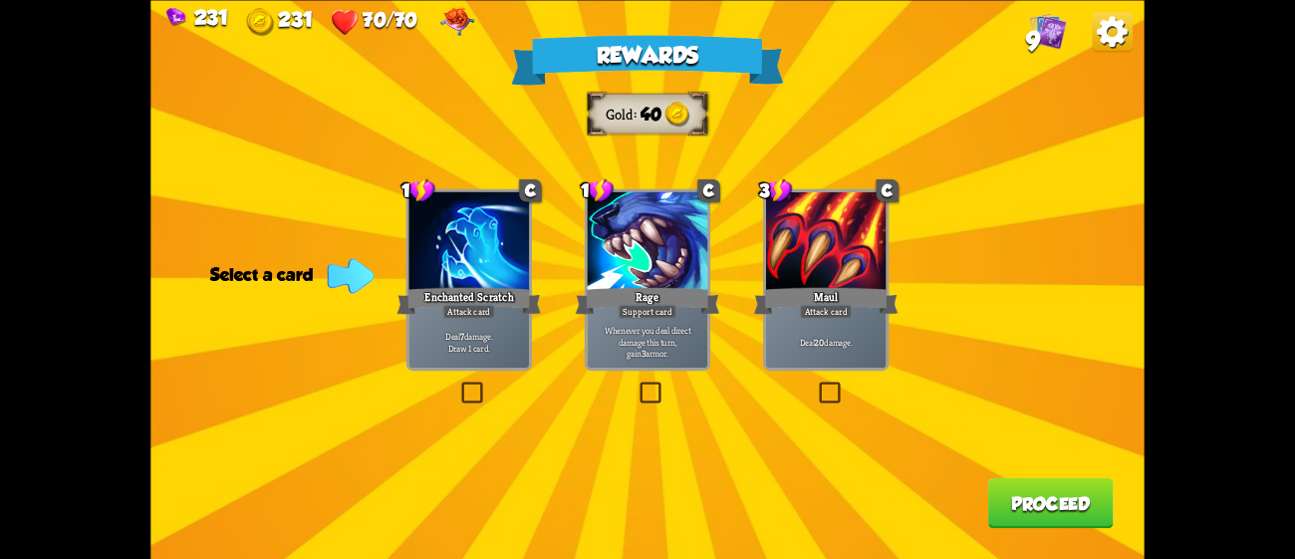
click at [917, 282] on div "Rewards Gold 40 Select a card 1 C Enchanted Scratch Attack card Deal 7 damage. …" at bounding box center [646, 279] width 993 height 559
click at [843, 278] on div at bounding box center [826, 242] width 121 height 102
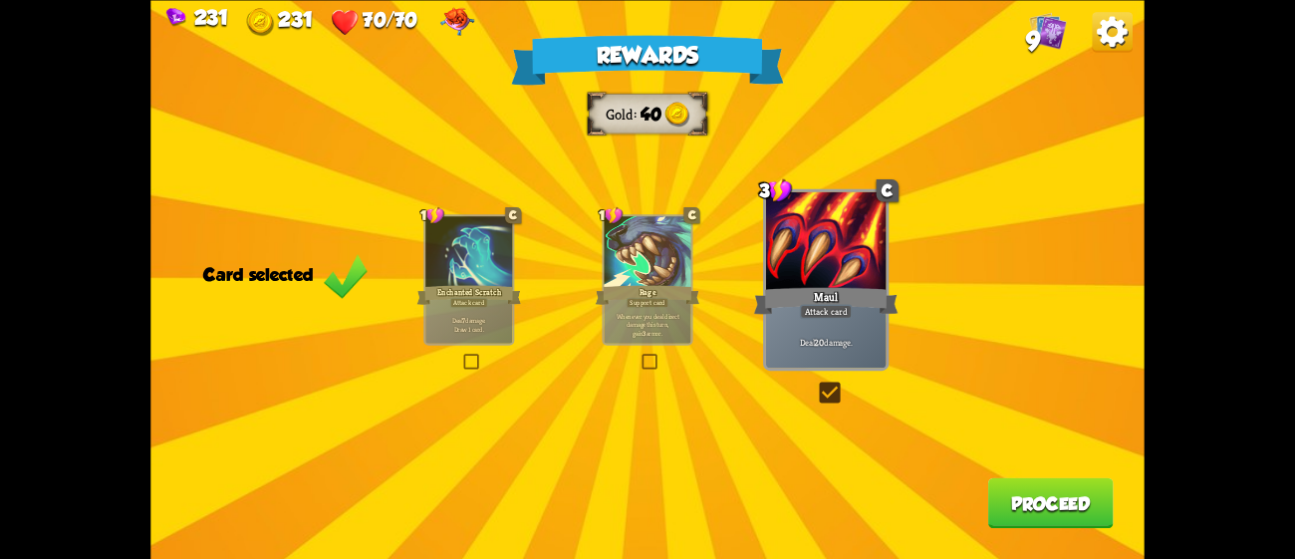
click at [1062, 508] on button "Proceed" at bounding box center [1051, 502] width 126 height 51
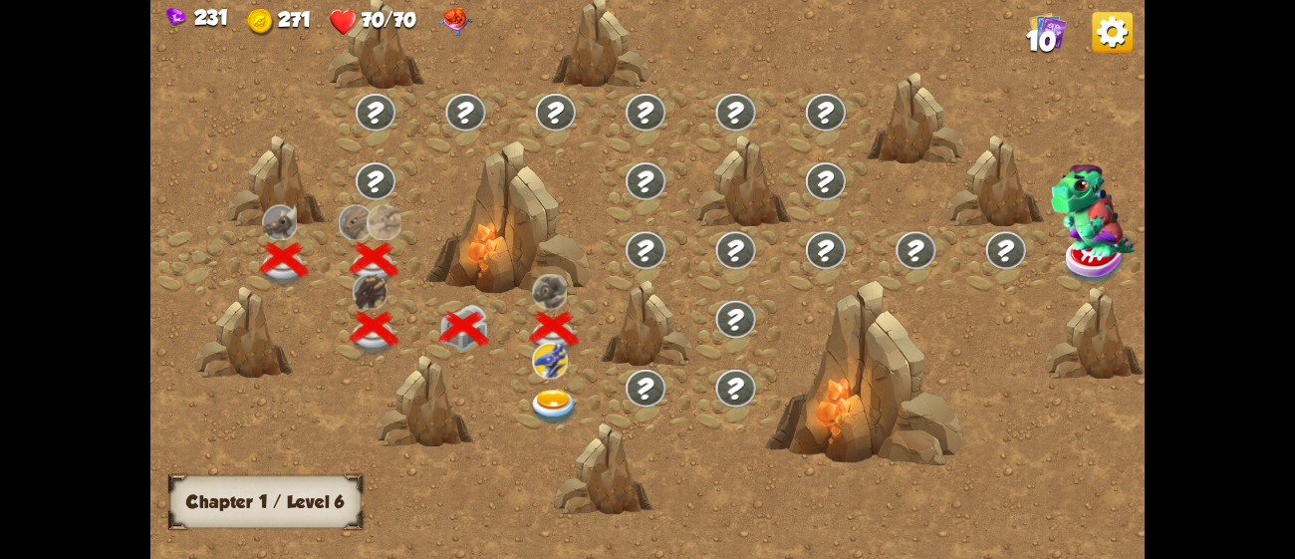
click at [557, 398] on img at bounding box center [555, 408] width 50 height 37
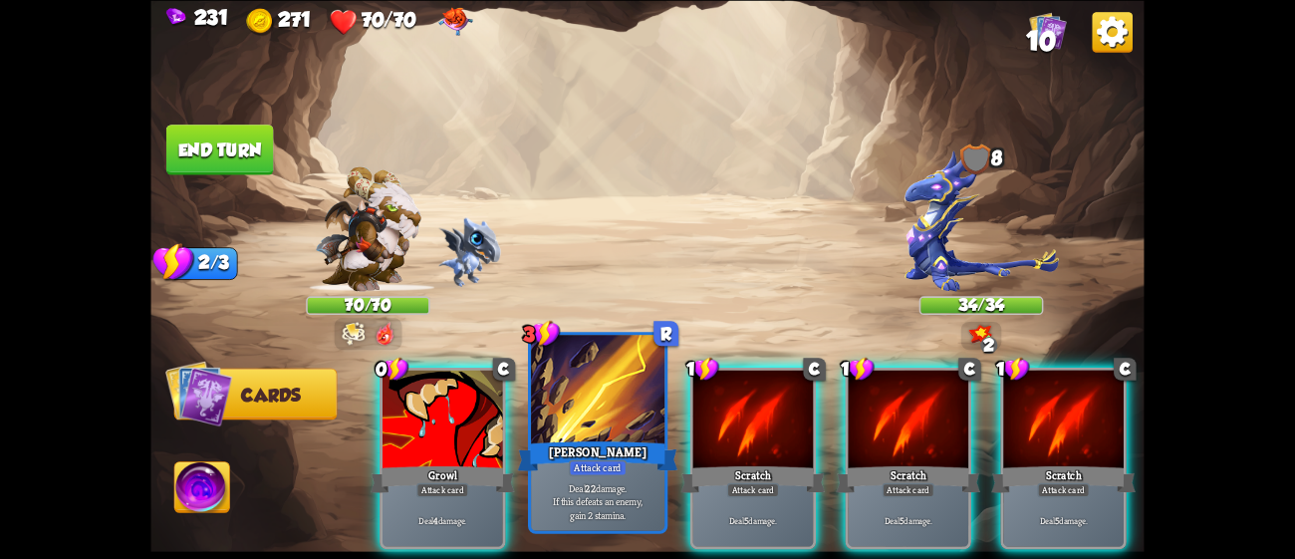
click at [587, 411] on div at bounding box center [597, 391] width 133 height 113
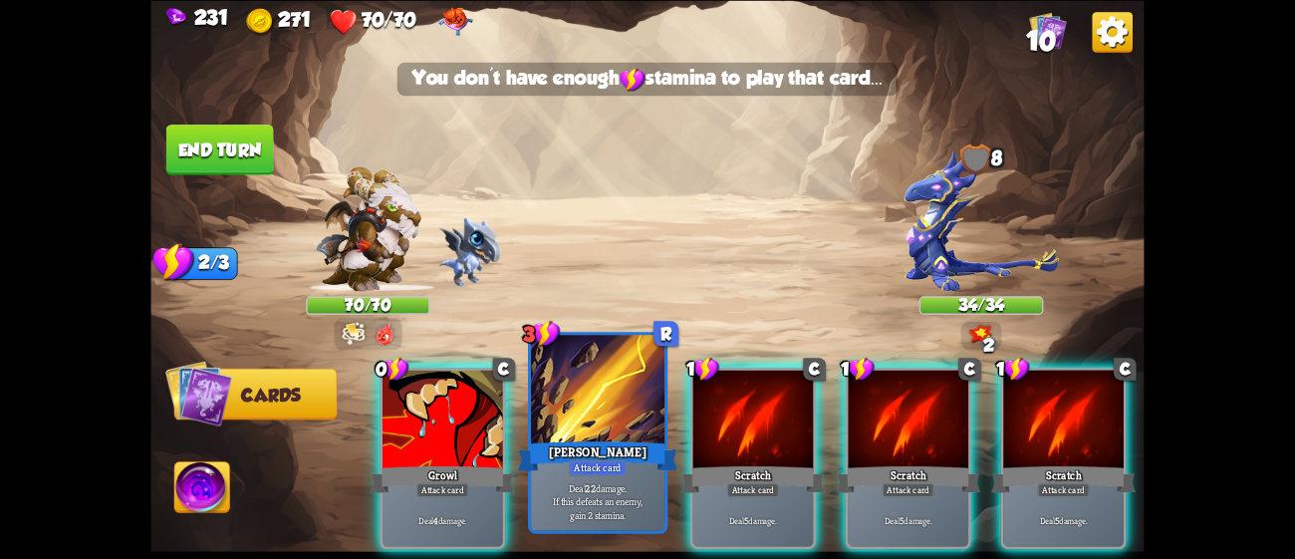
click at [587, 411] on div at bounding box center [597, 391] width 133 height 113
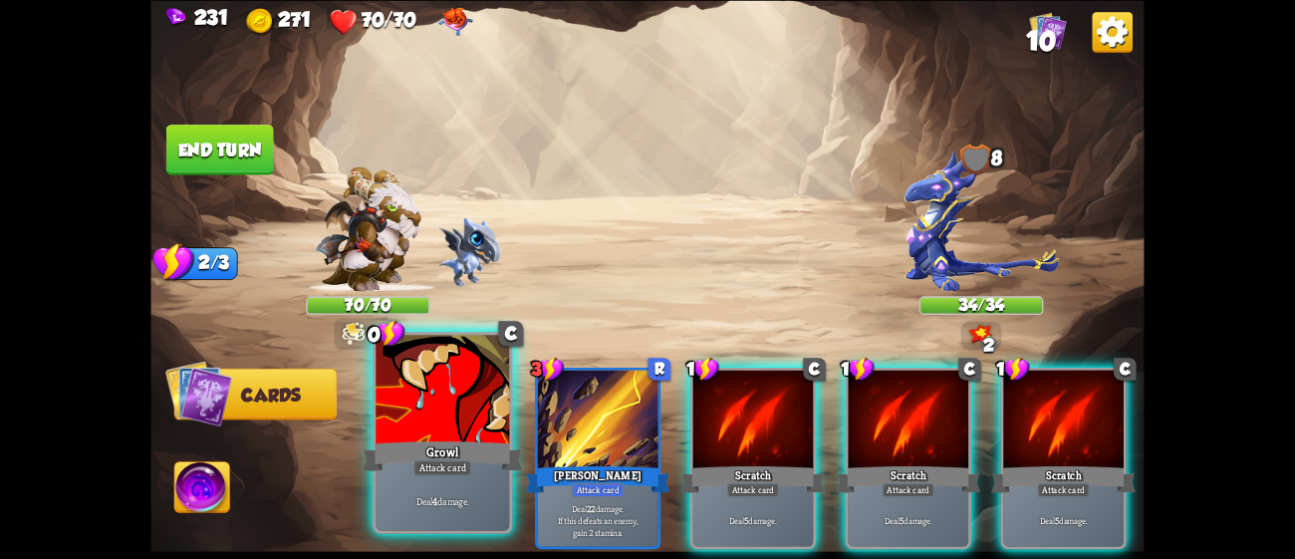
click at [462, 422] on div at bounding box center [442, 391] width 133 height 113
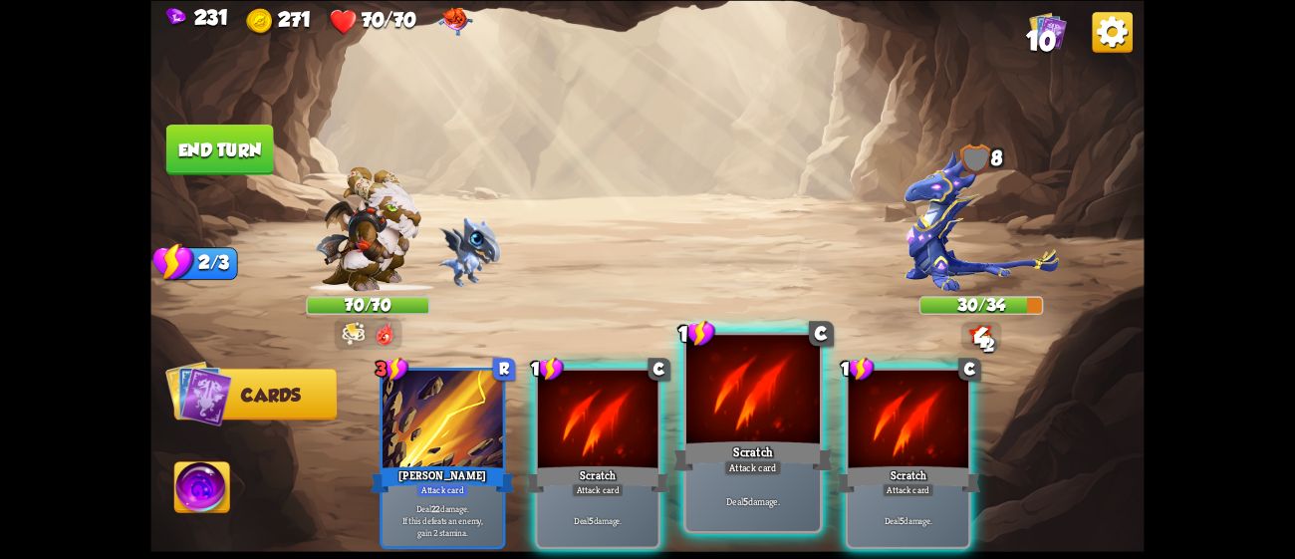
click at [727, 410] on div at bounding box center [752, 391] width 133 height 113
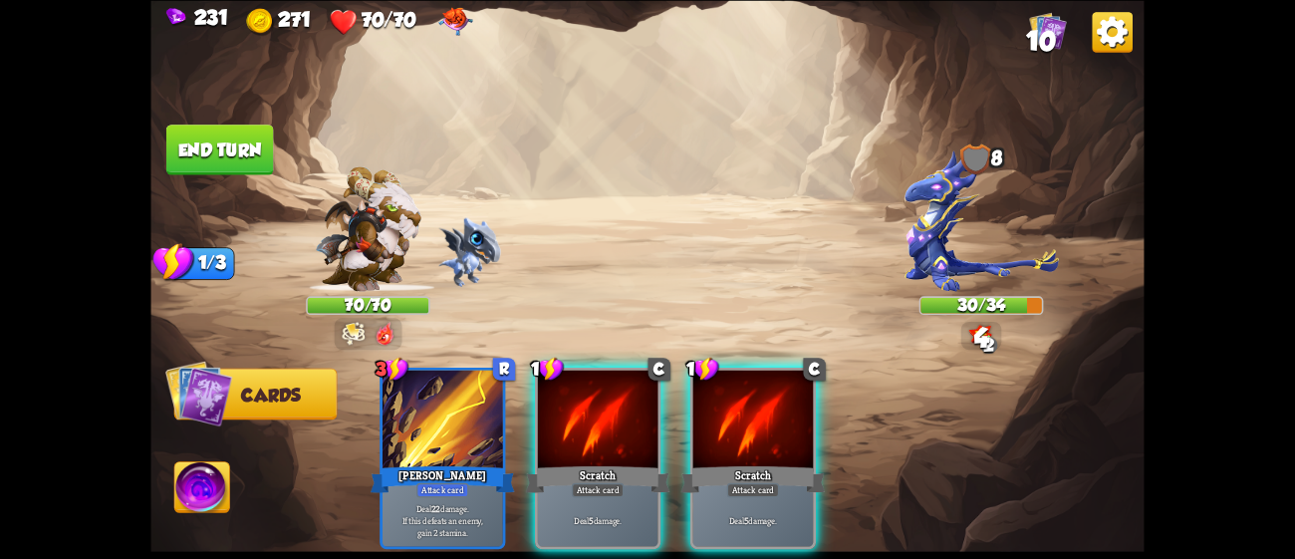
click at [243, 145] on button "End turn" at bounding box center [220, 150] width 108 height 51
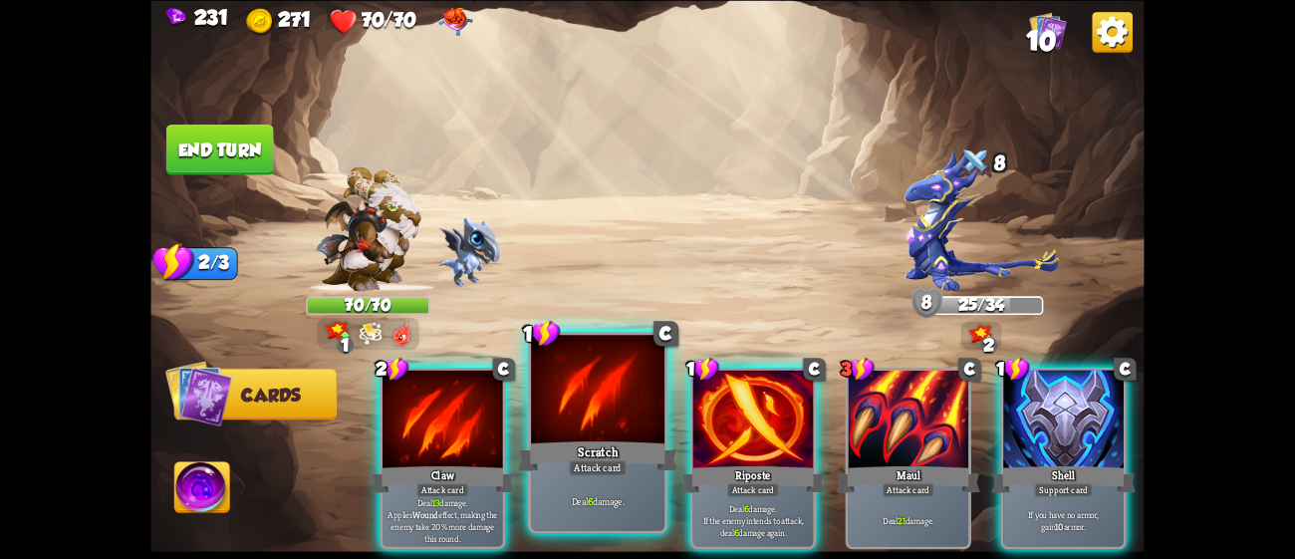
click at [600, 369] on div at bounding box center [597, 391] width 133 height 113
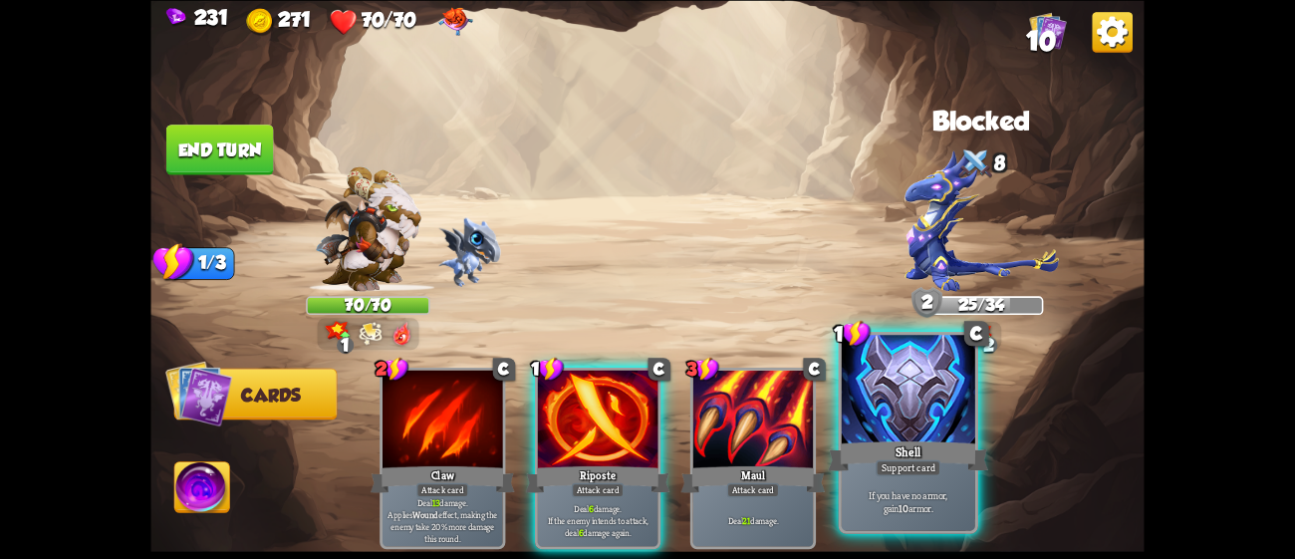
click at [890, 408] on div at bounding box center [908, 391] width 133 height 113
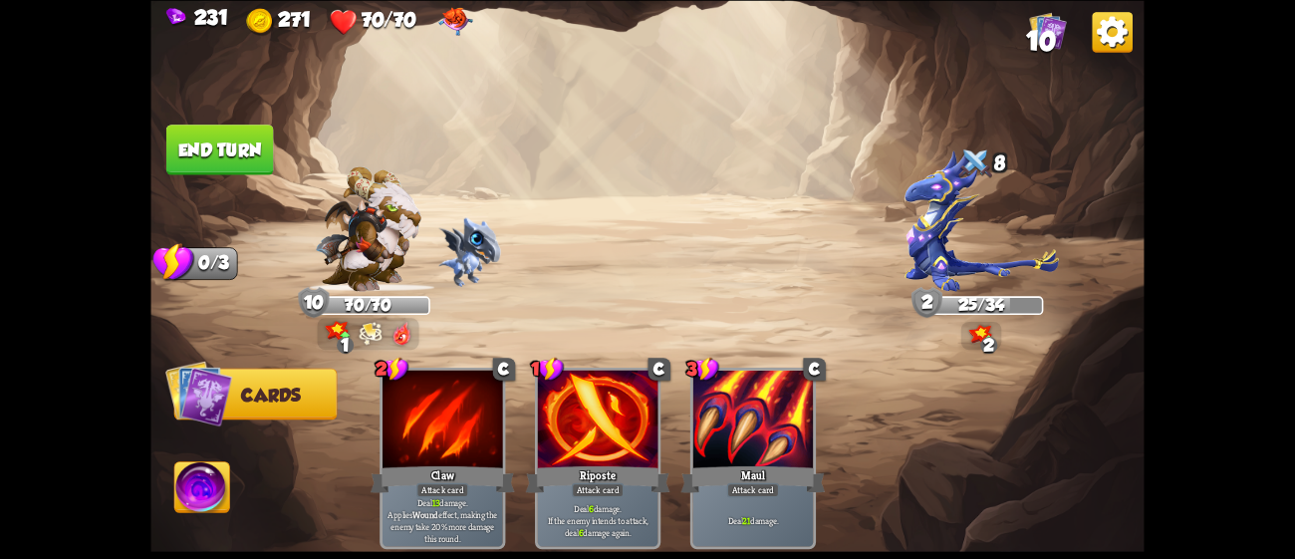
click at [235, 135] on button "End turn" at bounding box center [220, 150] width 108 height 51
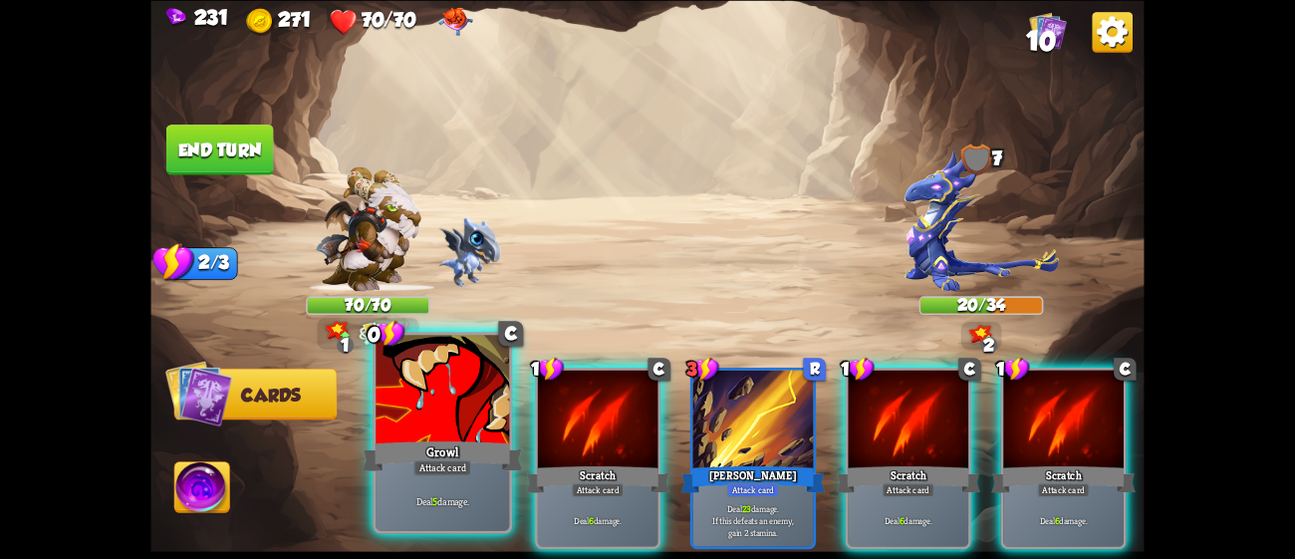
click at [447, 436] on div at bounding box center [442, 391] width 133 height 113
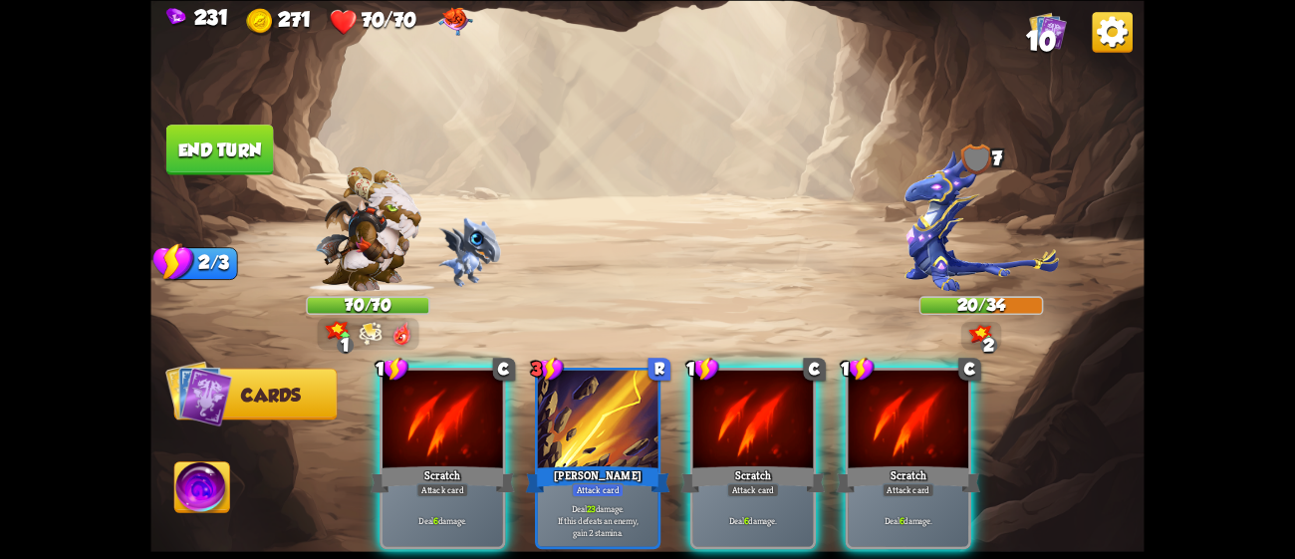
click at [447, 436] on div at bounding box center [443, 421] width 121 height 102
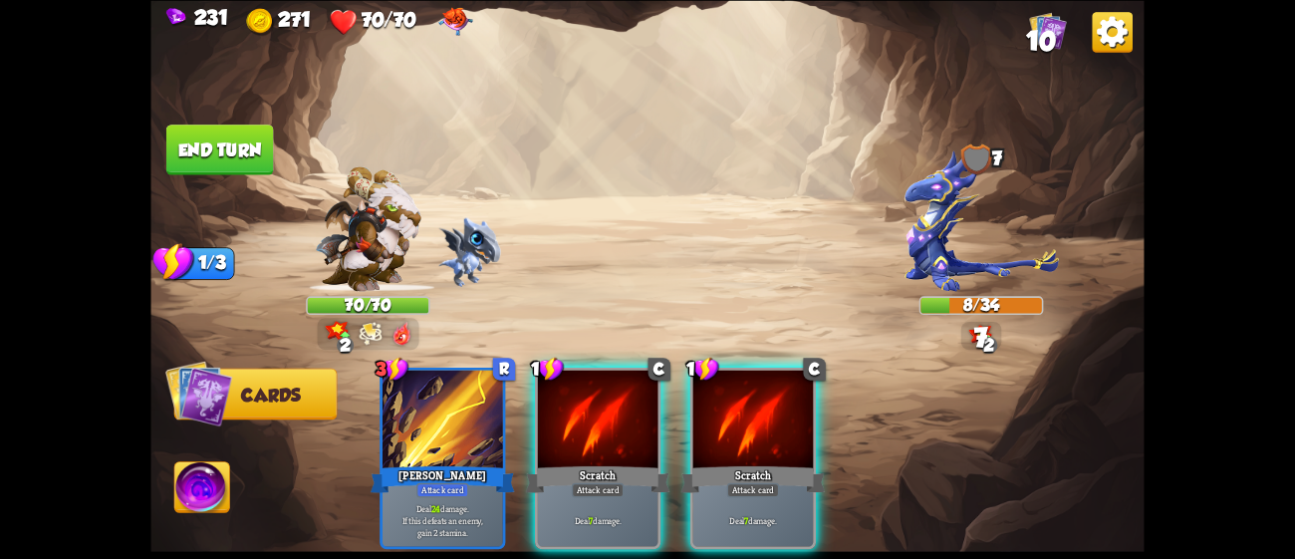
click at [199, 474] on img at bounding box center [201, 490] width 55 height 56
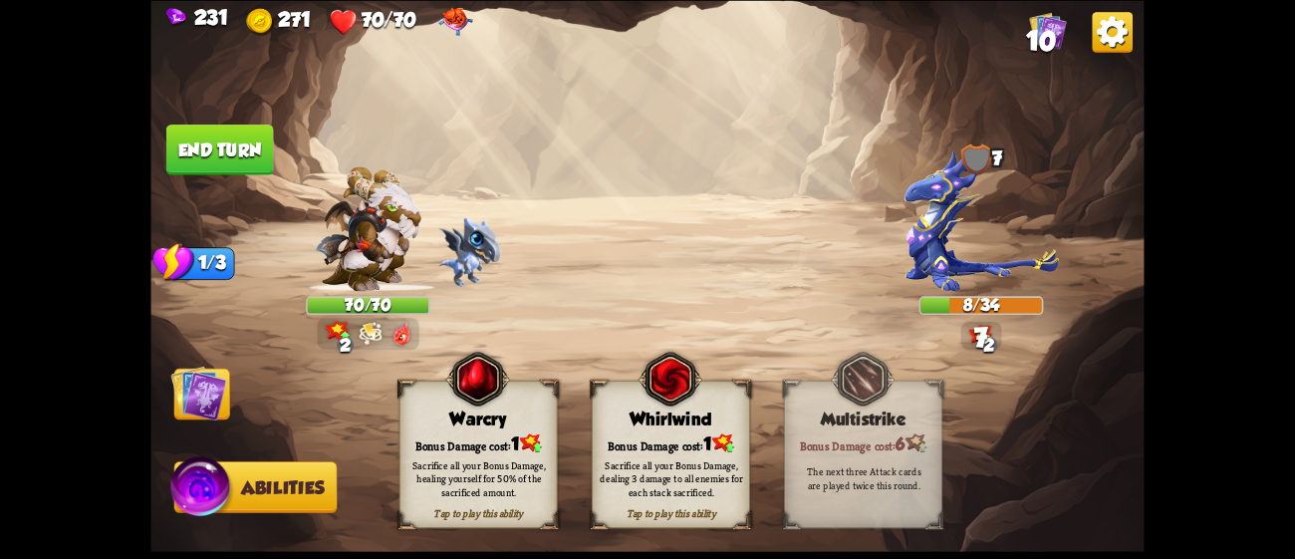
click at [697, 432] on div "Bonus Damage cost: 1" at bounding box center [671, 442] width 156 height 23
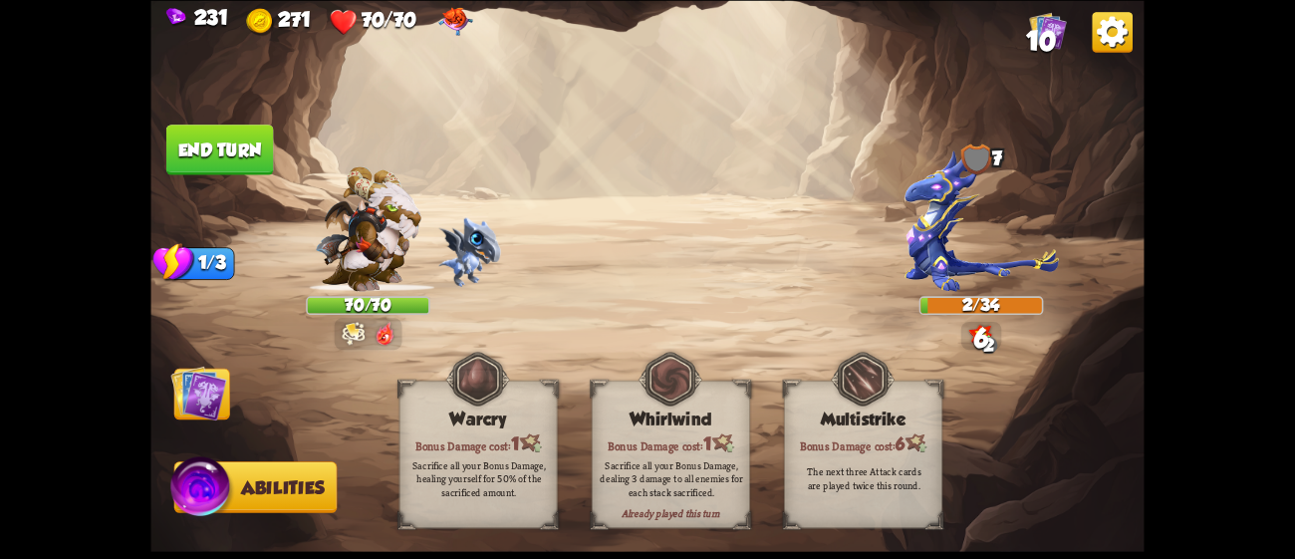
click at [225, 144] on button "End turn" at bounding box center [220, 150] width 110 height 52
click at [181, 388] on img at bounding box center [199, 393] width 56 height 56
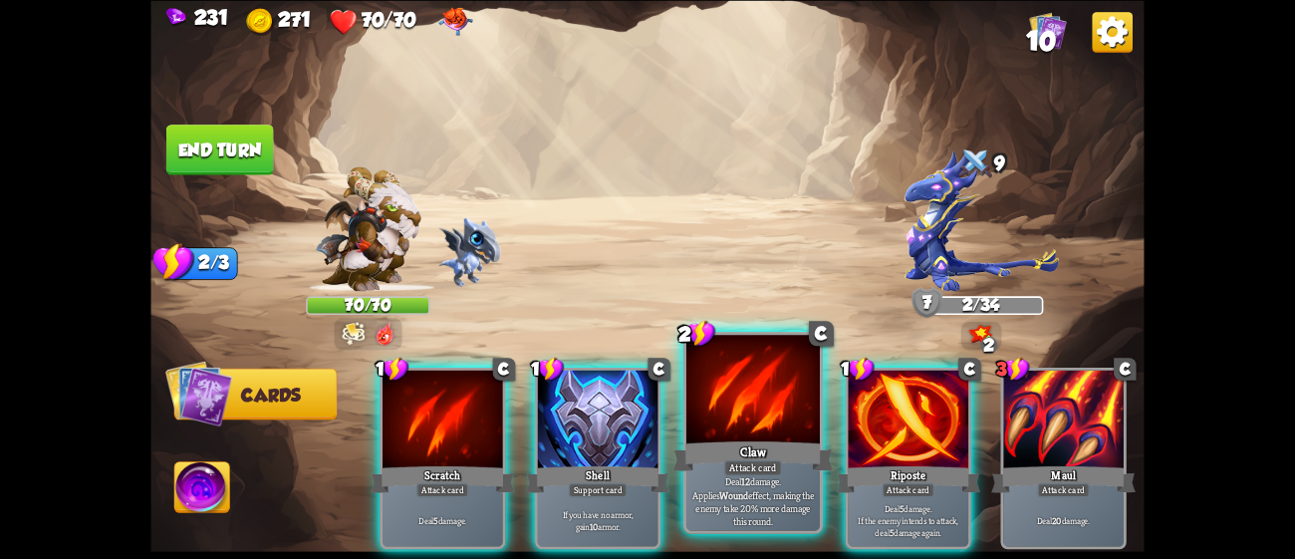
click at [712, 407] on div at bounding box center [752, 391] width 133 height 113
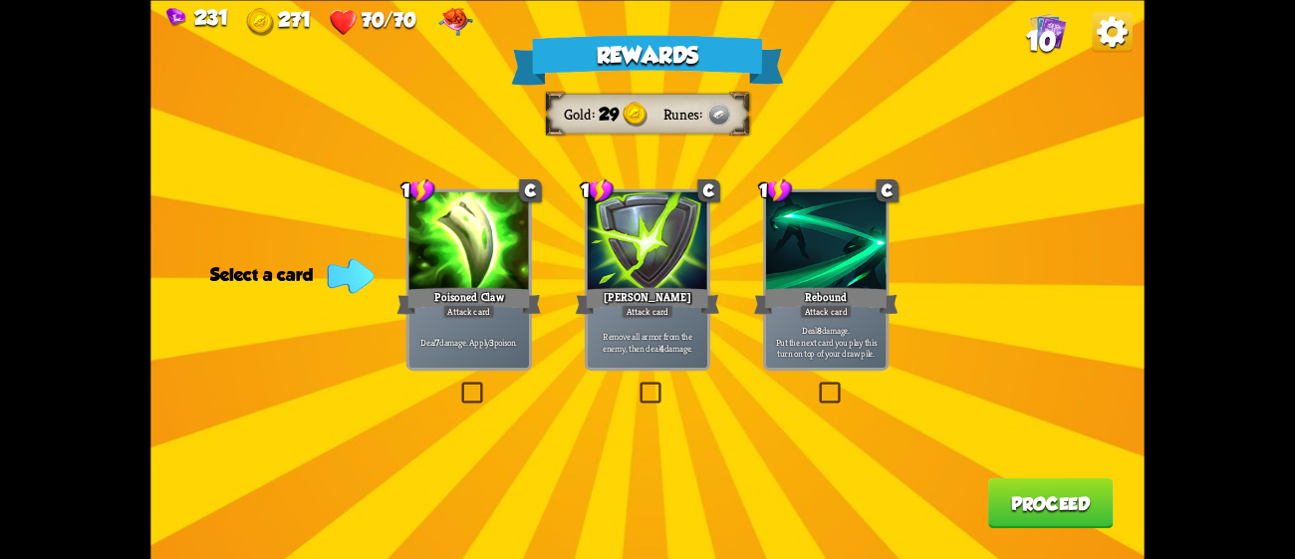
click at [660, 248] on div at bounding box center [648, 242] width 121 height 102
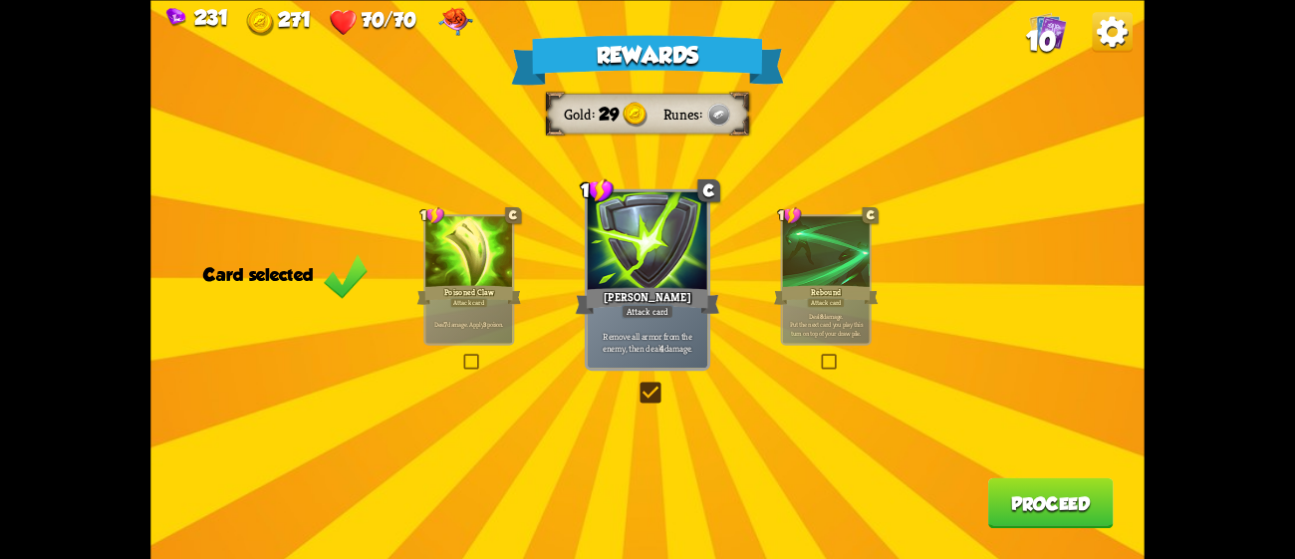
click at [1080, 483] on button "Proceed" at bounding box center [1051, 502] width 126 height 51
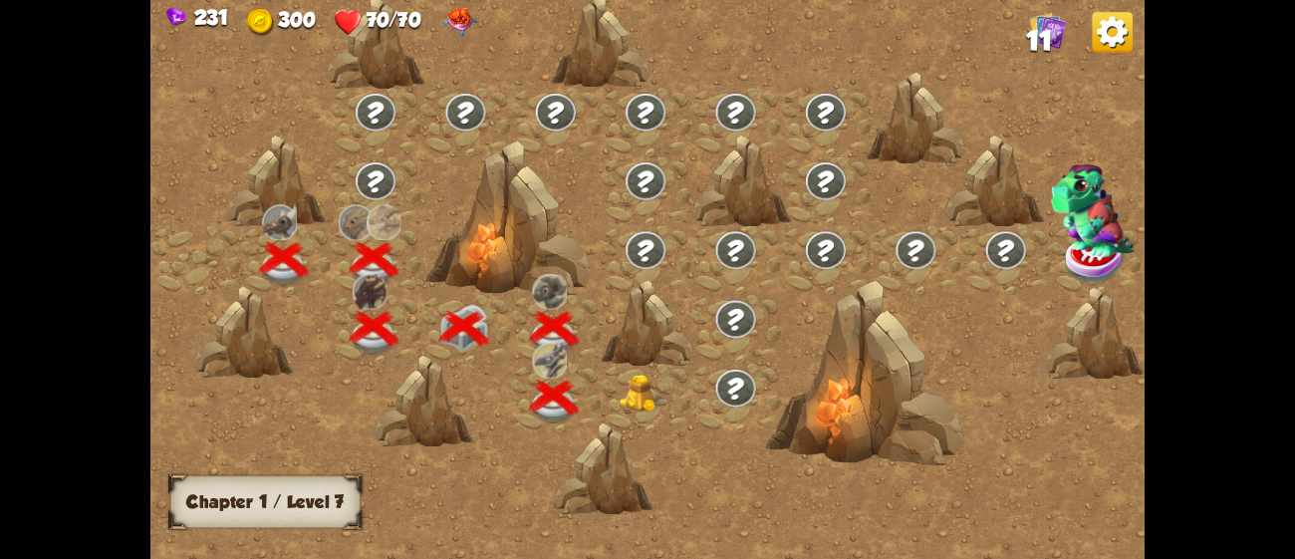
click at [630, 406] on img at bounding box center [645, 394] width 50 height 38
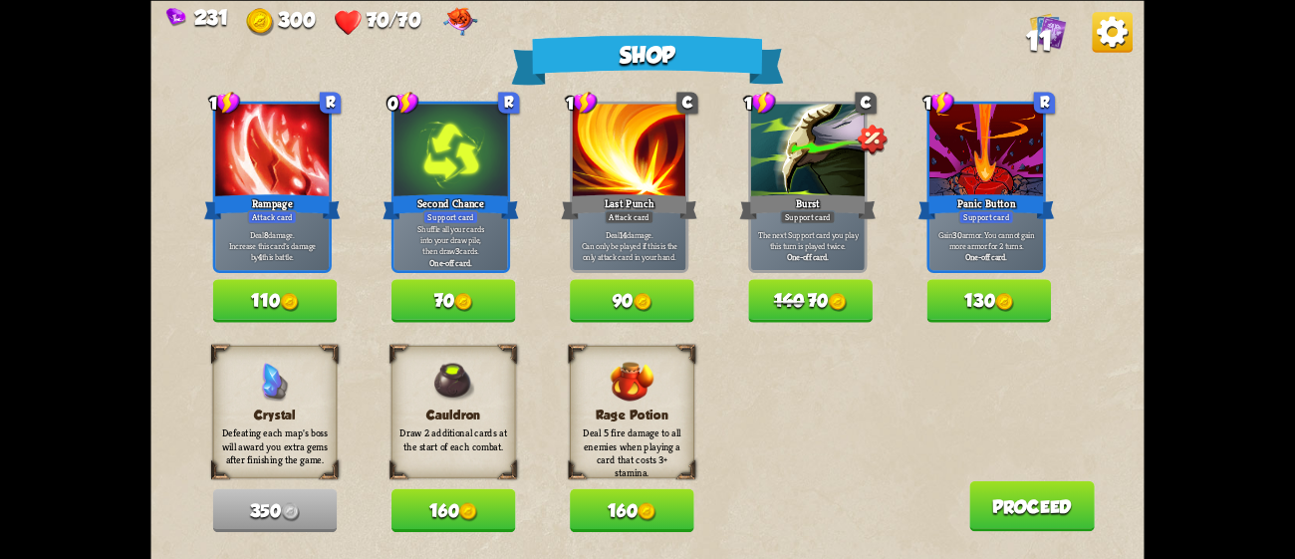
click at [429, 499] on button "160" at bounding box center [454, 509] width 125 height 43
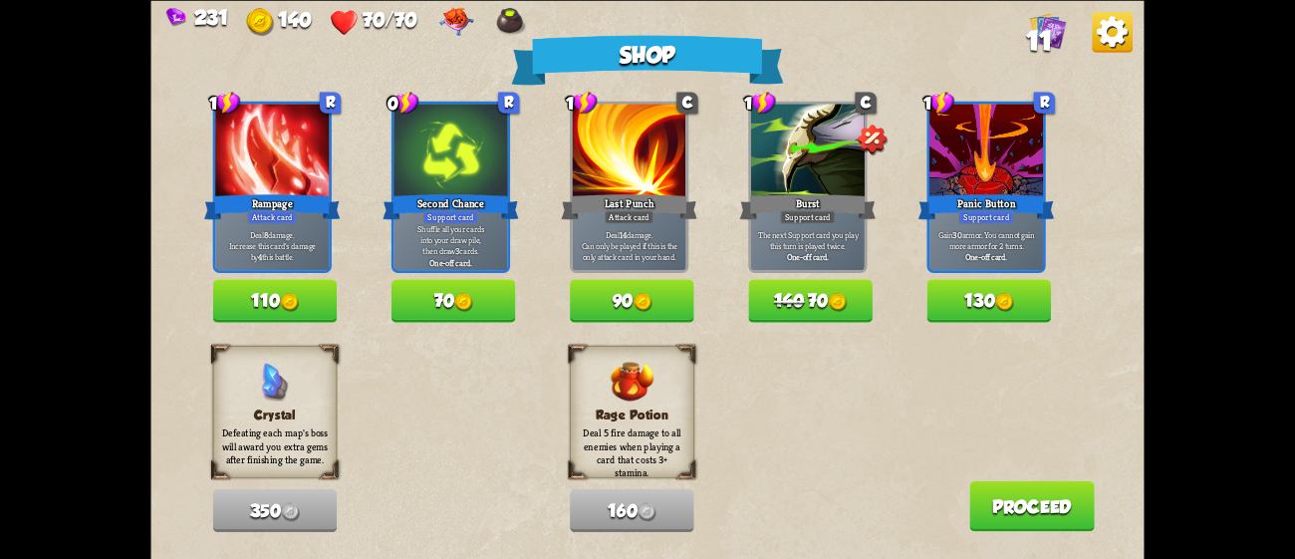
click at [266, 293] on button "110" at bounding box center [275, 300] width 125 height 43
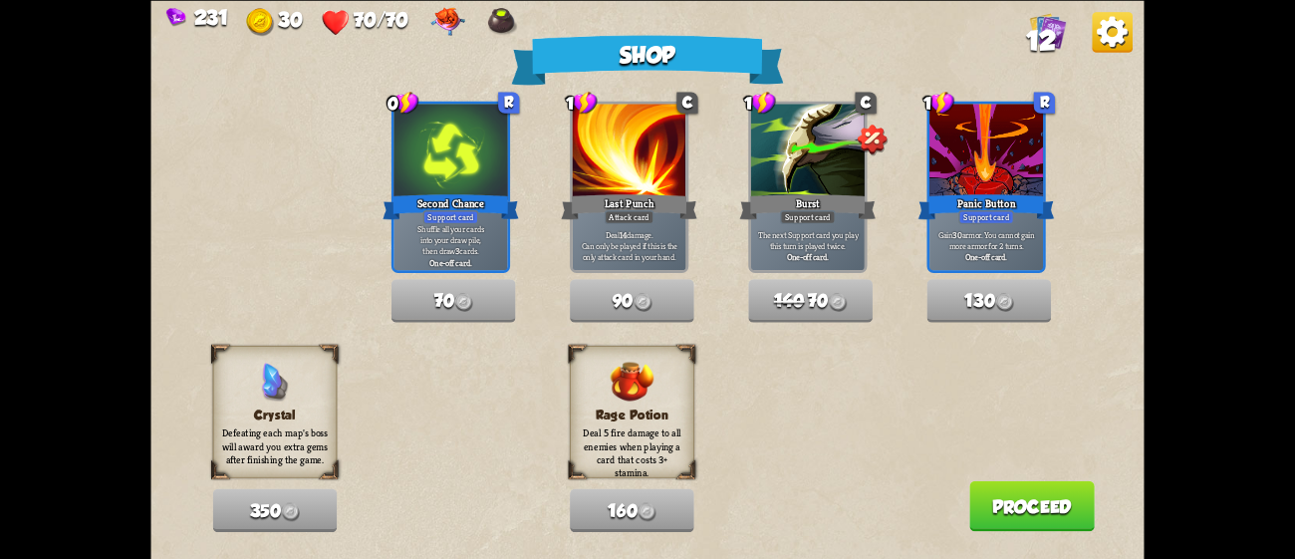
click at [1015, 502] on button "Proceed" at bounding box center [1032, 505] width 126 height 51
